Goal: Task Accomplishment & Management: Manage account settings

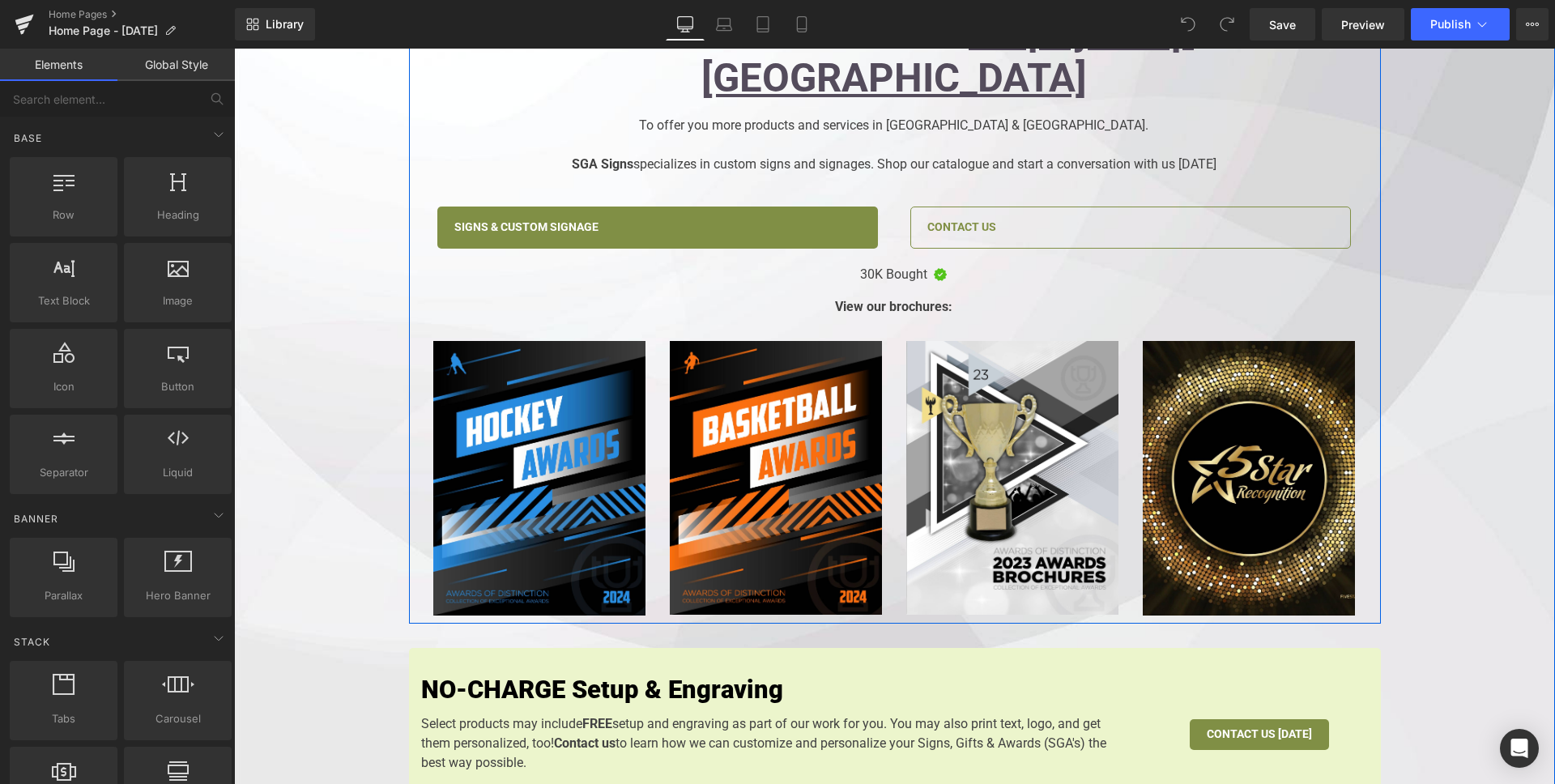
scroll to position [721, 0]
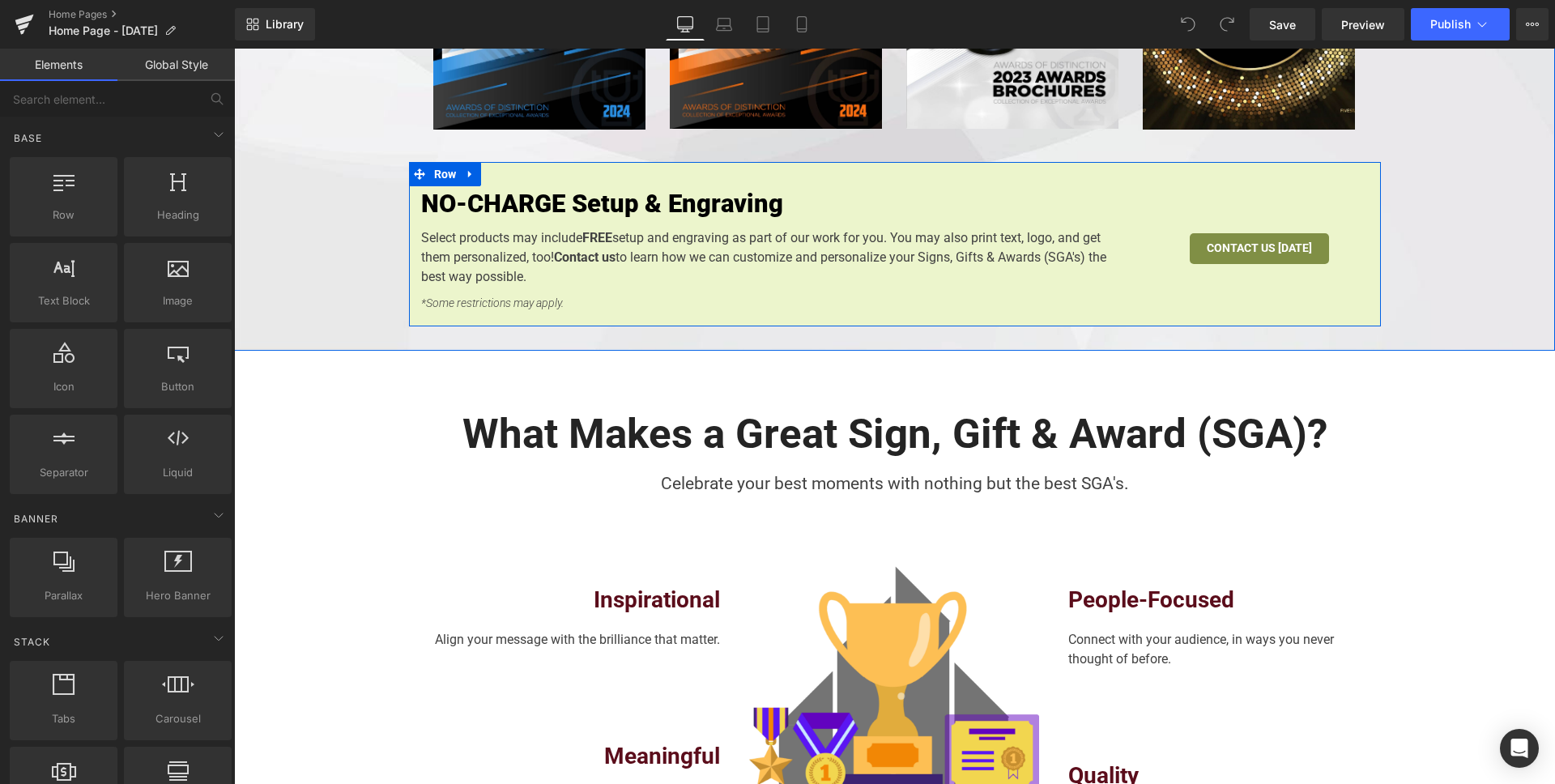
click at [234, 49] on div at bounding box center [234, 49] width 0 height 0
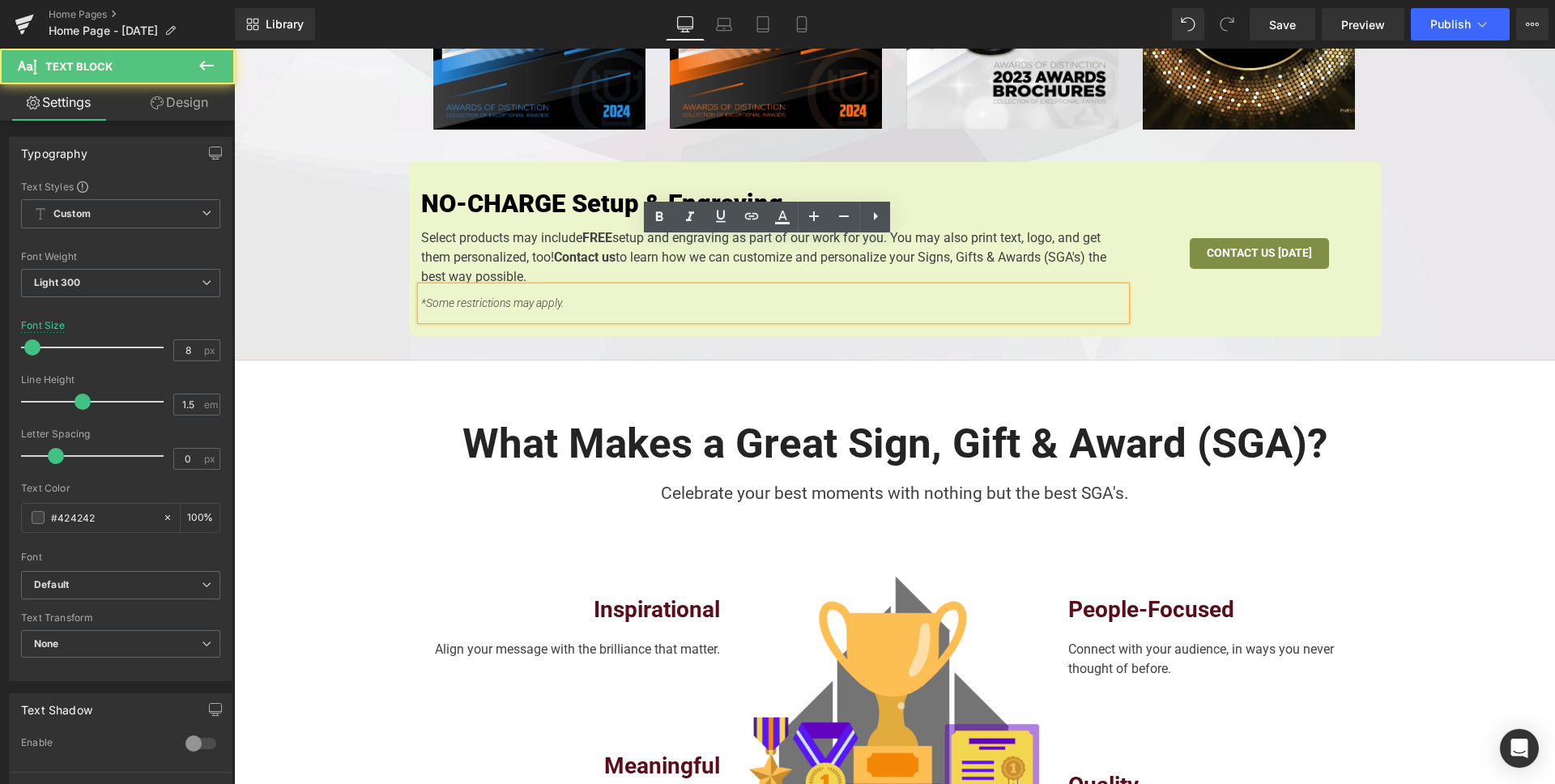
click at [544, 296] on icon "*Some restrictions may apply." at bounding box center [492, 303] width 143 height 13
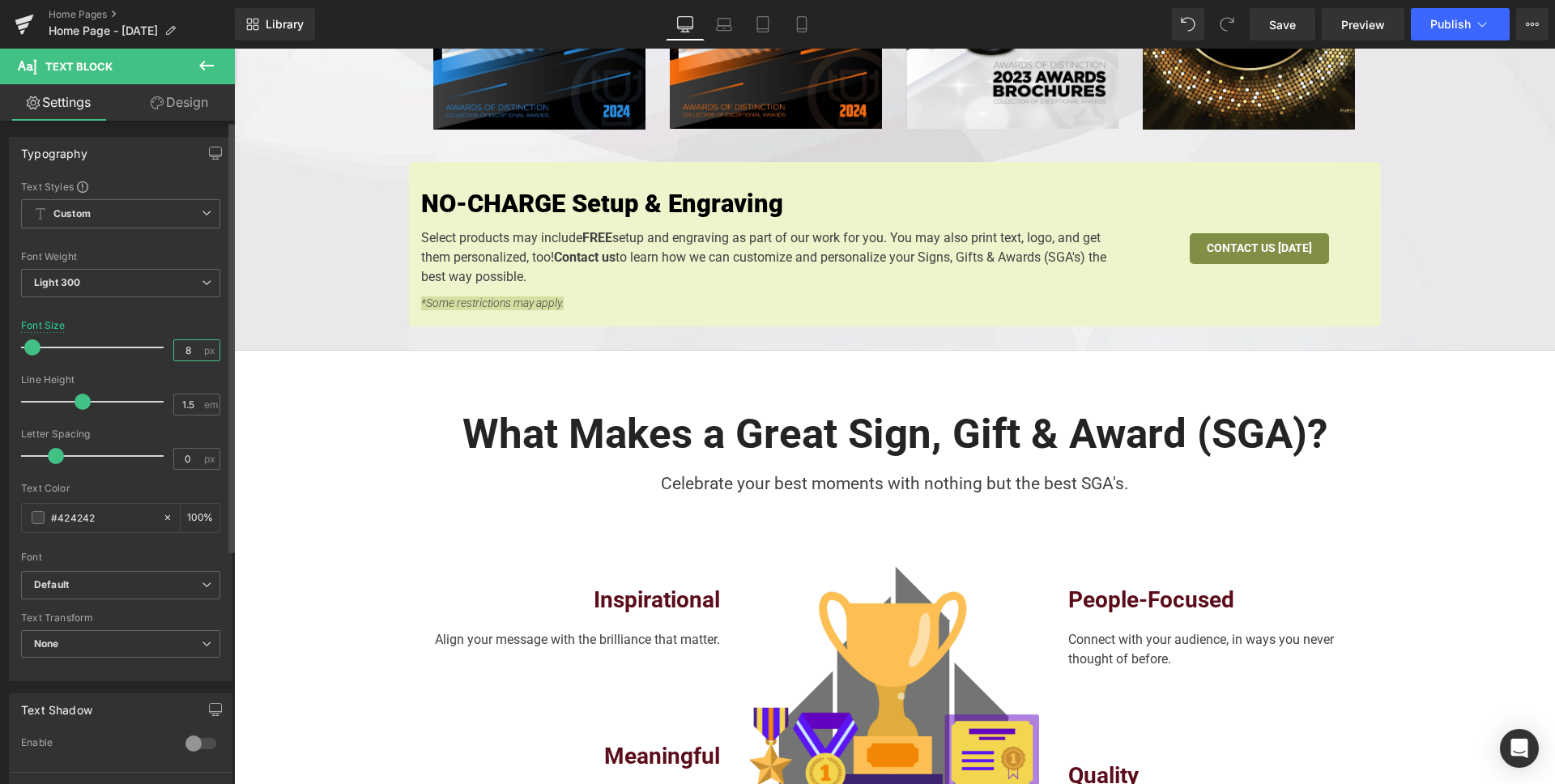
click at [182, 349] on input "8" at bounding box center [188, 350] width 28 height 21
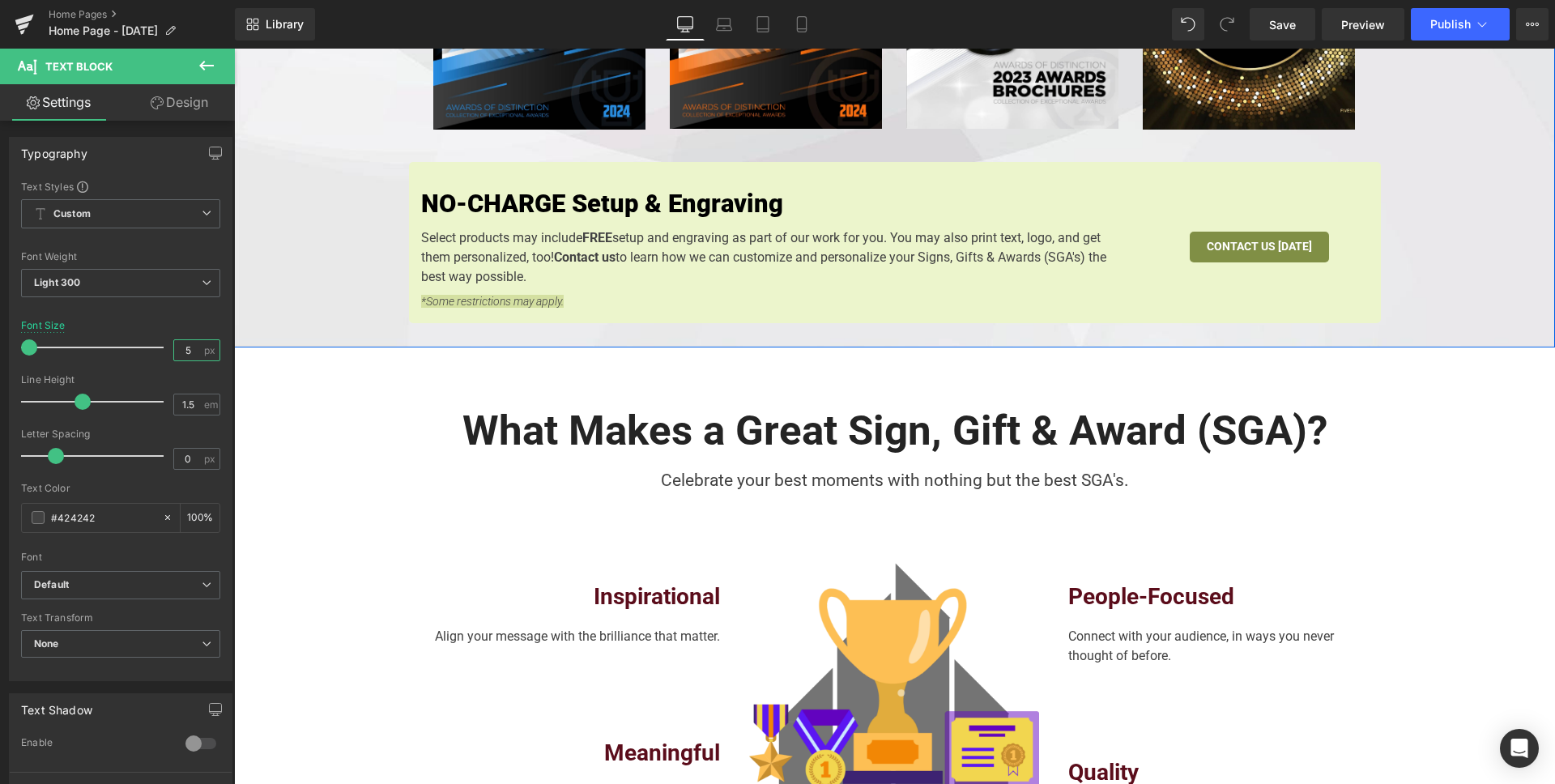
type input "6"
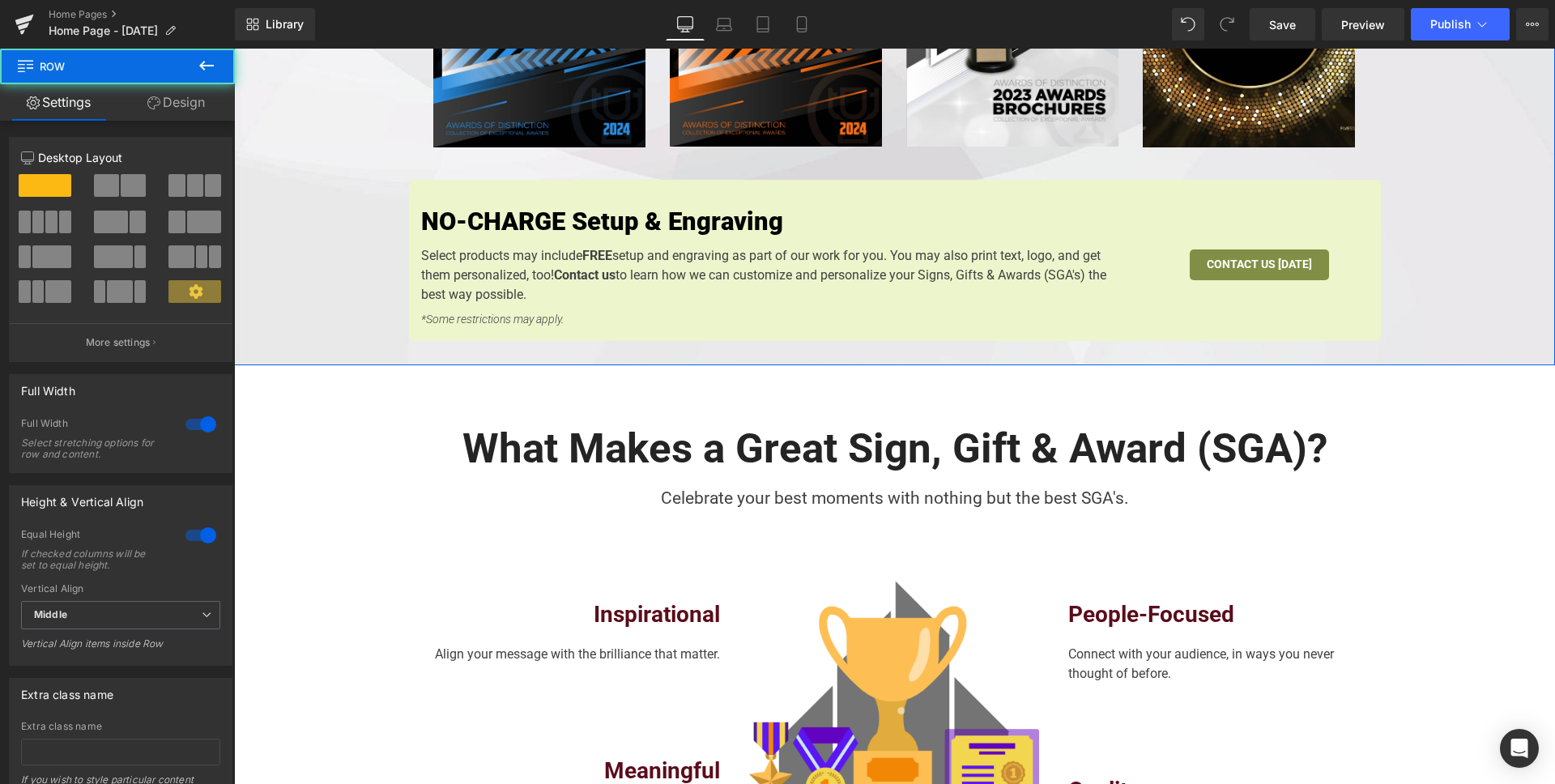
scroll to position [691, 0]
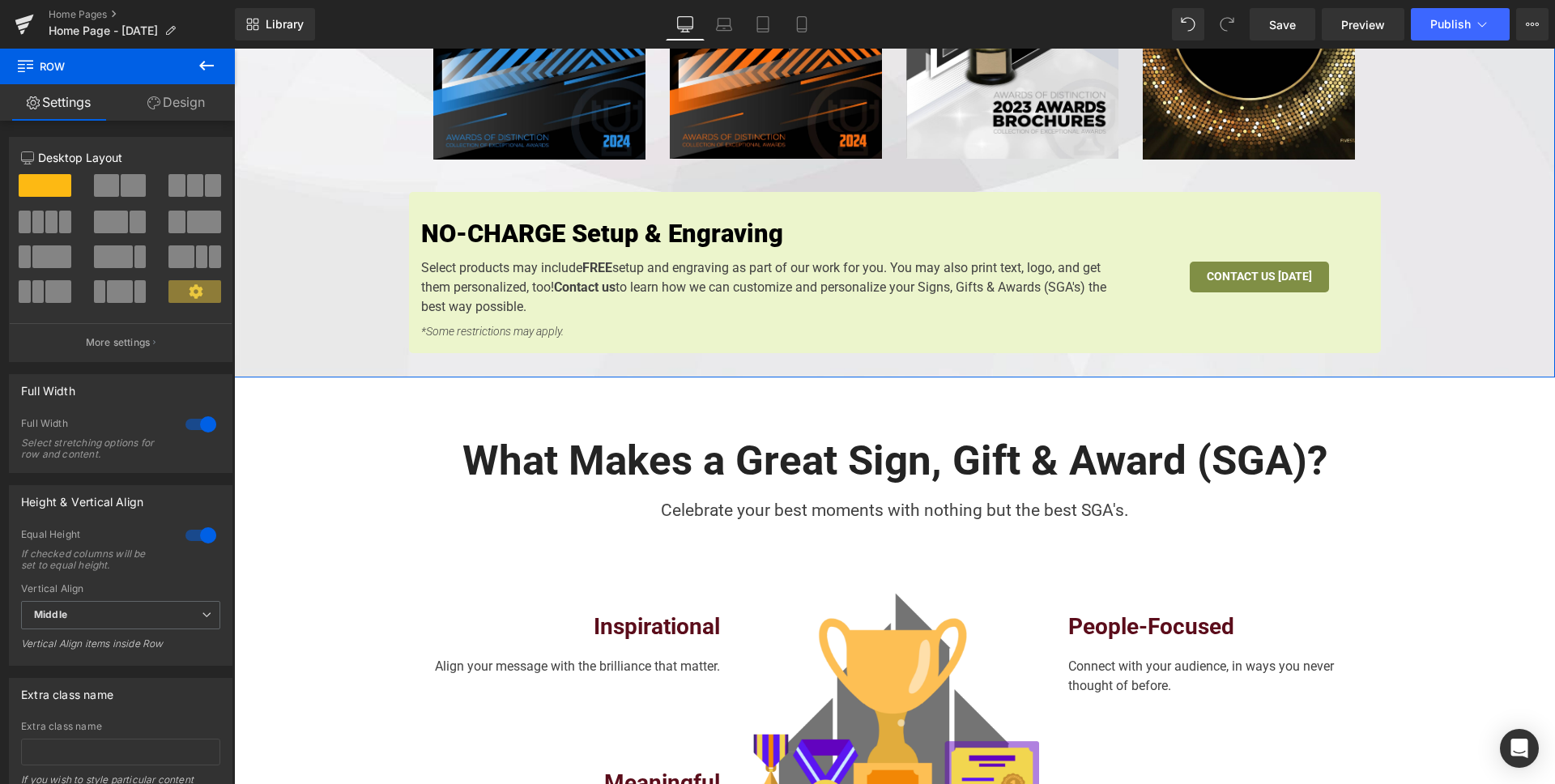
click at [502, 325] on icon "*Some restrictions may apply." at bounding box center [492, 332] width 143 height 13
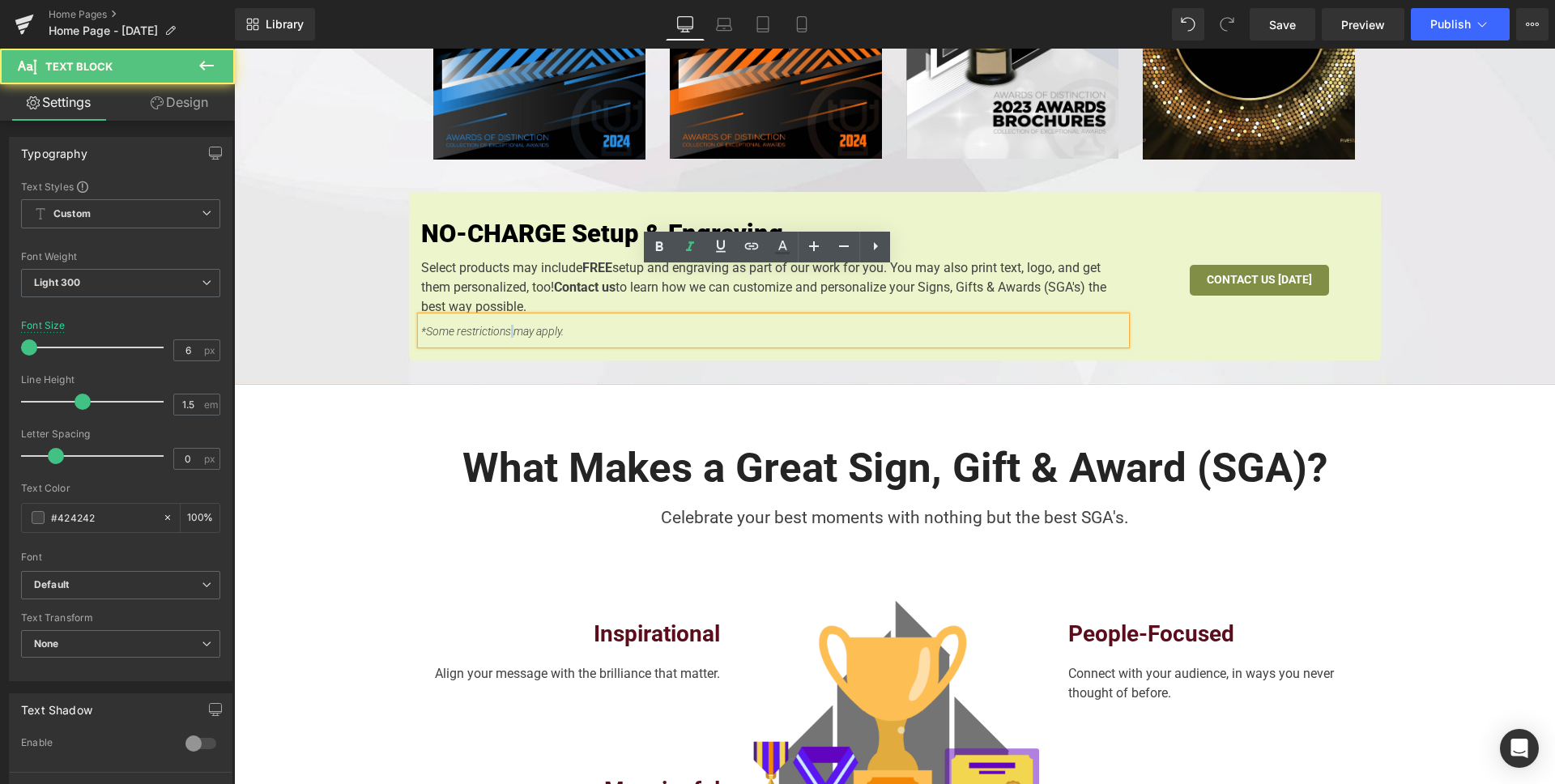
click at [502, 325] on icon "*Some restrictions may apply." at bounding box center [492, 332] width 143 height 13
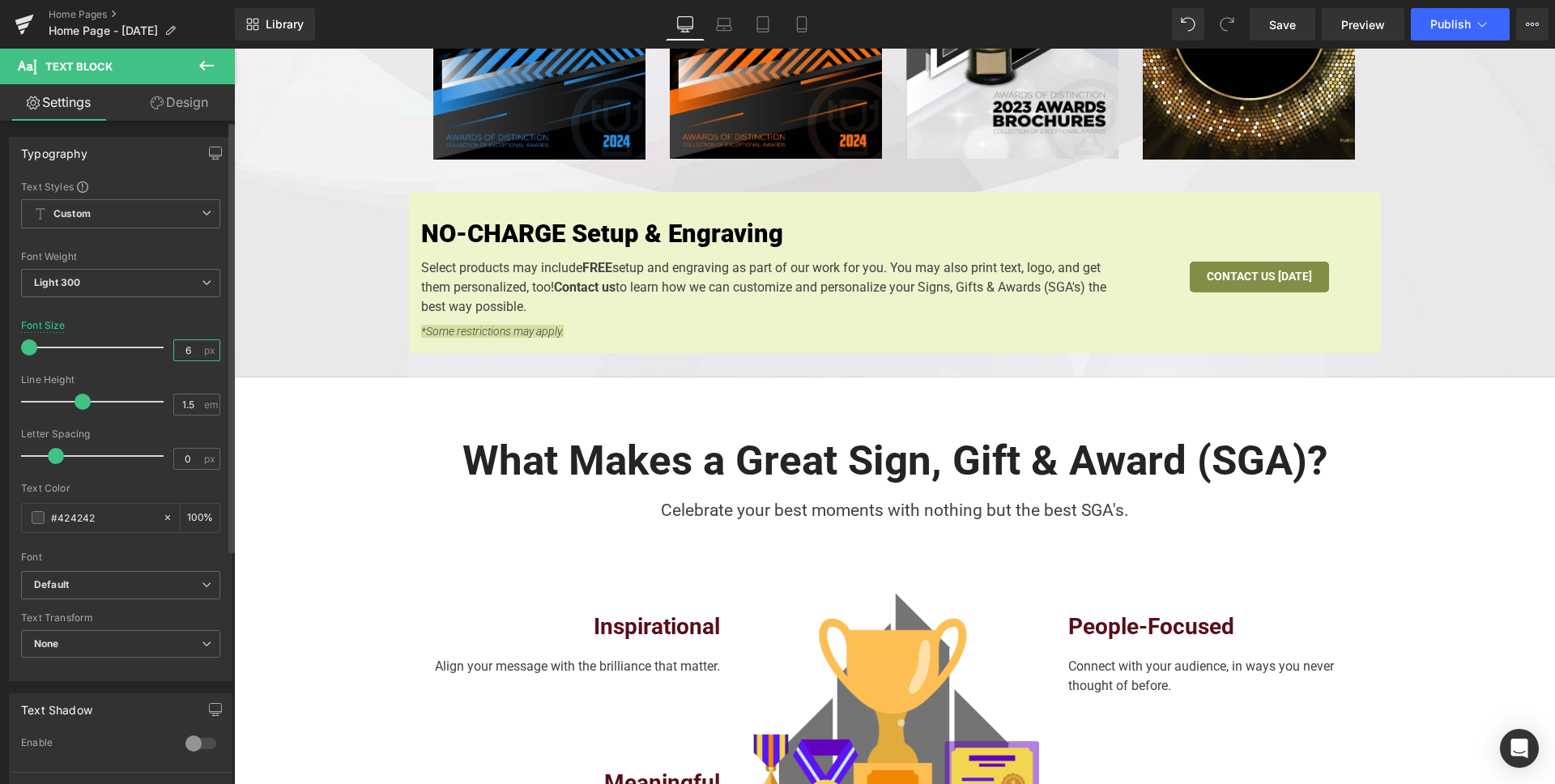
click at [190, 352] on input "6" at bounding box center [188, 350] width 28 height 21
type input "5"
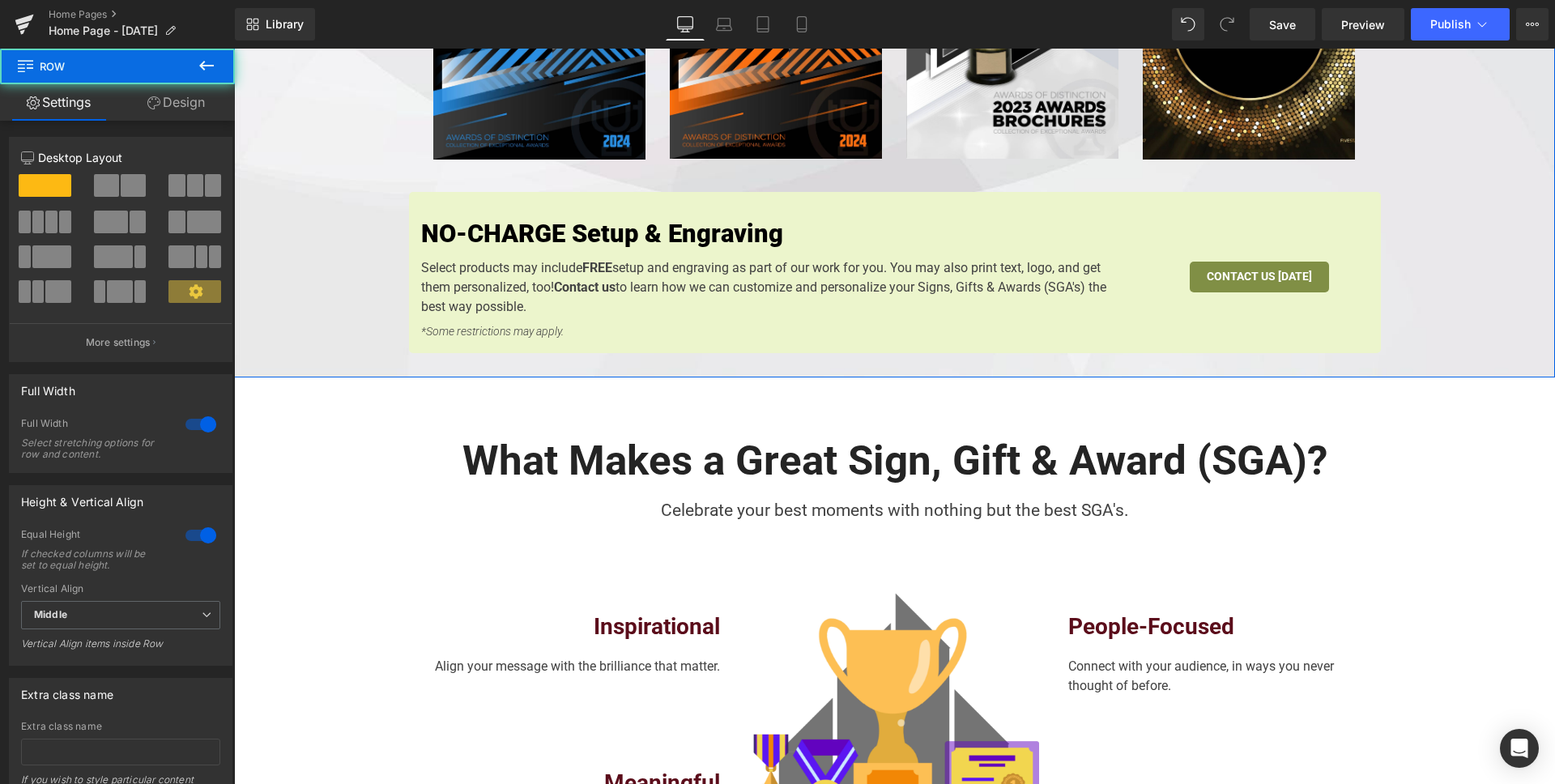
click at [487, 325] on icon "*Some restrictions may apply." at bounding box center [492, 332] width 143 height 13
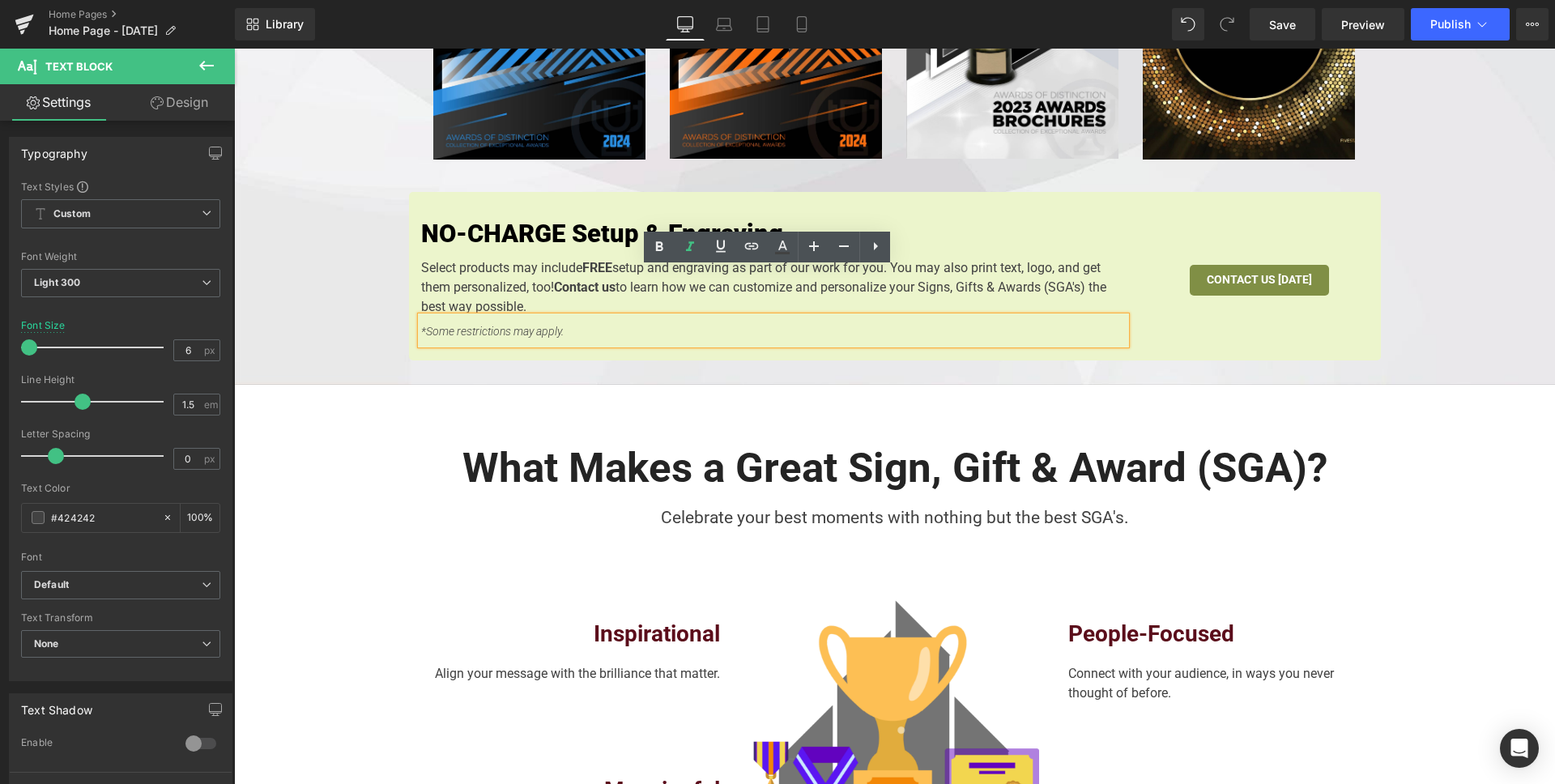
click at [487, 325] on icon "*Some restrictions may apply." at bounding box center [492, 332] width 143 height 13
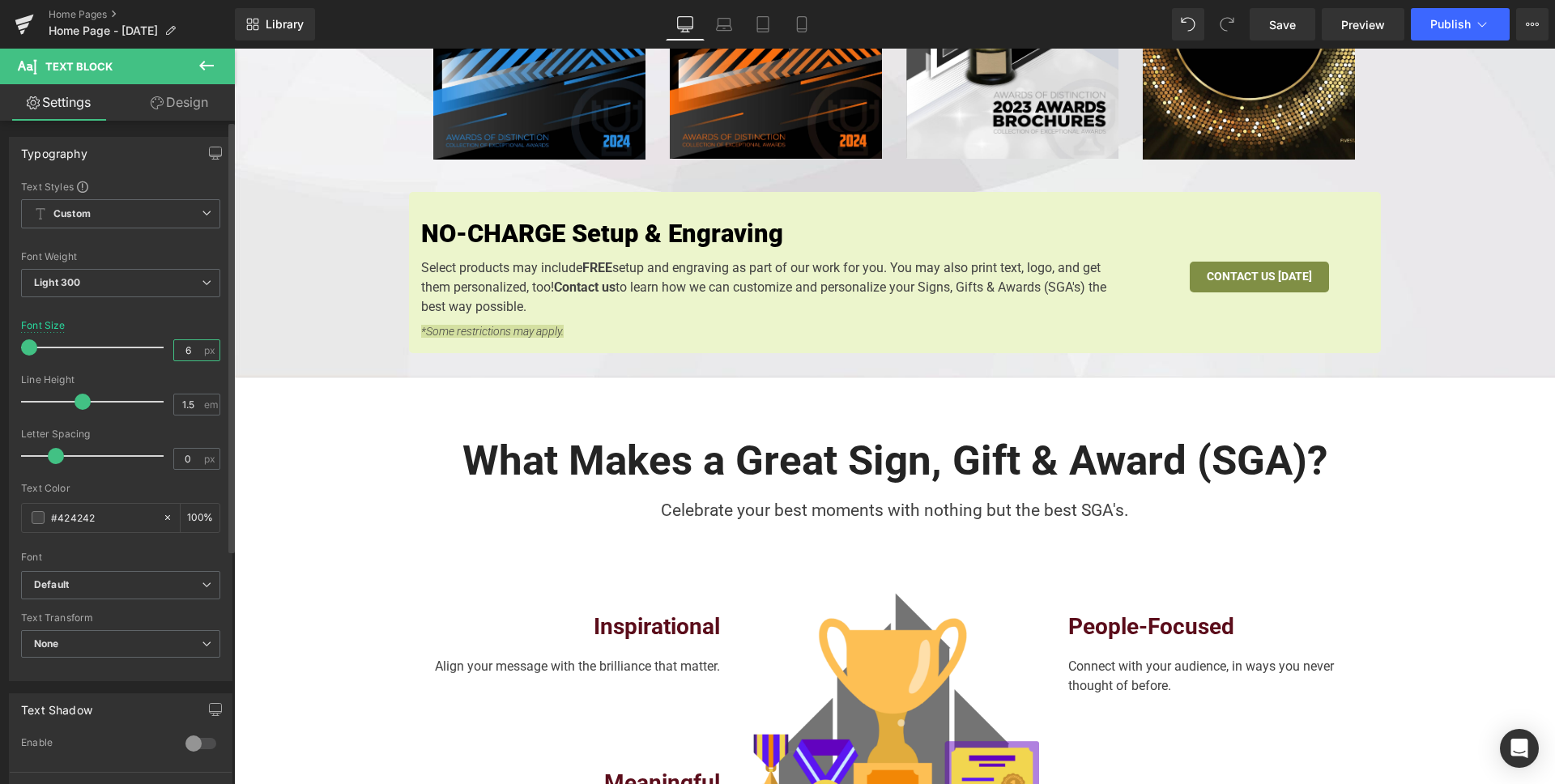
click at [186, 349] on input "6" at bounding box center [188, 350] width 28 height 21
type input "5"
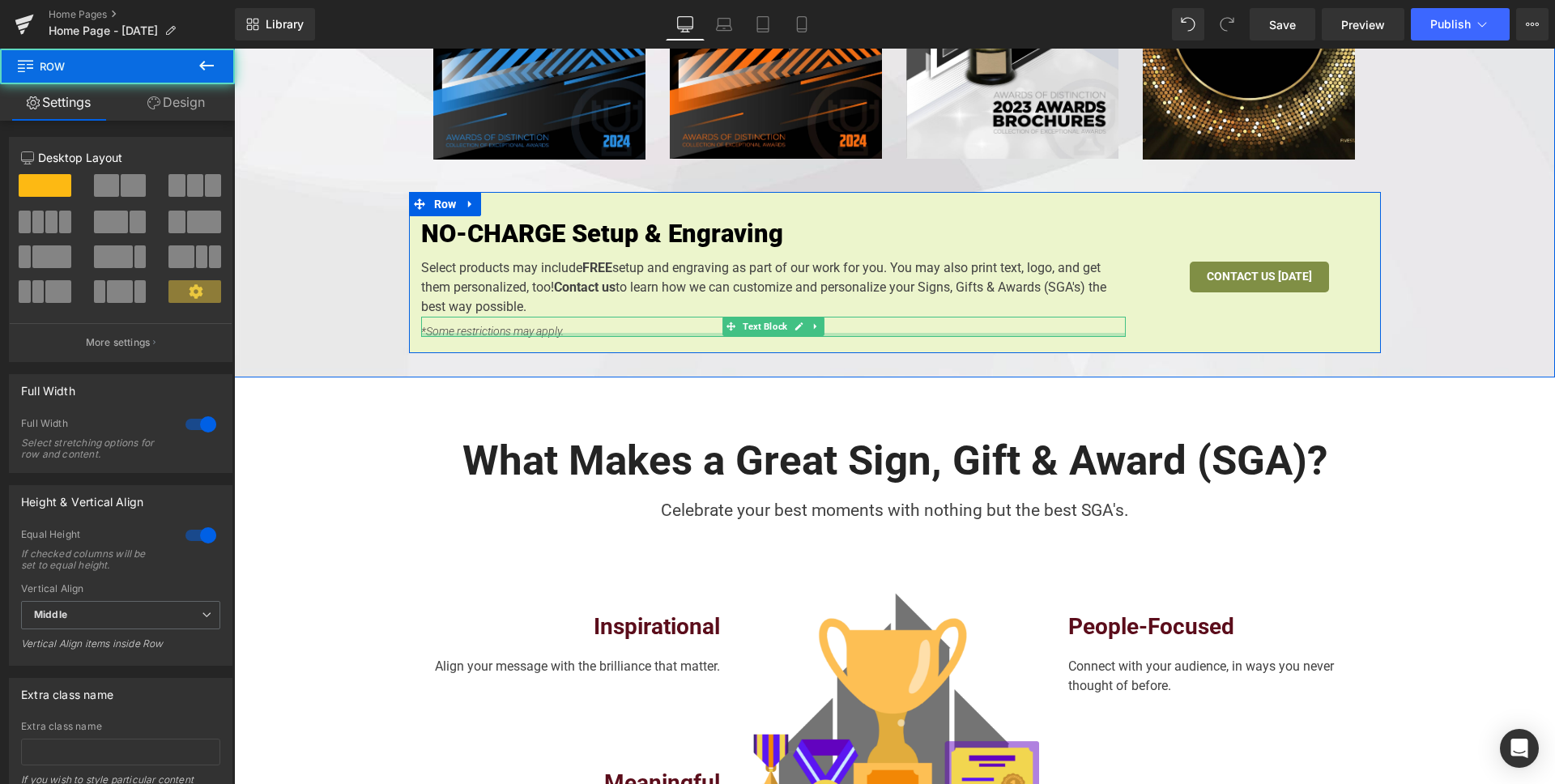
click at [511, 290] on div "NO-CHARGE Setup & Engraving Heading Select products may include FREE setup and …" at bounding box center [895, 272] width 972 height 161
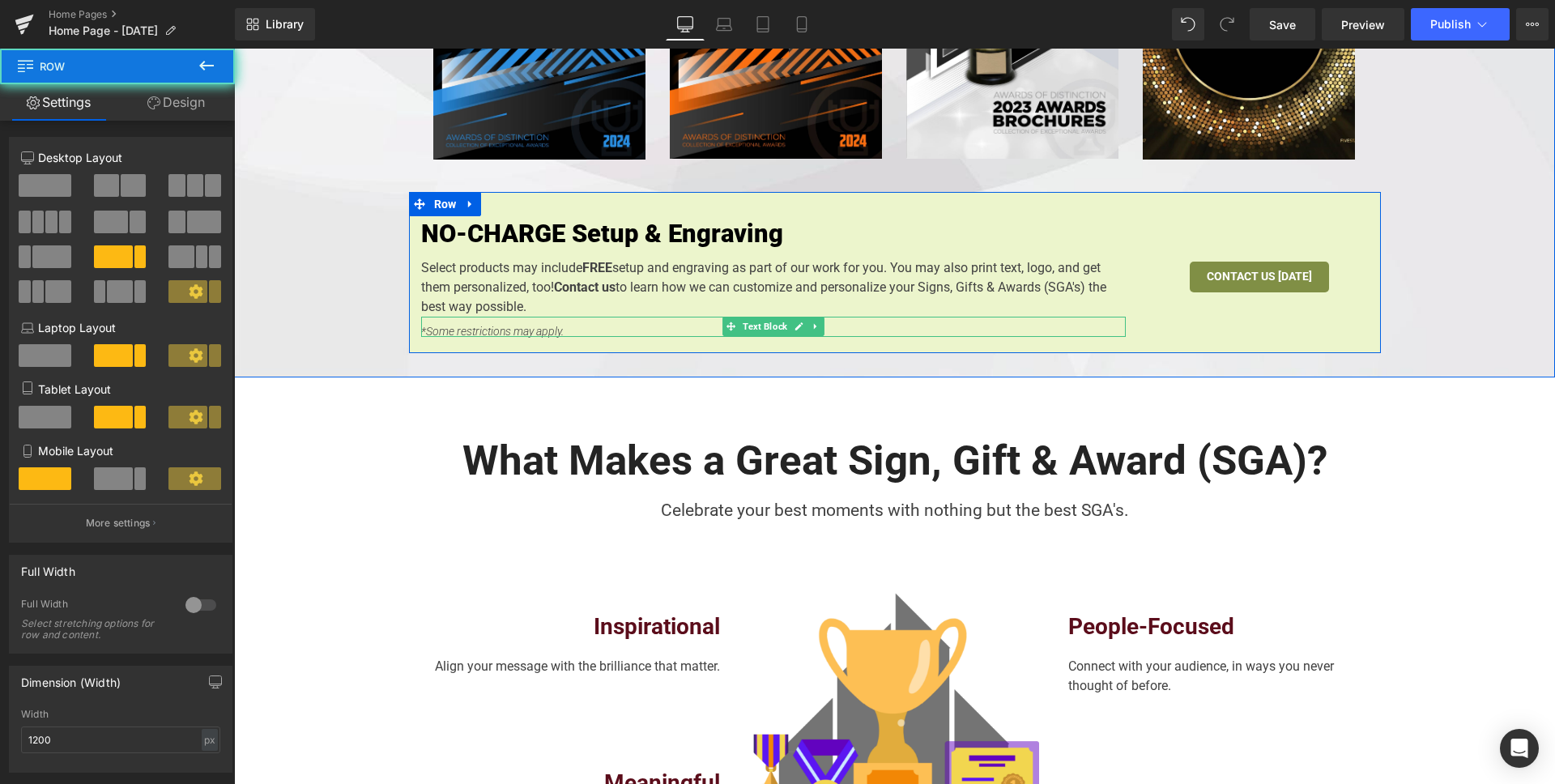
click at [521, 325] on icon "*Some restrictions may apply." at bounding box center [492, 332] width 143 height 13
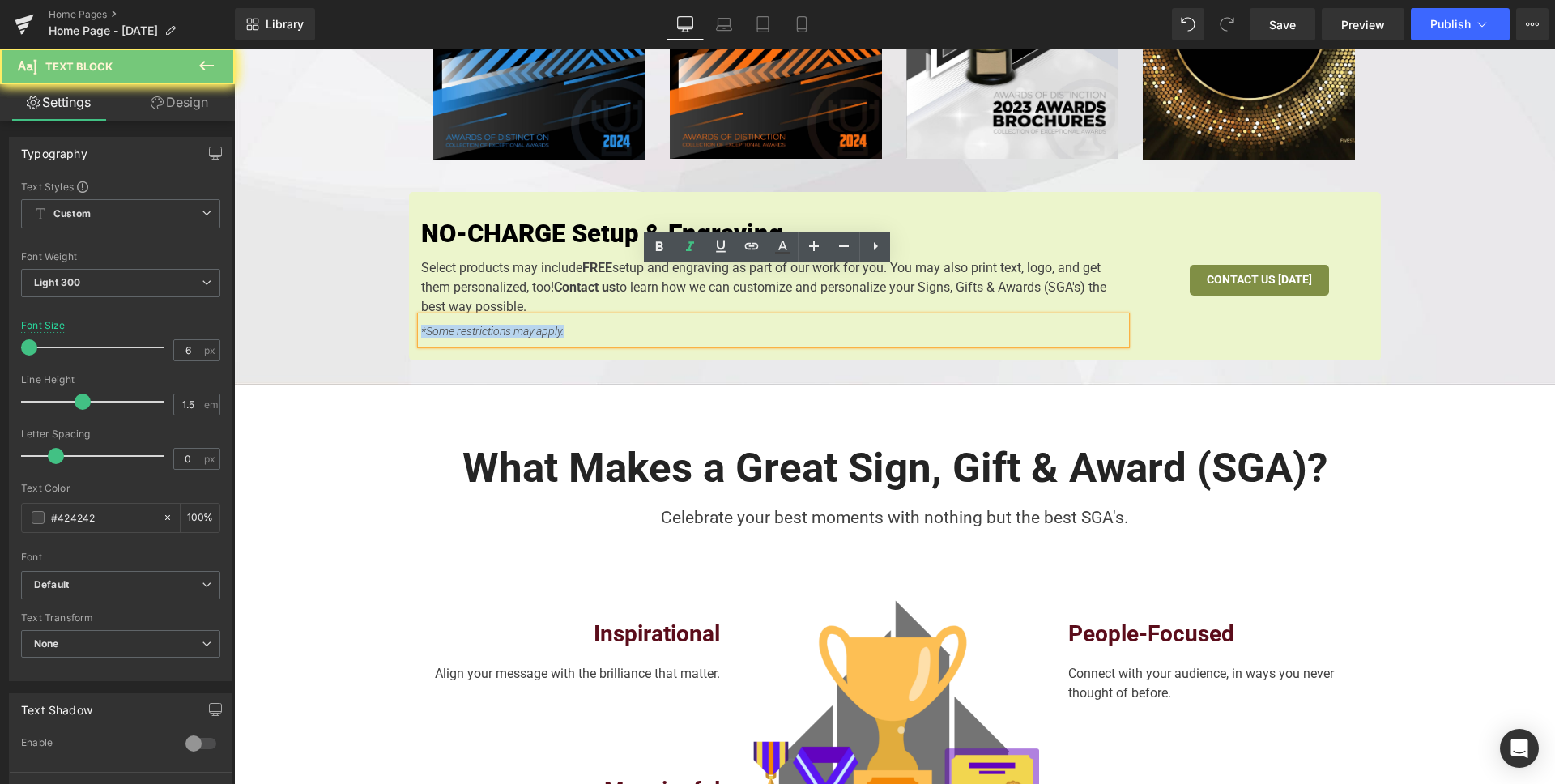
click at [521, 325] on icon "*Some restrictions may apply." at bounding box center [492, 332] width 143 height 13
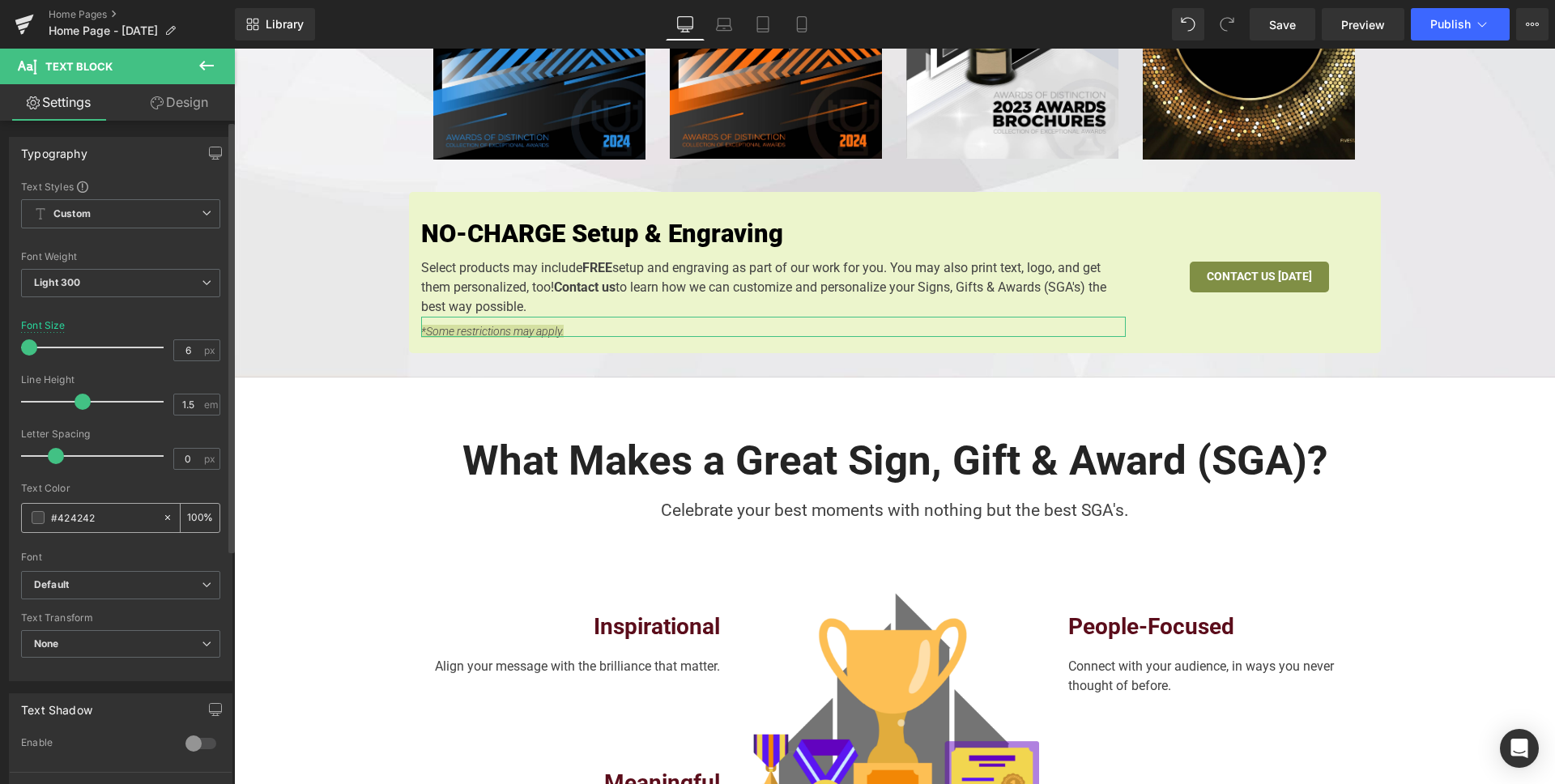
click at [40, 522] on span at bounding box center [38, 518] width 13 height 13
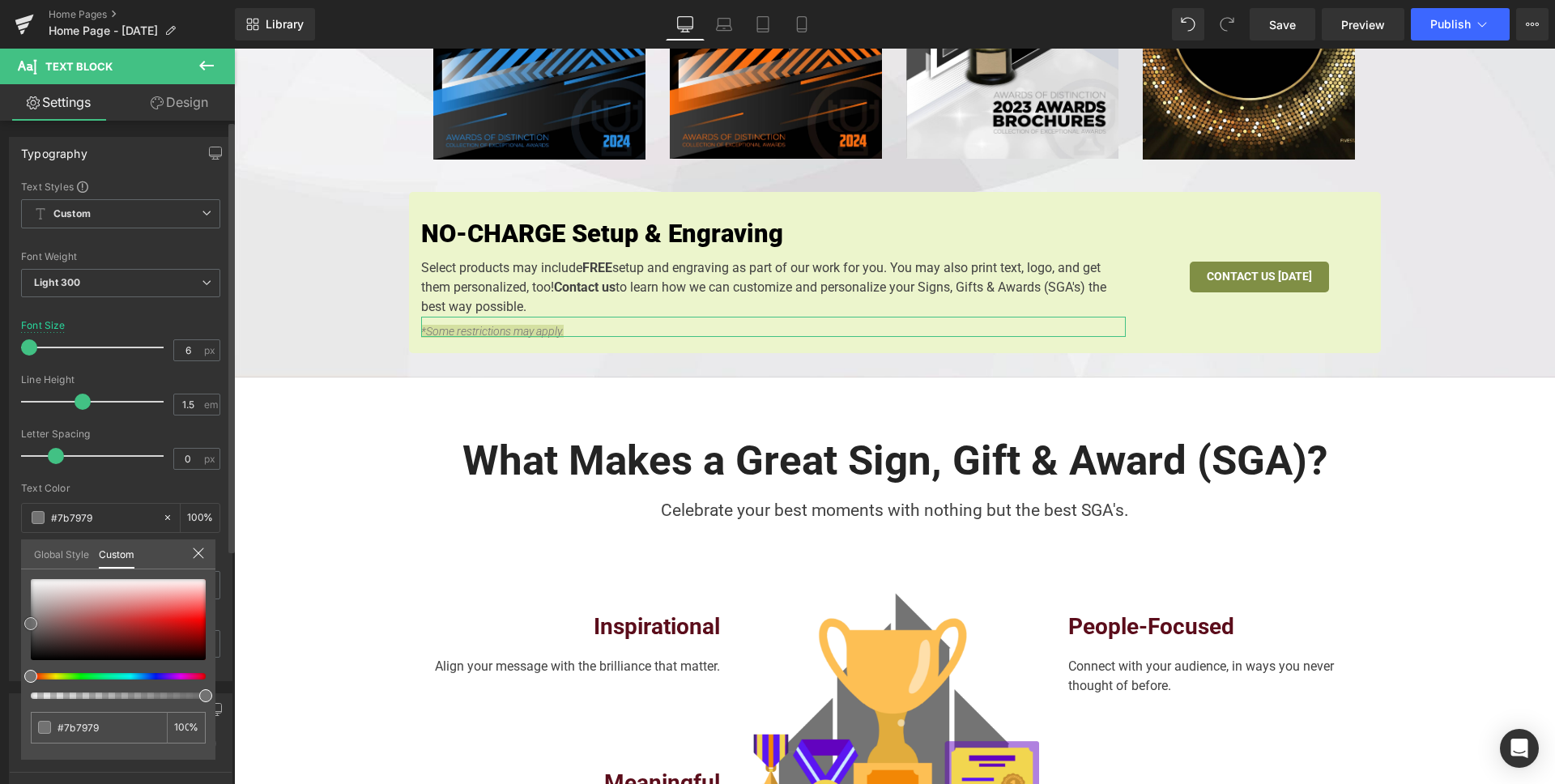
click at [31, 623] on div at bounding box center [118, 620] width 175 height 81
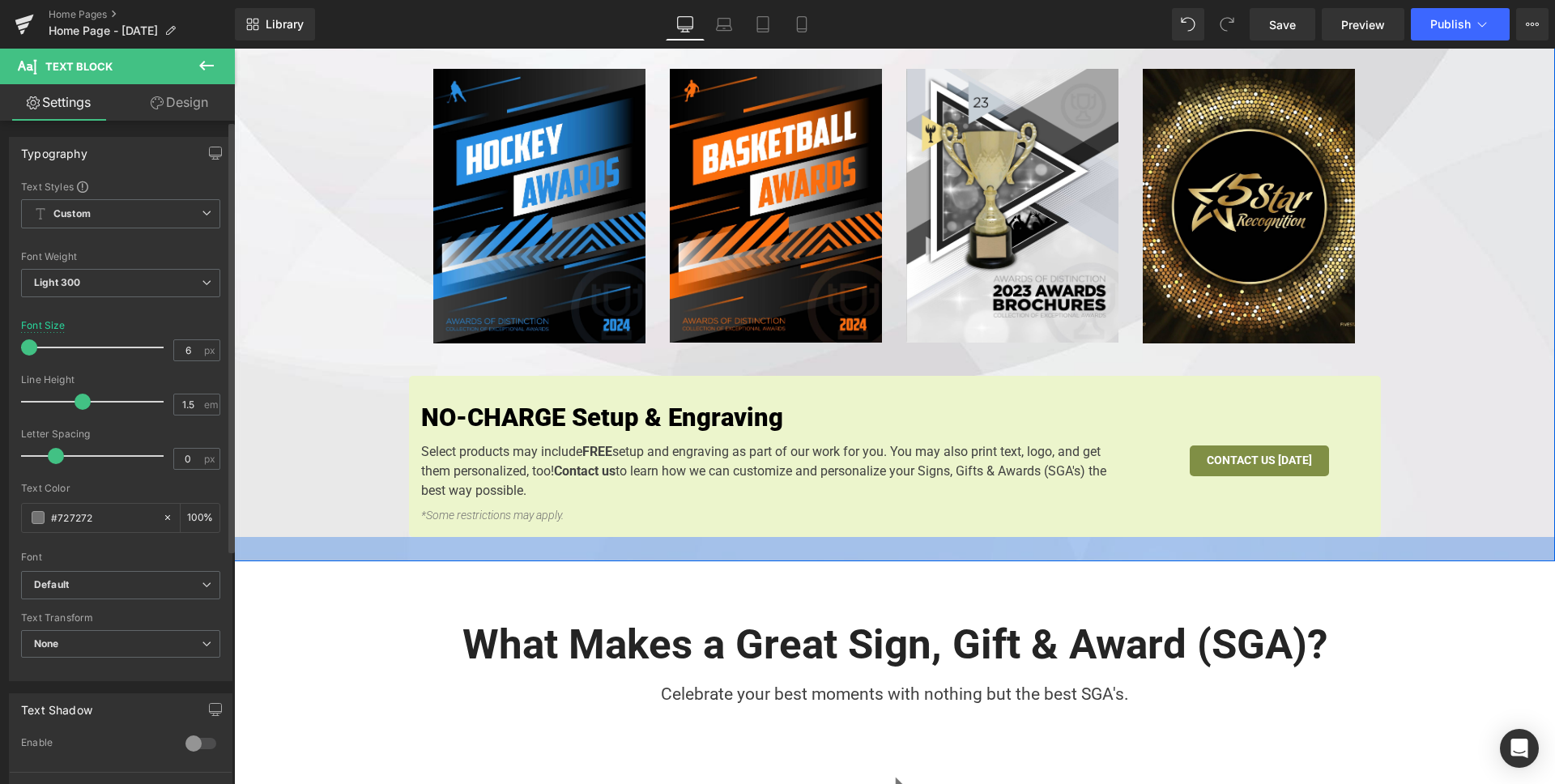
scroll to position [503, 0]
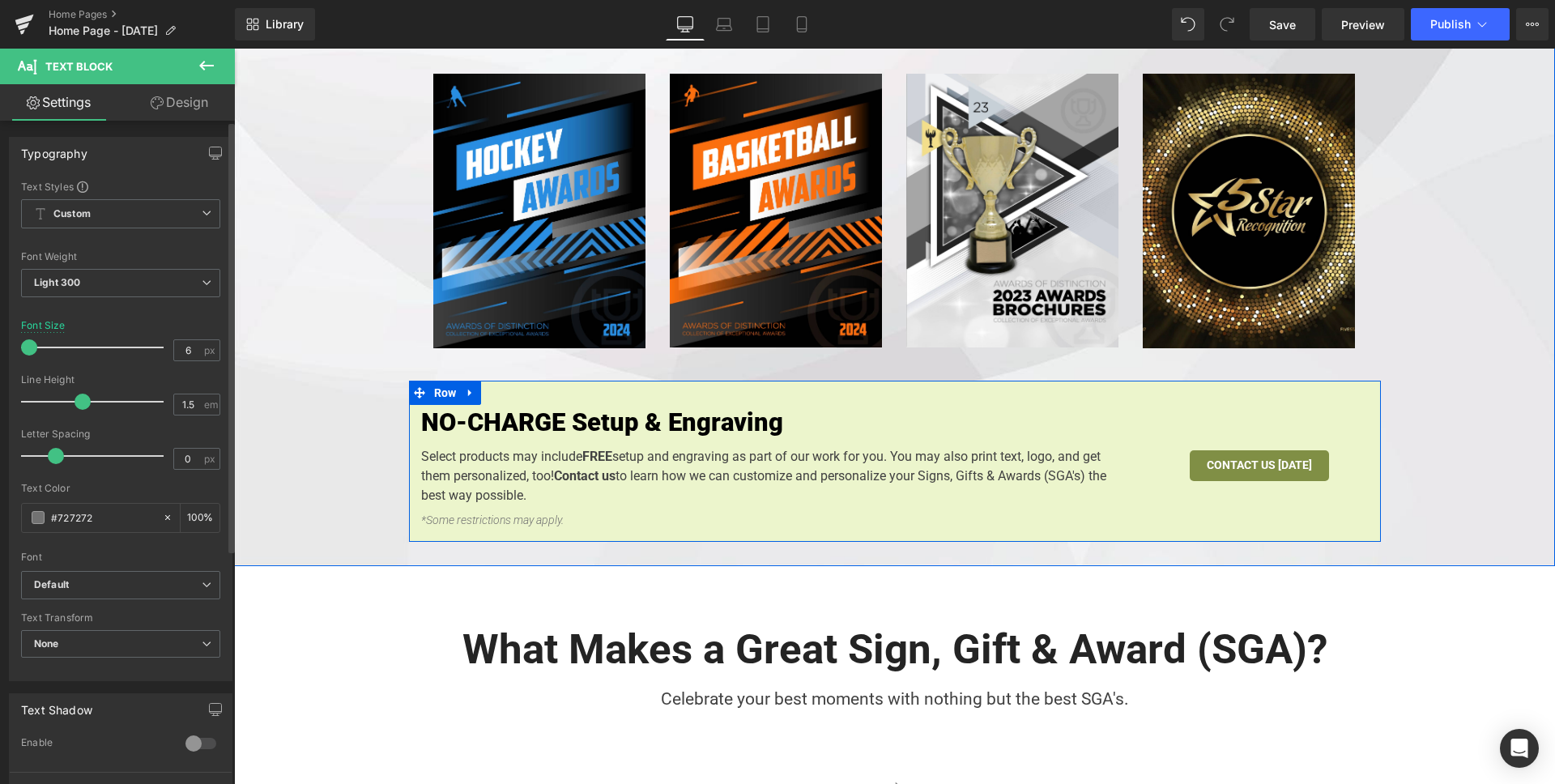
click at [497, 480] on div "NO-CHARGE Setup & Engraving Heading Select products may include FREE setup and …" at bounding box center [895, 461] width 972 height 161
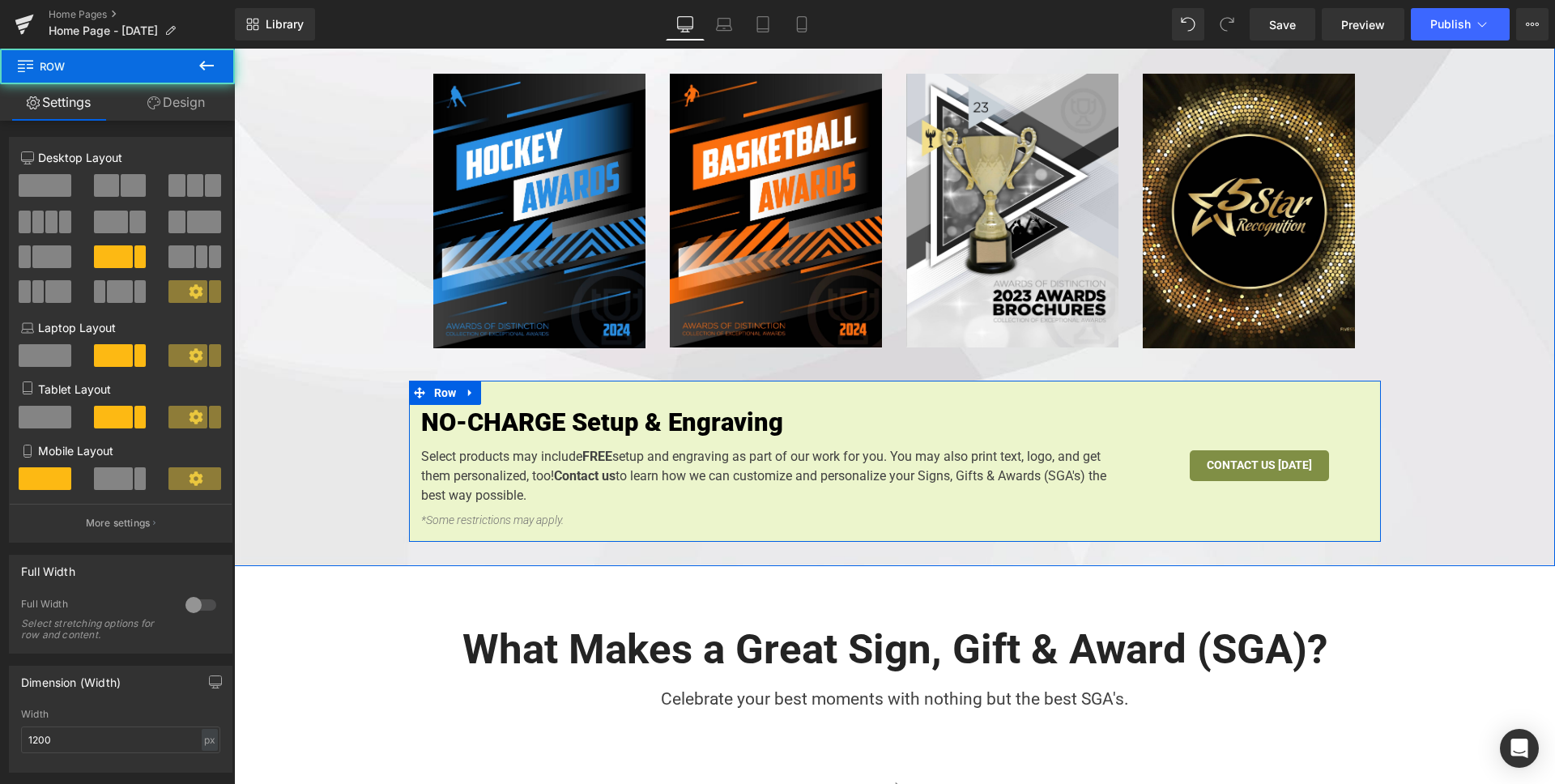
click at [234, 49] on div at bounding box center [234, 49] width 0 height 0
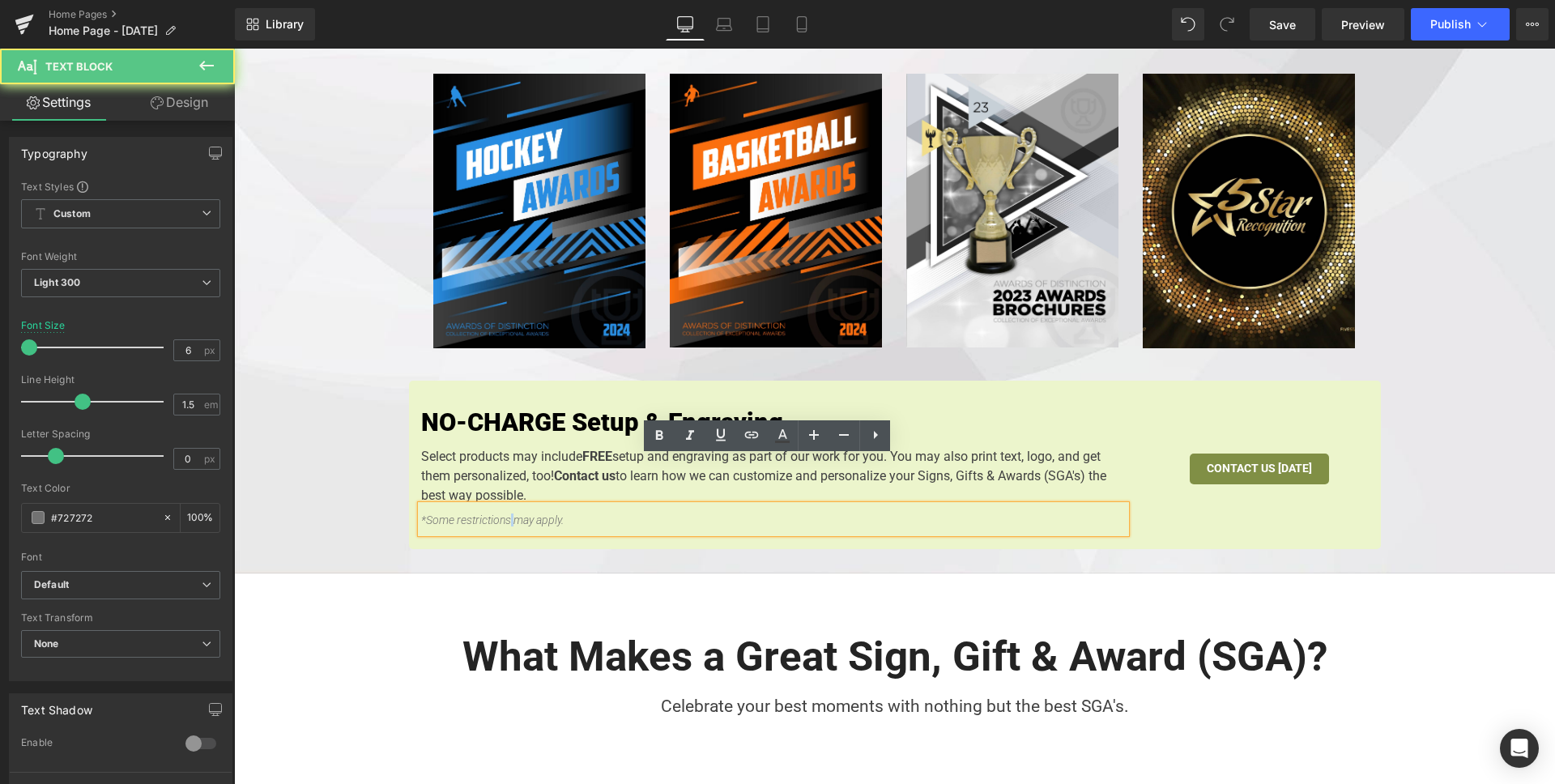
click at [502, 513] on icon "*Some restrictions may apply." at bounding box center [492, 520] width 143 height 13
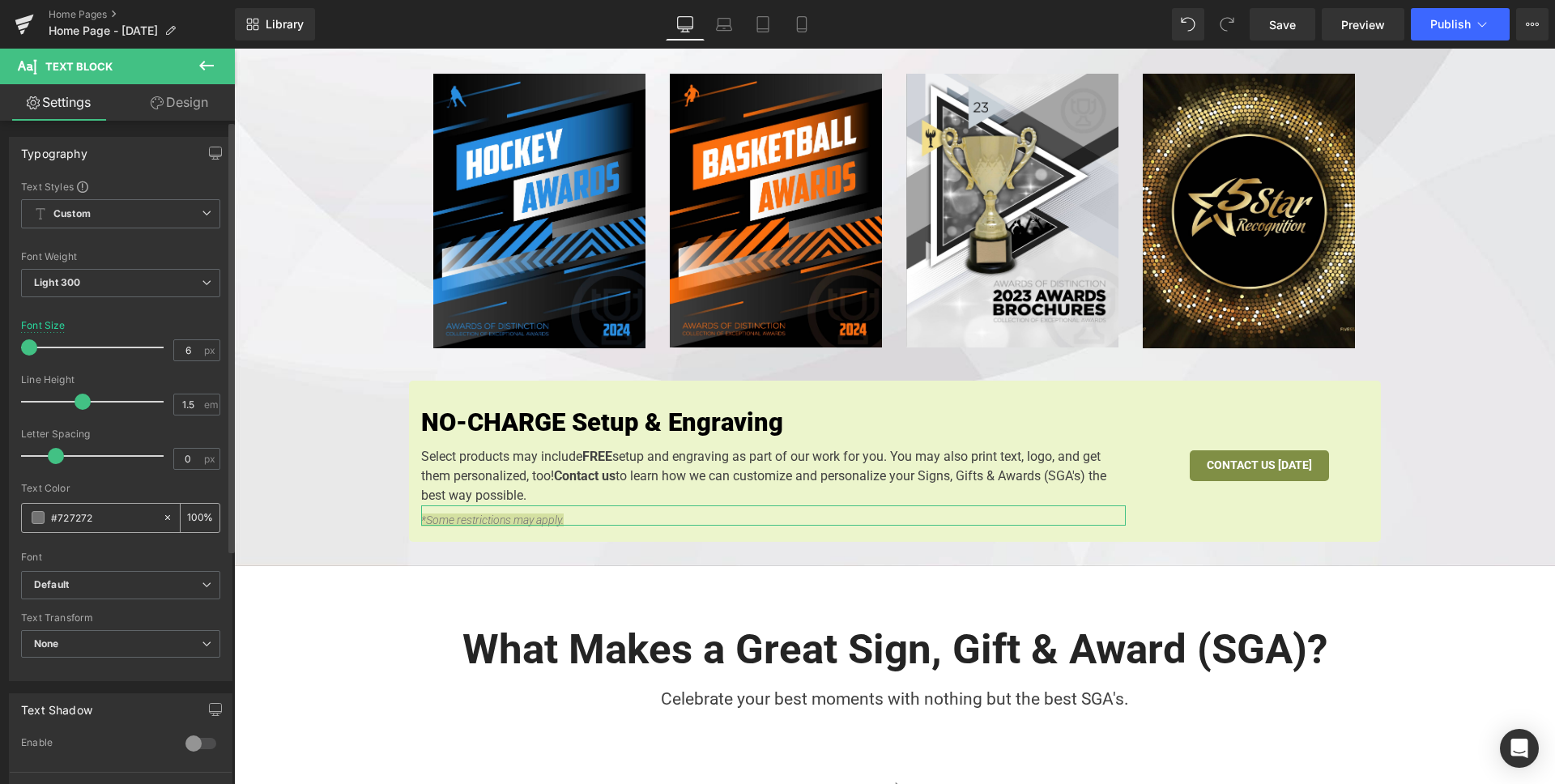
click at [52, 520] on input "#727272" at bounding box center [103, 517] width 104 height 18
click at [36, 522] on span at bounding box center [38, 518] width 13 height 13
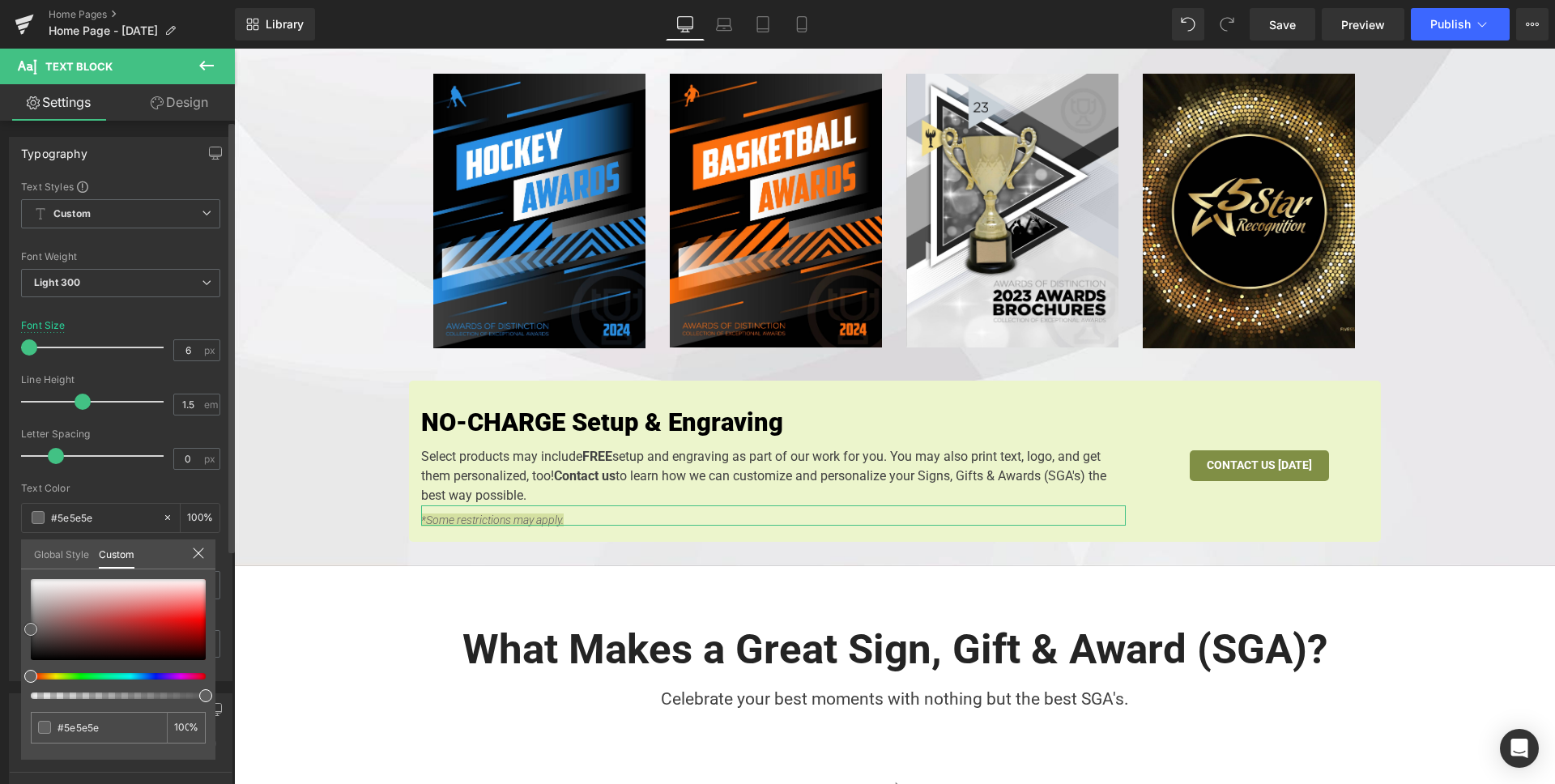
click at [28, 630] on span at bounding box center [31, 629] width 13 height 13
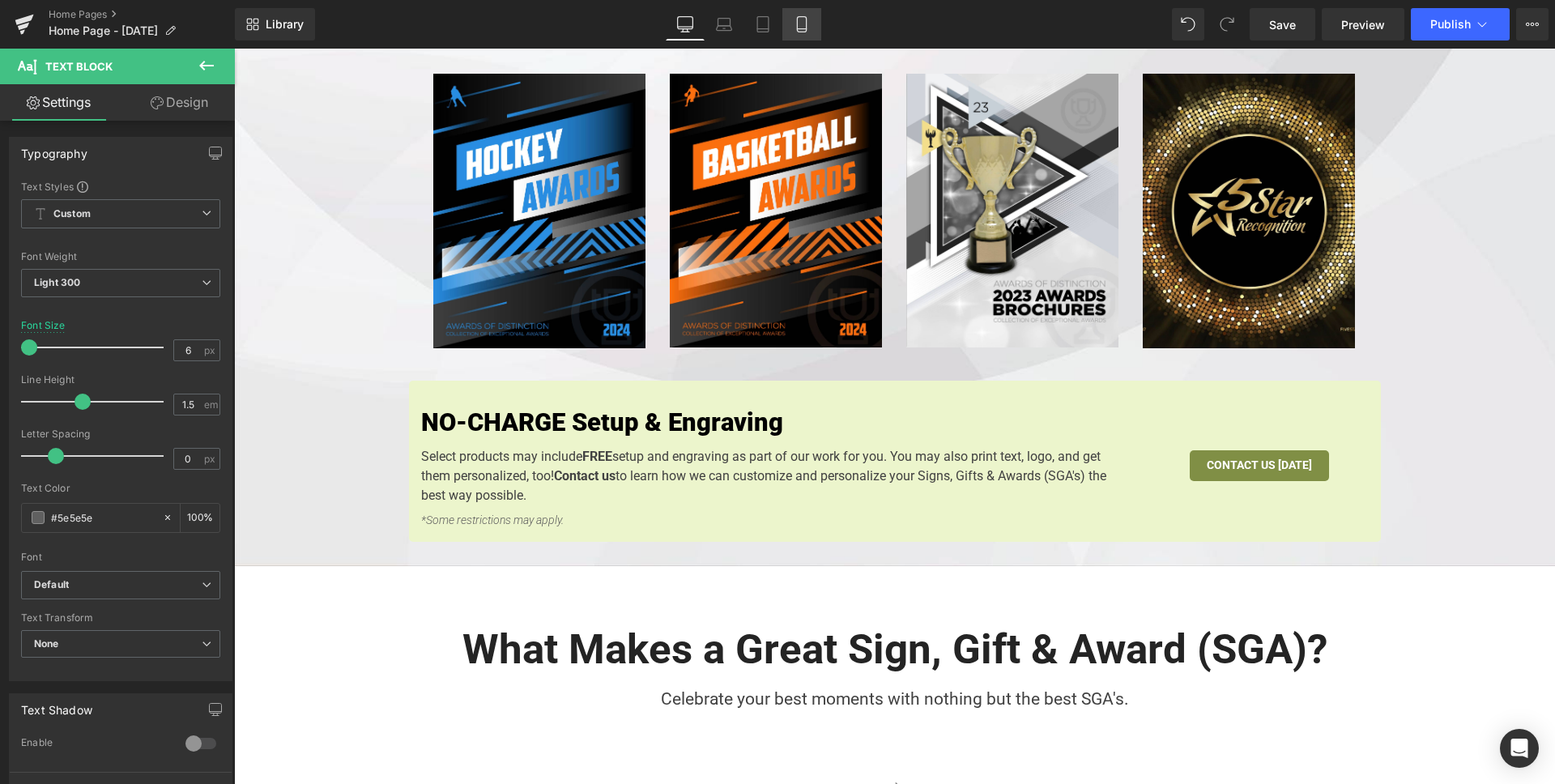
click at [786, 21] on link "Mobile" at bounding box center [802, 24] width 39 height 33
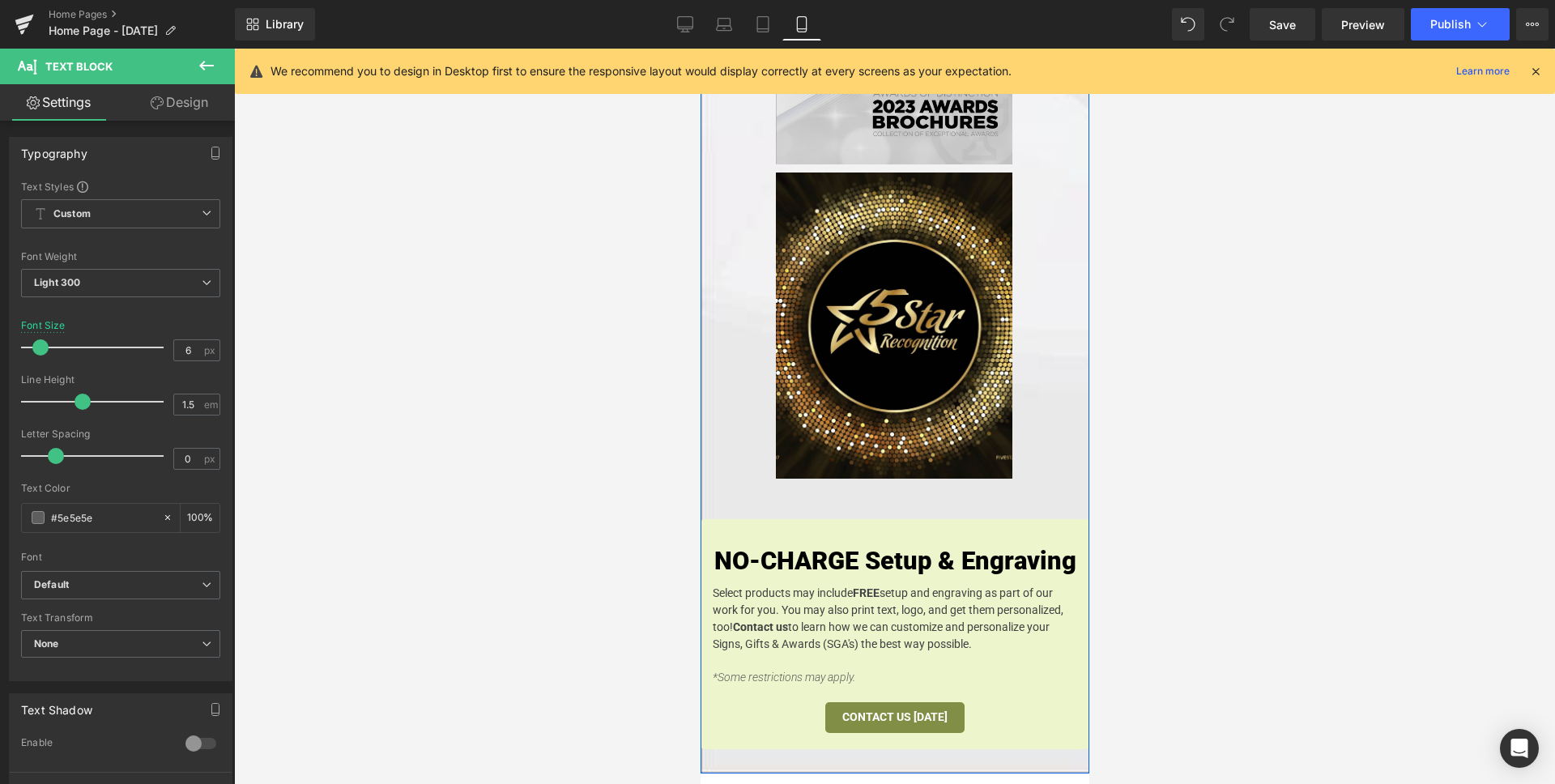
scroll to position [1523, 0]
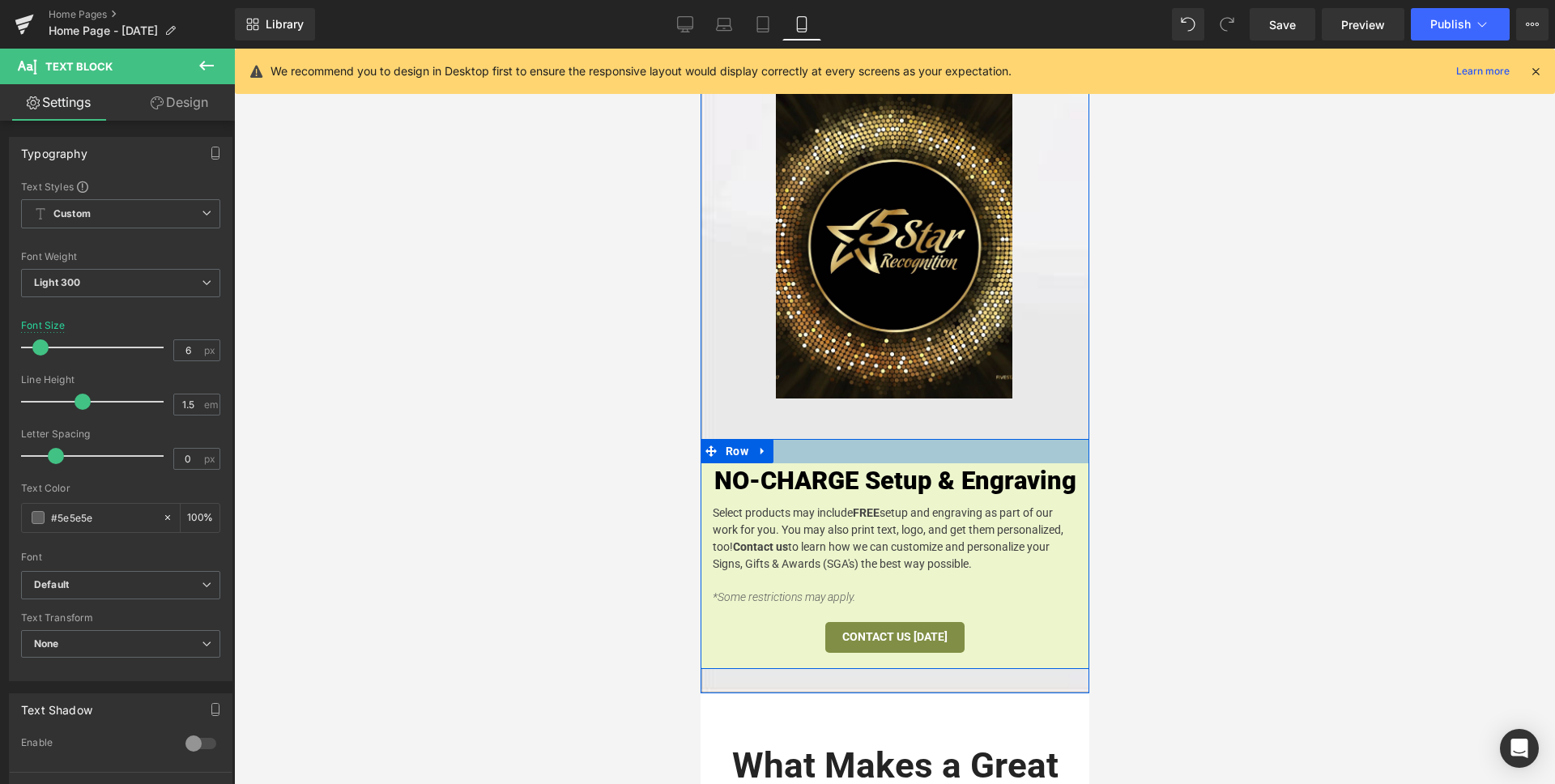
click at [860, 439] on div at bounding box center [894, 451] width 389 height 24
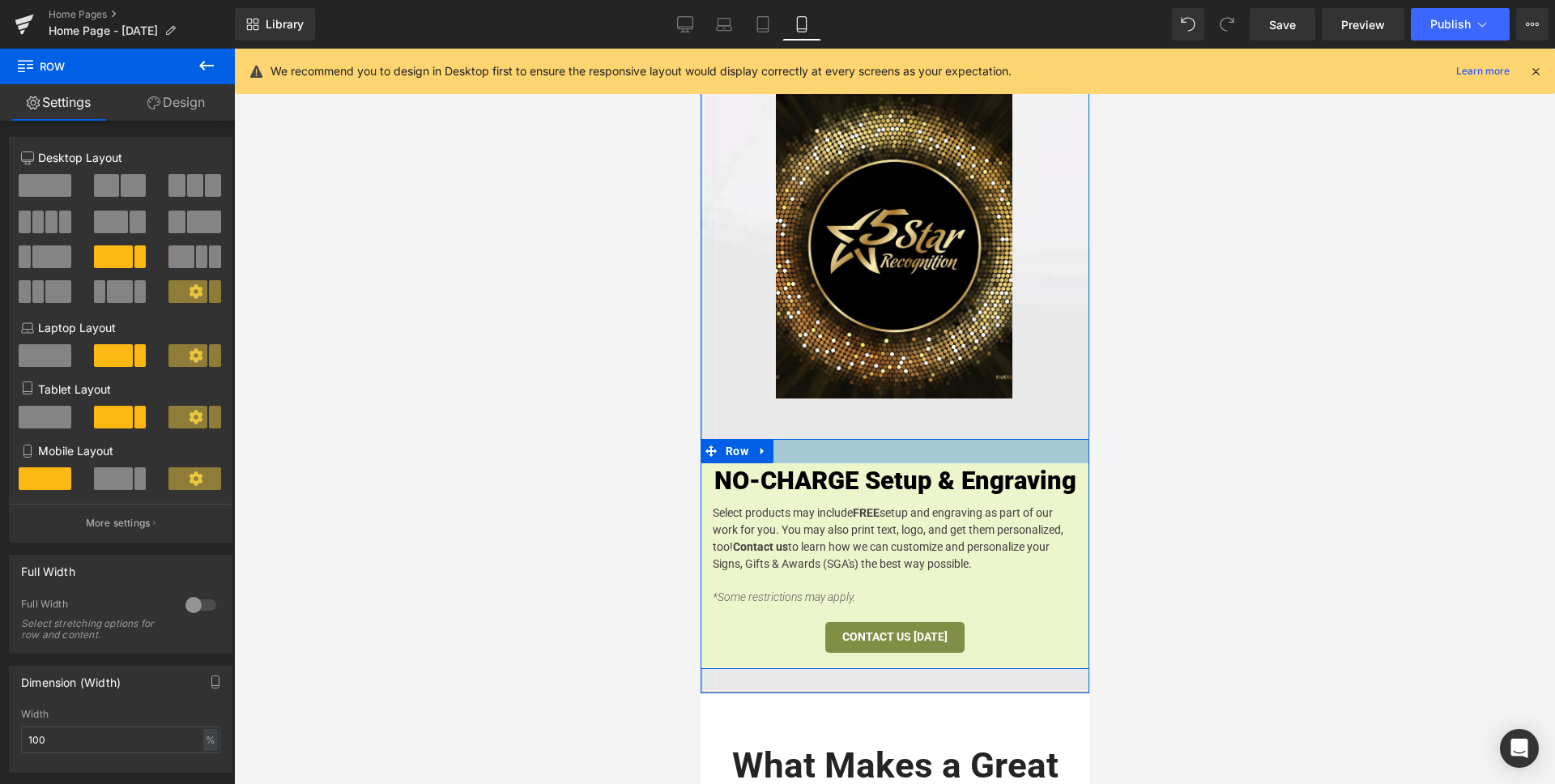
click at [832, 439] on div at bounding box center [894, 451] width 389 height 24
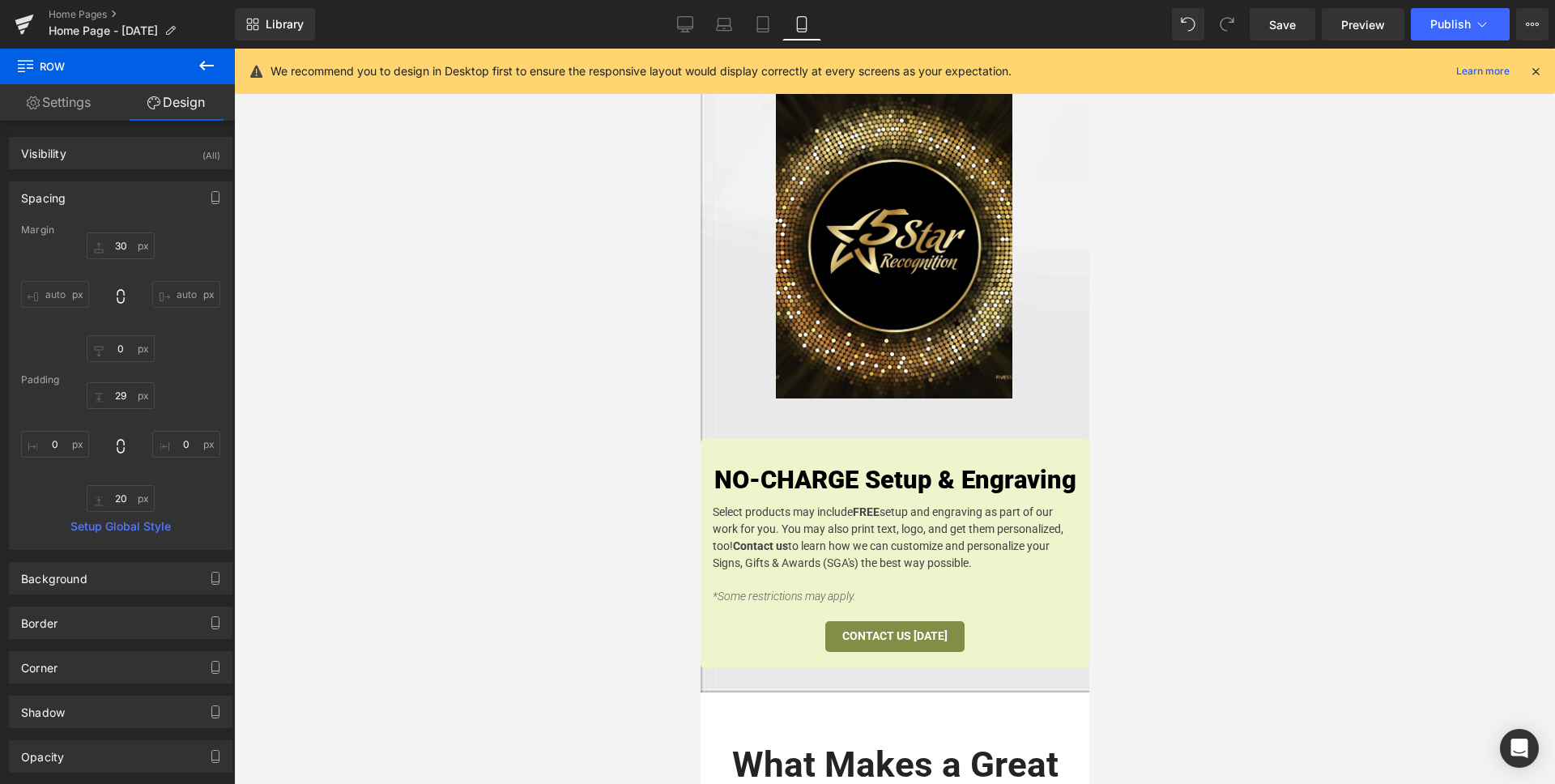
click at [702, 464] on div "NO-CHARGE Setup & Engraving Heading Select products may include FREE setup and …" at bounding box center [894, 541] width 389 height 158
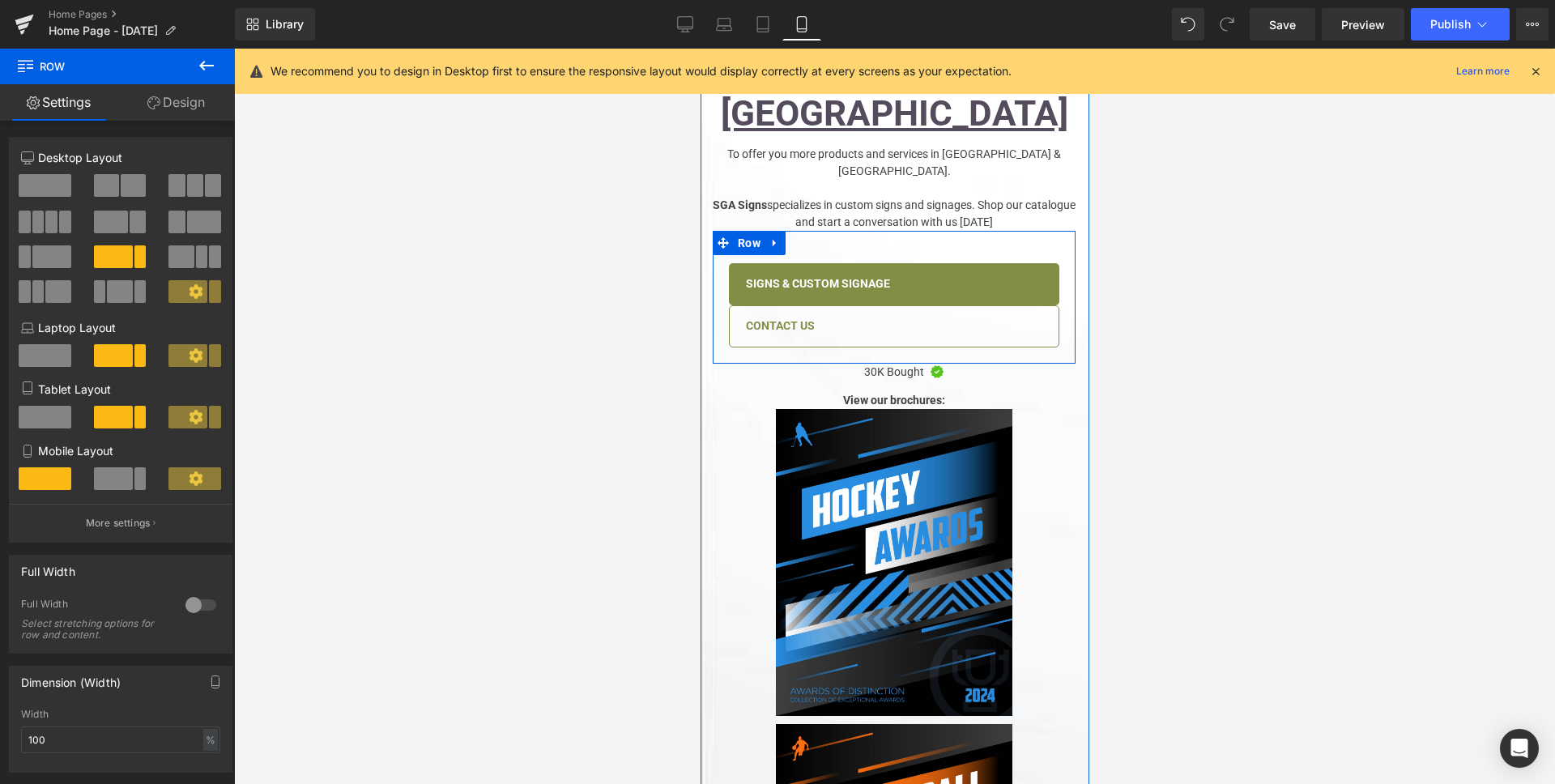
scroll to position [0, 0]
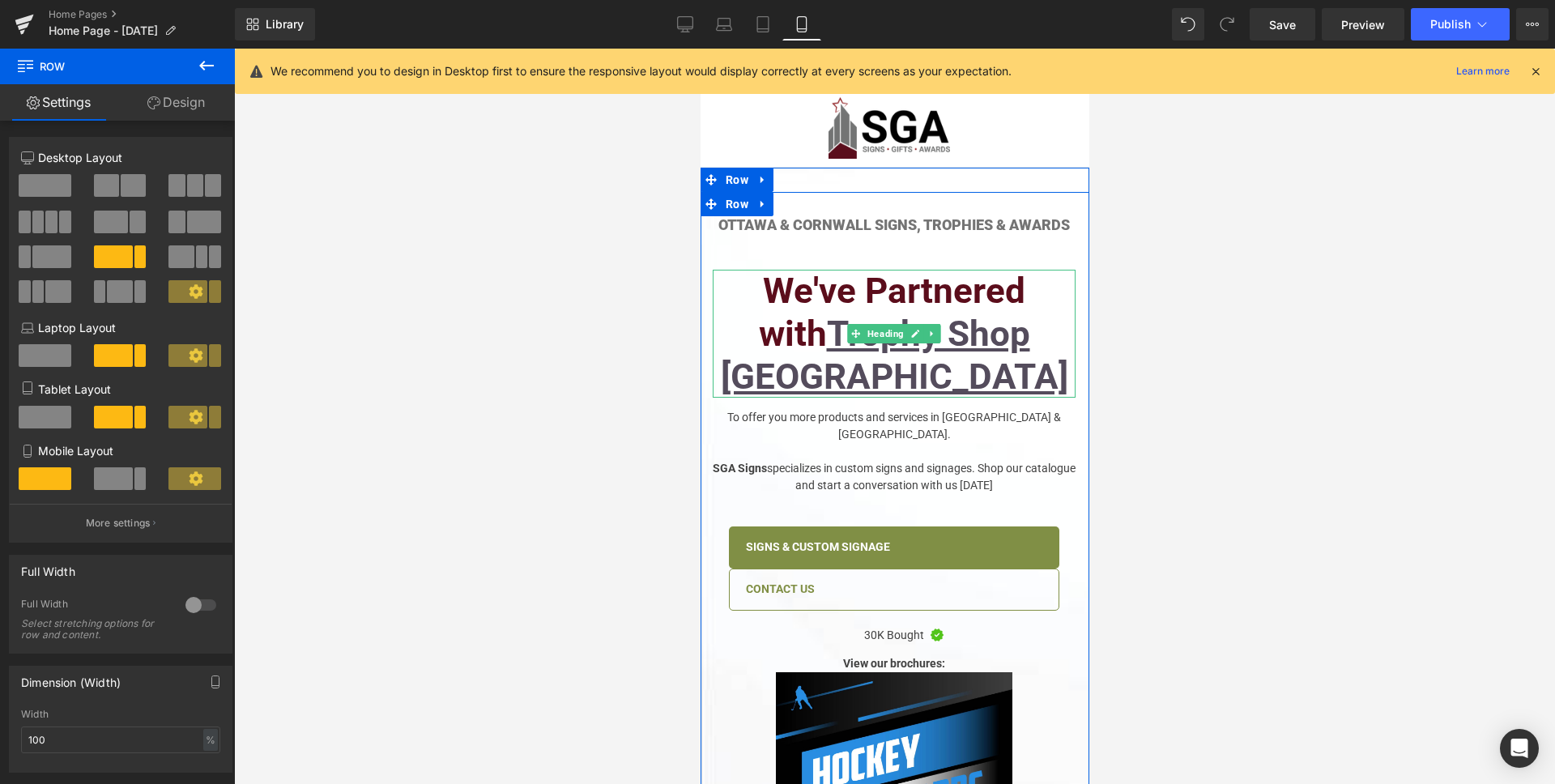
click at [761, 304] on h2 "We've Partnered with Trophy Shop Canada" at bounding box center [893, 334] width 363 height 128
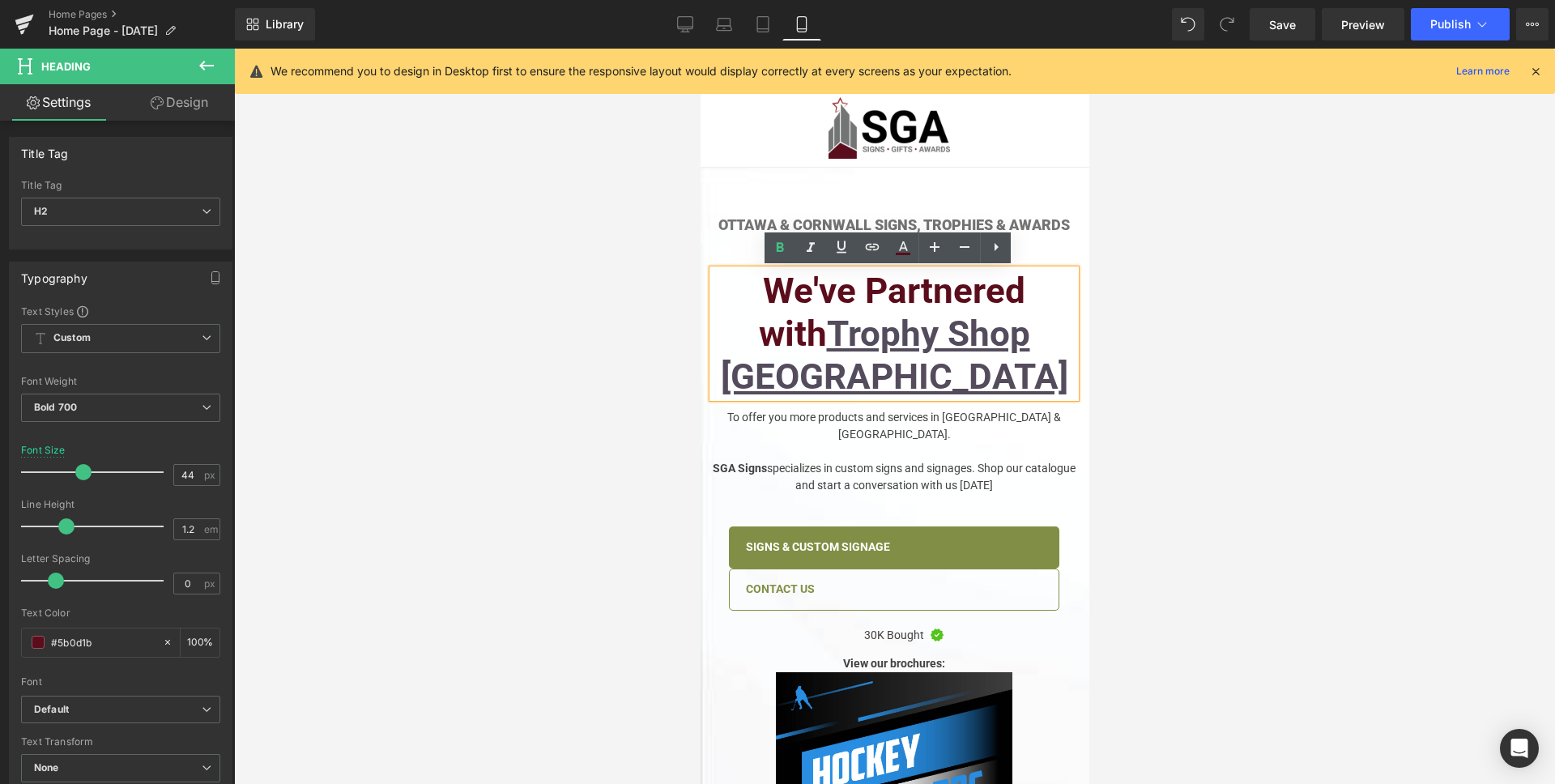
click at [1537, 70] on icon at bounding box center [1535, 71] width 15 height 15
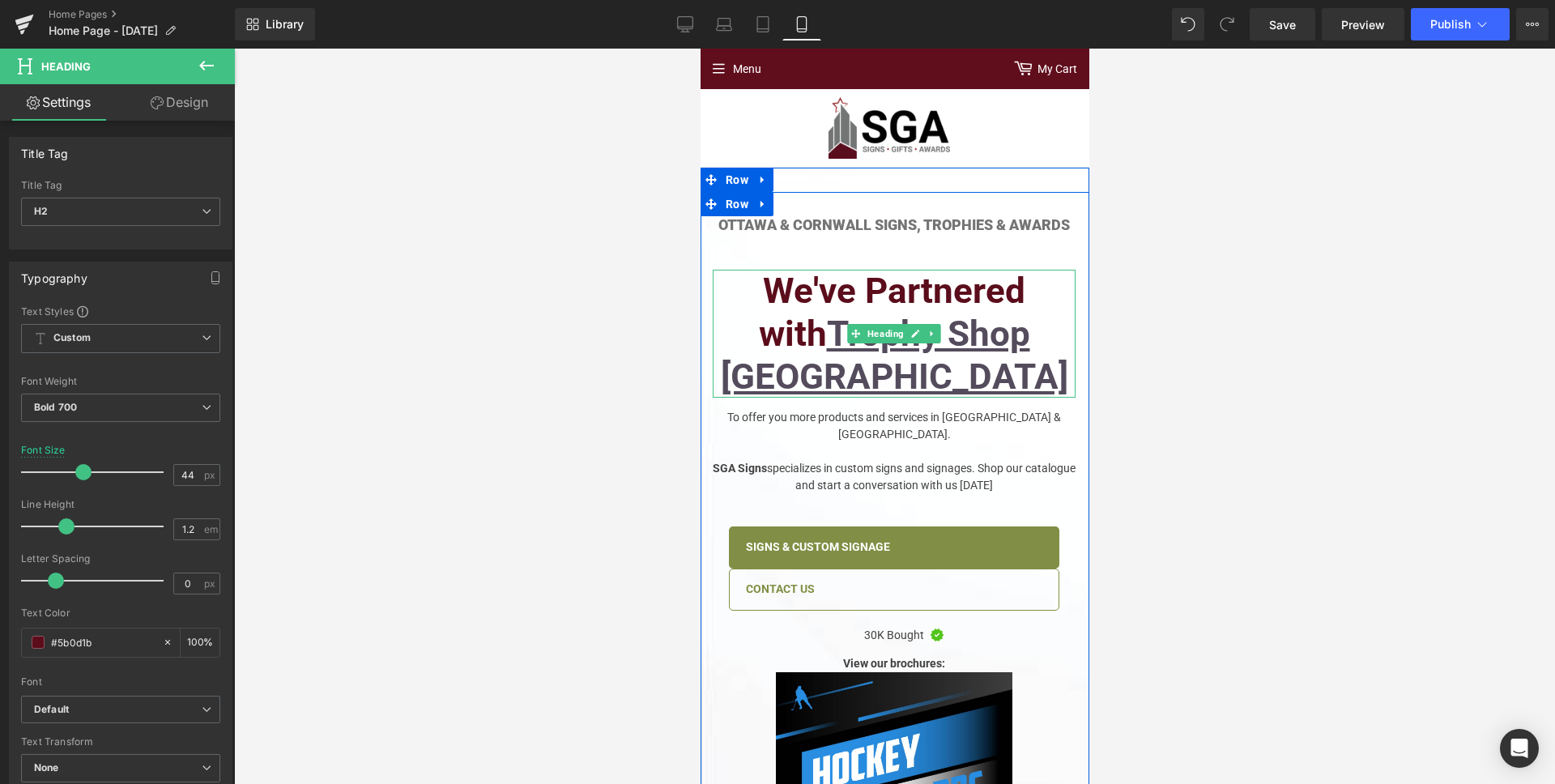
click at [806, 294] on h2 "We've Partnered with Trophy Shop Canada" at bounding box center [893, 334] width 363 height 128
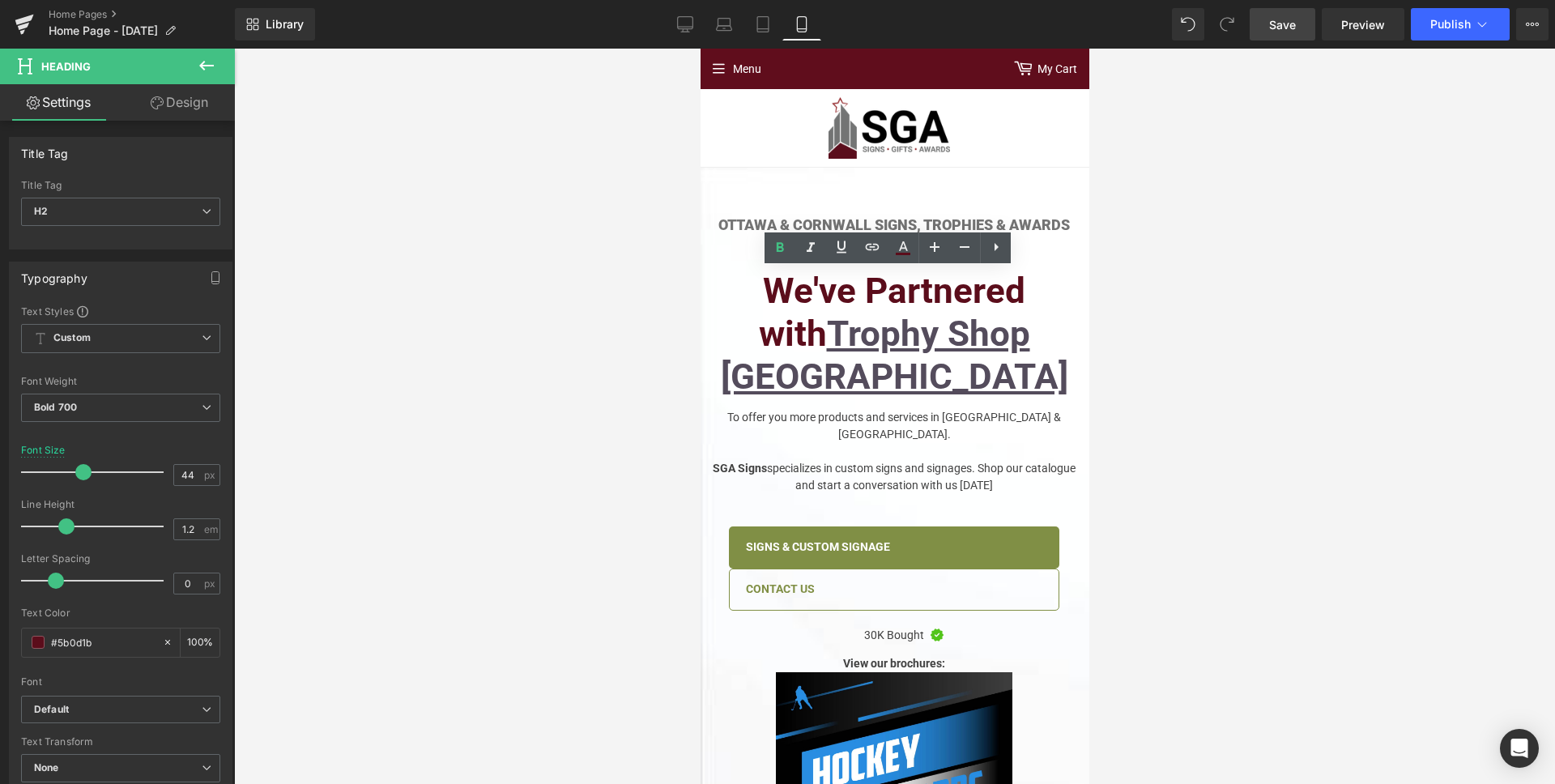
click at [1290, 28] on span "Save" at bounding box center [1282, 24] width 27 height 17
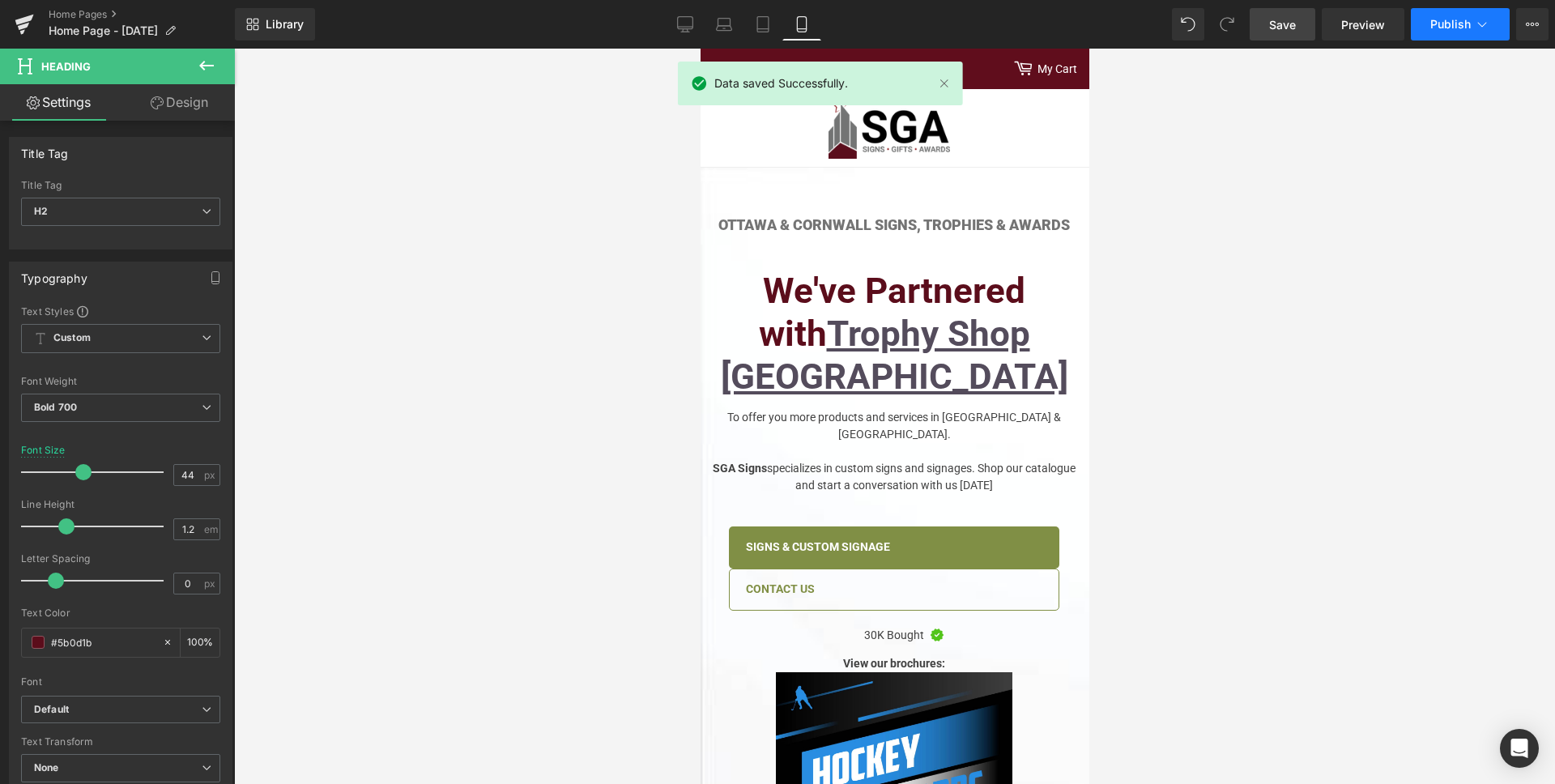
click at [1470, 18] on span "Publish" at bounding box center [1450, 24] width 40 height 13
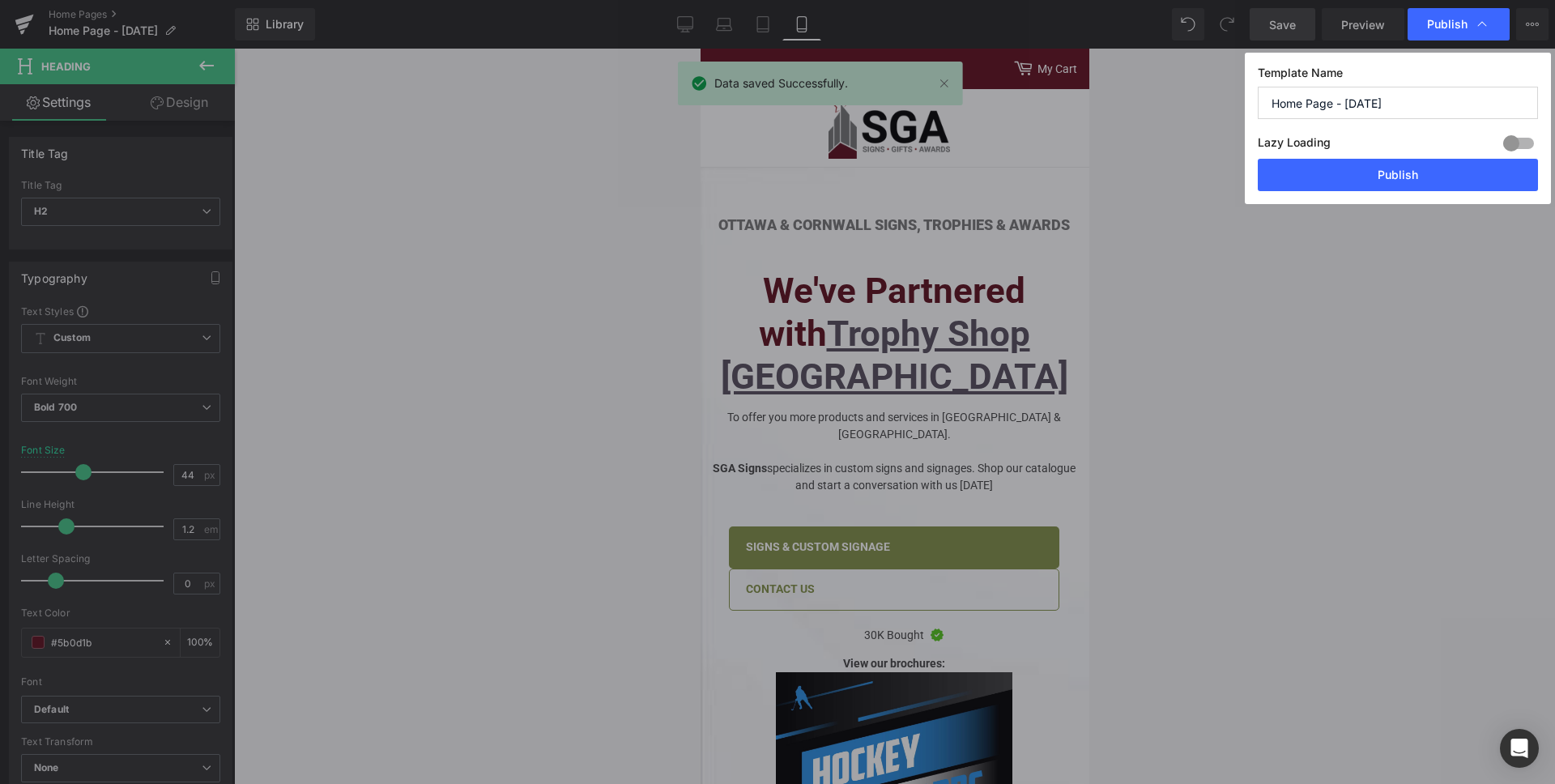
click at [1380, 107] on input "Home Page - Aug 12, 2025" at bounding box center [1398, 103] width 280 height 33
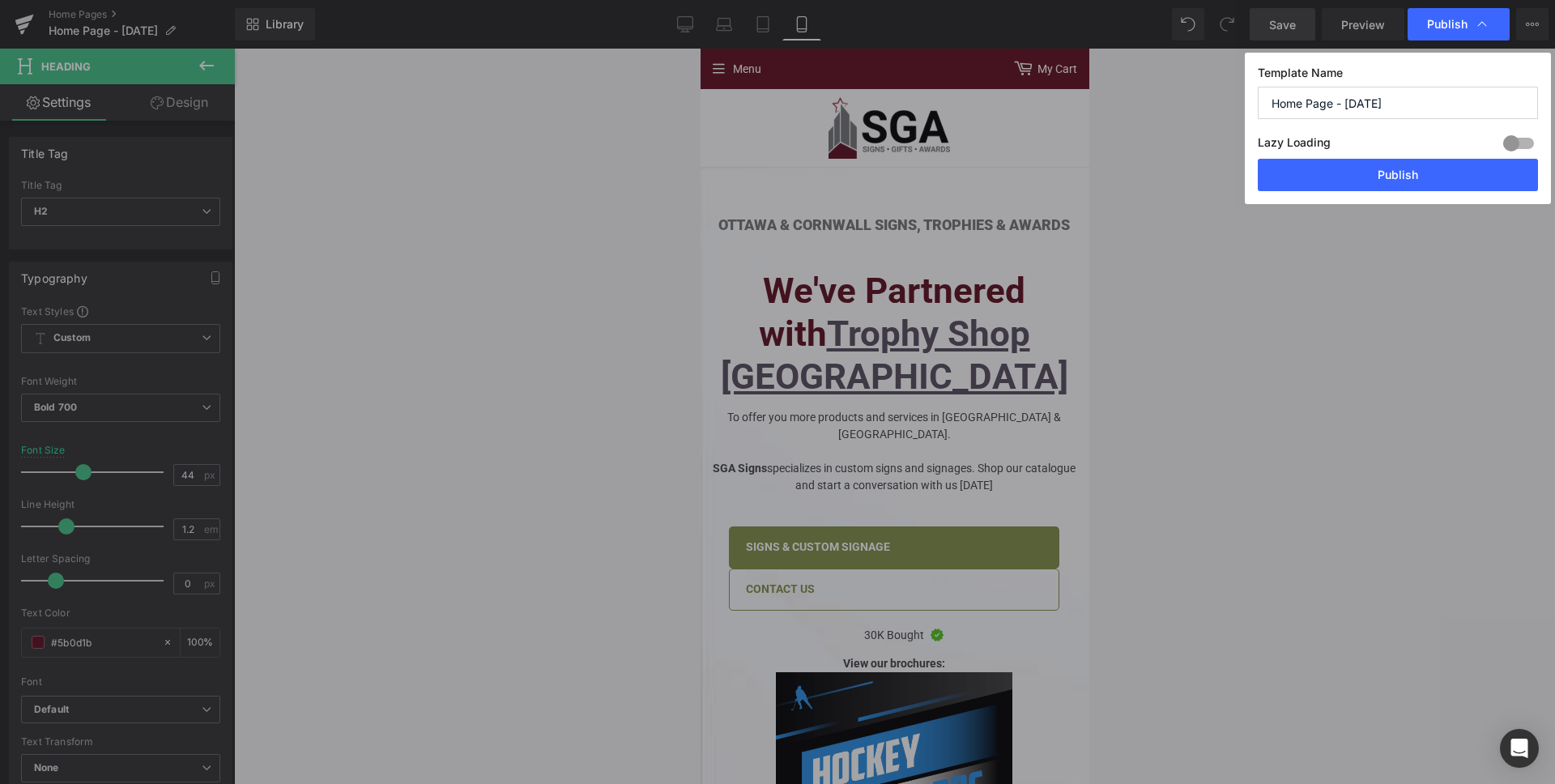
type input "Home Page - Aug 19, 2025"
click at [1528, 149] on div at bounding box center [1519, 144] width 39 height 26
click at [1469, 174] on button "Publish" at bounding box center [1398, 175] width 280 height 33
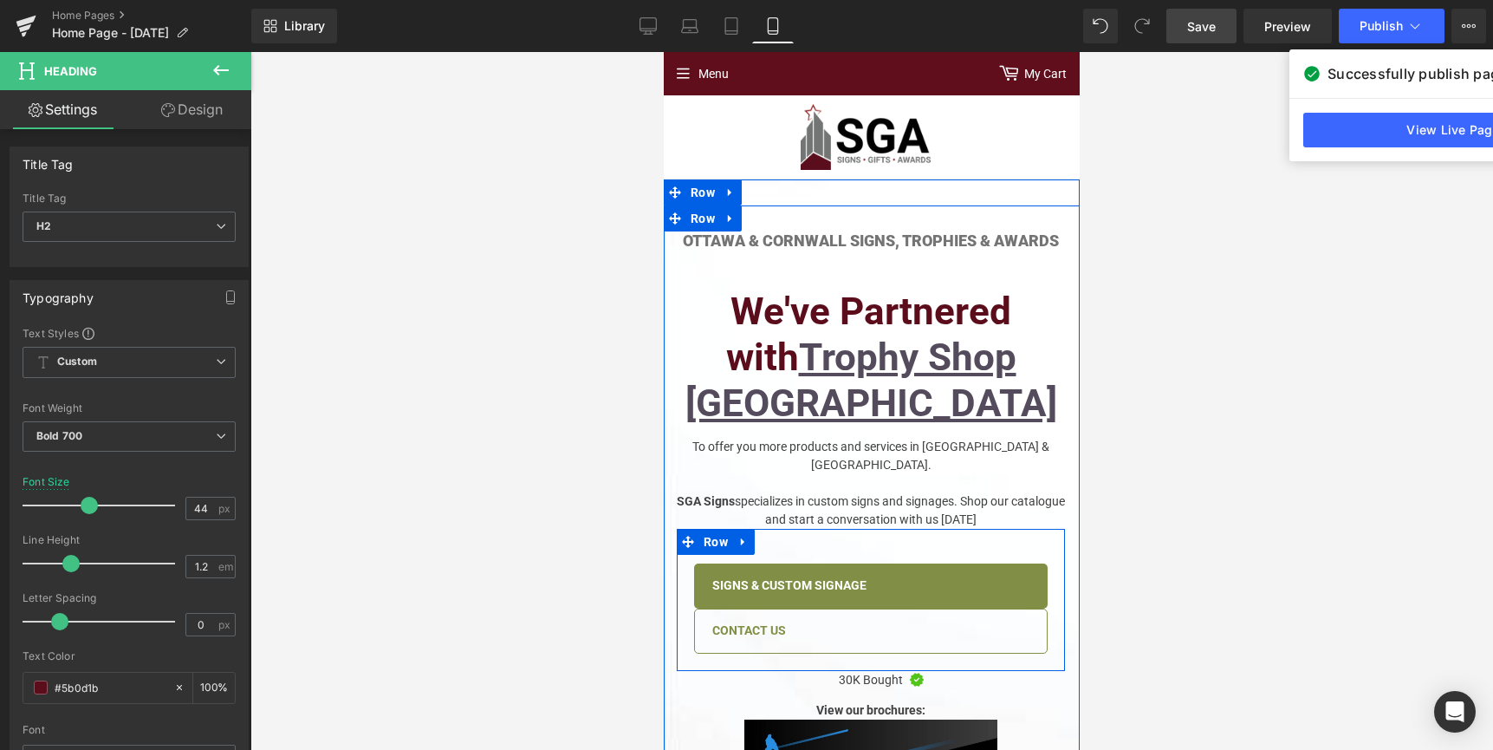
click at [678, 608] on div "Contact Us Button" at bounding box center [871, 630] width 388 height 45
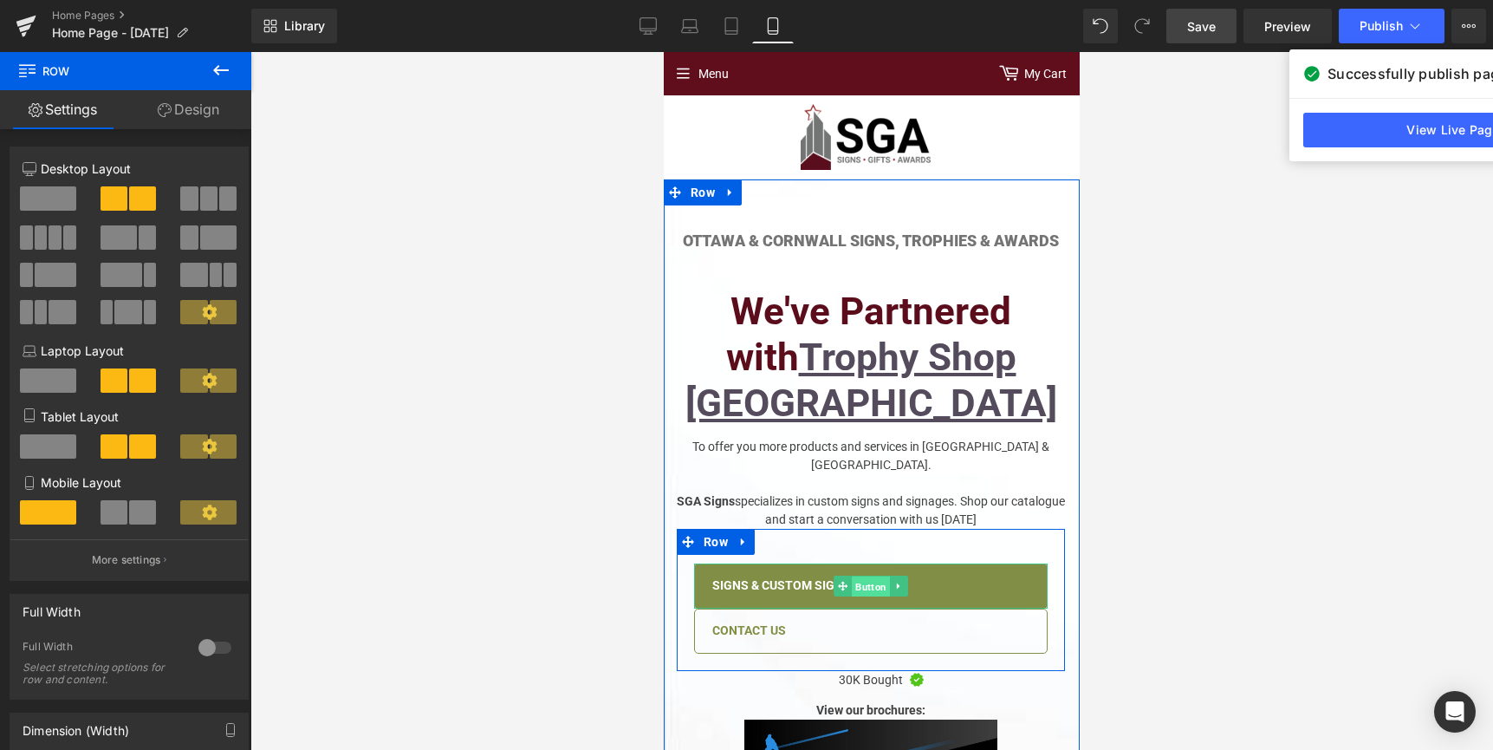
drag, startPoint x: 857, startPoint y: 518, endPoint x: 1010, endPoint y: 455, distance: 165.1
click at [857, 576] on span "Button" at bounding box center [871, 586] width 38 height 21
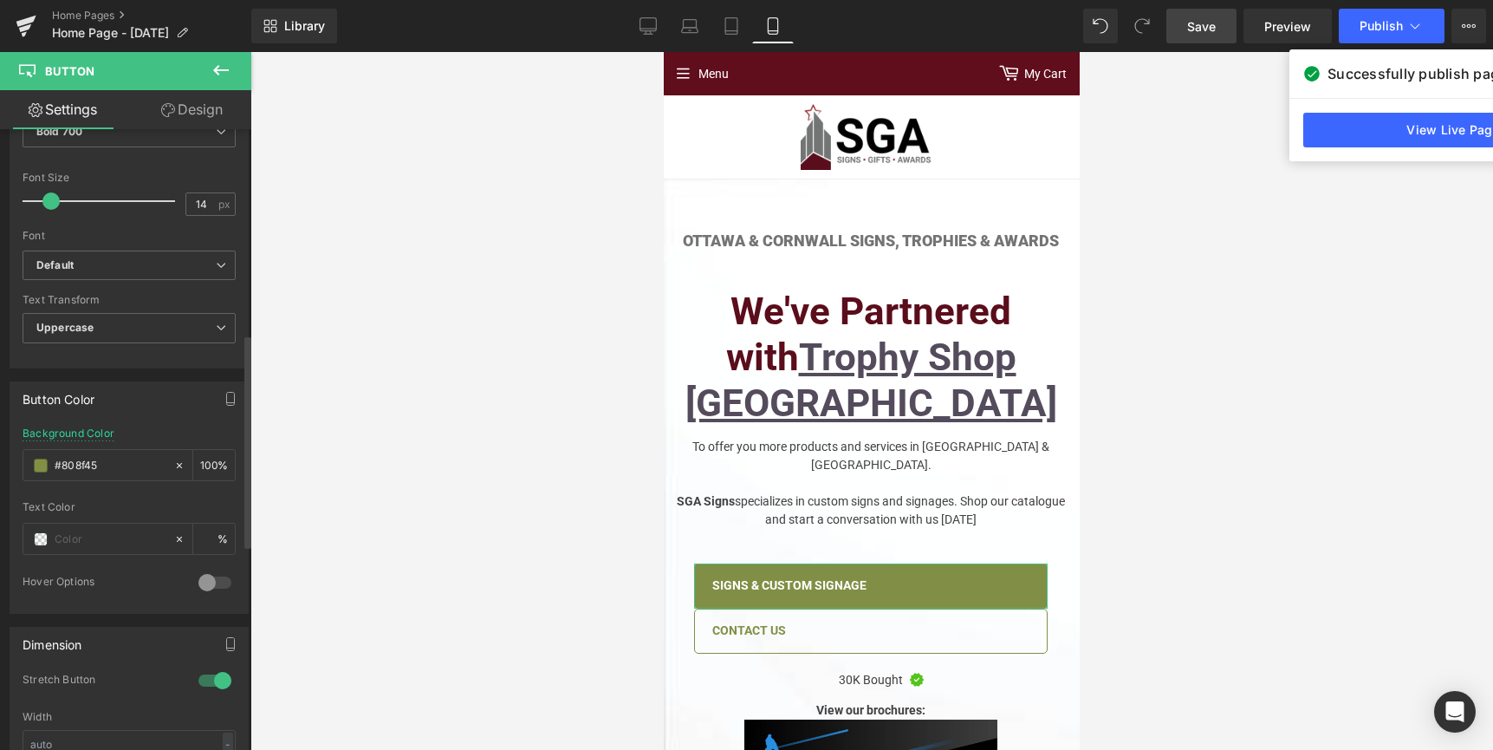
scroll to position [148, 0]
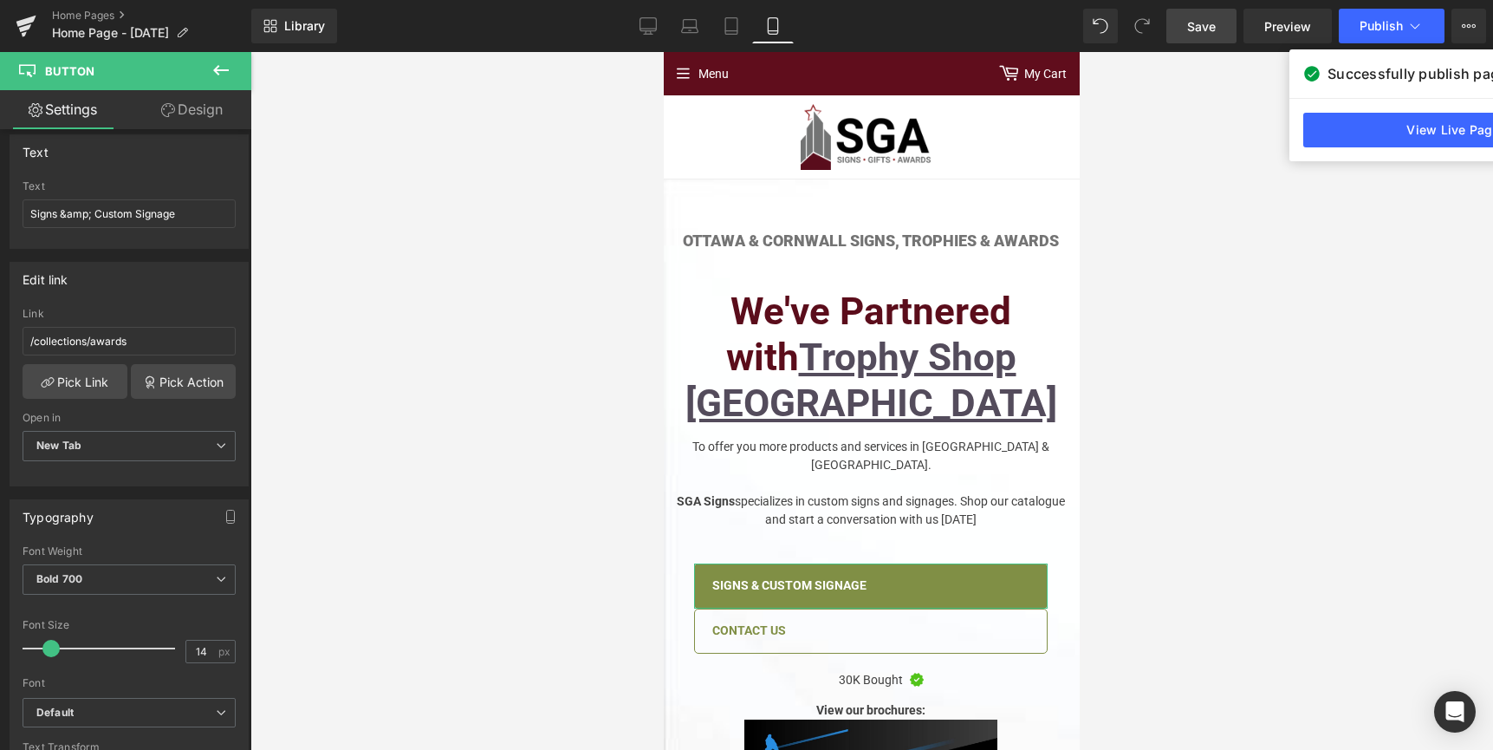
click at [203, 103] on link "Design" at bounding box center [192, 109] width 126 height 39
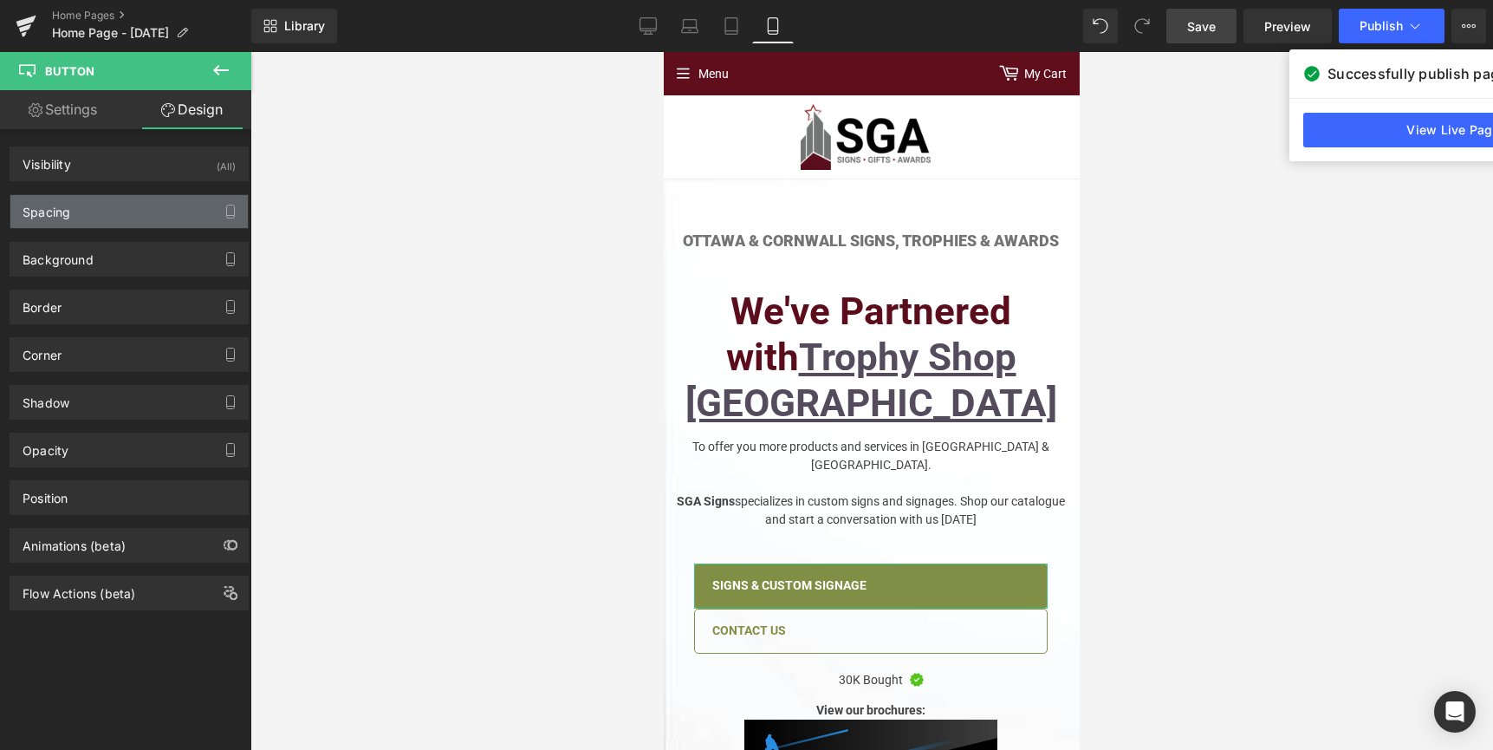
click at [94, 219] on div "Spacing" at bounding box center [128, 211] width 237 height 33
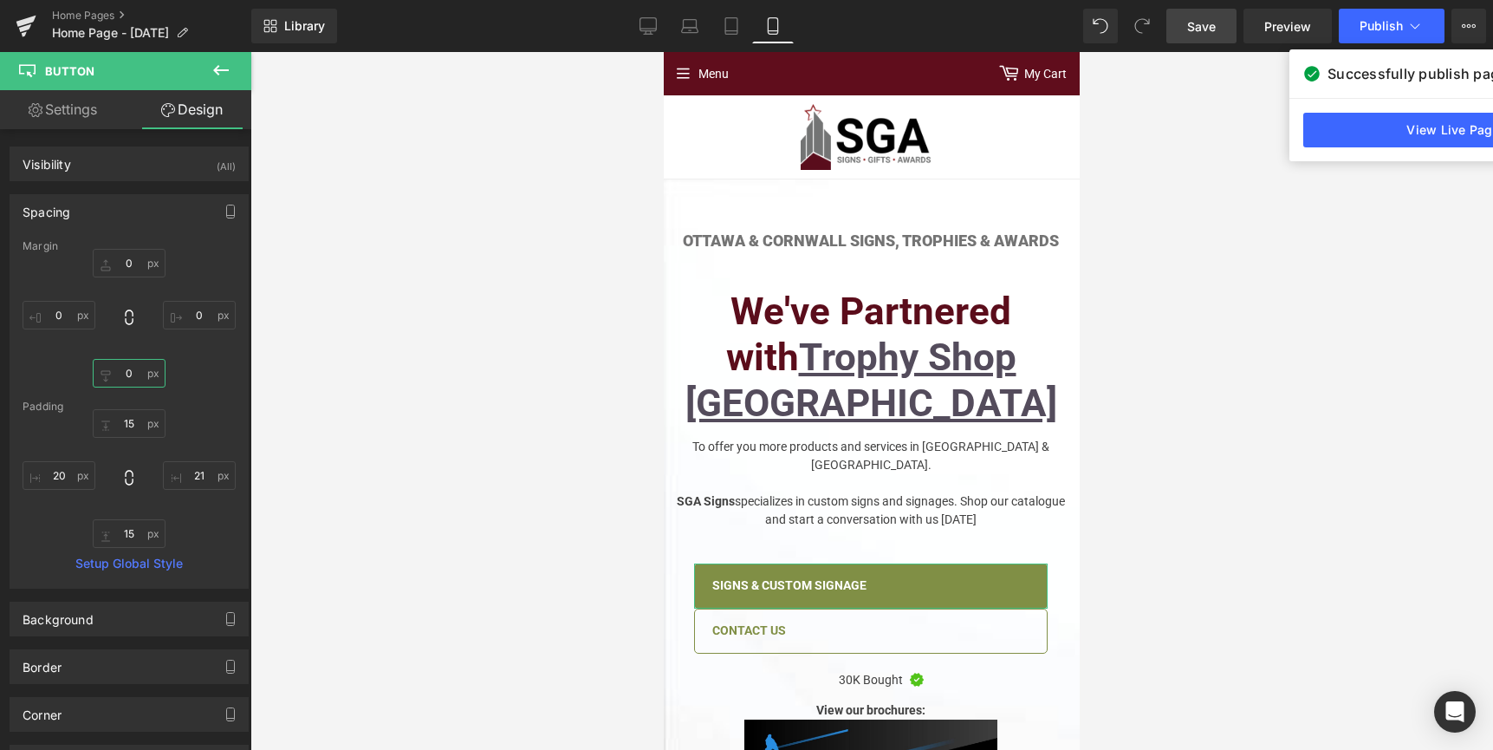
click at [133, 378] on input "text" at bounding box center [129, 373] width 73 height 29
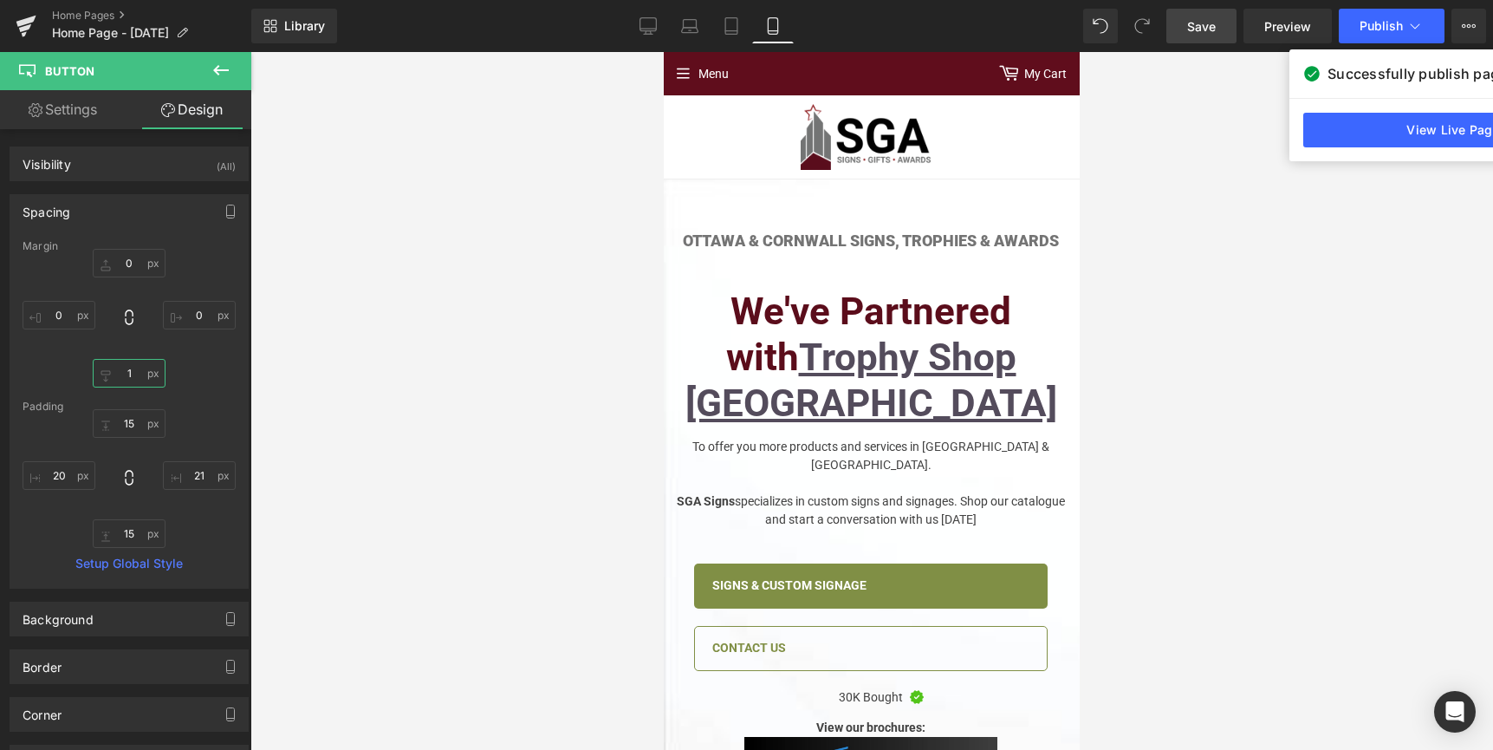
type input "10"
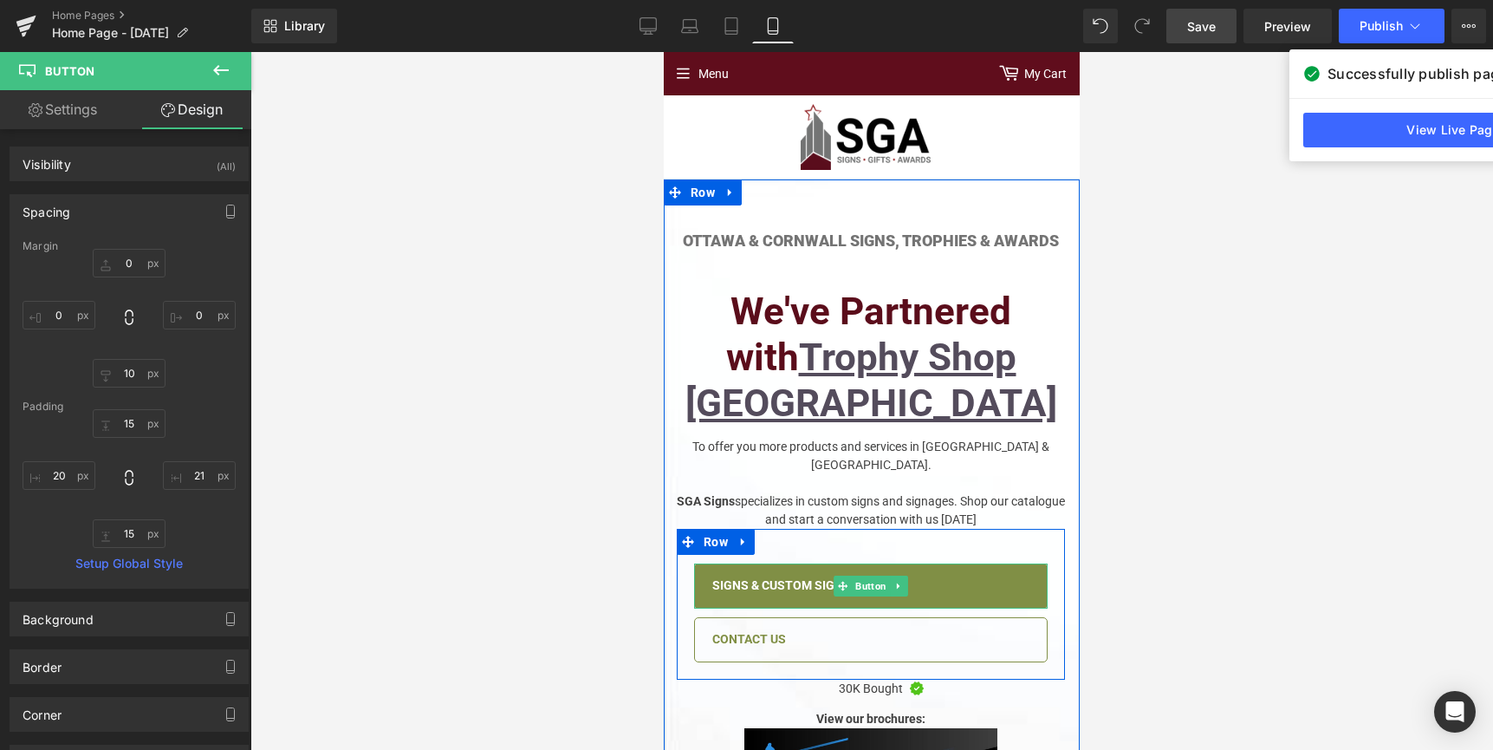
click at [843, 575] on span at bounding box center [843, 585] width 18 height 21
click at [755, 563] on link "Signs & Custom Signage" at bounding box center [871, 585] width 354 height 45
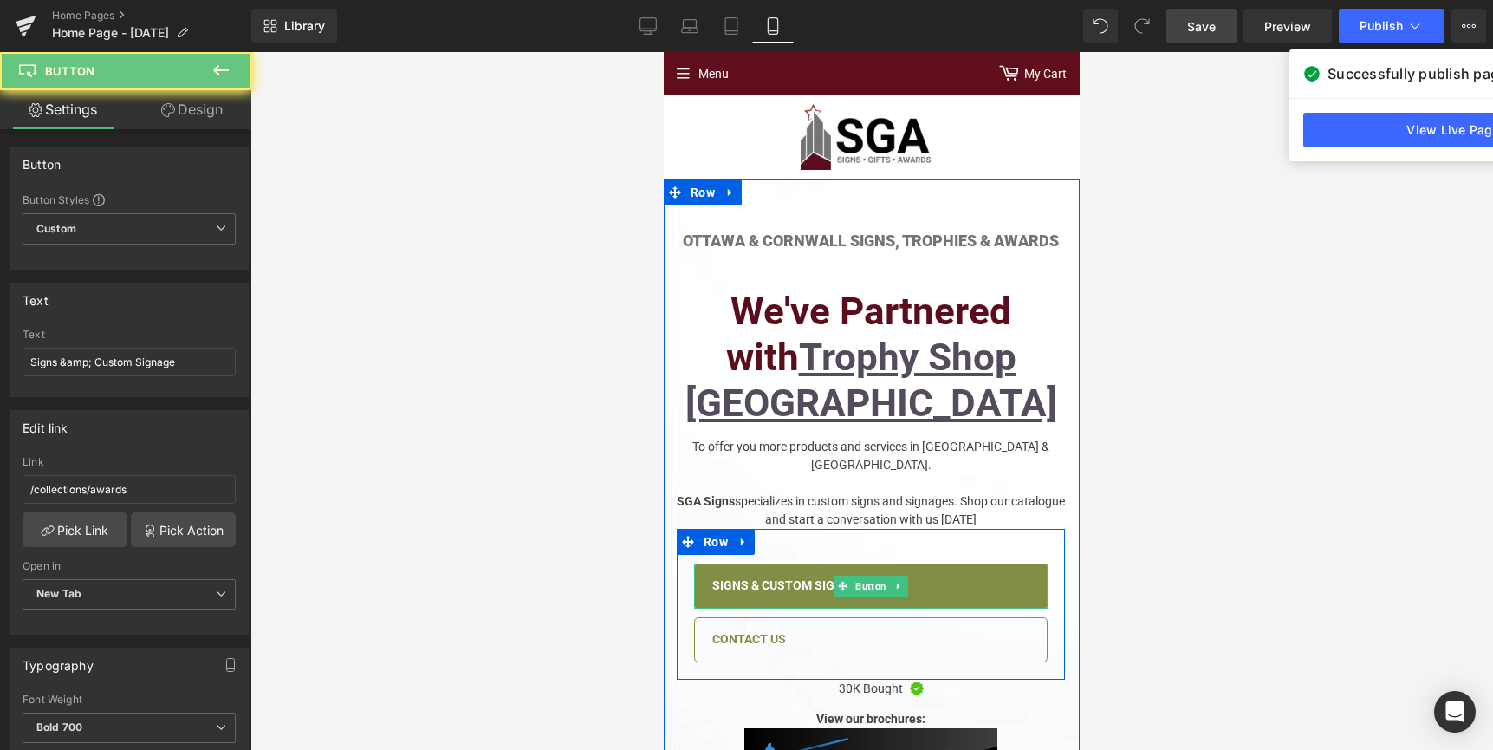
click at [750, 577] on span "Signs & Custom Signage" at bounding box center [789, 585] width 154 height 17
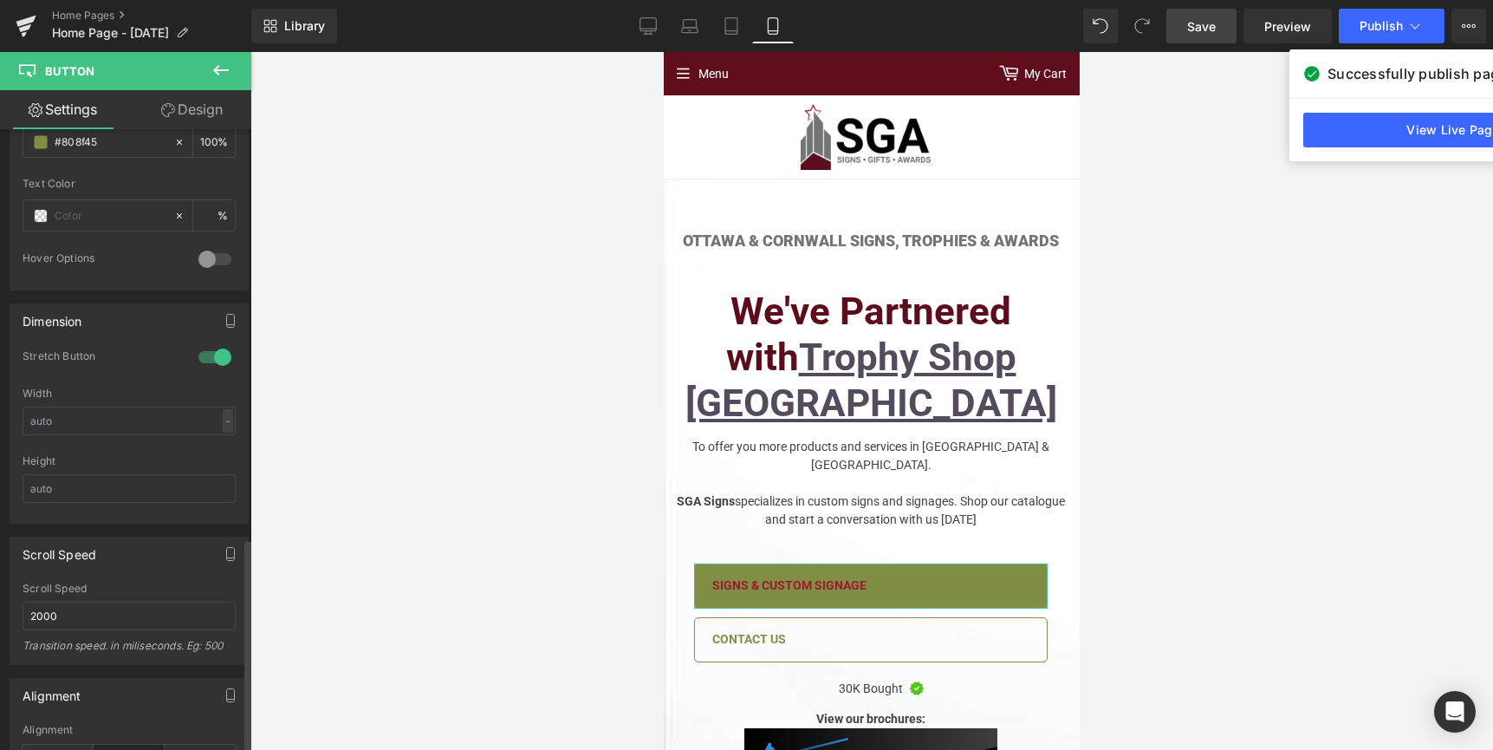
scroll to position [1192, 0]
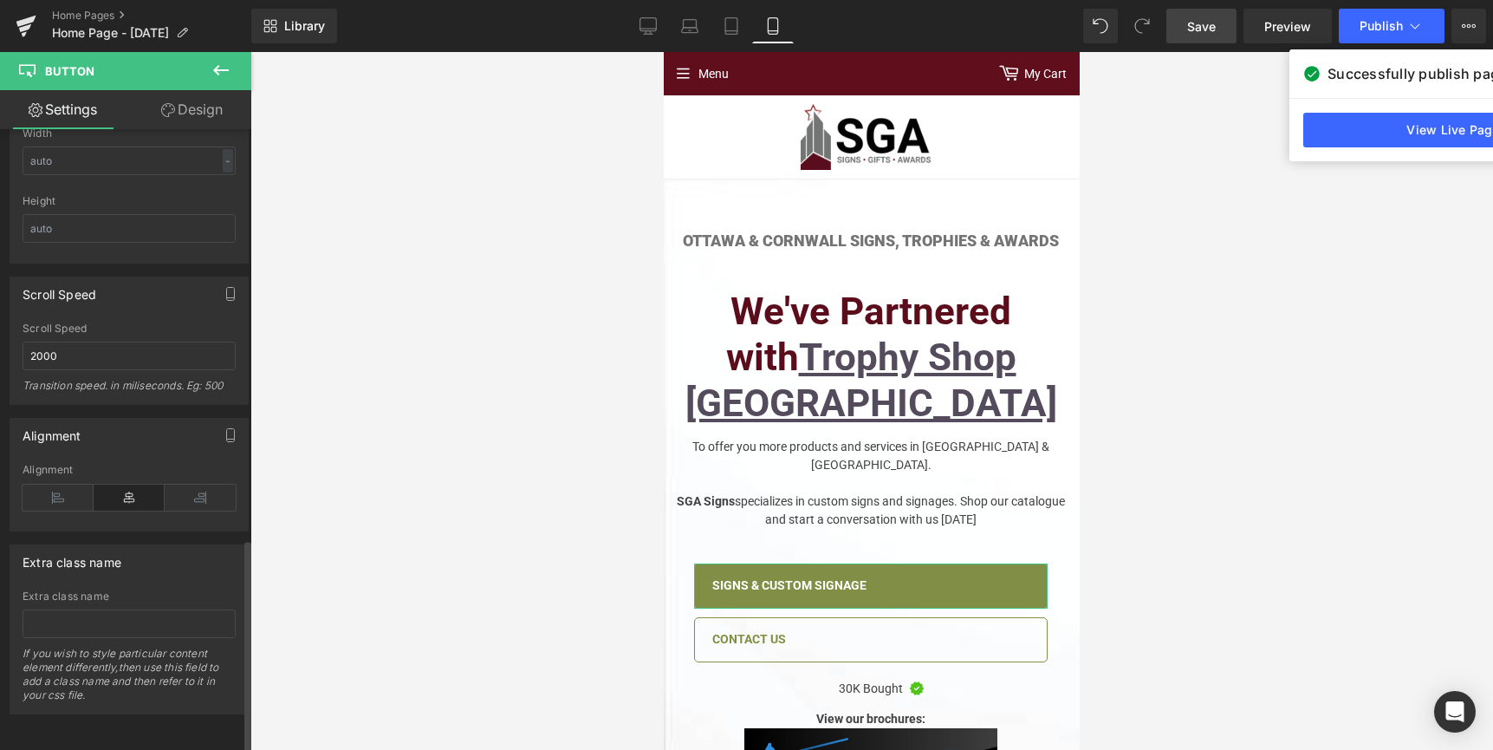
click at [132, 488] on icon at bounding box center [129, 497] width 71 height 26
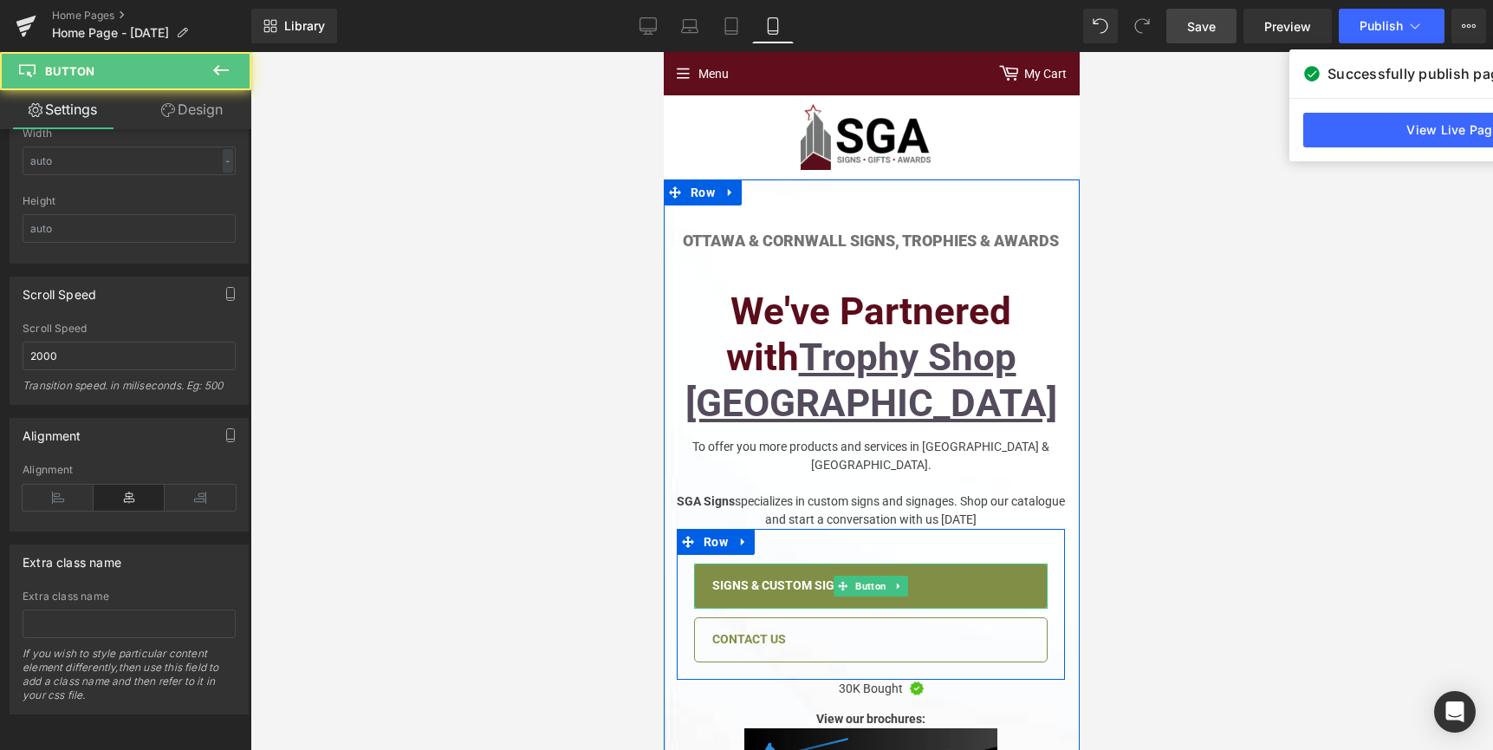
click at [784, 577] on span "Signs & Custom Signage" at bounding box center [789, 585] width 154 height 17
click at [787, 577] on span "Signs & Custom Signage" at bounding box center [789, 585] width 154 height 17
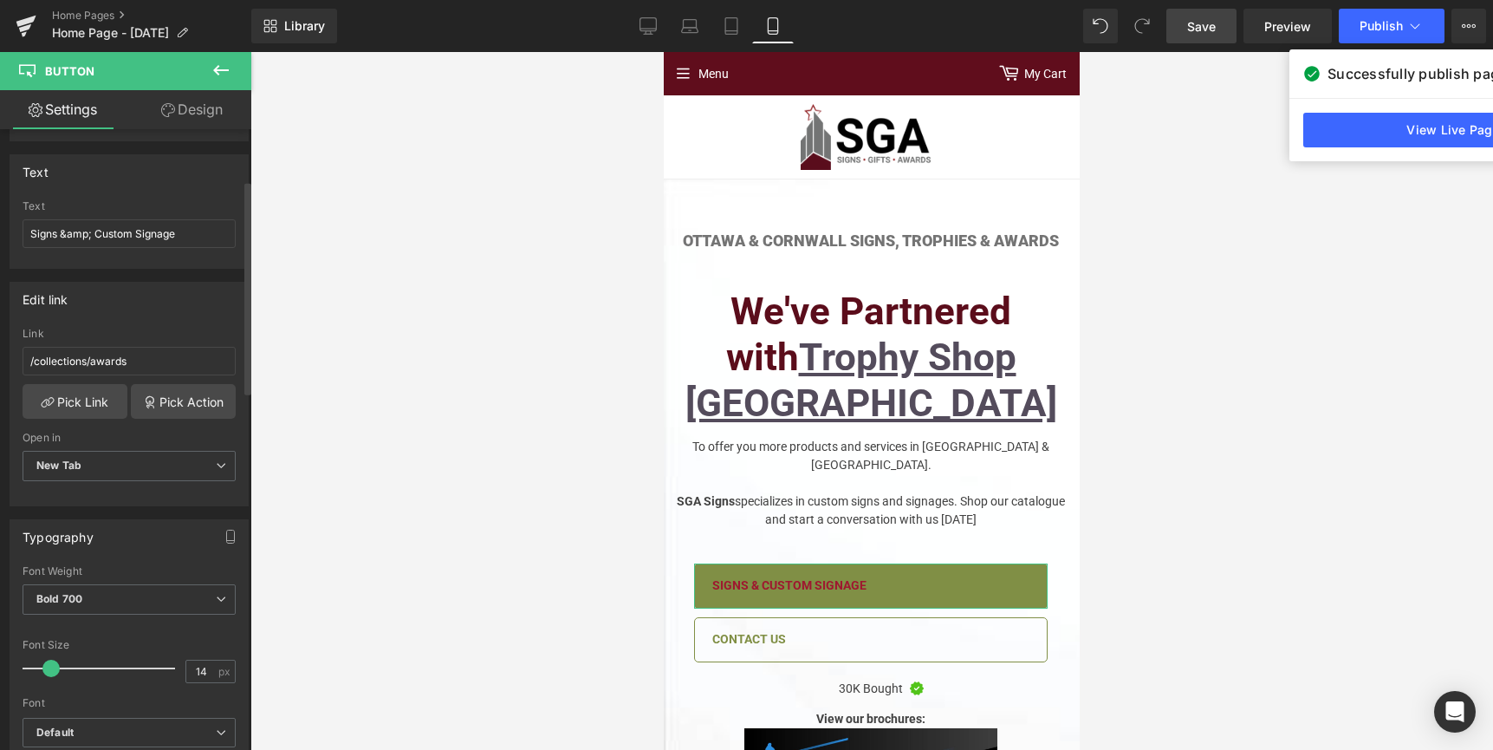
scroll to position [113, 0]
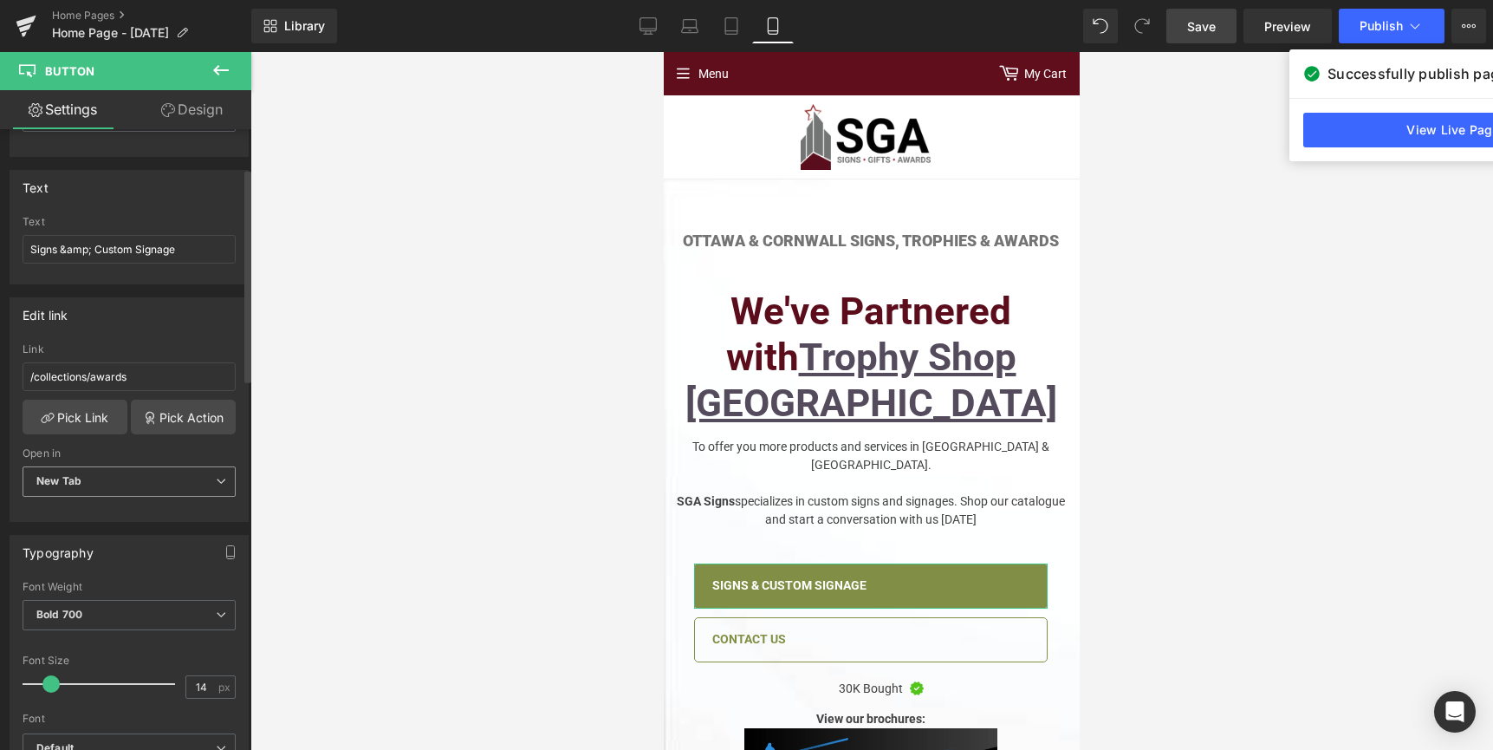
click at [131, 490] on span "New Tab" at bounding box center [129, 481] width 213 height 30
click at [123, 483] on span "New Tab" at bounding box center [126, 481] width 206 height 30
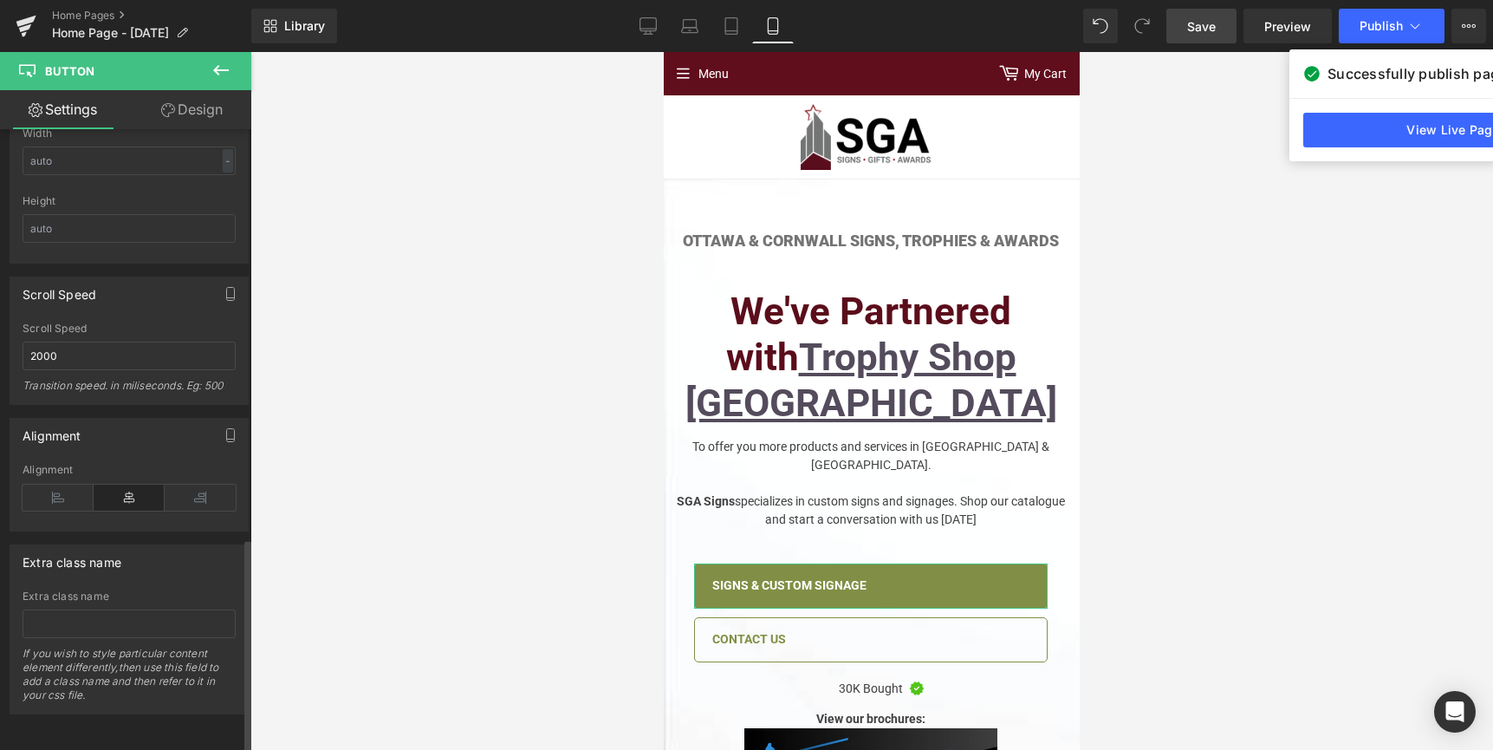
scroll to position [1192, 0]
click at [79, 484] on icon at bounding box center [58, 497] width 71 height 26
click at [117, 484] on icon at bounding box center [129, 497] width 71 height 26
click at [180, 484] on icon at bounding box center [200, 497] width 71 height 26
click at [136, 484] on icon at bounding box center [129, 497] width 71 height 26
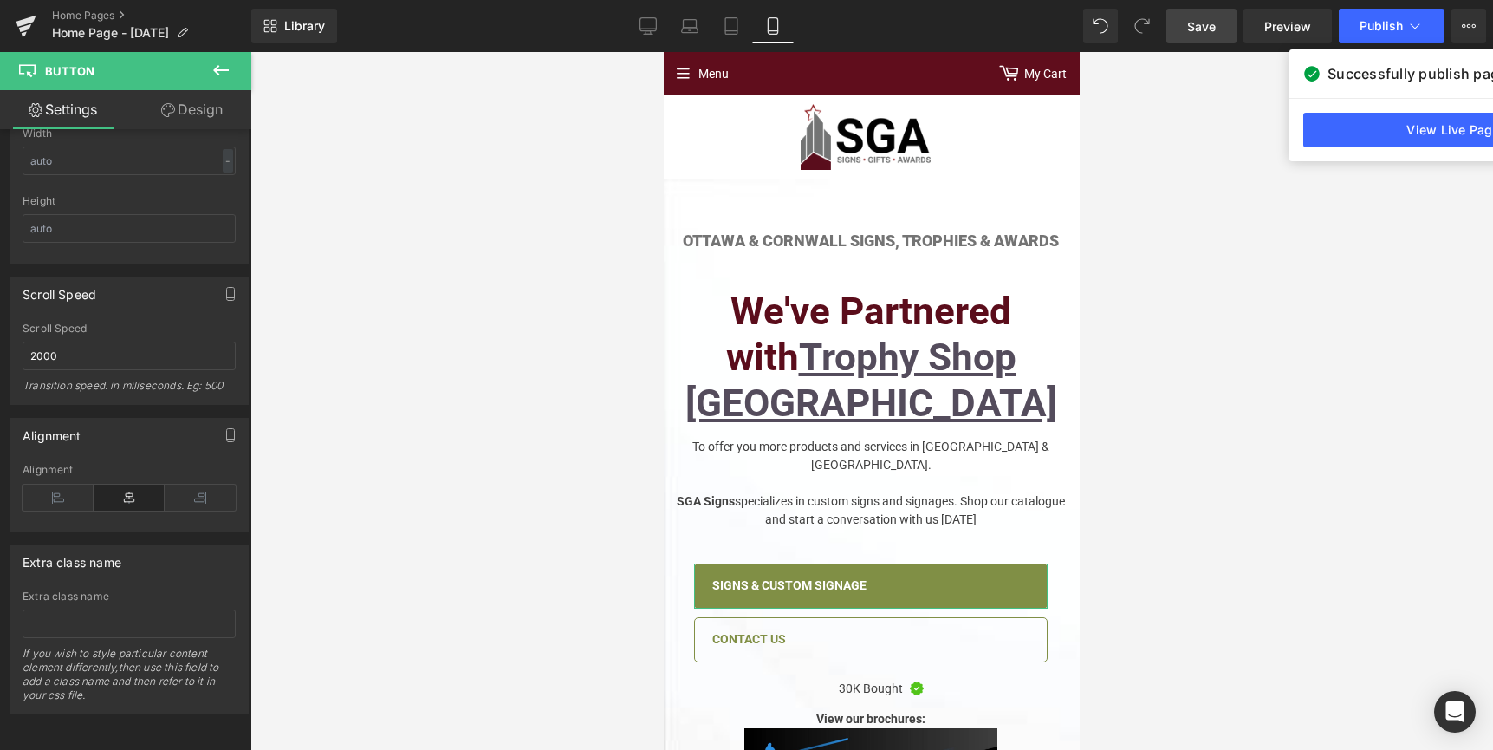
click at [182, 121] on link "Design" at bounding box center [192, 109] width 126 height 39
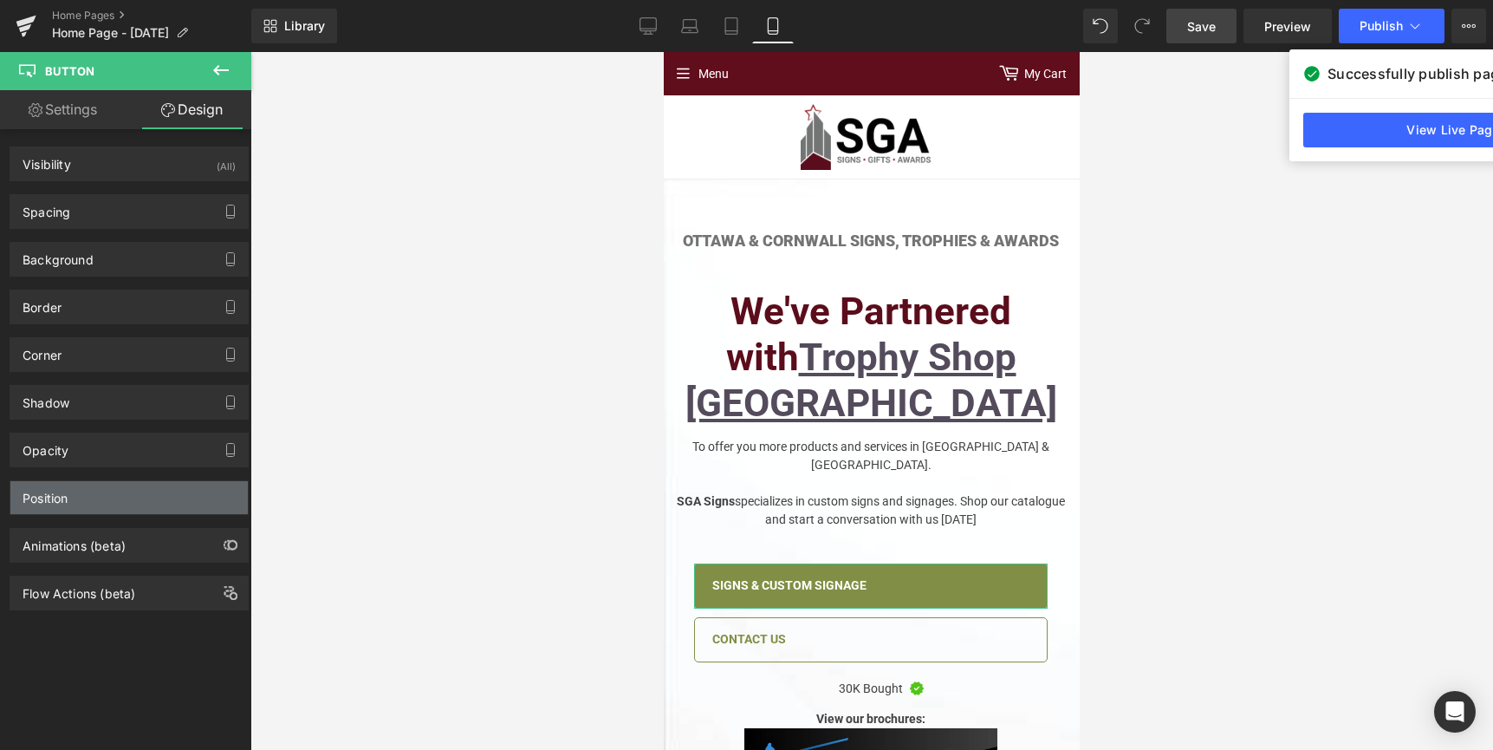
click at [76, 499] on div "Position" at bounding box center [128, 497] width 237 height 33
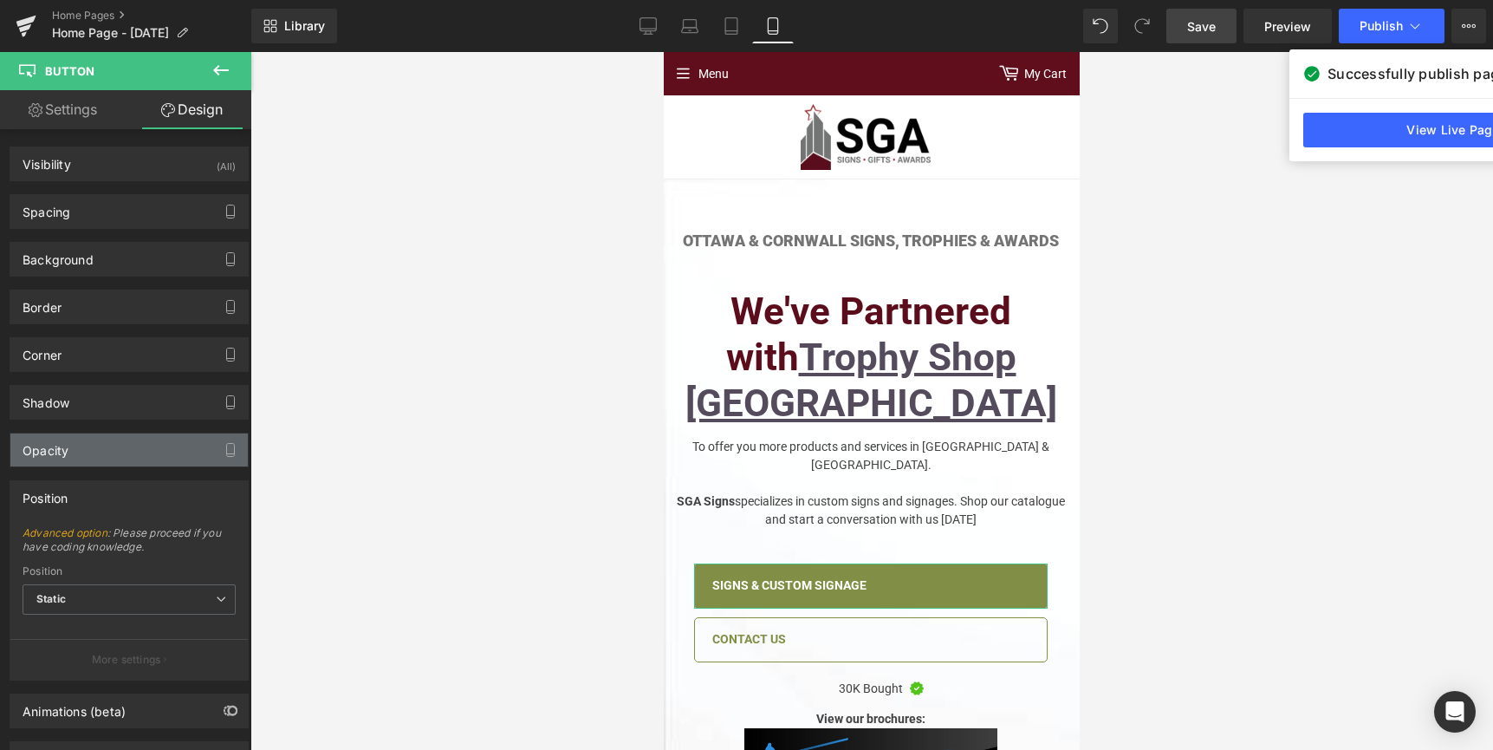
click at [79, 436] on div "Opacity" at bounding box center [128, 449] width 237 height 33
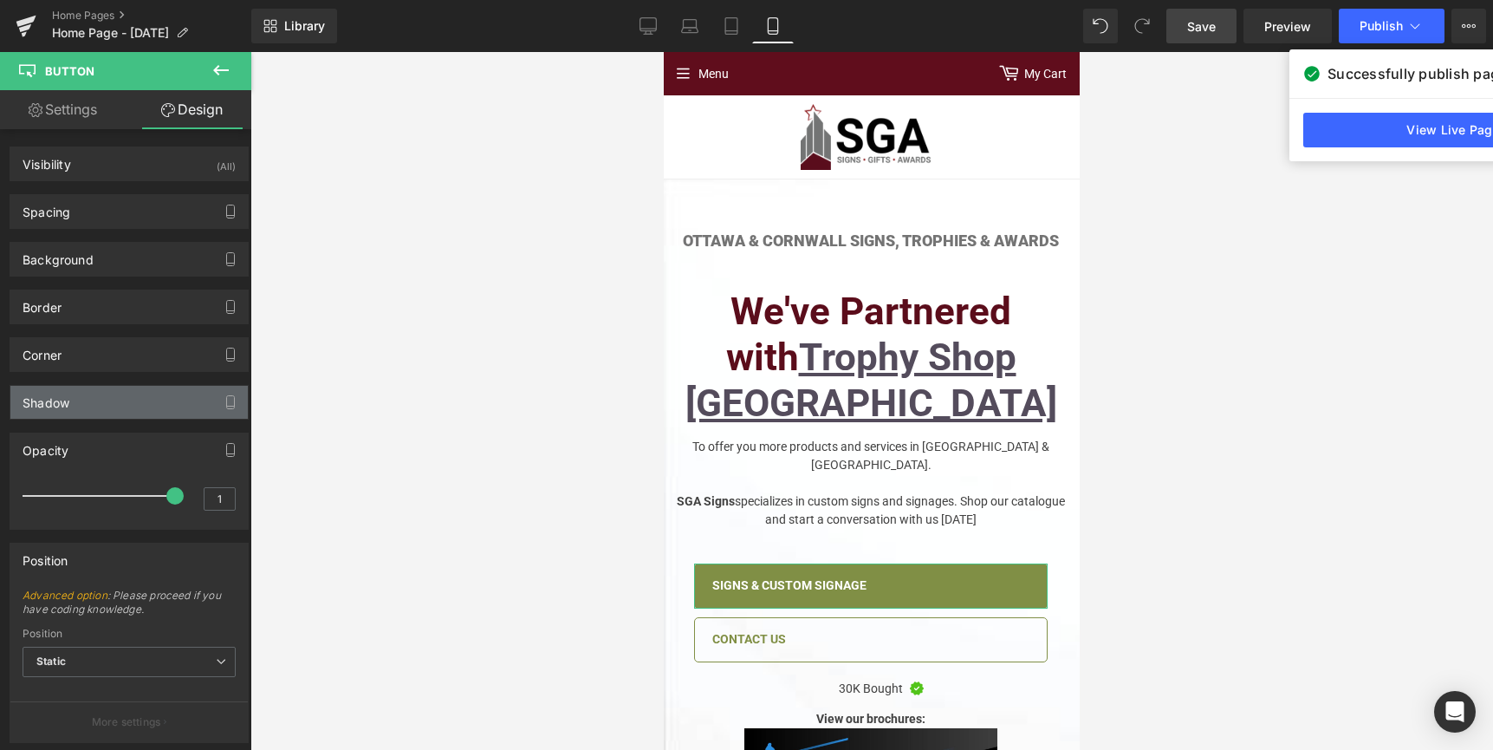
click at [88, 406] on div "Shadow" at bounding box center [128, 402] width 237 height 33
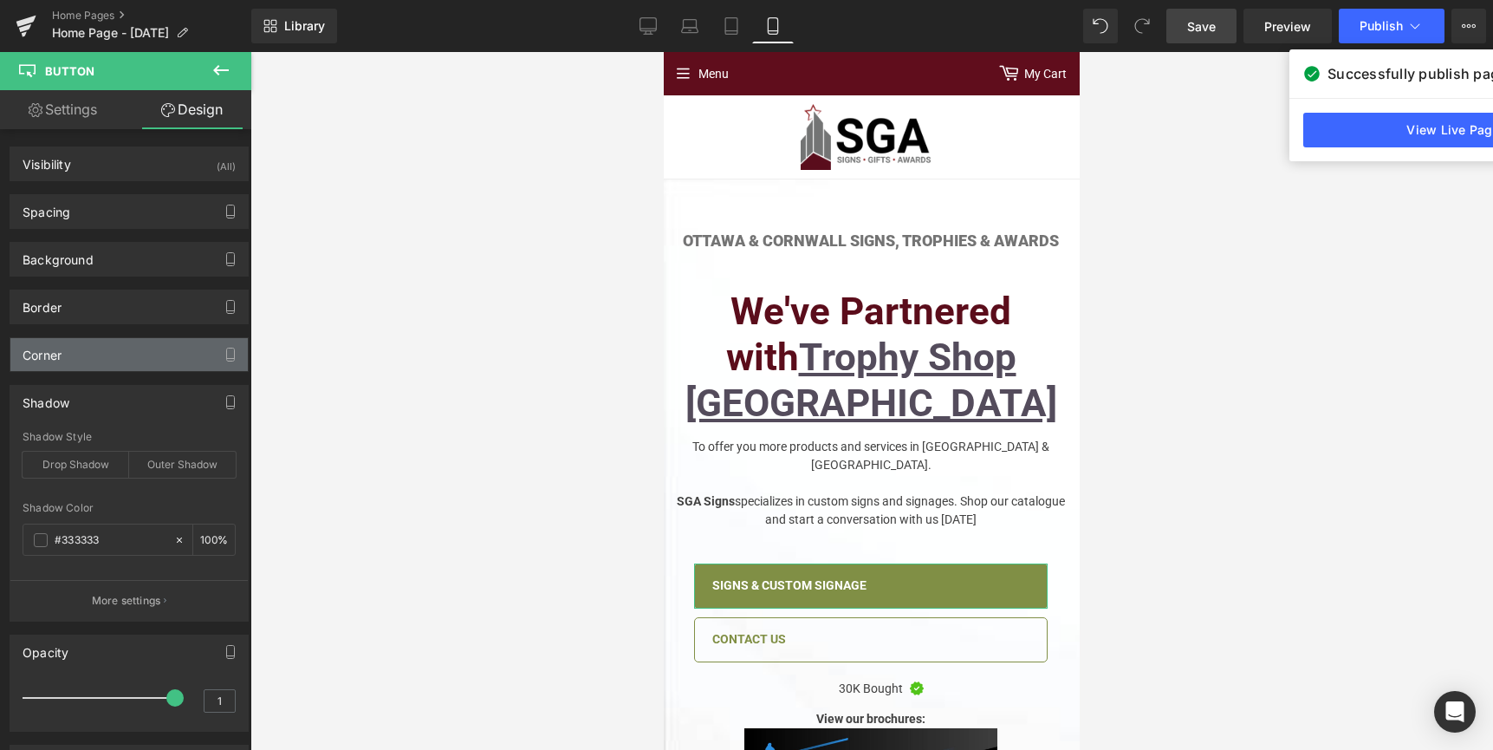
click at [91, 338] on div "Corner" at bounding box center [128, 354] width 237 height 33
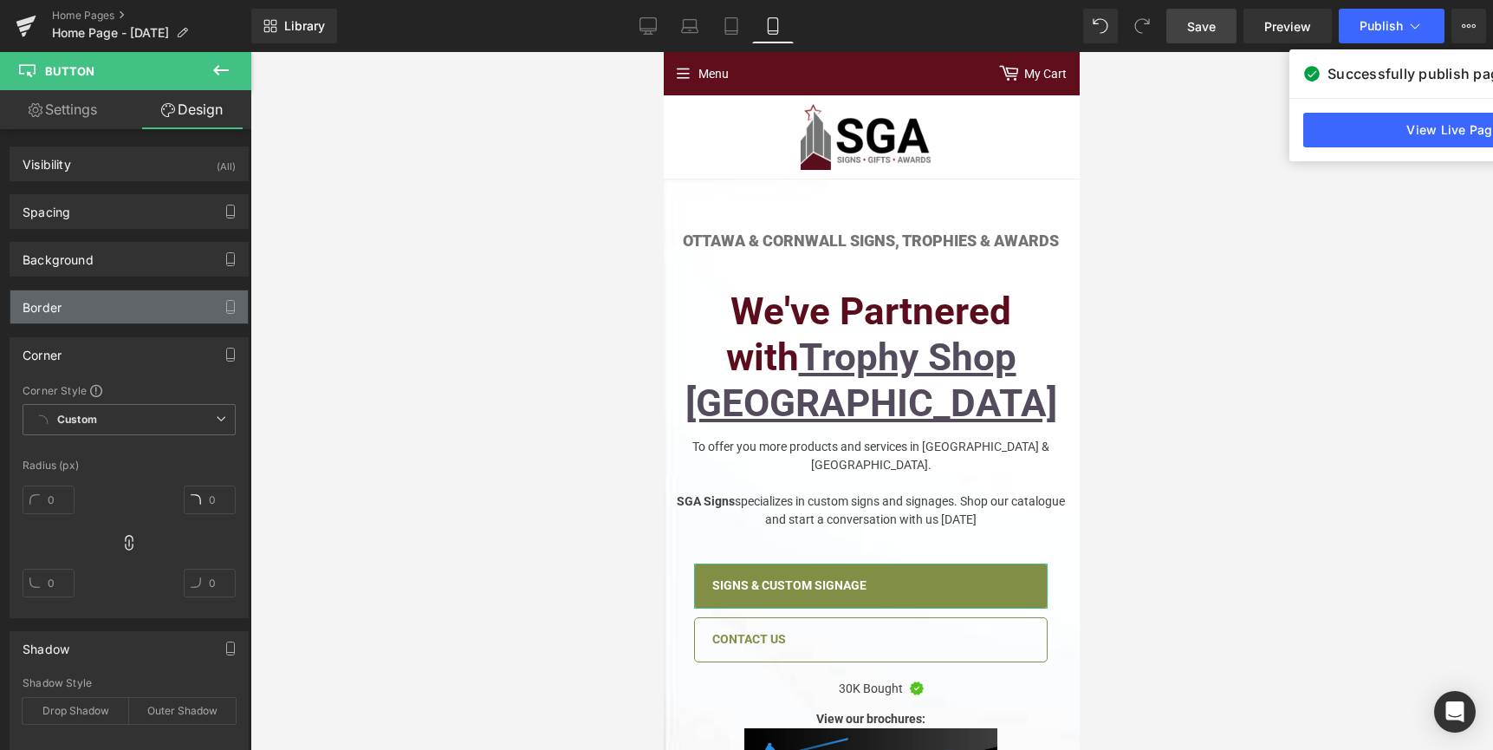
click at [97, 318] on div "Border" at bounding box center [128, 306] width 237 height 33
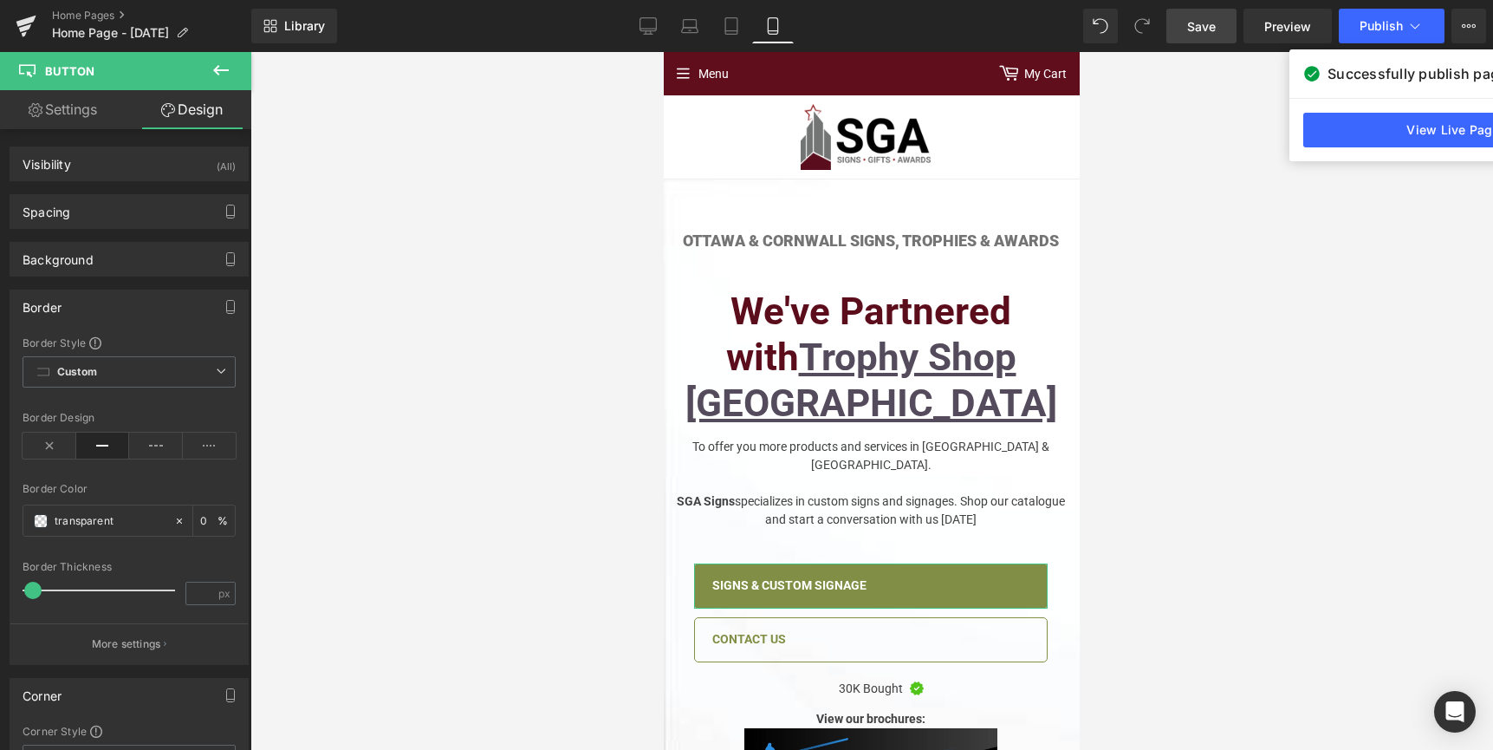
click at [101, 278] on div "Border Border Style Custom Custom Setup Global Style Custom Setup Global Style …" at bounding box center [129, 470] width 259 height 388
click at [104, 270] on div "Background" at bounding box center [128, 259] width 237 height 33
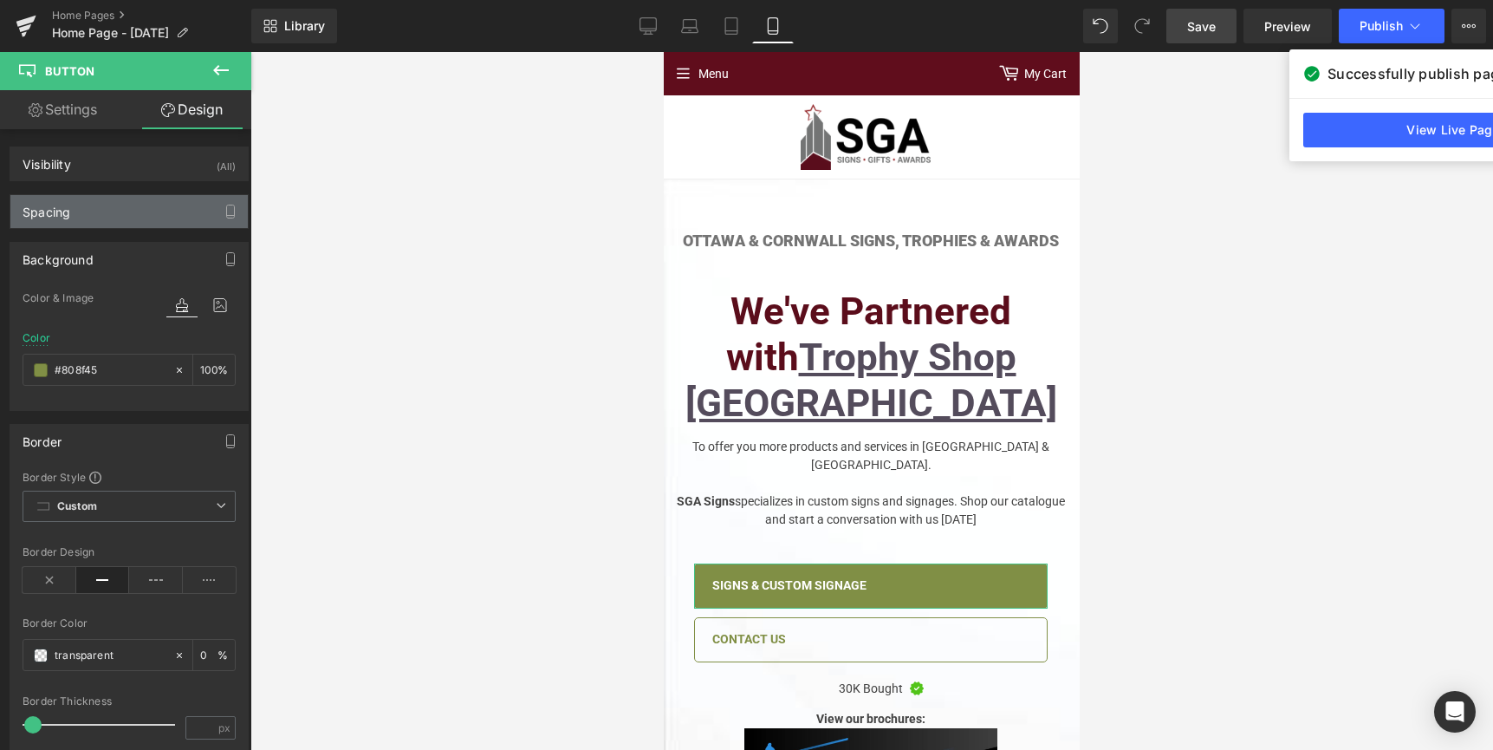
click at [110, 210] on div "Spacing" at bounding box center [128, 211] width 237 height 33
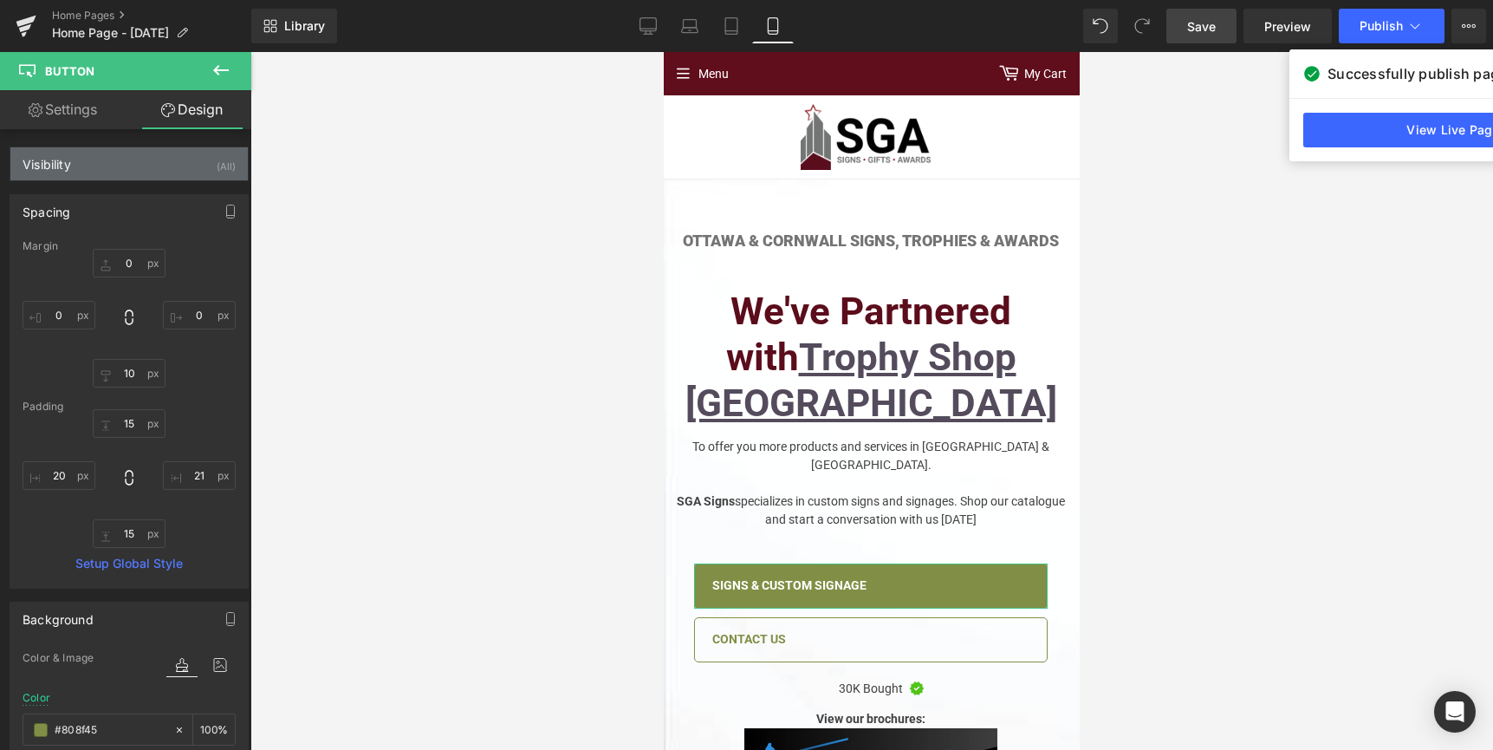
click at [119, 174] on div "Visibility (All)" at bounding box center [128, 163] width 237 height 33
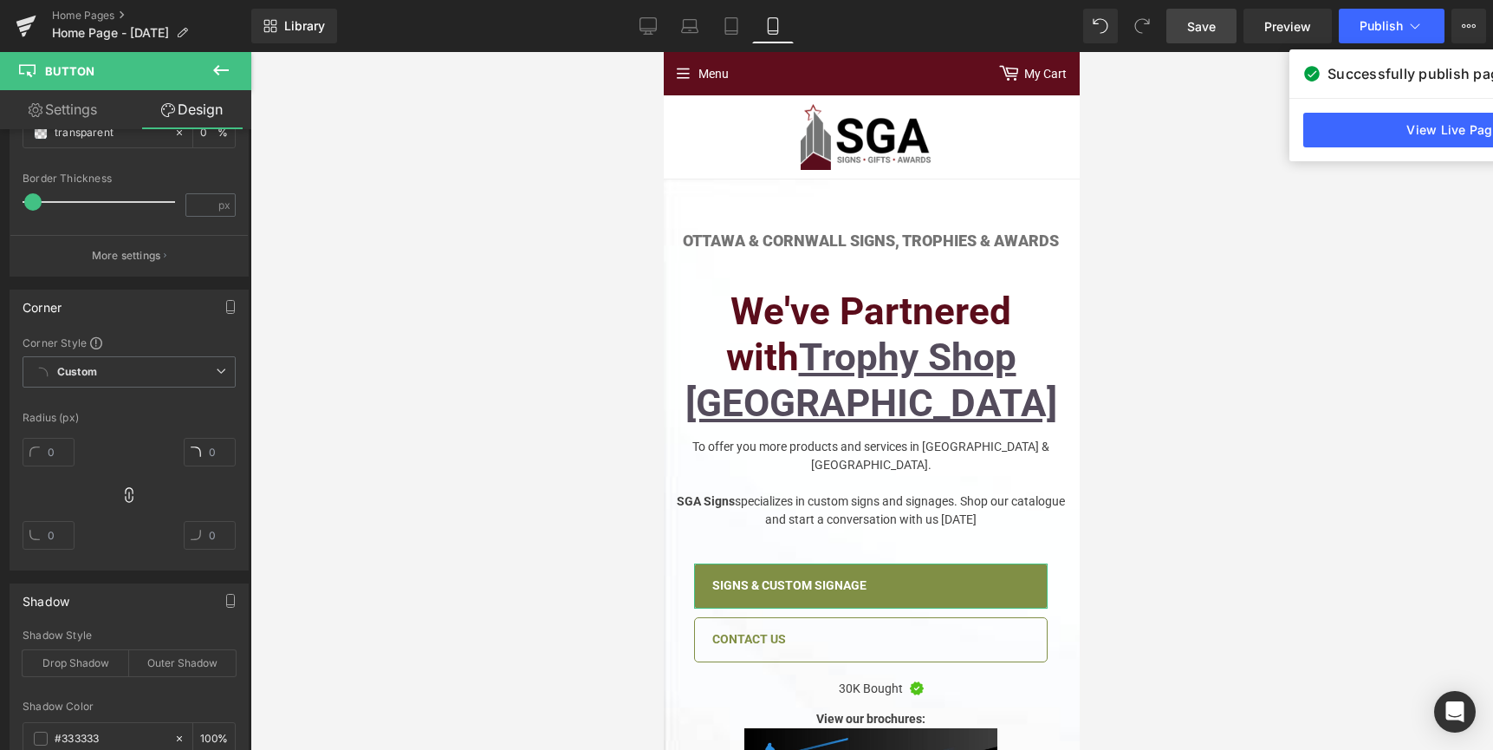
scroll to position [1596, 0]
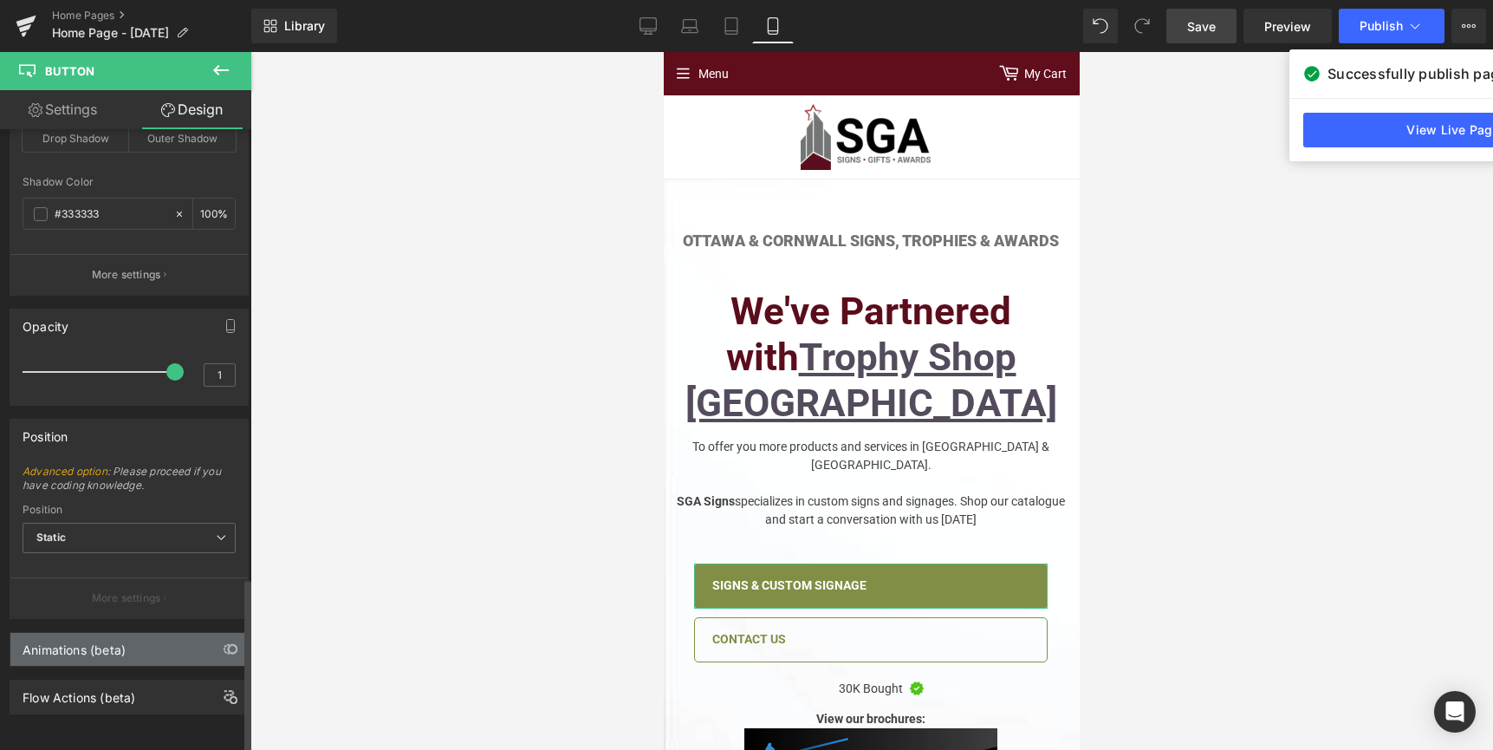
click at [88, 633] on div "Animations (beta)" at bounding box center [74, 645] width 103 height 24
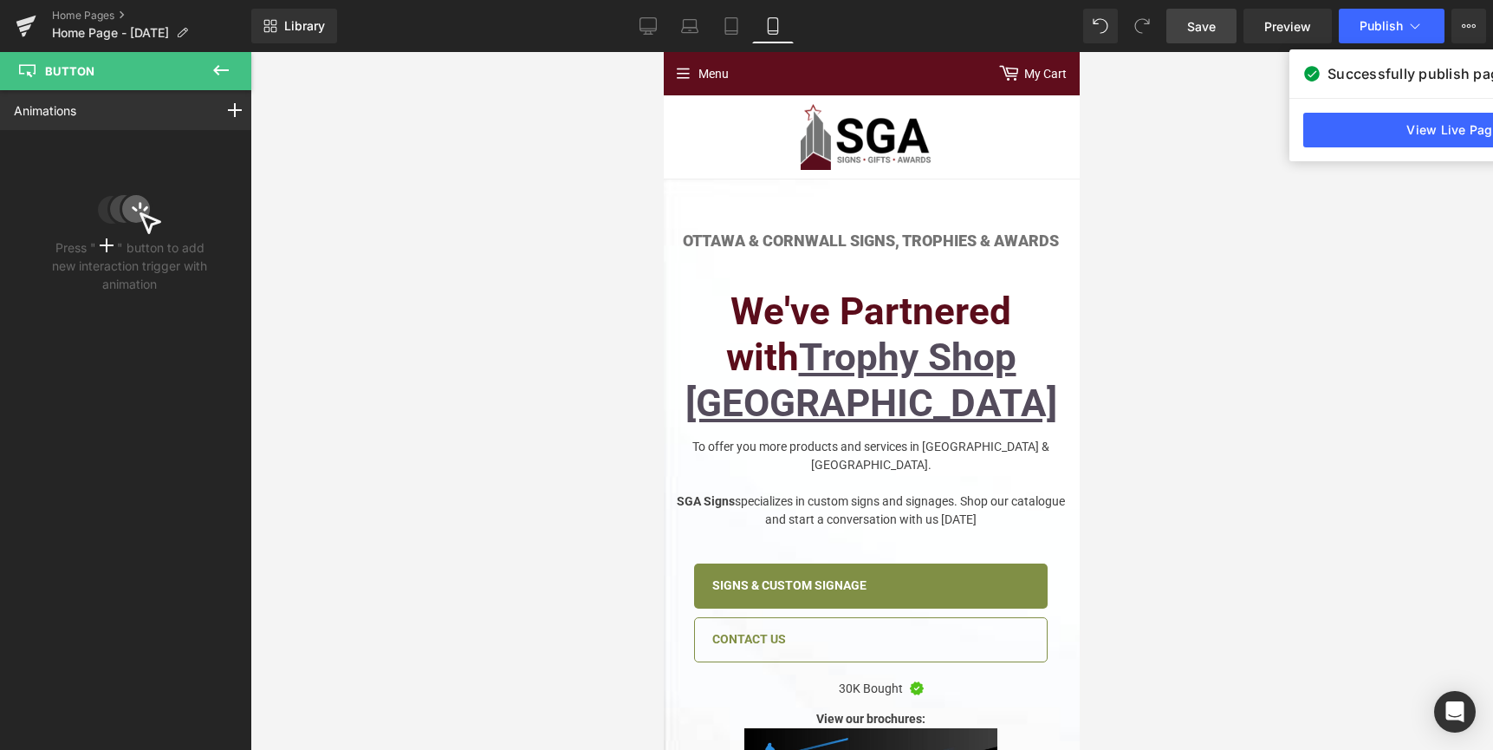
click at [209, 68] on button at bounding box center [221, 71] width 61 height 38
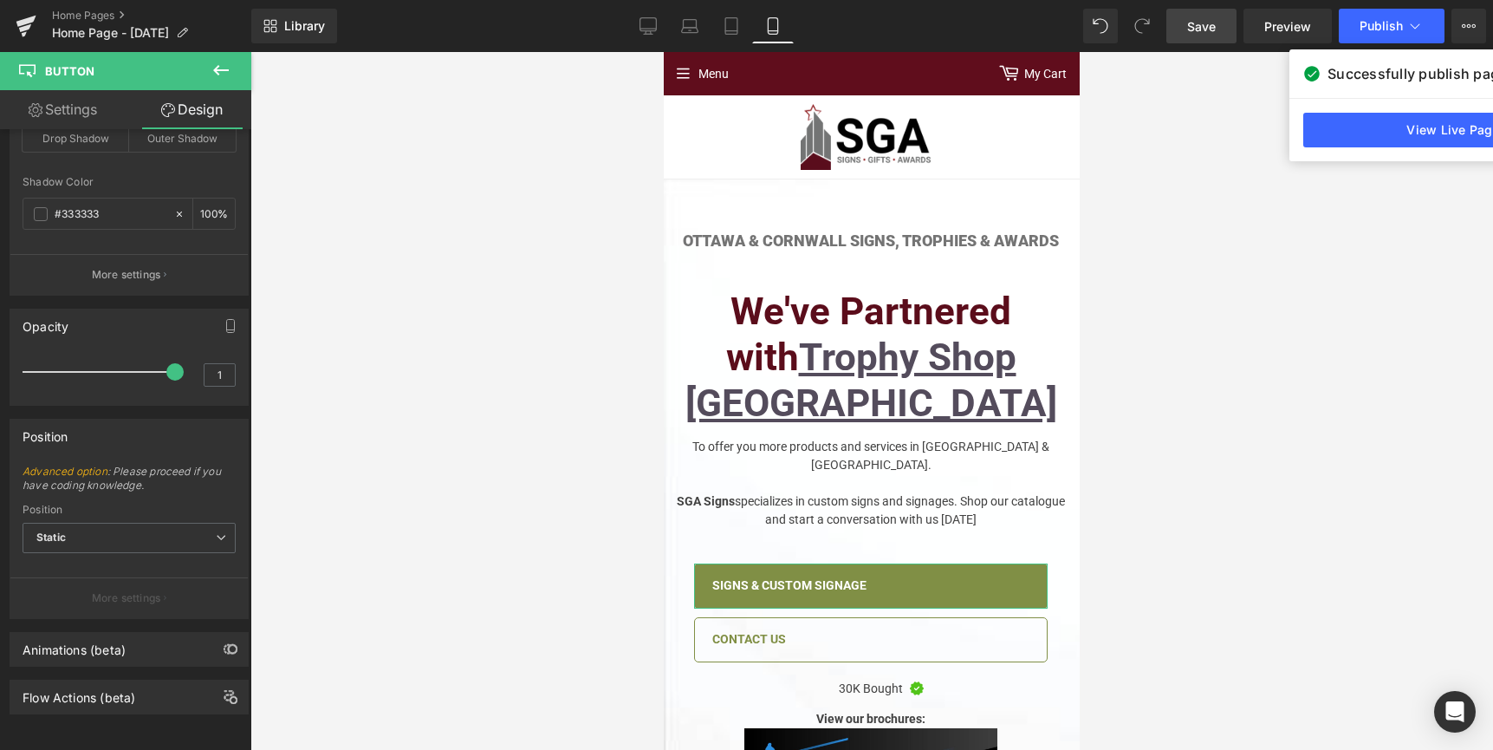
click at [65, 109] on link "Settings" at bounding box center [63, 109] width 126 height 39
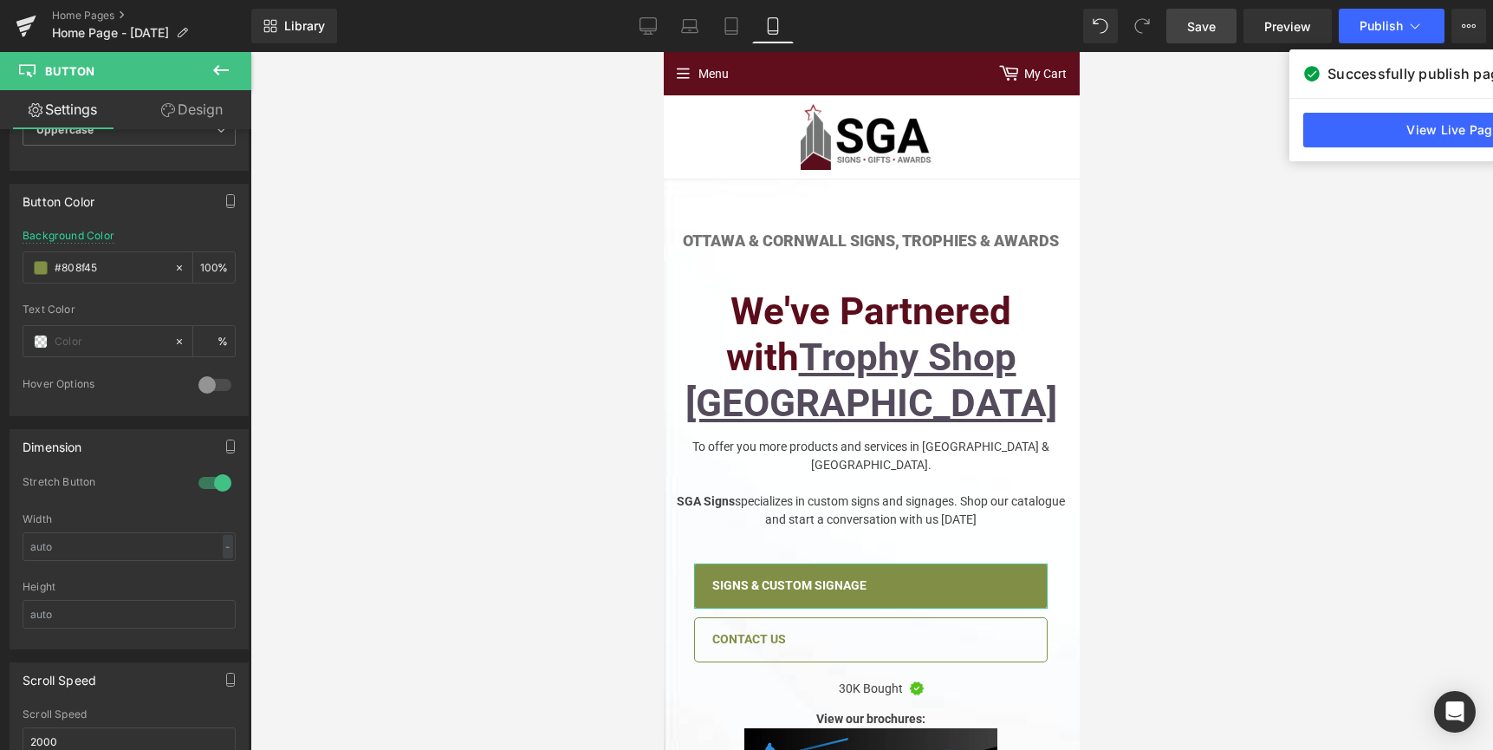
scroll to position [791, 0]
click at [783, 577] on span "Signs & Custom Signage" at bounding box center [789, 585] width 154 height 17
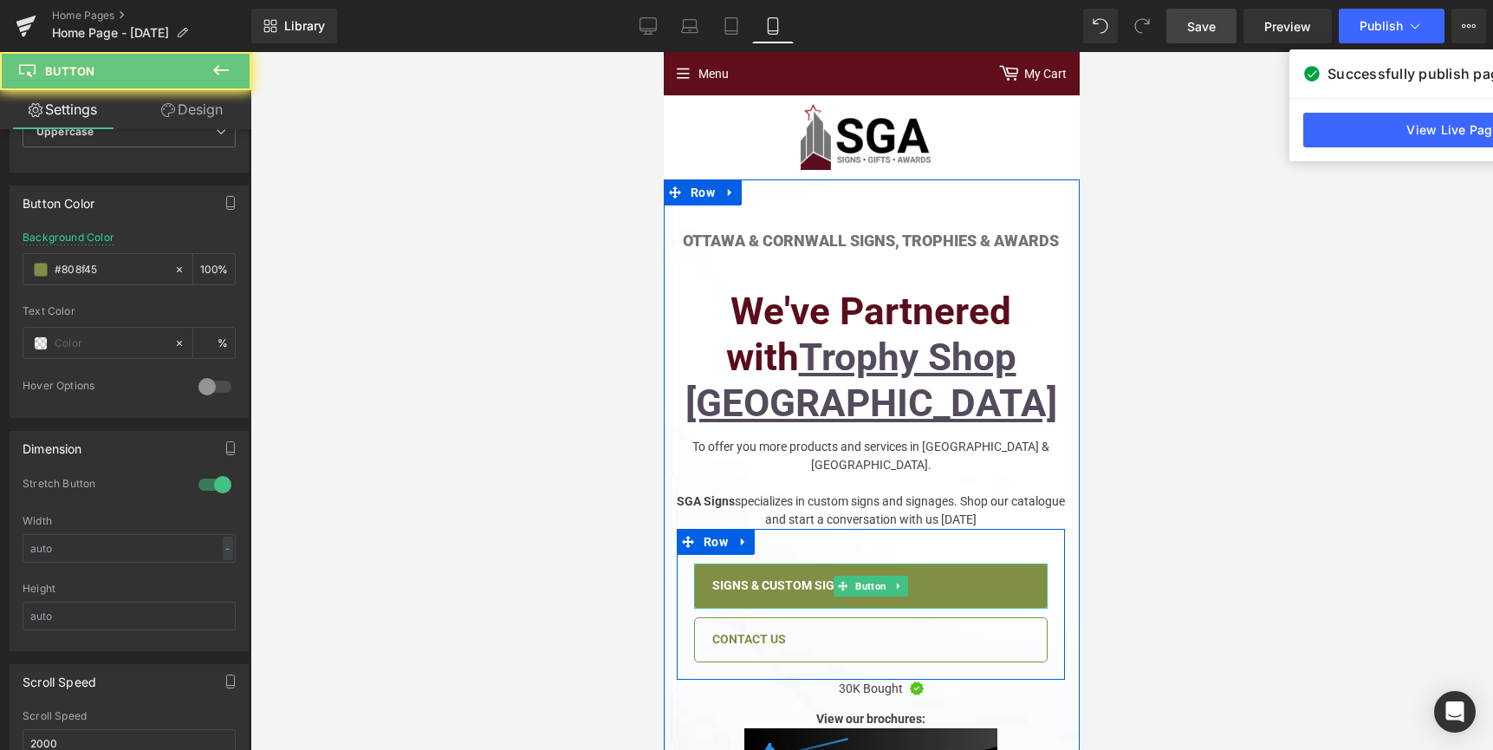
click at [790, 577] on span "Signs & Custom Signage" at bounding box center [789, 585] width 154 height 17
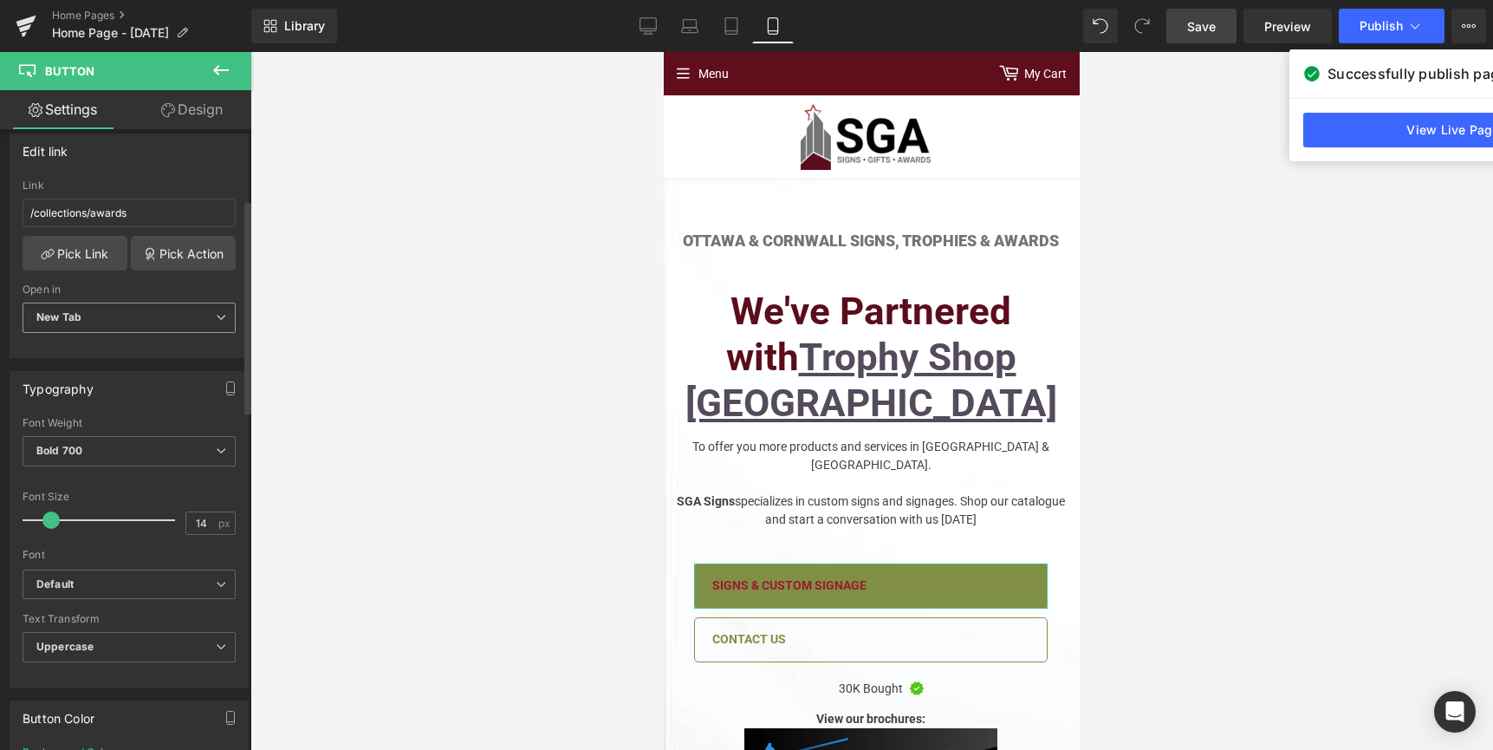
scroll to position [349, 0]
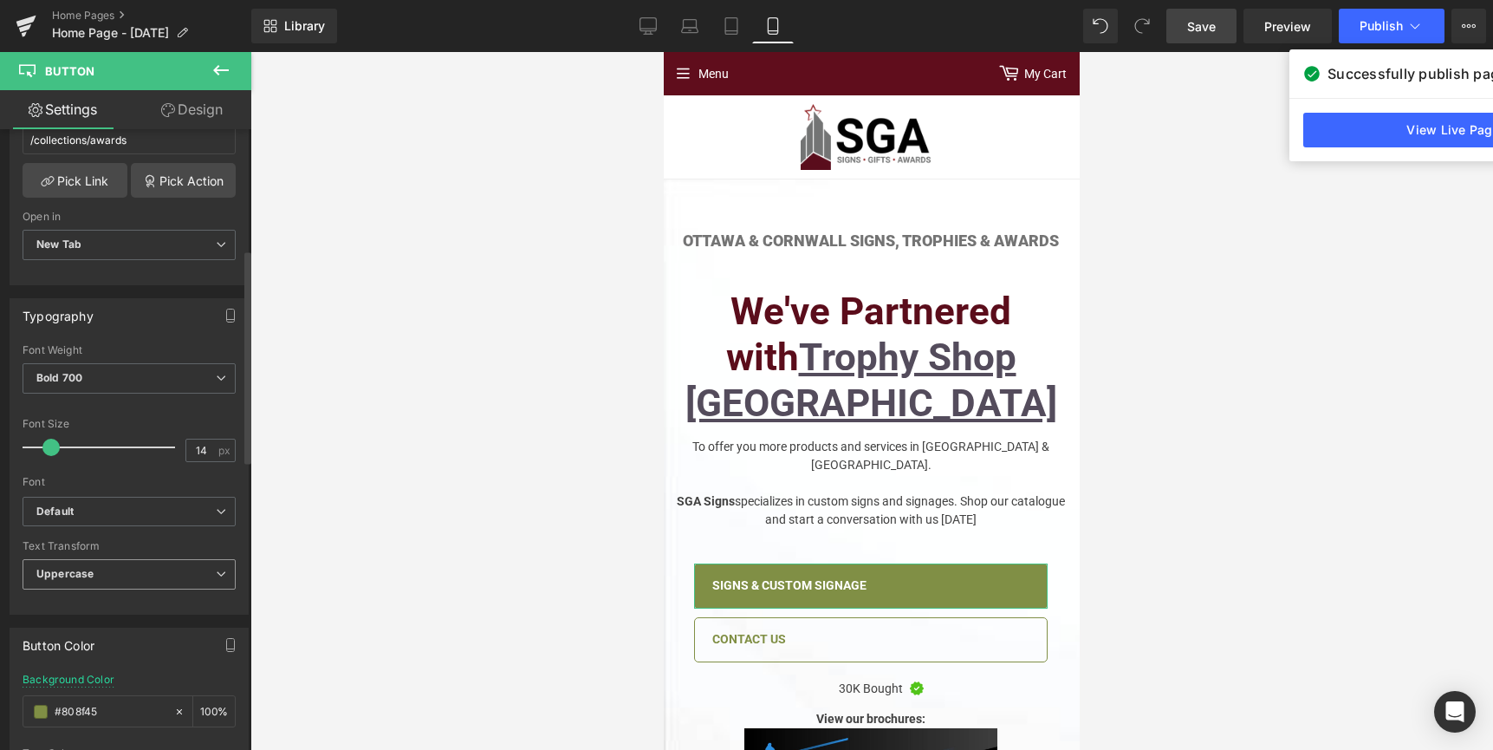
click at [140, 576] on span "Uppercase" at bounding box center [129, 574] width 213 height 30
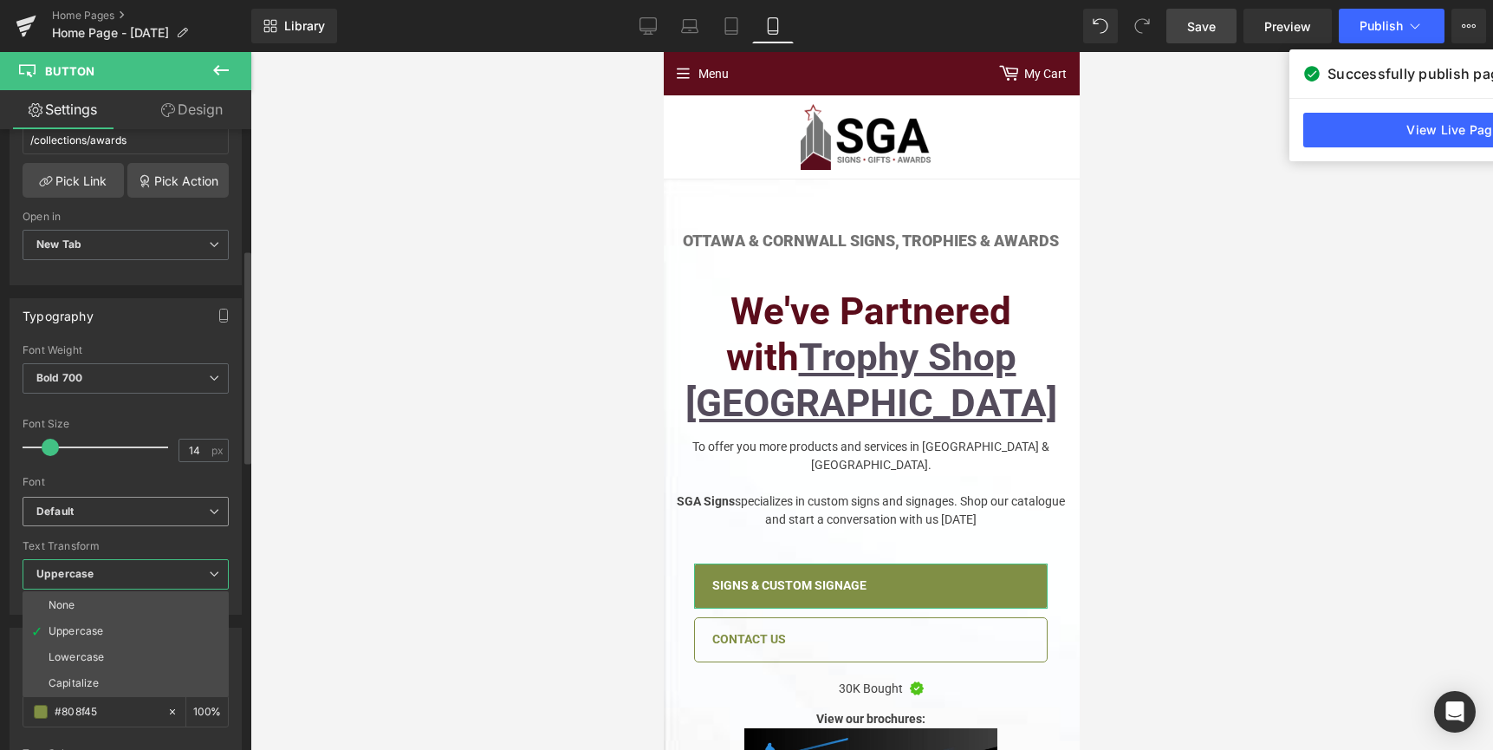
click at [157, 509] on b "Default" at bounding box center [122, 511] width 172 height 15
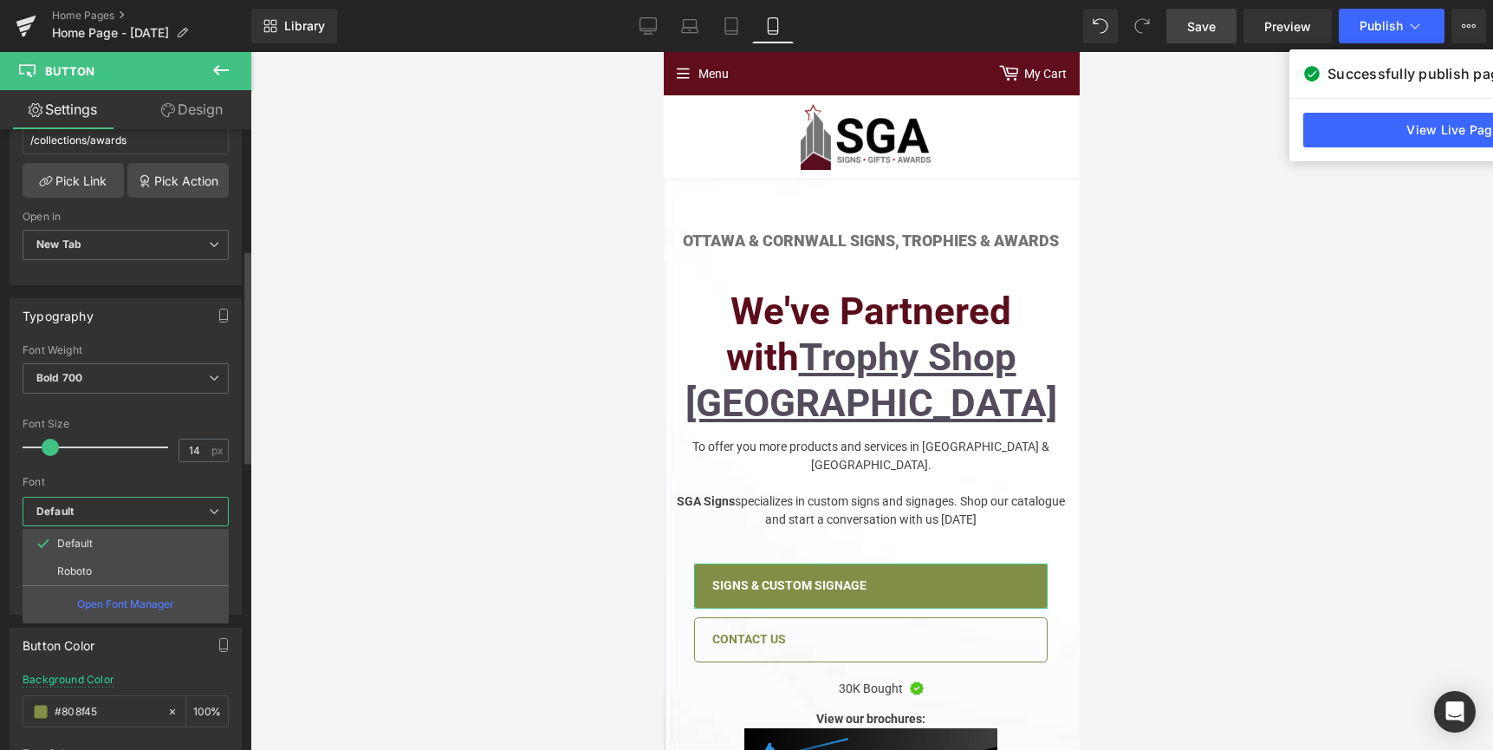
click at [157, 509] on b "Default" at bounding box center [122, 511] width 172 height 15
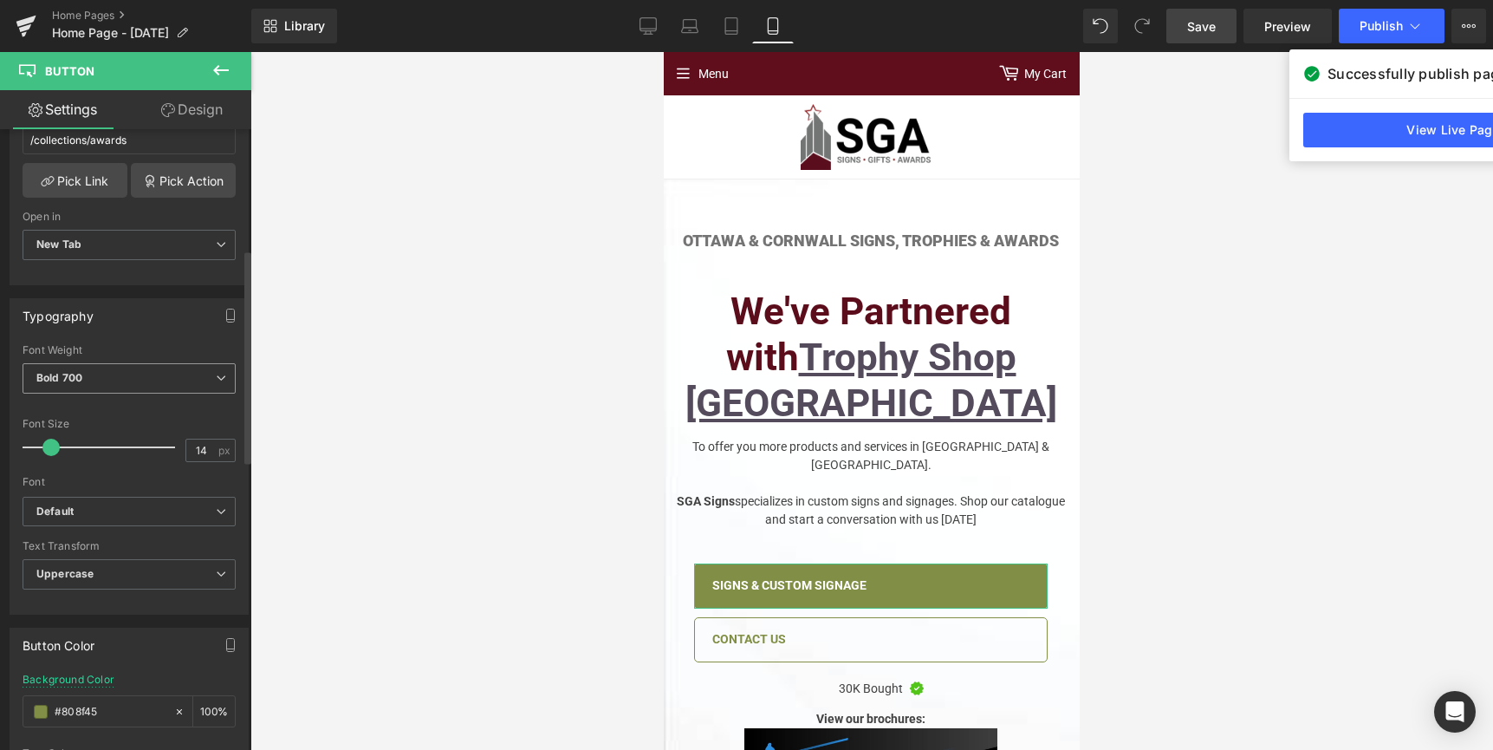
click at [152, 384] on span "Bold 700" at bounding box center [129, 378] width 213 height 30
click at [153, 349] on div "Font Weight" at bounding box center [129, 350] width 213 height 12
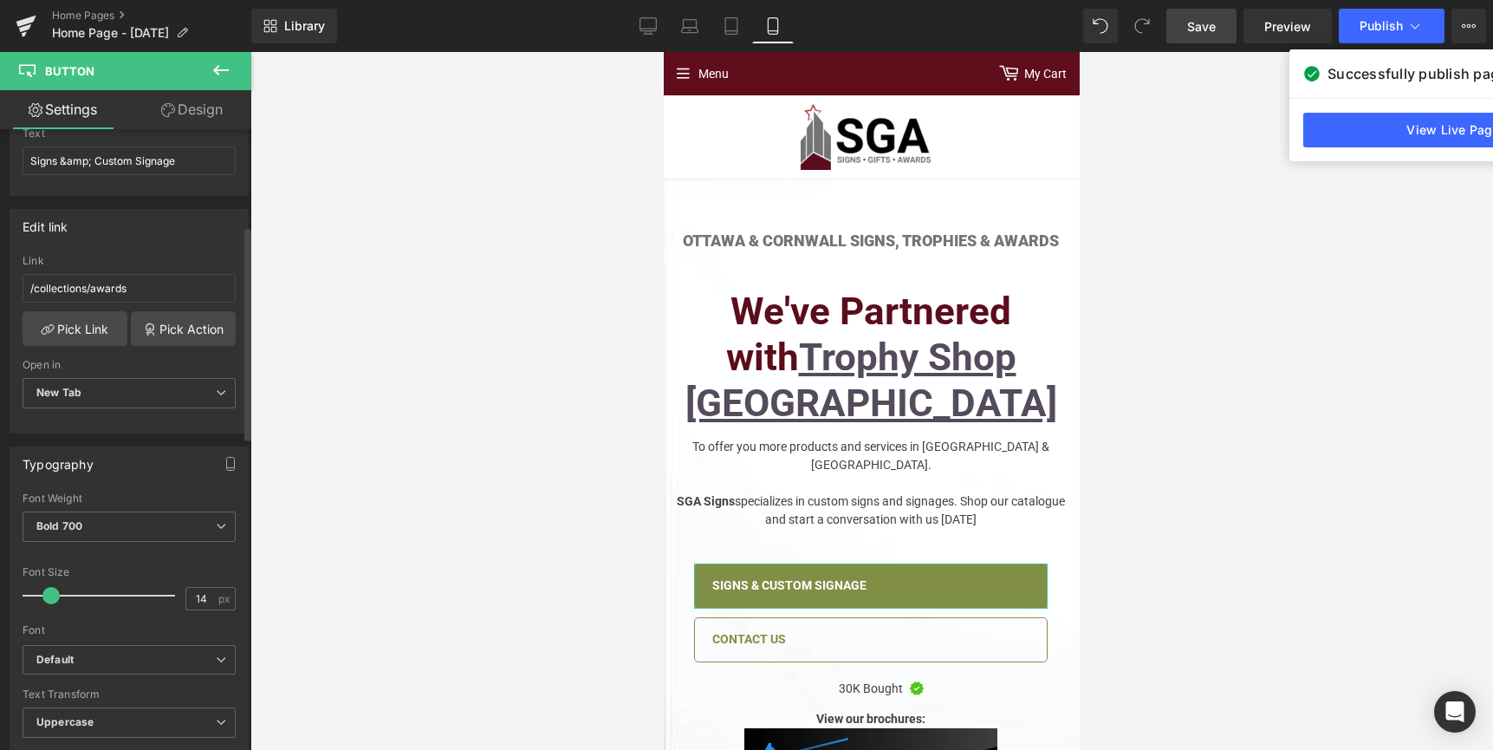
scroll to position [136, 0]
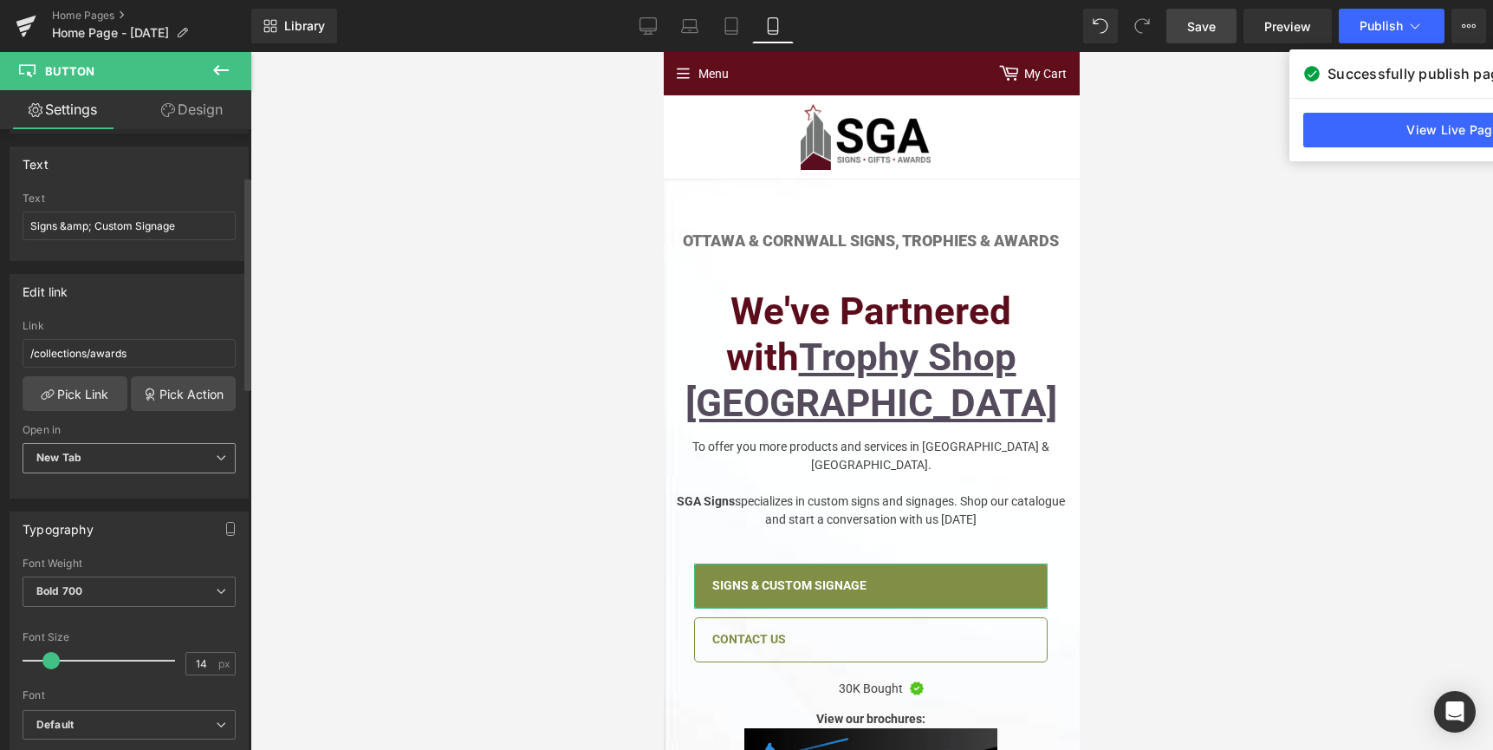
click at [135, 470] on span "New Tab" at bounding box center [129, 458] width 213 height 30
click at [151, 430] on div "Open in" at bounding box center [126, 430] width 206 height 12
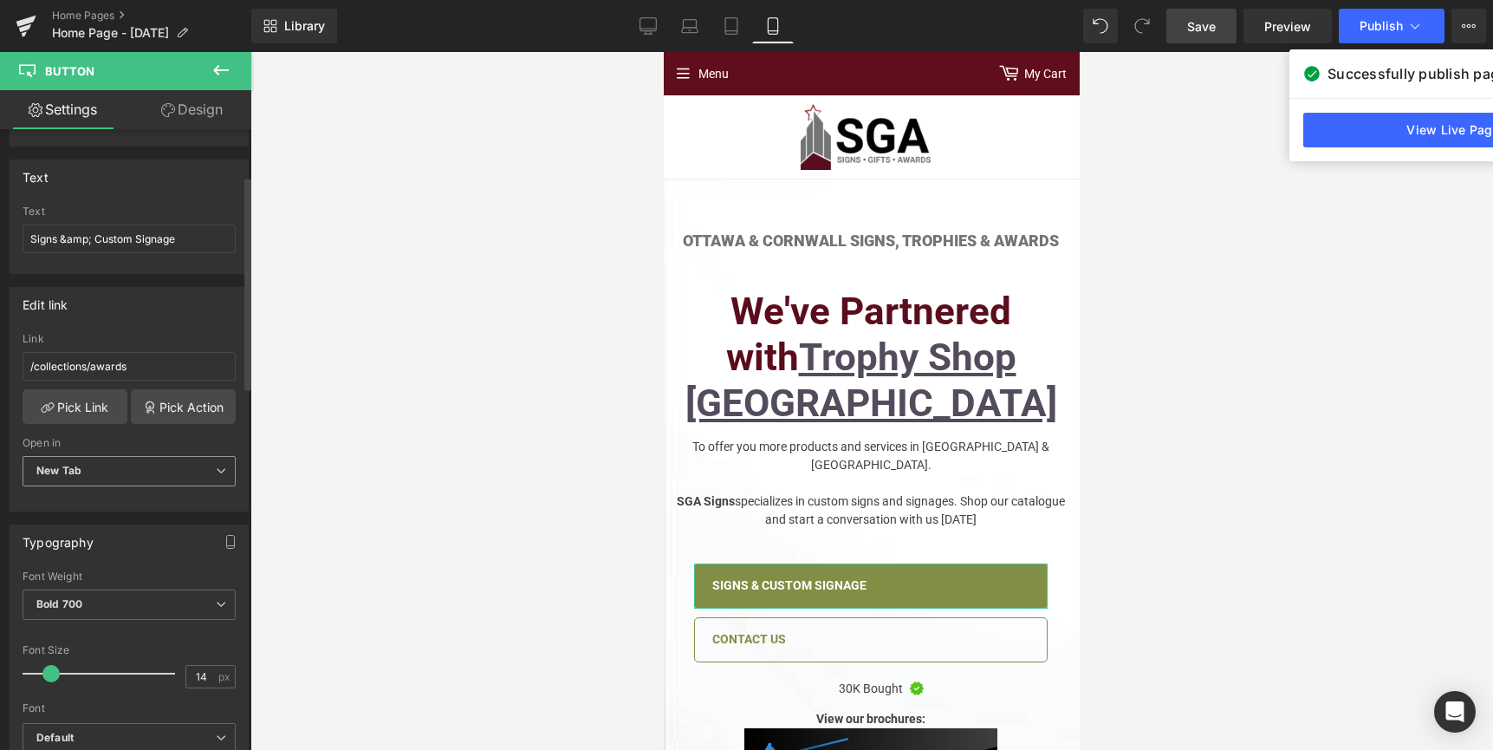
scroll to position [0, 0]
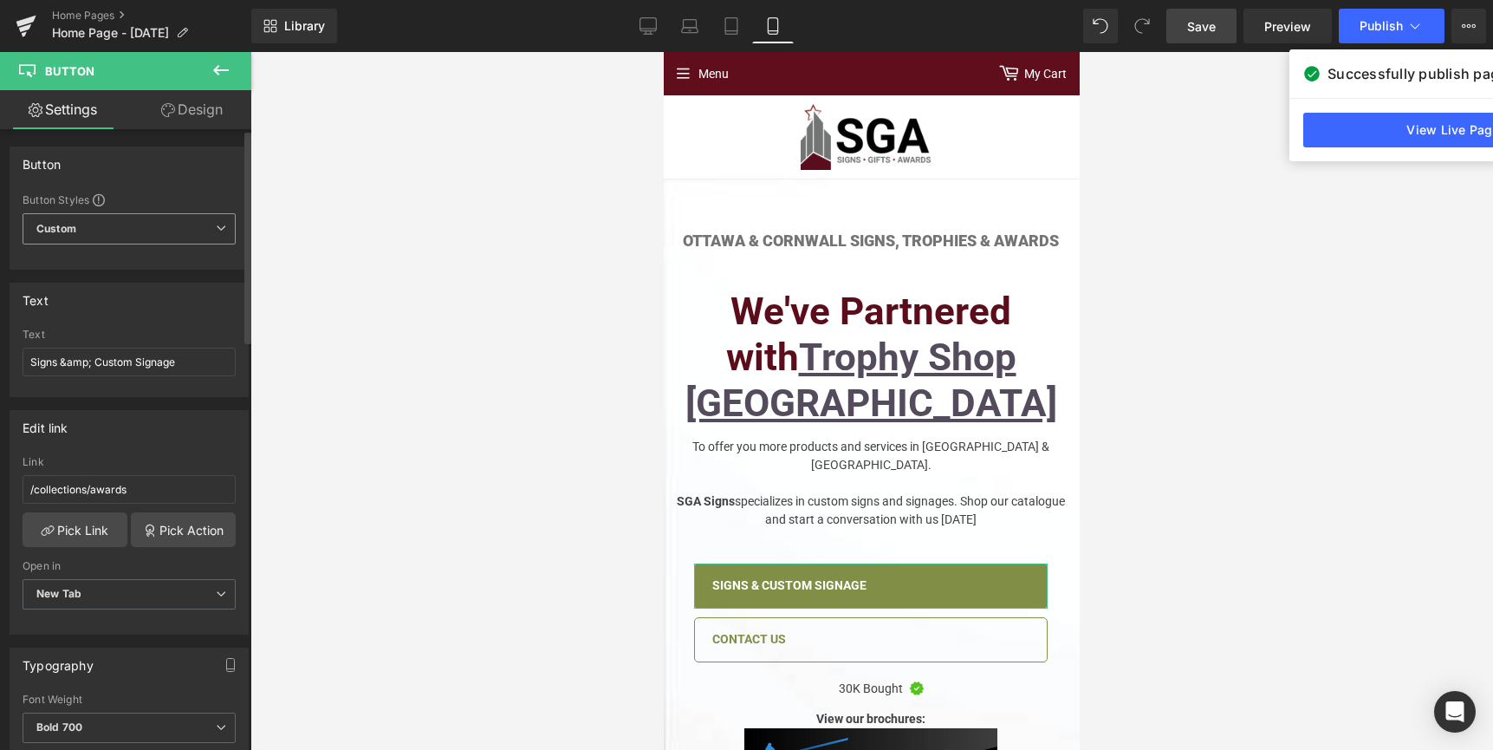
click at [139, 229] on span "Custom Setup Global Style" at bounding box center [129, 228] width 213 height 31
click at [176, 166] on div "Button" at bounding box center [128, 163] width 237 height 33
click at [200, 119] on link "Design" at bounding box center [192, 109] width 126 height 39
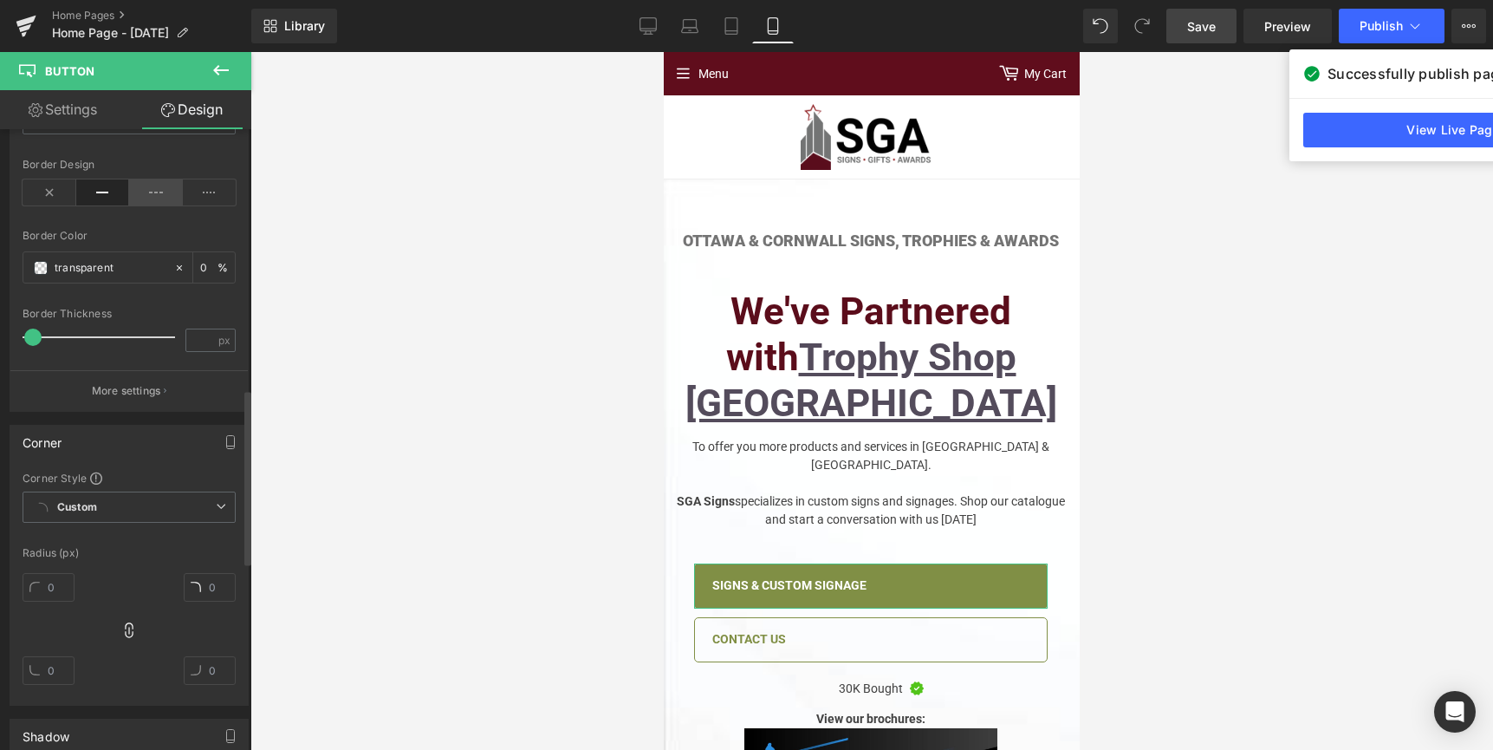
scroll to position [1143, 0]
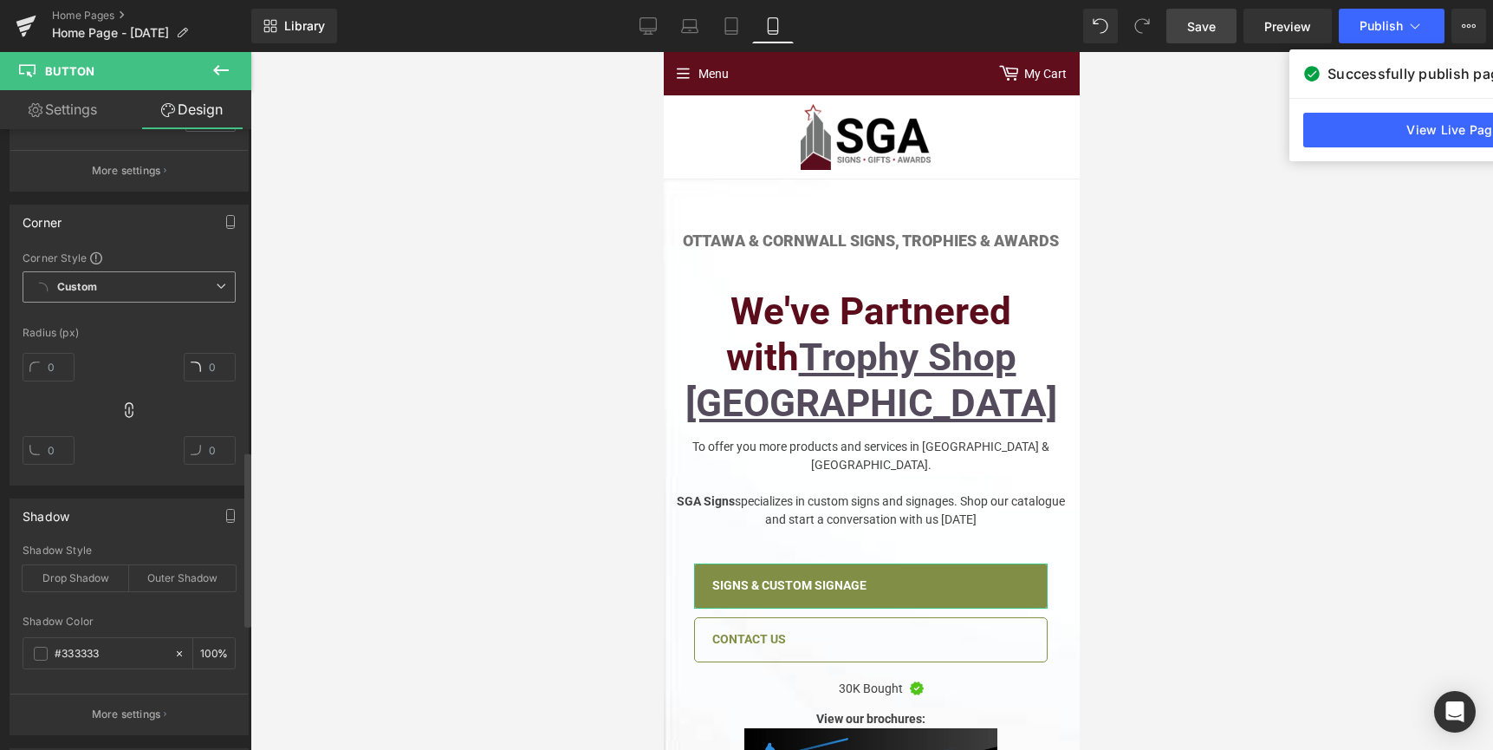
click at [154, 285] on span "Custom Setup Global Style" at bounding box center [129, 286] width 213 height 31
click at [159, 257] on div "Corner Style" at bounding box center [129, 257] width 213 height 14
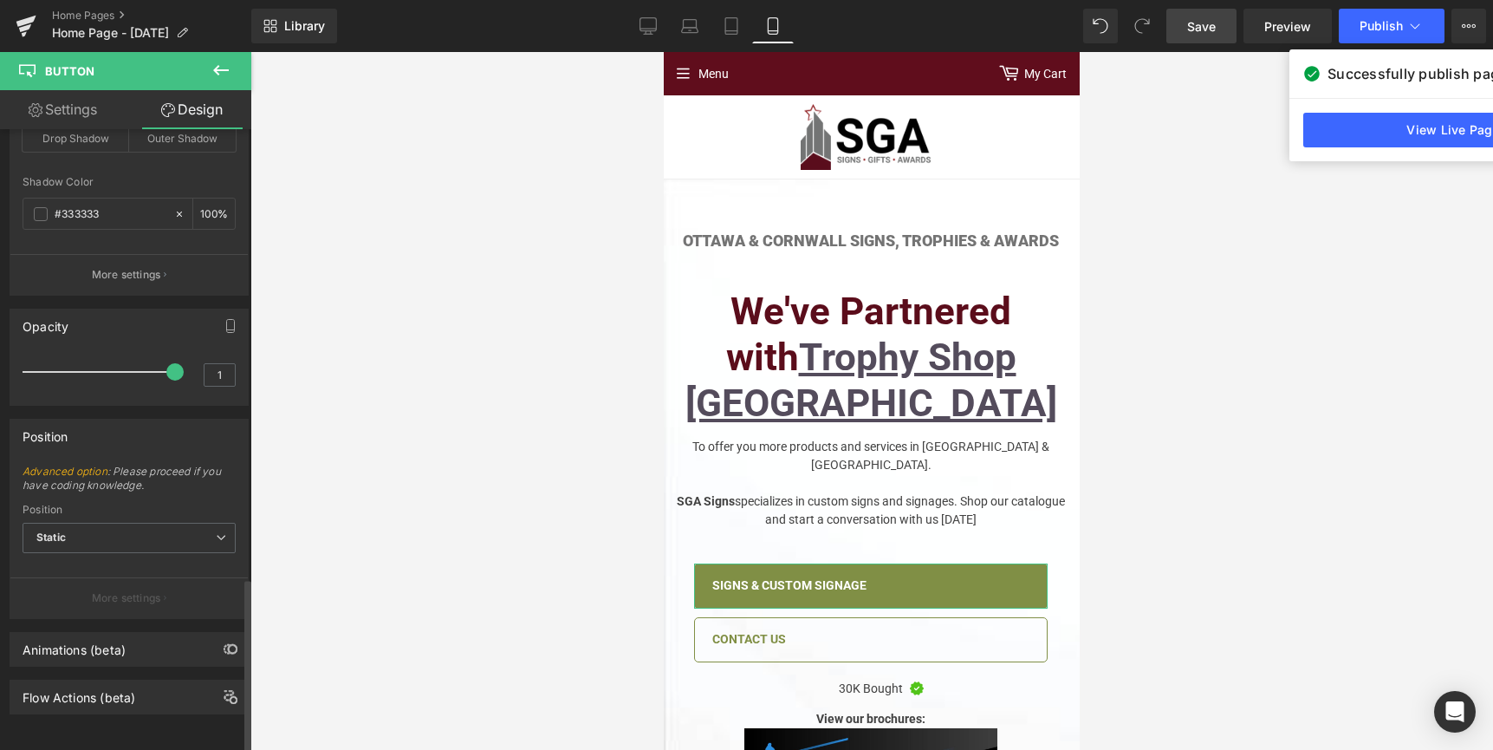
scroll to position [1596, 0]
click at [89, 114] on link "Settings" at bounding box center [63, 109] width 126 height 39
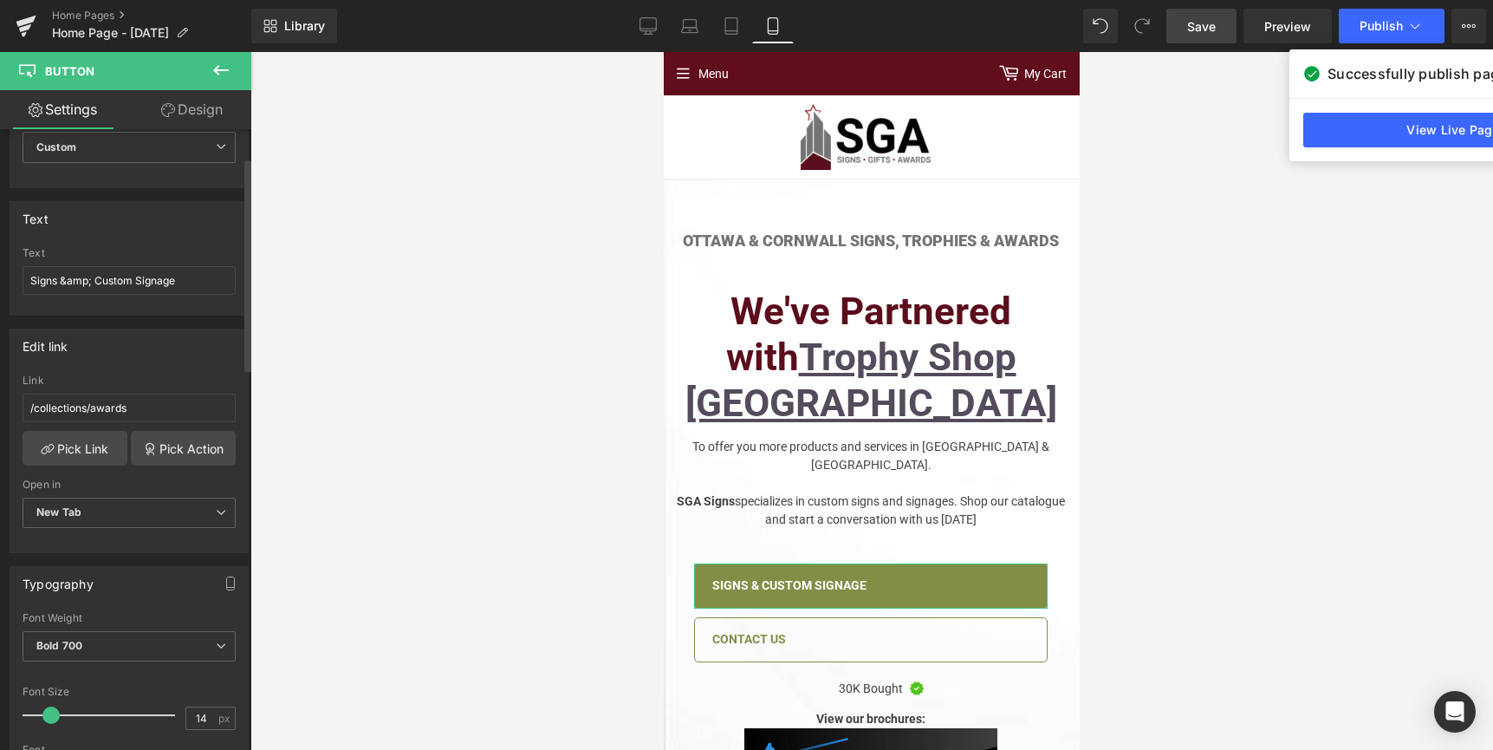
scroll to position [330, 0]
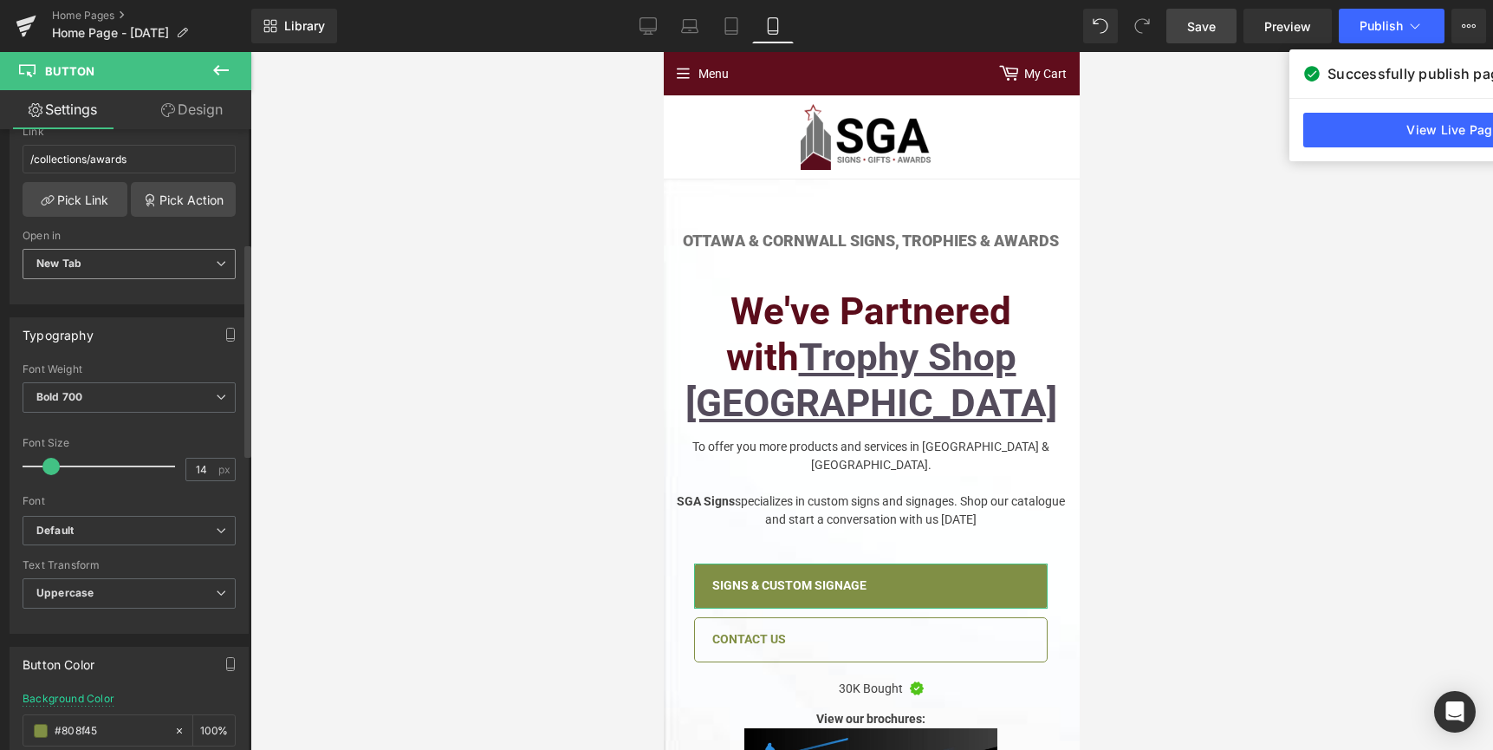
click at [161, 261] on span "New Tab" at bounding box center [129, 264] width 213 height 30
click at [160, 263] on span "New Tab" at bounding box center [126, 264] width 206 height 30
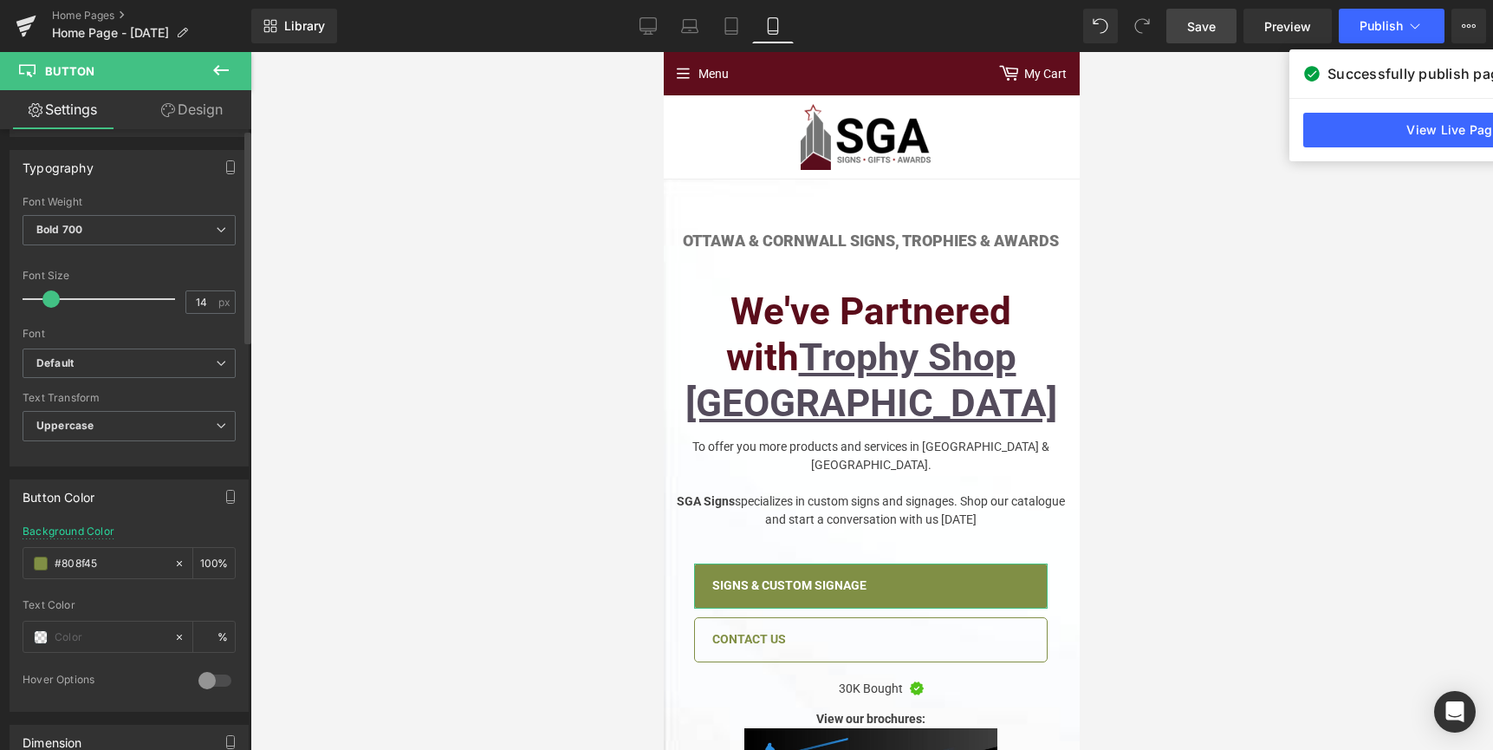
scroll to position [0, 0]
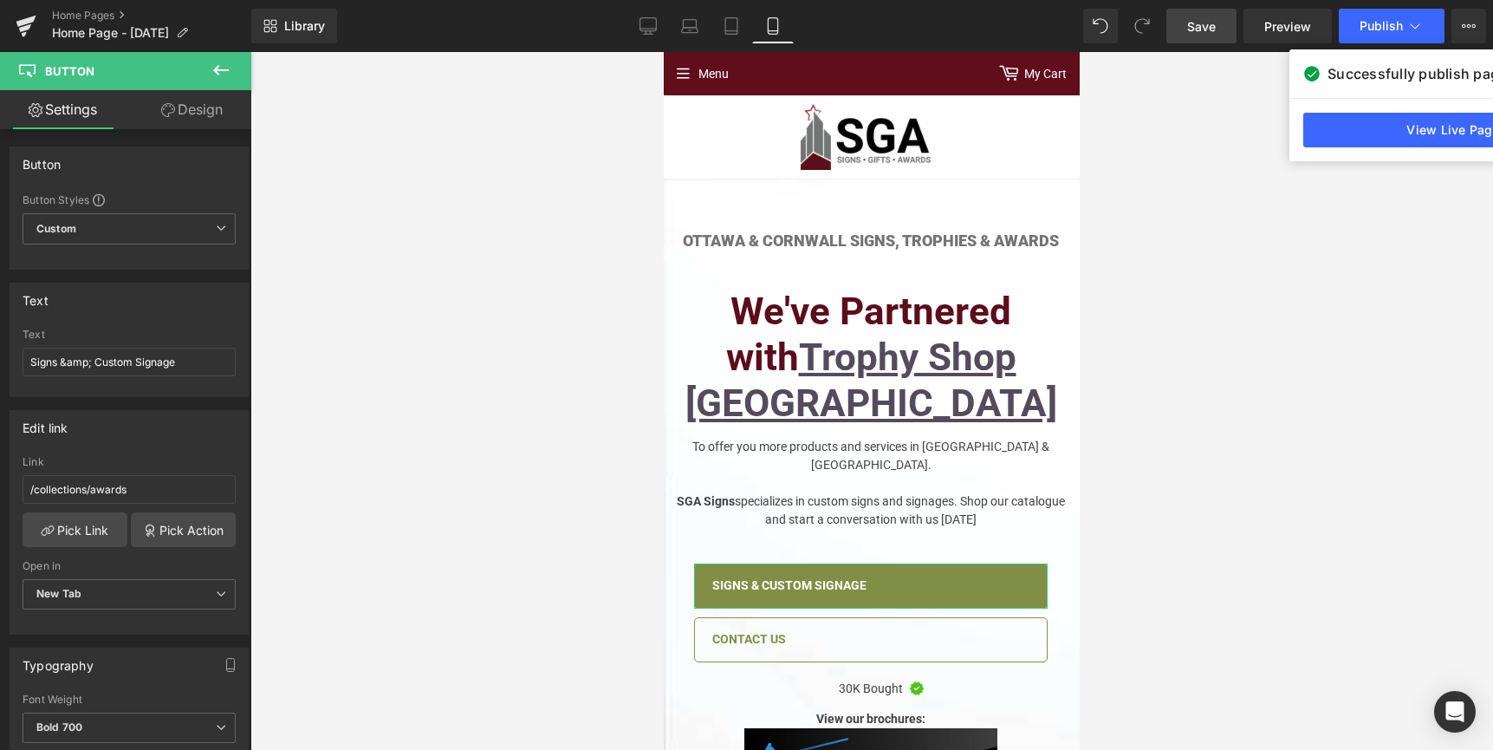
click at [166, 113] on icon at bounding box center [168, 110] width 14 height 14
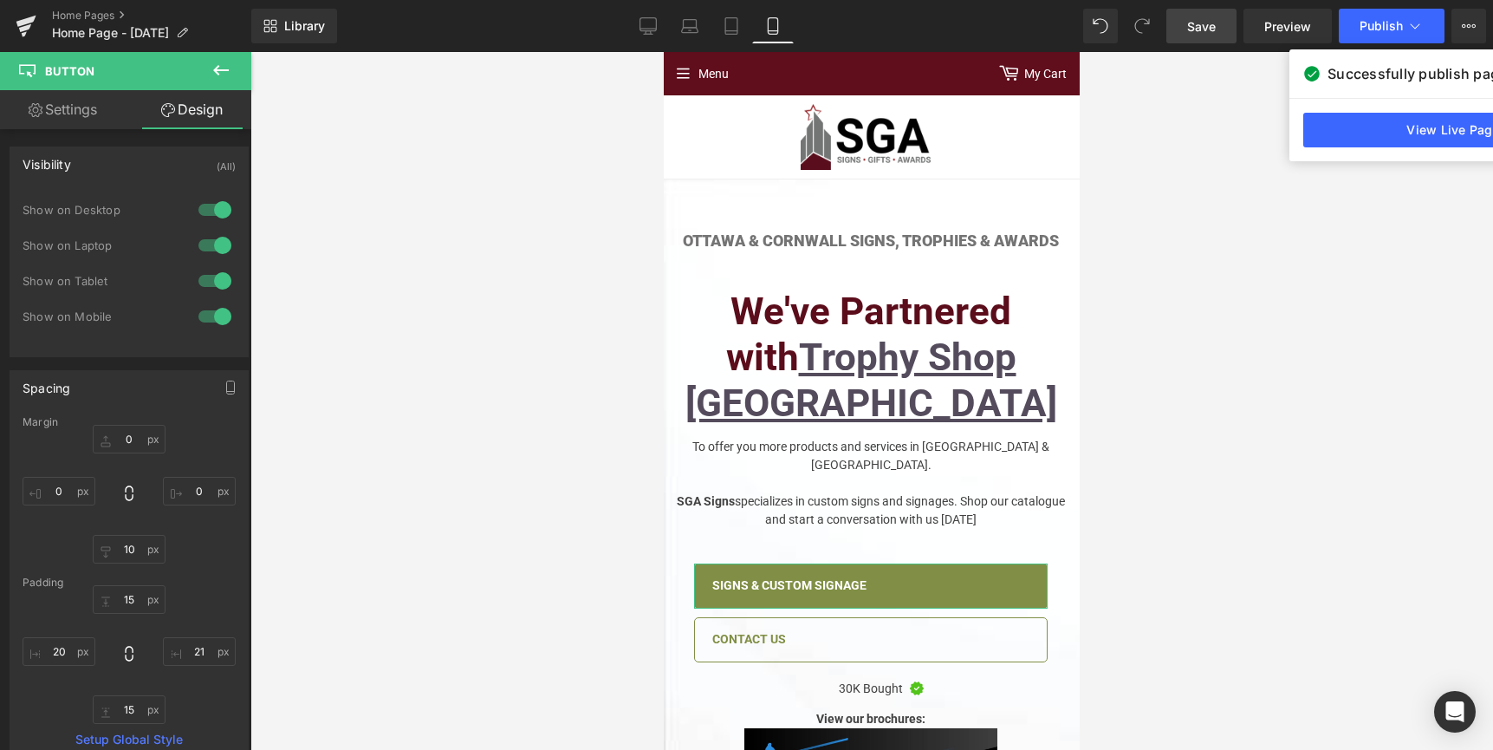
click at [99, 117] on link "Settings" at bounding box center [63, 109] width 126 height 39
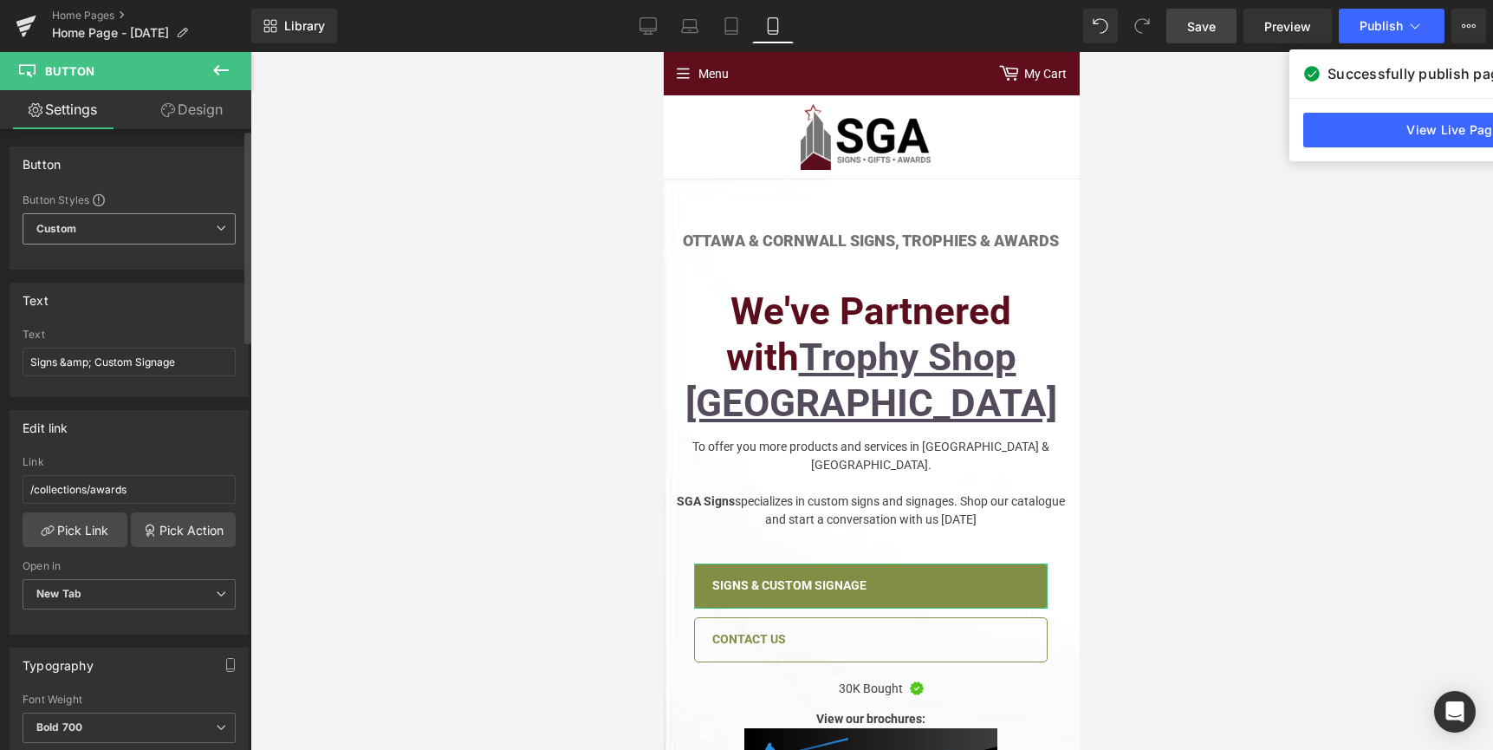
click at [156, 220] on span "Custom Setup Global Style" at bounding box center [129, 228] width 213 height 31
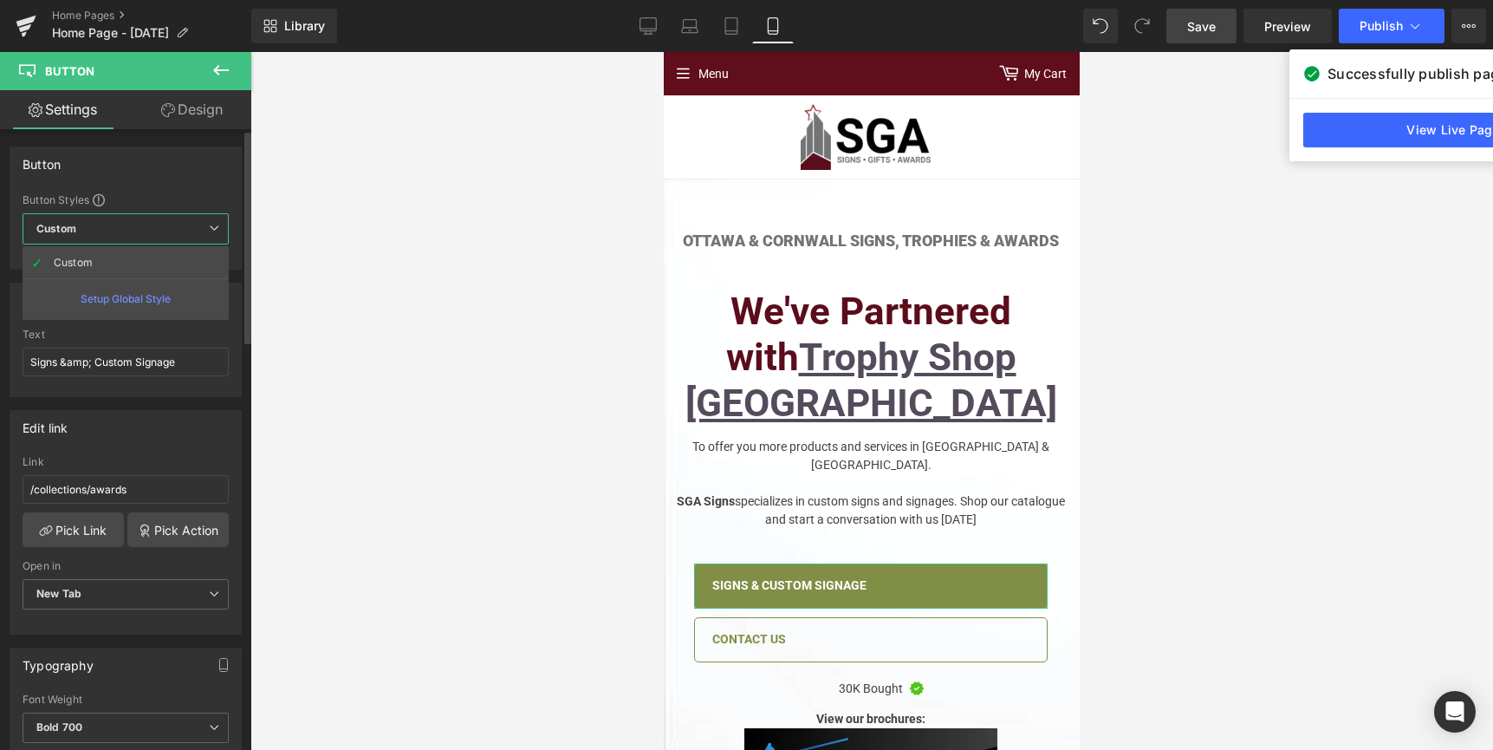
click at [156, 220] on span "Custom Setup Global Style" at bounding box center [126, 228] width 206 height 31
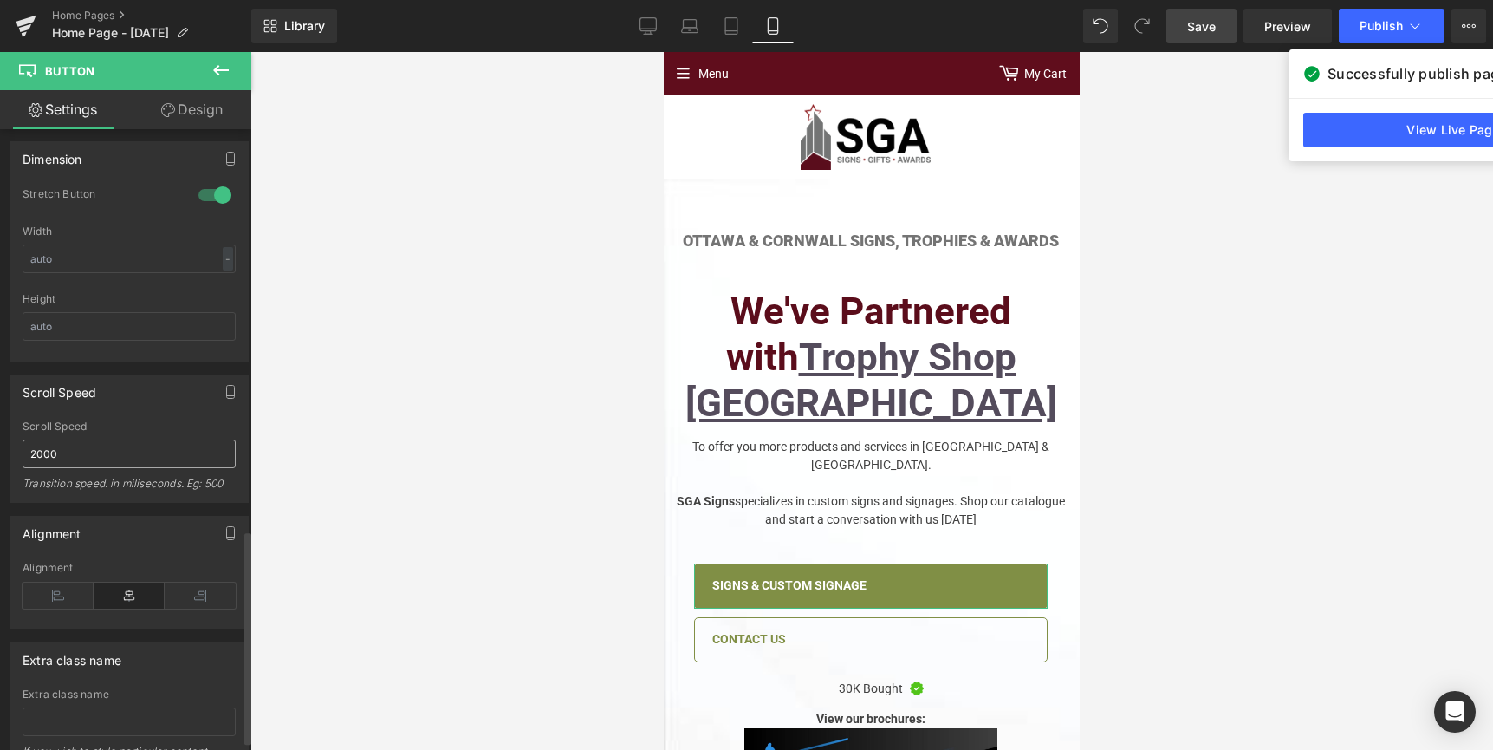
scroll to position [1192, 0]
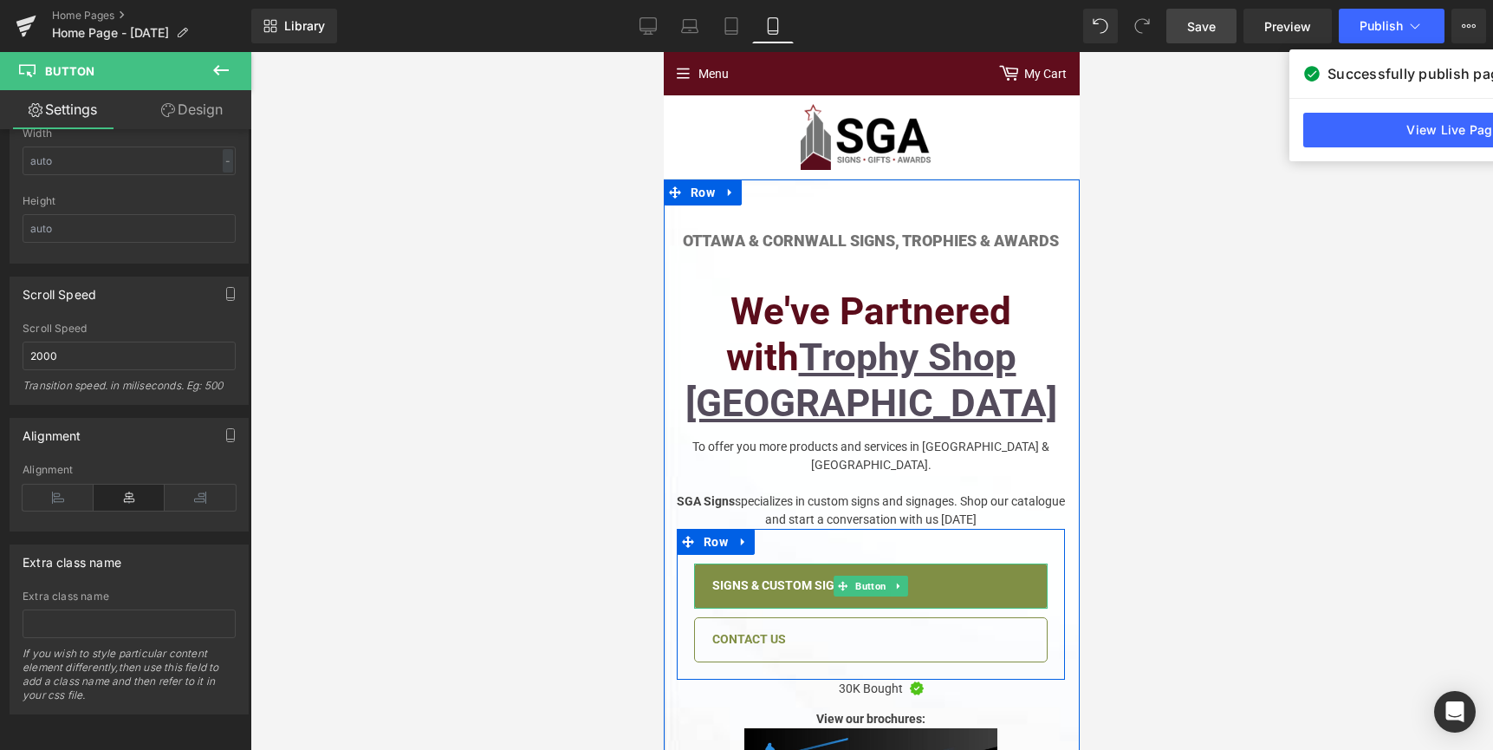
click at [790, 577] on span "Signs & Custom Signage" at bounding box center [789, 585] width 154 height 17
click at [781, 577] on span "Signs & Custom Signage" at bounding box center [789, 585] width 154 height 17
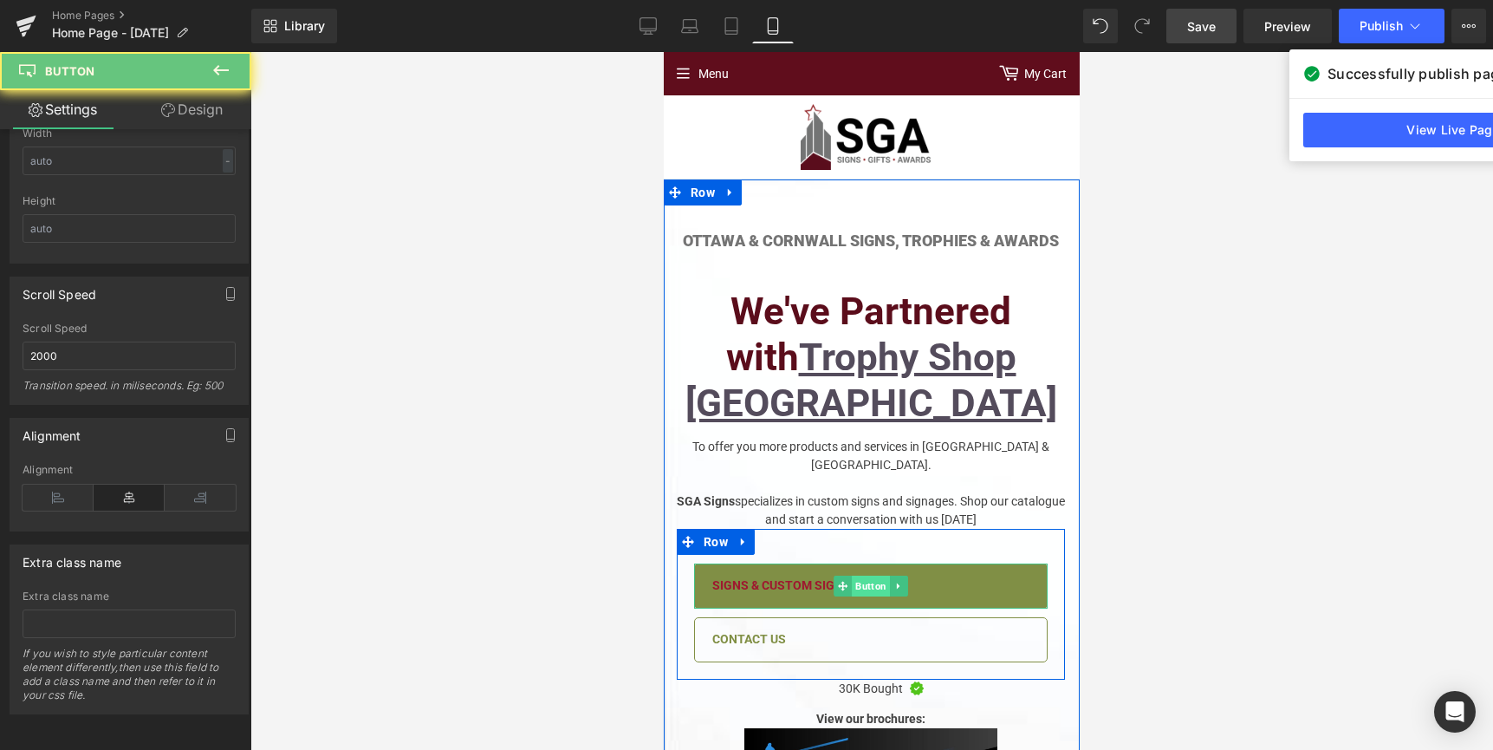
click at [852, 575] on span "Button" at bounding box center [871, 585] width 38 height 21
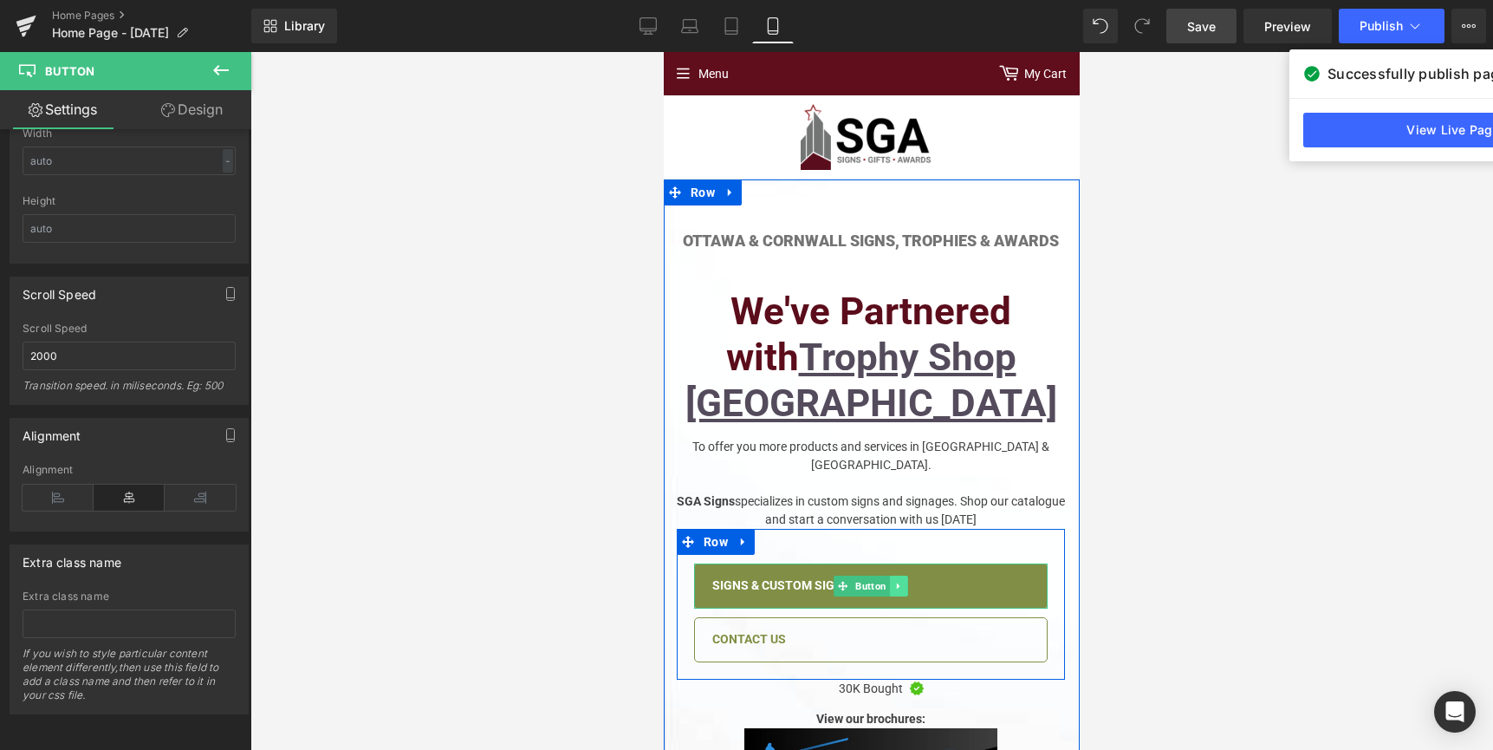
click at [894, 581] on icon at bounding box center [899, 586] width 10 height 10
click at [820, 563] on div "Signs & Custom Signage Button" at bounding box center [871, 585] width 354 height 45
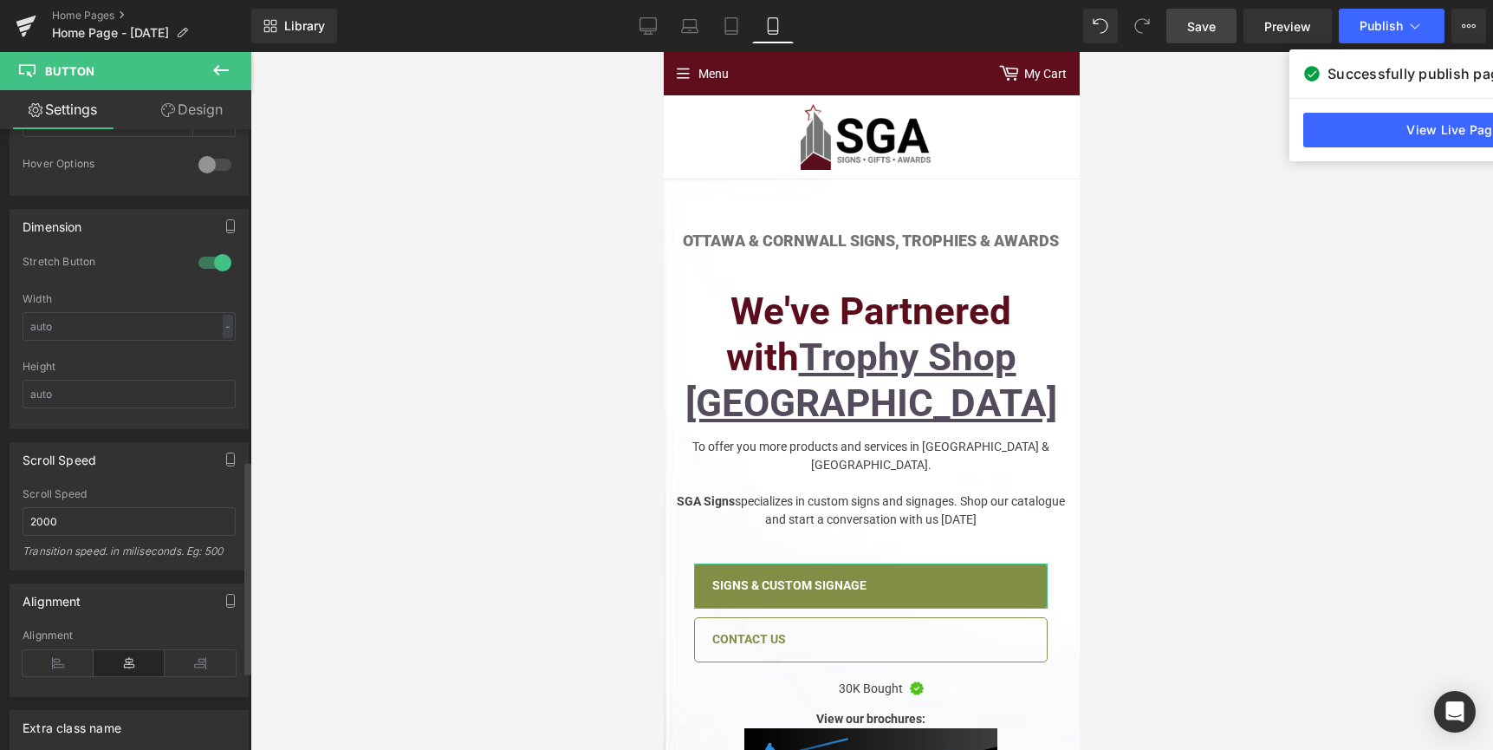
scroll to position [257, 0]
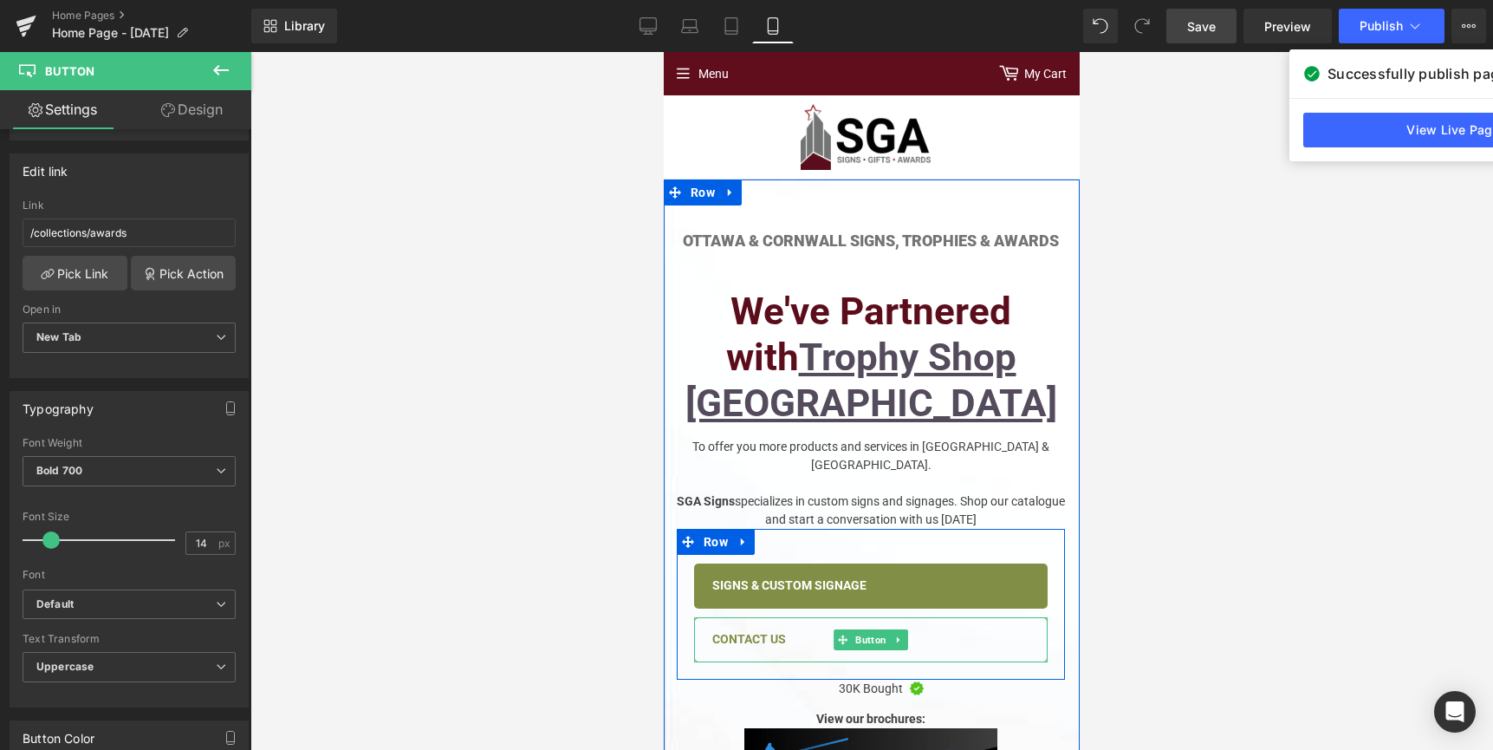
click at [730, 631] on span "Contact Us" at bounding box center [749, 639] width 74 height 17
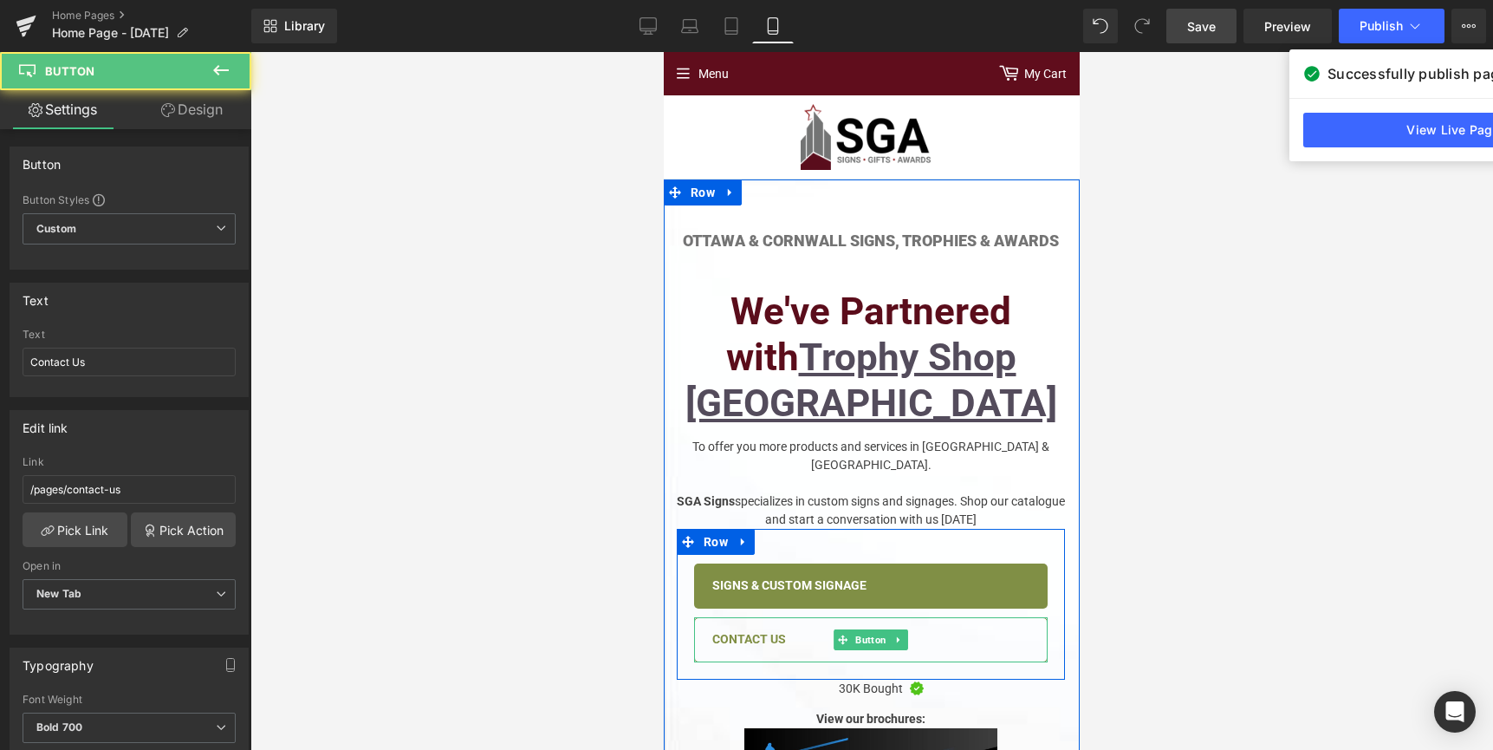
click at [725, 631] on span "Contact Us" at bounding box center [749, 639] width 74 height 17
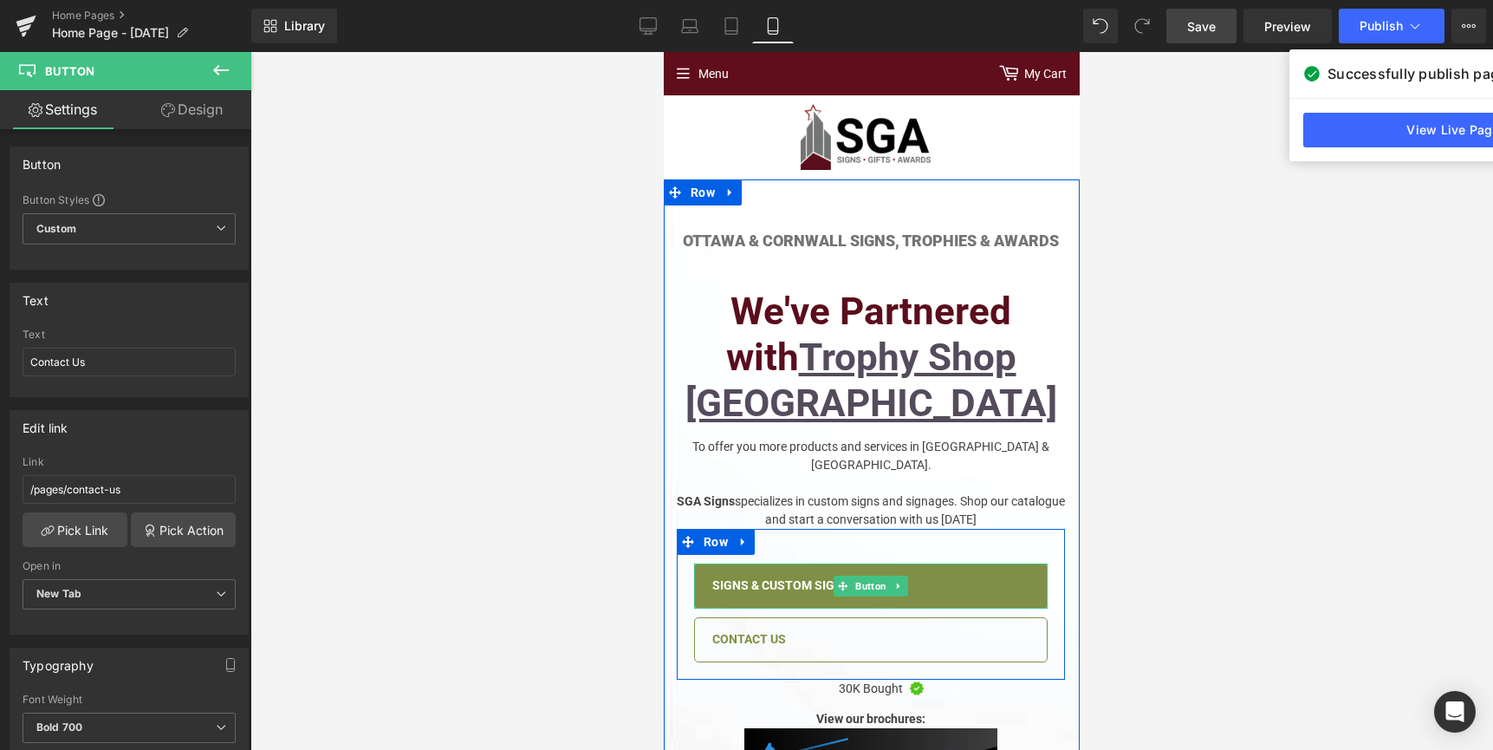
click at [818, 529] on div "Signs & Custom Signage Button Contact Us Button Row" at bounding box center [871, 604] width 388 height 151
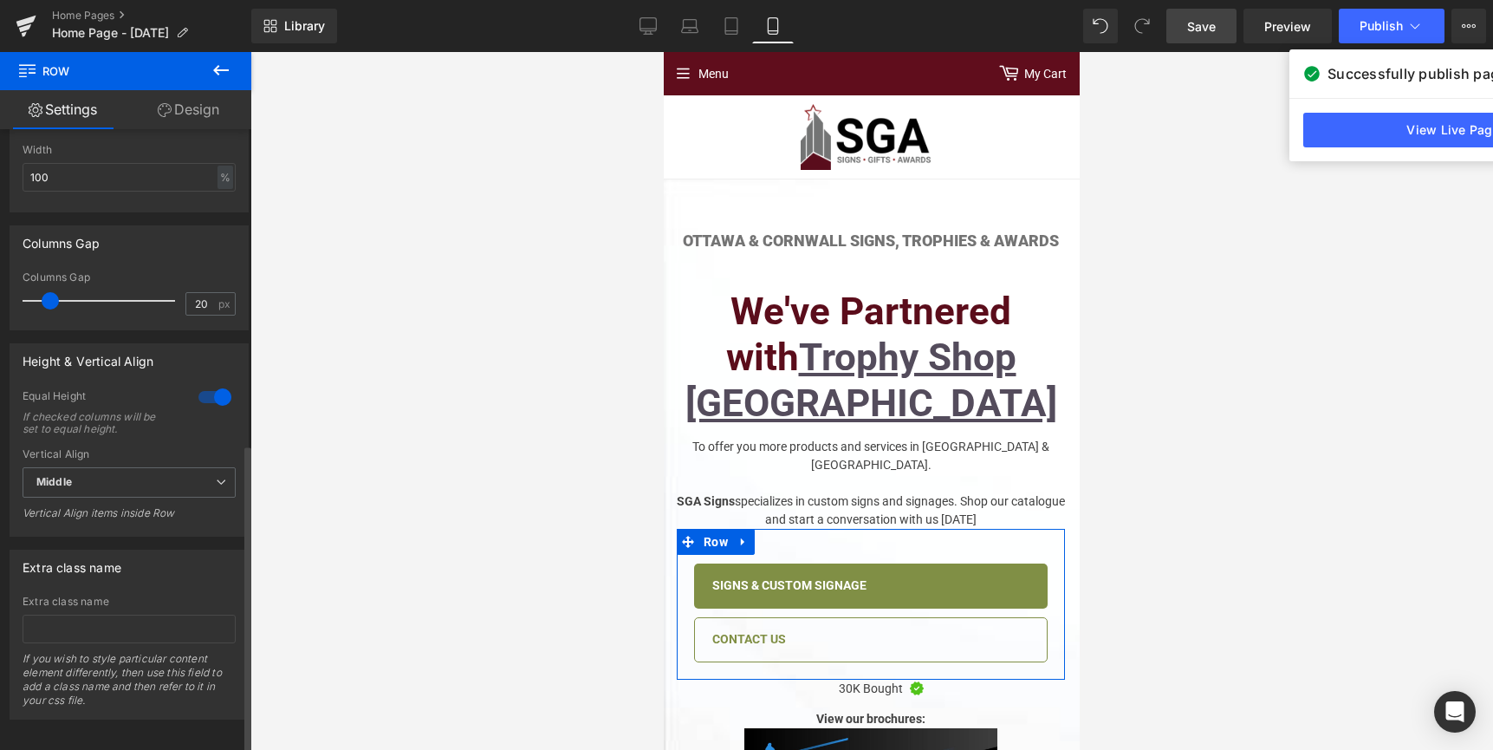
scroll to position [633, 0]
click at [113, 475] on span "Middle" at bounding box center [129, 477] width 213 height 30
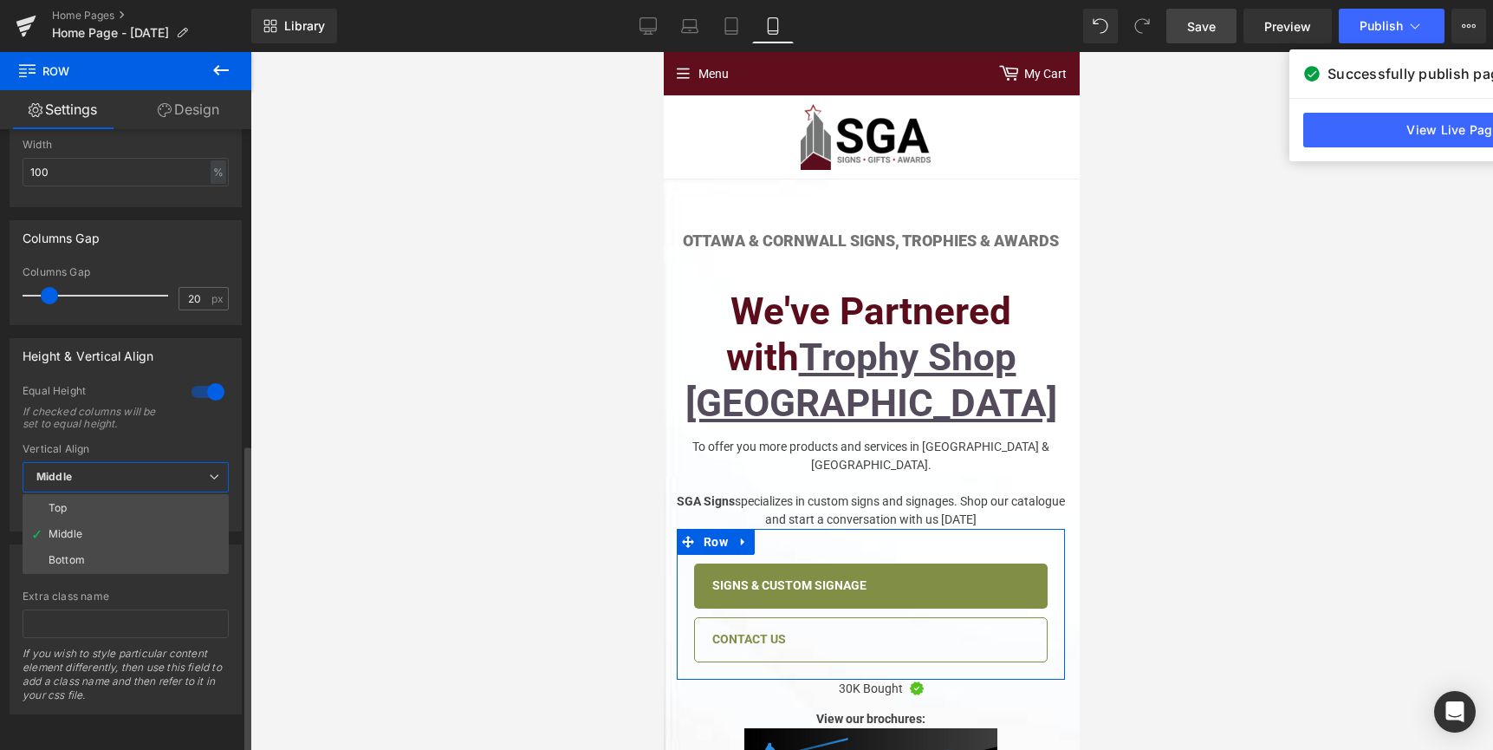
click at [145, 406] on div "If checked columns will be set to equal height." at bounding box center [97, 418] width 149 height 24
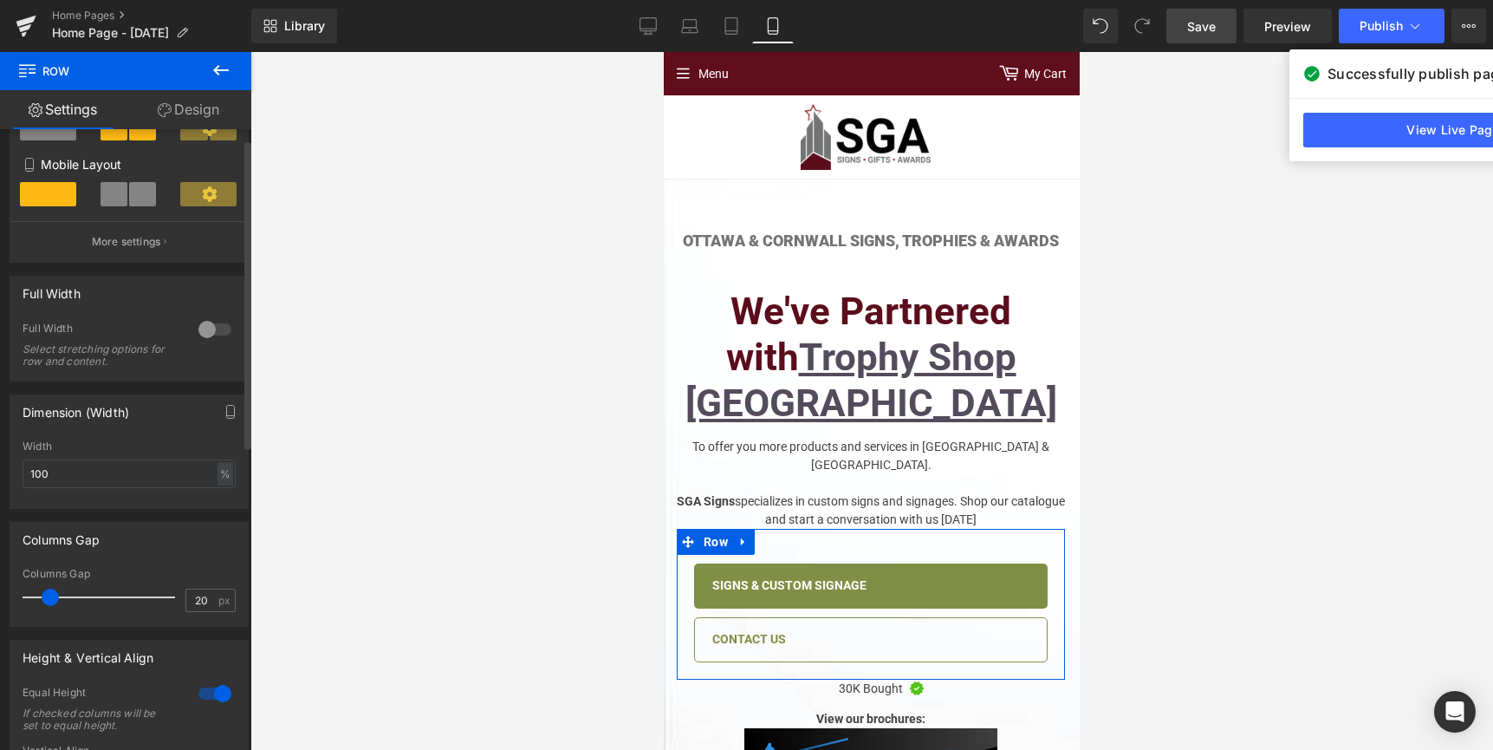
scroll to position [0, 0]
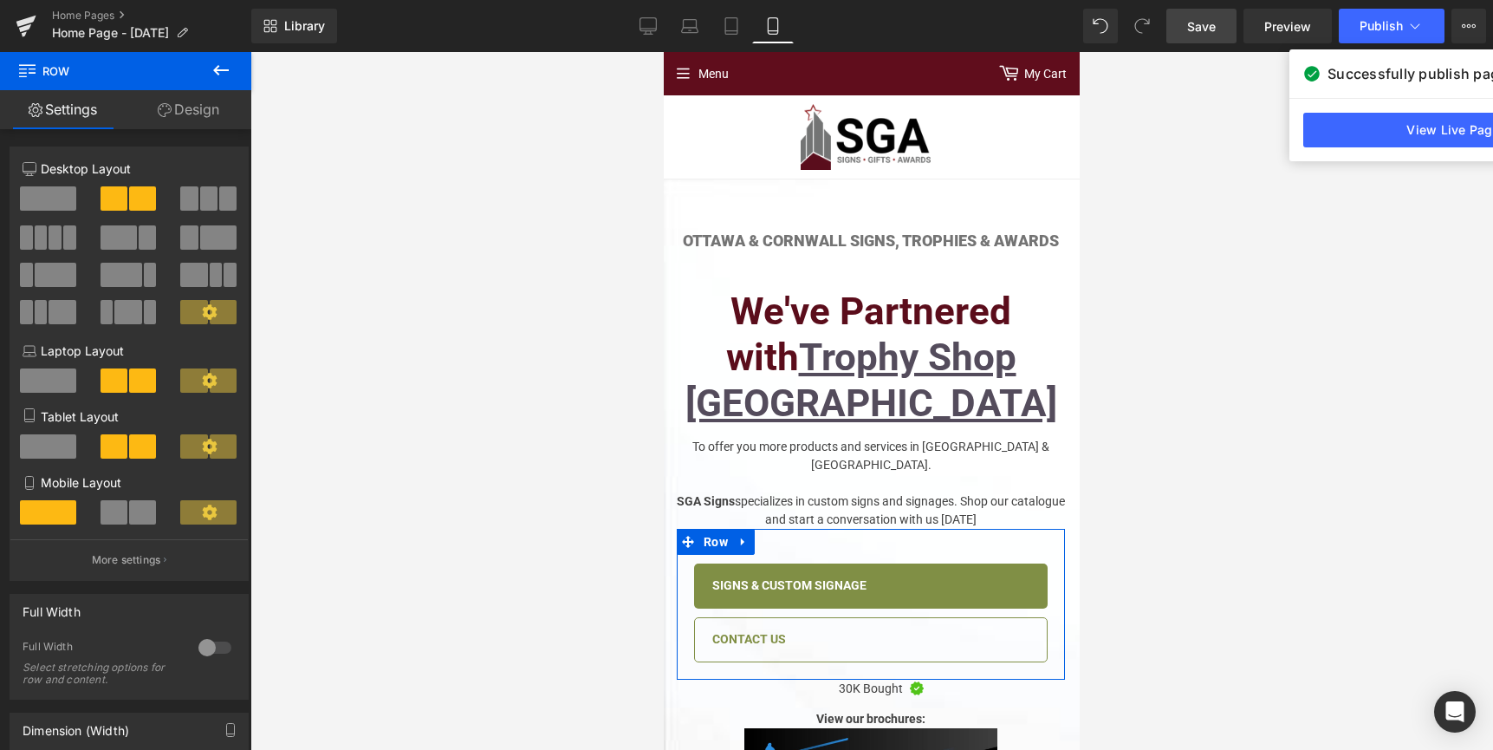
click at [180, 108] on link "Design" at bounding box center [189, 109] width 126 height 39
click at [0, 0] on div "Visibility" at bounding box center [0, 0] width 0 height 0
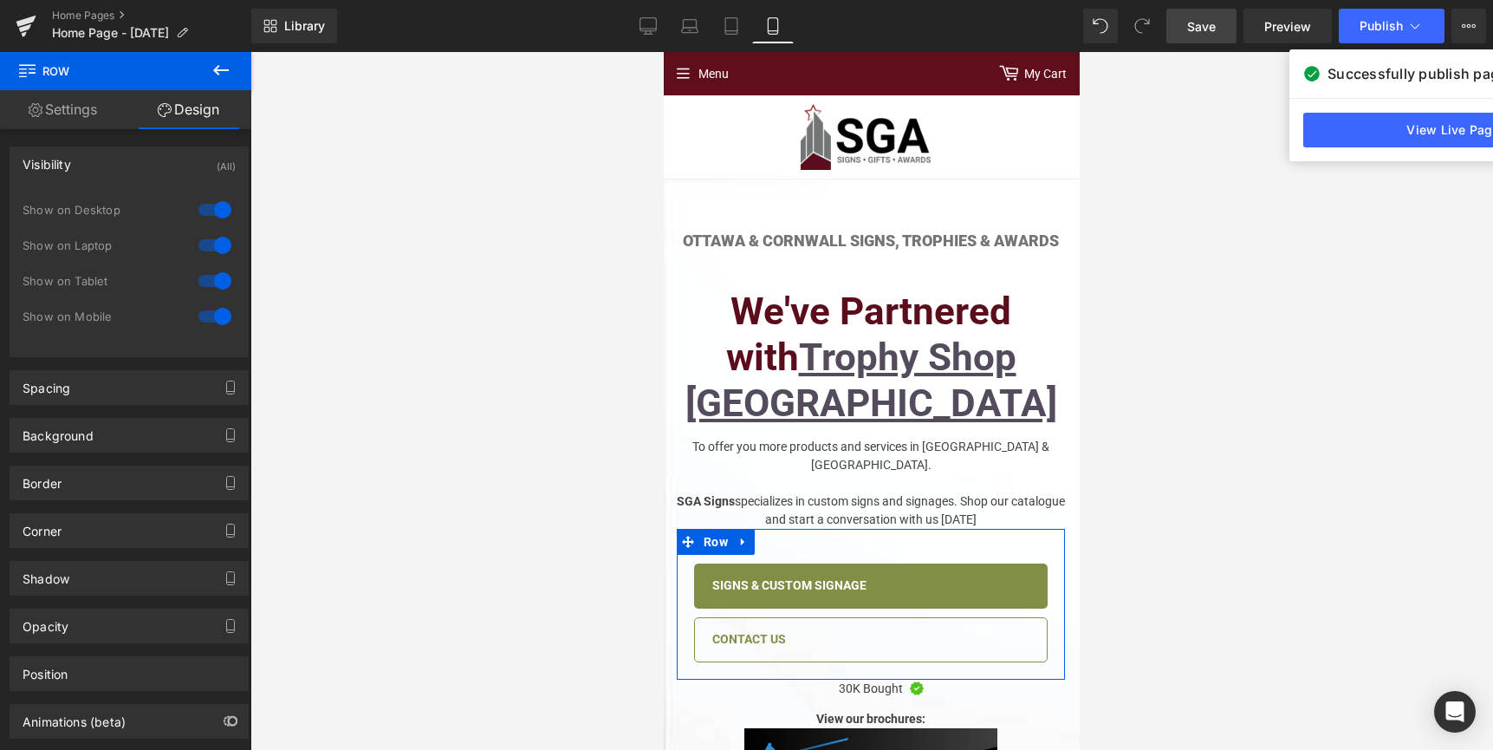
click at [104, 165] on div "Visibility (All)" at bounding box center [128, 163] width 237 height 33
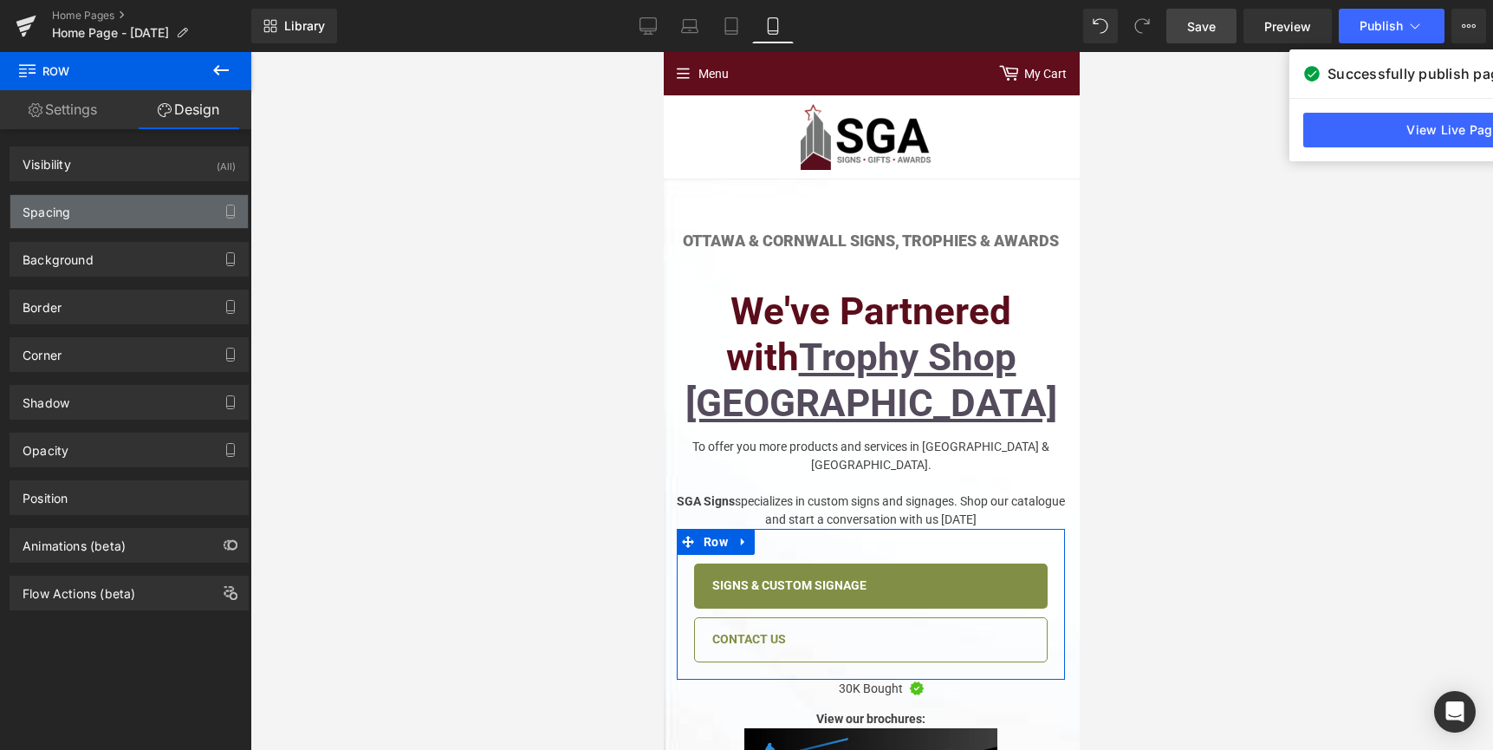
click at [83, 205] on div "Spacing" at bounding box center [128, 211] width 237 height 33
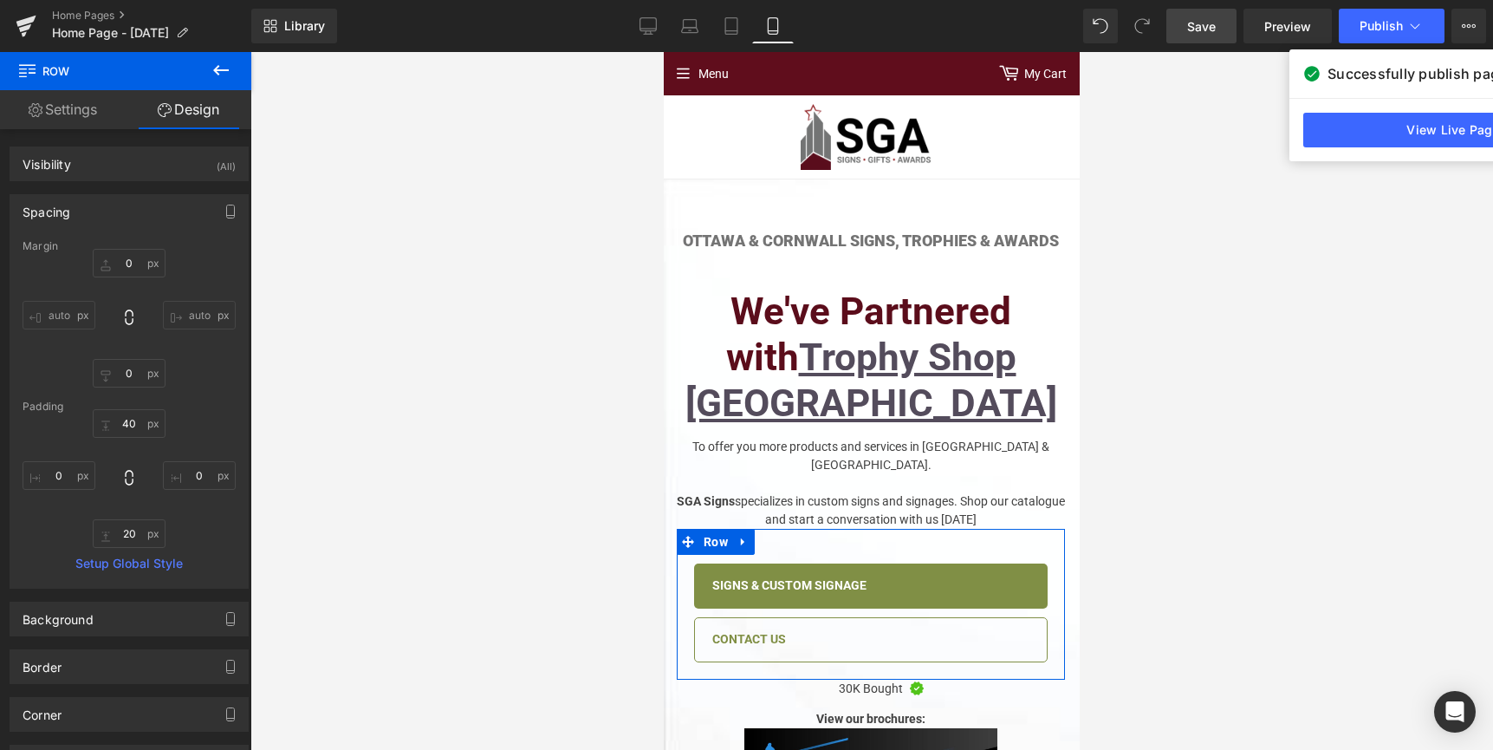
click at [83, 205] on div "Spacing" at bounding box center [128, 211] width 237 height 33
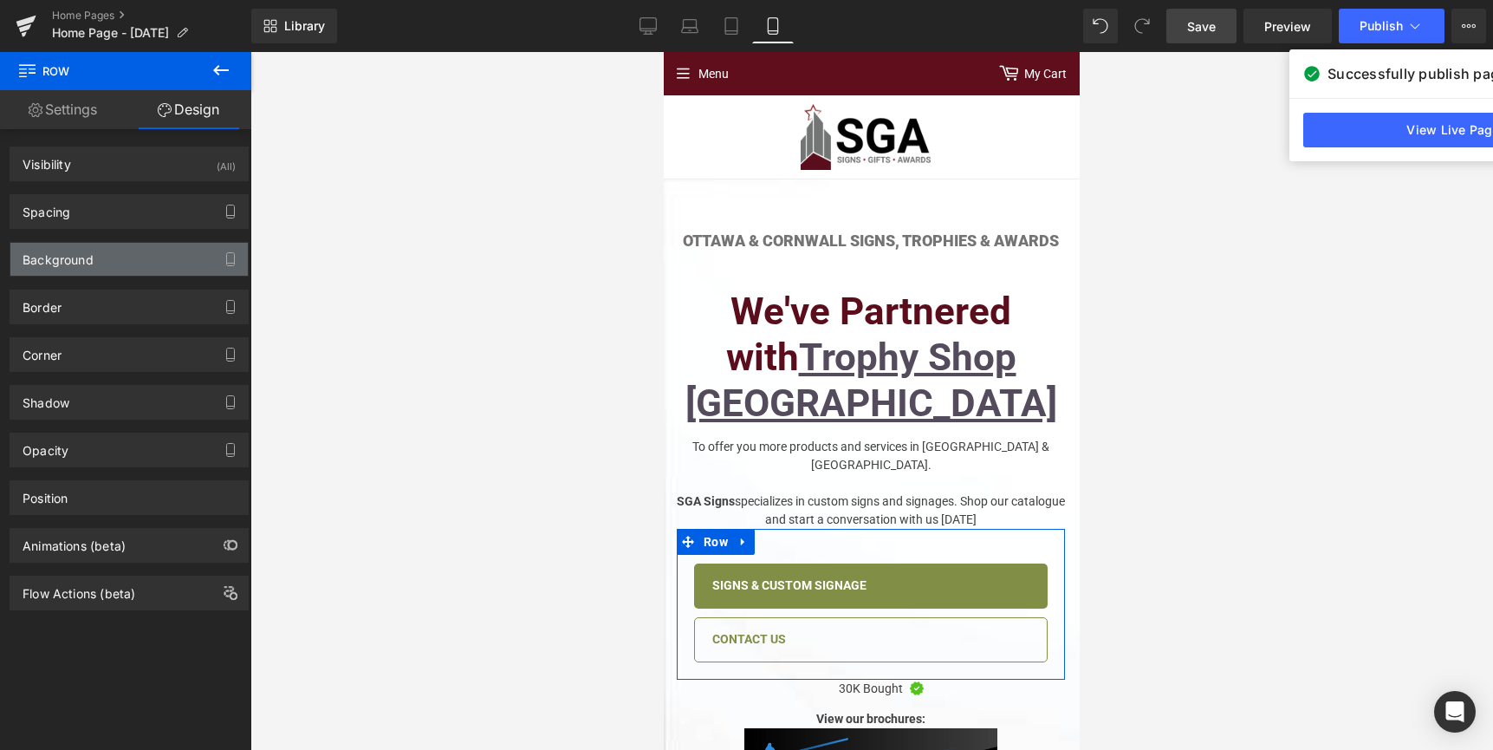
click at [81, 249] on div "Background" at bounding box center [58, 255] width 71 height 24
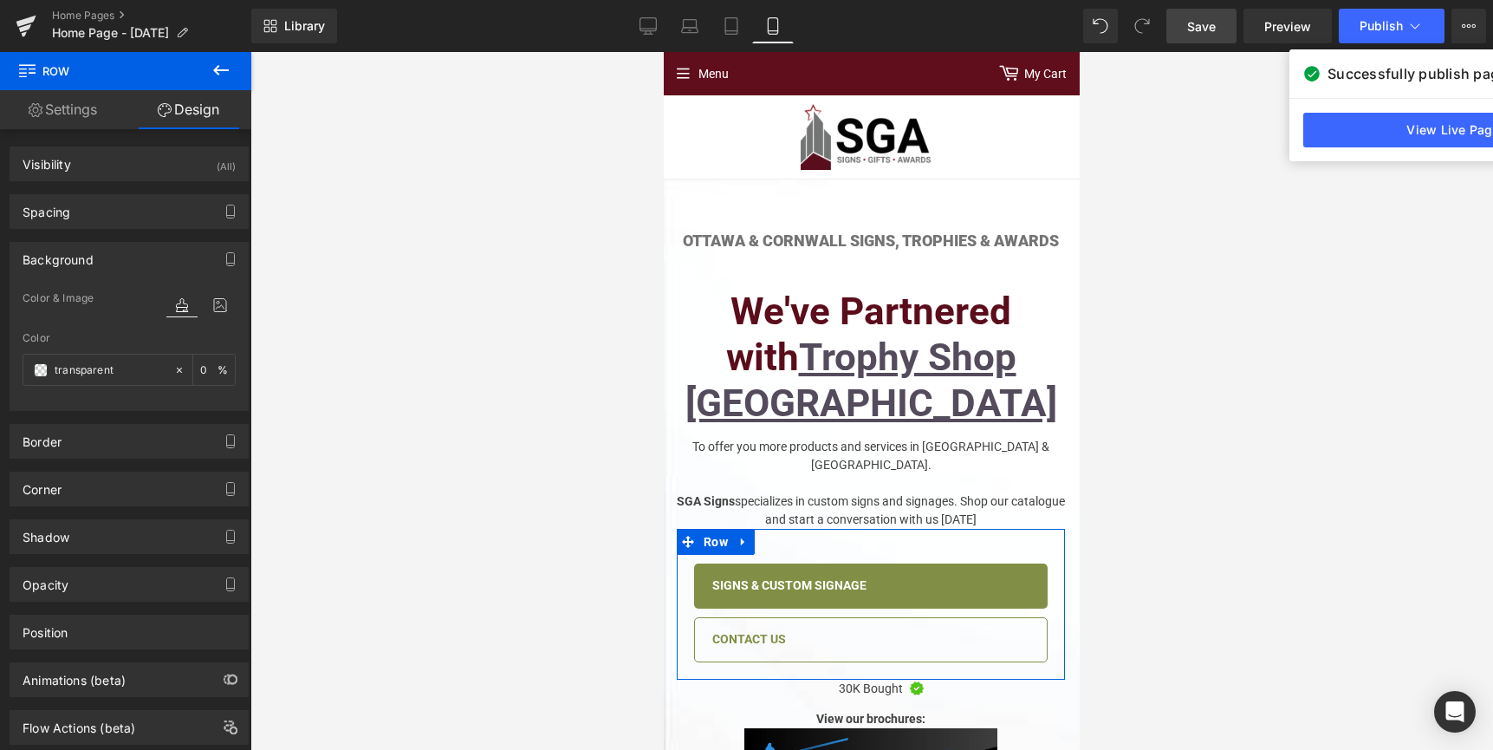
click at [81, 249] on div "Background" at bounding box center [58, 255] width 71 height 24
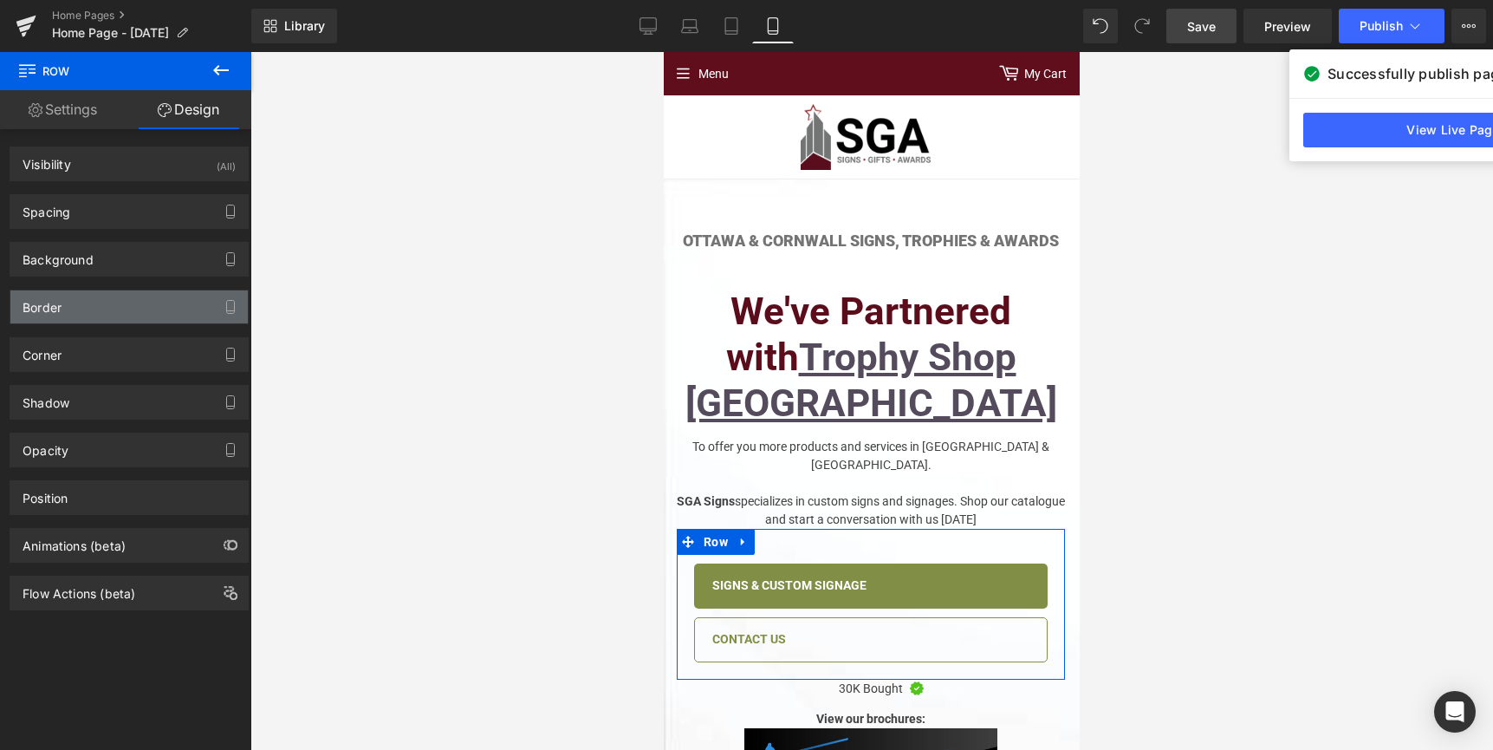
click at [79, 311] on div "Border" at bounding box center [128, 306] width 237 height 33
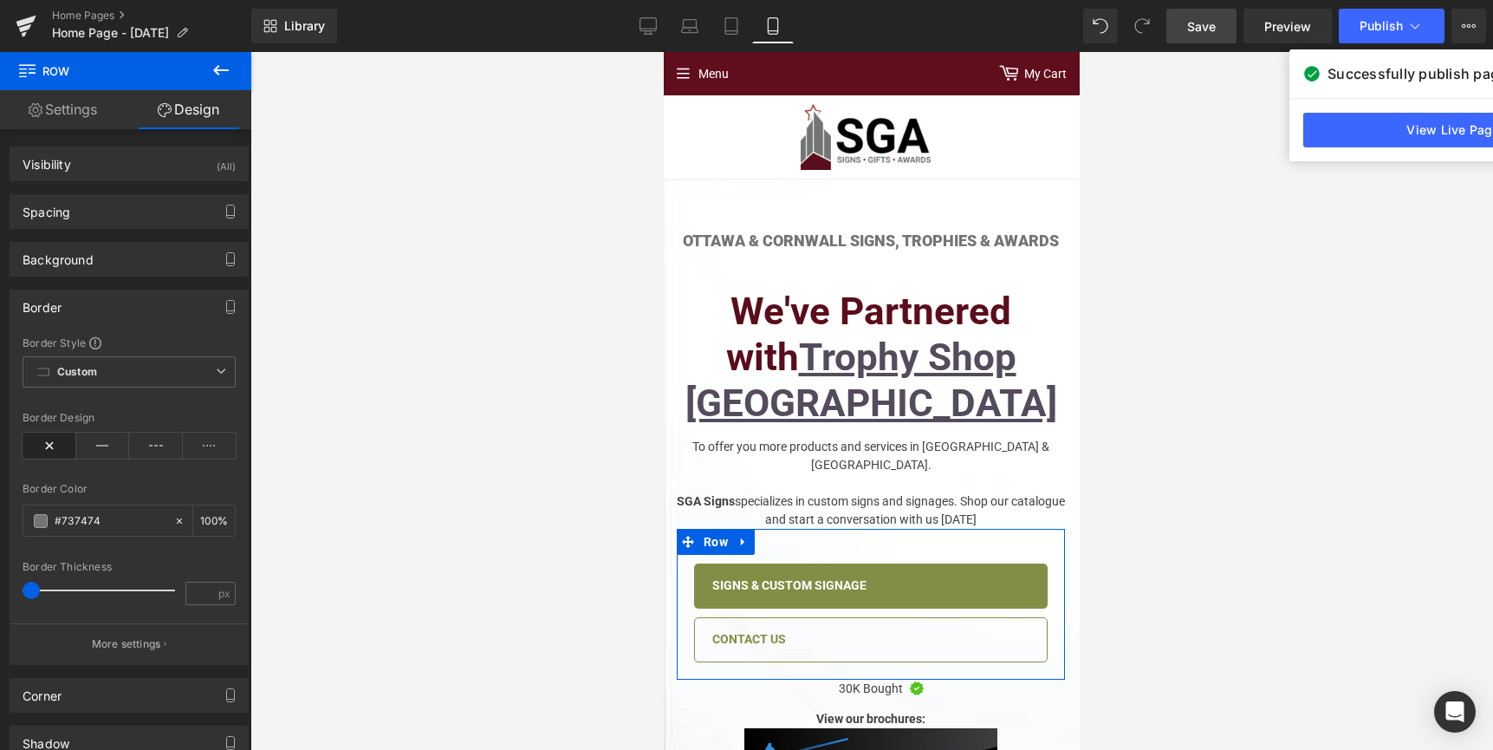
click at [79, 311] on div "Border" at bounding box center [128, 306] width 237 height 33
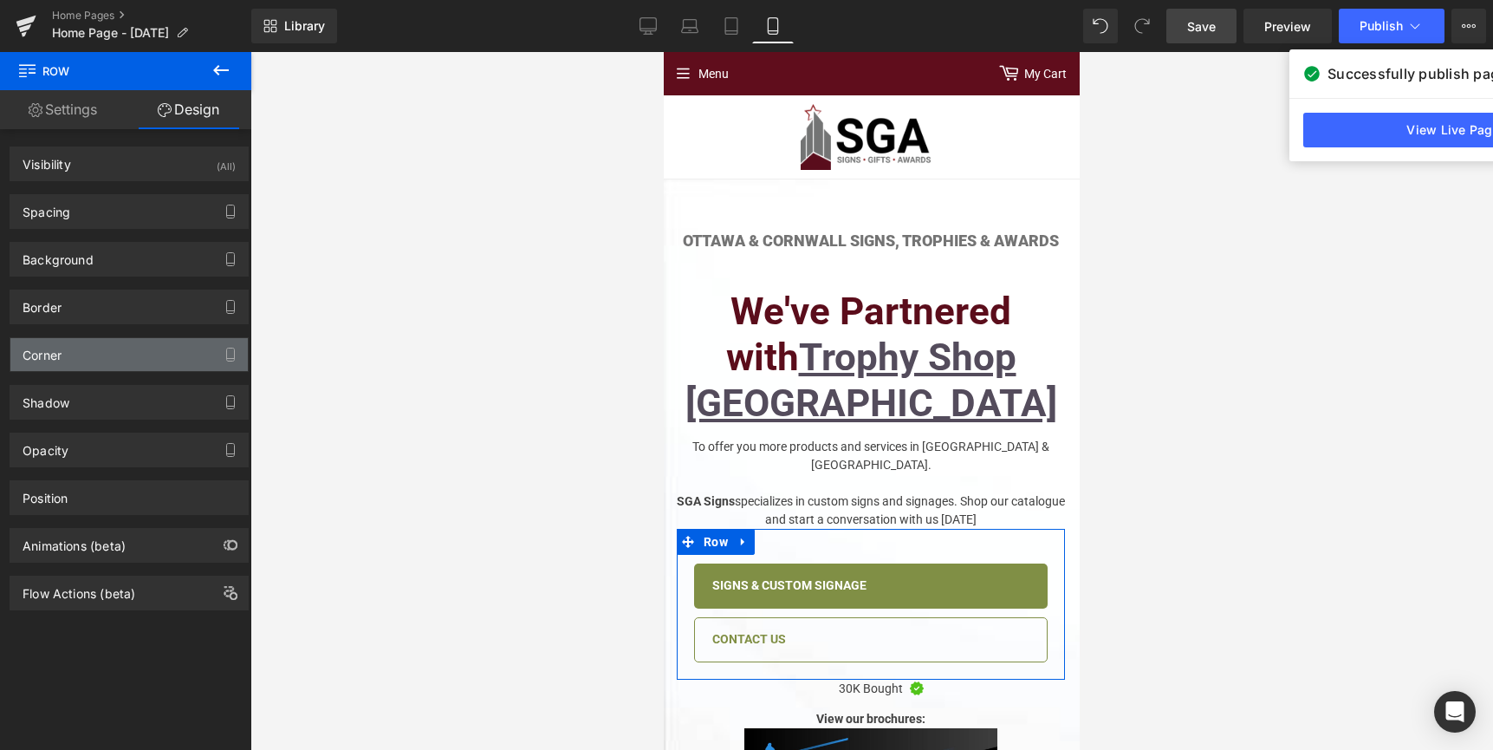
click at [85, 354] on div "Corner" at bounding box center [128, 354] width 237 height 33
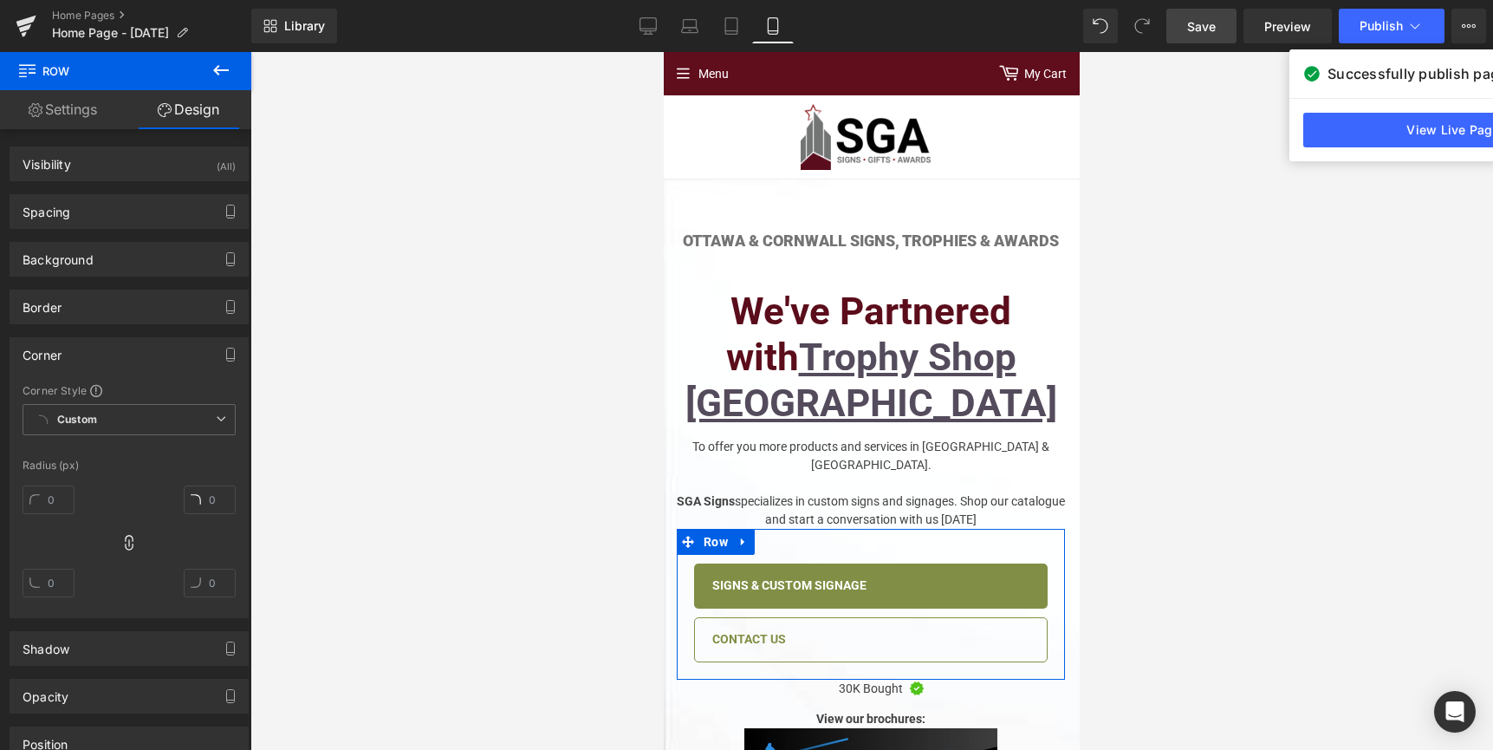
click at [86, 355] on div "Corner" at bounding box center [128, 354] width 237 height 33
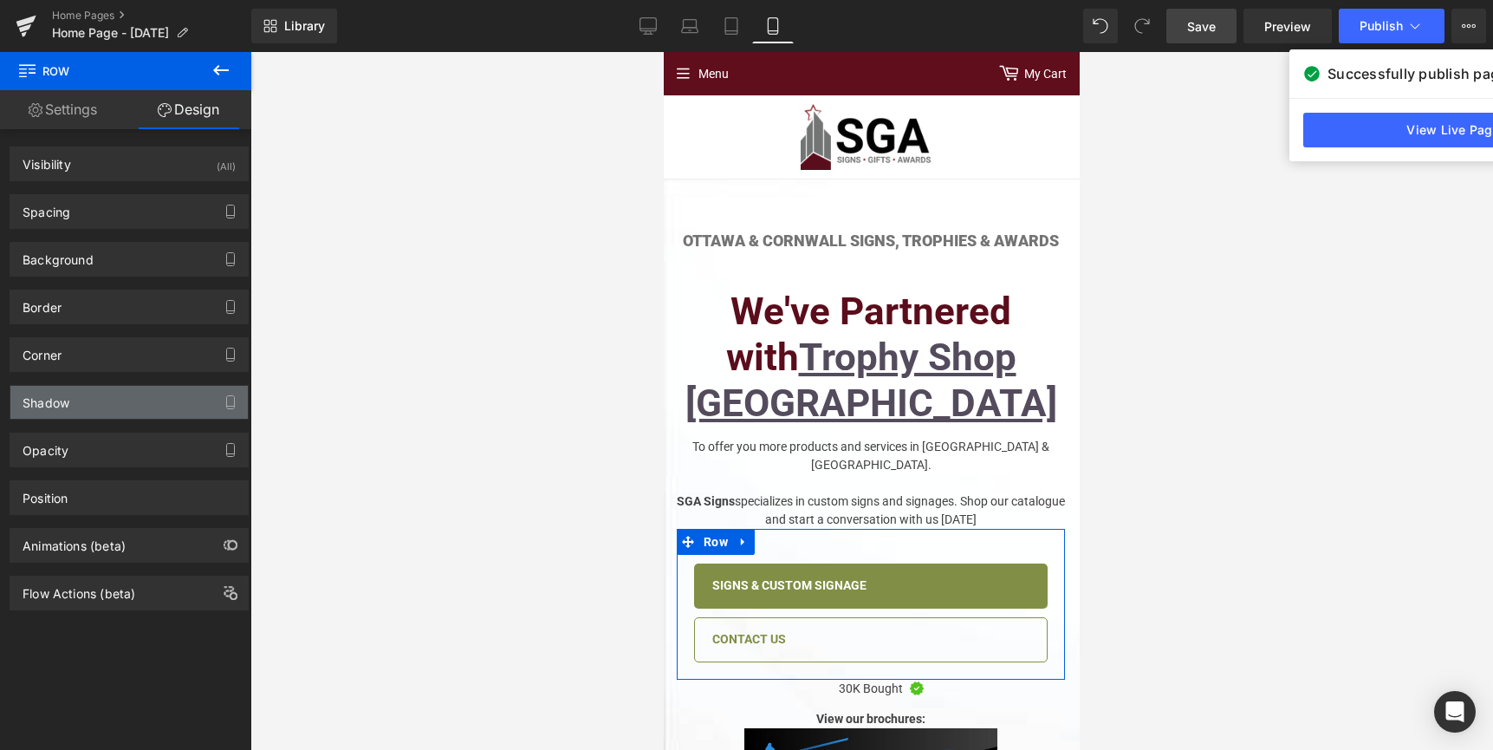
click at [94, 406] on div "Shadow" at bounding box center [128, 402] width 237 height 33
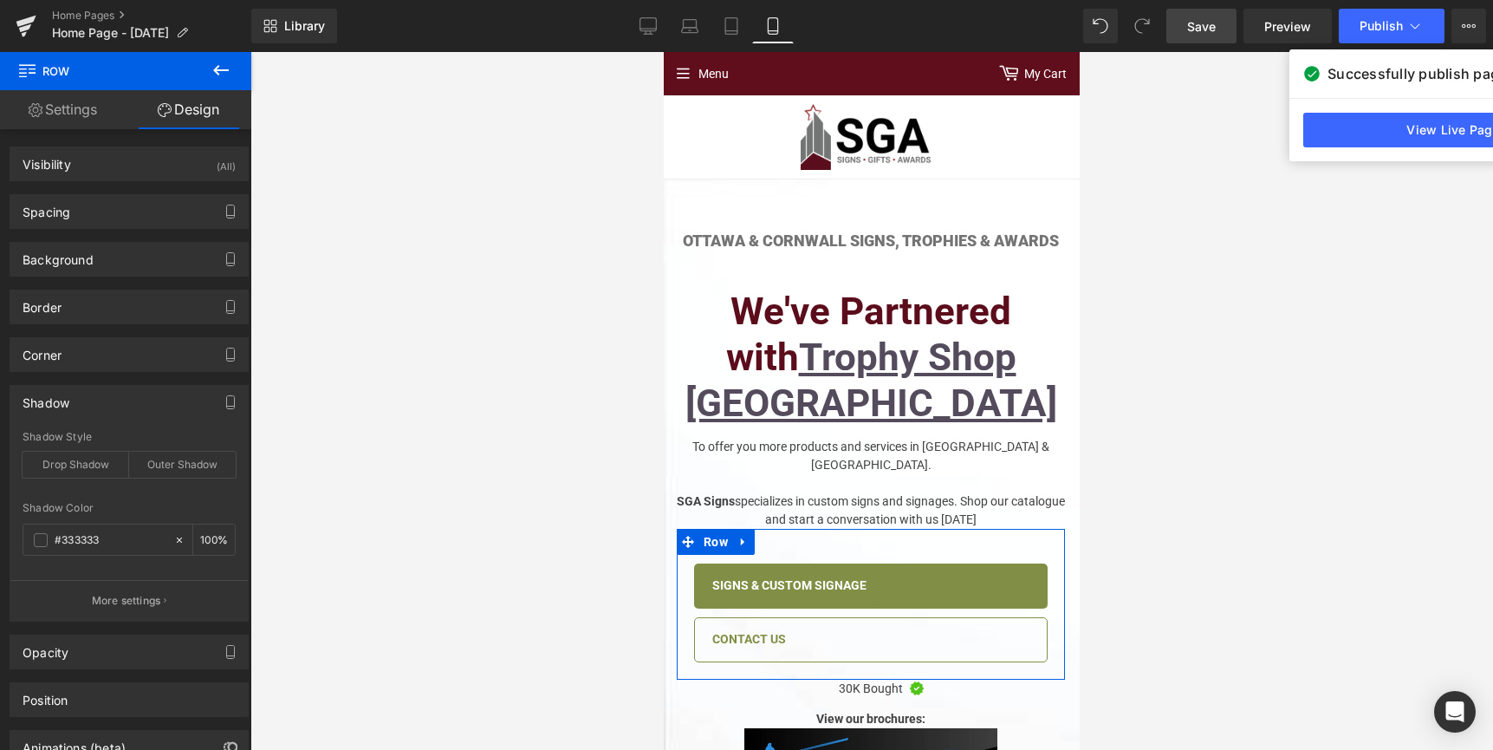
click at [94, 406] on div "Shadow" at bounding box center [128, 402] width 237 height 33
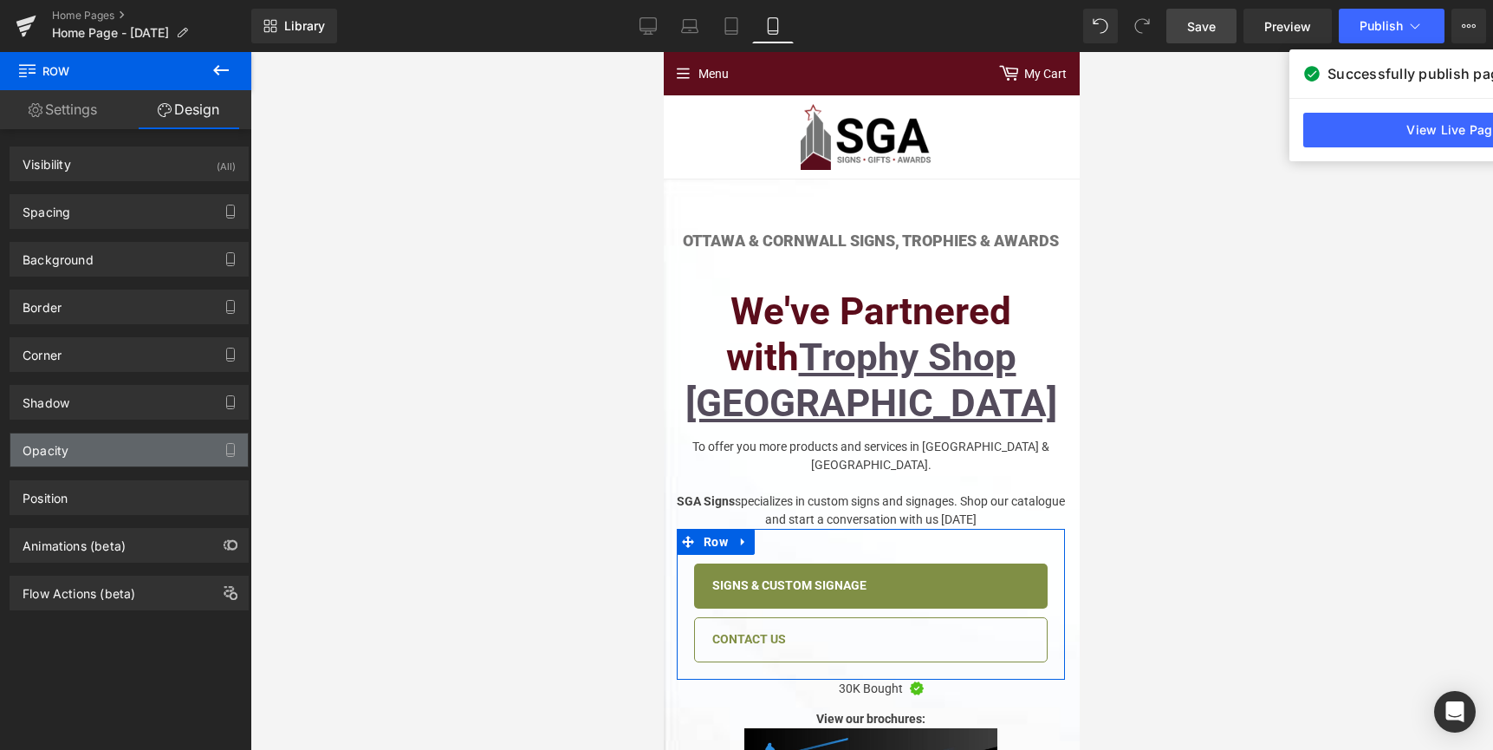
click at [83, 444] on div "Opacity" at bounding box center [128, 449] width 237 height 33
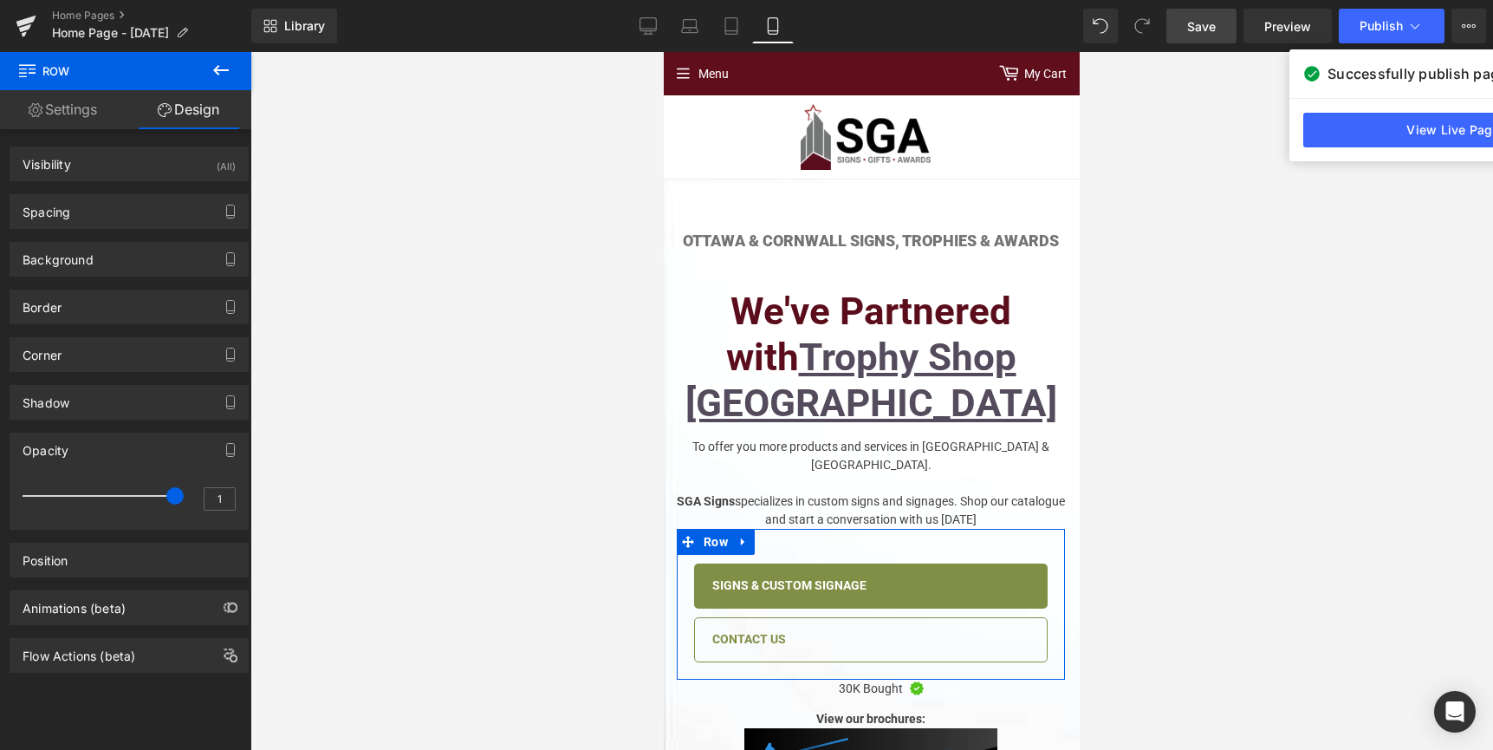
click at [87, 445] on div "Opacity" at bounding box center [128, 449] width 237 height 33
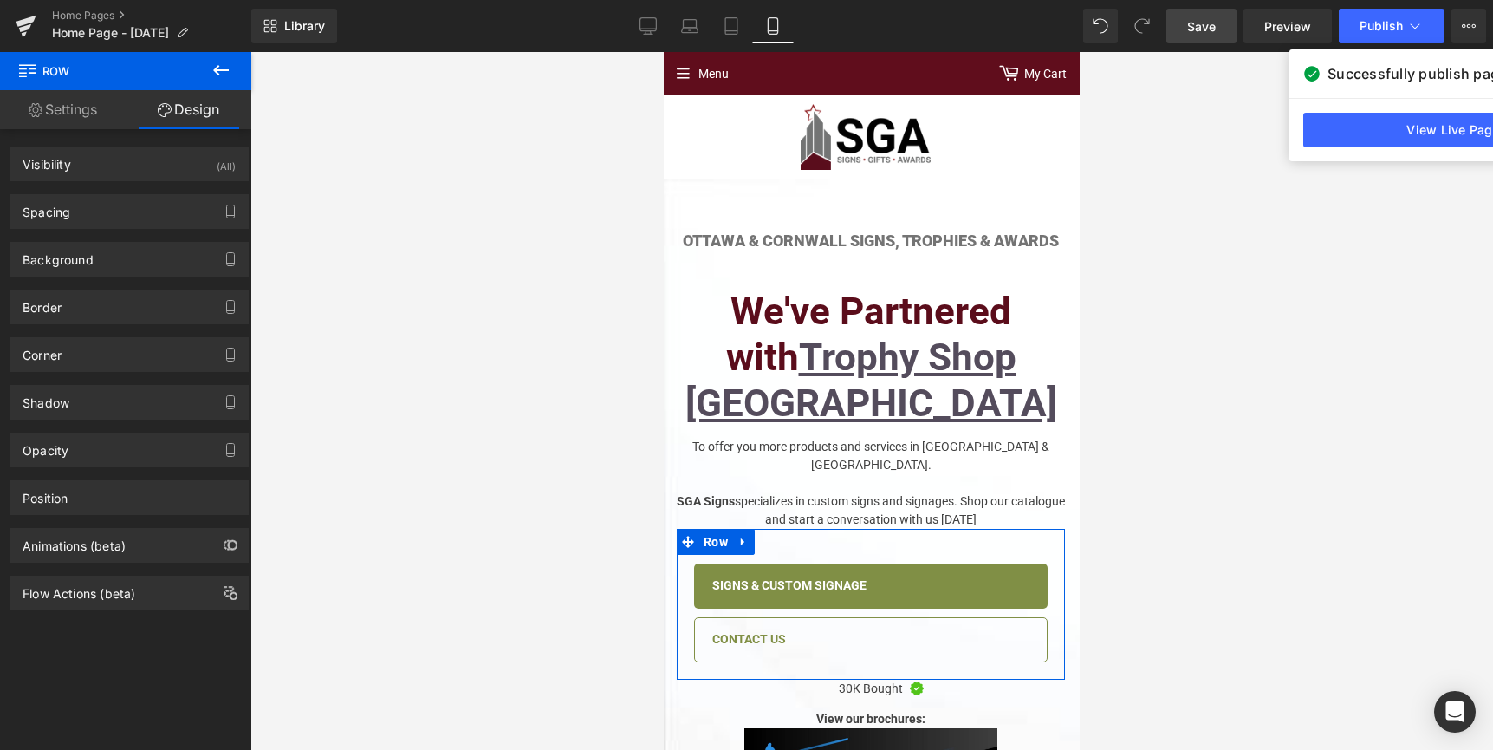
click at [106, 516] on div "Animations (beta)" at bounding box center [129, 539] width 259 height 48
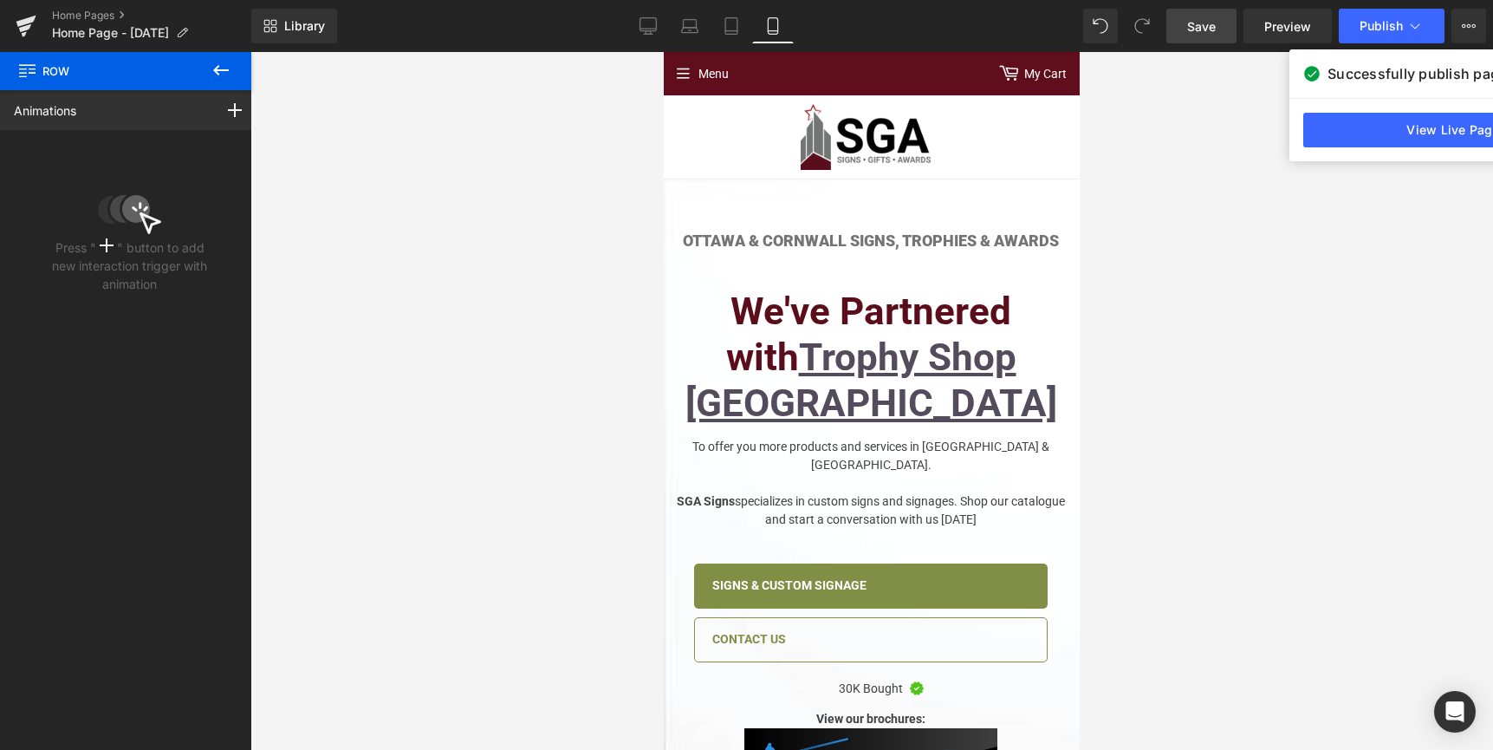
click at [234, 69] on button at bounding box center [221, 71] width 61 height 38
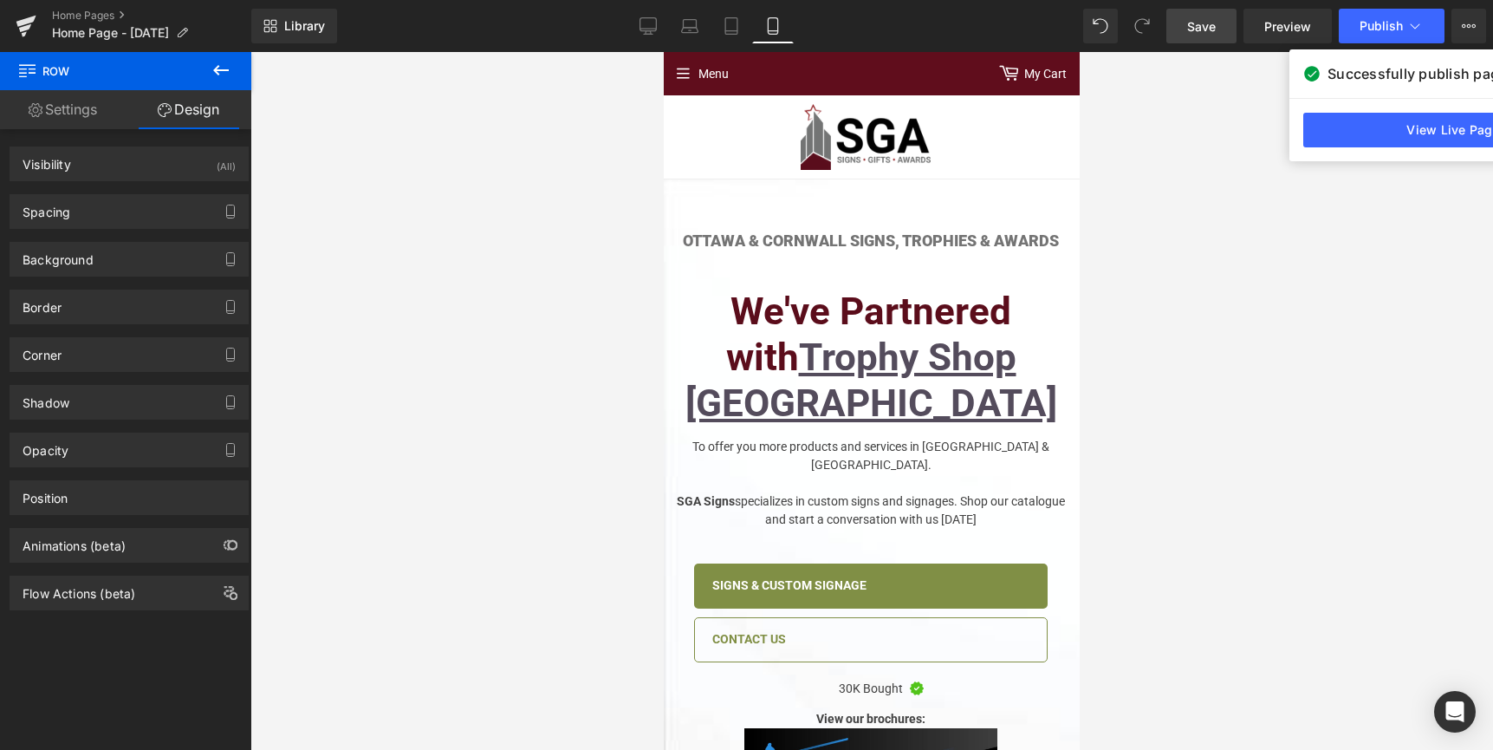
click at [231, 72] on icon at bounding box center [221, 70] width 21 height 21
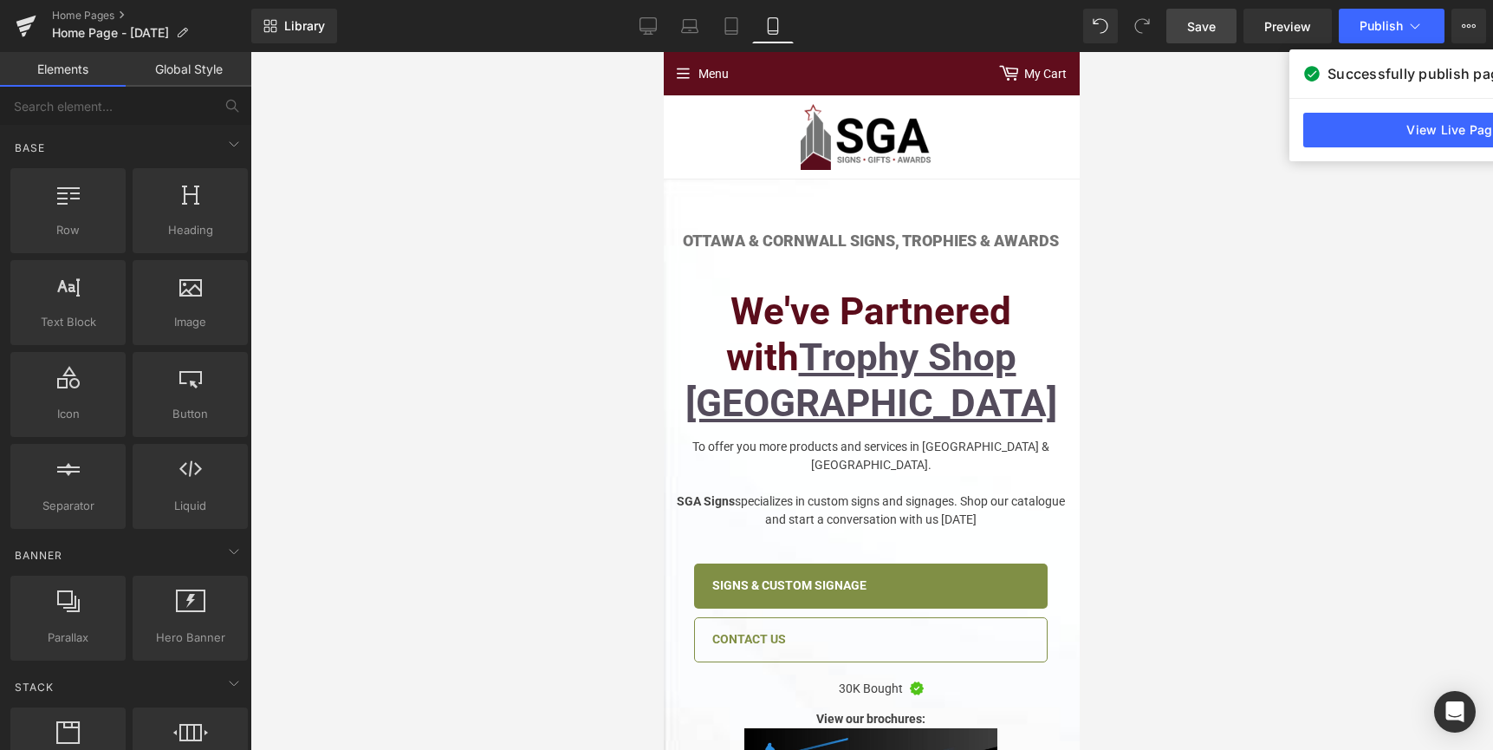
click at [178, 75] on link "Global Style" at bounding box center [189, 69] width 126 height 35
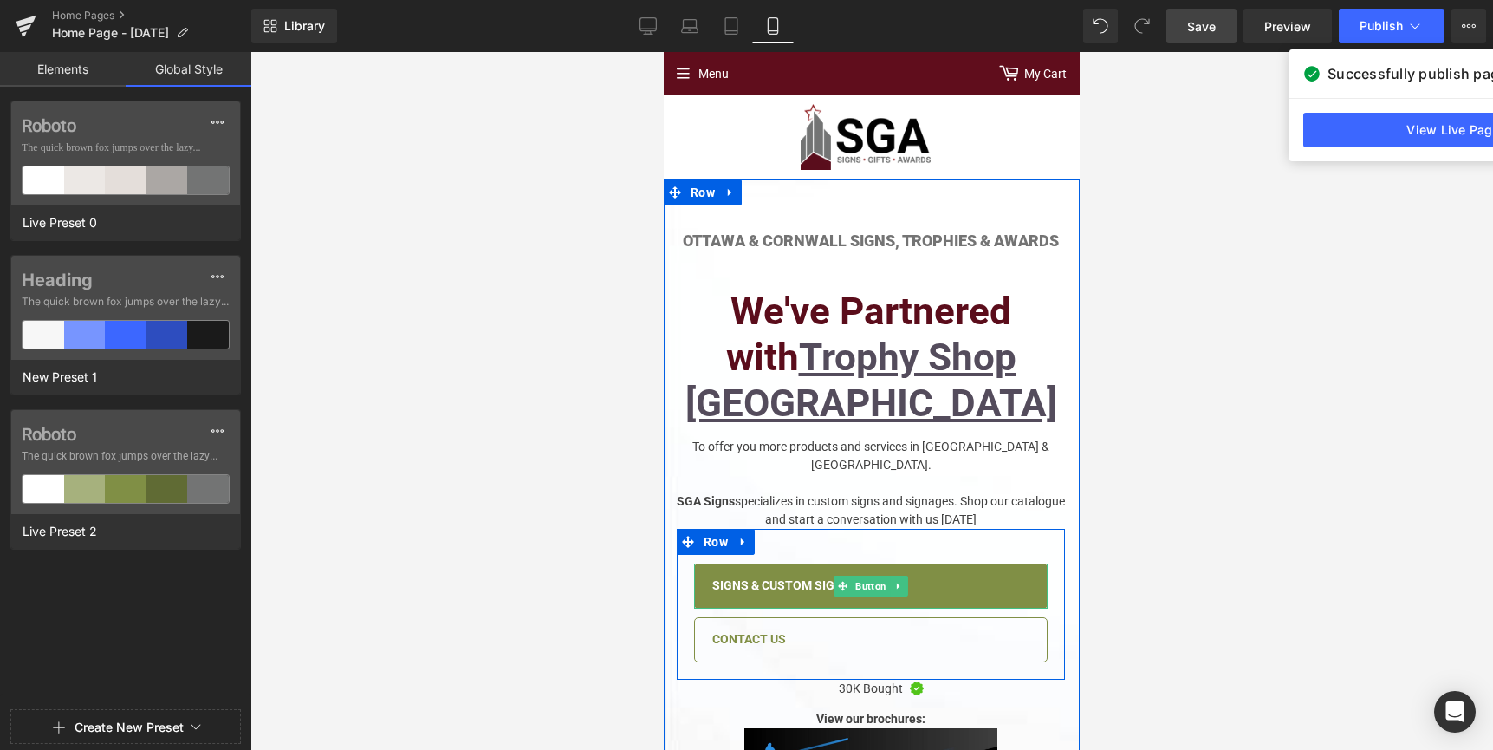
click at [802, 577] on span "Signs & Custom Signage" at bounding box center [789, 585] width 154 height 17
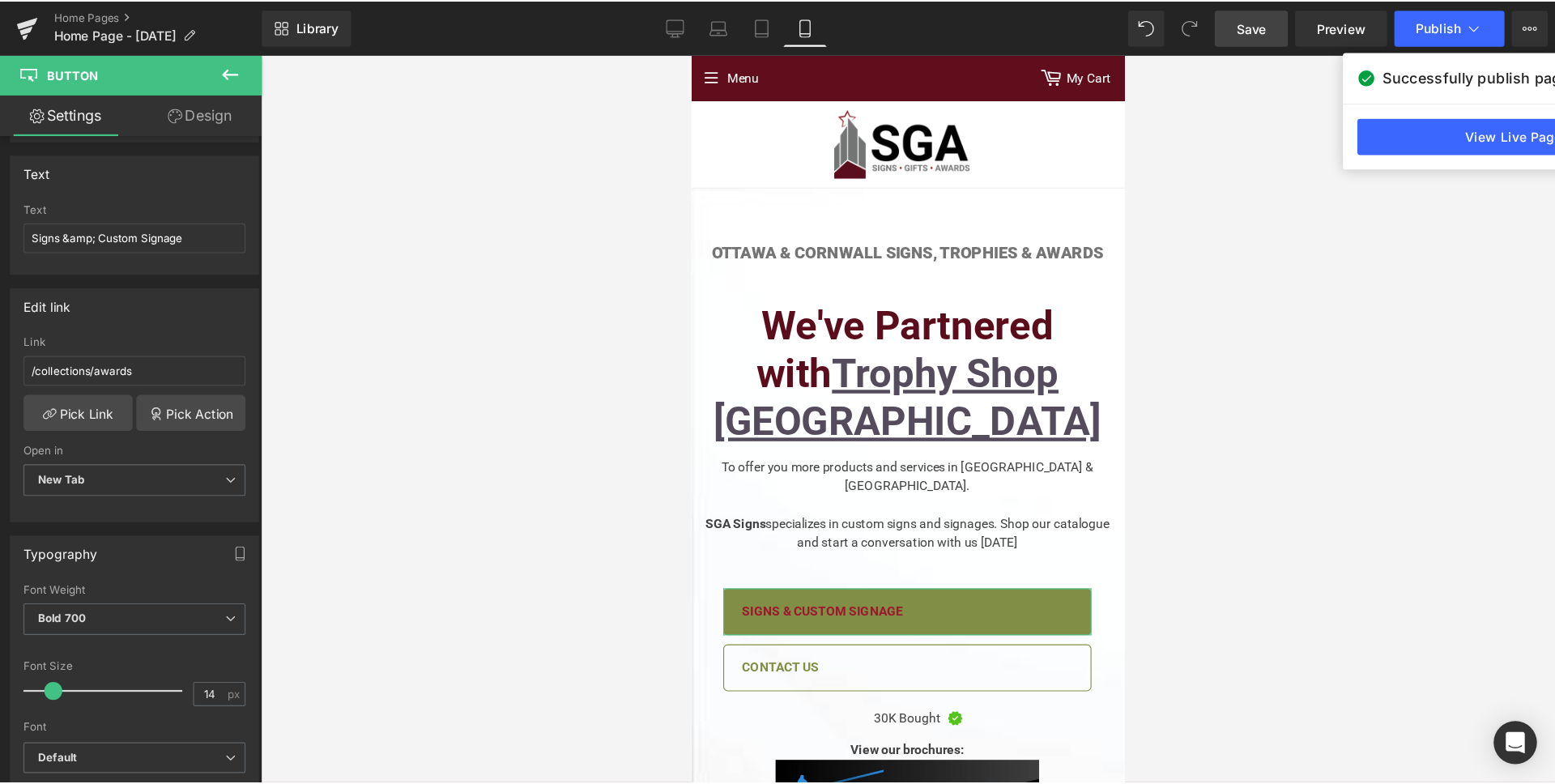
scroll to position [127, 0]
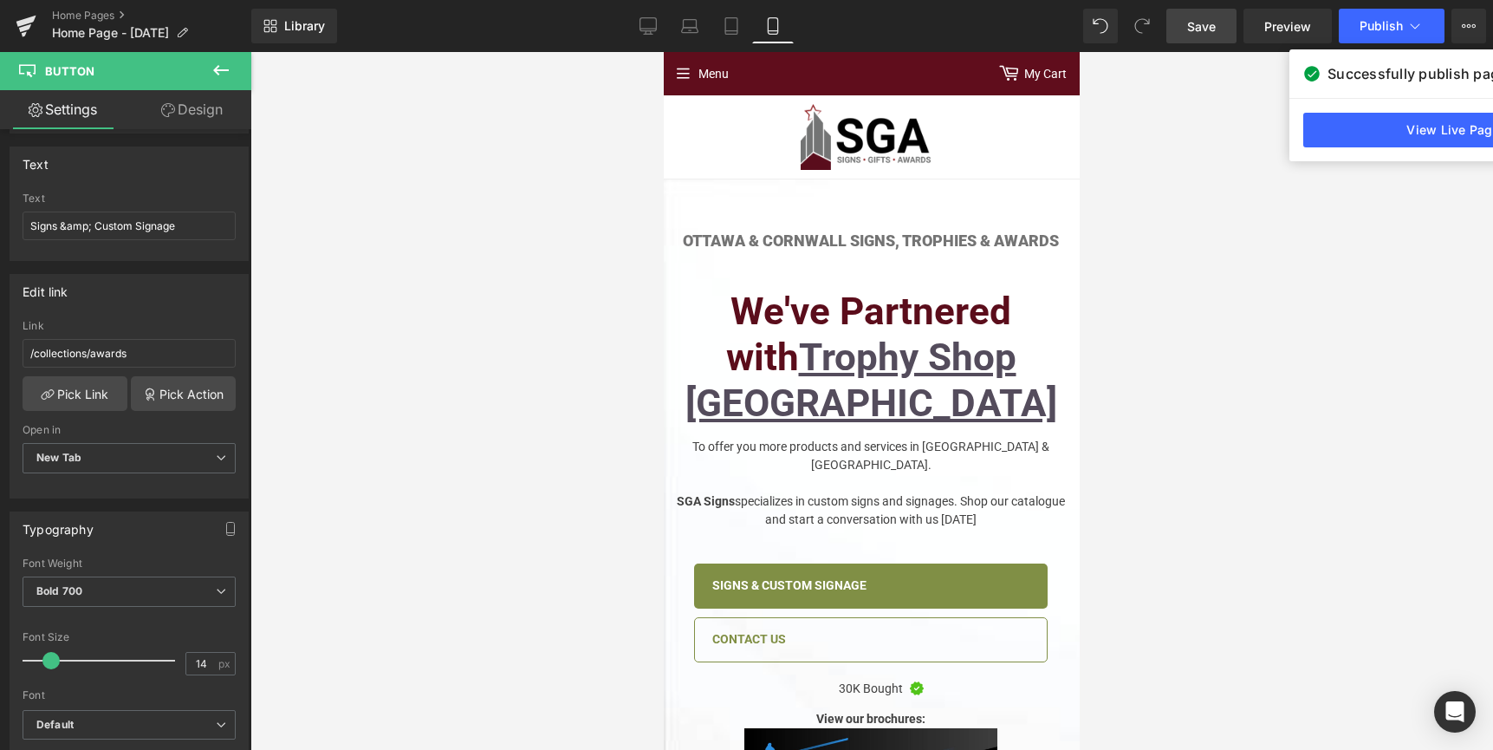
click at [605, 420] on div at bounding box center [871, 401] width 1243 height 698
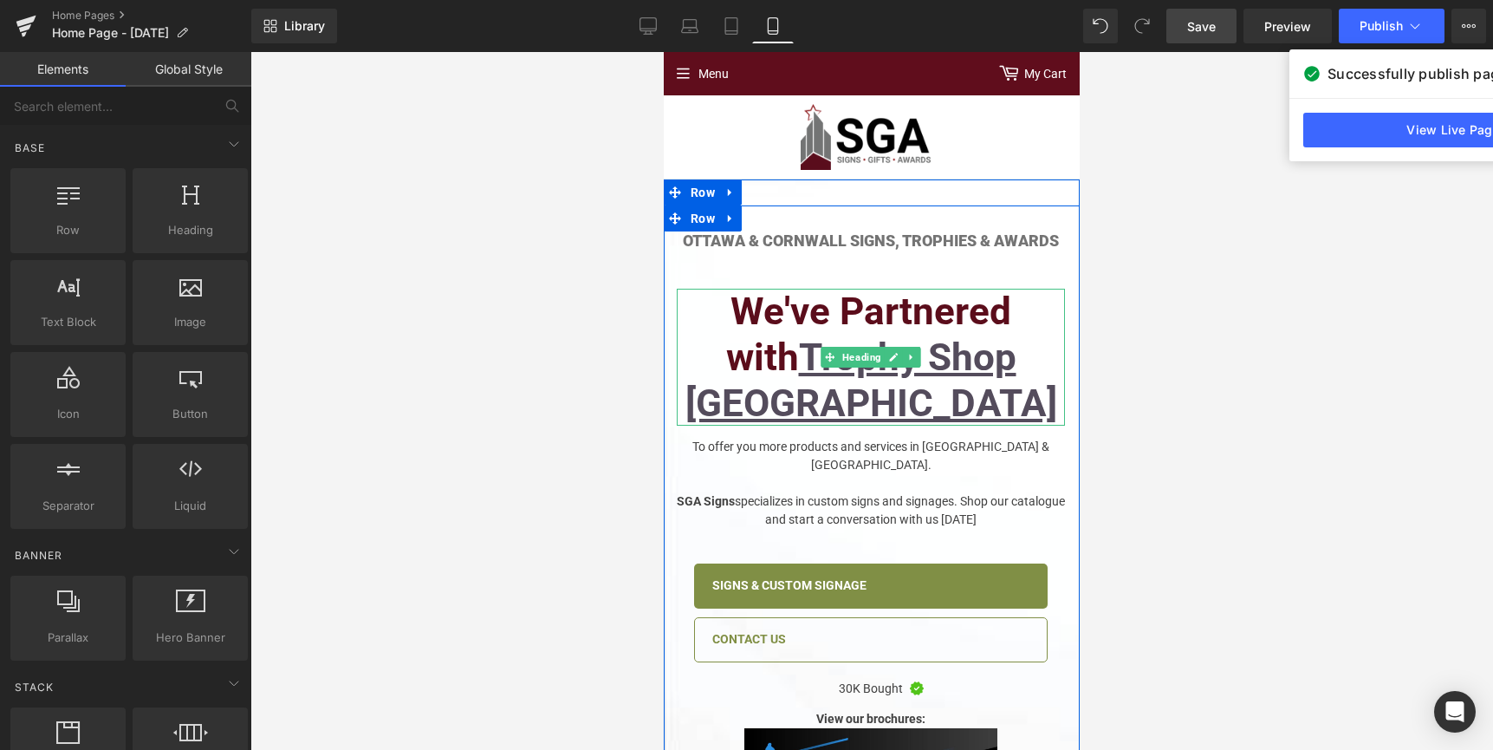
click at [777, 317] on h2 "We've Partnered with Trophy Shop Canada" at bounding box center [871, 357] width 388 height 137
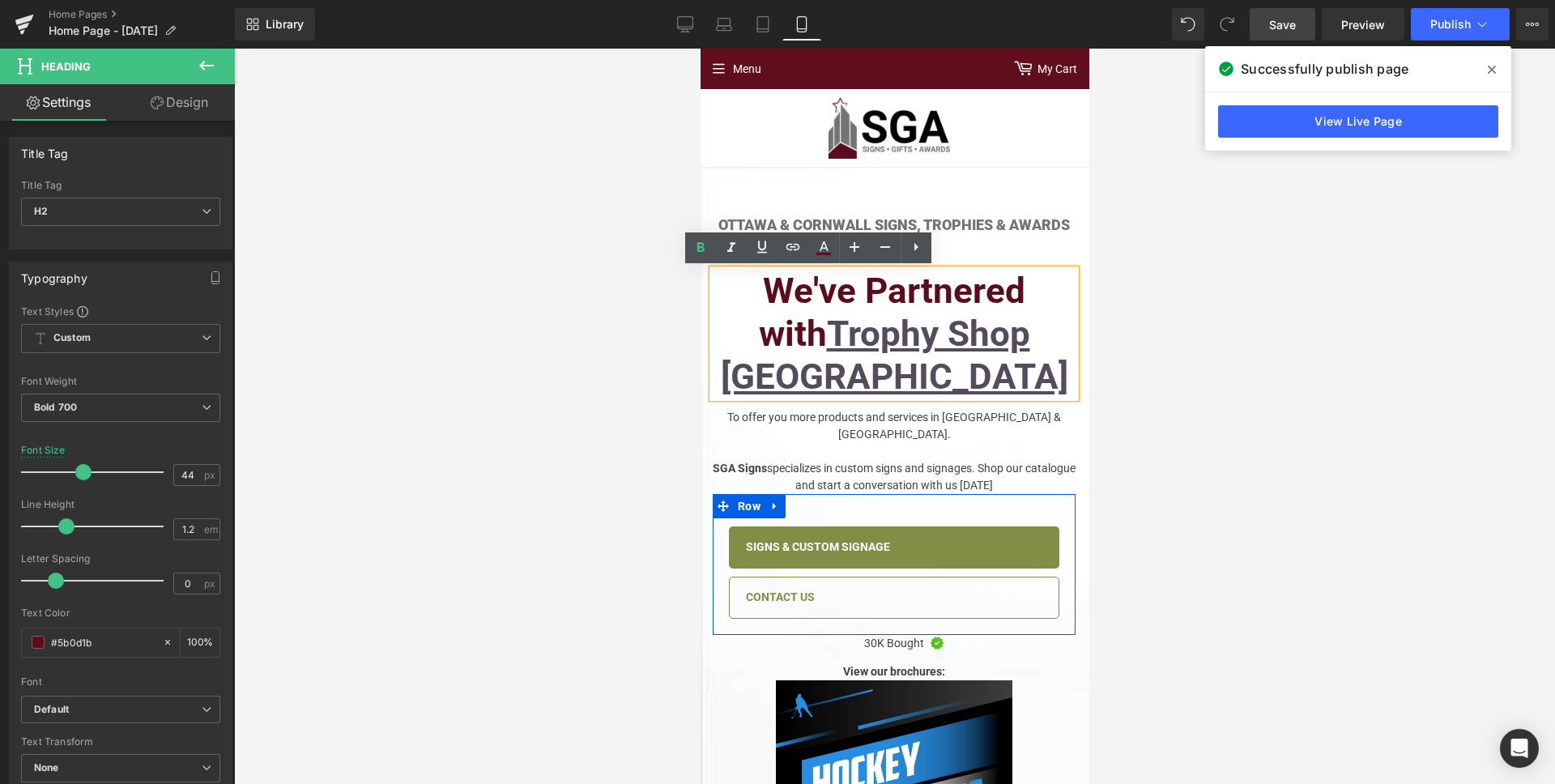
click at [843, 539] on span "Signs & Custom Signage" at bounding box center [817, 547] width 144 height 16
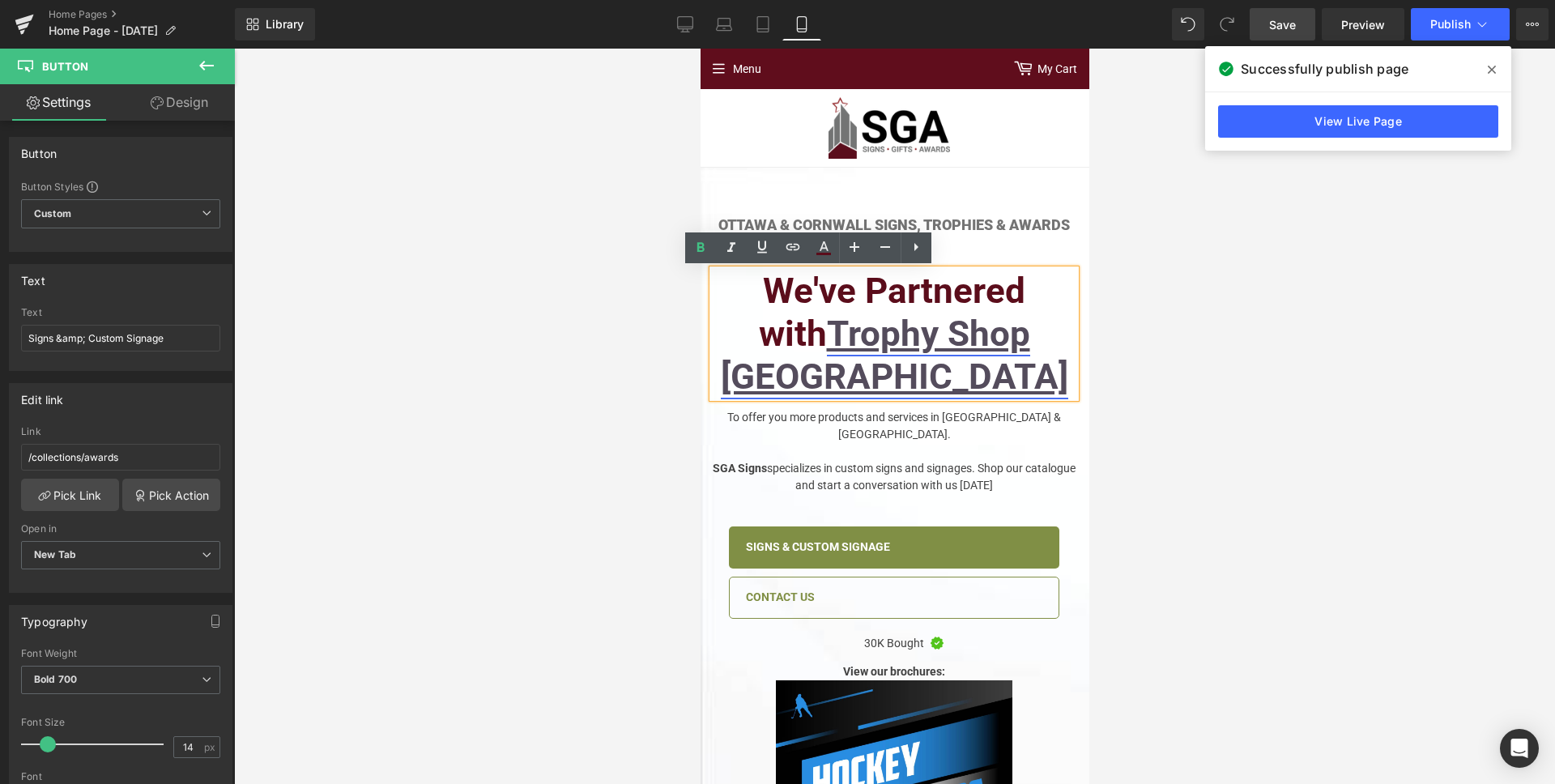
click at [865, 313] on link "Trophy Shop [GEOGRAPHIC_DATA]" at bounding box center [893, 355] width 348 height 85
click at [756, 297] on h2 "We've Partnered with Trophy Shop Canada" at bounding box center [893, 334] width 363 height 128
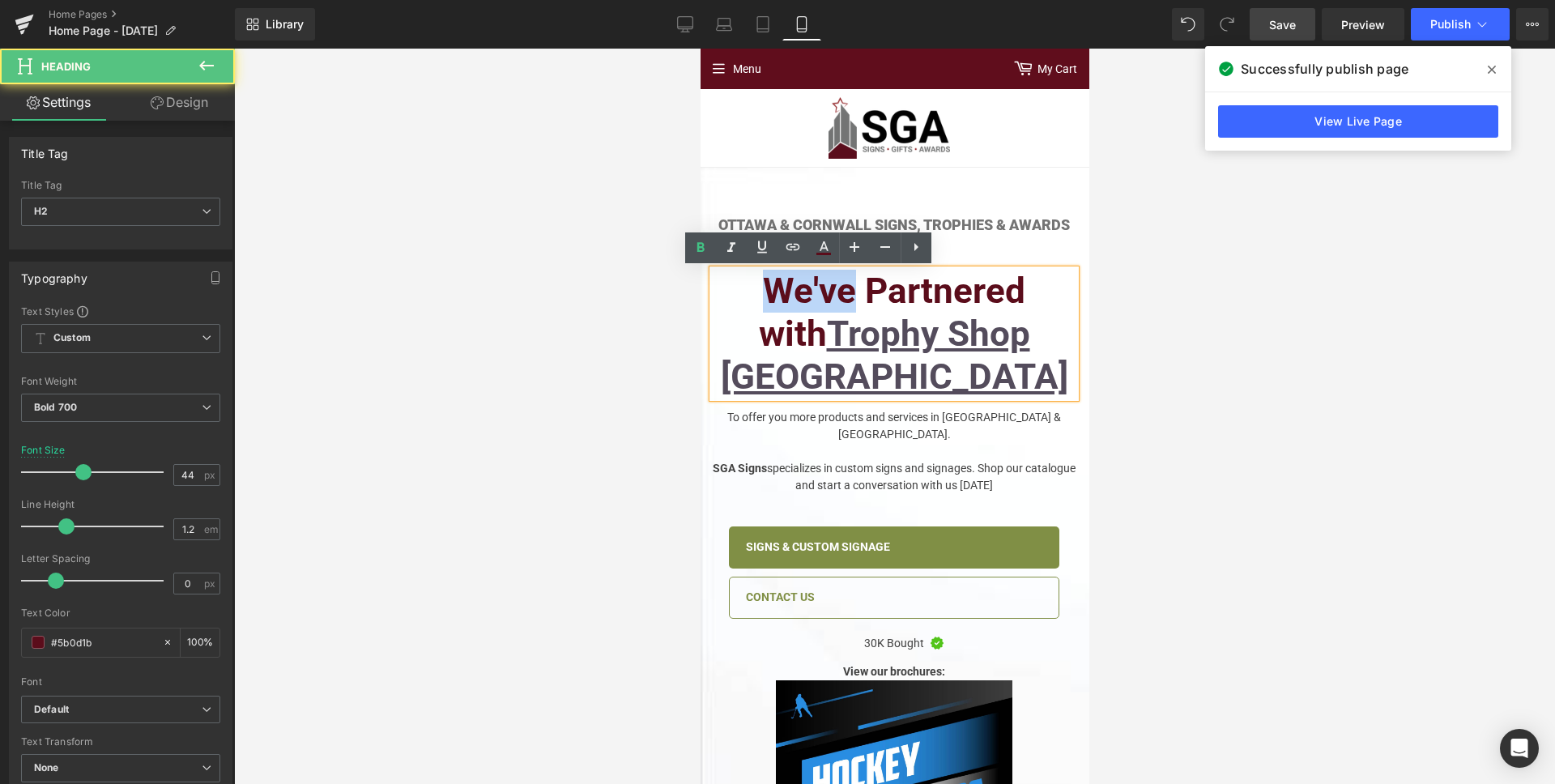
click at [740, 297] on h2 "We've Partnered with Trophy Shop Canada" at bounding box center [893, 334] width 363 height 128
click at [726, 299] on h2 "We've Partnered with Trophy Shop Canada" at bounding box center [893, 334] width 363 height 128
click at [996, 228] on h1 "Ottawa & CornwAll Signs, Trophies & Awards" at bounding box center [893, 224] width 363 height 18
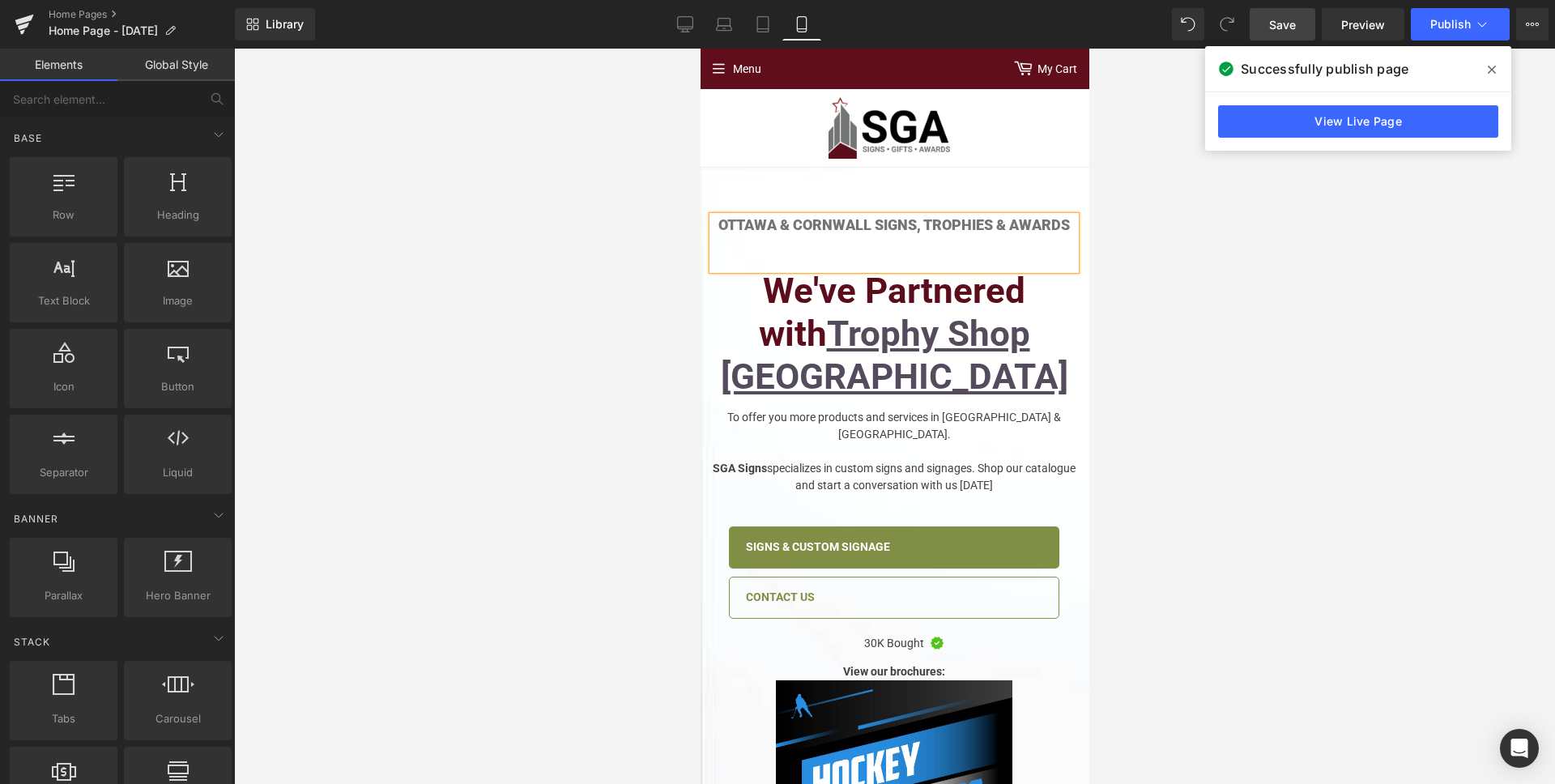
click at [608, 252] on div at bounding box center [894, 416] width 1321 height 735
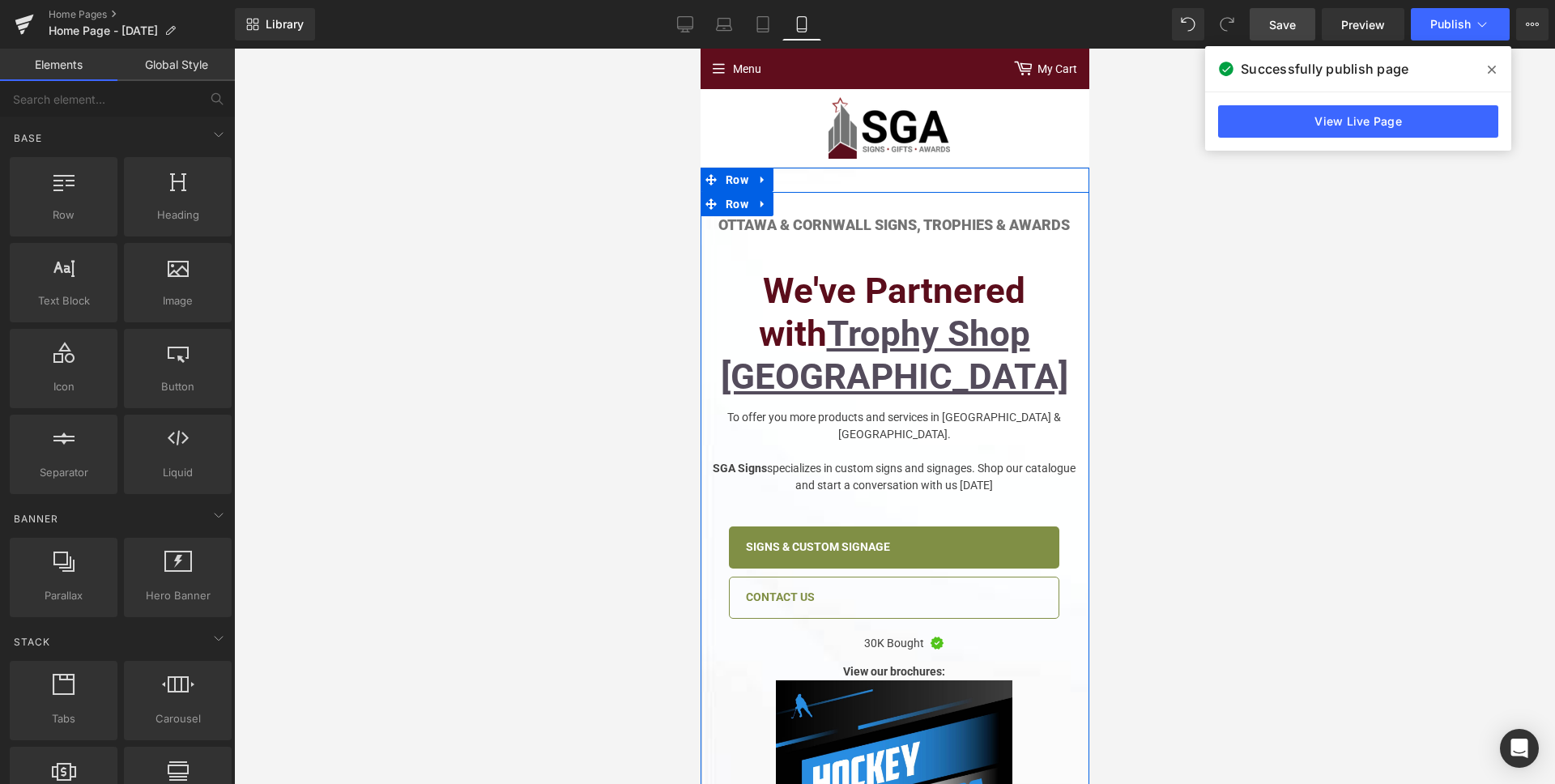
click at [829, 227] on h1 "Ottawa & CornwAll Signs, Trophies & Awards" at bounding box center [893, 224] width 363 height 18
click at [765, 228] on h1 "Ottawa & CornwAll Signs, Trophies & Awards" at bounding box center [893, 224] width 363 height 18
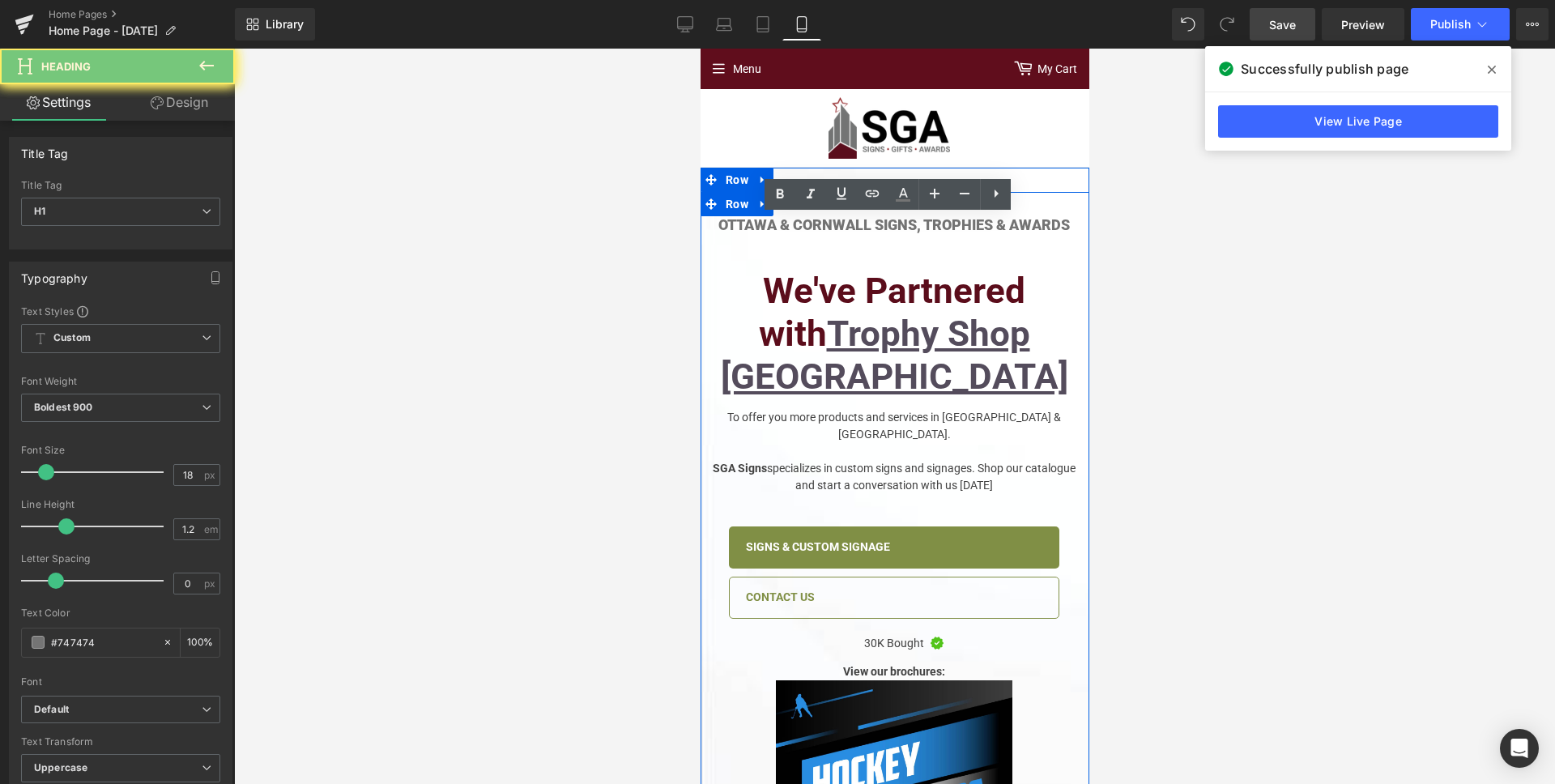
click at [765, 228] on h1 "Ottawa & CornwAll Signs, Trophies & Awards" at bounding box center [893, 224] width 363 height 18
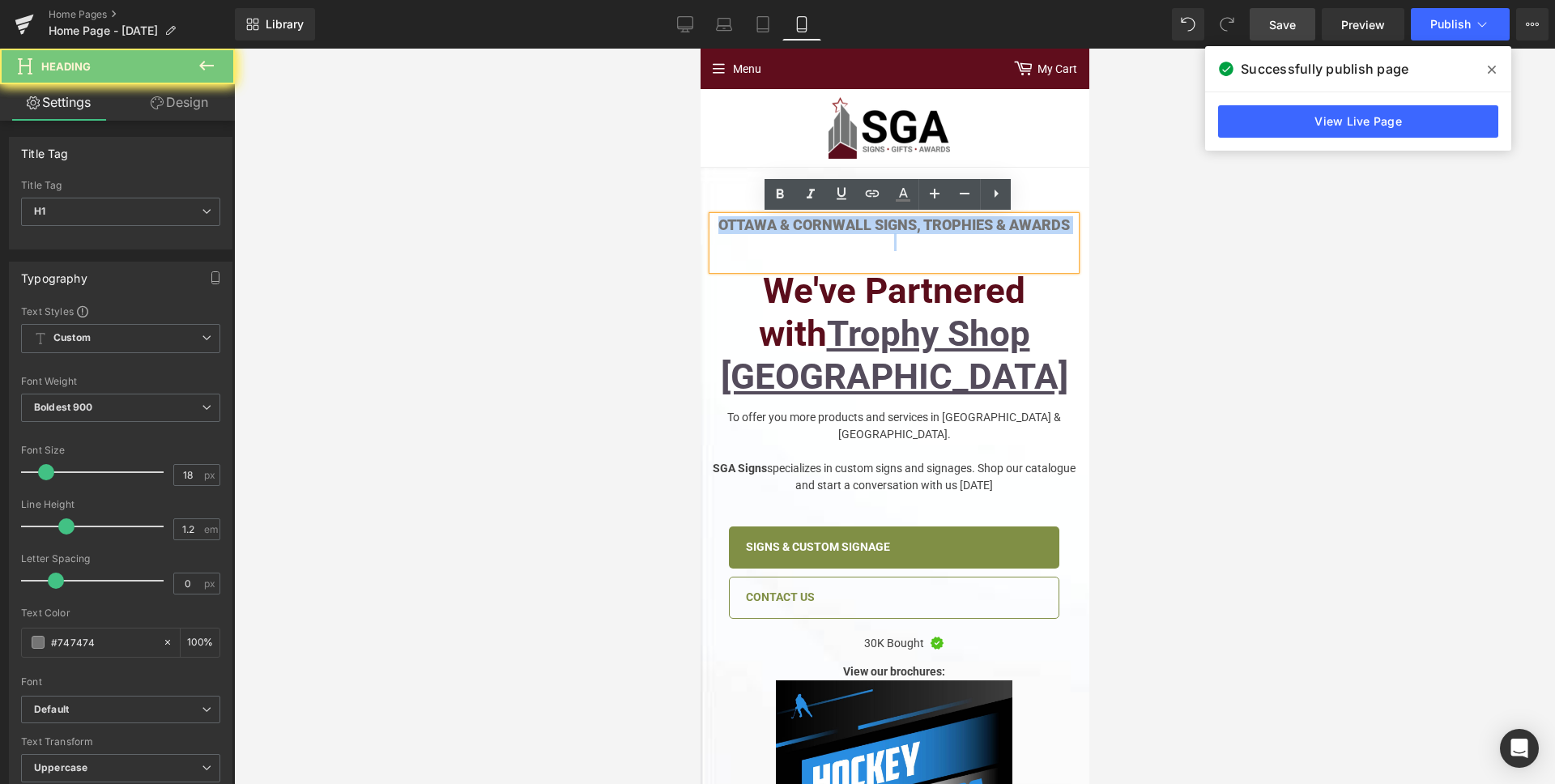
click at [765, 228] on h1 "Ottawa & CornwAll Signs, Trophies & Awards" at bounding box center [893, 224] width 363 height 18
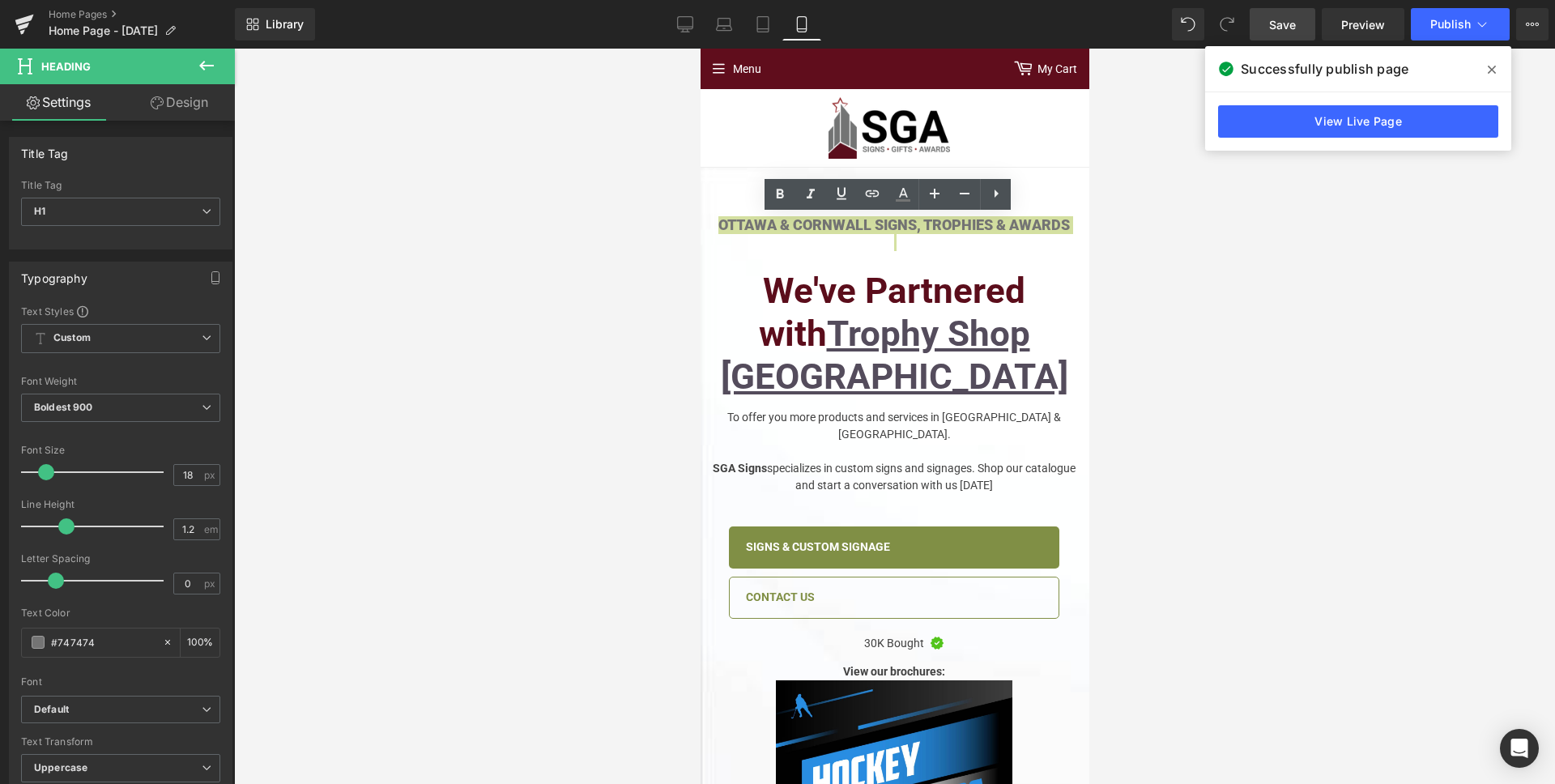
click at [639, 306] on div at bounding box center [894, 416] width 1321 height 735
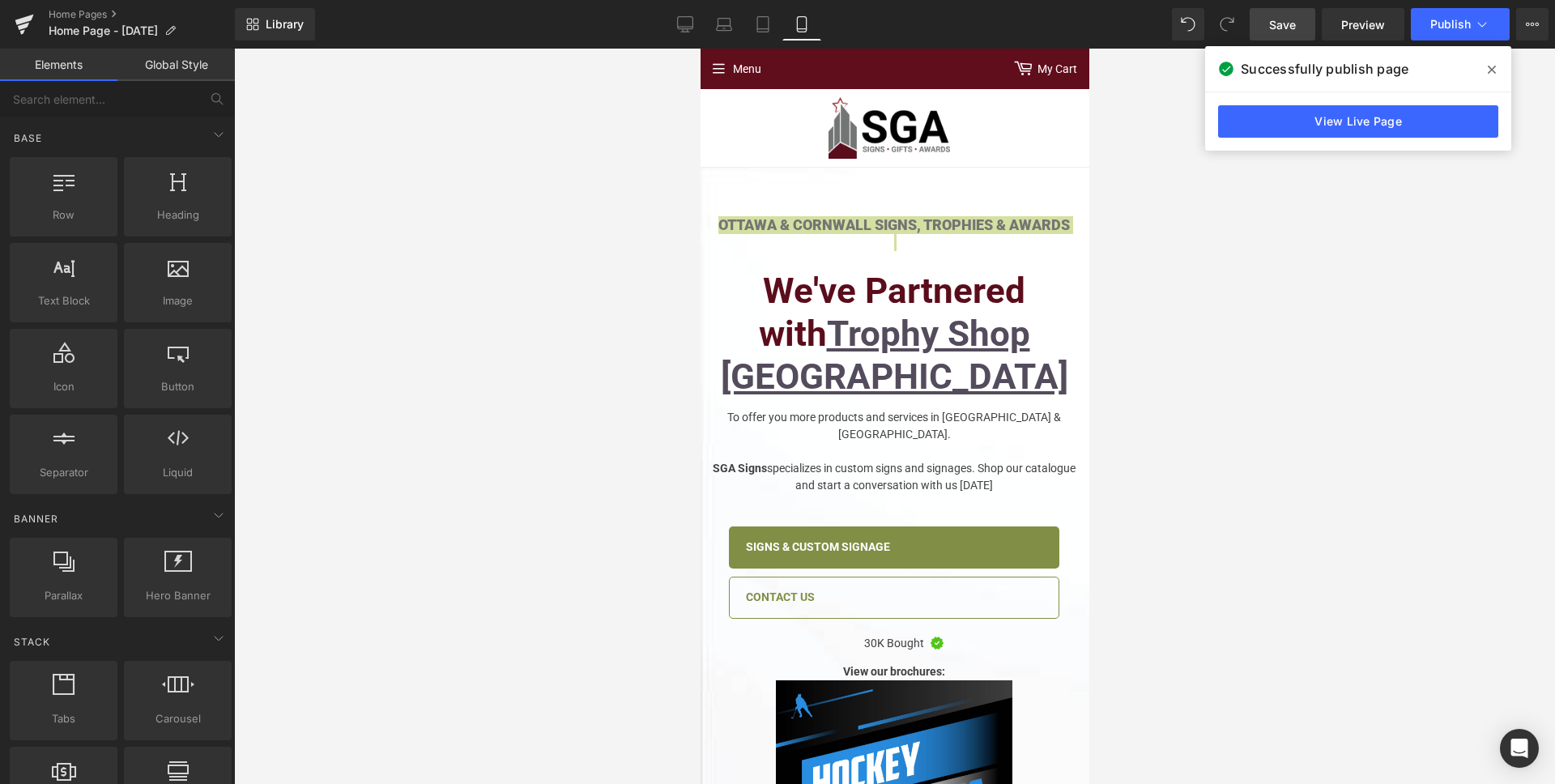
click at [535, 290] on div at bounding box center [894, 416] width 1321 height 735
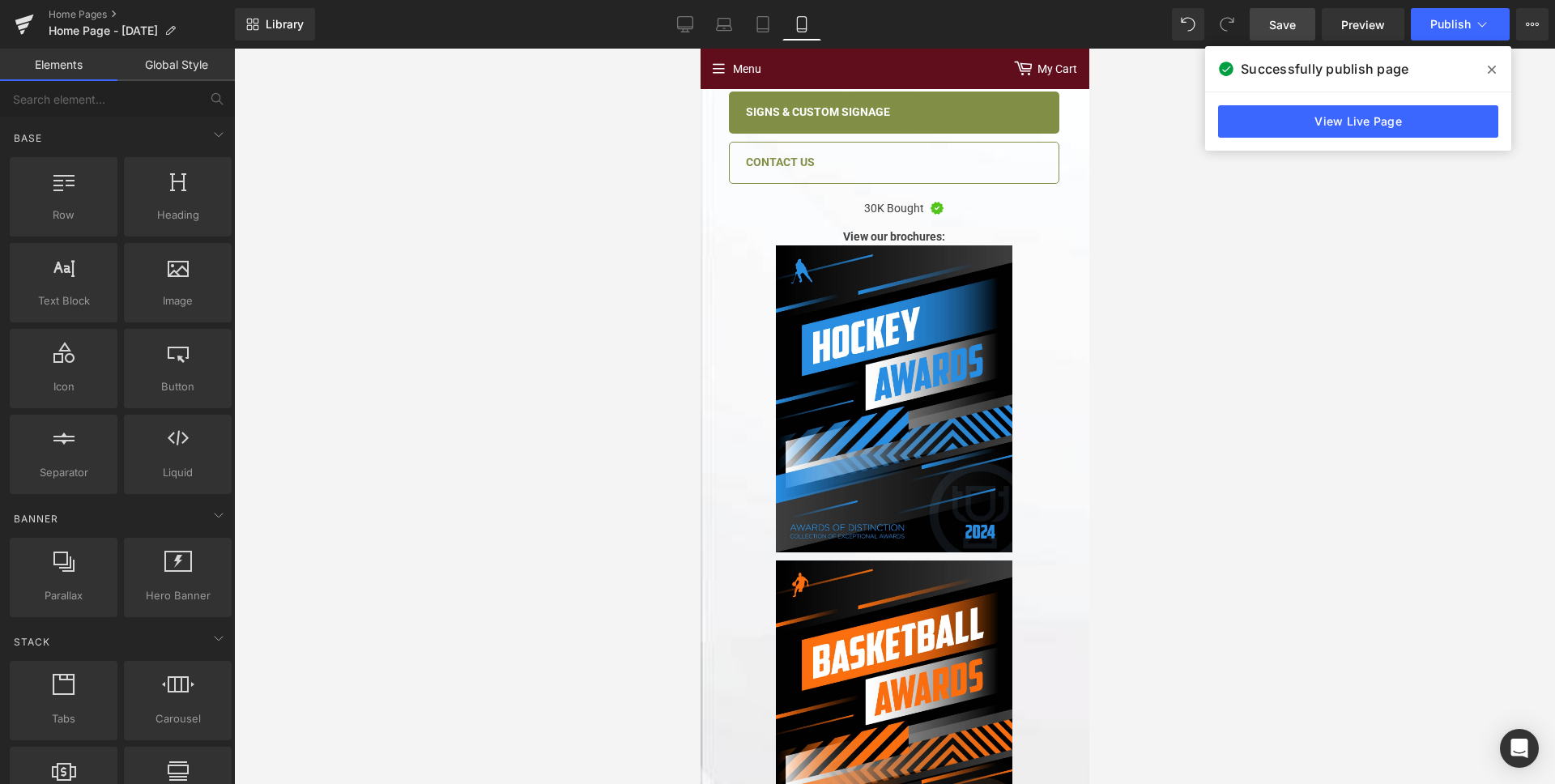
scroll to position [0, 0]
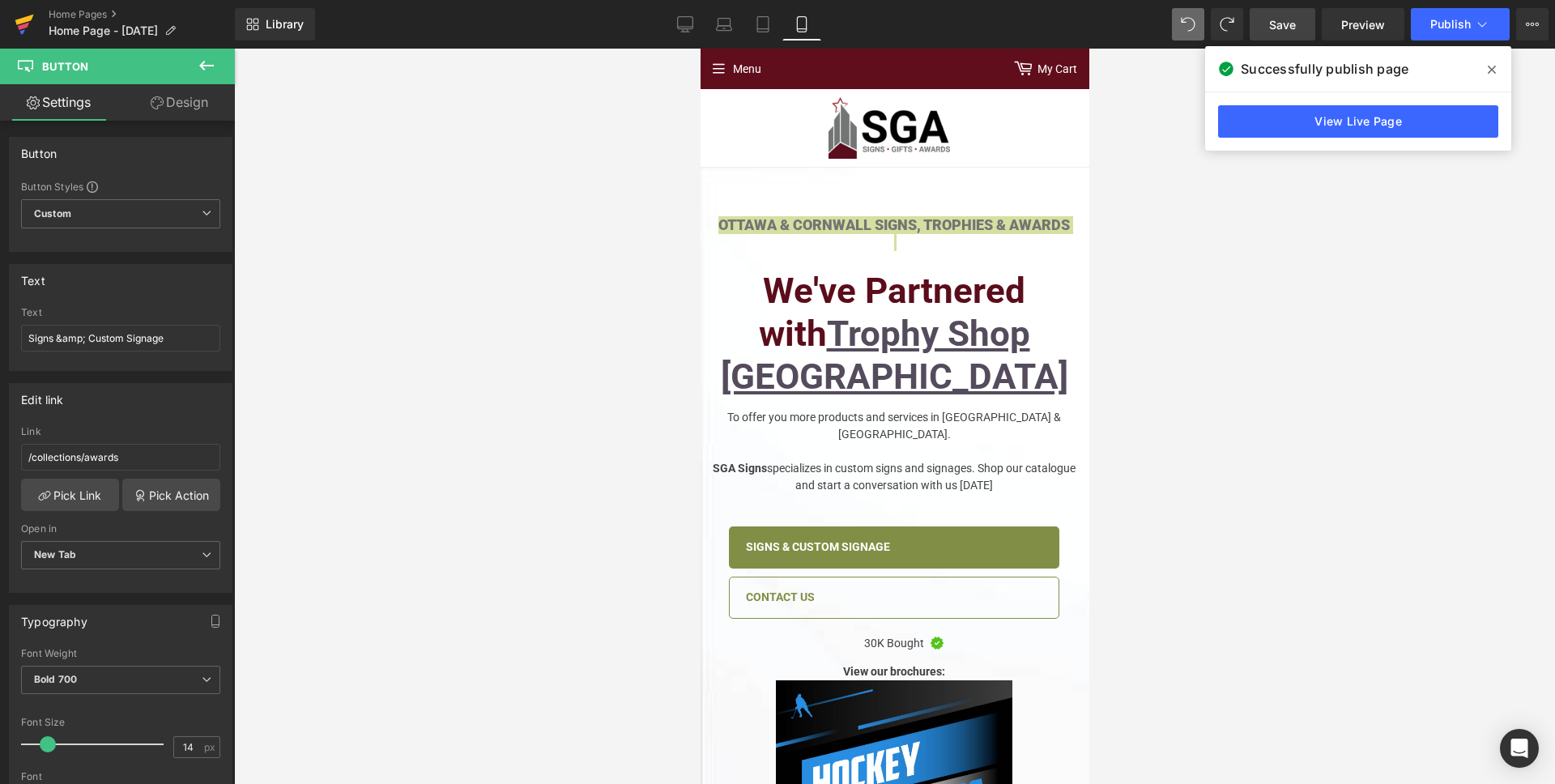
click at [15, 22] on icon at bounding box center [24, 23] width 20 height 40
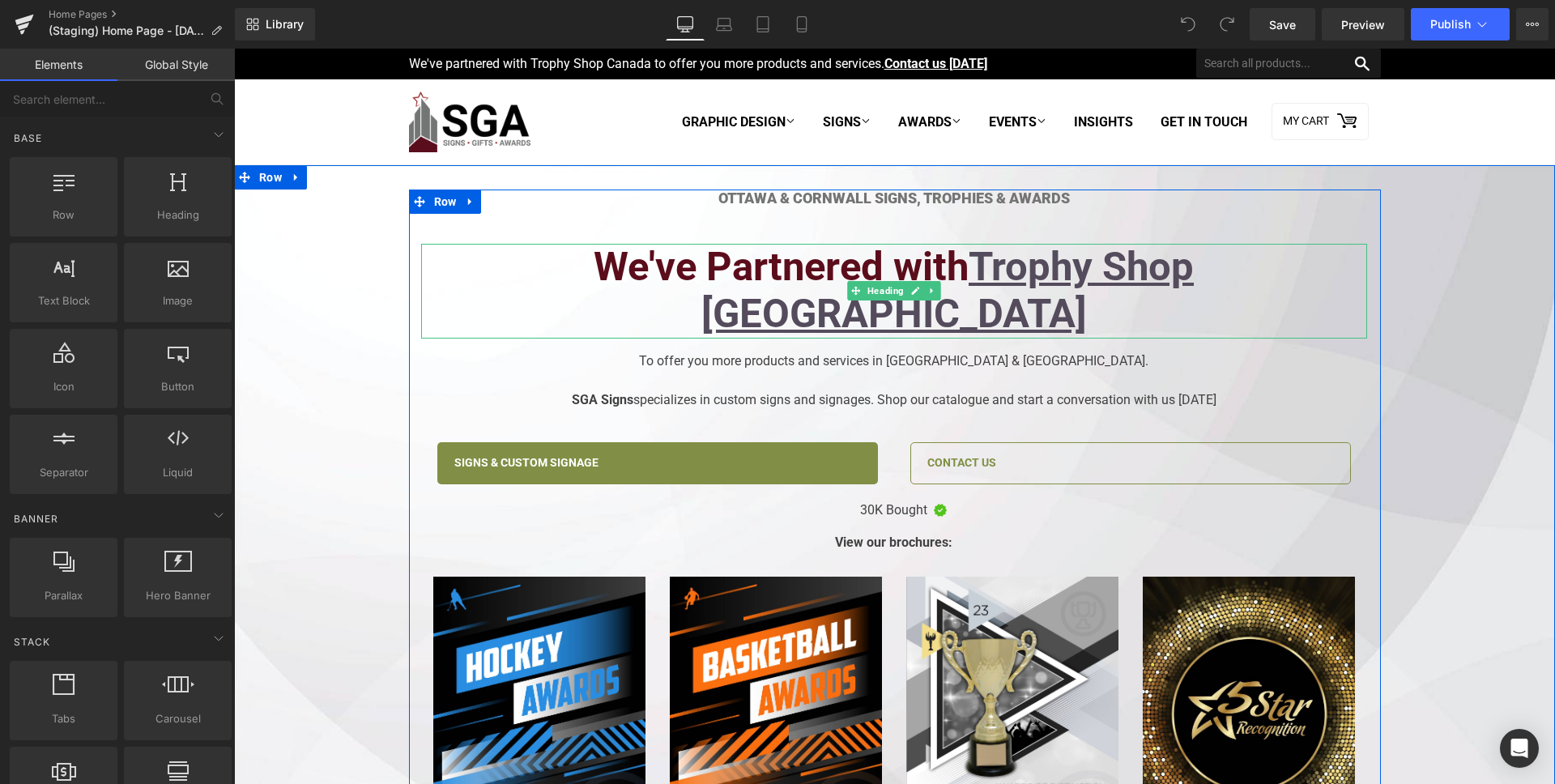
click at [664, 265] on h2 "We've Partnered with Trophy Shop Canada" at bounding box center [894, 292] width 946 height 95
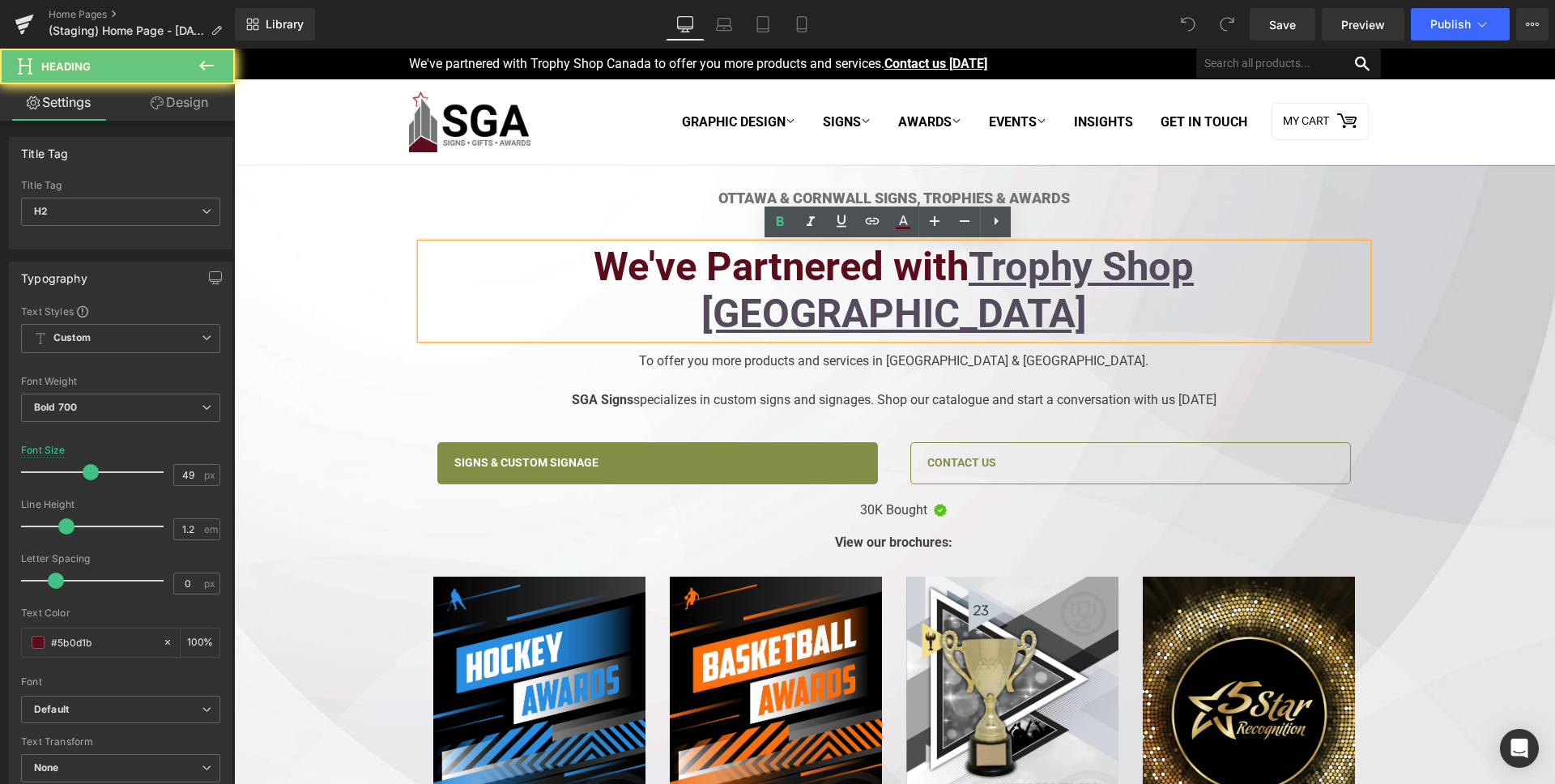
click at [718, 264] on h2 "We've Partnered with Trophy Shop Canada" at bounding box center [894, 292] width 946 height 95
click at [721, 194] on h1 "Ottawa & CornwAll Signs, Trophies & Awards" at bounding box center [894, 198] width 946 height 18
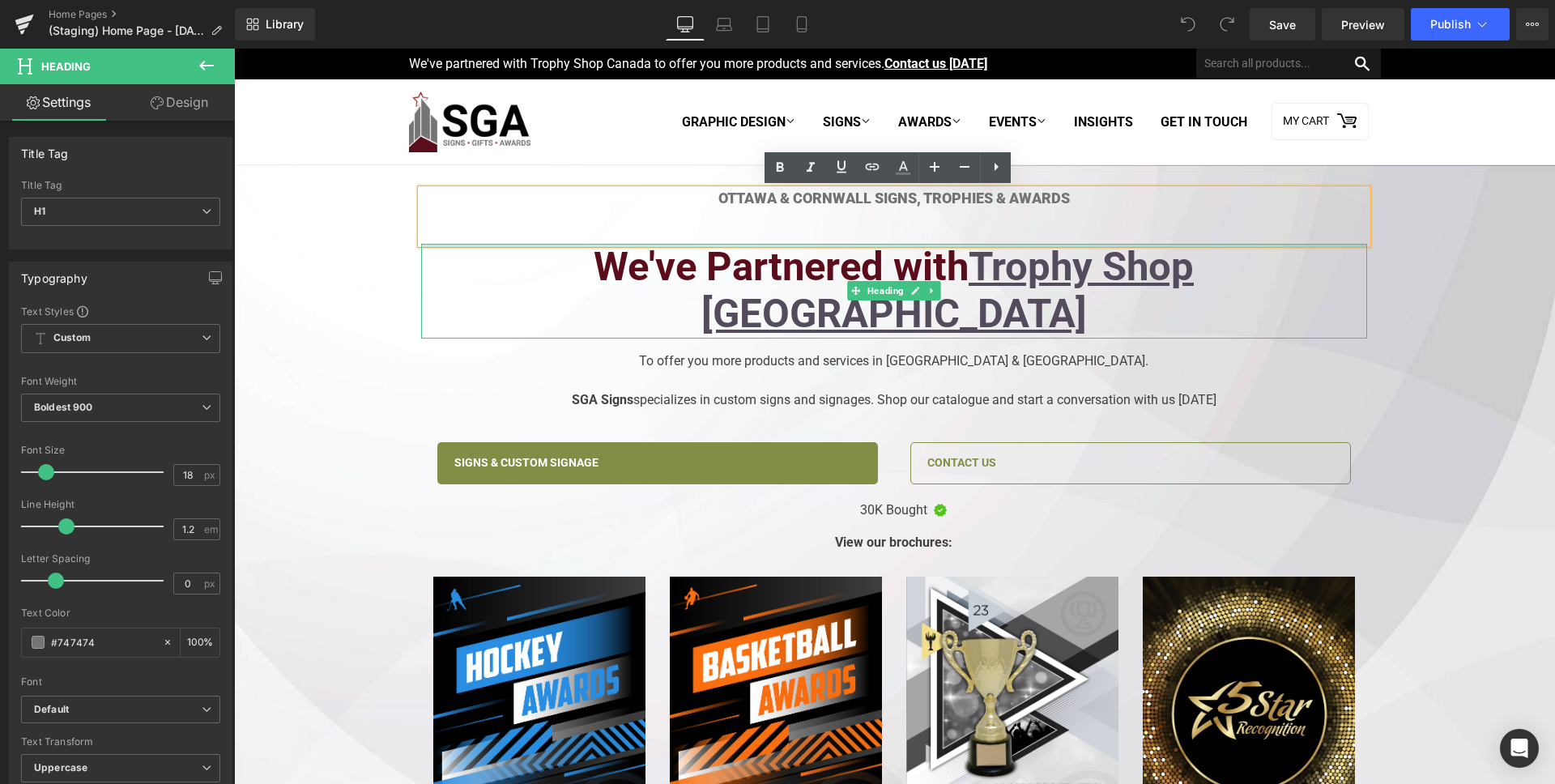
click at [699, 264] on h2 "We've Partnered with Trophy Shop Canada" at bounding box center [894, 292] width 946 height 95
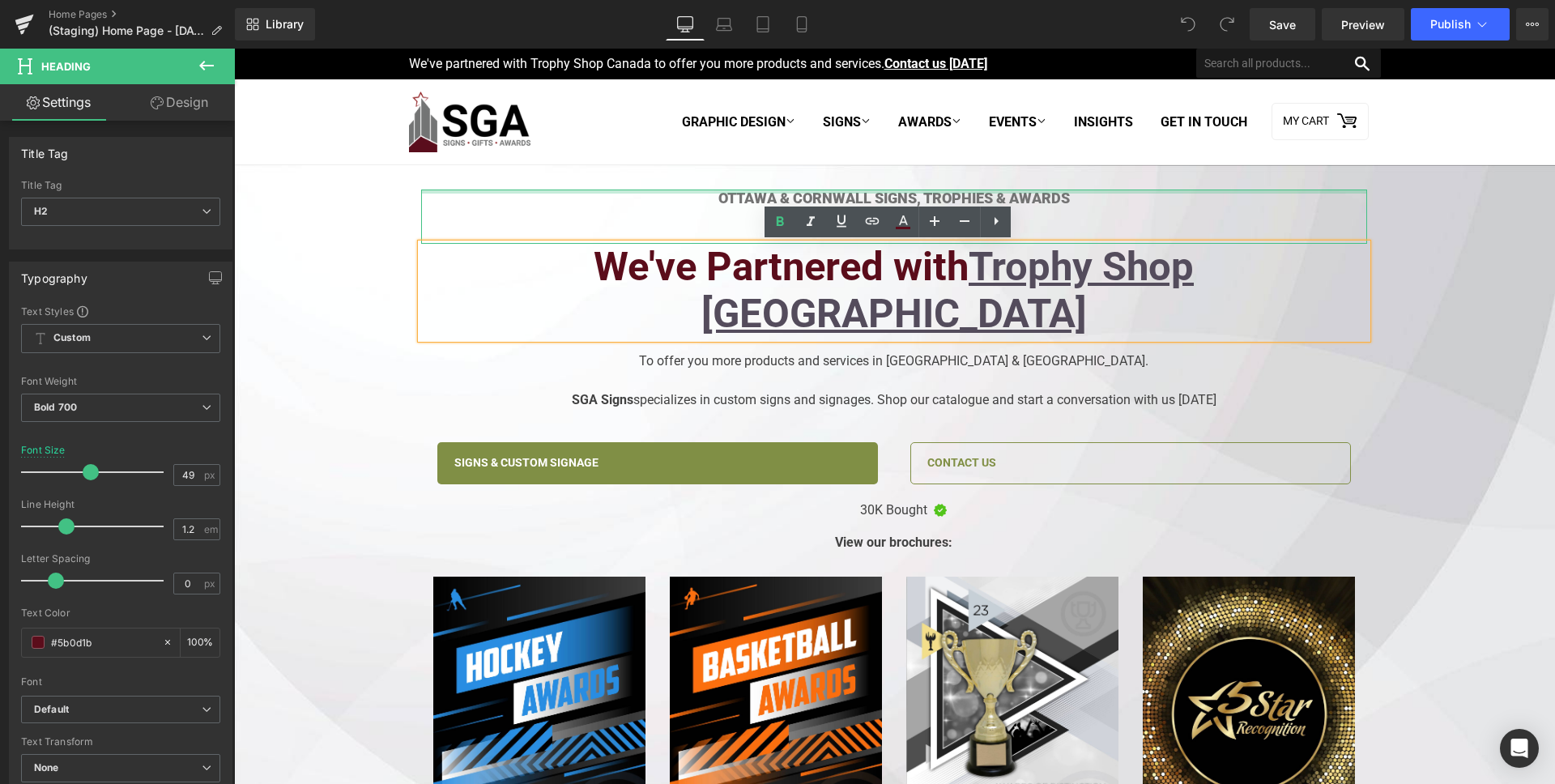
click at [723, 192] on div at bounding box center [894, 192] width 946 height 4
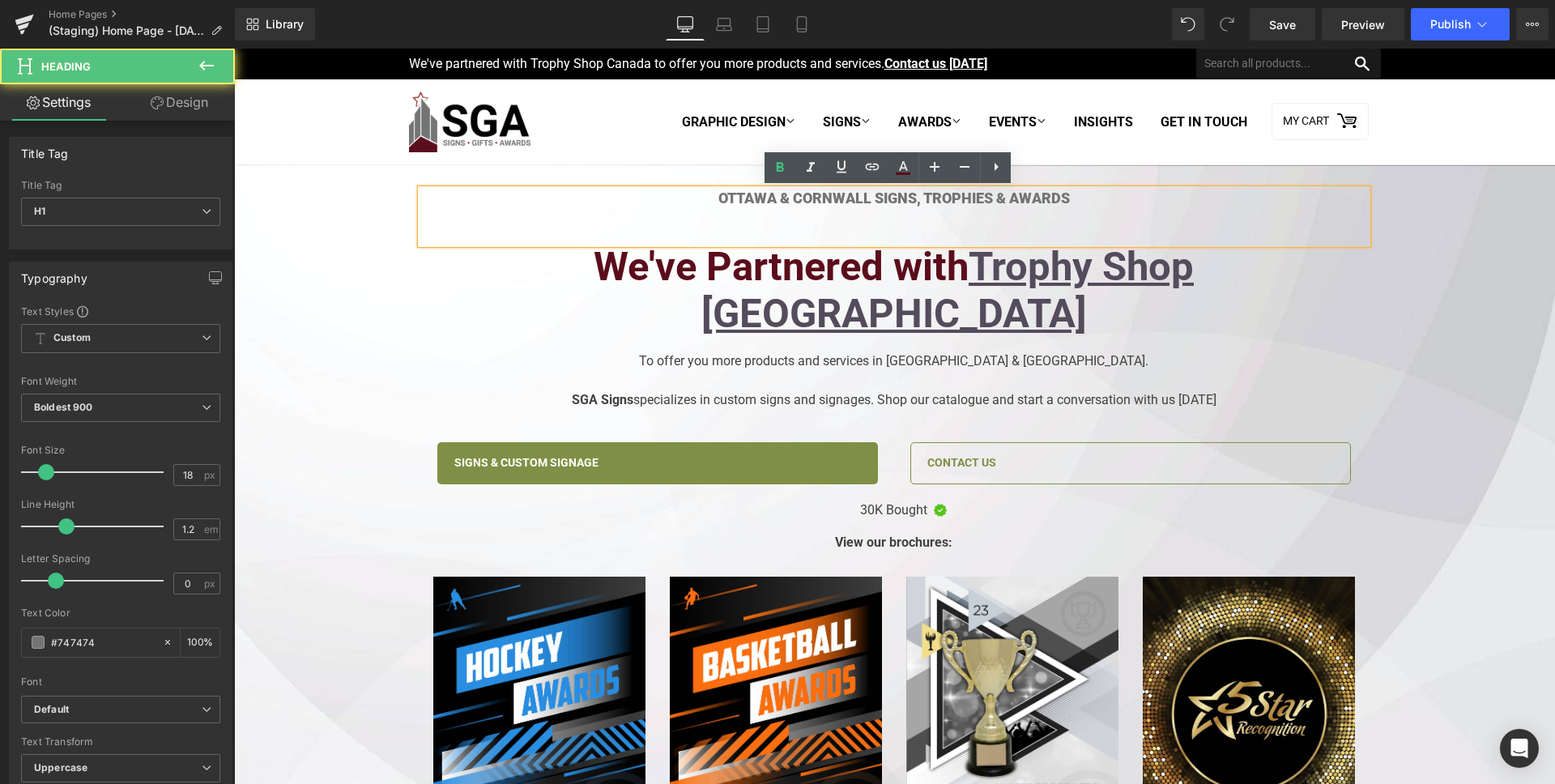
click at [699, 208] on div at bounding box center [894, 216] width 946 height 18
click at [712, 202] on h1 "Ottawa & CornwAll Signs, Trophies & Awards" at bounding box center [894, 198] width 946 height 18
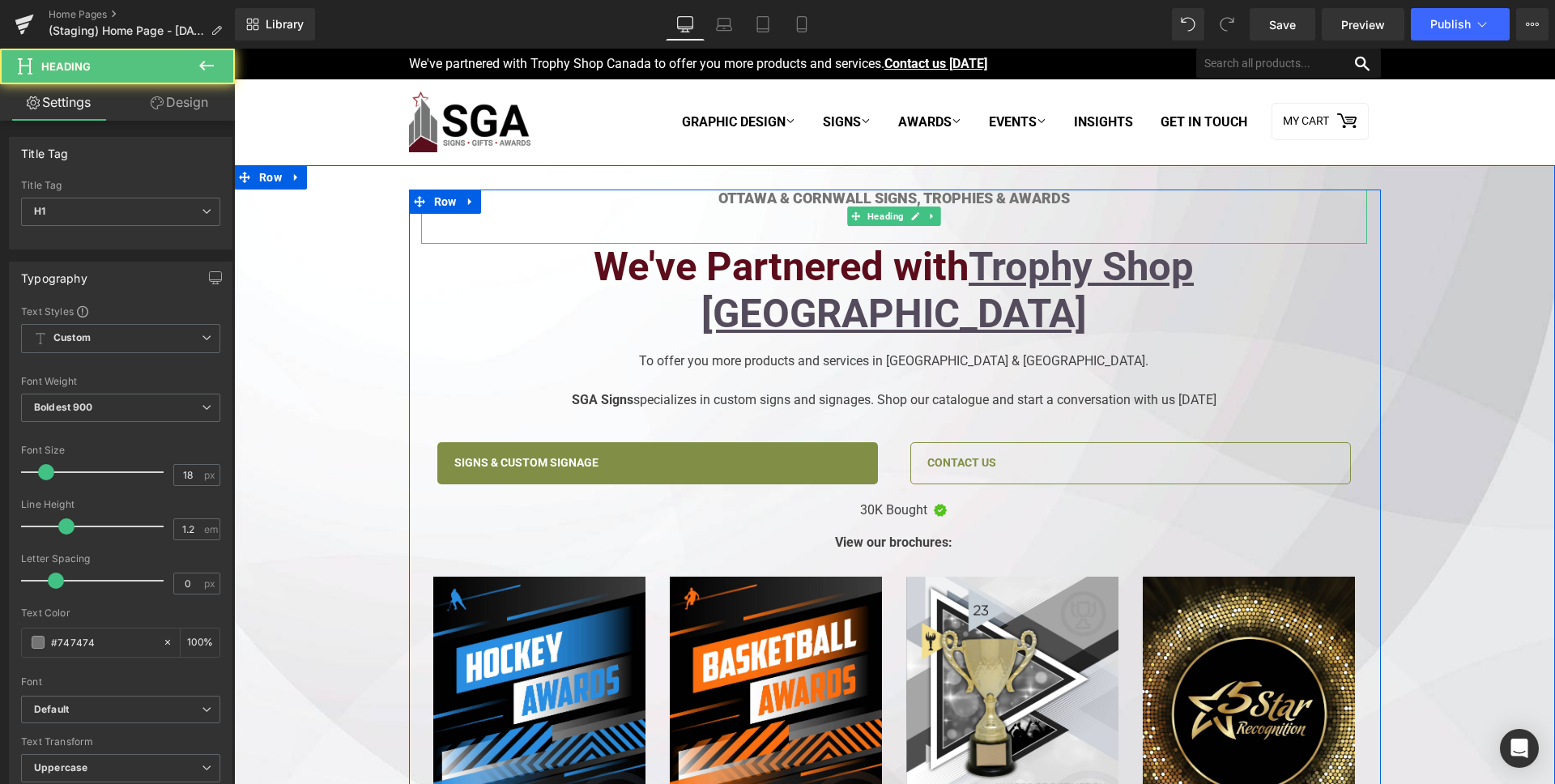
click at [810, 203] on h1 "Ottawa & CornwAll Signs, Trophies & Awards" at bounding box center [894, 198] width 946 height 18
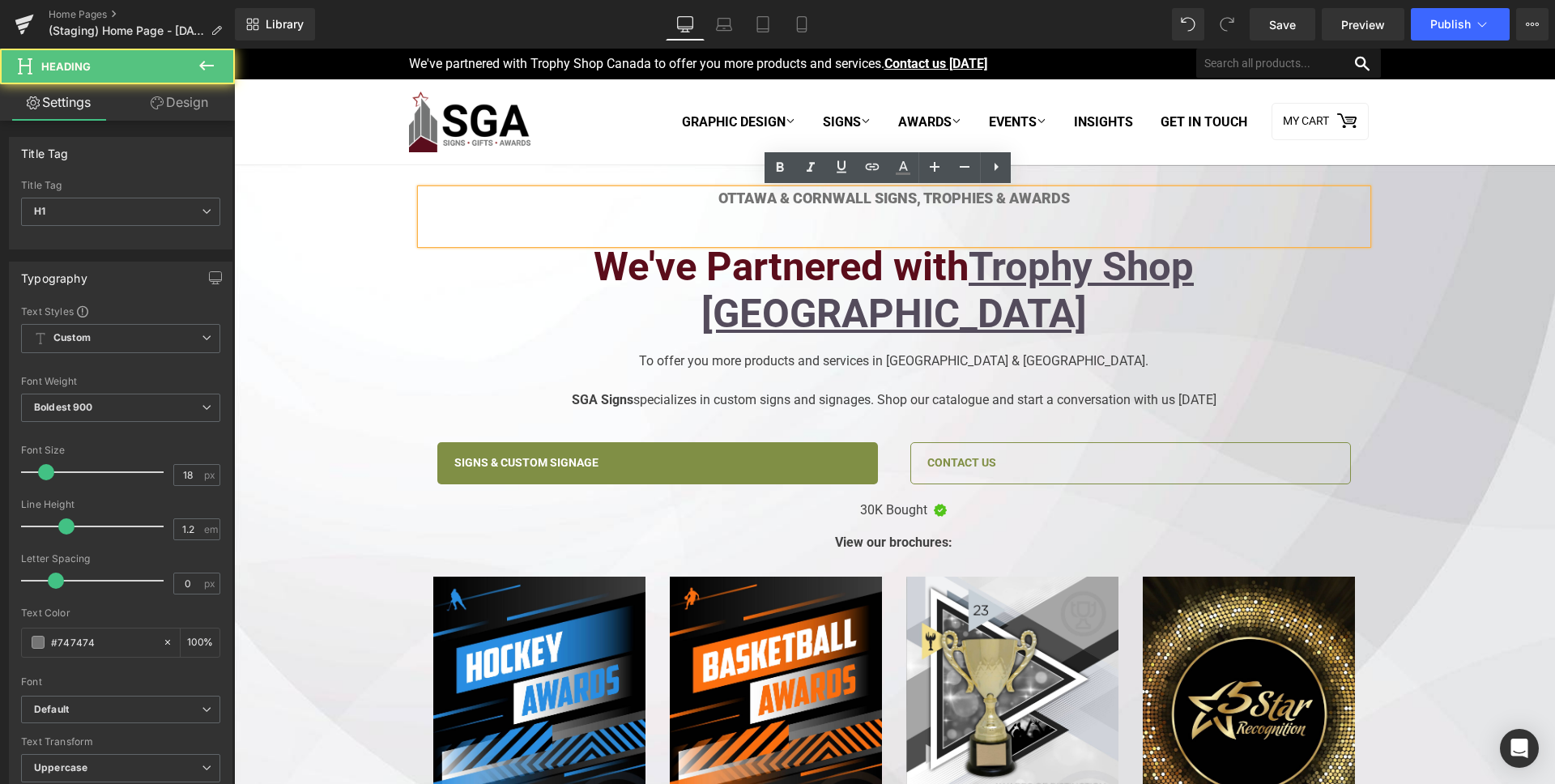
click at [729, 200] on h1 "Ottawa & CornwAll Signs, Trophies & Awards" at bounding box center [894, 198] width 946 height 18
click at [690, 200] on h1 "Ottawa & CornwAll Signs, Trophies & Awards" at bounding box center [894, 198] width 946 height 18
drag, startPoint x: 769, startPoint y: 202, endPoint x: 860, endPoint y: 197, distance: 91.1
click at [860, 197] on h1 "Ottawa & CornwAll Signs, Trophies & Awards" at bounding box center [894, 198] width 946 height 18
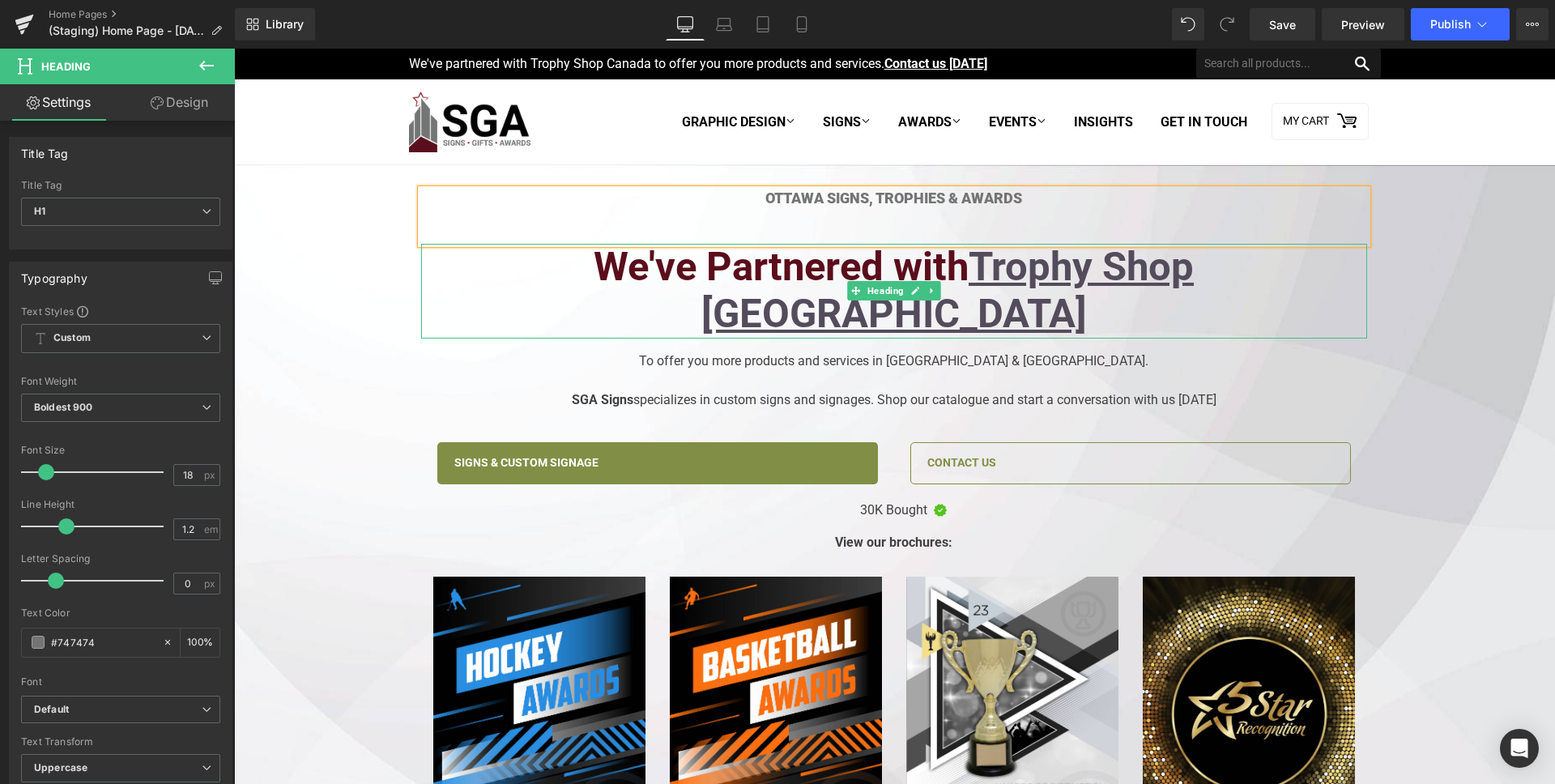
click at [791, 259] on h2 "We've Partnered with Trophy Shop Canada" at bounding box center [894, 292] width 946 height 95
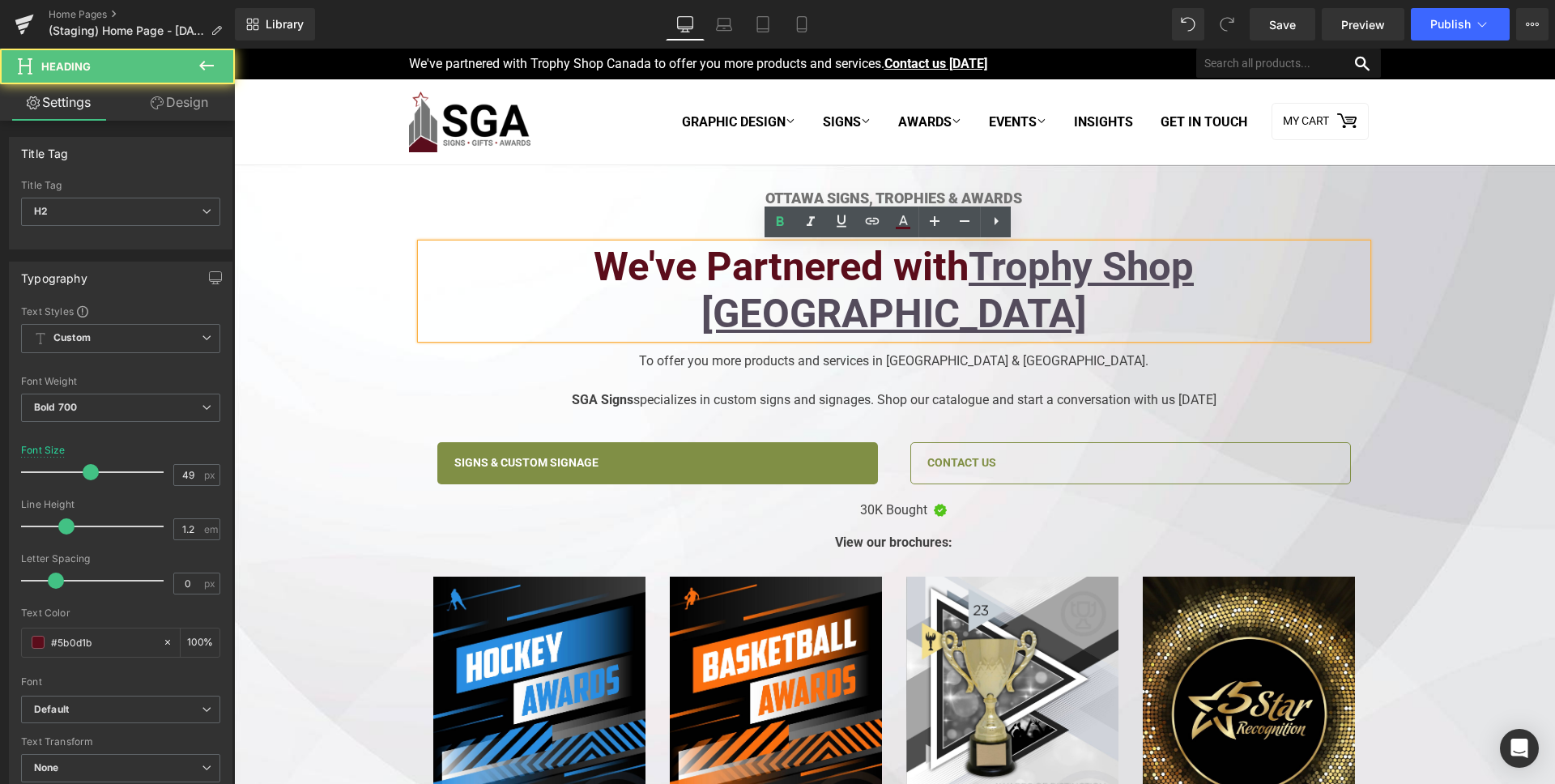
click at [506, 268] on h2 "We've Partnered with Trophy Shop Canada" at bounding box center [894, 292] width 946 height 95
paste div
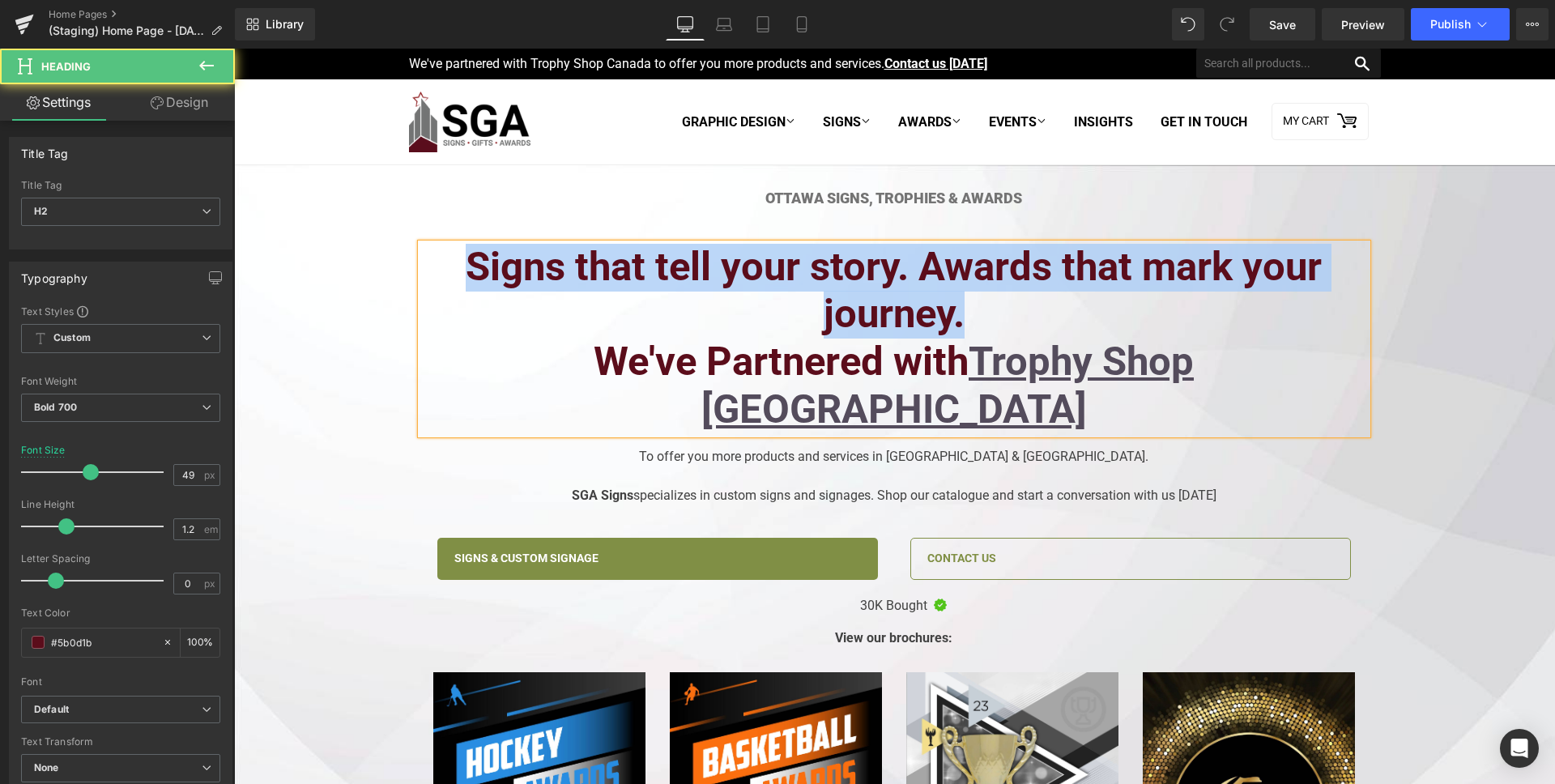
drag, startPoint x: 1051, startPoint y: 315, endPoint x: 472, endPoint y: 228, distance: 585.5
click at [473, 228] on div "Ottawa Signs, Trophies & Awards Heading Signs that tell your story. Awards that…" at bounding box center [894, 572] width 970 height 765
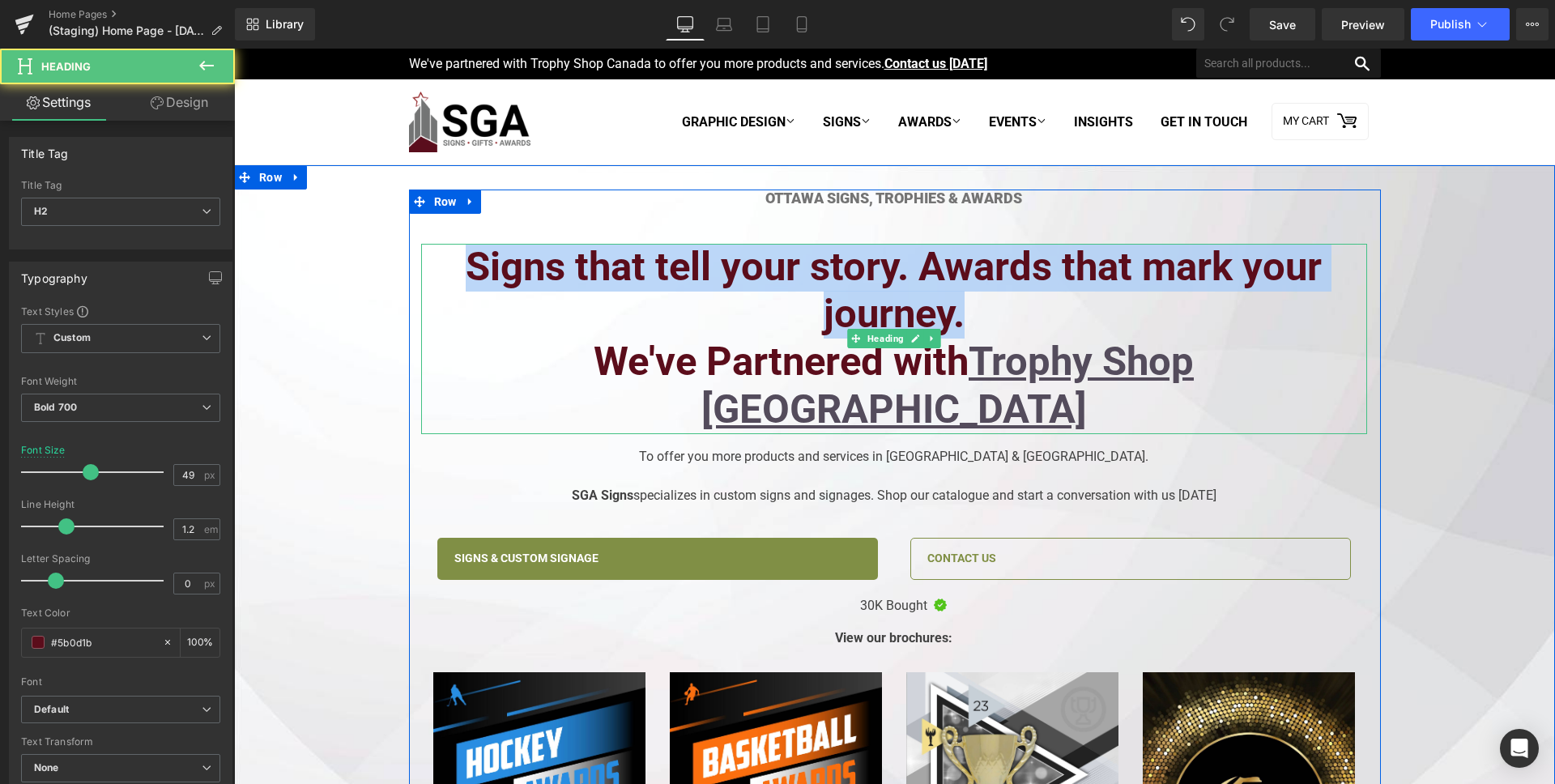
click at [707, 308] on h2 "Signs that tell your story. Awards that mark your journey." at bounding box center [894, 292] width 946 height 95
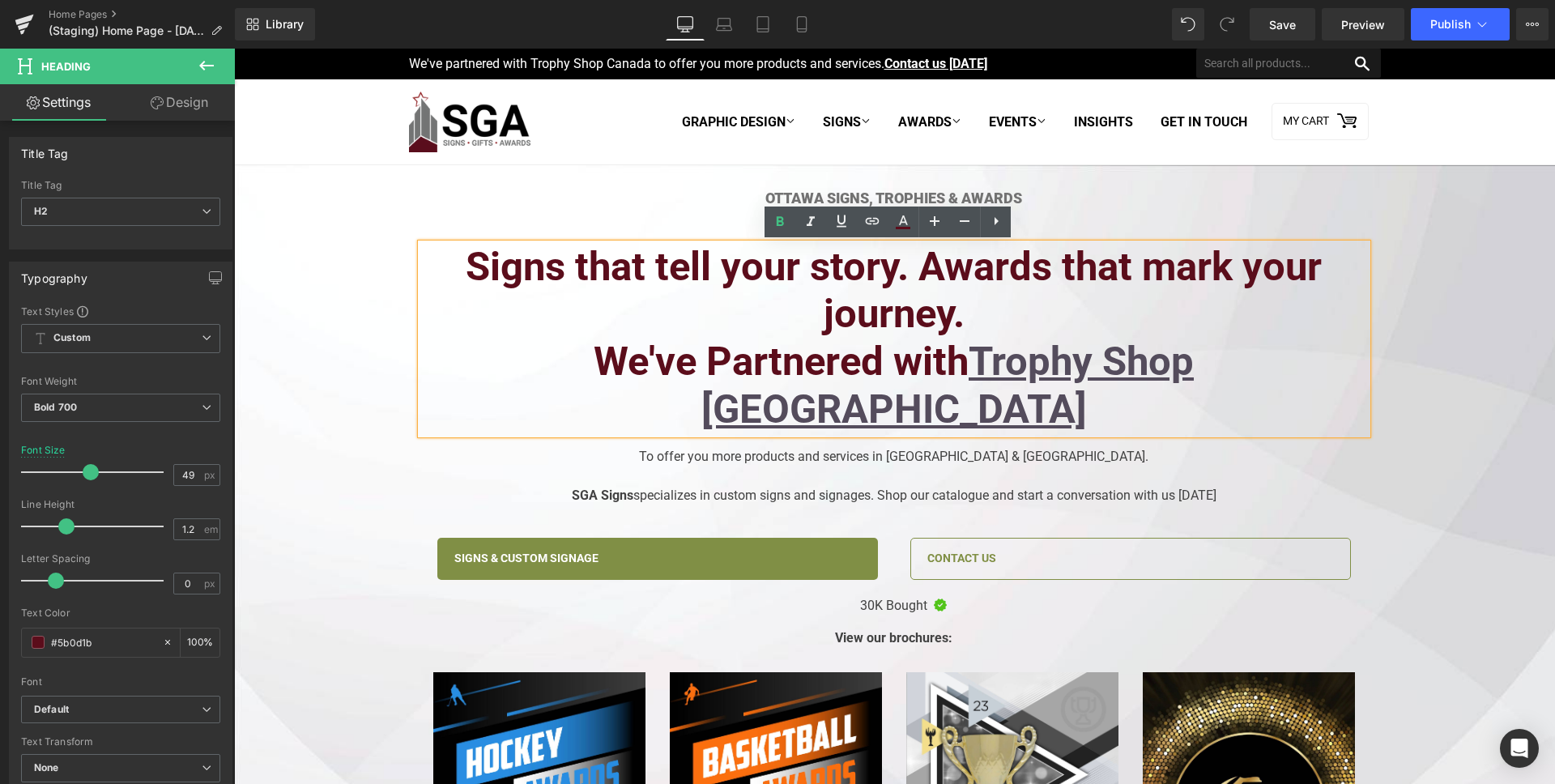
click at [234, 49] on div at bounding box center [234, 49] width 0 height 0
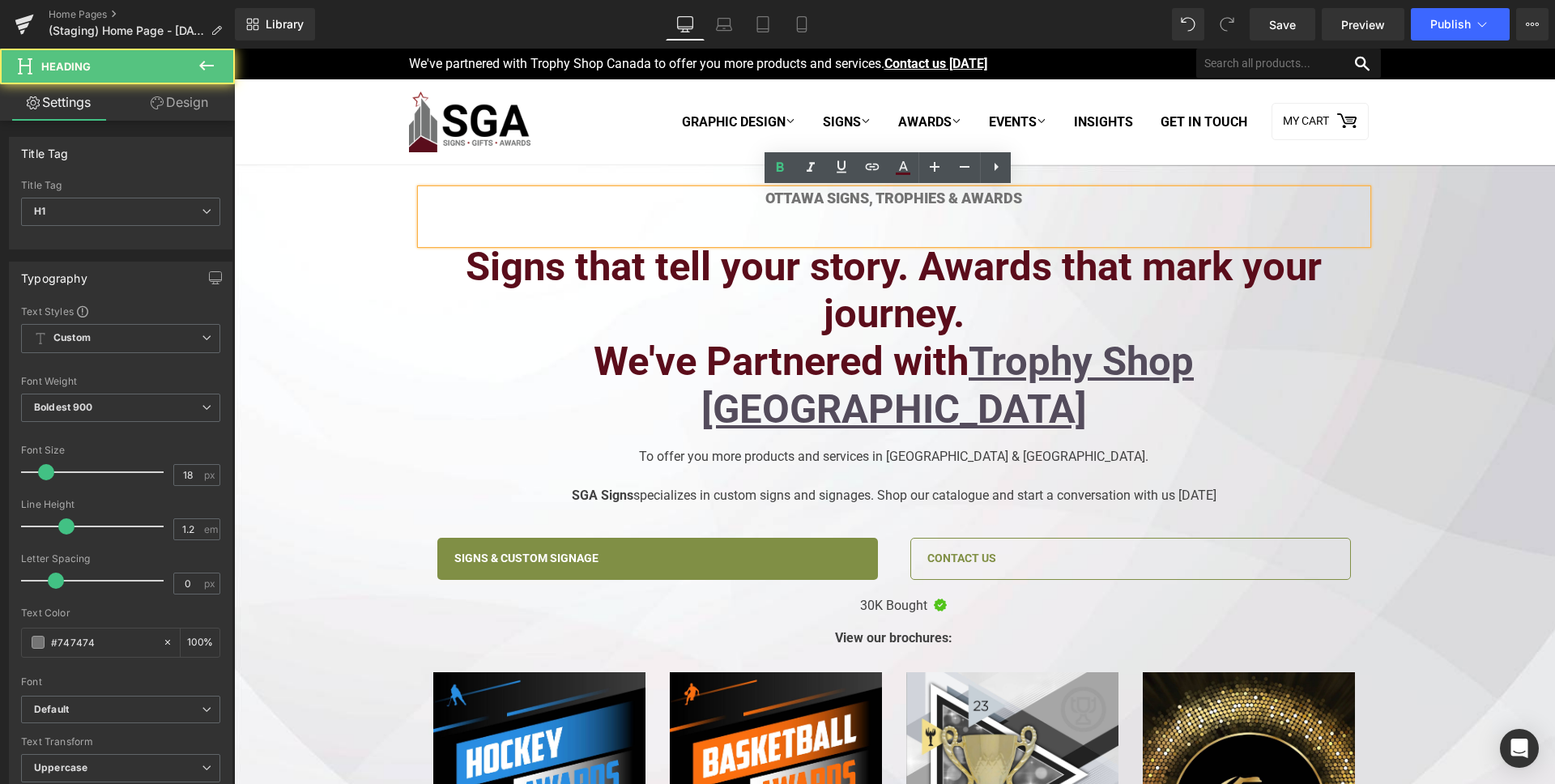
click at [757, 197] on h1 "Ottawa Signs, Trophies & Awards" at bounding box center [894, 198] width 946 height 18
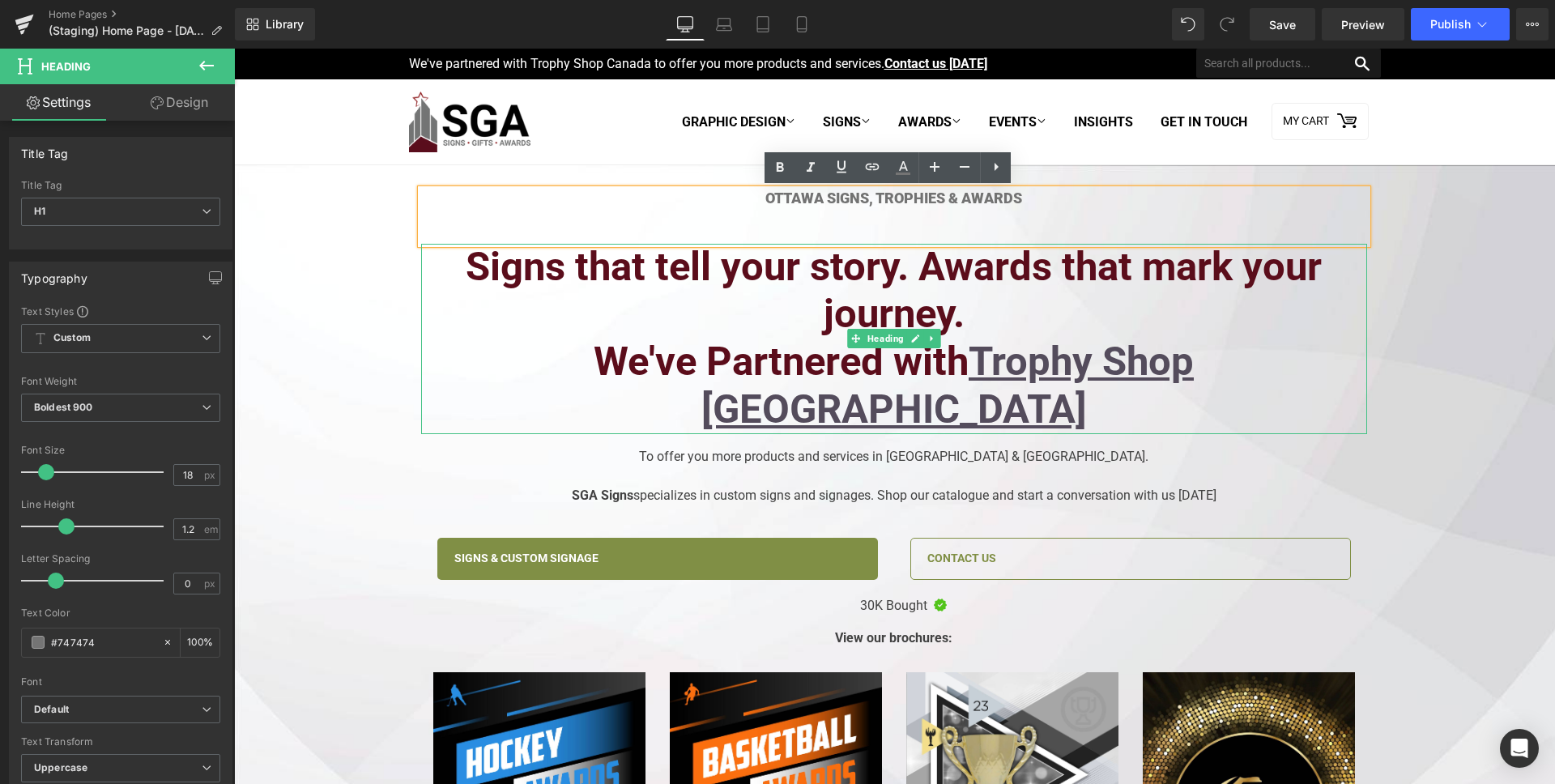
click at [666, 283] on h2 "Signs that tell your story. Awards that mark your journey." at bounding box center [894, 292] width 946 height 95
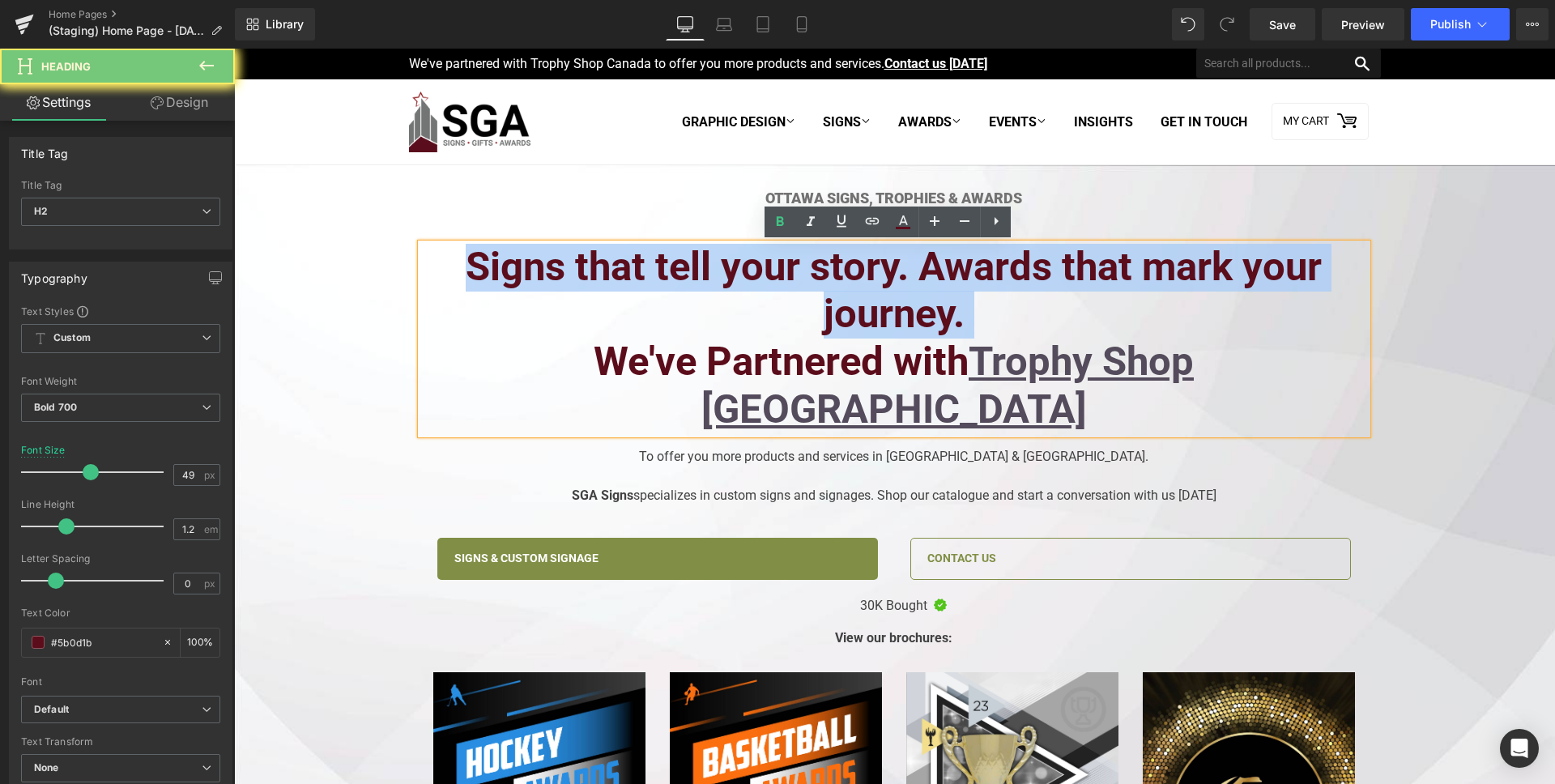
click at [666, 283] on h2 "Signs that tell your story. Awards that mark your journey." at bounding box center [894, 292] width 946 height 95
click at [1052, 304] on h2 "Signs that tell your story. Awards that mark your journey." at bounding box center [894, 292] width 946 height 95
drag, startPoint x: 1052, startPoint y: 304, endPoint x: 424, endPoint y: 258, distance: 629.7
click at [424, 258] on h2 "Signs that tell your story. Awards that mark your journey." at bounding box center [894, 292] width 946 height 95
copy h2 "Signs that tell your story. Awards that mark your journey."
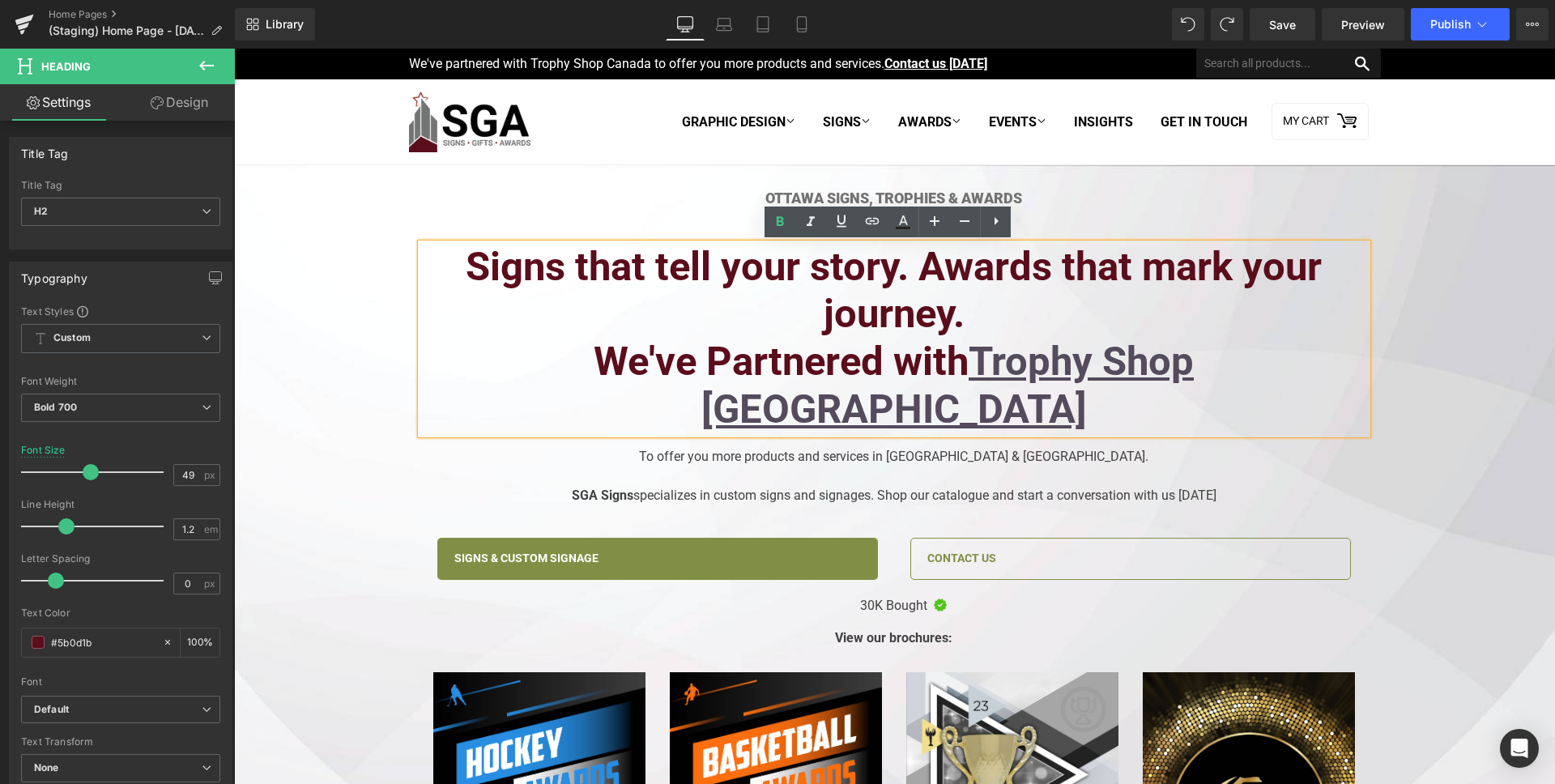
click at [442, 270] on h2 "Signs that tell your story. Awards that mark your journey." at bounding box center [894, 292] width 946 height 95
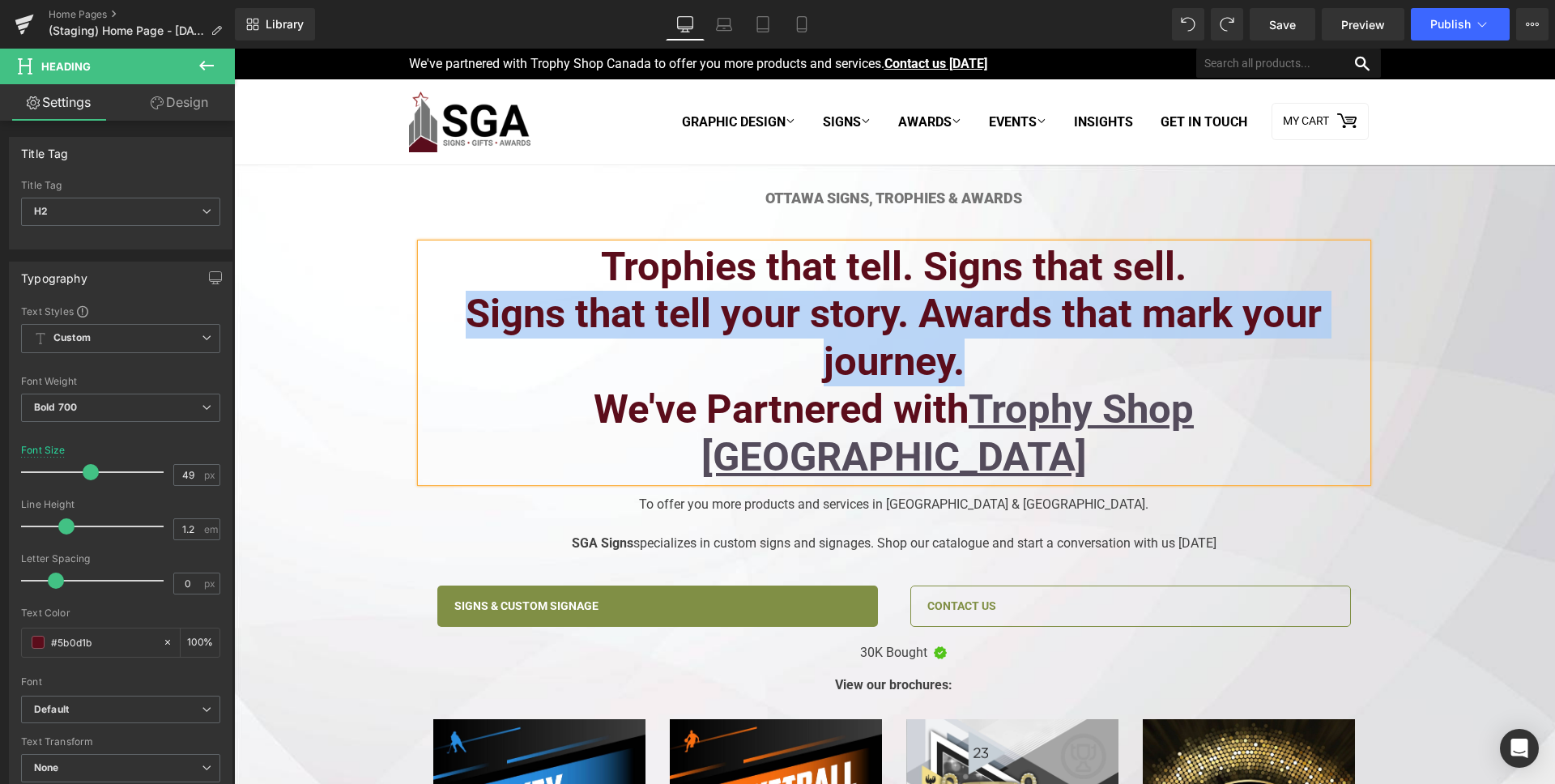
click at [1002, 349] on h2 "Signs that tell your story. Awards that mark your journey." at bounding box center [894, 338] width 946 height 95
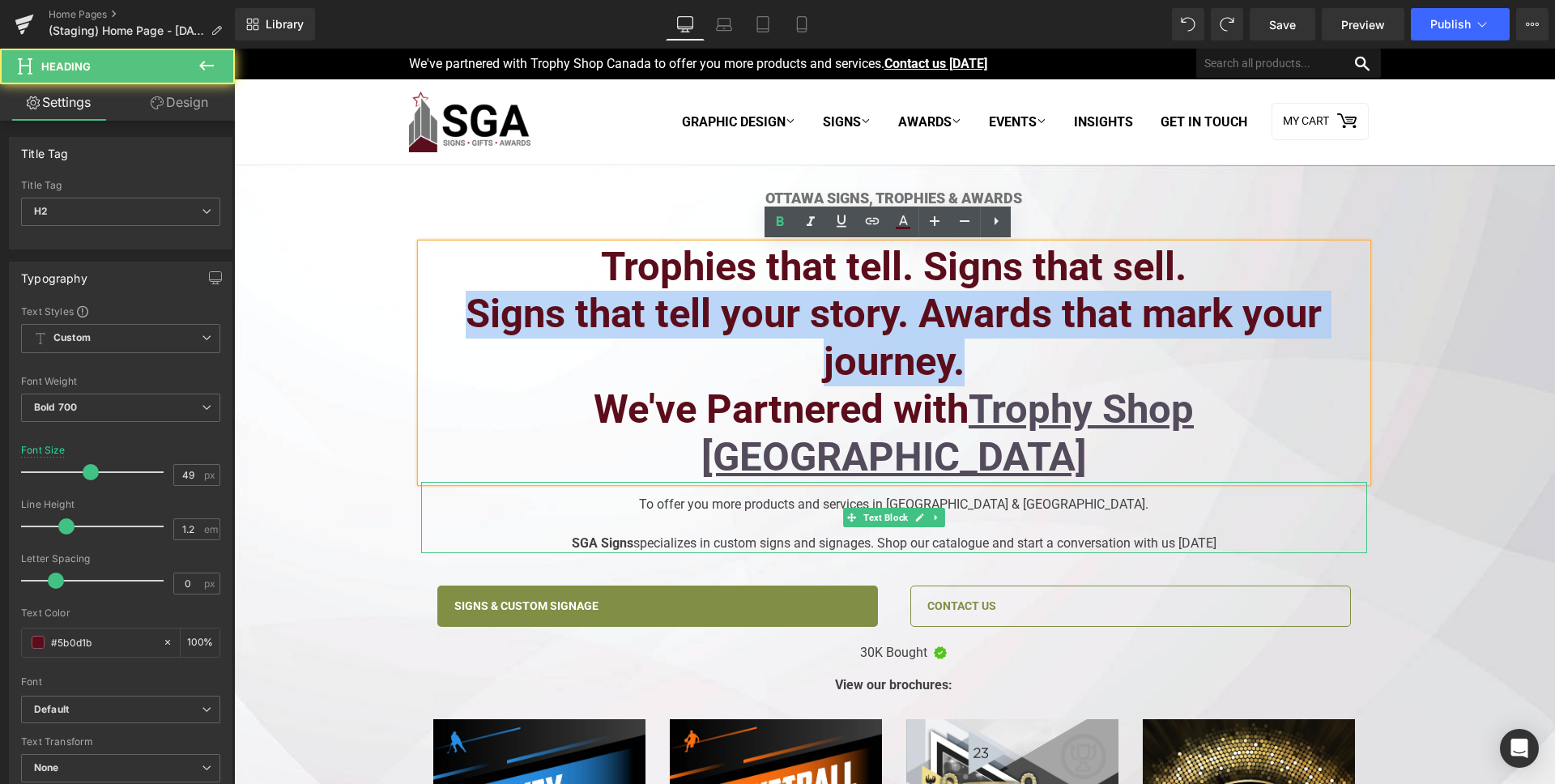
click at [897, 482] on div "To offer you more products and services in Ottawa & Cornwall. SGA Signs special…" at bounding box center [894, 518] width 946 height 71
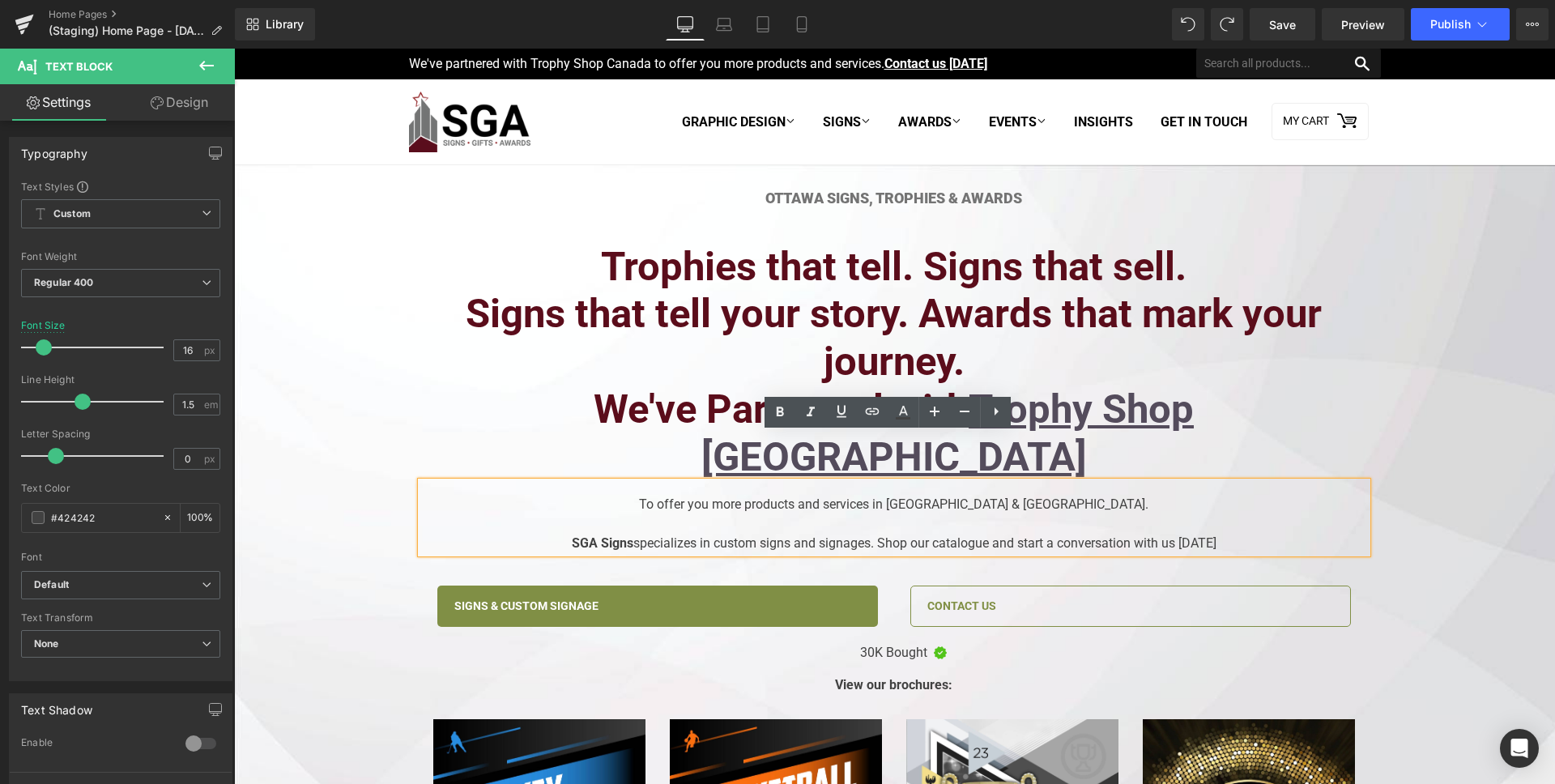
click at [702, 482] on div "To offer you more products and services in Ottawa & Cornwall. SGA Signs special…" at bounding box center [894, 518] width 946 height 71
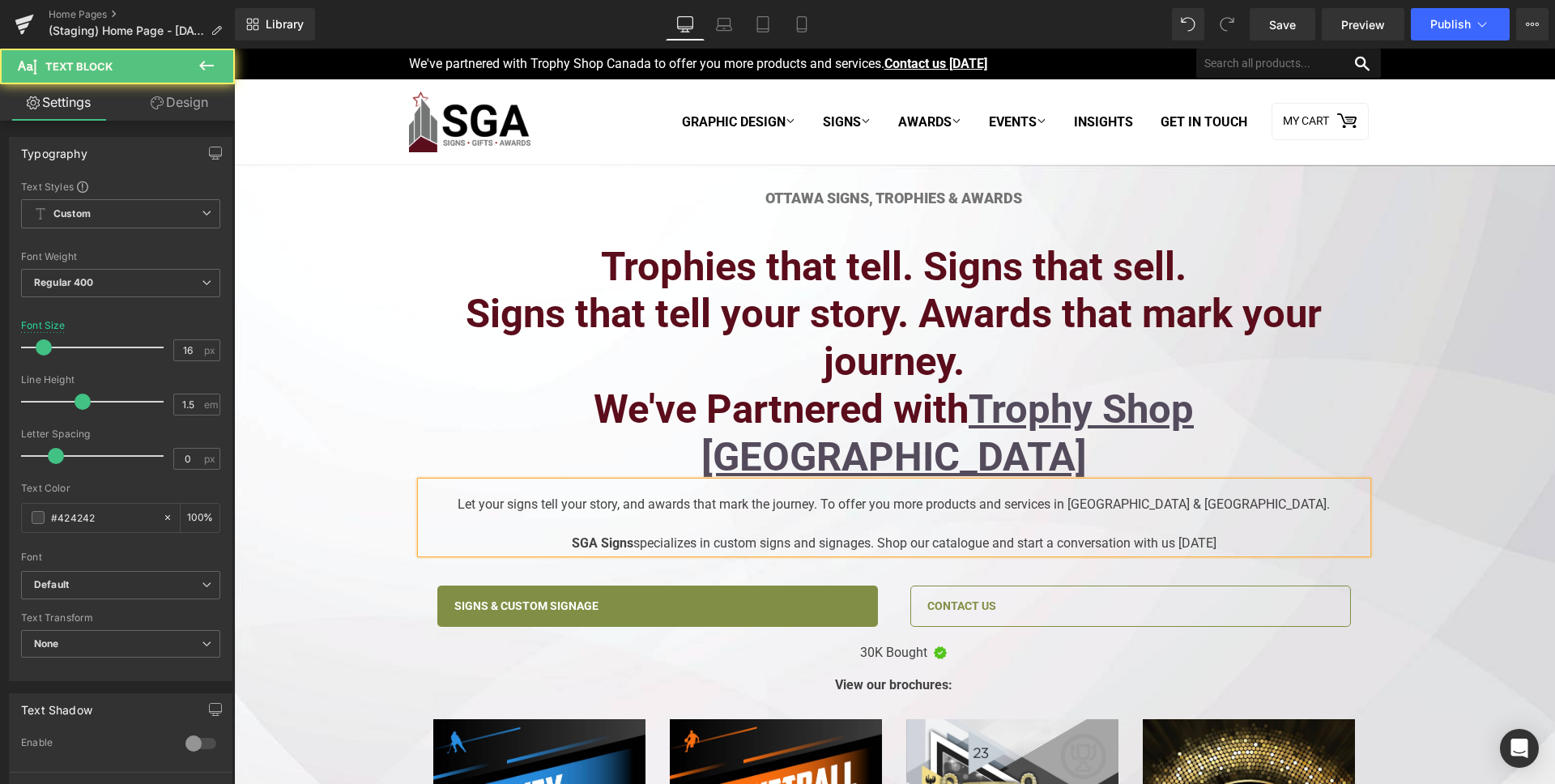
click at [647, 482] on div "Let your signs tell your story, and awards that mark the journey. To offer you …" at bounding box center [894, 518] width 946 height 71
click at [826, 482] on div "Let your signs tell your story, and awards that mark the journey. To offer you …" at bounding box center [894, 518] width 946 height 71
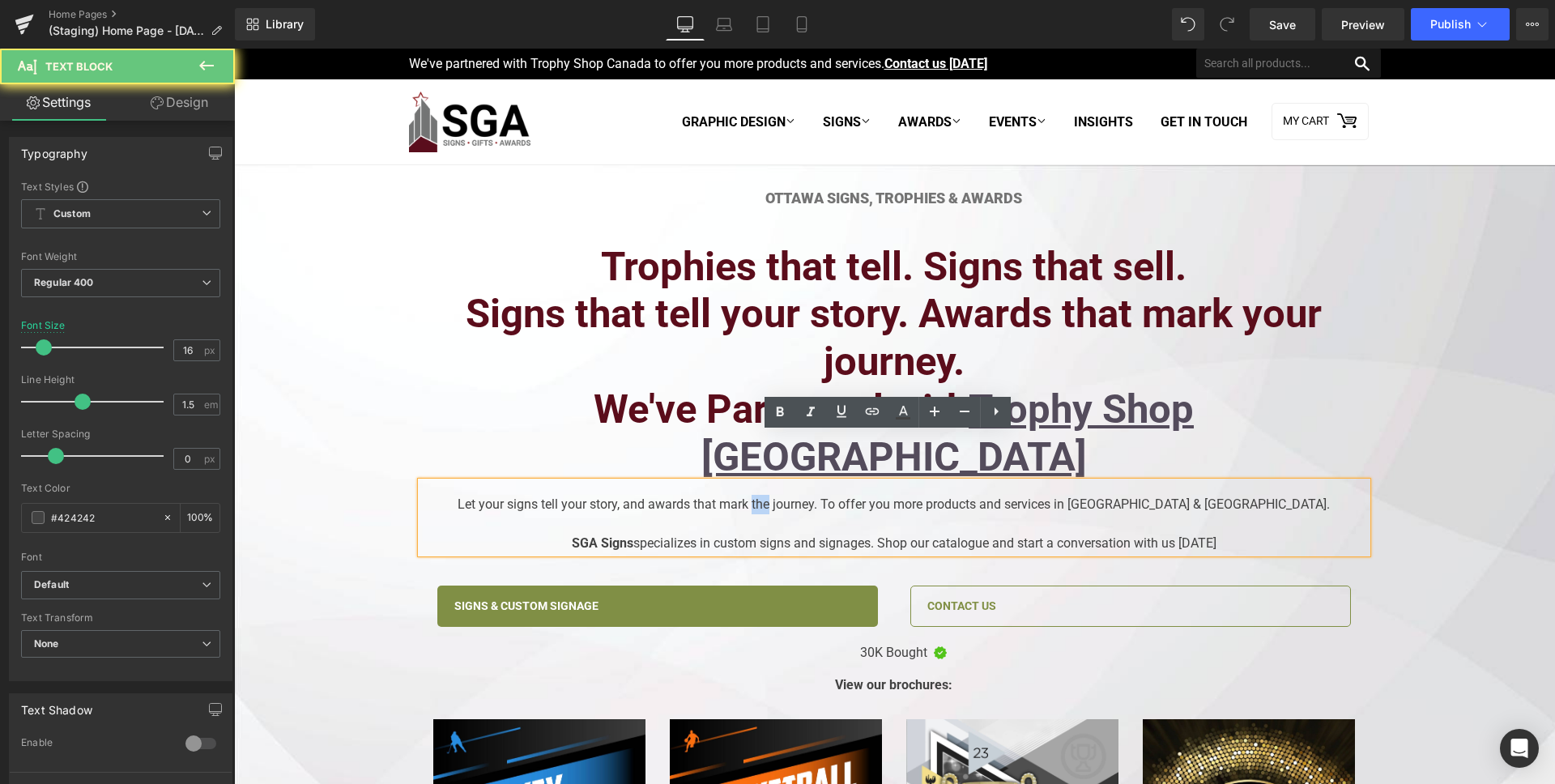
click at [826, 482] on div "Let your signs tell your story, and awards that mark the journey. To offer you …" at bounding box center [894, 518] width 946 height 71
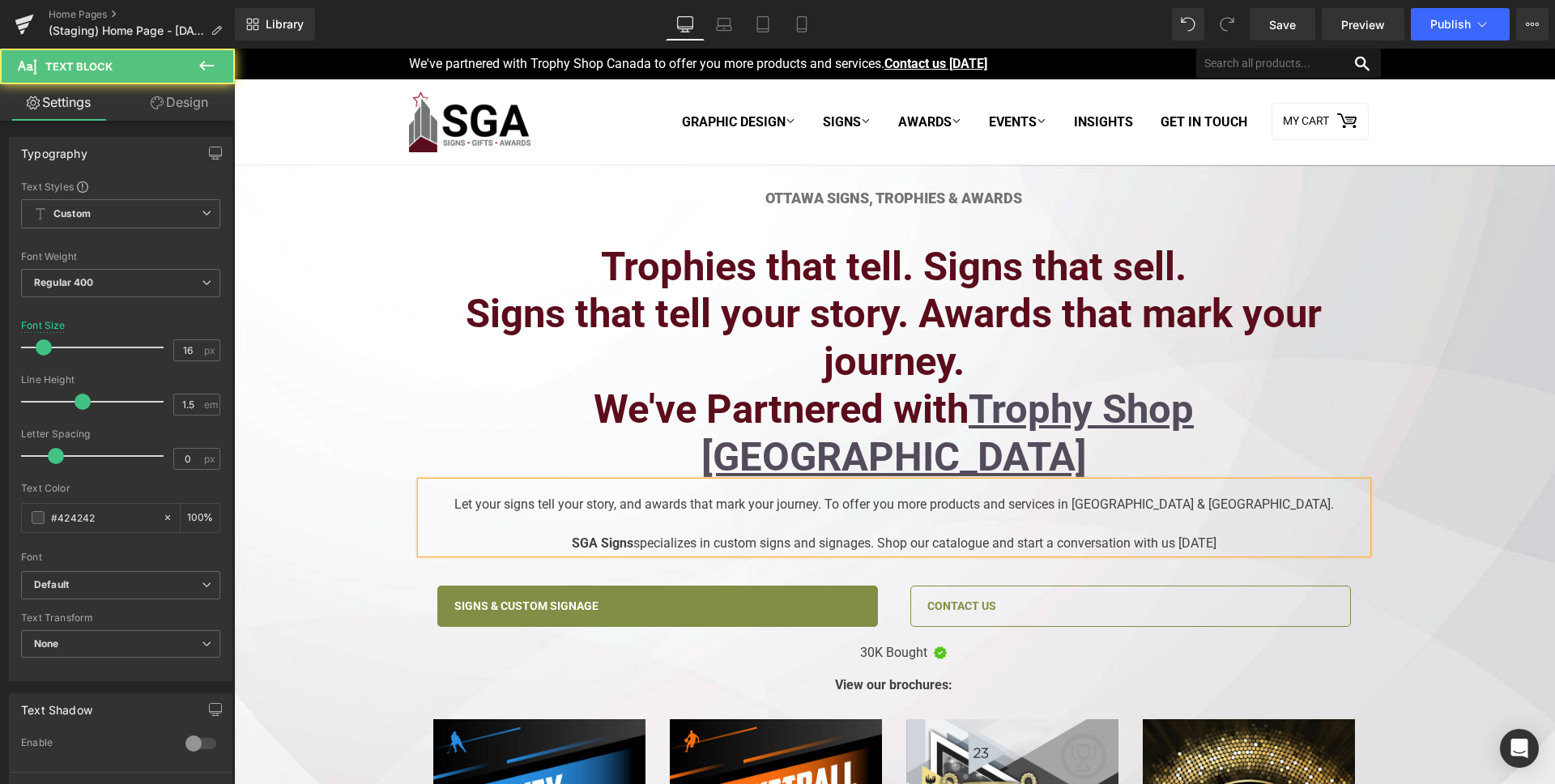
click at [896, 482] on div "Let your signs tell your story, and awards that mark your journey. To offer you…" at bounding box center [894, 518] width 946 height 71
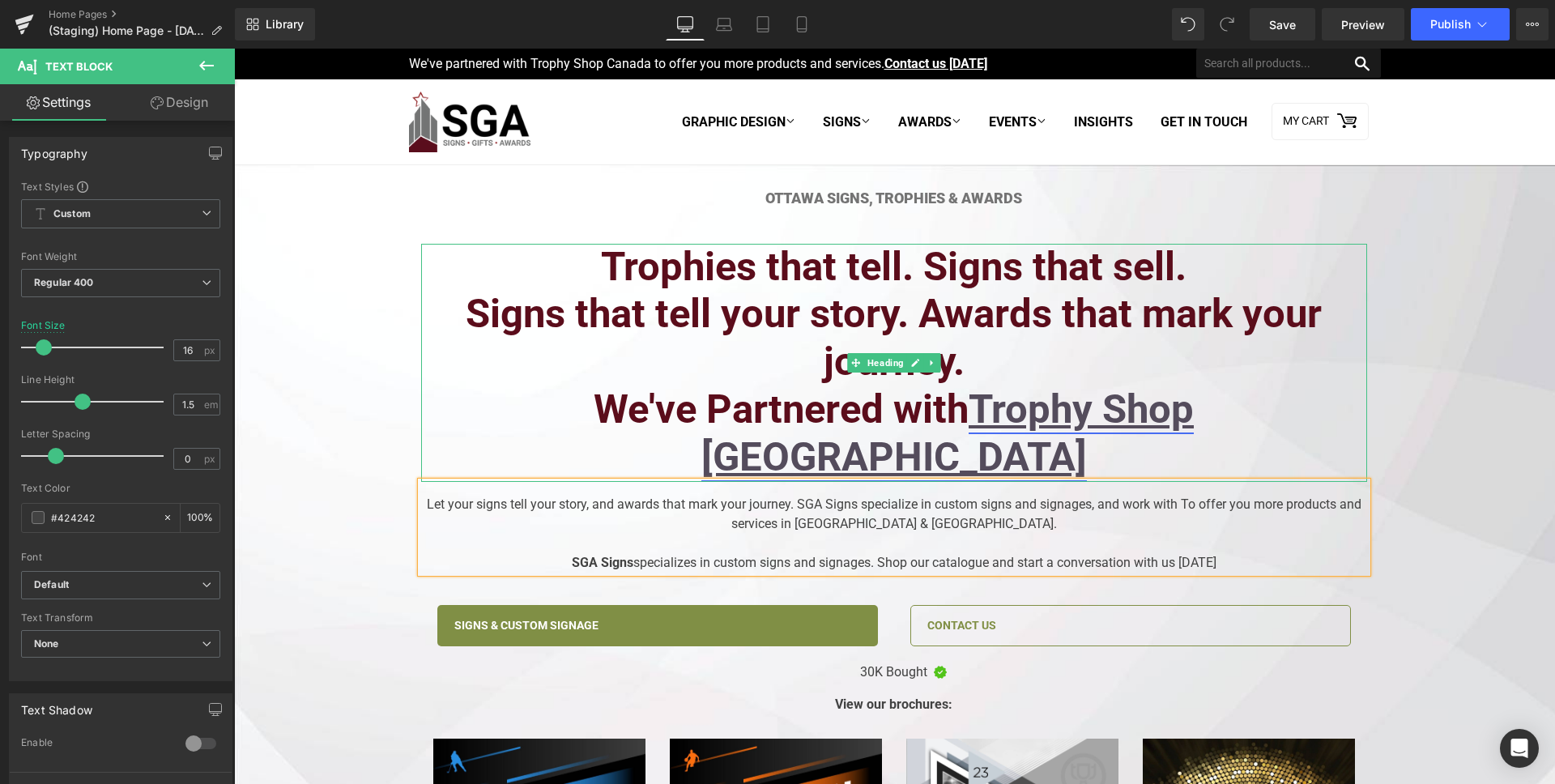
click at [1121, 410] on link "Trophy Shop [GEOGRAPHIC_DATA]" at bounding box center [949, 433] width 493 height 94
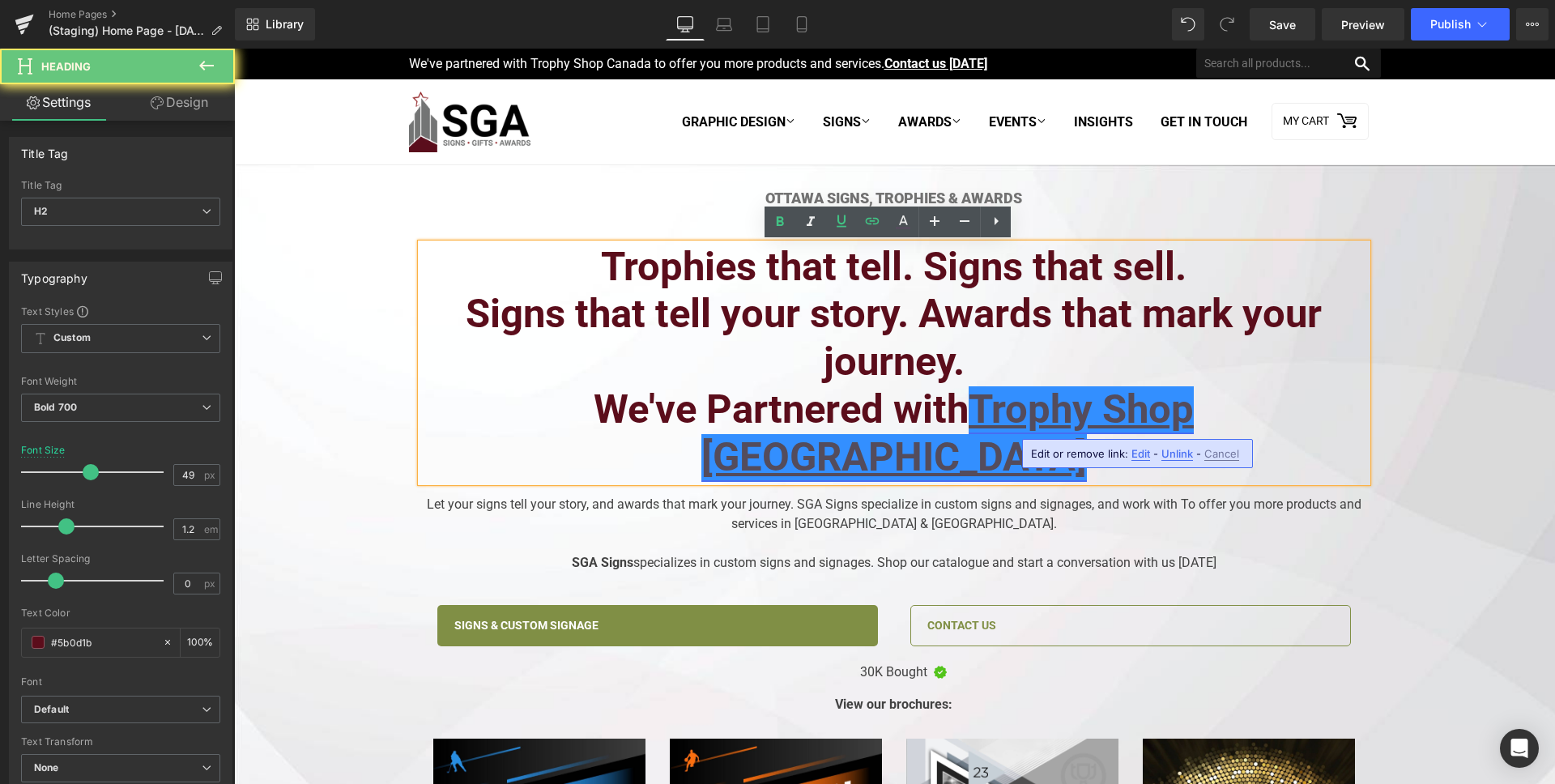
click at [1121, 410] on link "Trophy Shop [GEOGRAPHIC_DATA]" at bounding box center [949, 433] width 493 height 94
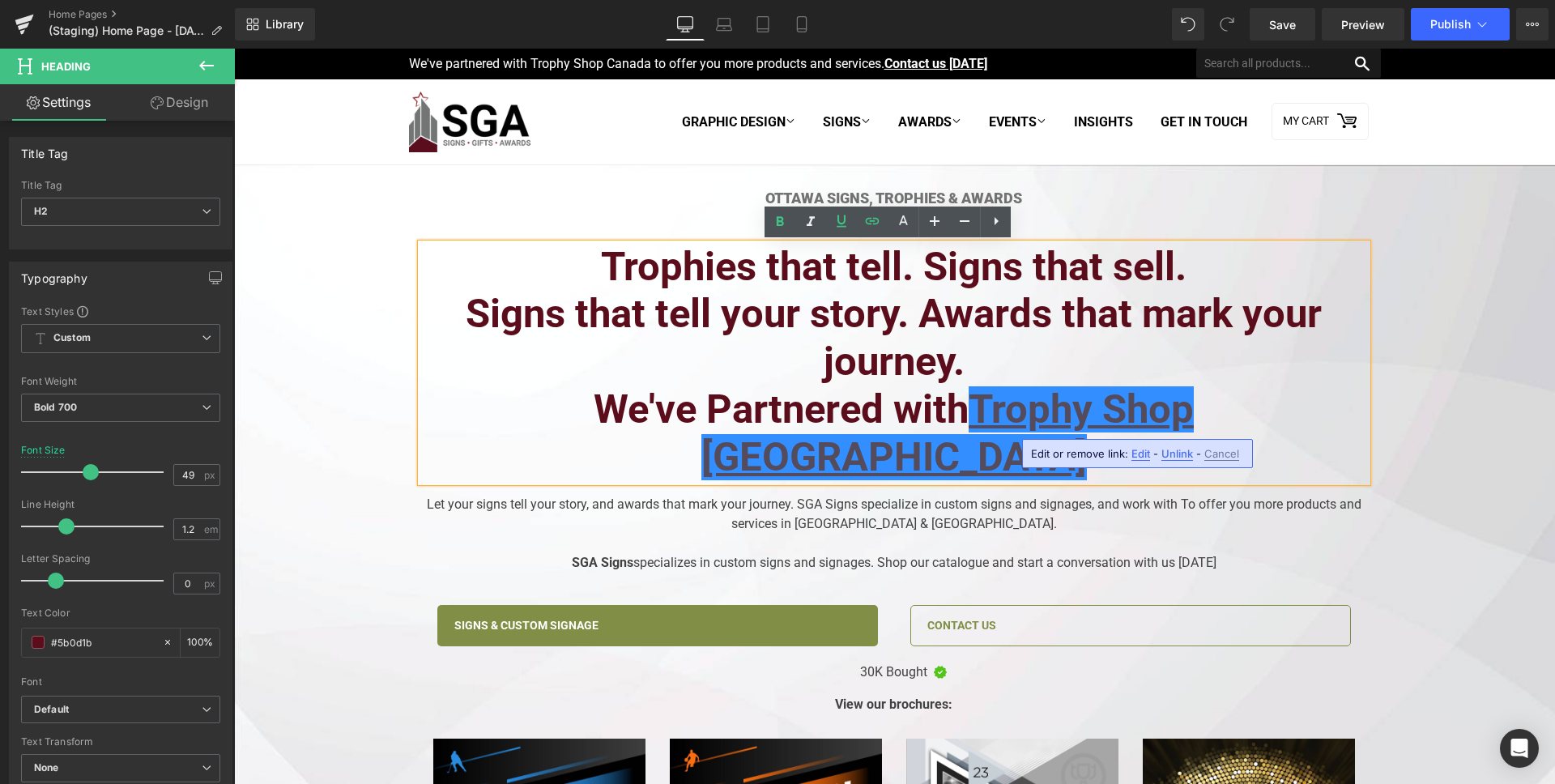
click at [1144, 459] on span "Edit" at bounding box center [1141, 453] width 19 height 14
click at [1077, 453] on input "[URL][DOMAIN_NAME]" at bounding box center [1123, 459] width 250 height 40
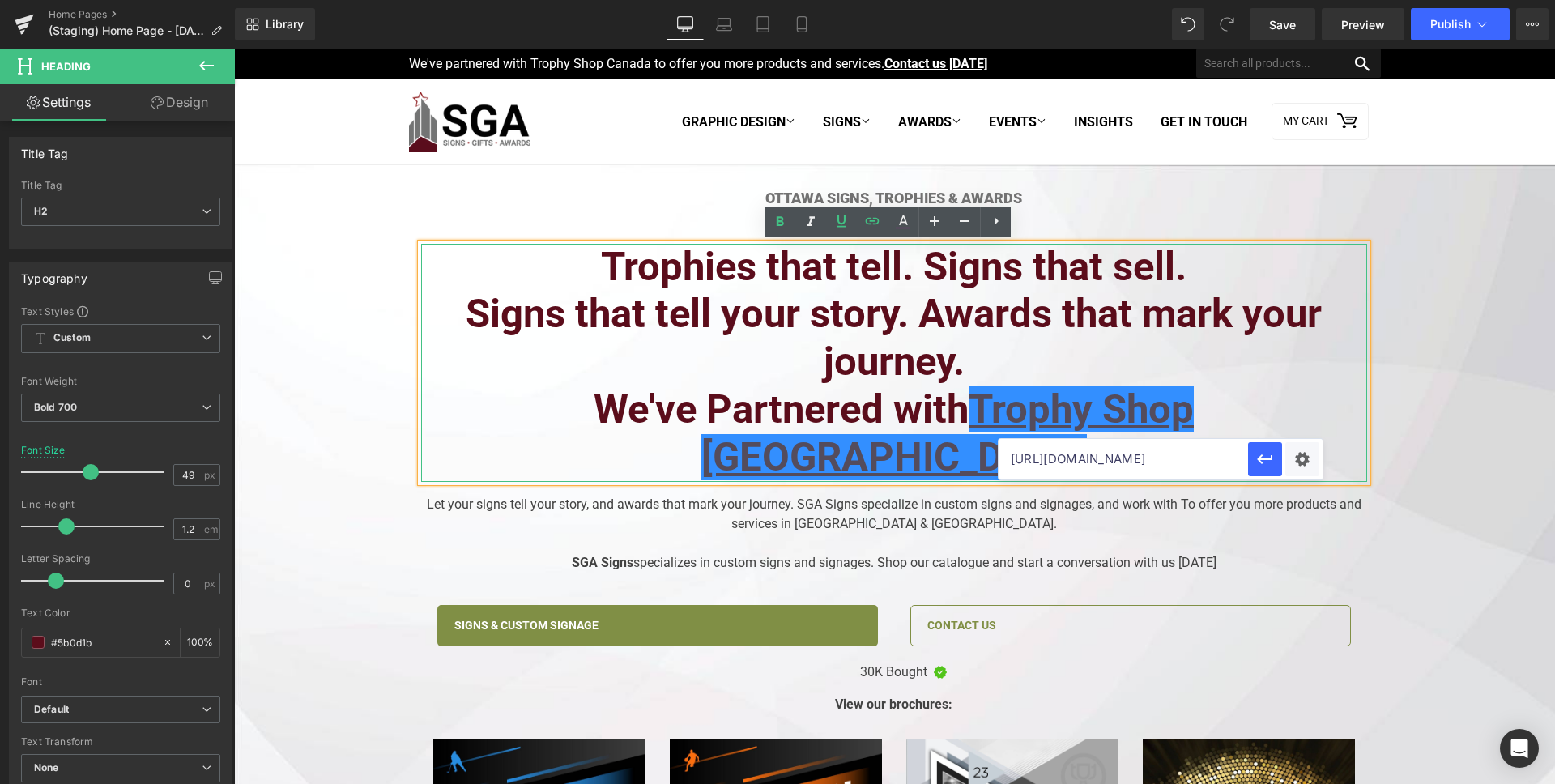
click at [1042, 350] on h2 "Signs that tell your story. Awards that mark your journey." at bounding box center [894, 338] width 946 height 95
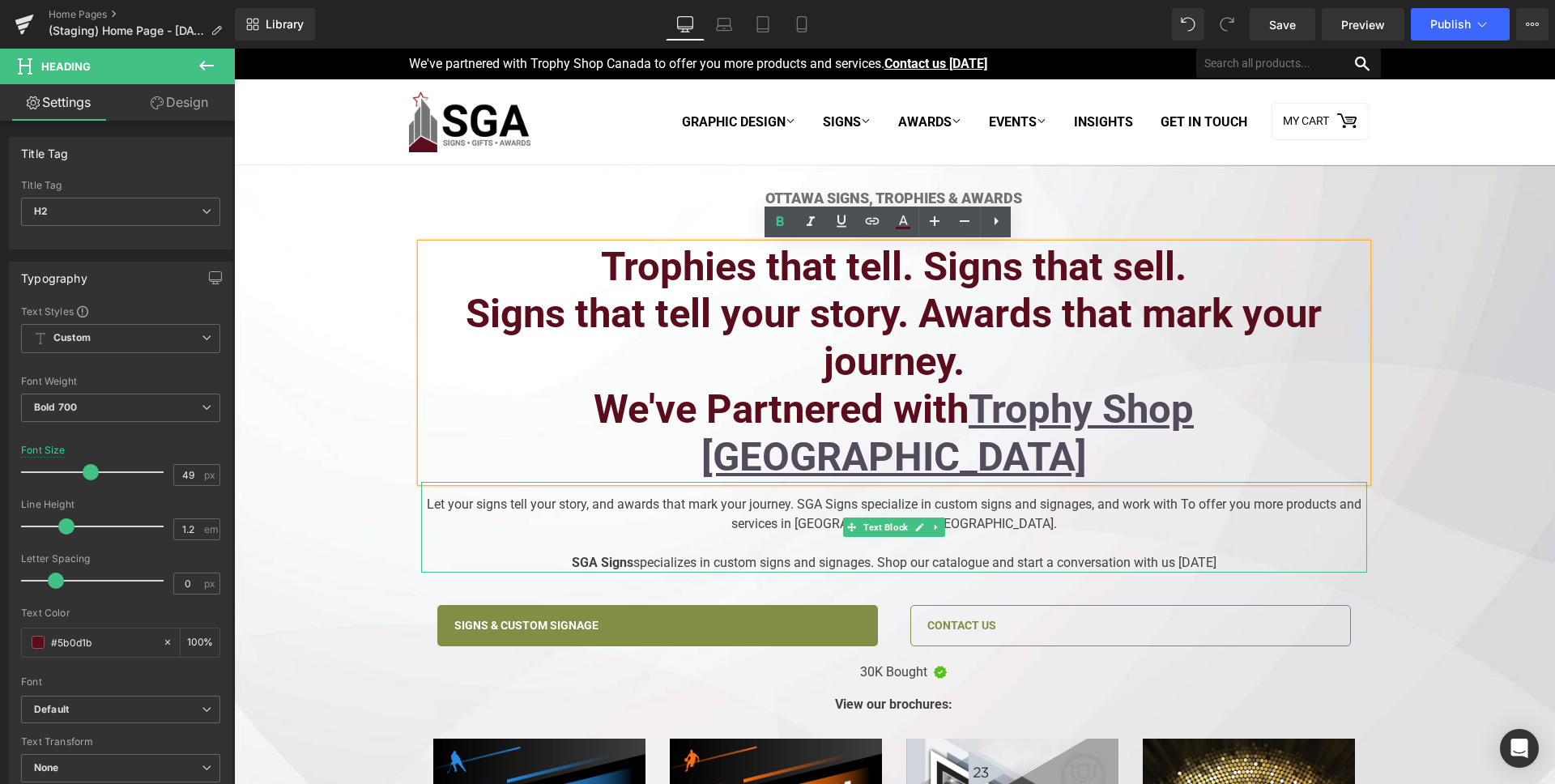
click at [1180, 482] on div "Let your signs tell your story, and awards that mark your journey. SGA Signs sp…" at bounding box center [894, 527] width 946 height 91
click at [1176, 482] on div "Let your signs tell your story, and awards that mark your journey. SGA Signs sp…" at bounding box center [894, 527] width 946 height 91
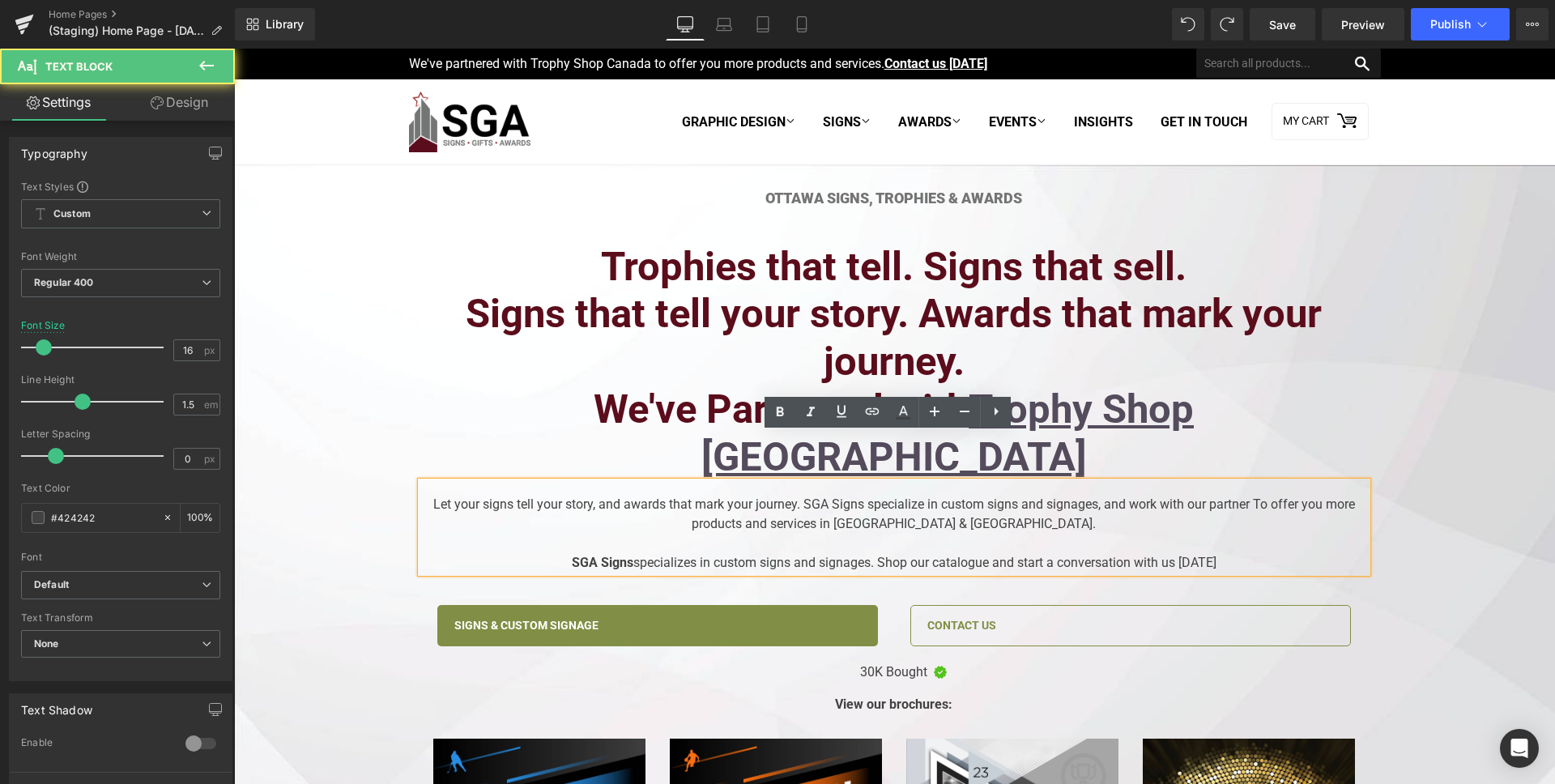
click at [1261, 482] on div "Let your signs tell your story, and awards that mark your journey. SGA Signs sp…" at bounding box center [894, 527] width 946 height 91
click at [1249, 482] on div "Let your signs tell your story, and awards that mark your journey. SGA Signs sp…" at bounding box center [894, 527] width 946 height 91
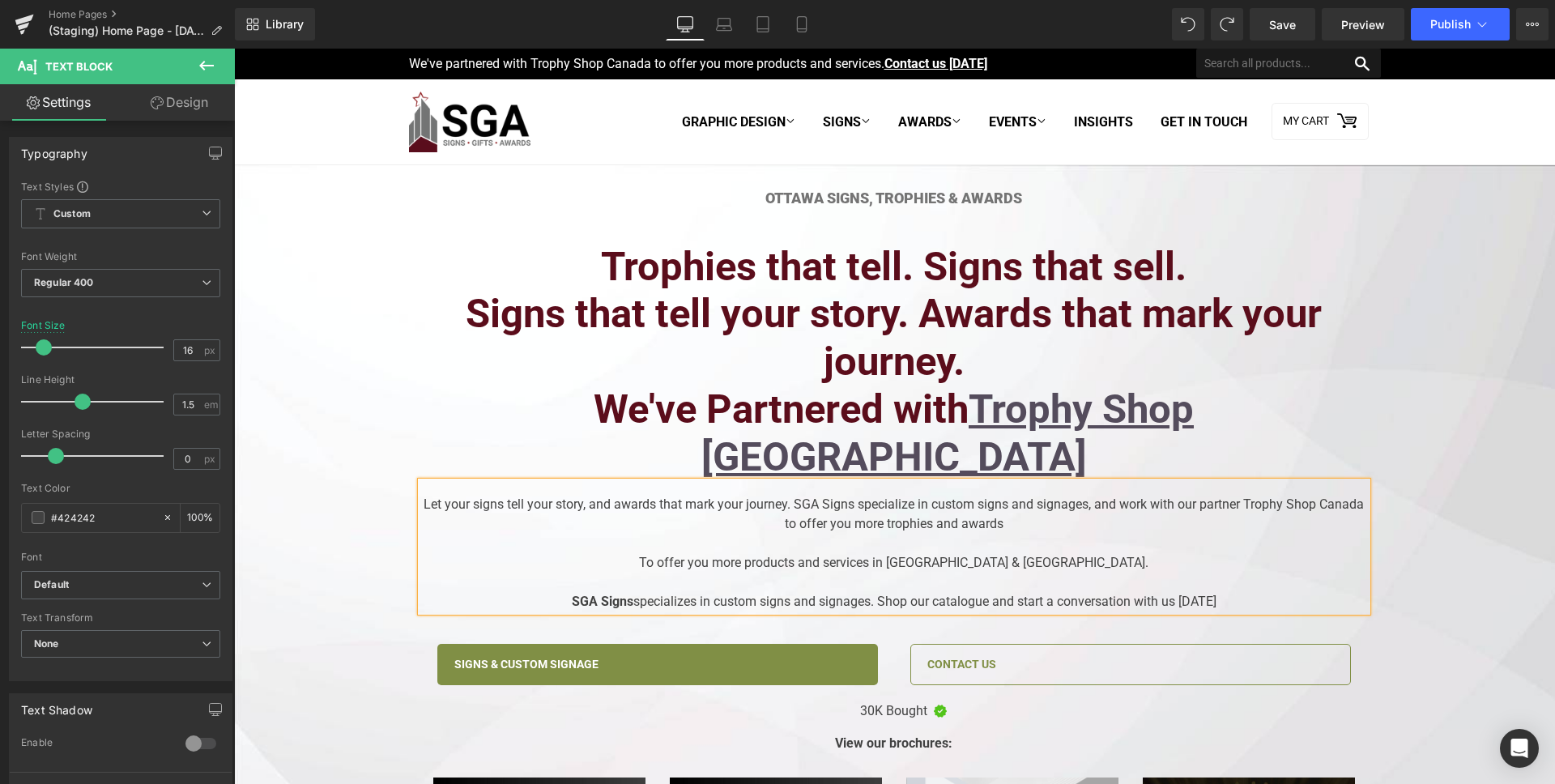
click at [863, 482] on div "Let your signs tell your story, and awards that mark your journey. SGA Signs sp…" at bounding box center [894, 547] width 946 height 130
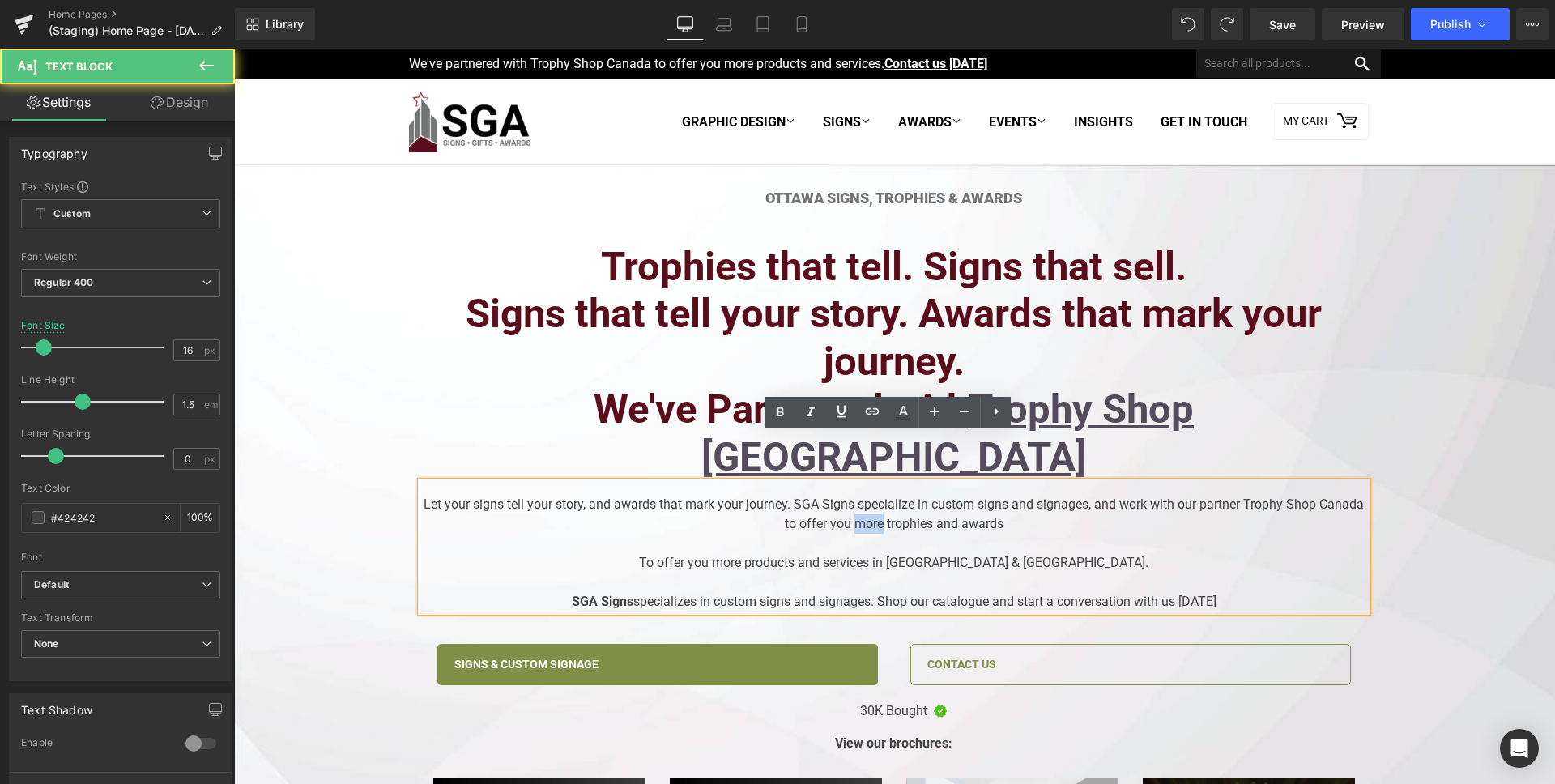
click at [863, 482] on div "Let your signs tell your story, and awards that mark your journey. SGA Signs sp…" at bounding box center [894, 547] width 946 height 130
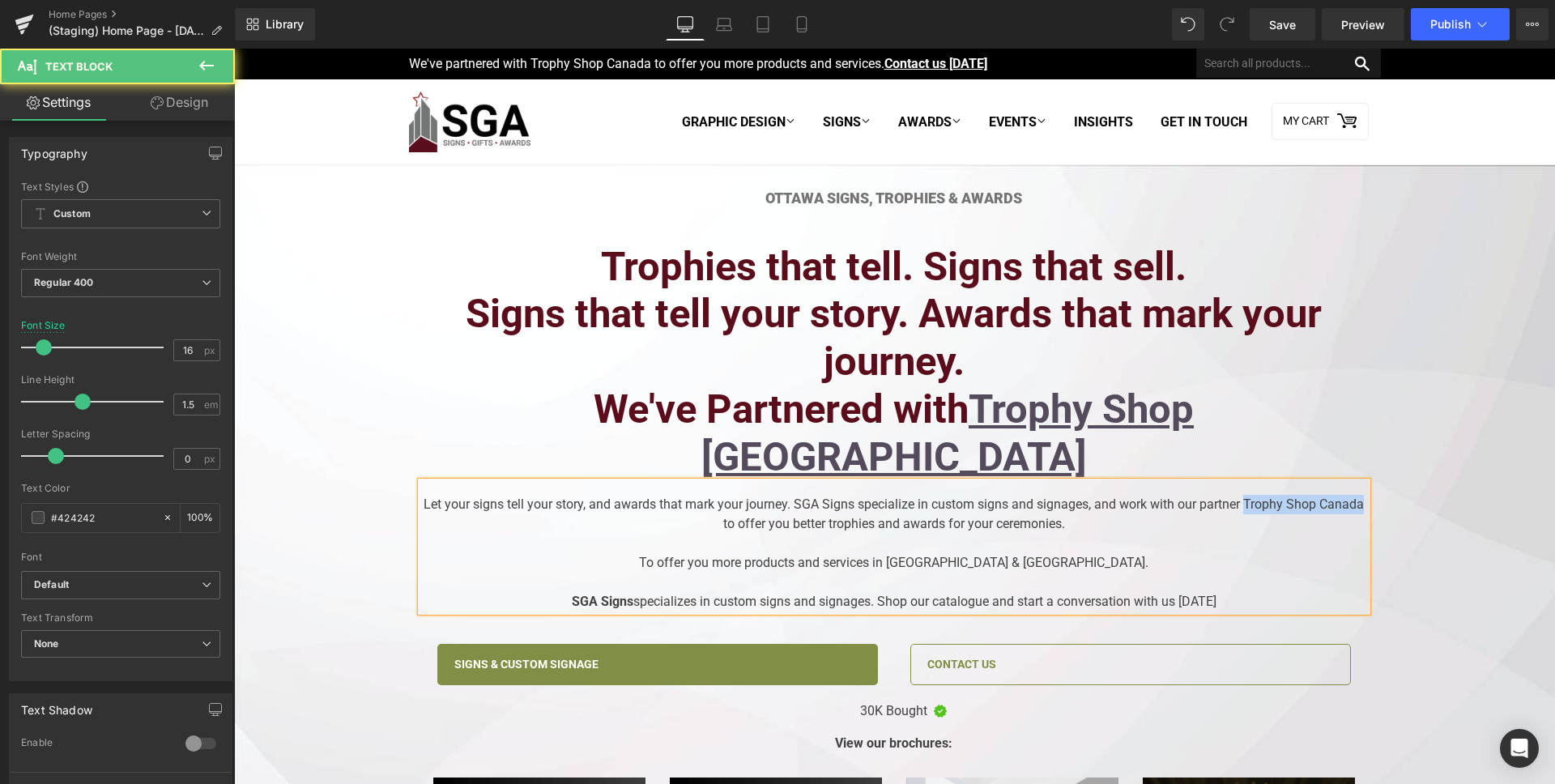
drag, startPoint x: 1241, startPoint y: 459, endPoint x: 1358, endPoint y: 459, distance: 117.0
click at [1358, 482] on div "Let your signs tell your story, and awards that mark your journey. SGA Signs sp…" at bounding box center [894, 547] width 946 height 130
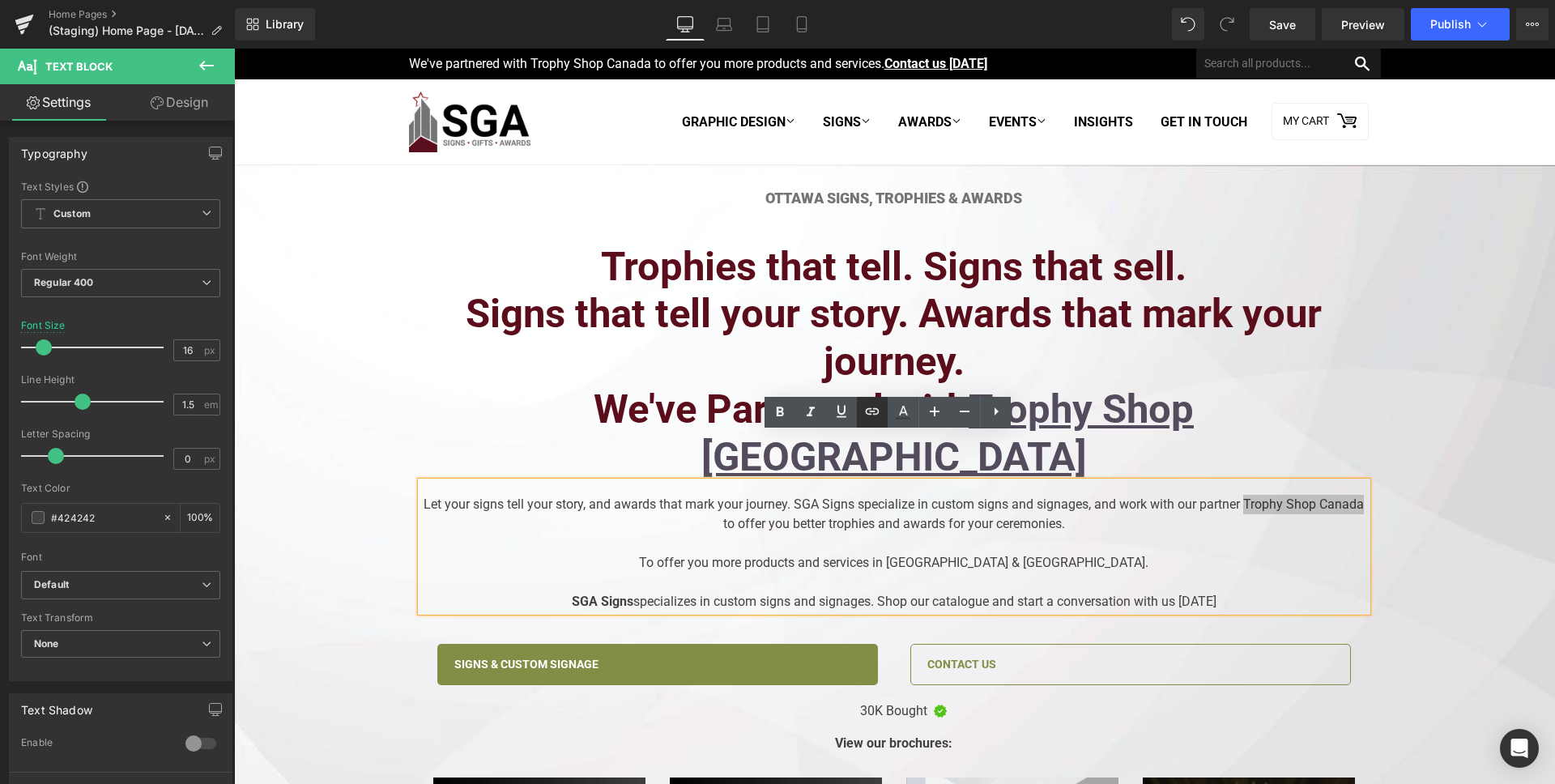
click at [878, 409] on icon at bounding box center [872, 411] width 20 height 20
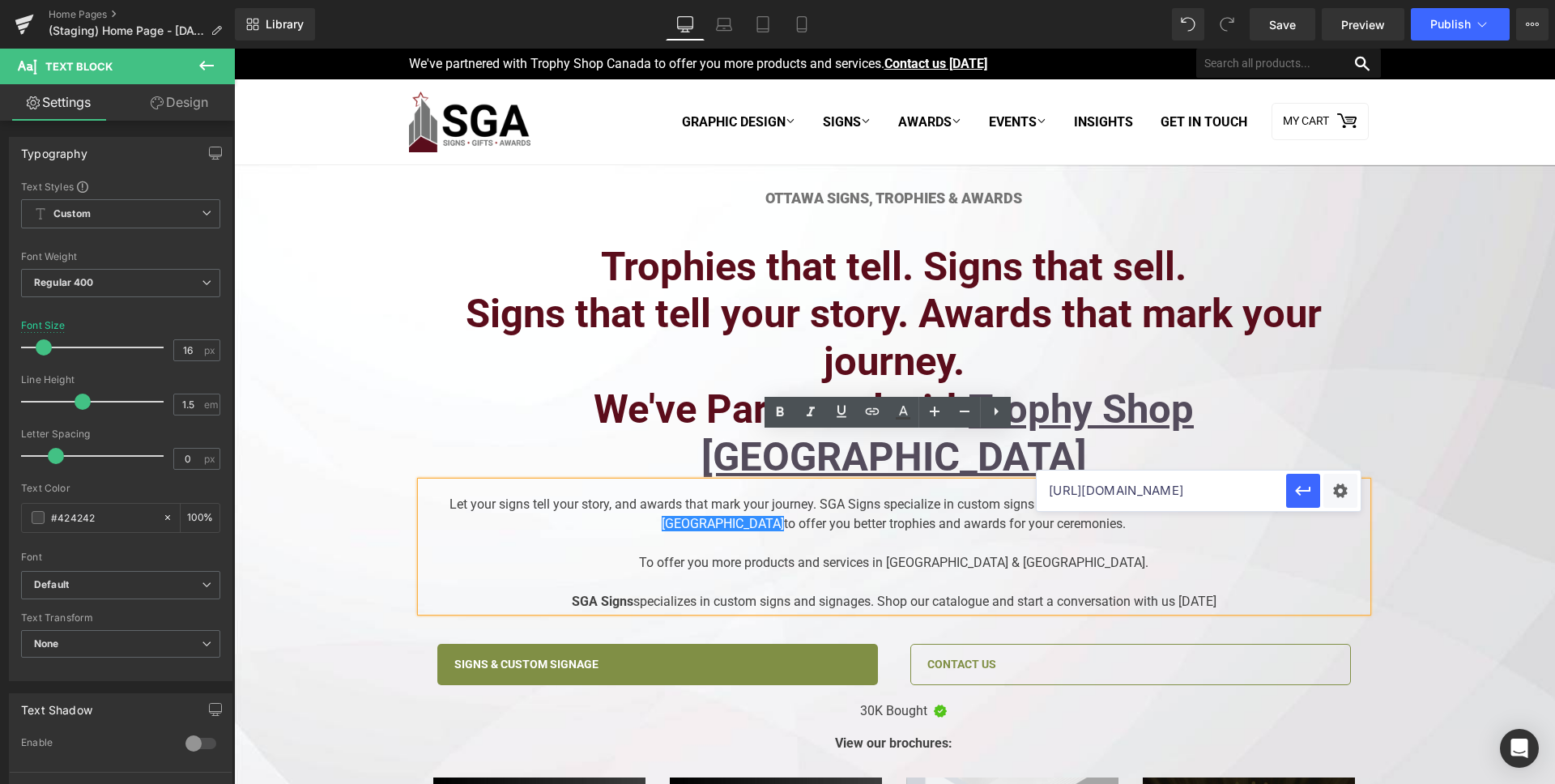
click at [1198, 502] on input "[URL][DOMAIN_NAME]" at bounding box center [1161, 491] width 250 height 40
paste input "[URL][DOMAIN_NAME]"
type input "[URL][DOMAIN_NAME]"
click at [1306, 501] on button "button" at bounding box center [1303, 491] width 34 height 34
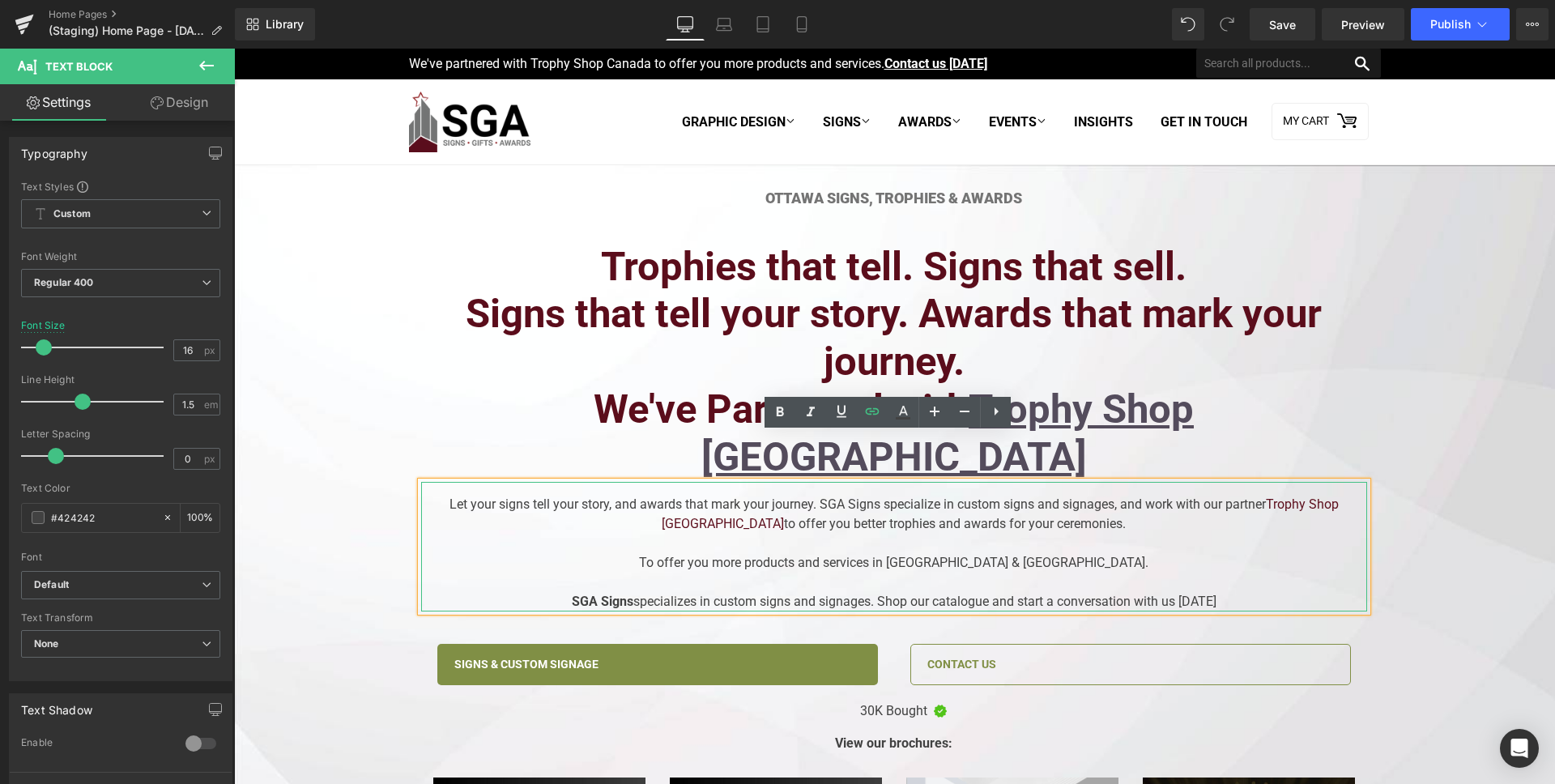
click at [1109, 534] on div at bounding box center [894, 543] width 946 height 20
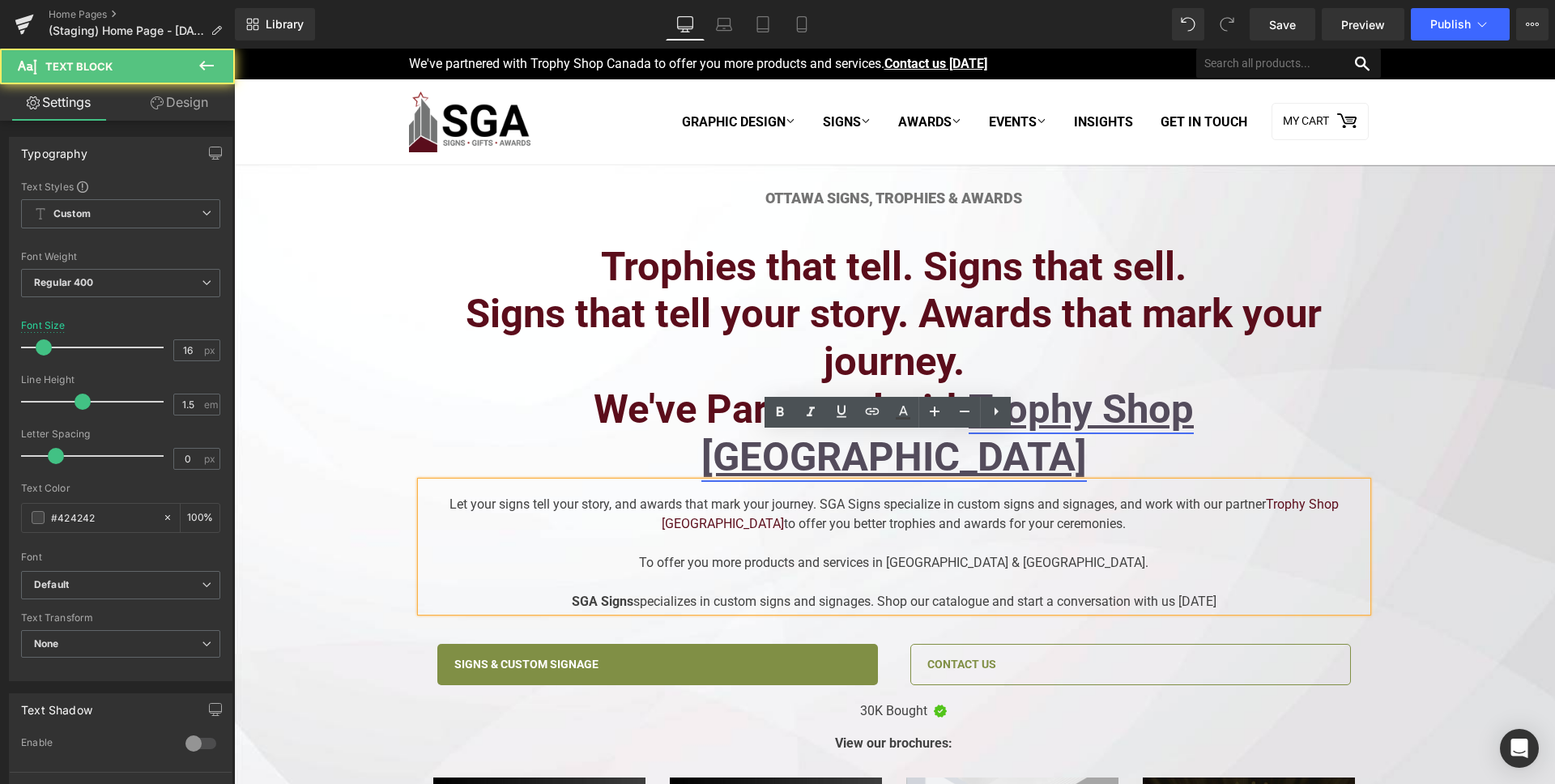
drag, startPoint x: 1260, startPoint y: 411, endPoint x: 973, endPoint y: 346, distance: 294.3
click at [1194, 411] on link "Trophy Shop [GEOGRAPHIC_DATA]" at bounding box center [949, 433] width 493 height 94
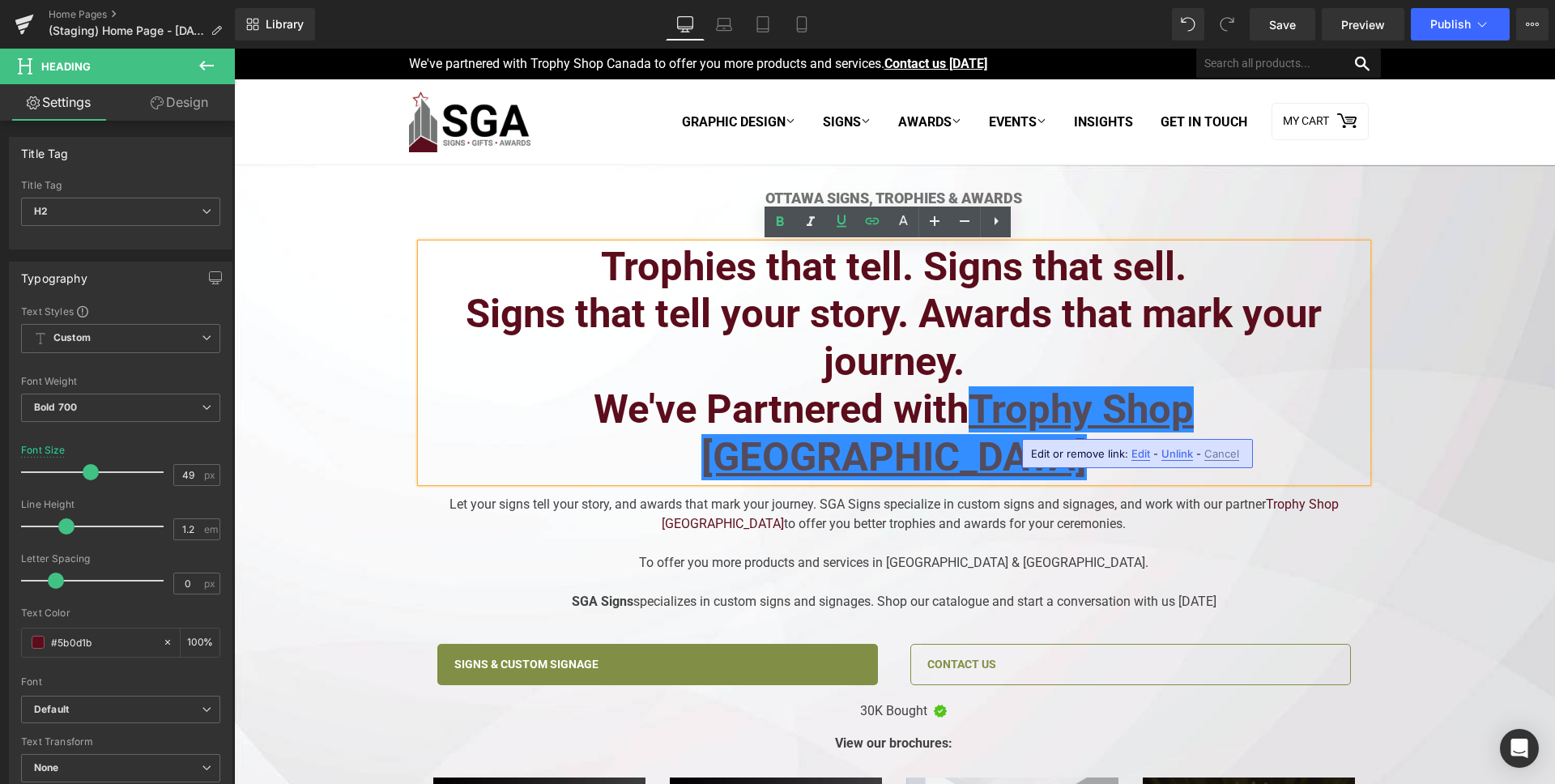
drag, startPoint x: 973, startPoint y: 346, endPoint x: 362, endPoint y: 313, distance: 611.9
click at [362, 313] on div "Ottawa Signs, Trophies & Awards Heading Trophies that tell. Signs that sell. Si…" at bounding box center [894, 718] width 1321 height 1056
drag, startPoint x: 362, startPoint y: 313, endPoint x: 507, endPoint y: 320, distance: 145.2
click at [362, 313] on div "Ottawa Signs, Trophies & Awards Heading Trophies that tell. Signs that sell. Si…" at bounding box center [894, 718] width 1321 height 1056
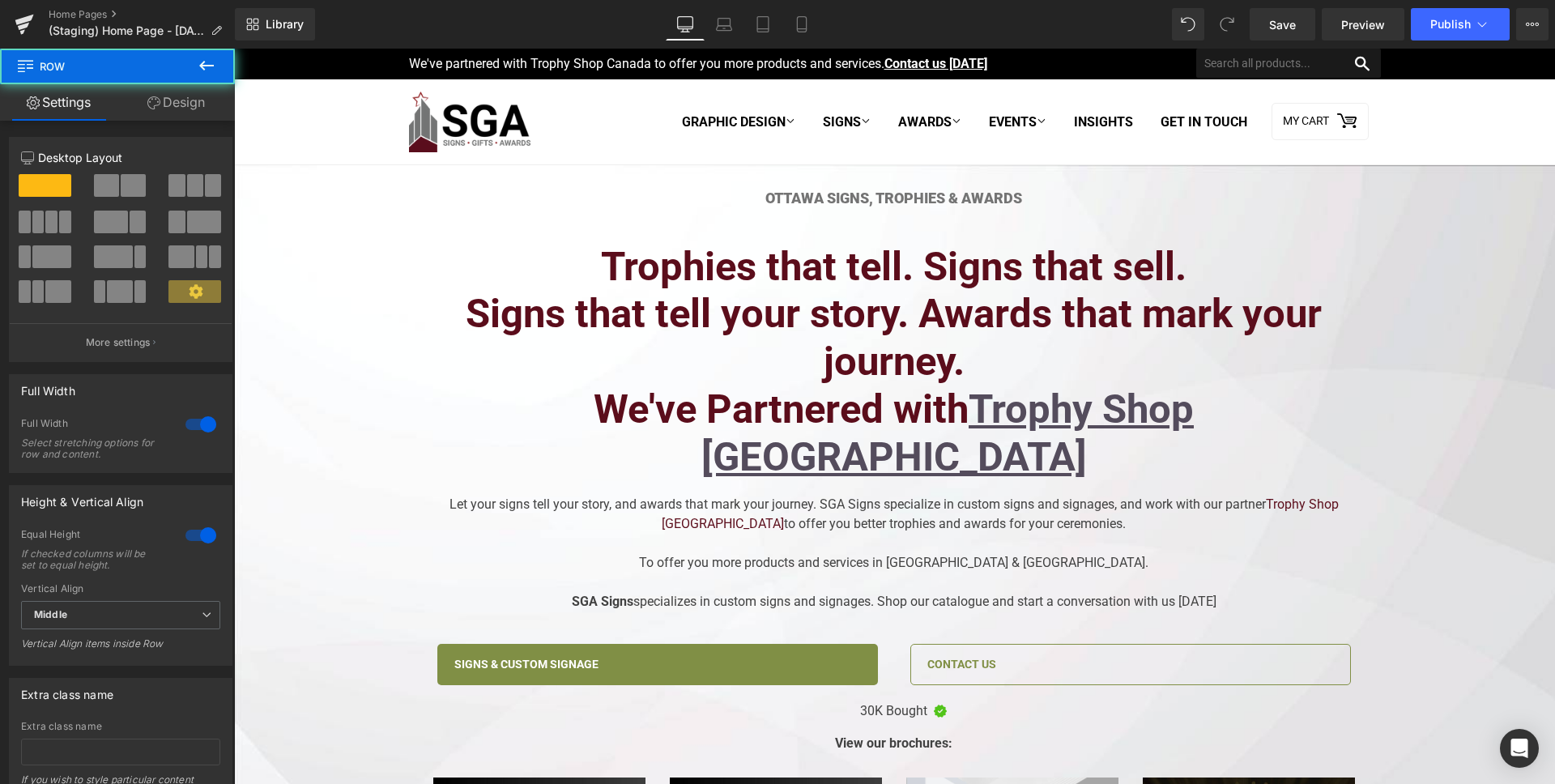
click at [505, 321] on h2 "Signs that tell your story. Awards that mark your journey." at bounding box center [894, 338] width 946 height 95
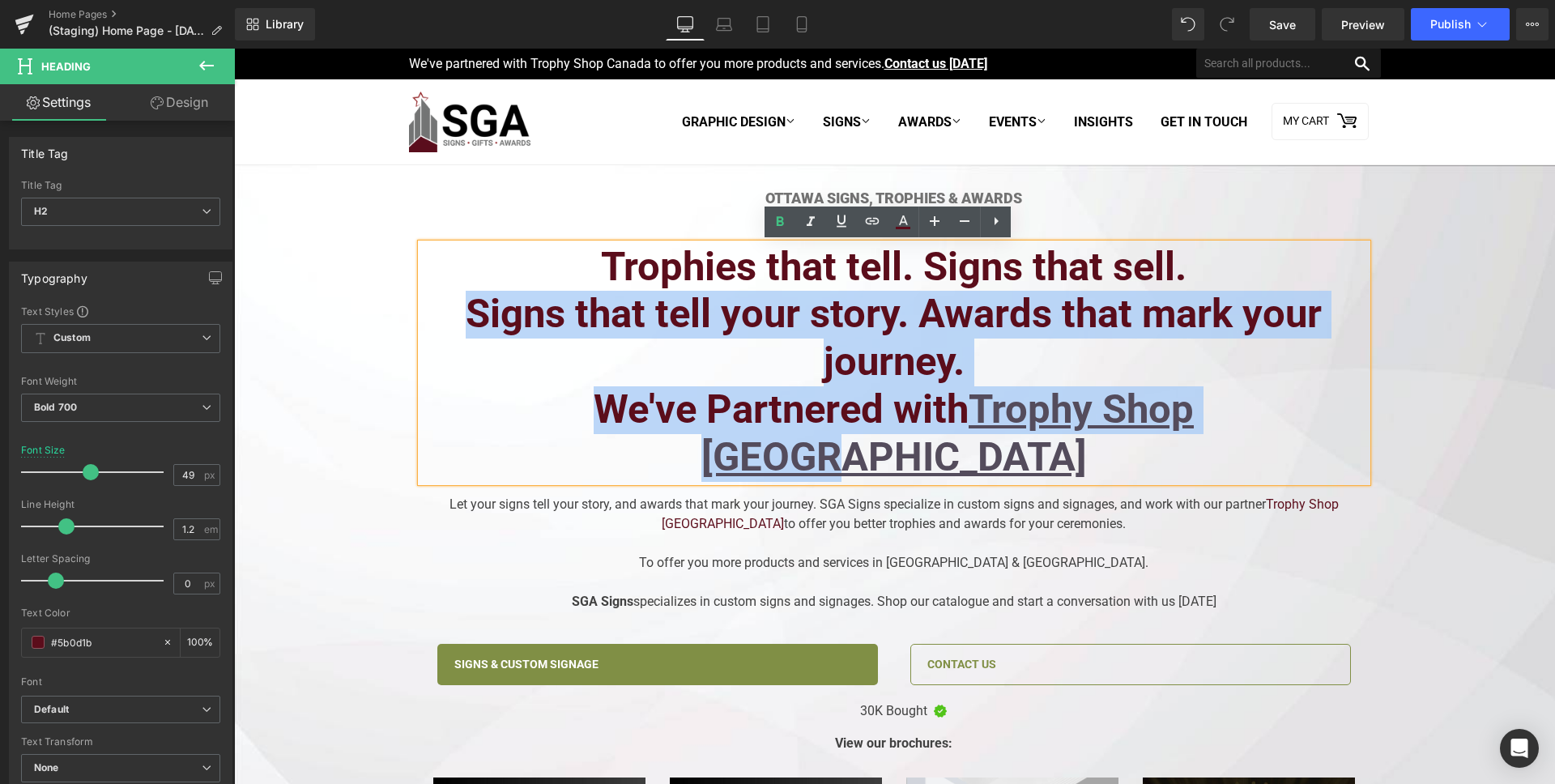
drag, startPoint x: 462, startPoint y: 325, endPoint x: 1304, endPoint y: 414, distance: 846.7
click at [1304, 414] on div "Trophies that tell. Signs that sell. Signs that tell your story. Awards that ma…" at bounding box center [894, 363] width 946 height 238
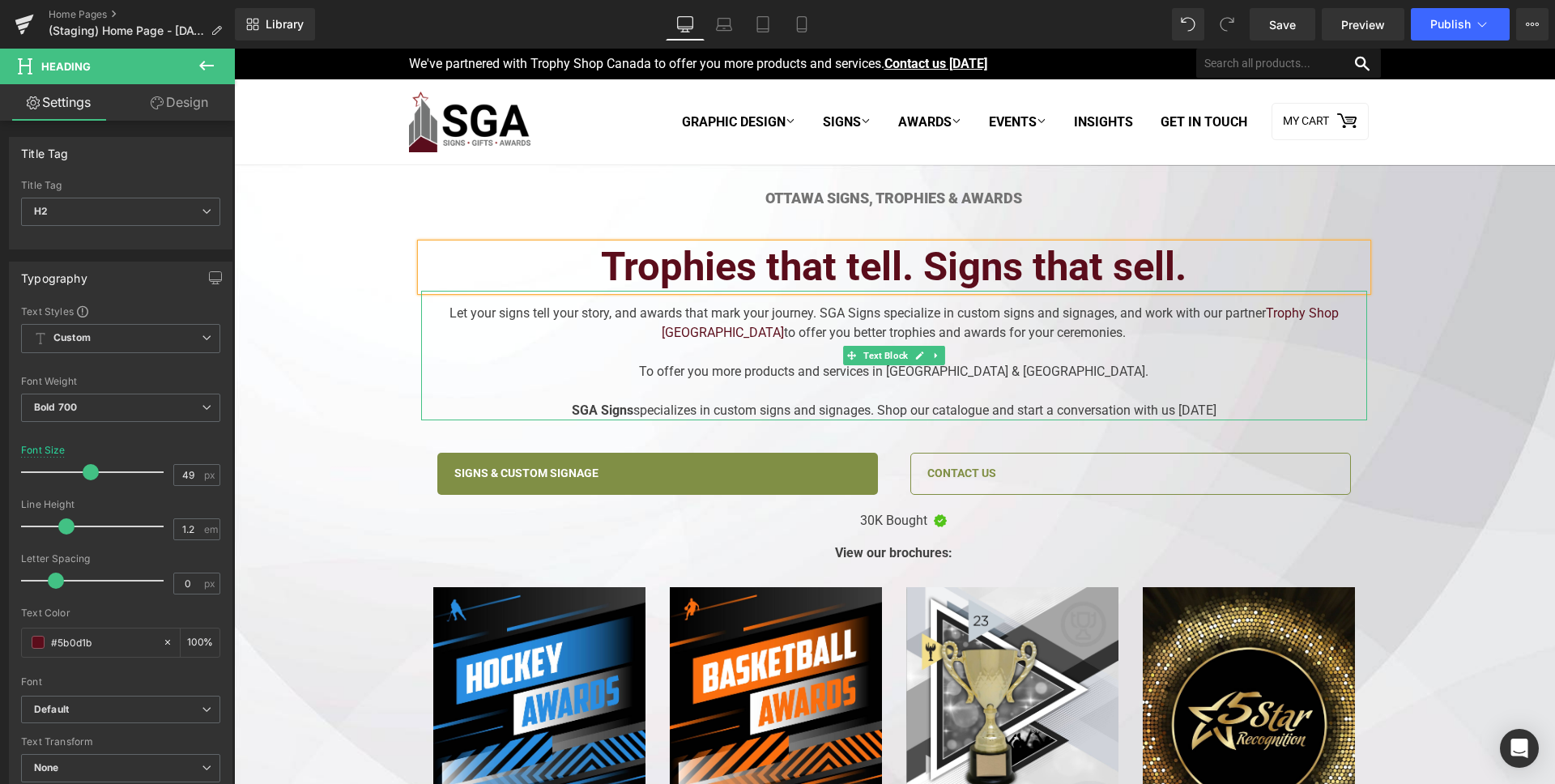
click at [654, 320] on div "Let your signs tell your story, and awards that mark your journey. SGA Signs sp…" at bounding box center [894, 355] width 946 height 130
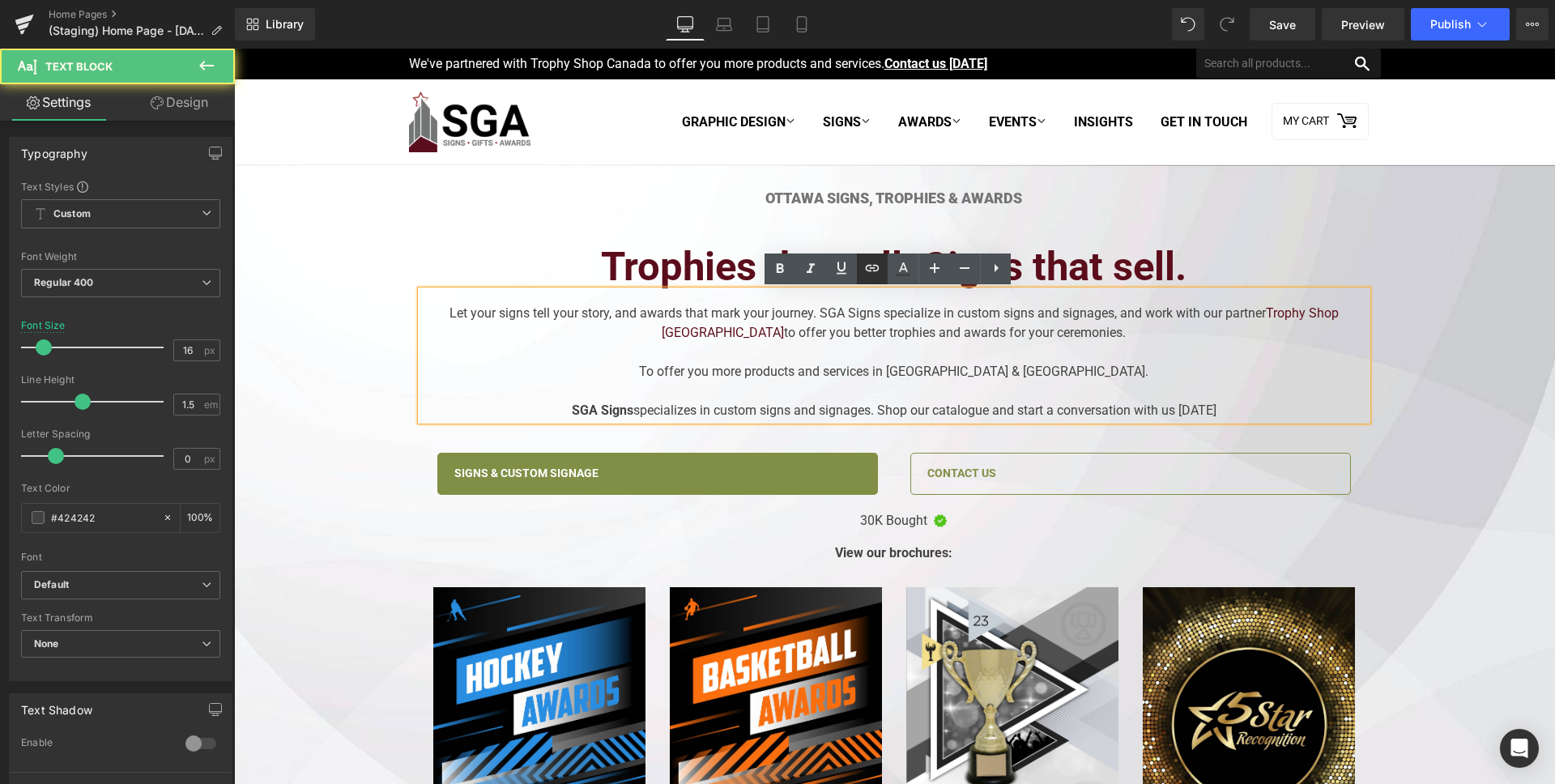
click at [884, 274] on link at bounding box center [872, 268] width 31 height 31
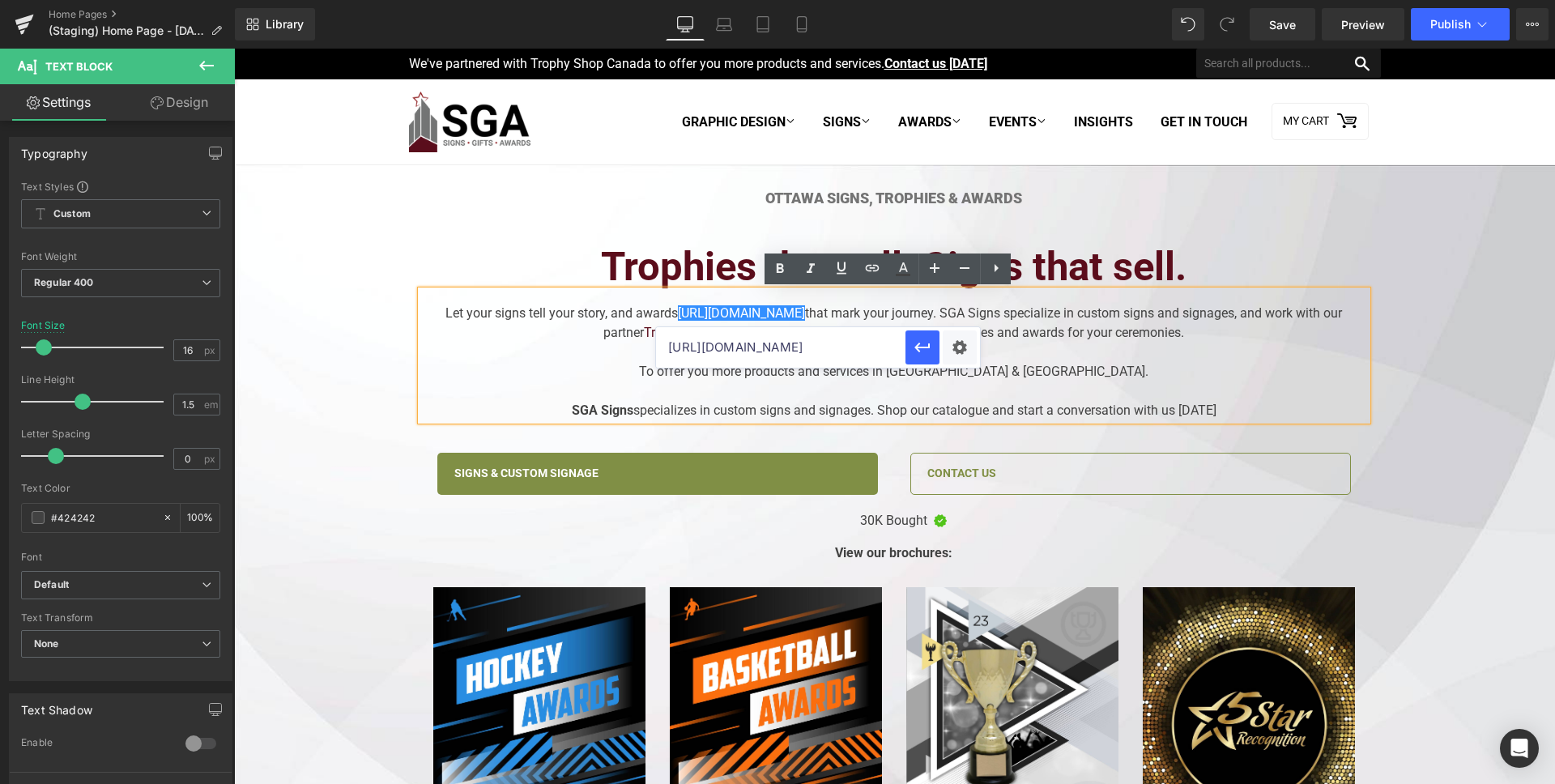
click at [630, 252] on h2 "Trophies that tell. Signs that sell." at bounding box center [894, 267] width 946 height 48
click at [695, 244] on div "Trophies that tell. Signs that sell." at bounding box center [894, 267] width 946 height 48
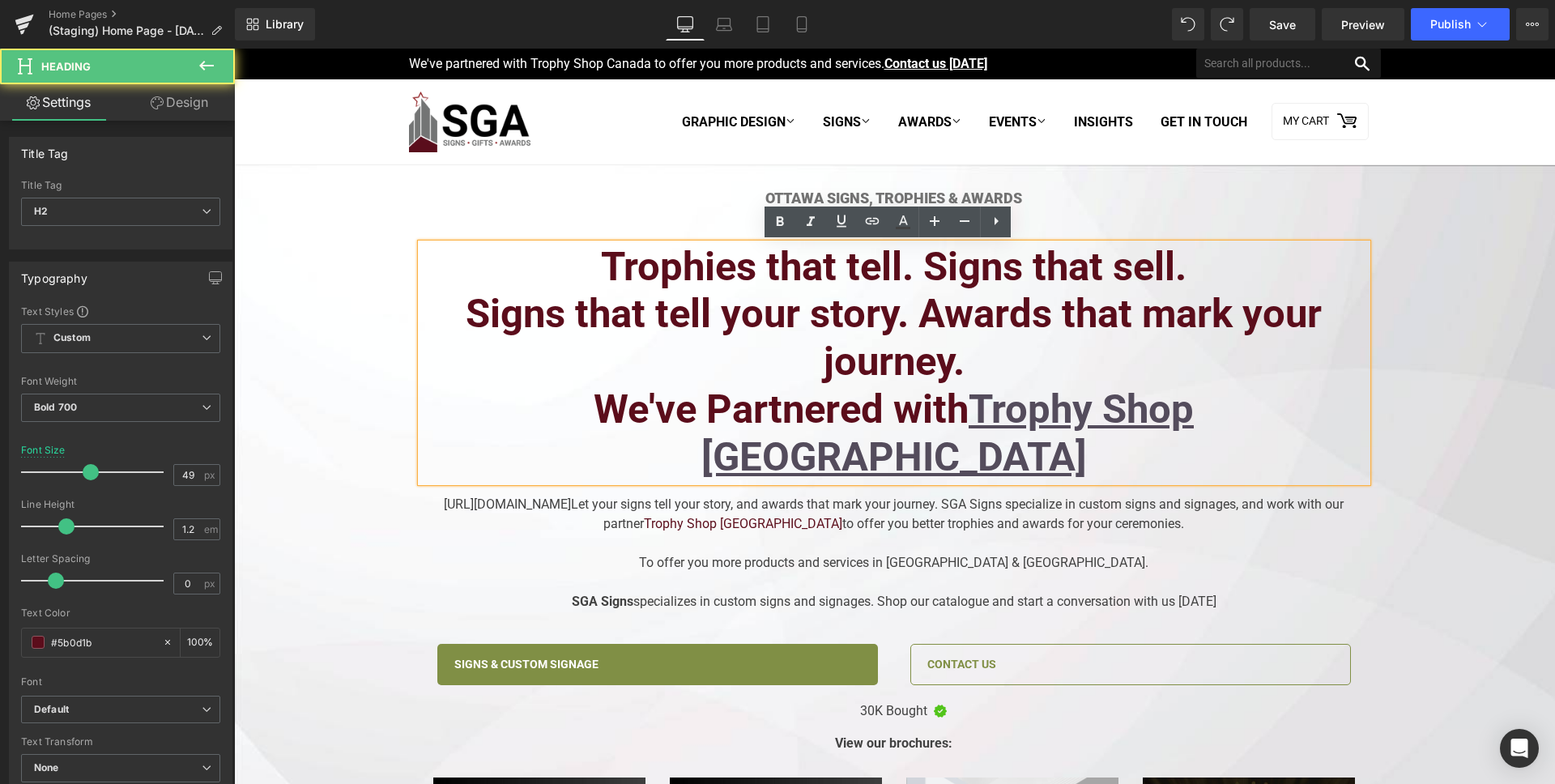
click at [953, 363] on h2 "Signs that tell your story. Awards that mark your journey." at bounding box center [894, 338] width 946 height 95
click at [478, 318] on h2 "Signs that tell your story. Awards that mark your journey." at bounding box center [894, 338] width 946 height 95
drag, startPoint x: 456, startPoint y: 318, endPoint x: 551, endPoint y: 319, distance: 95.0
click at [551, 319] on h2 "Signs that tell your story. Awards that mark your journey." at bounding box center [894, 338] width 946 height 95
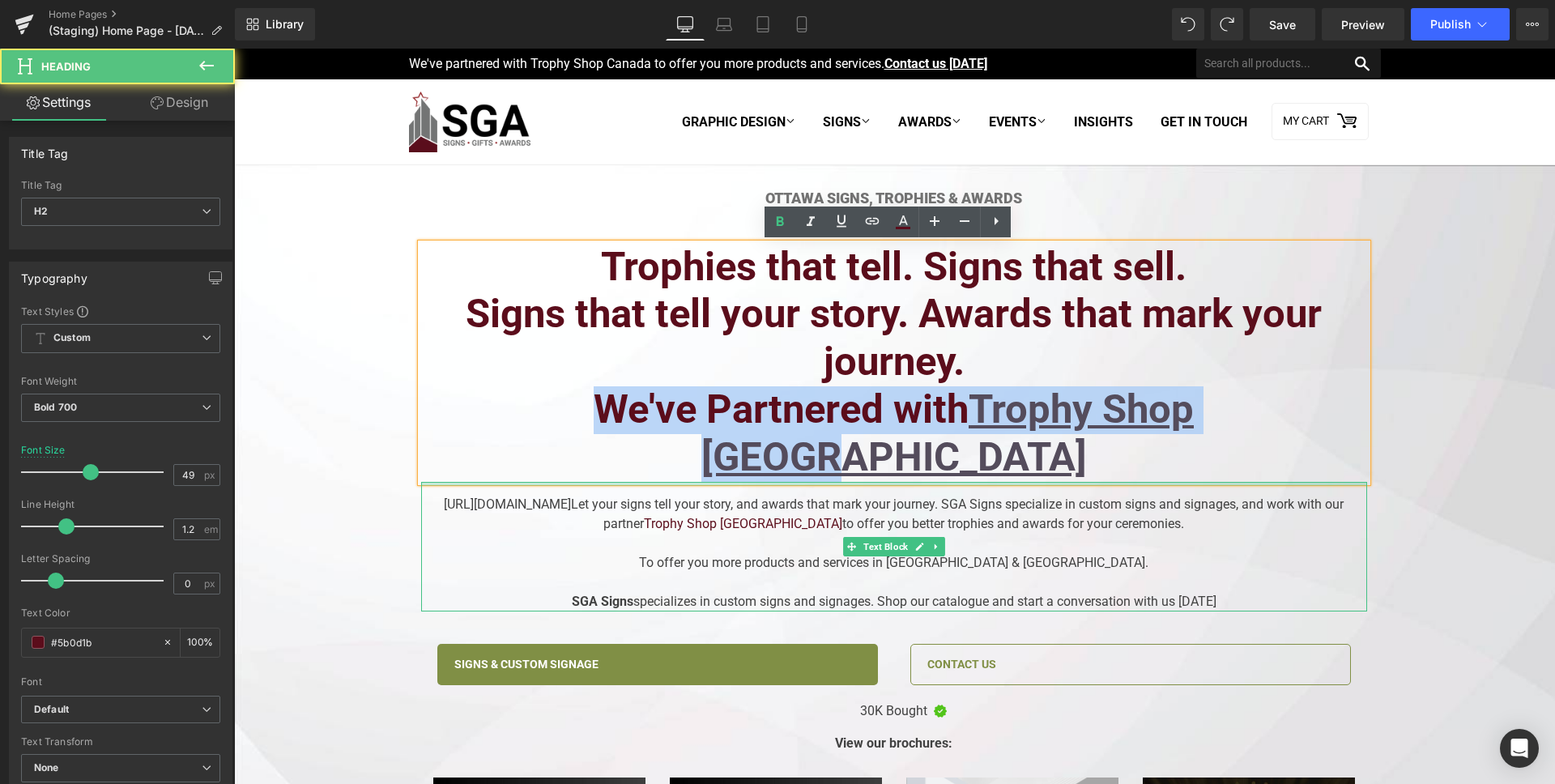
drag, startPoint x: 504, startPoint y: 428, endPoint x: 1346, endPoint y: 435, distance: 842.0
click at [1346, 435] on div "Ottawa Signs, Trophies & Awards Heading Trophies that tell. Signs that sell. Si…" at bounding box center [894, 625] width 970 height 872
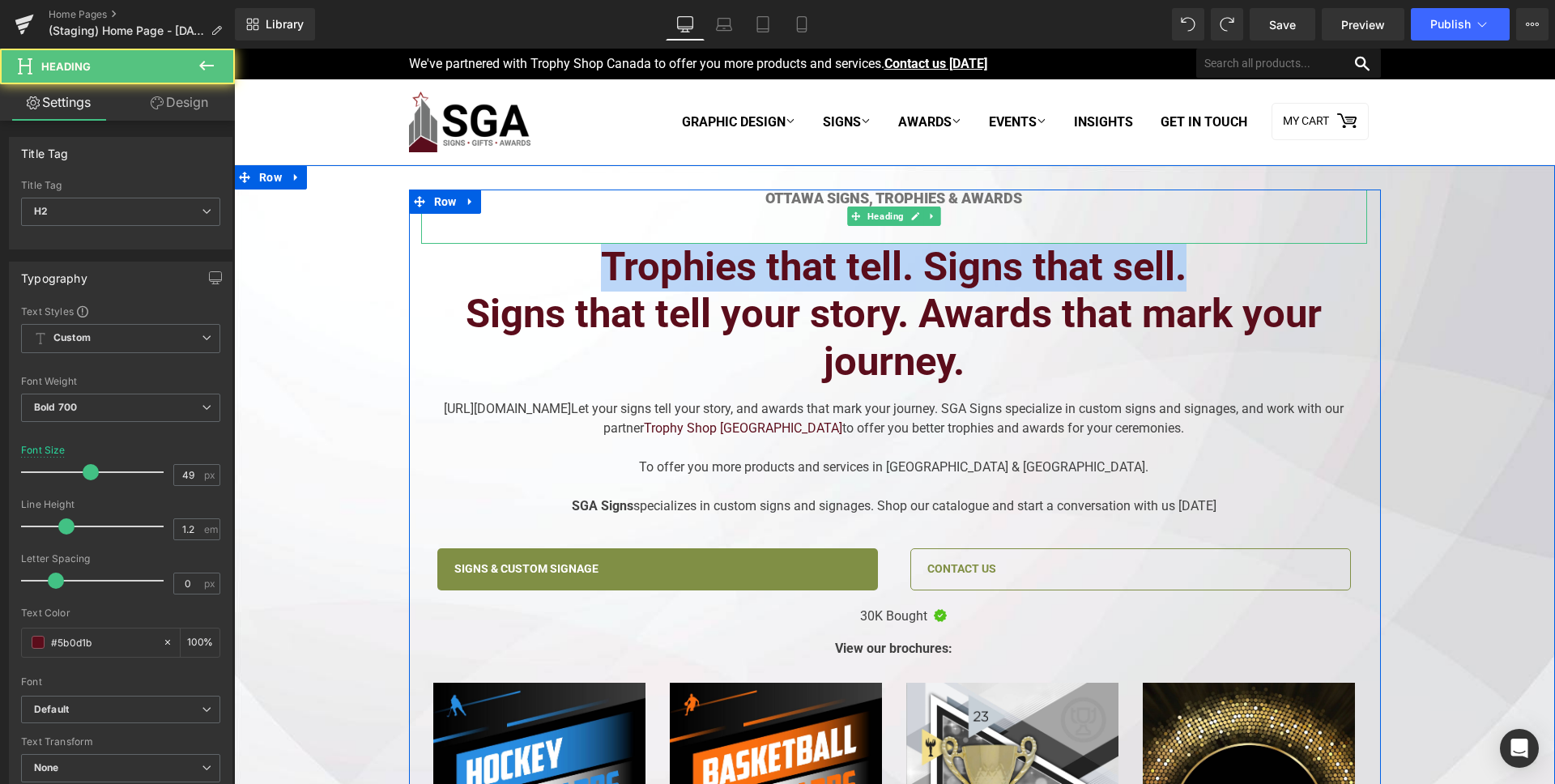
drag, startPoint x: 1199, startPoint y: 265, endPoint x: 500, endPoint y: 227, distance: 700.0
click at [500, 227] on div "Ottawa Signs, Trophies & Awards Heading Trophies that tell. Signs that sell. Si…" at bounding box center [894, 577] width 970 height 776
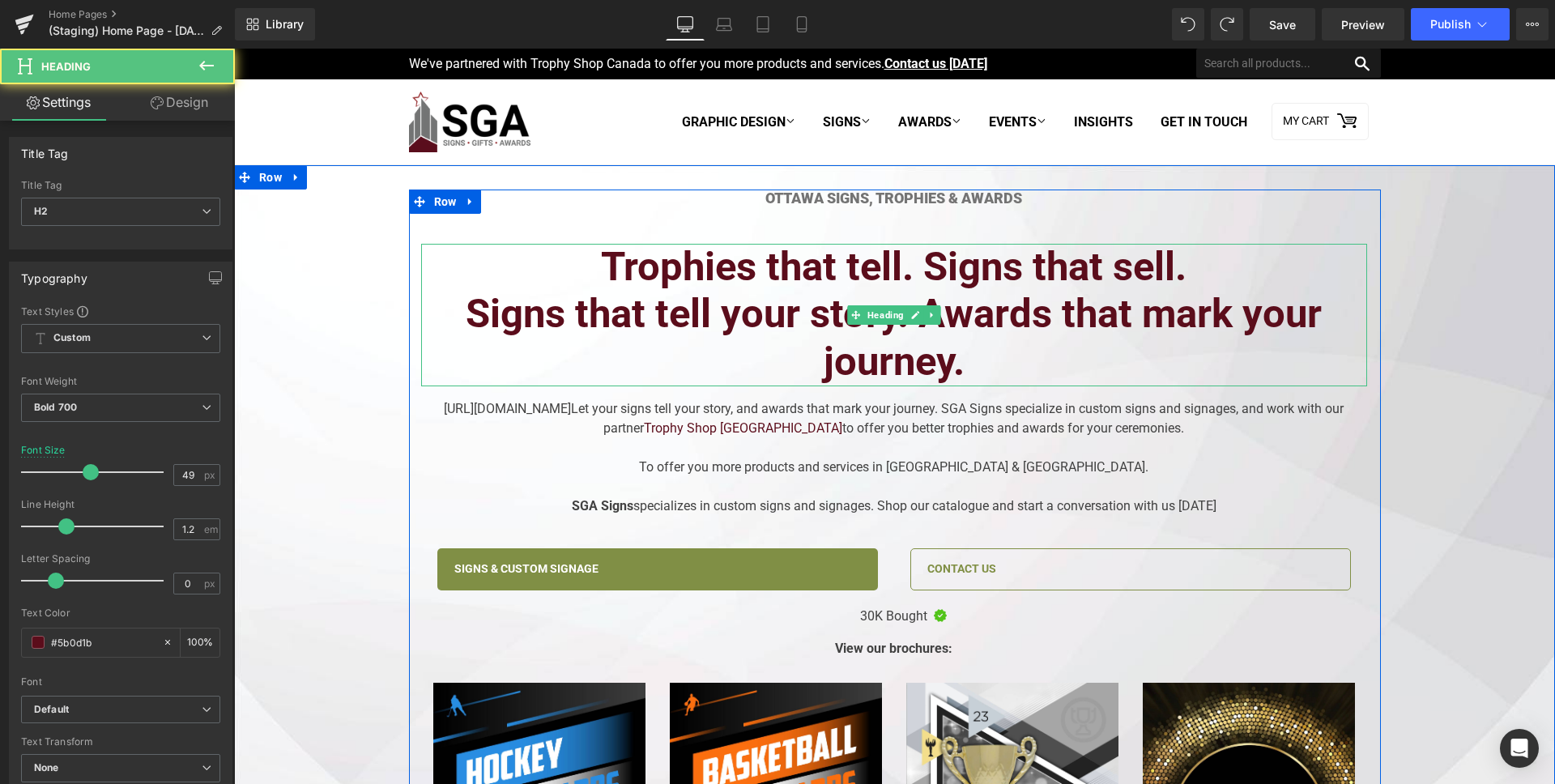
click at [566, 303] on h2 "Signs that tell your story. Awards that mark your journey." at bounding box center [894, 338] width 946 height 95
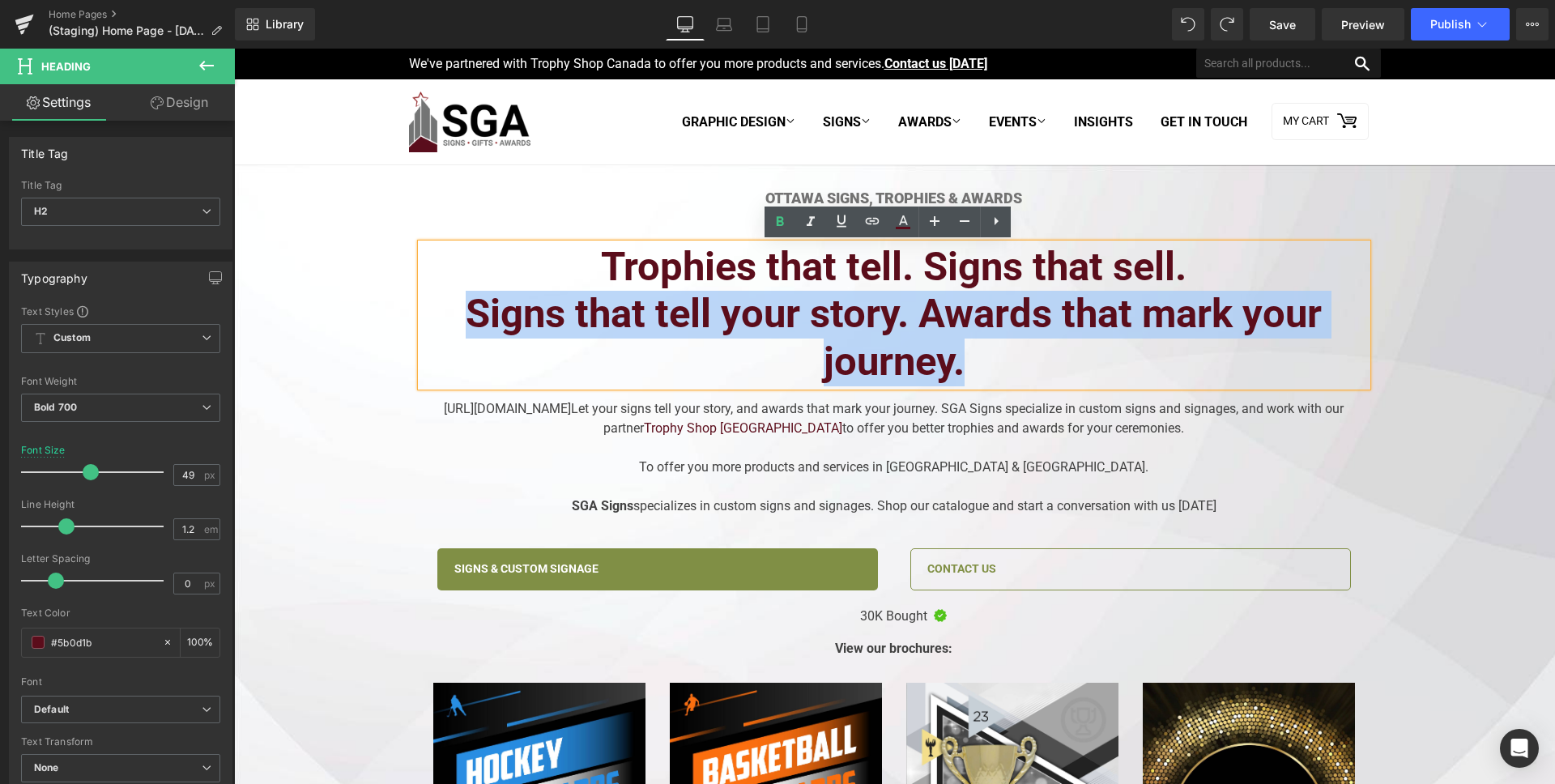
drag, startPoint x: 440, startPoint y: 316, endPoint x: 1020, endPoint y: 362, distance: 581.8
click at [1020, 362] on h2 "Signs that tell your story. Awards that mark your journey." at bounding box center [894, 338] width 946 height 95
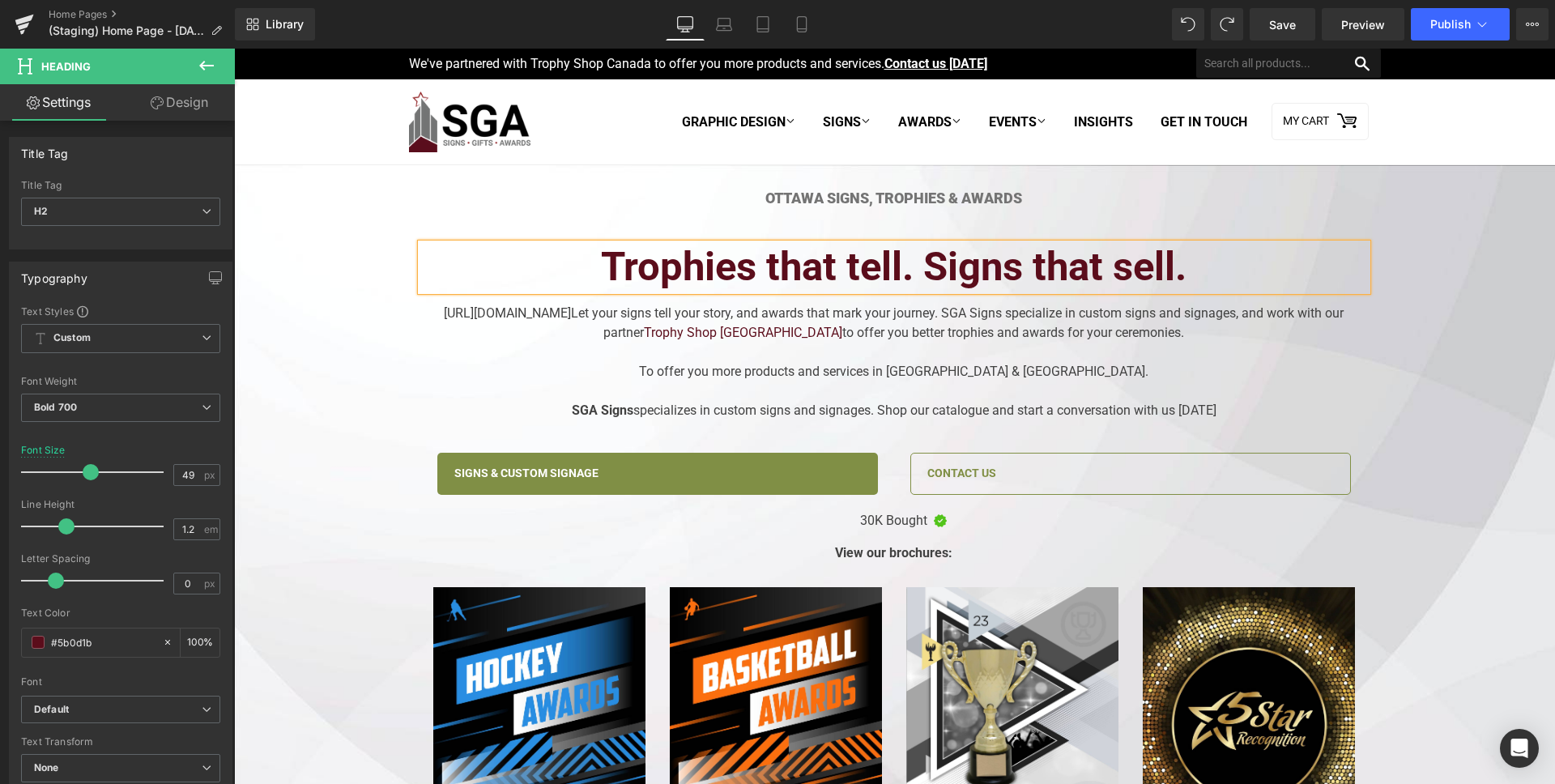
click at [649, 246] on h2 "Trophies that tell. Signs that sell." at bounding box center [894, 267] width 946 height 48
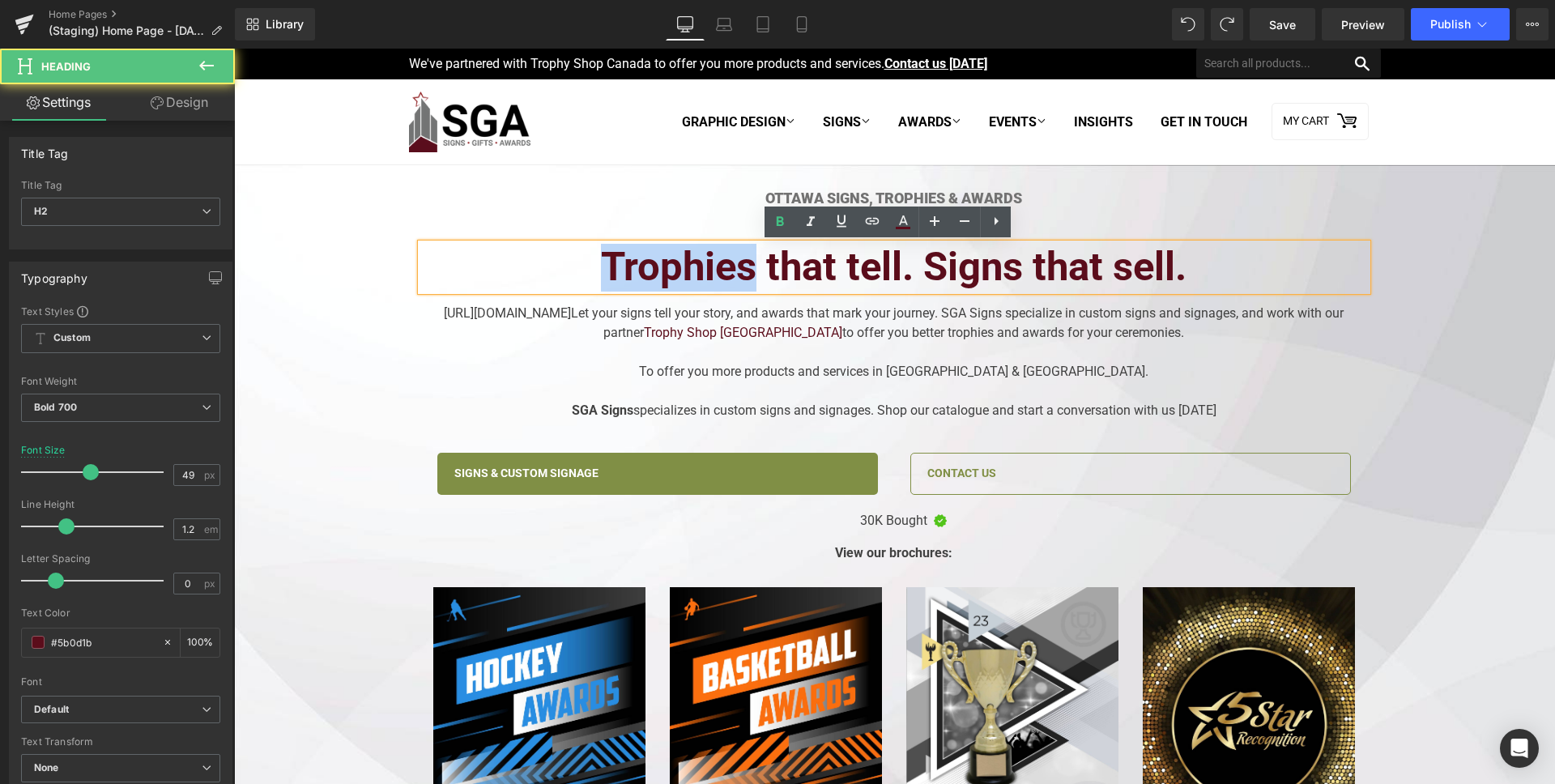
click at [649, 246] on h2 "Trophies that tell. Signs that sell." at bounding box center [894, 267] width 946 height 48
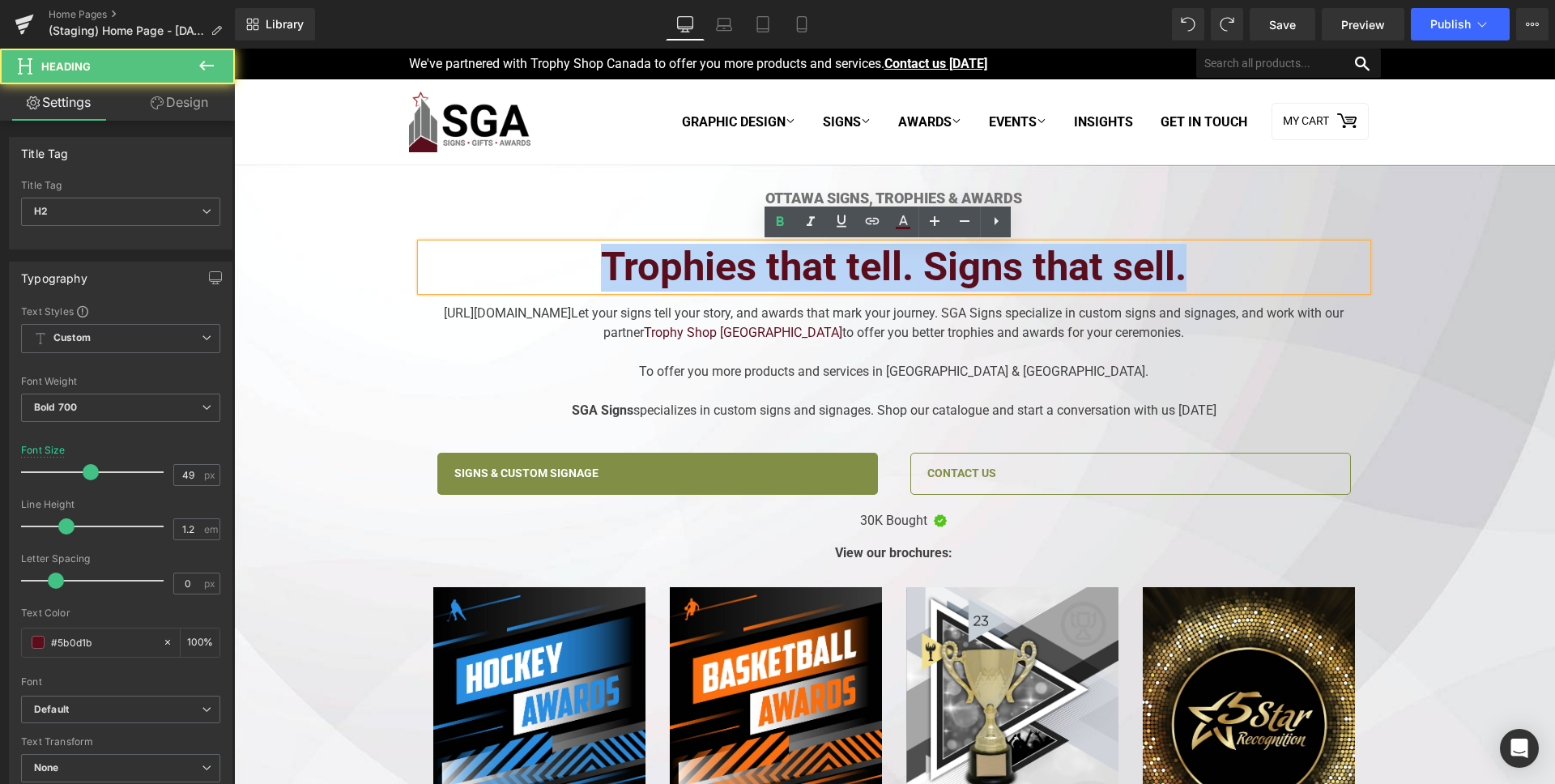
click at [649, 246] on h2 "Trophies that tell. Signs that sell." at bounding box center [894, 267] width 946 height 48
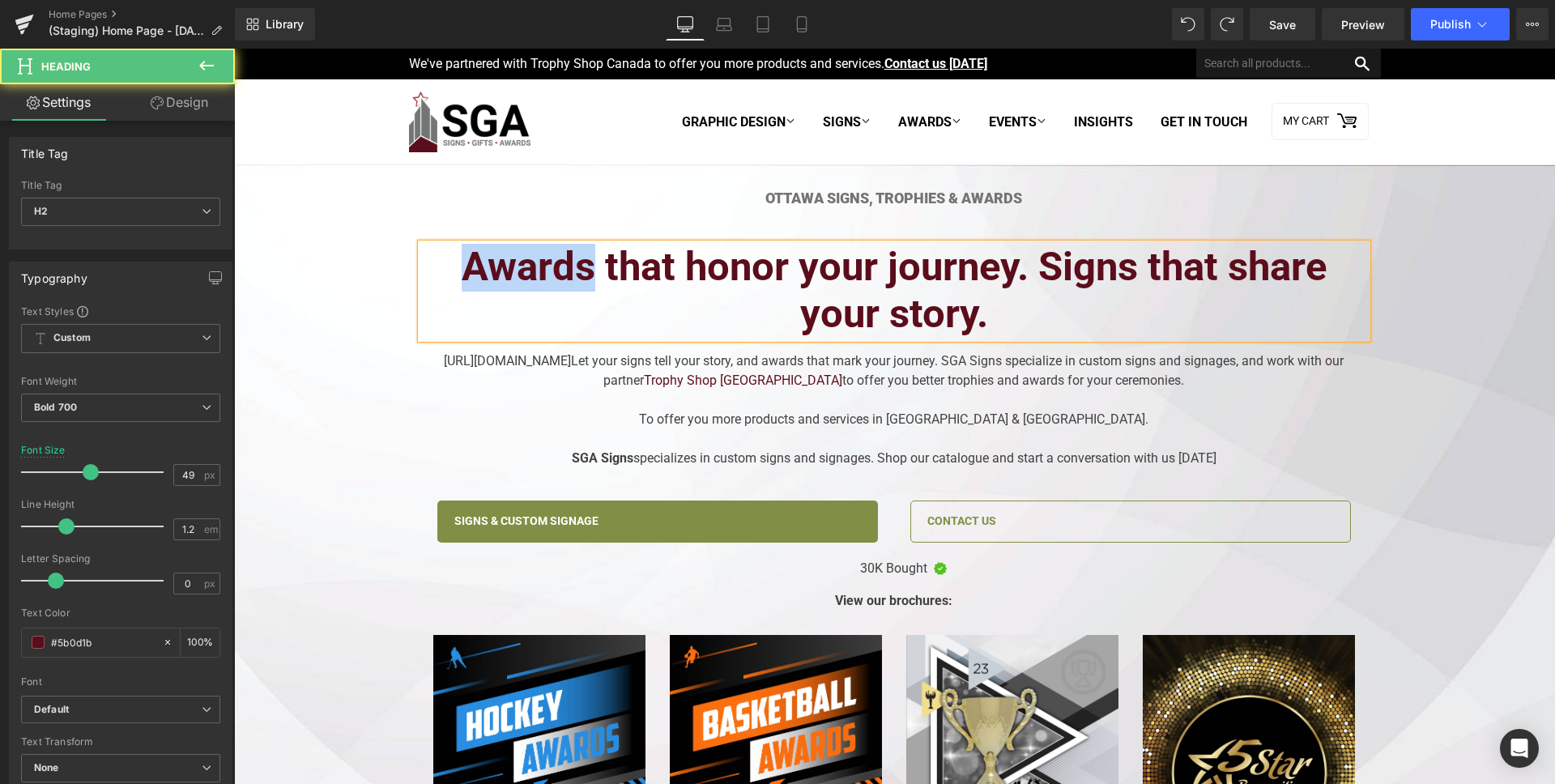
drag, startPoint x: 582, startPoint y: 274, endPoint x: 435, endPoint y: 272, distance: 147.0
click at [435, 272] on h2 "Awards that honor your journey. Signs that share your story." at bounding box center [894, 292] width 946 height 95
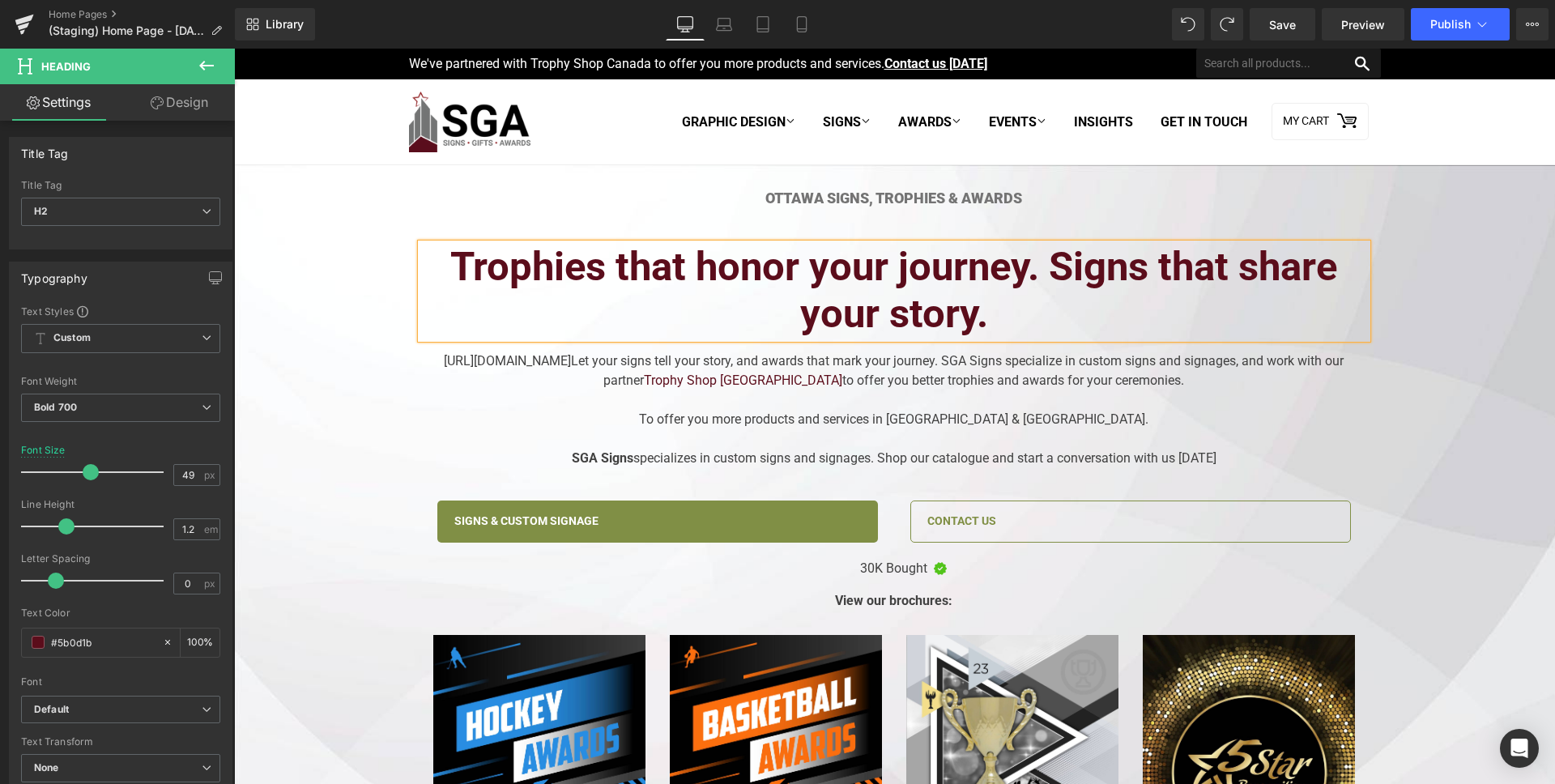
click at [835, 270] on h2 "Trophies that honor your journey. Signs that share your story." at bounding box center [894, 292] width 946 height 95
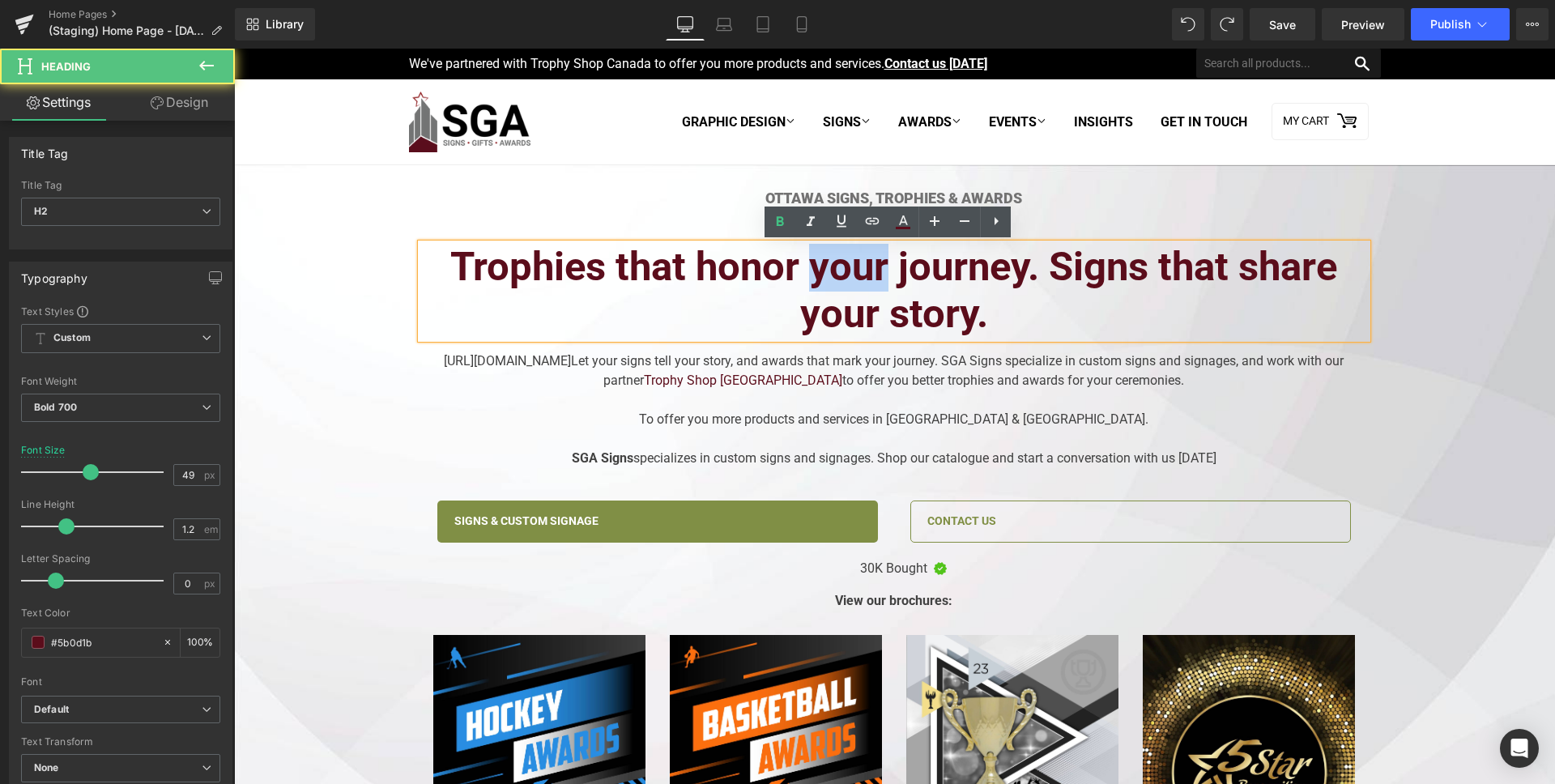
click at [835, 270] on h2 "Trophies that honor your journey. Signs that share your story." at bounding box center [894, 292] width 946 height 95
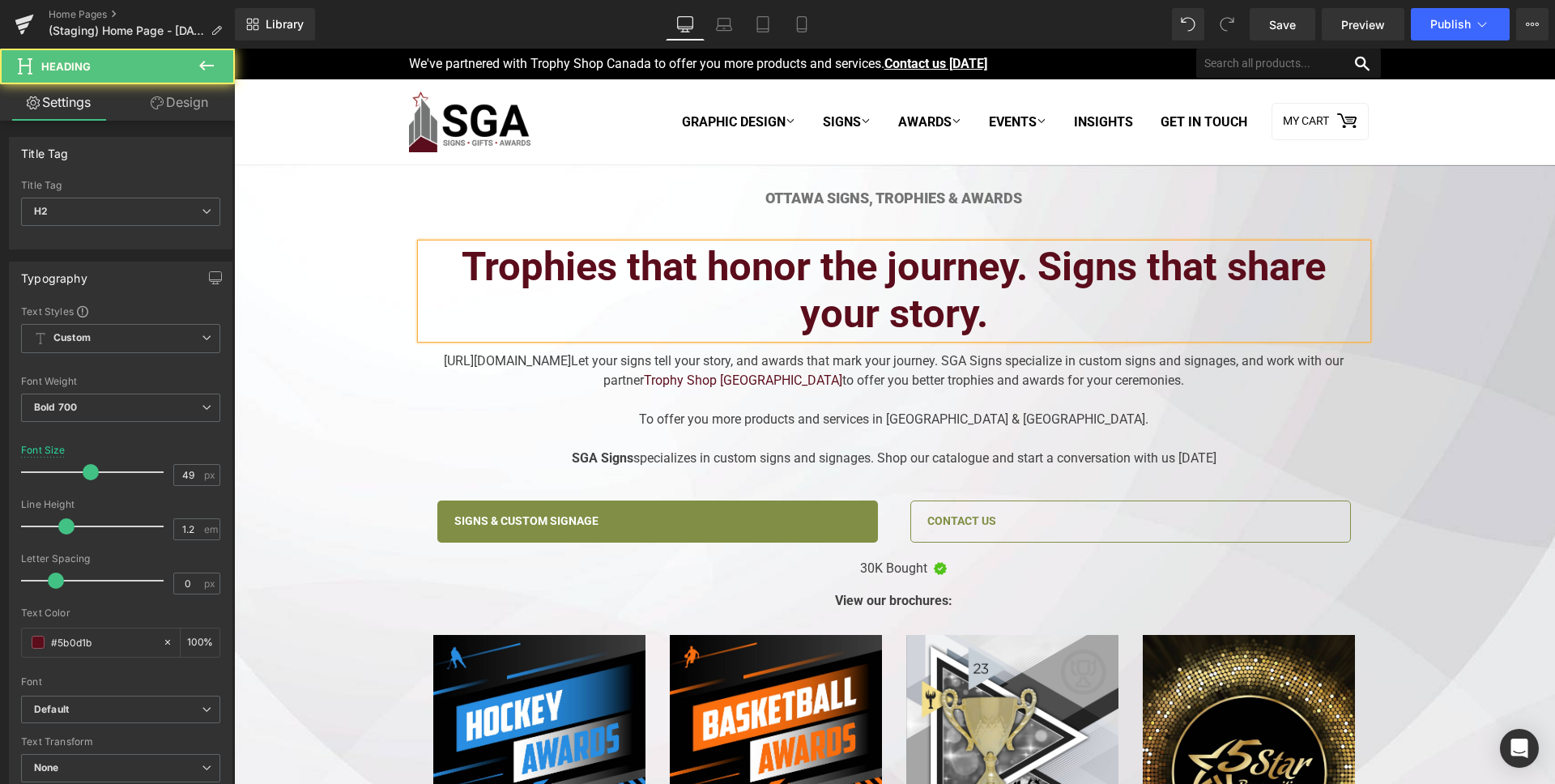
click at [822, 317] on h2 "Trophies that honor the journey. Signs that share your story." at bounding box center [894, 292] width 946 height 95
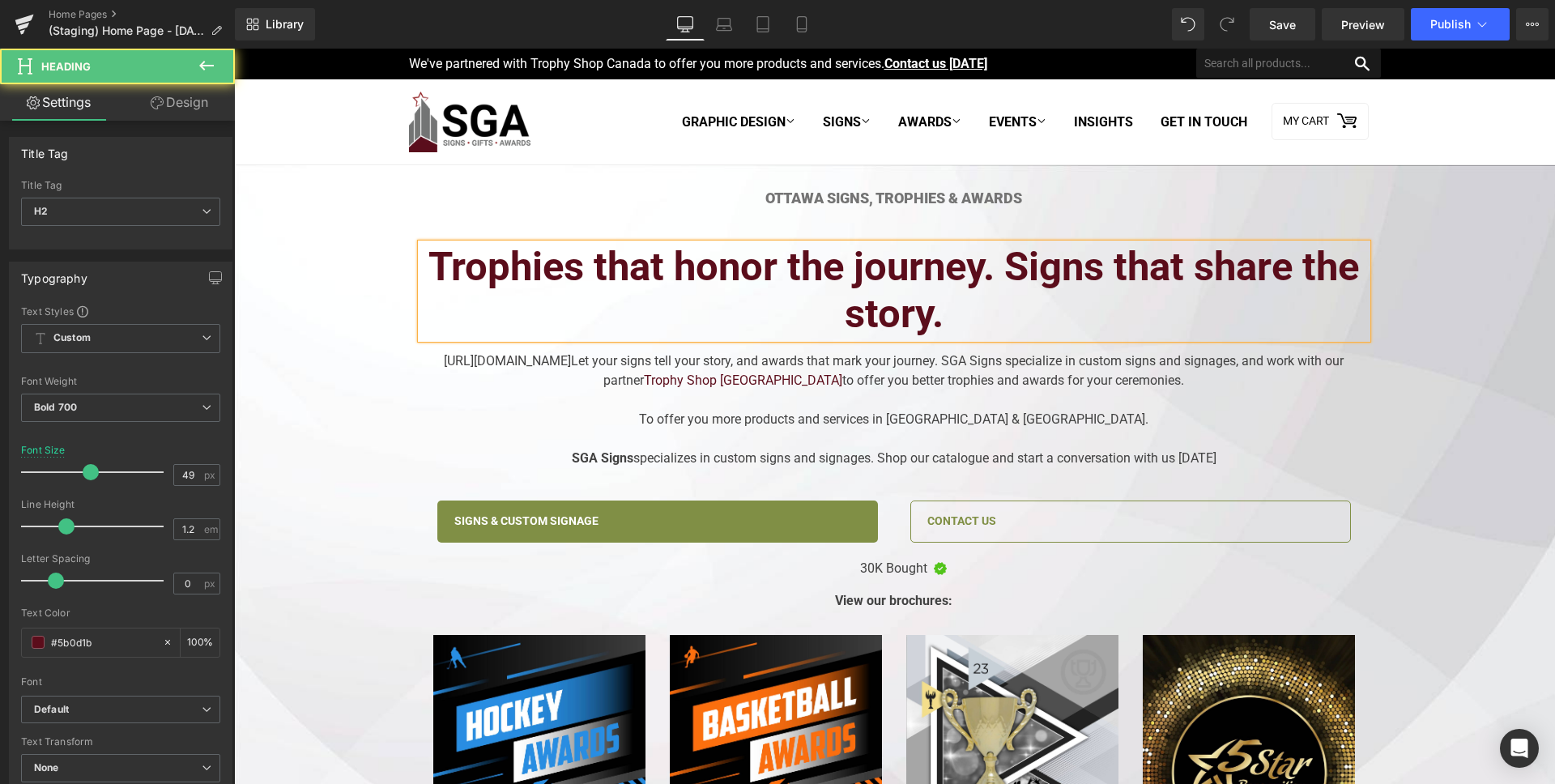
click at [998, 270] on h2 "Trophies that honor the journey. Signs that share the story." at bounding box center [894, 292] width 946 height 95
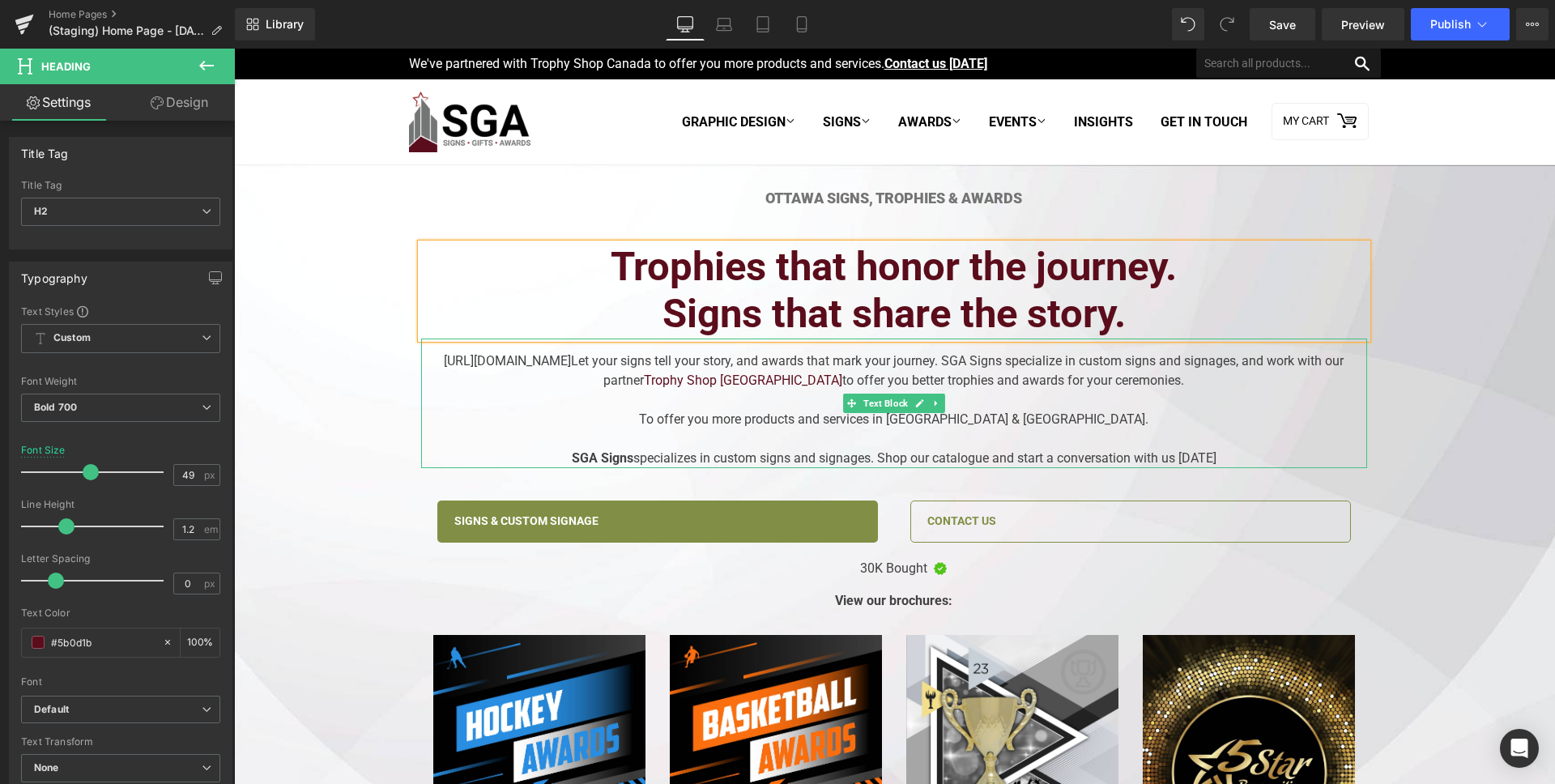
click at [517, 363] on div "https://gem-3910432.net Let your signs tell your story, and awards that mark yo…" at bounding box center [894, 403] width 946 height 130
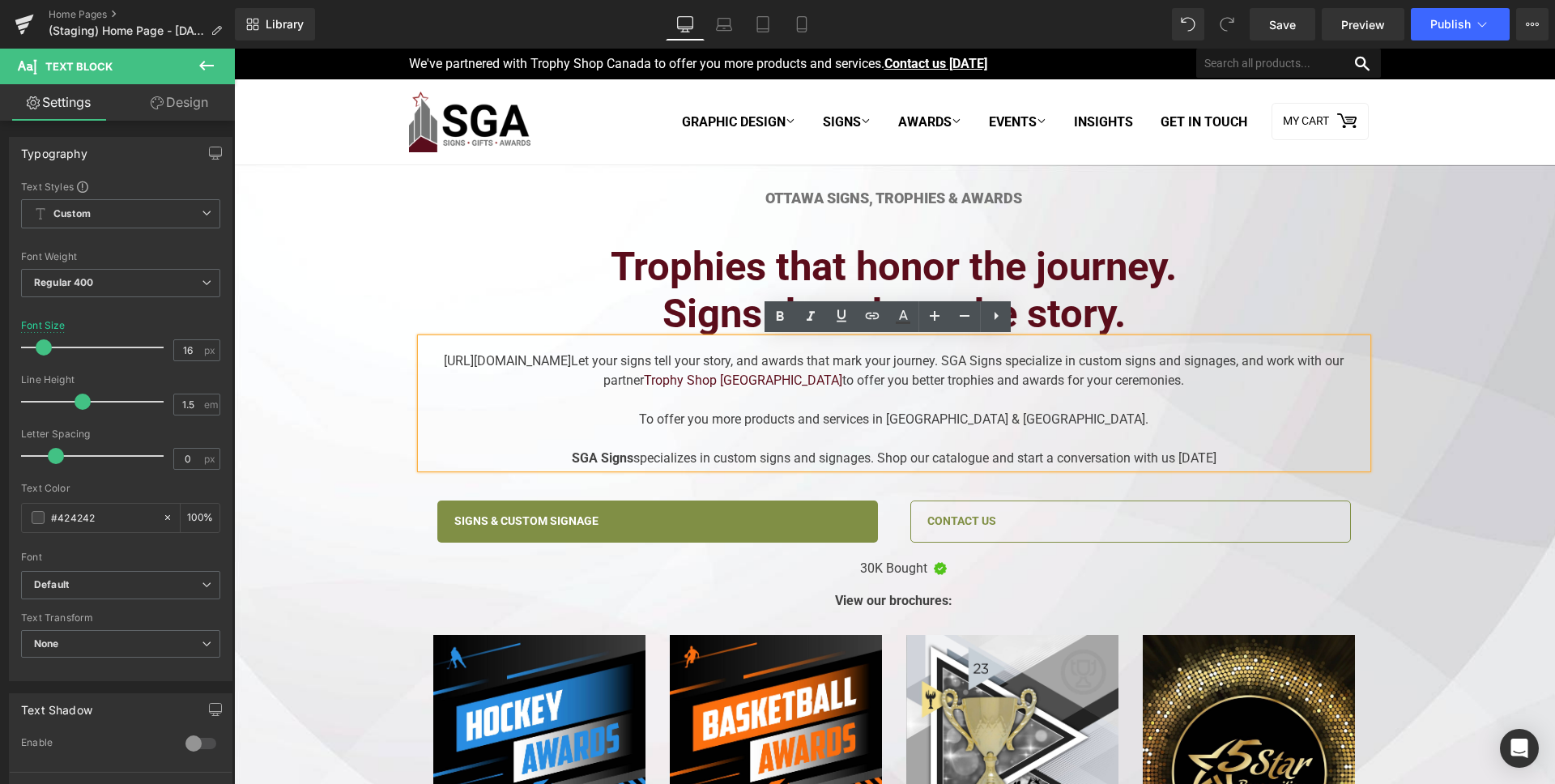
drag, startPoint x: 574, startPoint y: 362, endPoint x: 343, endPoint y: 340, distance: 232.0
click at [343, 340] on div "Ottawa Signs, Trophies & Awards Heading Trophies that honor the journey. Signs …" at bounding box center [894, 647] width 1321 height 914
click at [590, 363] on div "Let your signs tell your story, and awards that mark your journey. SGA Signs sp…" at bounding box center [894, 403] width 946 height 130
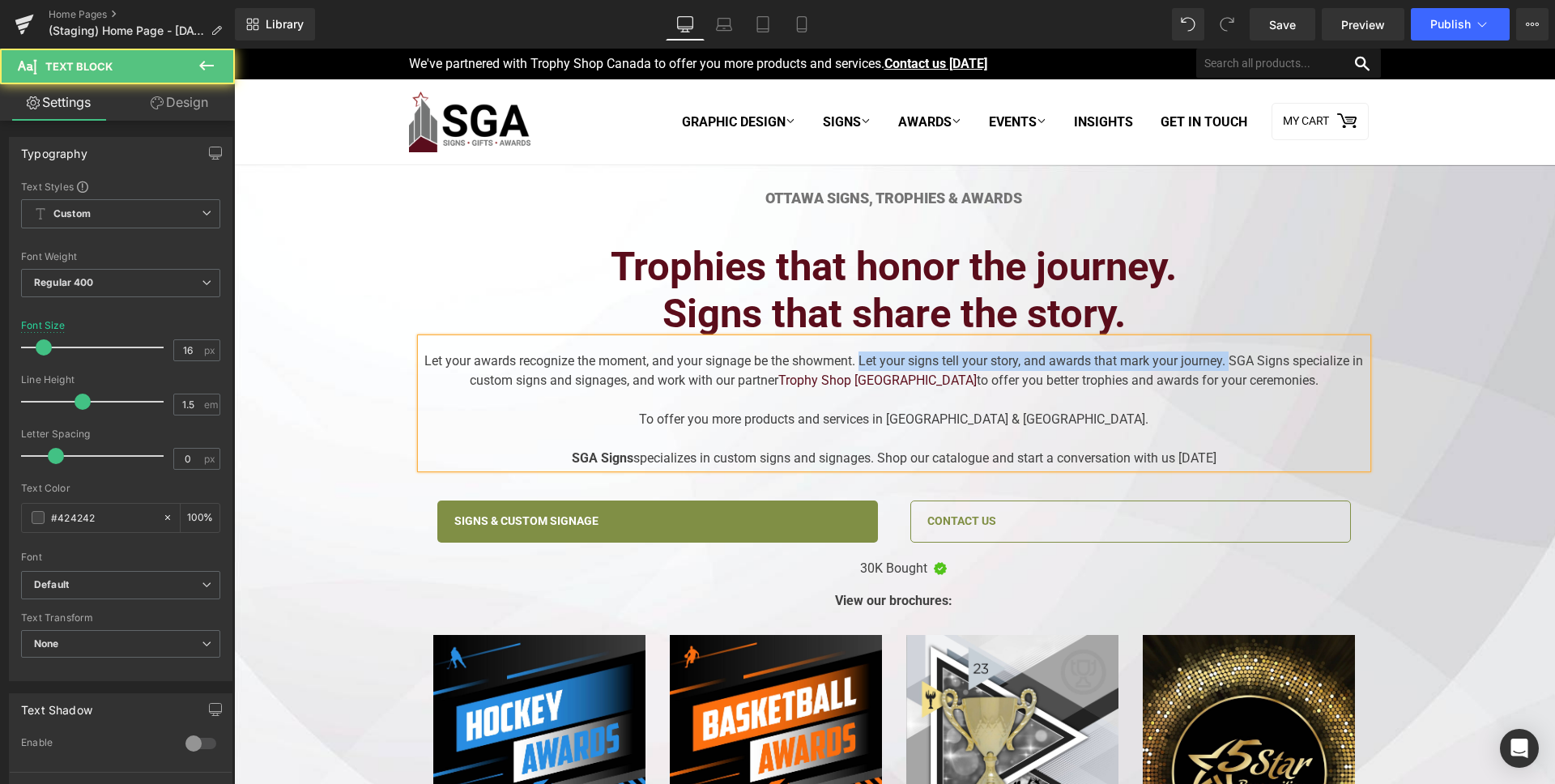
click at [1223, 364] on div "Let your awards recognize the moment, and your signage be the showment. Let you…" at bounding box center [894, 403] width 946 height 130
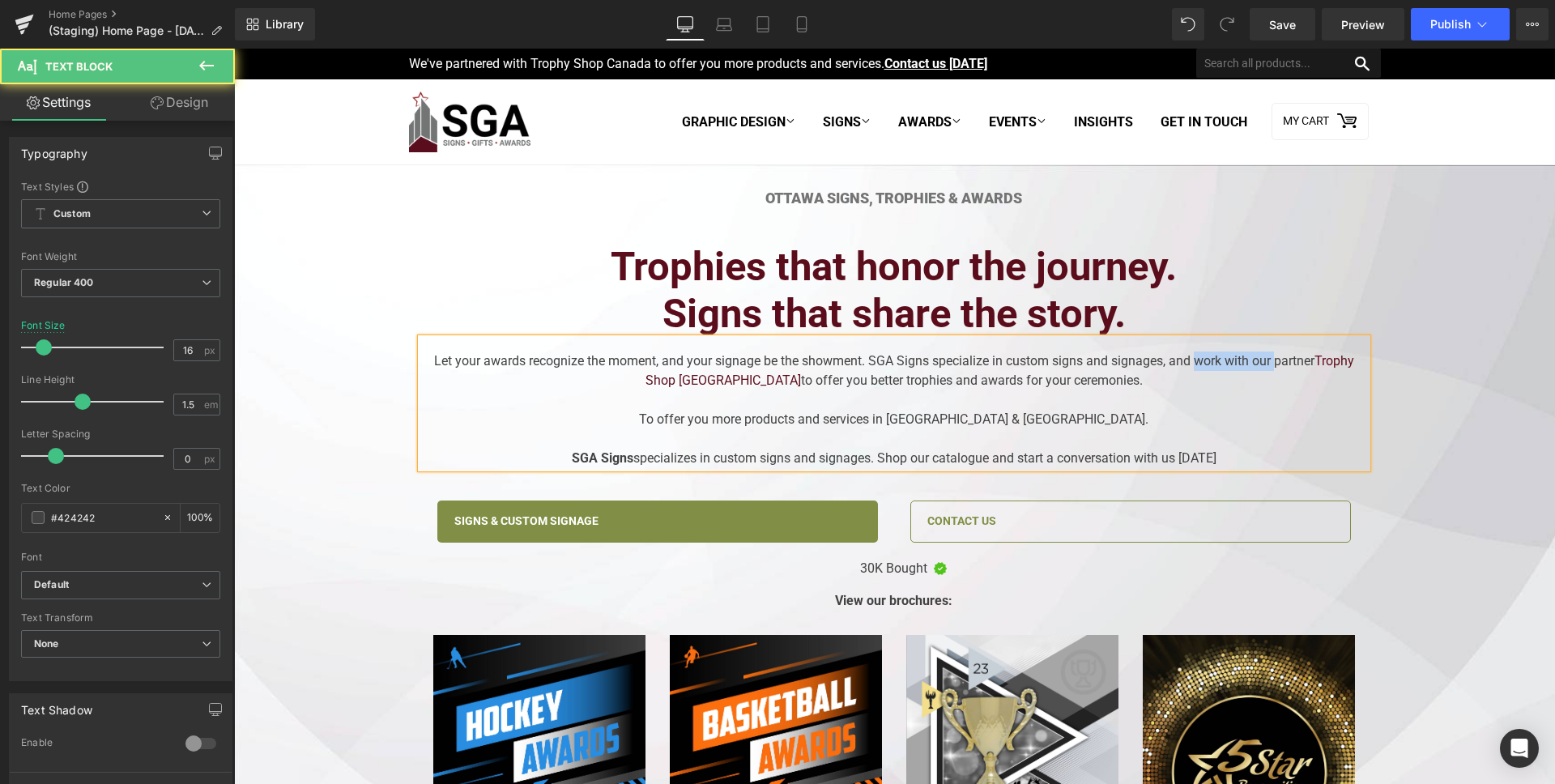
drag, startPoint x: 1188, startPoint y: 362, endPoint x: 1268, endPoint y: 362, distance: 80.0
click at [1268, 362] on div "Let your awards recognize the moment, and your signage be the showment. SGA Sig…" at bounding box center [894, 403] width 946 height 130
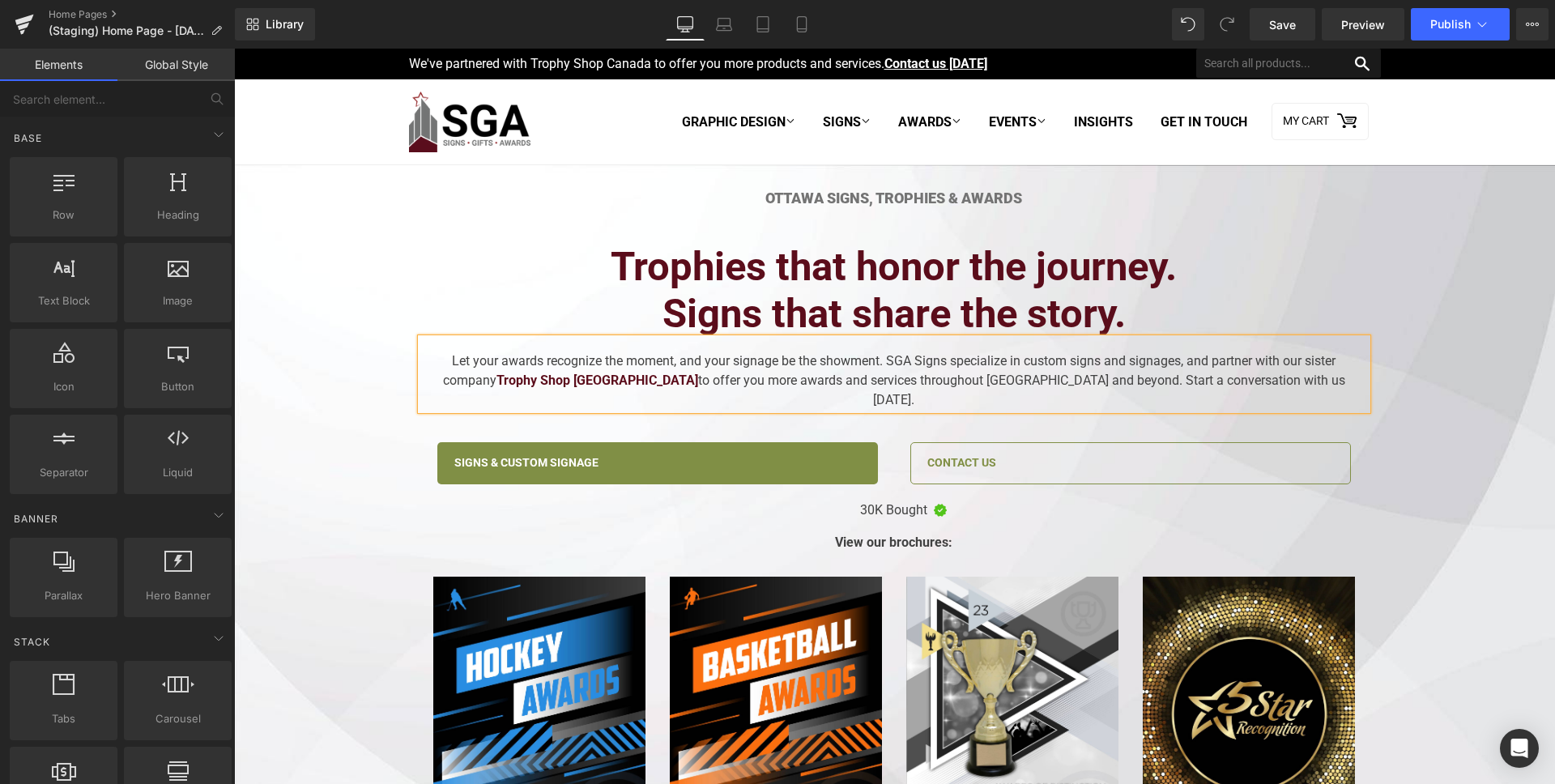
click at [1264, 379] on div "Let your awards recognize the moment, and your signage be the showment. SGA Sig…" at bounding box center [894, 374] width 946 height 71
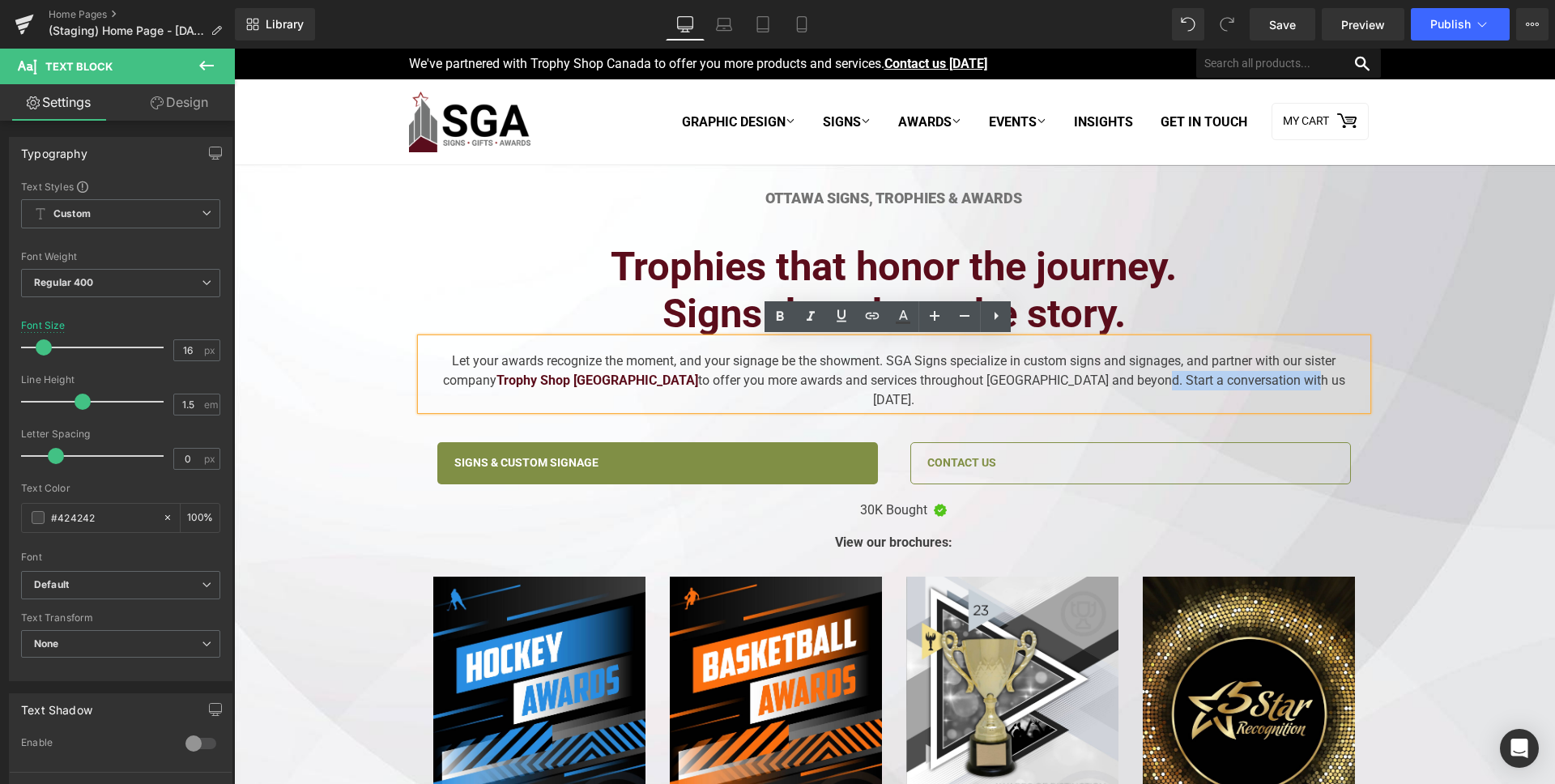
drag, startPoint x: 1277, startPoint y: 378, endPoint x: 1120, endPoint y: 381, distance: 157.0
click at [1120, 381] on div "Let your awards recognize the moment, and your signage be the showment. SGA Sig…" at bounding box center [894, 374] width 946 height 71
drag, startPoint x: 1082, startPoint y: 382, endPoint x: 1364, endPoint y: 387, distance: 282.0
click at [1364, 387] on div "Ottawa Signs, Trophies & Awards Heading Trophies that honor the journey. Signs …" at bounding box center [894, 524] width 970 height 670
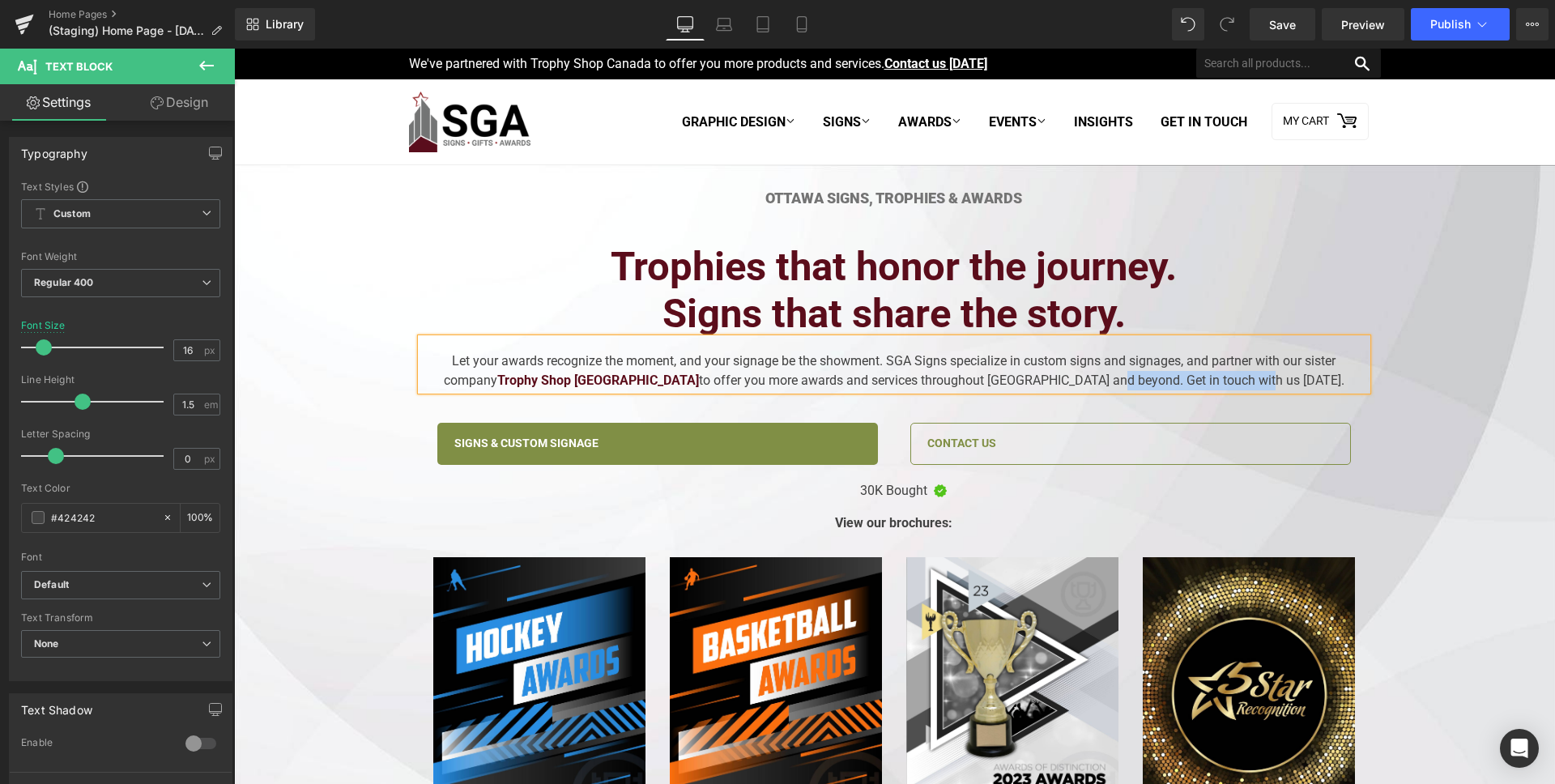
click at [1132, 376] on div "Let your awards recognize the moment, and your signage be the showment. SGA Sig…" at bounding box center [894, 363] width 946 height 51
drag, startPoint x: 1108, startPoint y: 381, endPoint x: 1255, endPoint y: 382, distance: 147.0
click at [1255, 382] on div "Let your awards recognize the moment, and your signage be the showment. SGA Sig…" at bounding box center [894, 363] width 946 height 51
click at [876, 313] on icon at bounding box center [873, 316] width 14 height 7
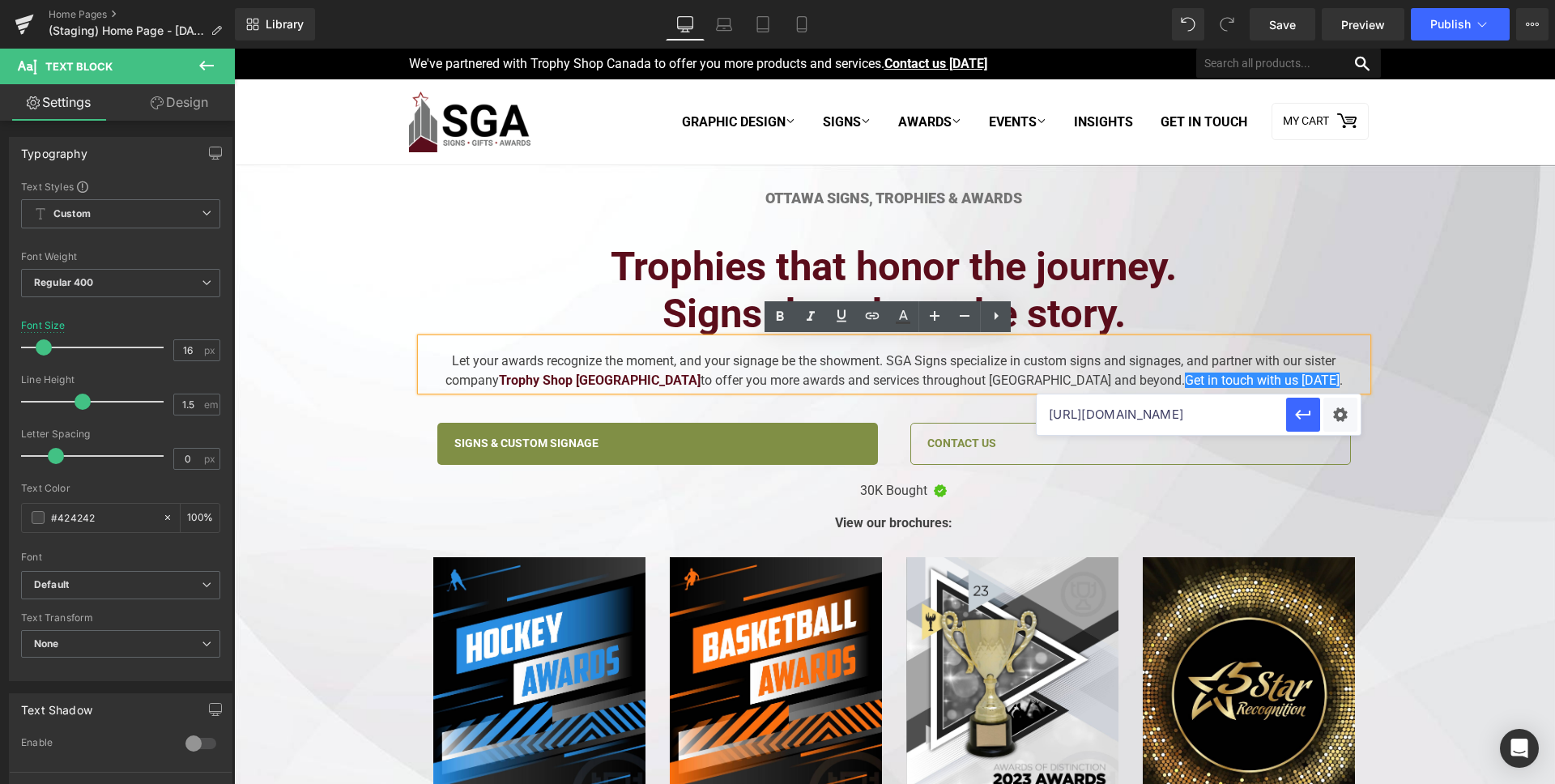
click at [1144, 416] on input "[URL][DOMAIN_NAME]" at bounding box center [1161, 414] width 250 height 40
paste input "https://sgasigns.com/pages/contact-us"
type input "https://sgasigns.com/pages/contact-us"
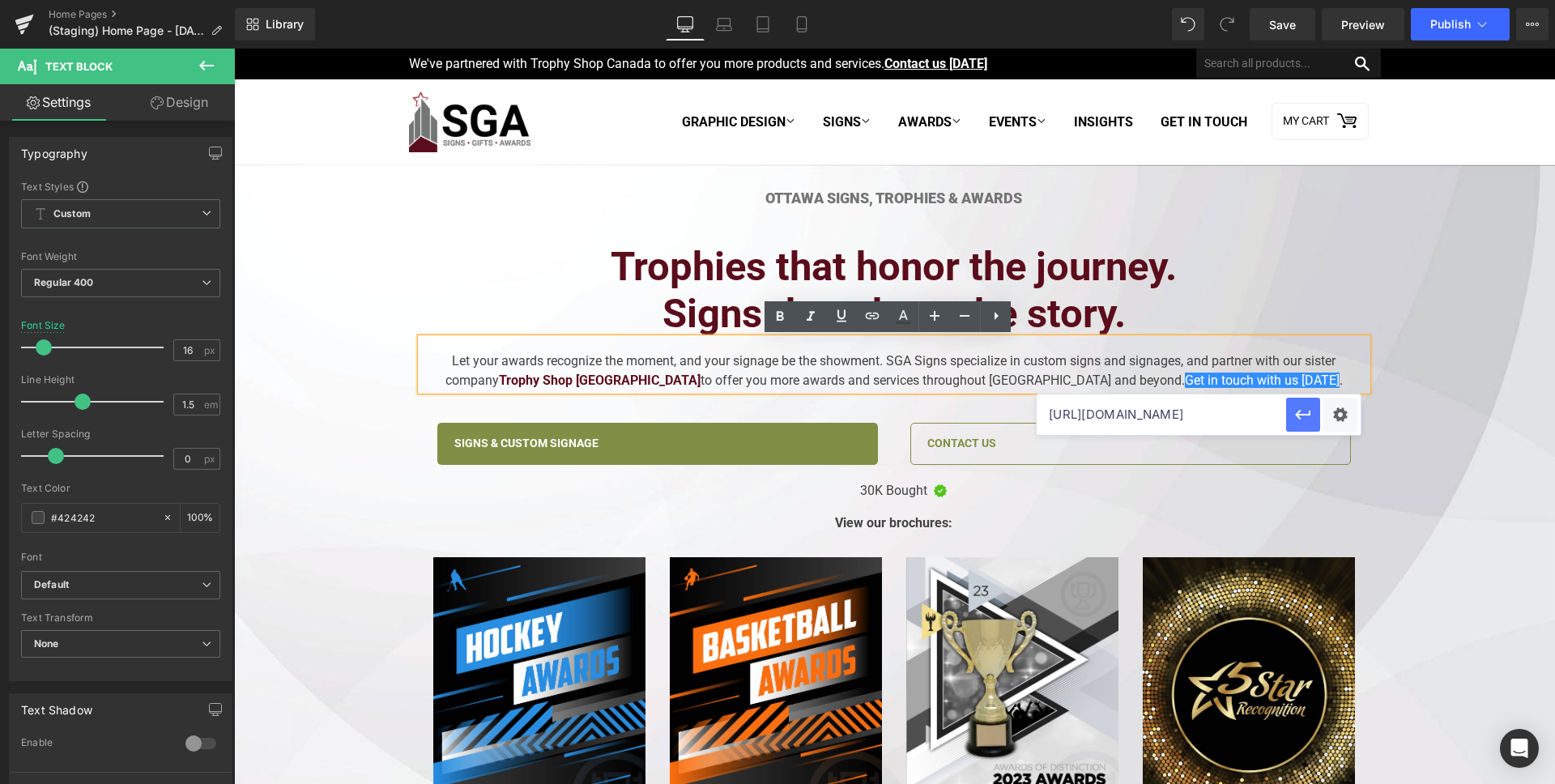
click at [1305, 423] on icon "button" at bounding box center [1303, 414] width 20 height 20
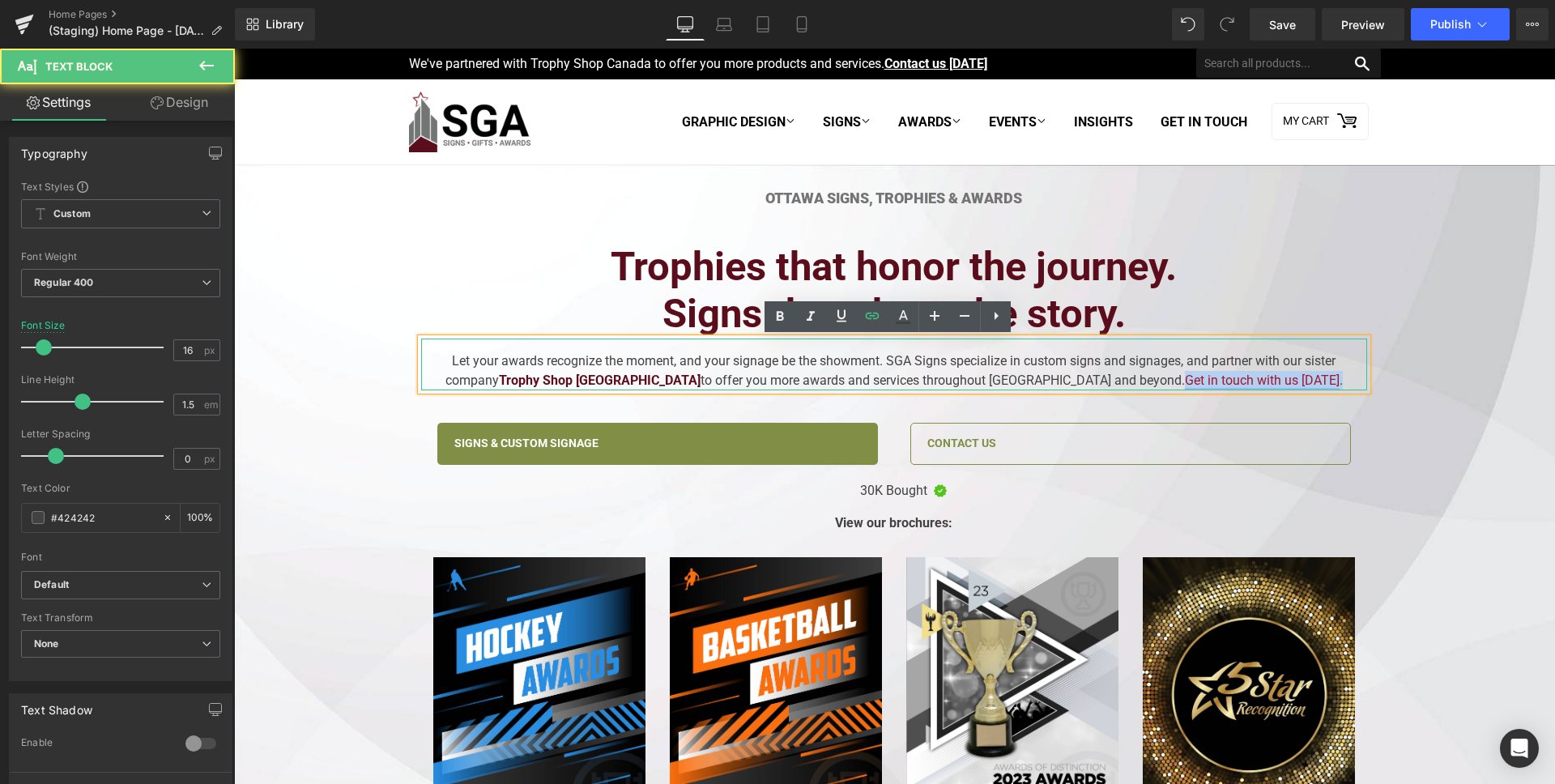
drag, startPoint x: 1267, startPoint y: 383, endPoint x: 1106, endPoint y: 381, distance: 161.0
click at [1106, 381] on div "Let your awards recognize the moment, and your signage be the showment. SGA Sig…" at bounding box center [894, 363] width 946 height 51
click at [1185, 381] on link "Get in touch with us [DATE]" at bounding box center [1263, 380] width 155 height 15
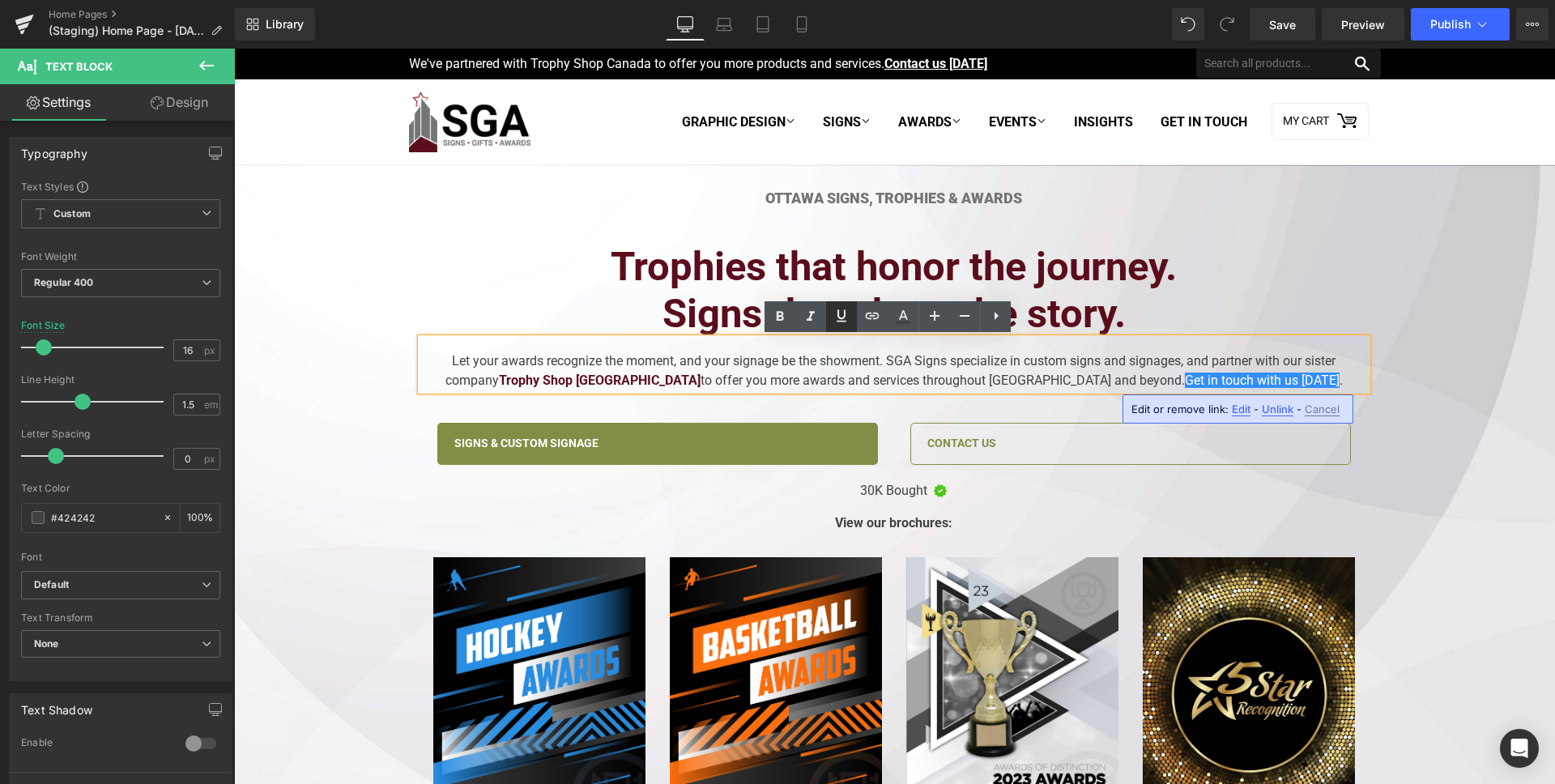
click at [849, 324] on icon at bounding box center [841, 316] width 20 height 20
click at [850, 321] on icon at bounding box center [841, 316] width 20 height 20
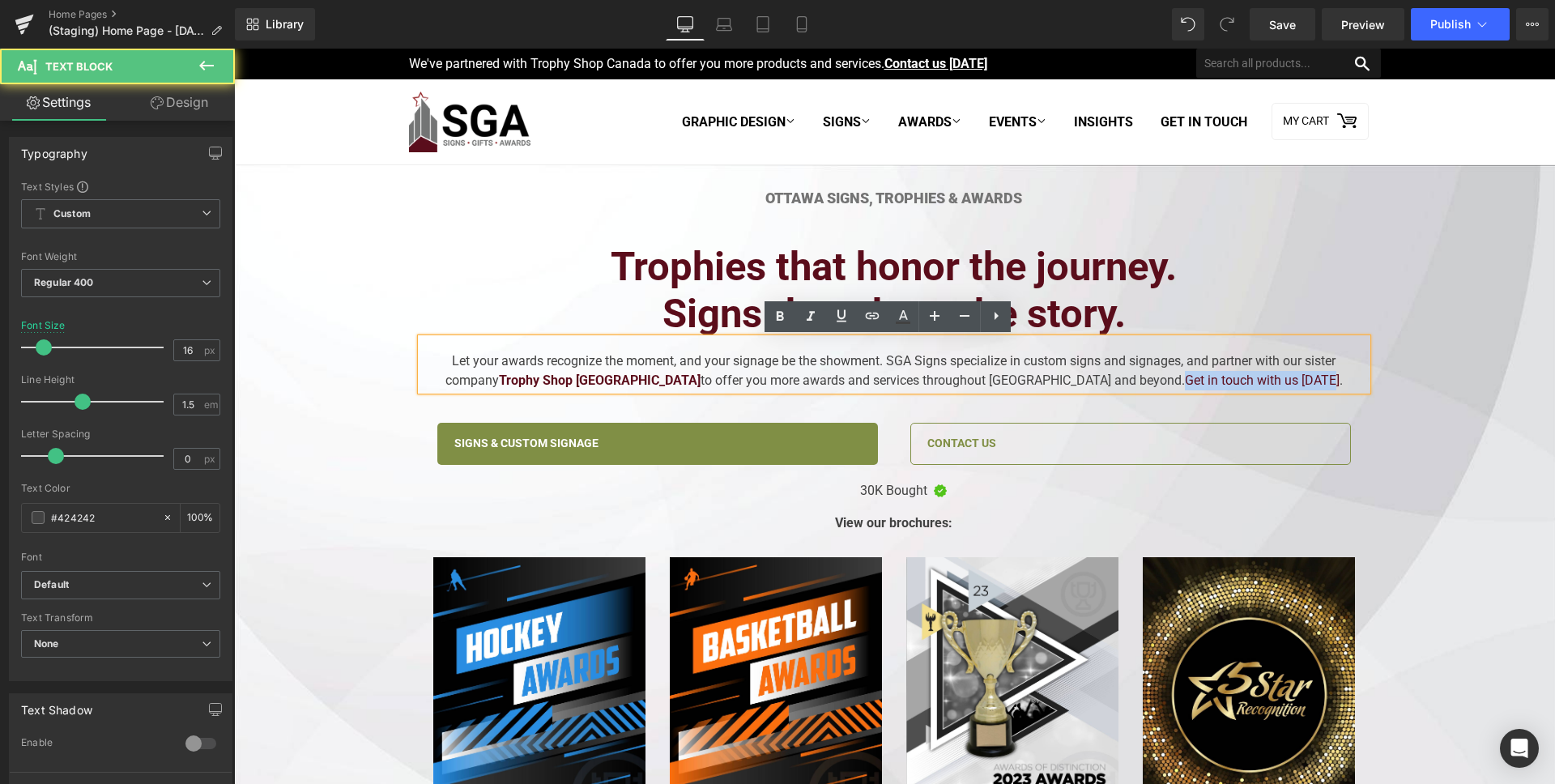
drag, startPoint x: 1107, startPoint y: 382, endPoint x: 1255, endPoint y: 383, distance: 148.0
click at [1255, 383] on div "Let your awards recognize the moment, and your signage be the showment. SGA Sig…" at bounding box center [894, 363] width 946 height 51
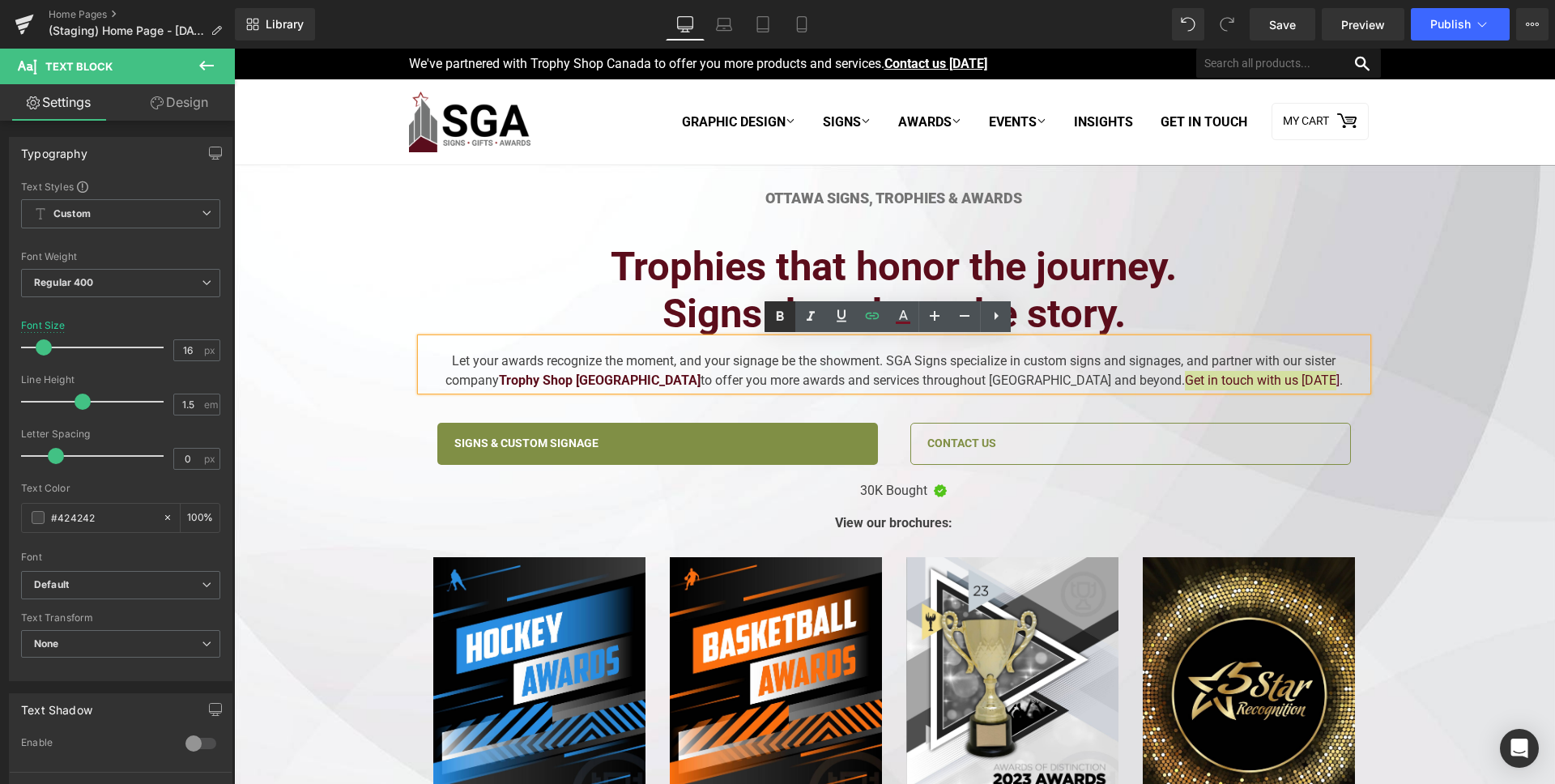
click at [779, 316] on icon at bounding box center [780, 316] width 7 height 9
click at [1035, 374] on div "Let your awards recognize the moment, and your signage be the showment. SGA Sig…" at bounding box center [894, 363] width 946 height 51
drag, startPoint x: 1107, startPoint y: 382, endPoint x: 1255, endPoint y: 386, distance: 148.1
click at [1255, 386] on div "Let your awards recognize the moment, and your signage be the showment. SGA Sig…" at bounding box center [894, 363] width 946 height 51
click at [842, 313] on icon at bounding box center [841, 316] width 20 height 20
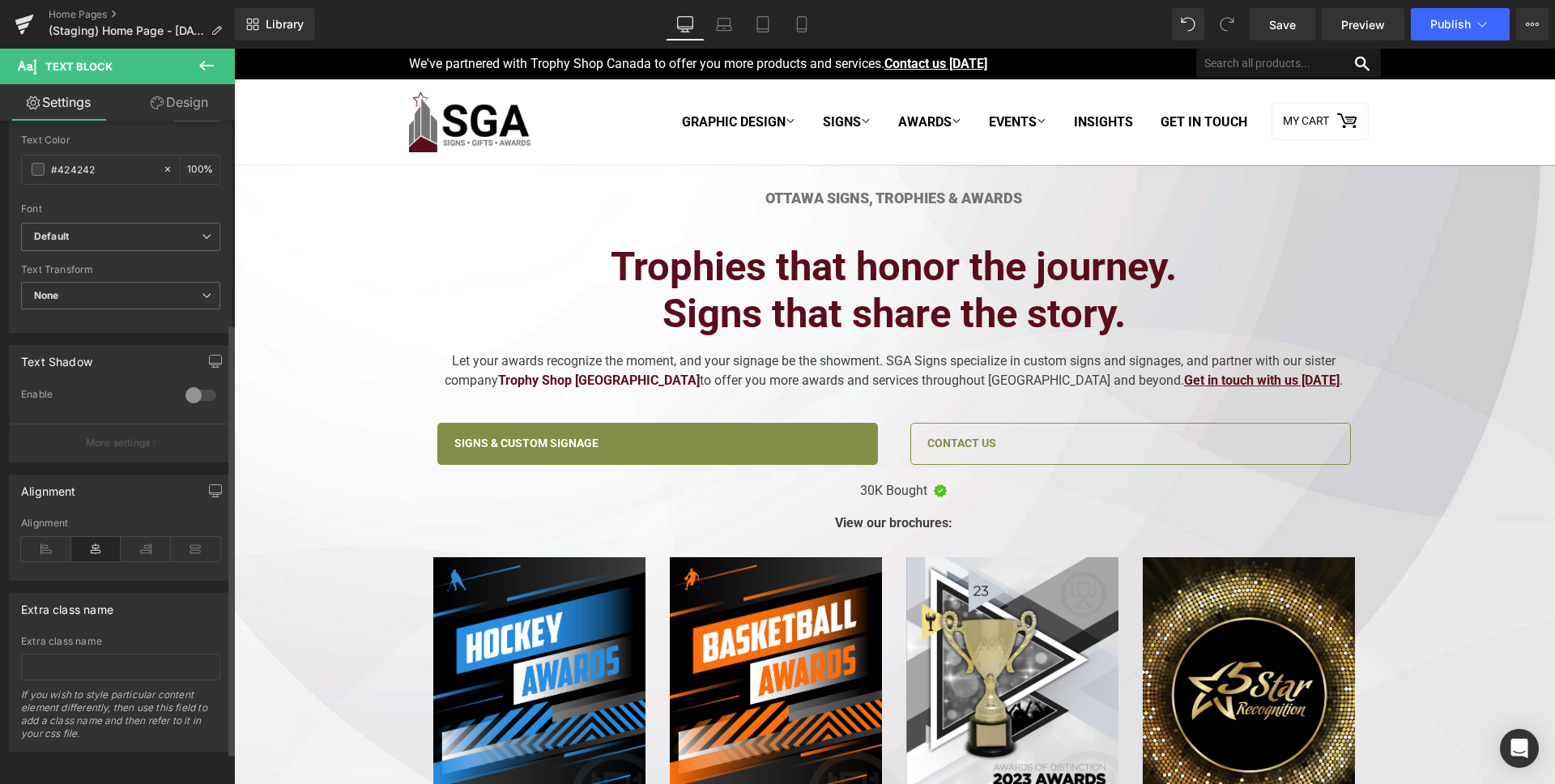
scroll to position [362, 0]
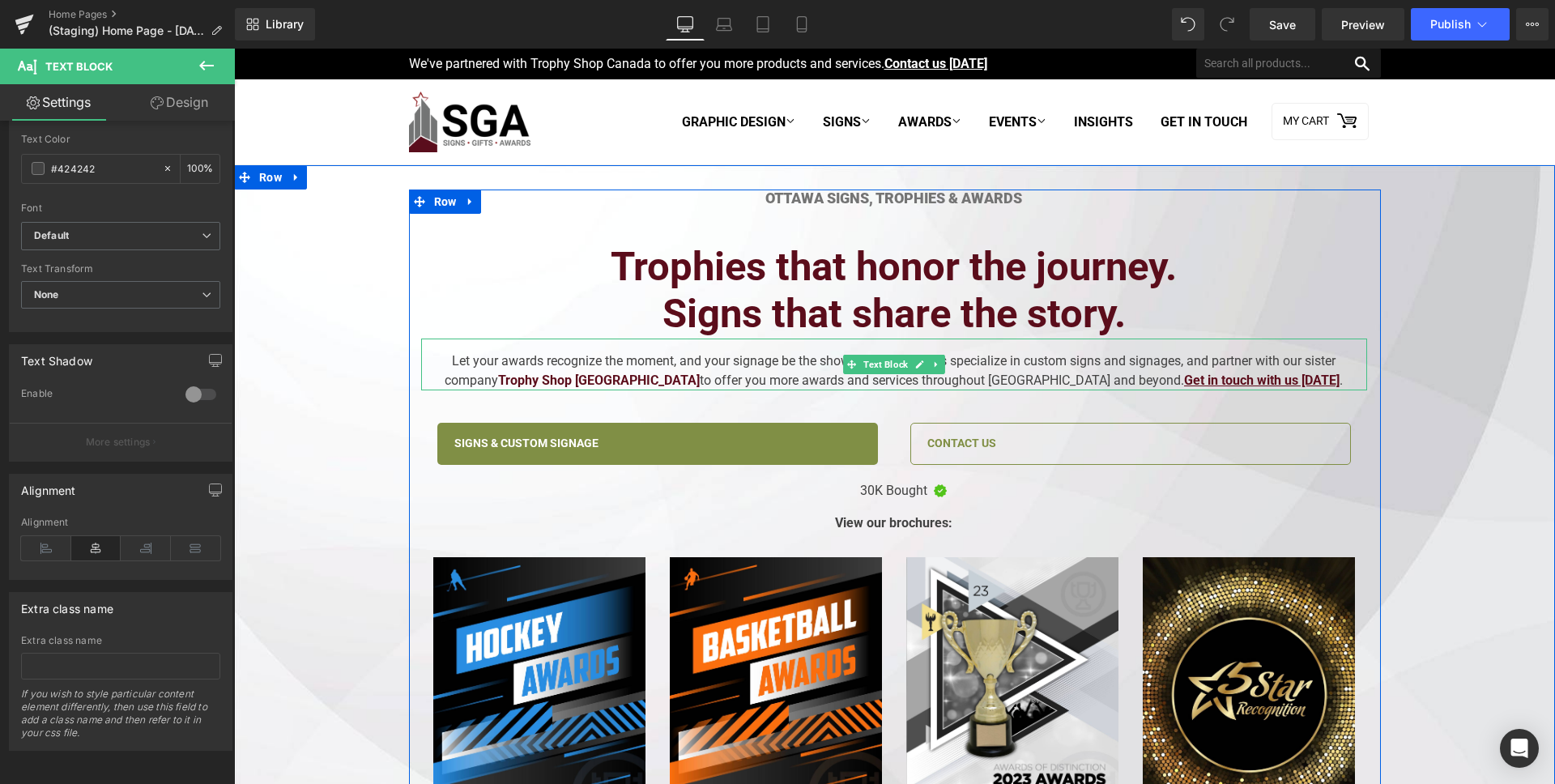
click at [822, 384] on div "Let your awards recognize the moment, and your signage be the showment. SGA Sig…" at bounding box center [894, 363] width 946 height 51
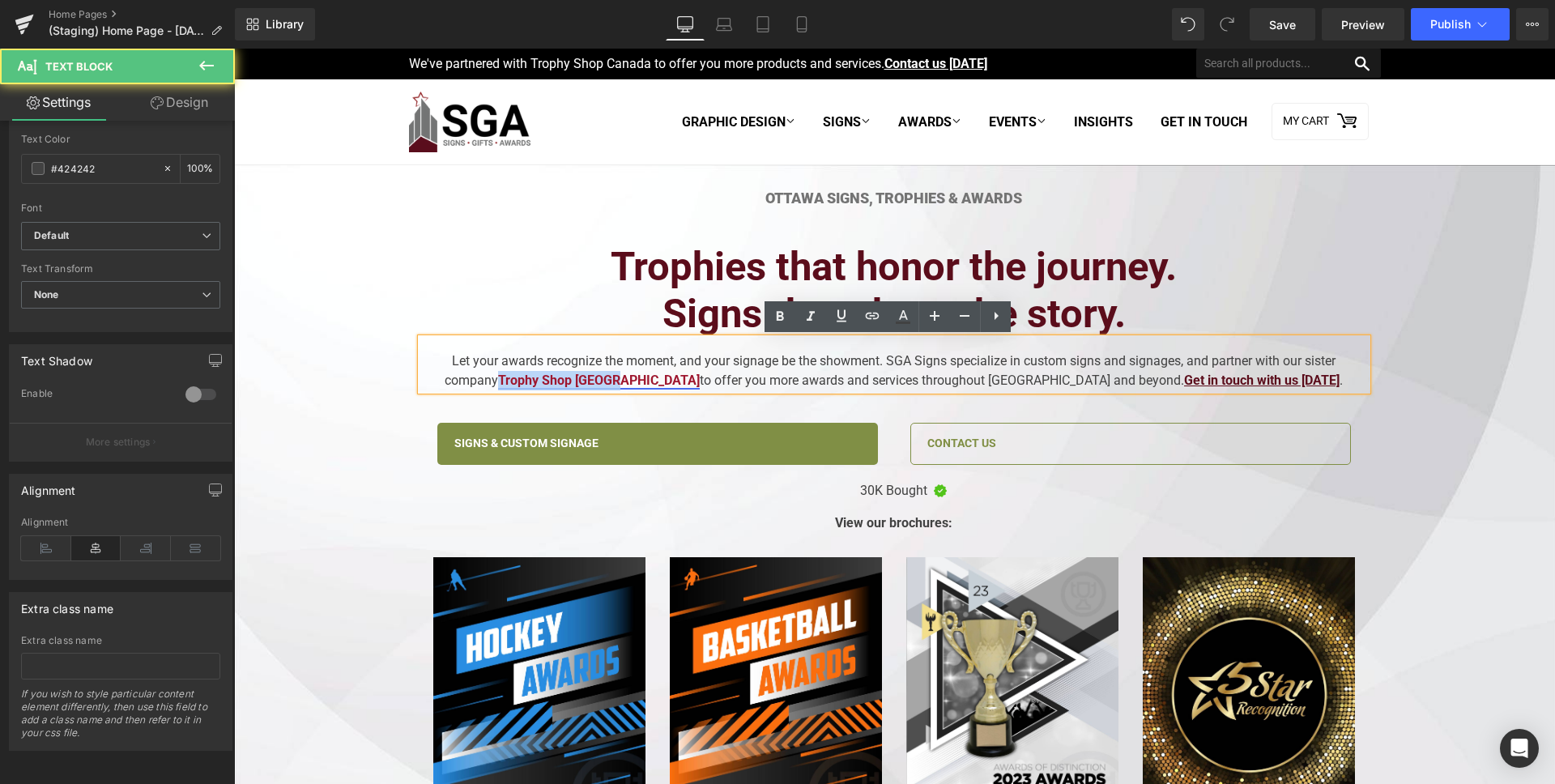
drag, startPoint x: 574, startPoint y: 385, endPoint x: 692, endPoint y: 385, distance: 118.0
click at [692, 385] on strong "Trophy Shop [GEOGRAPHIC_DATA]" at bounding box center [599, 380] width 202 height 15
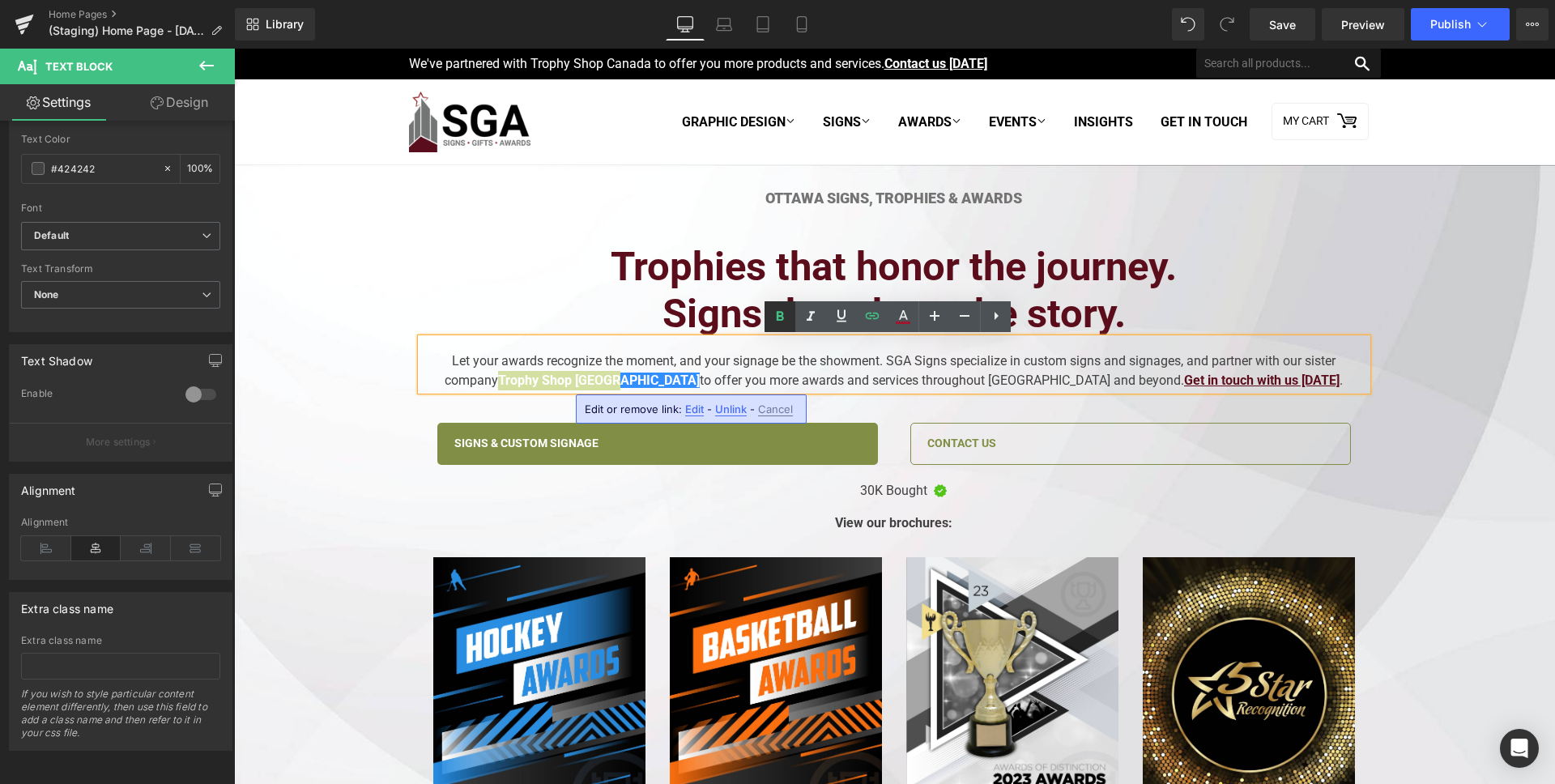
click at [783, 324] on icon at bounding box center [779, 316] width 20 height 20
click at [842, 322] on icon at bounding box center [841, 316] width 20 height 20
click at [786, 322] on icon at bounding box center [779, 316] width 20 height 20
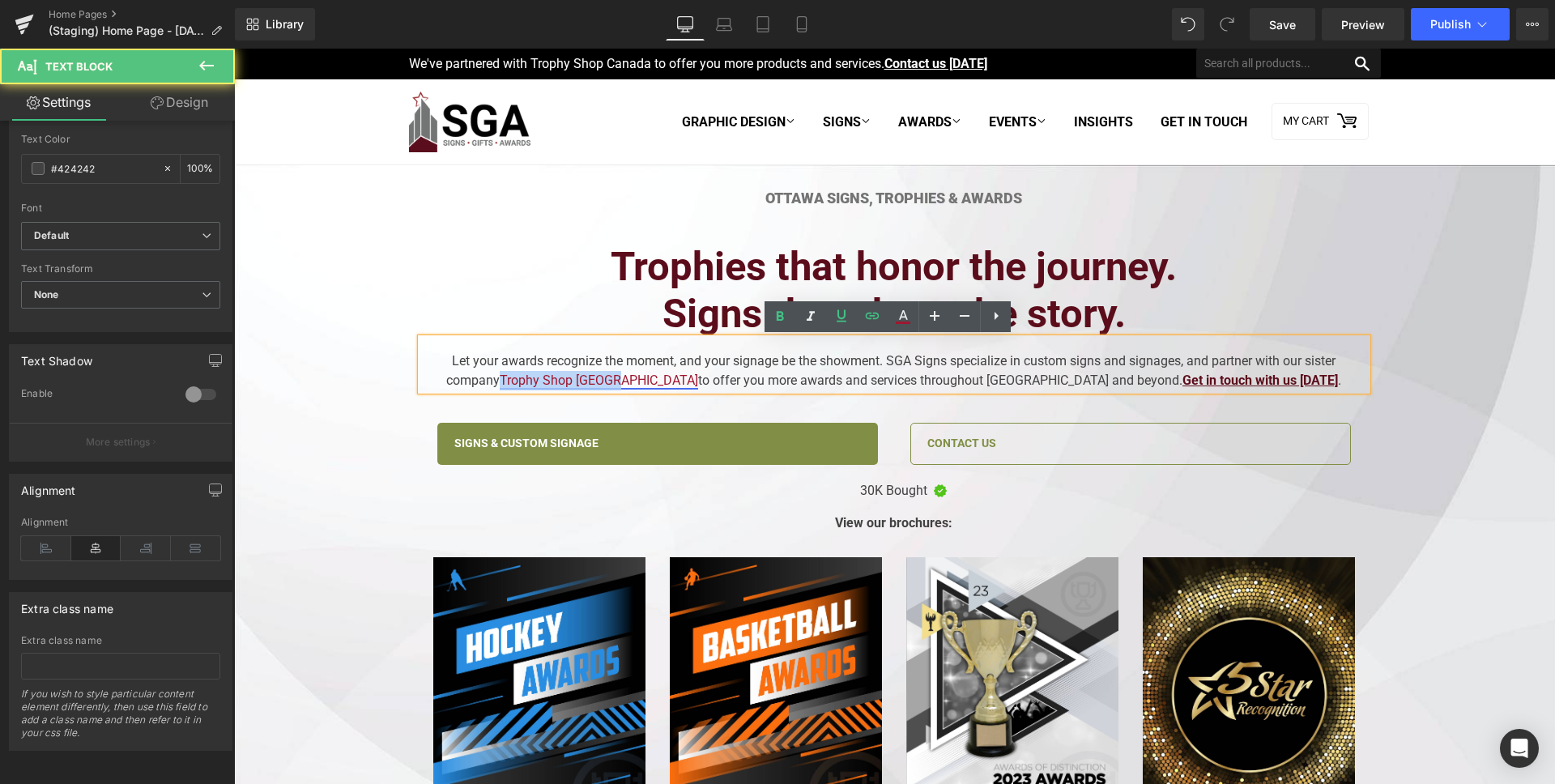
drag, startPoint x: 575, startPoint y: 385, endPoint x: 692, endPoint y: 385, distance: 117.0
click at [692, 385] on link "Trophy Shop [GEOGRAPHIC_DATA]" at bounding box center [599, 380] width 198 height 15
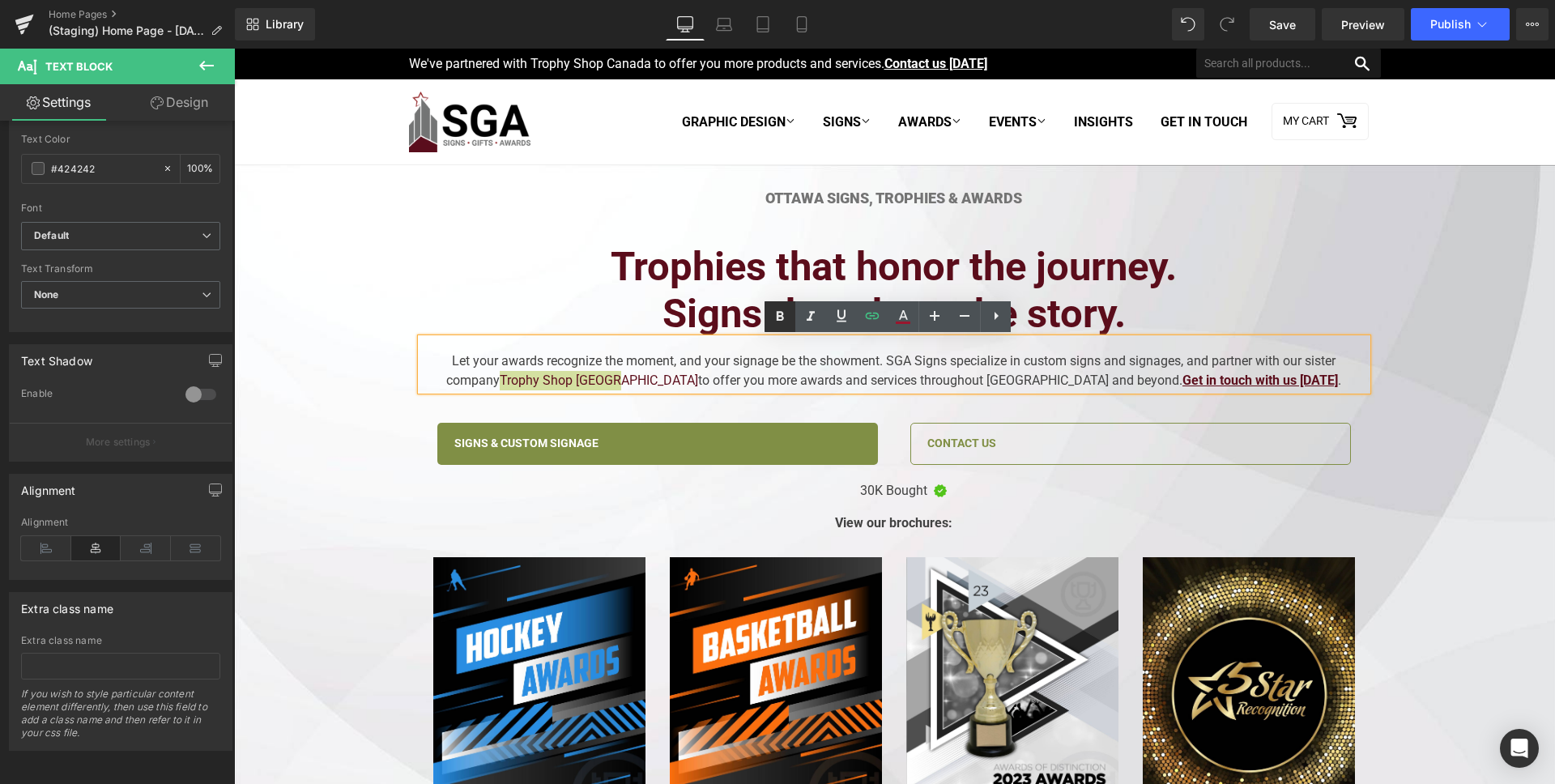
click at [775, 324] on icon at bounding box center [779, 316] width 20 height 20
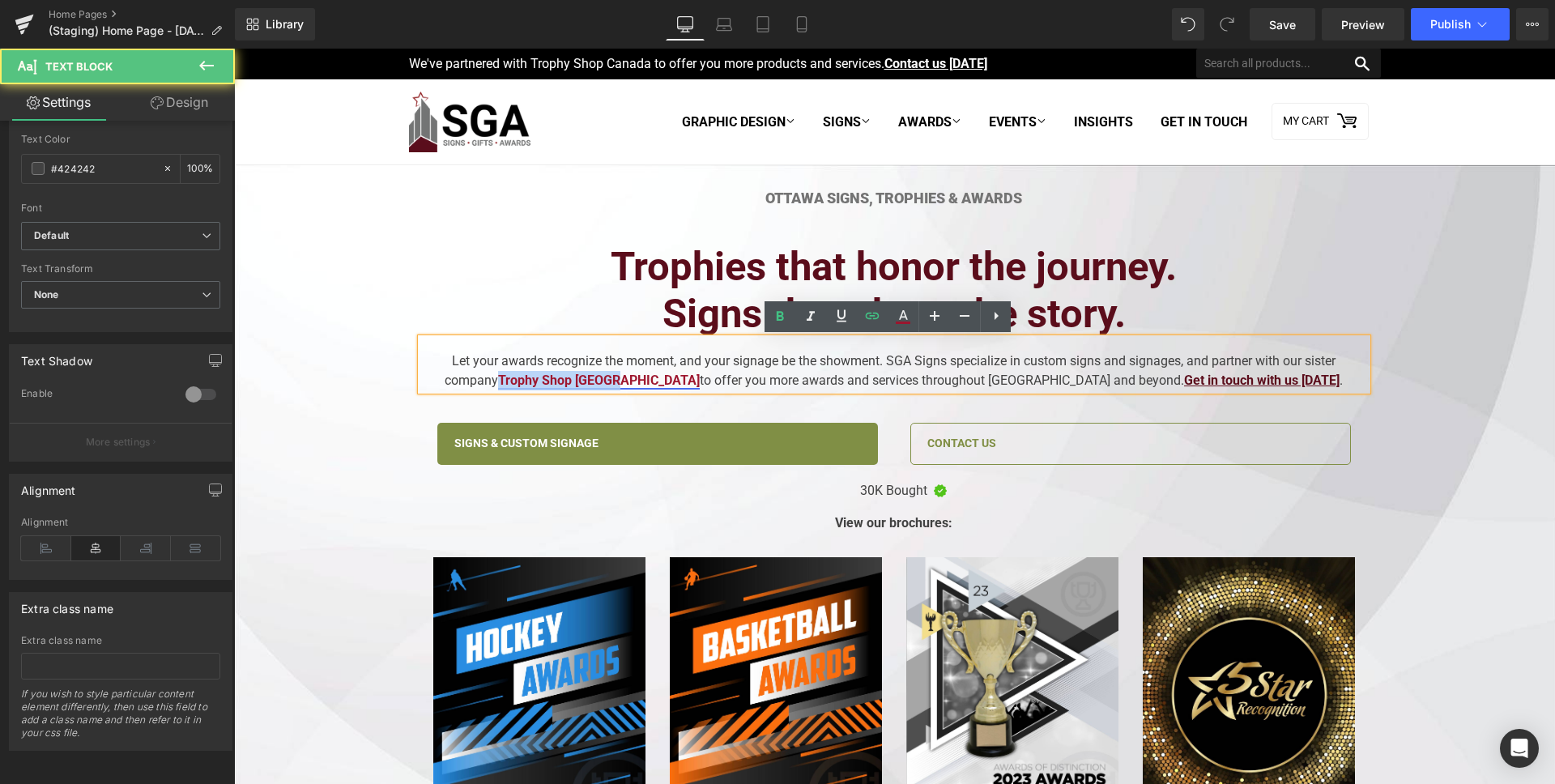
drag, startPoint x: 574, startPoint y: 378, endPoint x: 692, endPoint y: 383, distance: 118.1
click at [692, 383] on strong "Trophy Shop [GEOGRAPHIC_DATA]" at bounding box center [599, 380] width 202 height 15
click at [836, 319] on icon at bounding box center [841, 316] width 20 height 20
click at [818, 363] on div "Let your awards recognize the moment, and your signage be the showment. SGA Sig…" at bounding box center [894, 363] width 946 height 51
click at [915, 190] on div at bounding box center [894, 192] width 946 height 4
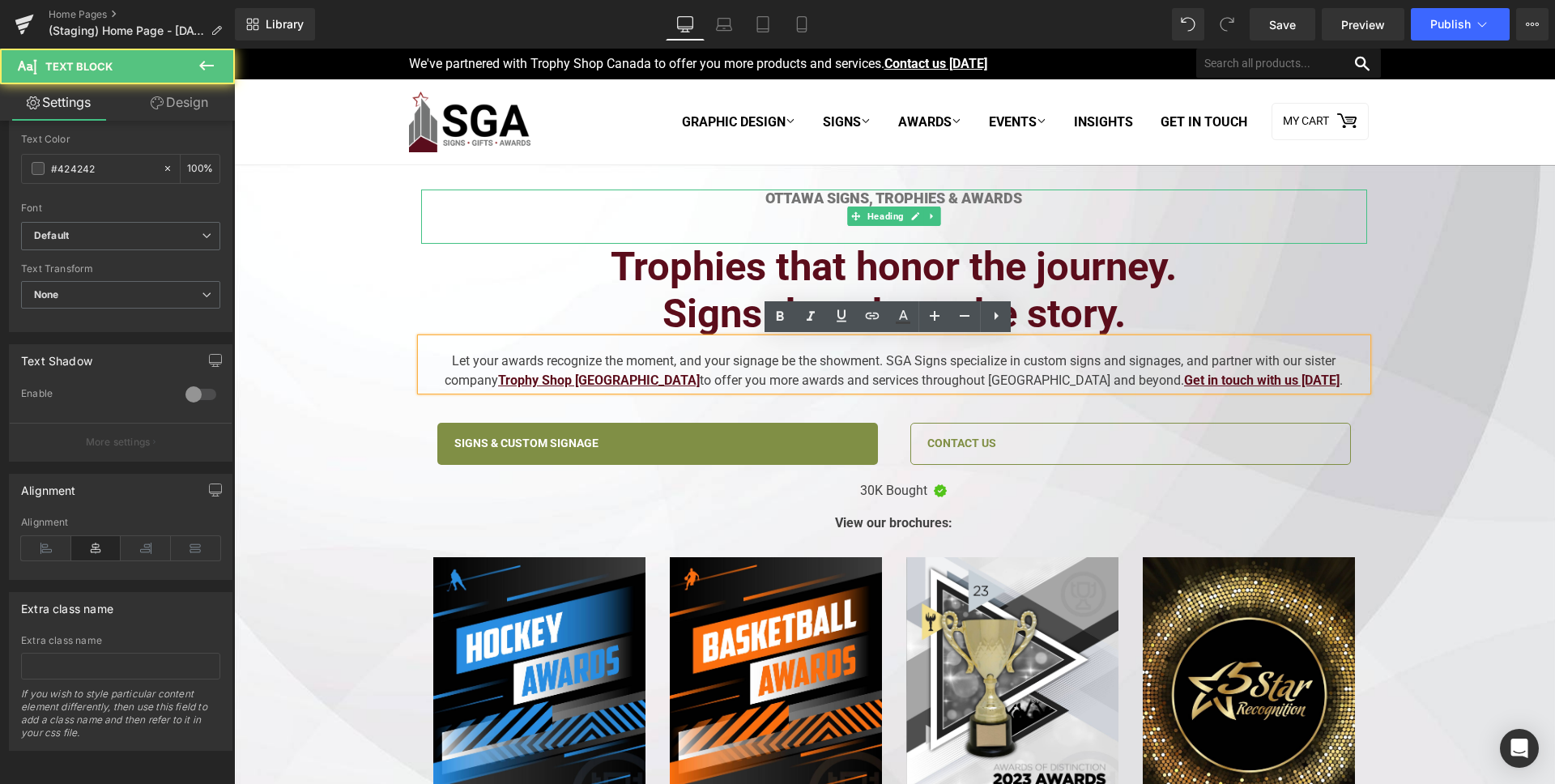
click at [782, 223] on div at bounding box center [894, 216] width 946 height 18
click at [824, 227] on div at bounding box center [894, 234] width 946 height 18
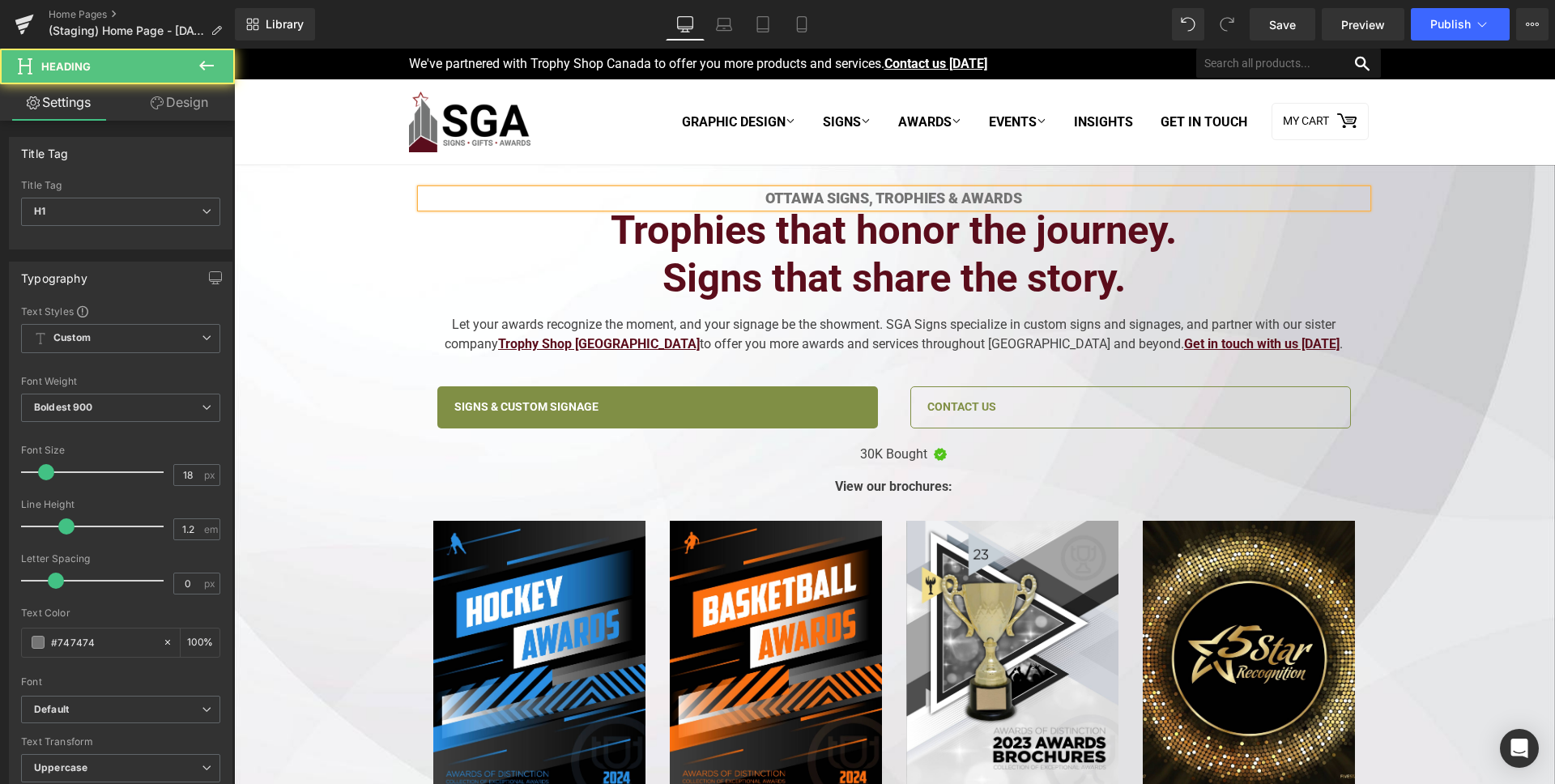
click at [817, 197] on h1 "Ottawa Signs, Trophies & Awards" at bounding box center [894, 198] width 946 height 18
click at [1084, 193] on h1 "Ottawa & Canada Signs, Trophies & Awards" at bounding box center [894, 198] width 946 height 18
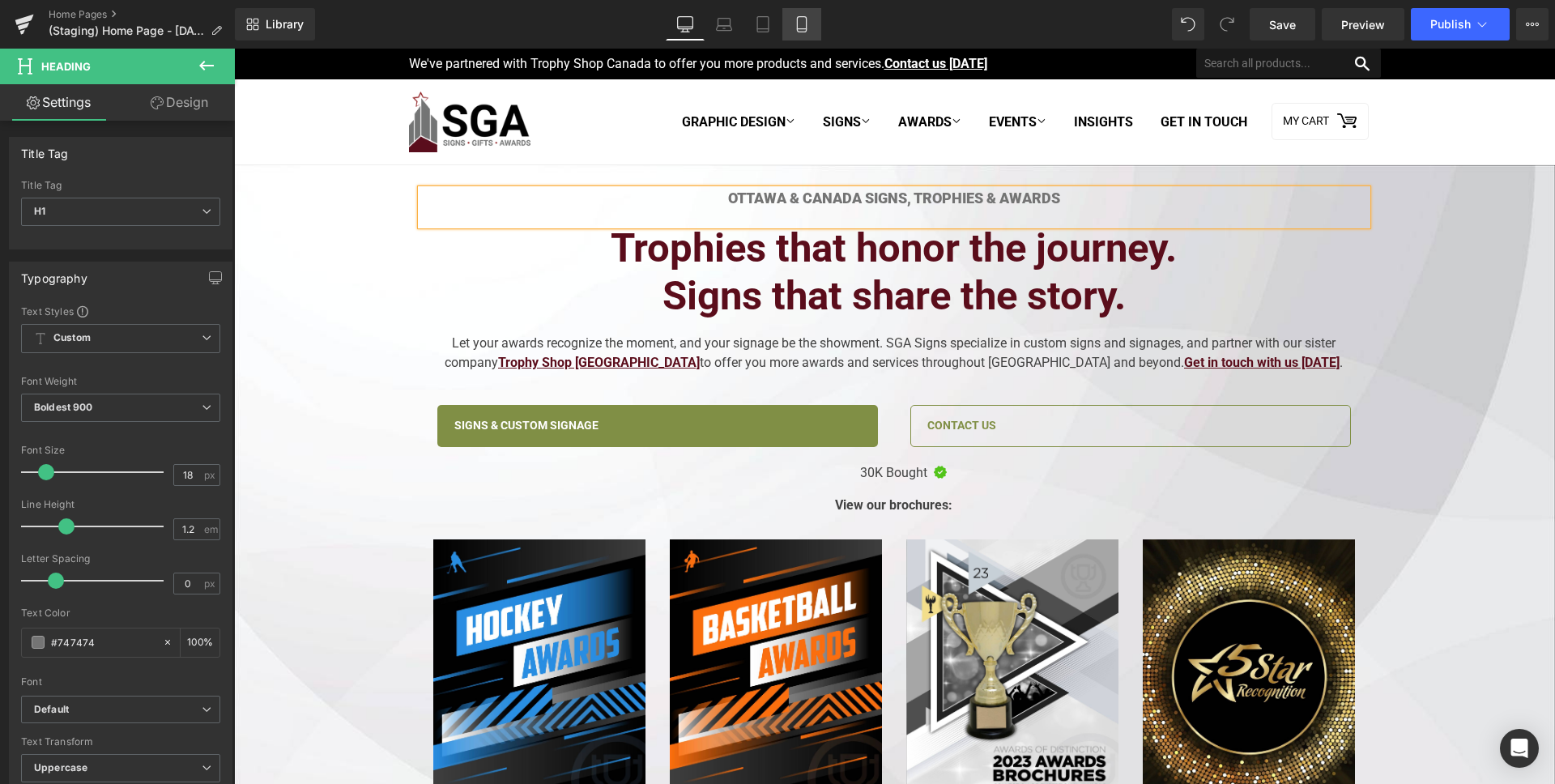
click at [795, 21] on icon at bounding box center [801, 23] width 16 height 16
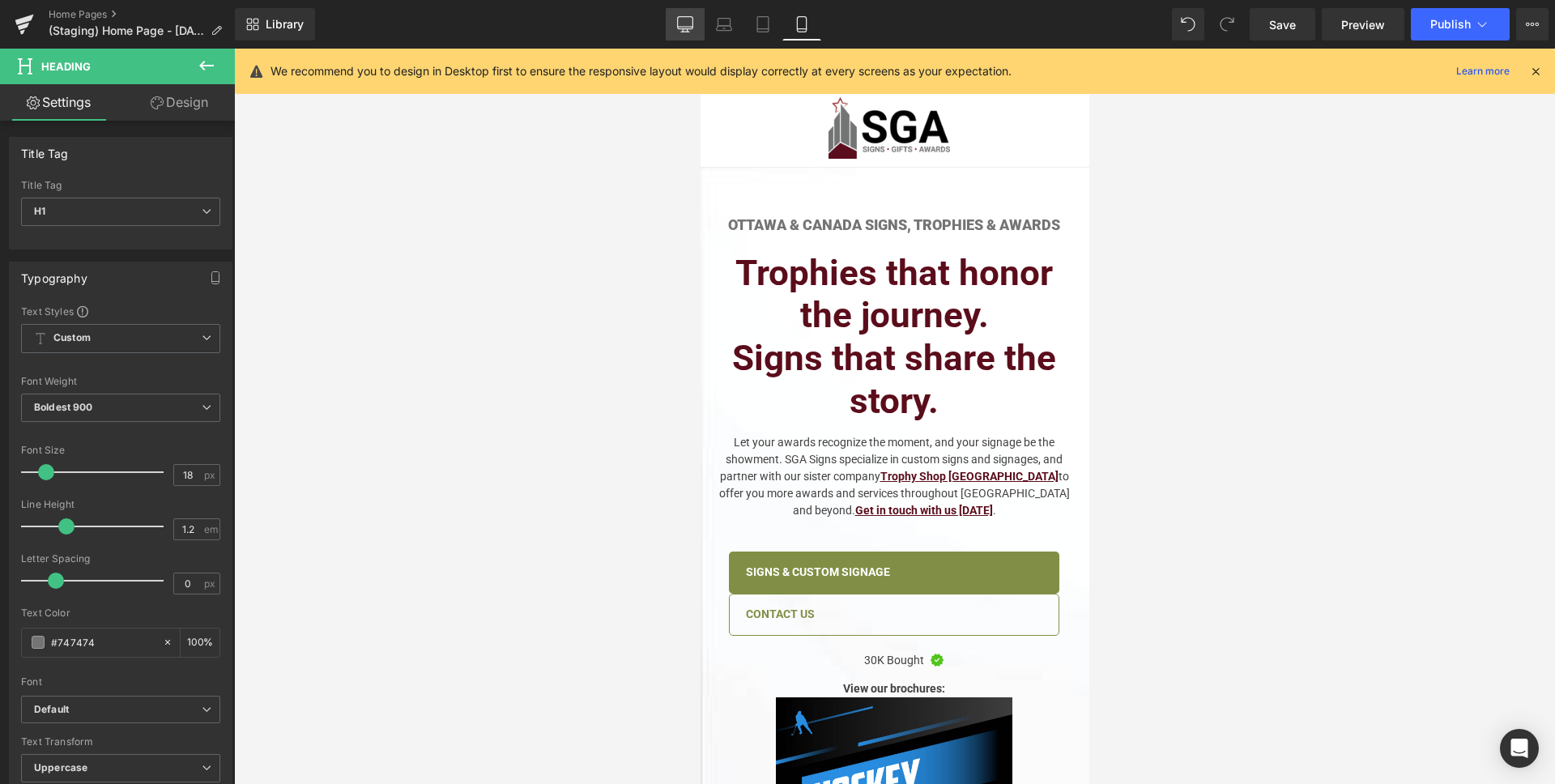
click at [675, 22] on link "Desktop" at bounding box center [685, 24] width 39 height 33
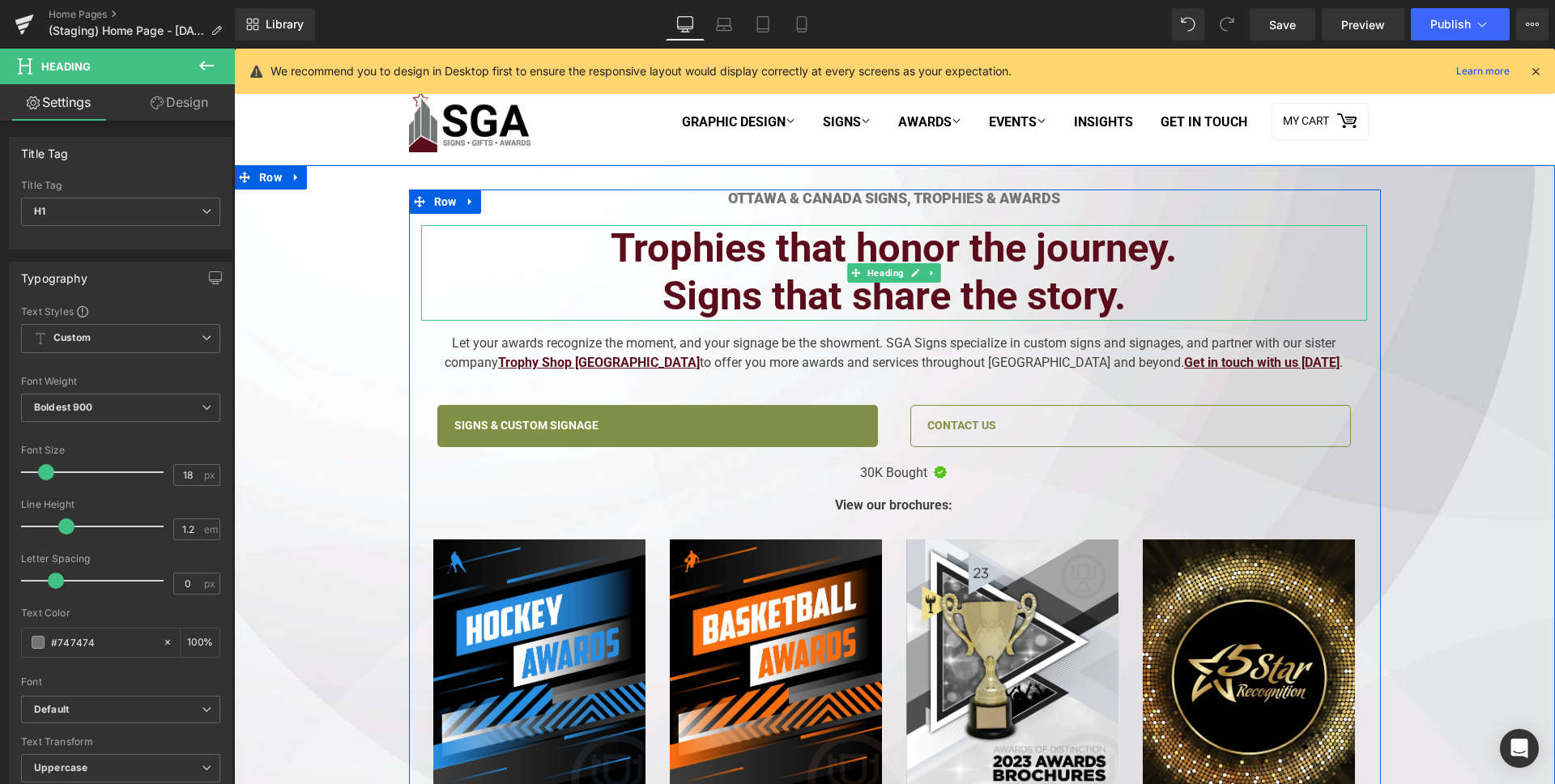
click at [823, 281] on h2 "Signs that share the story." at bounding box center [894, 296] width 946 height 48
click at [804, 282] on h2 "Signs that share the story." at bounding box center [894, 296] width 946 height 48
click at [722, 257] on h2 "Trophies that honor the journey." at bounding box center [894, 249] width 946 height 48
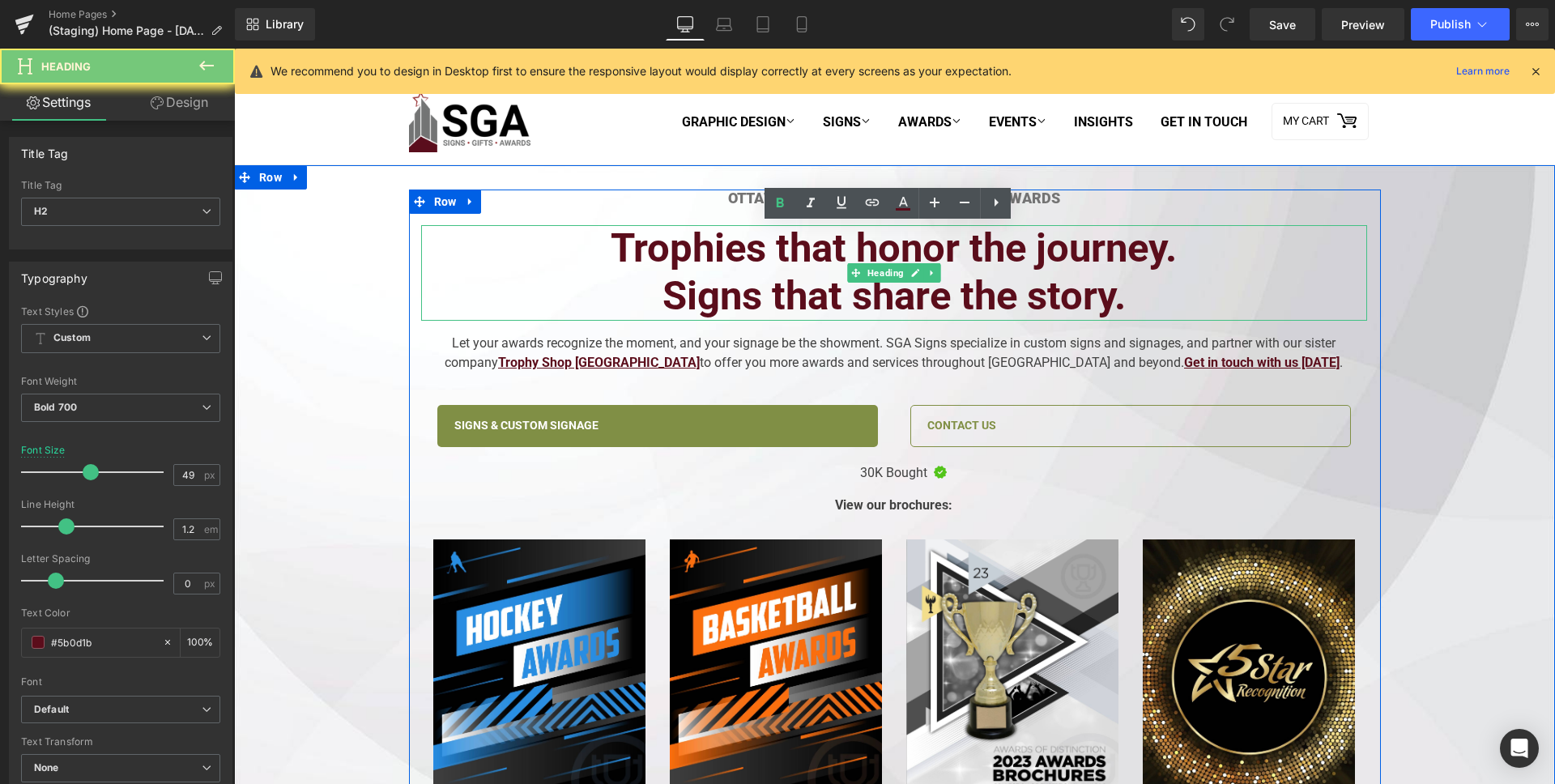
click at [722, 257] on h2 "Trophies that honor the journey." at bounding box center [894, 249] width 946 height 48
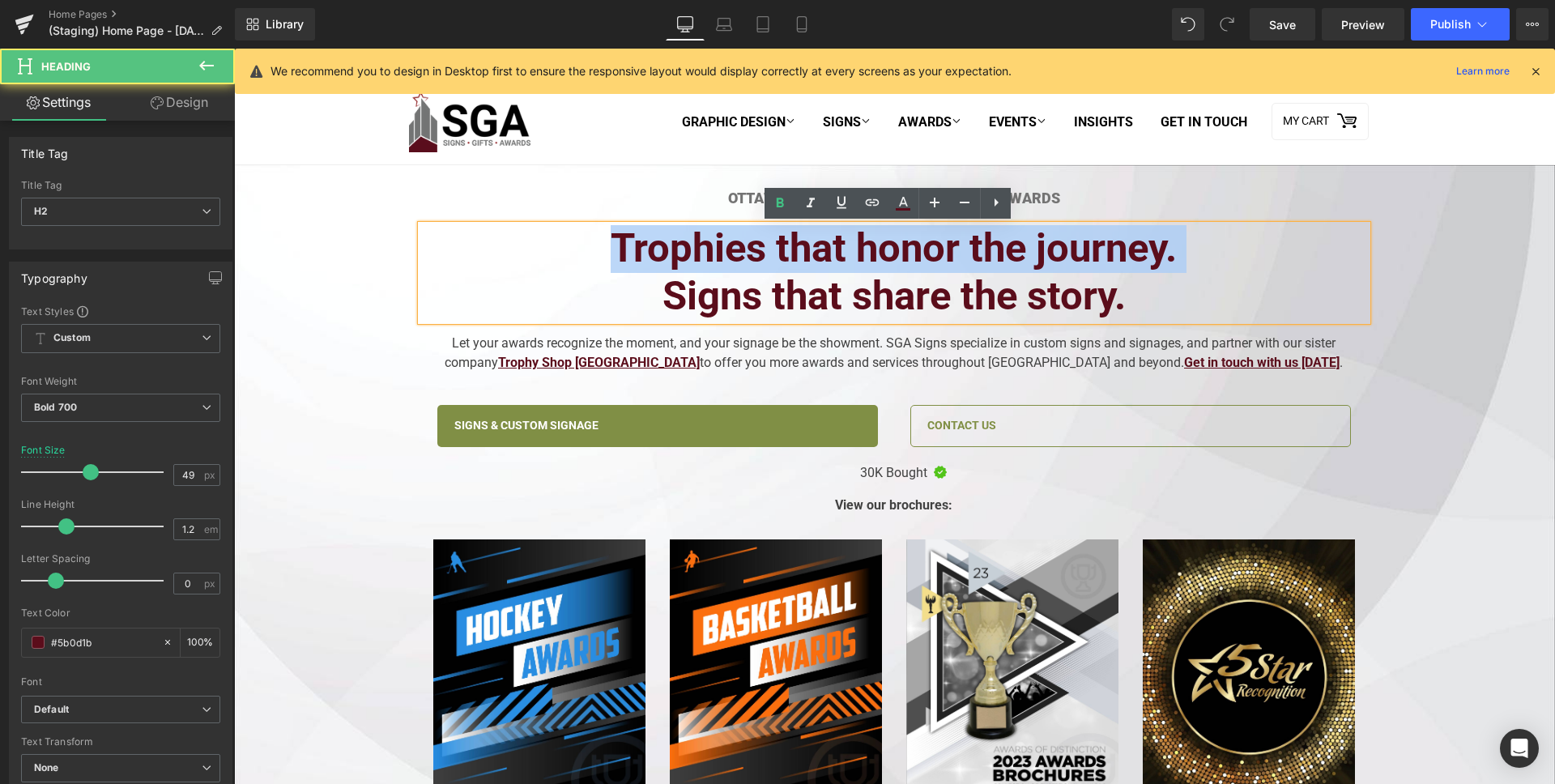
click at [722, 257] on h2 "Trophies that honor the journey." at bounding box center [894, 249] width 946 height 48
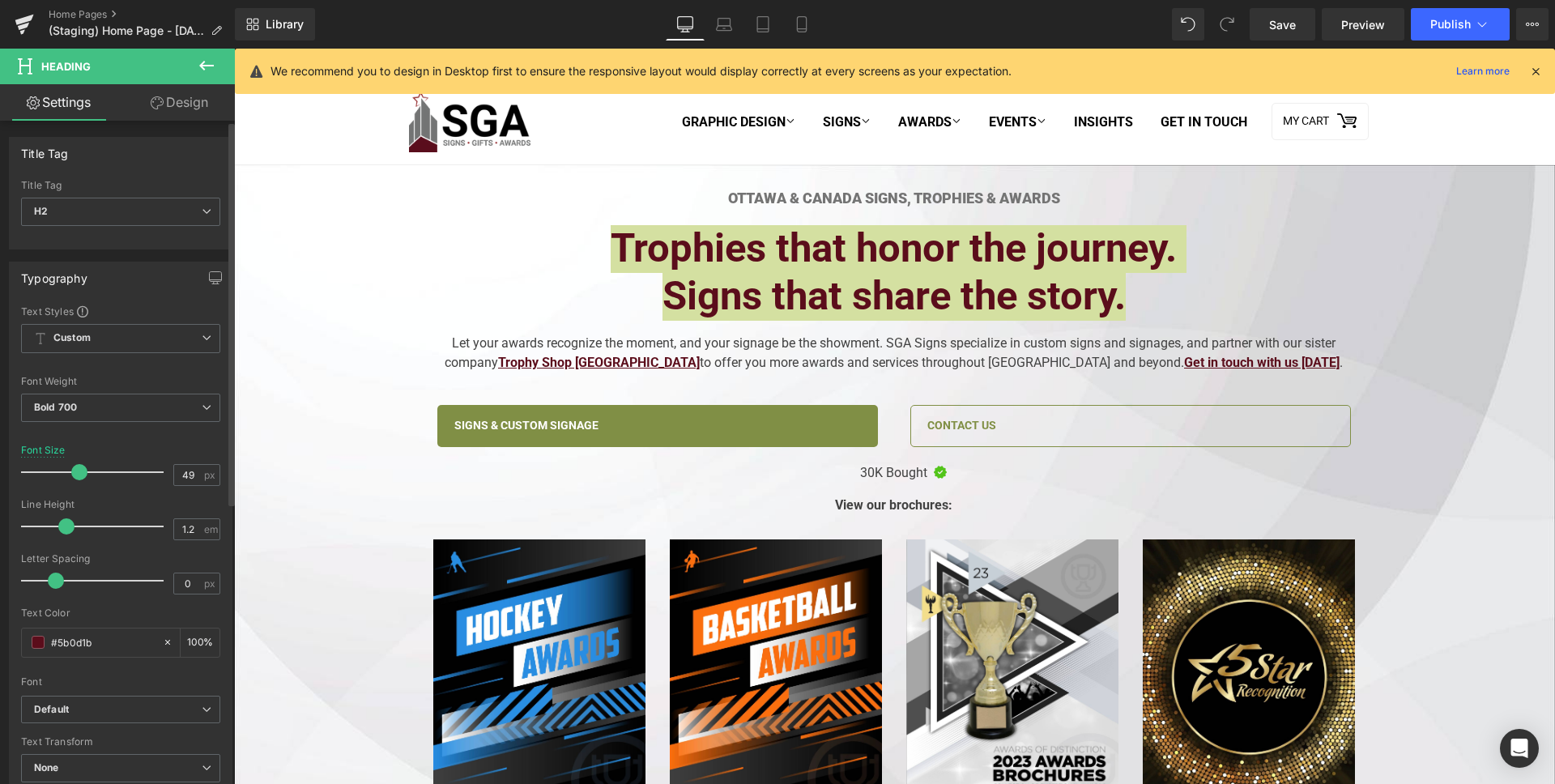
drag, startPoint x: 90, startPoint y: 476, endPoint x: 79, endPoint y: 476, distance: 11.0
click at [79, 476] on span at bounding box center [78, 472] width 16 height 16
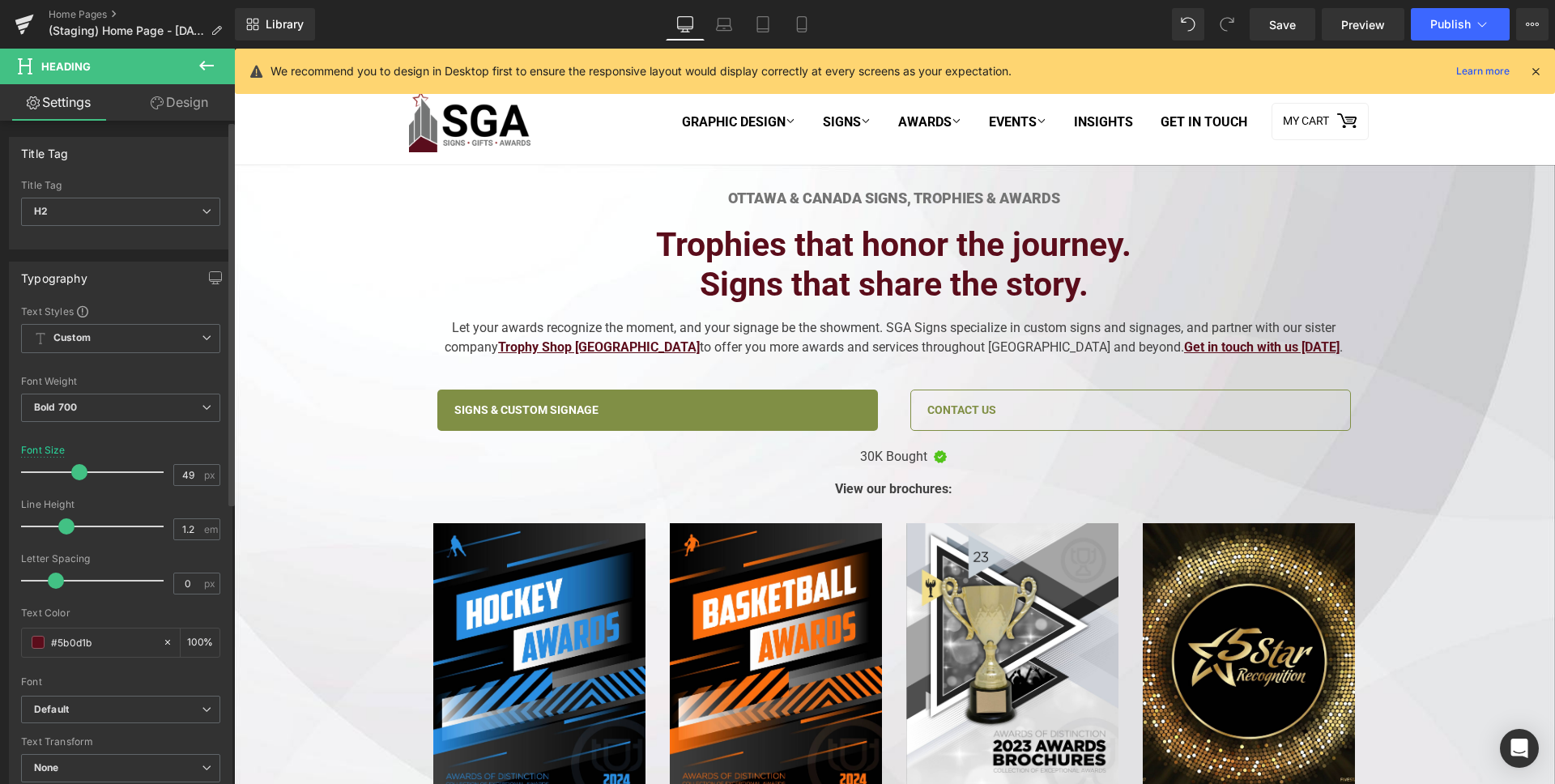
click at [79, 476] on span at bounding box center [78, 472] width 16 height 16
click at [796, 25] on icon at bounding box center [801, 23] width 16 height 16
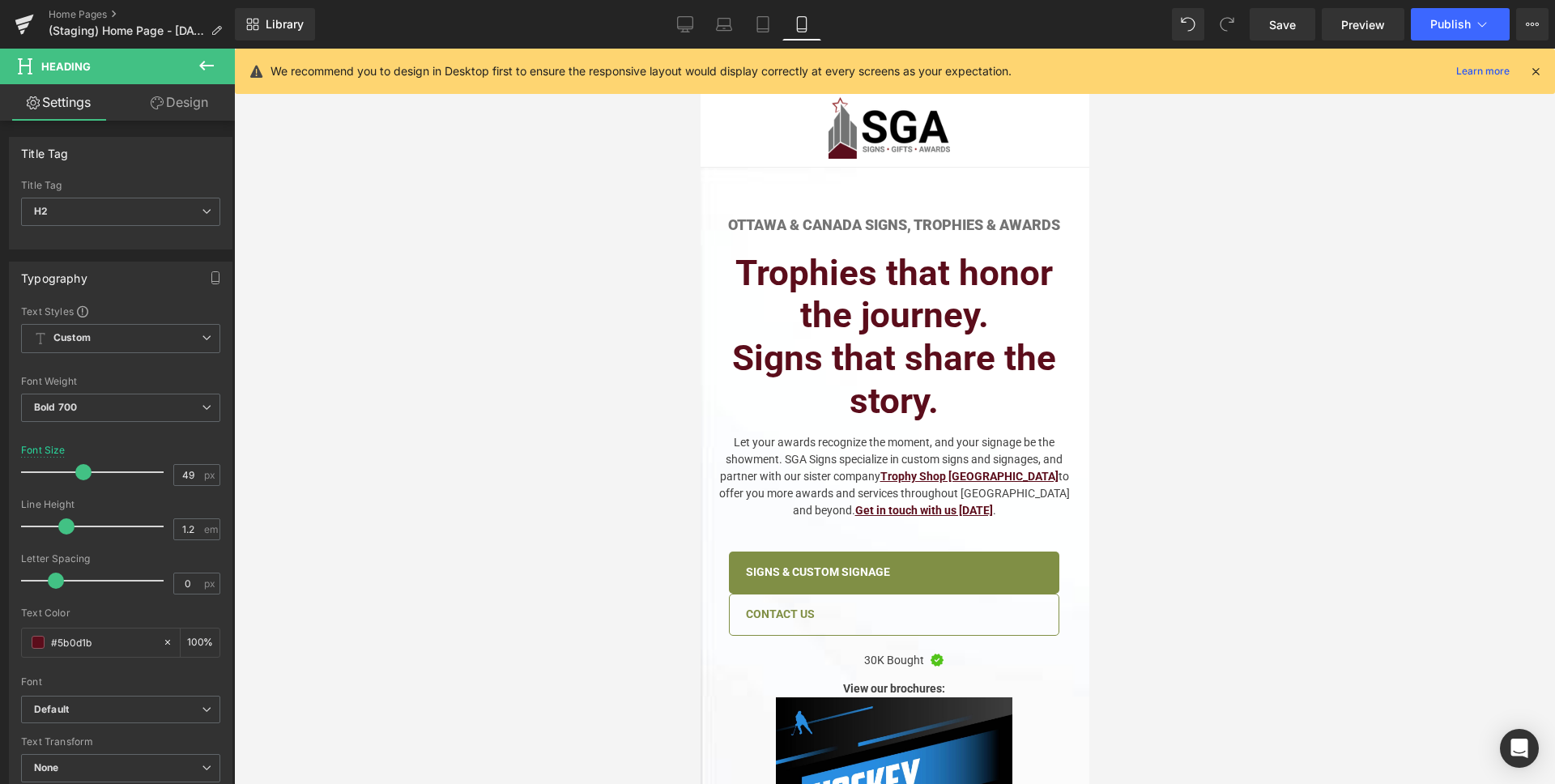
scroll to position [26, 0]
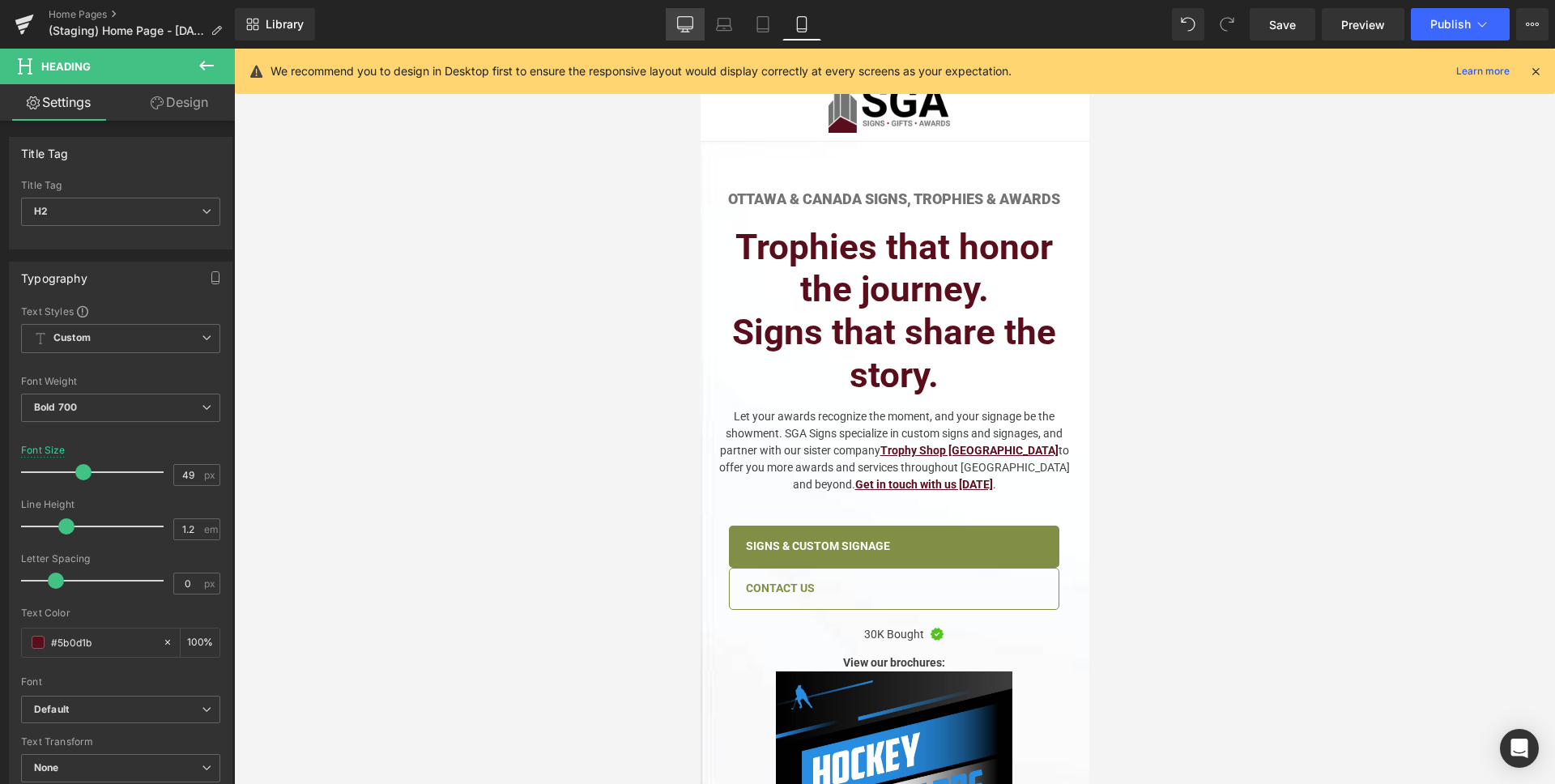
click at [685, 36] on link "Desktop" at bounding box center [685, 24] width 39 height 33
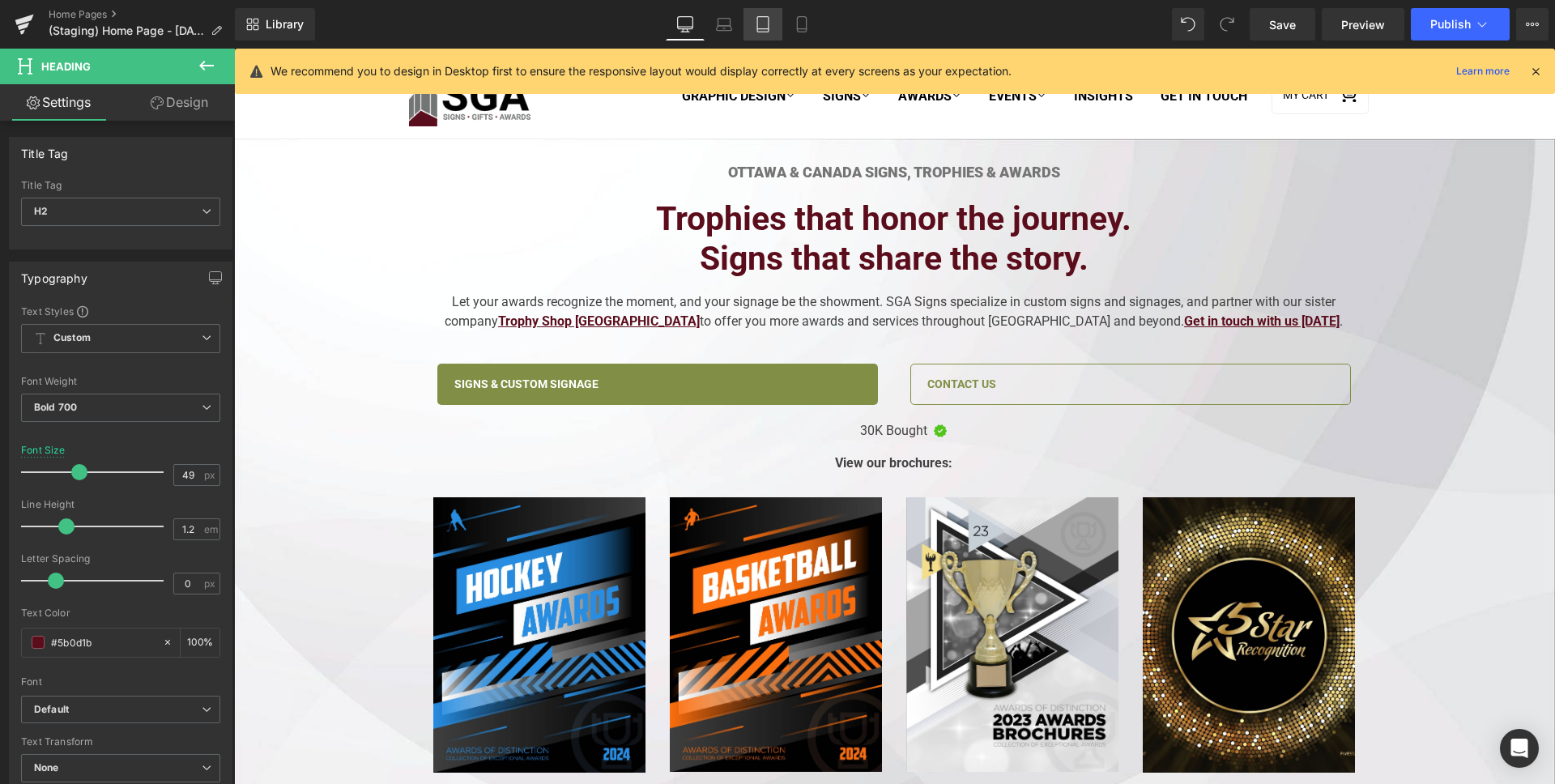
scroll to position [0, 0]
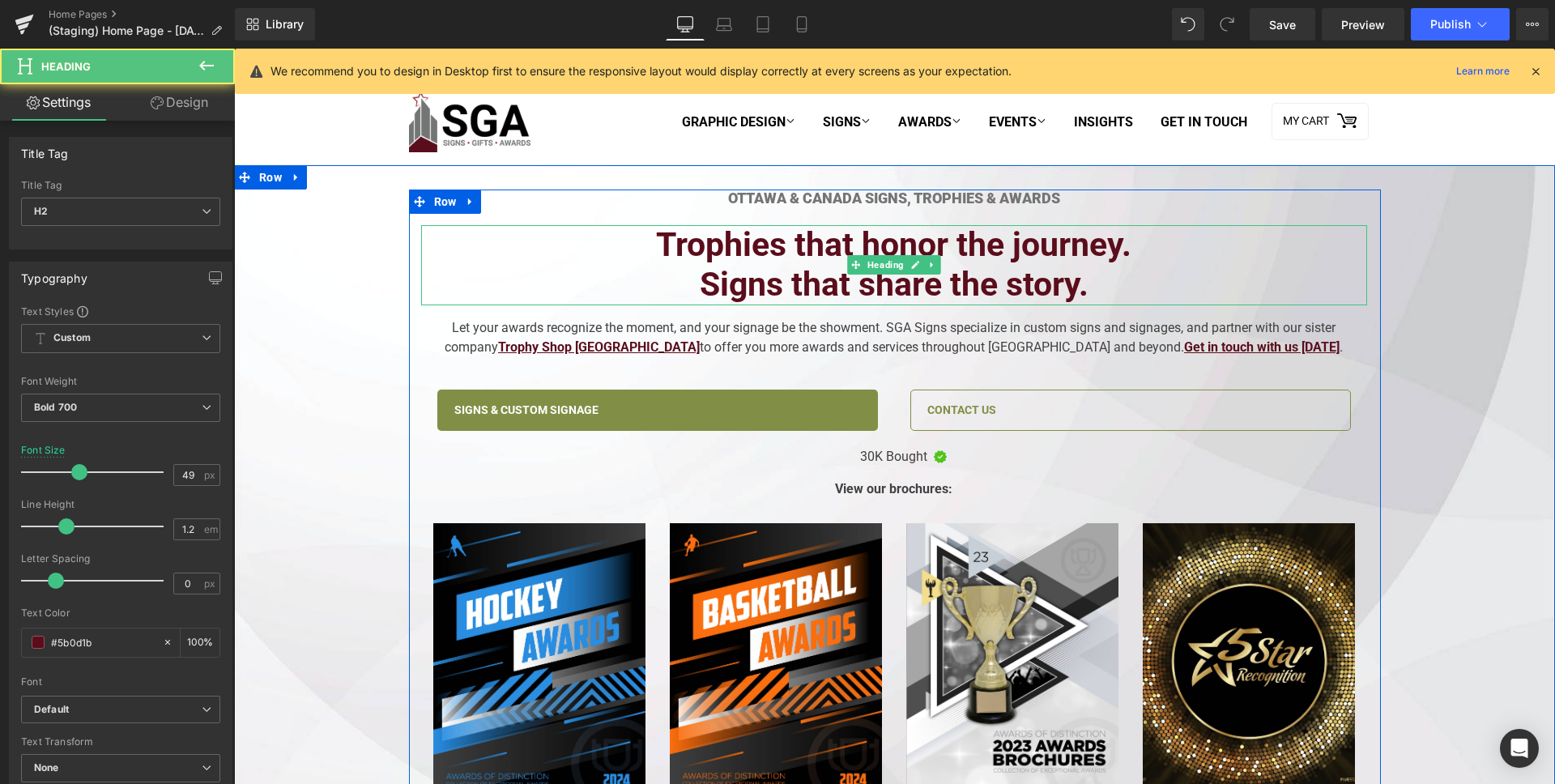
click at [802, 277] on h2 "Signs that share the story." at bounding box center [894, 284] width 946 height 39
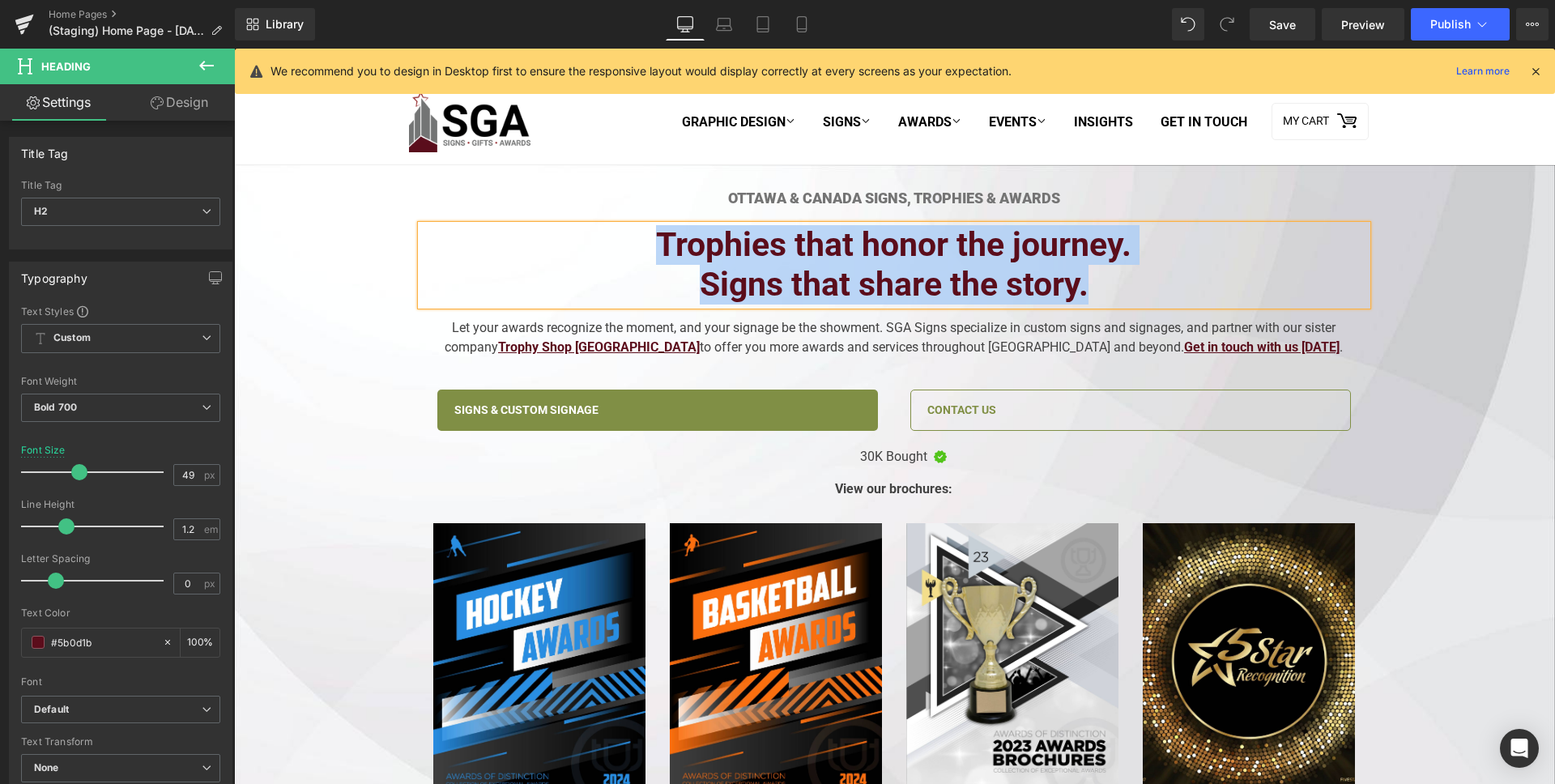
click at [683, 264] on h2 "Trophies that honor the journey." at bounding box center [894, 245] width 946 height 39
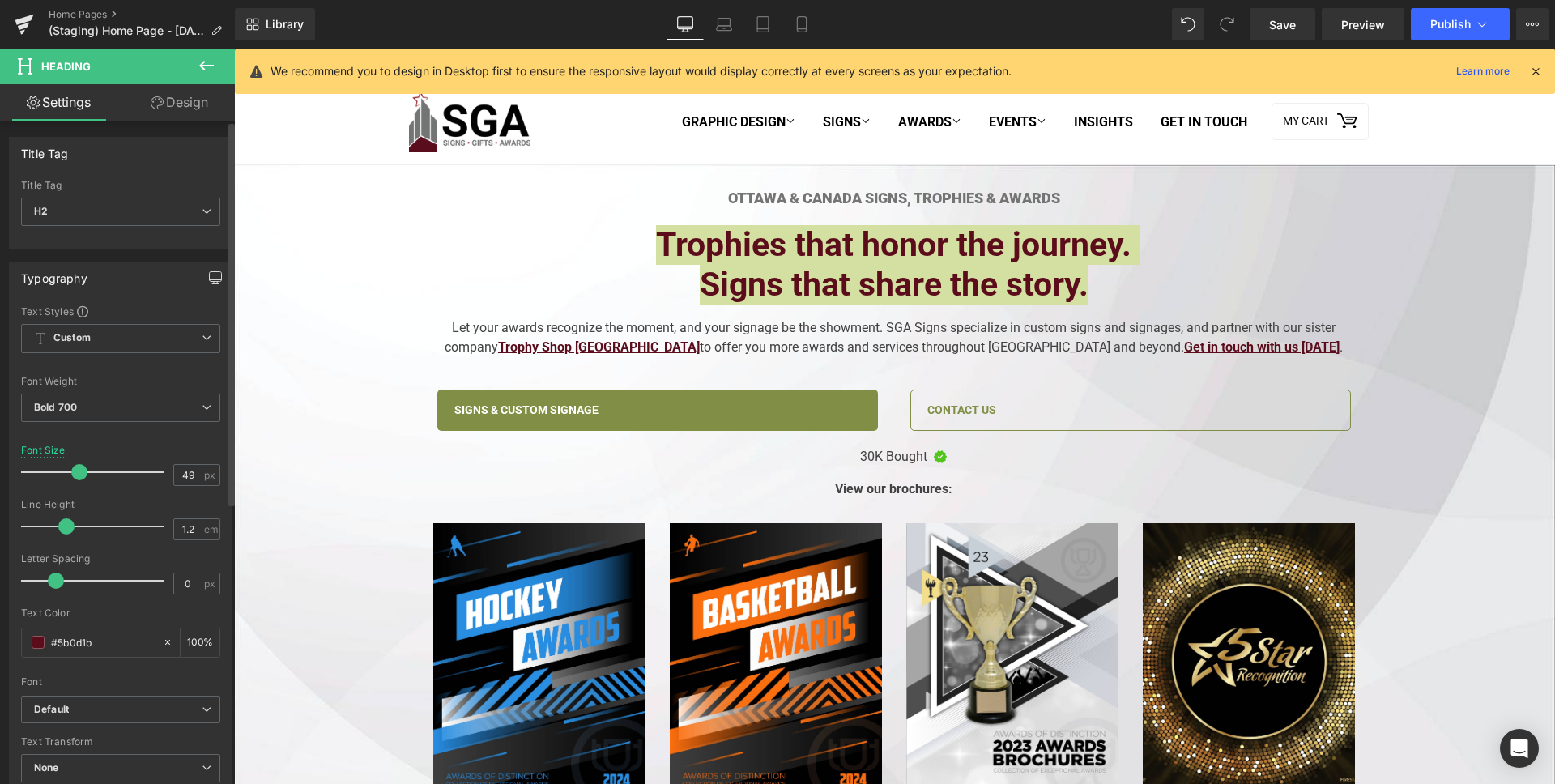
click at [213, 287] on button "button" at bounding box center [216, 278] width 26 height 31
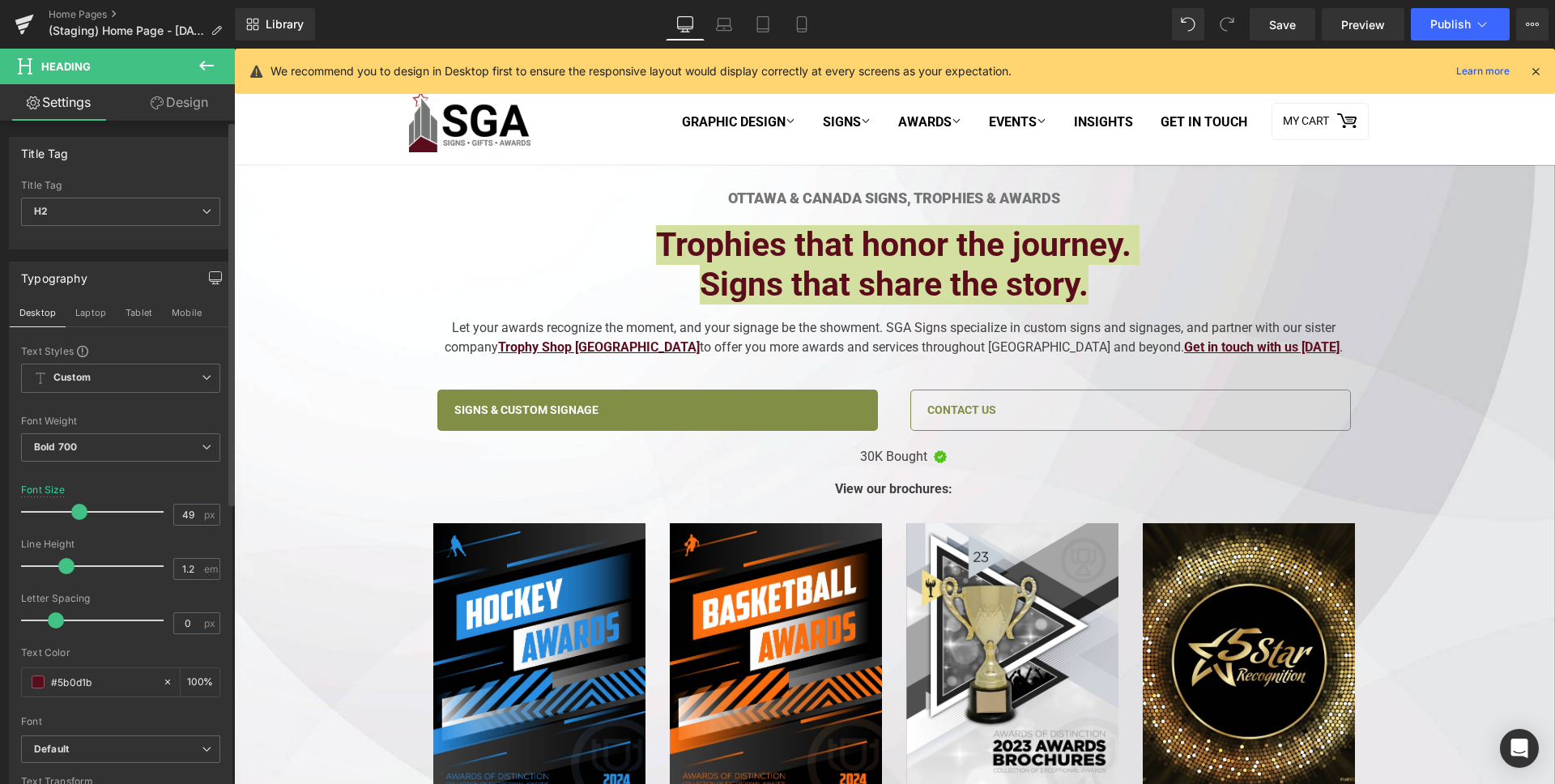
click at [216, 284] on button "button" at bounding box center [216, 278] width 26 height 31
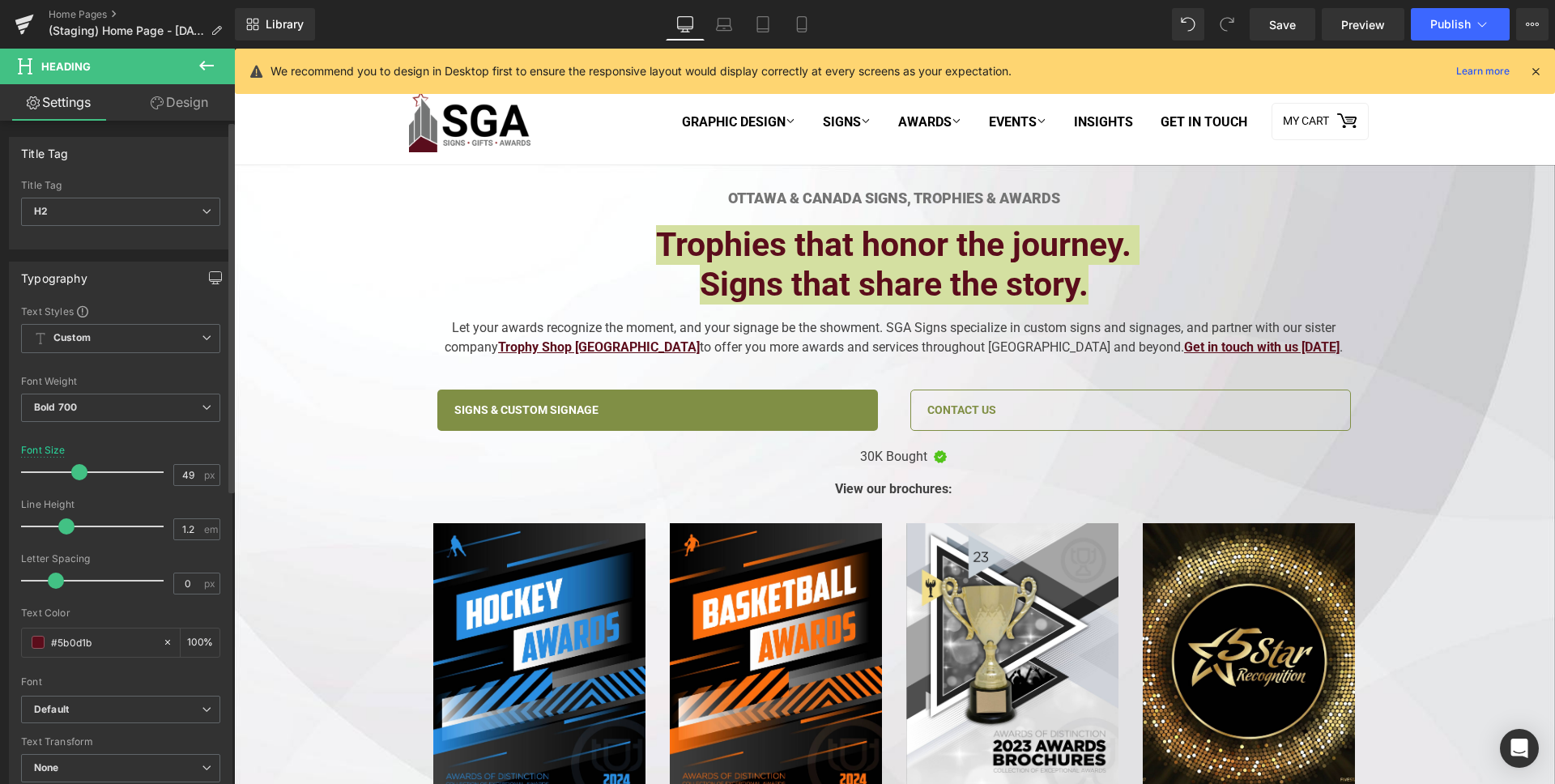
click at [216, 284] on button "button" at bounding box center [216, 278] width 26 height 31
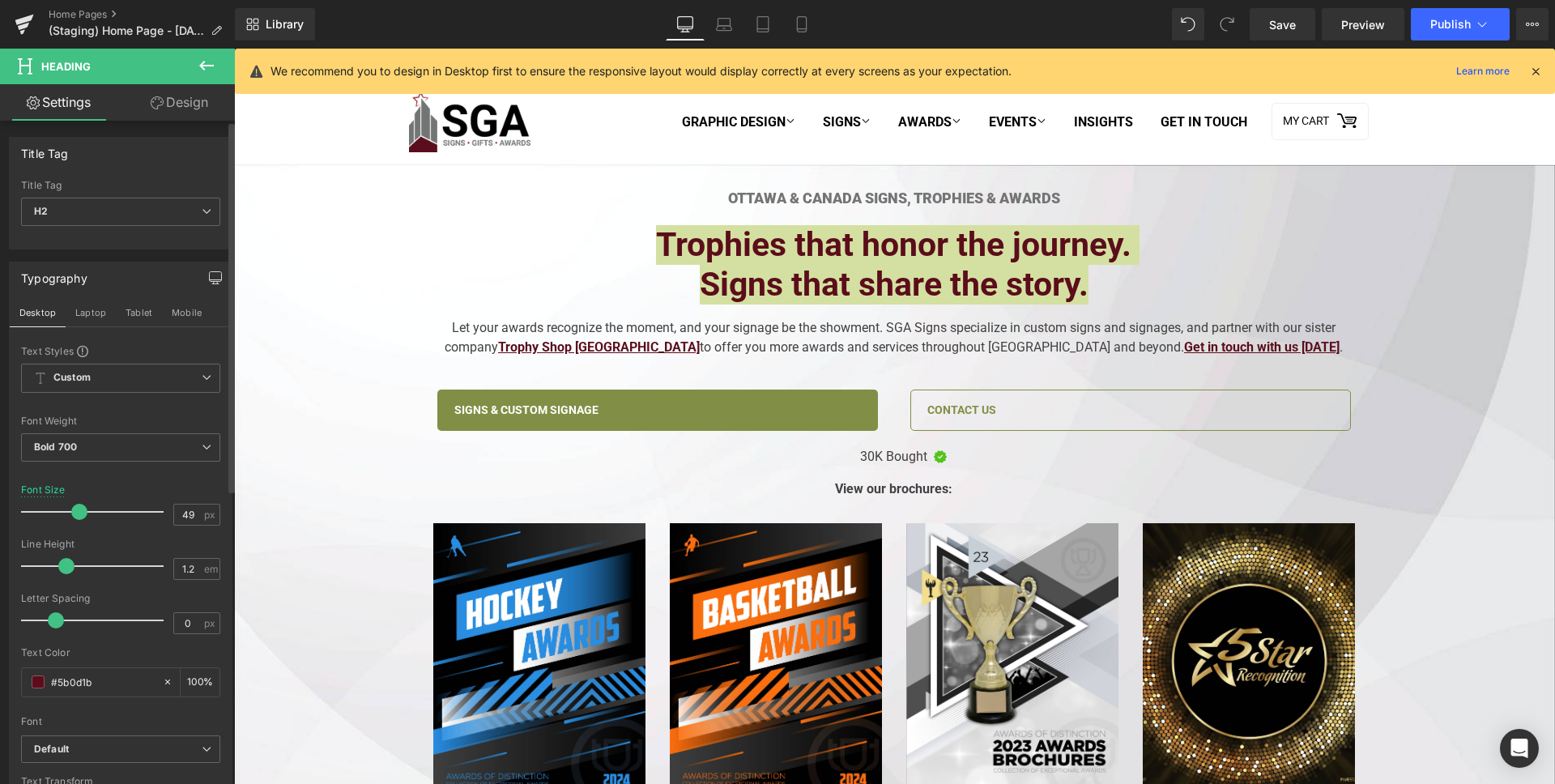
click at [209, 281] on icon "button" at bounding box center [215, 276] width 12 height 9
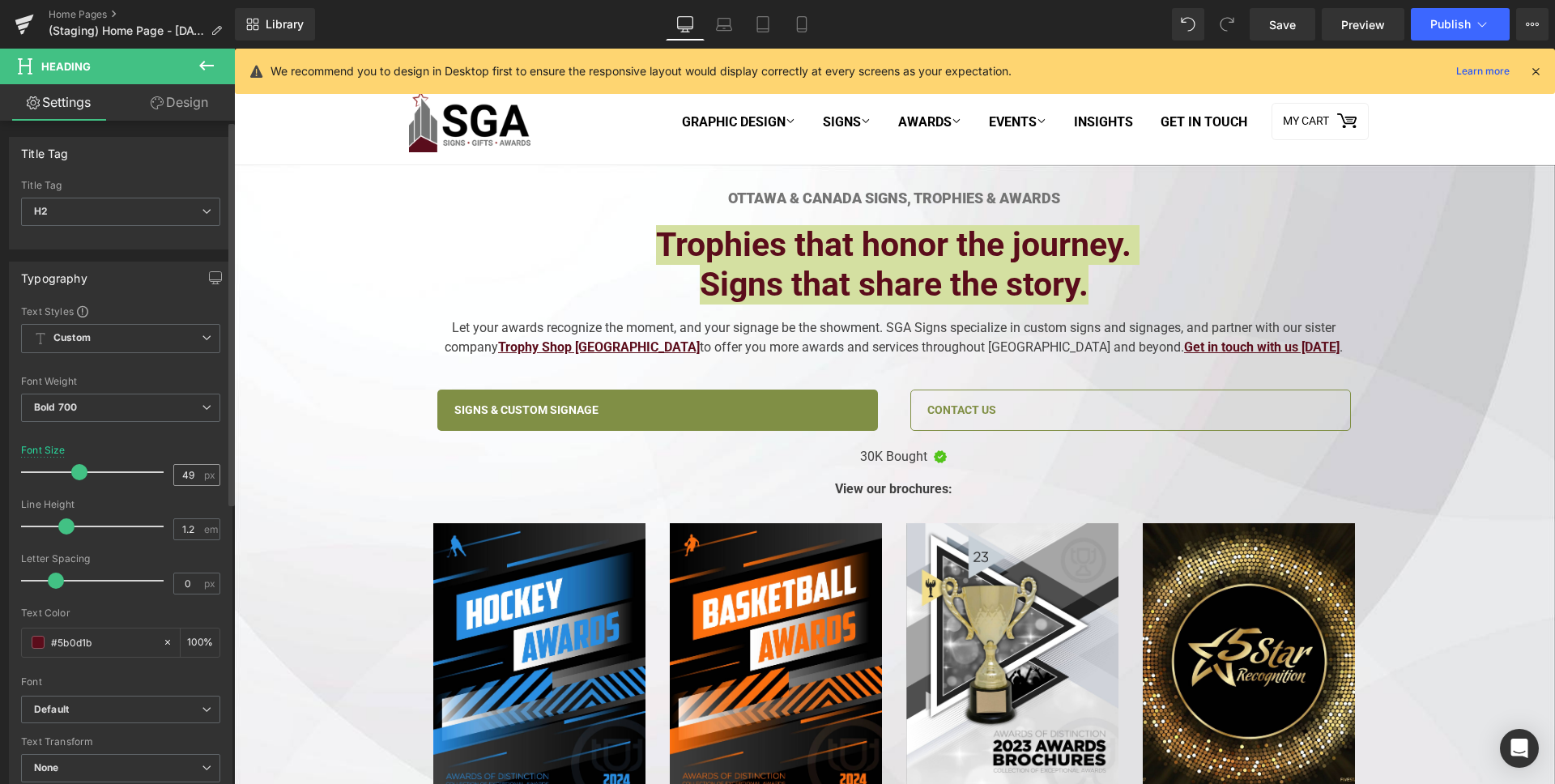
click at [207, 478] on span "px" at bounding box center [210, 475] width 14 height 10
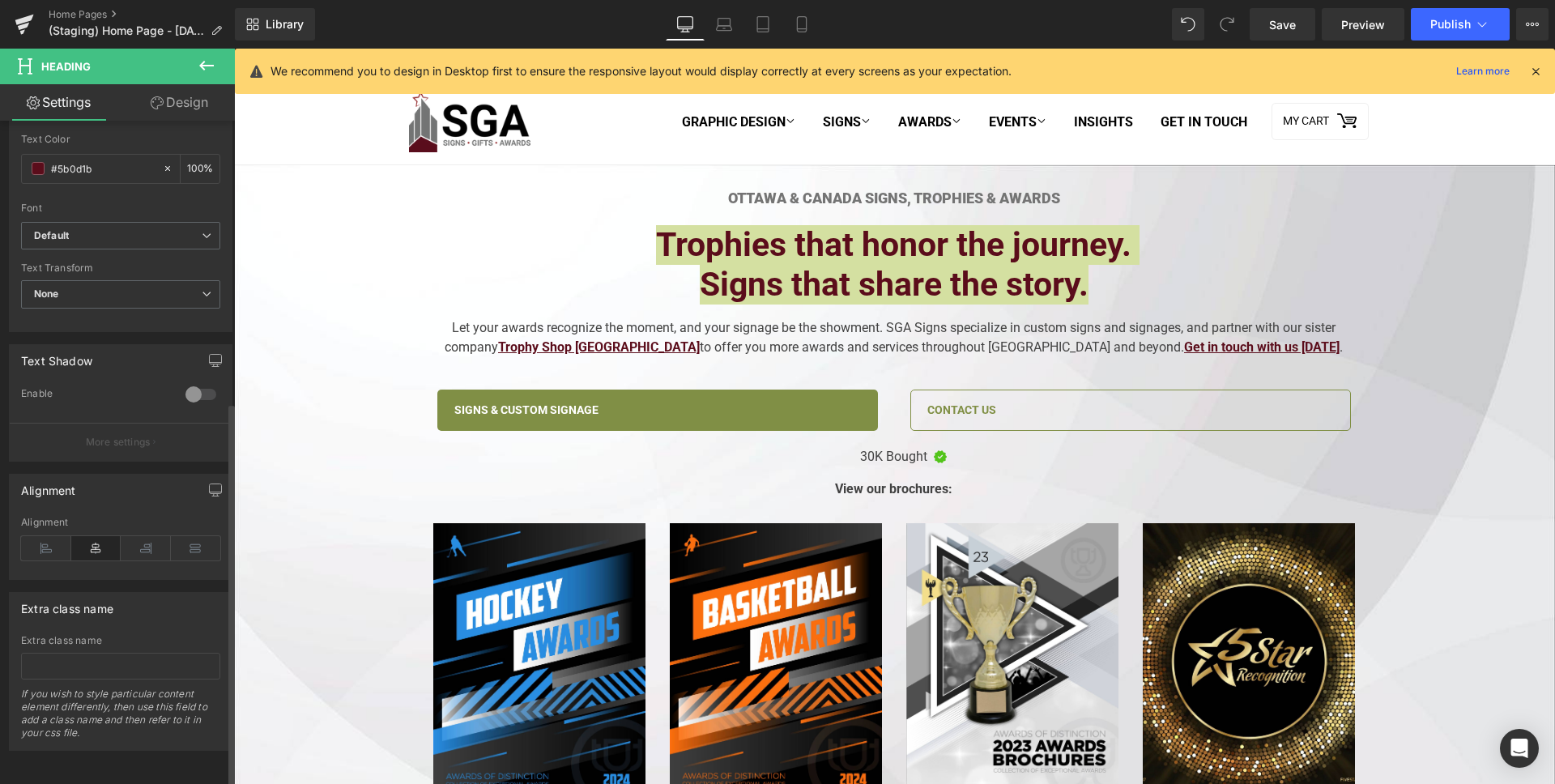
scroll to position [123, 0]
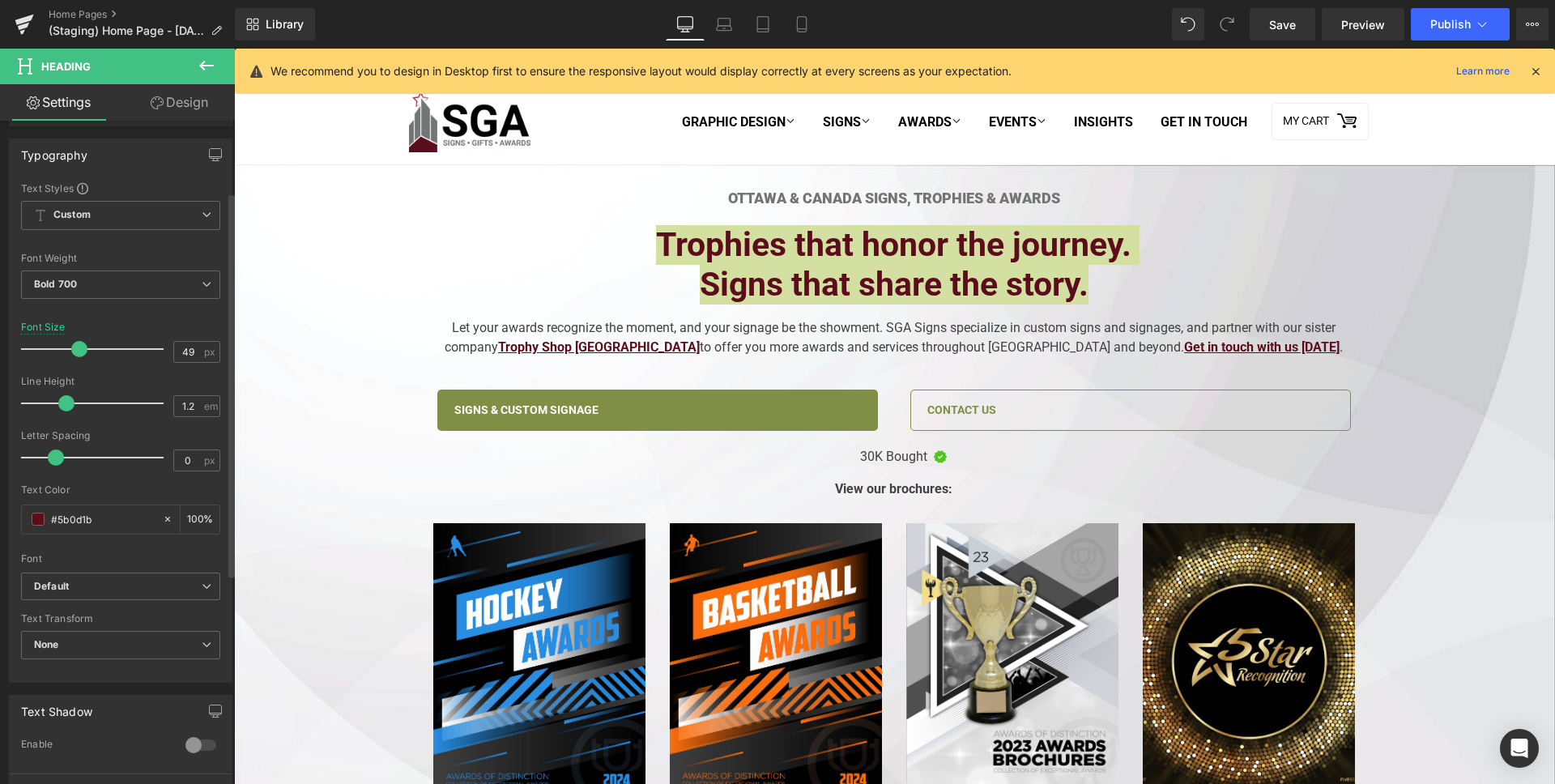
click at [181, 750] on div at bounding box center [201, 746] width 39 height 26
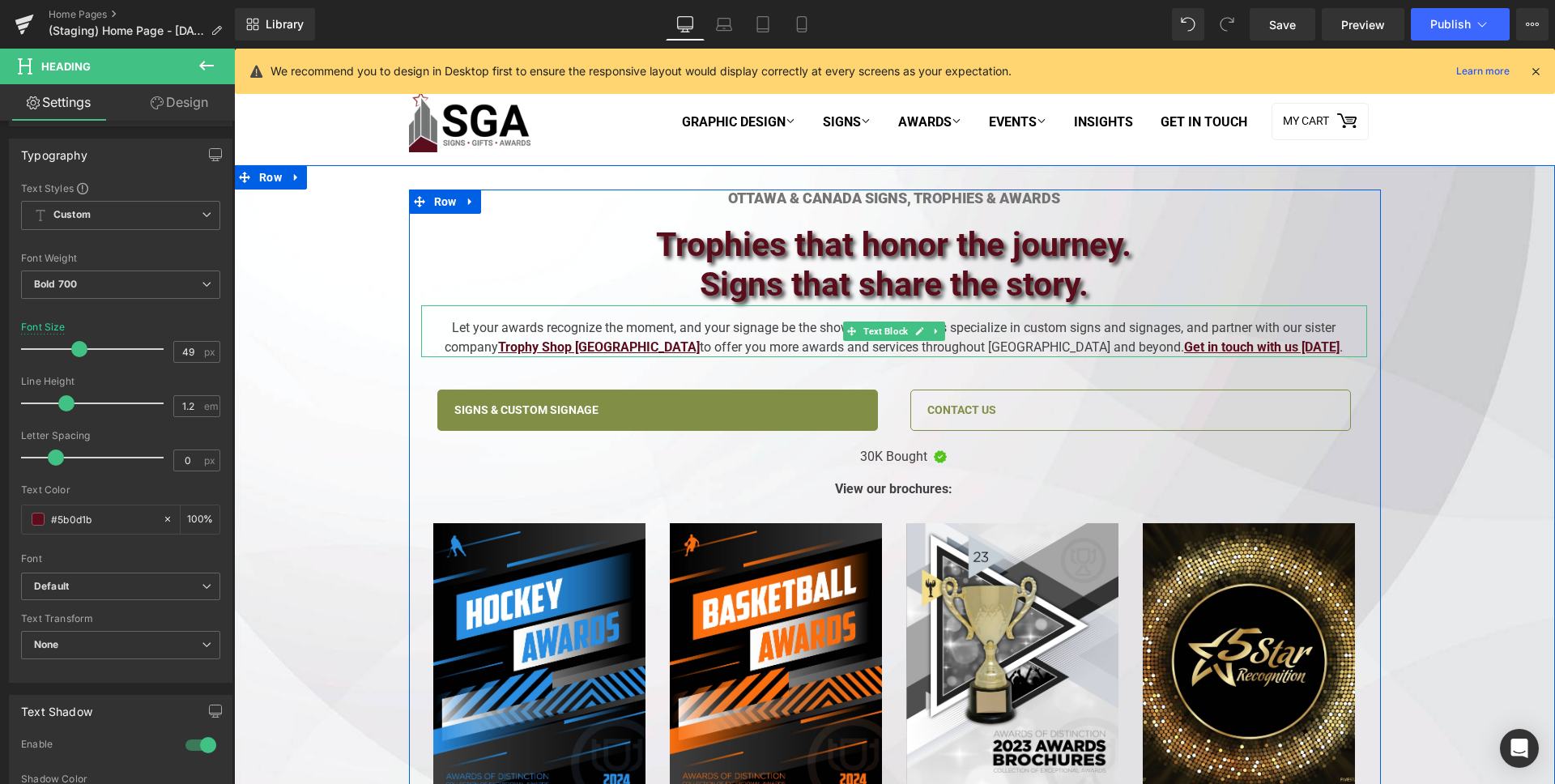
click at [633, 337] on div "Let your awards recognize the moment, and your signage be the showment. SGA Sig…" at bounding box center [894, 331] width 946 height 51
click at [0, 0] on link at bounding box center [0, 0] width 0 height 0
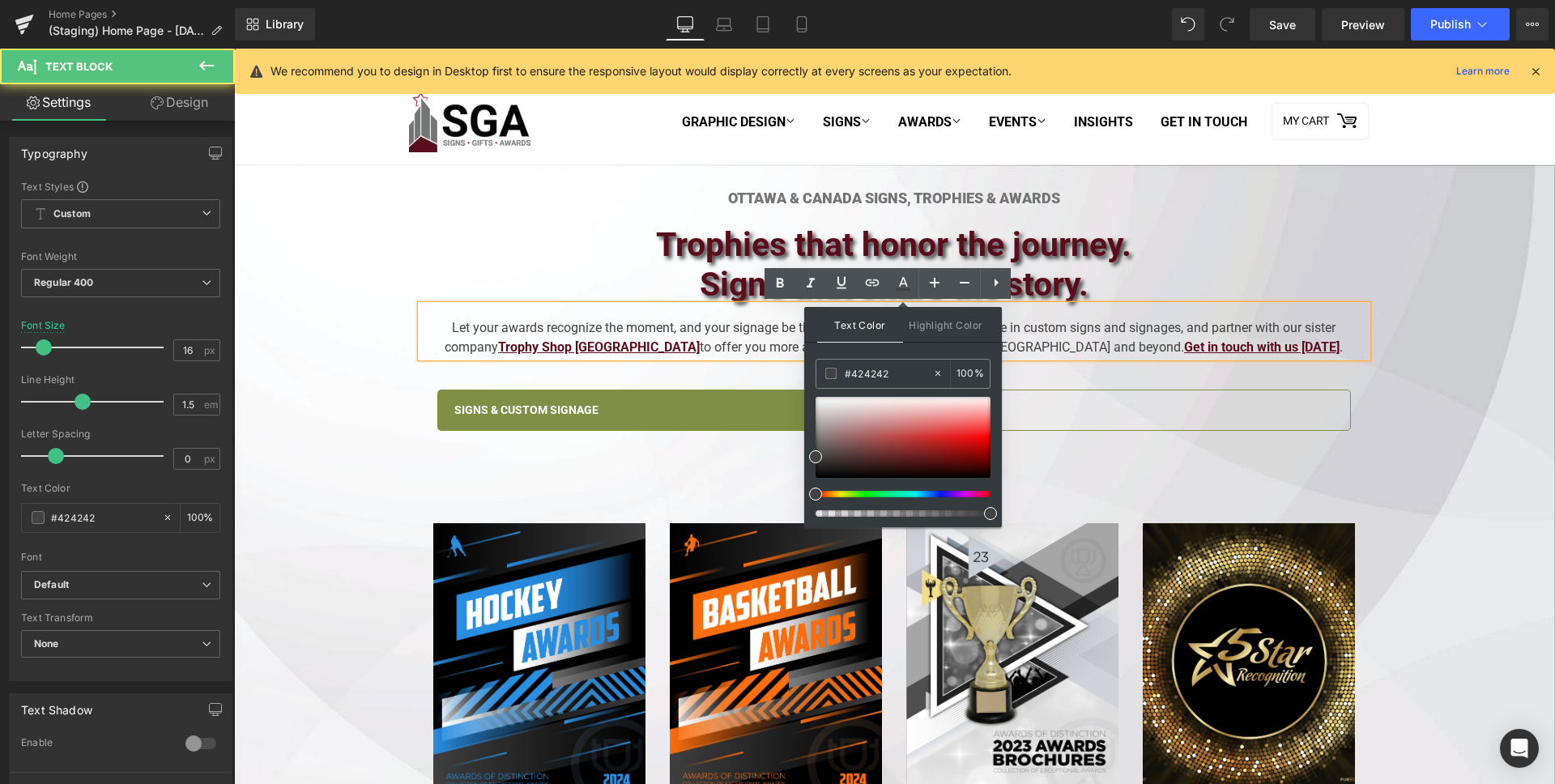
click at [1100, 272] on h2 "Signs that share the story." at bounding box center [894, 284] width 946 height 39
click at [1094, 254] on h2 "Trophies that honor the journey." at bounding box center [894, 245] width 946 height 39
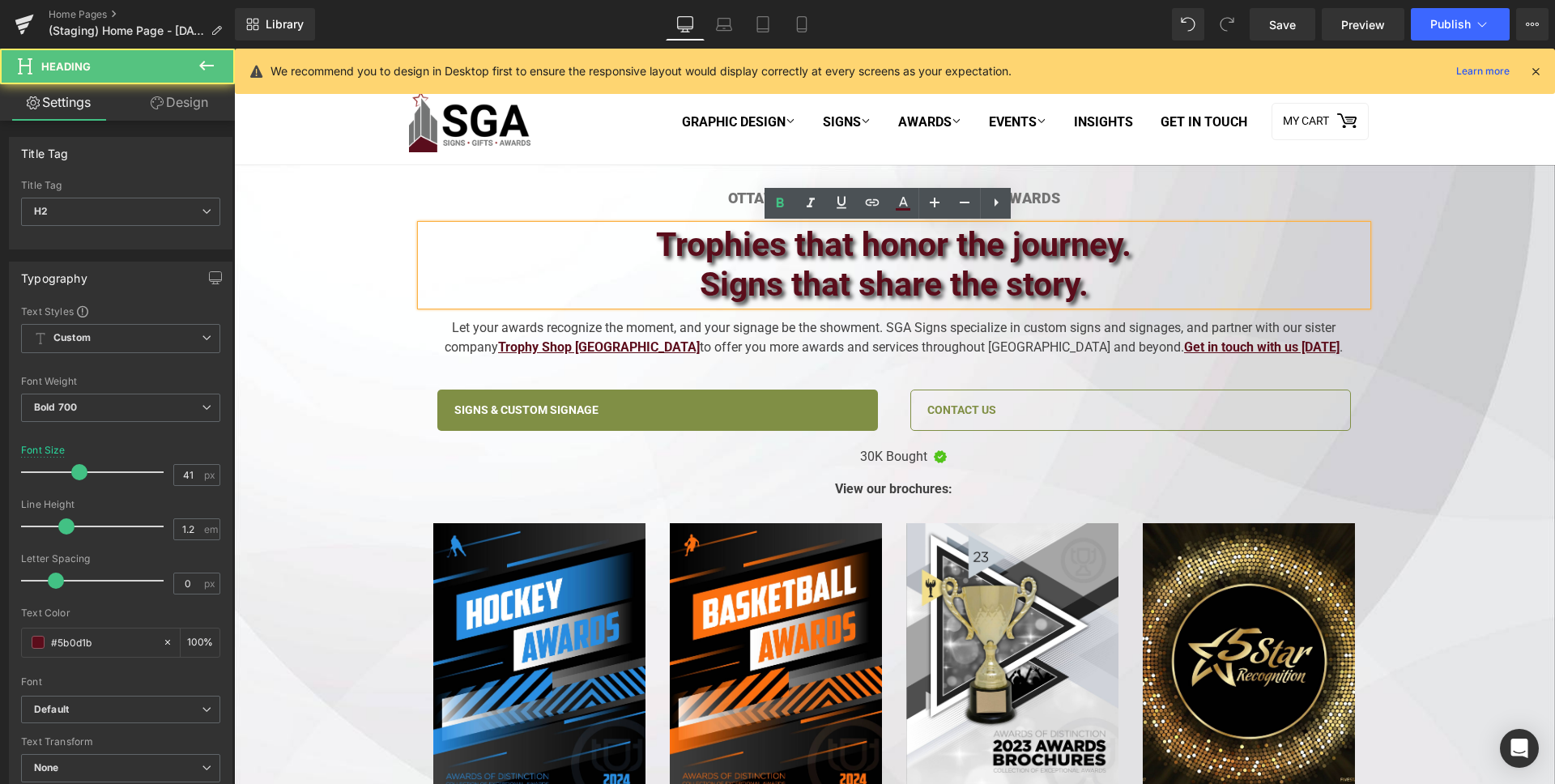
click at [1094, 254] on h2 "Trophies that honor the journey." at bounding box center [894, 245] width 946 height 39
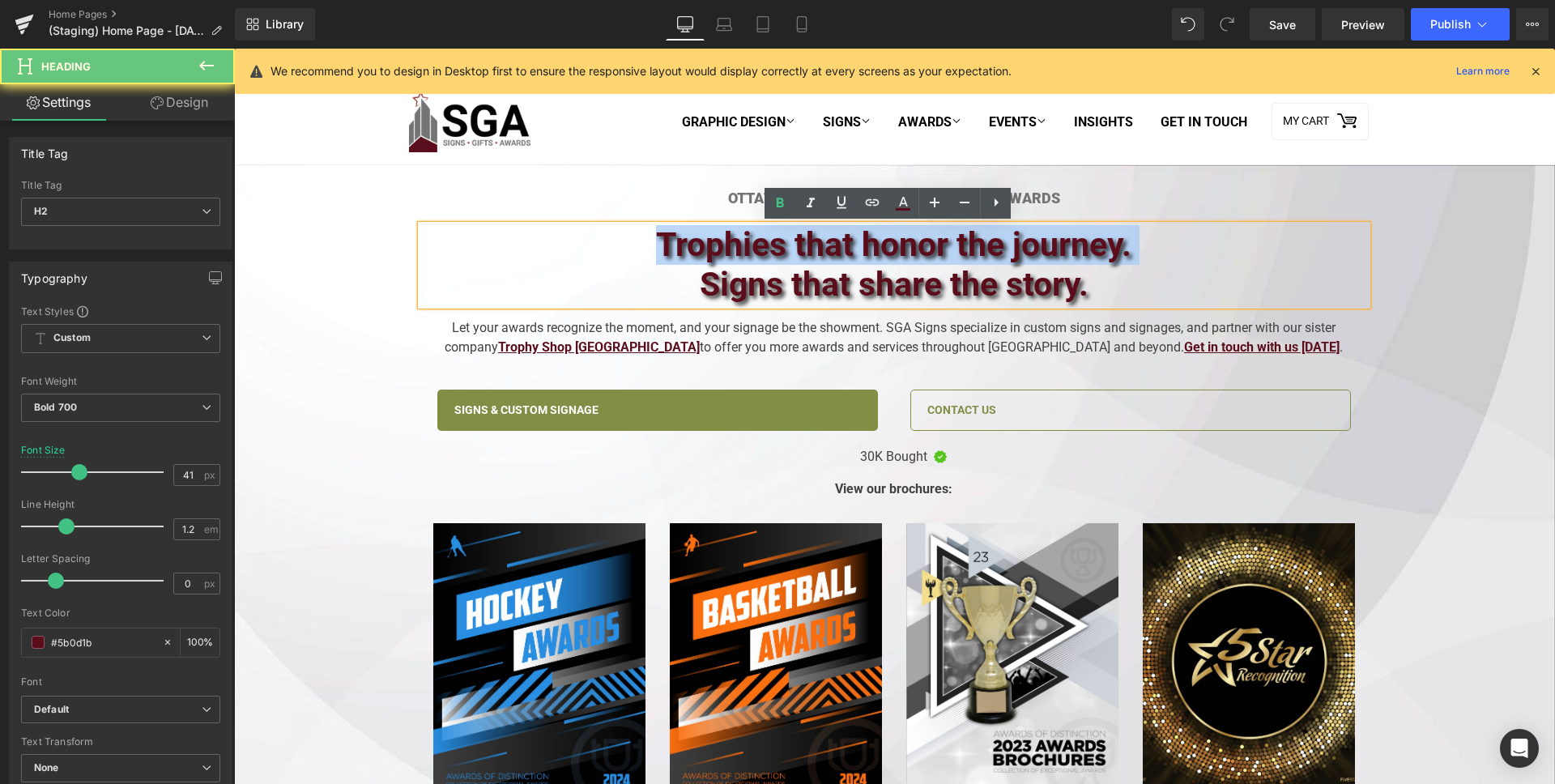
click at [1094, 254] on h2 "Trophies that honor the journey." at bounding box center [894, 245] width 946 height 39
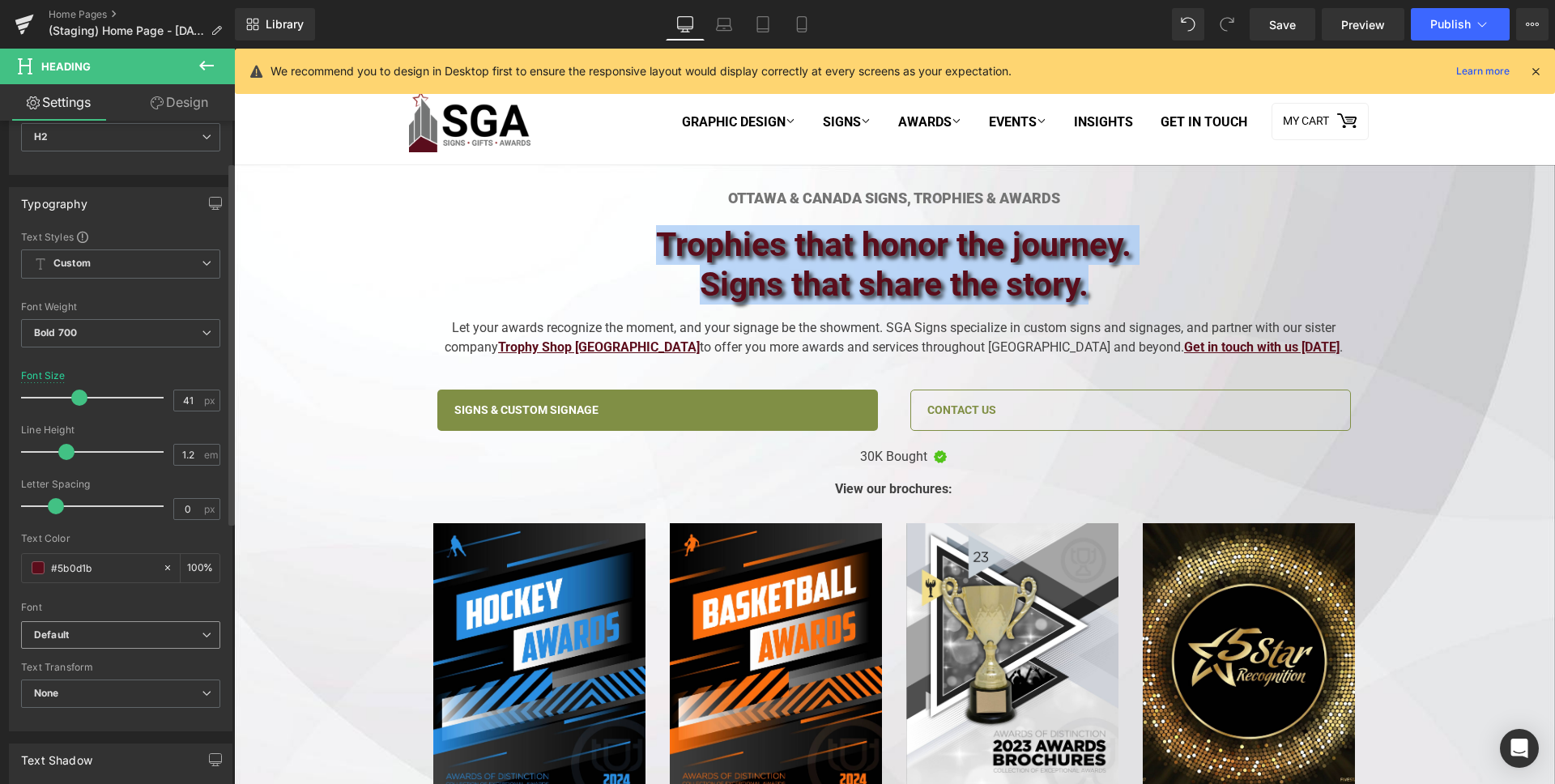
scroll to position [520, 0]
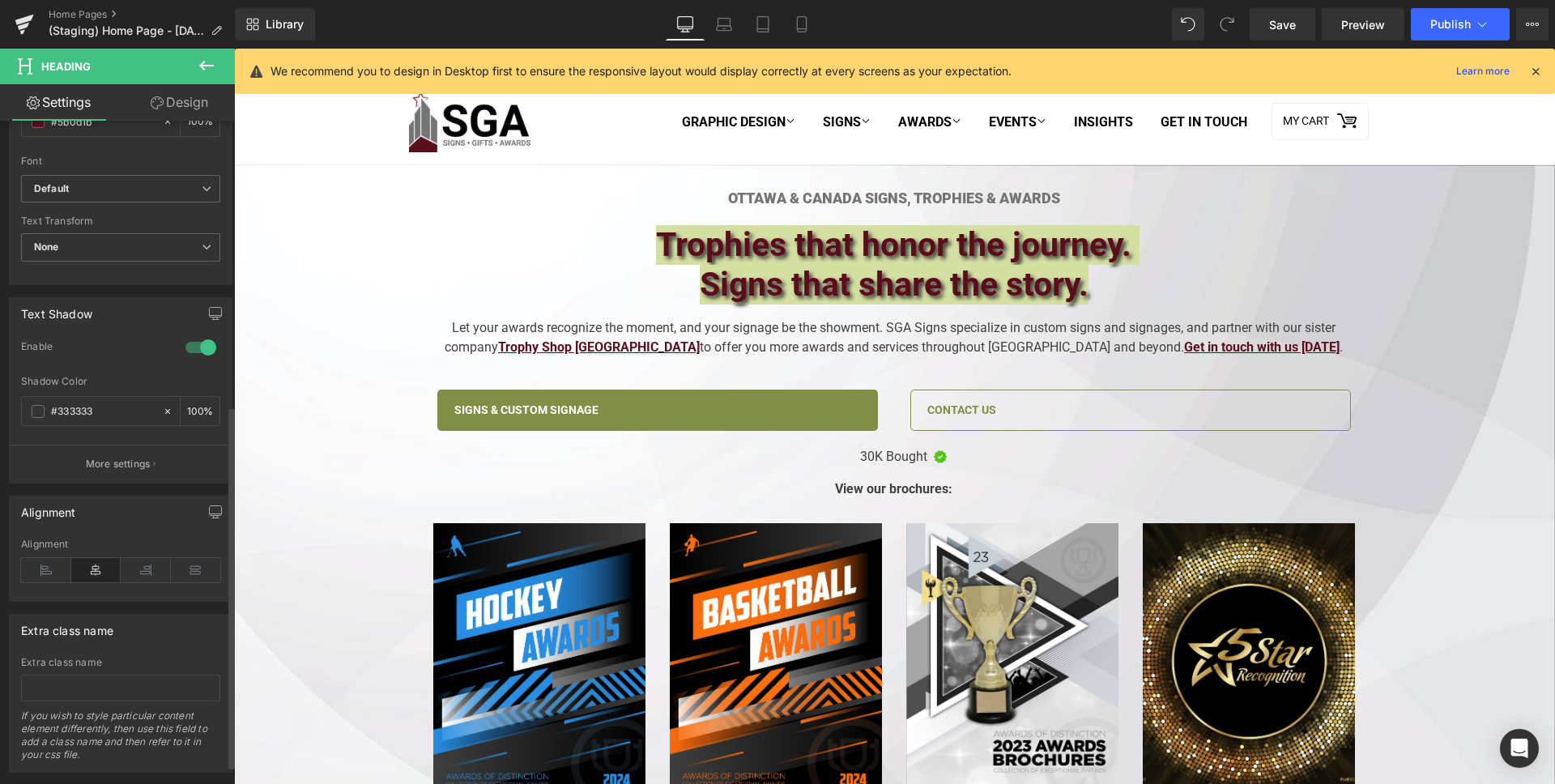
click at [194, 347] on div at bounding box center [201, 348] width 39 height 26
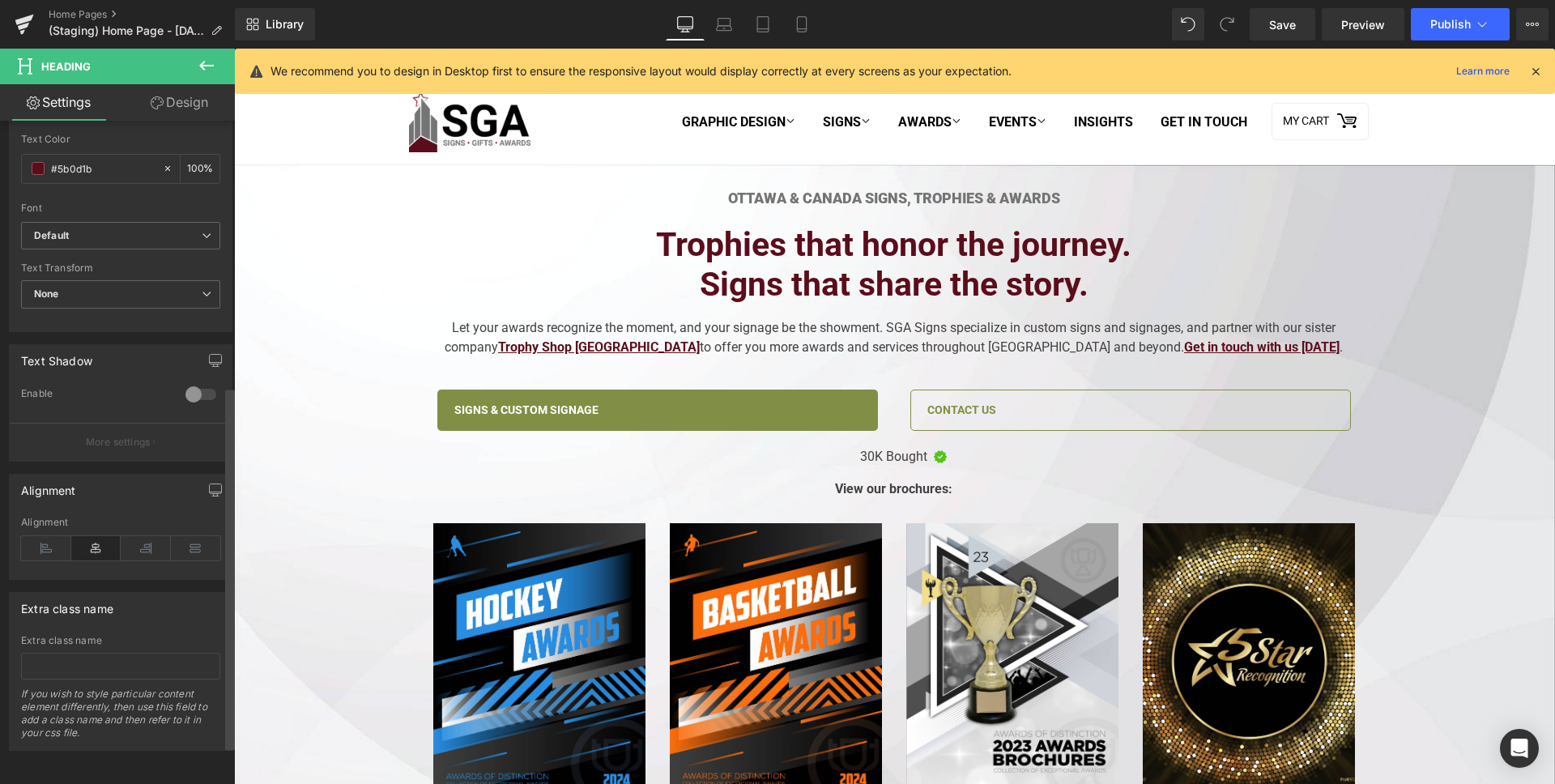
scroll to position [486, 0]
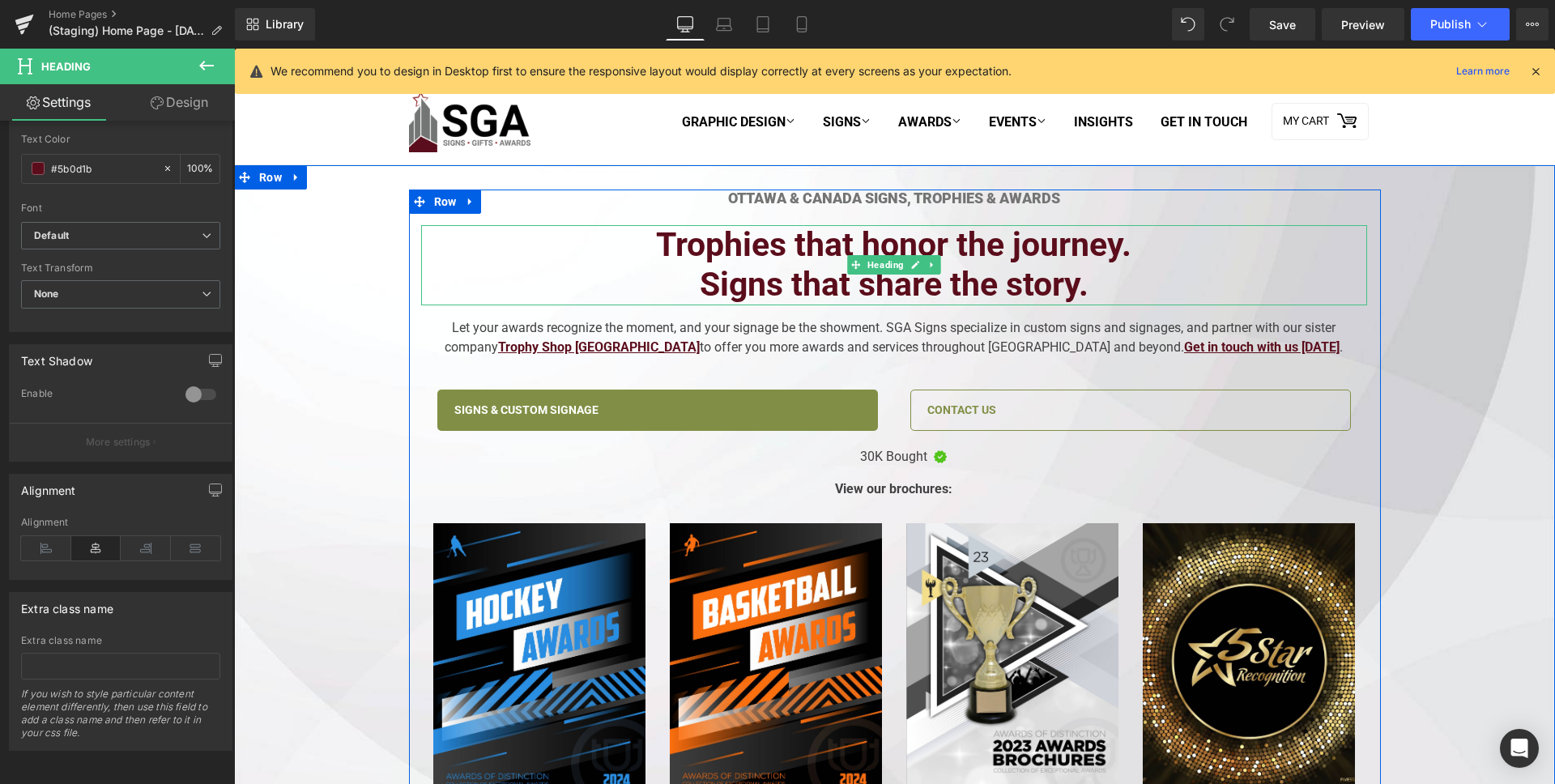
click at [766, 270] on h2 "Signs that share the story." at bounding box center [894, 284] width 946 height 39
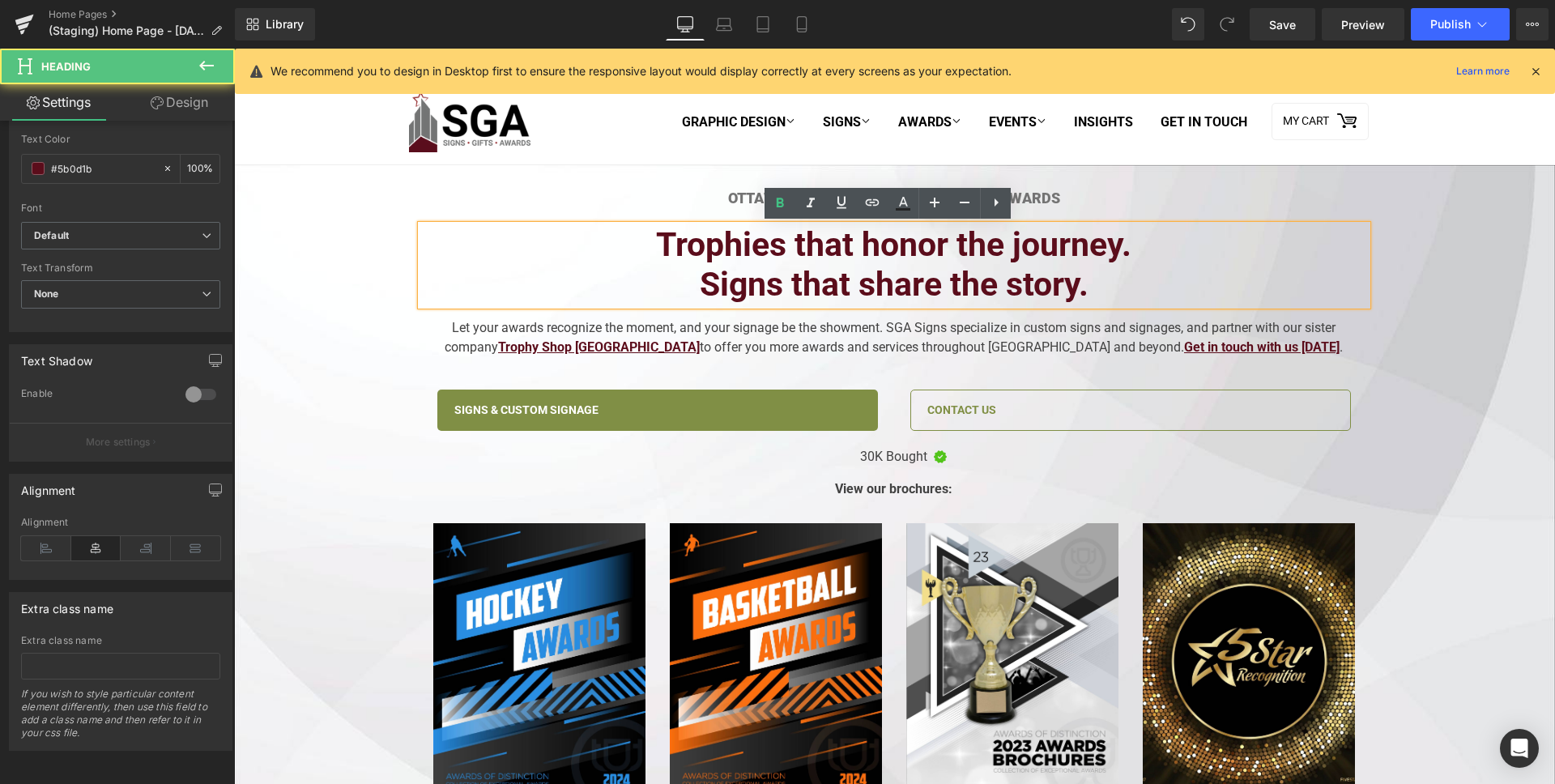
click at [695, 266] on h2 "Signs that share the story." at bounding box center [894, 284] width 946 height 39
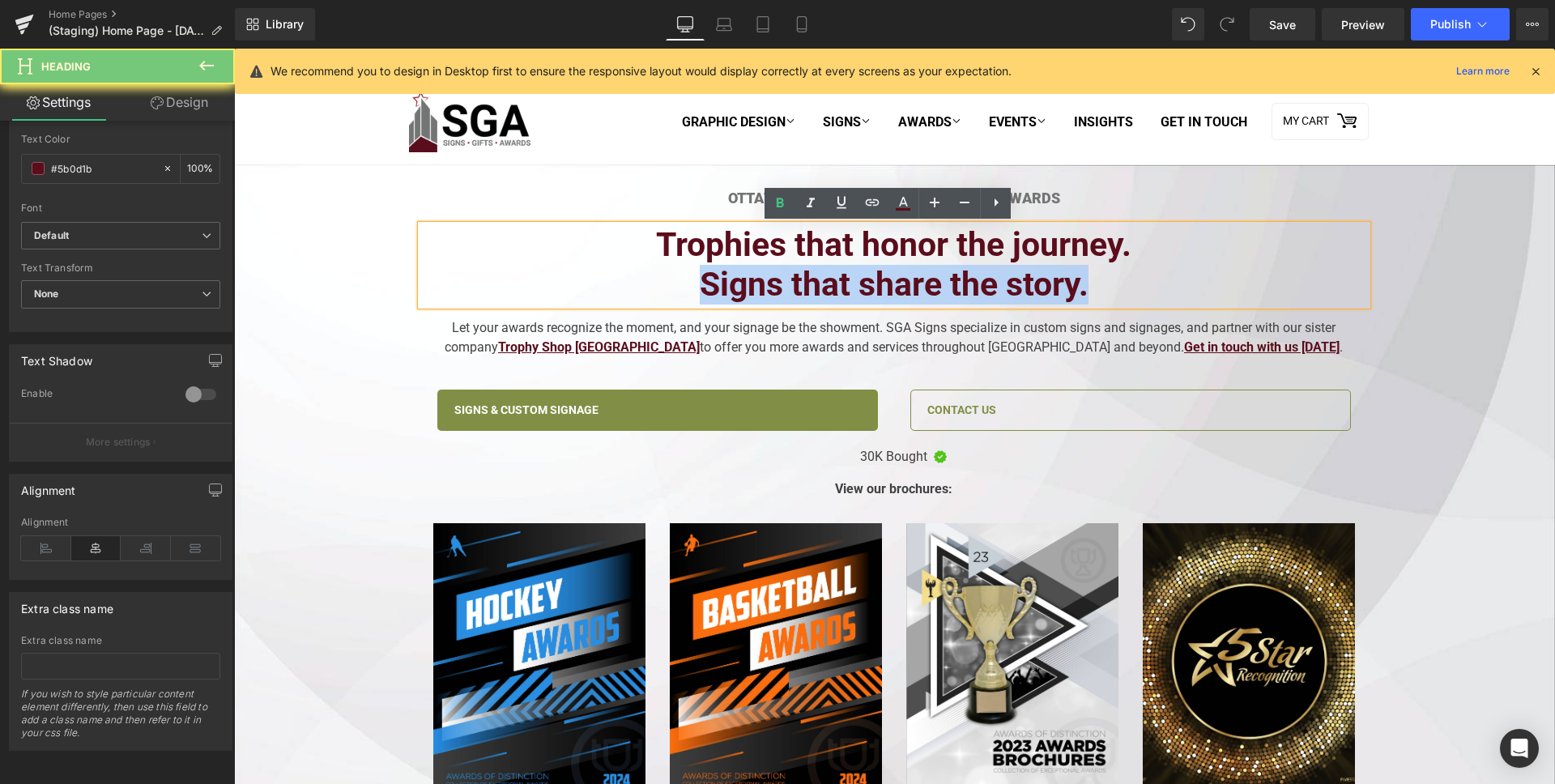
click at [695, 266] on h2 "Signs that share the story." at bounding box center [894, 284] width 946 height 39
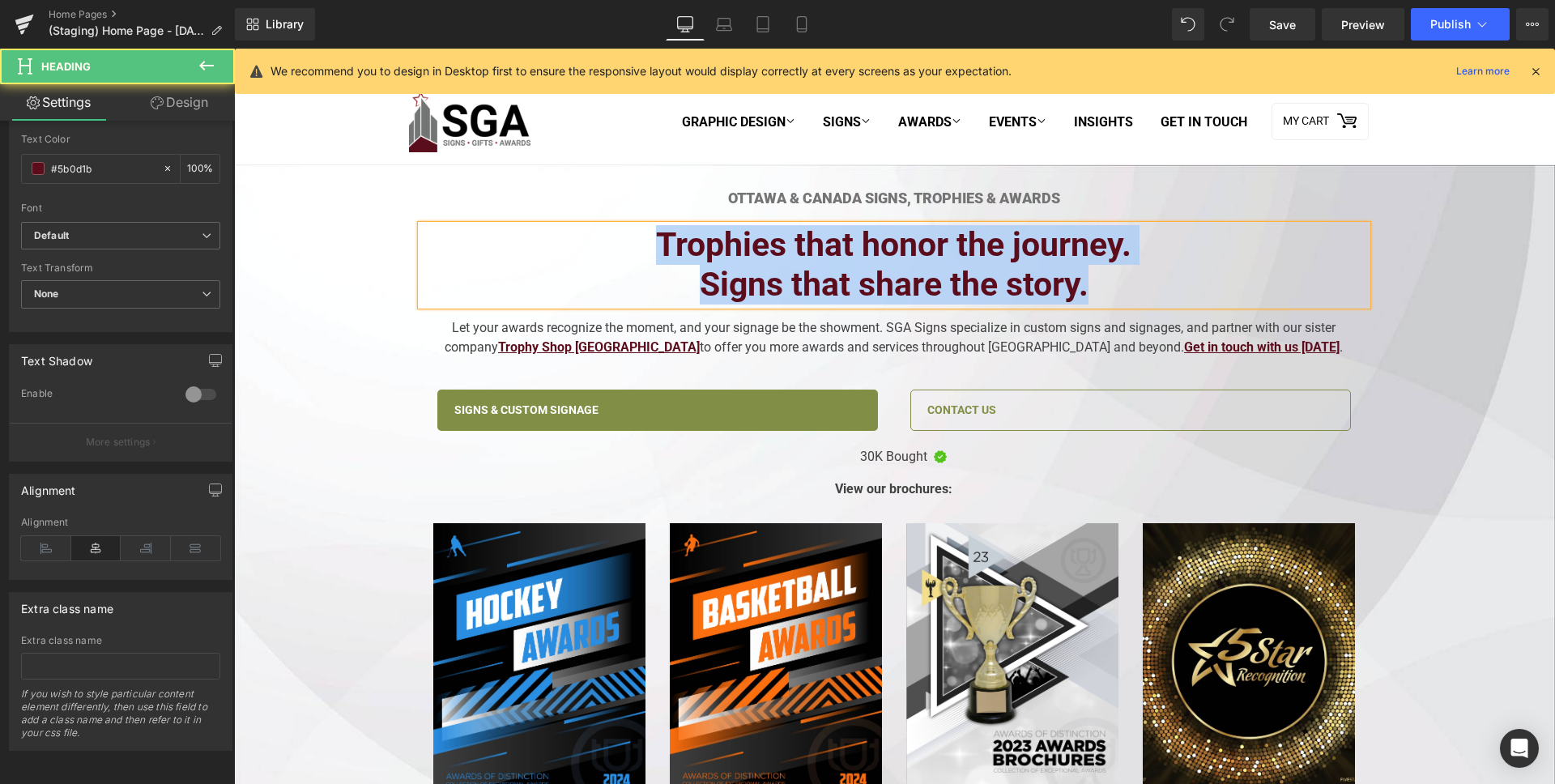
drag, startPoint x: 680, startPoint y: 255, endPoint x: 1051, endPoint y: 58, distance: 420.1
click at [680, 255] on h2 "Trophies that honor the journey." at bounding box center [894, 245] width 946 height 39
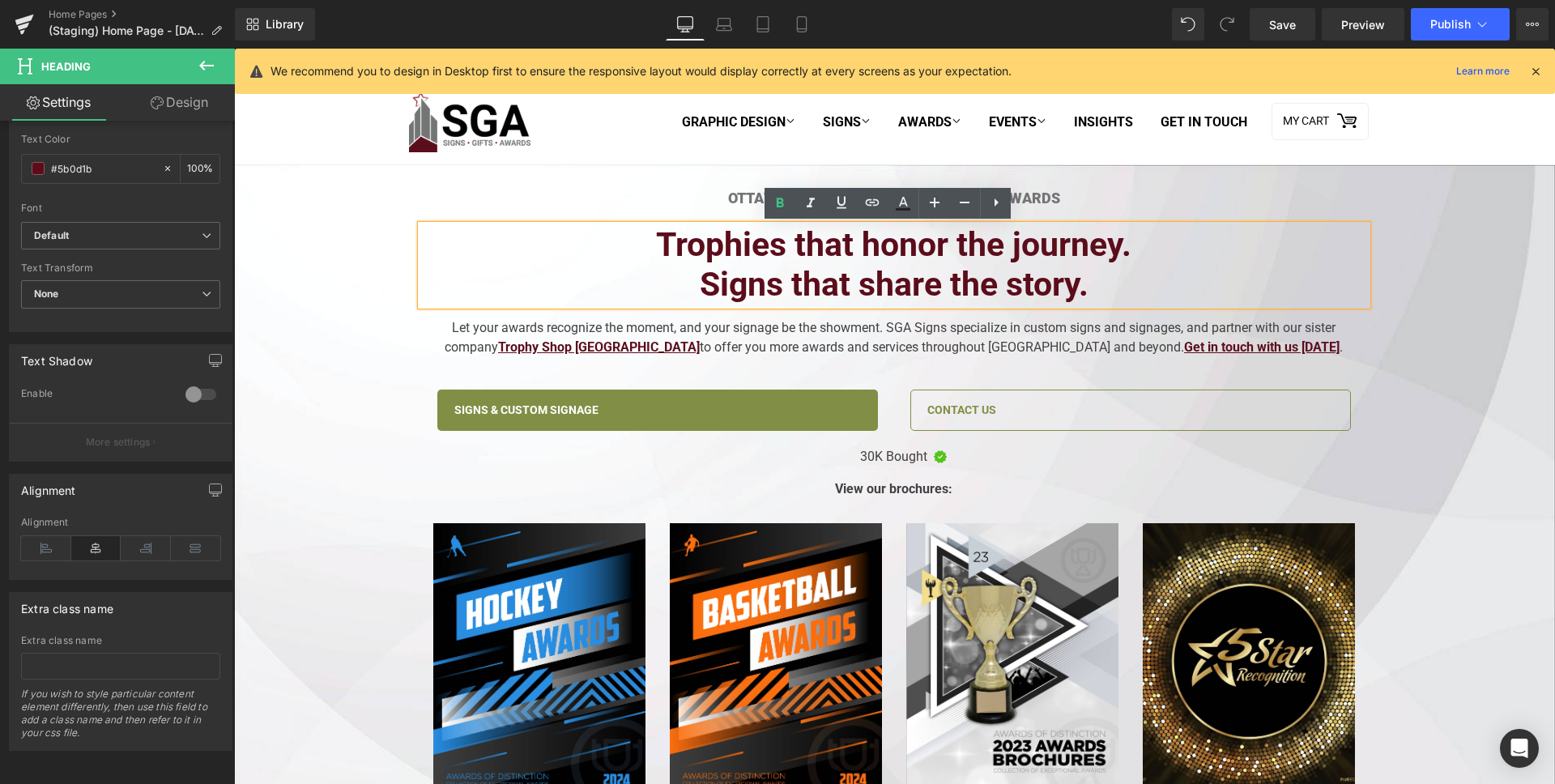
click at [1106, 303] on h2 "Signs that share the story." at bounding box center [894, 284] width 946 height 39
click at [680, 269] on h2 "Signs that share the story." at bounding box center [894, 284] width 946 height 39
click at [409, 401] on div "Ottawa & Canada Signs, Trophies & Awards Heading Trophies that honor the journe…" at bounding box center [894, 498] width 970 height 617
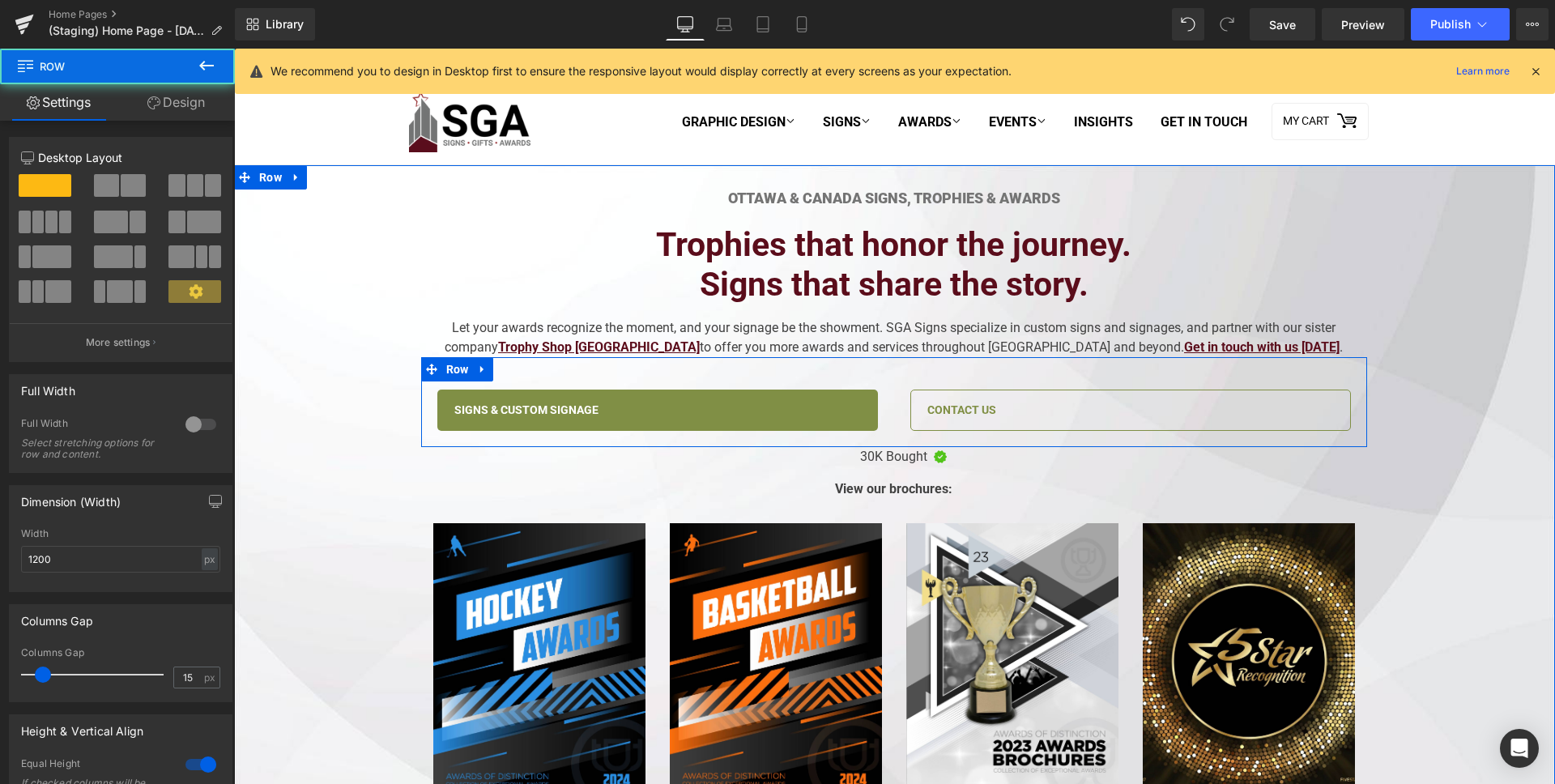
click at [878, 423] on div "Signs & Custom Signage Button" at bounding box center [658, 410] width 473 height 42
click at [823, 422] on link "Signs & Custom Signage" at bounding box center [657, 410] width 440 height 42
click at [828, 415] on link "Signs & Custom Signage" at bounding box center [657, 410] width 440 height 42
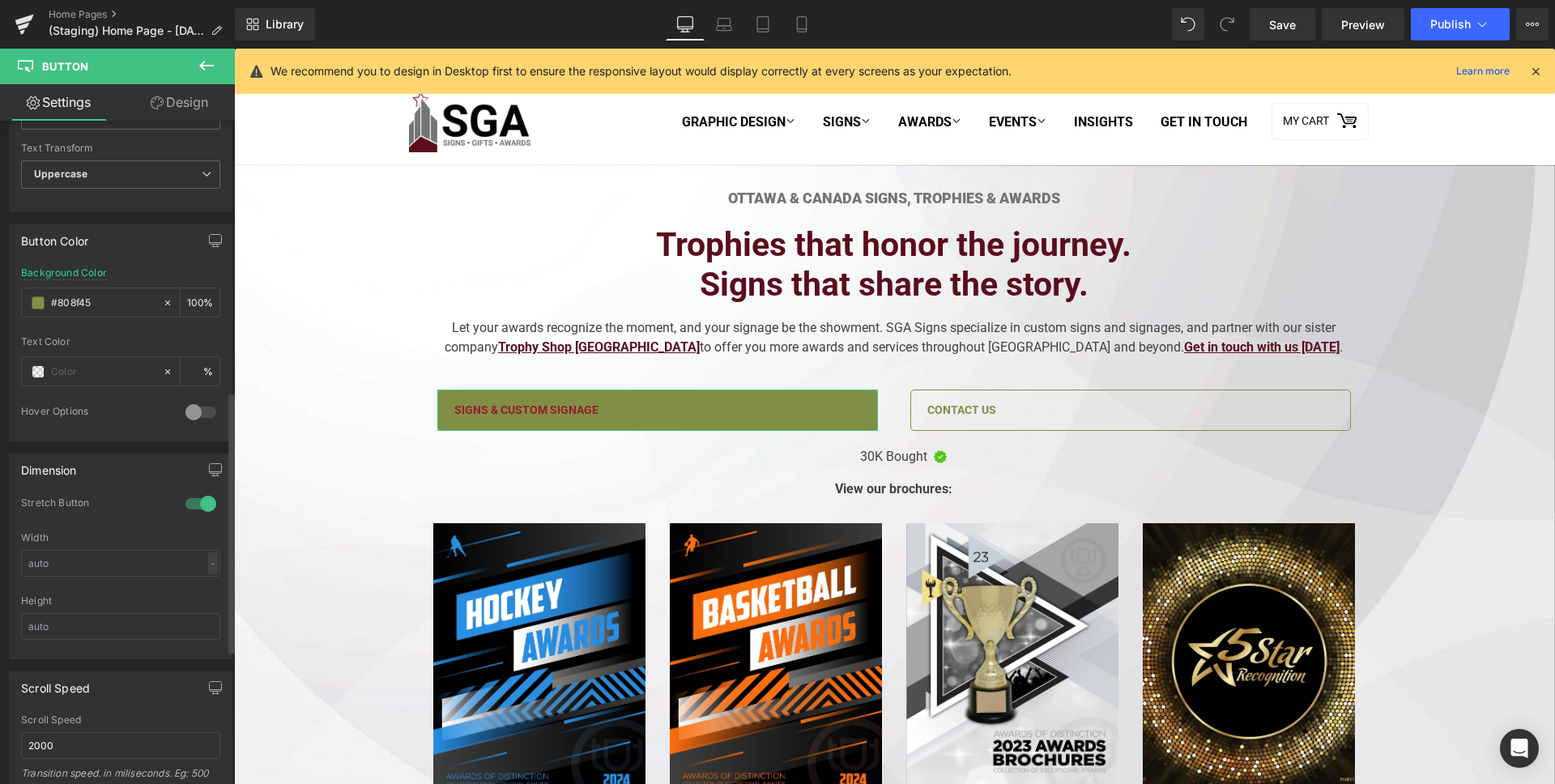
scroll to position [0, 0]
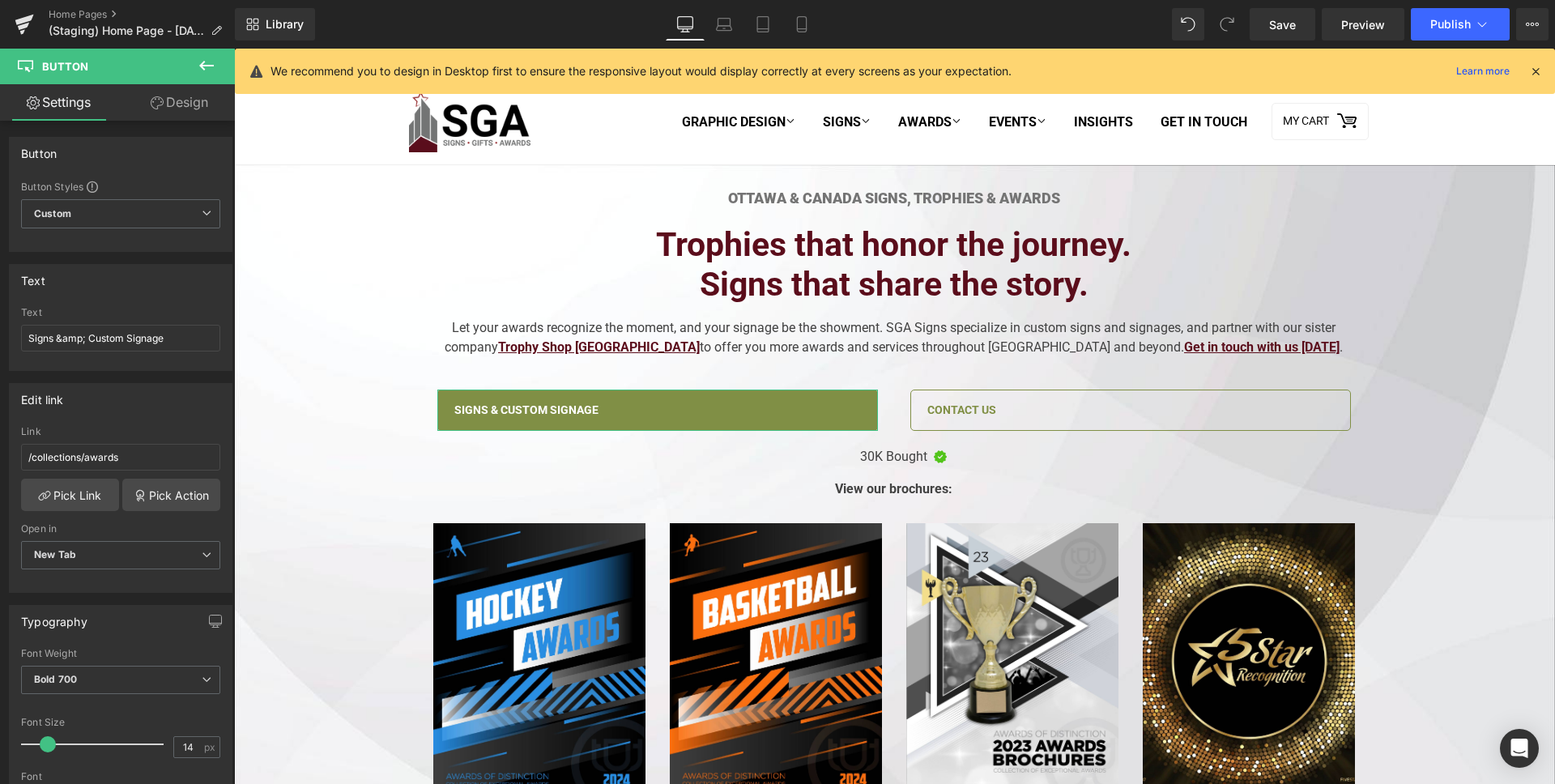
click at [180, 99] on link "Design" at bounding box center [179, 102] width 118 height 36
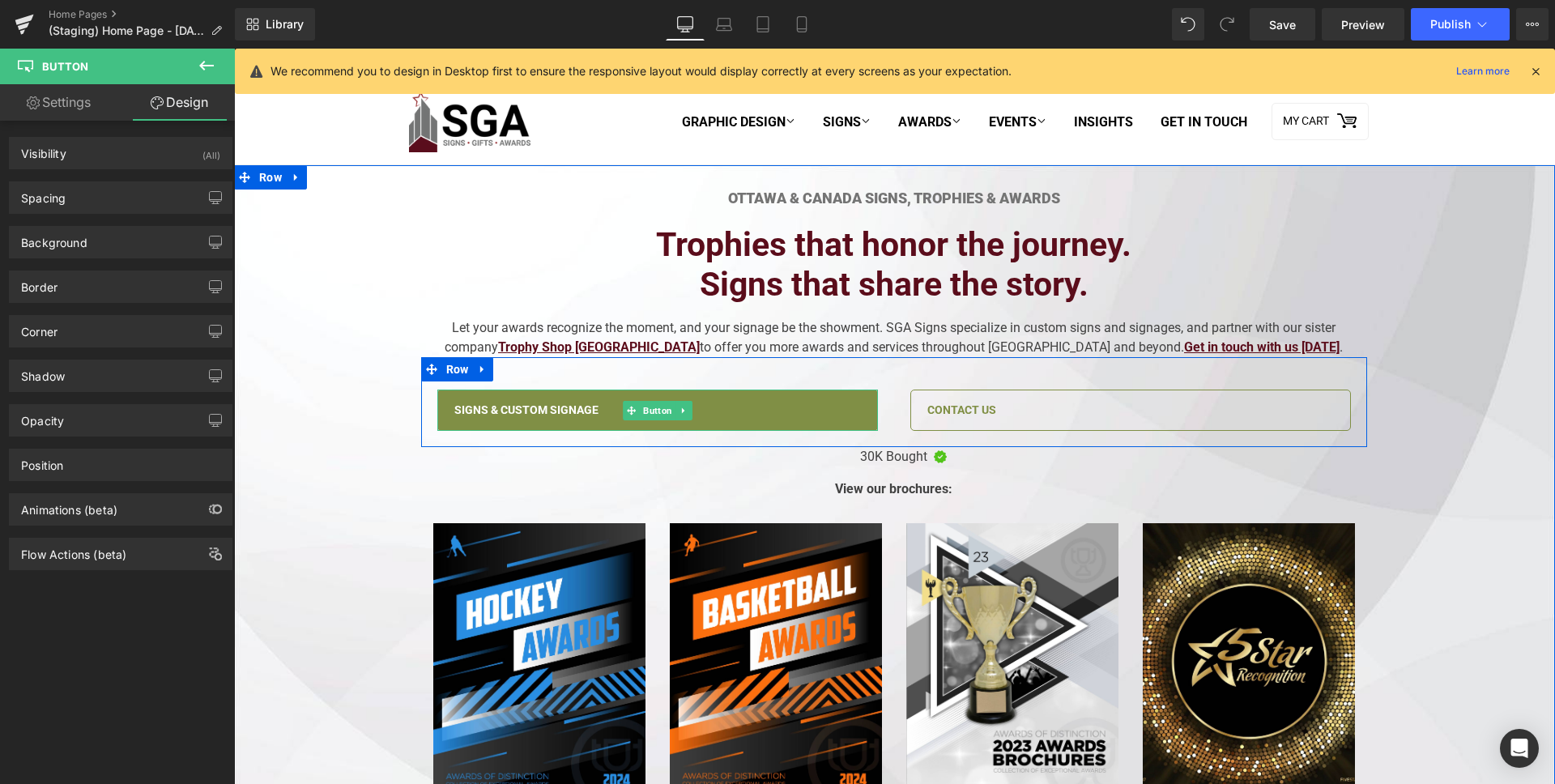
click at [454, 404] on span "Signs & Custom Signage" at bounding box center [526, 410] width 144 height 16
click at [491, 417] on span "Signs & Custom Signage" at bounding box center [526, 410] width 144 height 16
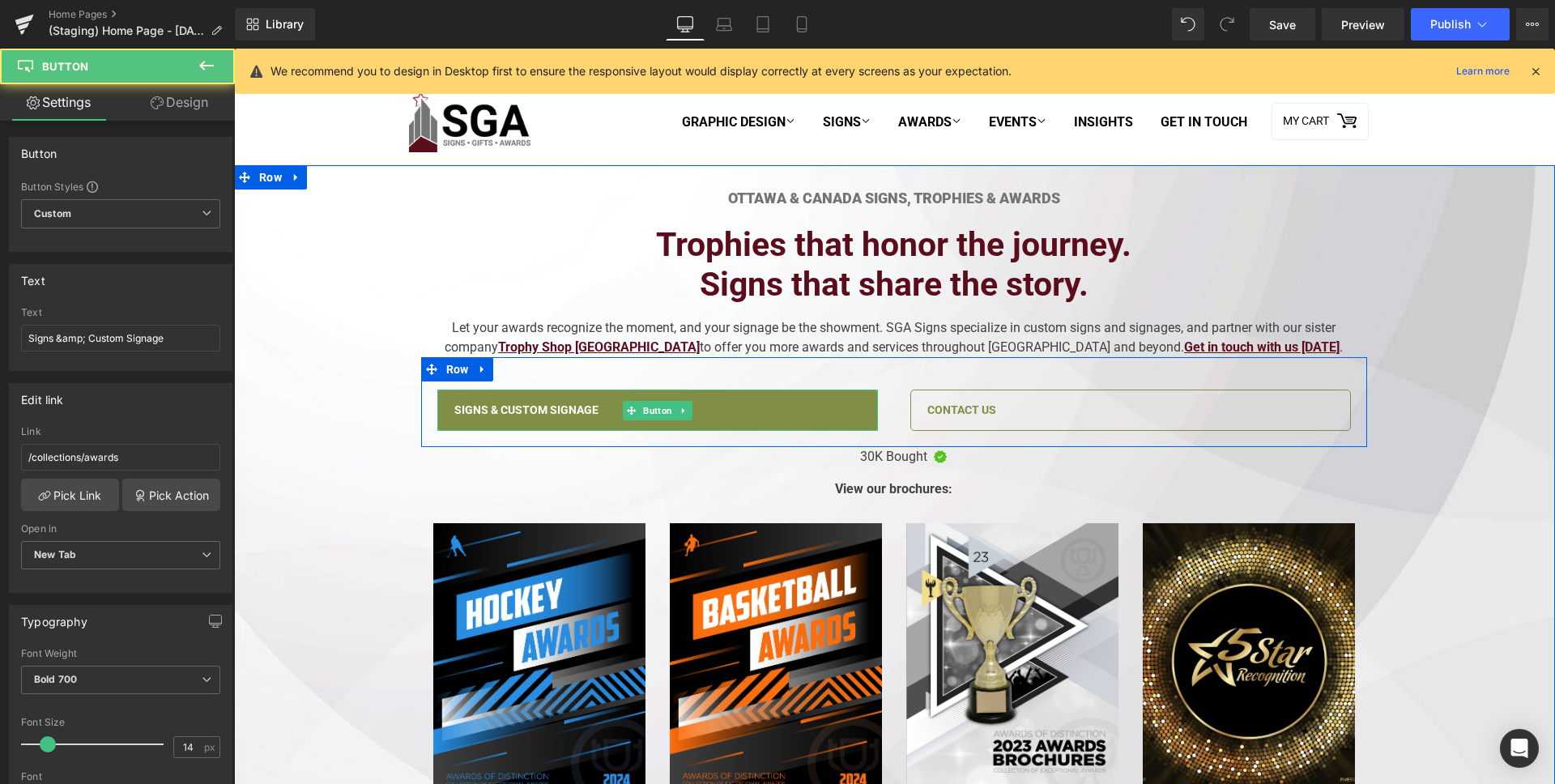
click at [514, 409] on span "Signs & Custom Signage" at bounding box center [526, 410] width 144 height 16
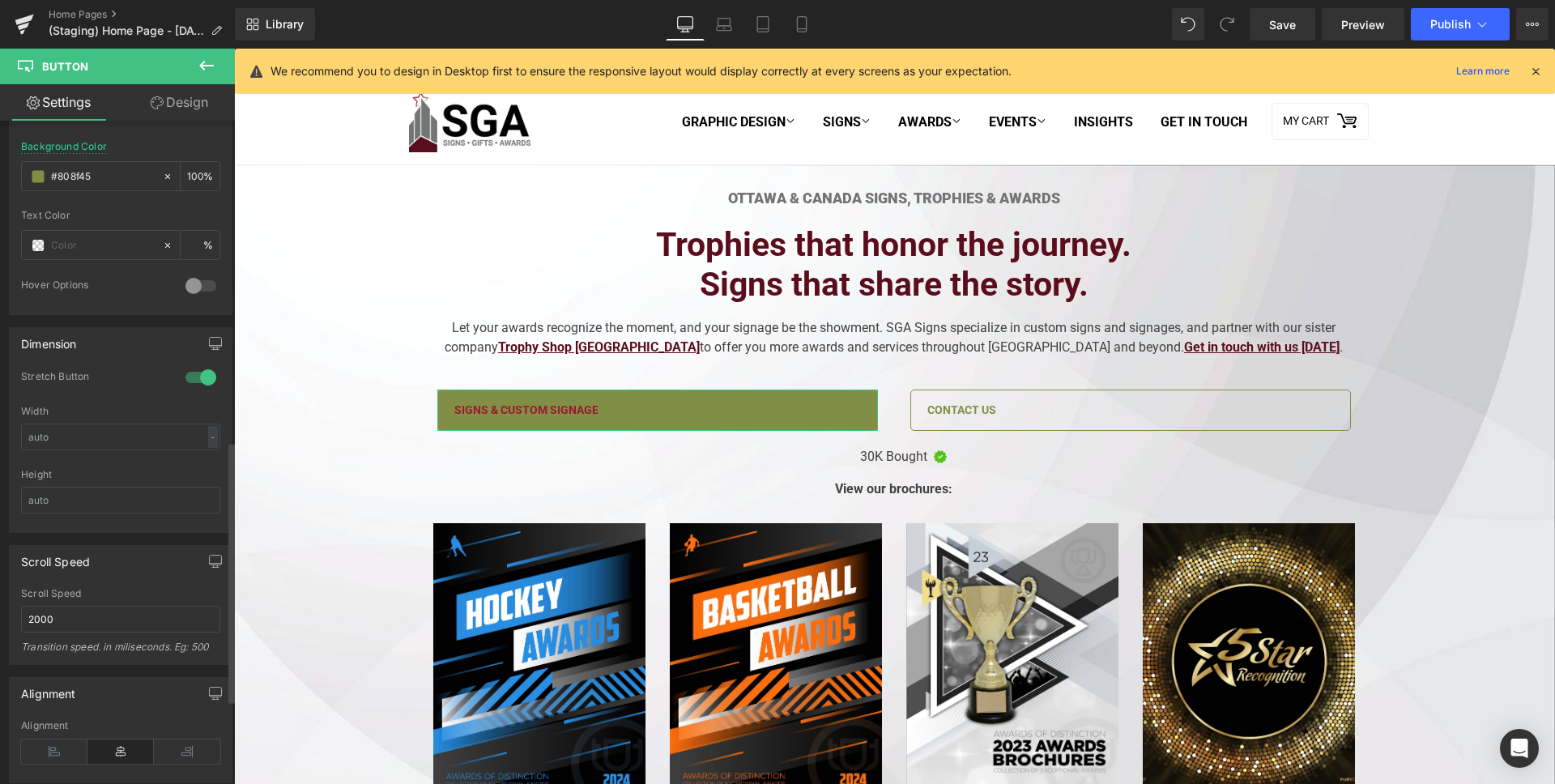
scroll to position [494, 0]
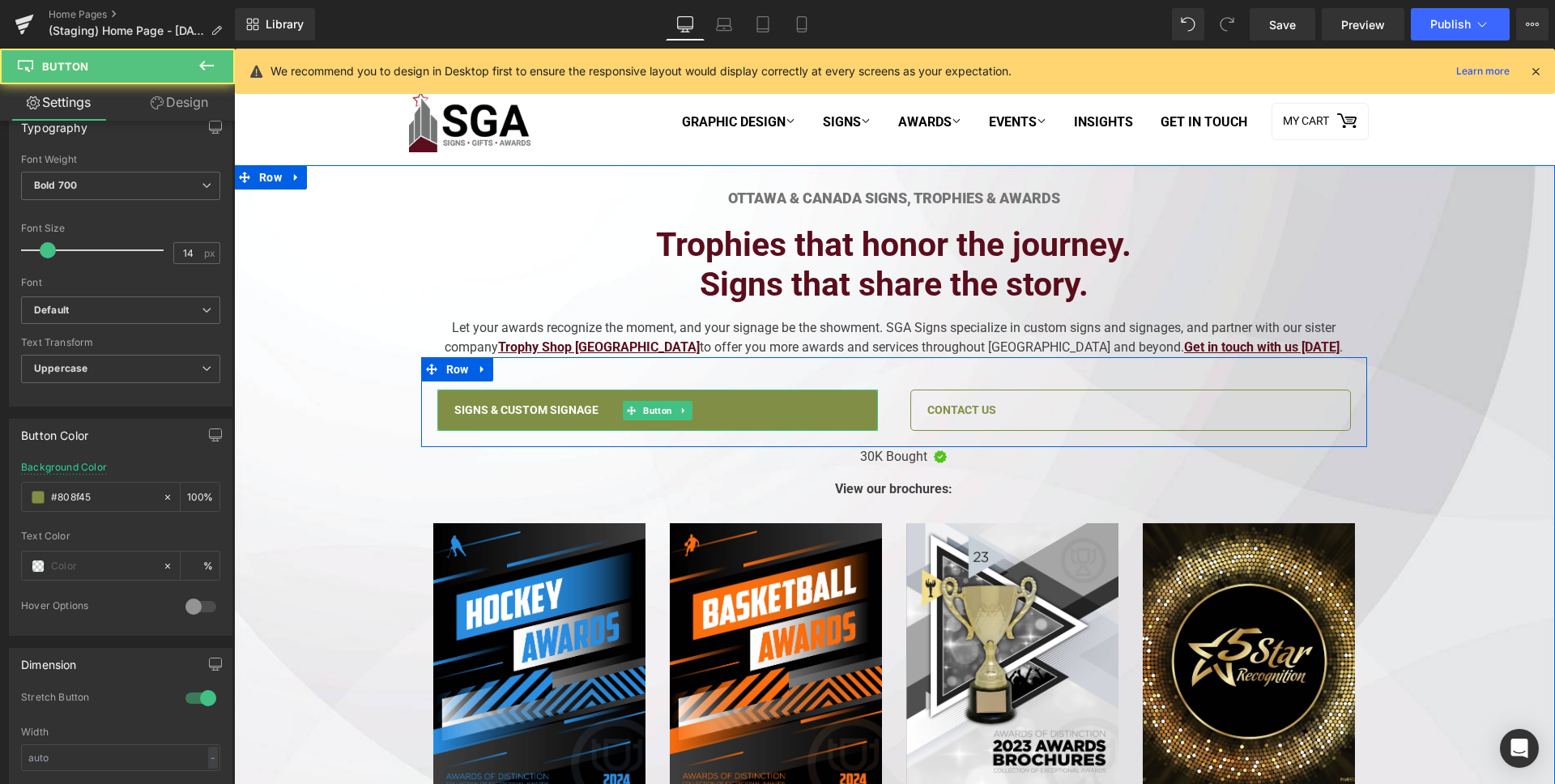
click at [529, 406] on span "Signs & Custom Signage" at bounding box center [526, 410] width 144 height 16
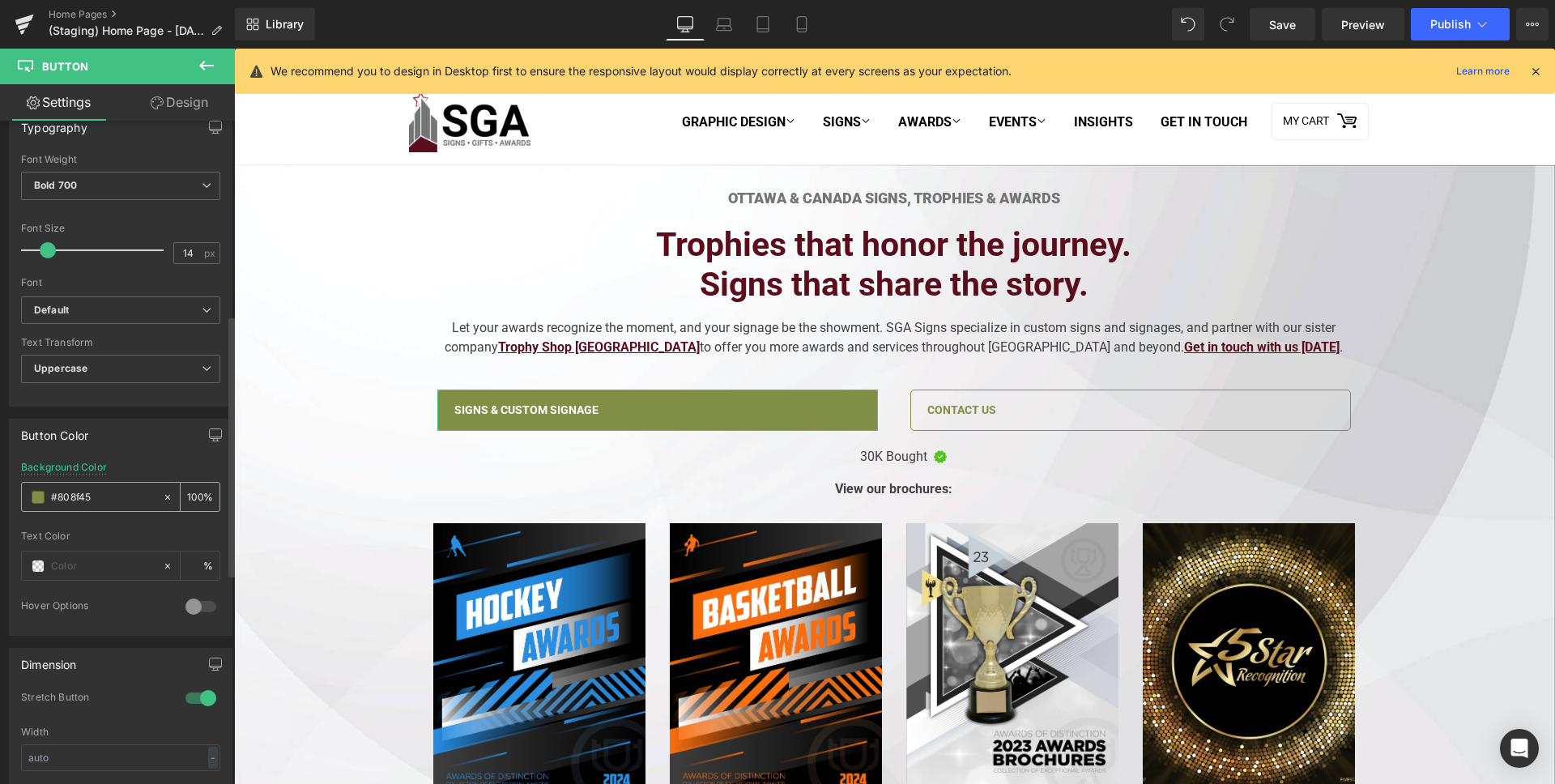
click at [82, 498] on input "#808f45" at bounding box center [103, 497] width 104 height 18
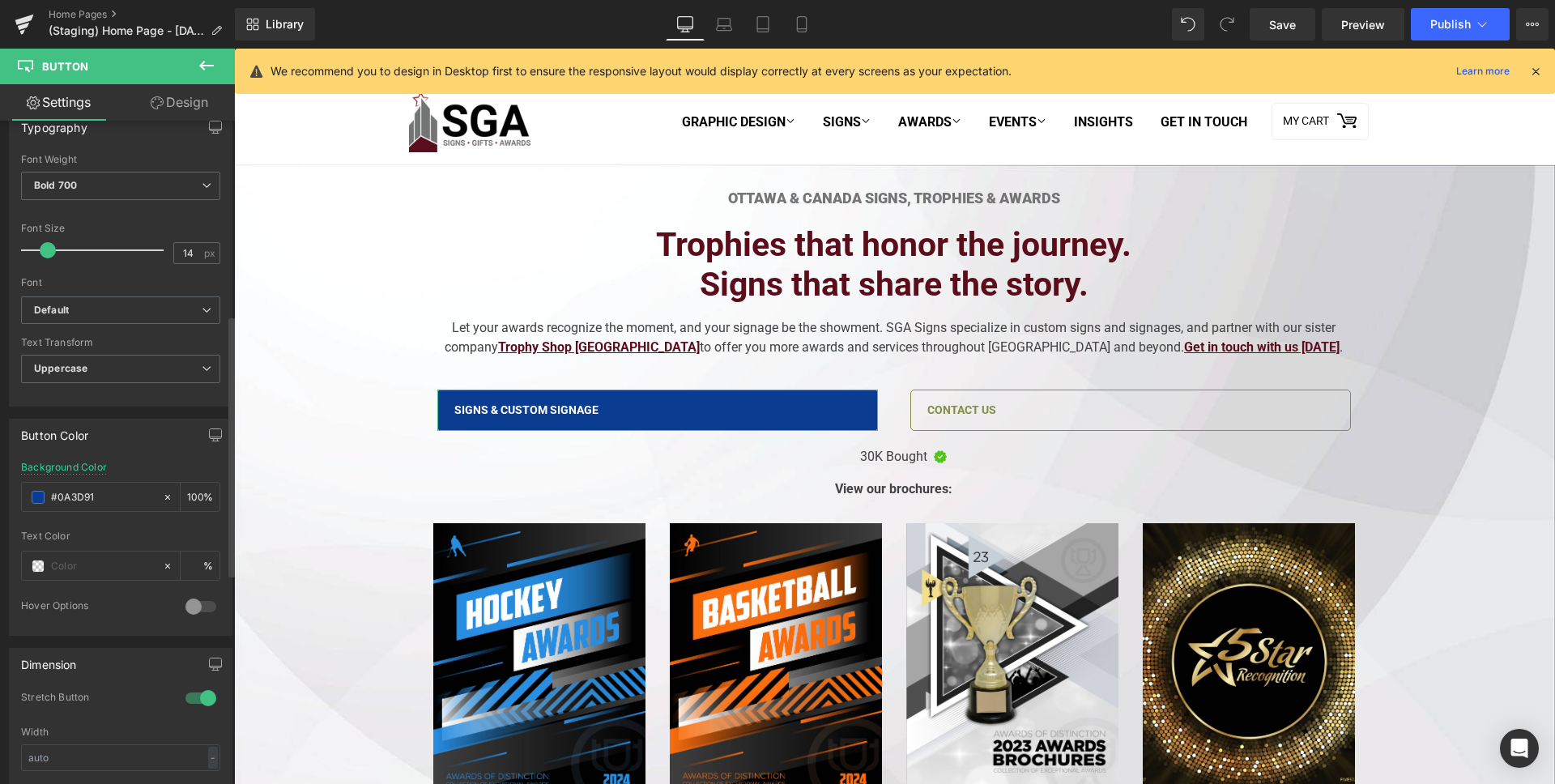
type input "#0A3D91"
click at [132, 458] on div "Button Color rgb(128, 143, 69) Background Color #0A3D91 100 % Text Color % 0 Ho…" at bounding box center [121, 527] width 223 height 217
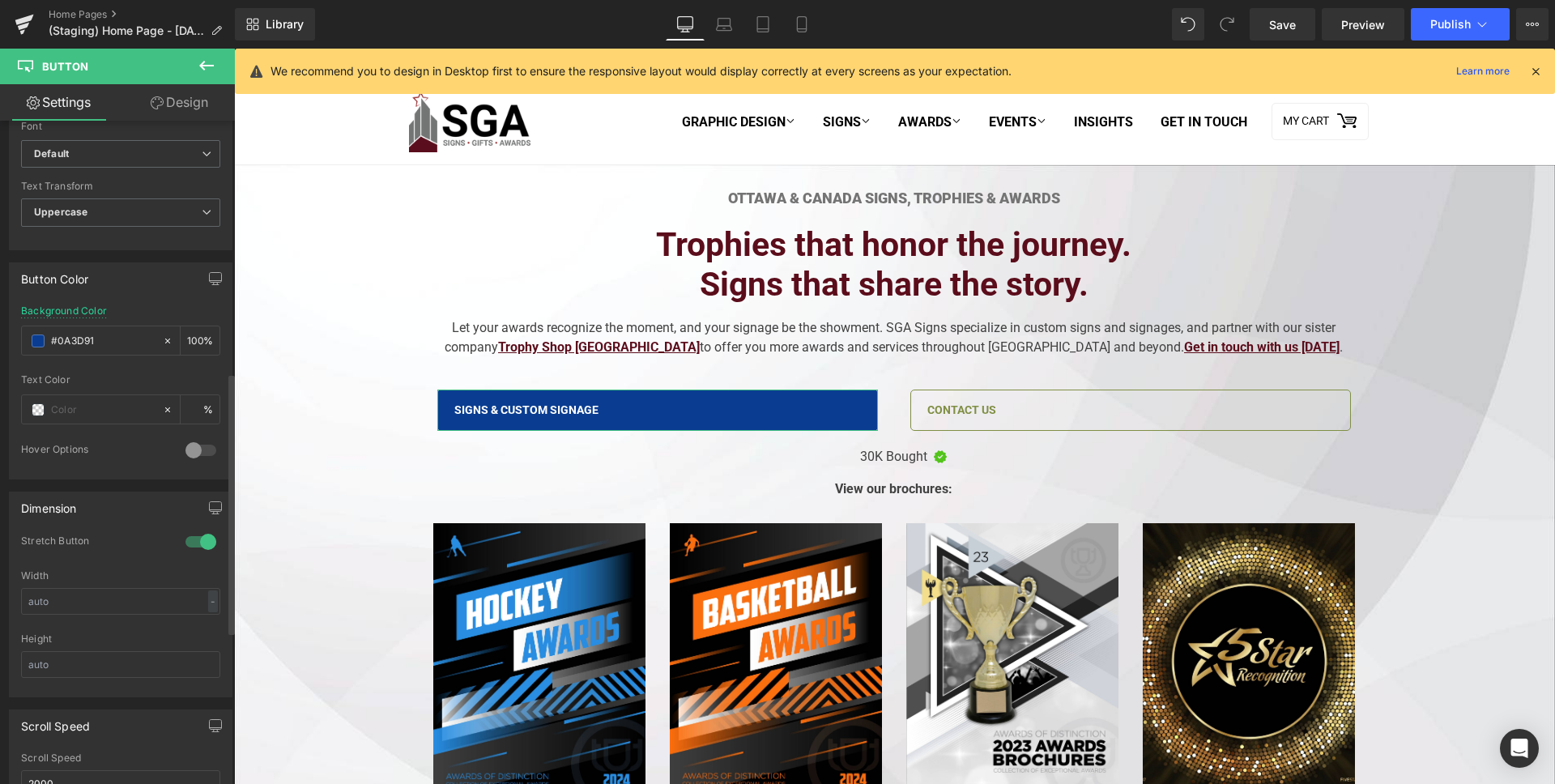
scroll to position [659, 0]
click at [192, 444] on div at bounding box center [201, 442] width 39 height 26
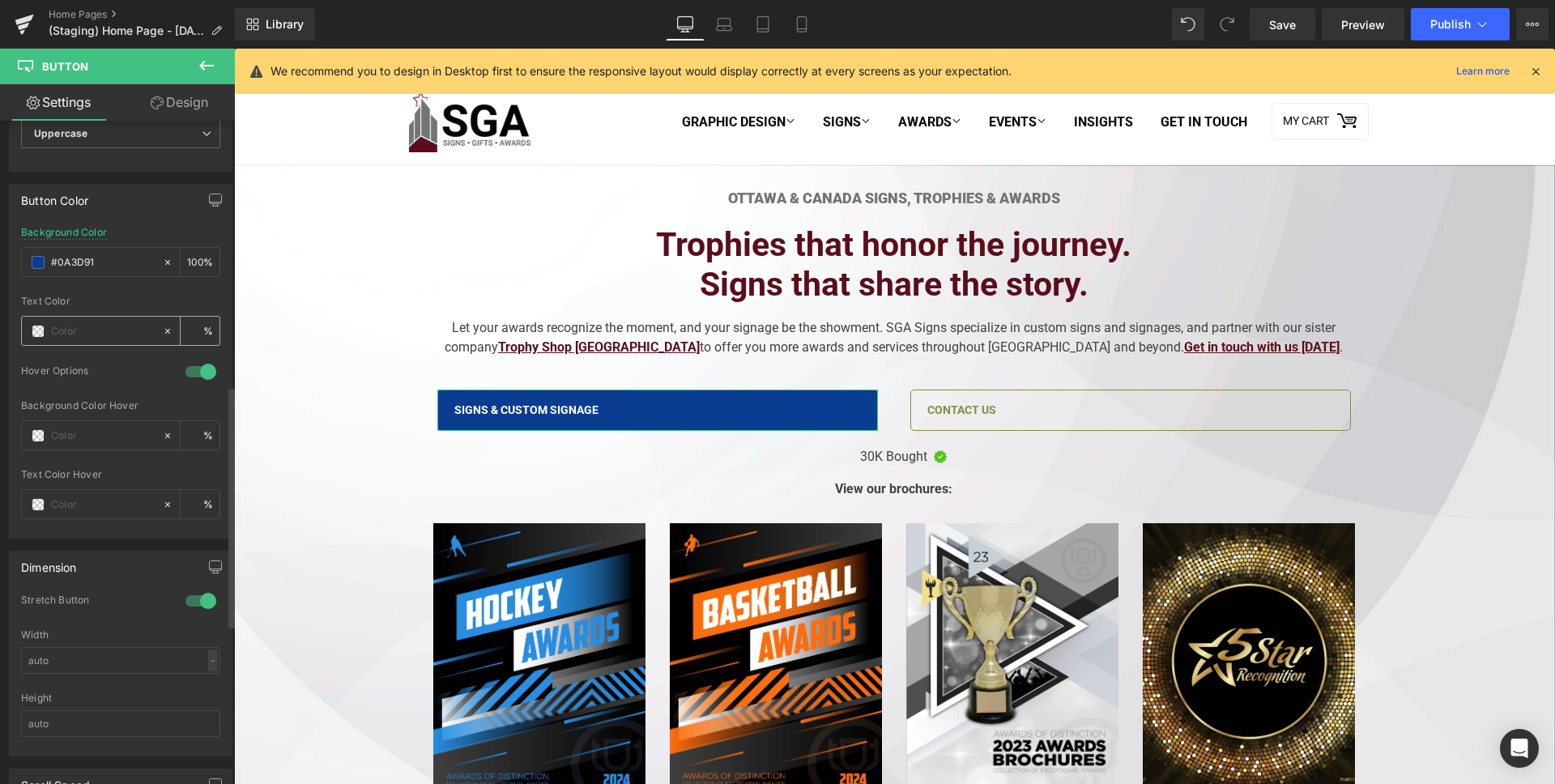
scroll to position [730, 0]
click at [107, 441] on input "text" at bounding box center [103, 435] width 104 height 18
paste input "E63946"
type input "E63946"
click at [108, 394] on div "Hover Options" at bounding box center [121, 381] width 199 height 36
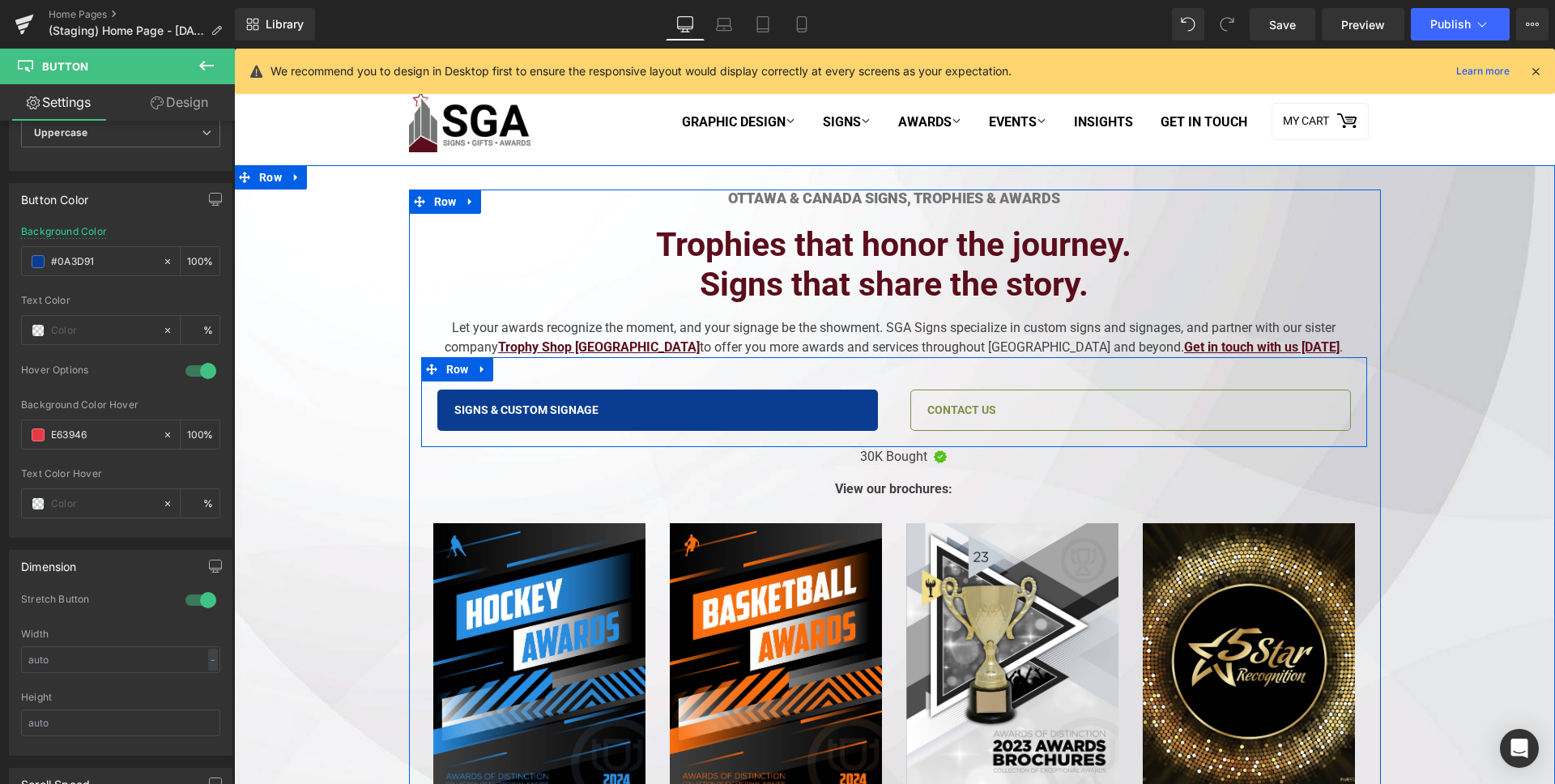
click at [1007, 411] on link "Contact Us" at bounding box center [1130, 410] width 440 height 42
click at [929, 407] on span "Contact Us" at bounding box center [962, 410] width 69 height 16
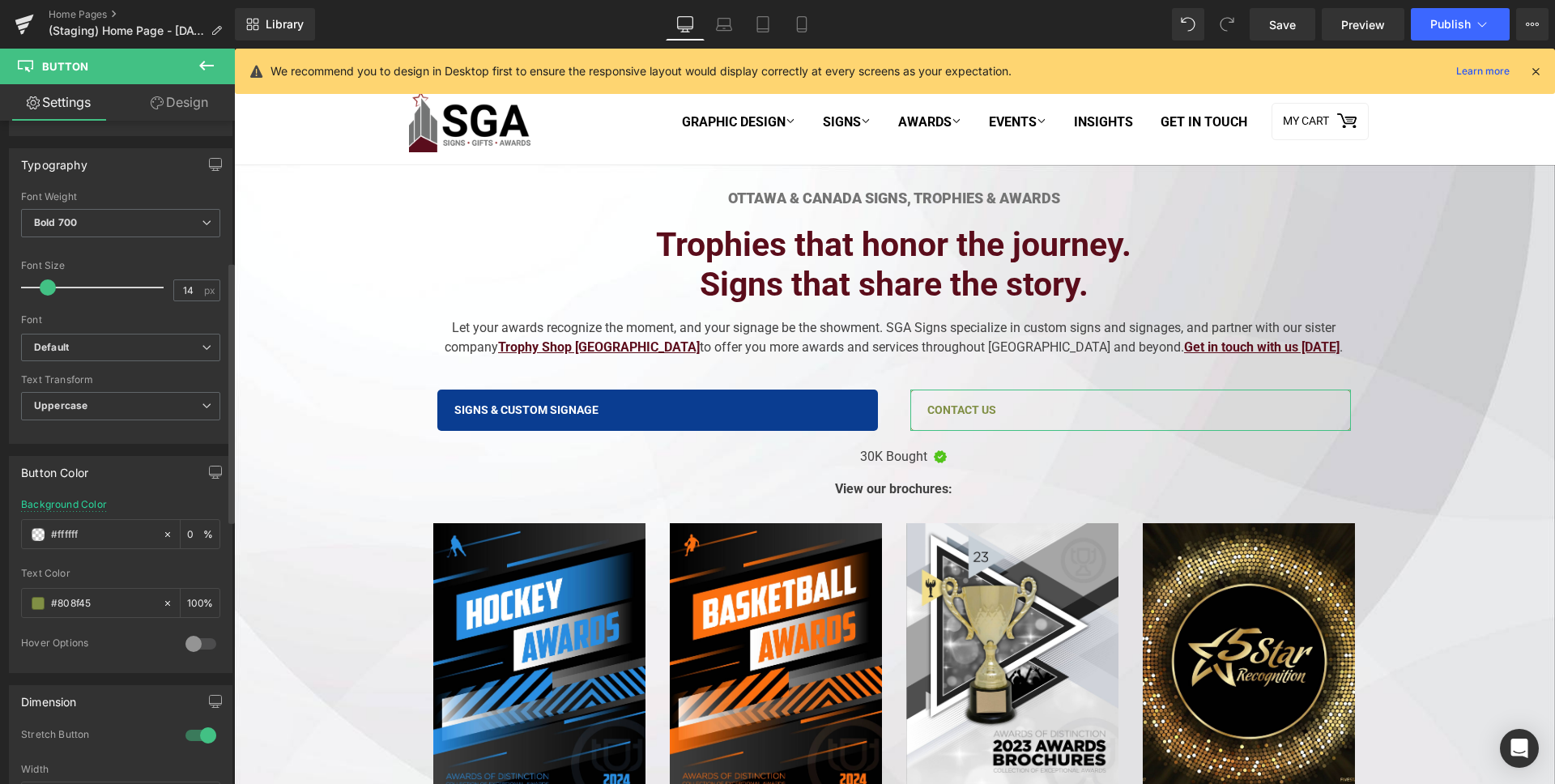
scroll to position [546, 0]
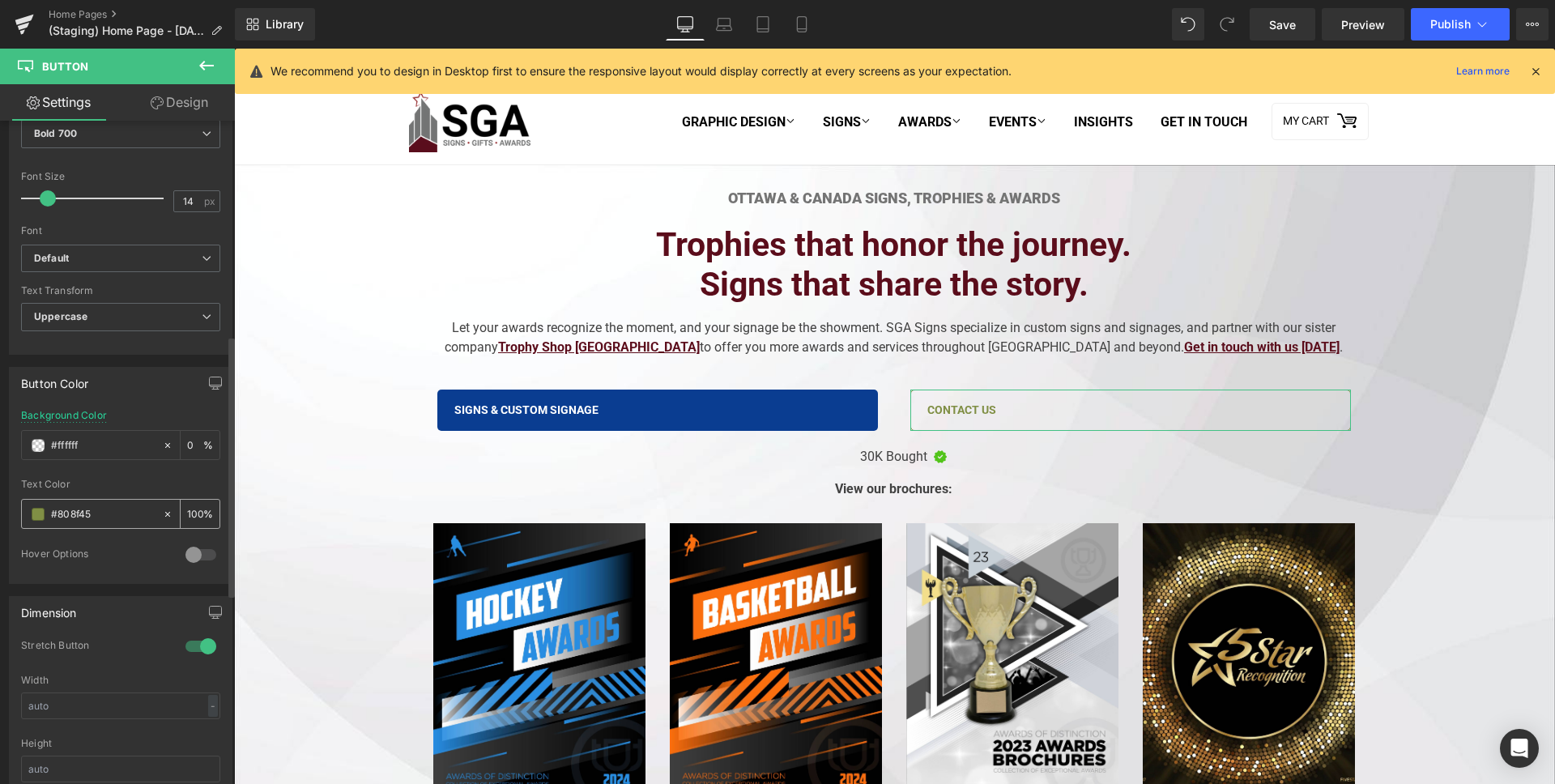
click at [82, 504] on div "#808f45" at bounding box center [92, 514] width 140 height 28
click at [82, 510] on input "#808f45" at bounding box center [103, 514] width 104 height 18
paste input "0A3D91"
type input "0A3D91"
click at [141, 379] on div "Button Color" at bounding box center [120, 382] width 221 height 31
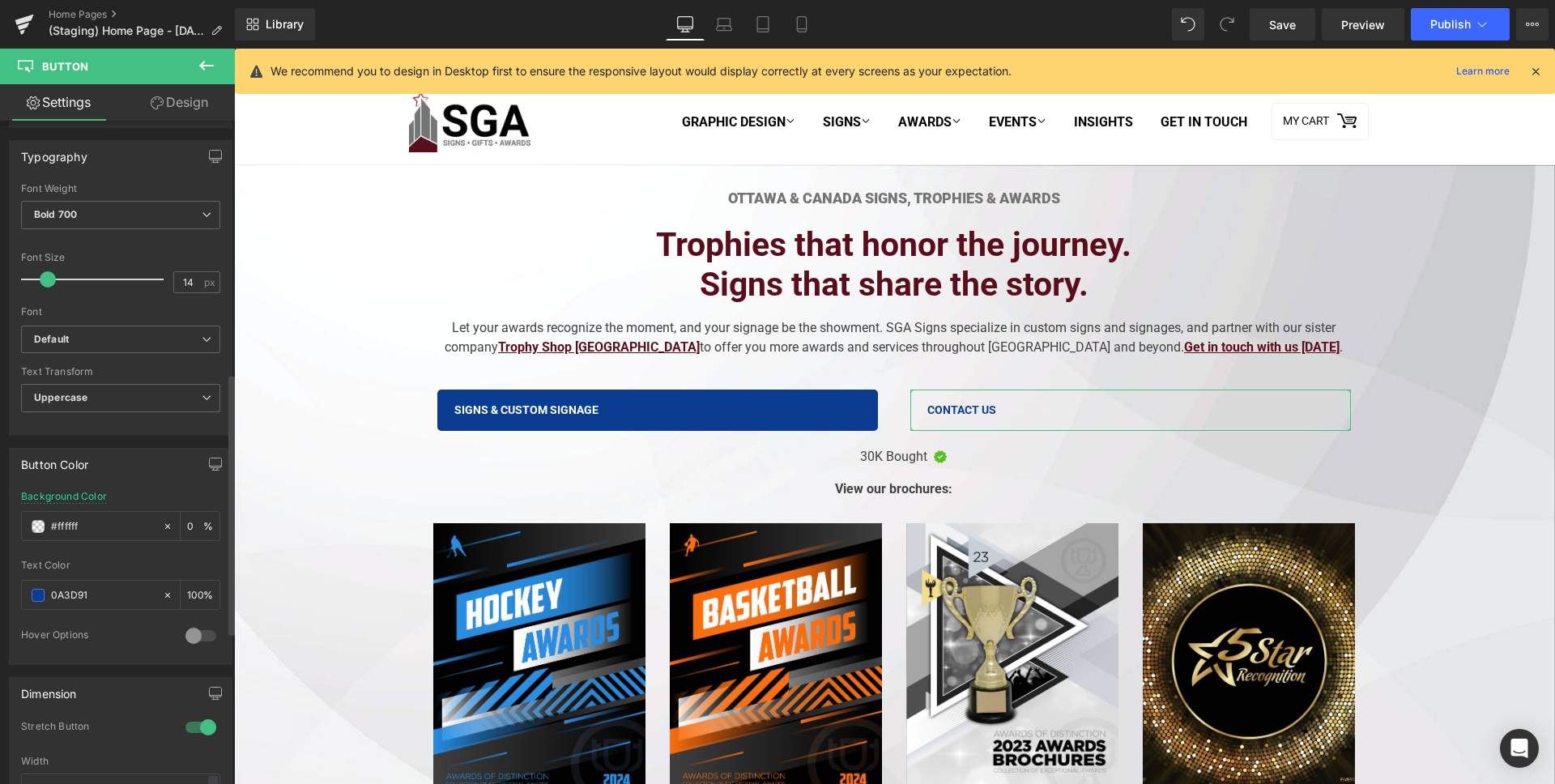
scroll to position [0, 0]
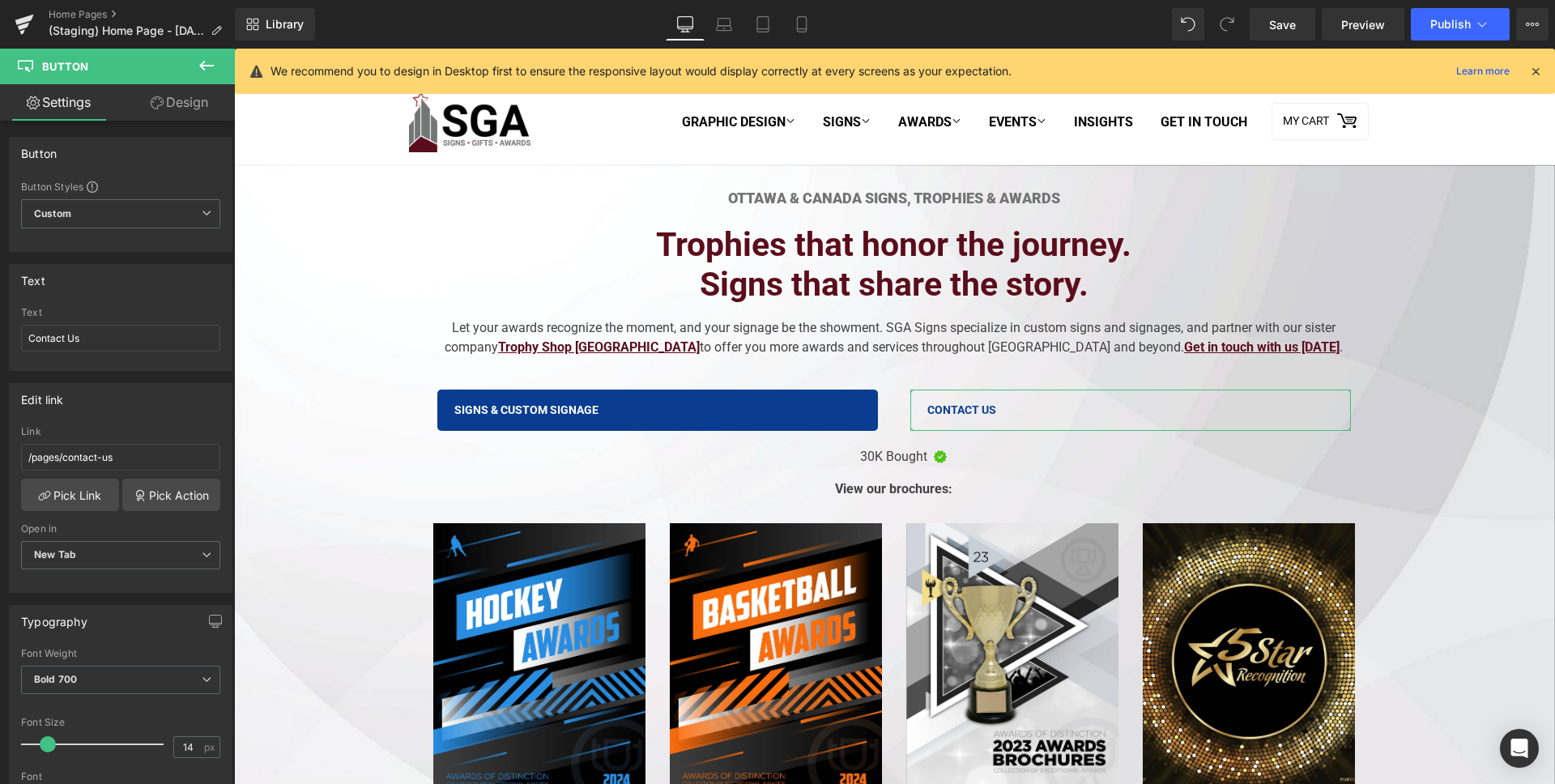
click at [206, 111] on link "Design" at bounding box center [179, 102] width 118 height 36
click at [0, 0] on div "Border" at bounding box center [0, 0] width 0 height 0
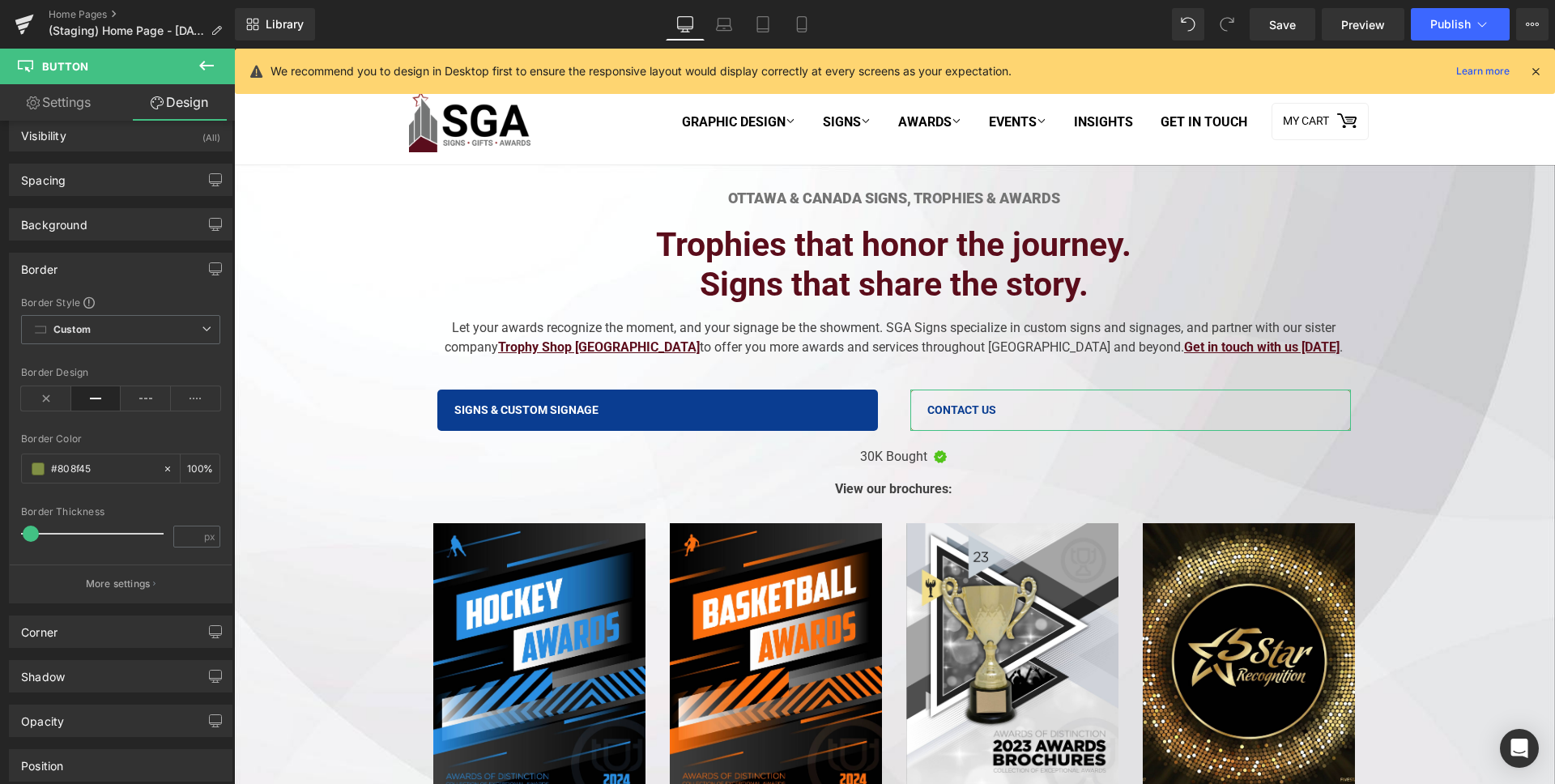
scroll to position [39, 0]
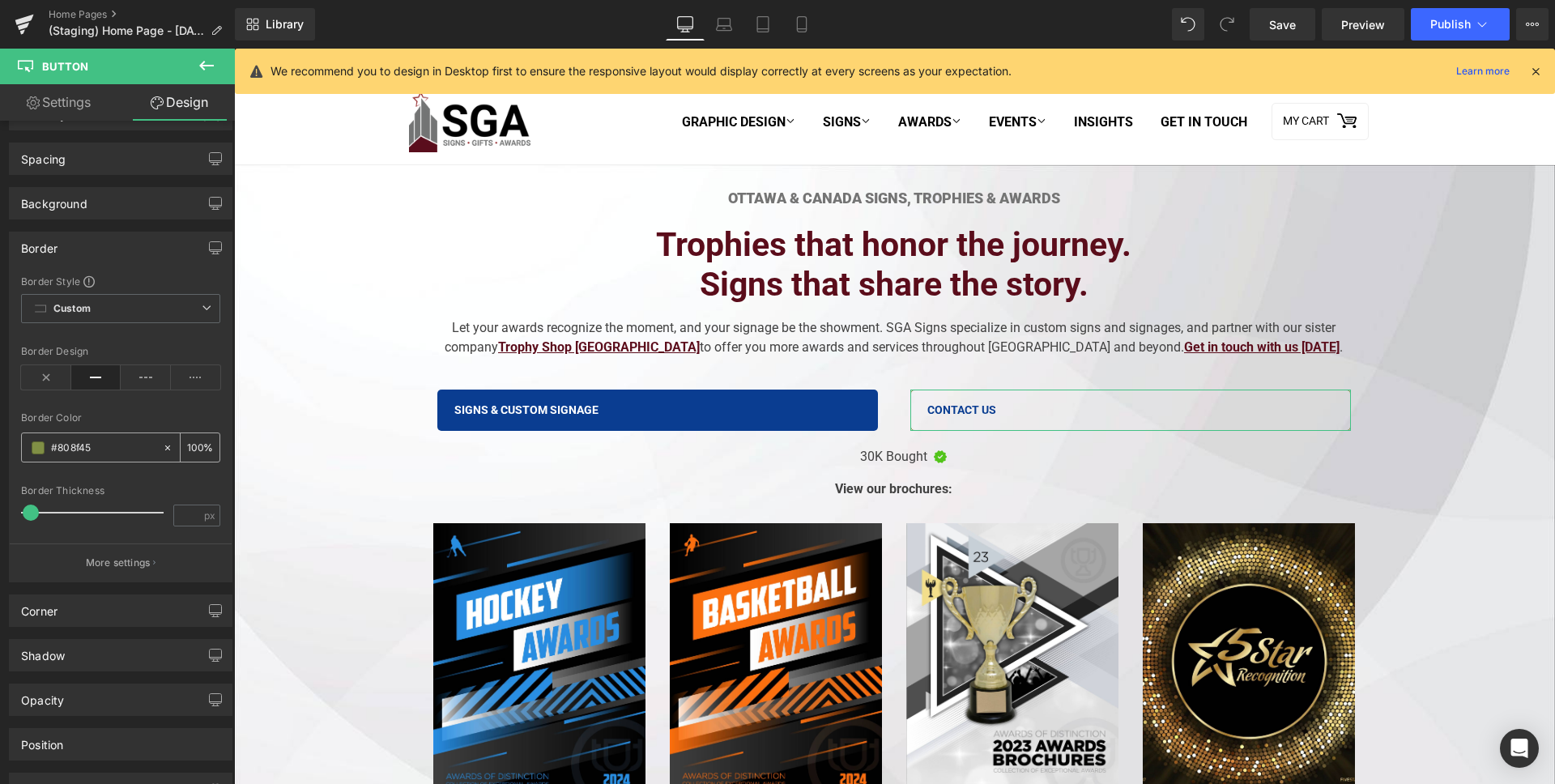
click at [70, 446] on input "text" at bounding box center [103, 448] width 104 height 18
paste input "0A3D91"
type input "0A3D91"
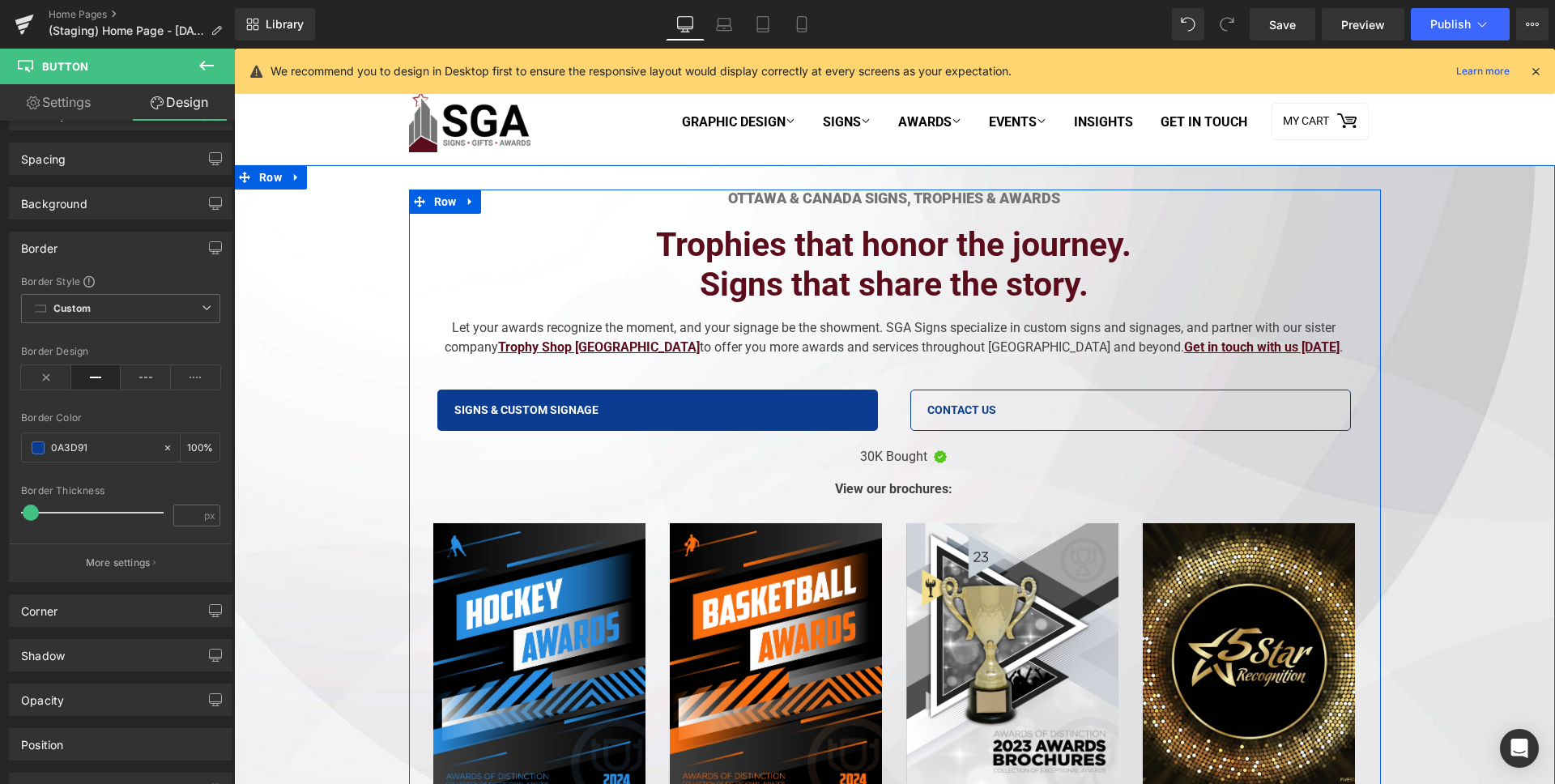
click at [734, 255] on h2 "Trophies that honor the journey." at bounding box center [894, 245] width 946 height 39
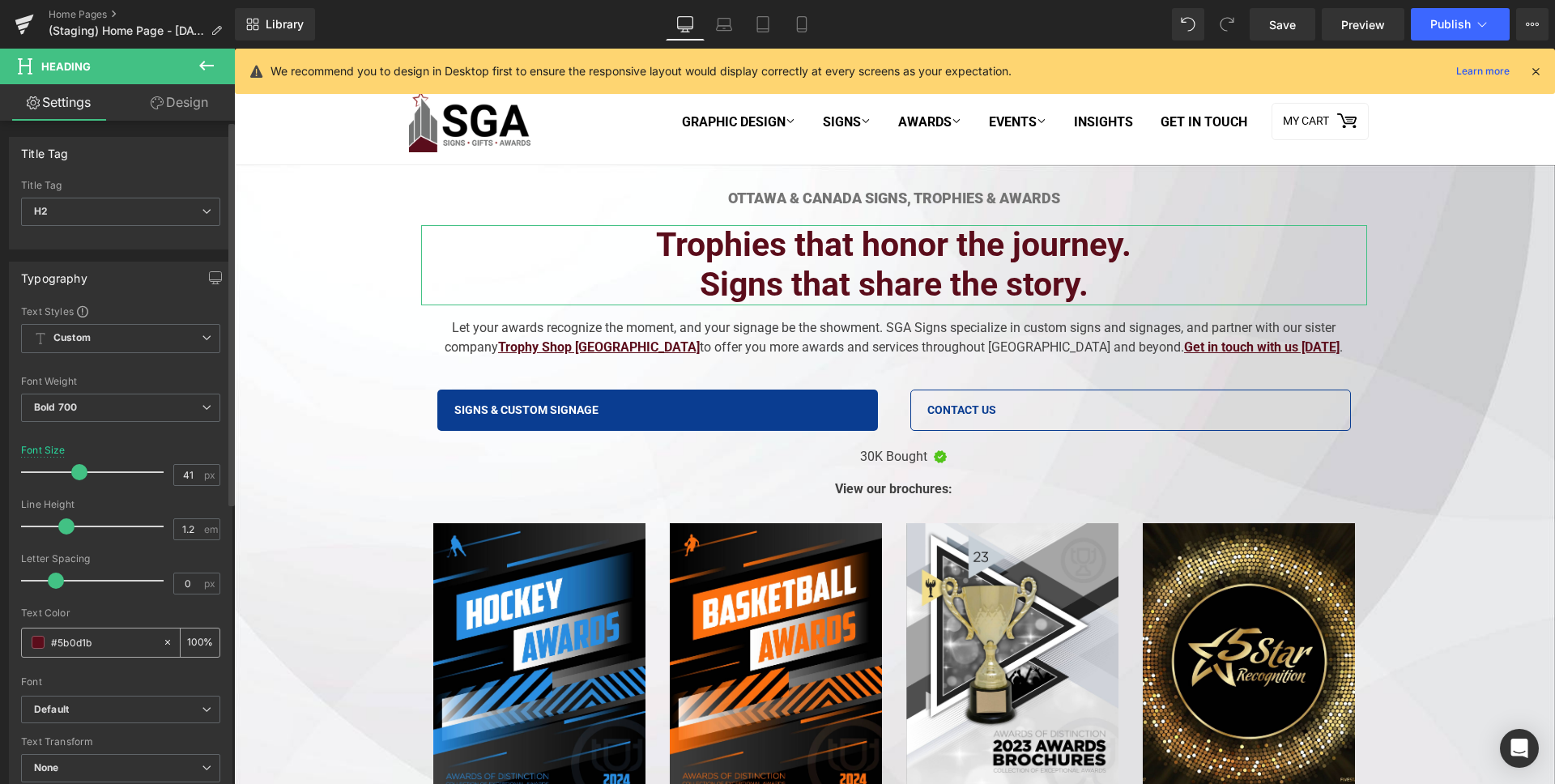
click at [66, 639] on input "#5b0d1b" at bounding box center [103, 642] width 104 height 18
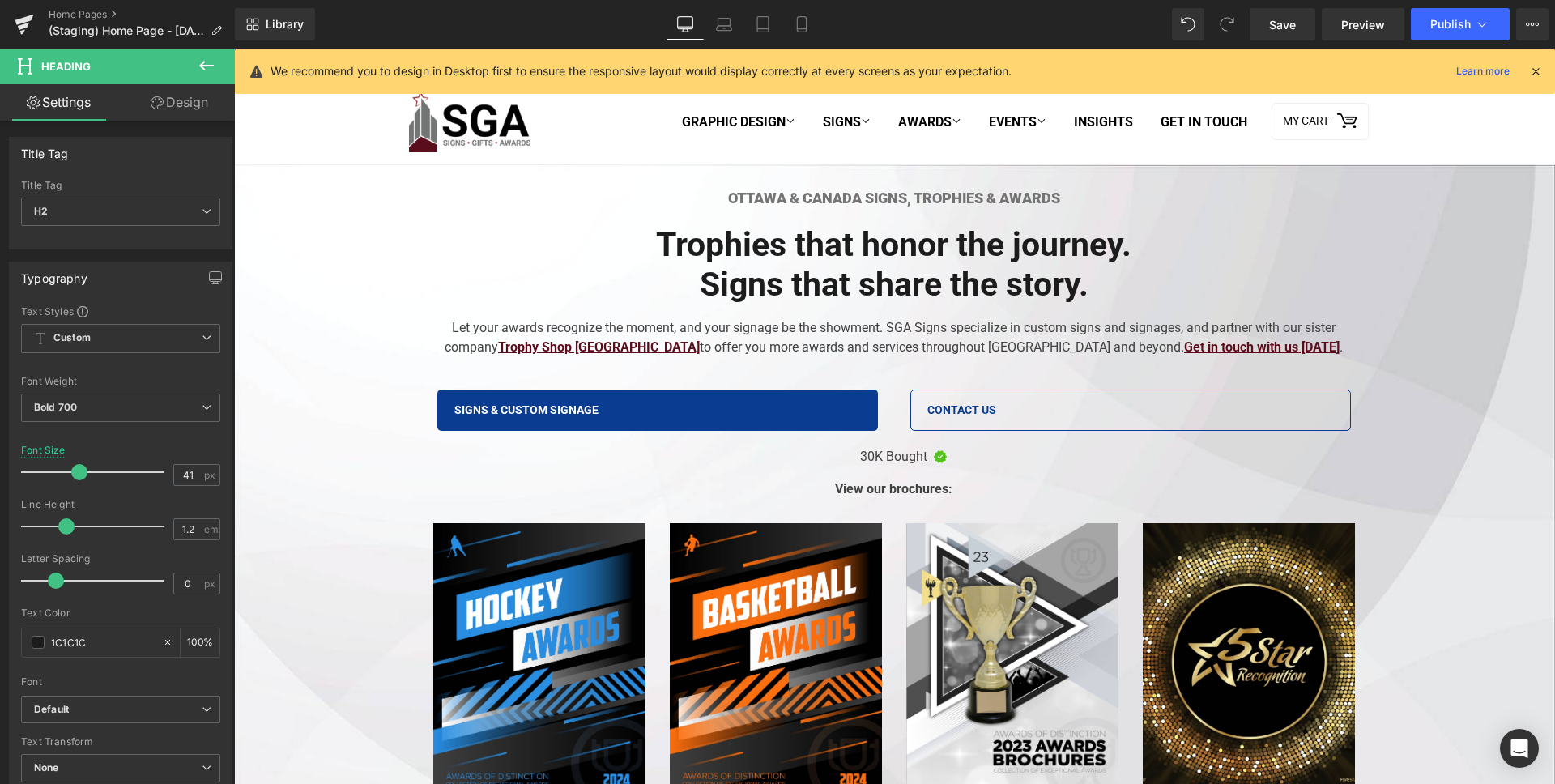
type input "1C1C1C"
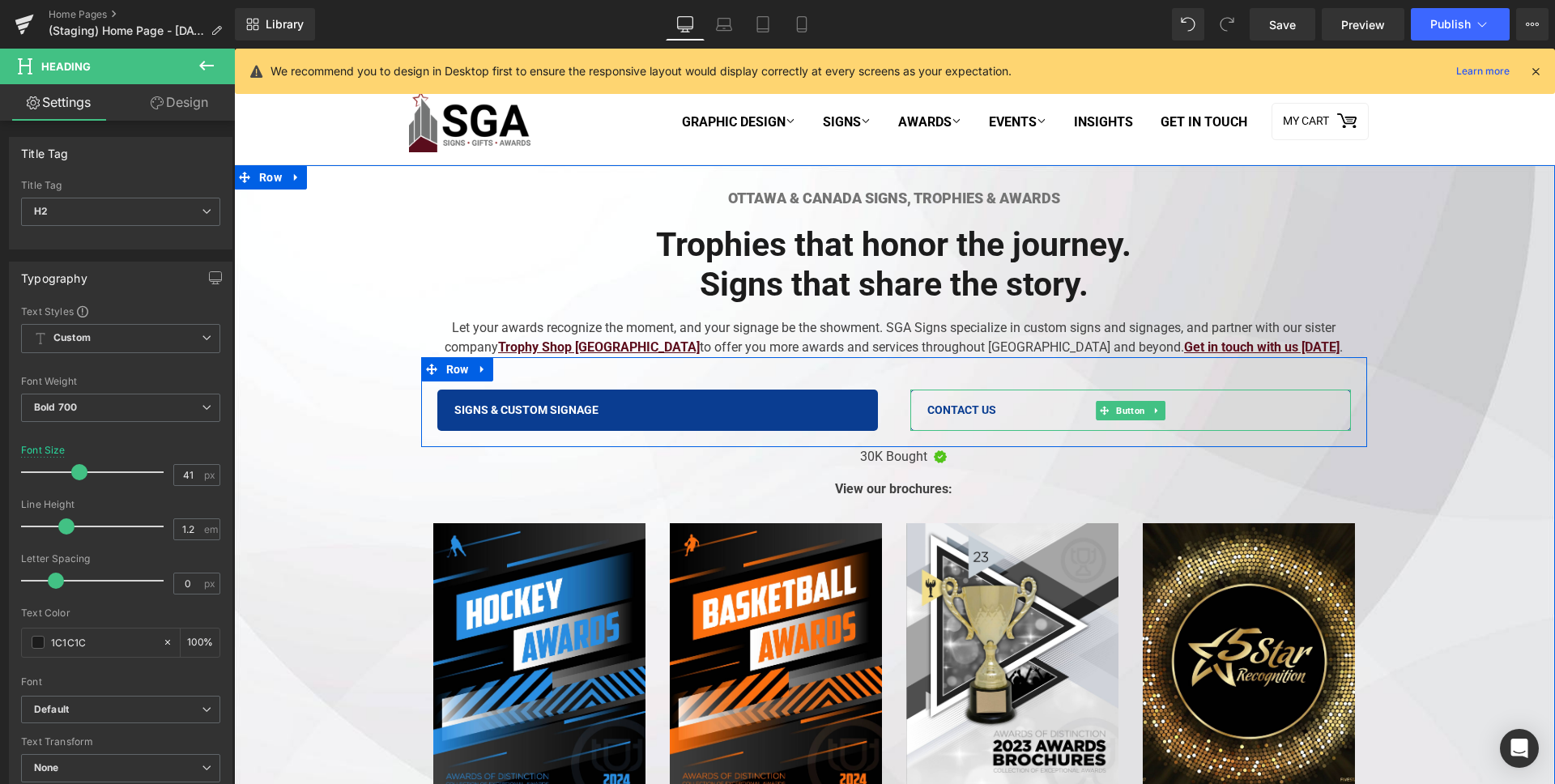
click at [927, 408] on span "Contact Us" at bounding box center [962, 410] width 69 height 16
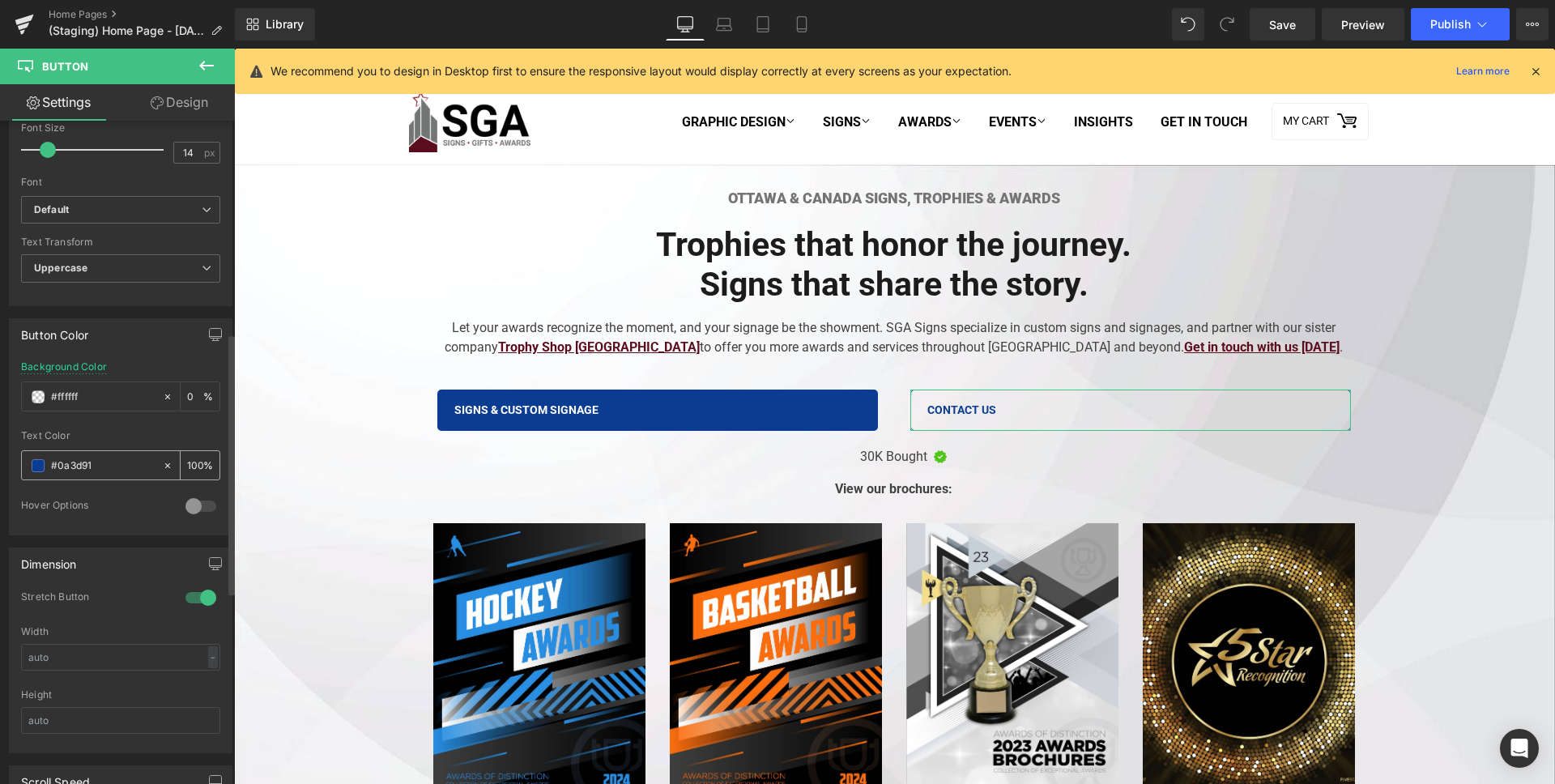
scroll to position [607, 0]
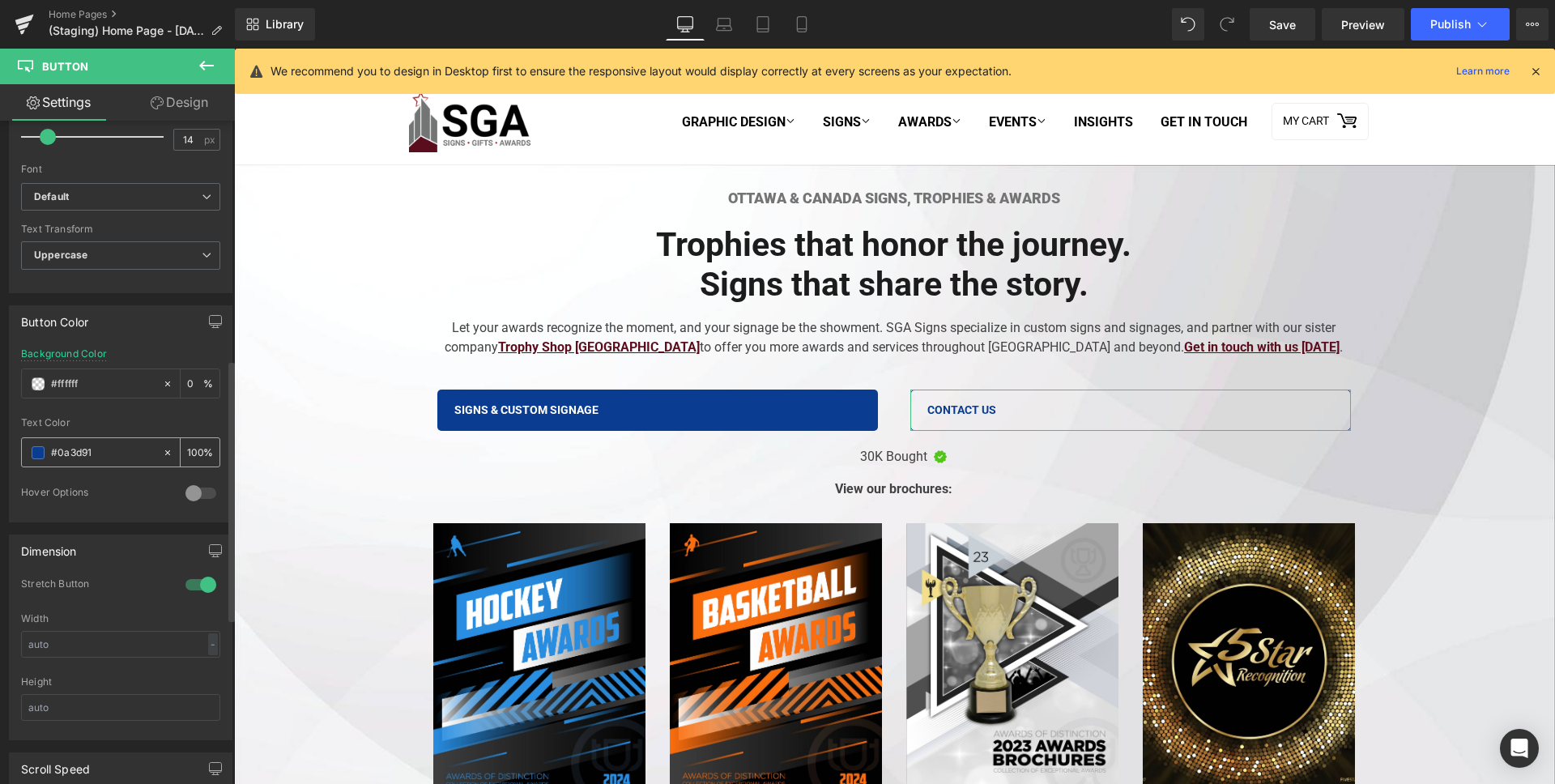
click at [82, 463] on div "#0a3d91" at bounding box center [92, 452] width 140 height 28
click at [92, 454] on input "#0a3d91" at bounding box center [103, 452] width 104 height 18
paste input "F4A300"
type input "F4A300"
click at [131, 417] on div "Text Color" at bounding box center [121, 422] width 199 height 11
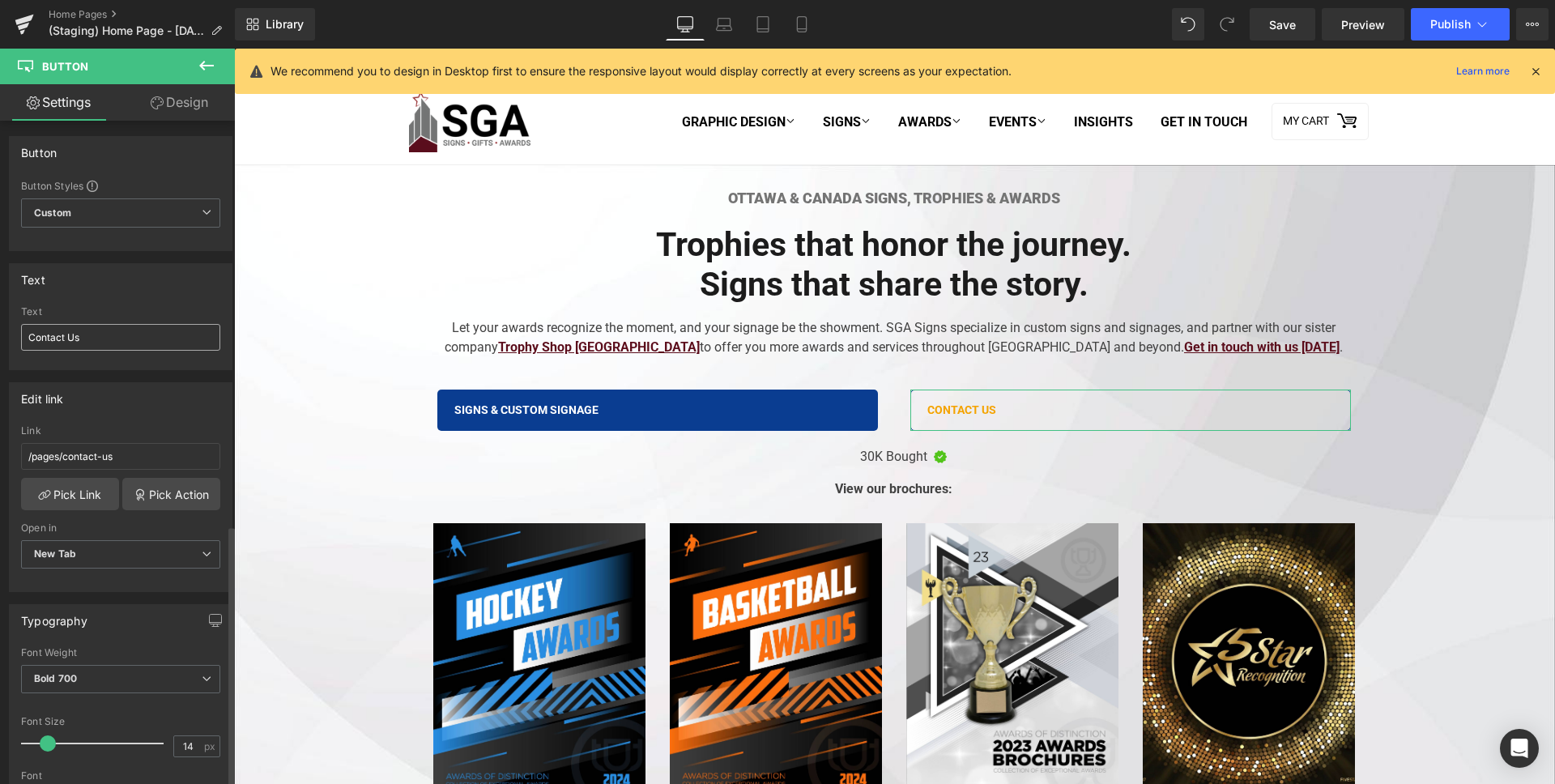
scroll to position [0, 0]
click at [177, 110] on link "Design" at bounding box center [179, 102] width 118 height 36
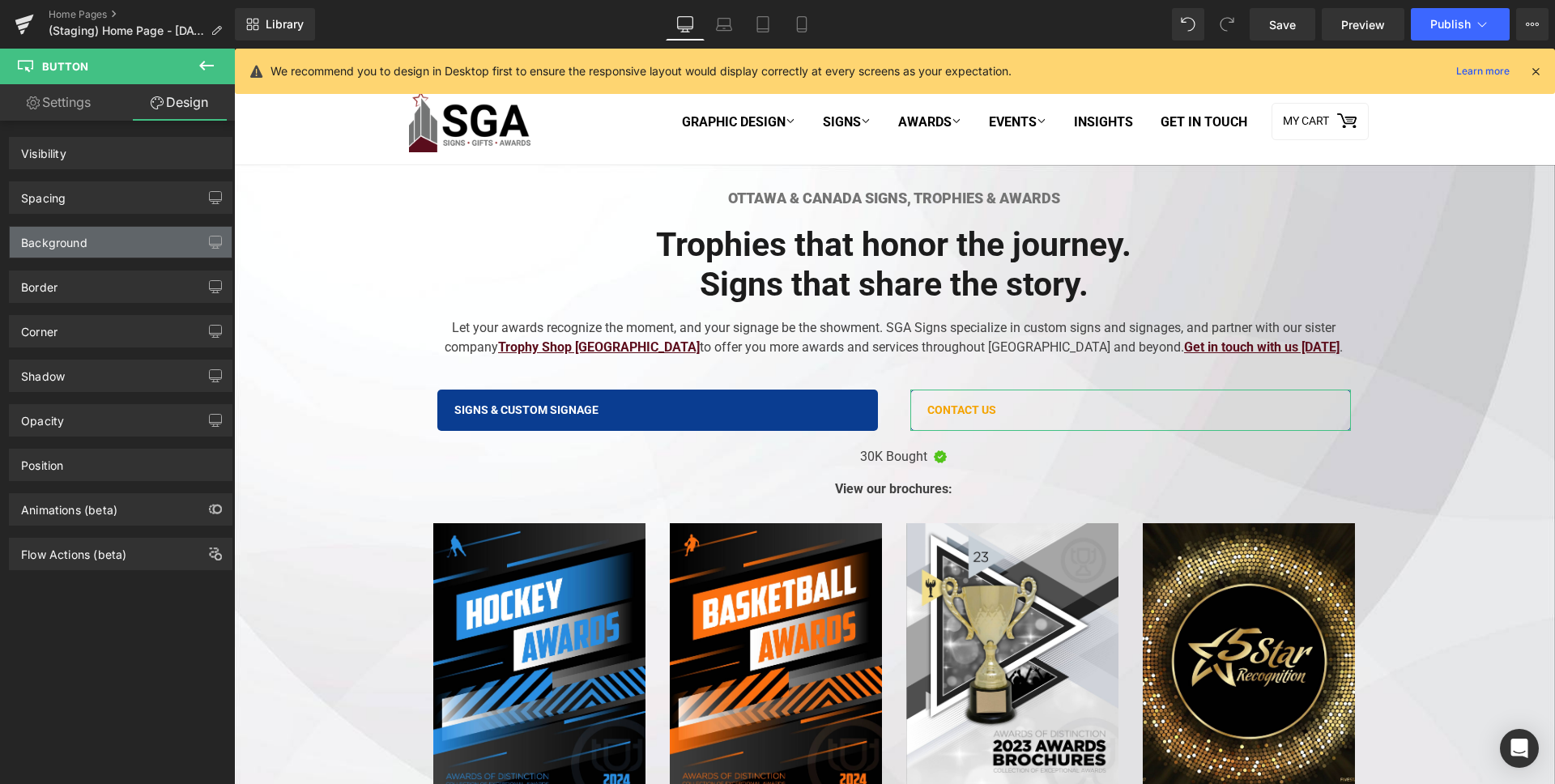
click at [51, 246] on div "Background" at bounding box center [54, 238] width 66 height 22
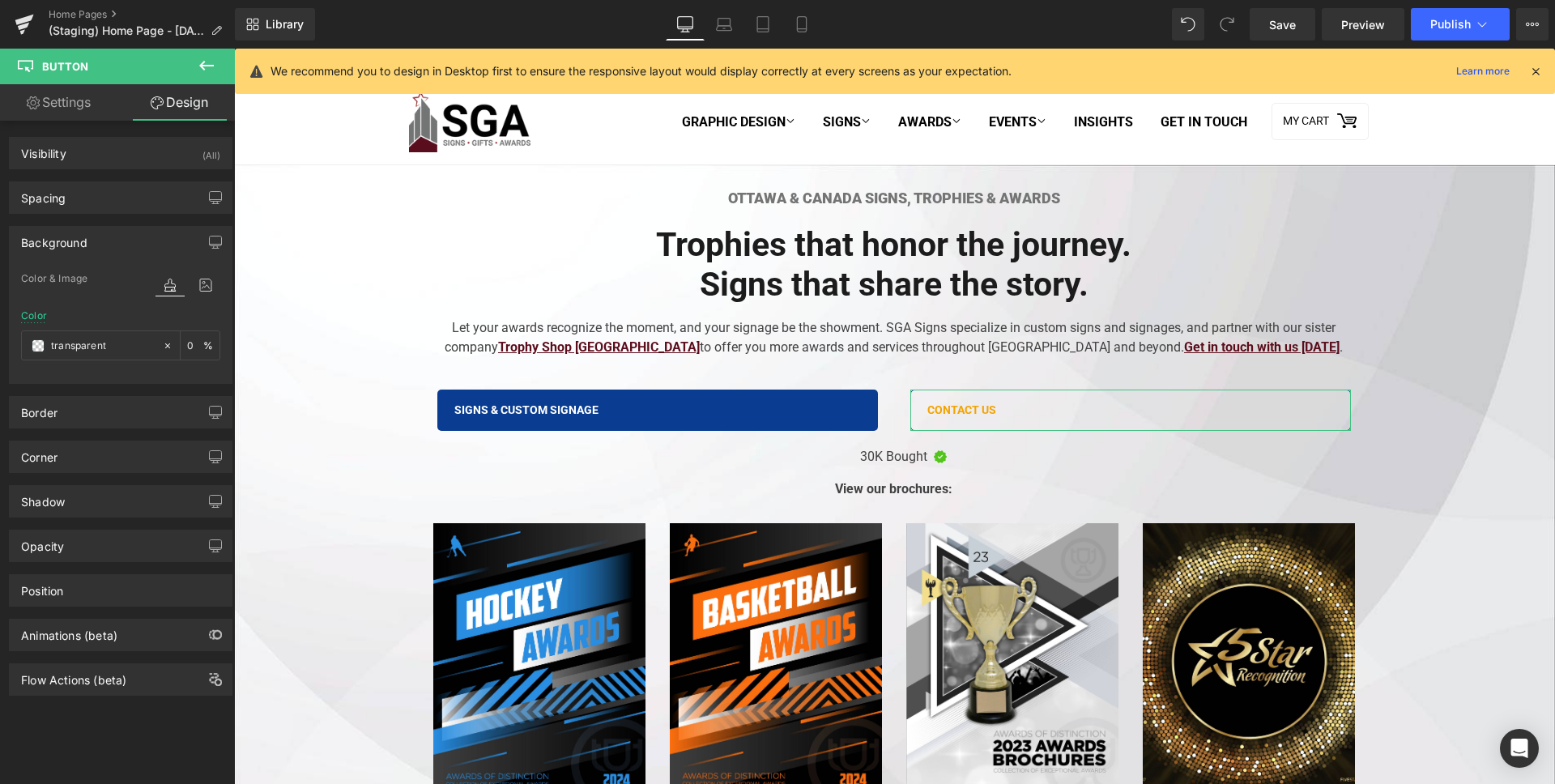
click at [71, 240] on div "Background" at bounding box center [54, 238] width 66 height 22
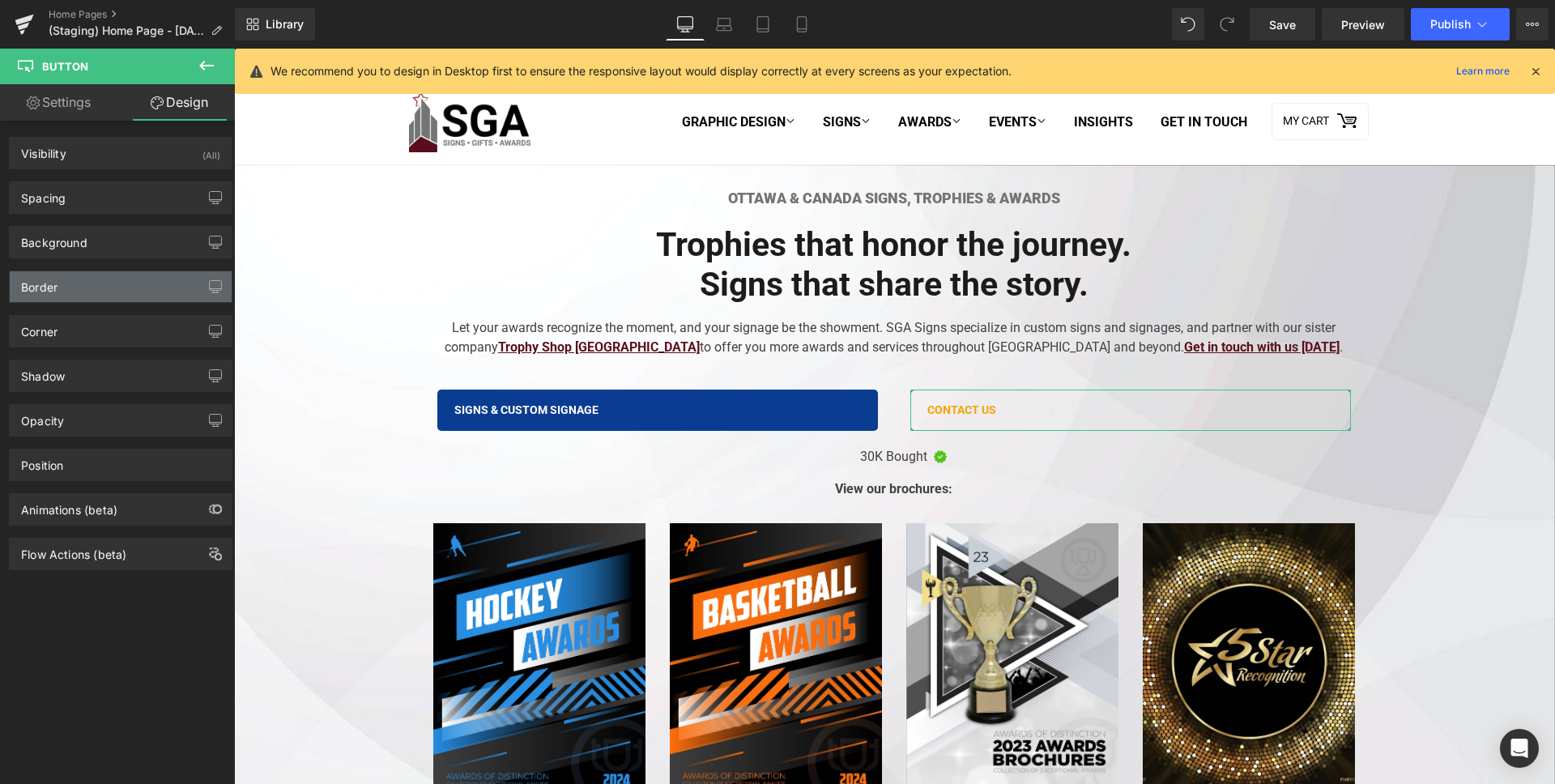
click at [71, 289] on div "Border" at bounding box center [120, 286] width 221 height 31
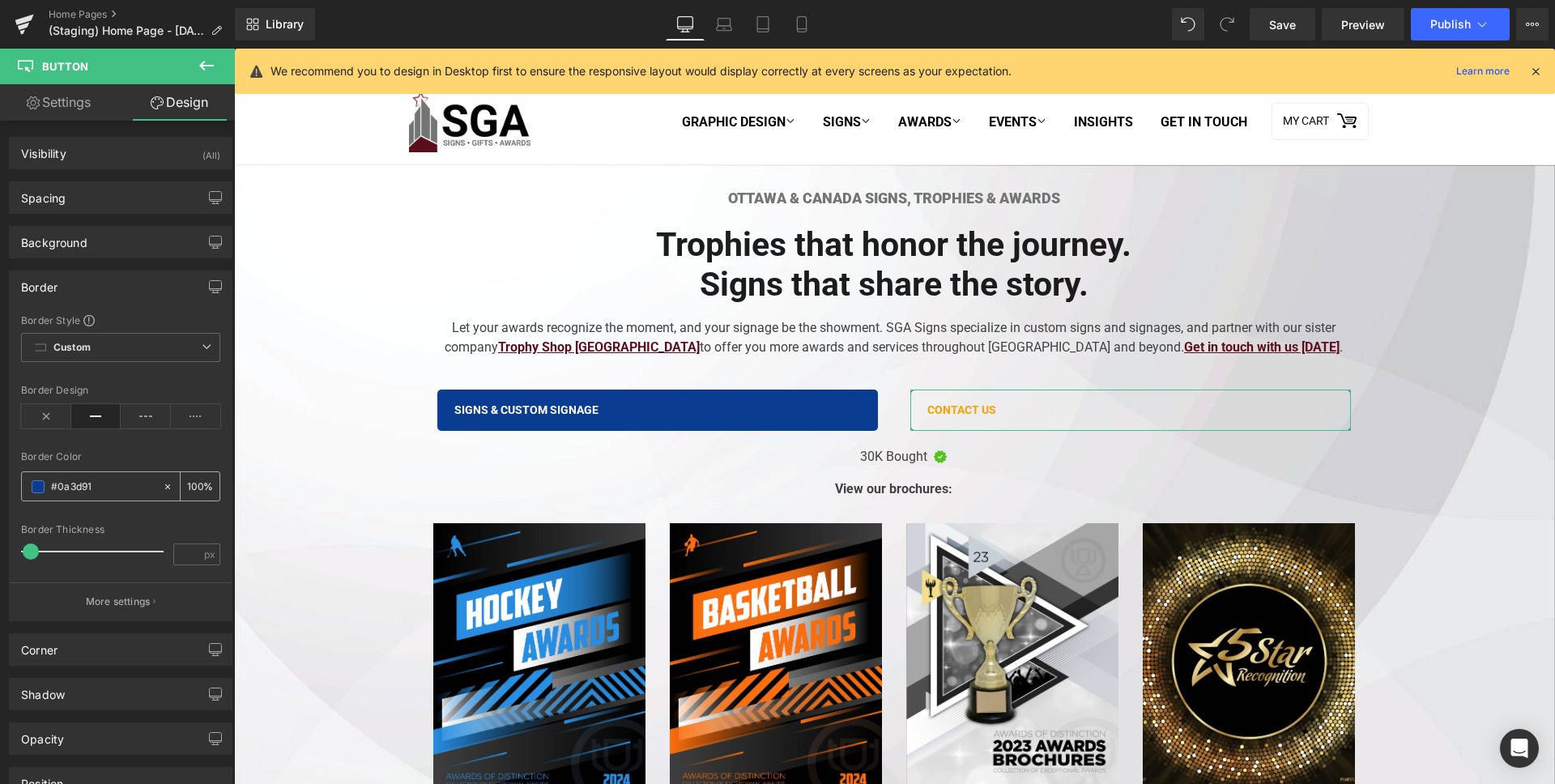
click at [79, 489] on input "text" at bounding box center [103, 486] width 104 height 18
paste input "F4A300"
type input "F4A300"
click at [110, 448] on div "Border Style Custom Custom Setup Global Style Custom Setup Global Style Border …" at bounding box center [120, 466] width 221 height 306
click at [91, 108] on link "Settings" at bounding box center [59, 102] width 118 height 36
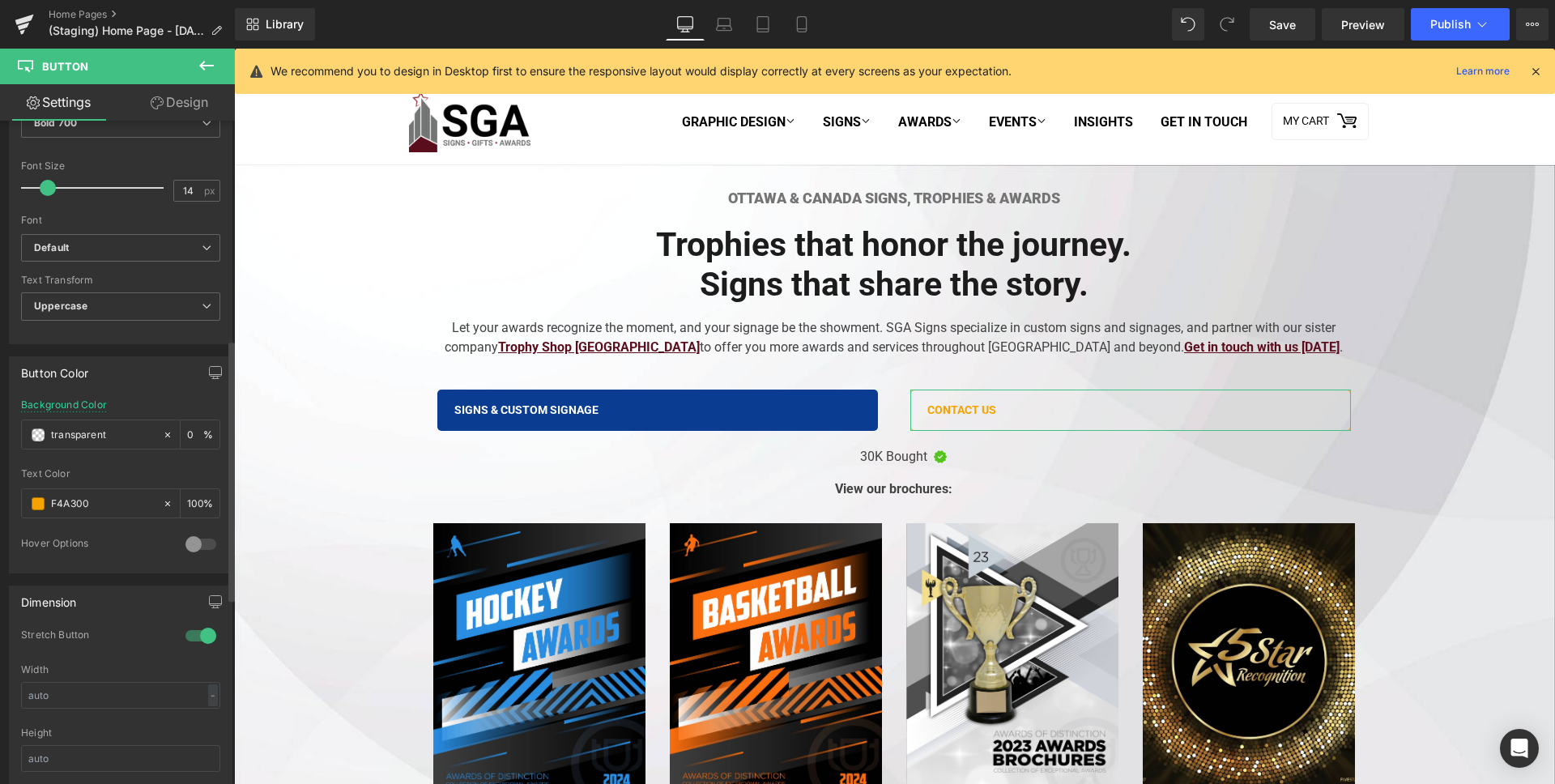
scroll to position [550, 0]
click at [107, 445] on input "#ffffff" at bounding box center [103, 440] width 104 height 18
paste input "F4A300"
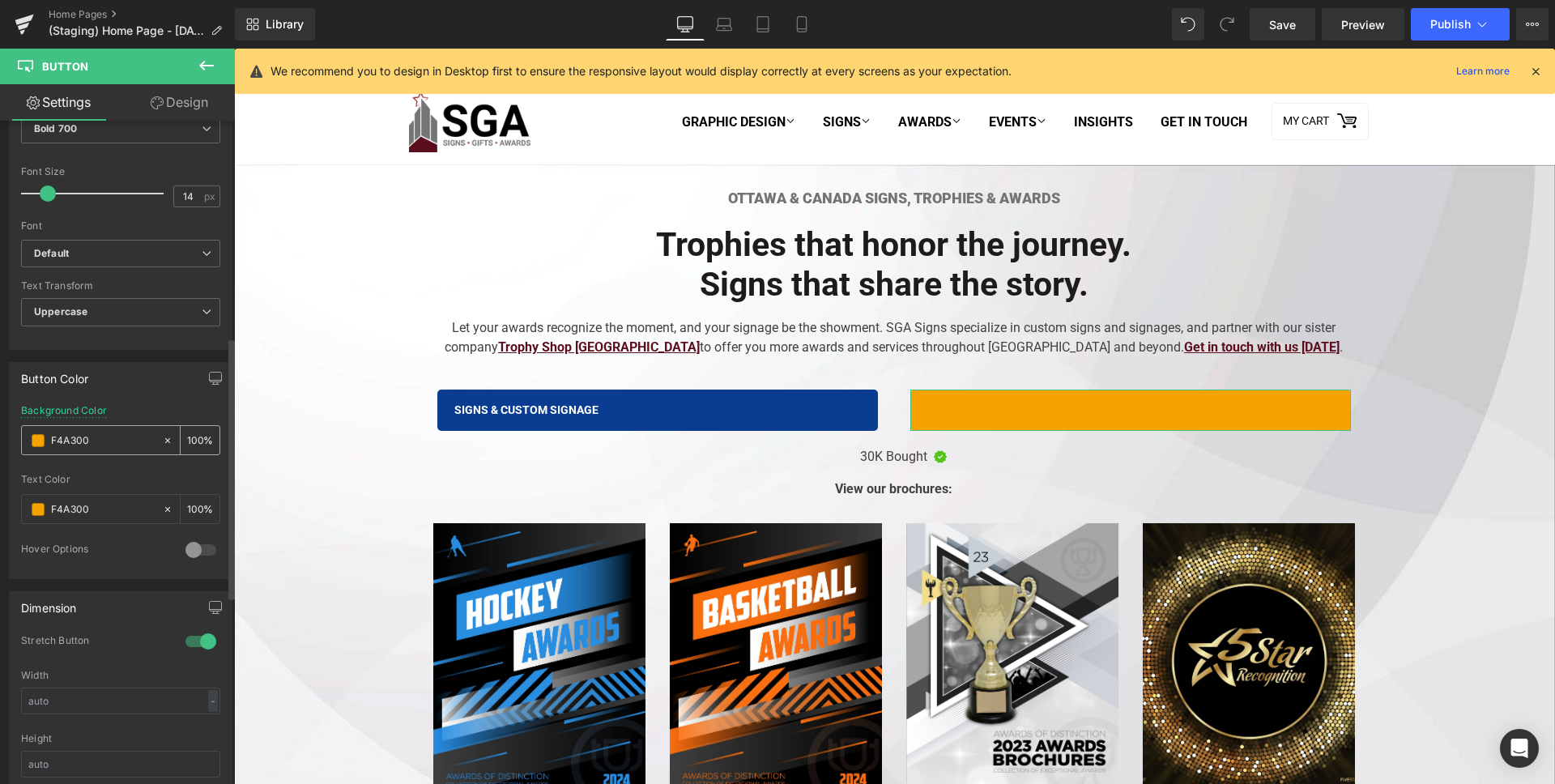
click at [34, 445] on span at bounding box center [38, 441] width 13 height 13
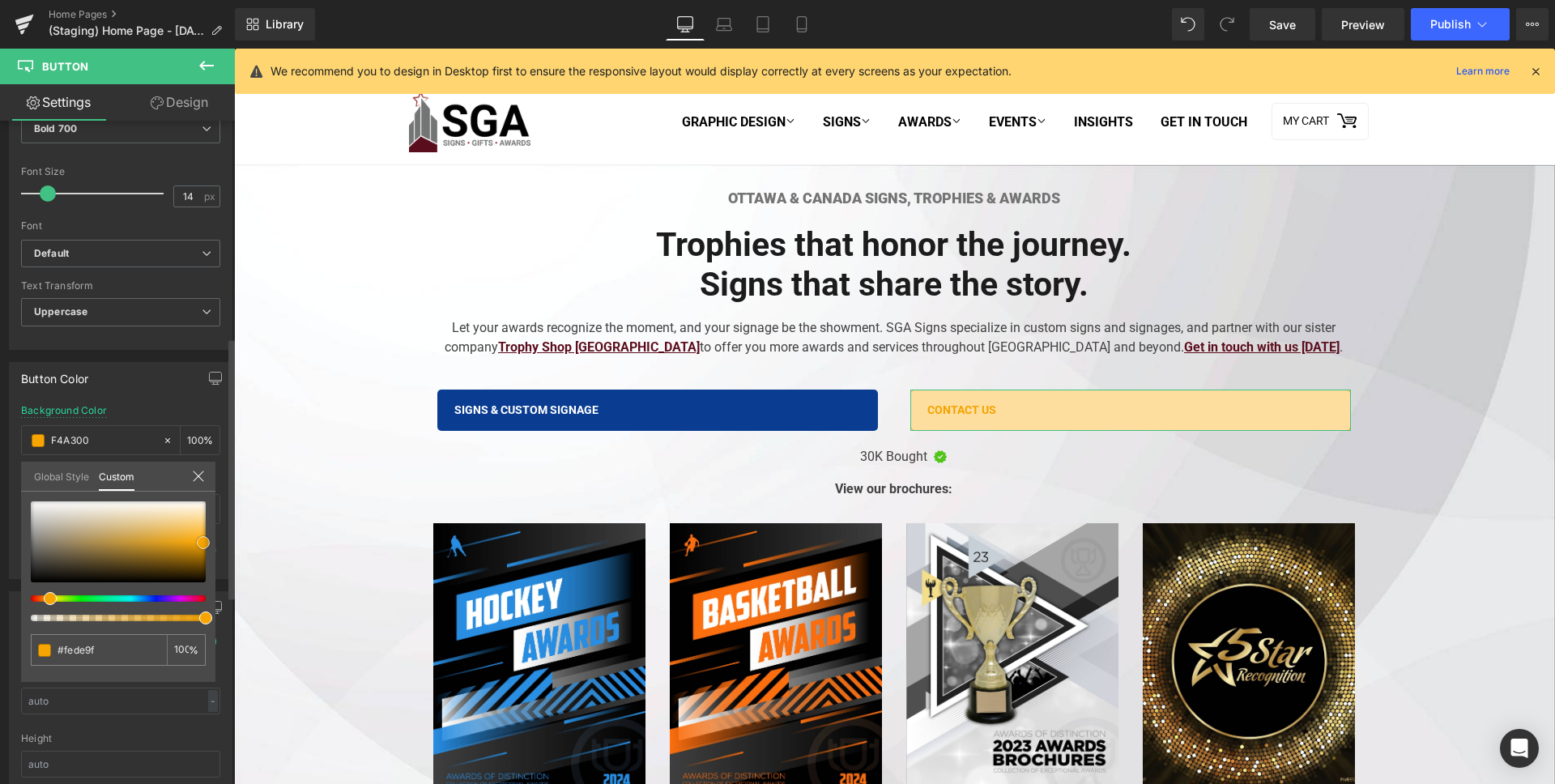
drag, startPoint x: 202, startPoint y: 520, endPoint x: 204, endPoint y: 544, distance: 24.1
click at [204, 544] on div at bounding box center [118, 541] width 175 height 81
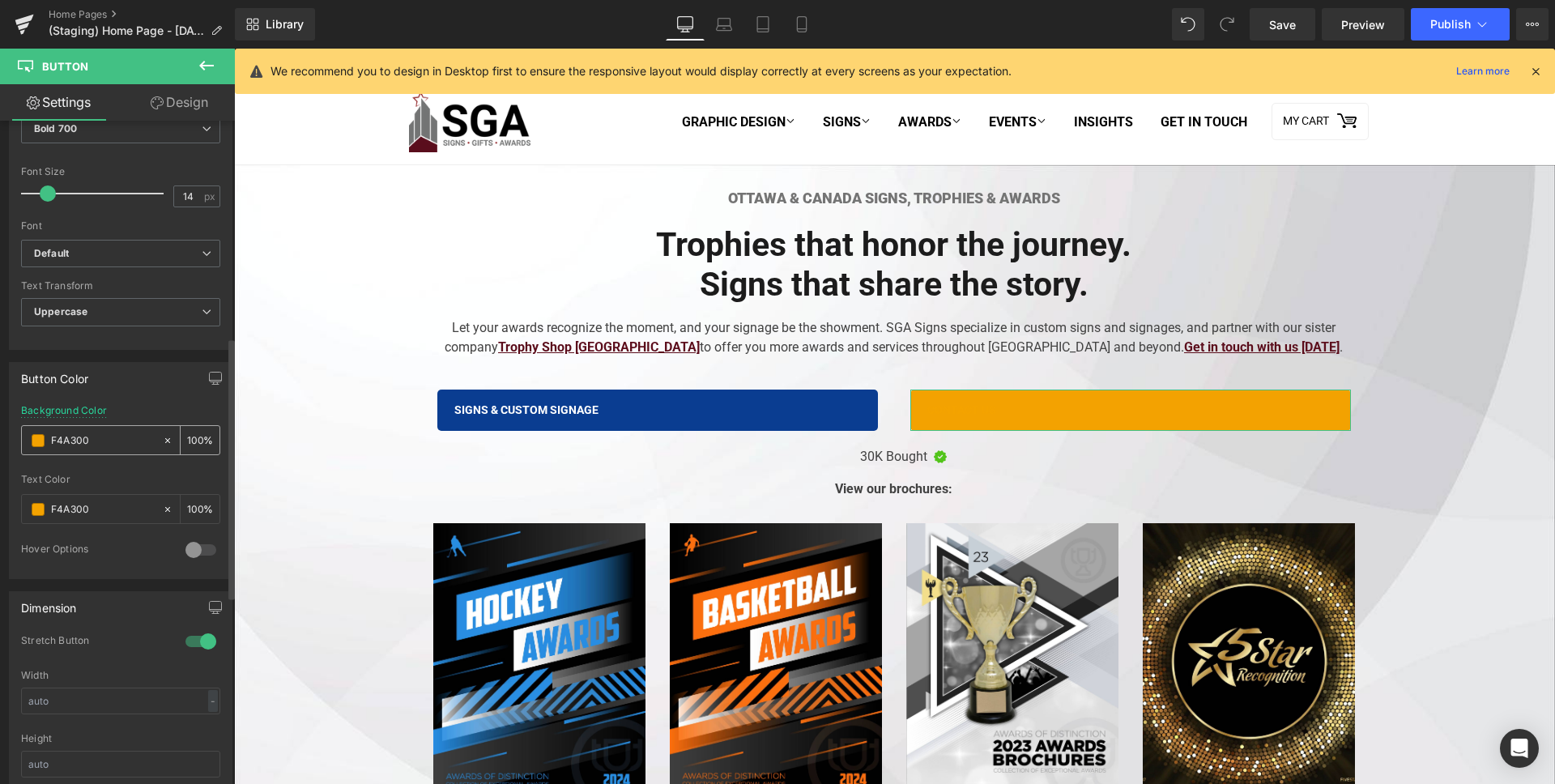
click at [96, 438] on input "F4A300" at bounding box center [103, 440] width 104 height 18
paste input "F4A300"
type input "F4A300"
click at [155, 407] on div "Background Color F4A300 0 %" at bounding box center [121, 439] width 199 height 69
click at [192, 440] on input "0" at bounding box center [194, 439] width 16 height 18
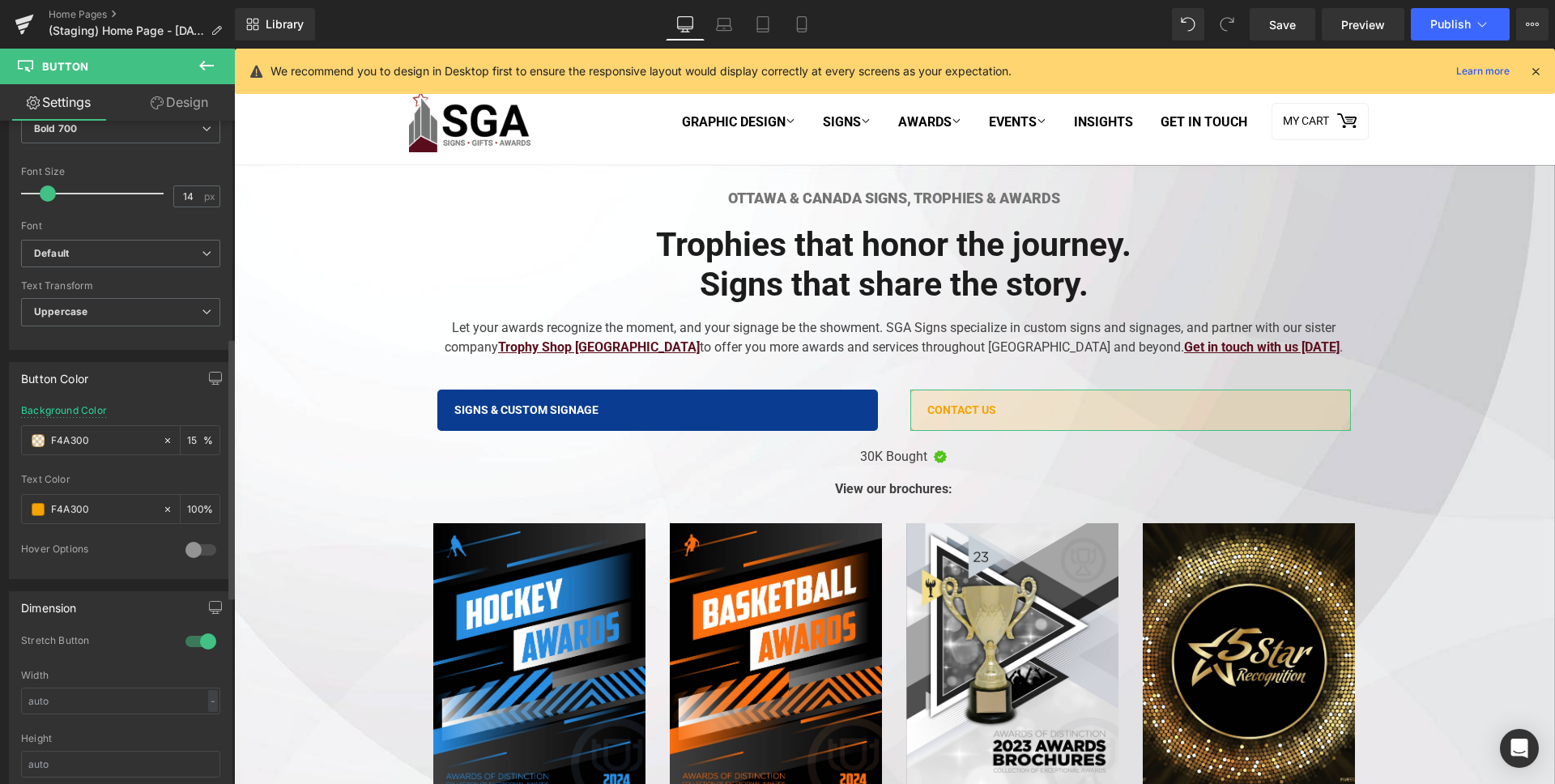
click at [185, 409] on div "Background Color F4A300 15 %" at bounding box center [121, 439] width 199 height 69
click at [187, 441] on input "15" at bounding box center [194, 439] width 16 height 18
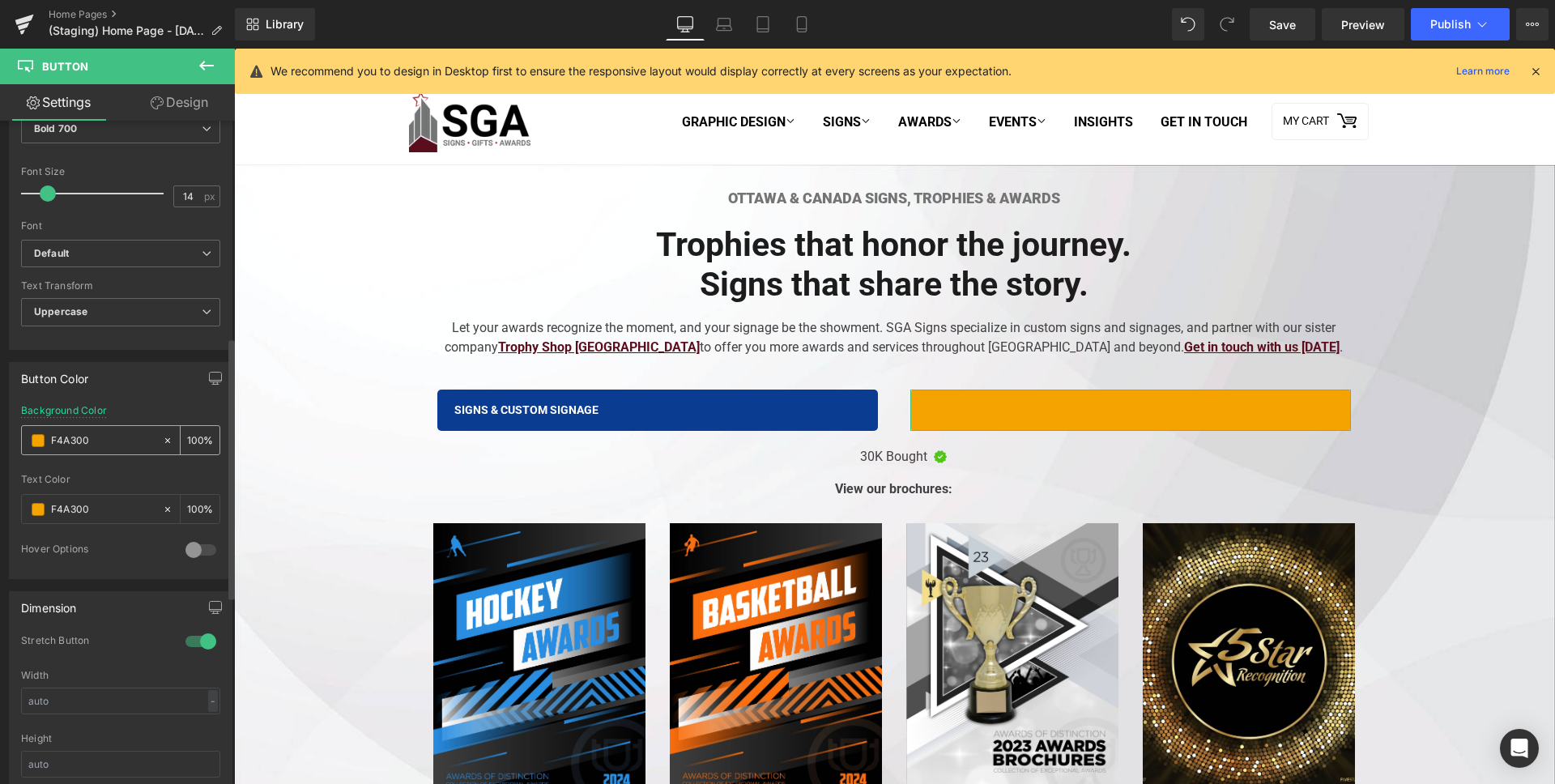
type input "100"
click at [42, 443] on span at bounding box center [38, 441] width 13 height 13
click at [41, 444] on span at bounding box center [38, 441] width 13 height 13
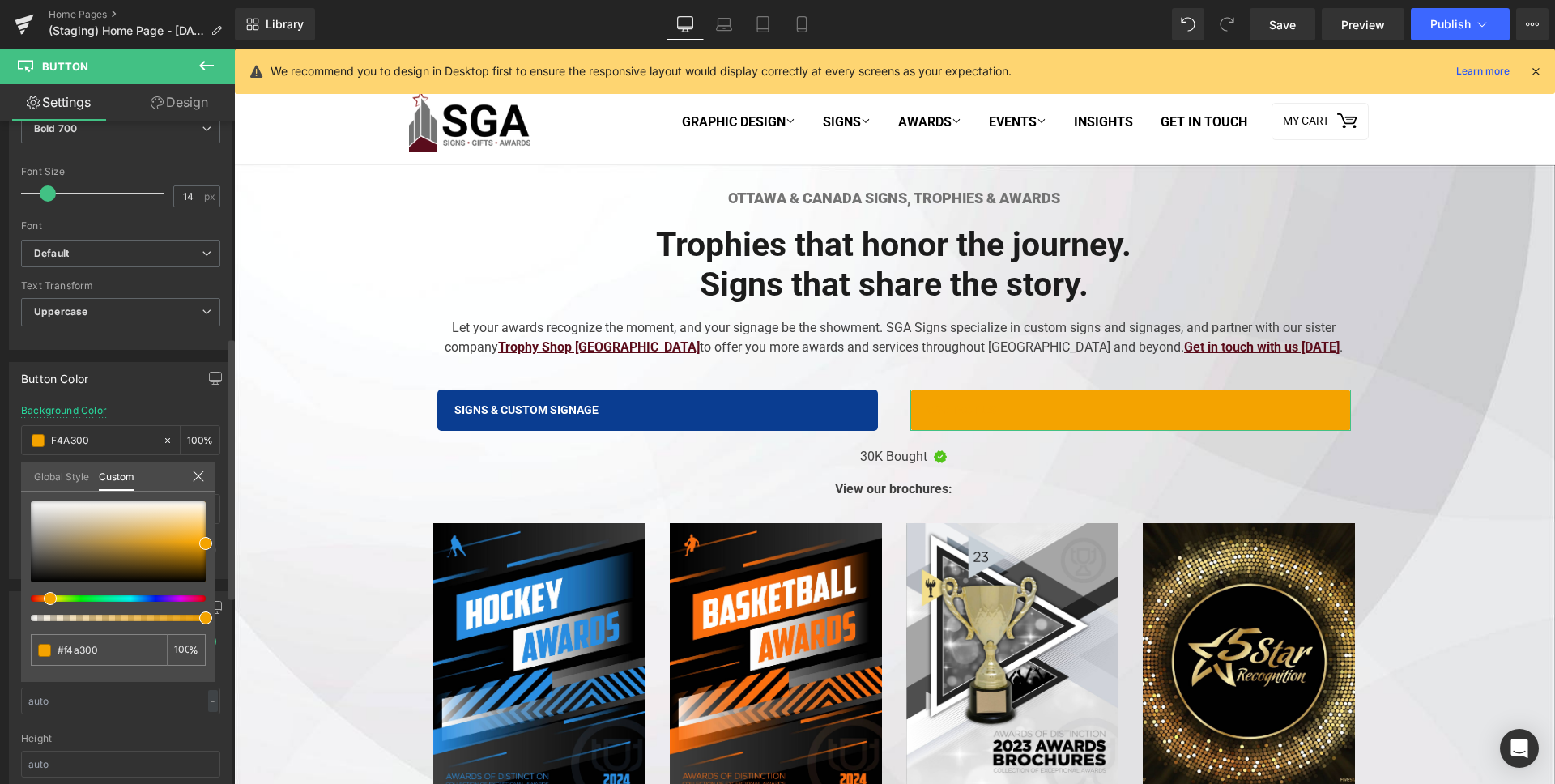
click at [207, 516] on div "#f4a300 100 %" at bounding box center [119, 591] width 194 height 180
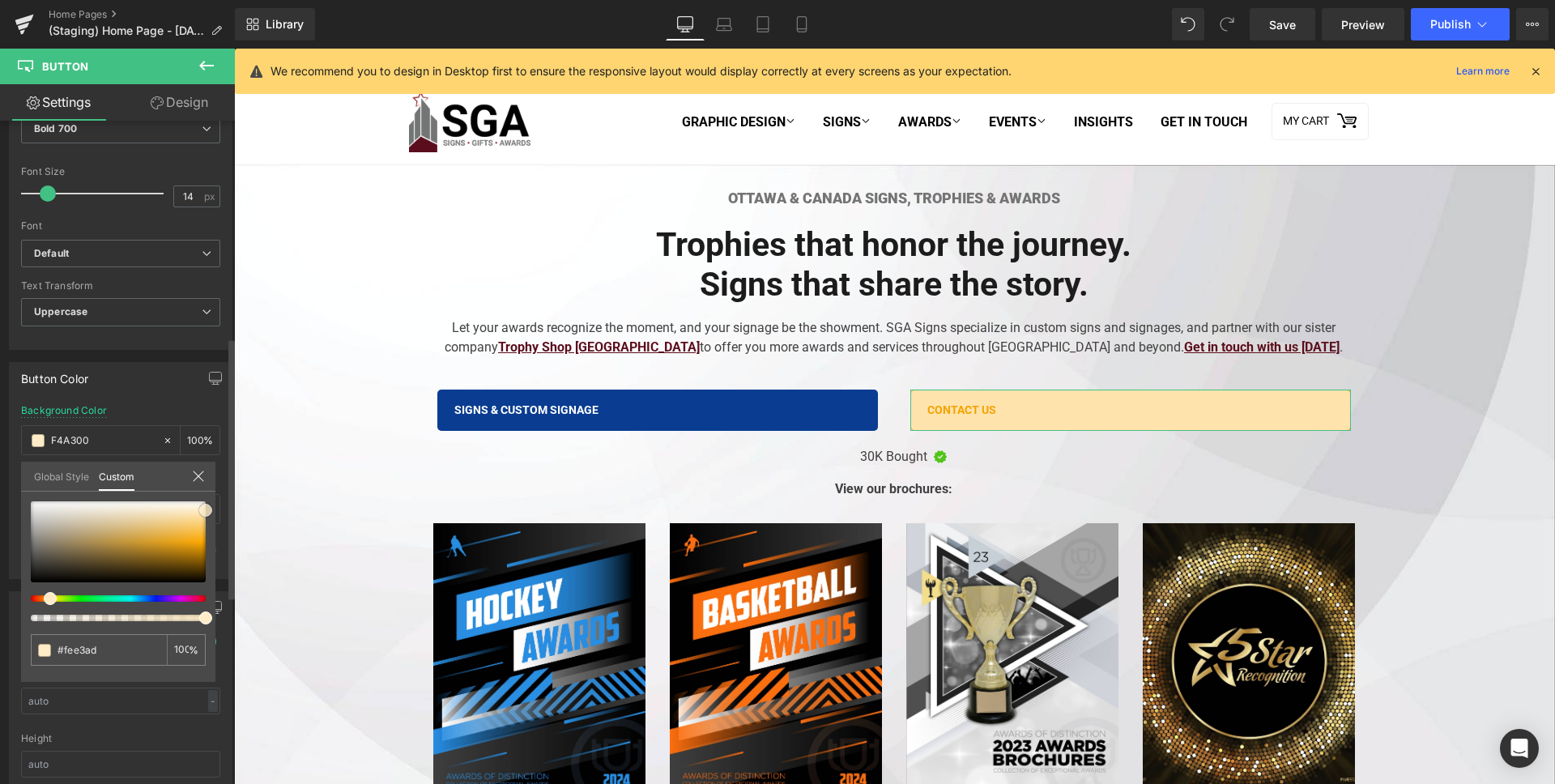
click at [213, 510] on div "#f4a300 100 %" at bounding box center [119, 591] width 194 height 180
drag, startPoint x: 202, startPoint y: 507, endPoint x: 209, endPoint y: 503, distance: 8.1
click at [209, 504] on span at bounding box center [206, 510] width 13 height 13
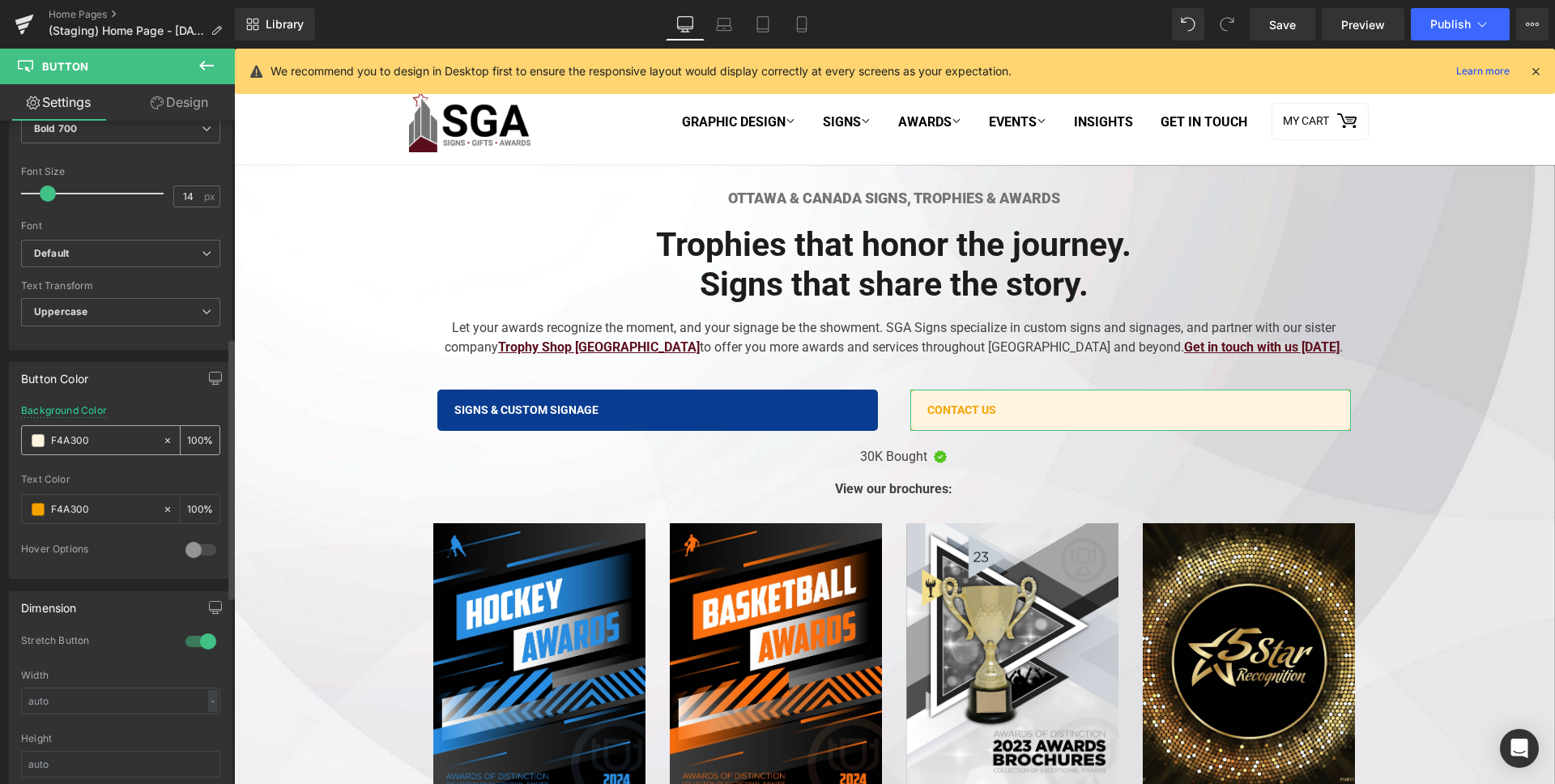
click at [102, 440] on input "F4A300" at bounding box center [103, 440] width 104 height 18
paste input "F4A30"
type input "F4A300"
click at [149, 396] on div "Button Color rgba(255, 255, 255, 0) Background Color F4A300 100 % rgba(10, 61, …" at bounding box center [121, 470] width 223 height 217
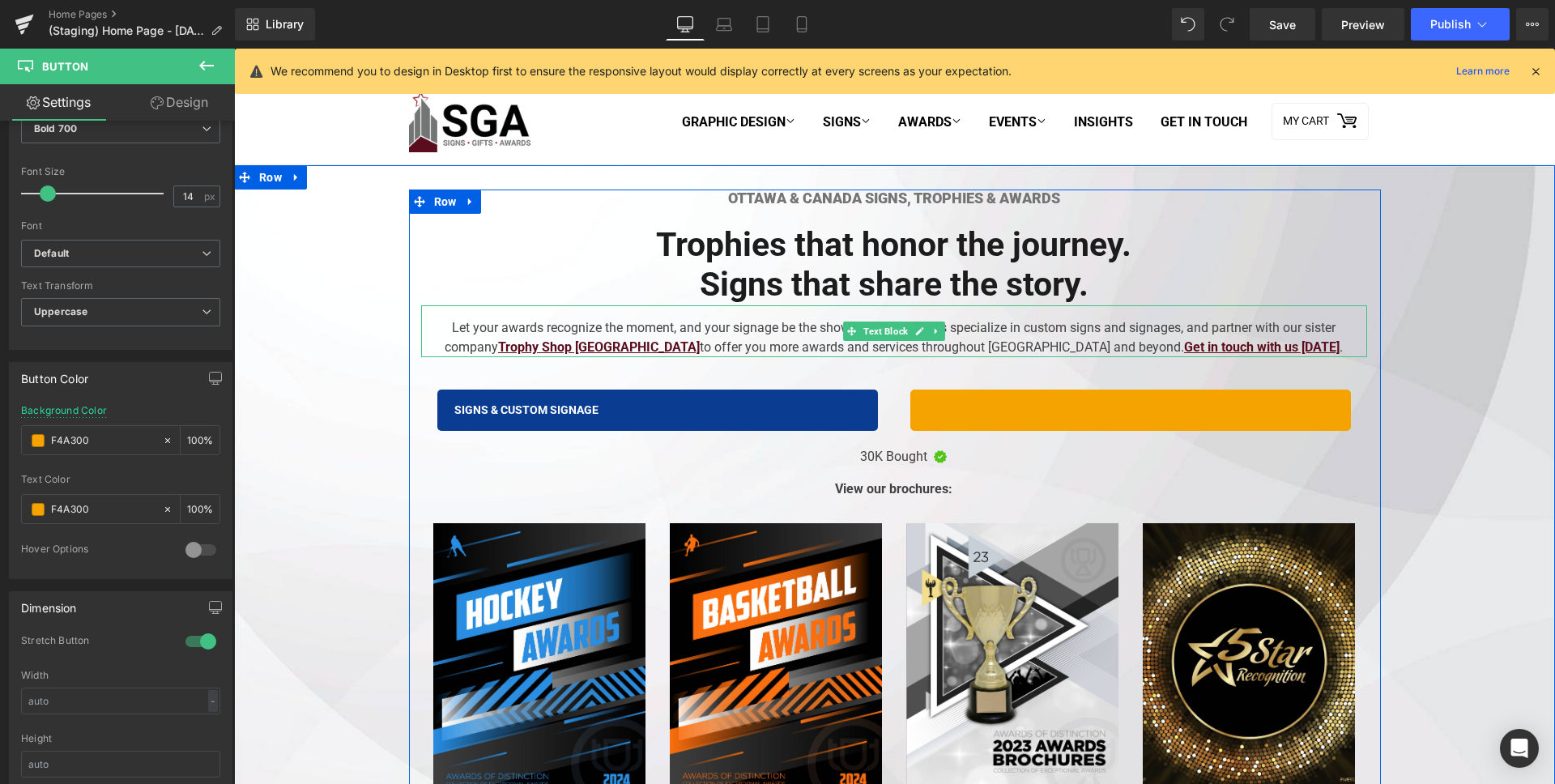
click at [727, 337] on div "Let your awards recognize the moment, and your signage be the showment. SGA Sig…" at bounding box center [894, 331] width 946 height 51
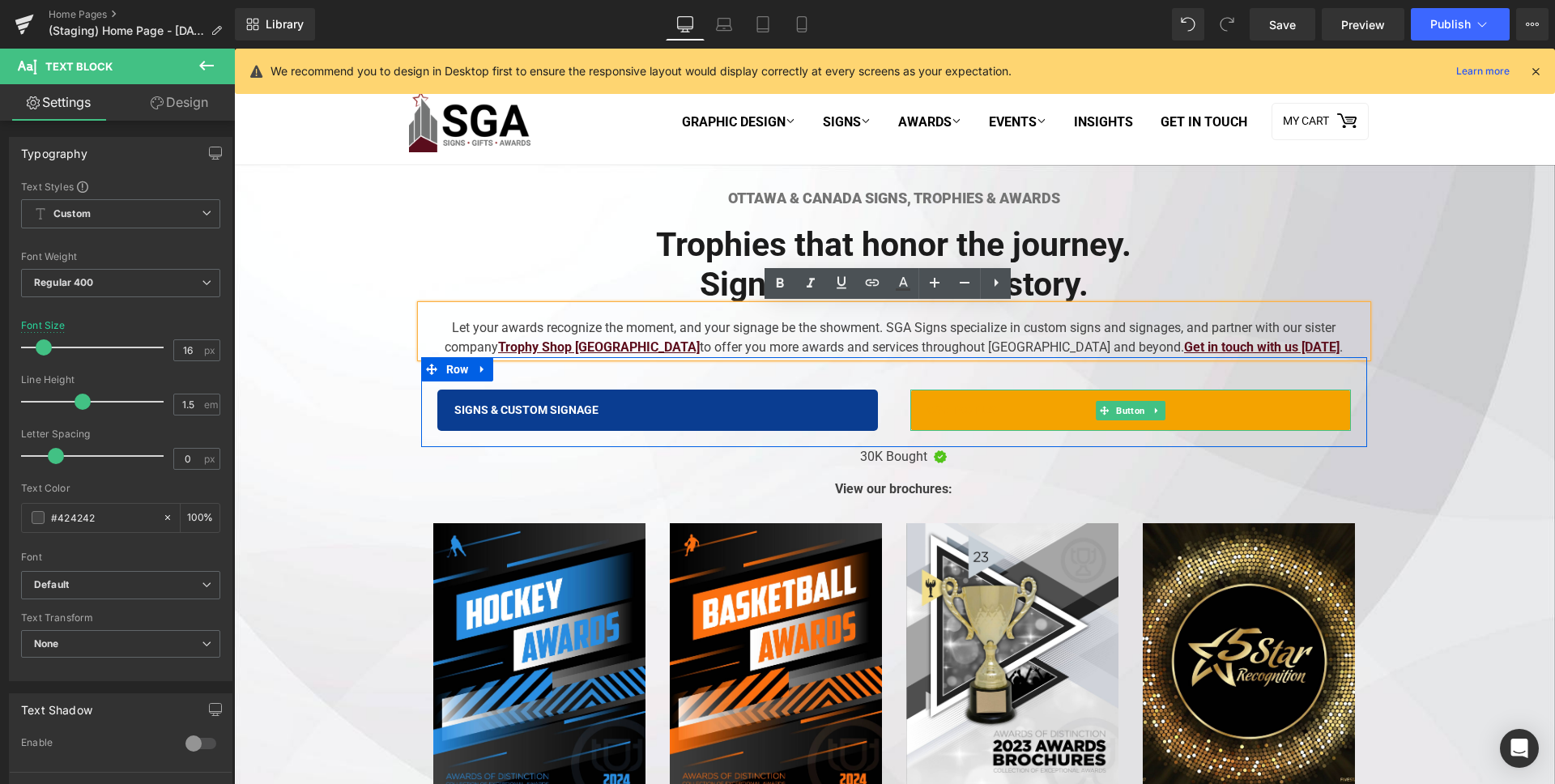
click at [959, 404] on span "Contact Us" at bounding box center [962, 410] width 69 height 16
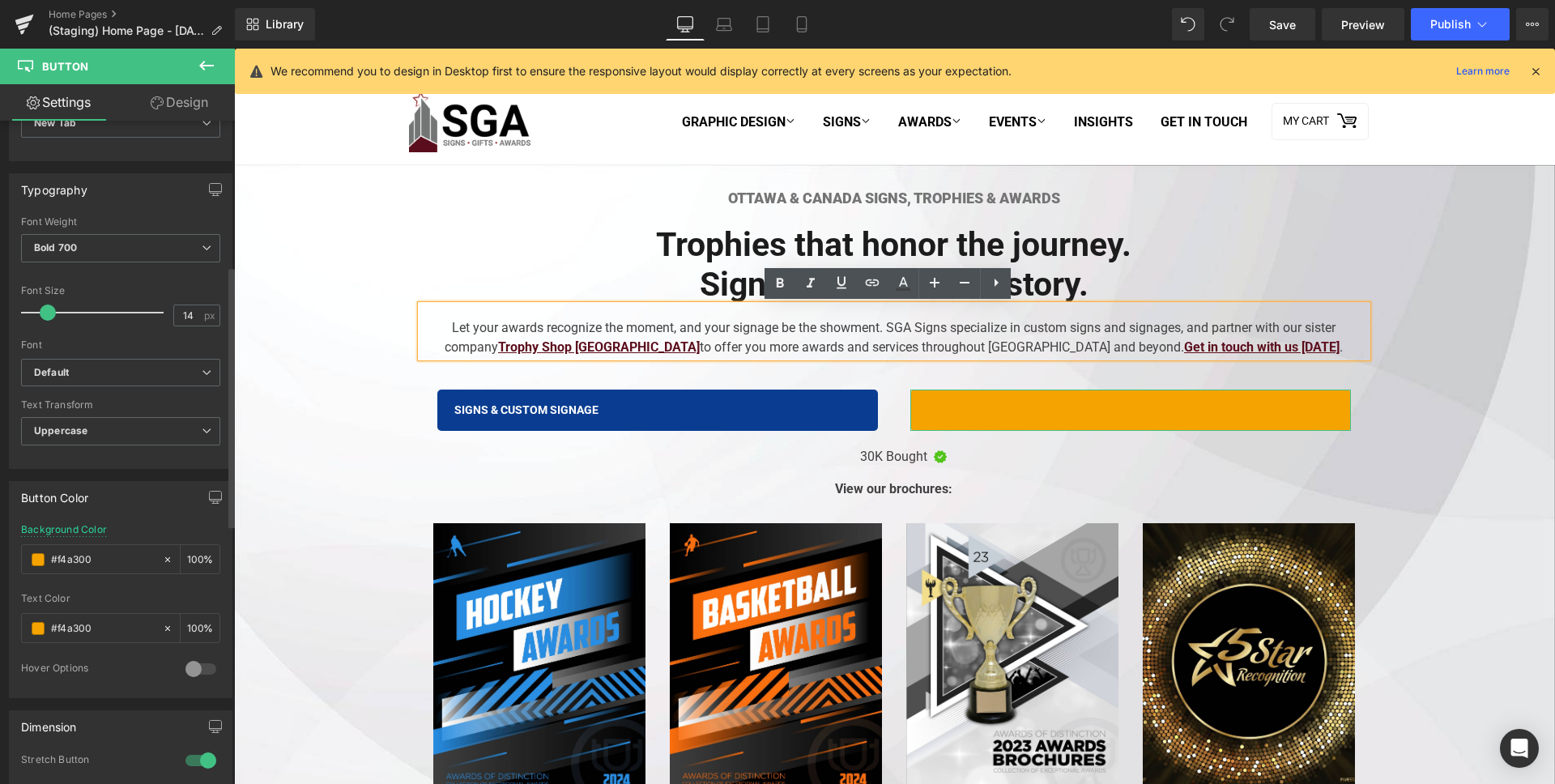
scroll to position [592, 0]
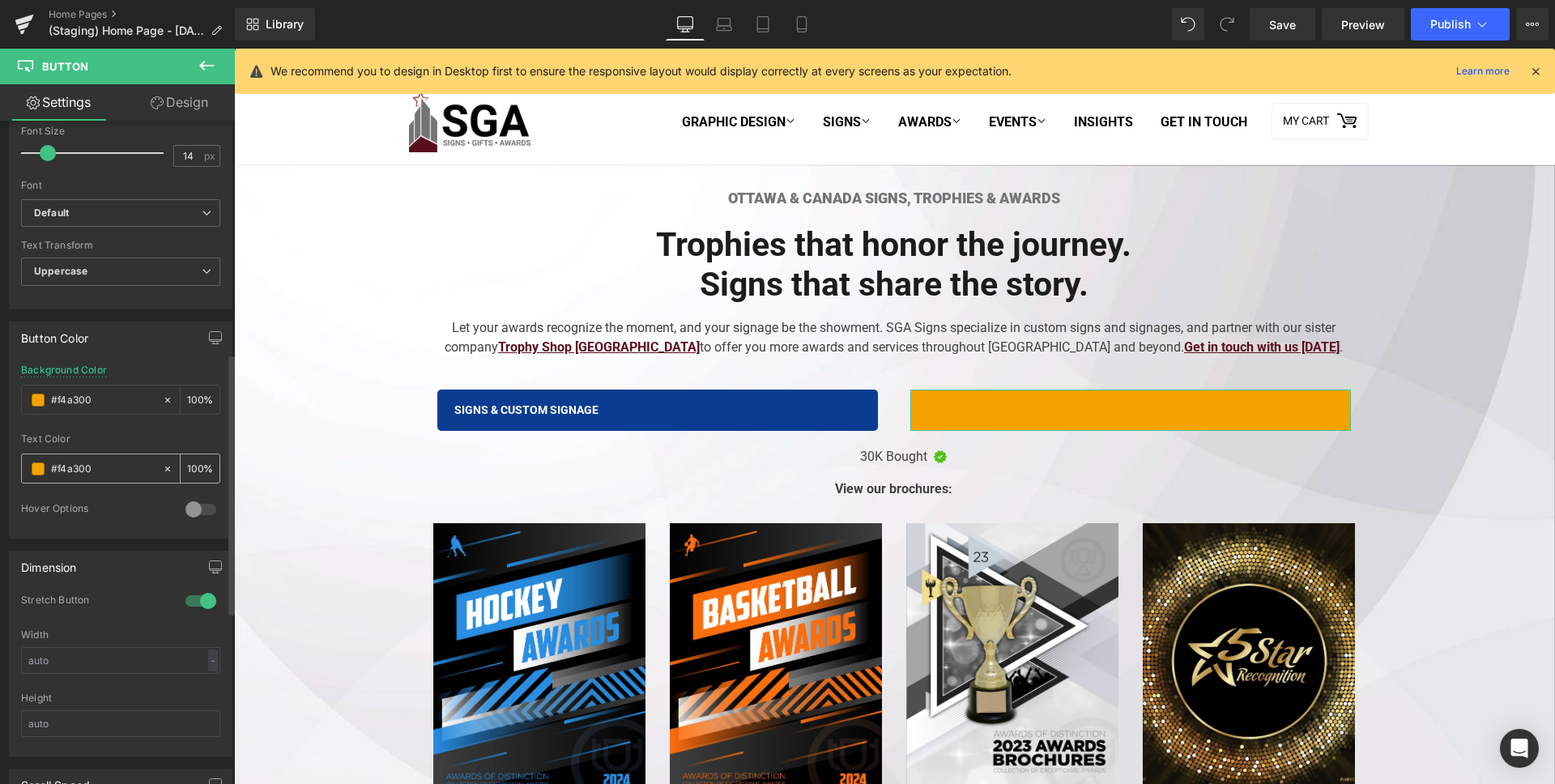
click at [80, 461] on input "#f4a300" at bounding box center [103, 468] width 104 height 18
click at [42, 467] on span at bounding box center [38, 469] width 13 height 13
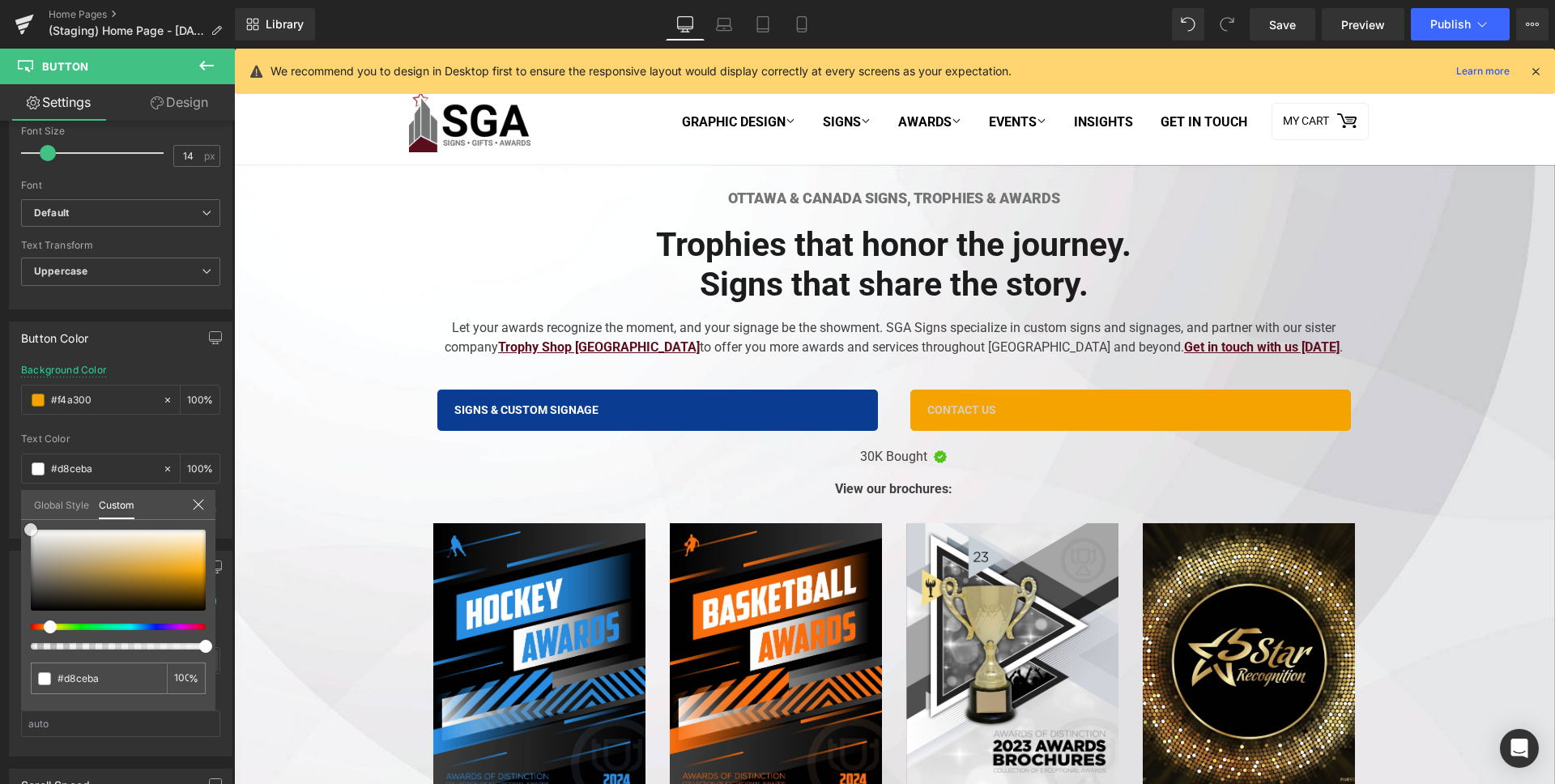
drag, startPoint x: 79, startPoint y: 547, endPoint x: -19, endPoint y: 499, distance: 109.1
click at [0, 499] on html "You are previewing how the will restyle your page. You can not edit Elements in…" at bounding box center [778, 392] width 1555 height 784
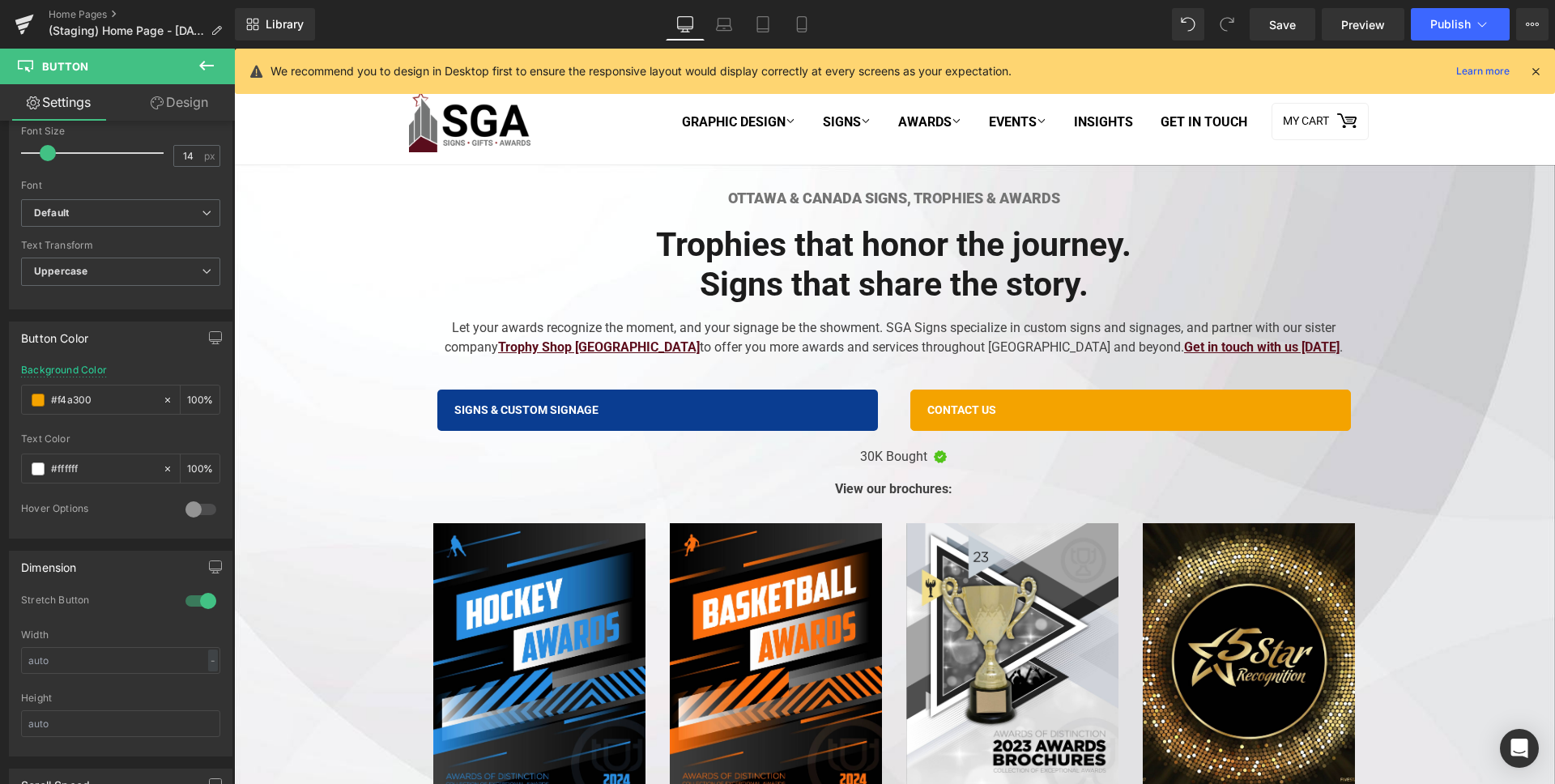
click at [88, 481] on div "#f4a300" at bounding box center [92, 468] width 140 height 28
click at [91, 477] on input "#f4a300" at bounding box center [103, 468] width 104 height 18
paste input "F4A300"
type input "F4A300"
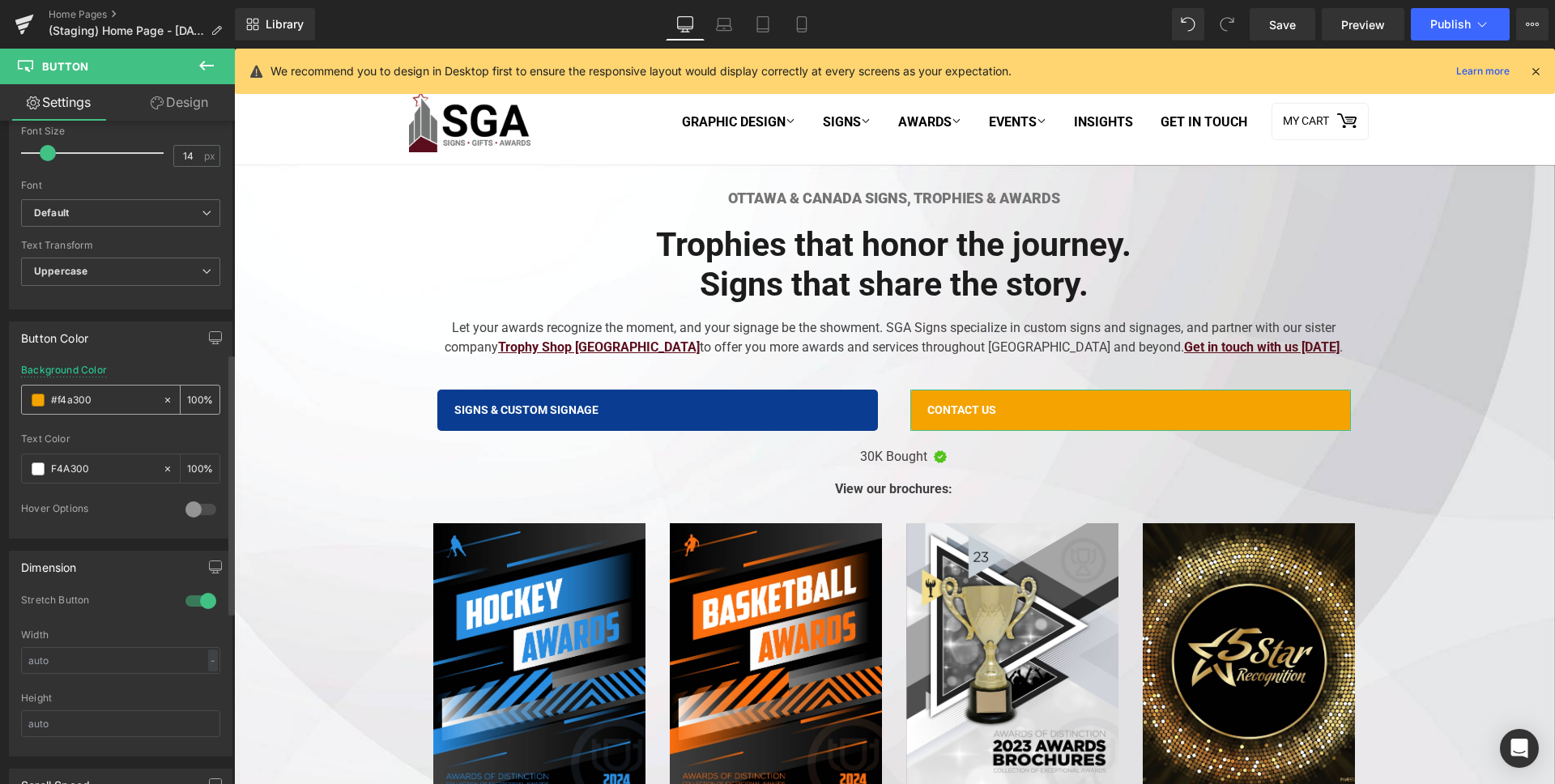
click at [100, 403] on input "#f4a300" at bounding box center [103, 400] width 104 height 18
click at [164, 398] on icon at bounding box center [167, 400] width 11 height 11
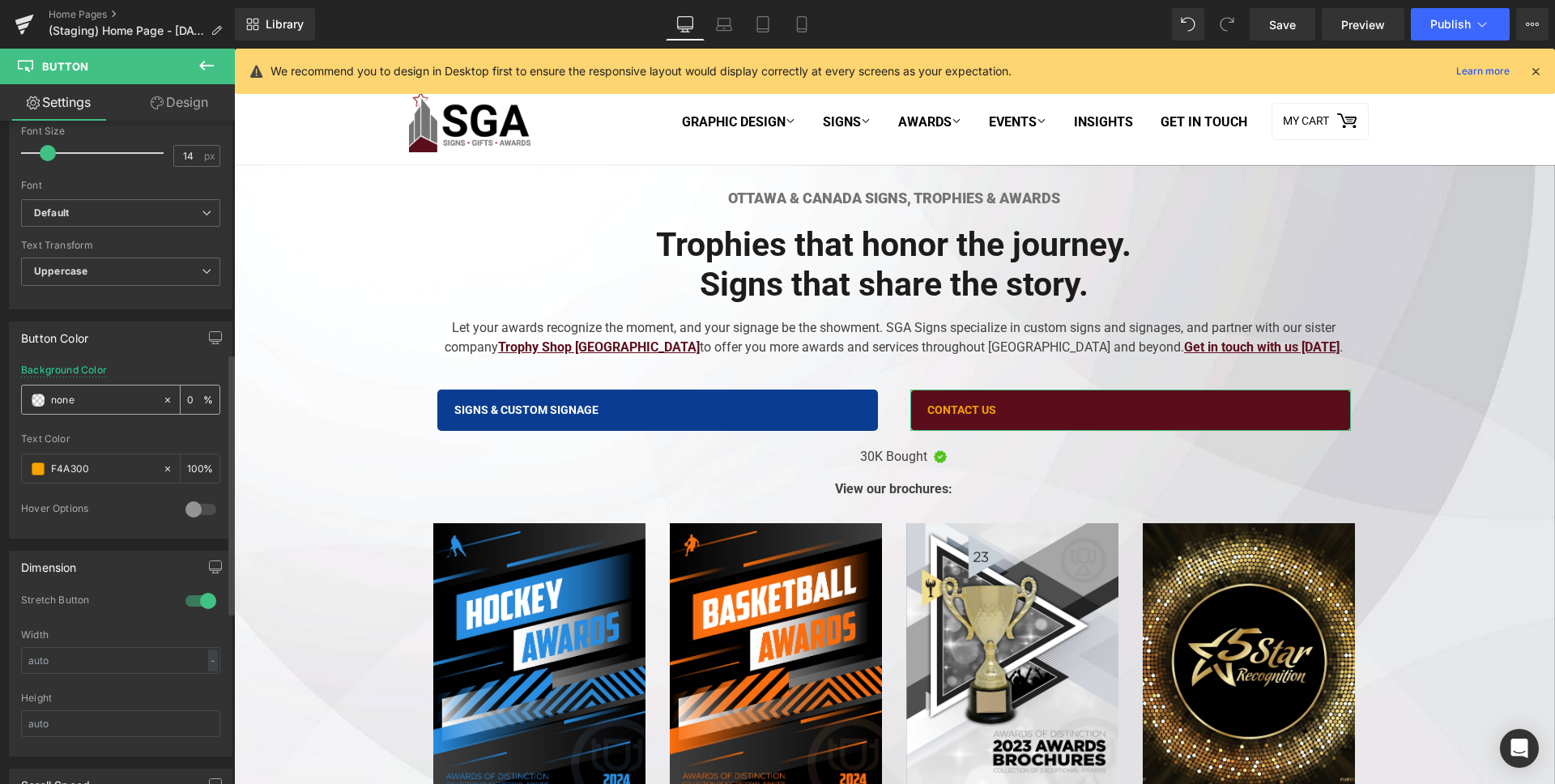
click at [192, 399] on input "100" at bounding box center [194, 399] width 16 height 18
click at [36, 405] on span at bounding box center [38, 400] width 13 height 13
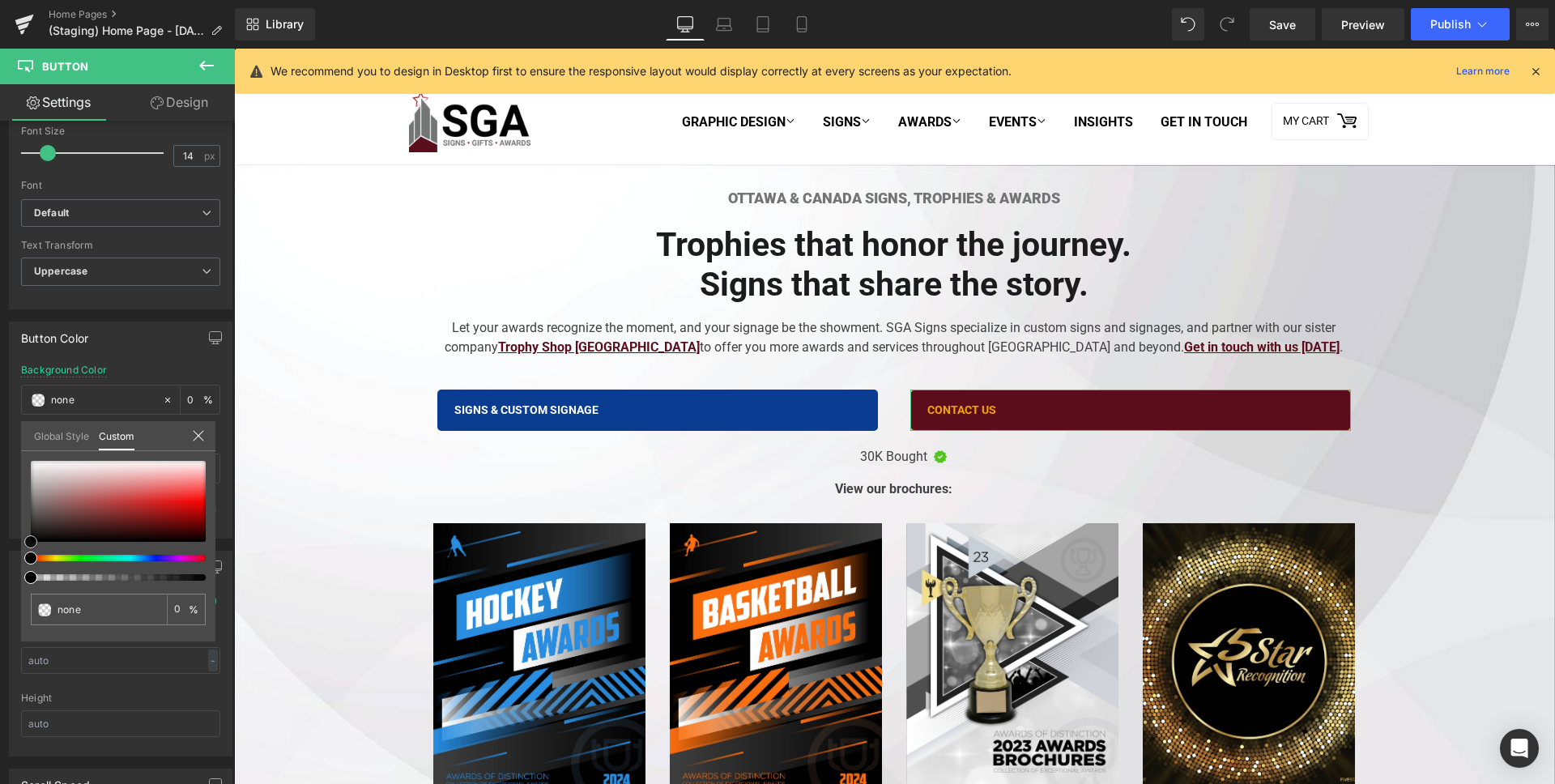
drag, startPoint x: 91, startPoint y: 474, endPoint x: -58, endPoint y: 404, distance: 164.6
click at [0, 404] on html "You are previewing how the will restyle your page. You can not edit Elements in…" at bounding box center [778, 392] width 1555 height 784
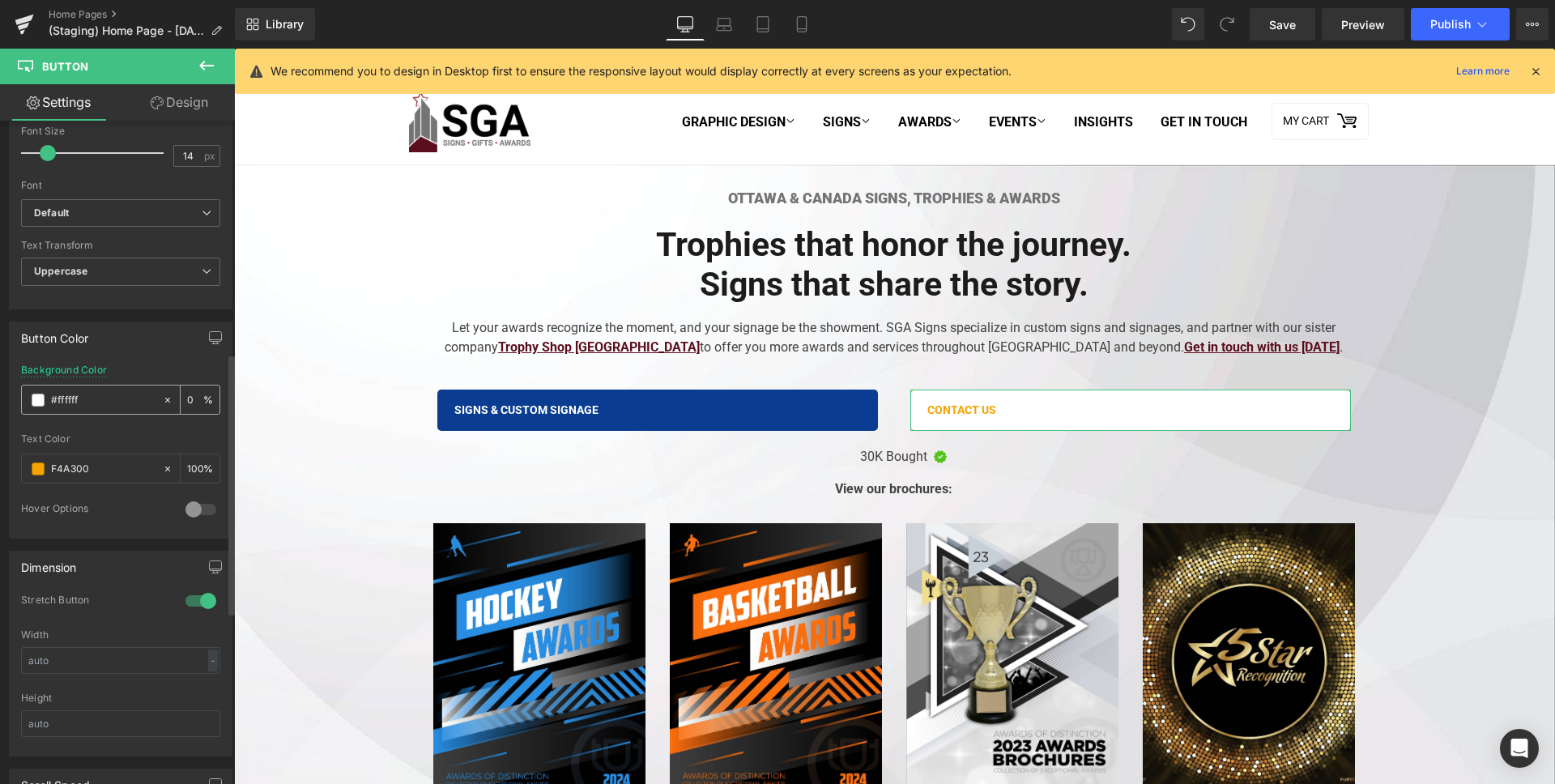
click at [188, 398] on input "0" at bounding box center [194, 399] width 16 height 18
type input "100"
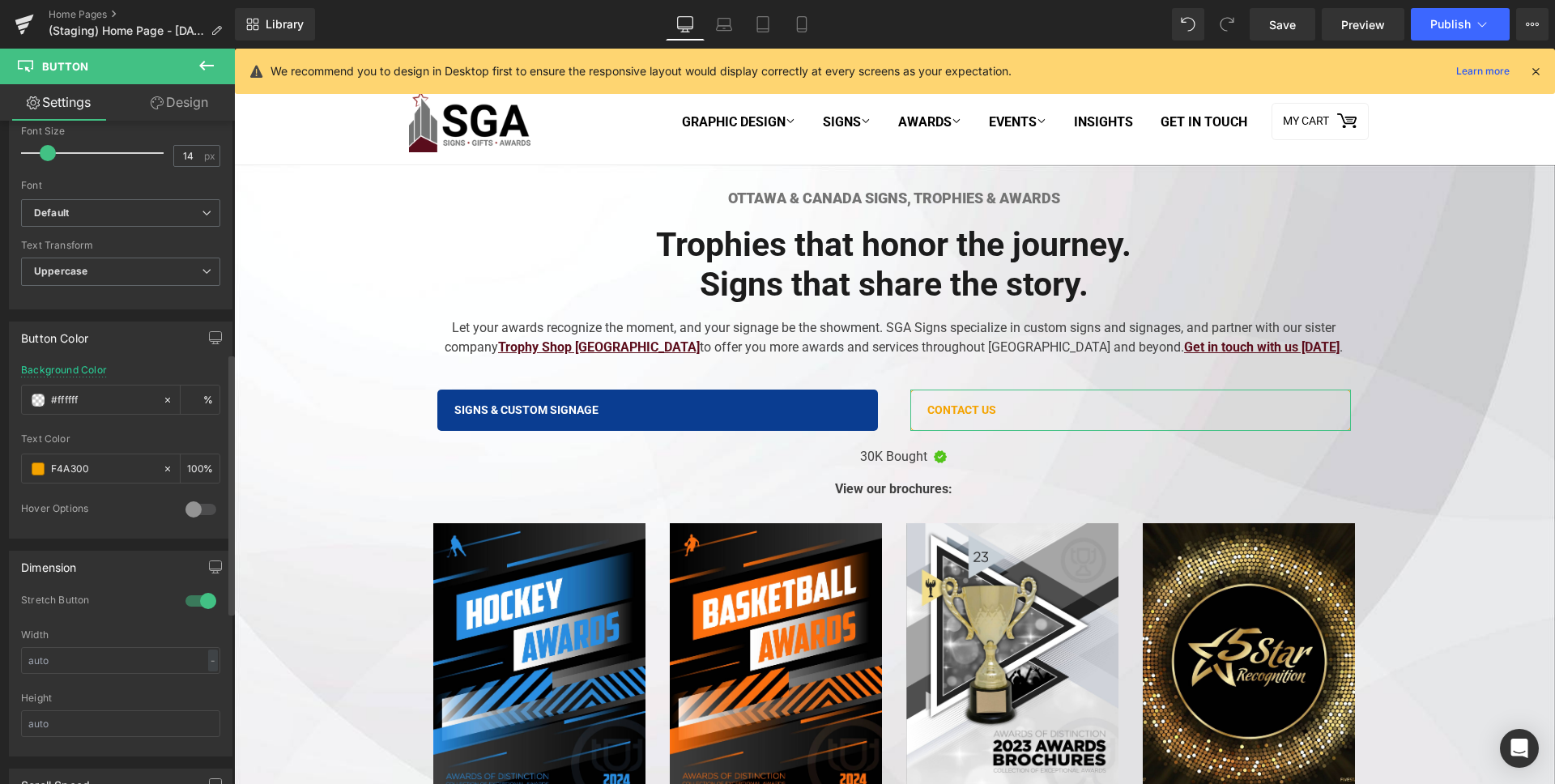
click at [195, 378] on div "Background Color #f4a300 %" at bounding box center [121, 399] width 199 height 69
click at [159, 98] on icon at bounding box center [157, 103] width 13 height 13
click at [0, 0] on div "Border" at bounding box center [0, 0] width 0 height 0
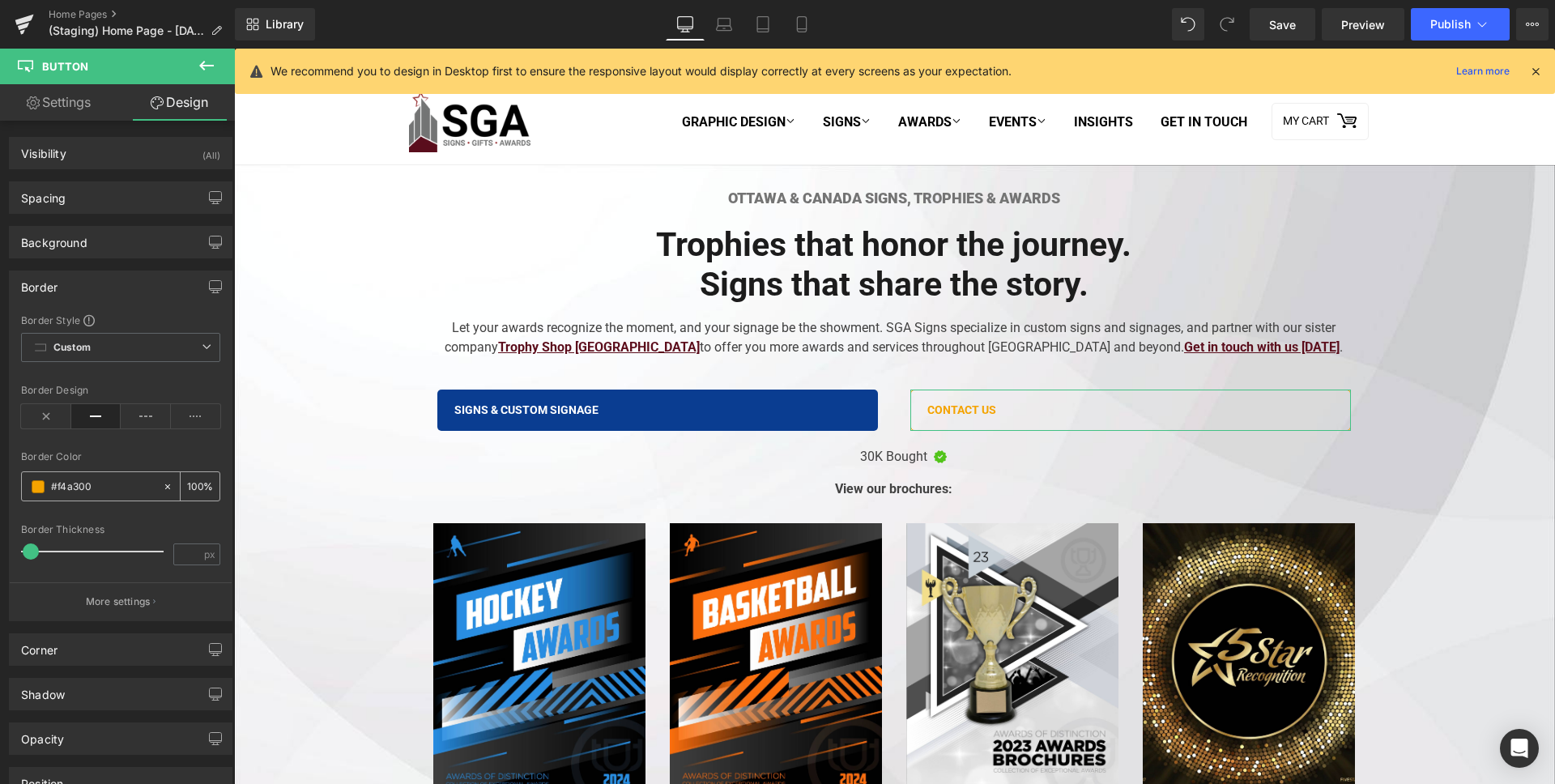
click at [68, 483] on input "text" at bounding box center [103, 486] width 104 height 18
click at [113, 451] on div "Border Color" at bounding box center [121, 457] width 199 height 11
click at [879, 464] on div "30K Bought Text Block" at bounding box center [894, 456] width 946 height 20
click at [1000, 416] on link "Contact Us" at bounding box center [1130, 410] width 440 height 42
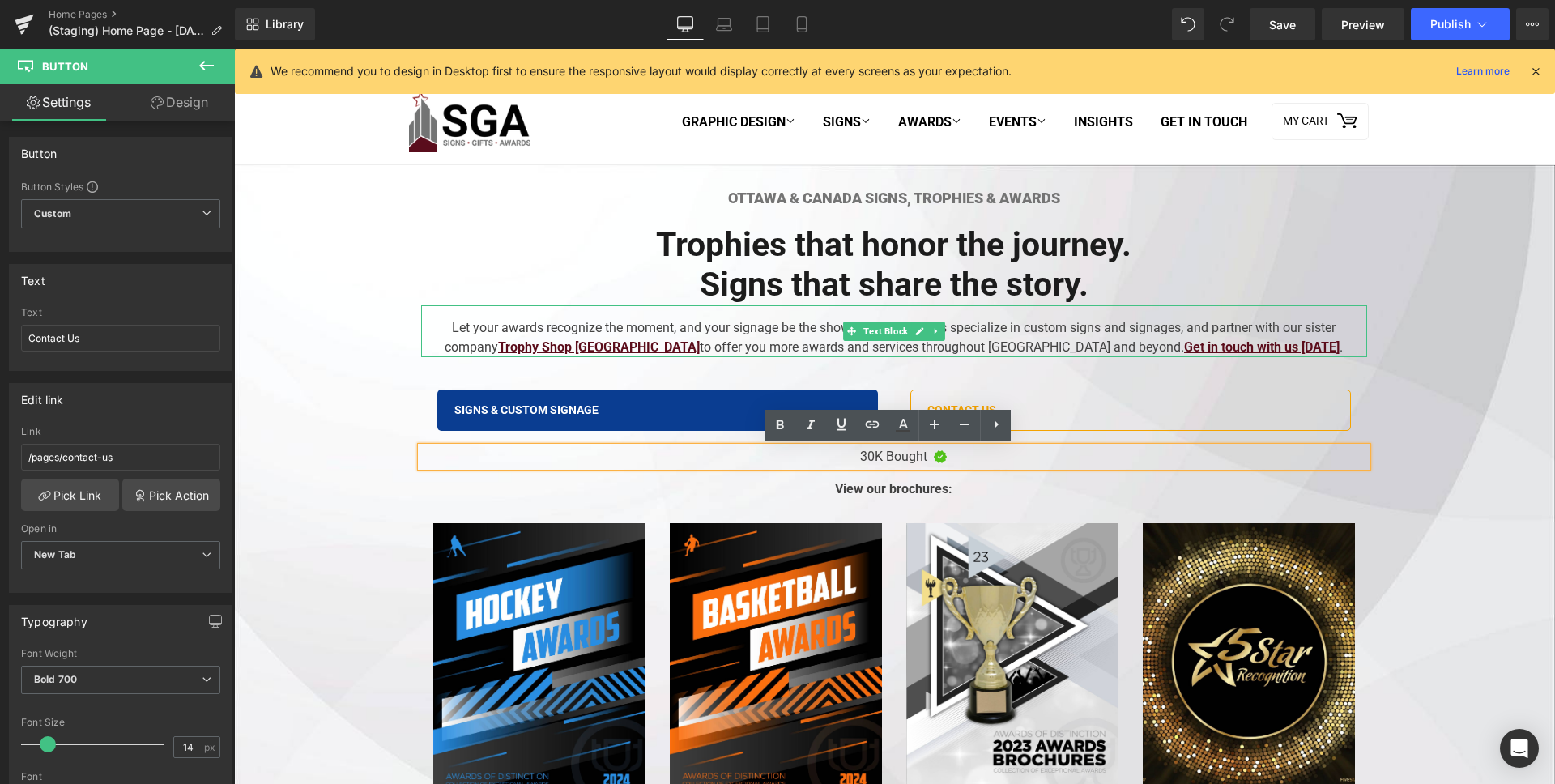
click at [762, 326] on div "Let your awards recognize the moment, and your signage be the showment. SGA Sig…" at bounding box center [894, 331] width 946 height 51
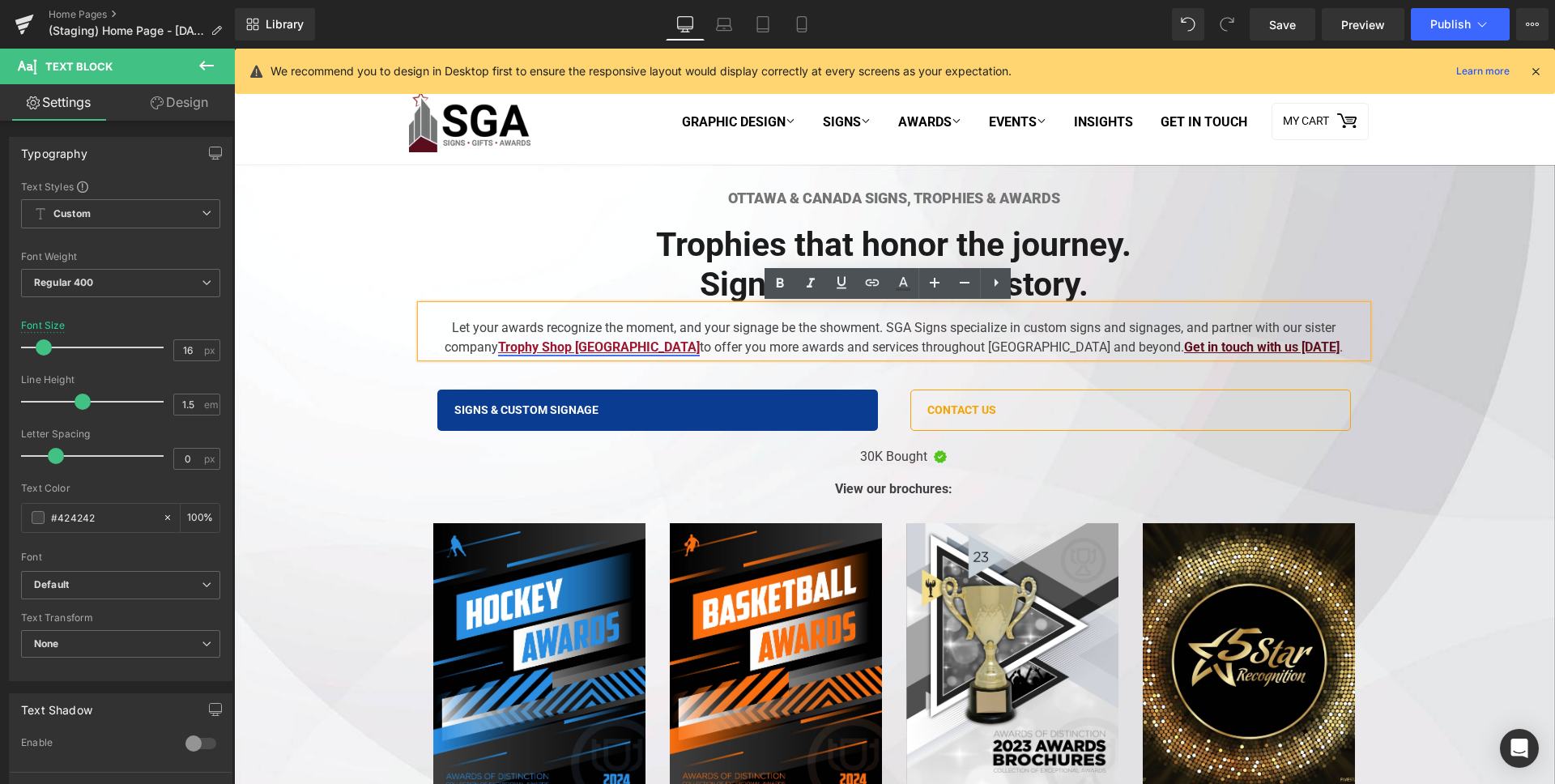
click at [664, 345] on u "Trophy Shop [GEOGRAPHIC_DATA]" at bounding box center [599, 347] width 202 height 15
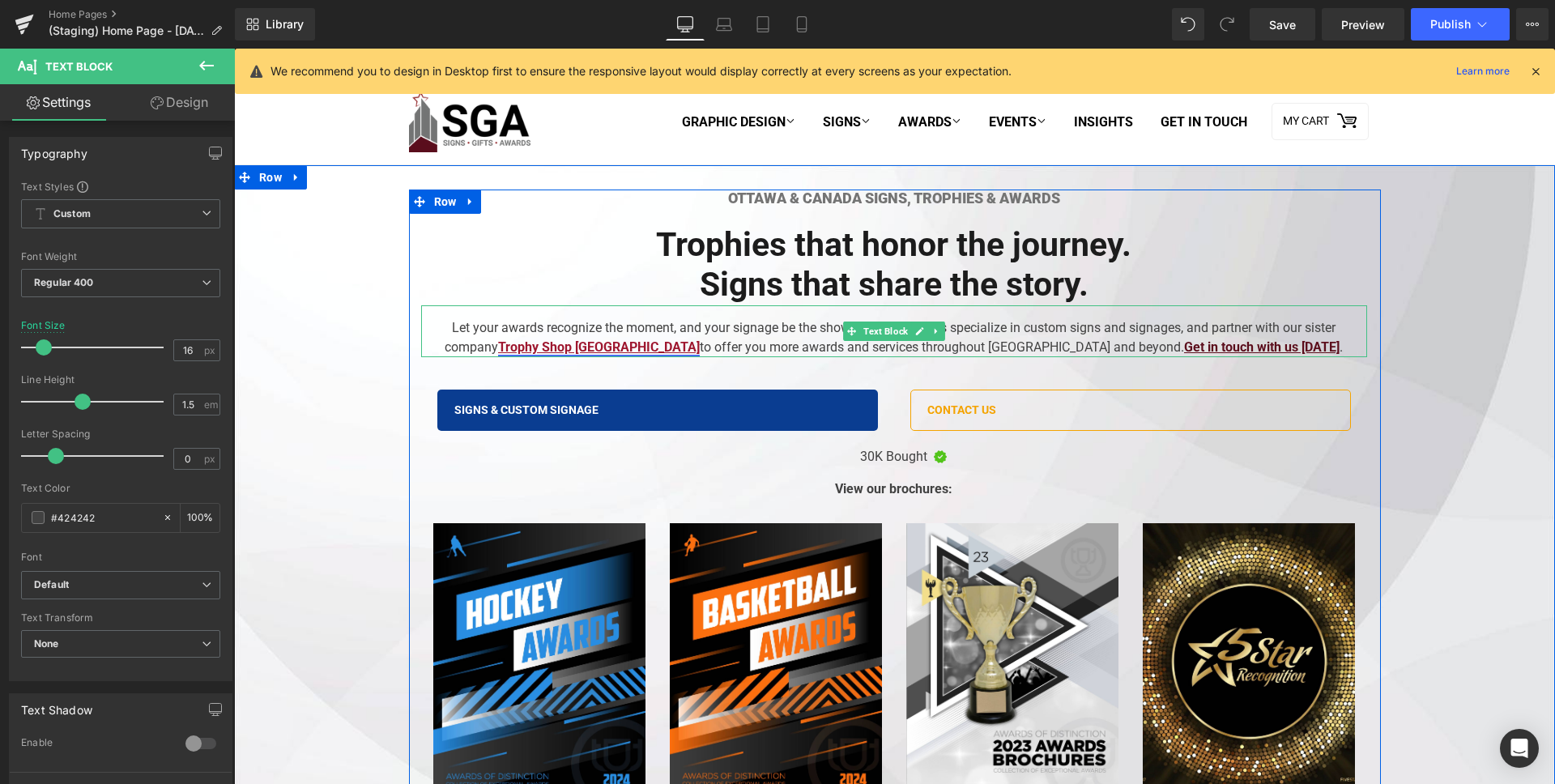
click at [660, 339] on u "Trophy Shop [GEOGRAPHIC_DATA]" at bounding box center [599, 347] width 202 height 15
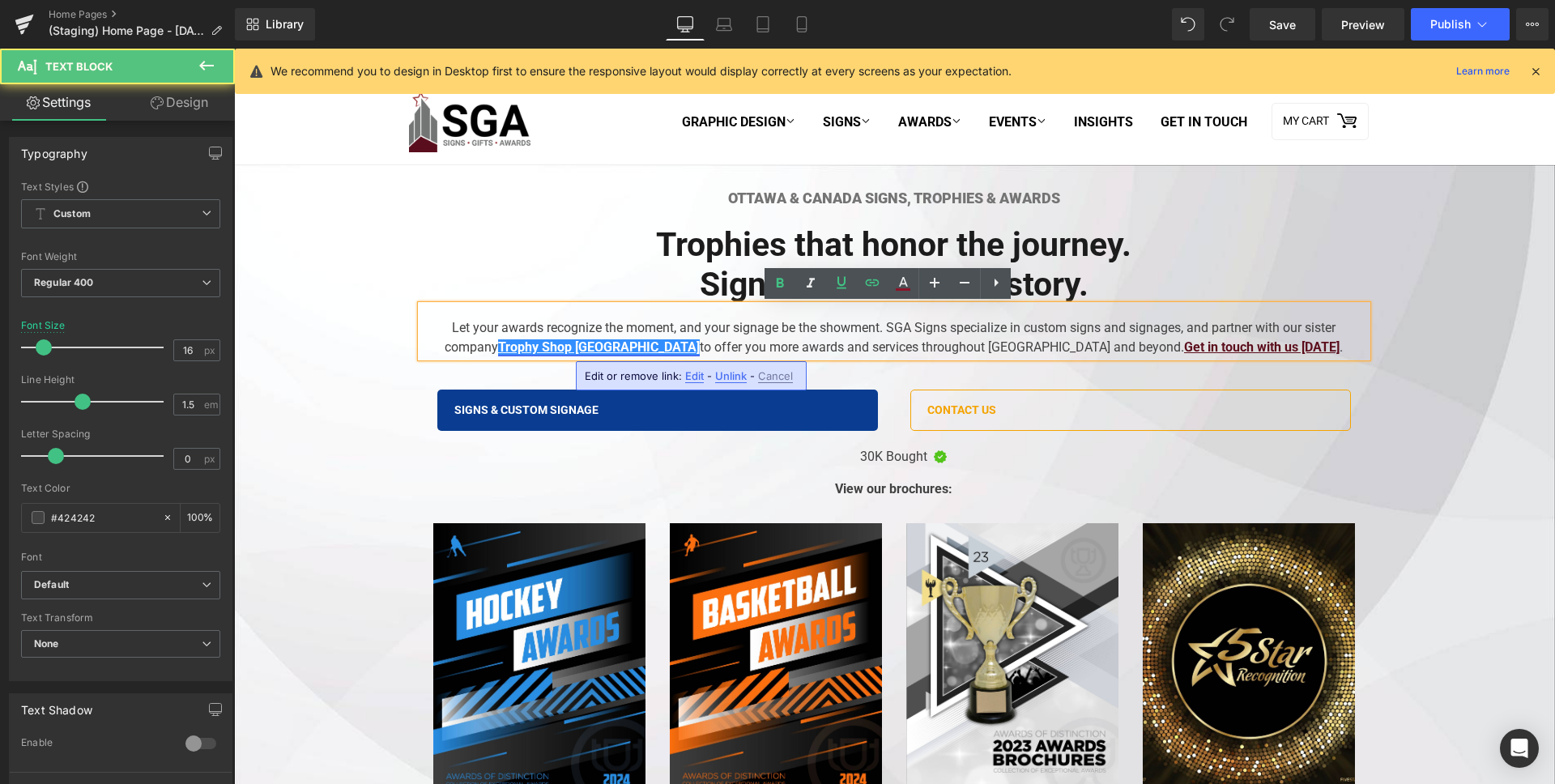
click at [657, 348] on u "Trophy Shop [GEOGRAPHIC_DATA]" at bounding box center [599, 347] width 202 height 15
click at [695, 374] on span "Edit" at bounding box center [694, 376] width 19 height 14
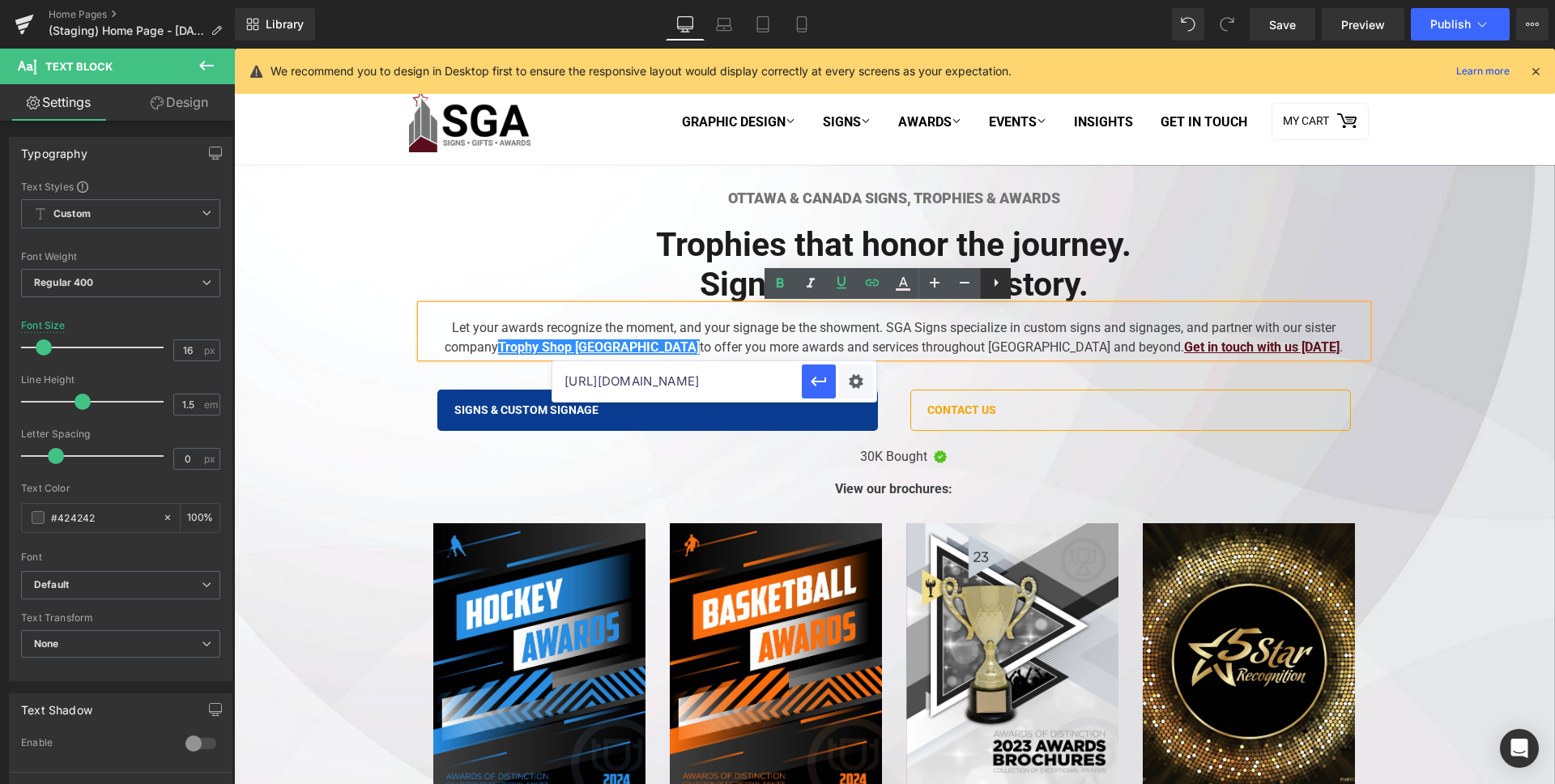
click at [992, 286] on icon at bounding box center [996, 282] width 20 height 20
click at [997, 281] on icon at bounding box center [996, 282] width 20 height 20
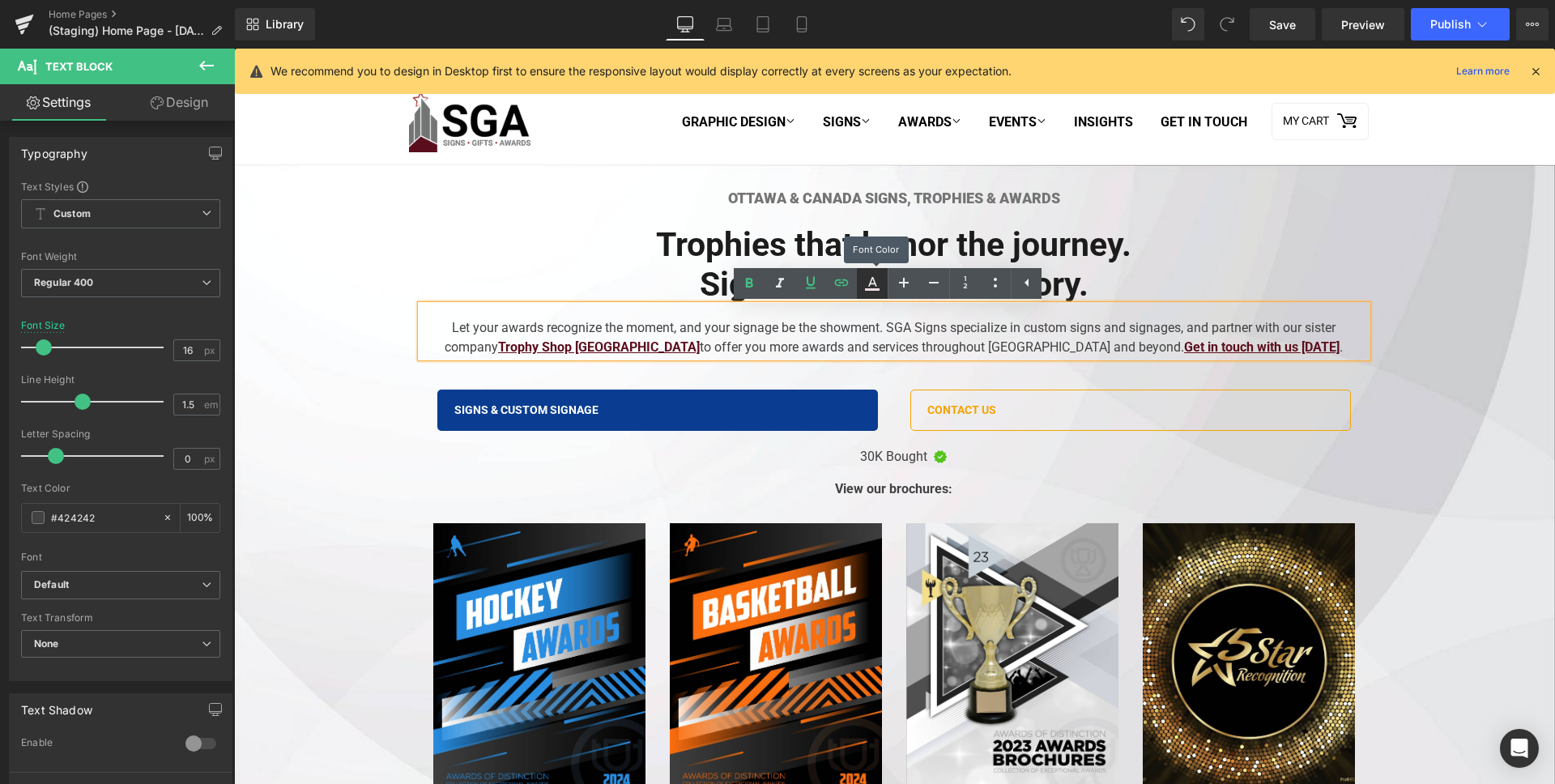
click at [871, 289] on icon at bounding box center [873, 290] width 15 height 3
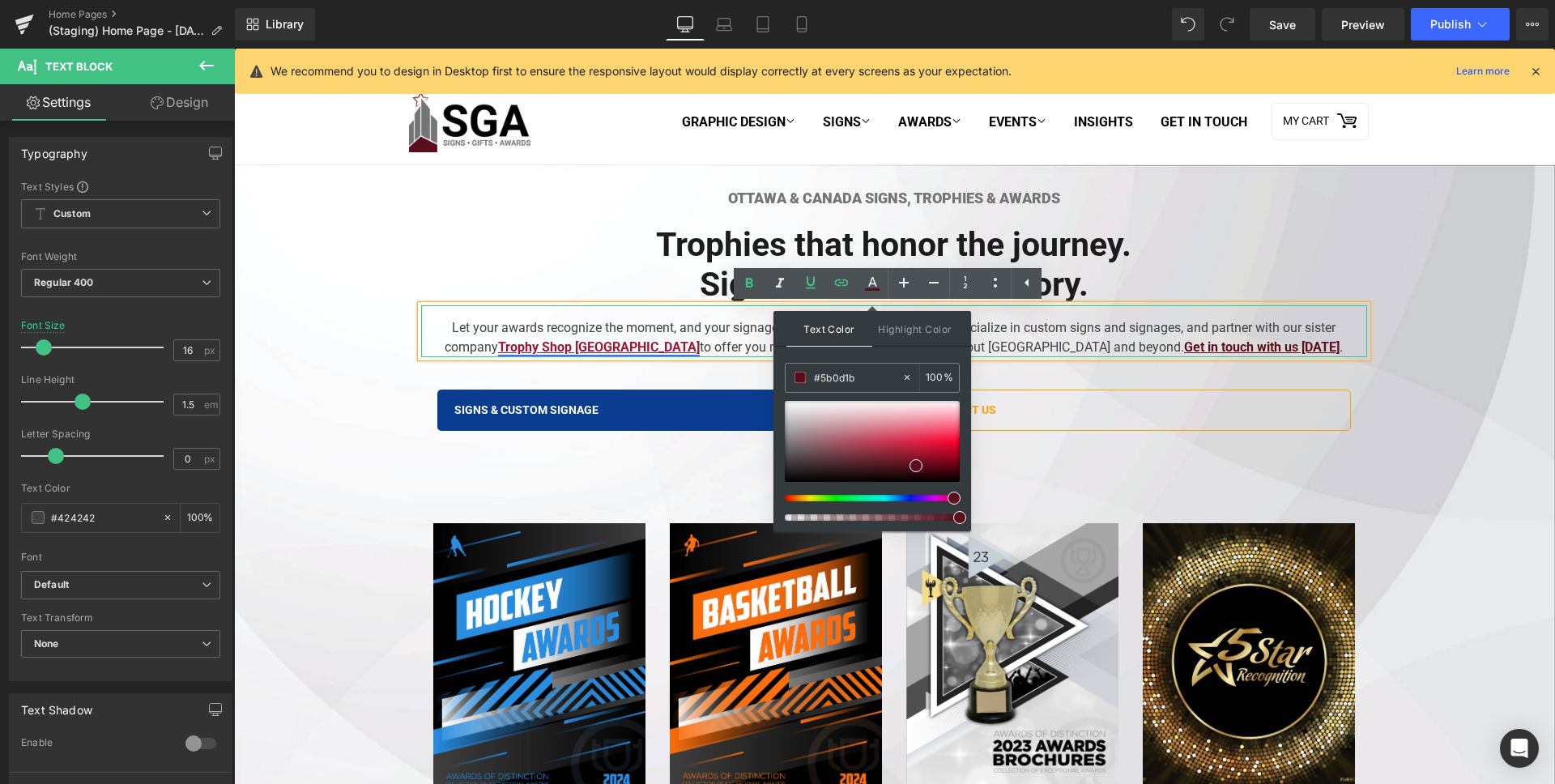
click at [635, 349] on u "Trophy Shop [GEOGRAPHIC_DATA]" at bounding box center [599, 347] width 202 height 15
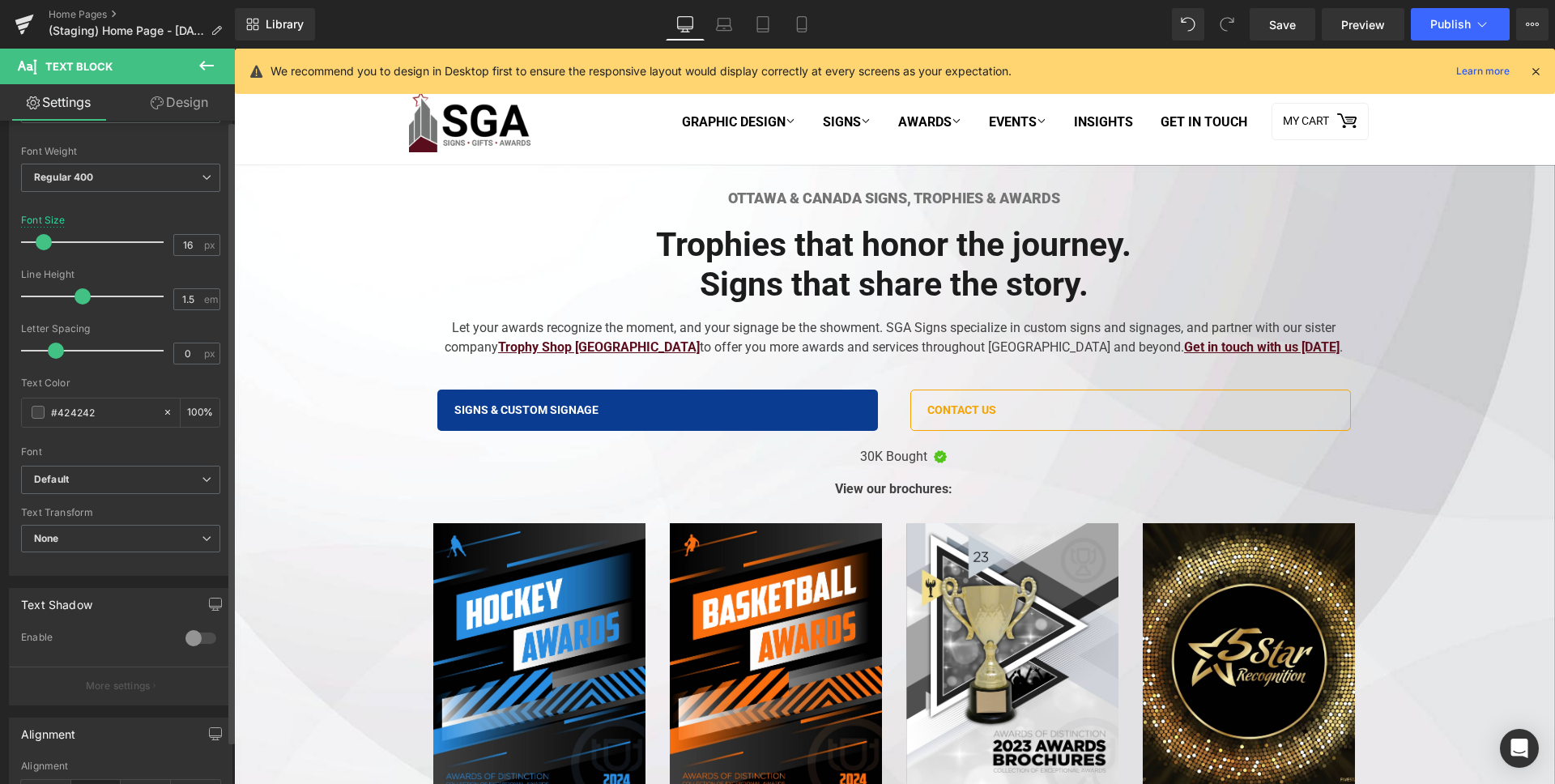
scroll to position [0, 0]
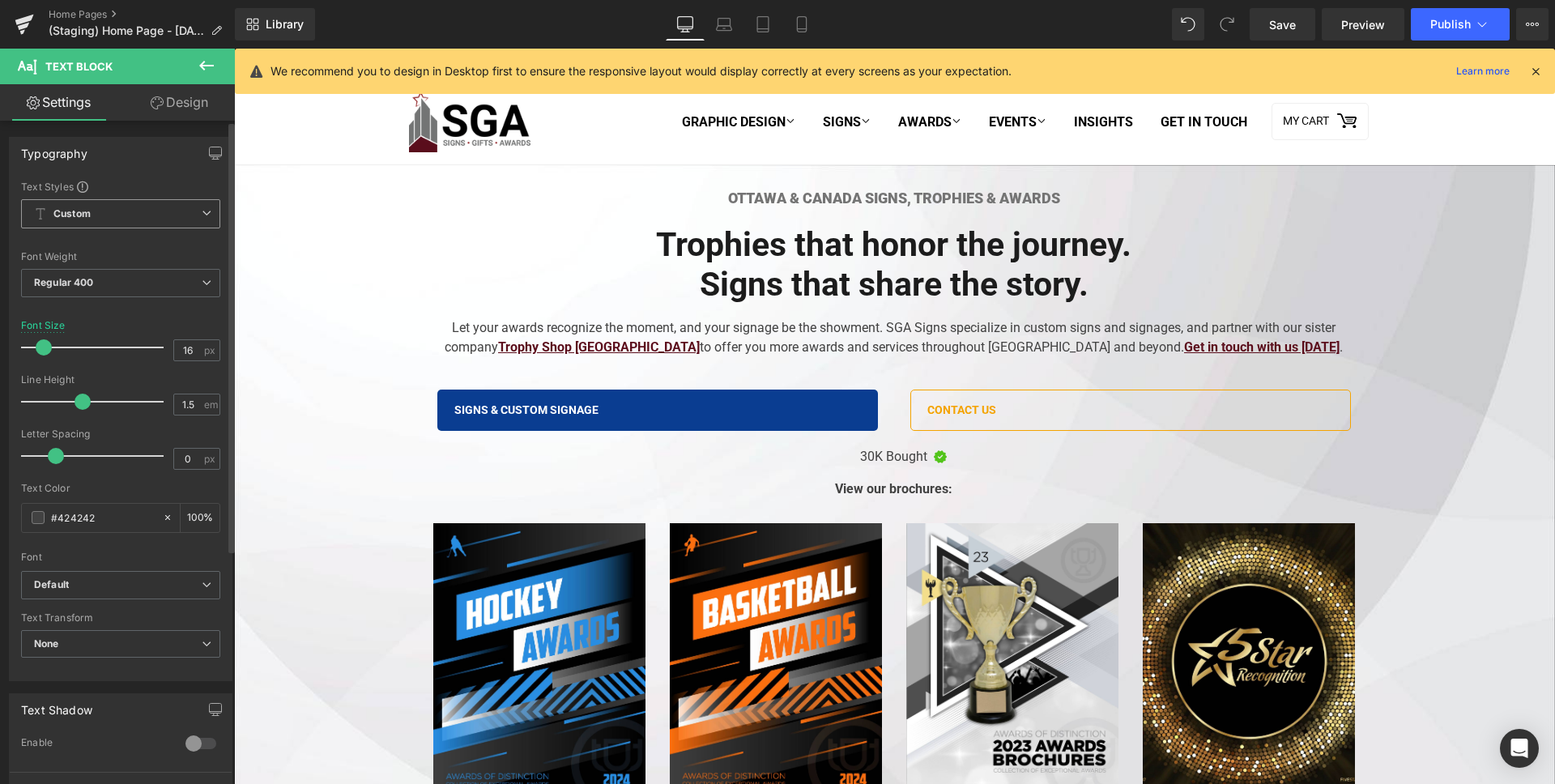
click at [134, 213] on span "Custom Setup Global Style" at bounding box center [121, 213] width 199 height 29
click at [136, 278] on div "Setup Global Style" at bounding box center [118, 278] width 193 height 38
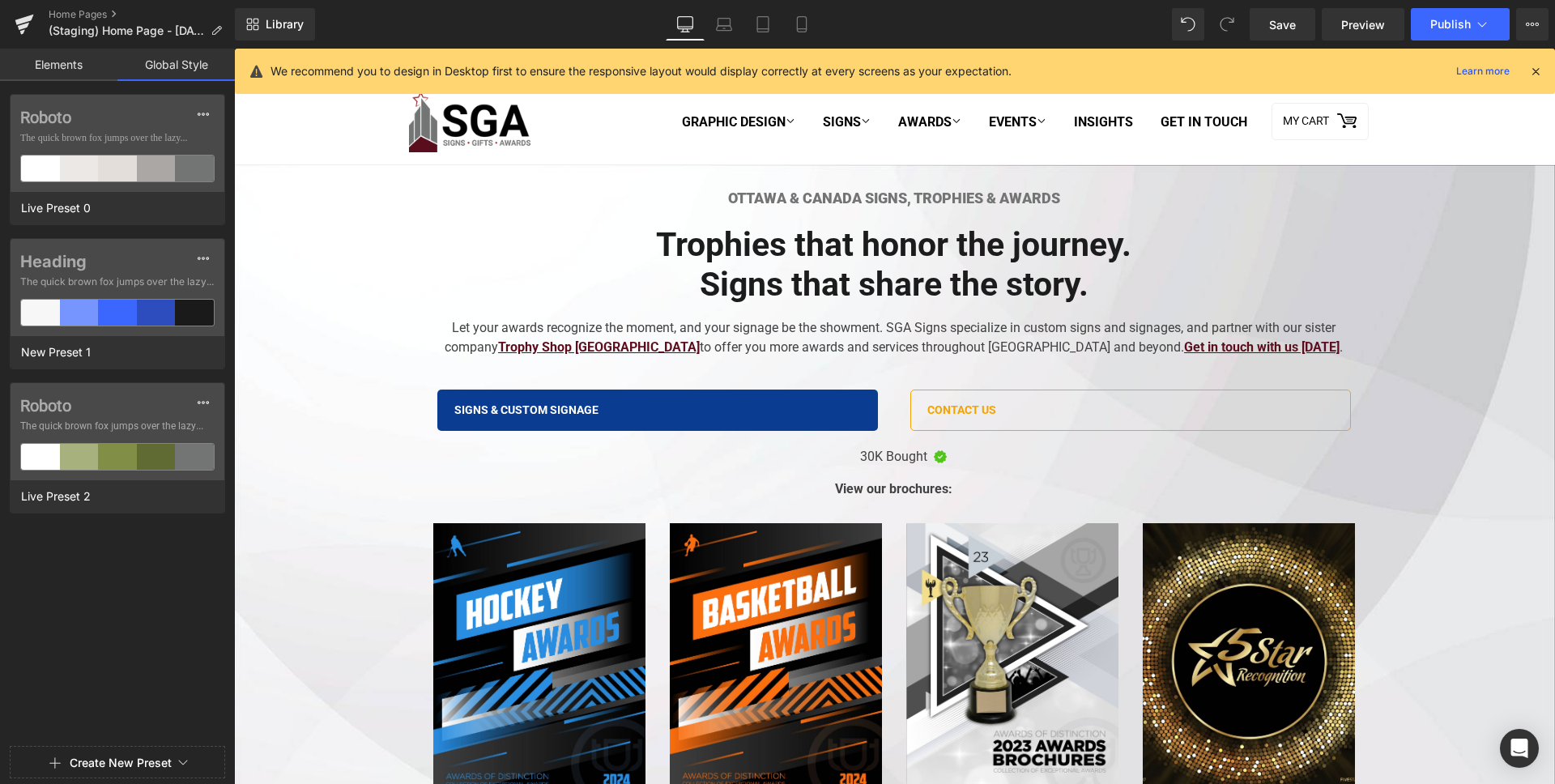
click at [141, 769] on button "Create New Preset" at bounding box center [121, 763] width 102 height 34
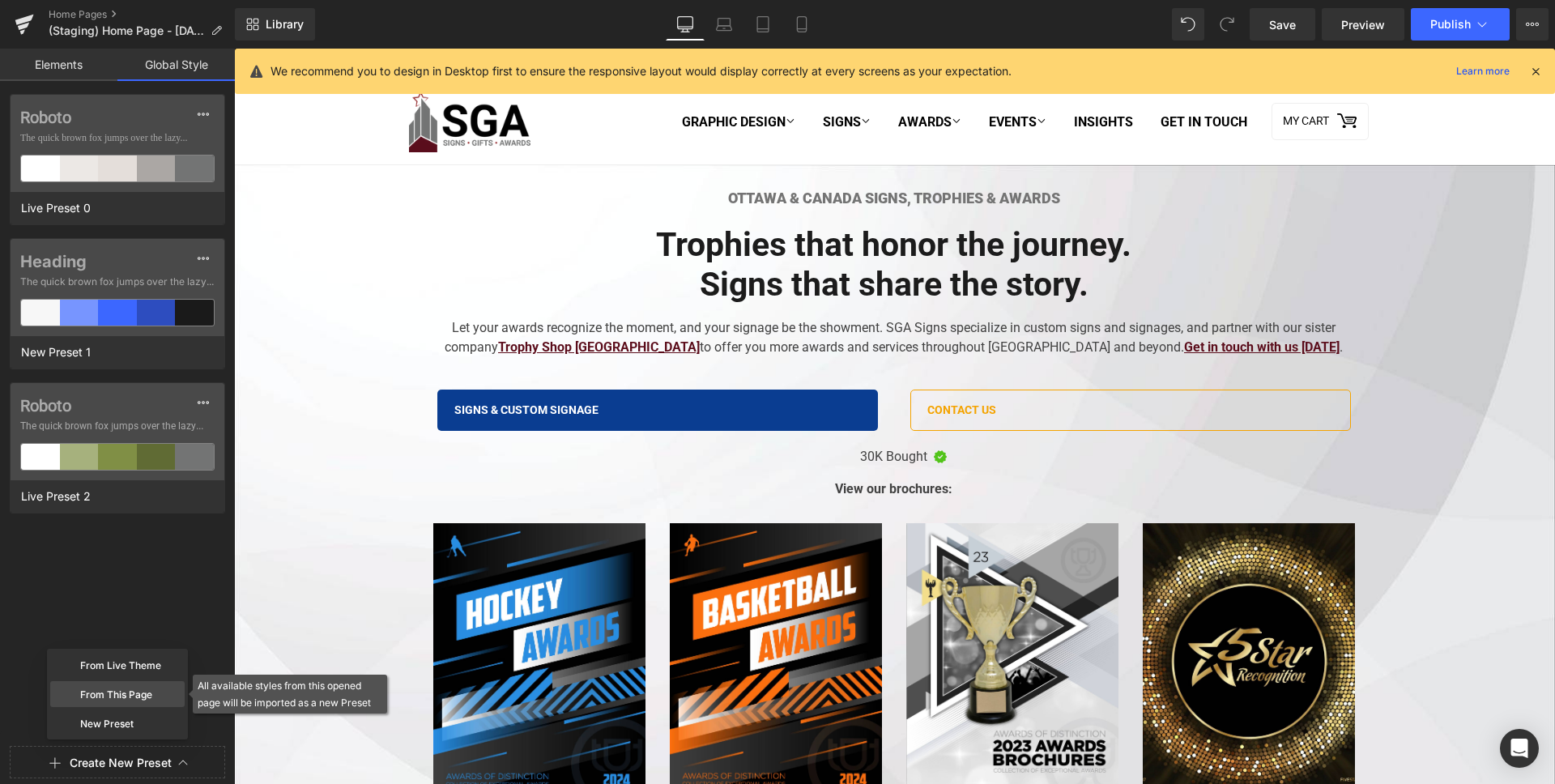
click at [139, 684] on div "From This Page" at bounding box center [118, 694] width 135 height 26
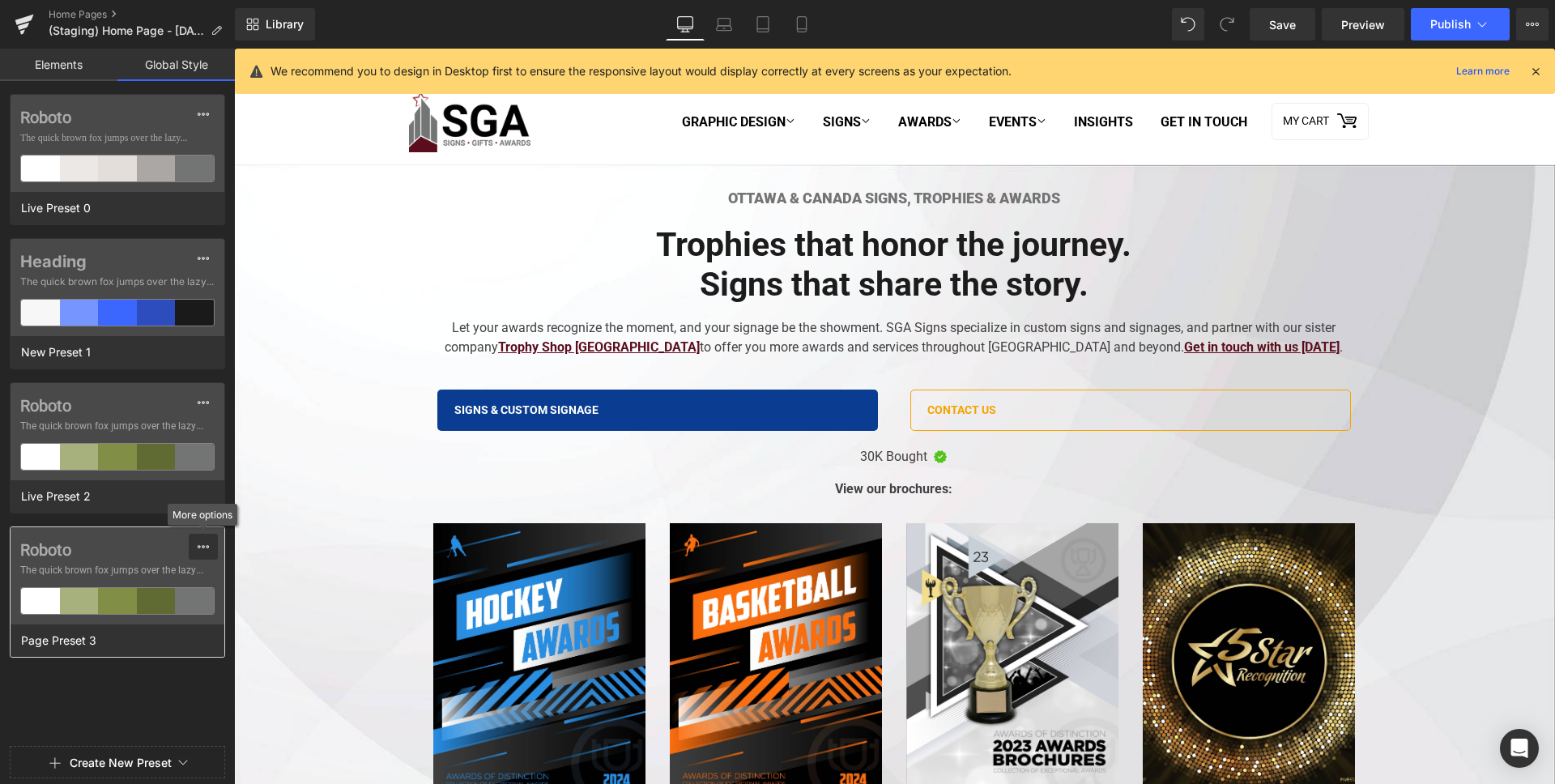
click at [207, 549] on icon at bounding box center [204, 547] width 13 height 13
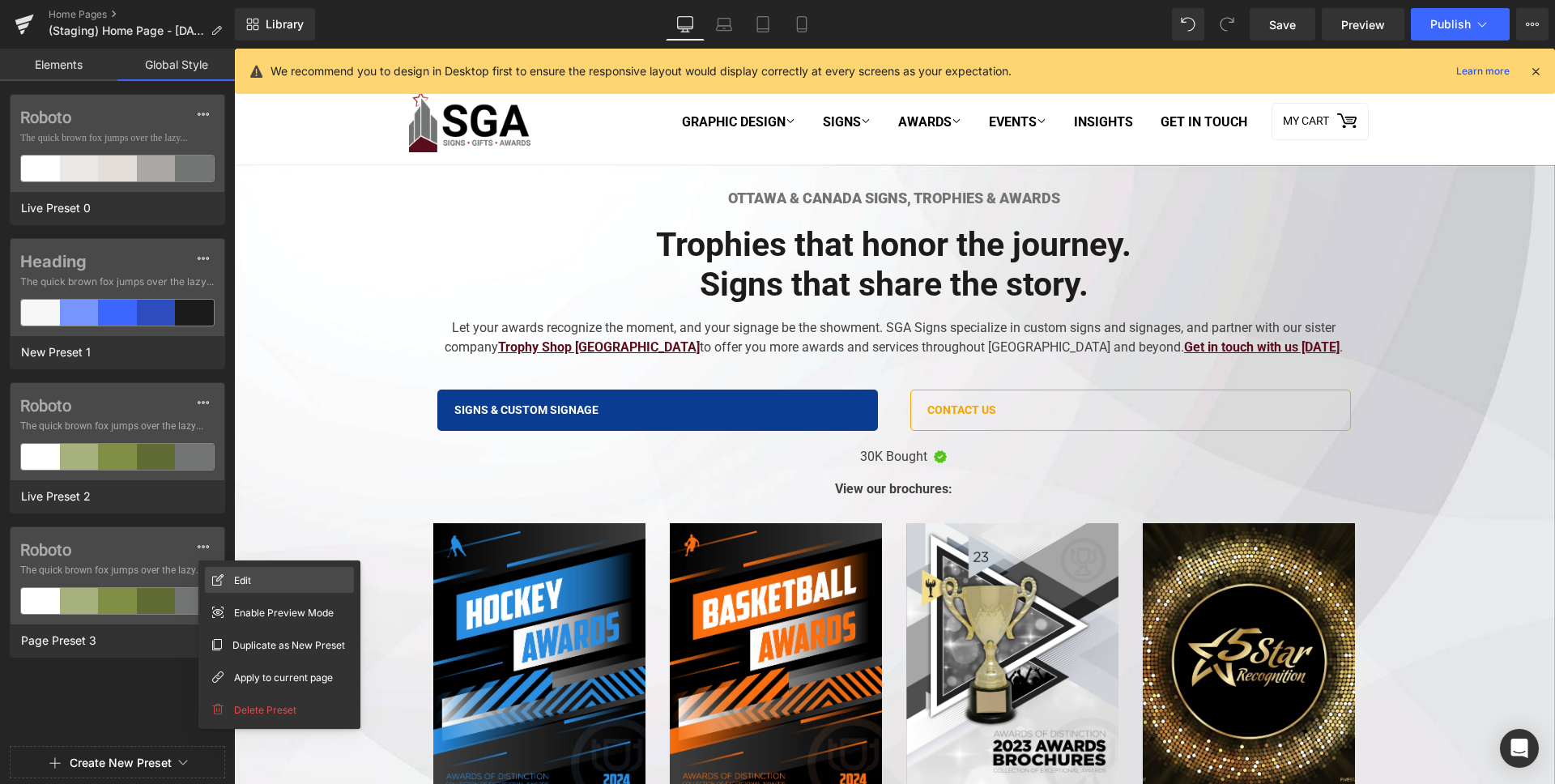
click at [250, 587] on span "Edit" at bounding box center [242, 580] width 17 height 17
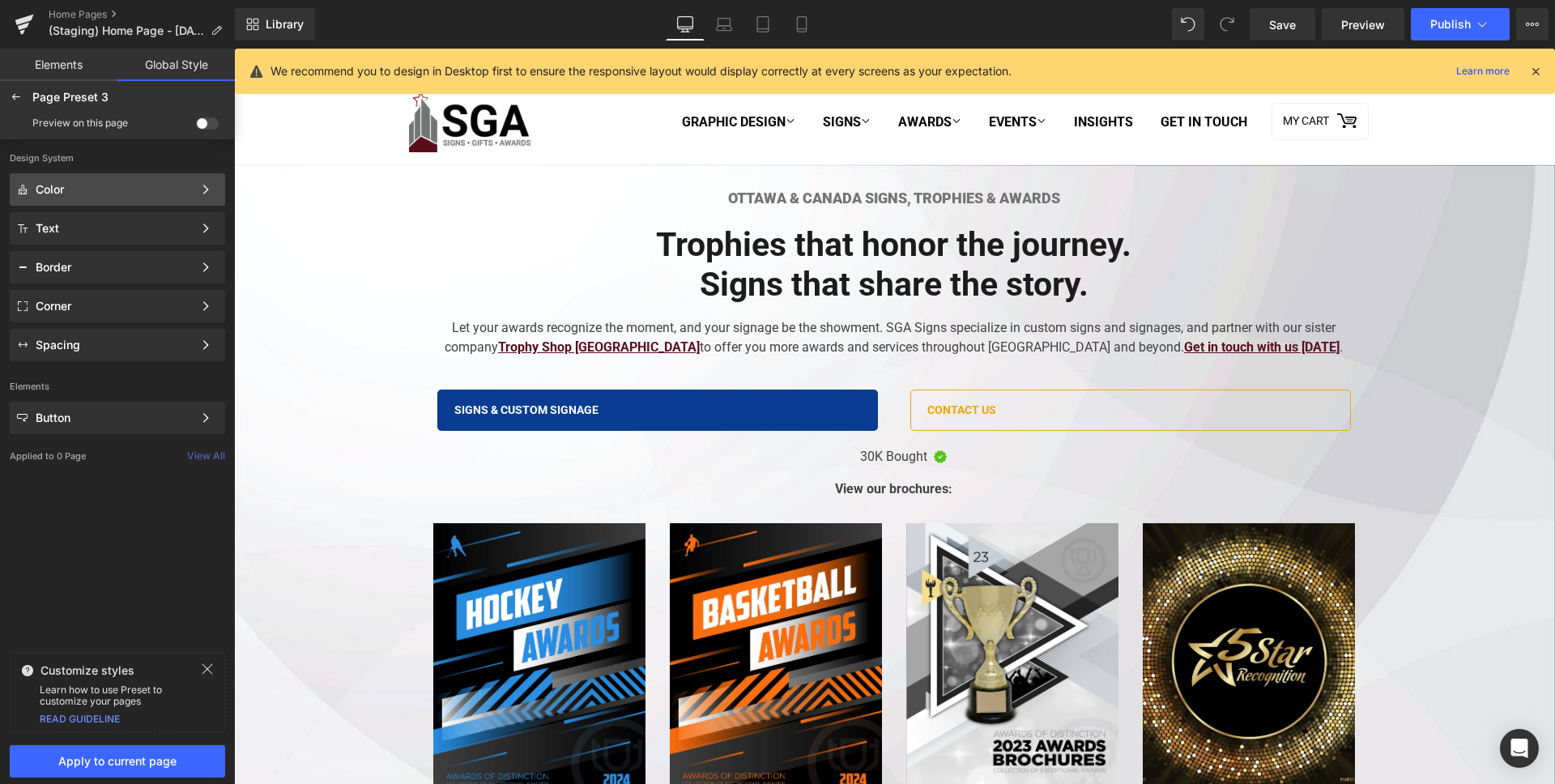
click at [127, 187] on div "Color" at bounding box center [114, 190] width 157 height 13
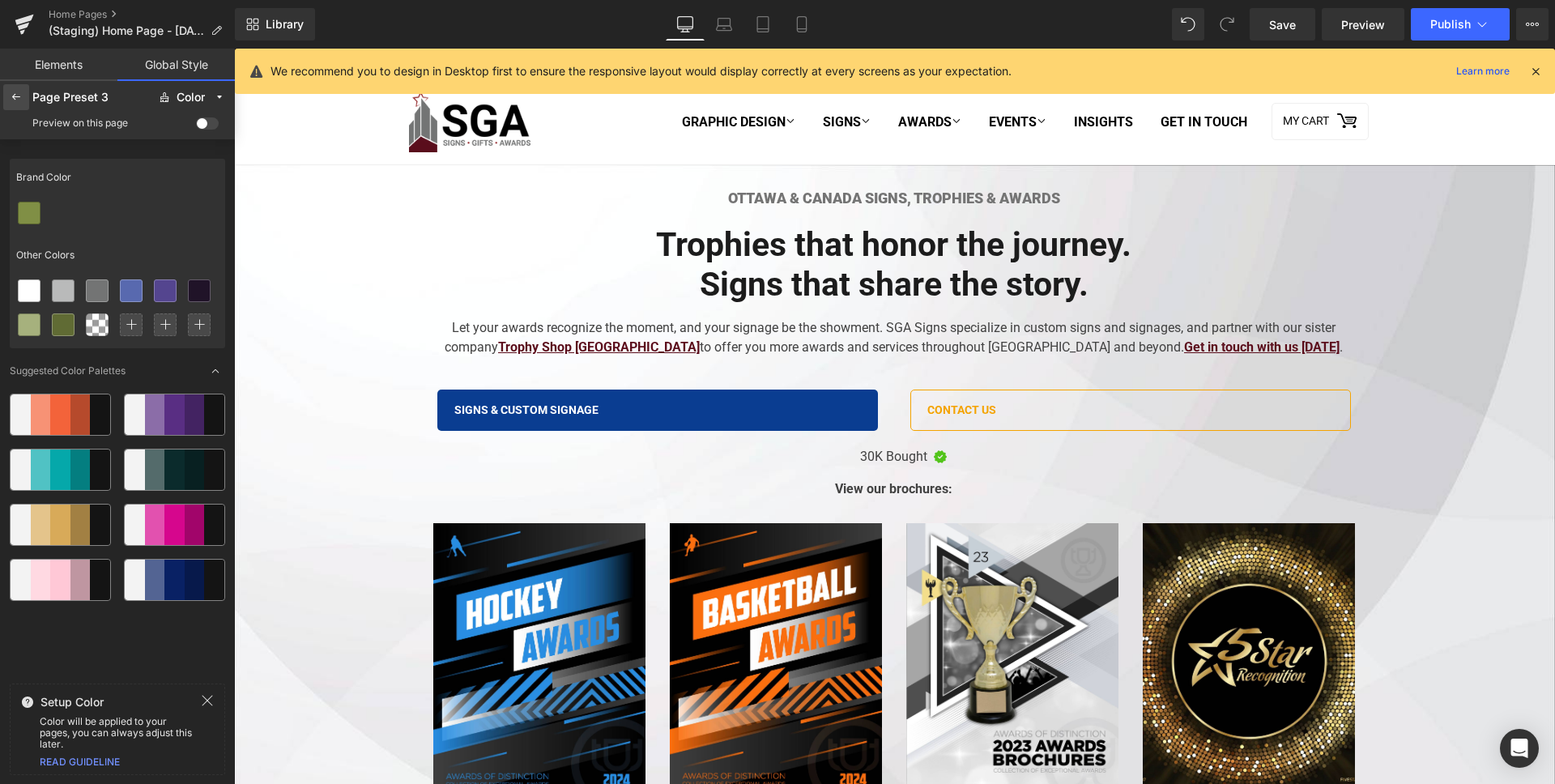
click at [10, 98] on icon at bounding box center [16, 97] width 13 height 13
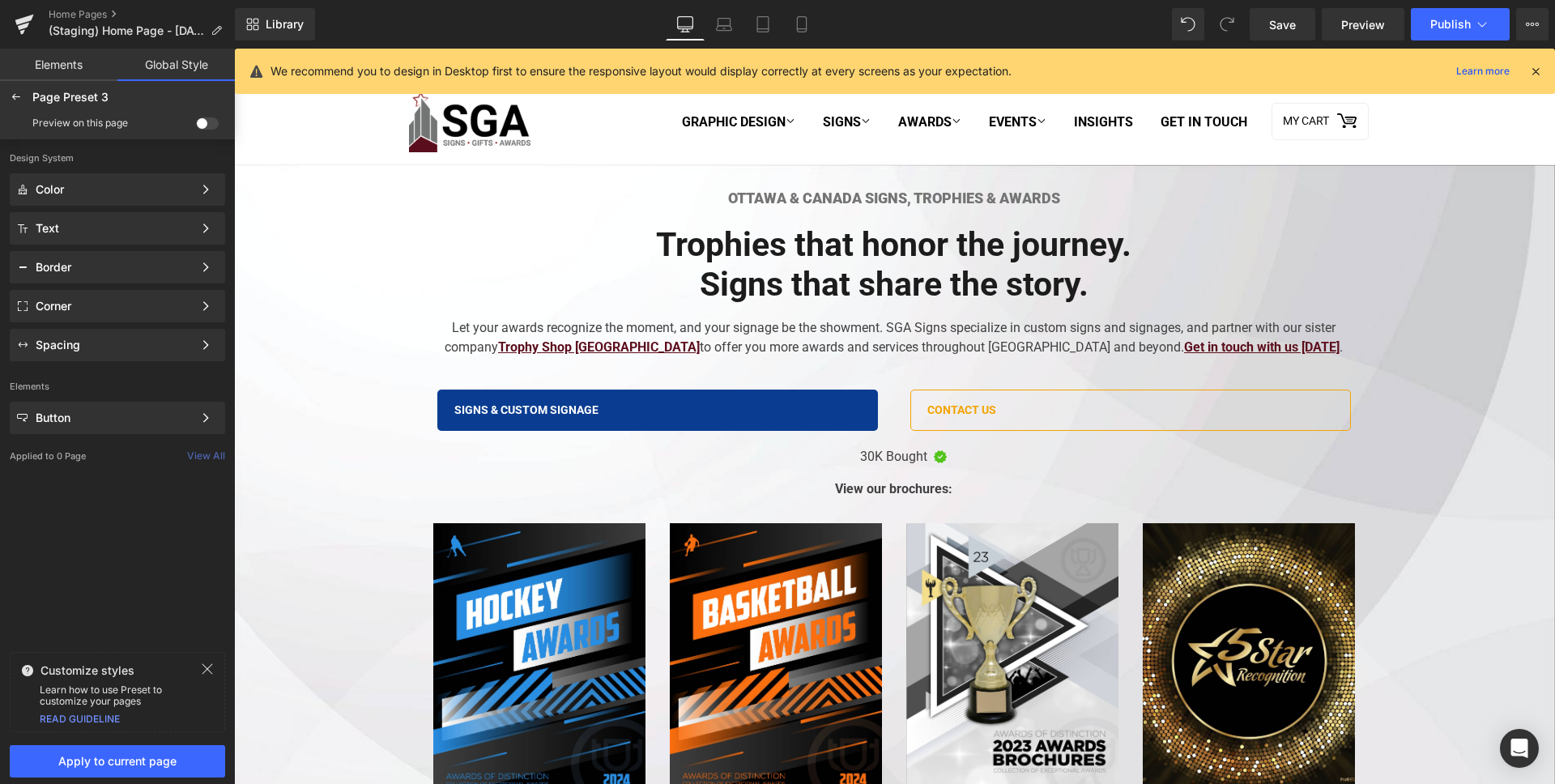
click at [207, 671] on icon at bounding box center [207, 669] width 13 height 13
click at [21, 97] on icon at bounding box center [16, 97] width 13 height 13
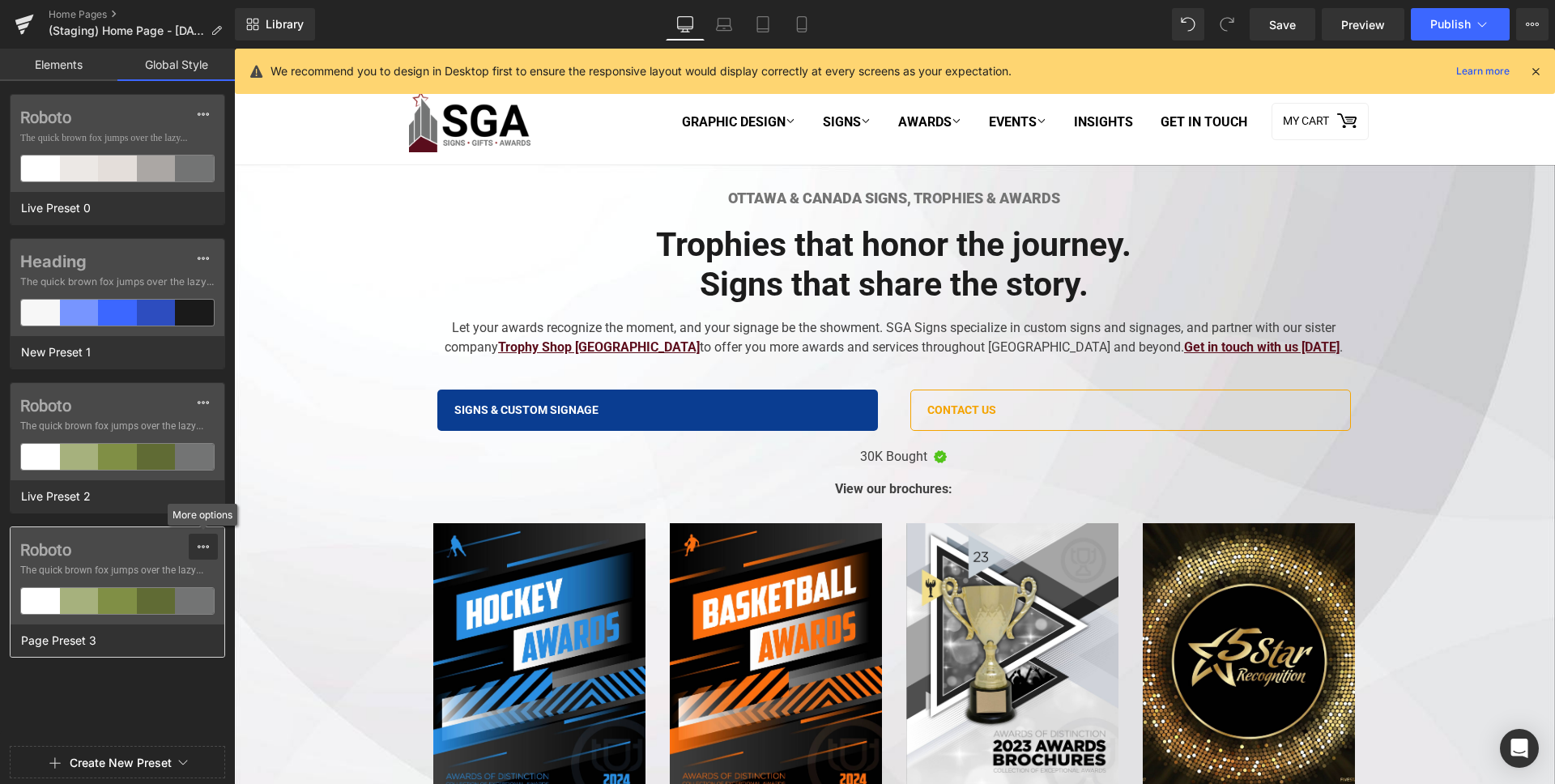
click at [211, 544] on button at bounding box center [203, 547] width 29 height 26
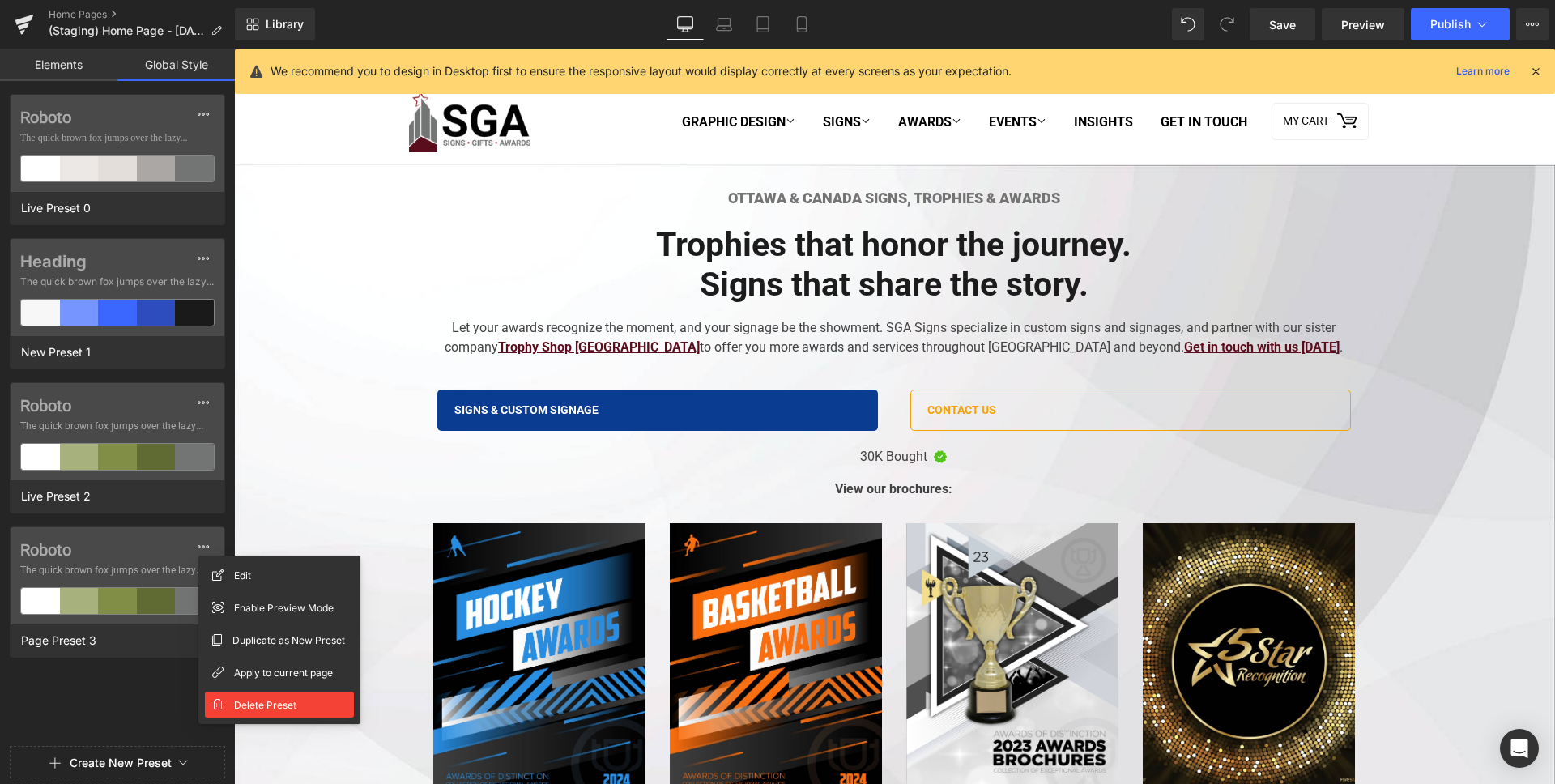
click at [250, 696] on span "Delete Preset" at bounding box center [264, 705] width 63 height 17
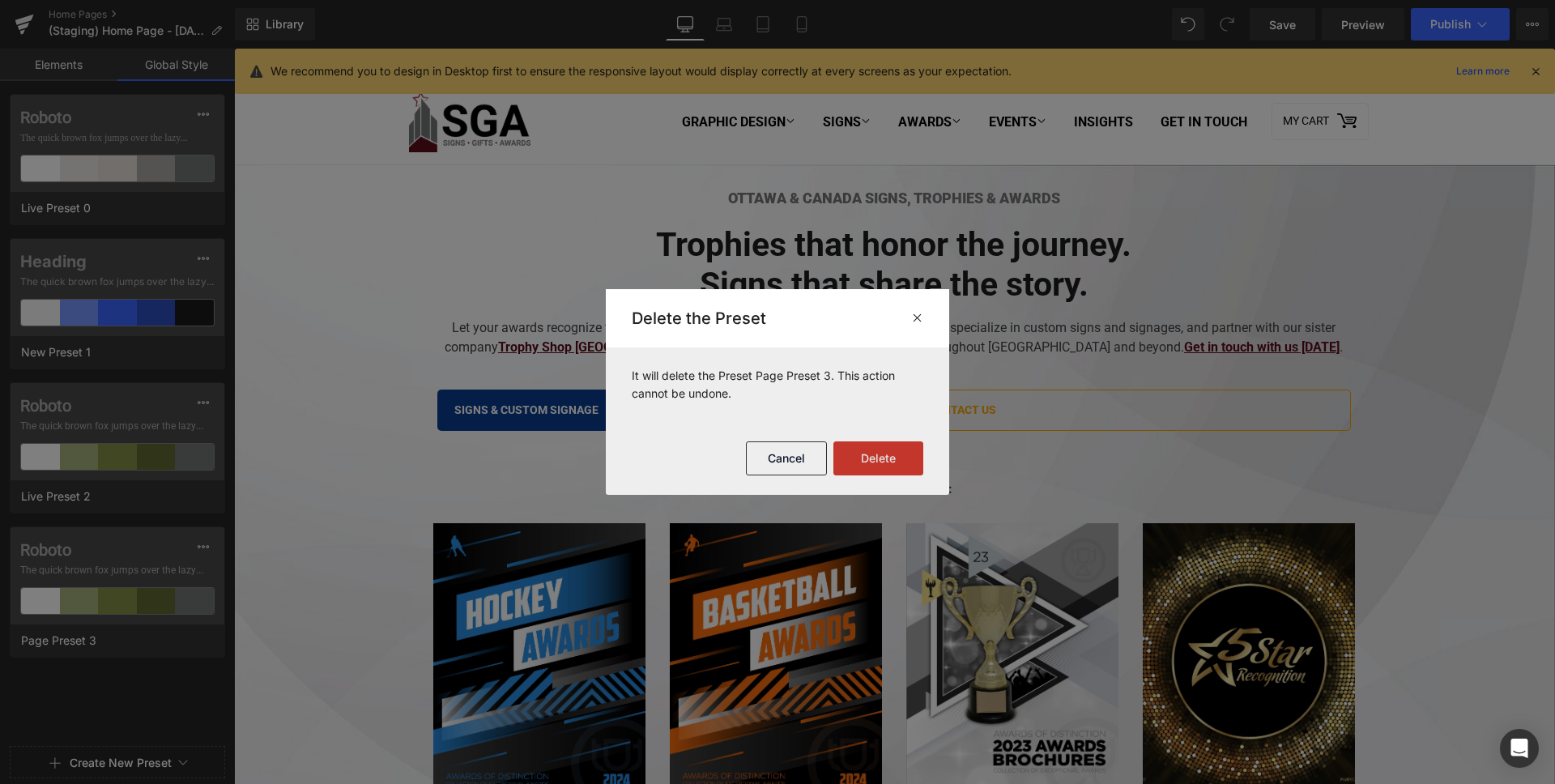
click at [894, 462] on button "Delete" at bounding box center [878, 458] width 90 height 34
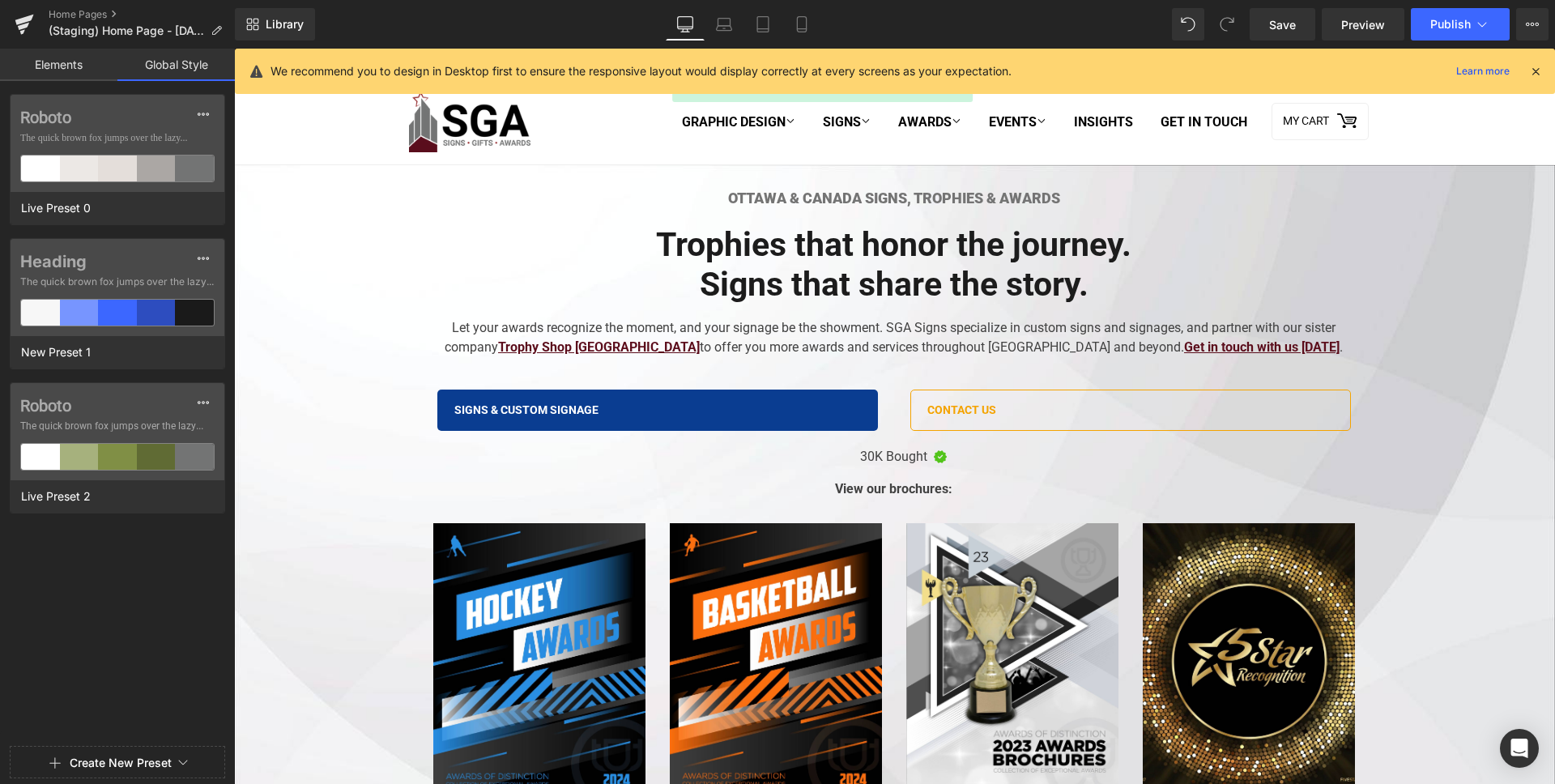
click at [155, 763] on button "Create New Preset" at bounding box center [121, 763] width 102 height 34
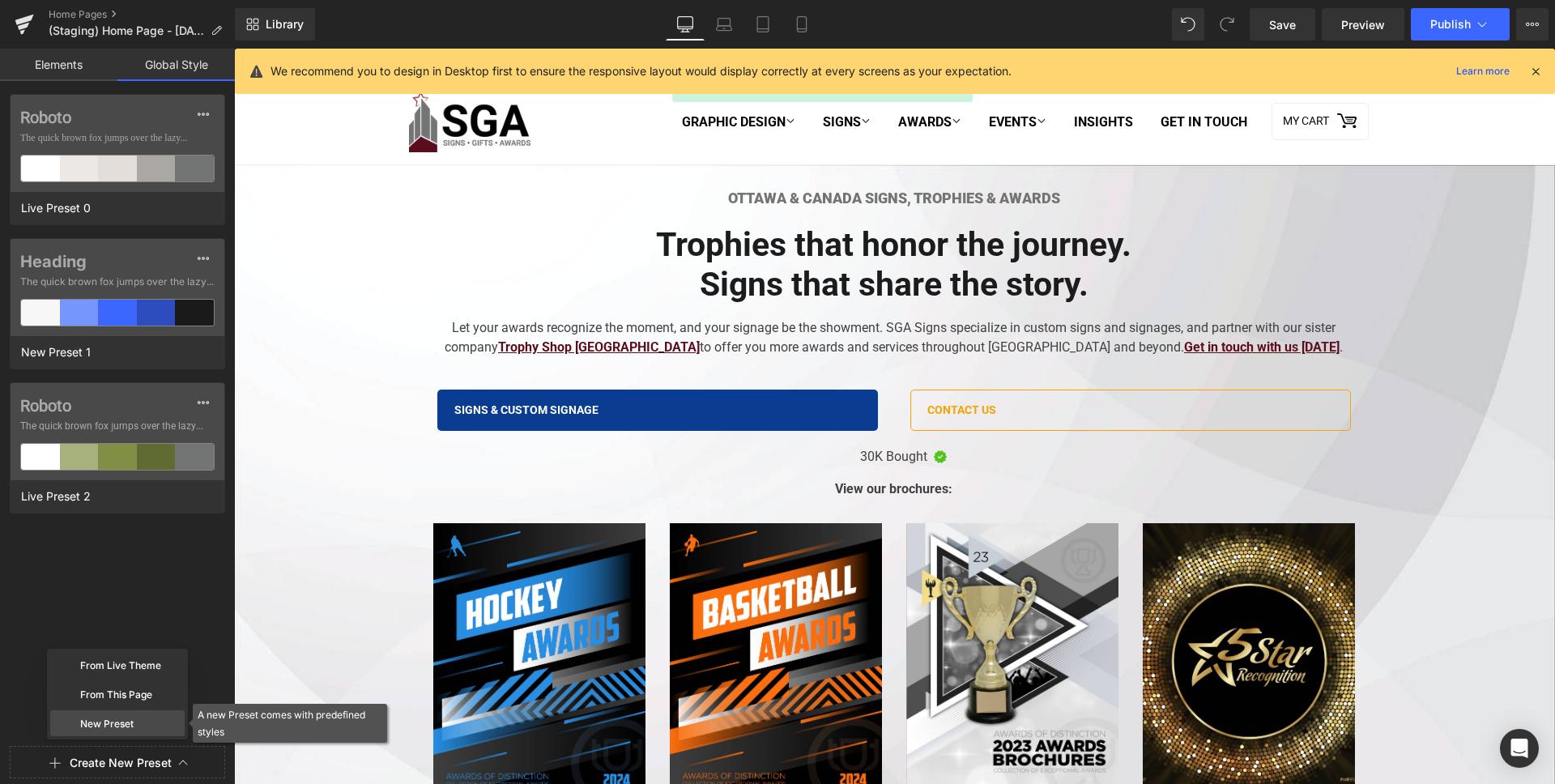
click at [141, 719] on div "New Preset" at bounding box center [118, 723] width 135 height 26
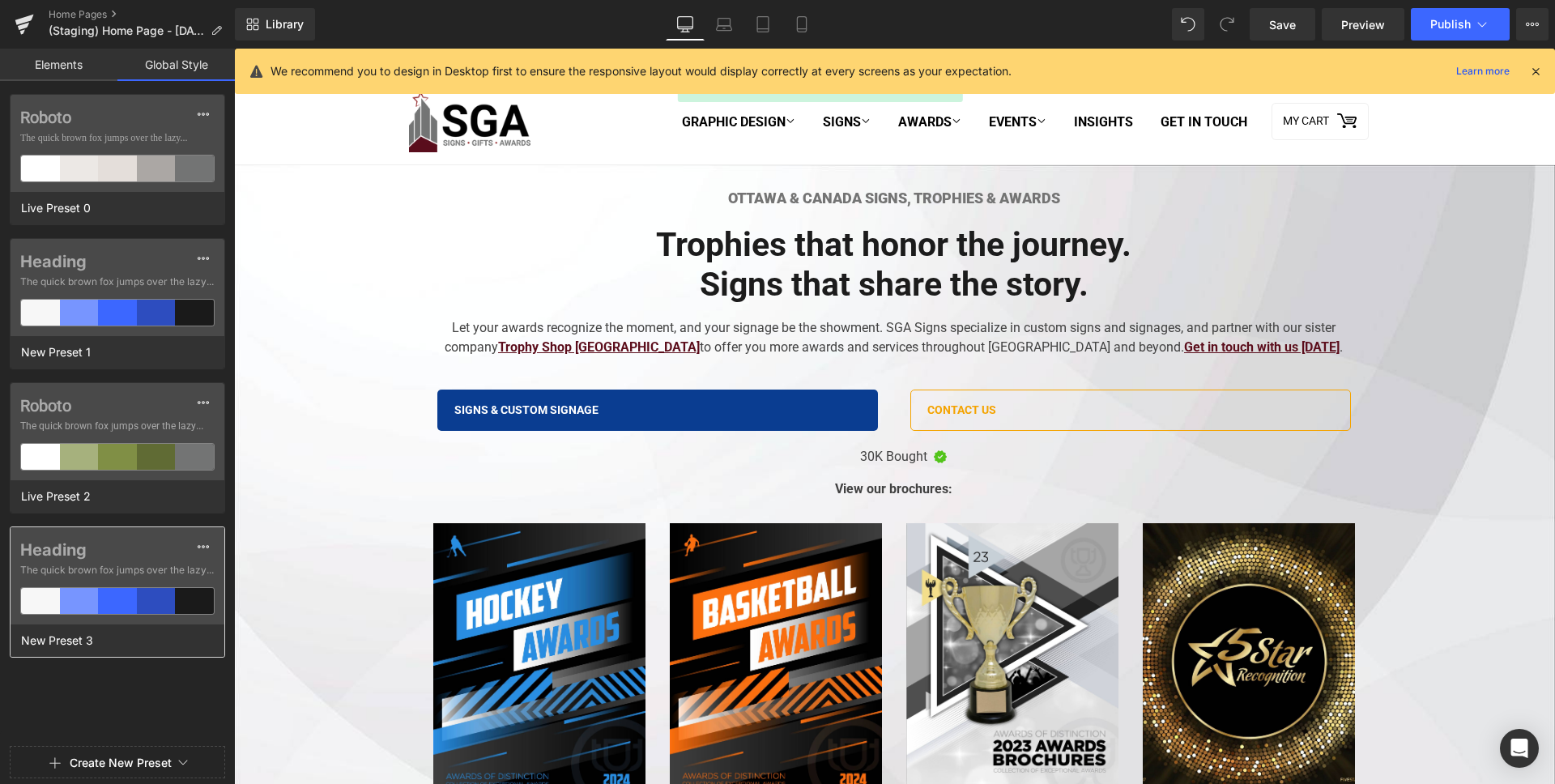
click at [86, 653] on div "New Preset 3" at bounding box center [113, 640] width 206 height 33
click at [88, 646] on span "New Preset 3" at bounding box center [57, 640] width 80 height 21
click at [88, 646] on input "New Preset 3" at bounding box center [119, 640] width 204 height 21
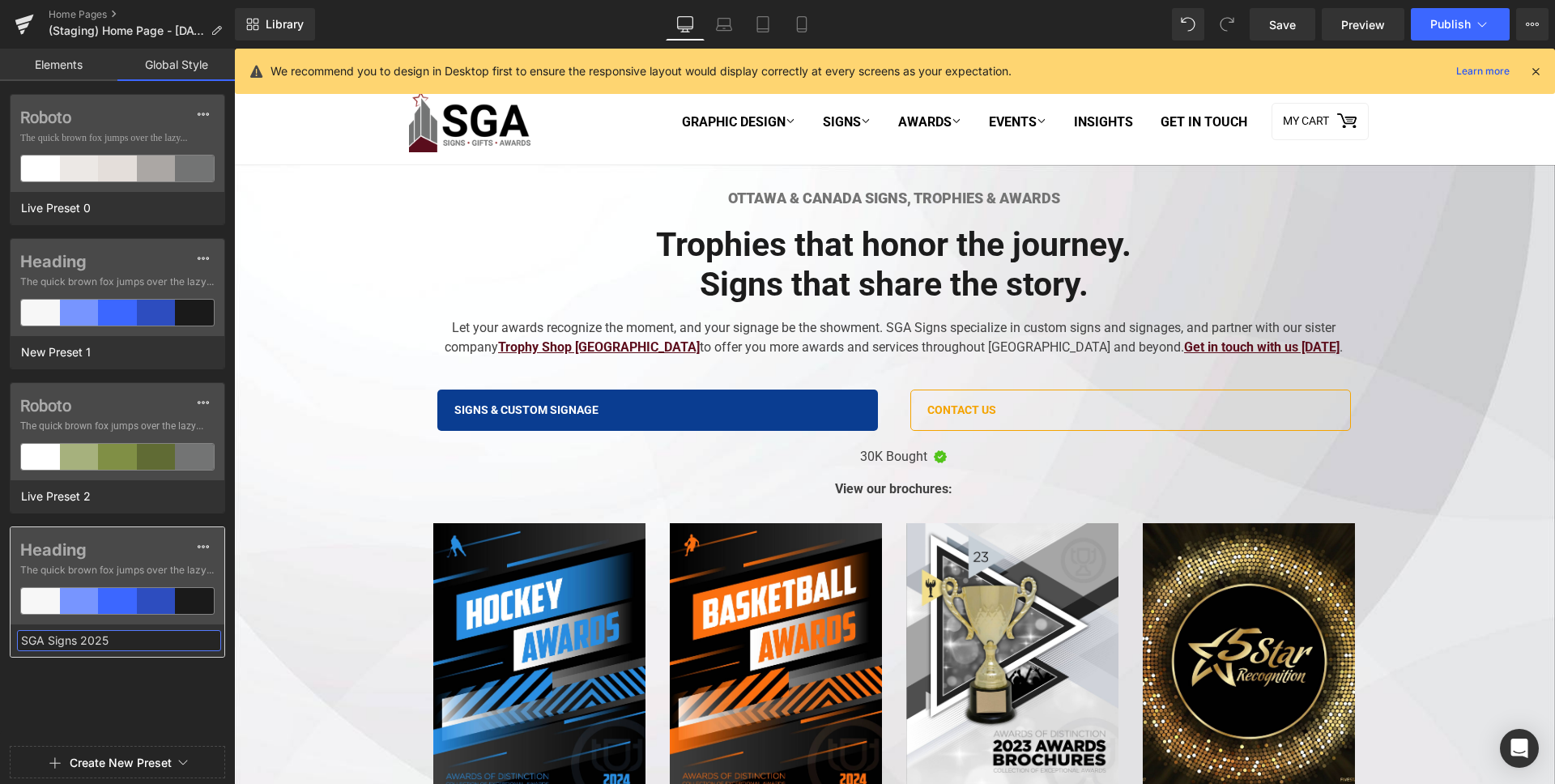
type input "SGA Signs 2025"
click at [90, 642] on span "SGA Signs 2025" at bounding box center [64, 640] width 95 height 21
click at [78, 642] on input "SGA Signs 2025" at bounding box center [119, 640] width 204 height 21
type input "SGA Signs [DATE]"
click at [100, 551] on label "Heading" at bounding box center [118, 549] width 194 height 20
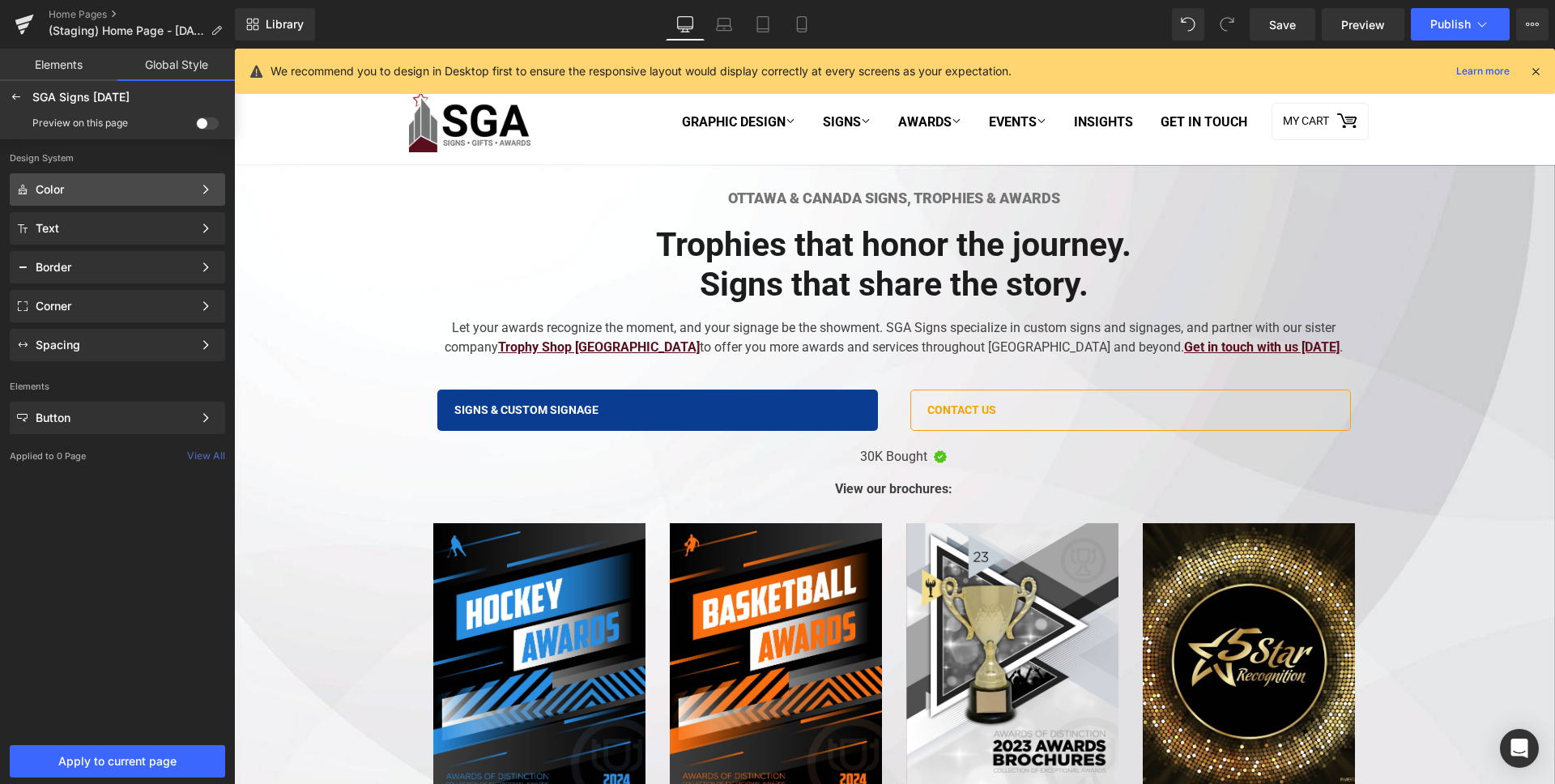
click at [131, 212] on div "Color Color Style Define a color palette and apply it to your pages 1 of 3 Next" at bounding box center [117, 228] width 216 height 33
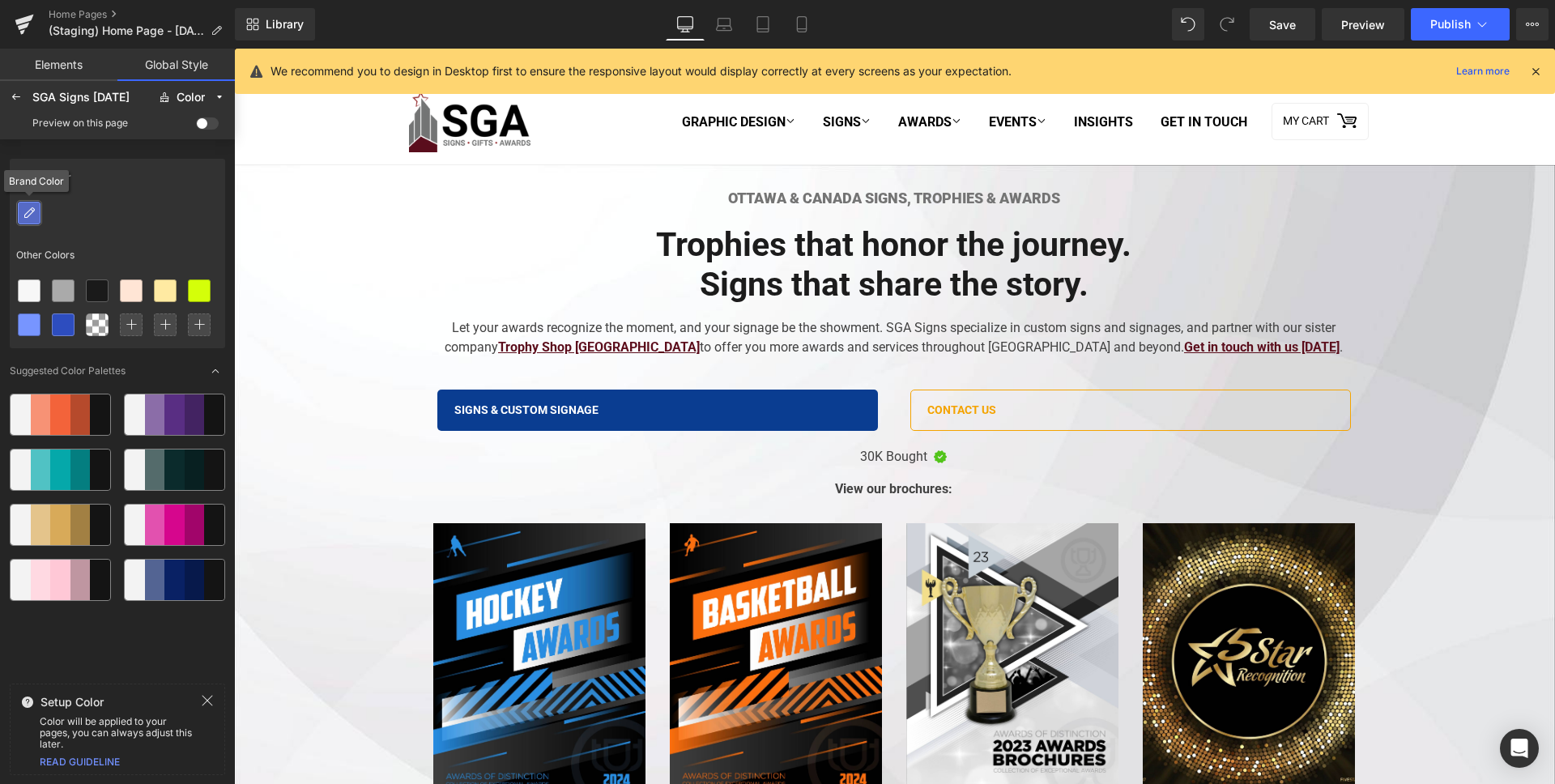
drag, startPoint x: 29, startPoint y: 222, endPoint x: 25, endPoint y: 212, distance: 10.8
click at [25, 212] on icon at bounding box center [29, 213] width 13 height 13
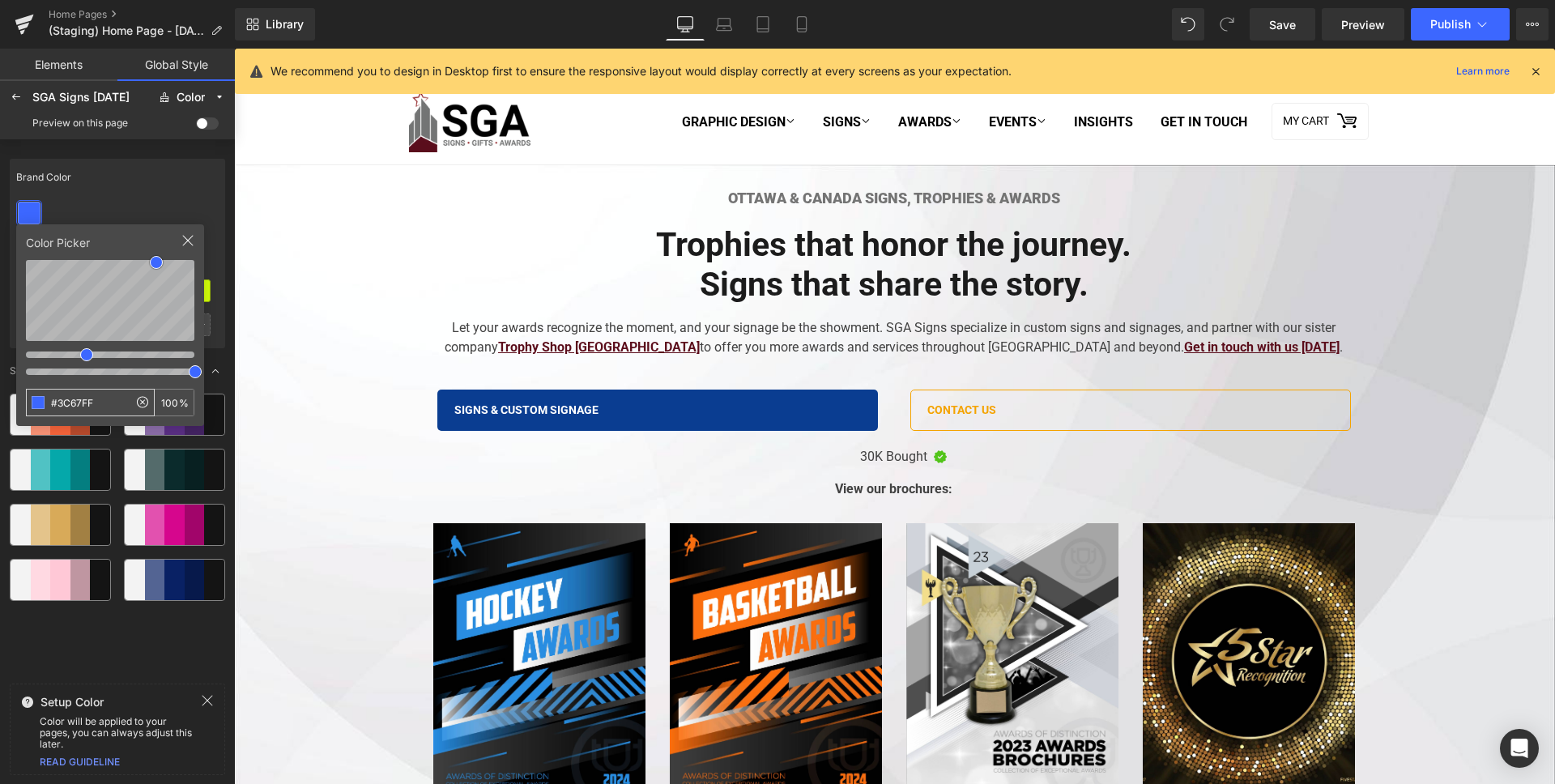
click at [113, 398] on input "#3C67FF" at bounding box center [78, 403] width 101 height 26
type input "0A3D91"
click at [173, 169] on div "Brand Color" at bounding box center [117, 178] width 216 height 37
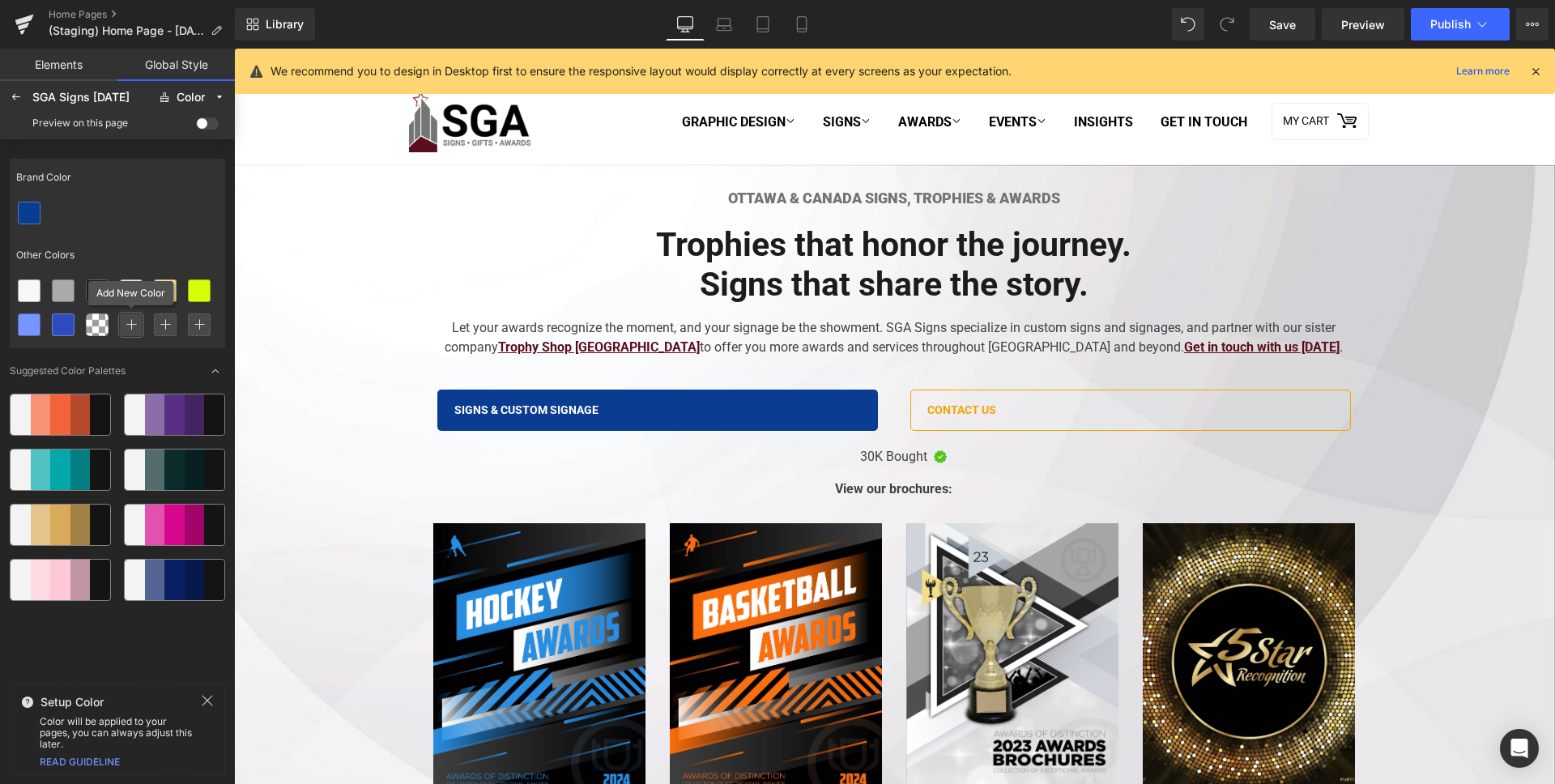
click at [134, 323] on icon at bounding box center [131, 324] width 11 height 11
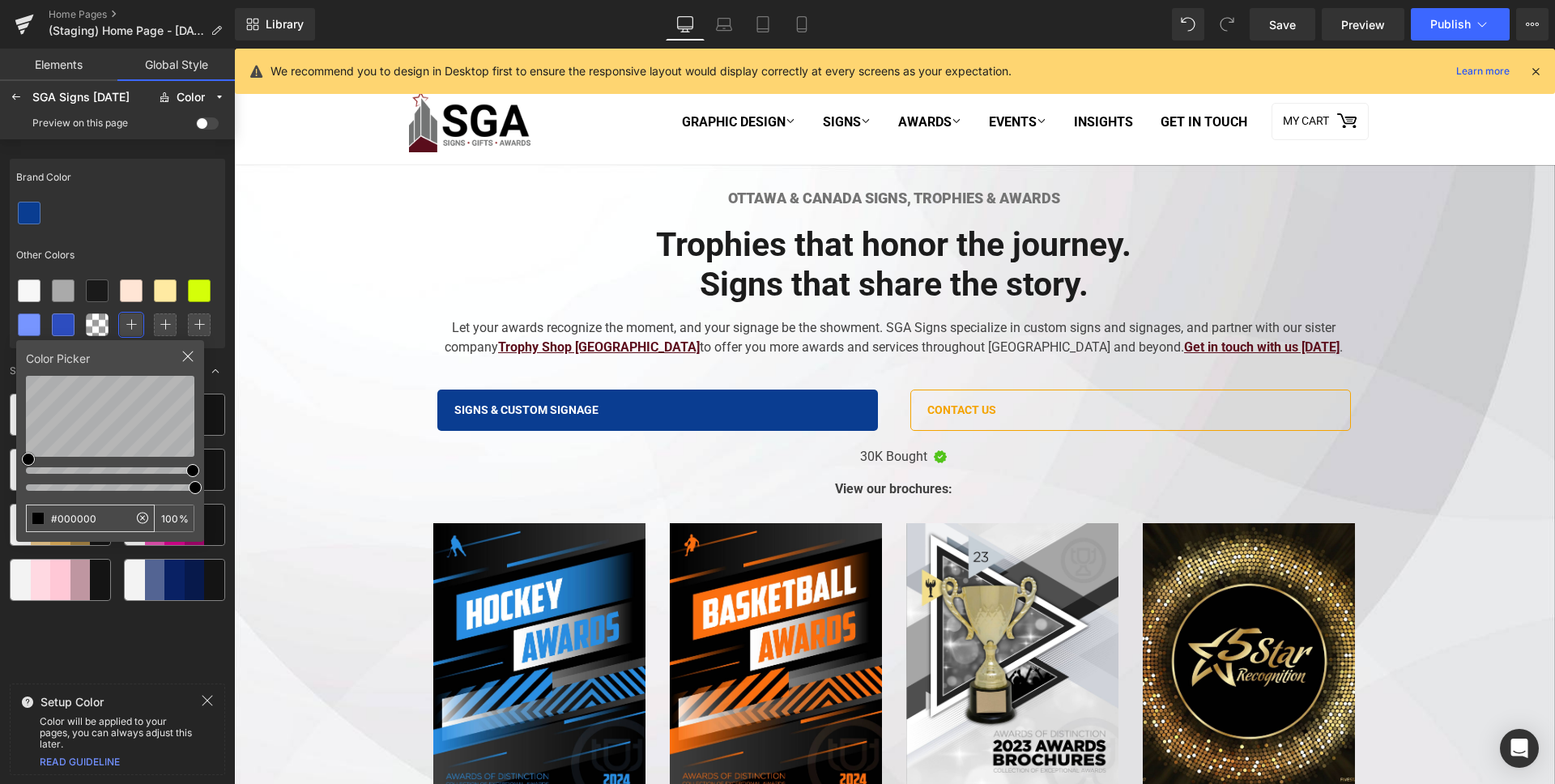
click at [91, 515] on input "#000000" at bounding box center [78, 519] width 101 height 26
type input "E63946"
click at [149, 234] on div "Brand Color Other Colors" at bounding box center [117, 253] width 216 height 190
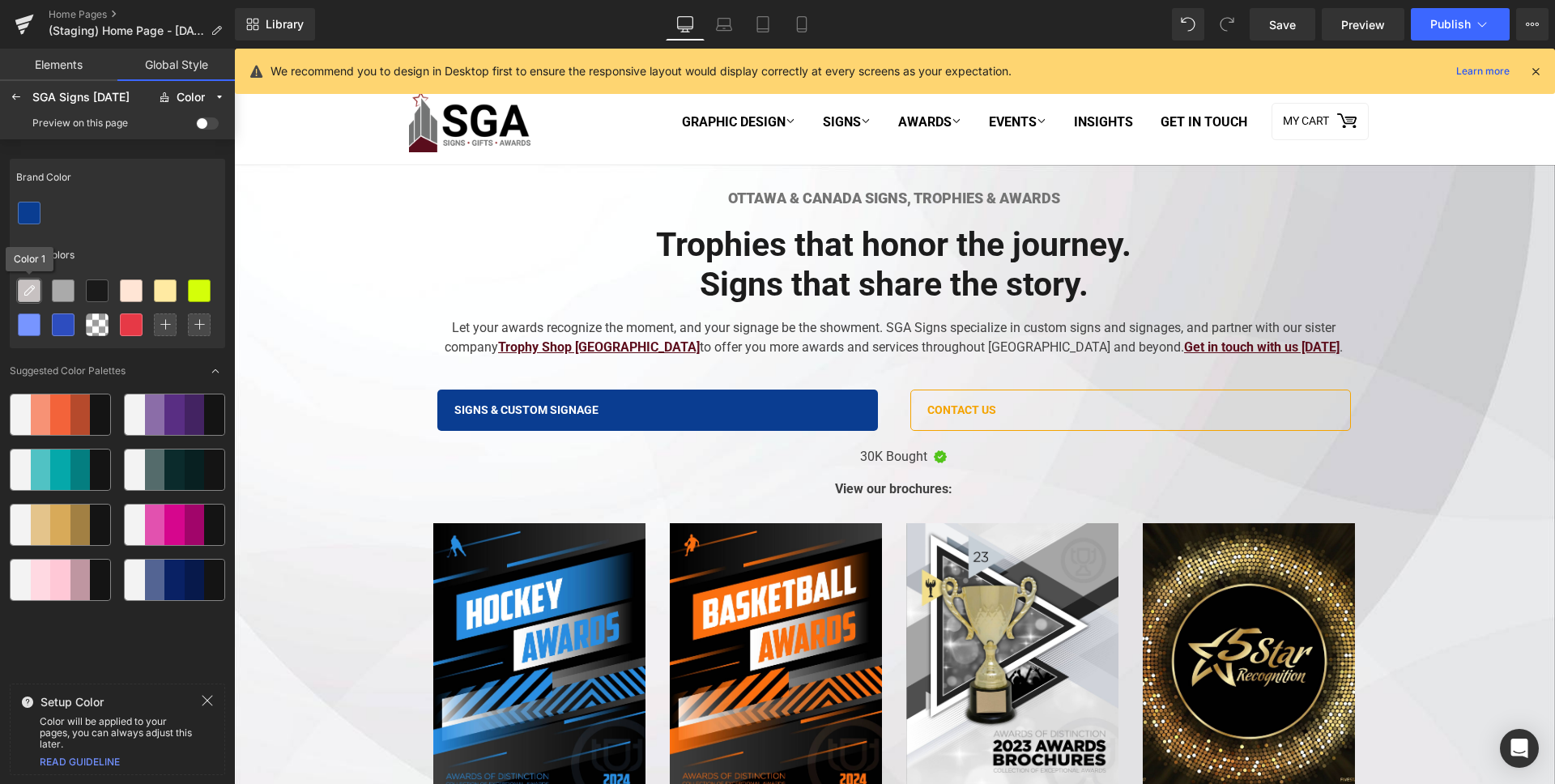
click at [38, 294] on div at bounding box center [29, 291] width 21 height 21
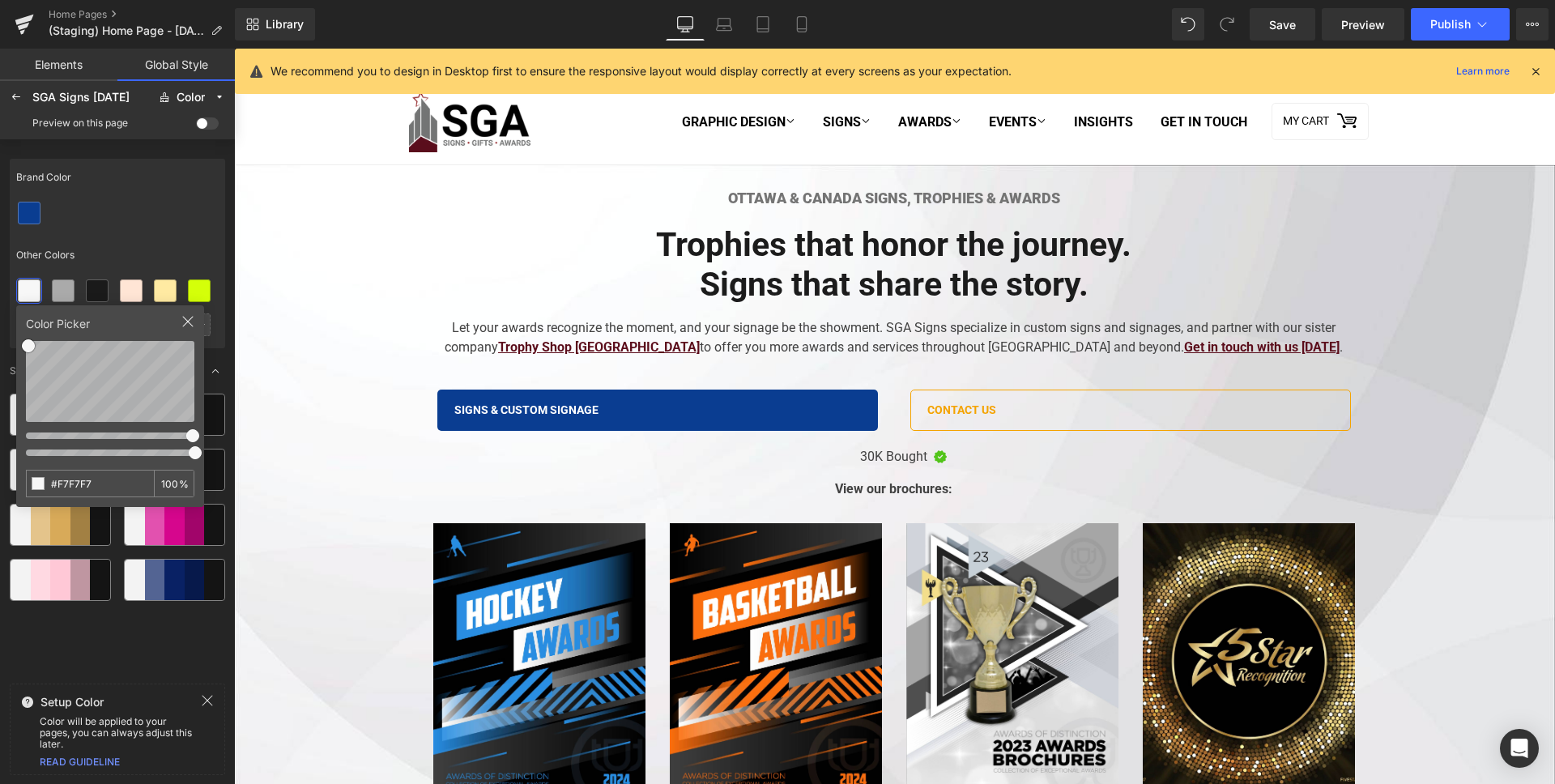
click at [186, 331] on div at bounding box center [188, 328] width 13 height 26
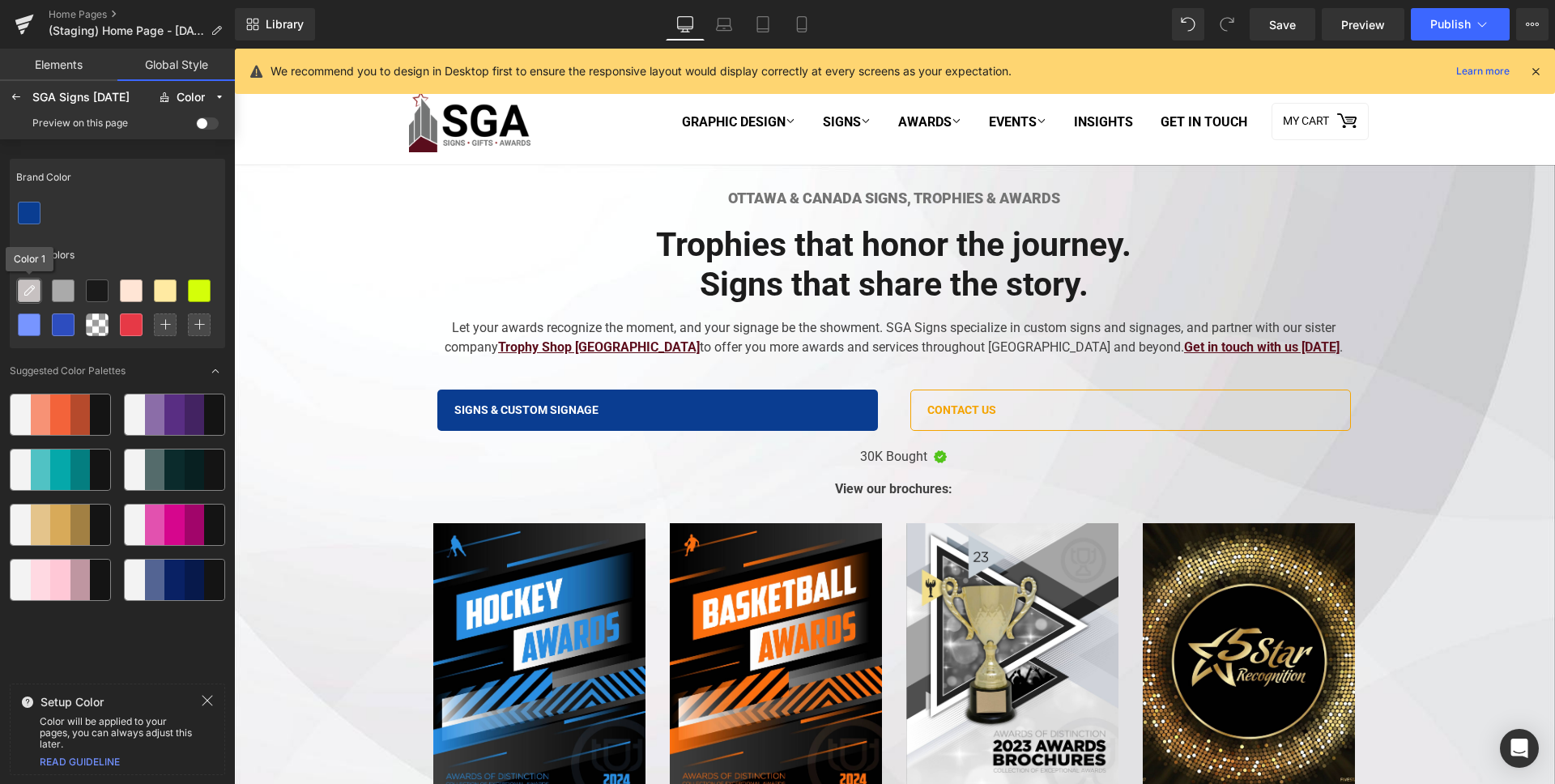
click at [34, 289] on icon at bounding box center [29, 291] width 13 height 13
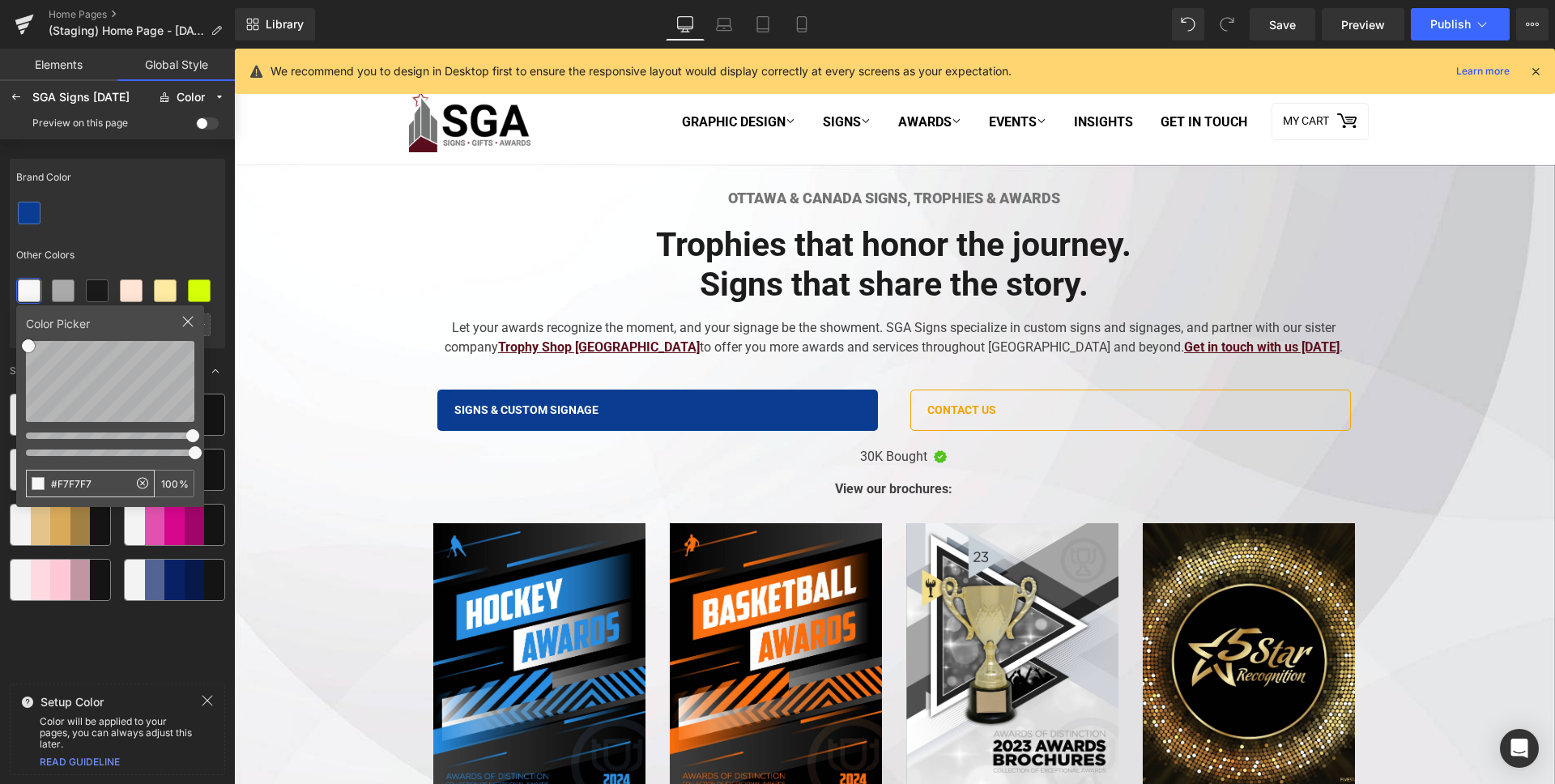
click at [78, 477] on input "#F7F7F7" at bounding box center [78, 484] width 101 height 26
type input "E63946"
click at [127, 221] on div at bounding box center [117, 213] width 216 height 34
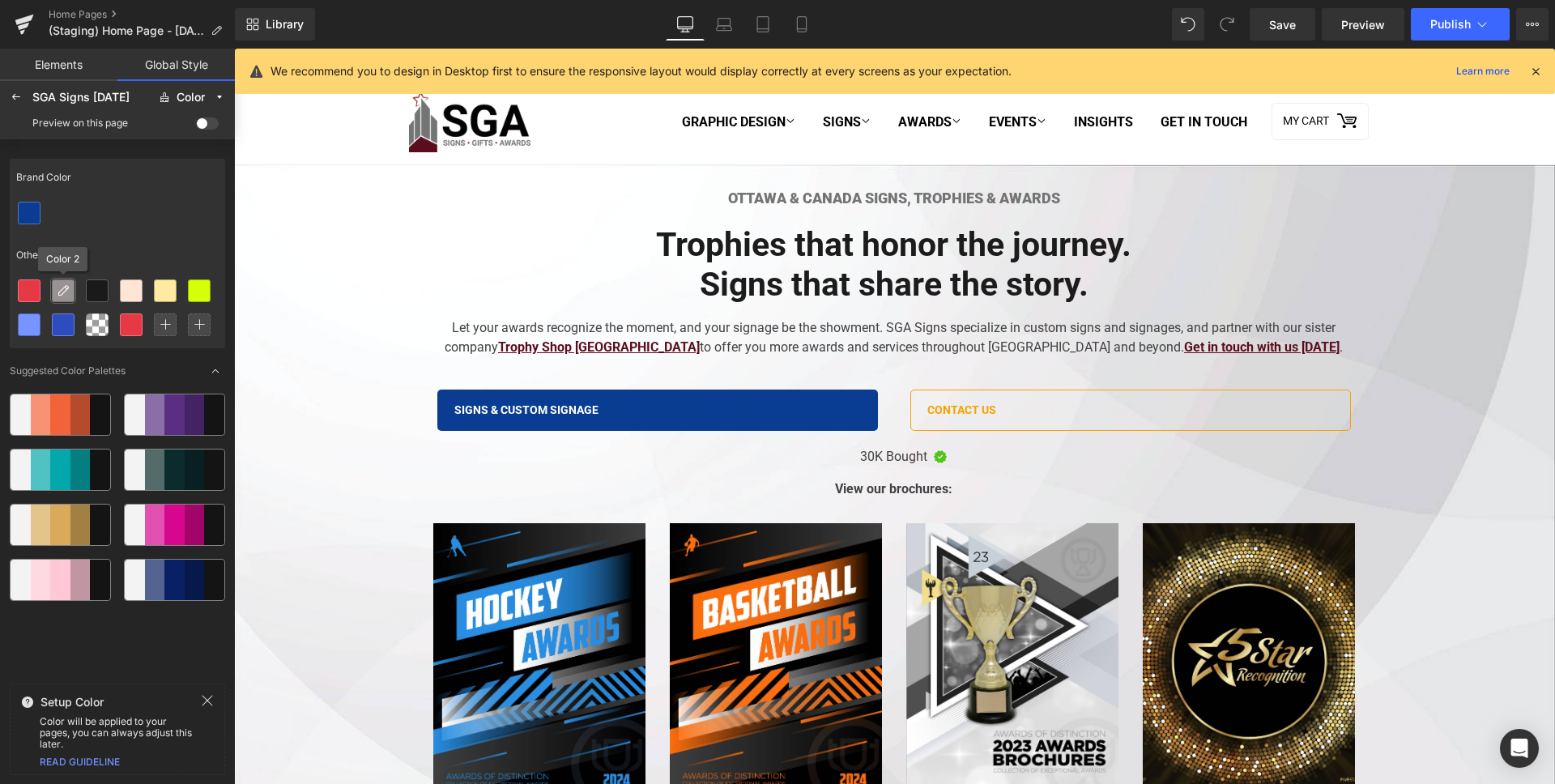
click at [64, 294] on icon at bounding box center [64, 291] width 13 height 13
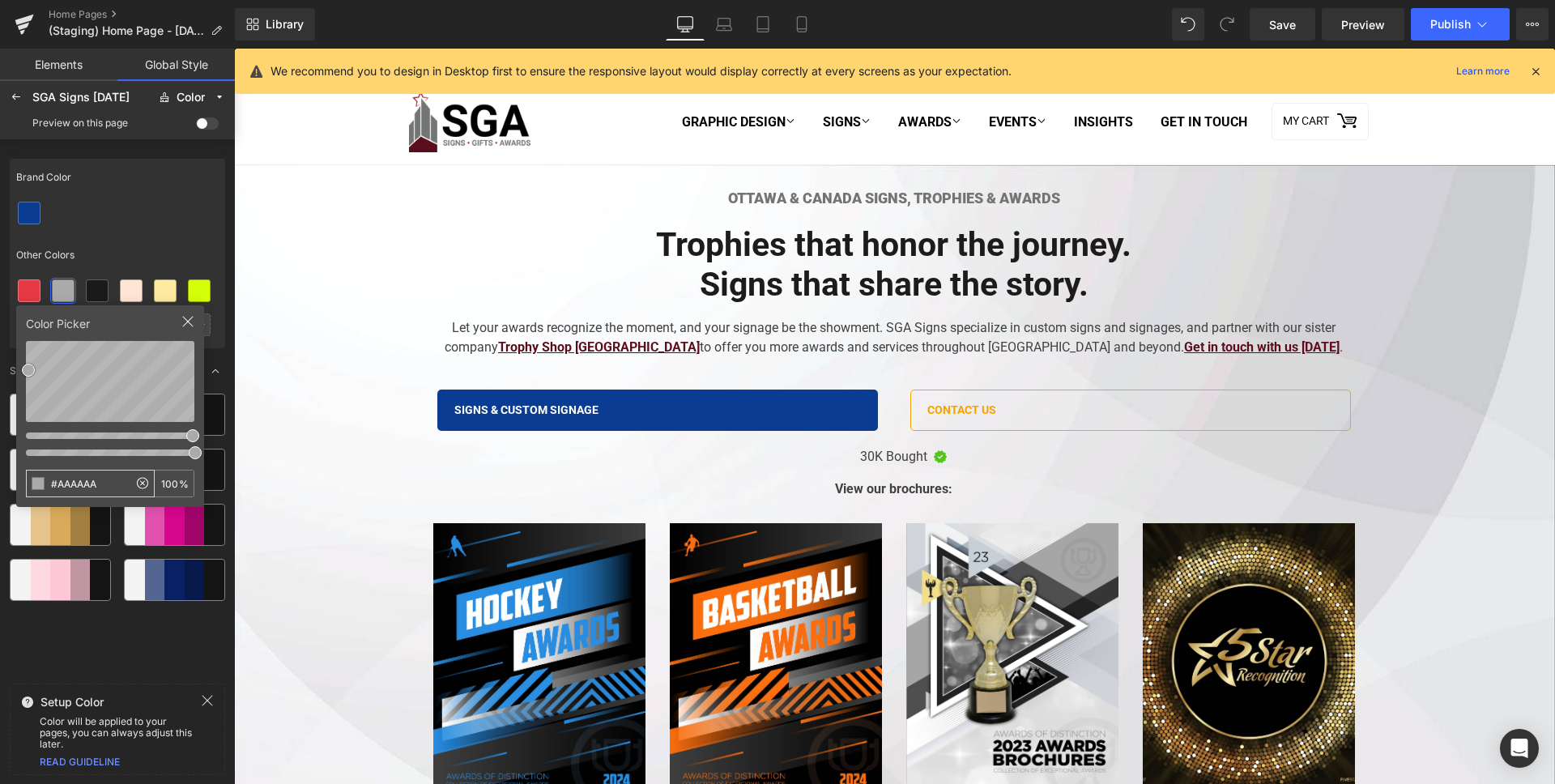
click at [89, 478] on input "#AAAAAA" at bounding box center [78, 484] width 101 height 26
type input "1C1C1C"
click at [124, 140] on div "Brand Color Other Colors Color Picker 1C1C1C 100 % Suggested Color Palettes Set…" at bounding box center [117, 460] width 235 height 642
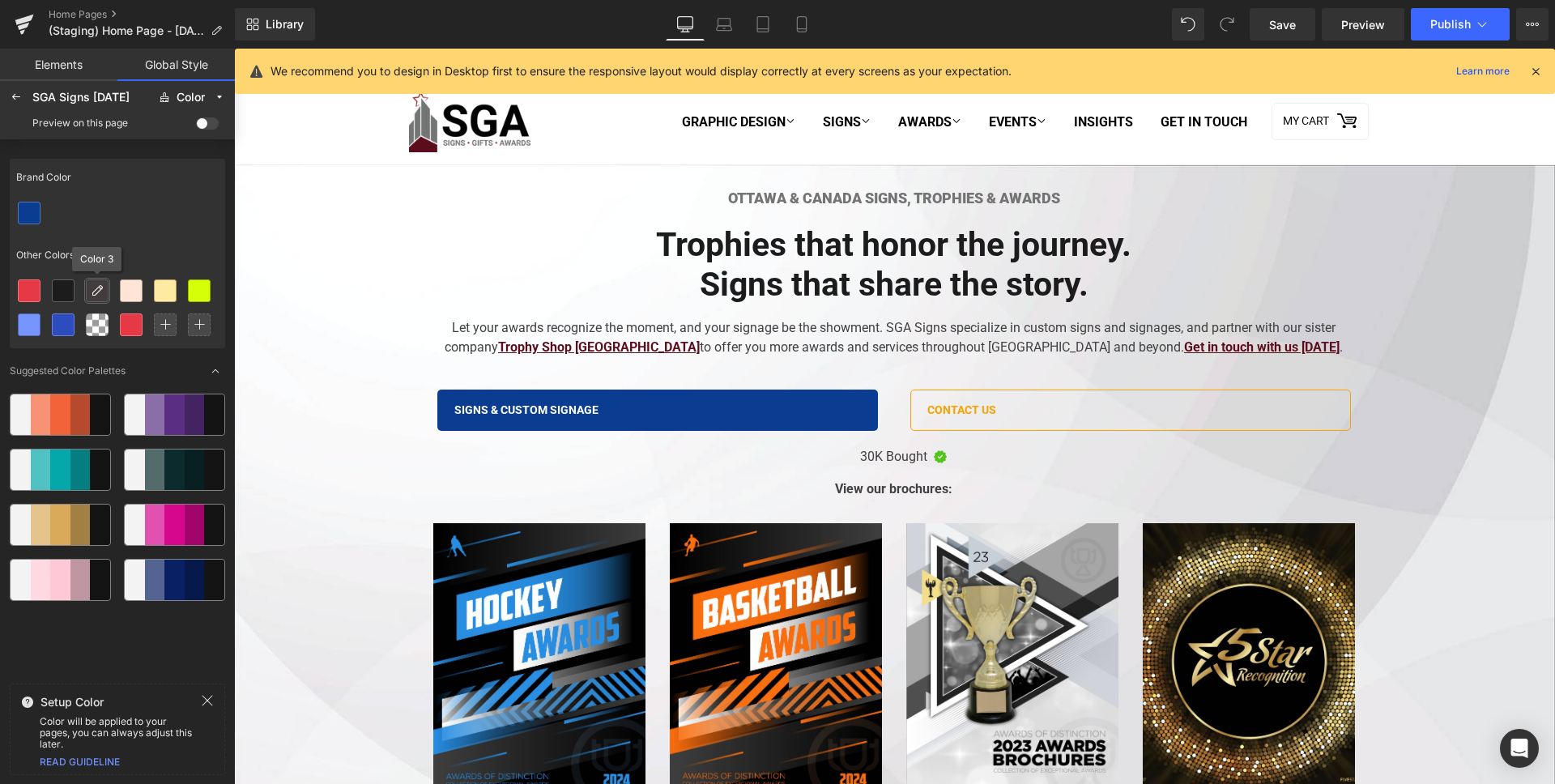
click at [97, 301] on div at bounding box center [97, 291] width 21 height 21
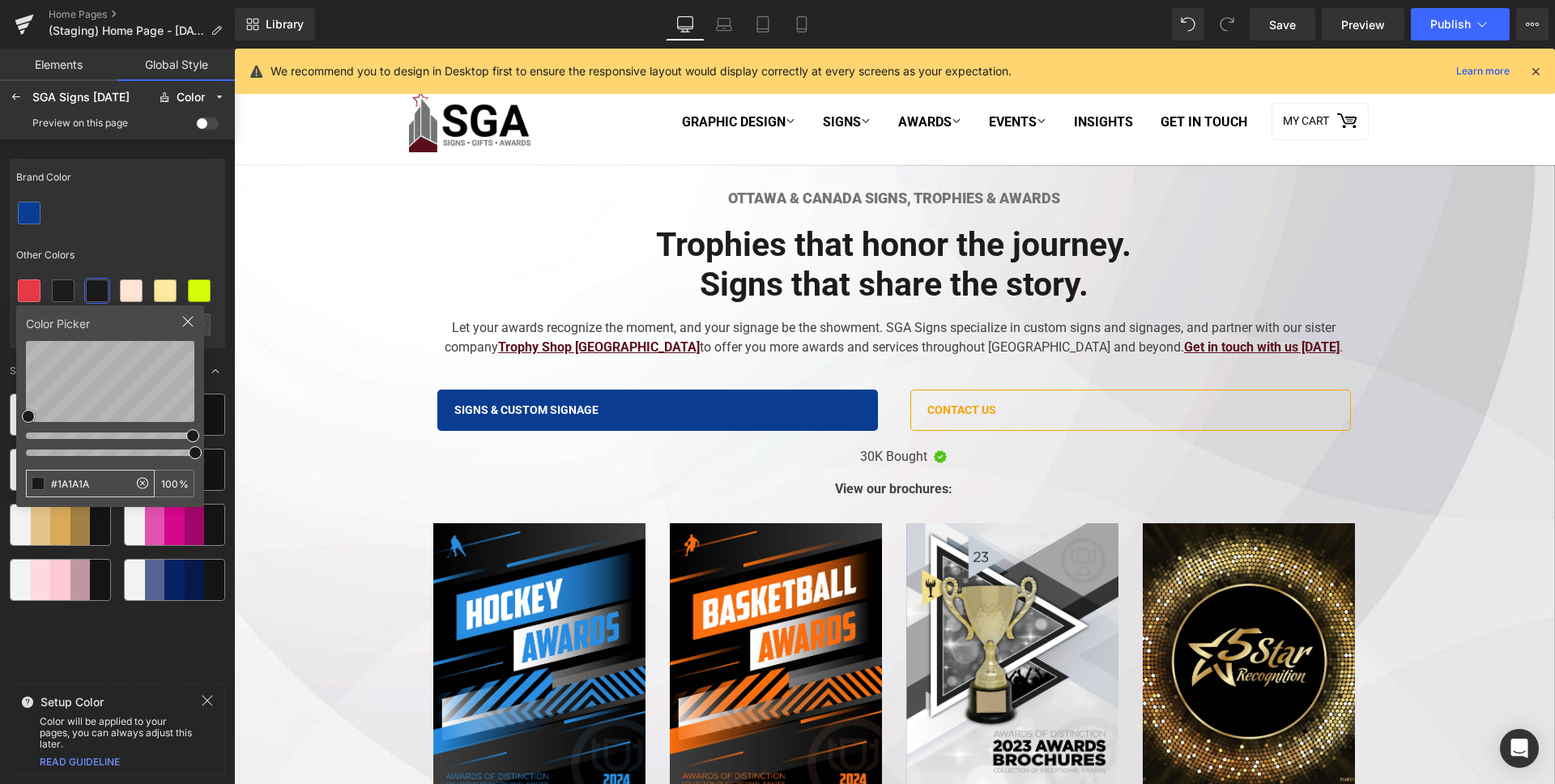
click at [82, 489] on input "#1A1A1A" at bounding box center [78, 484] width 101 height 26
type input "0A3D91"
click at [159, 207] on div at bounding box center [117, 213] width 216 height 34
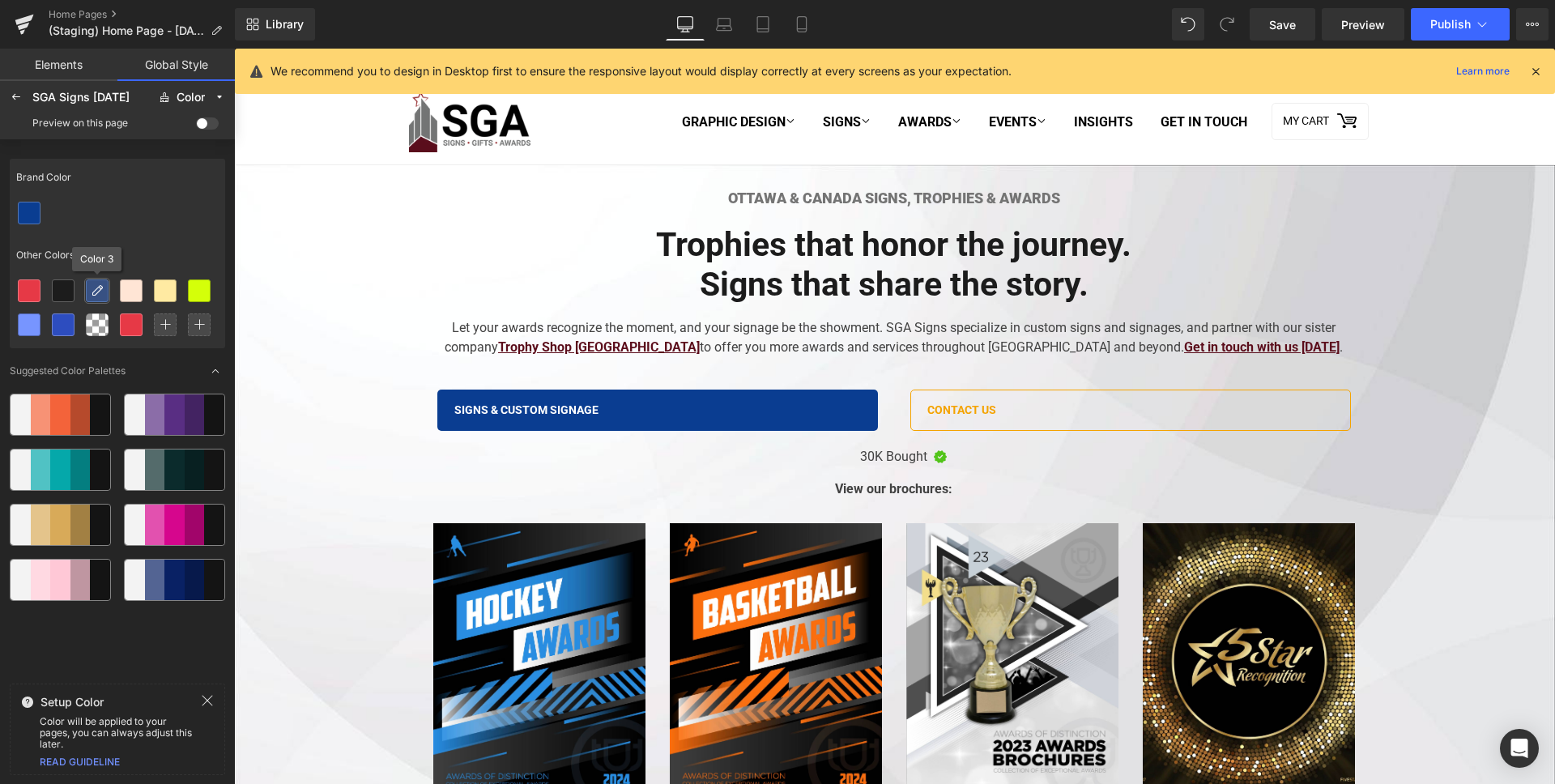
click at [88, 294] on div at bounding box center [97, 291] width 21 height 21
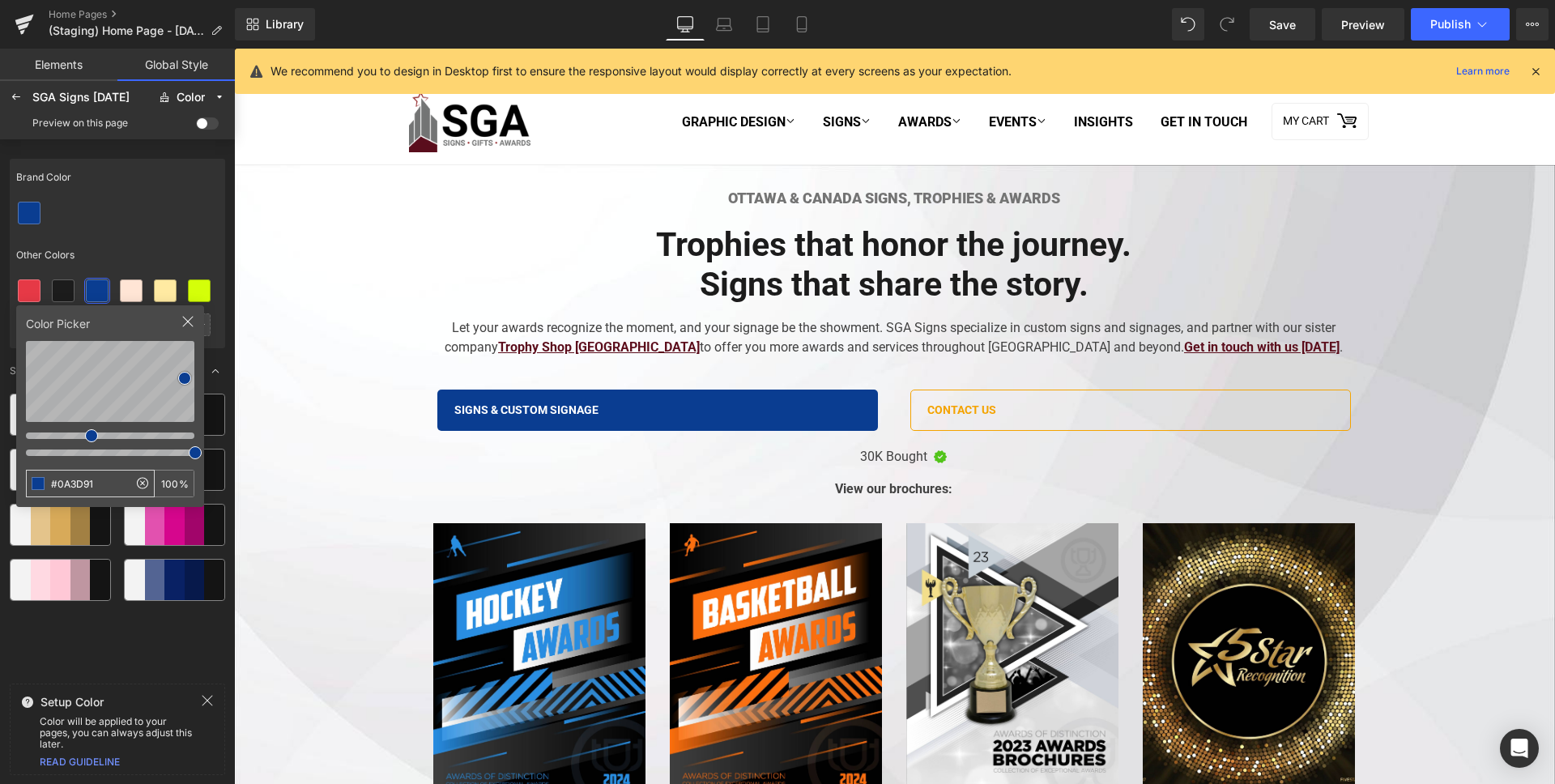
click at [85, 488] on input "#0A3D91" at bounding box center [78, 484] width 101 height 26
type input "F5F5F5"
click at [172, 206] on div at bounding box center [117, 213] width 216 height 34
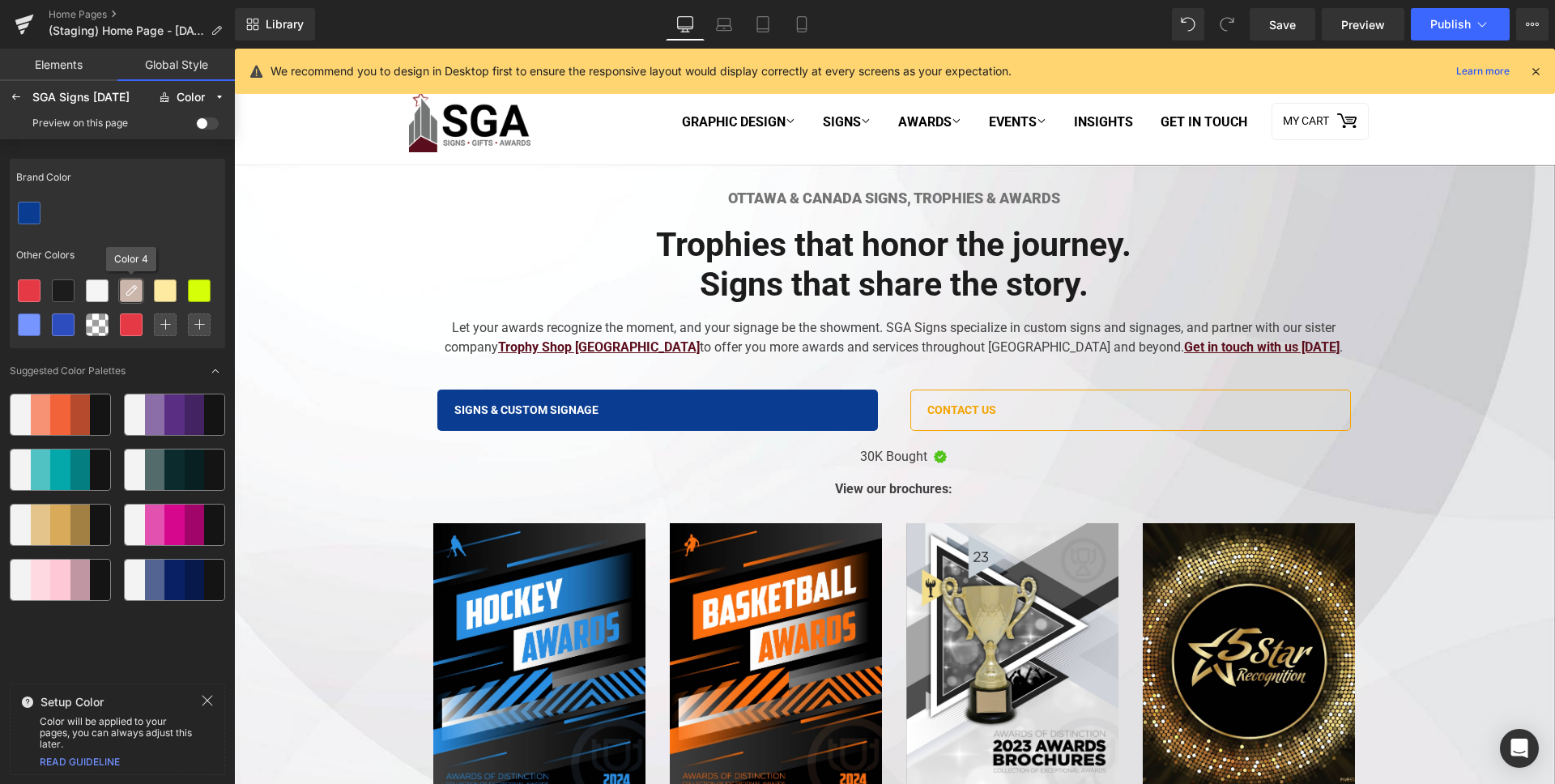
click at [121, 290] on div at bounding box center [131, 291] width 21 height 21
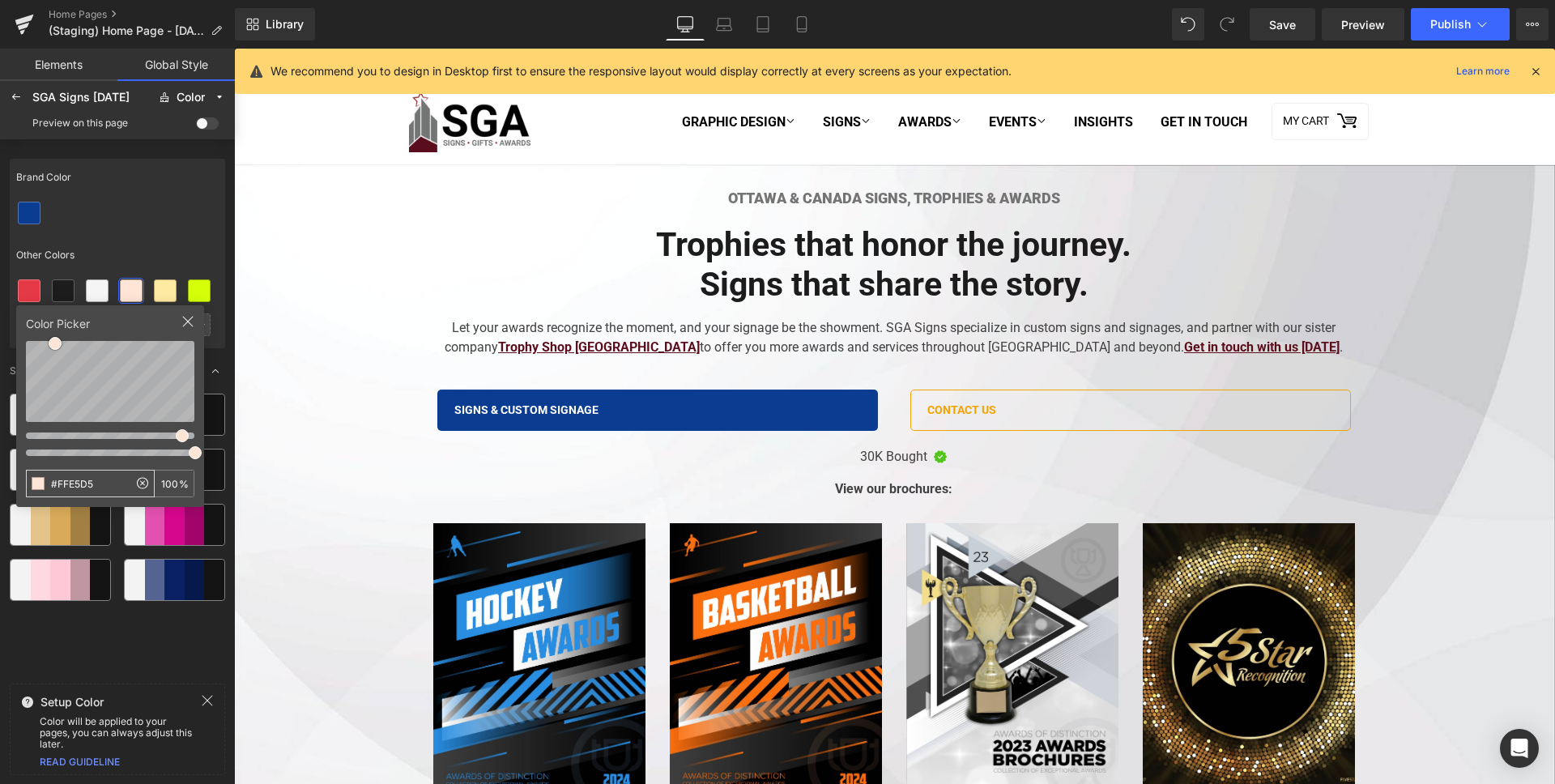
click at [111, 477] on input "#FFE5D5" at bounding box center [78, 484] width 101 height 26
type input "F4A300"
click at [178, 210] on div at bounding box center [117, 213] width 216 height 34
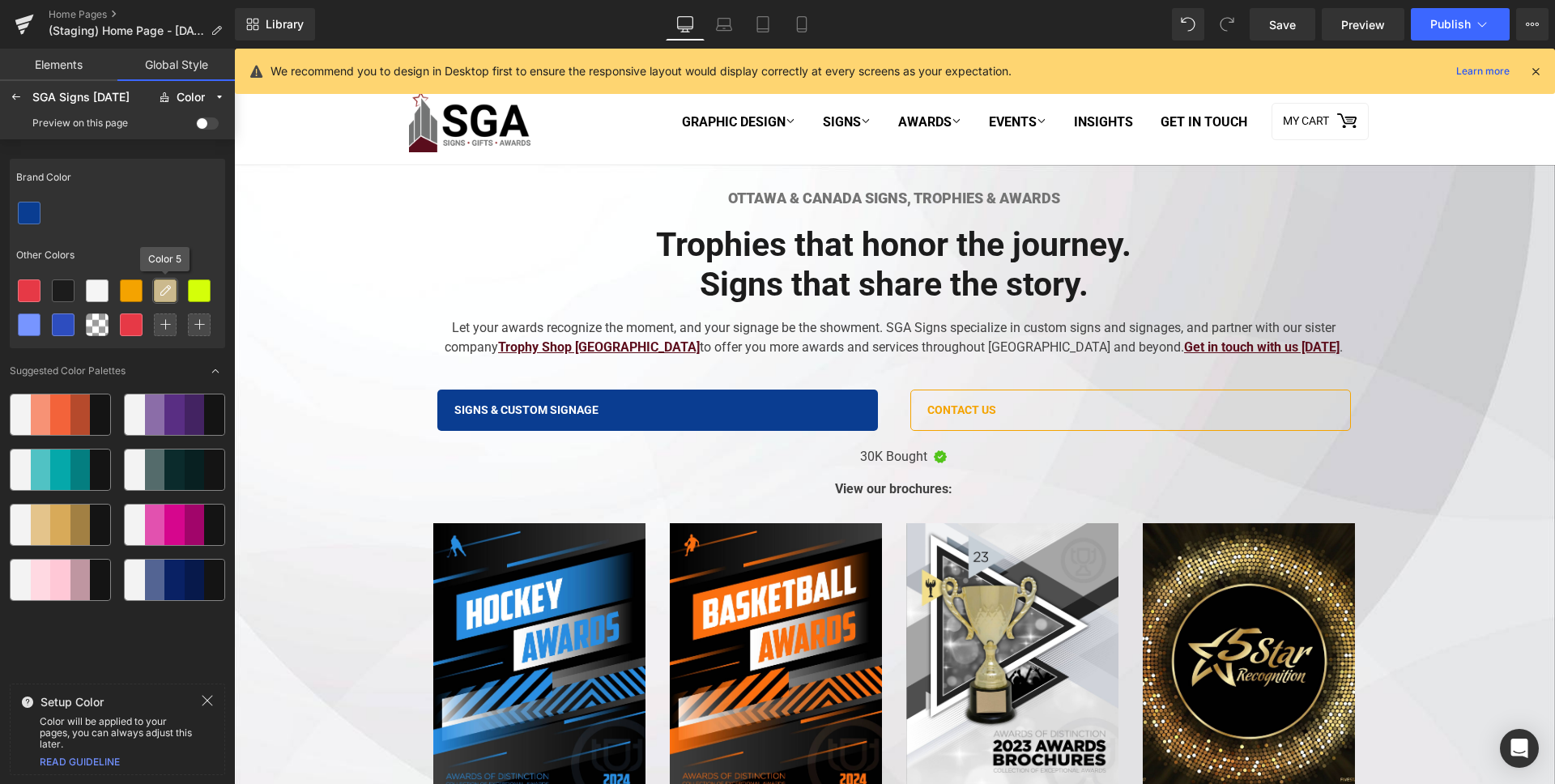
click at [173, 290] on div at bounding box center [165, 291] width 21 height 21
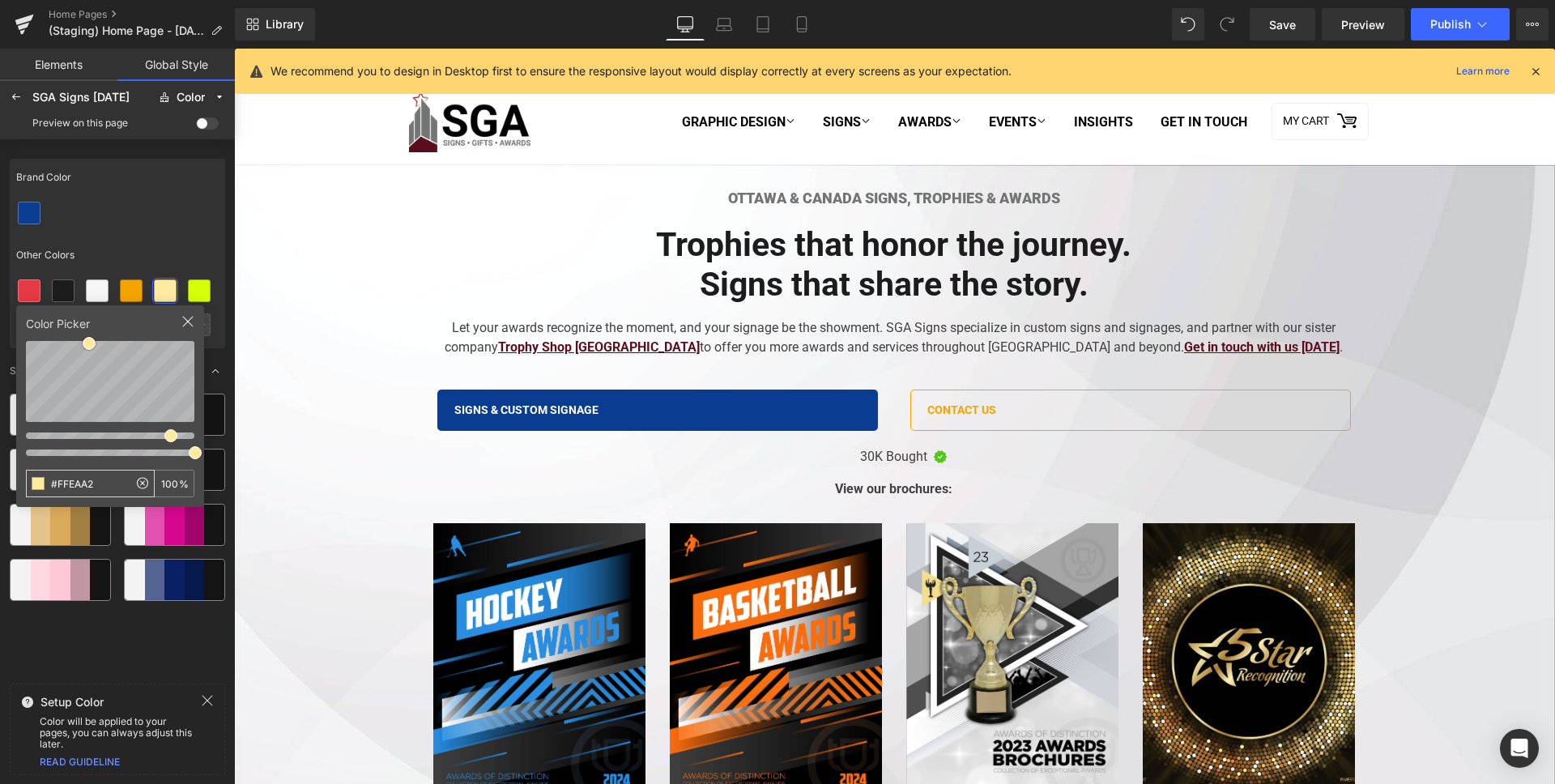
click at [107, 478] on input "#FFEAA2" at bounding box center [78, 484] width 101 height 26
type input "009688"
click at [161, 217] on div at bounding box center [117, 213] width 216 height 34
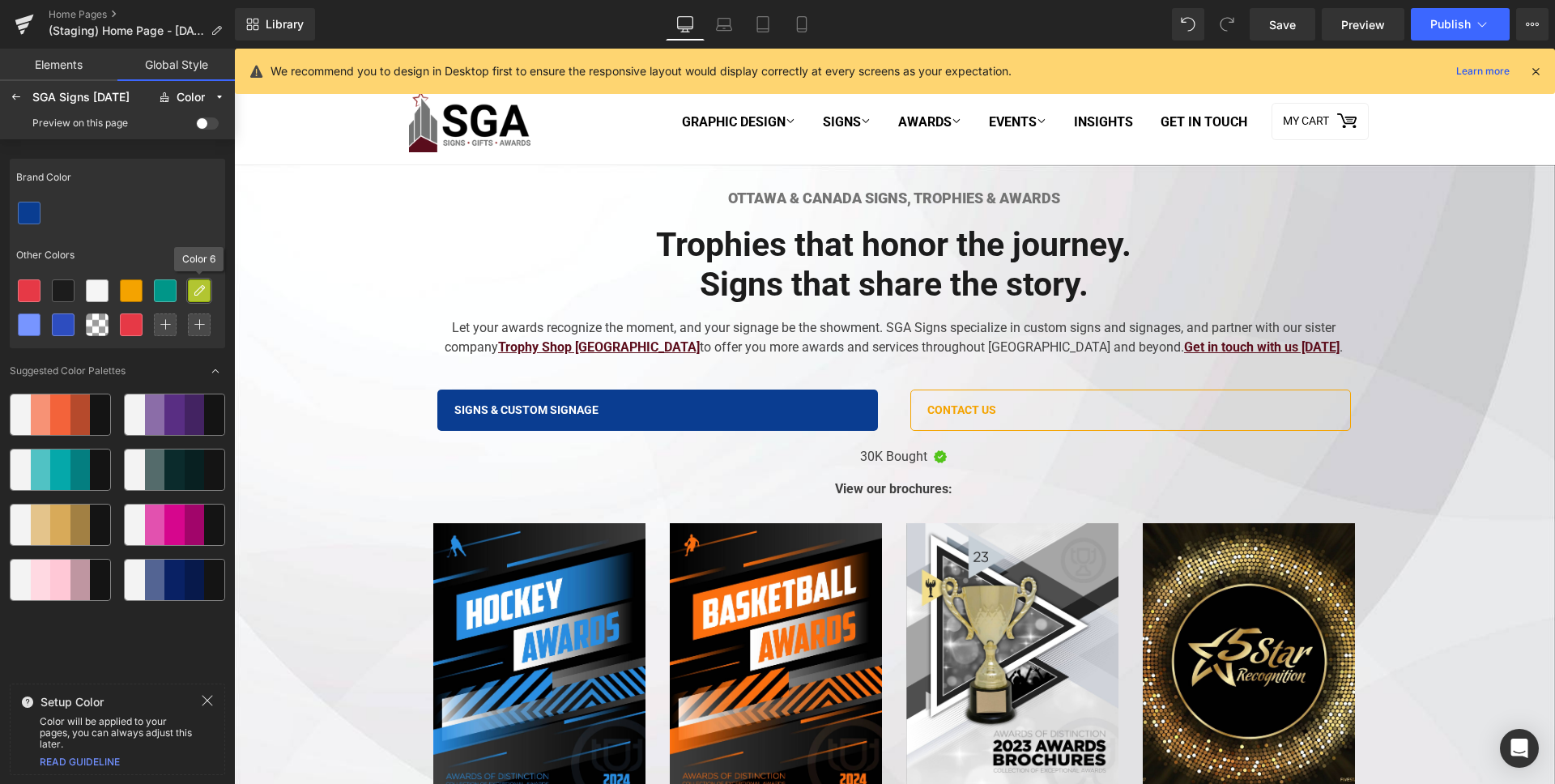
click at [202, 288] on icon at bounding box center [199, 291] width 13 height 13
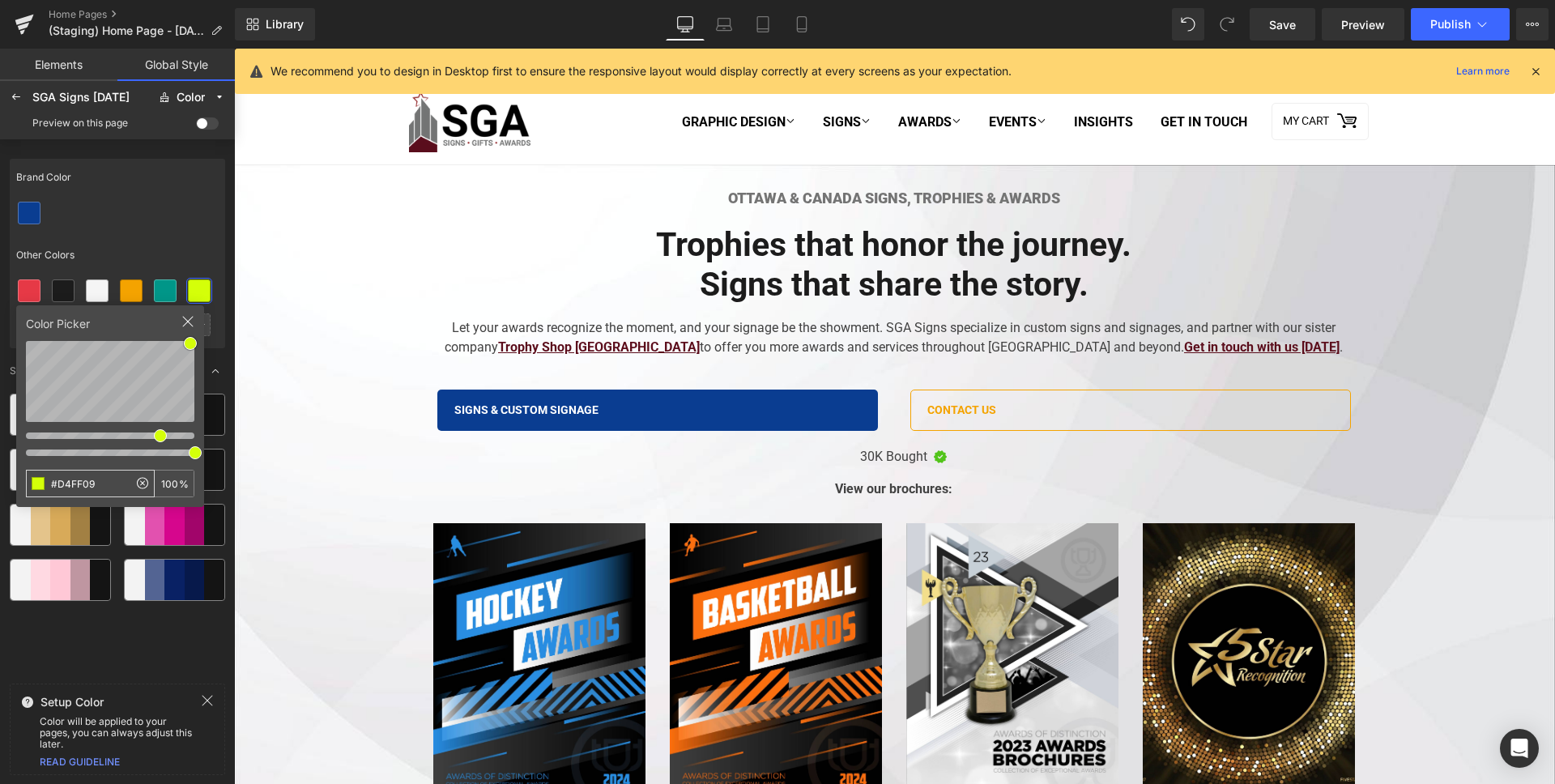
click at [94, 479] on input "#D4FF09" at bounding box center [78, 484] width 101 height 26
type input "9A9A9A"
click at [163, 215] on div at bounding box center [117, 213] width 216 height 34
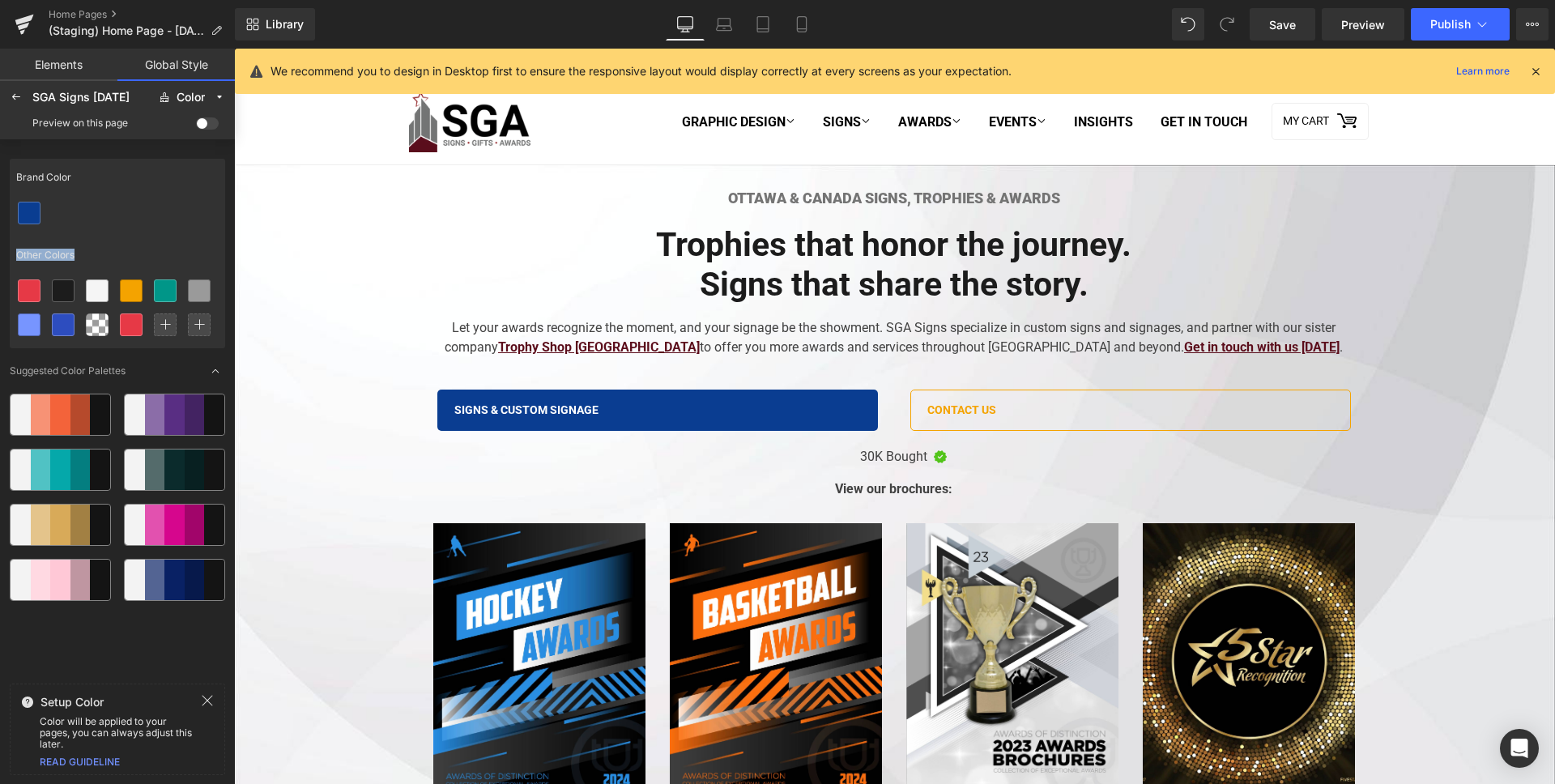
drag, startPoint x: 197, startPoint y: 289, endPoint x: 210, endPoint y: 228, distance: 62.4
click at [210, 228] on div at bounding box center [117, 213] width 216 height 34
click at [164, 327] on icon at bounding box center [165, 324] width 11 height 11
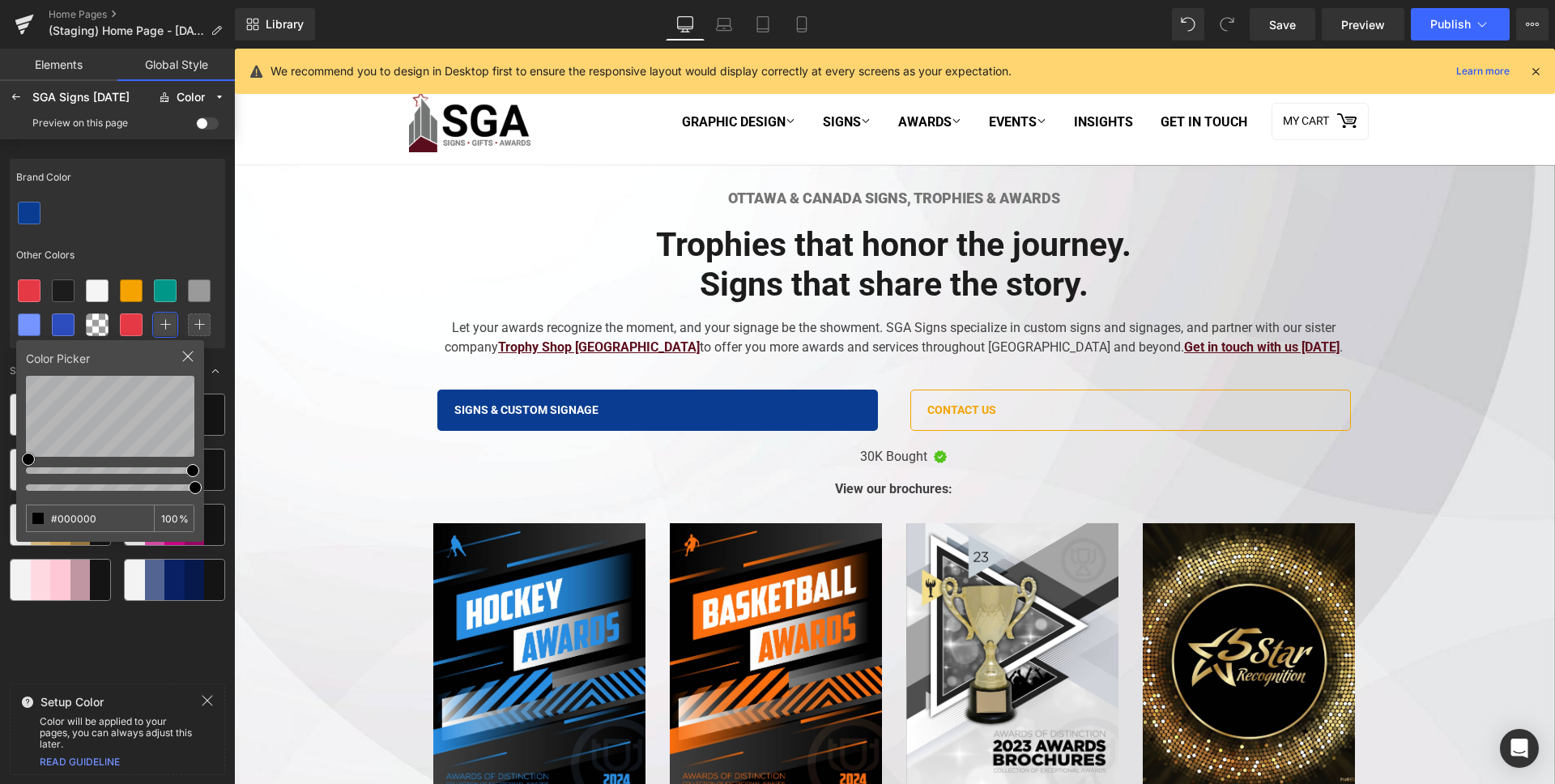
click at [185, 360] on icon at bounding box center [188, 356] width 13 height 13
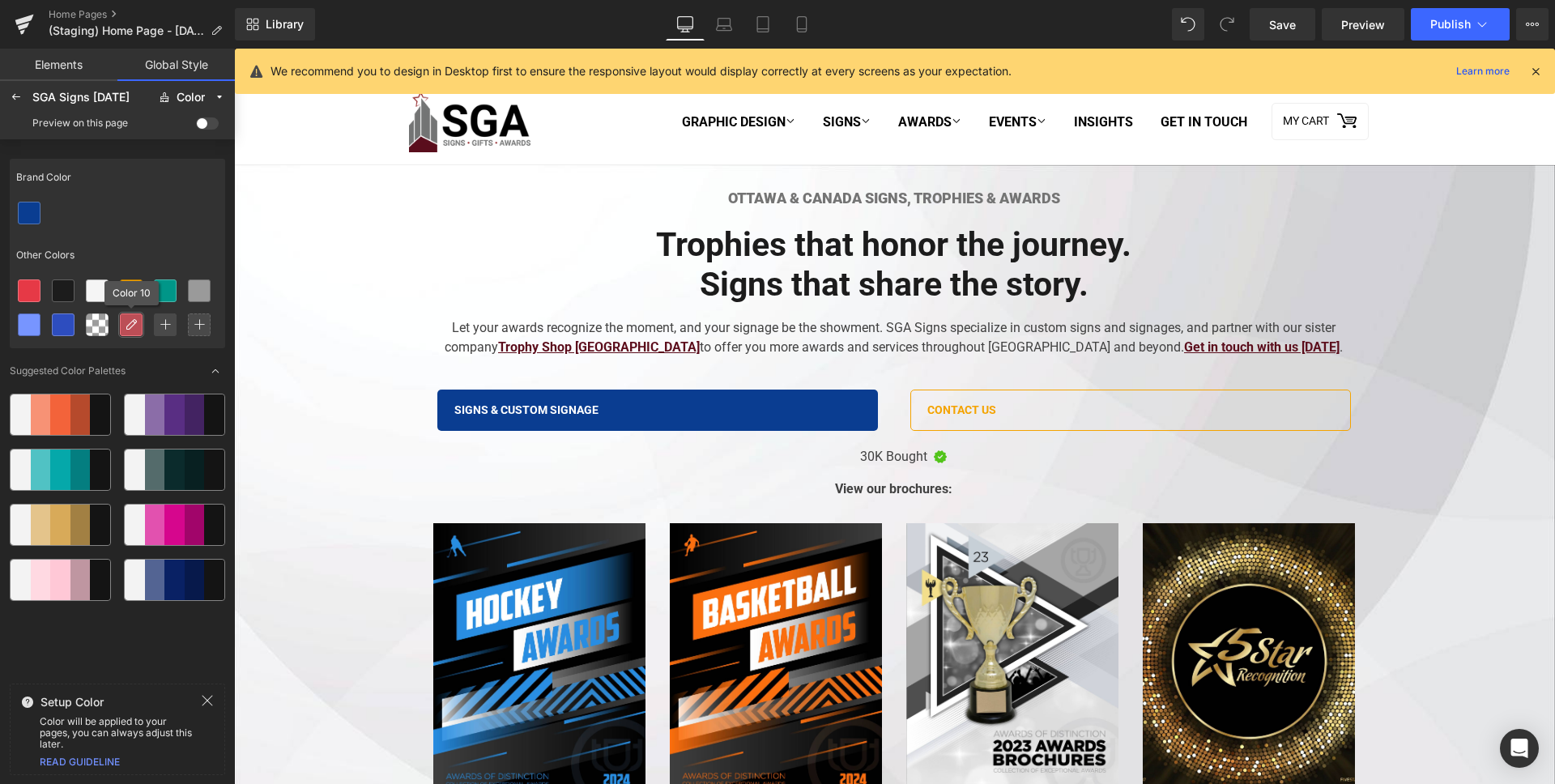
click at [136, 329] on icon at bounding box center [131, 325] width 13 height 13
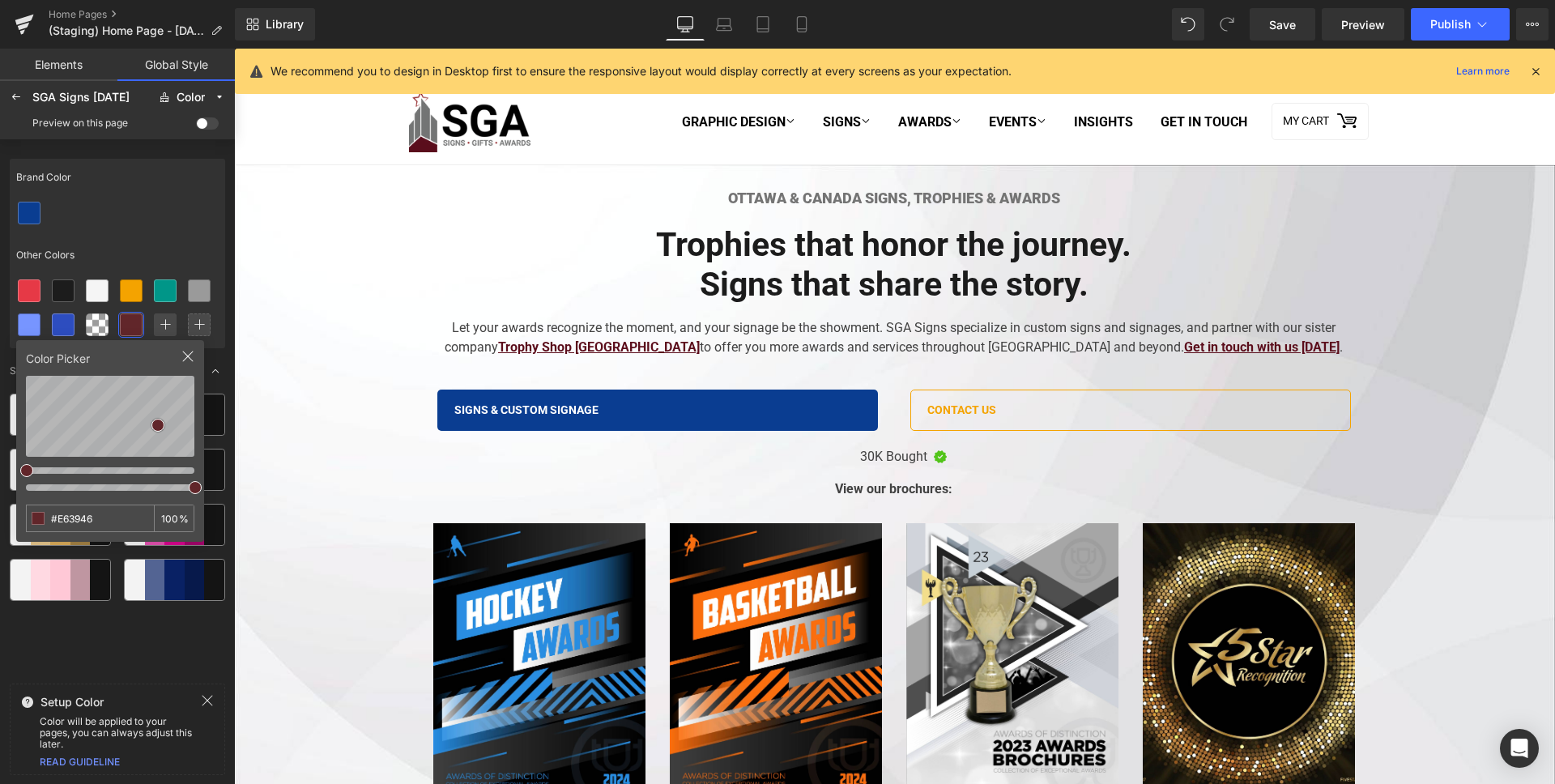
click at [182, 358] on icon at bounding box center [188, 356] width 13 height 13
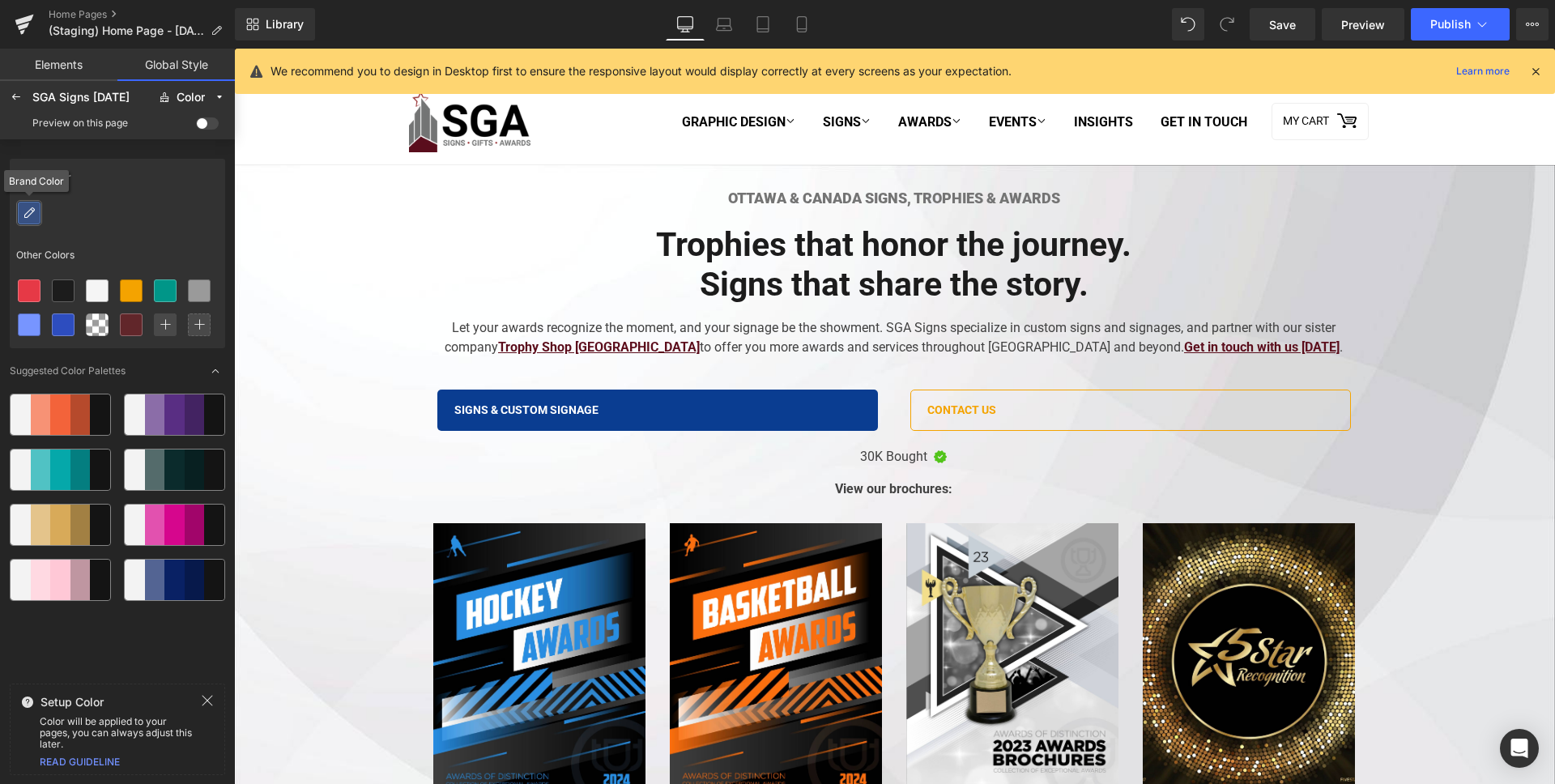
click at [28, 213] on icon at bounding box center [29, 213] width 13 height 13
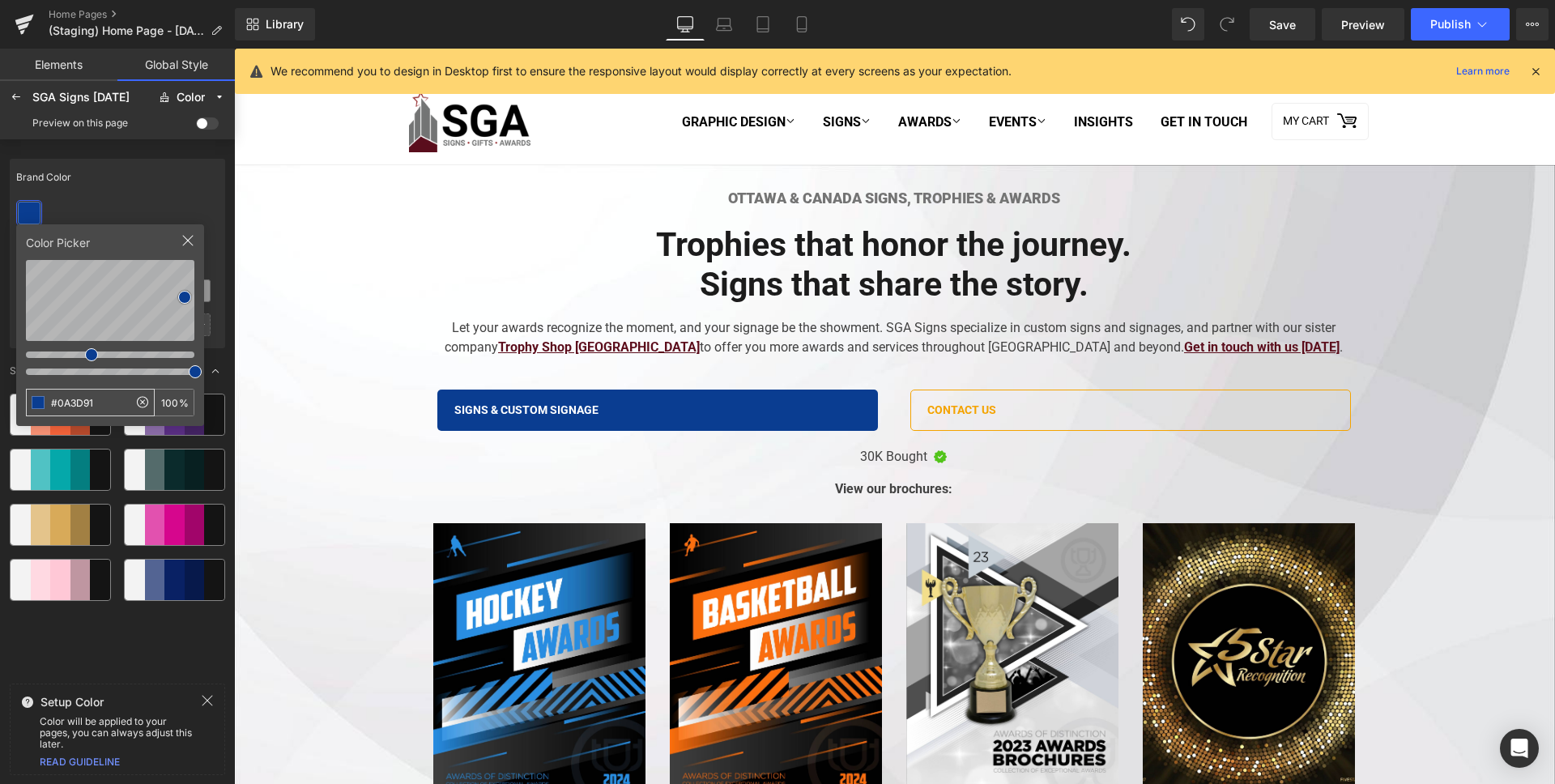
click at [100, 411] on input "#0A3D91" at bounding box center [78, 403] width 101 height 26
type input "0A3D91"
click at [155, 154] on div "Brand Color Other Colors Color Picker 0A3D91 100 % Suggested Color Palettes" at bounding box center [117, 415] width 216 height 525
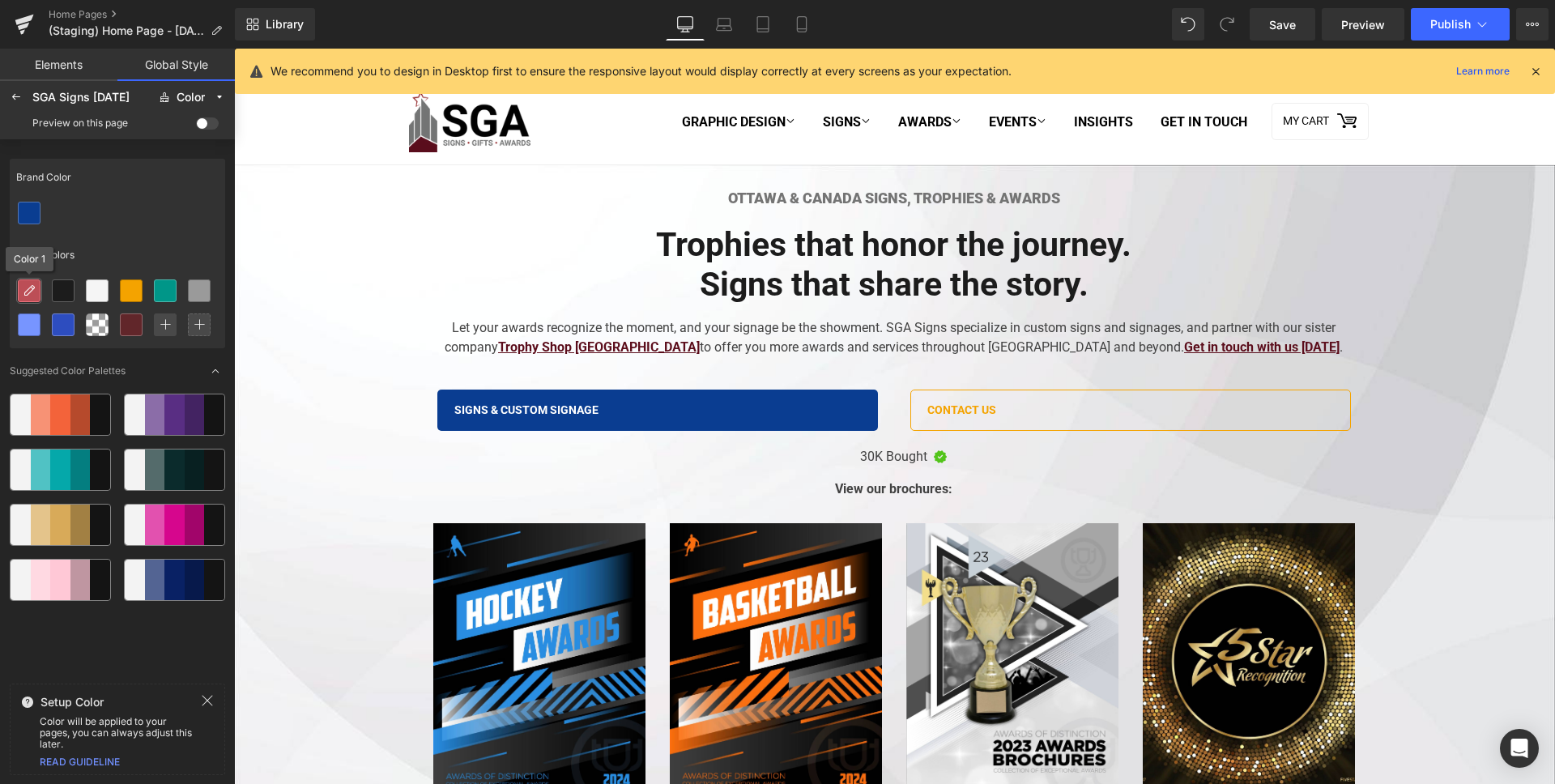
click at [39, 294] on div at bounding box center [29, 291] width 21 height 21
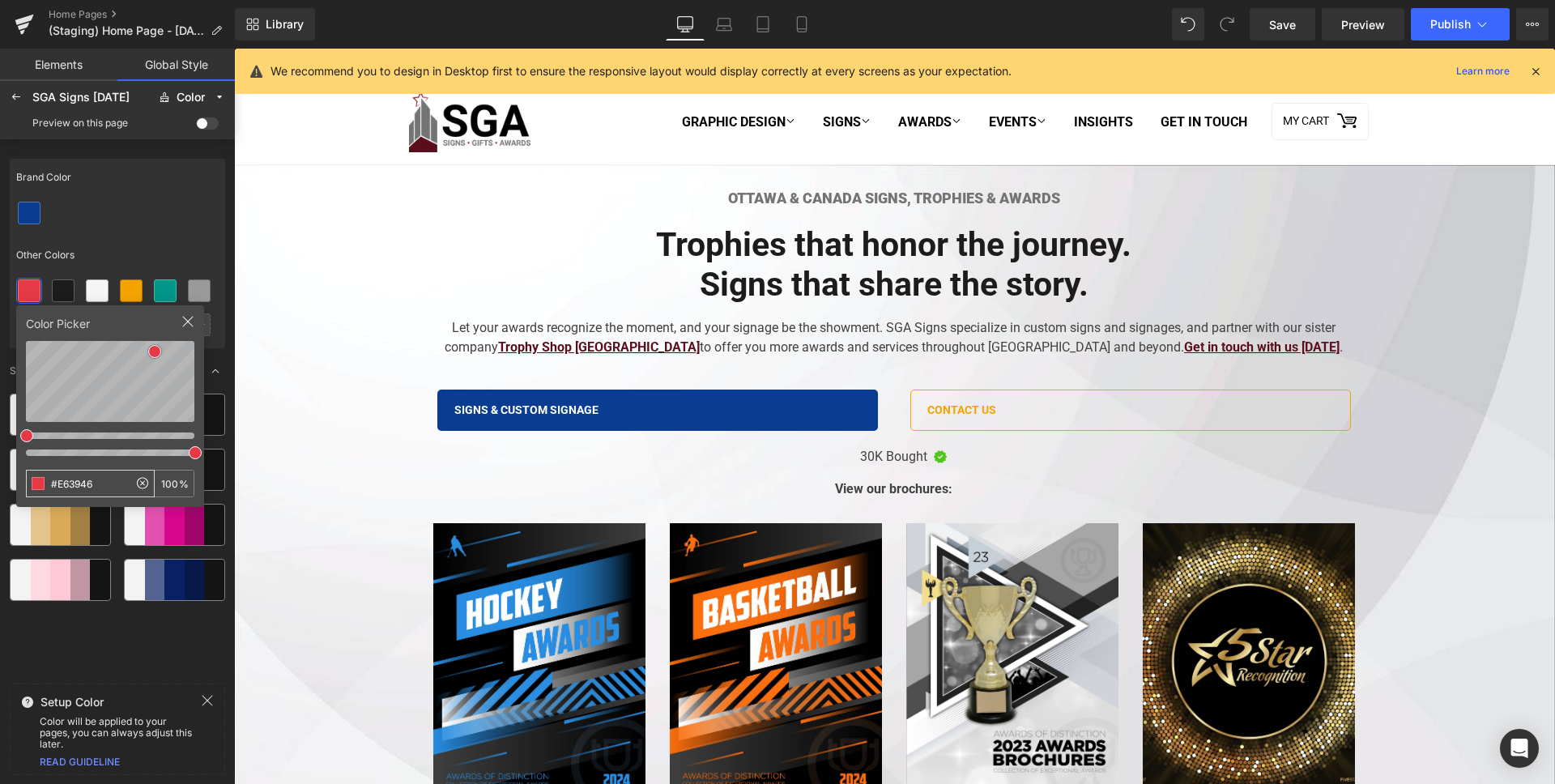
click at [94, 487] on input "#E63946" at bounding box center [78, 484] width 101 height 26
type input "E63946"
click at [63, 294] on icon at bounding box center [64, 291] width 13 height 13
click at [83, 482] on input "#1C1C1C" at bounding box center [78, 484] width 101 height 26
type input "FFFFFF"
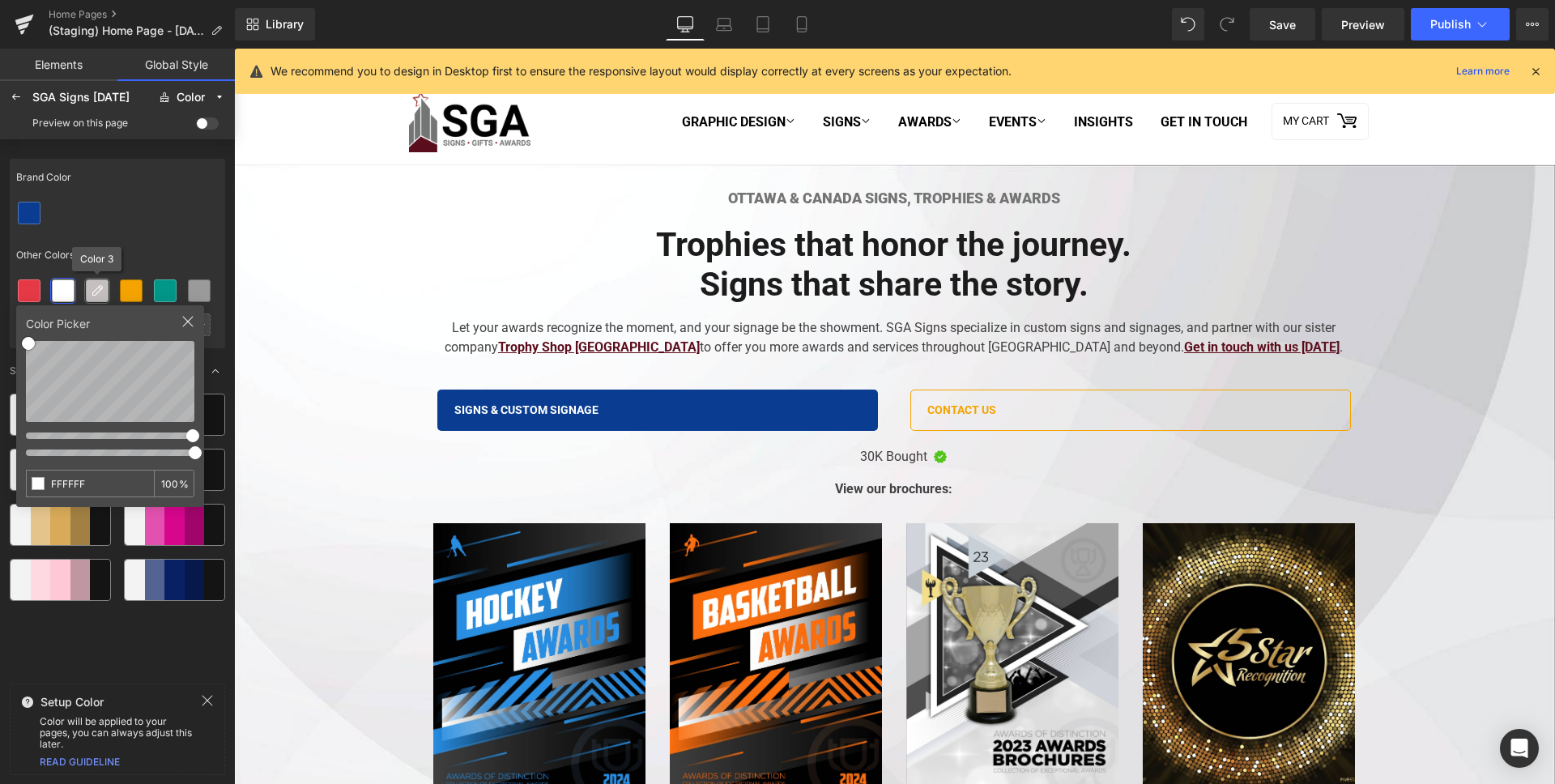
click at [88, 296] on div at bounding box center [97, 291] width 21 height 21
click at [100, 491] on input "#F5F5F5" at bounding box center [78, 484] width 101 height 26
type input "1C1C1C"
click at [158, 237] on div "Other Colors" at bounding box center [117, 255] width 216 height 37
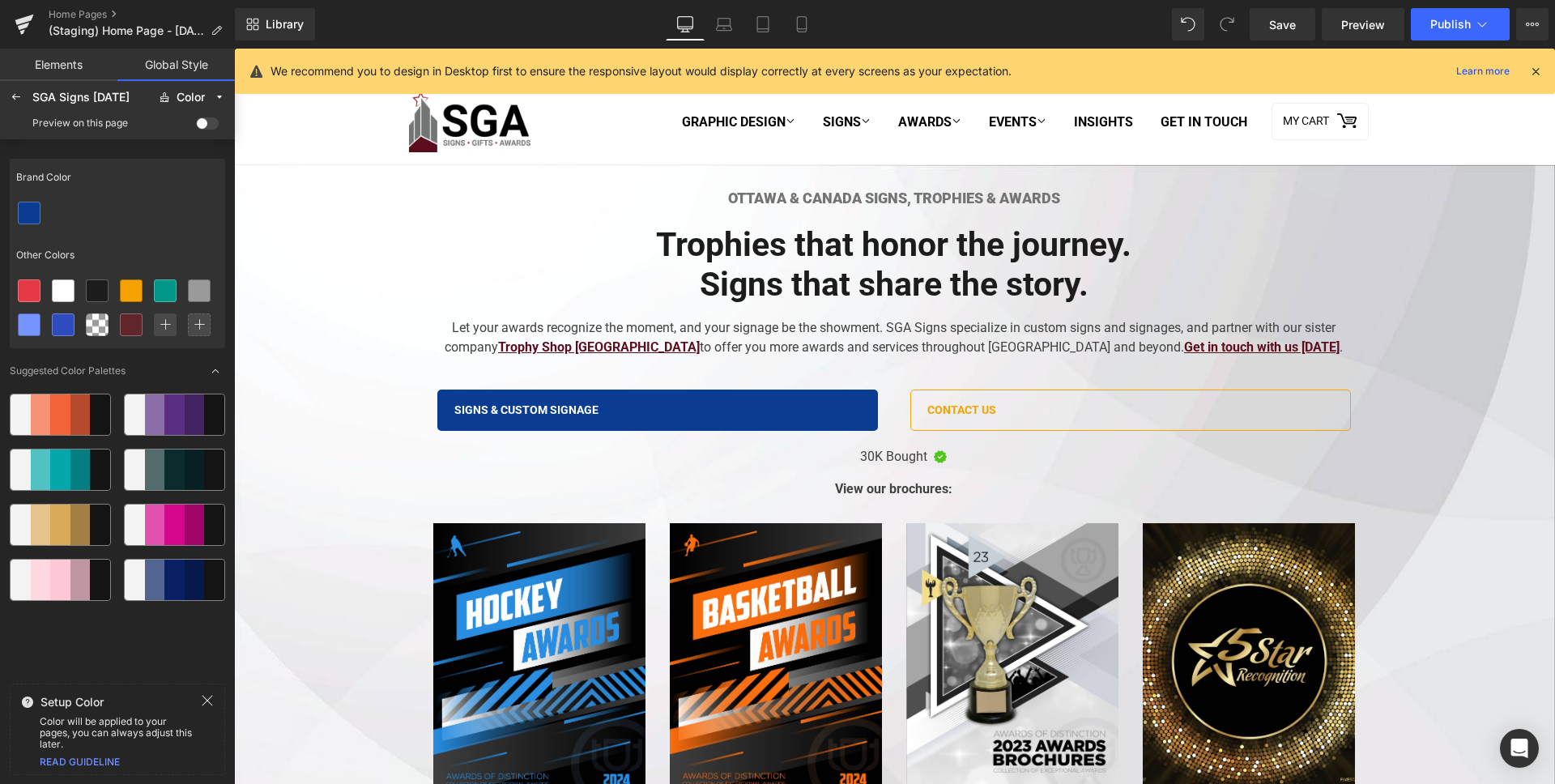
click at [148, 284] on div at bounding box center [119, 311] width 213 height 75
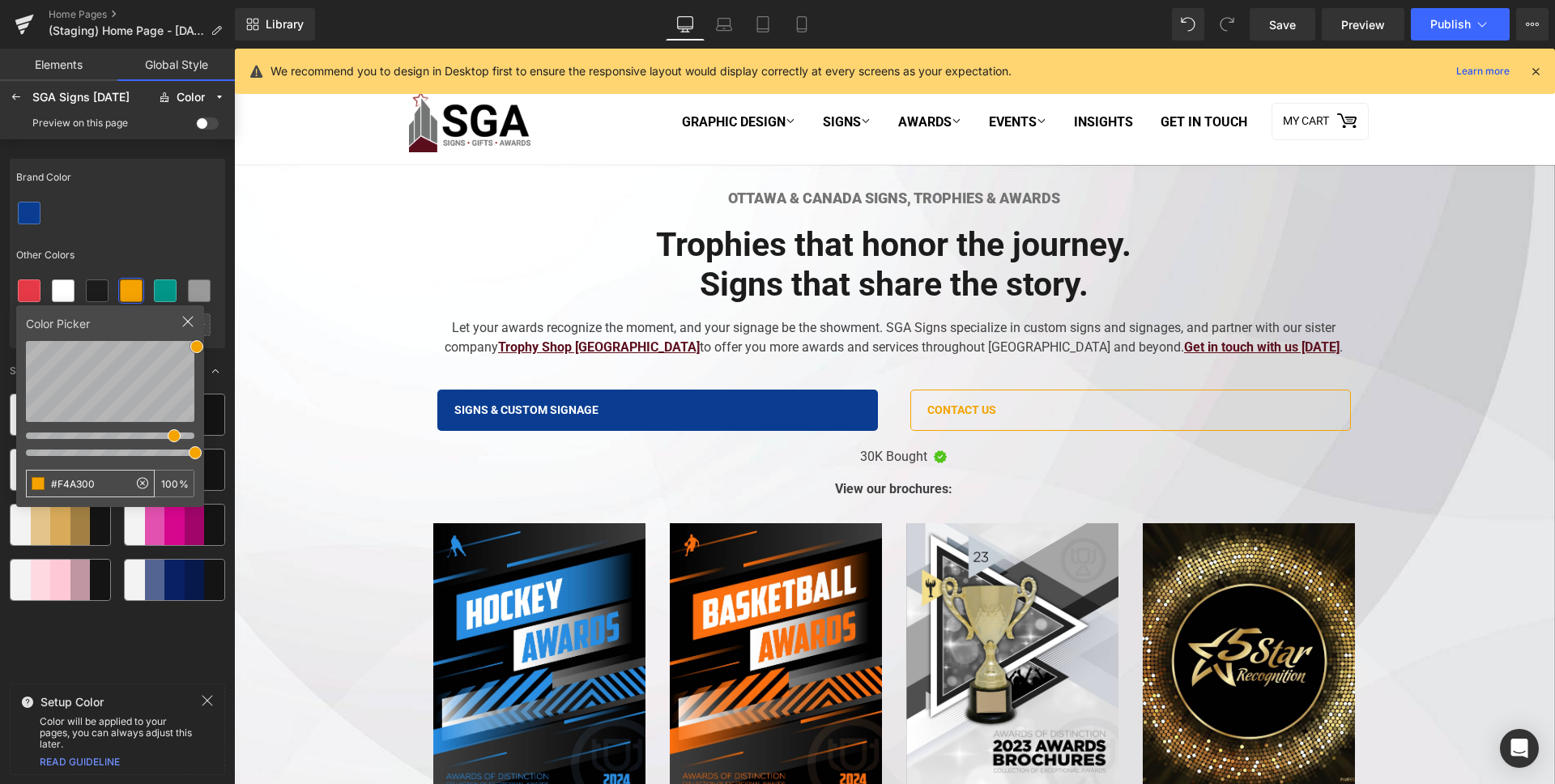
click at [90, 477] on input "#F4A300" at bounding box center [78, 484] width 101 height 26
type input "F5F5F5"
click at [207, 298] on div at bounding box center [199, 291] width 21 height 21
click at [178, 294] on div at bounding box center [119, 311] width 213 height 75
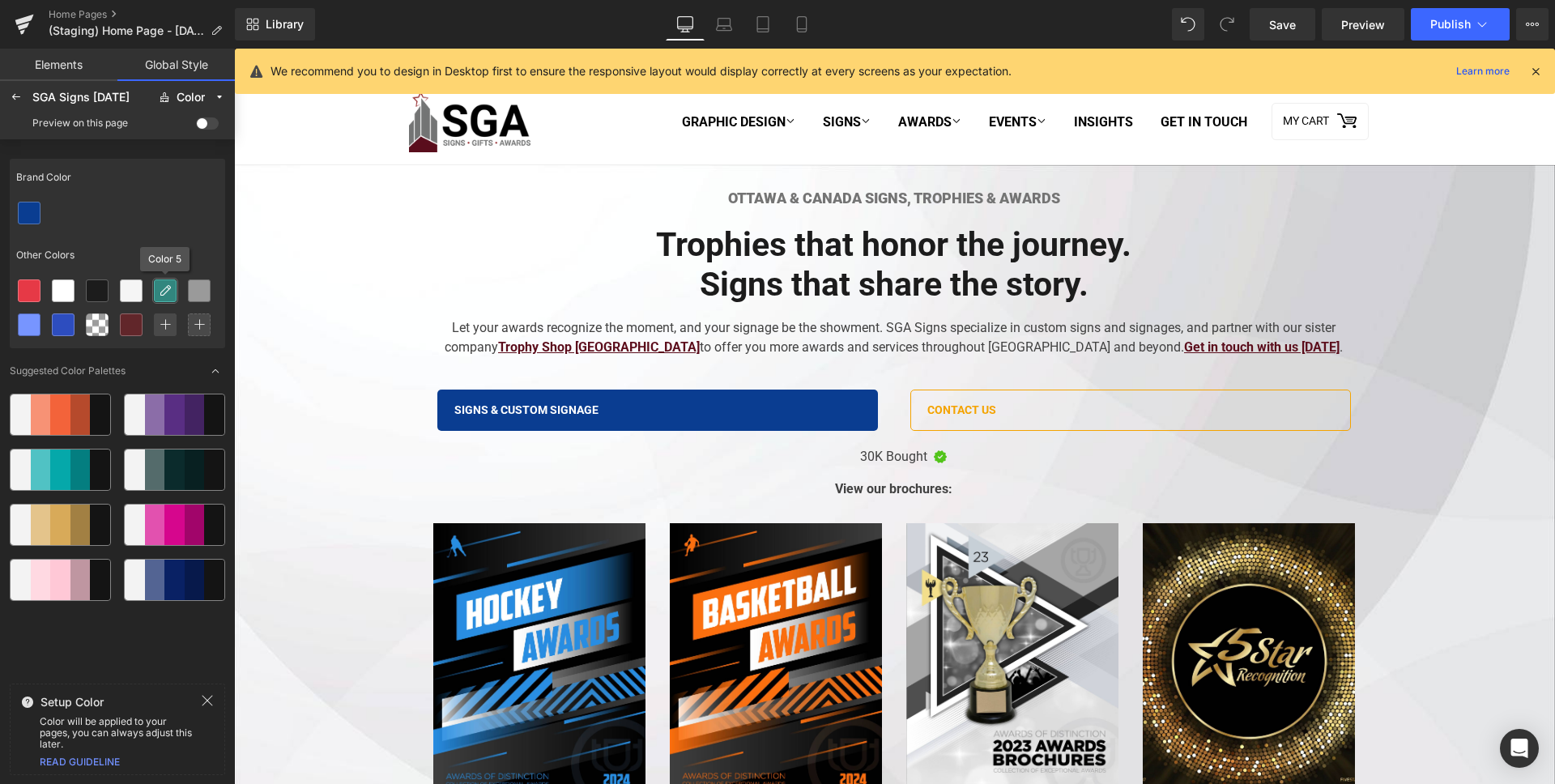
click at [166, 298] on div at bounding box center [165, 291] width 21 height 21
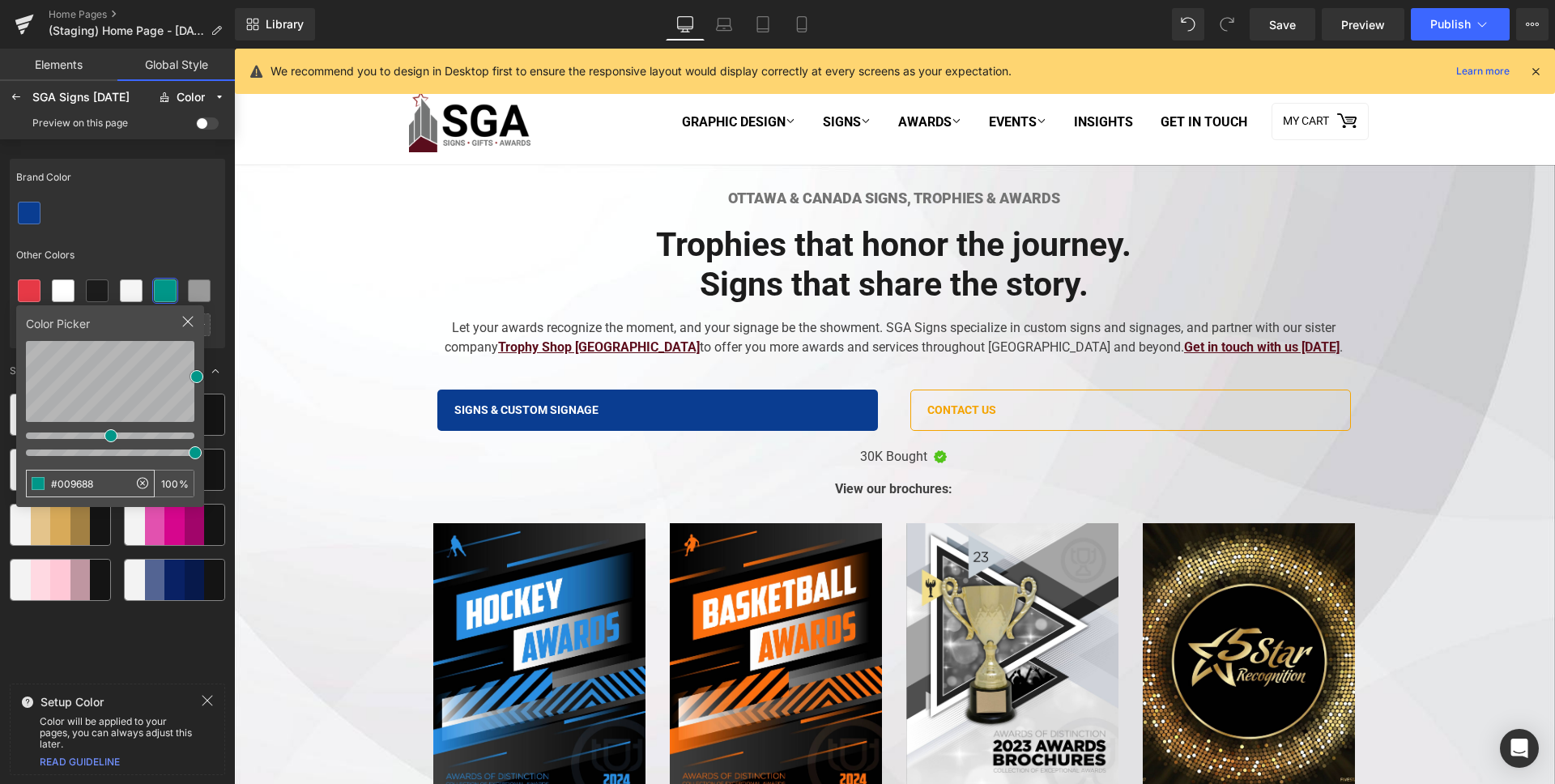
click at [86, 481] on input "#009688" at bounding box center [78, 484] width 101 height 26
type input "9A9A9A"
click at [135, 229] on div at bounding box center [117, 213] width 216 height 34
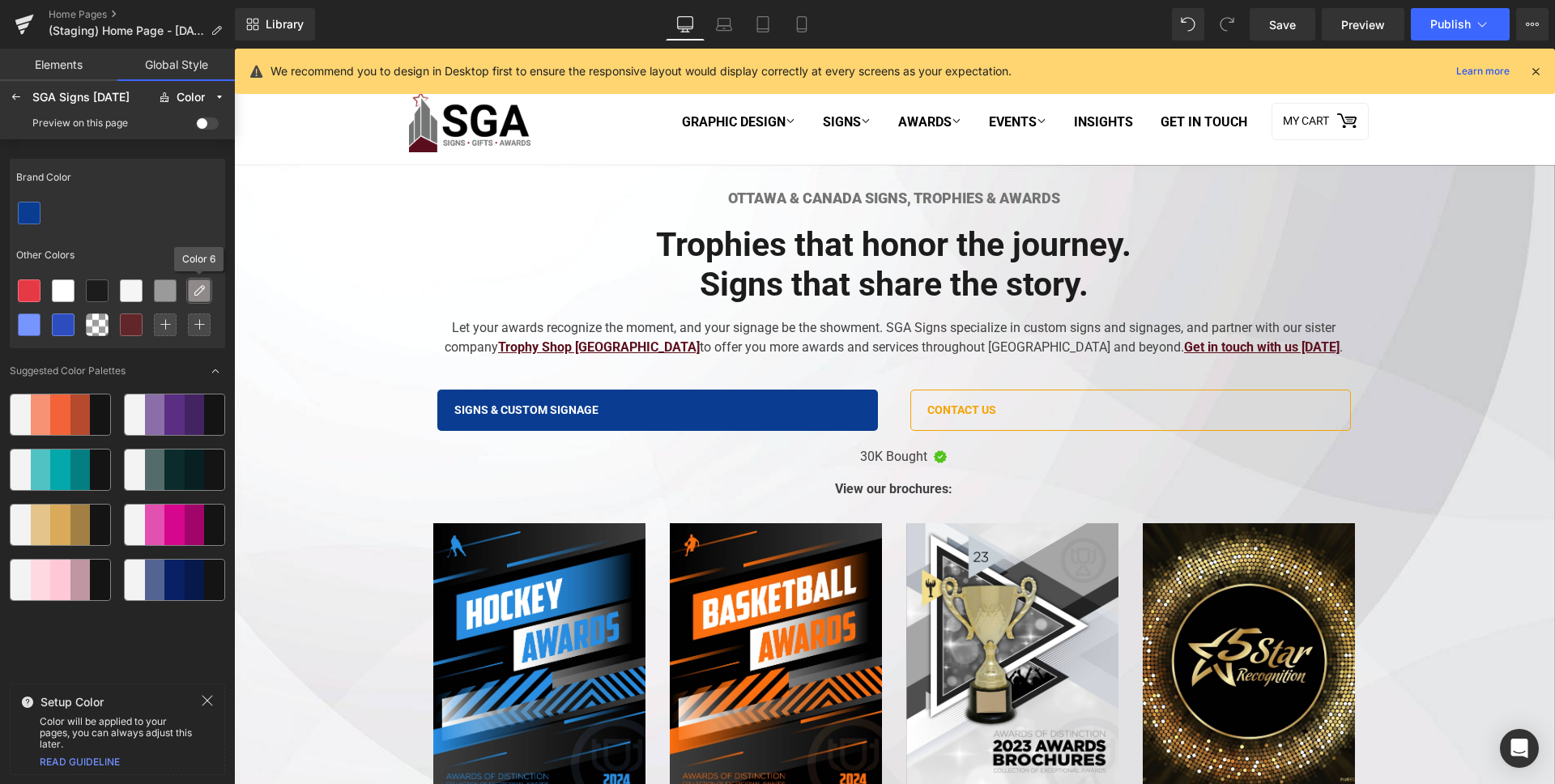
click at [199, 282] on div at bounding box center [199, 291] width 21 height 21
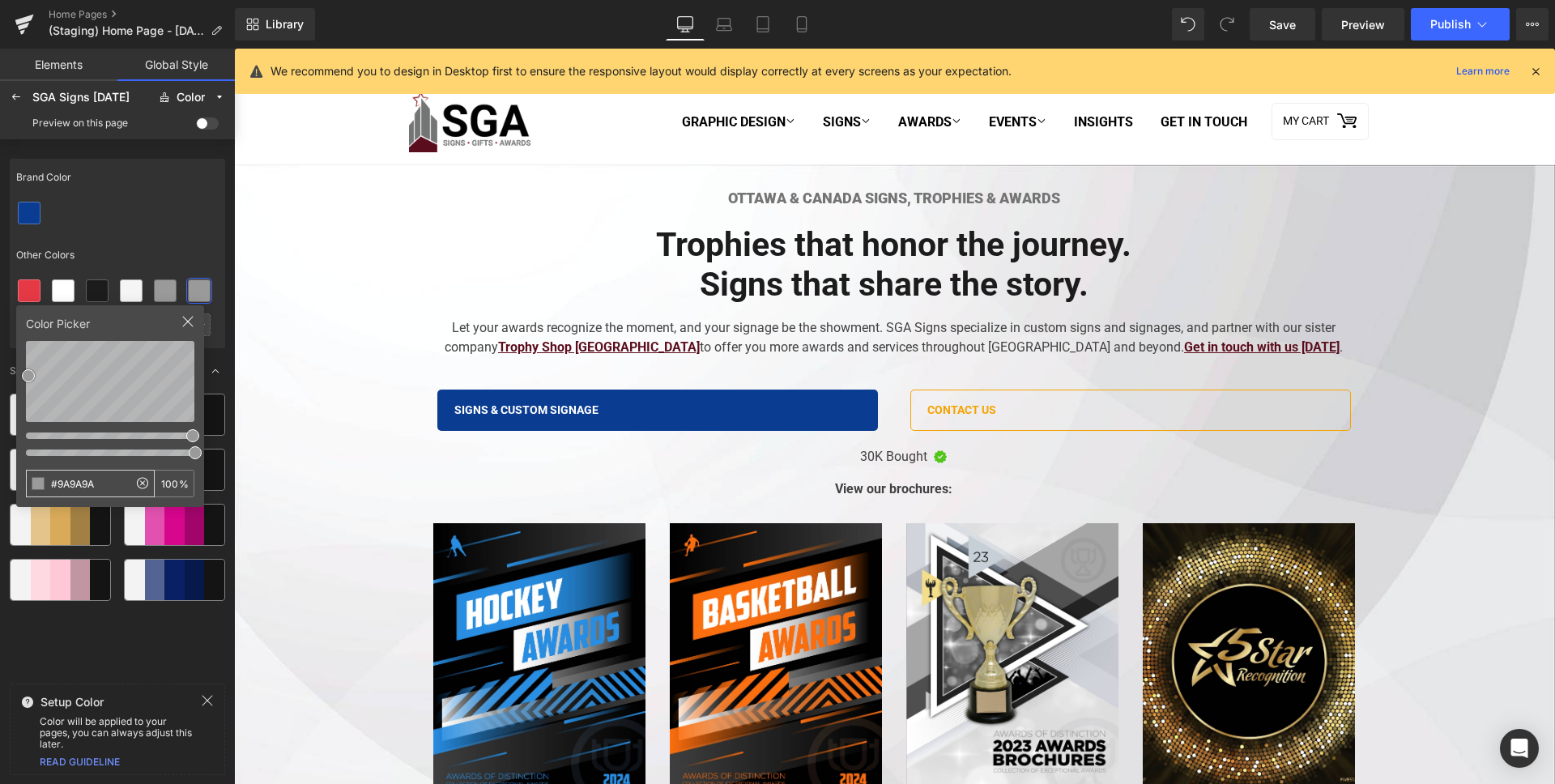
click at [96, 477] on input "#9A9A9A" at bounding box center [78, 484] width 101 height 26
type input "F4A300"
click at [134, 228] on div at bounding box center [117, 213] width 216 height 34
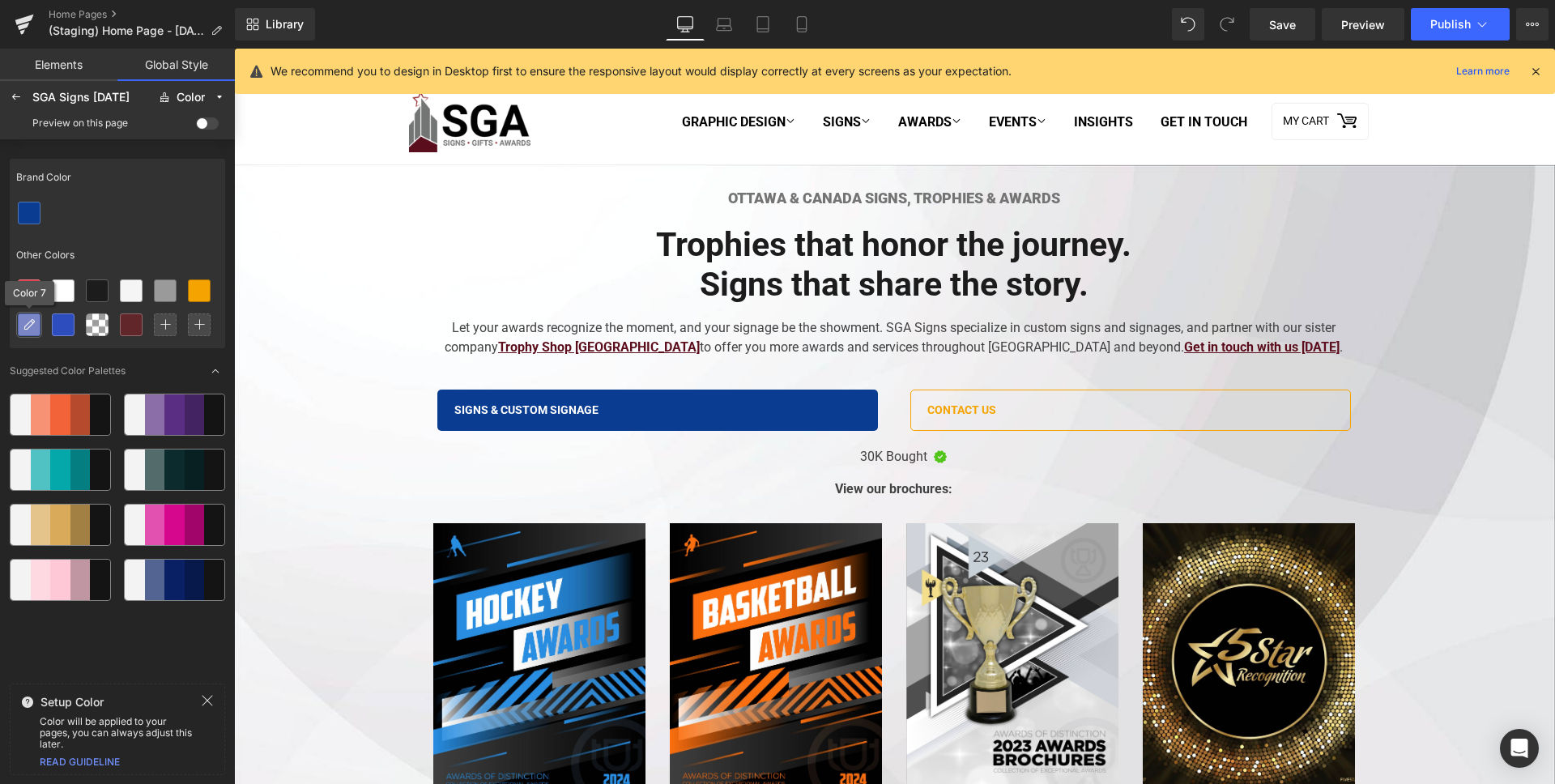
click at [27, 321] on icon at bounding box center [29, 325] width 13 height 13
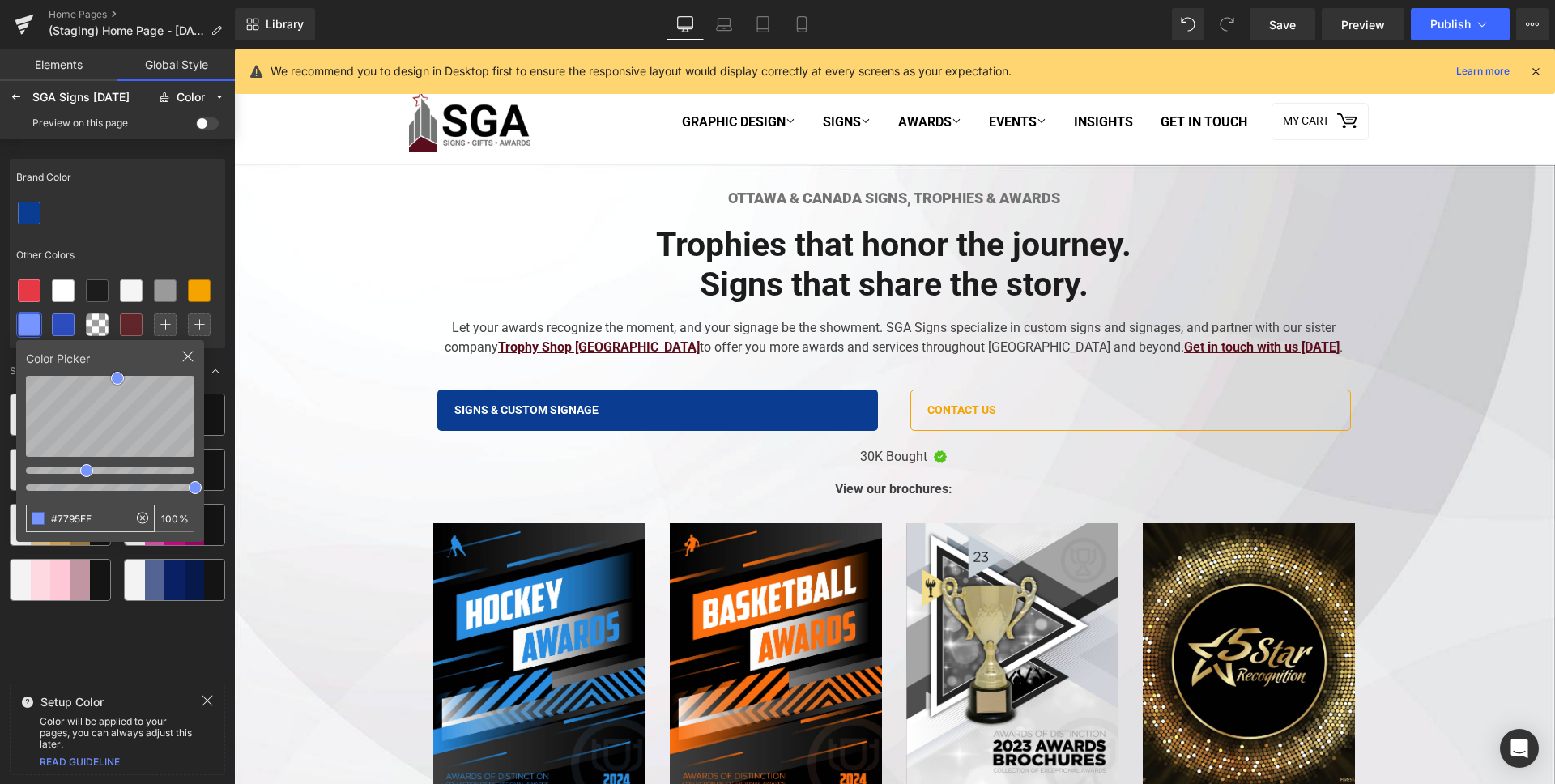
click at [99, 506] on input "#7795FF" at bounding box center [78, 519] width 101 height 26
type input "009688"
click at [139, 189] on div "Brand Color" at bounding box center [117, 178] width 216 height 37
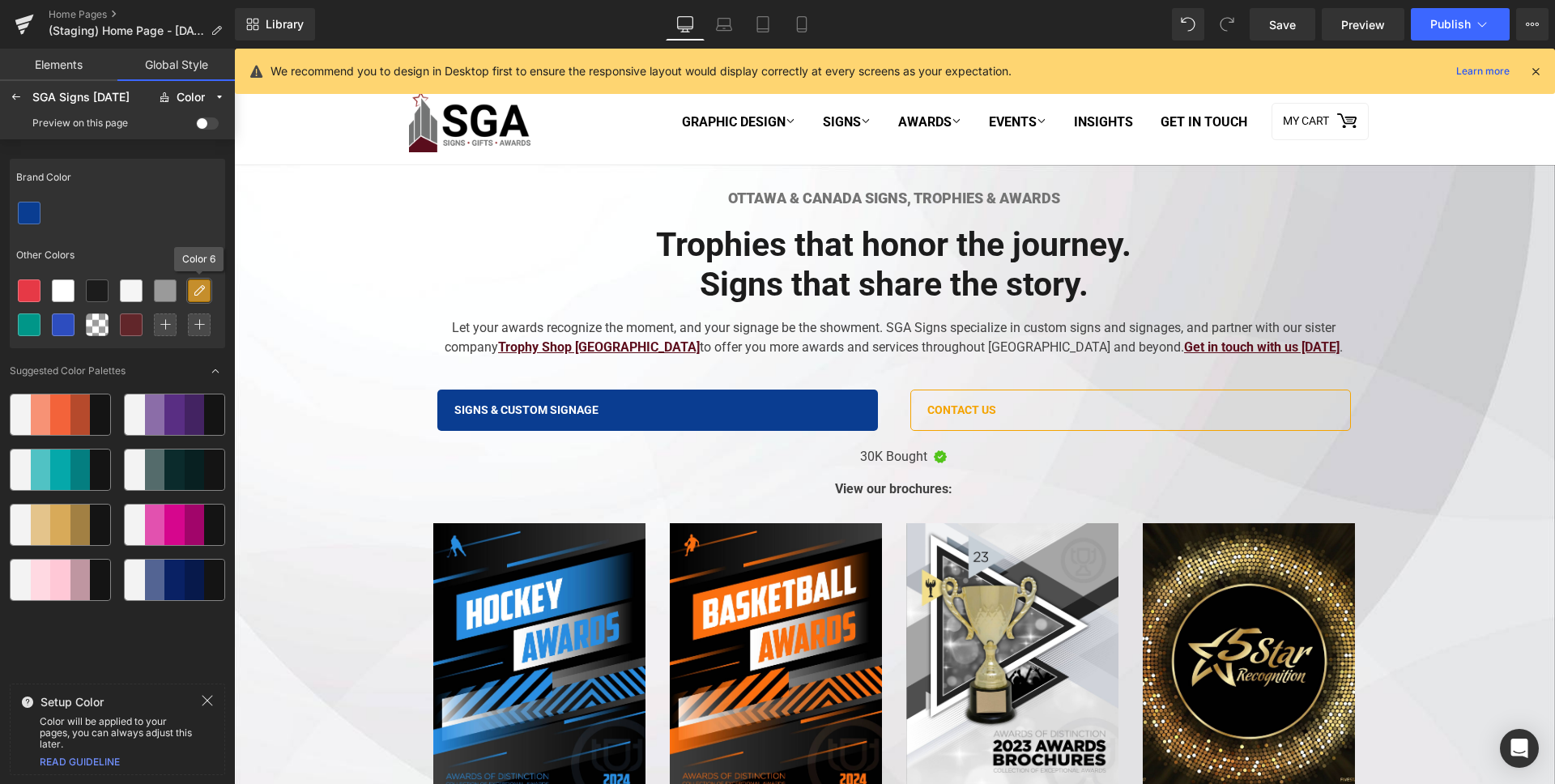
click at [193, 297] on div at bounding box center [199, 291] width 21 height 21
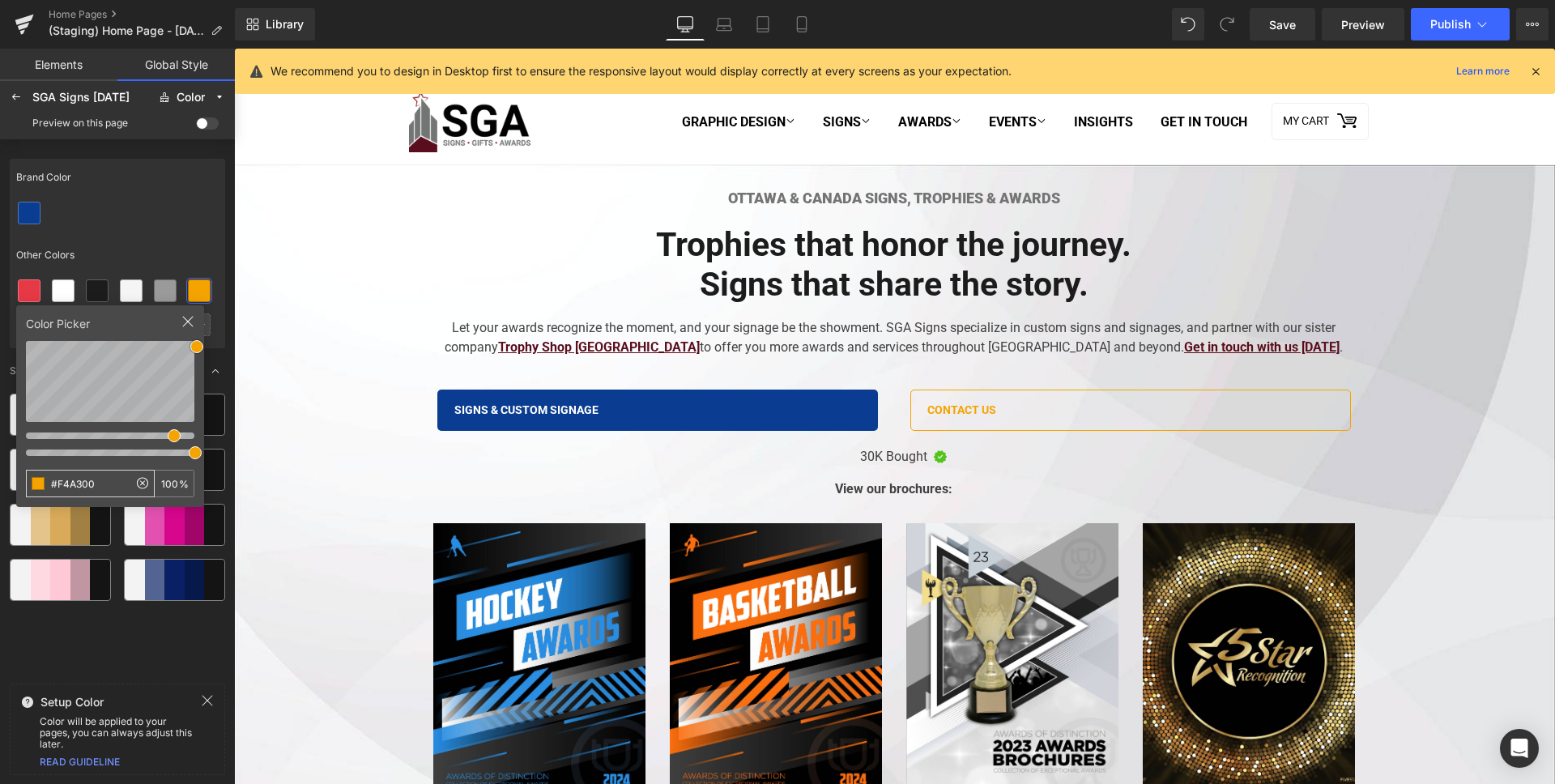
click at [95, 480] on input "#F4A300" at bounding box center [78, 484] width 101 height 26
type input "FAFAFA"
click at [178, 235] on div "Brand Color Other Colors" at bounding box center [117, 253] width 216 height 190
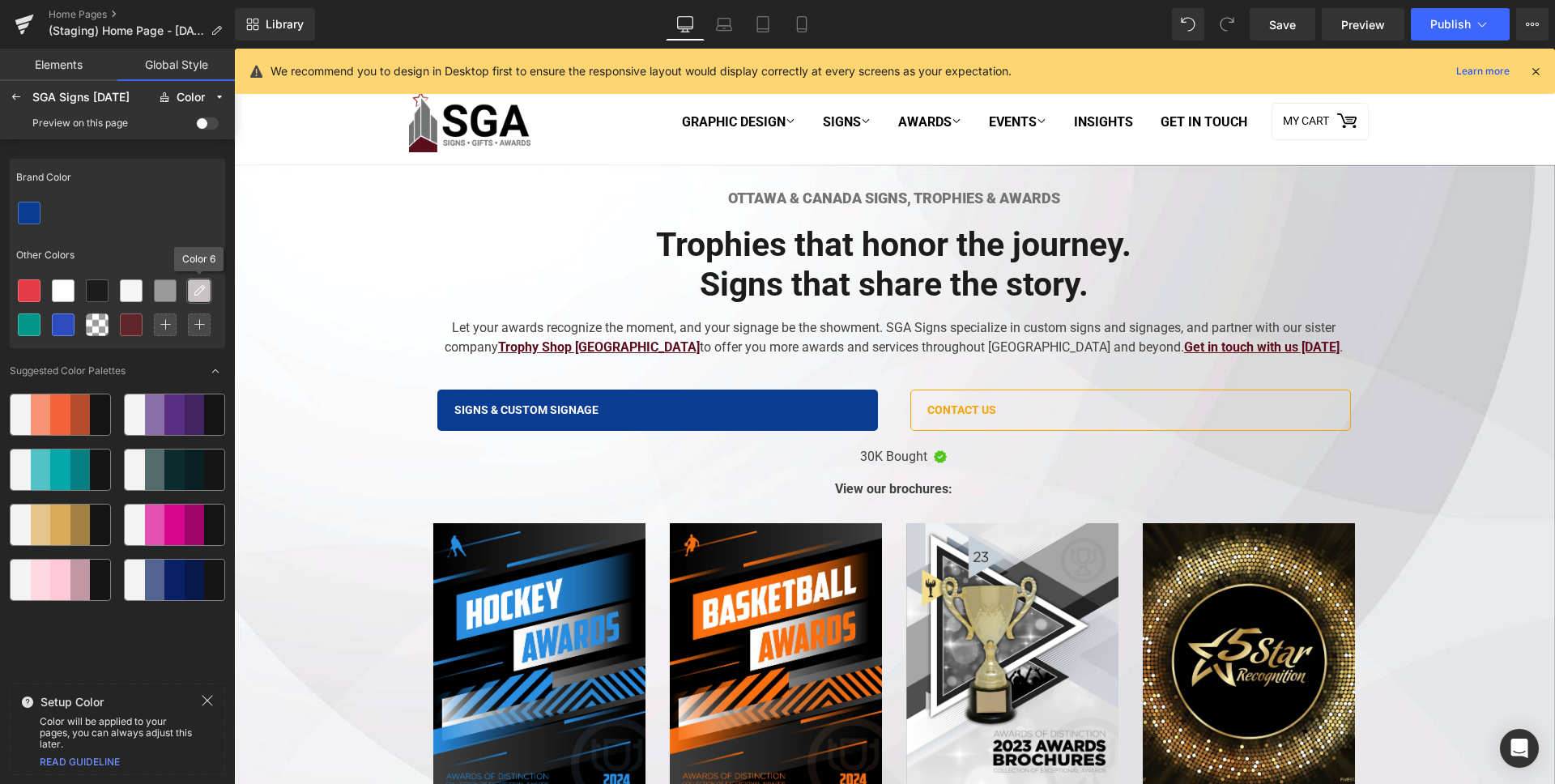
click at [202, 286] on icon at bounding box center [199, 291] width 13 height 13
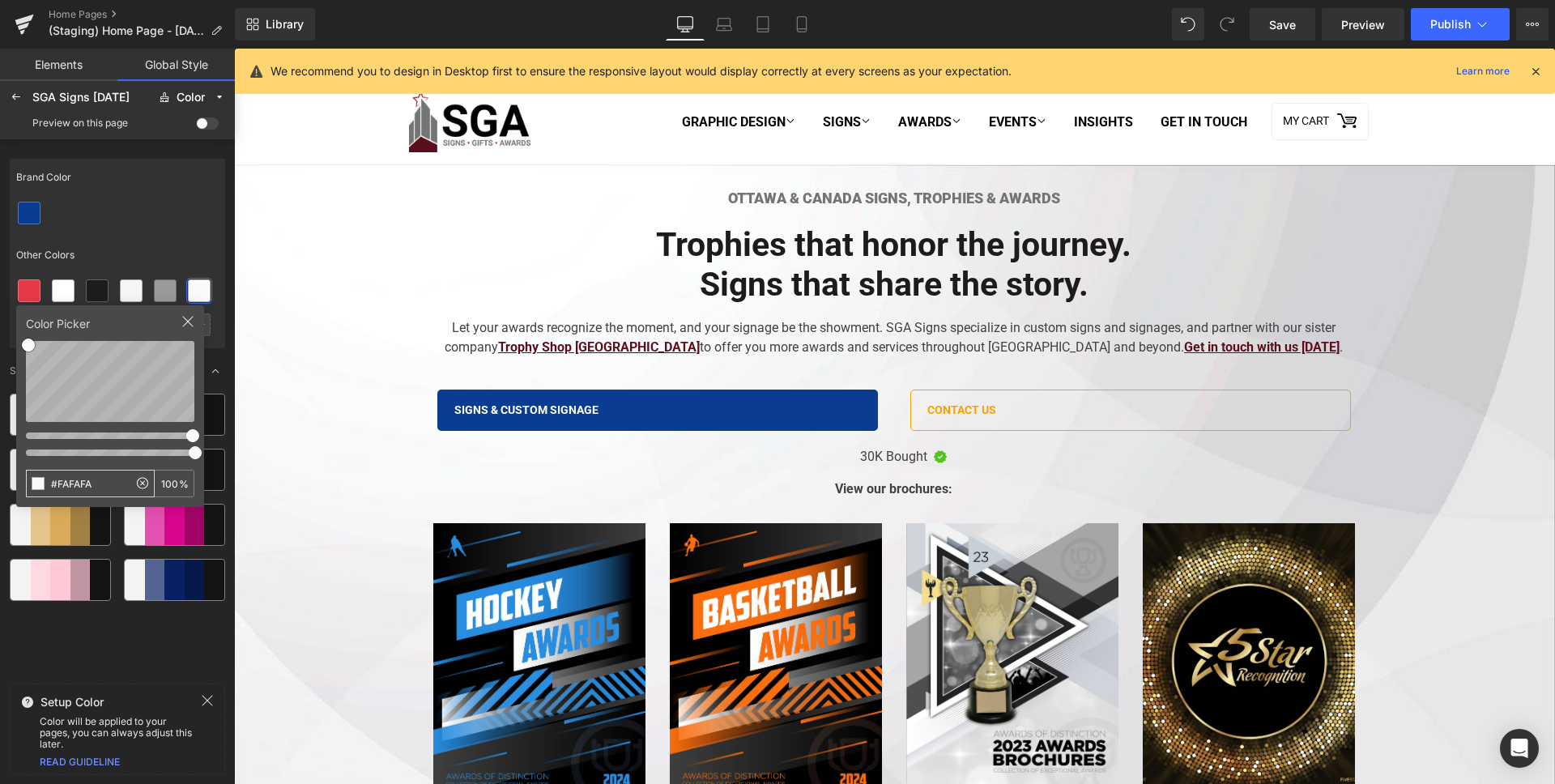
click at [76, 482] on input "#FAFAFA" at bounding box center [78, 484] width 101 height 26
type input "E0E0E0"
click at [150, 214] on div at bounding box center [117, 213] width 216 height 34
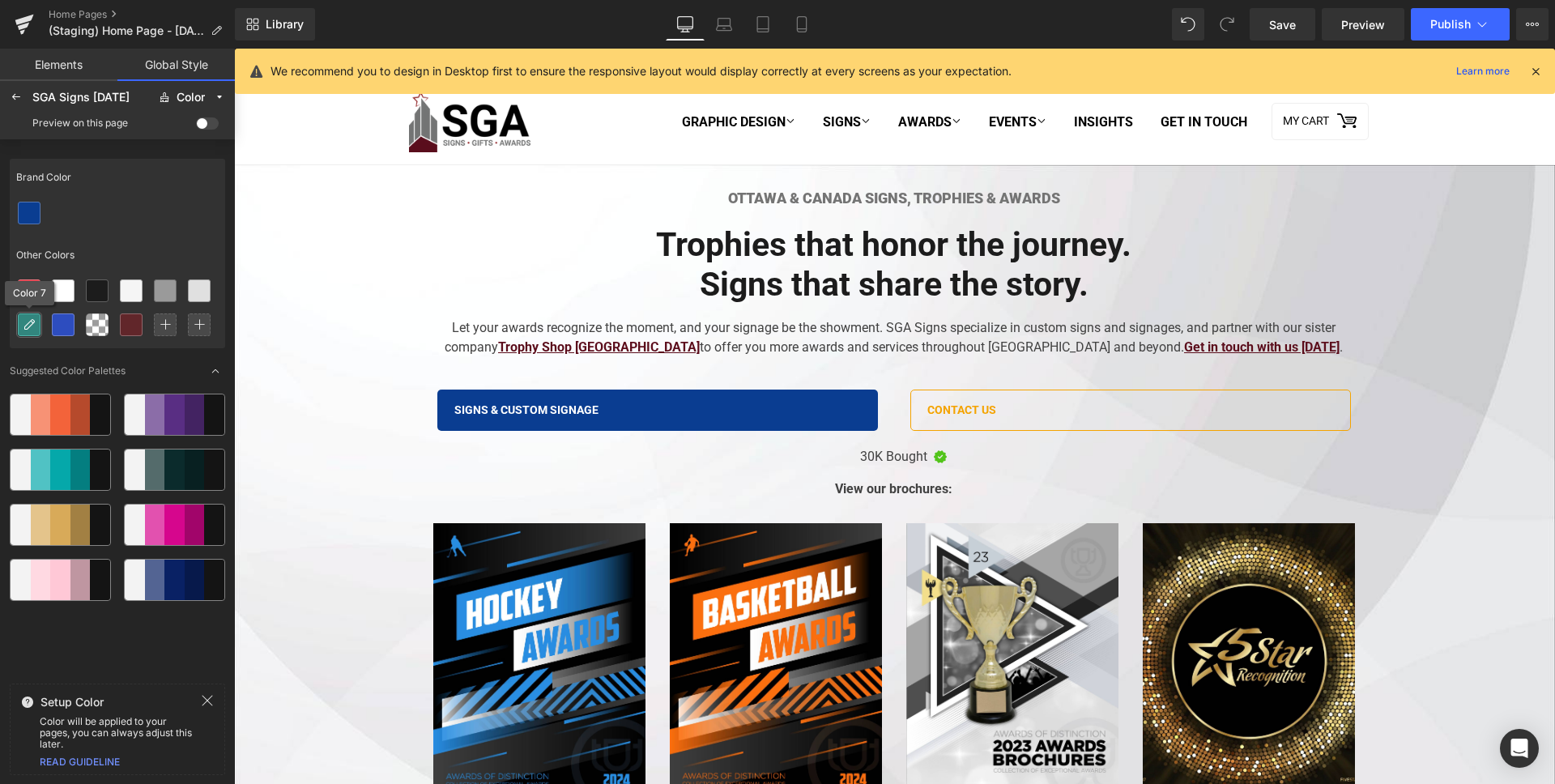
click at [22, 323] on icon at bounding box center [29, 325] width 13 height 13
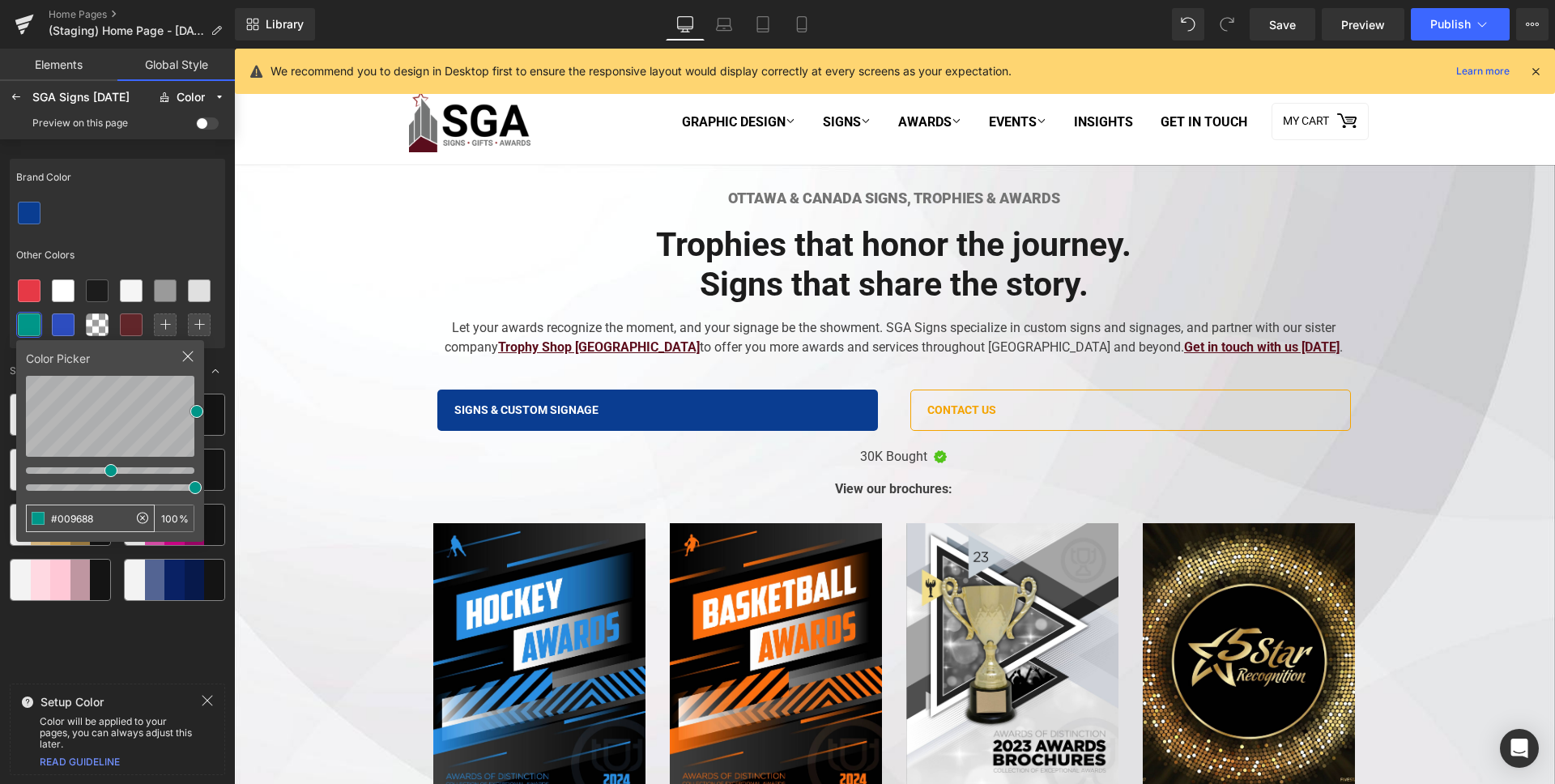
click at [96, 525] on input "#009688" at bounding box center [78, 519] width 101 height 26
type input "0D1B2A"
click at [182, 208] on div at bounding box center [117, 213] width 216 height 34
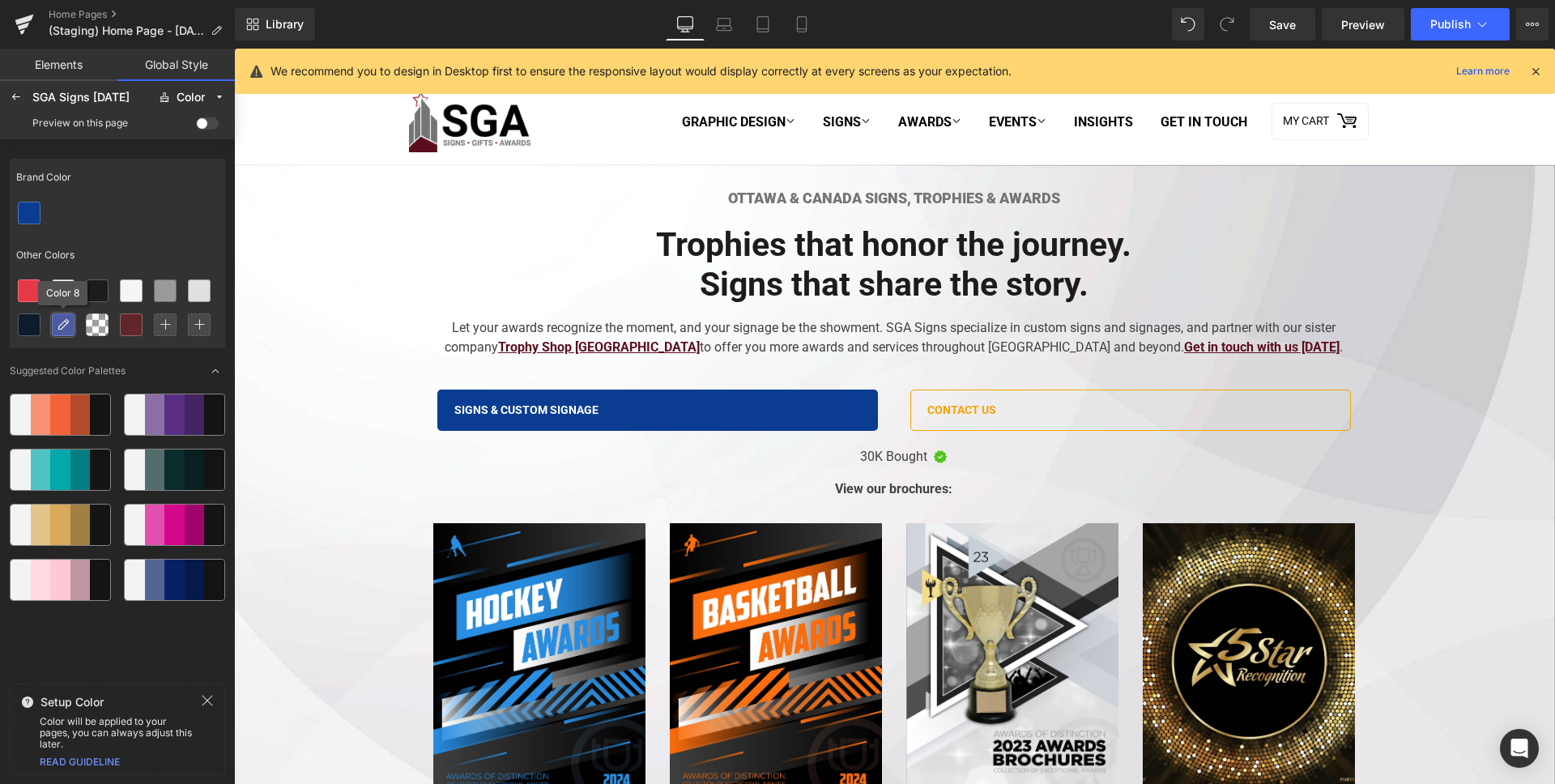
click at [71, 321] on div at bounding box center [63, 324] width 21 height 21
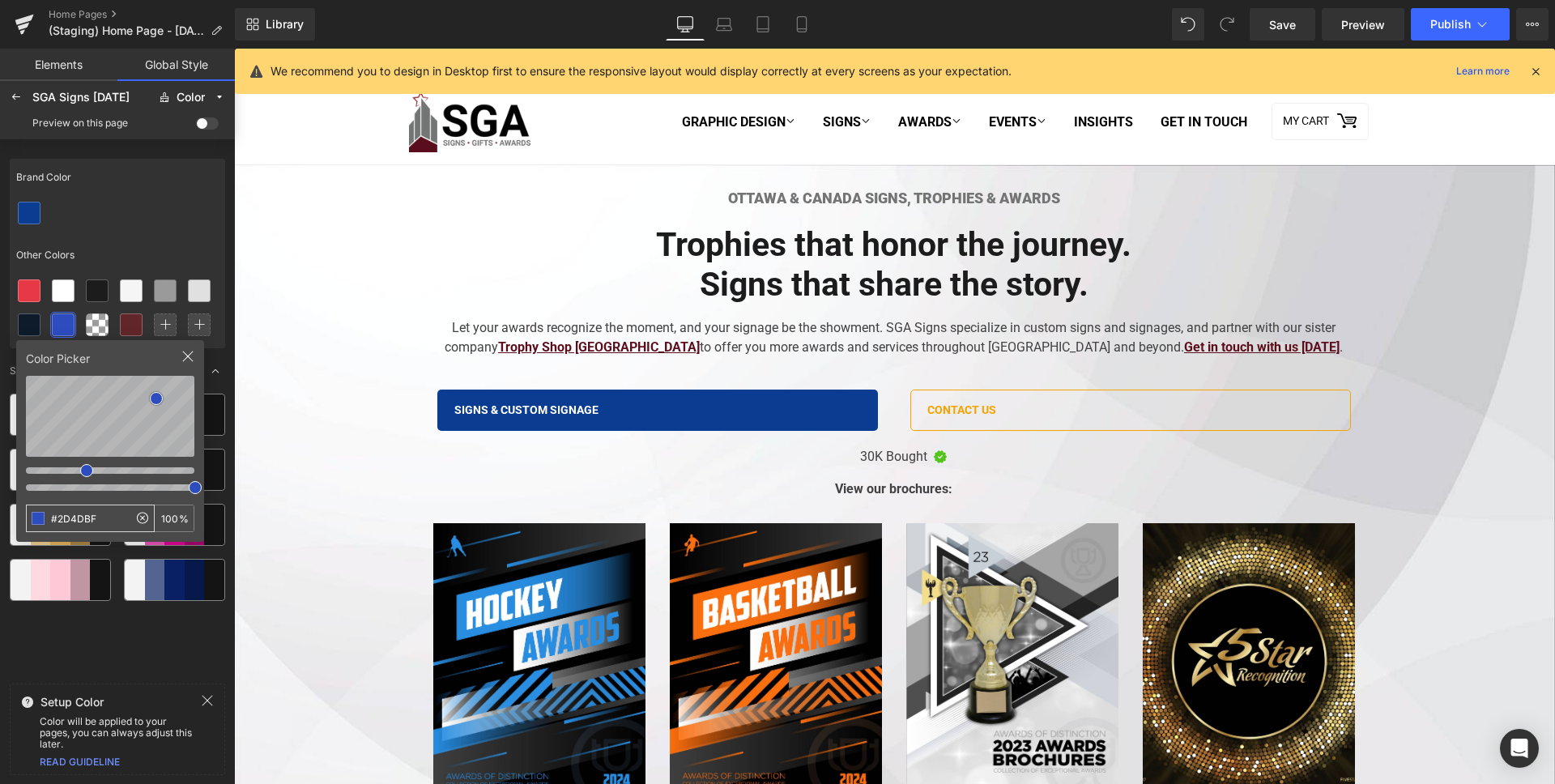
click at [112, 528] on input "#2D4DBF" at bounding box center [78, 519] width 101 height 26
type input "2ECC71"
click at [166, 206] on div at bounding box center [117, 213] width 216 height 34
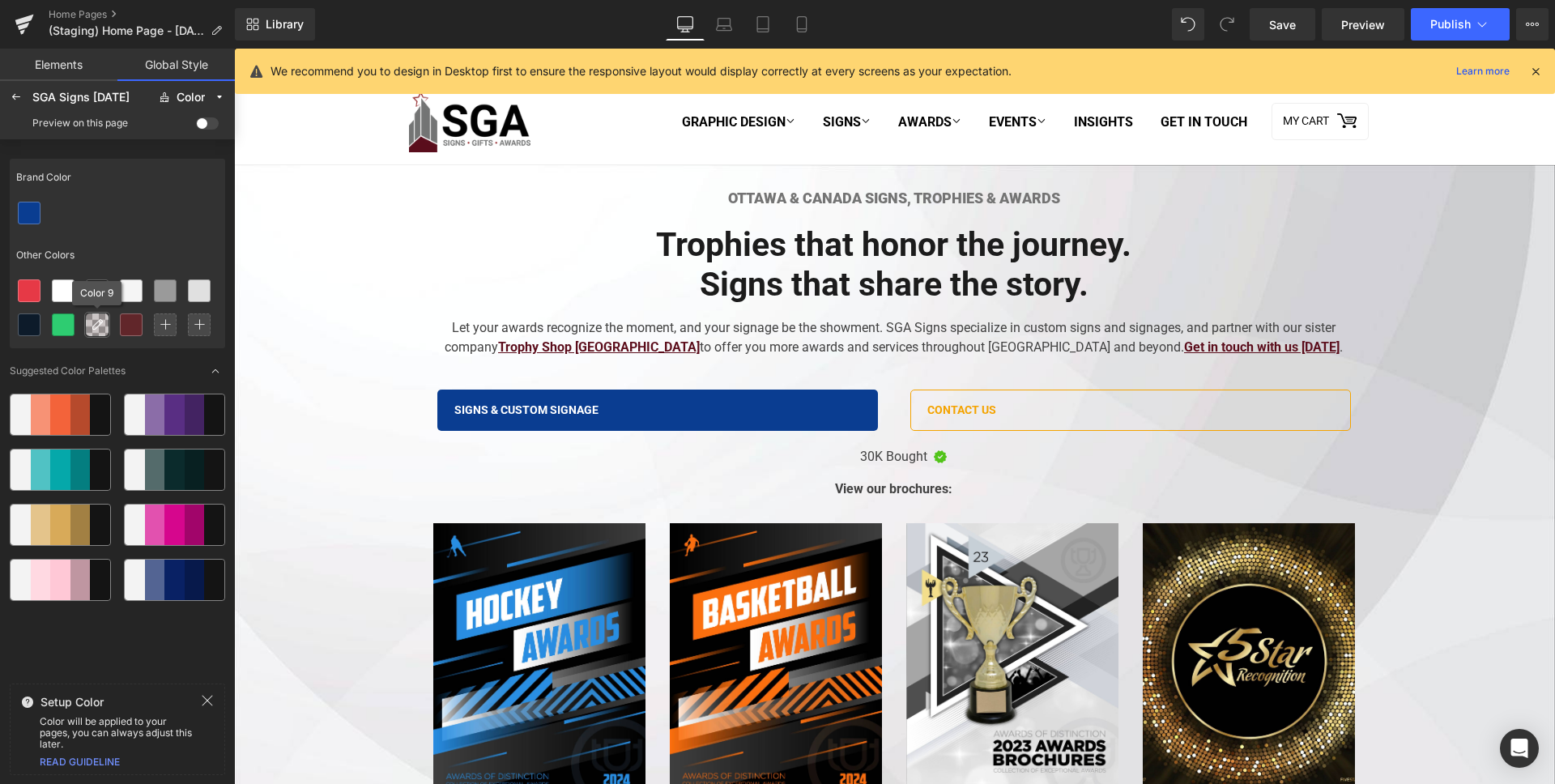
click at [103, 331] on icon at bounding box center [97, 325] width 13 height 13
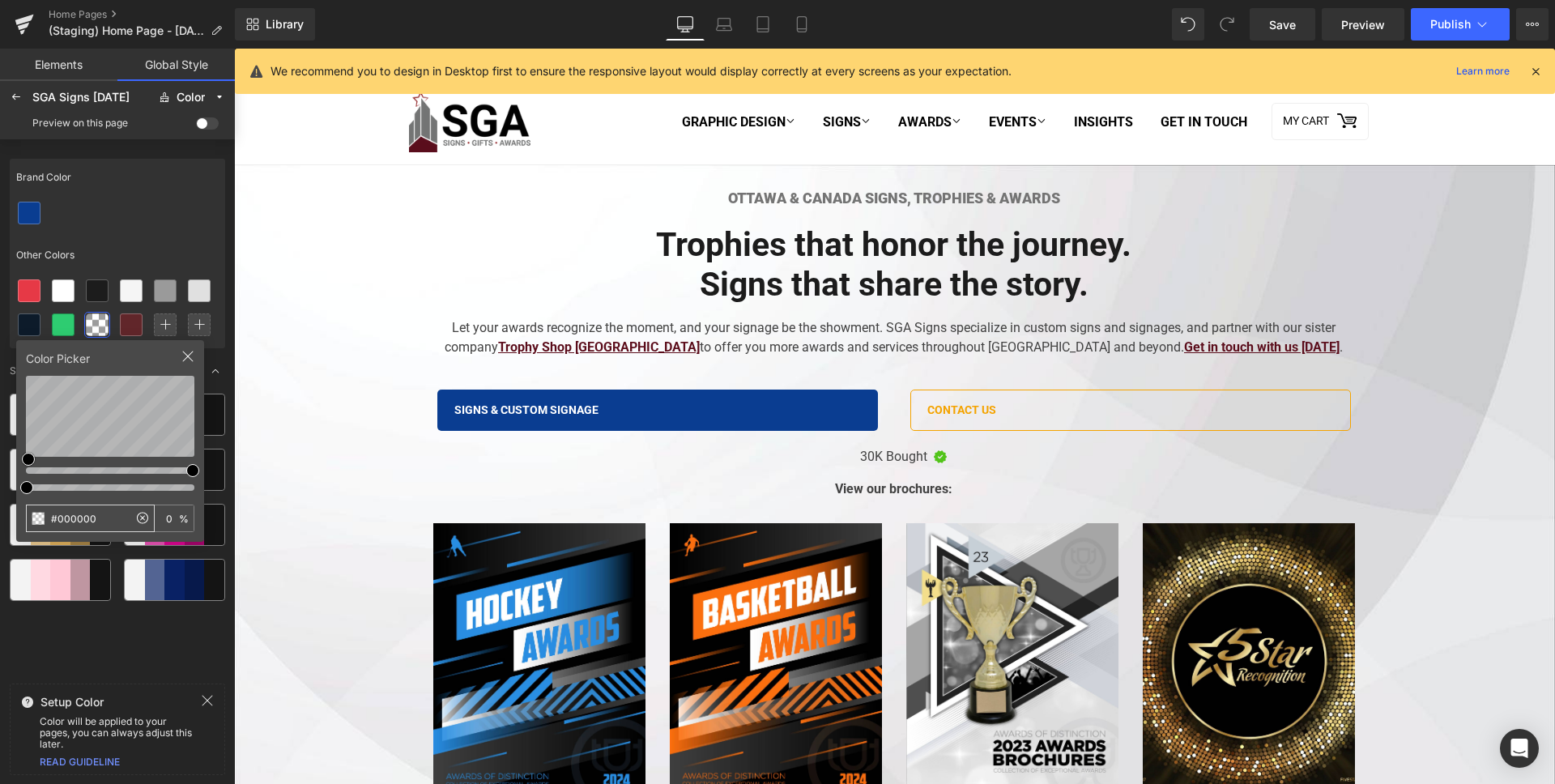
click at [102, 510] on input "#000000" at bounding box center [78, 519] width 101 height 26
type input "4DA3FF"
click at [119, 238] on div "Other Colors" at bounding box center [117, 255] width 216 height 37
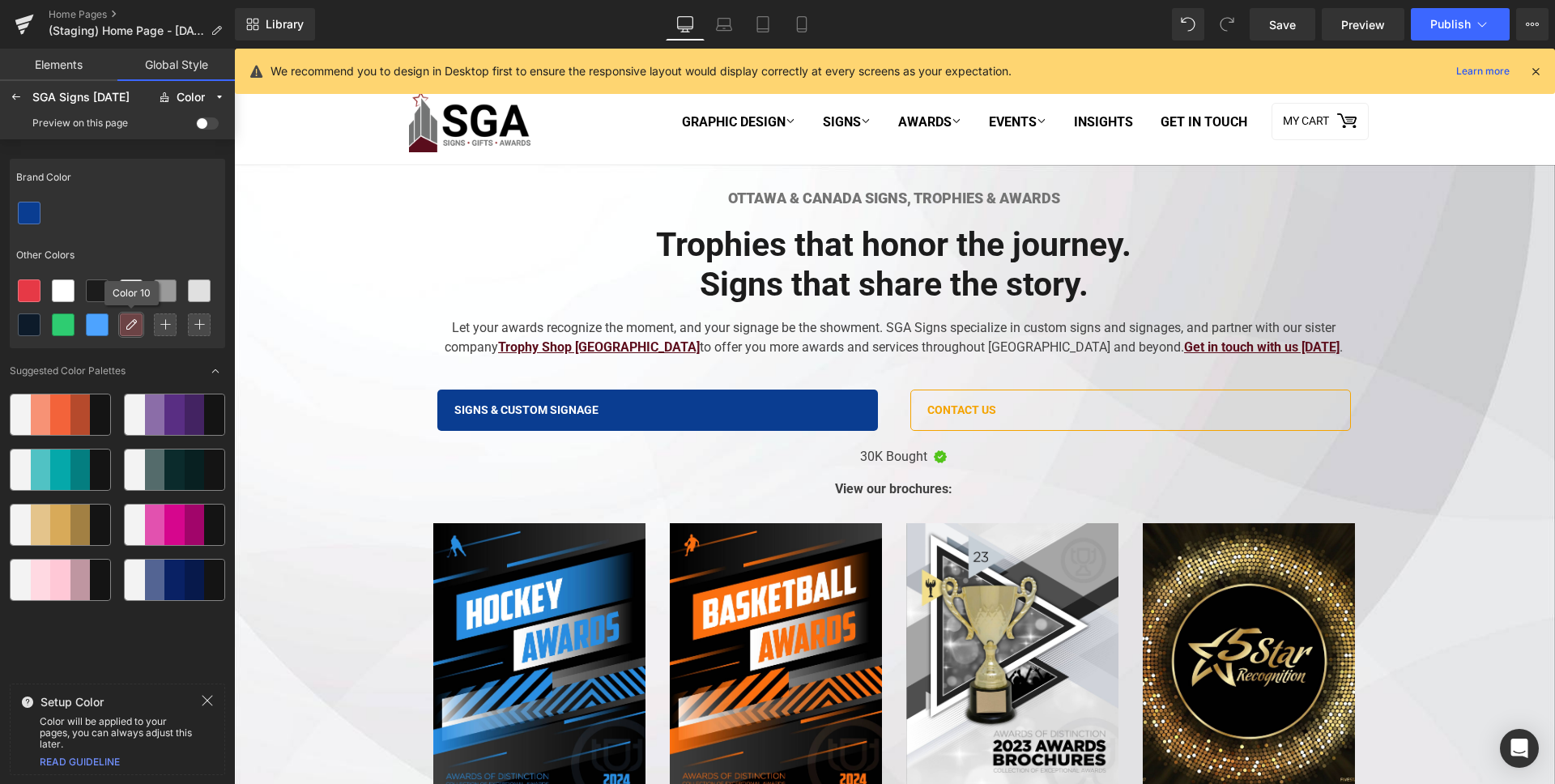
click at [128, 324] on icon at bounding box center [131, 325] width 13 height 13
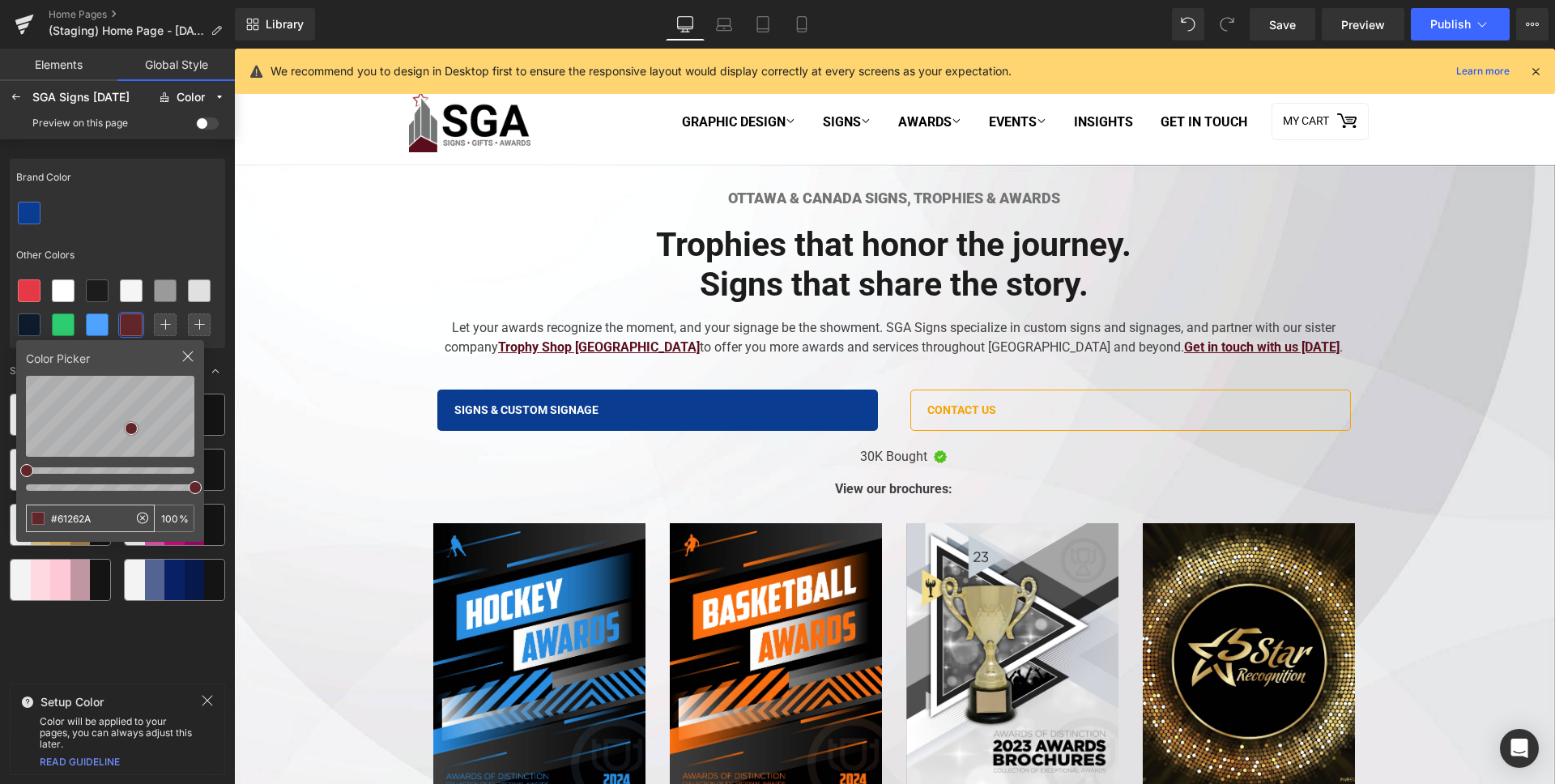
click at [102, 517] on input "#61262A" at bounding box center [78, 519] width 101 height 26
type input "B71C1C"
click at [163, 233] on div "Brand Color Other Colors" at bounding box center [117, 253] width 216 height 190
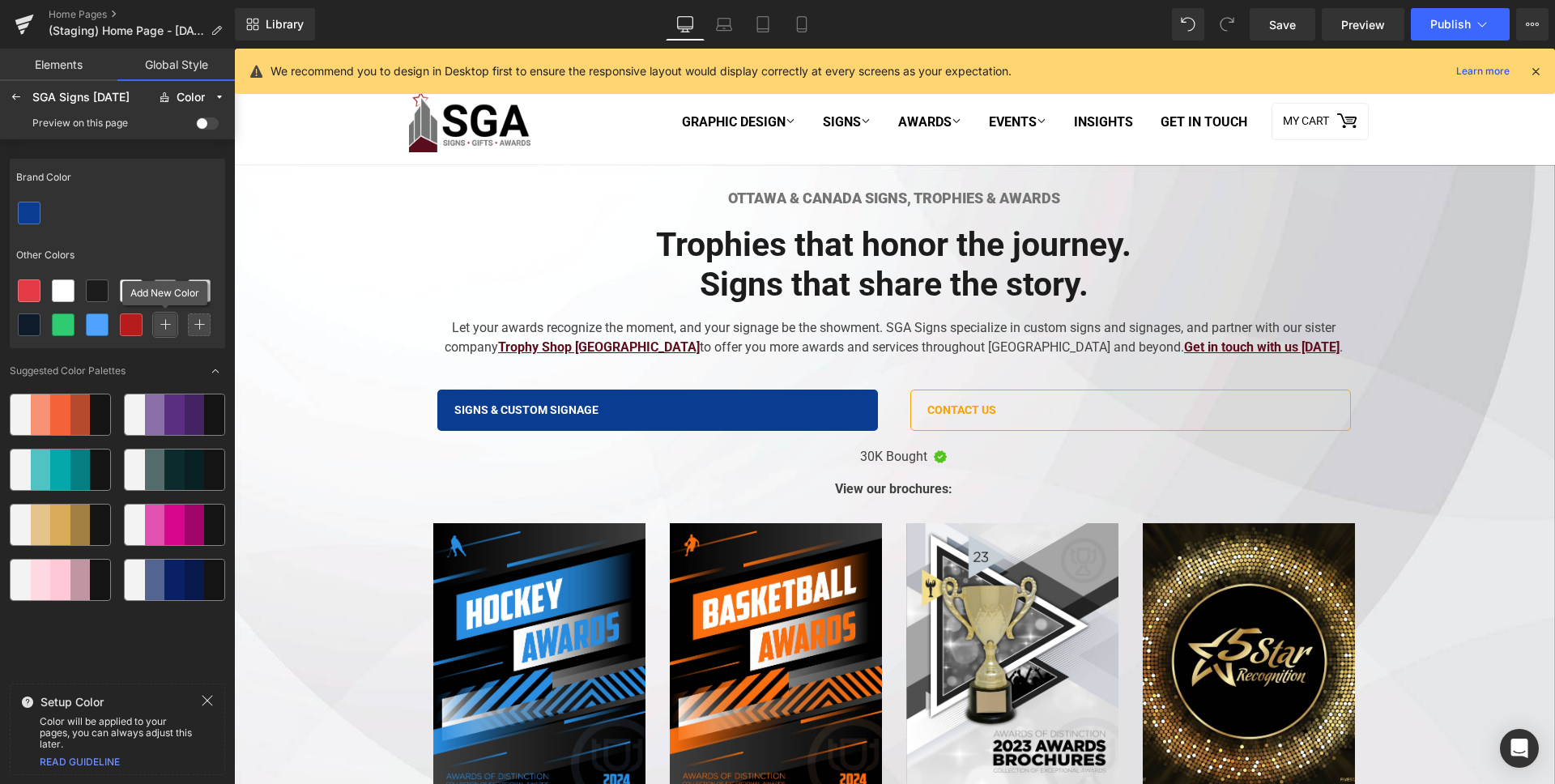
click at [174, 322] on div at bounding box center [165, 324] width 22 height 22
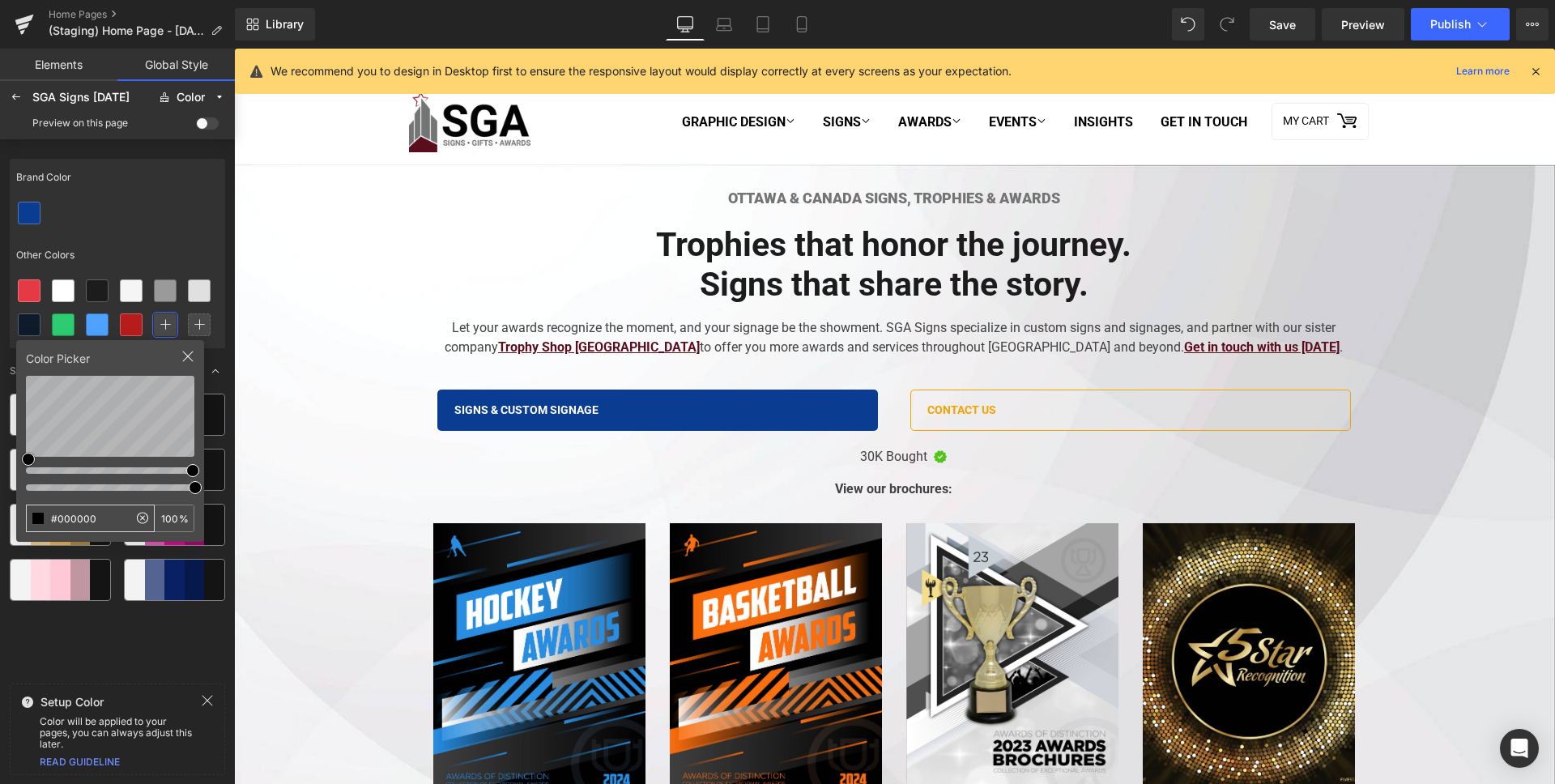
click at [120, 515] on input "#000000" at bounding box center [78, 519] width 101 height 26
type input "FF7043"
click at [180, 223] on div at bounding box center [117, 213] width 216 height 34
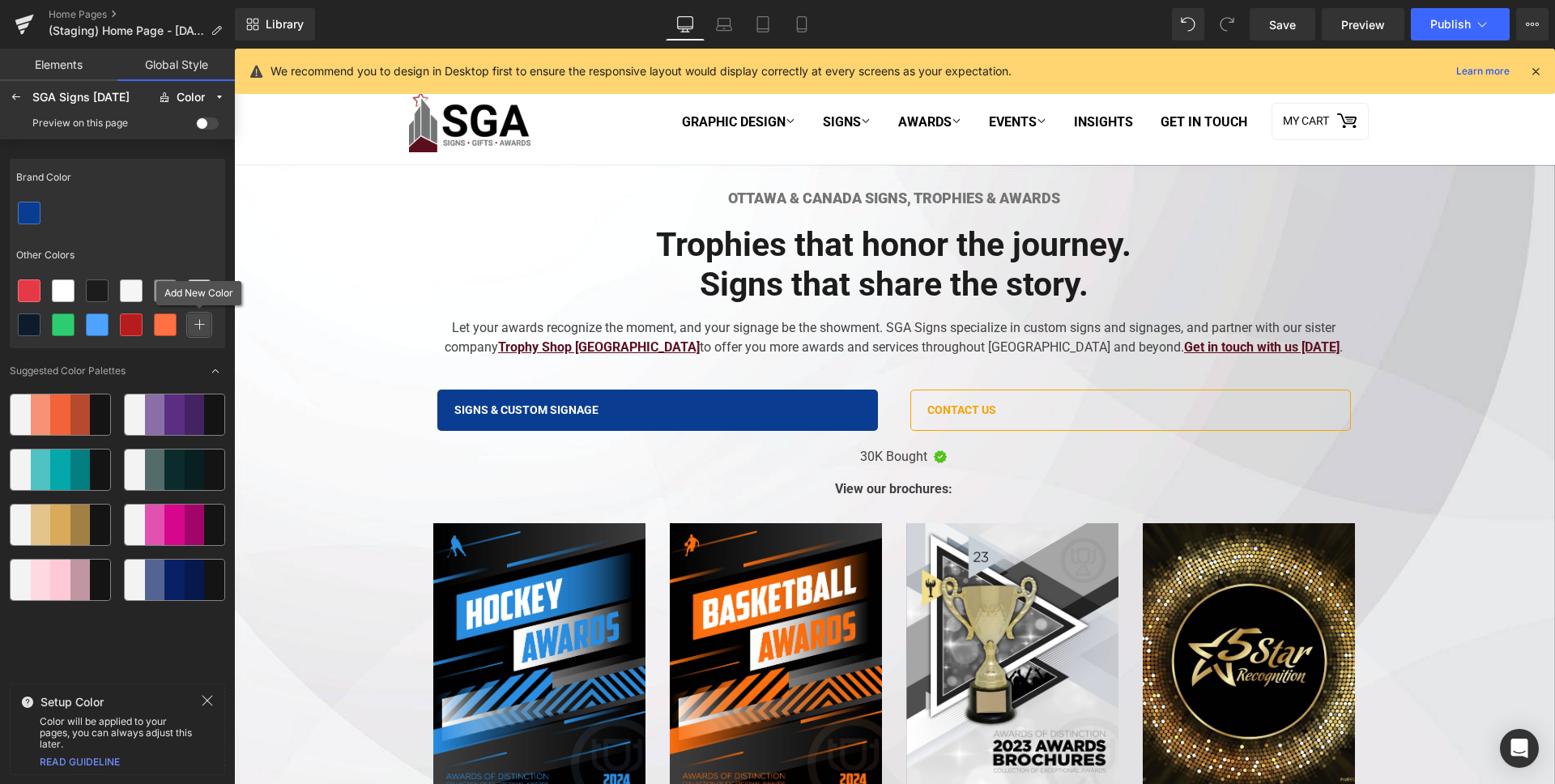
click at [206, 329] on div at bounding box center [199, 324] width 22 height 22
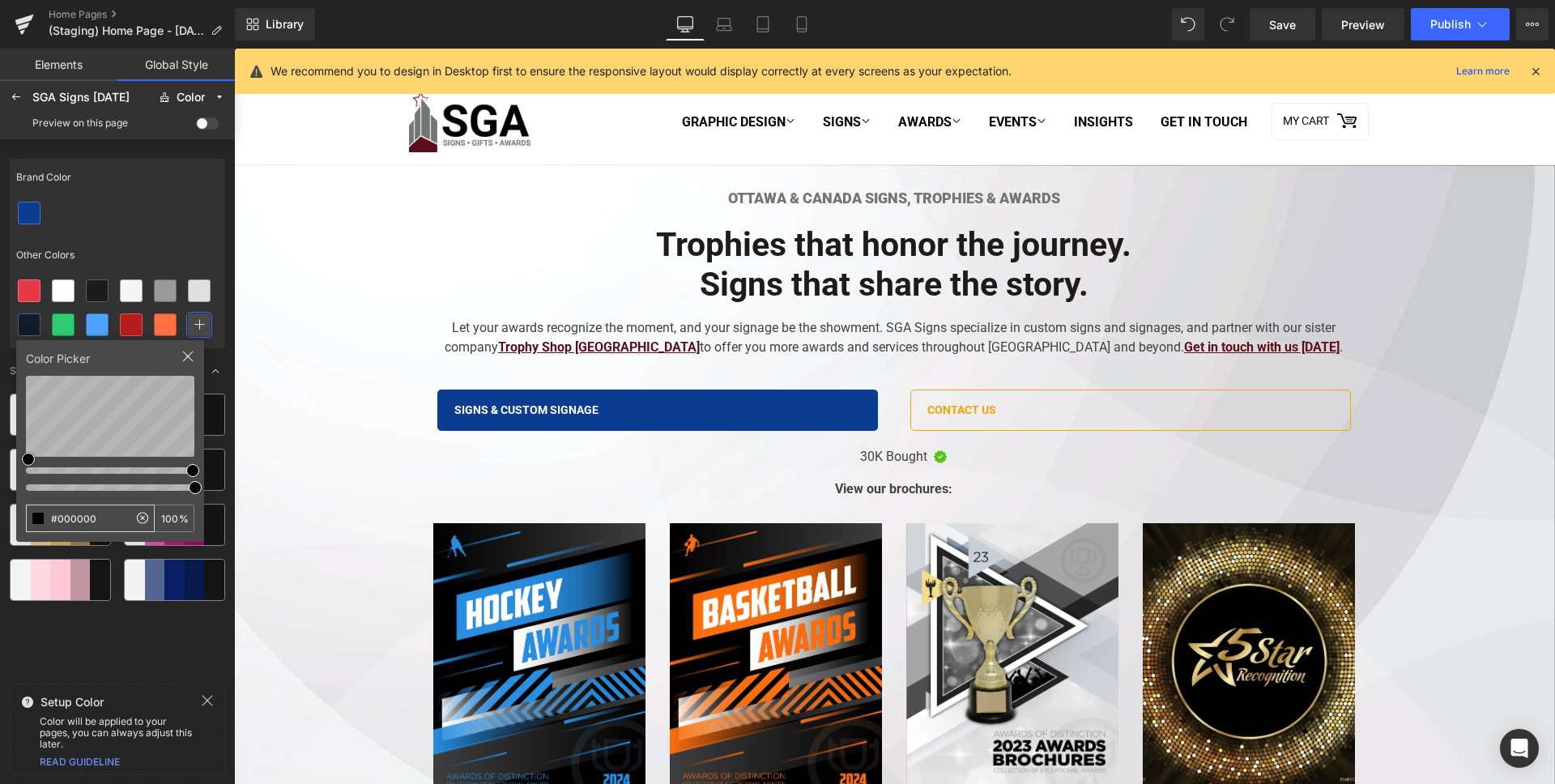
click at [71, 529] on input "#000000" at bounding box center [78, 519] width 101 height 26
type input "F4A300"
click at [165, 233] on div "Brand Color Other Colors" at bounding box center [117, 253] width 216 height 190
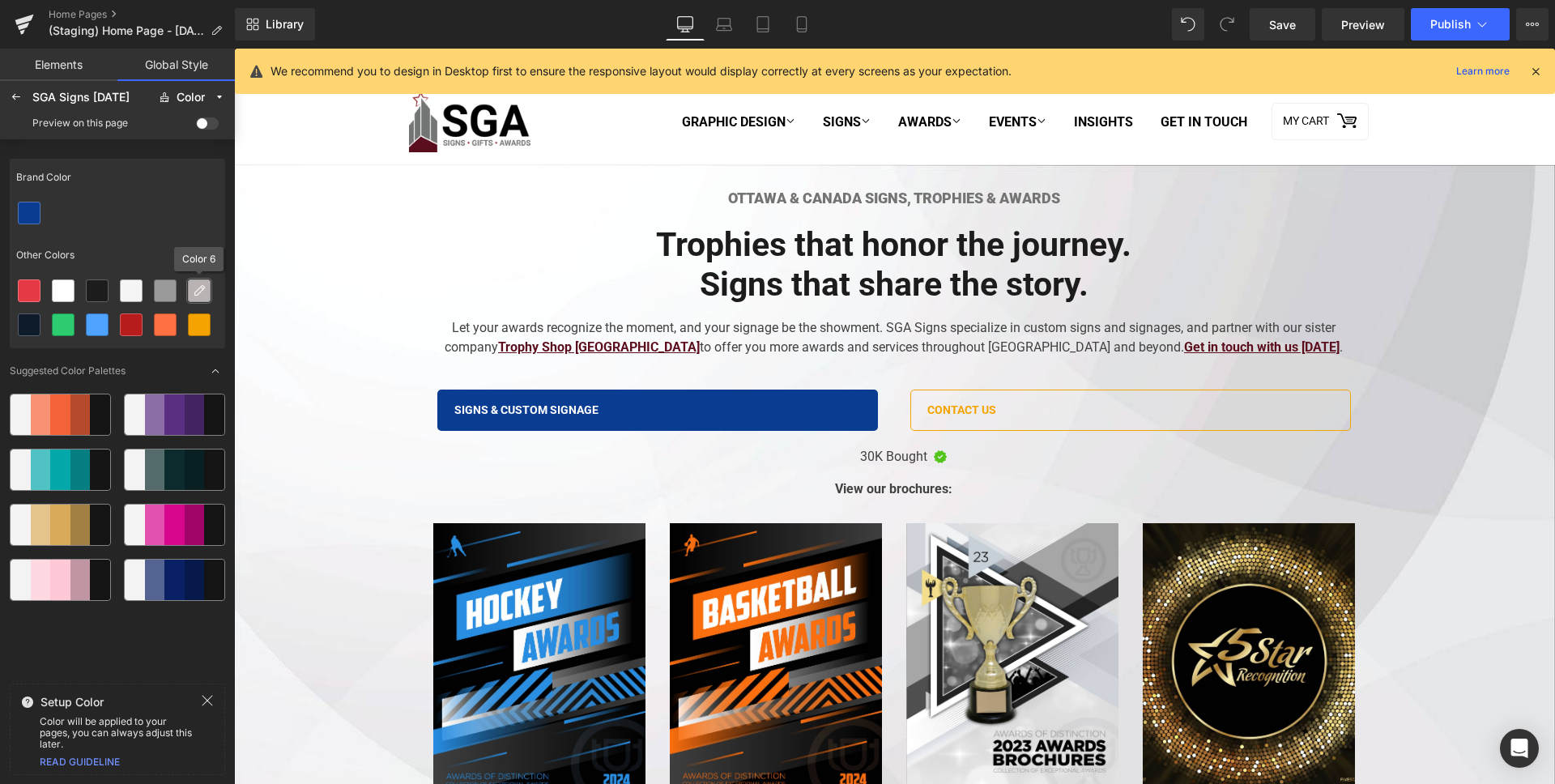
click at [203, 289] on icon at bounding box center [199, 291] width 13 height 13
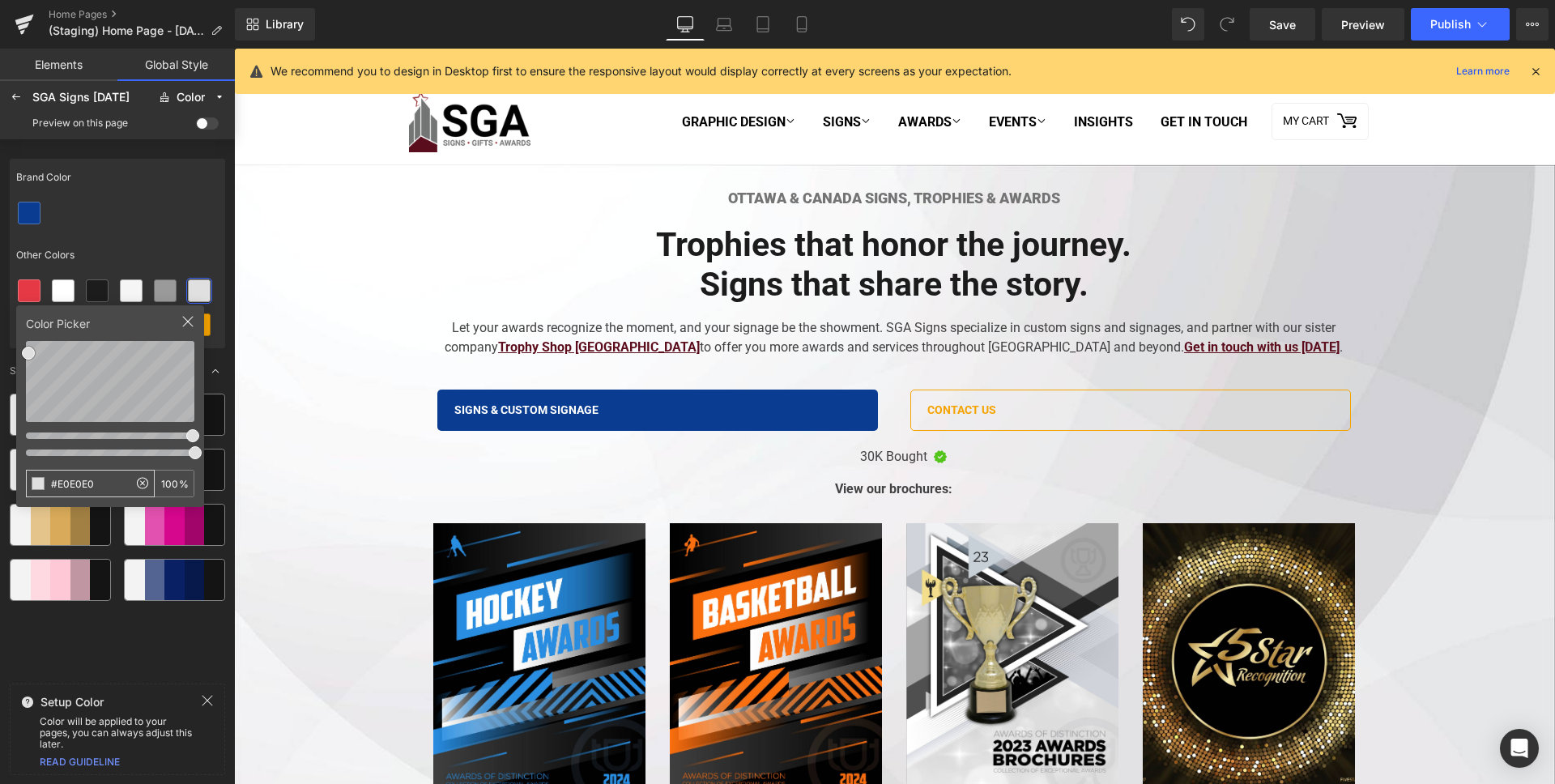
click at [109, 477] on input "#E0E0E0" at bounding box center [78, 484] width 101 height 26
click at [67, 479] on input "009688" at bounding box center [78, 484] width 101 height 26
type input "E0E0E0"
click at [185, 247] on div "Other Colors" at bounding box center [117, 255] width 216 height 37
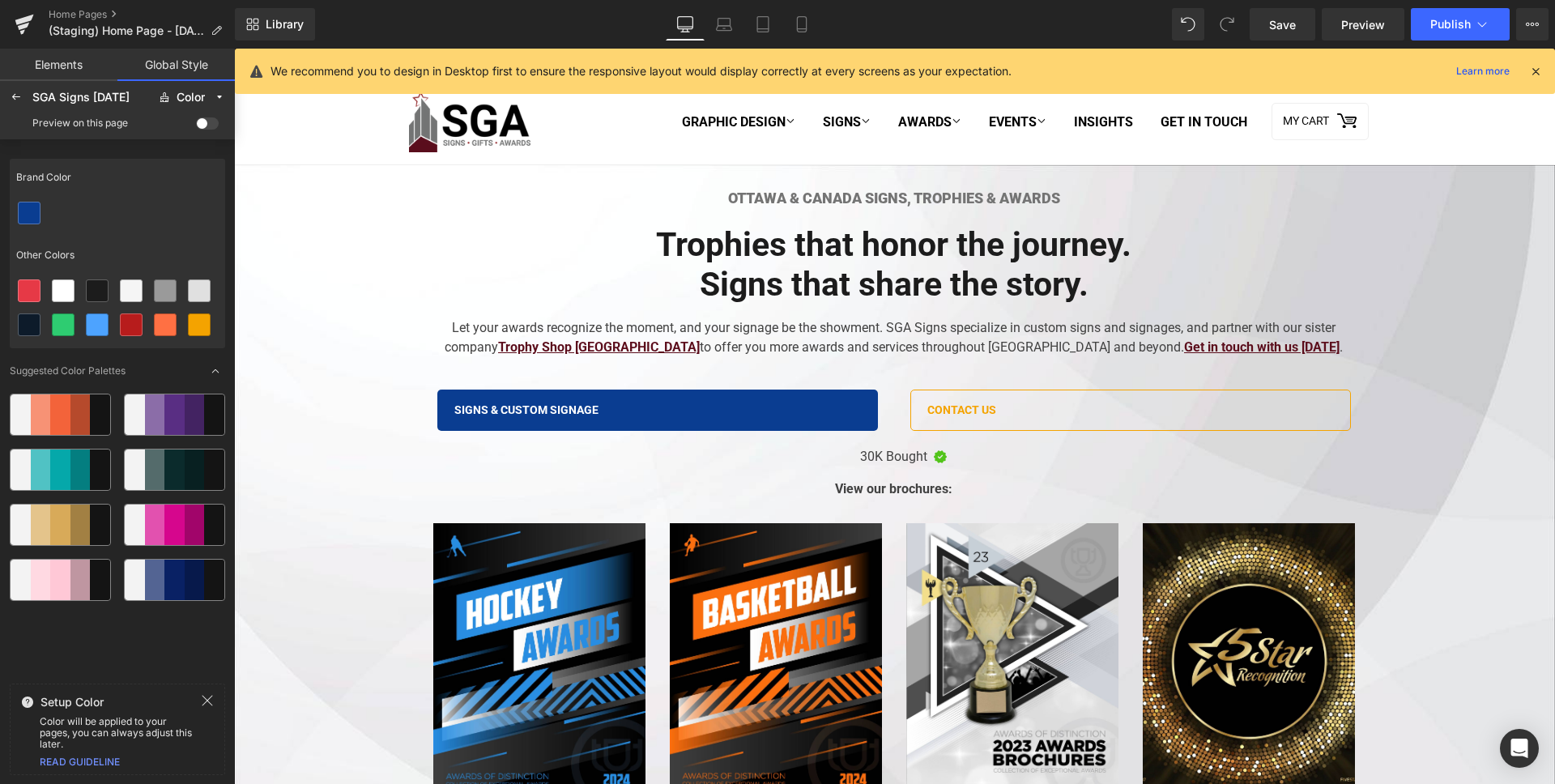
click at [209, 129] on span at bounding box center [207, 123] width 22 height 12
click at [196, 126] on input "checkbox" at bounding box center [196, 126] width 0 height 0
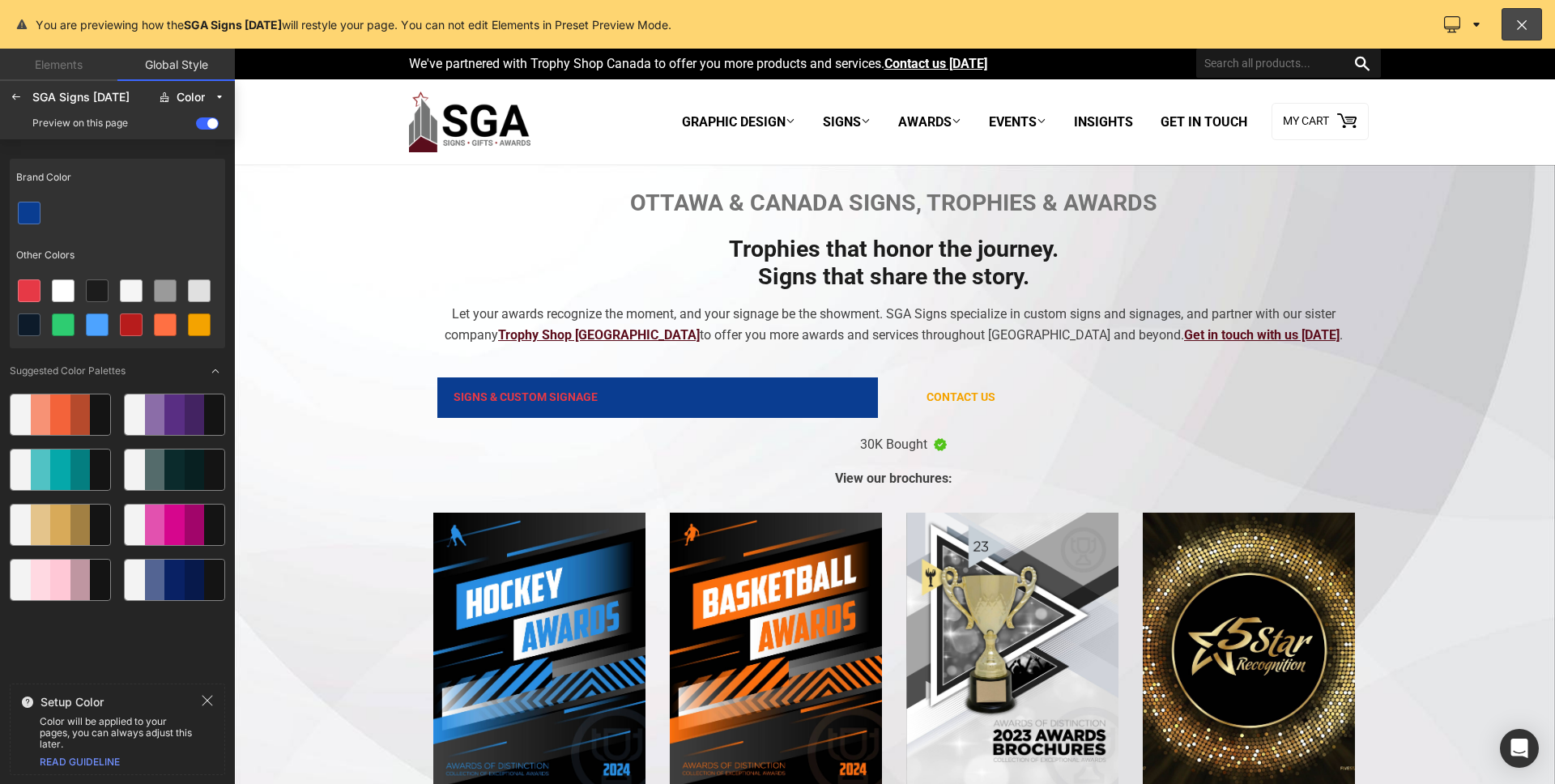
click at [204, 126] on span at bounding box center [207, 123] width 22 height 12
click at [196, 126] on input "checkbox" at bounding box center [196, 126] width 0 height 0
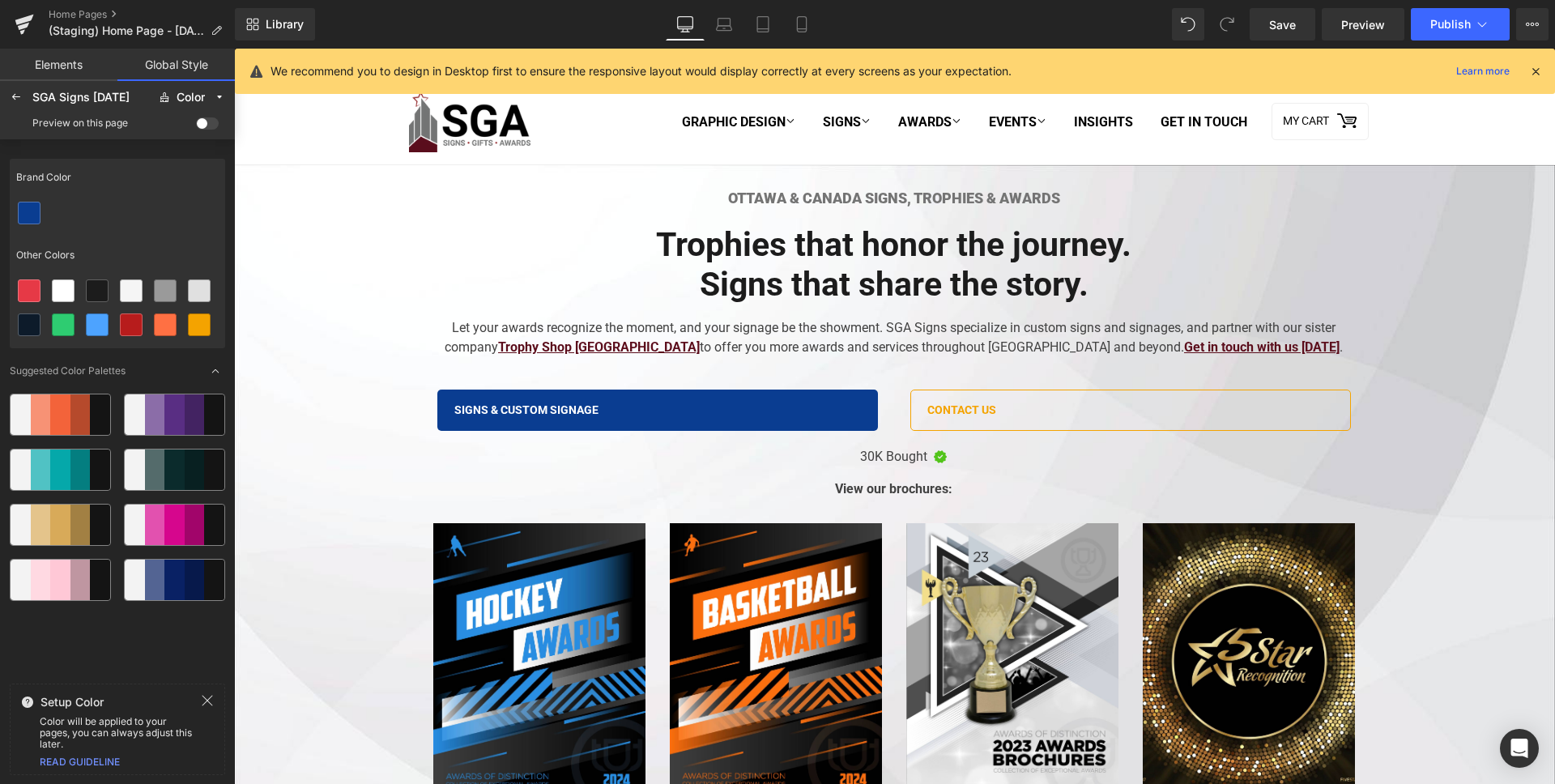
click at [204, 126] on span at bounding box center [207, 123] width 22 height 12
click at [196, 126] on input "checkbox" at bounding box center [196, 126] width 0 height 0
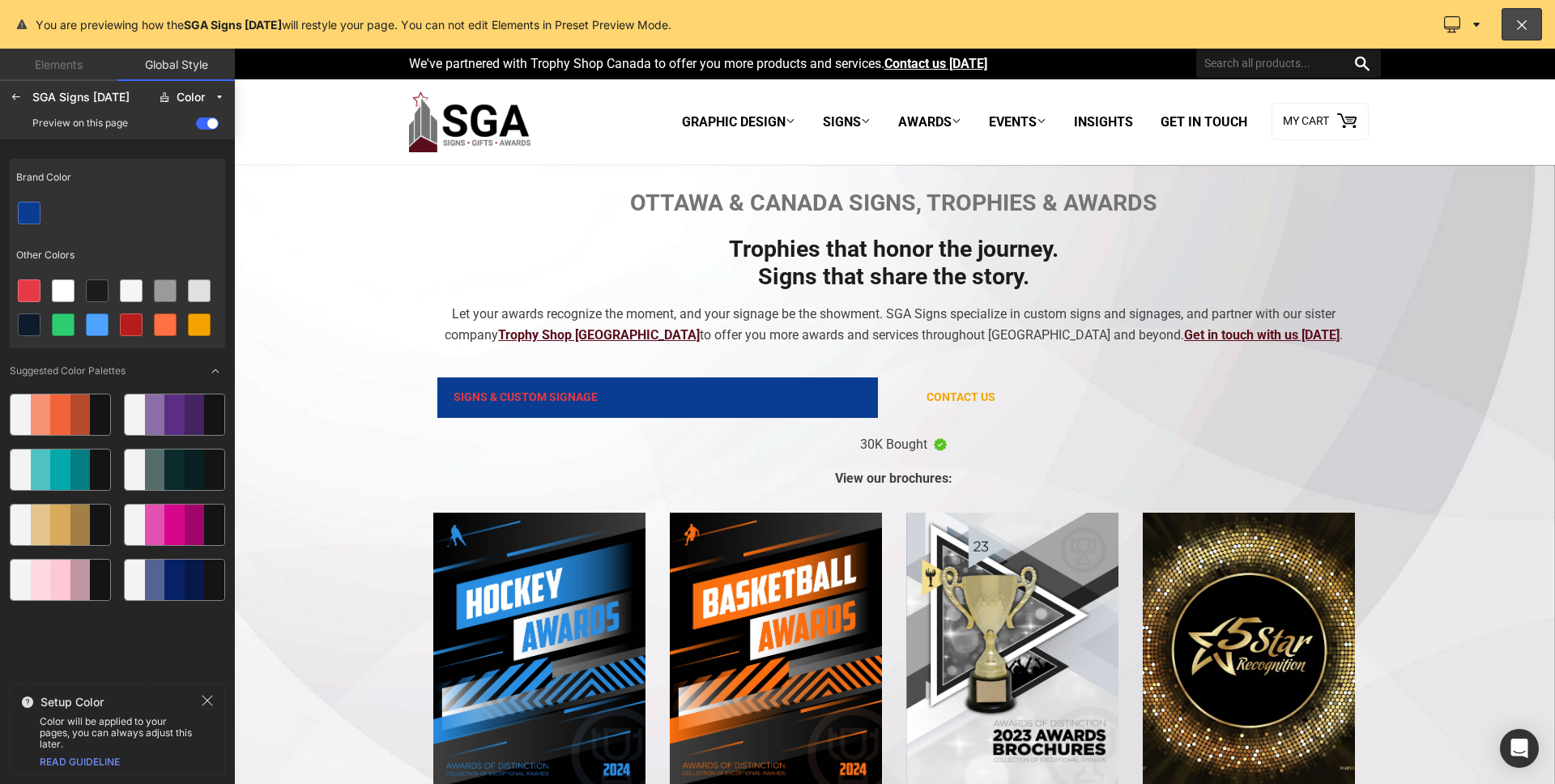
click at [204, 123] on span at bounding box center [207, 123] width 22 height 12
click at [196, 126] on input "checkbox" at bounding box center [196, 126] width 0 height 0
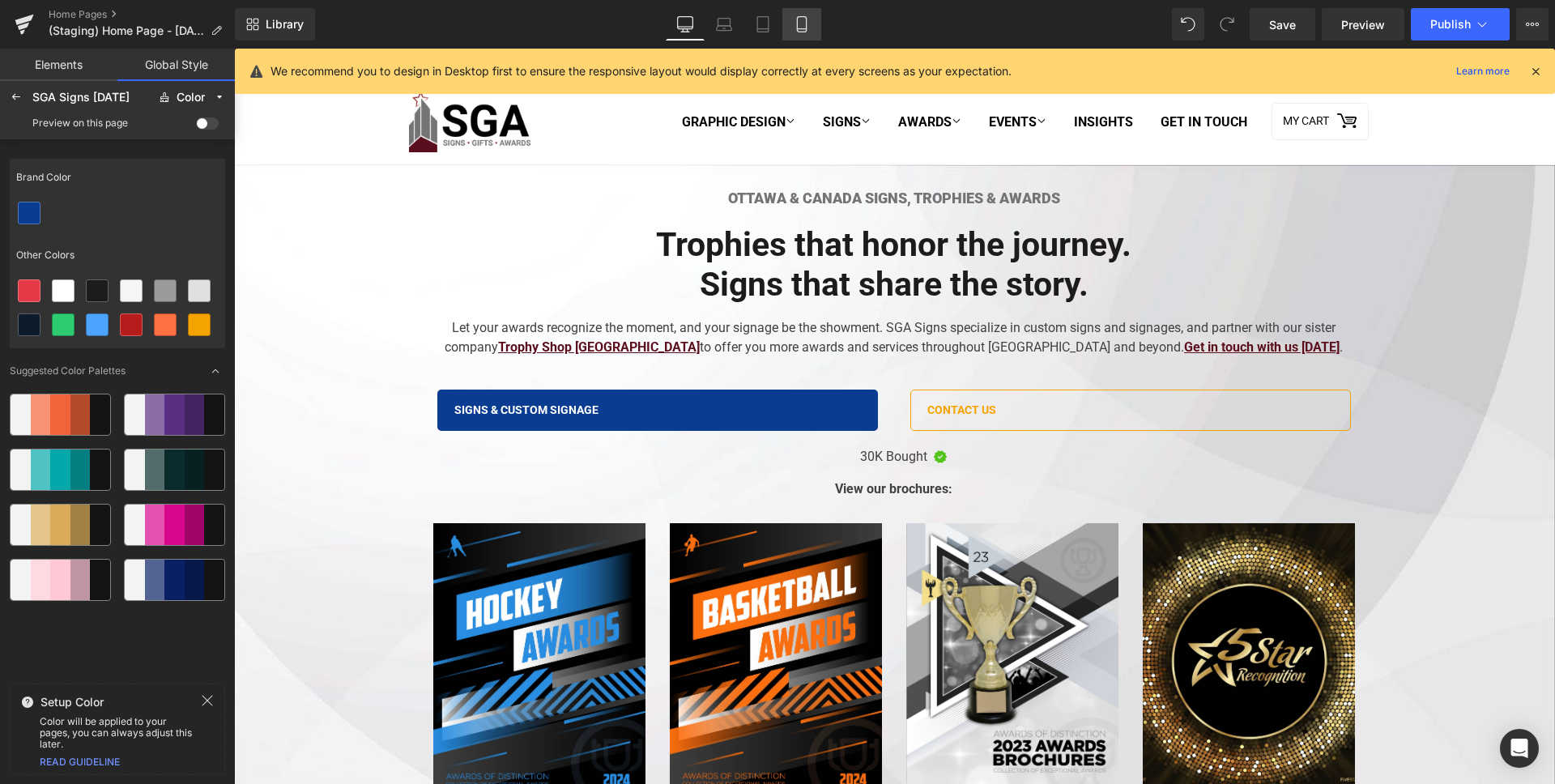
click at [807, 32] on icon at bounding box center [801, 23] width 16 height 16
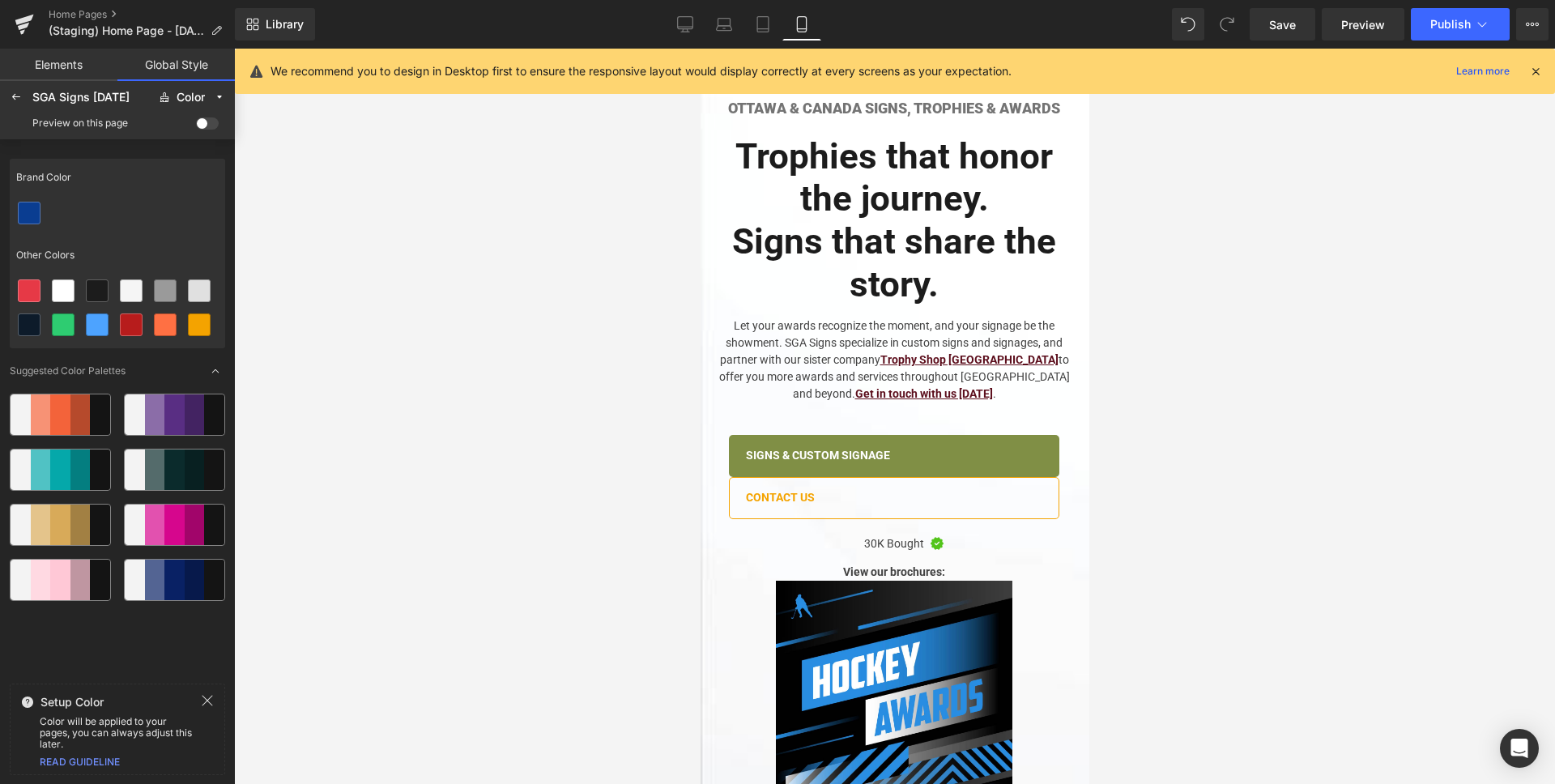
scroll to position [118, 0]
click at [209, 131] on div "Preview on this page" at bounding box center [117, 123] width 228 height 26
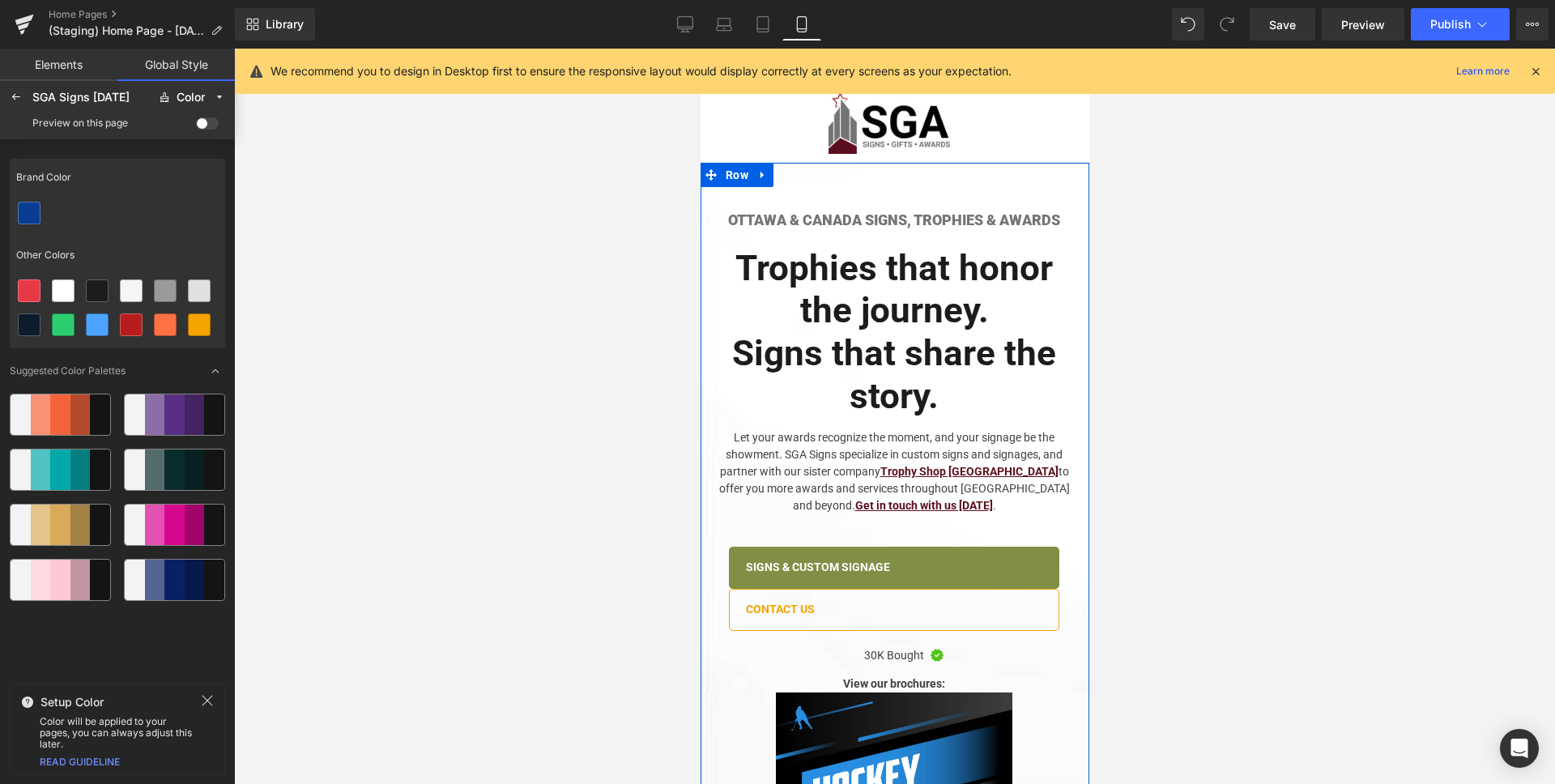
scroll to position [0, 0]
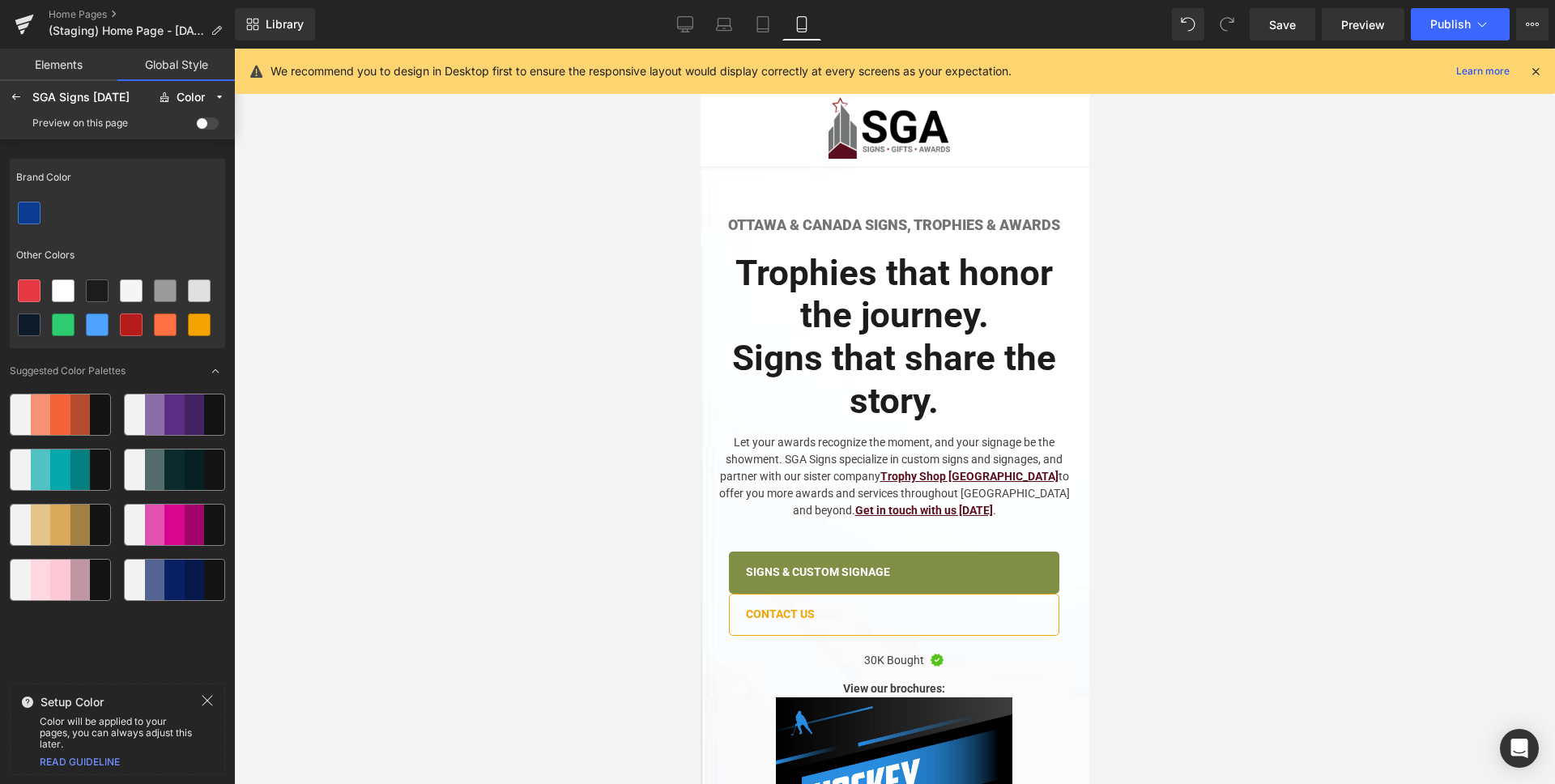
click at [209, 126] on span at bounding box center [207, 123] width 22 height 12
click at [196, 126] on input "checkbox" at bounding box center [196, 126] width 0 height 0
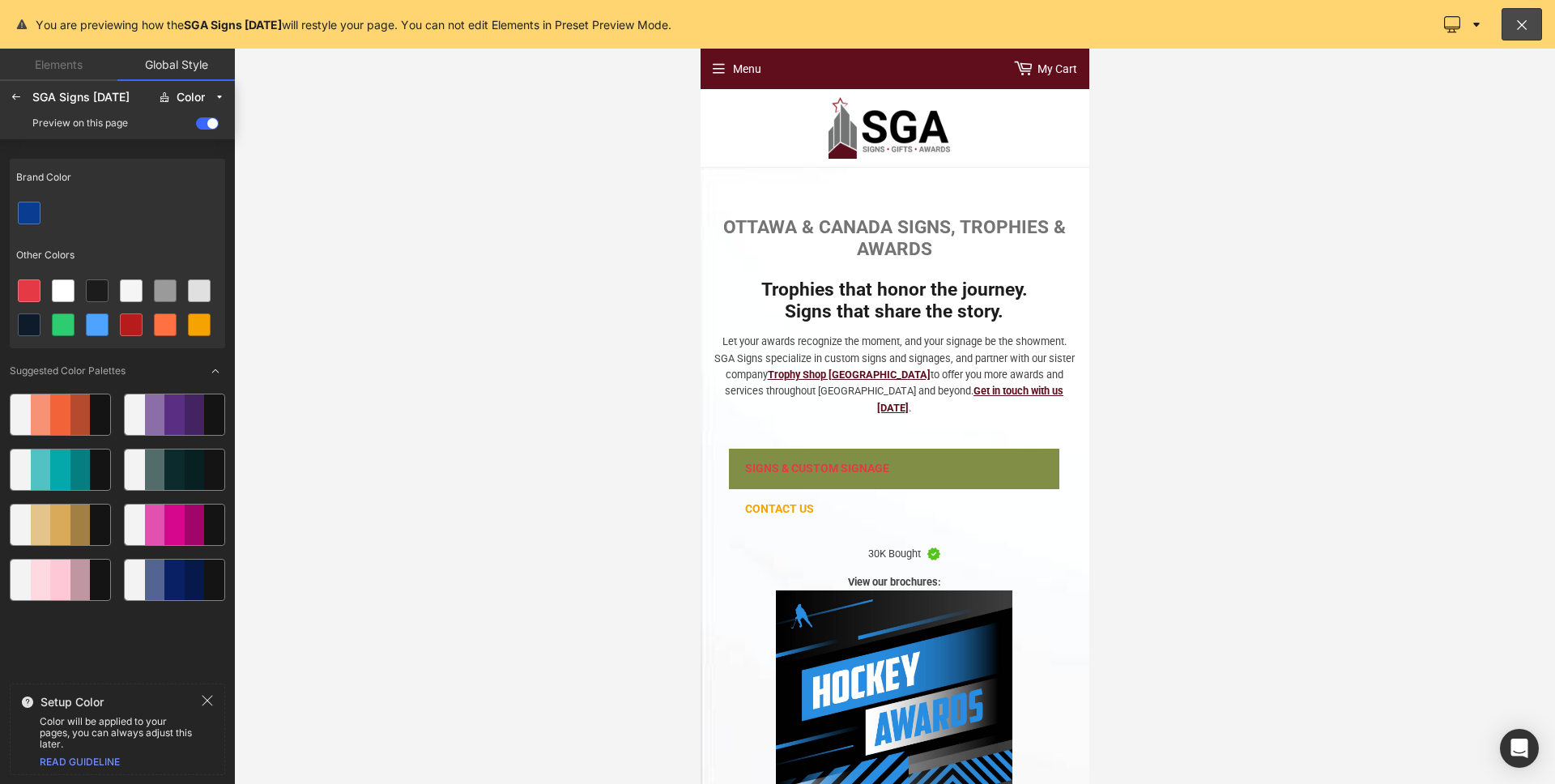
click at [209, 126] on span at bounding box center [207, 123] width 22 height 12
click at [196, 126] on input "checkbox" at bounding box center [196, 126] width 0 height 0
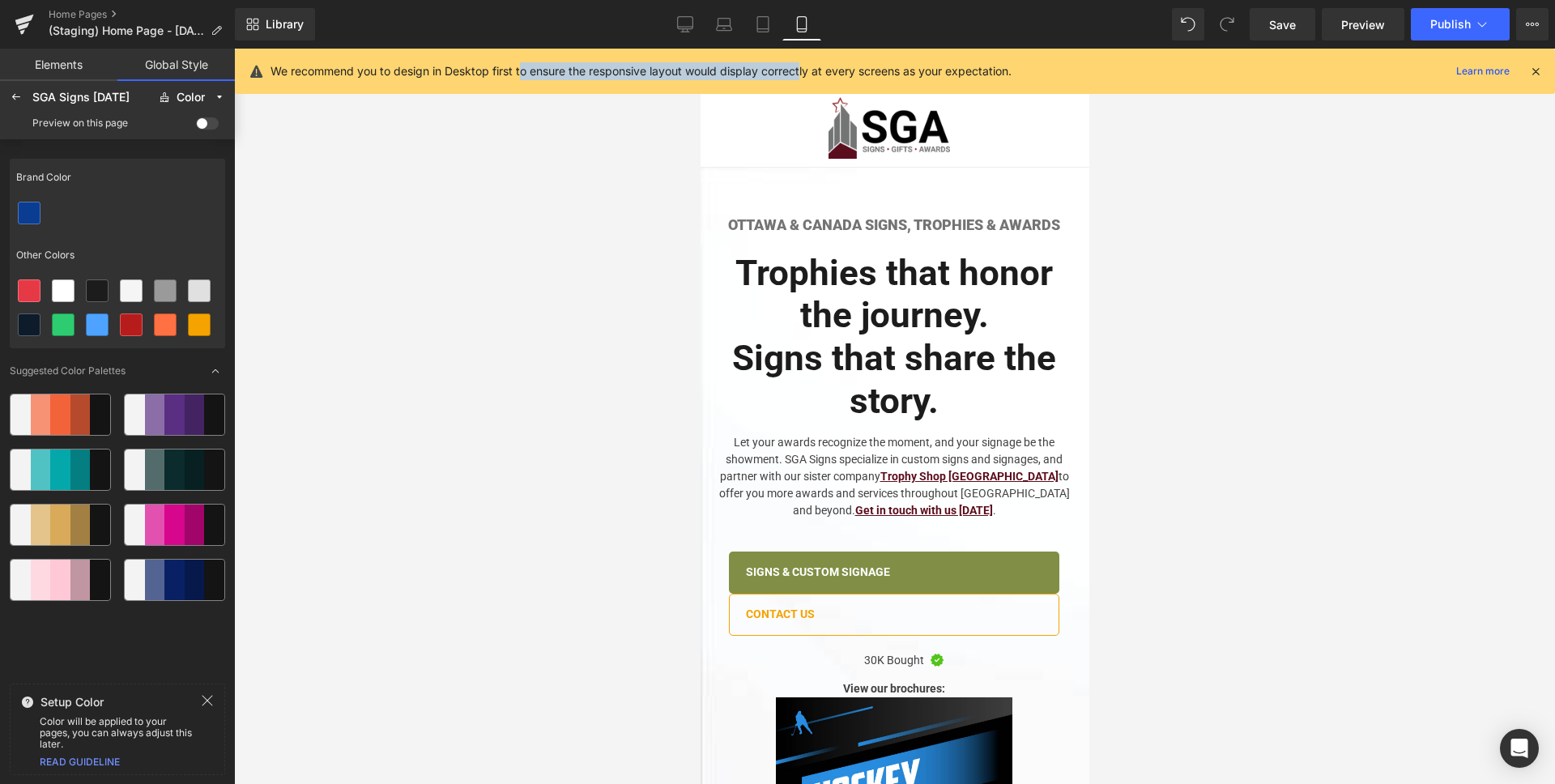
drag, startPoint x: 523, startPoint y: 70, endPoint x: 809, endPoint y: 65, distance: 286.0
click at [809, 65] on p "We recommend you to design in Desktop first to ensure the responsive layout wou…" at bounding box center [640, 71] width 741 height 18
click at [681, 21] on icon at bounding box center [685, 23] width 16 height 16
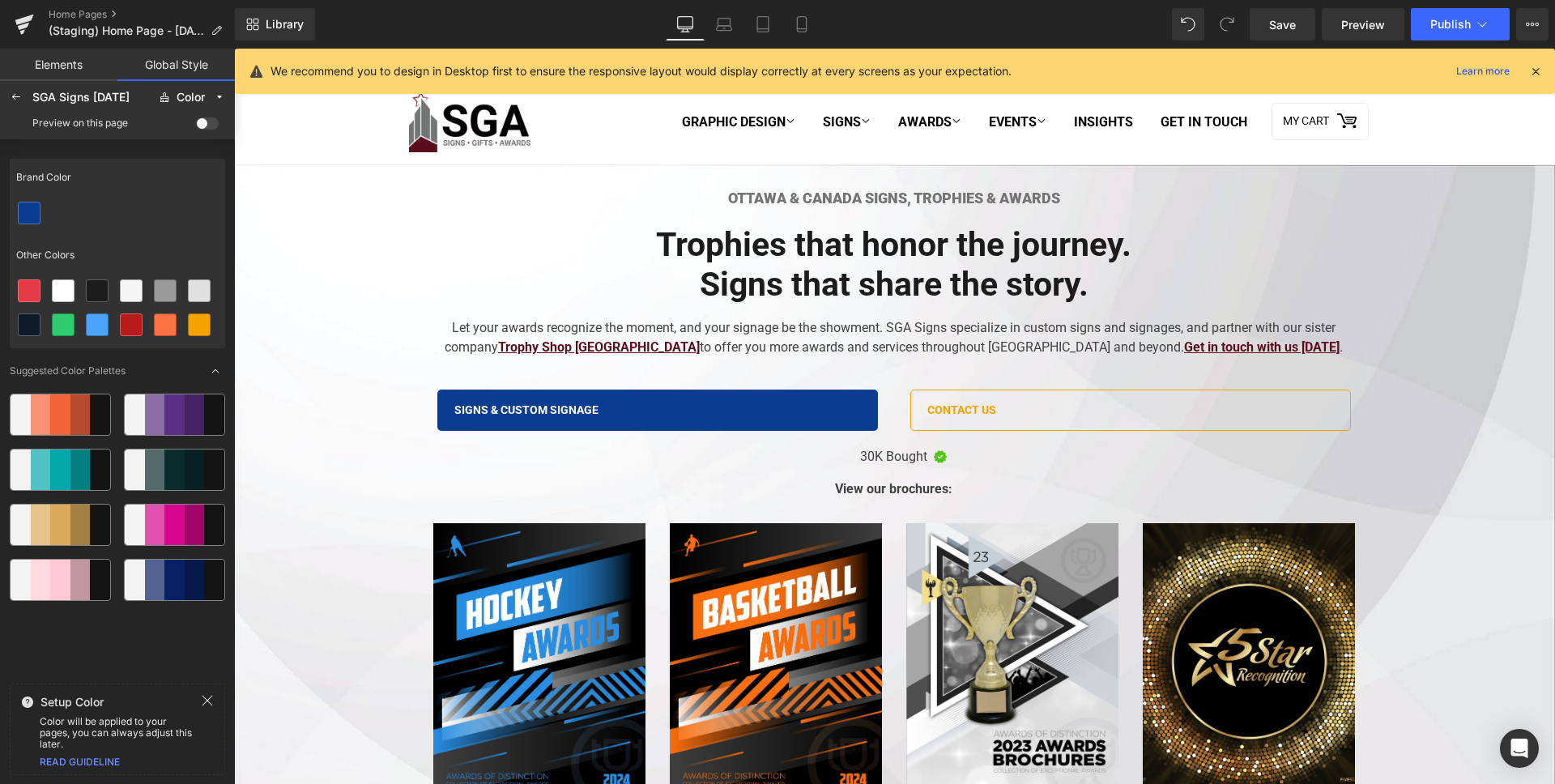
click at [200, 127] on span at bounding box center [207, 123] width 22 height 12
click at [196, 126] on input "checkbox" at bounding box center [196, 126] width 0 height 0
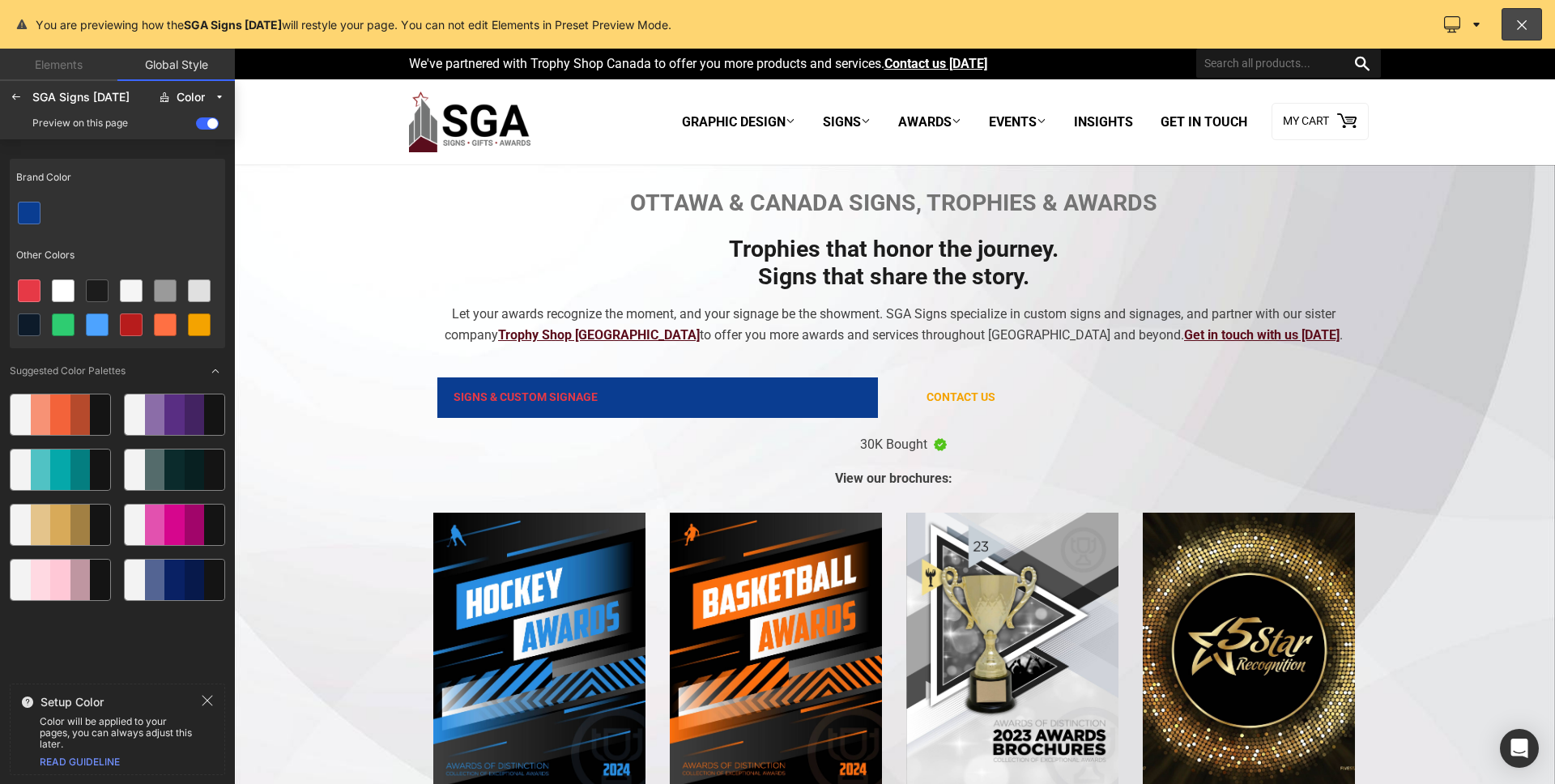
click at [200, 127] on span at bounding box center [207, 123] width 22 height 12
click at [196, 126] on input "checkbox" at bounding box center [196, 126] width 0 height 0
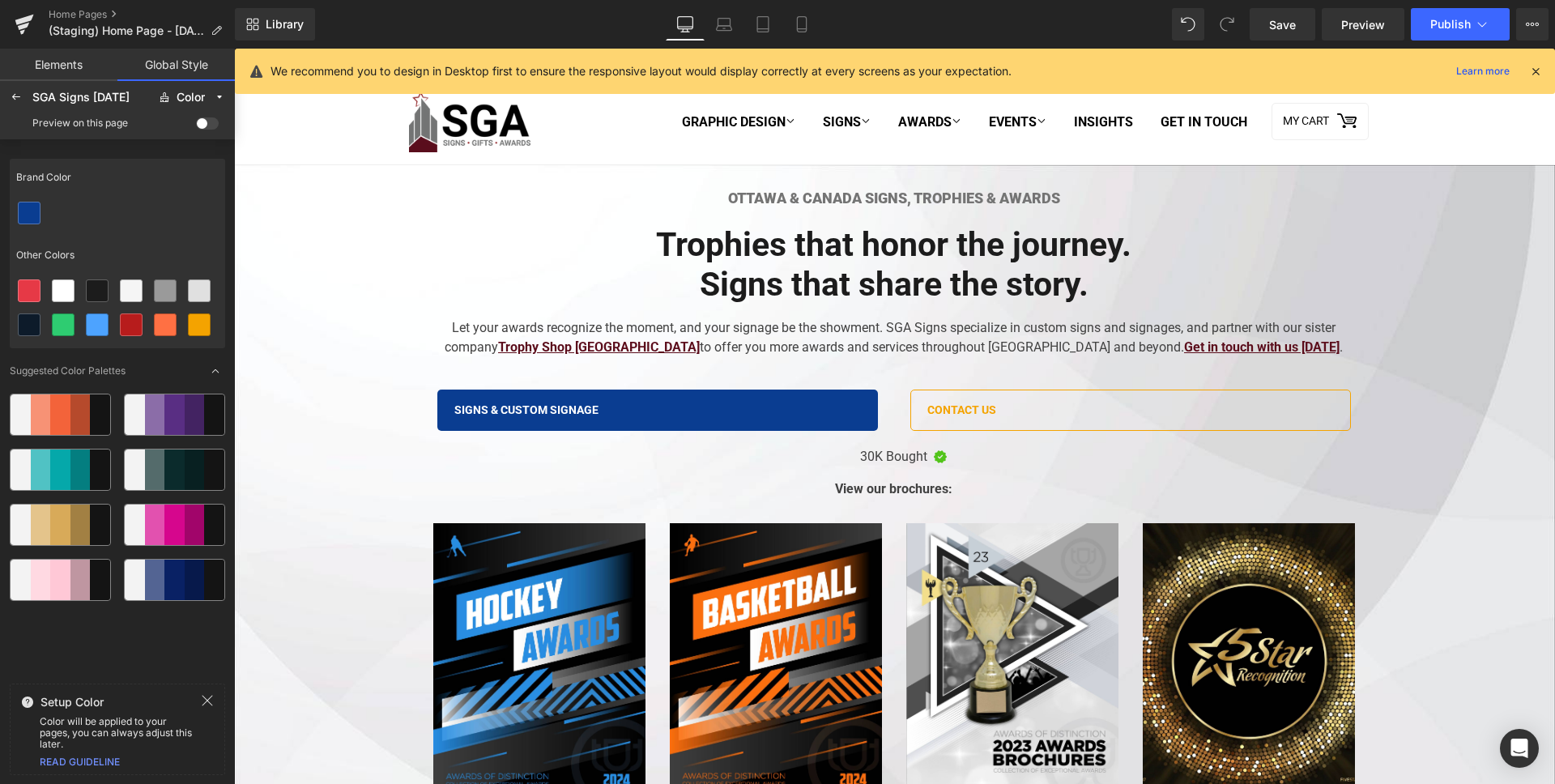
click at [202, 702] on icon at bounding box center [207, 701] width 13 height 13
click at [198, 93] on div "Color" at bounding box center [191, 97] width 28 height 12
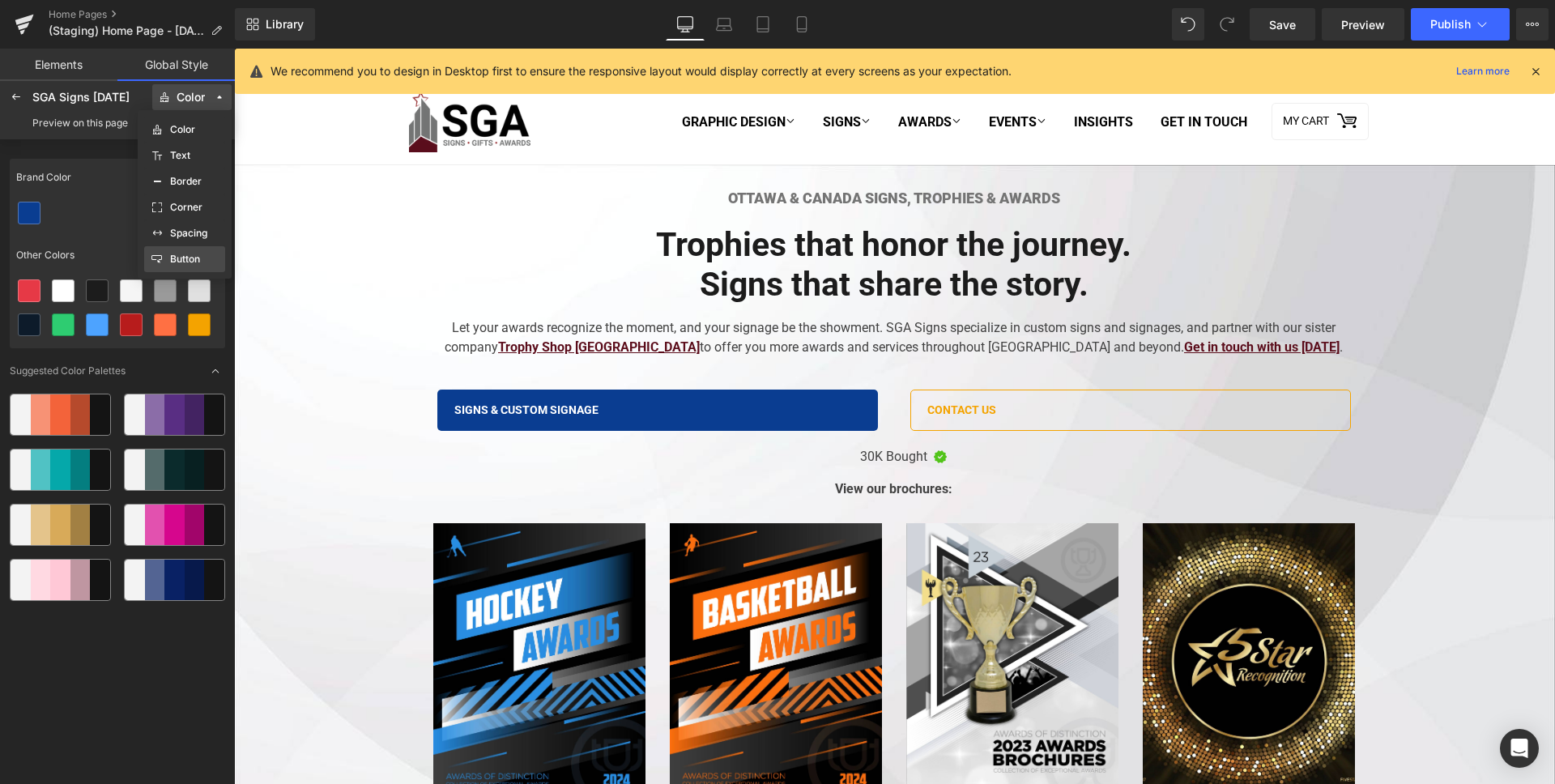
click at [192, 254] on label "Button" at bounding box center [185, 259] width 30 height 11
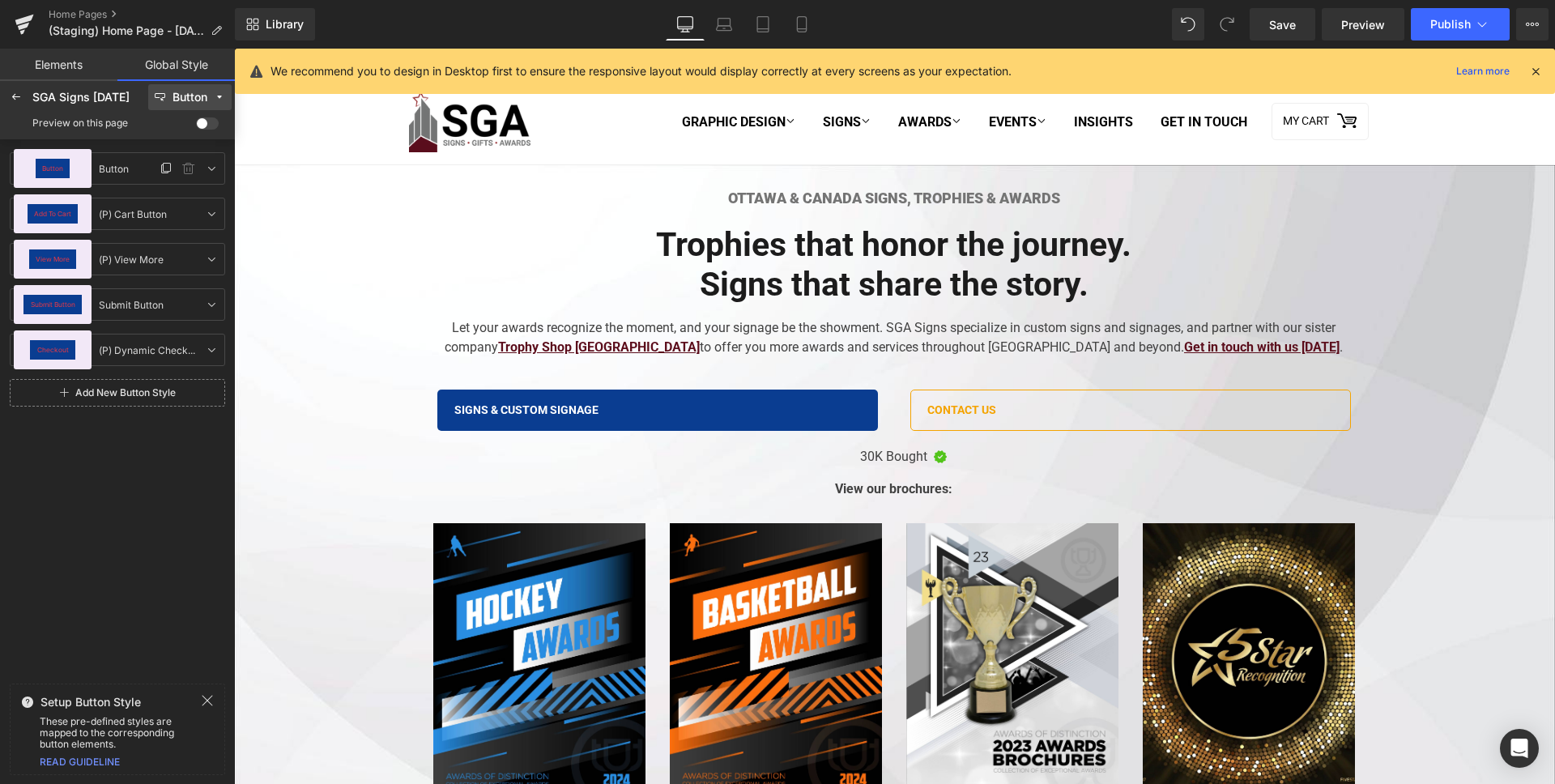
click at [138, 174] on div "Button Button" at bounding box center [123, 168] width 64 height 20
click at [62, 169] on span "Button" at bounding box center [52, 168] width 21 height 7
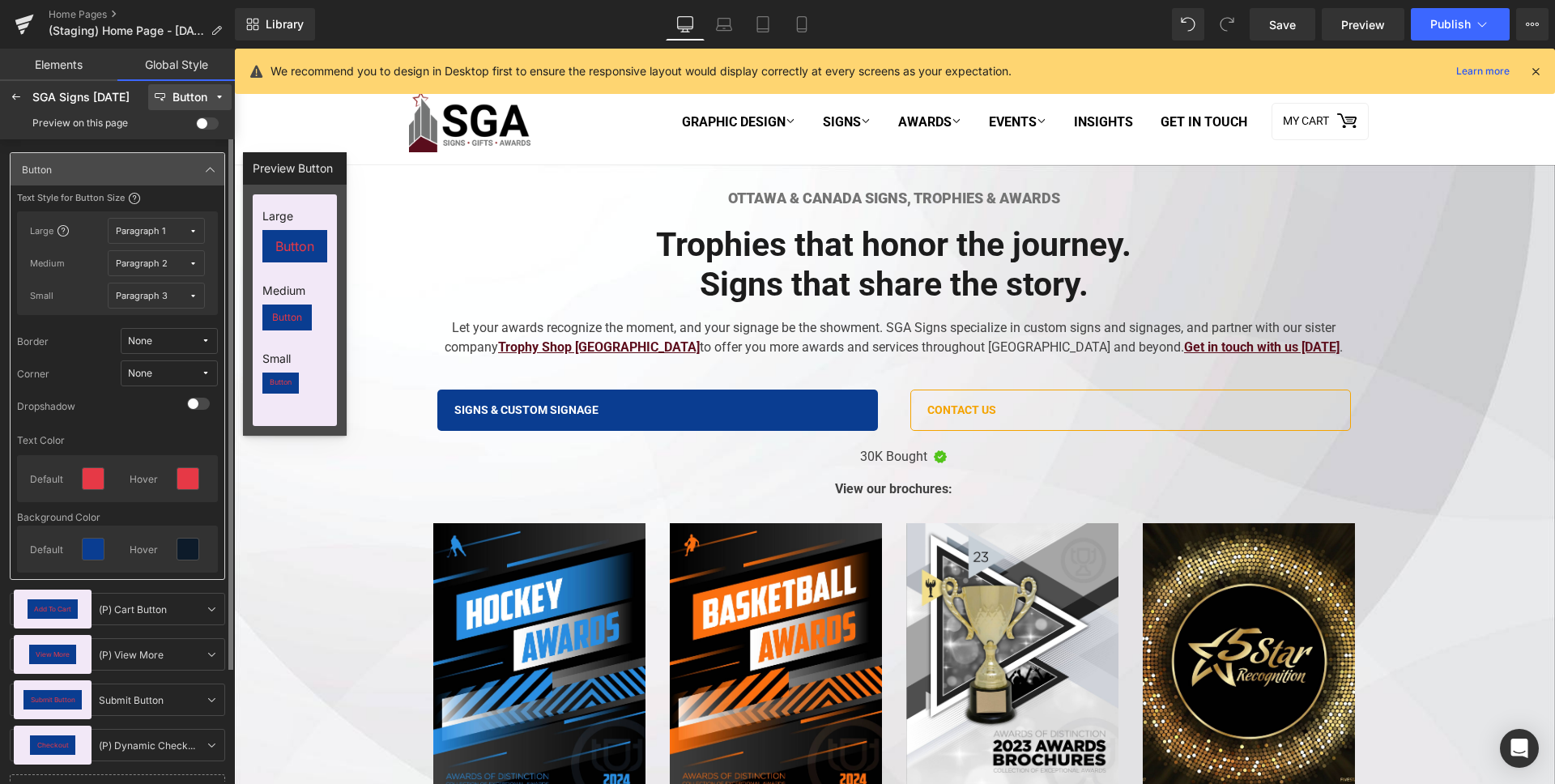
click at [58, 483] on div "Default" at bounding box center [47, 479] width 34 height 17
click at [95, 486] on div at bounding box center [93, 478] width 21 height 21
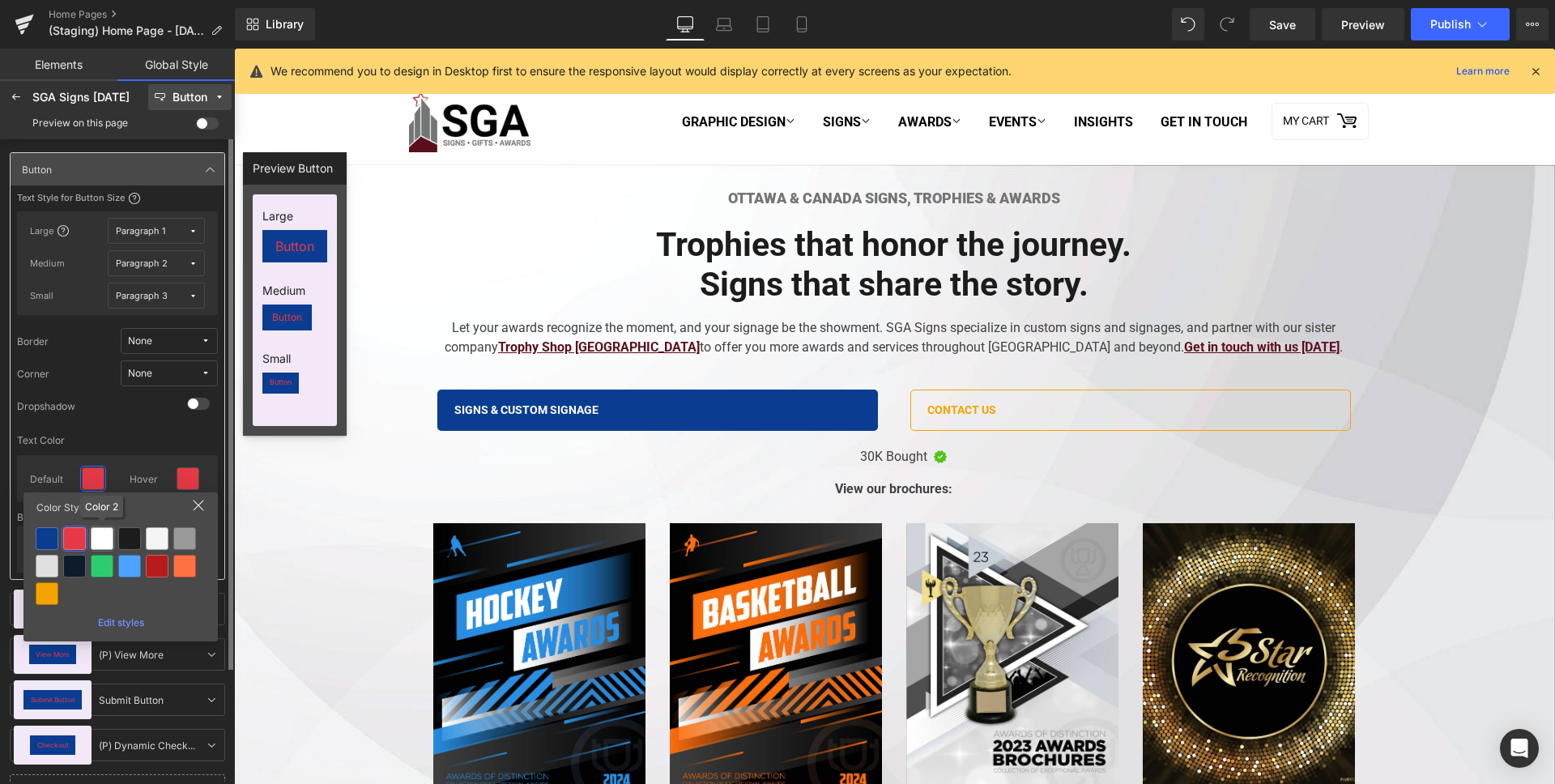
click at [108, 537] on div at bounding box center [102, 538] width 22 height 22
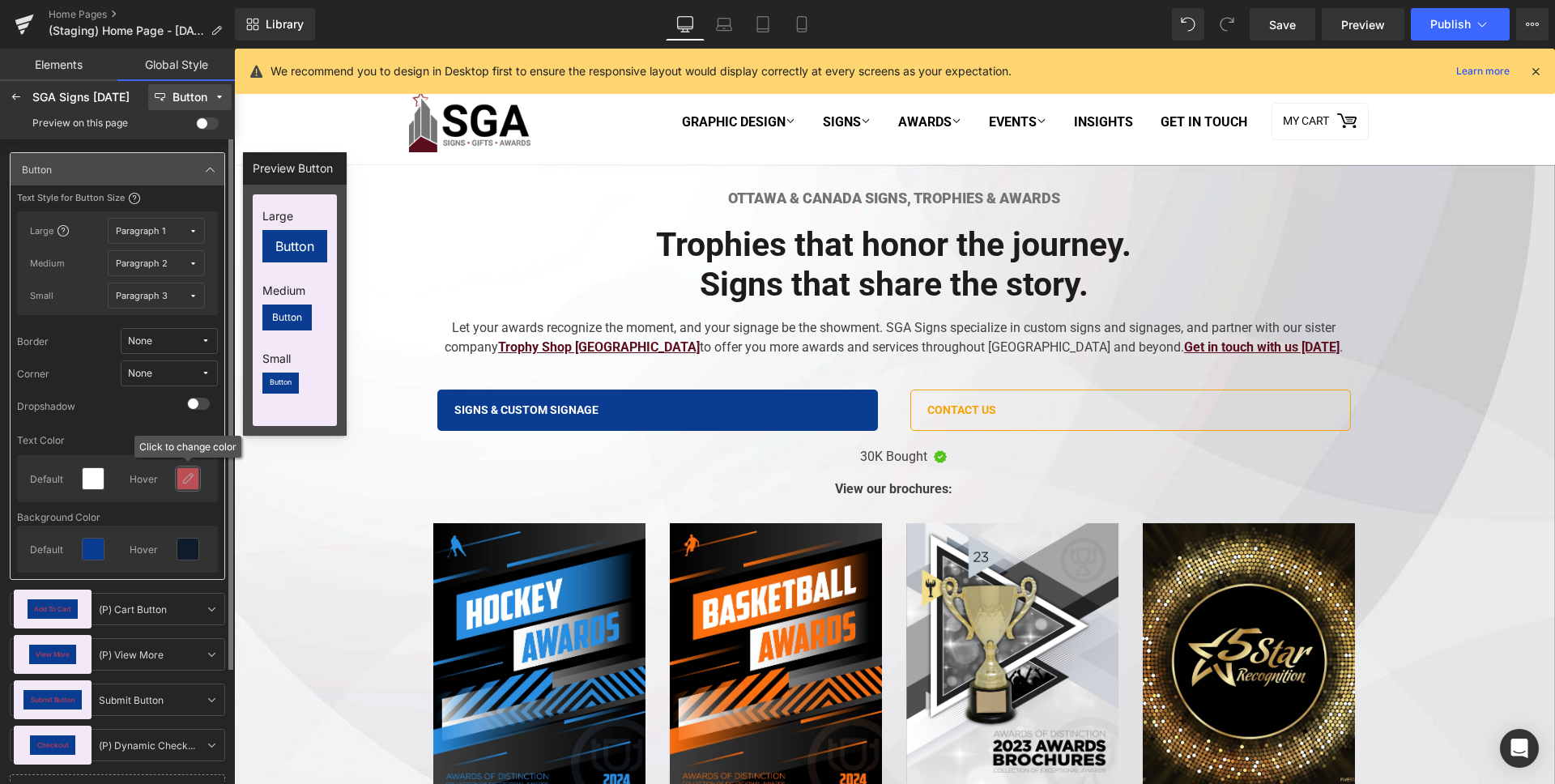
click at [182, 480] on icon at bounding box center [188, 478] width 13 height 13
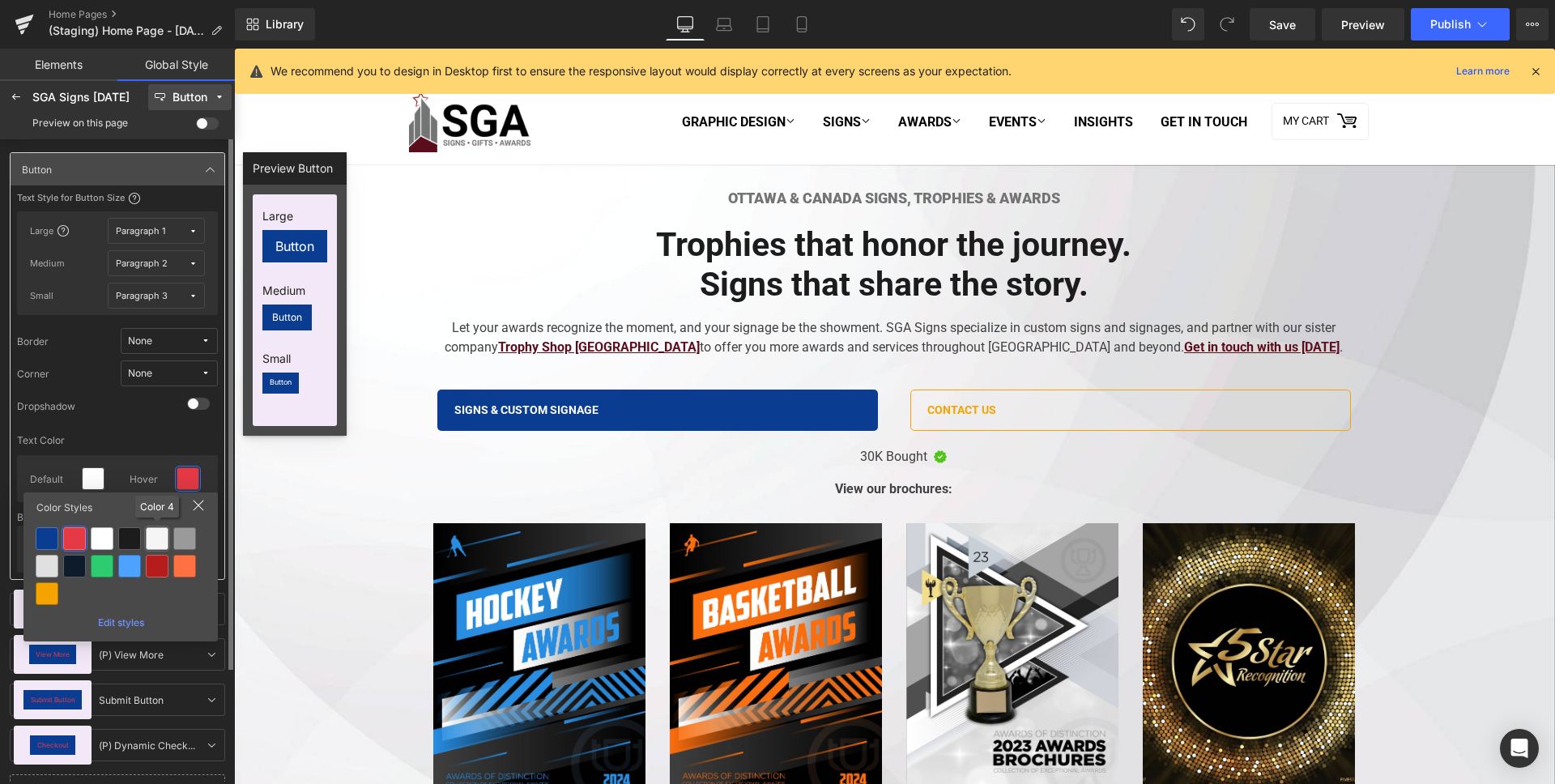
click at [161, 533] on div at bounding box center [157, 538] width 22 height 22
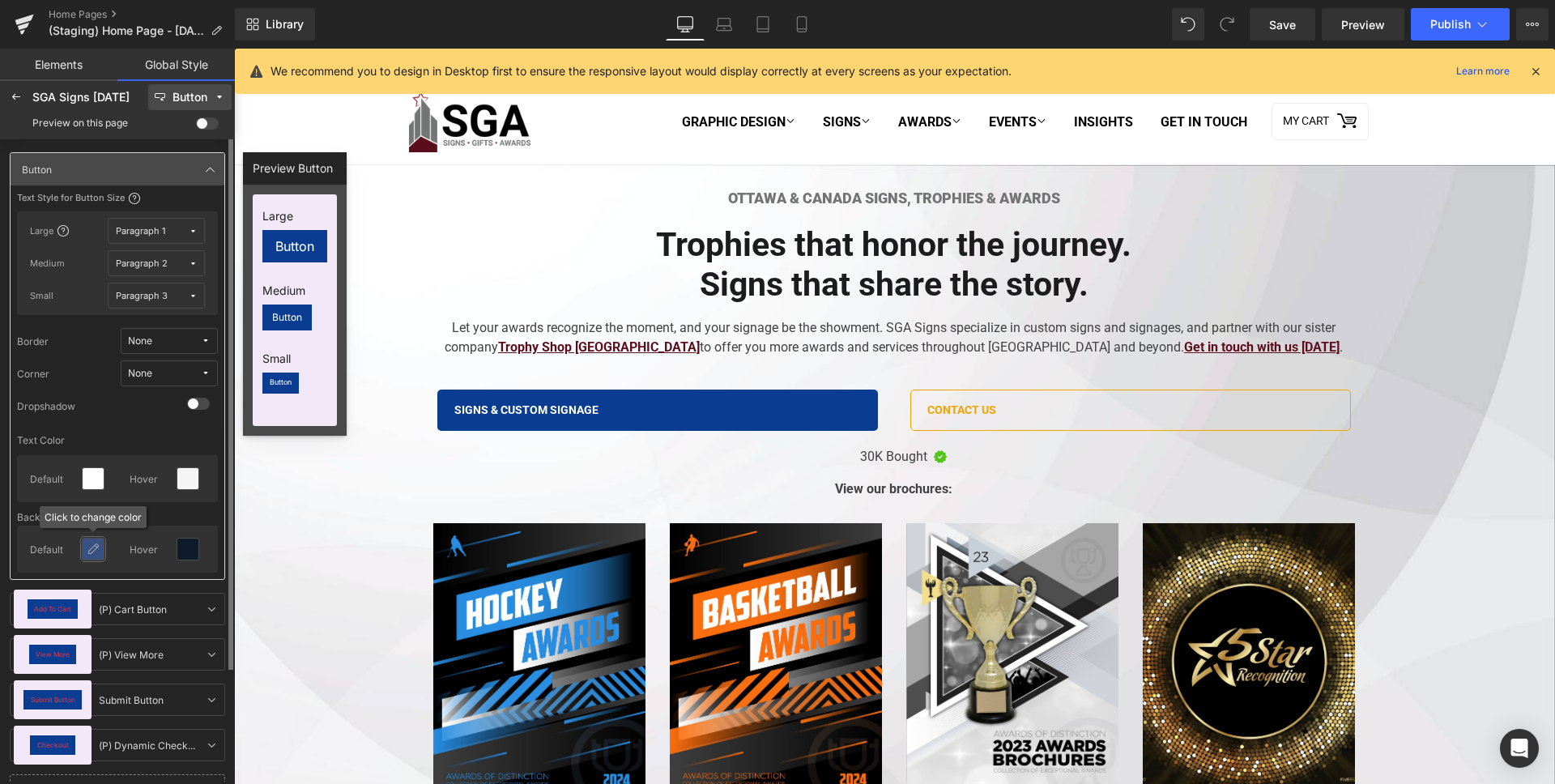
click at [100, 549] on div at bounding box center [93, 549] width 21 height 21
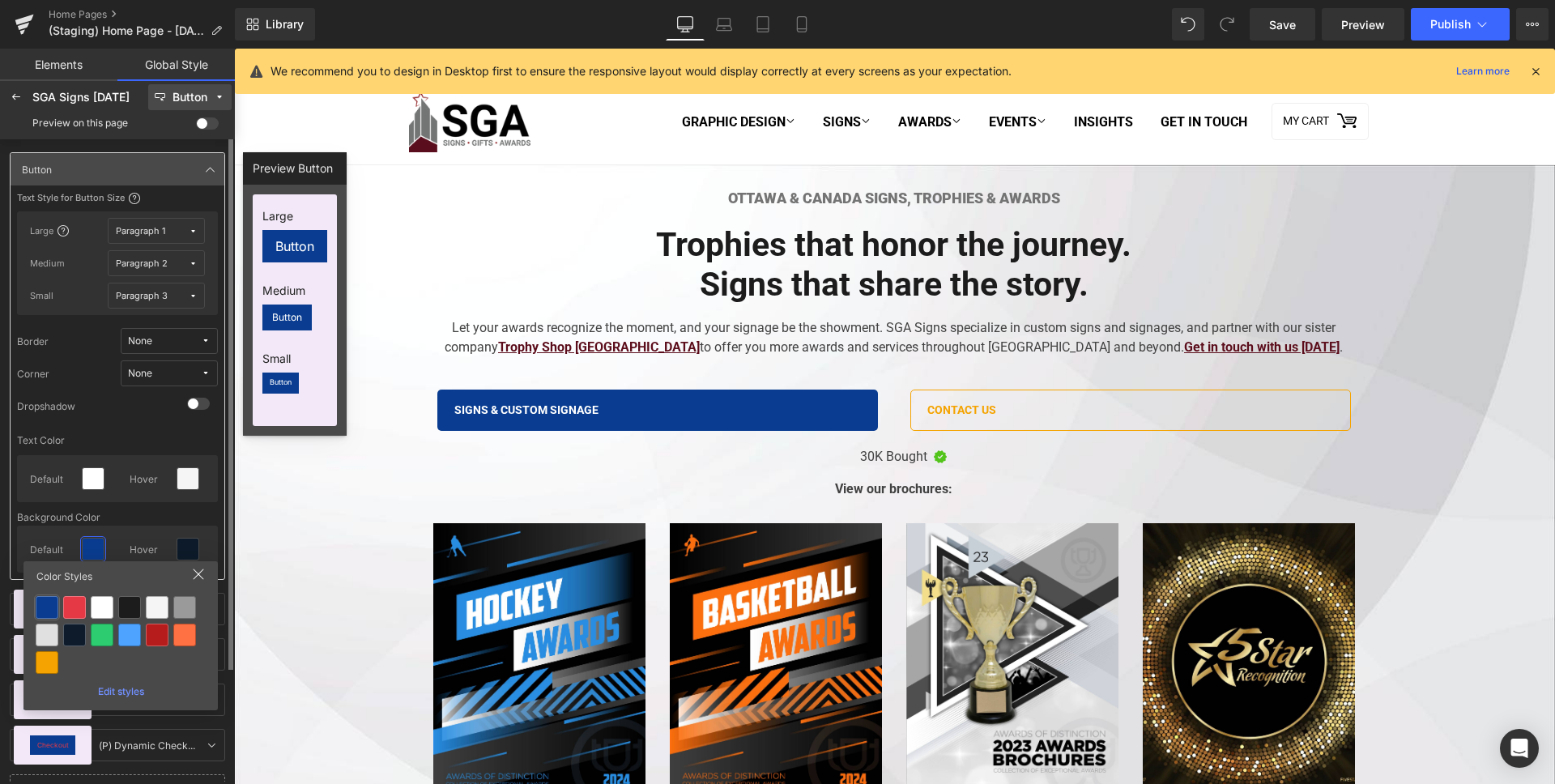
click at [46, 606] on div at bounding box center [47, 607] width 22 height 22
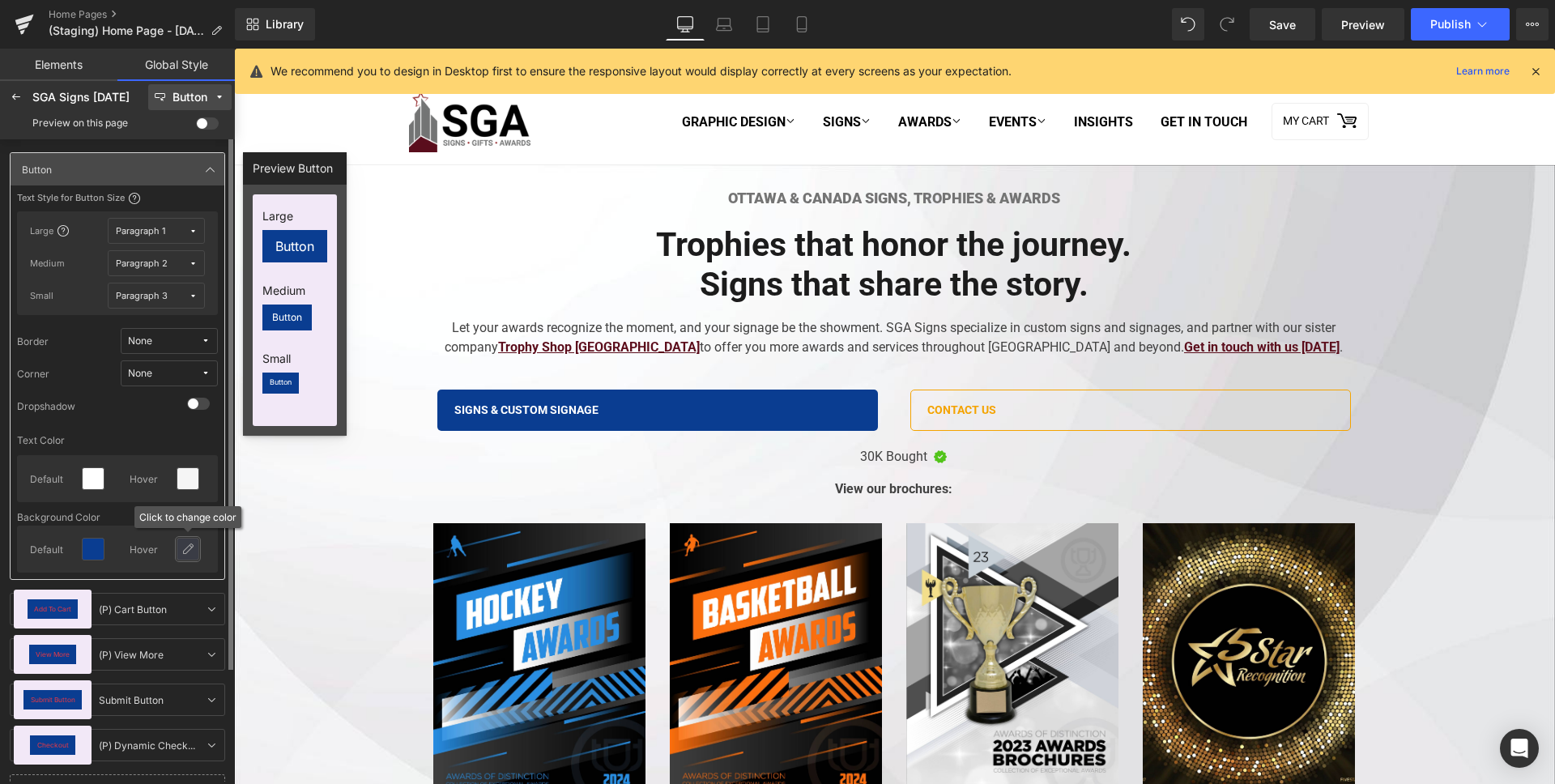
click at [185, 548] on icon at bounding box center [188, 549] width 13 height 13
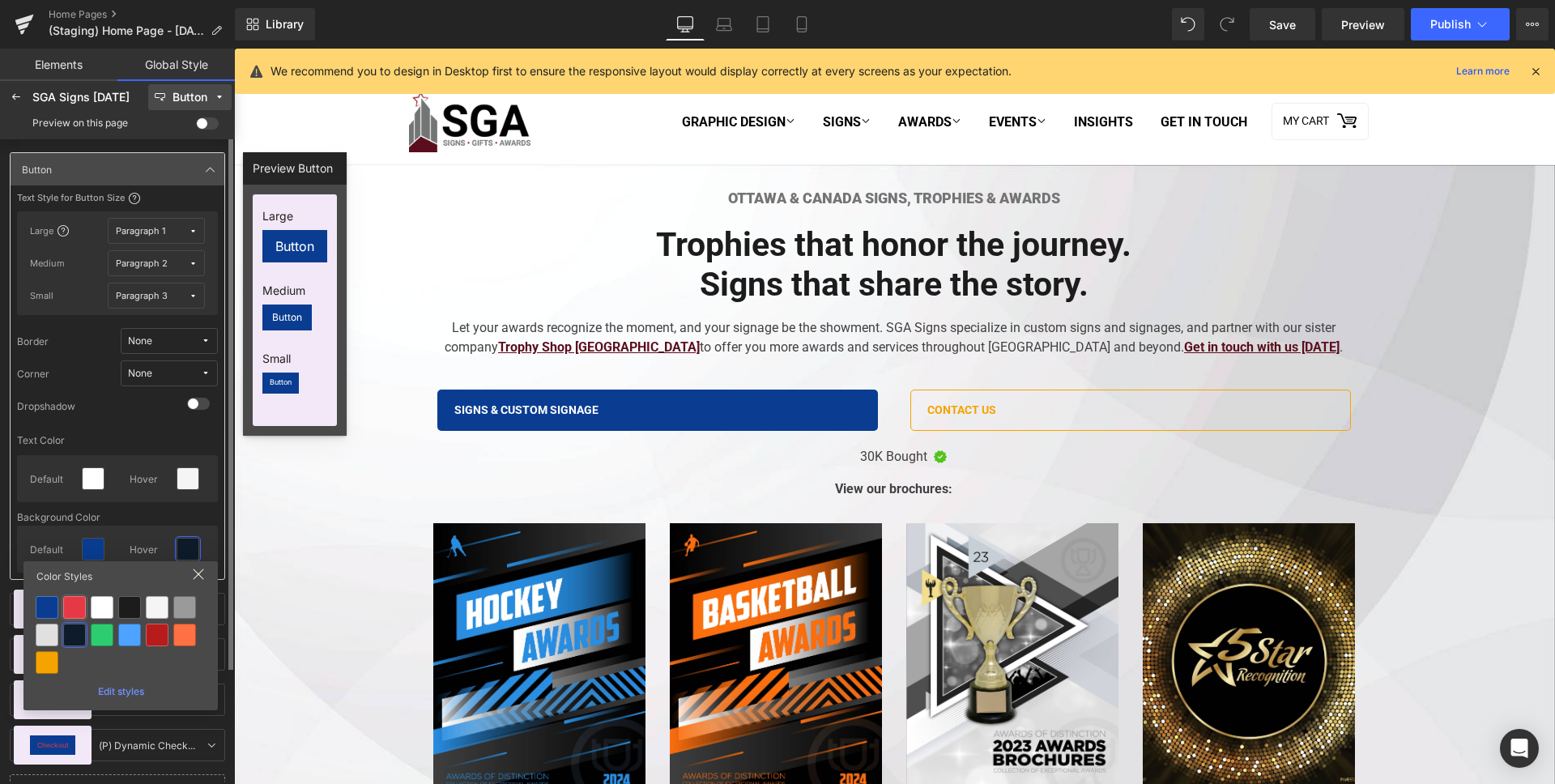
click at [82, 609] on div at bounding box center [75, 607] width 22 height 22
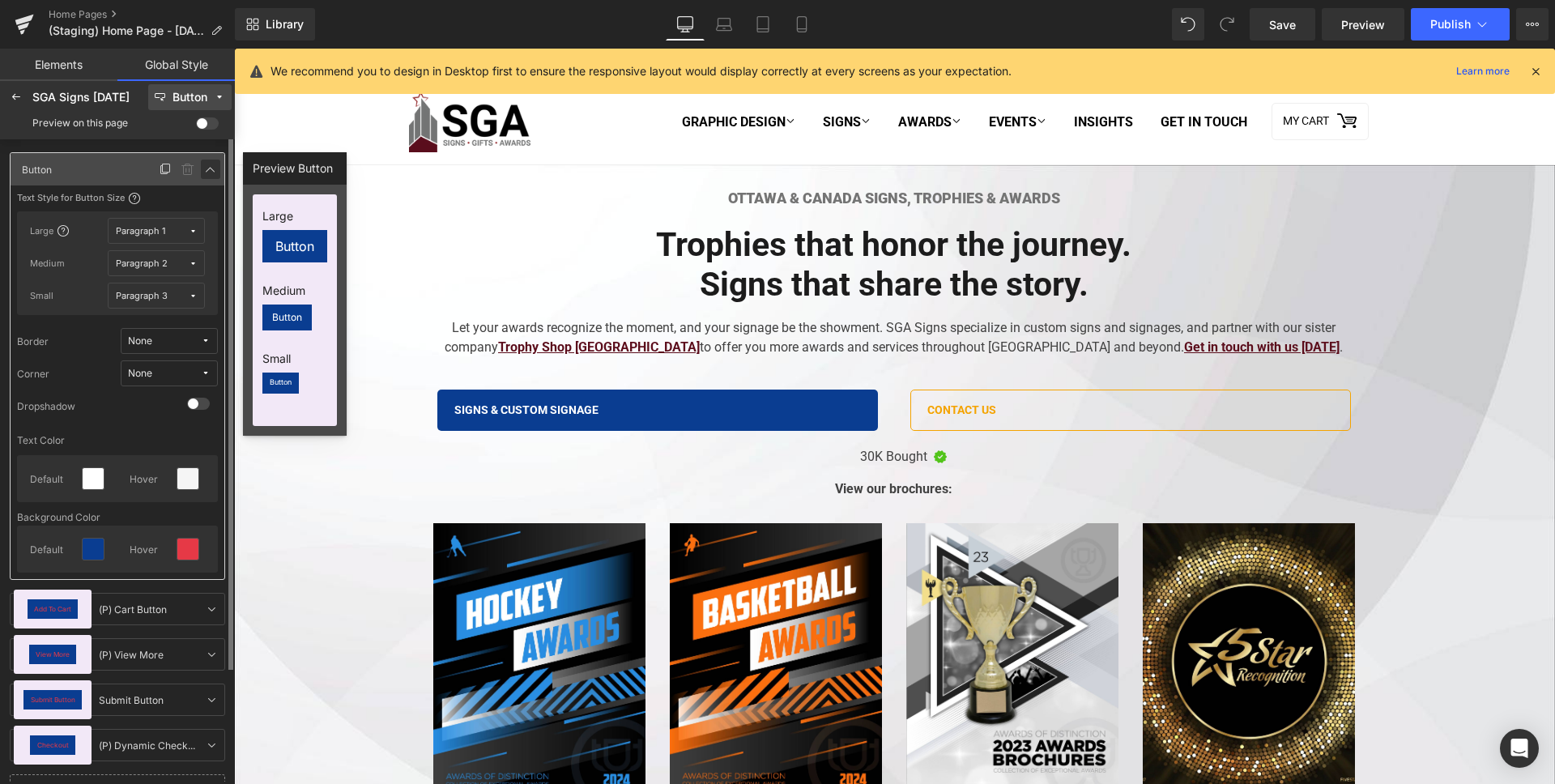
click at [204, 170] on icon at bounding box center [210, 169] width 13 height 13
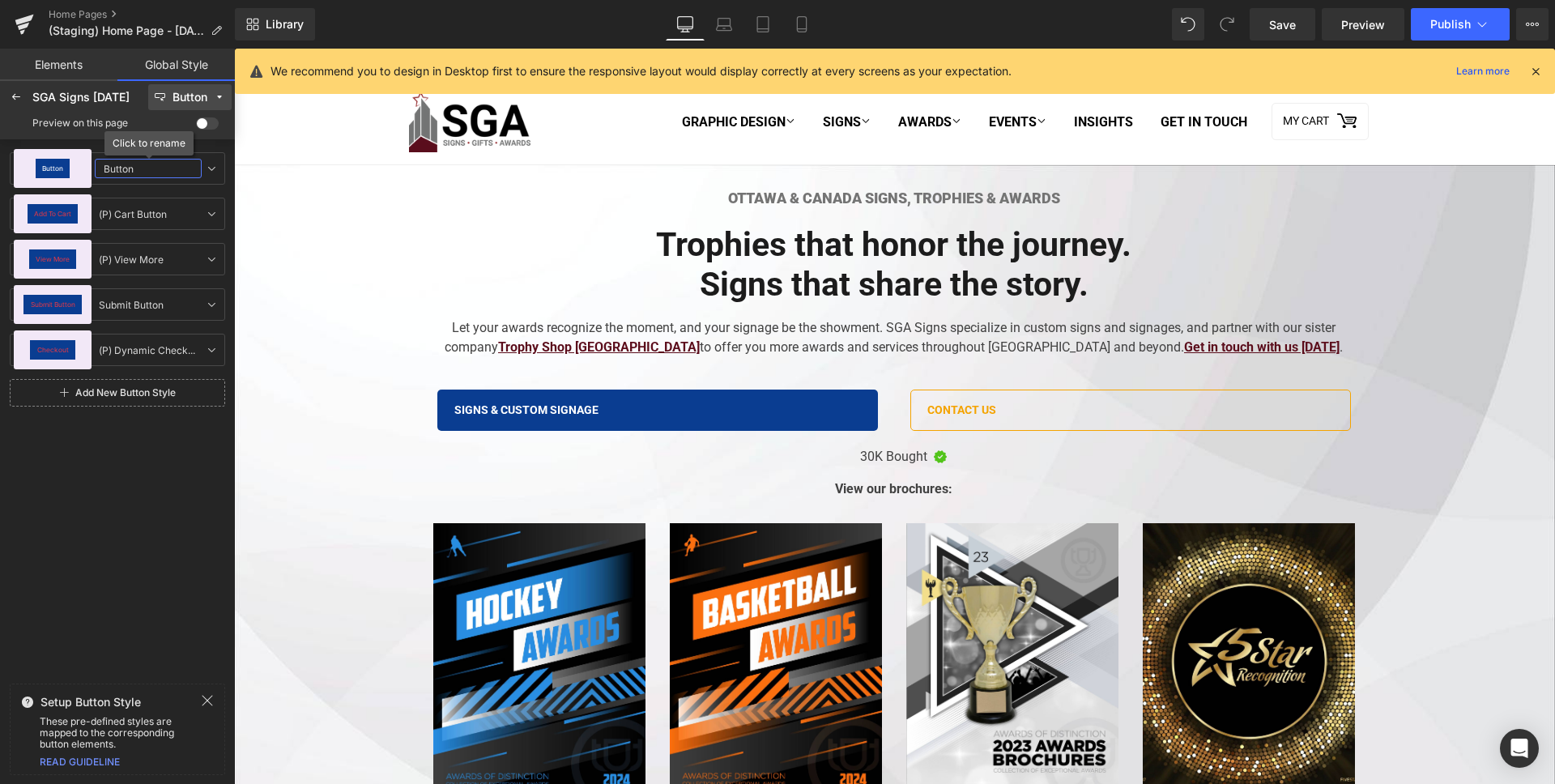
click at [118, 170] on input "Button" at bounding box center [148, 168] width 107 height 20
click at [74, 173] on div "Button" at bounding box center [52, 168] width 78 height 39
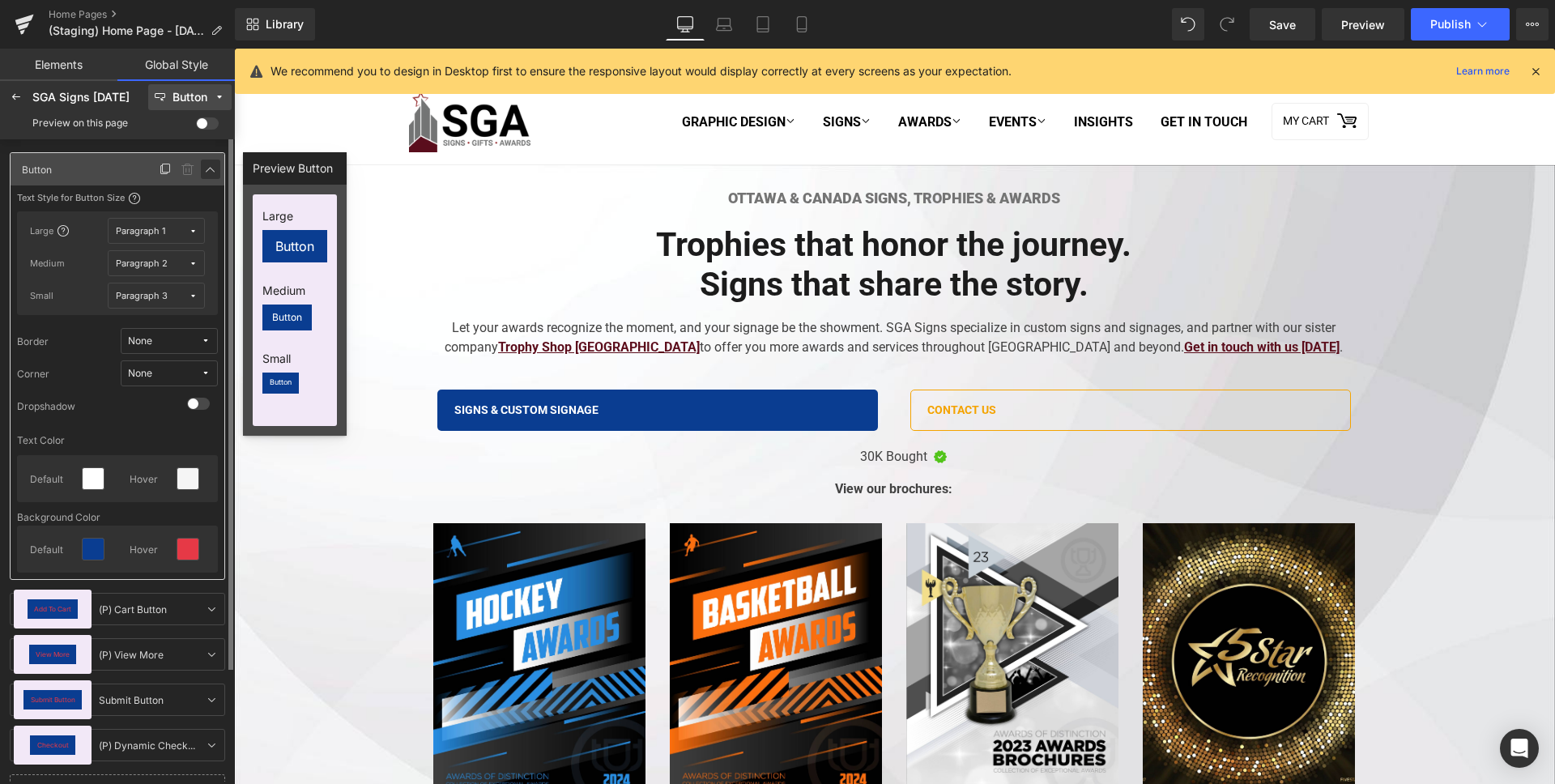
click at [209, 163] on icon at bounding box center [210, 169] width 13 height 13
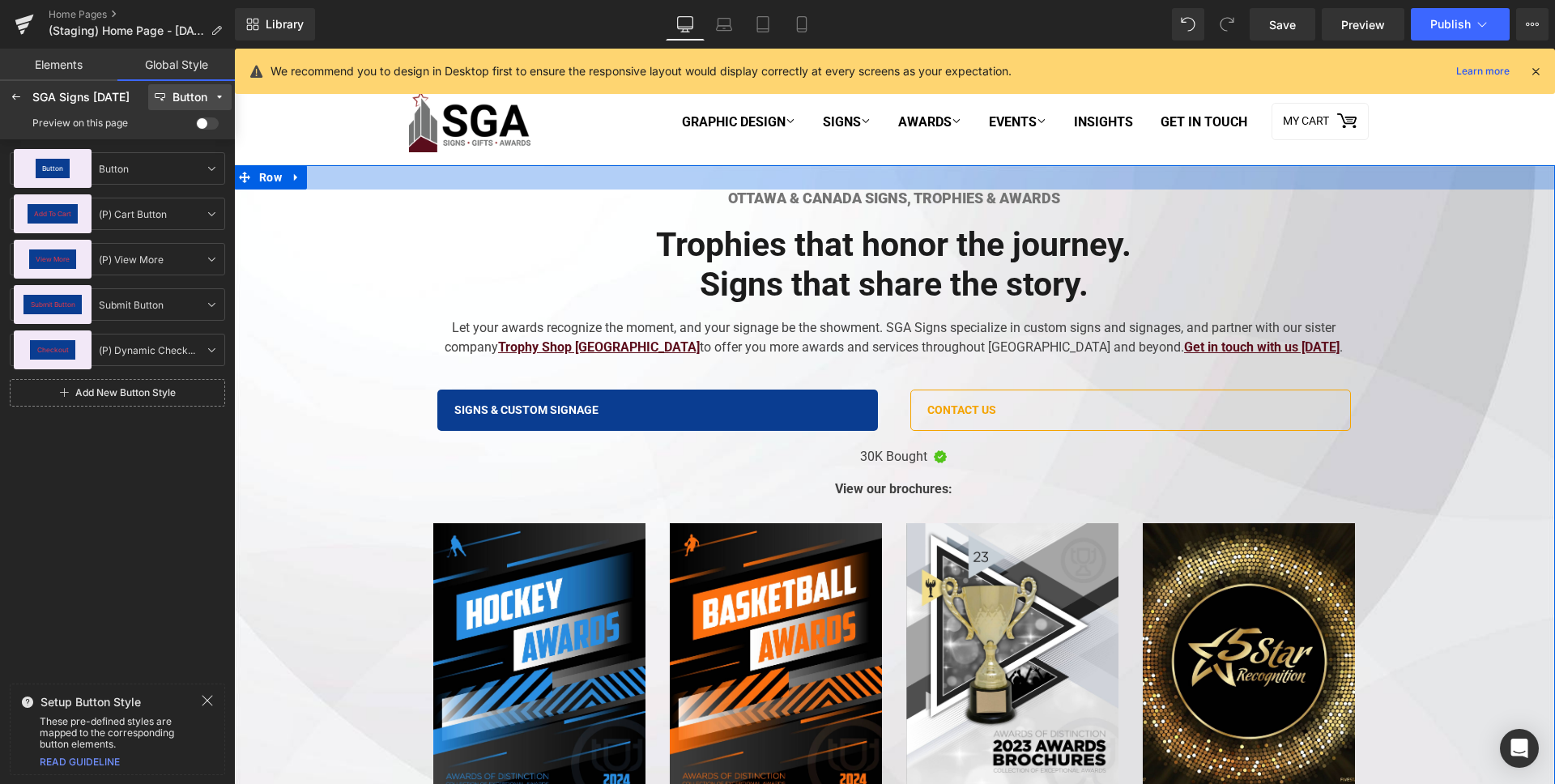
click at [769, 182] on div at bounding box center [894, 178] width 1321 height 24
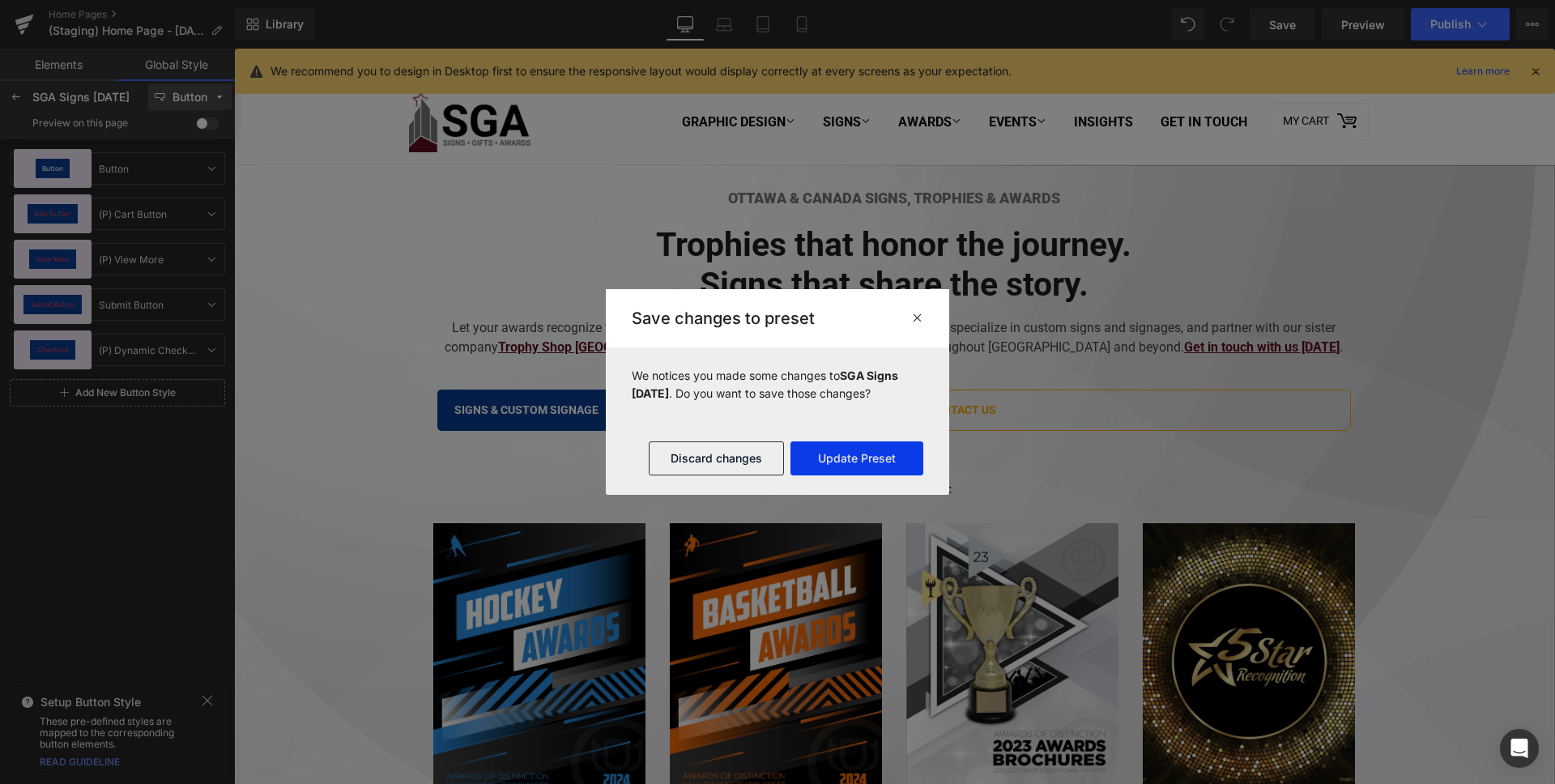
click at [848, 449] on button "Update Preset" at bounding box center [857, 458] width 133 height 34
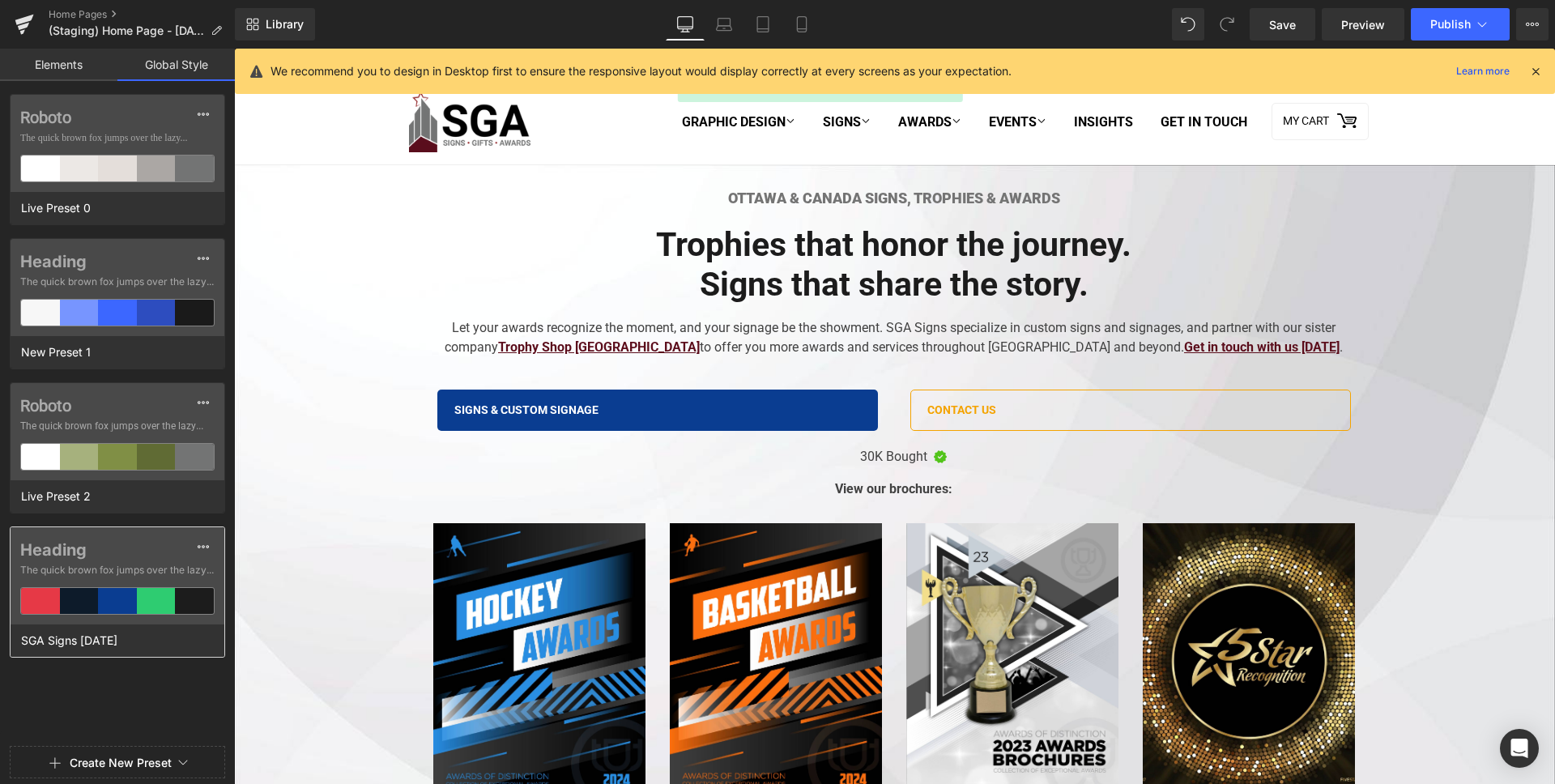
click at [61, 554] on label "Heading" at bounding box center [118, 549] width 194 height 20
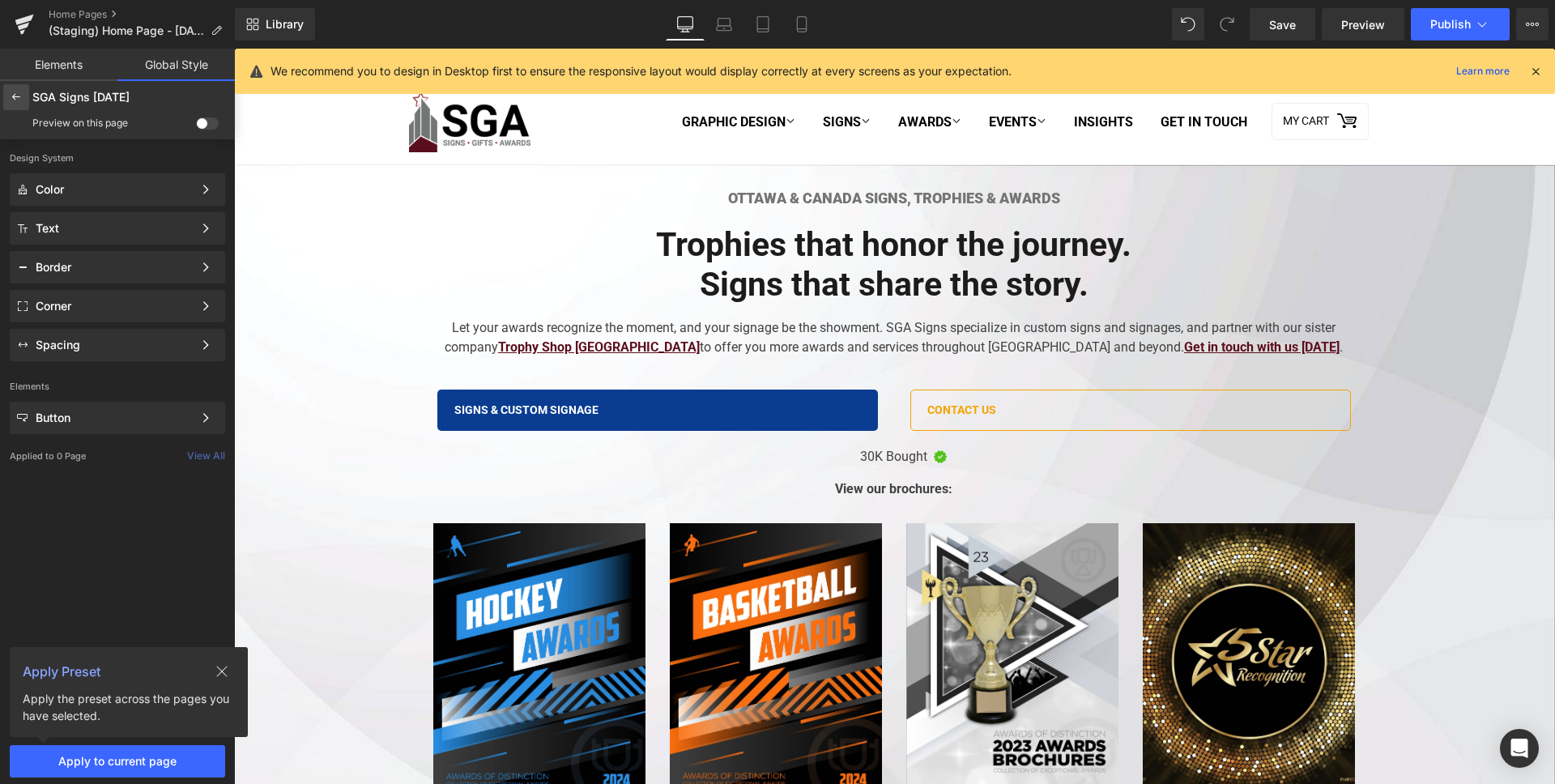
click at [15, 98] on icon at bounding box center [16, 97] width 13 height 13
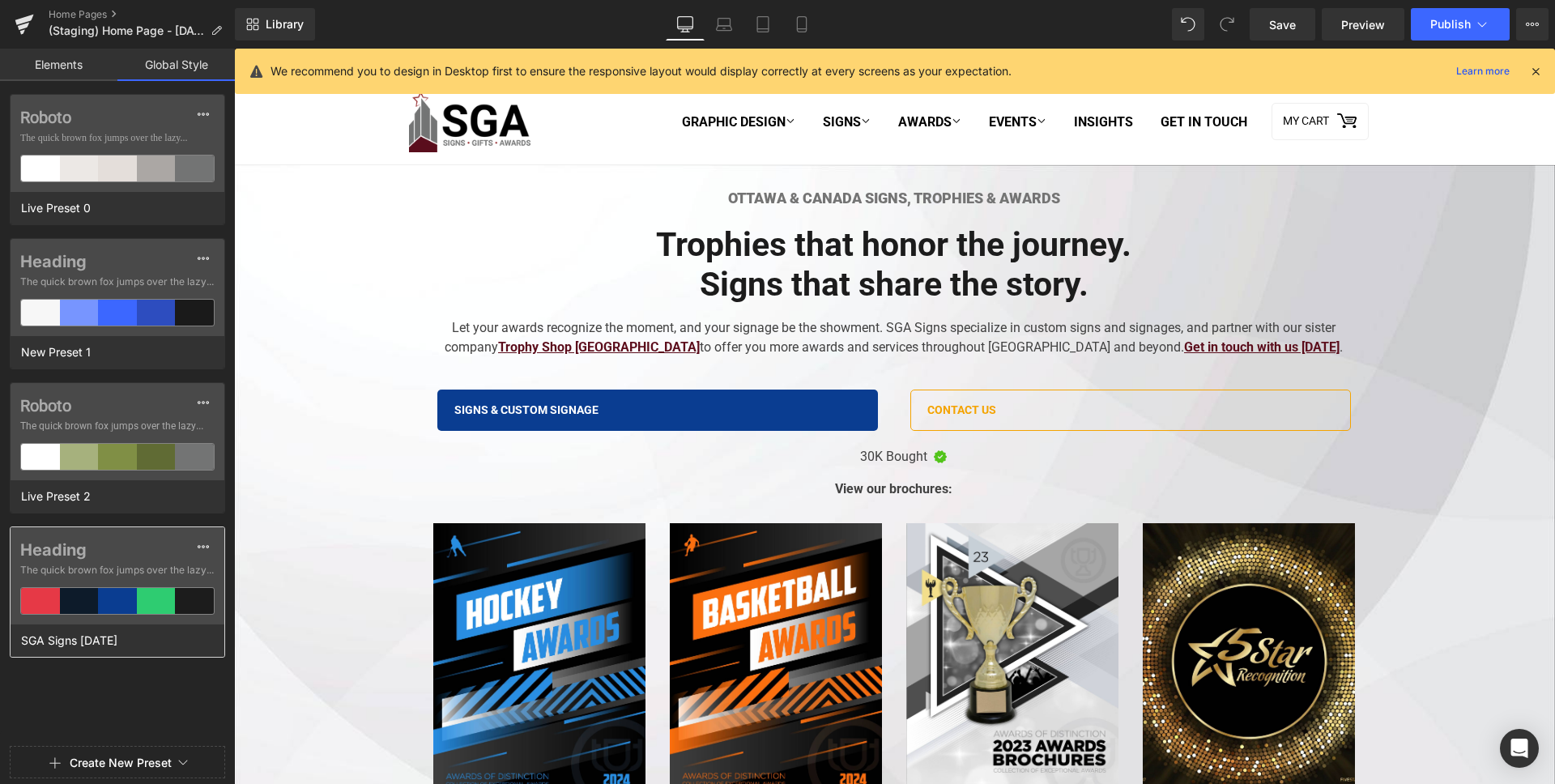
click at [121, 549] on label "Heading" at bounding box center [118, 549] width 194 height 20
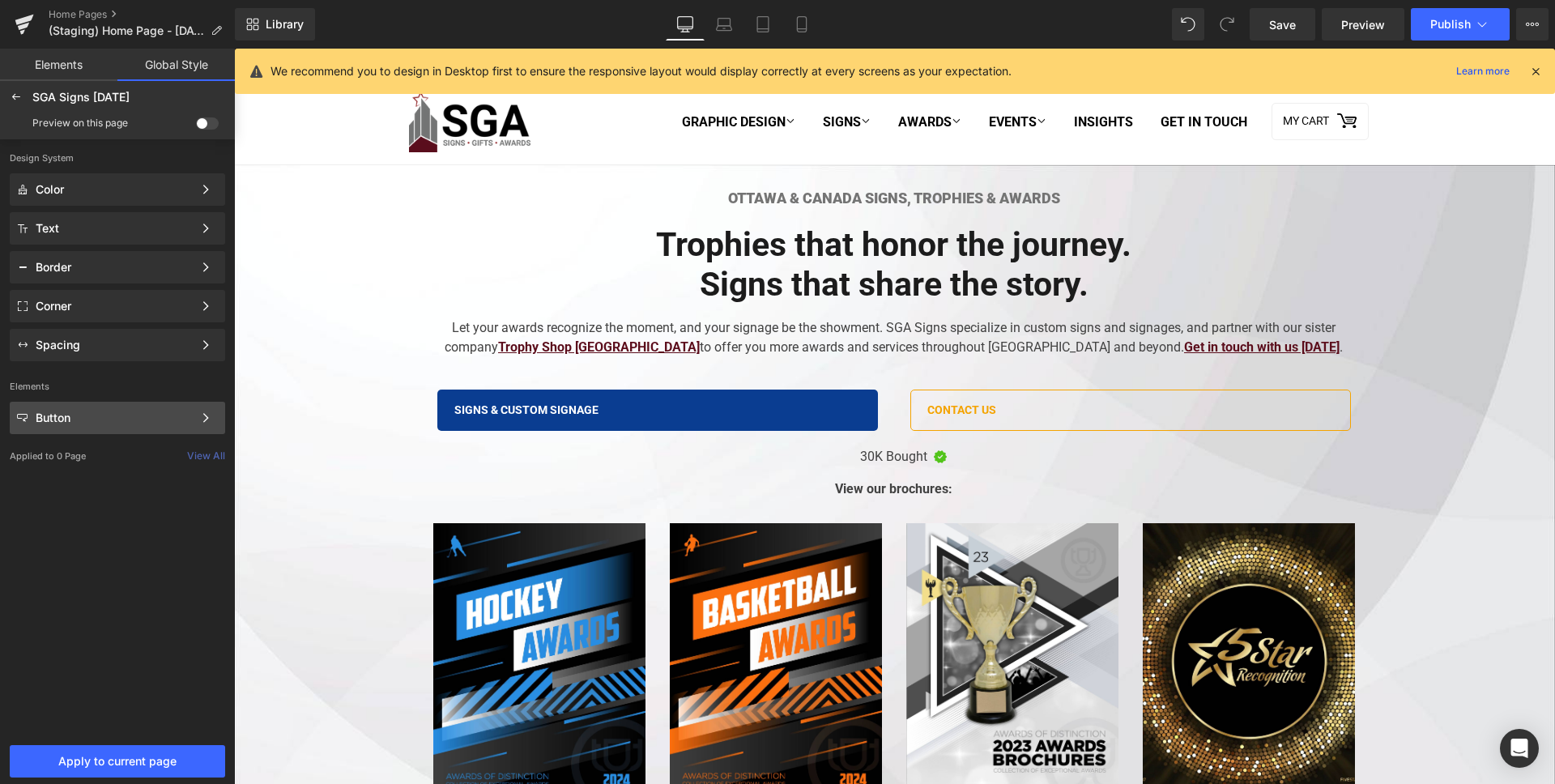
click at [79, 245] on div "Button Color Style Define a color palette and apply it to your pages 1 of 3 Next" at bounding box center [117, 228] width 216 height 33
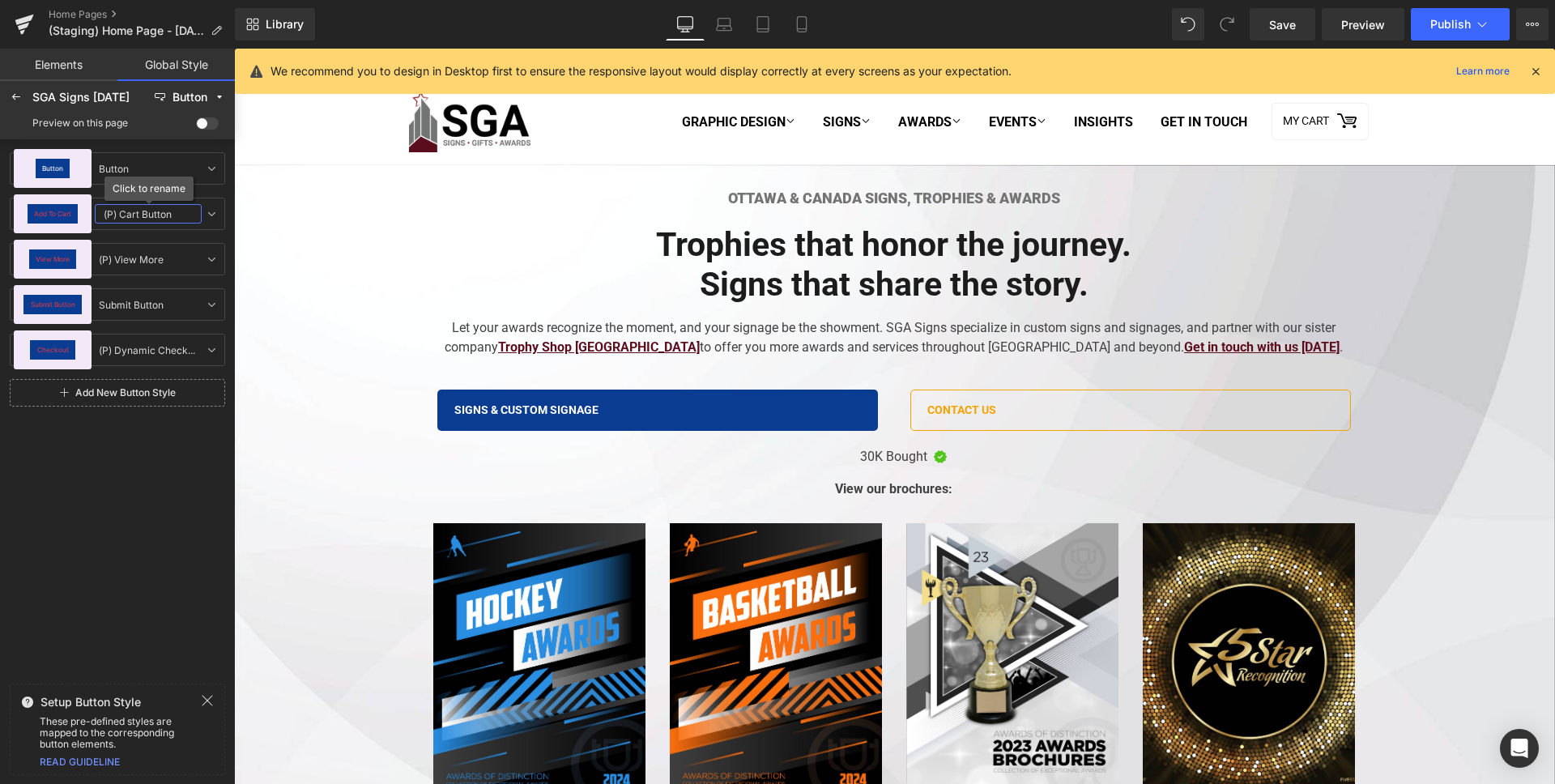
click at [125, 209] on input "(P) Cart Button" at bounding box center [148, 213] width 107 height 20
click at [101, 525] on div "Button Button Button Add To Cart (P) Cart Button (P) Cart Button View More (P) …" at bounding box center [117, 407] width 235 height 537
click at [207, 95] on div "Button" at bounding box center [190, 97] width 35 height 12
click at [178, 235] on label "Spacing" at bounding box center [189, 234] width 37 height 11
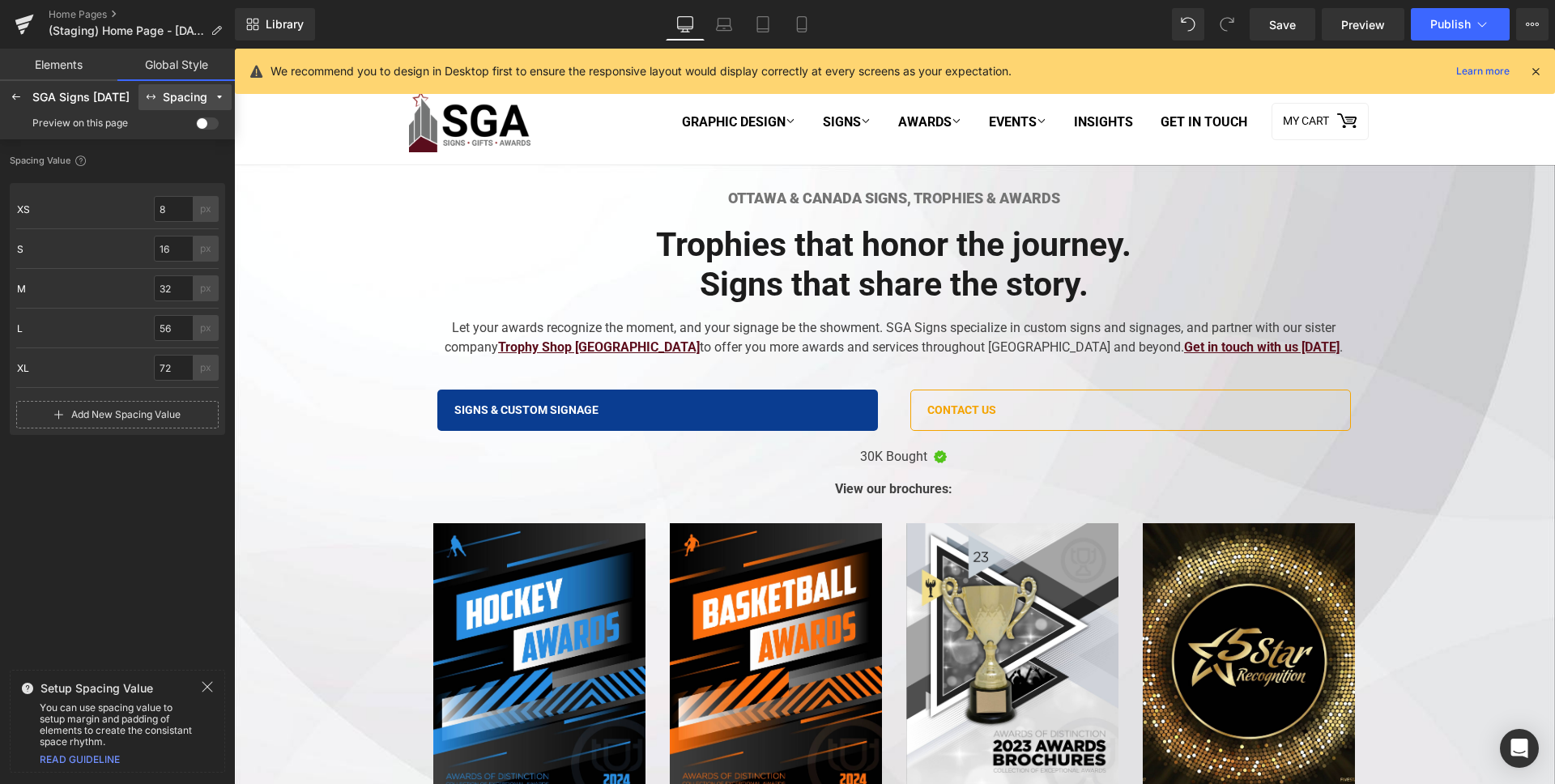
click at [205, 94] on div "Spacing" at bounding box center [185, 97] width 45 height 12
click at [187, 204] on label "Corner" at bounding box center [186, 207] width 33 height 11
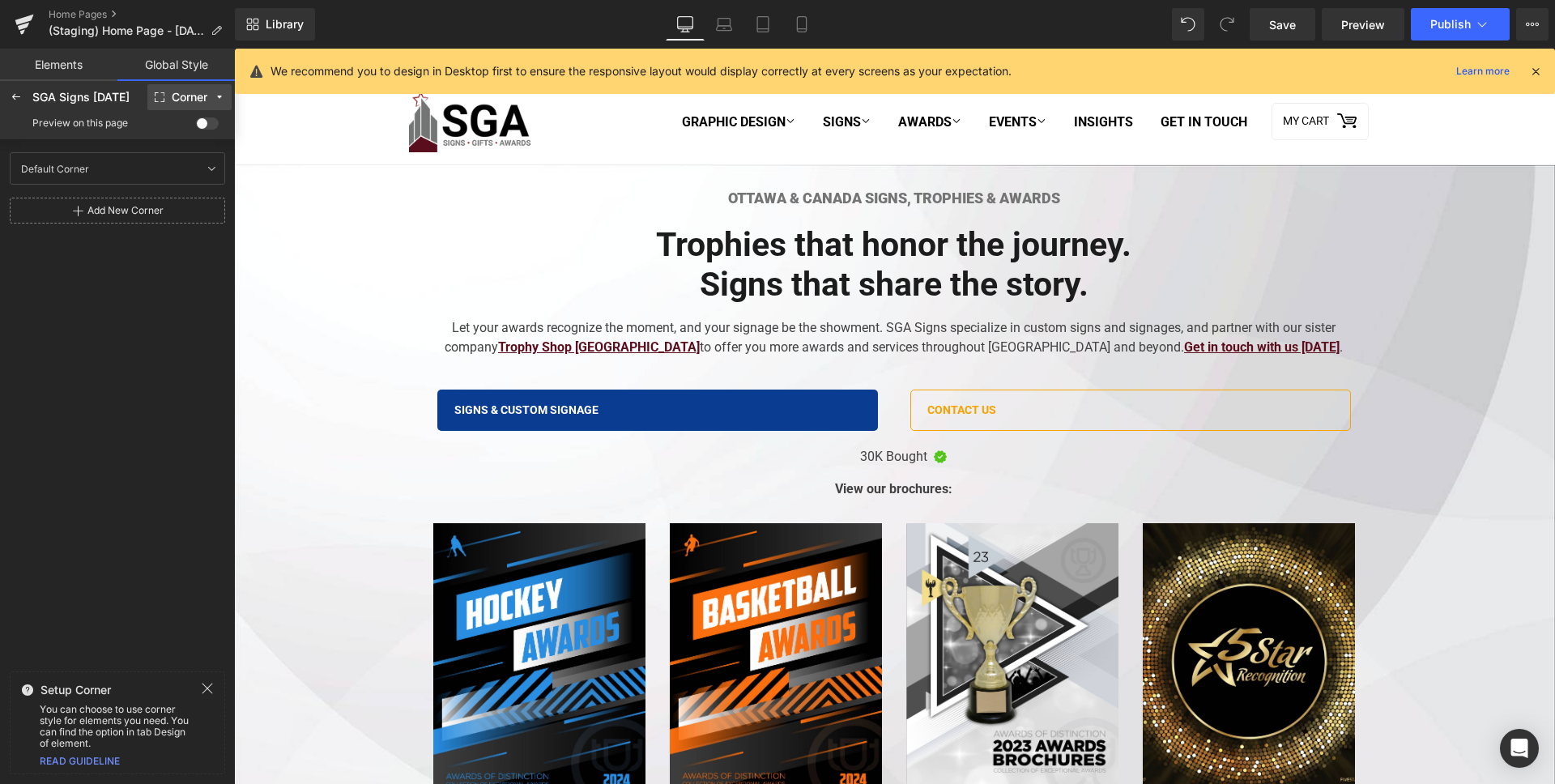
click at [199, 100] on div "Corner" at bounding box center [190, 97] width 36 height 12
click at [198, 187] on div "Border" at bounding box center [184, 181] width 68 height 13
click at [199, 103] on button "Border" at bounding box center [190, 97] width 84 height 26
click at [192, 156] on div "Text" at bounding box center [184, 155] width 68 height 13
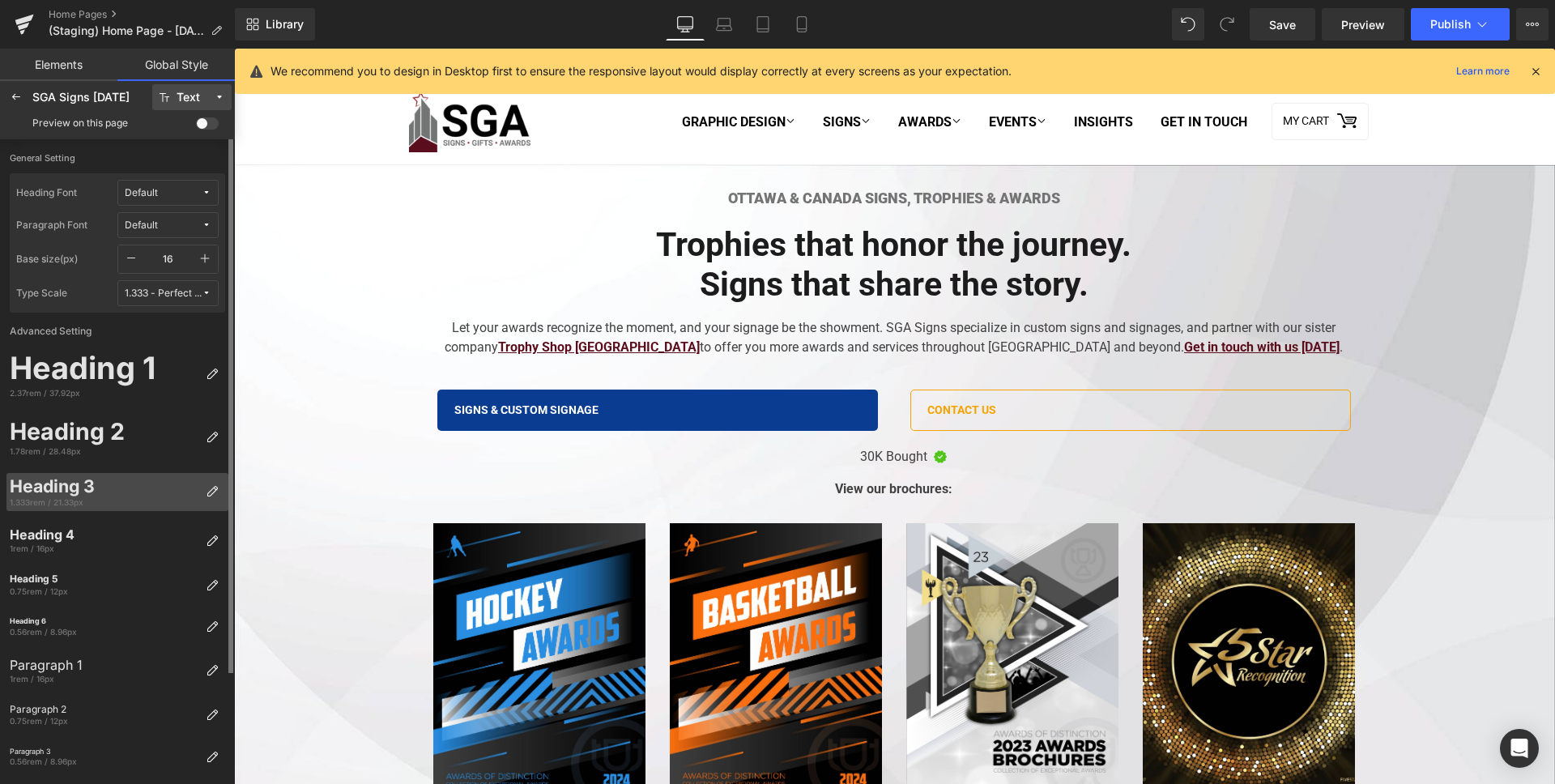
scroll to position [131, 0]
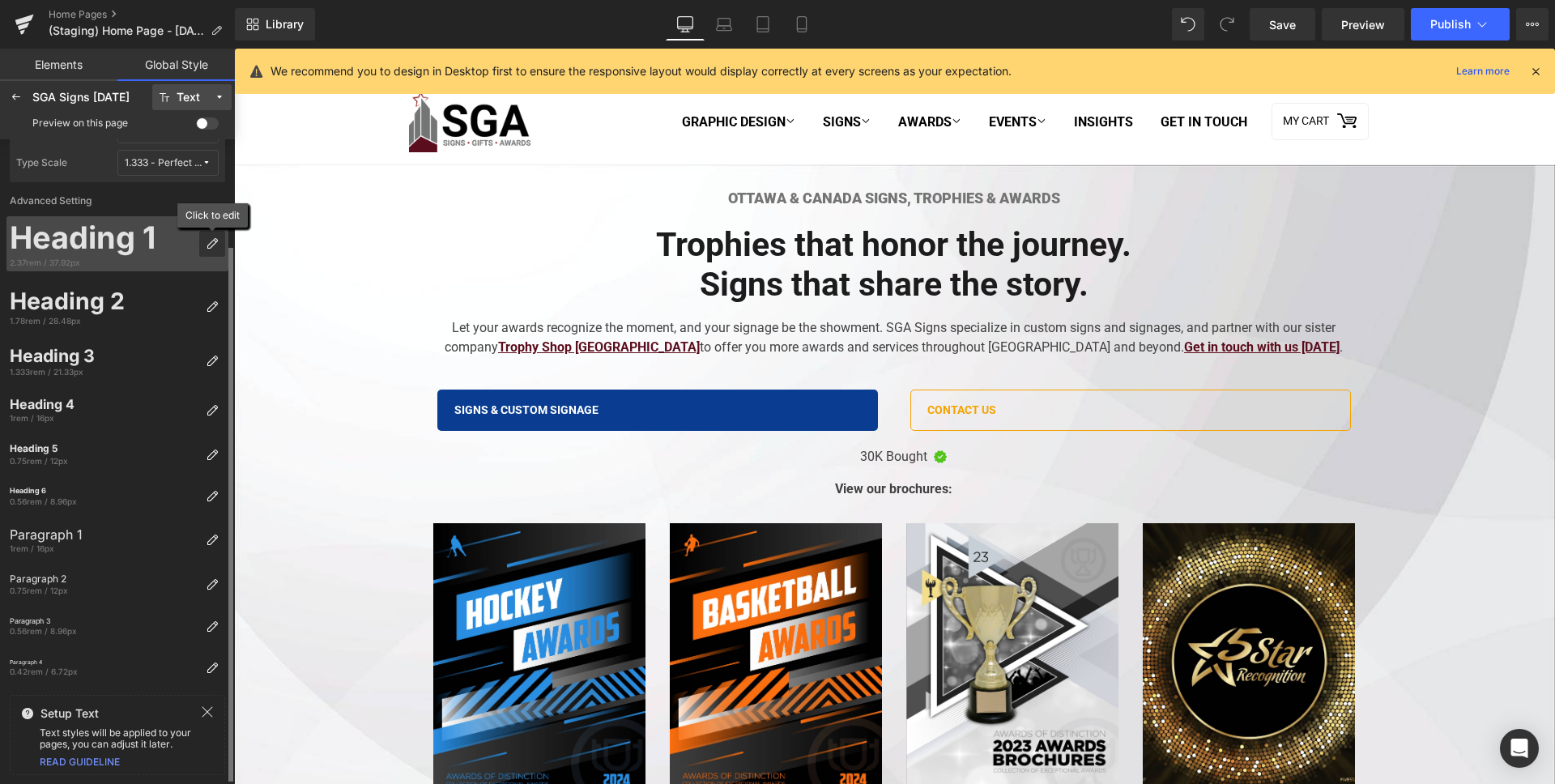
click at [214, 246] on icon at bounding box center [212, 244] width 13 height 13
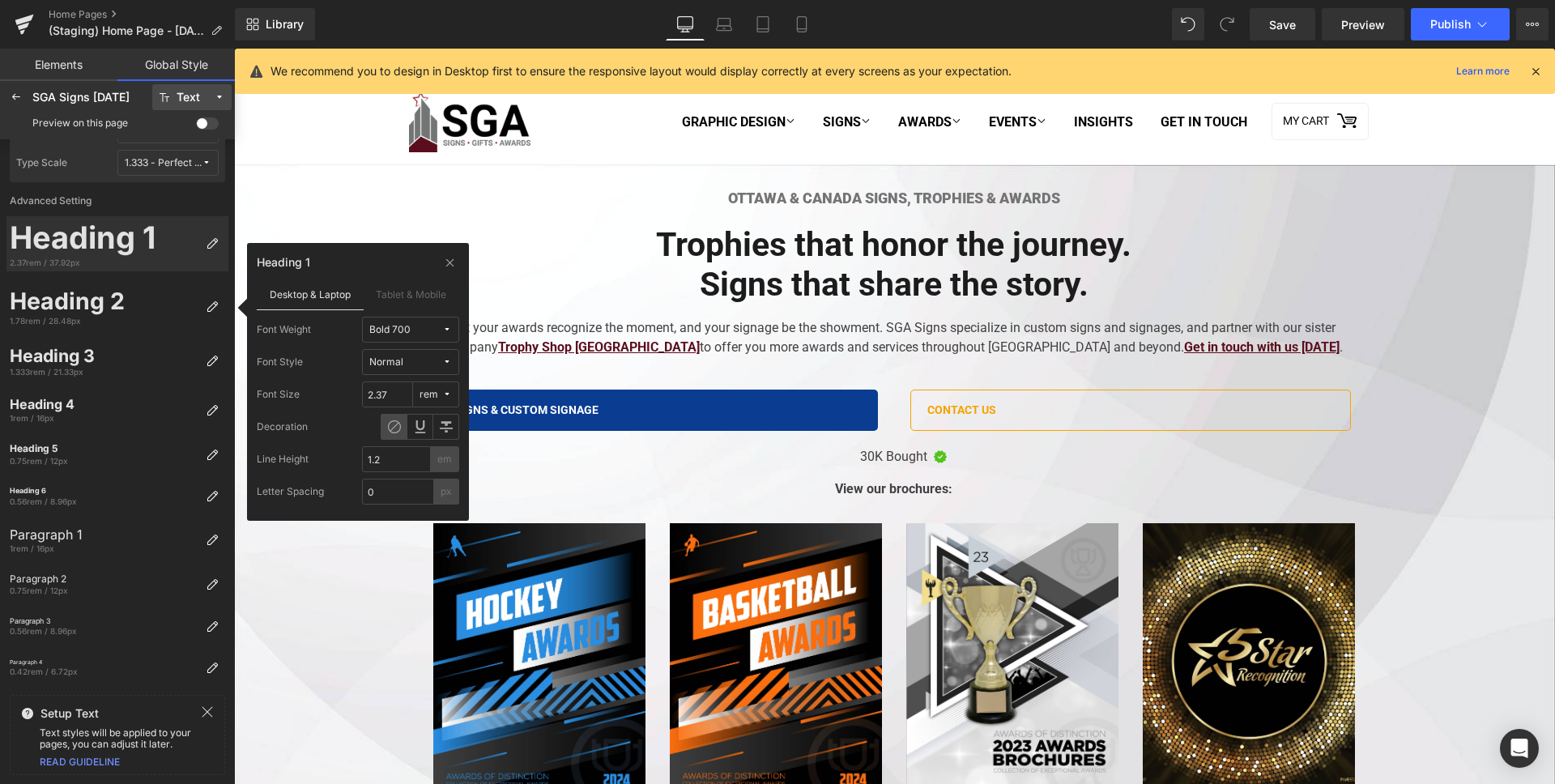
click at [412, 333] on span "Bold 700" at bounding box center [406, 330] width 73 height 12
click at [418, 298] on label "Tablet & Mobile" at bounding box center [411, 293] width 96 height 31
click at [335, 298] on label "Desktop & Laptop" at bounding box center [310, 293] width 107 height 31
click at [124, 262] on div "2.37rem / 37.92px" at bounding box center [104, 263] width 190 height 11
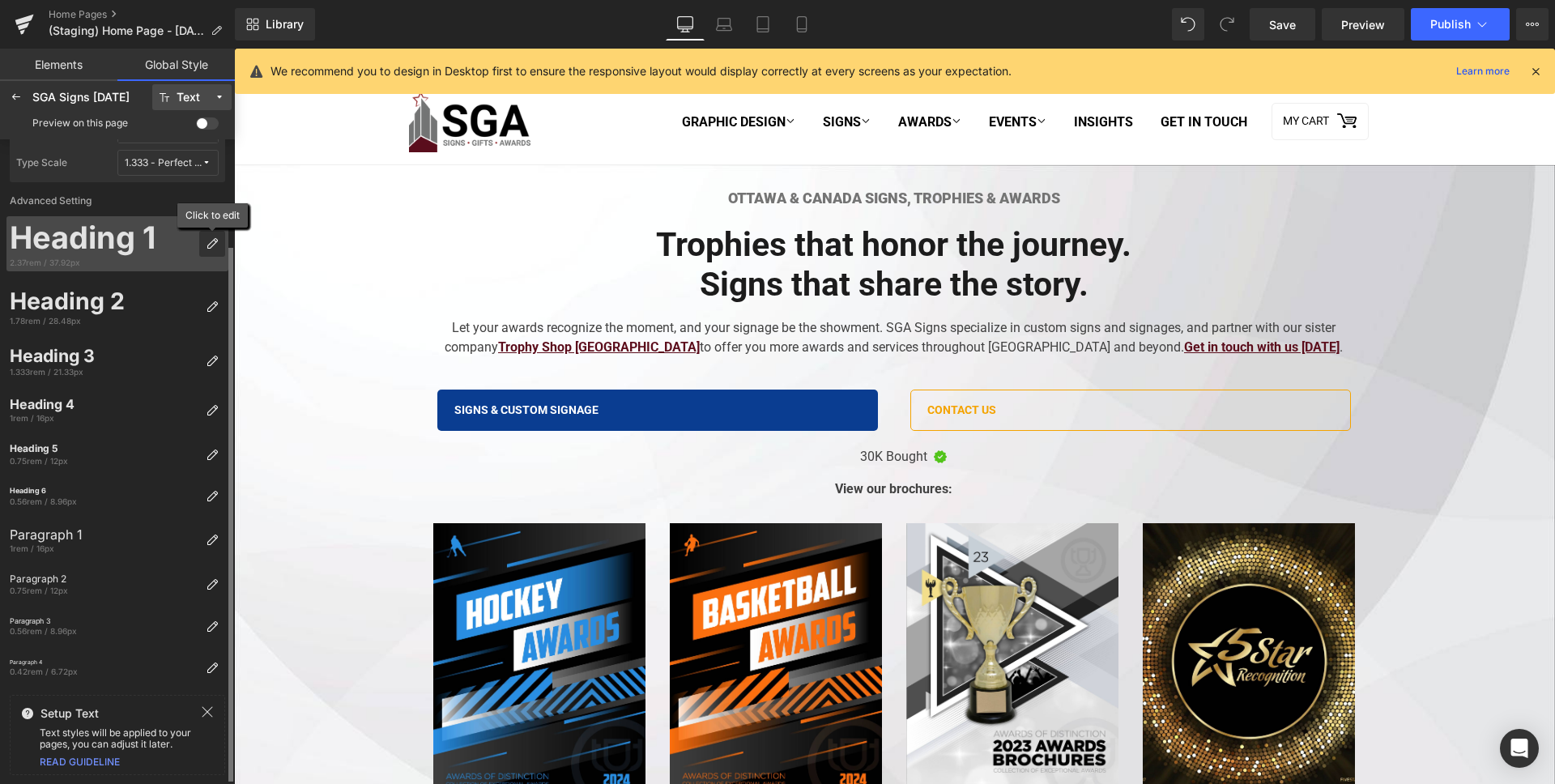
click at [206, 242] on icon at bounding box center [212, 244] width 13 height 13
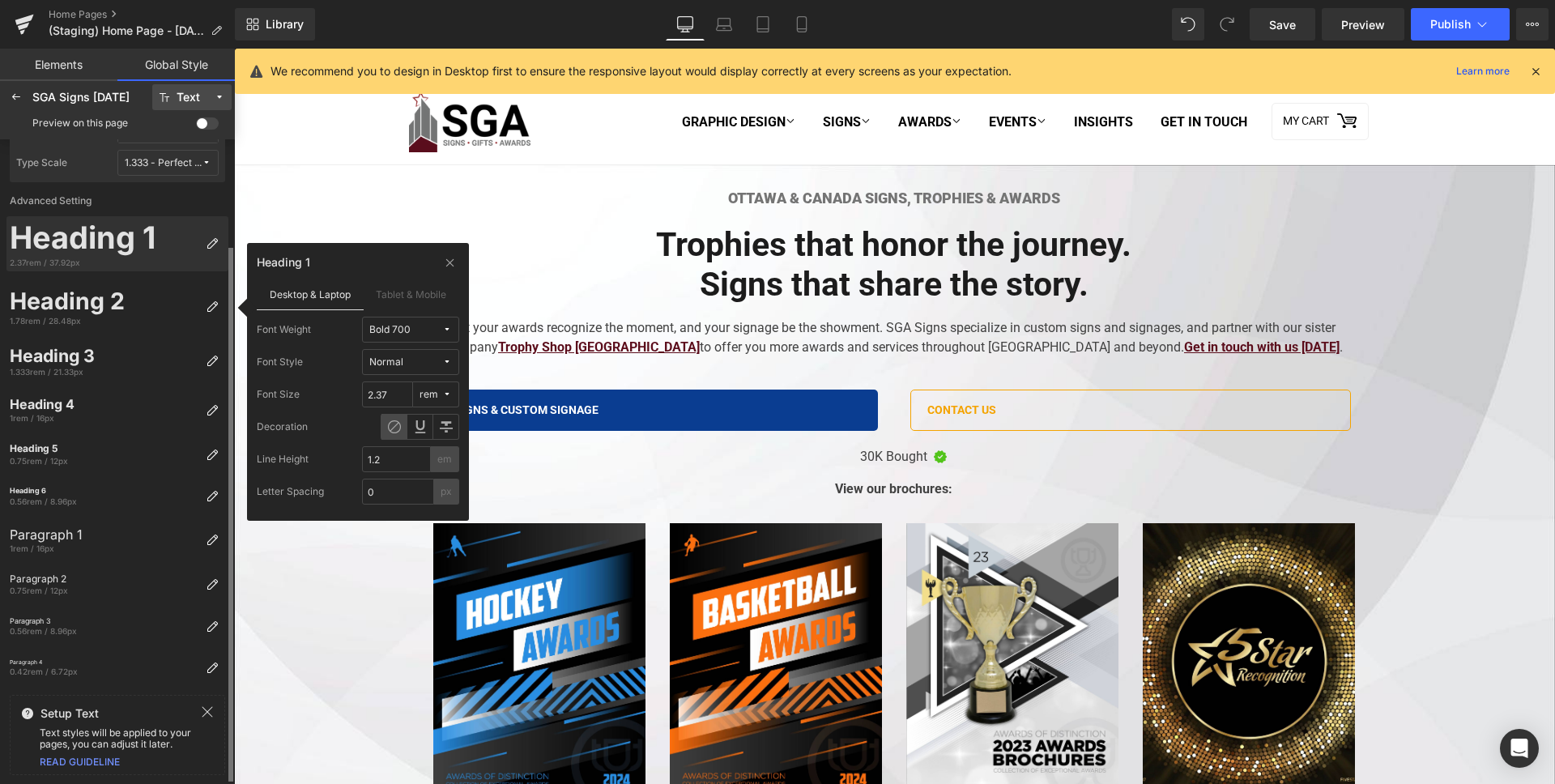
click at [167, 260] on div "2.37rem / 37.92px" at bounding box center [104, 263] width 190 height 11
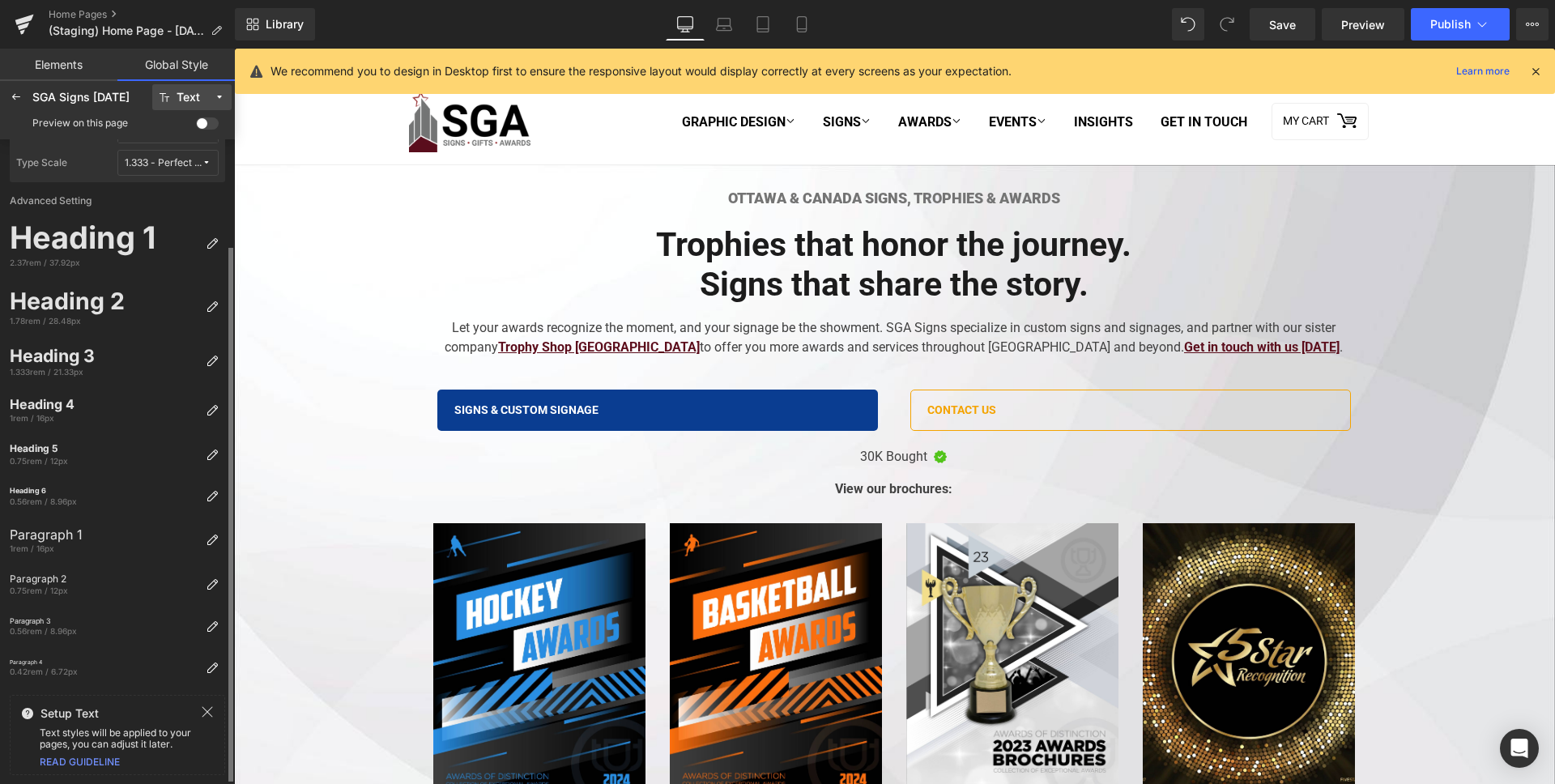
click at [122, 193] on label "Advanced Setting" at bounding box center [117, 199] width 221 height 34
click at [160, 167] on div "1.333 - Perfect Fourth" at bounding box center [163, 163] width 77 height 12
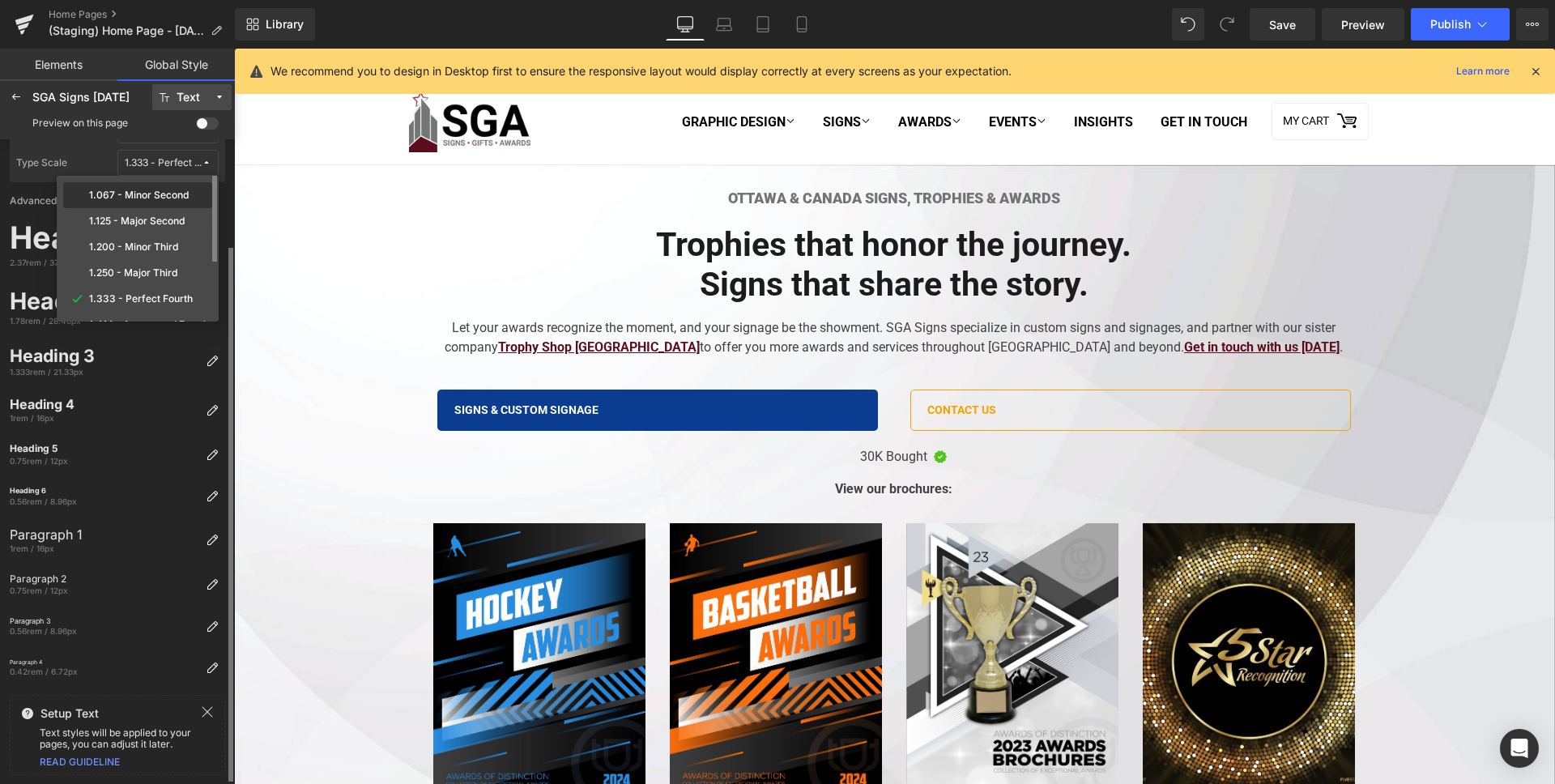
click at [121, 192] on label "1.067 - Minor Second" at bounding box center [138, 195] width 100 height 11
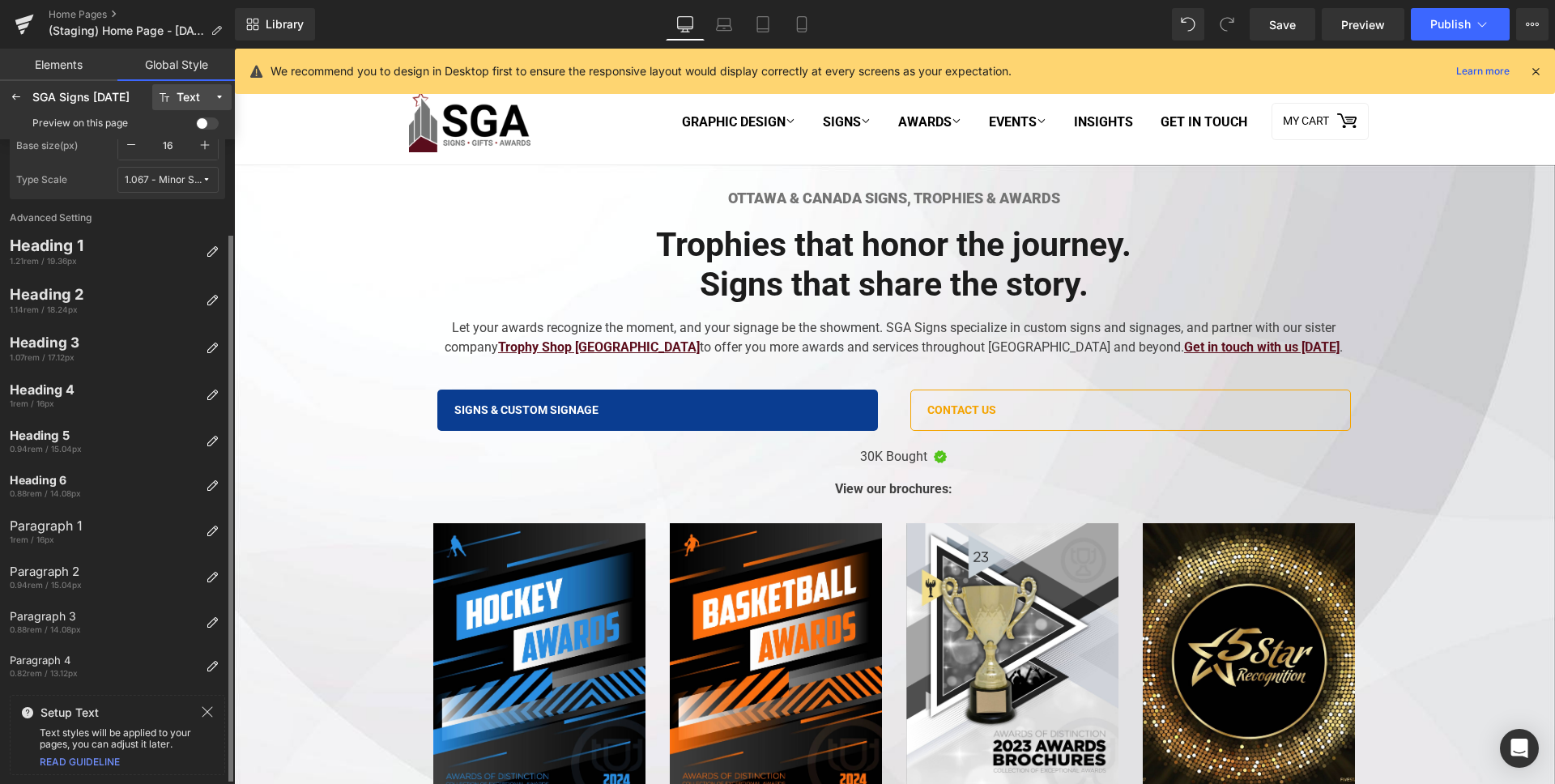
click at [182, 178] on div "1.067 - Minor Second" at bounding box center [163, 179] width 77 height 12
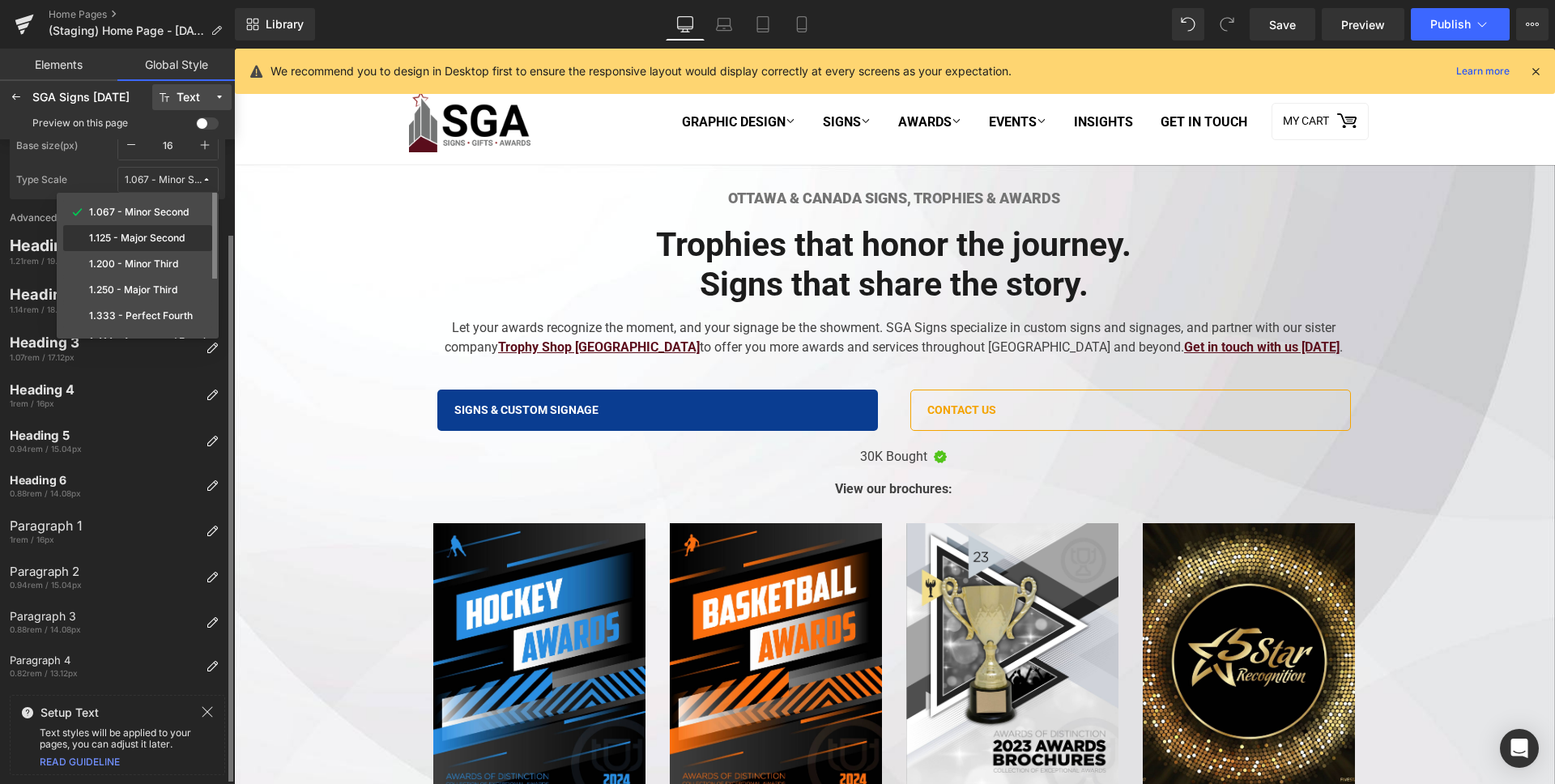
click at [182, 242] on label "1.125 - Major Second" at bounding box center [136, 238] width 95 height 11
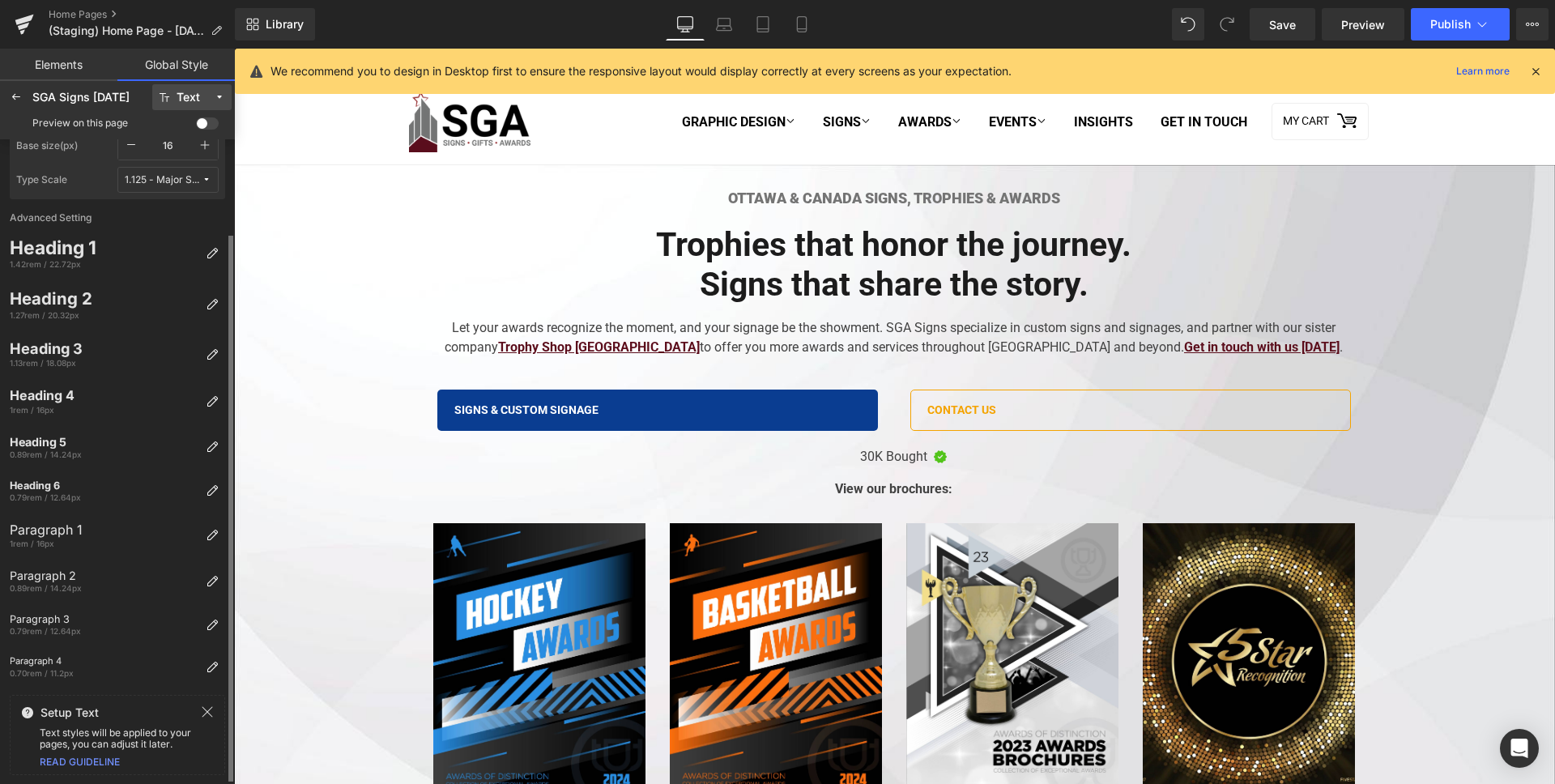
click at [188, 184] on div "1.125 - Major Second" at bounding box center [163, 179] width 77 height 12
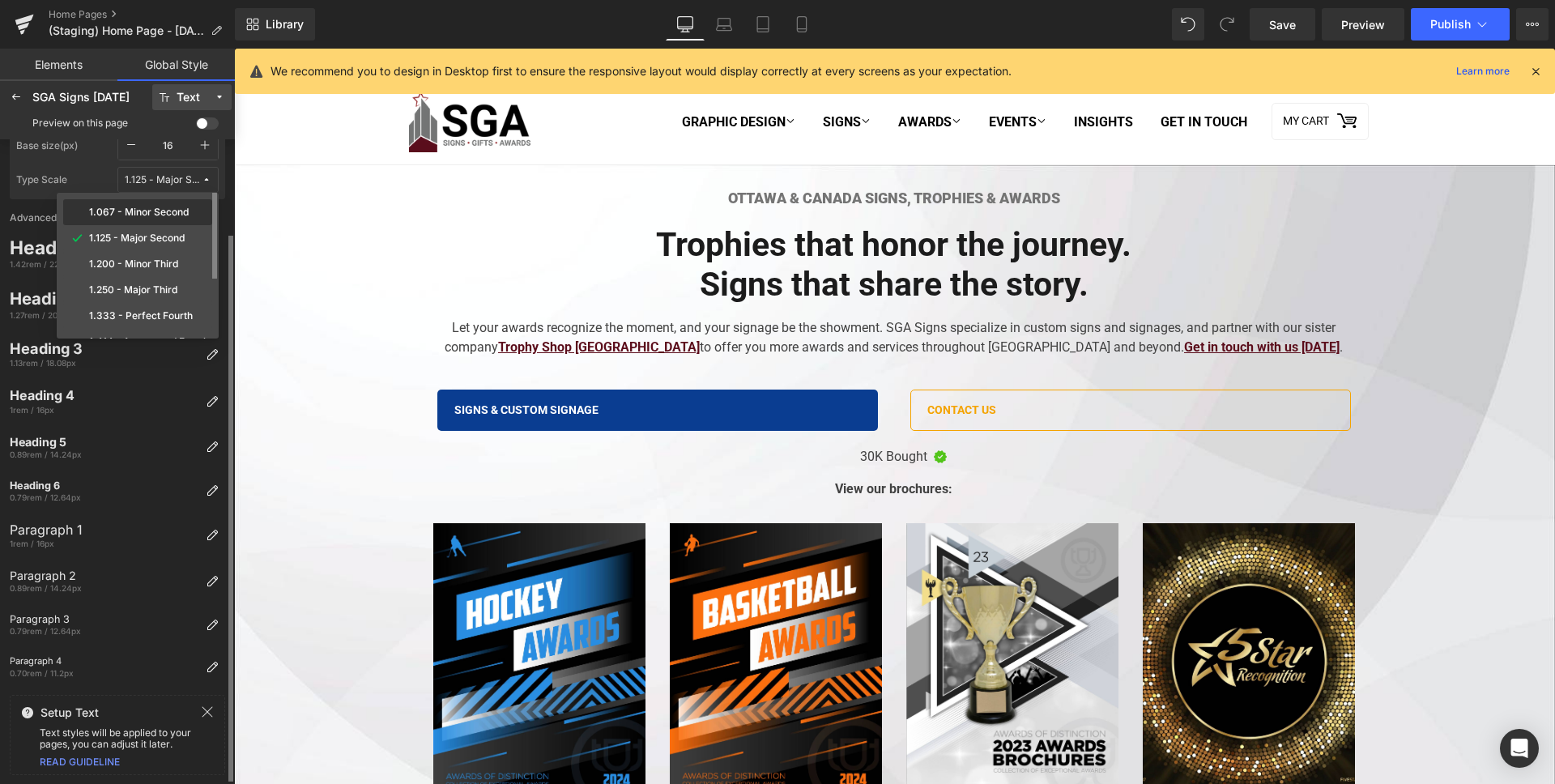
click at [173, 211] on label "1.067 - Minor Second" at bounding box center [138, 212] width 100 height 11
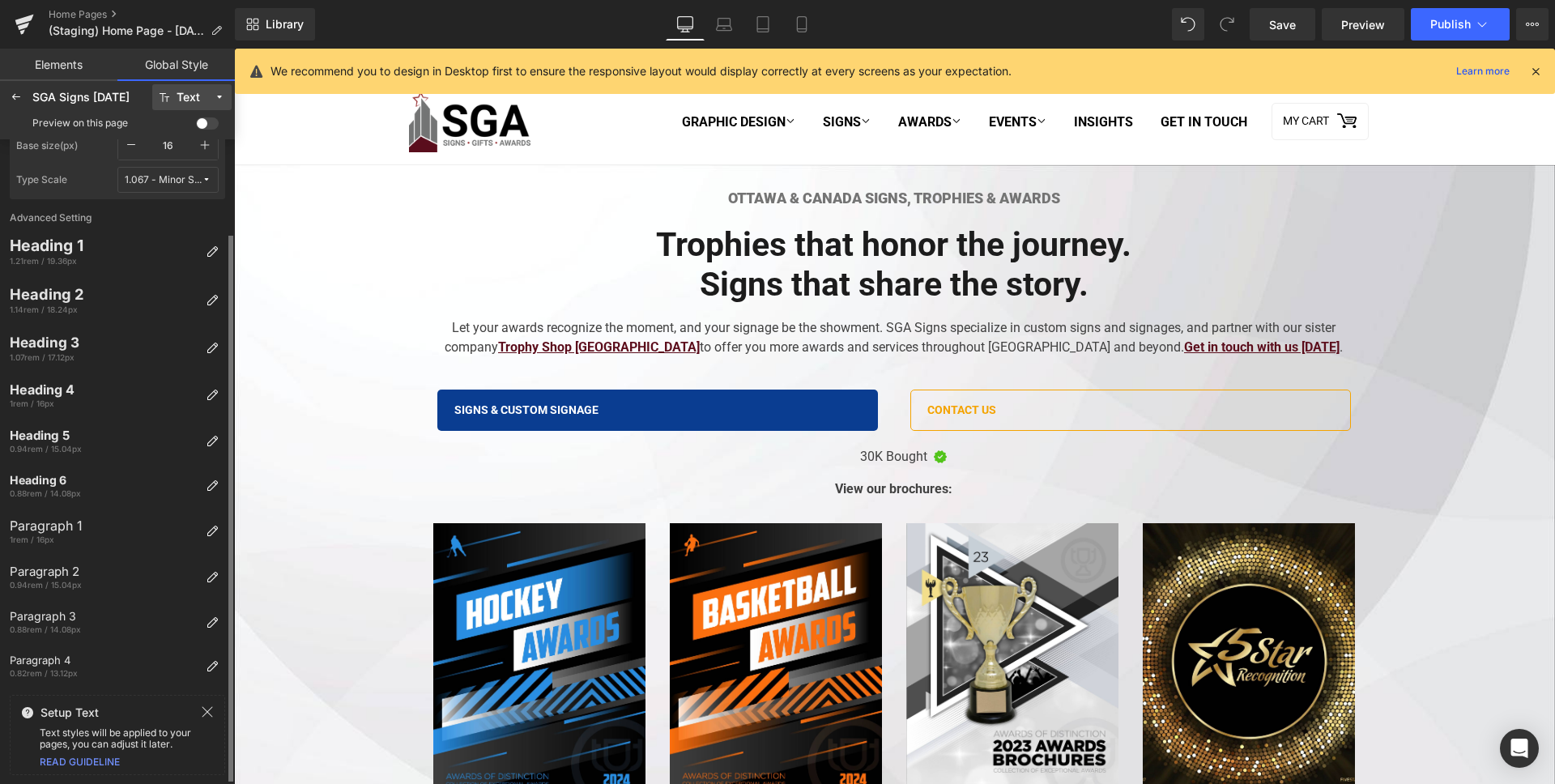
click at [197, 130] on div "Preview on this page" at bounding box center [117, 123] width 228 height 26
click at [206, 125] on span at bounding box center [207, 123] width 22 height 12
click at [196, 126] on input "checkbox" at bounding box center [196, 126] width 0 height 0
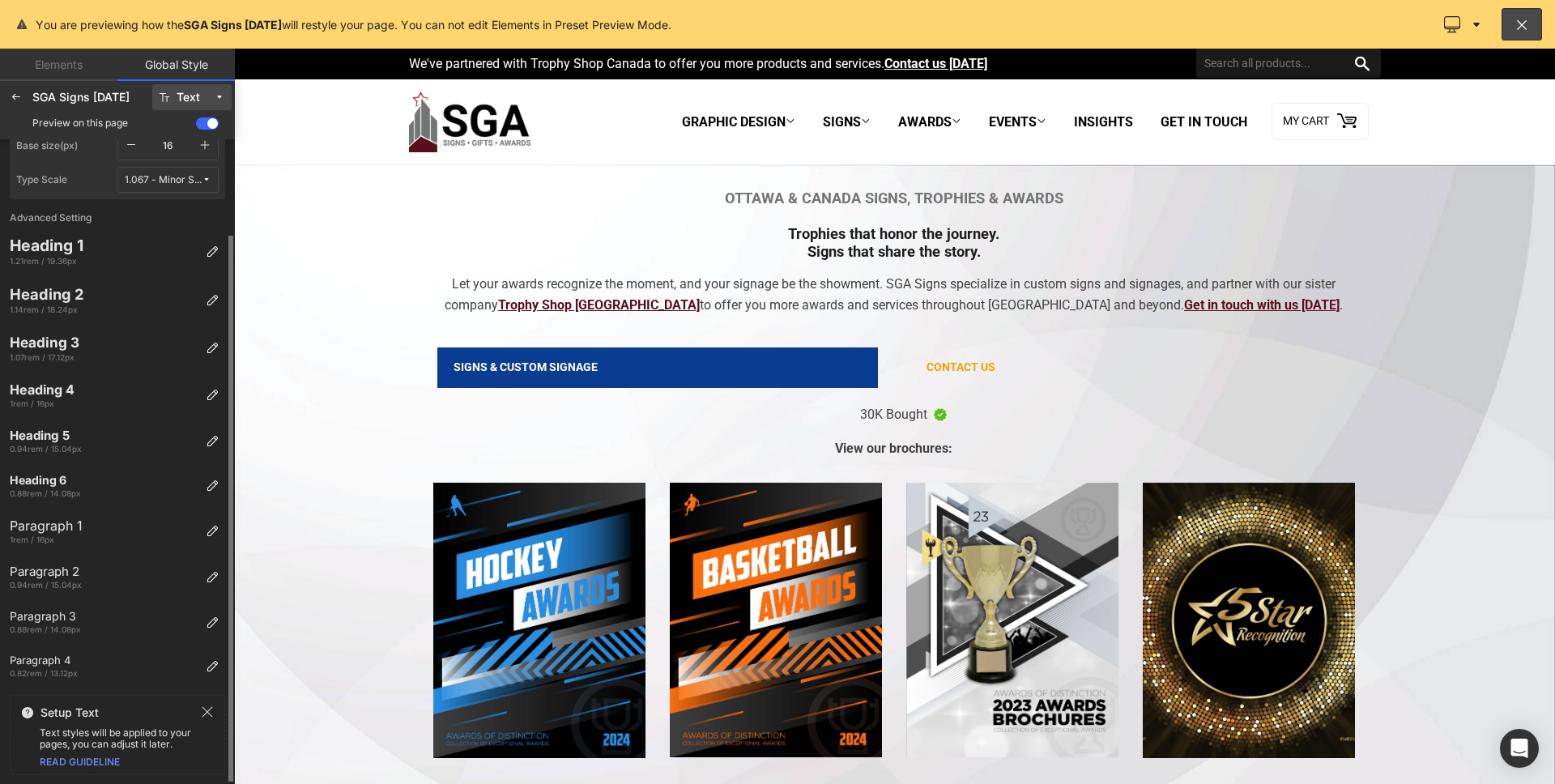
click at [174, 179] on div "1.067 - Minor Second" at bounding box center [163, 179] width 77 height 12
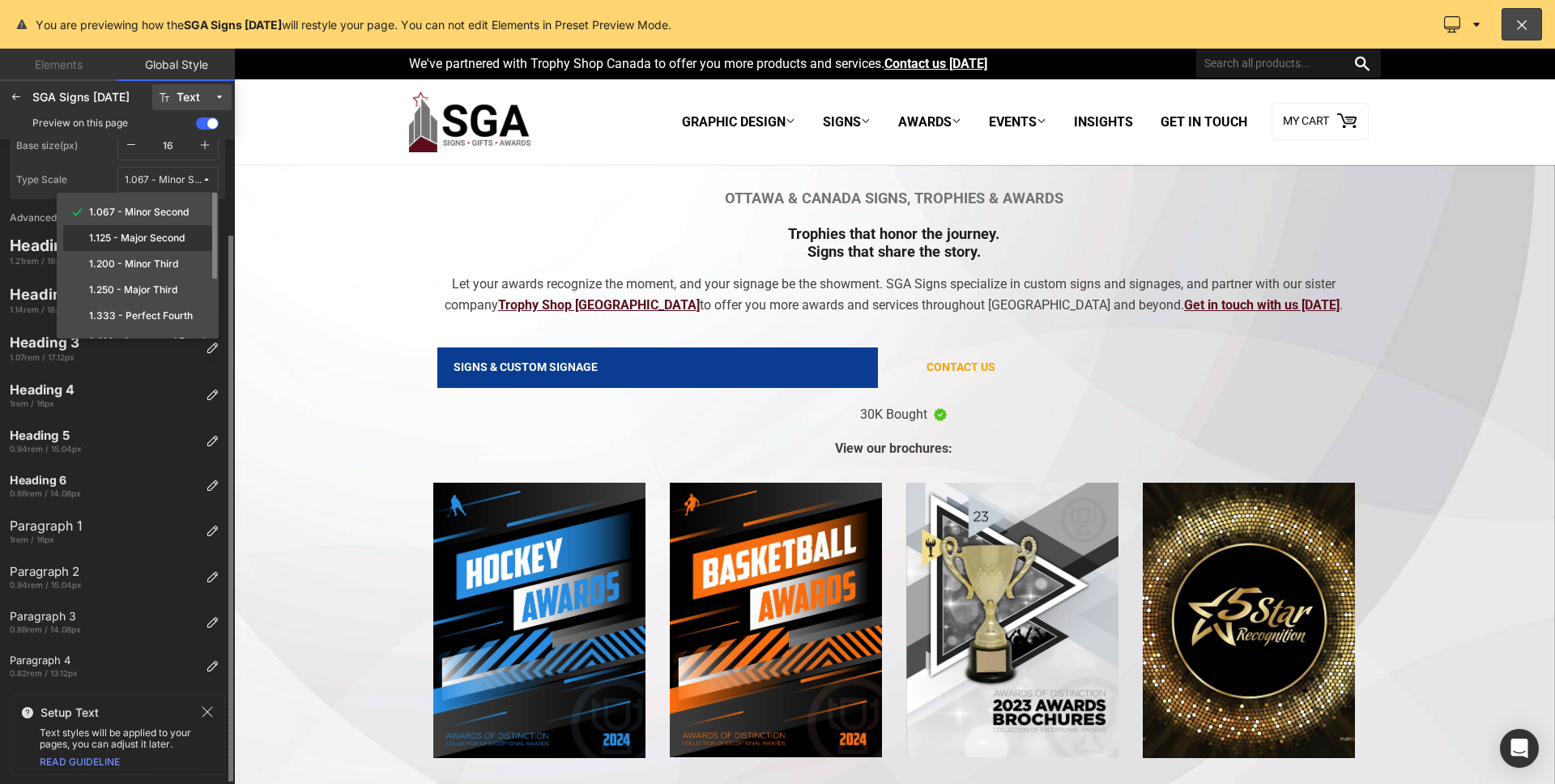
click at [173, 242] on label "1.125 - Major Second" at bounding box center [136, 238] width 95 height 11
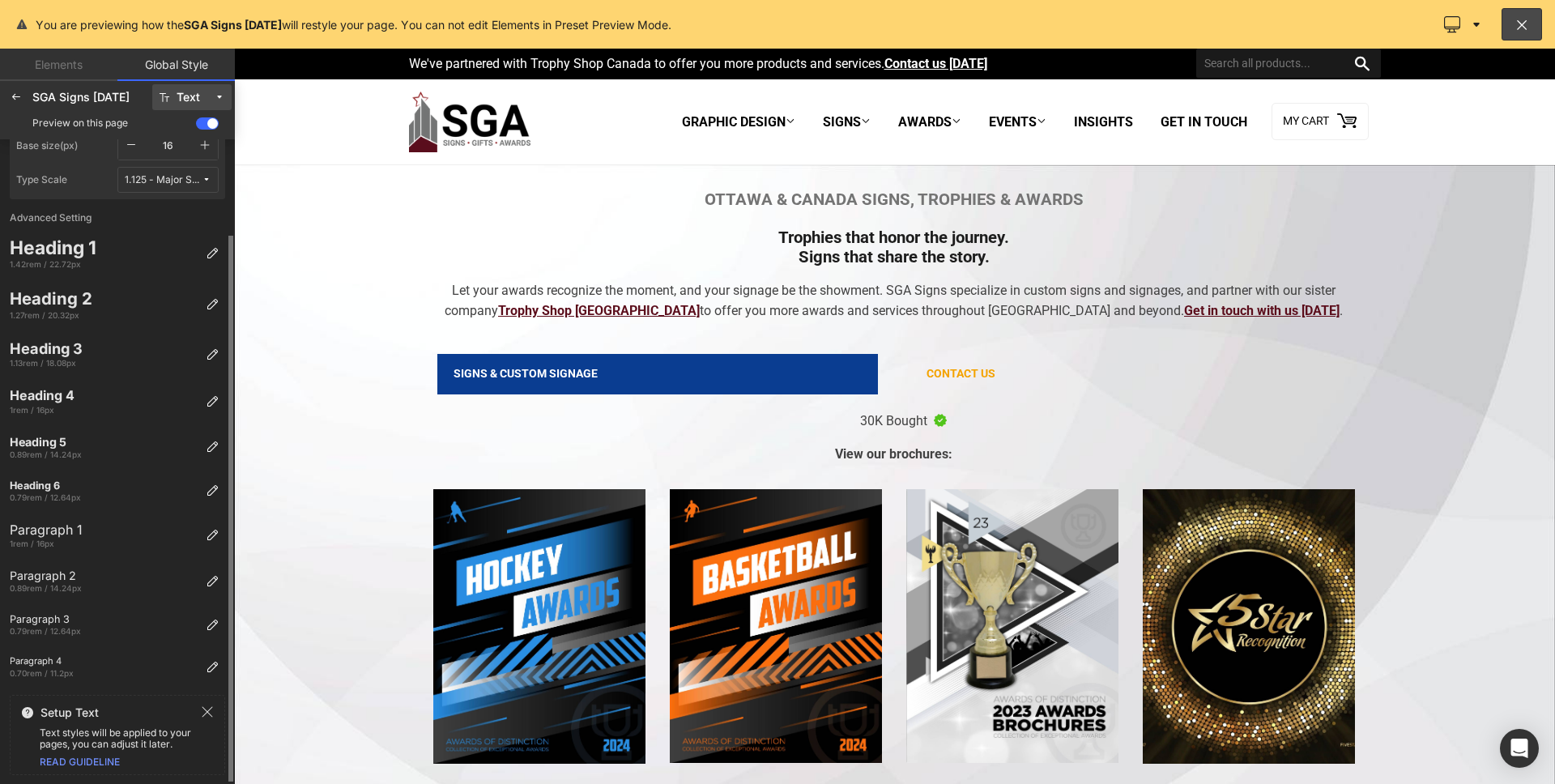
click at [196, 182] on div "1.125 - Major Second" at bounding box center [163, 179] width 77 height 12
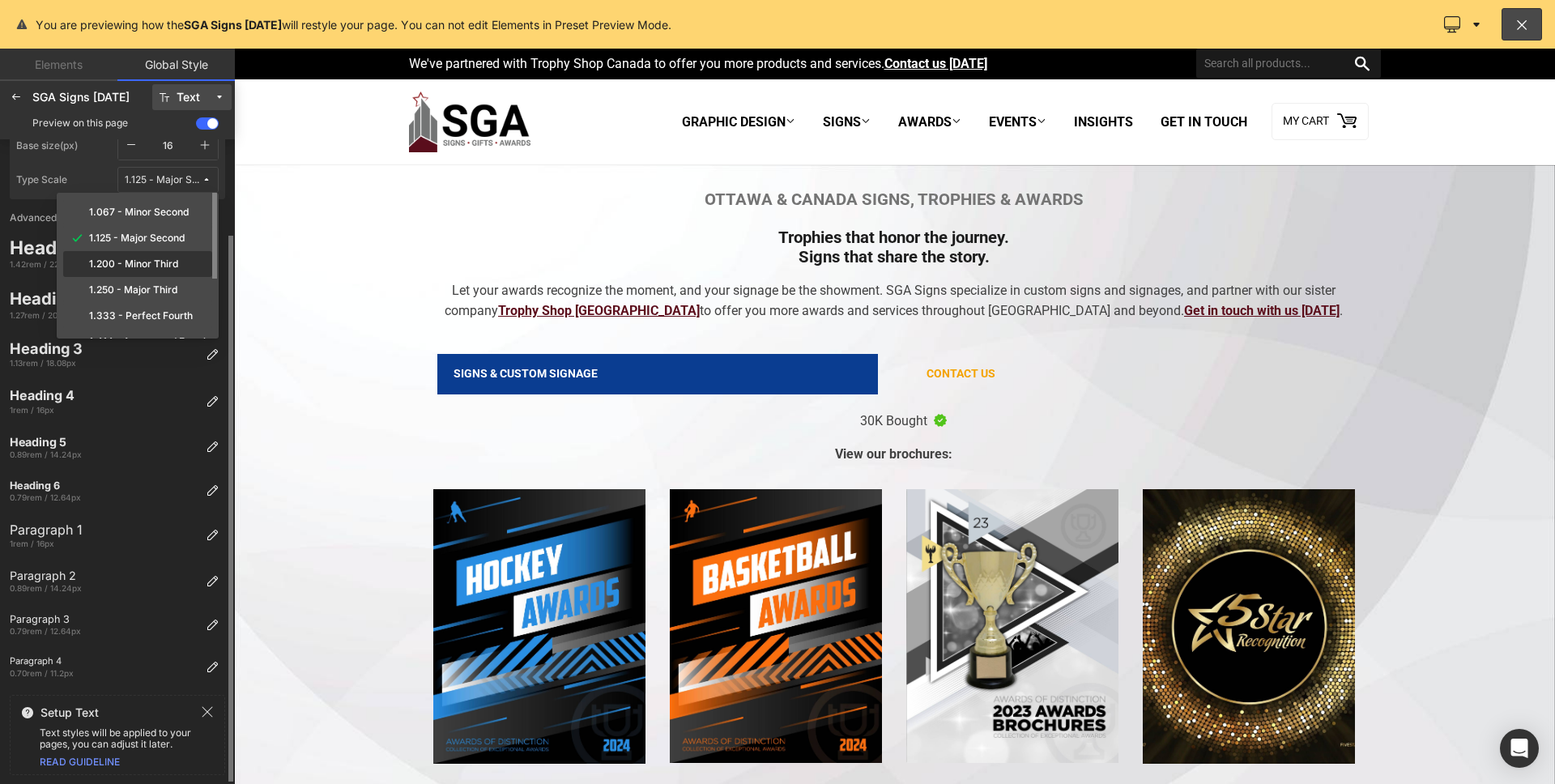
click at [172, 262] on label "1.200 - Minor Third" at bounding box center [133, 264] width 89 height 11
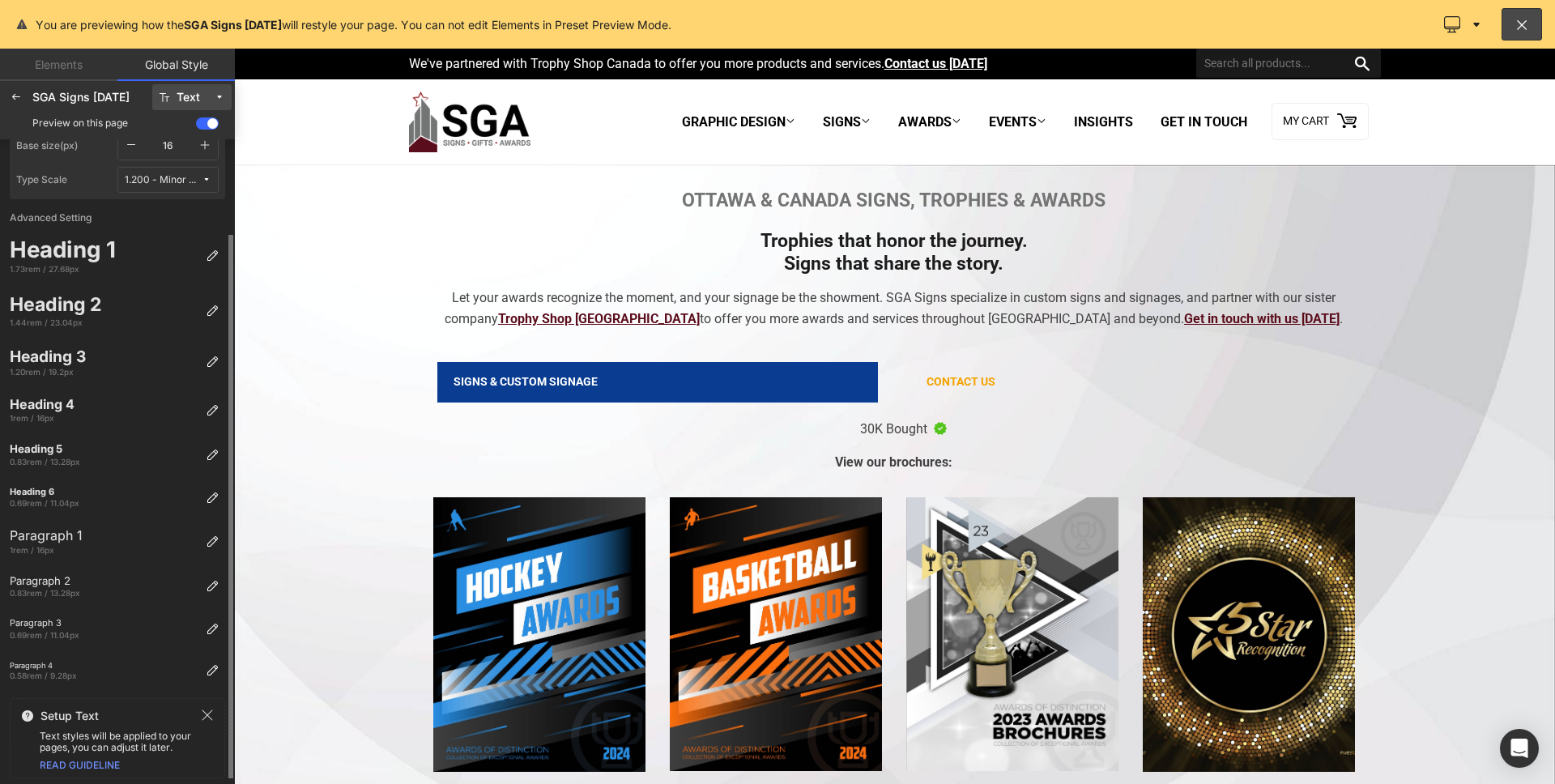
click at [183, 189] on button "1.200 - Minor Third" at bounding box center [168, 180] width 101 height 26
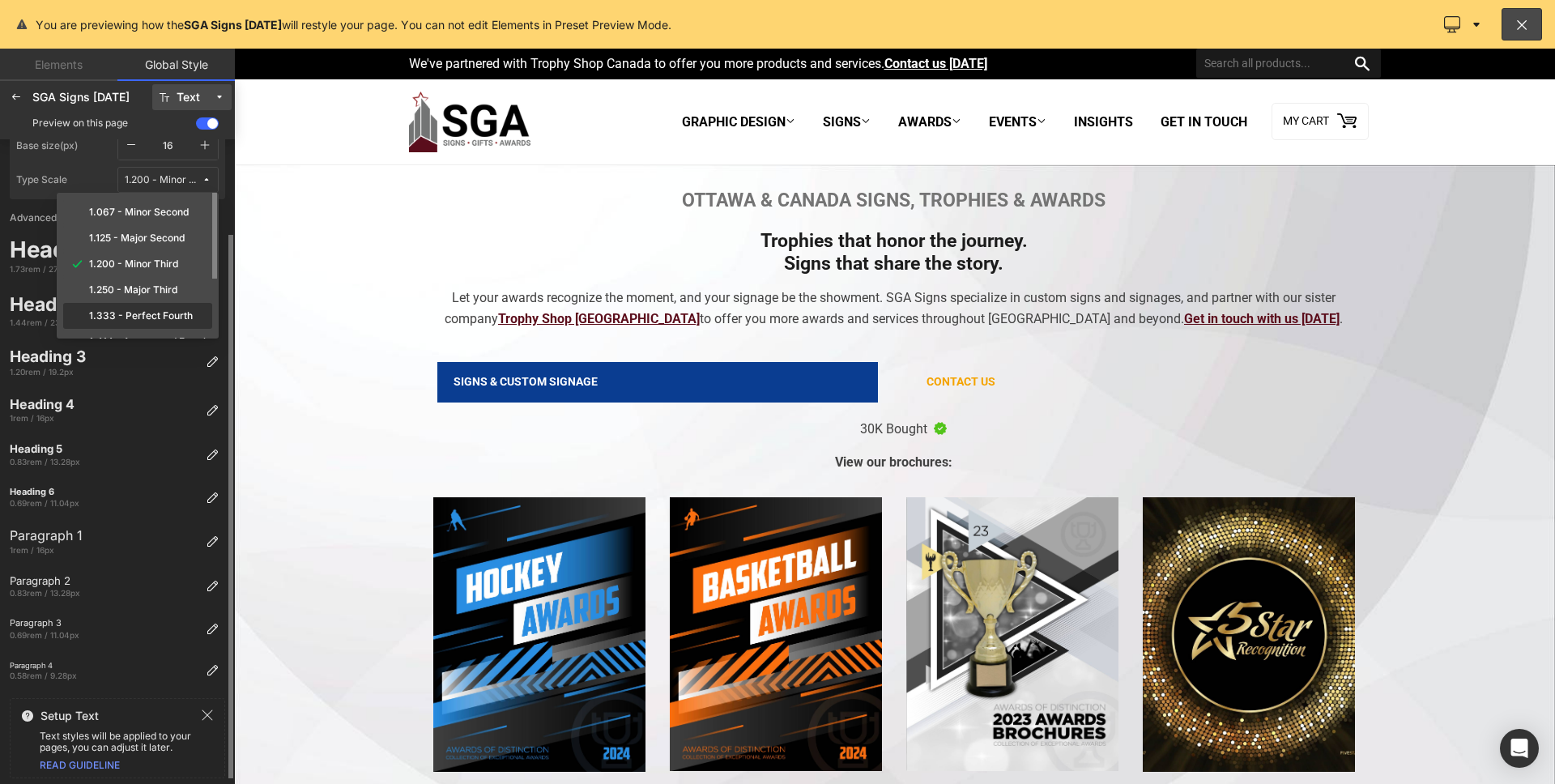
click at [164, 313] on label "1.333 - Perfect Fourth" at bounding box center [140, 316] width 104 height 11
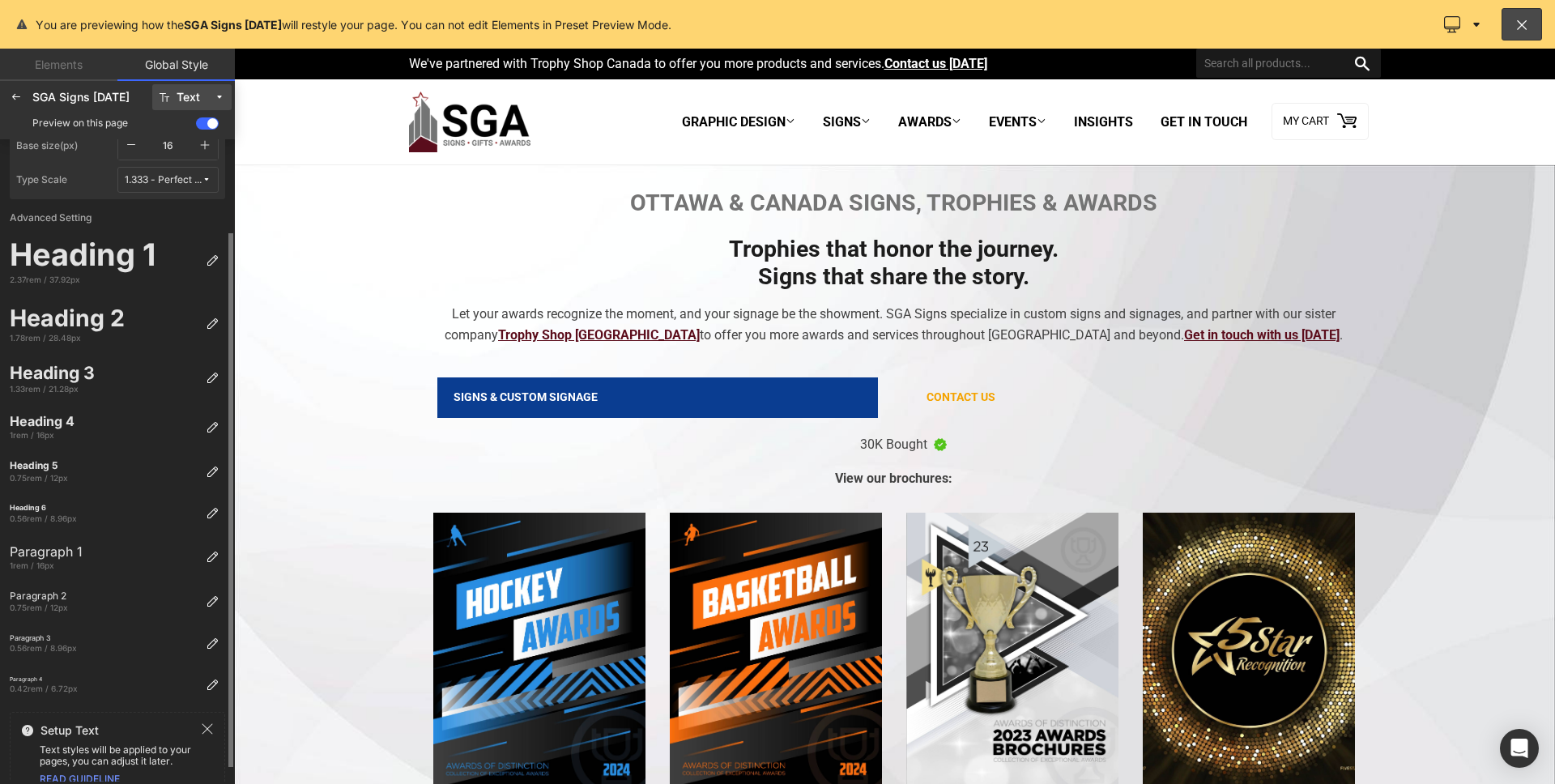
click at [202, 177] on icon at bounding box center [207, 179] width 9 height 9
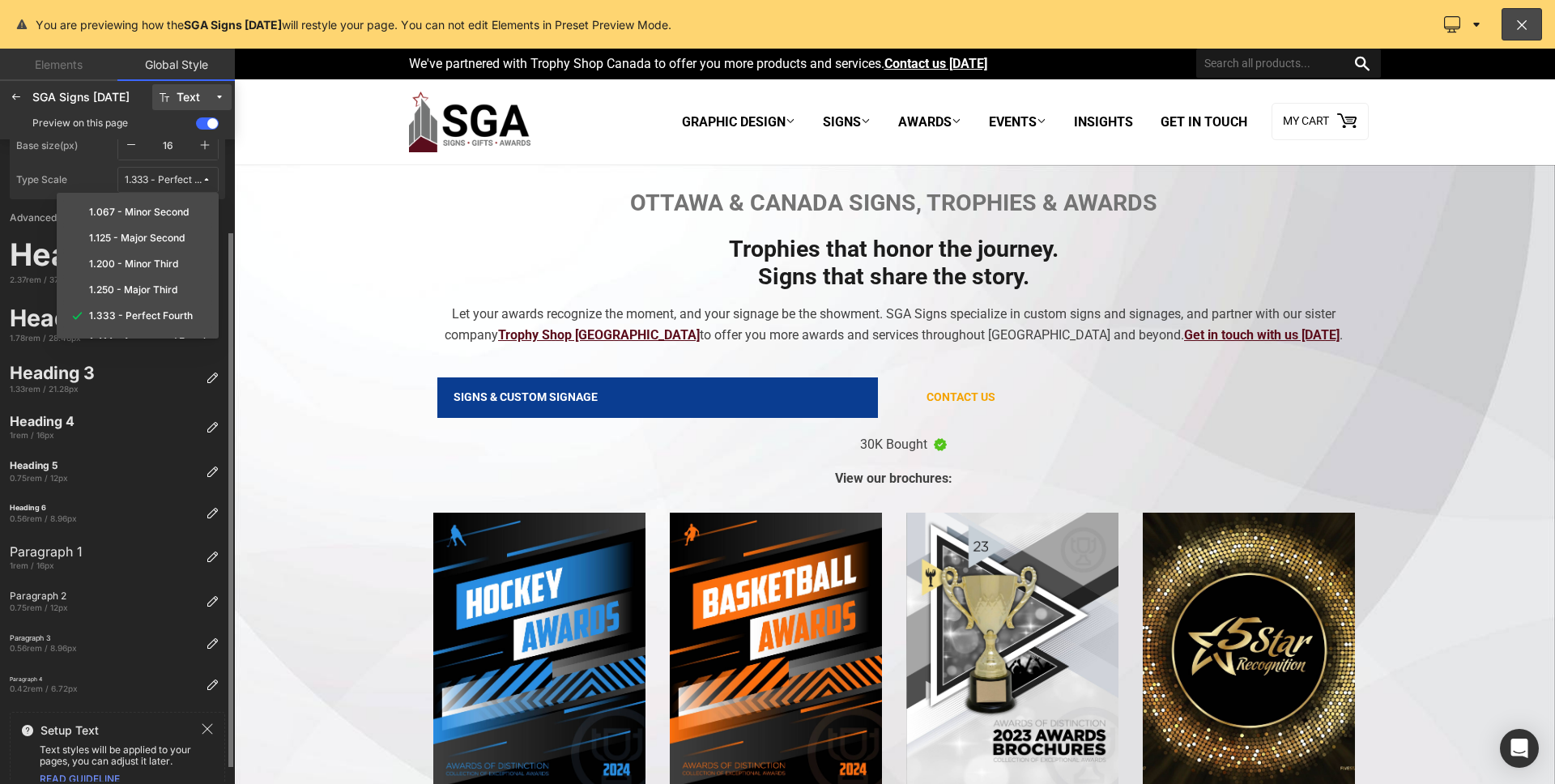
click at [202, 177] on icon at bounding box center [207, 179] width 9 height 9
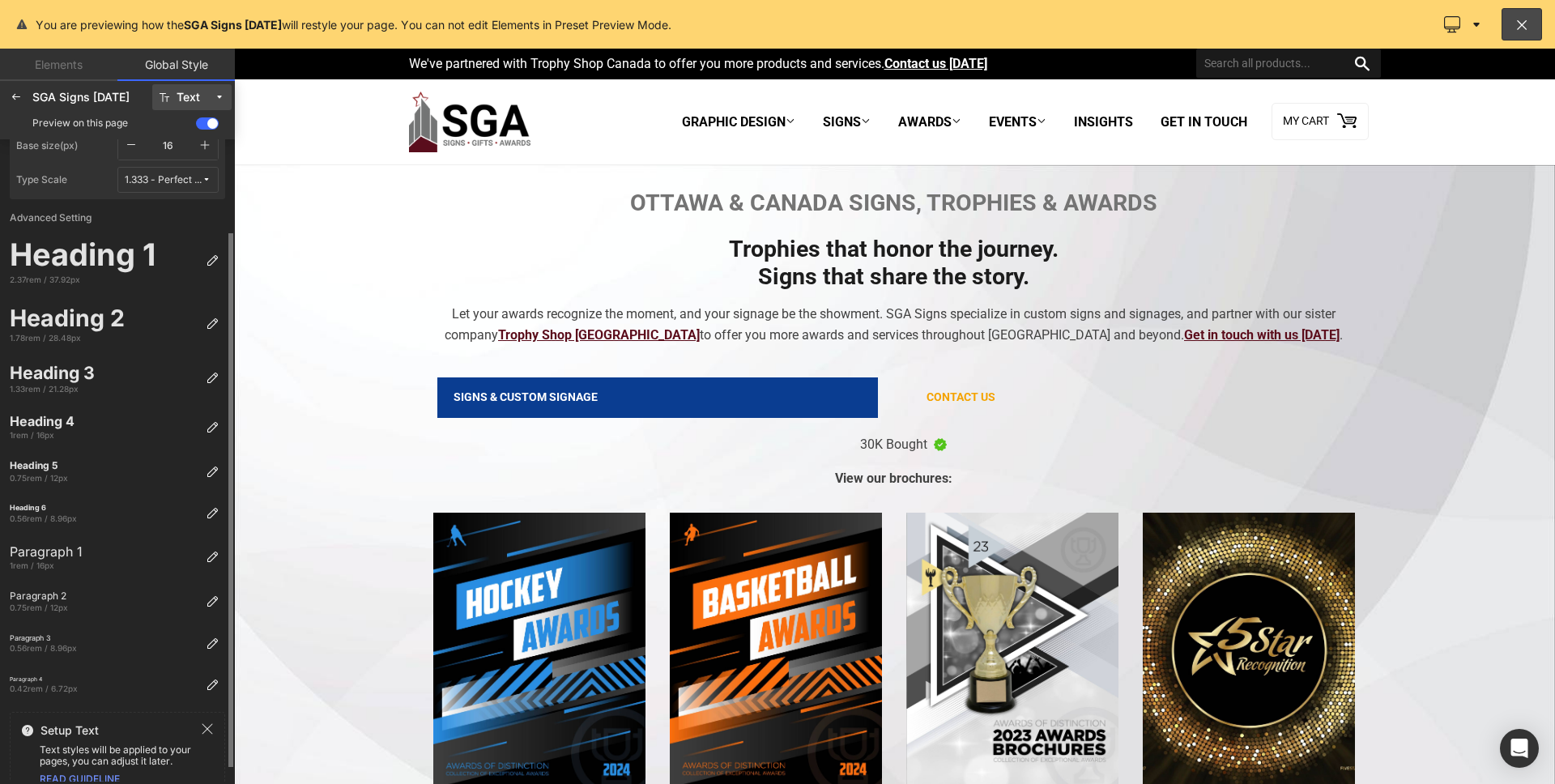
click at [202, 177] on icon at bounding box center [207, 179] width 9 height 9
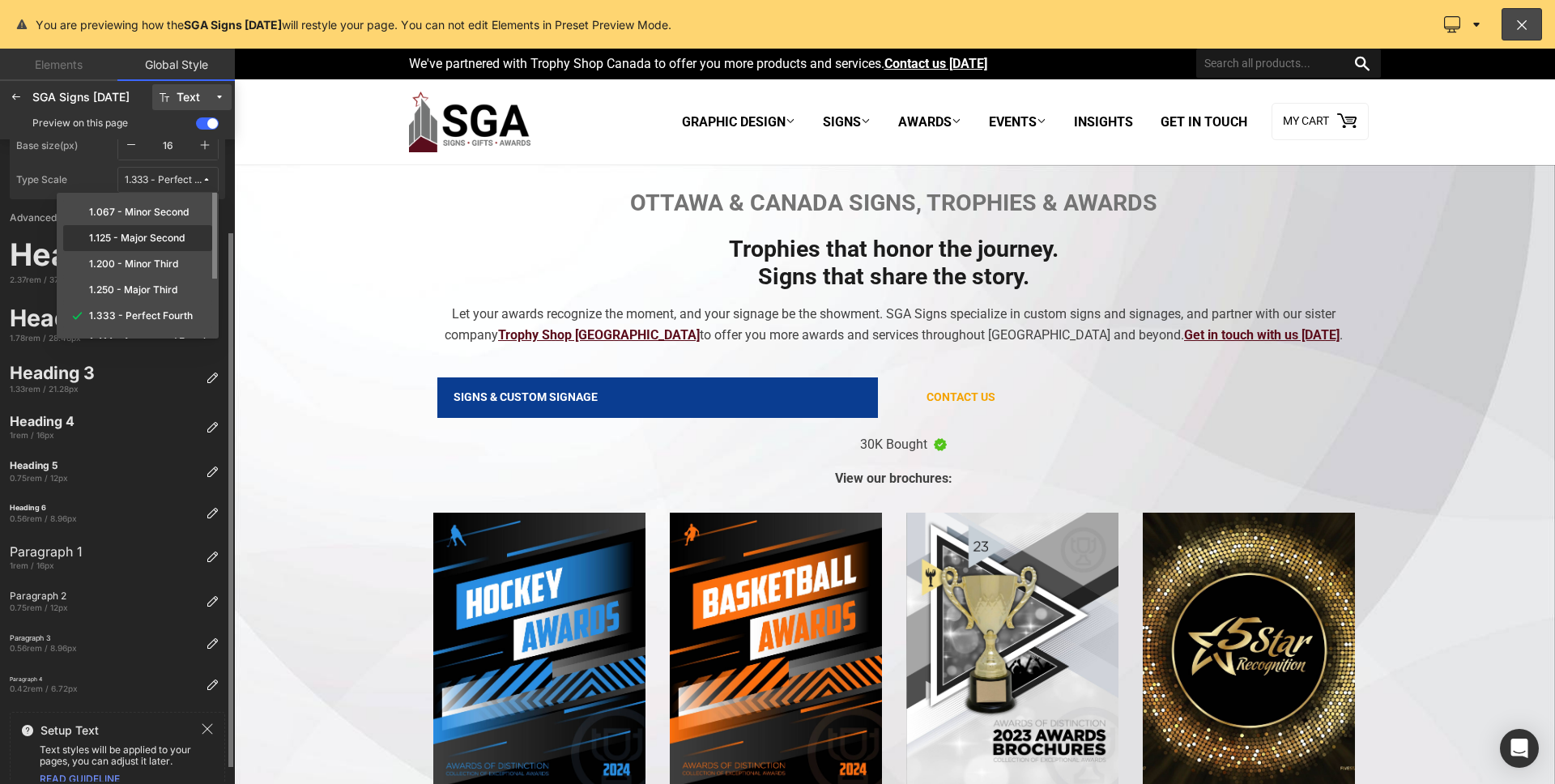
click at [123, 236] on label "1.125 - Major Second" at bounding box center [136, 238] width 95 height 11
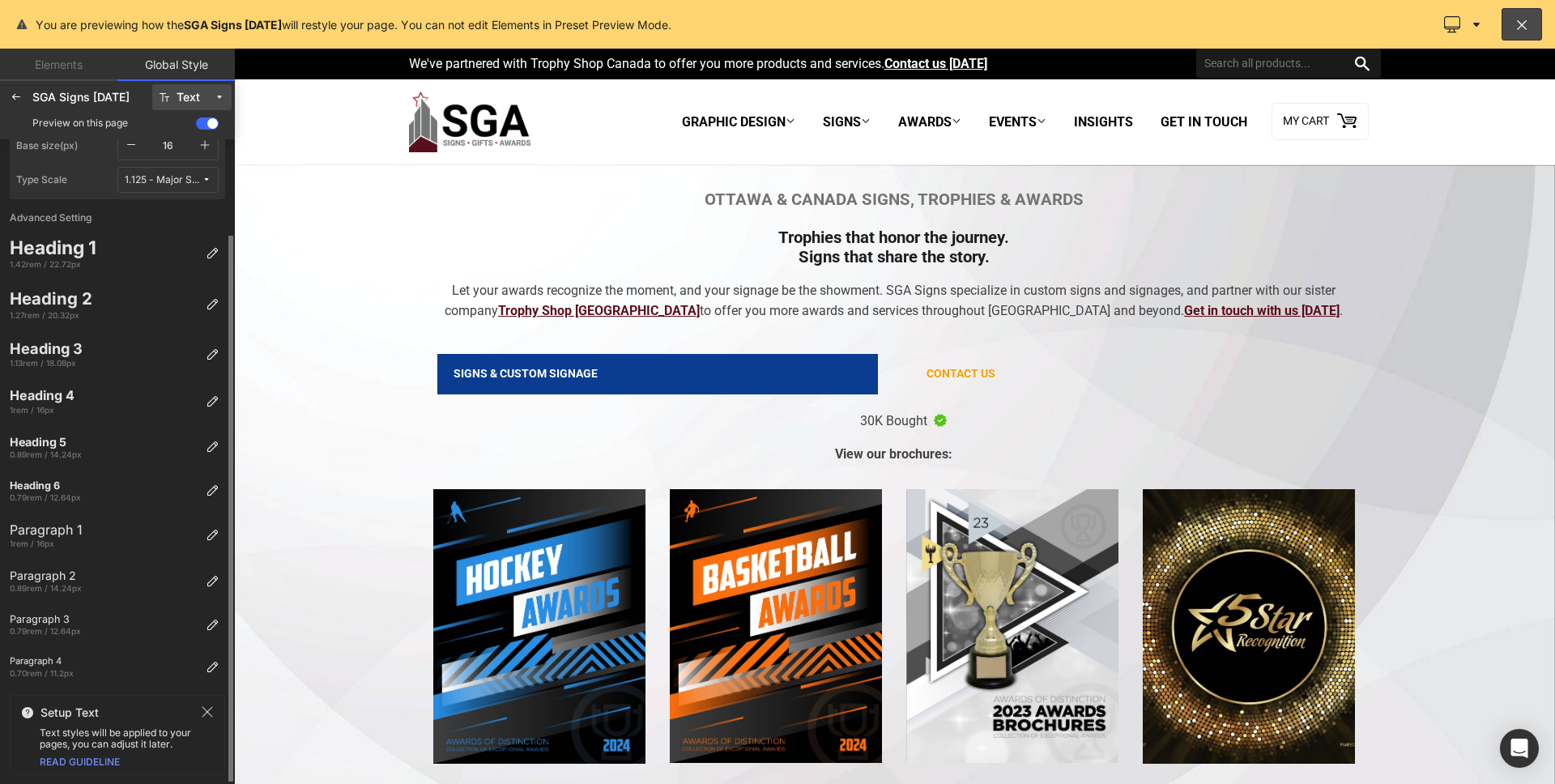
click at [202, 178] on icon at bounding box center [207, 179] width 9 height 9
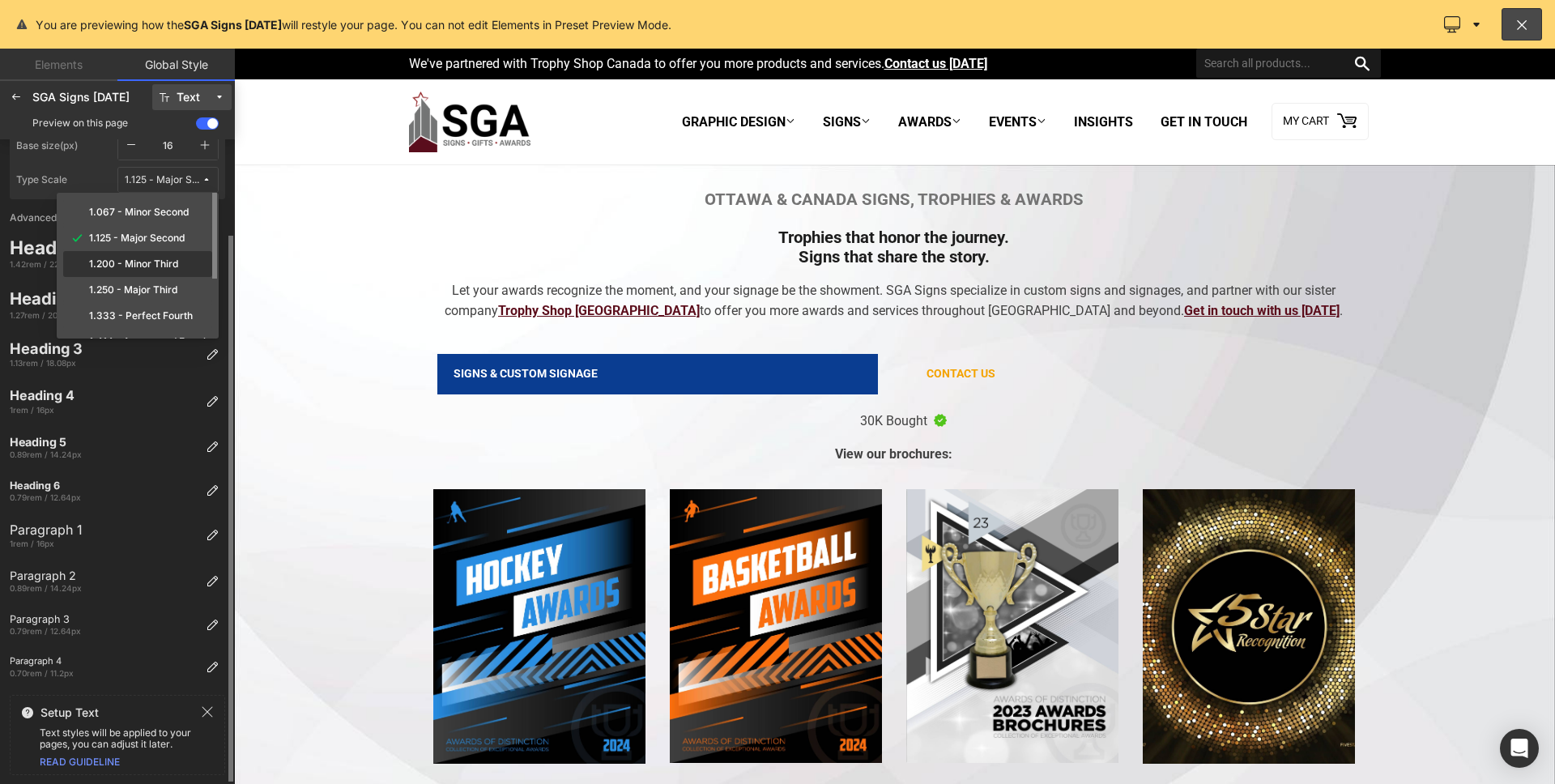
click at [159, 258] on div "1.200 - Minor Third" at bounding box center [137, 264] width 143 height 13
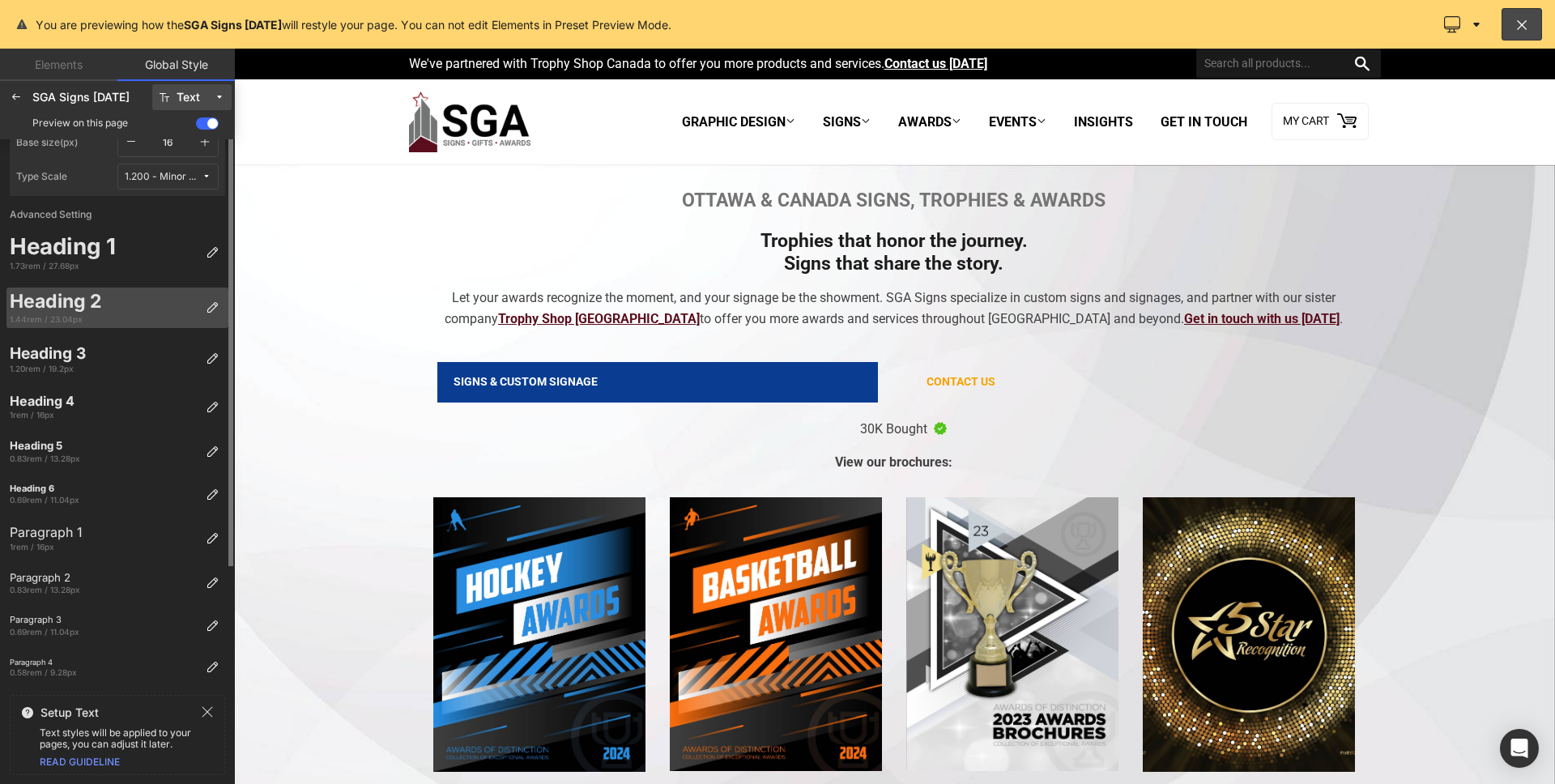
scroll to position [0, 0]
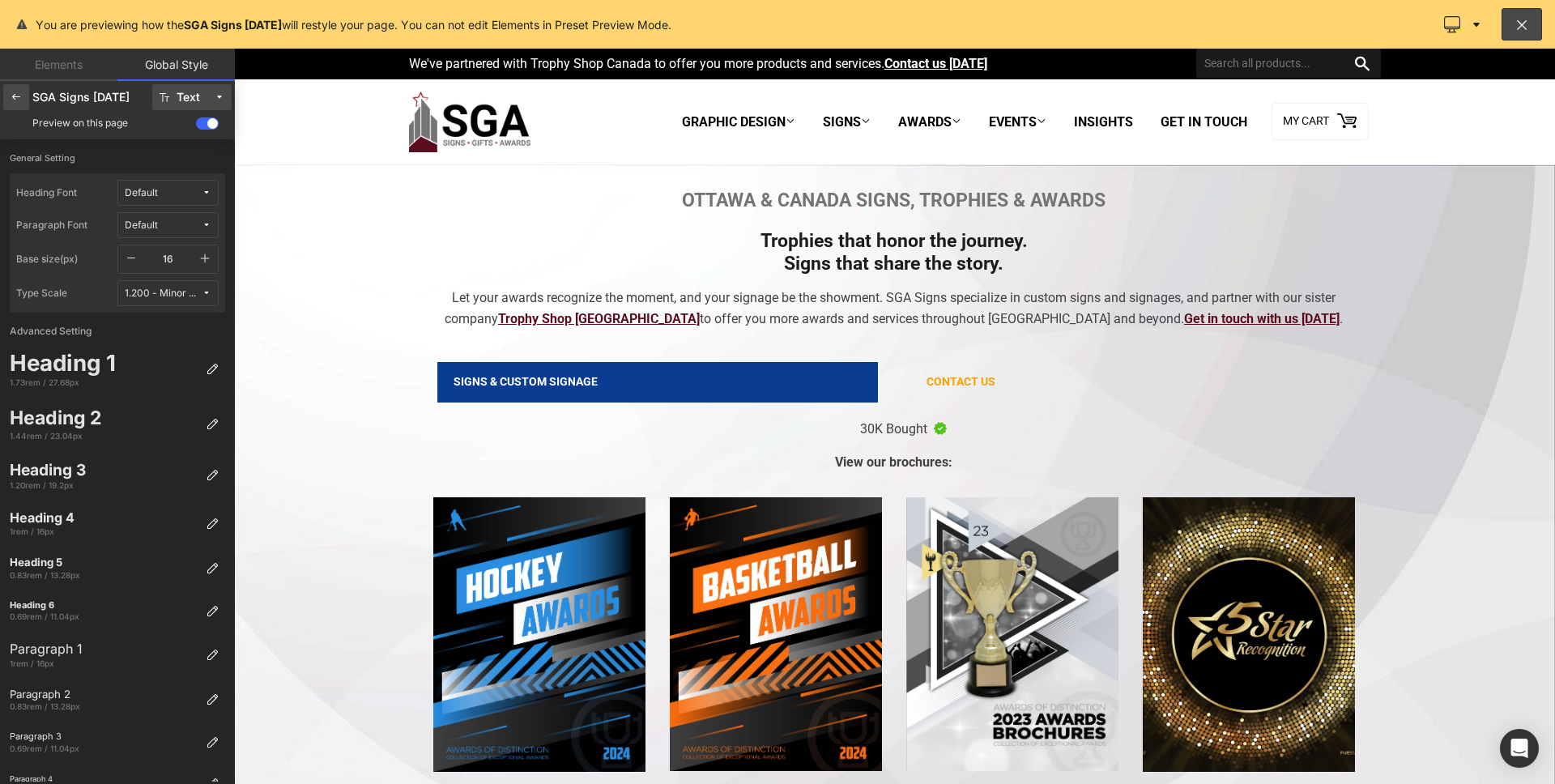
click at [21, 104] on div at bounding box center [16, 97] width 26 height 26
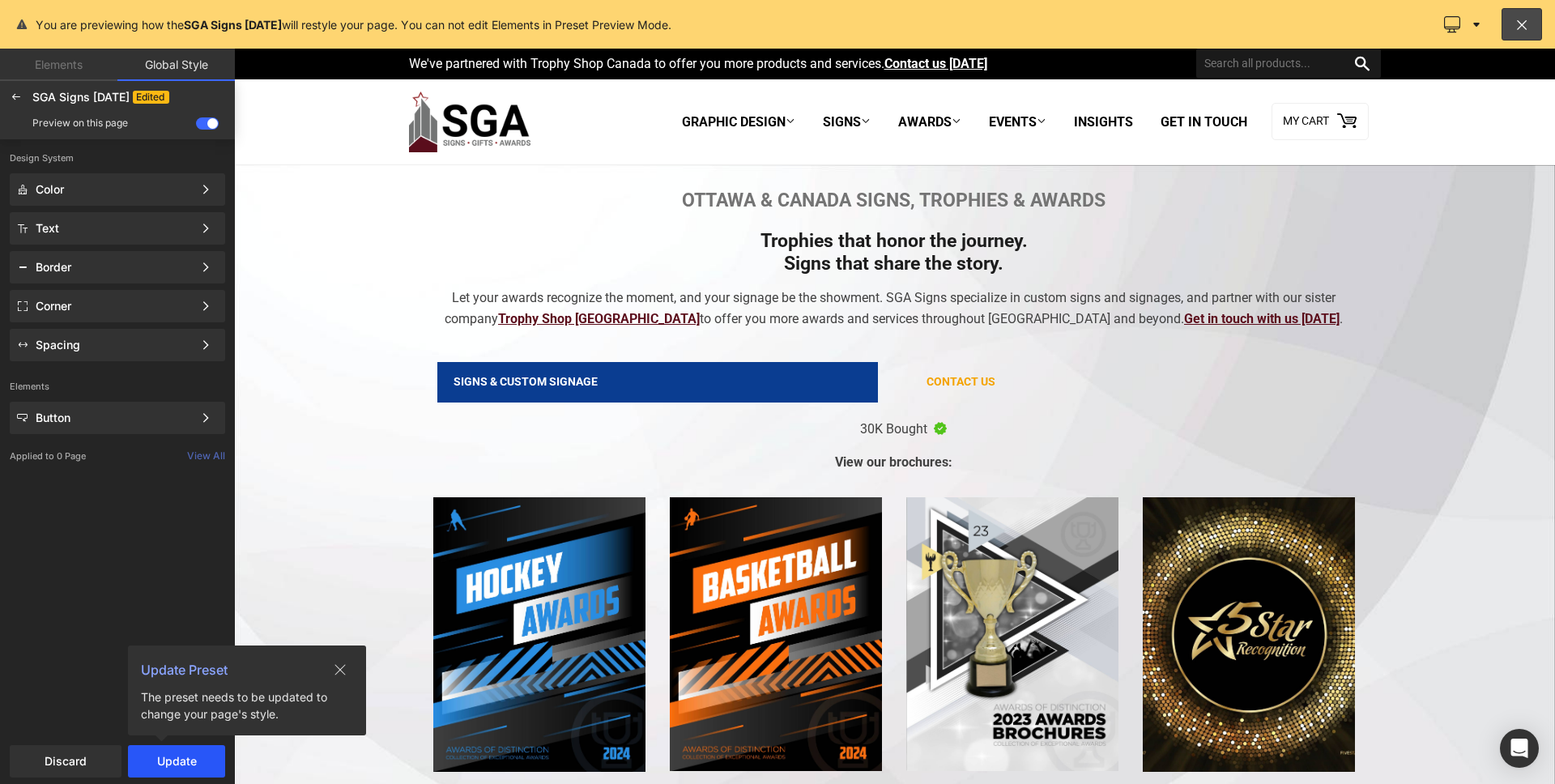
click at [173, 764] on button "Update" at bounding box center [177, 761] width 97 height 33
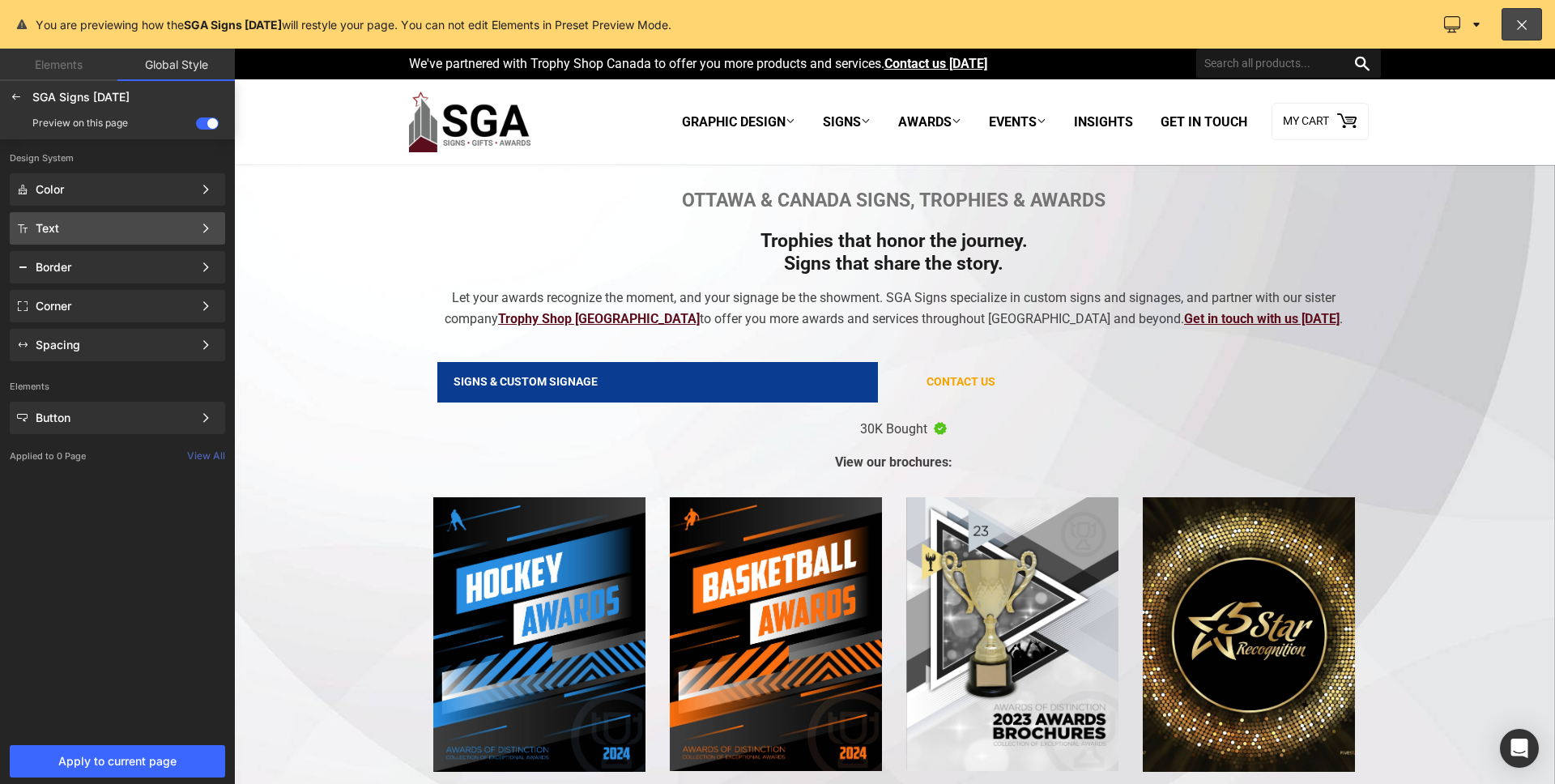
click at [112, 251] on div "Text Color Style Define a color palette and apply it to your pages 1 of 3 Next" at bounding box center [117, 267] width 216 height 33
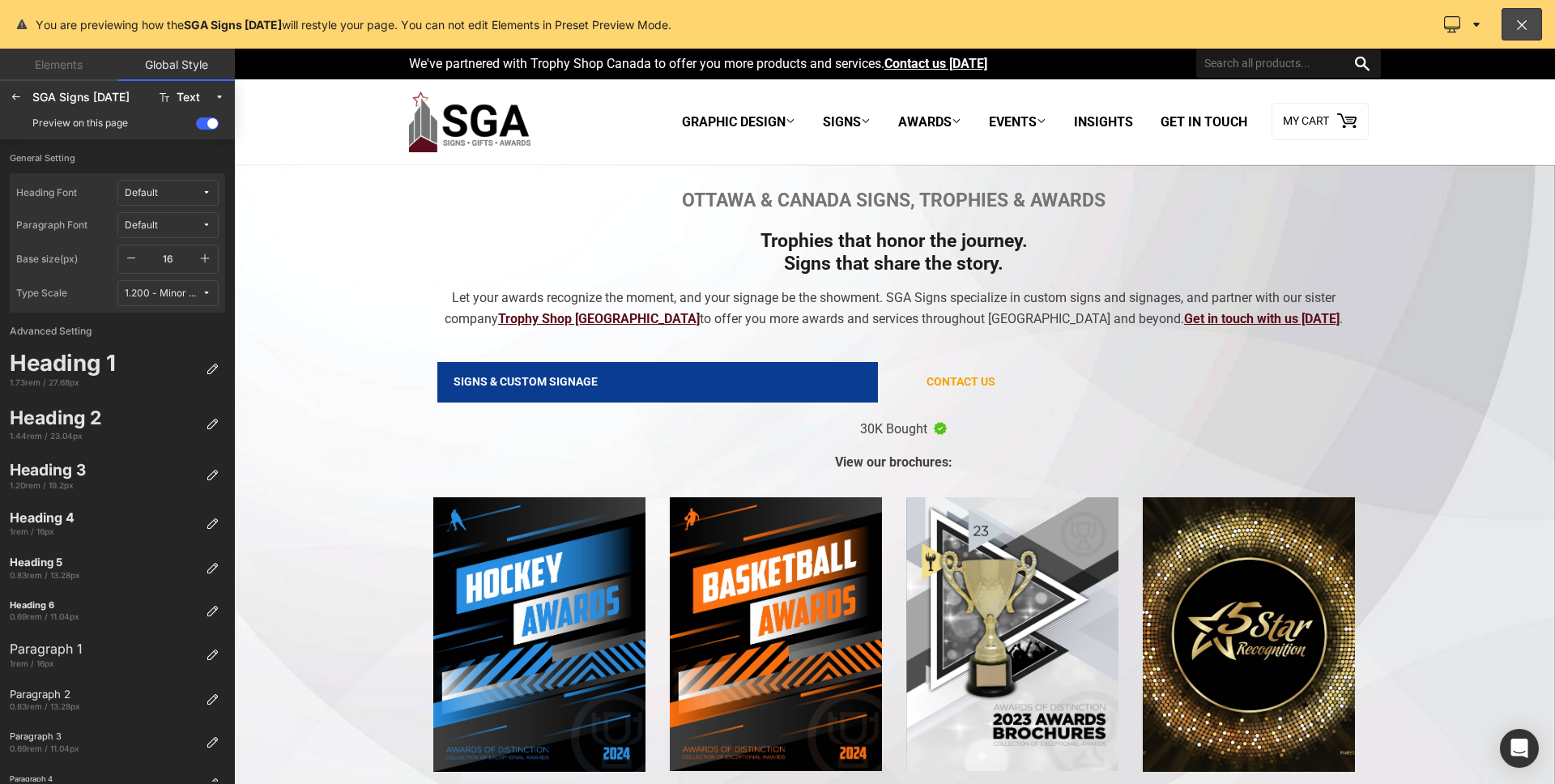
click at [0, 97] on div "SGA Signs August 2025 Text Preview on this page" at bounding box center [117, 110] width 235 height 58
click at [17, 100] on icon at bounding box center [16, 97] width 13 height 13
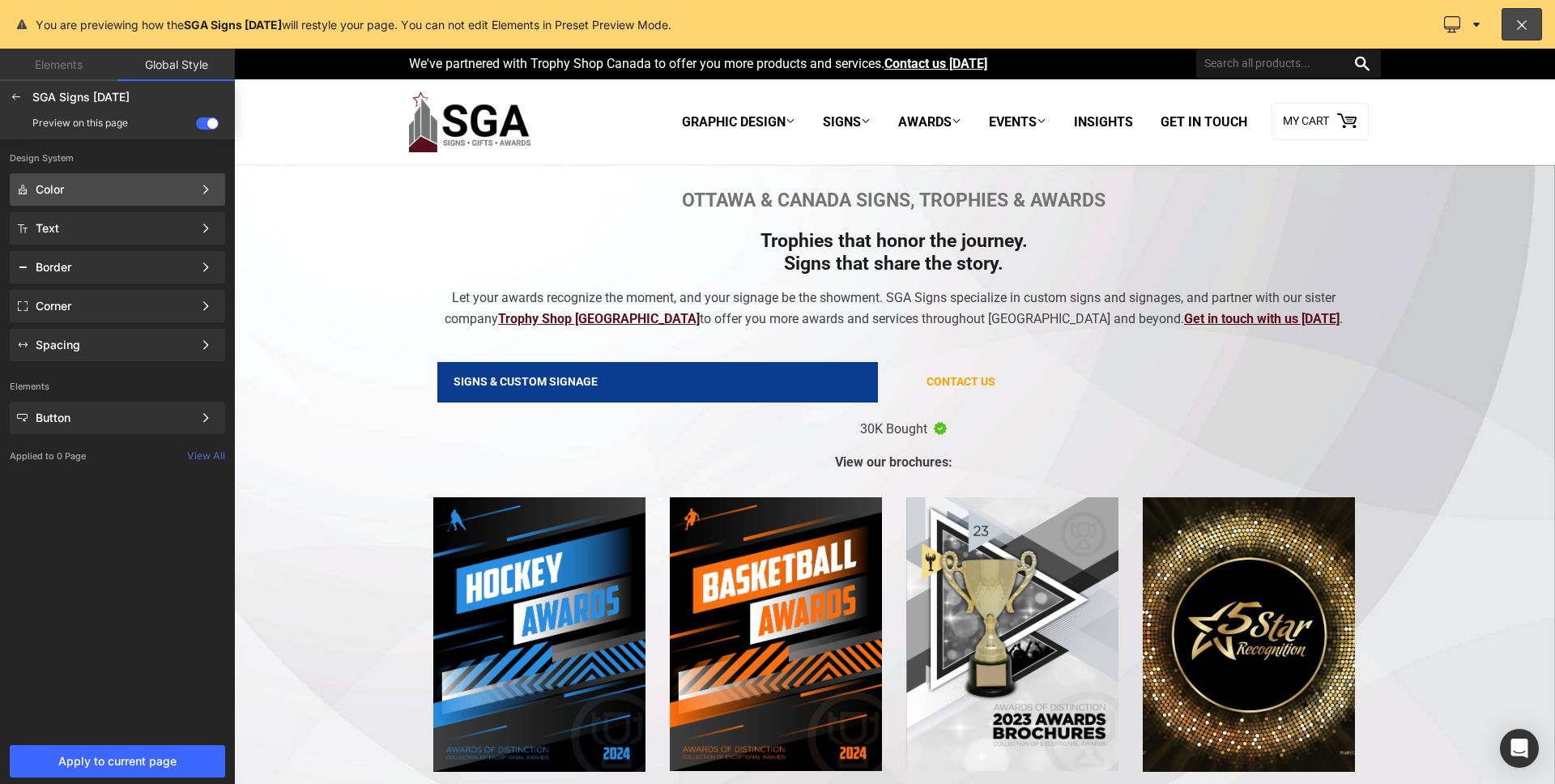
click at [104, 212] on div "Color Color Style Define a color palette and apply it to your pages 1 of 3 Next" at bounding box center [117, 228] width 216 height 33
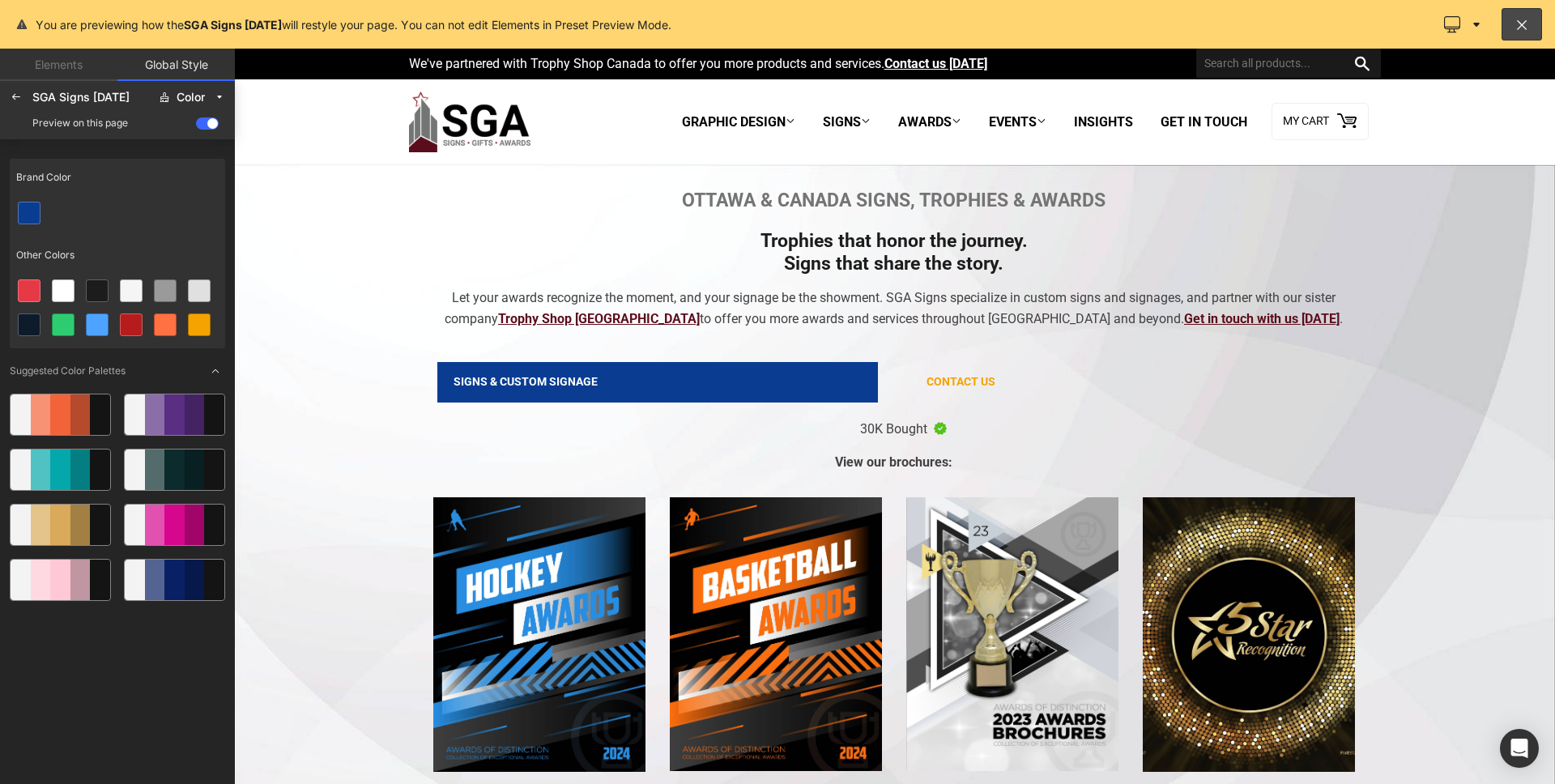
click at [212, 371] on icon at bounding box center [215, 371] width 9 height 9
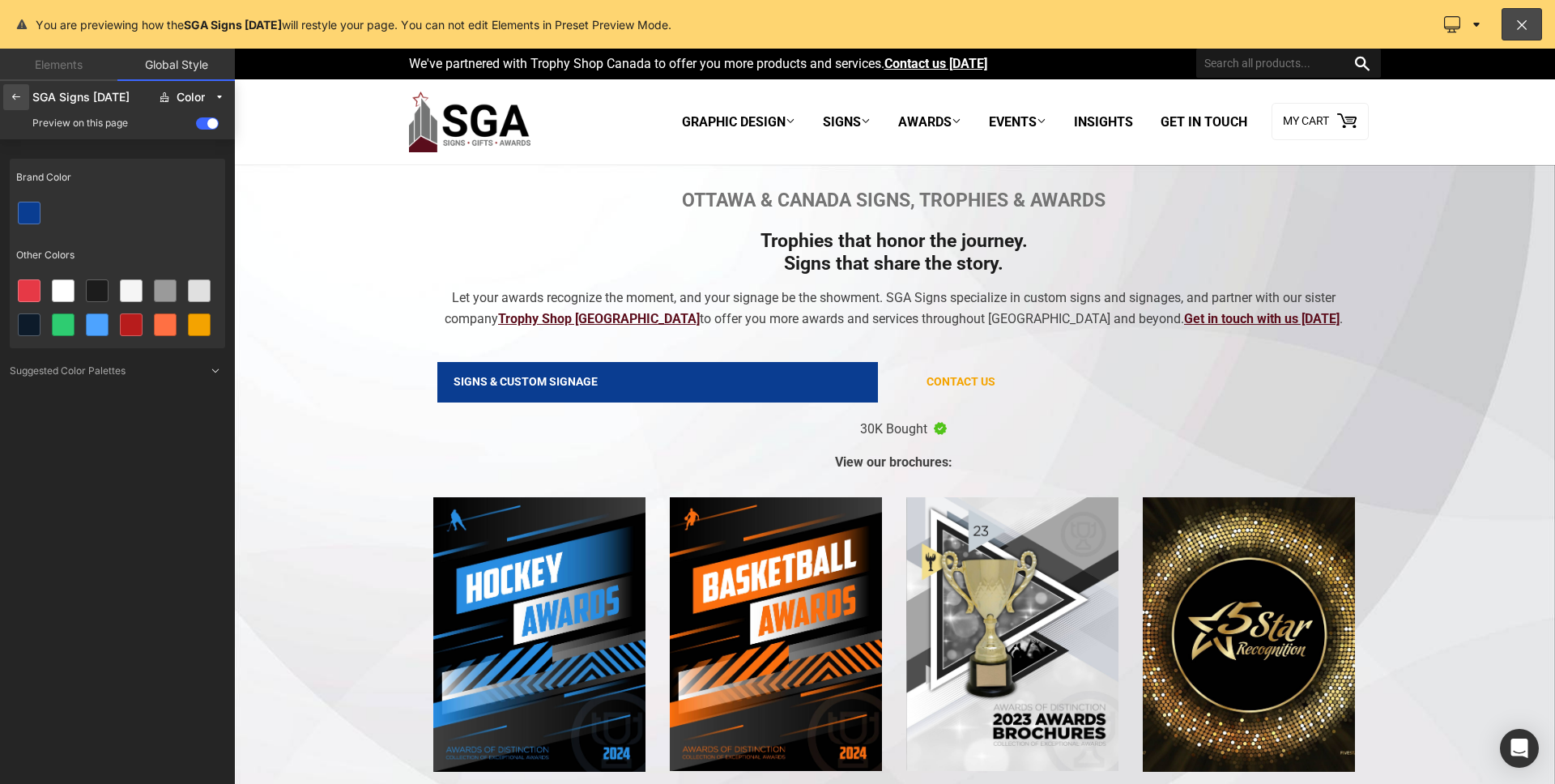
click at [22, 100] on div at bounding box center [16, 97] width 26 height 26
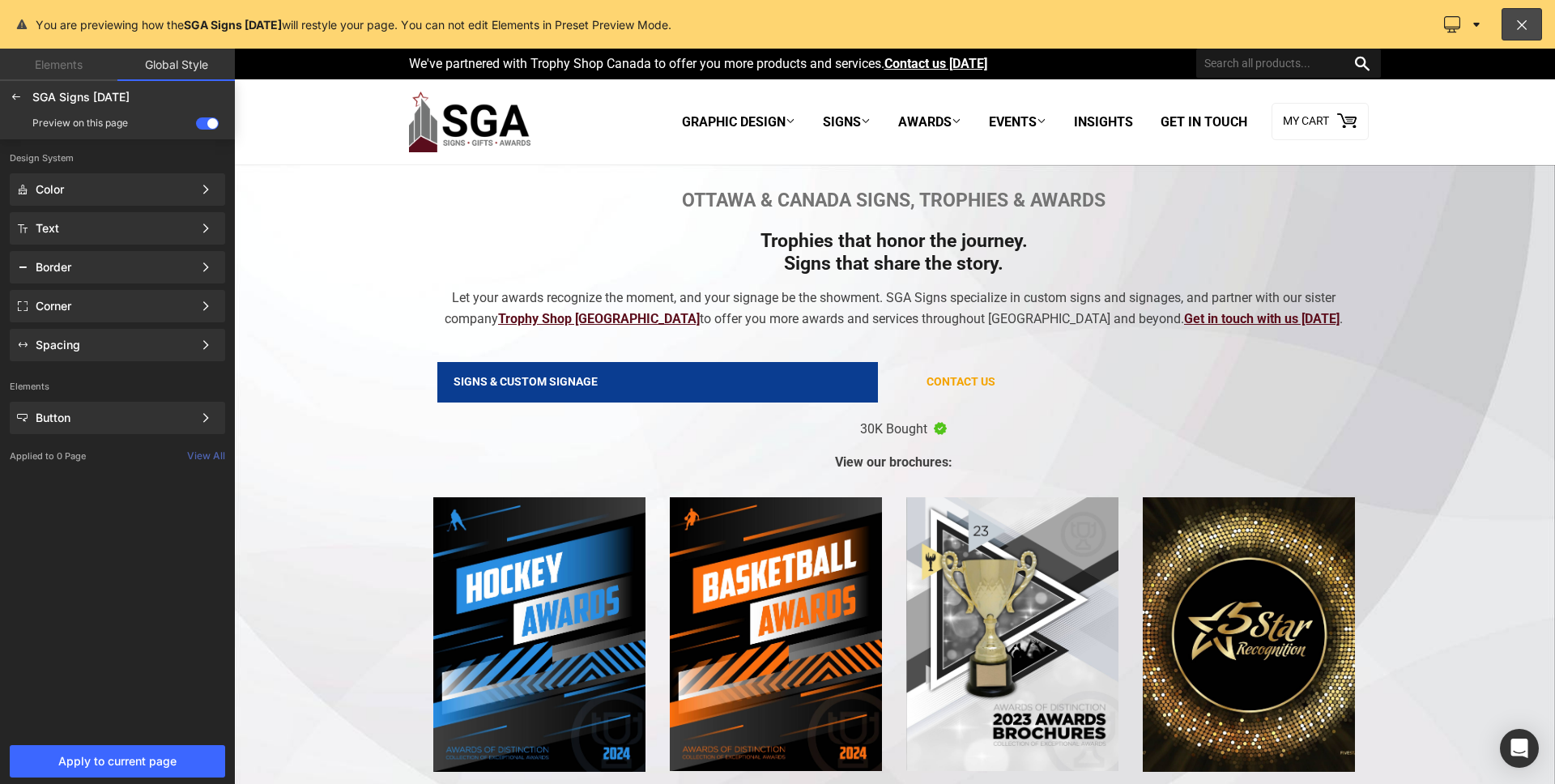
click at [114, 541] on div "Design System Color Color Style Define a color palette and apply it to your pag…" at bounding box center [117, 438] width 235 height 599
click at [86, 251] on div "Text Color Style Define a color palette and apply it to your pages 1 of 3 Next" at bounding box center [117, 267] width 216 height 33
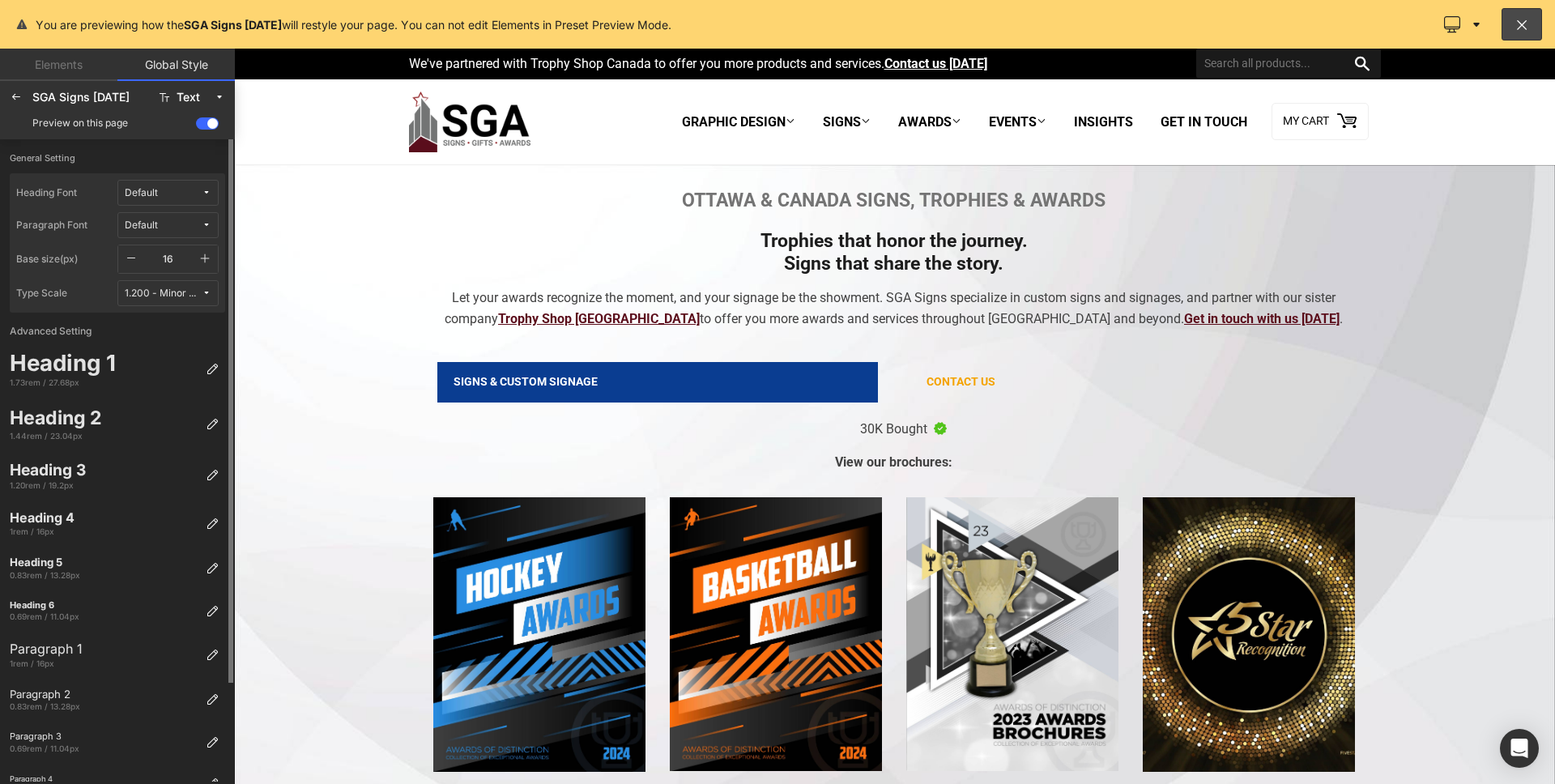
scroll to position [117, 0]
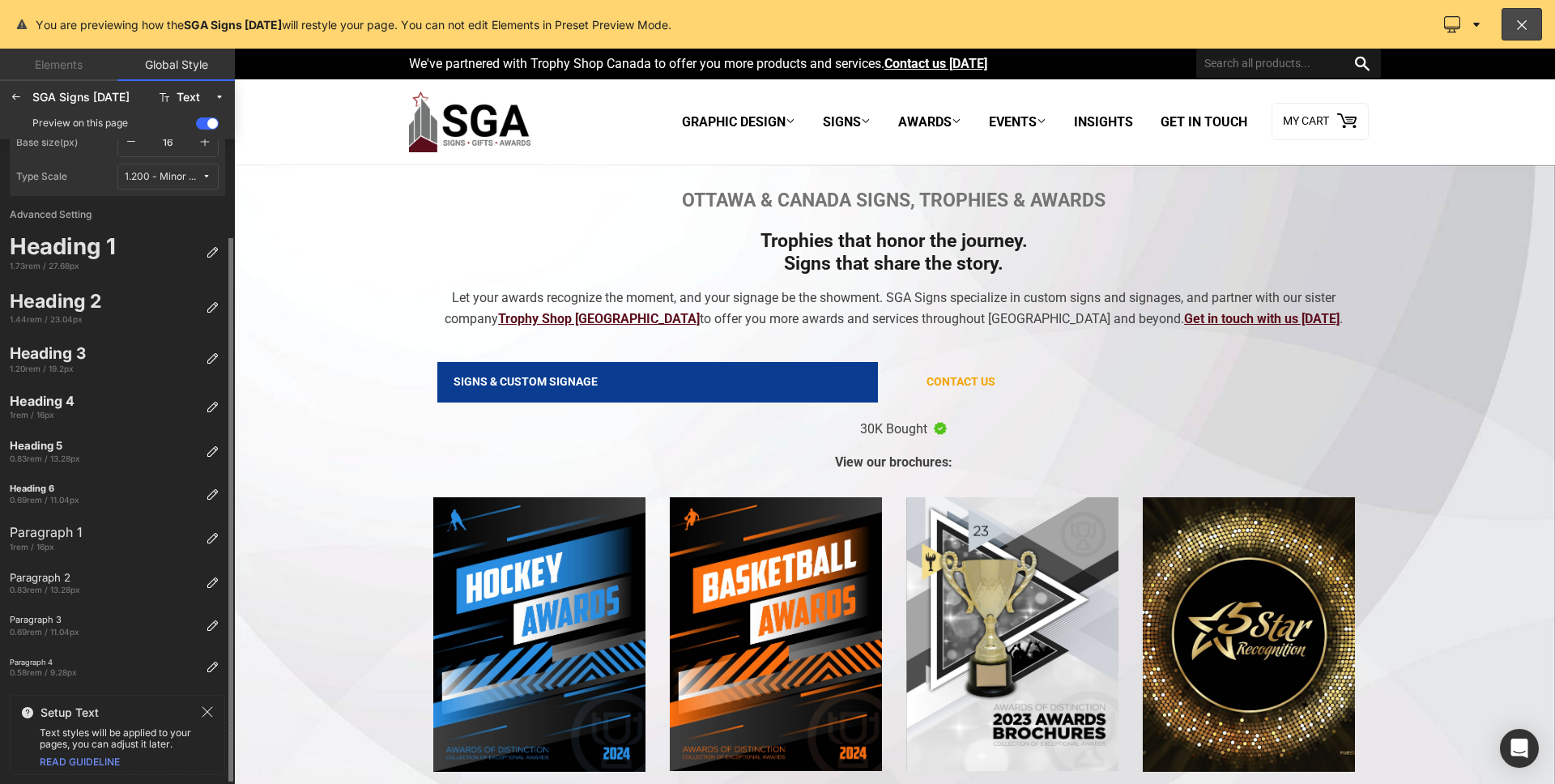
click at [206, 713] on icon at bounding box center [207, 711] width 10 height 10
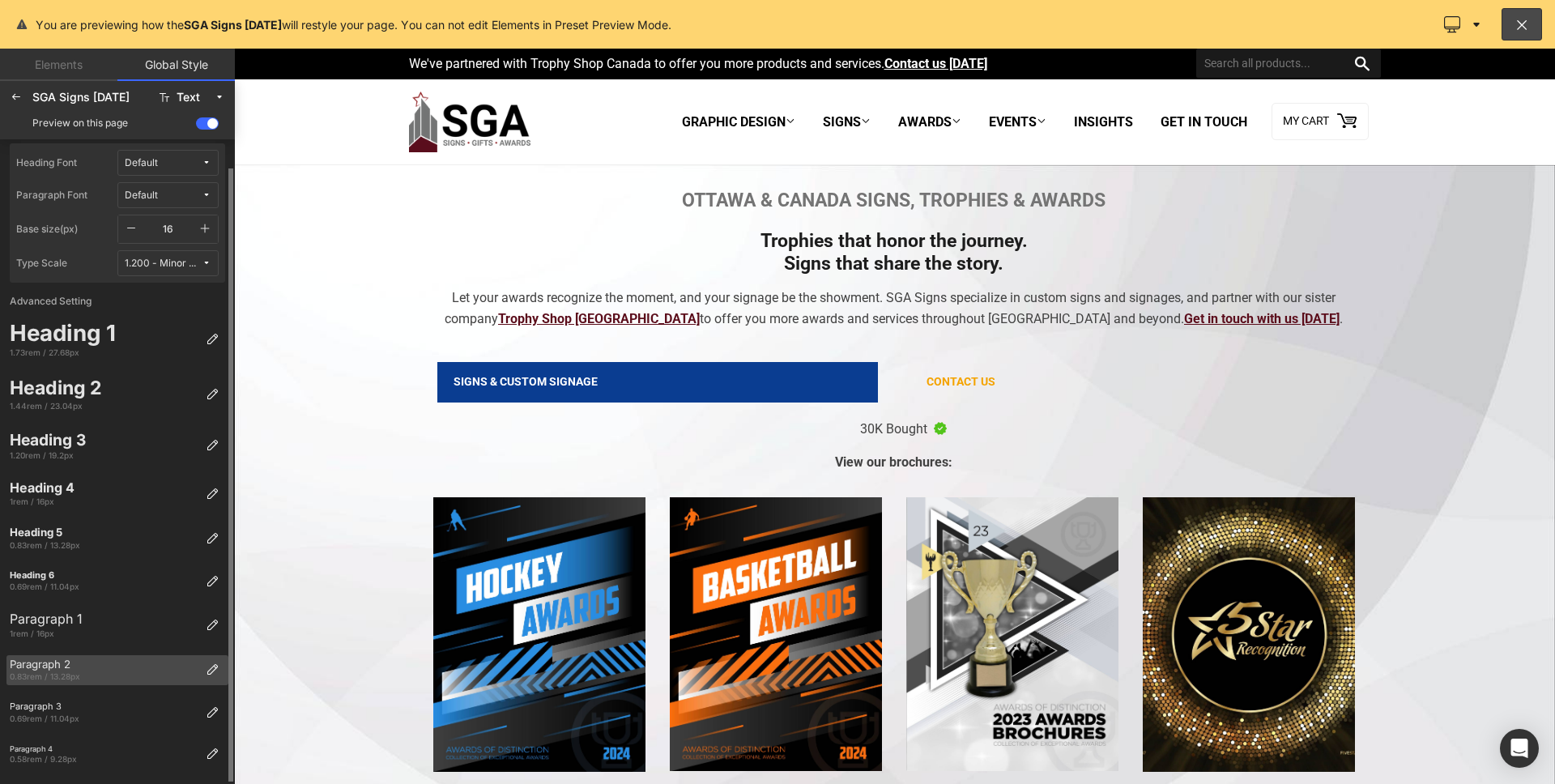
scroll to position [0, 0]
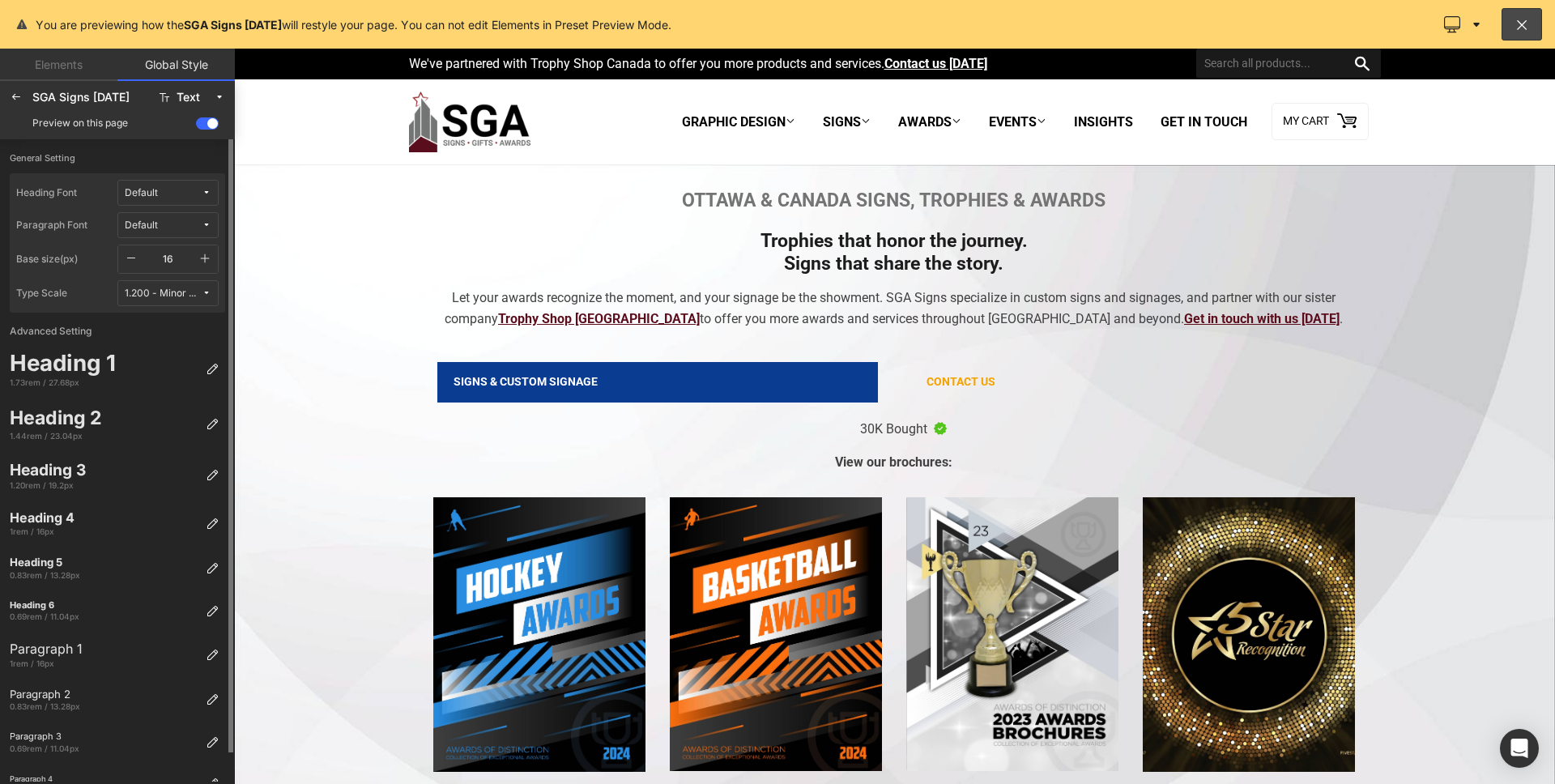
click at [52, 334] on label "Advanced Setting" at bounding box center [117, 330] width 221 height 34
click at [10, 91] on icon at bounding box center [16, 97] width 13 height 13
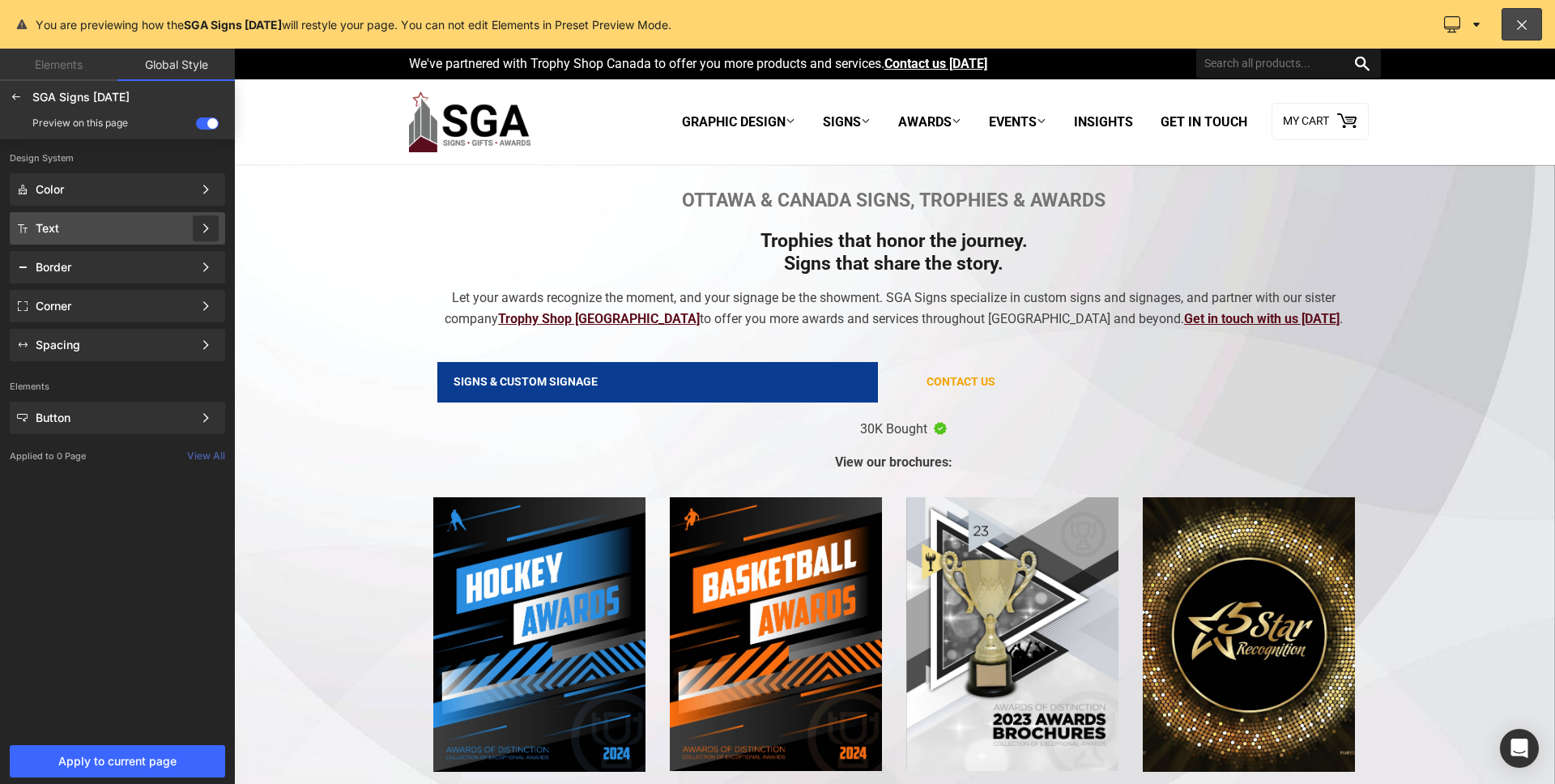
click at [205, 228] on icon at bounding box center [206, 228] width 11 height 11
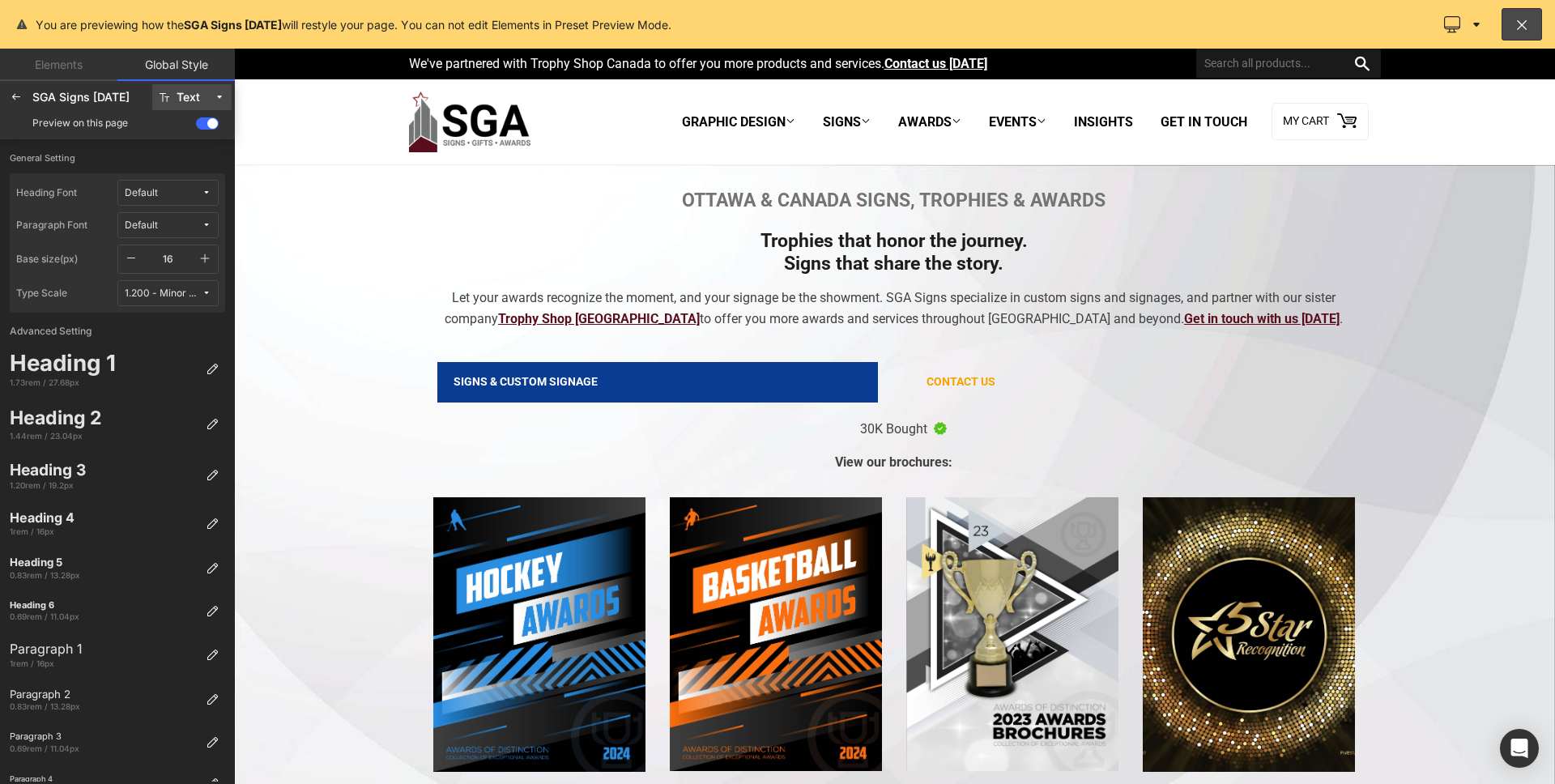
click at [203, 99] on span "Text" at bounding box center [192, 97] width 31 height 12
click at [192, 135] on div "Color" at bounding box center [184, 130] width 68 height 13
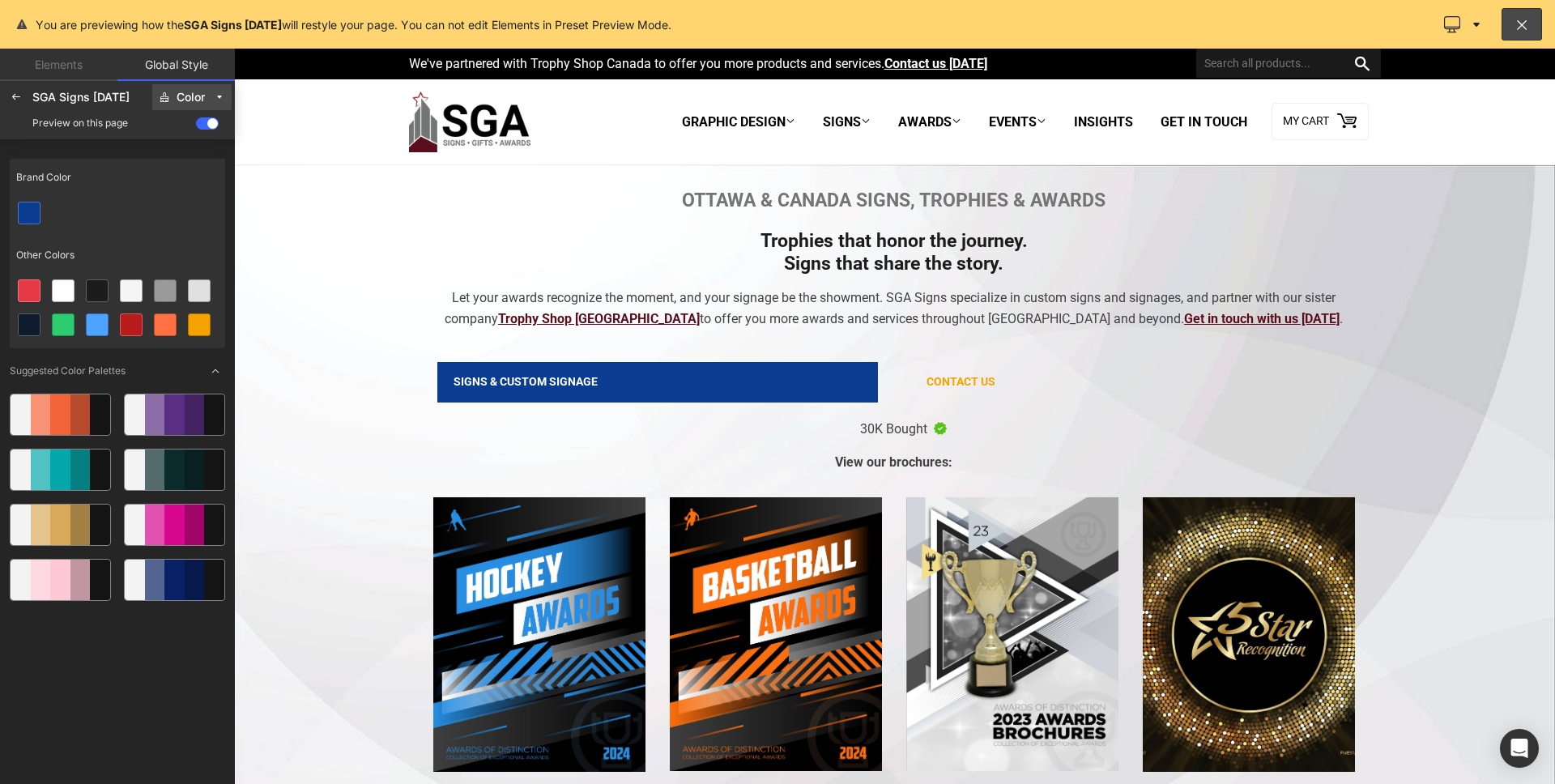
click at [201, 100] on div "Color" at bounding box center [191, 97] width 28 height 12
click at [181, 204] on label "Corner" at bounding box center [186, 207] width 33 height 11
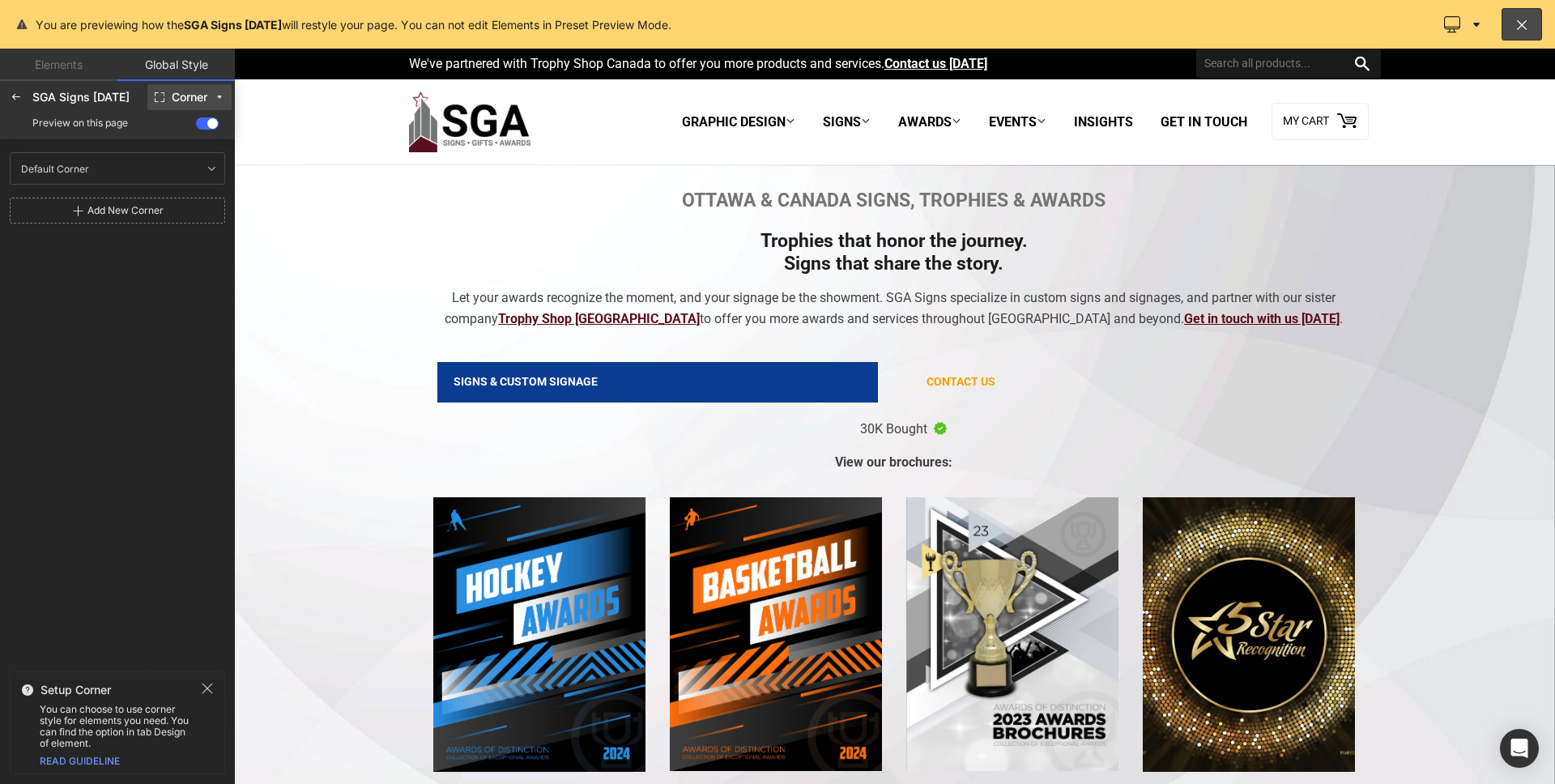
click at [192, 100] on div "Corner" at bounding box center [190, 97] width 36 height 12
click at [179, 246] on div "Spacing" at bounding box center [184, 259] width 81 height 26
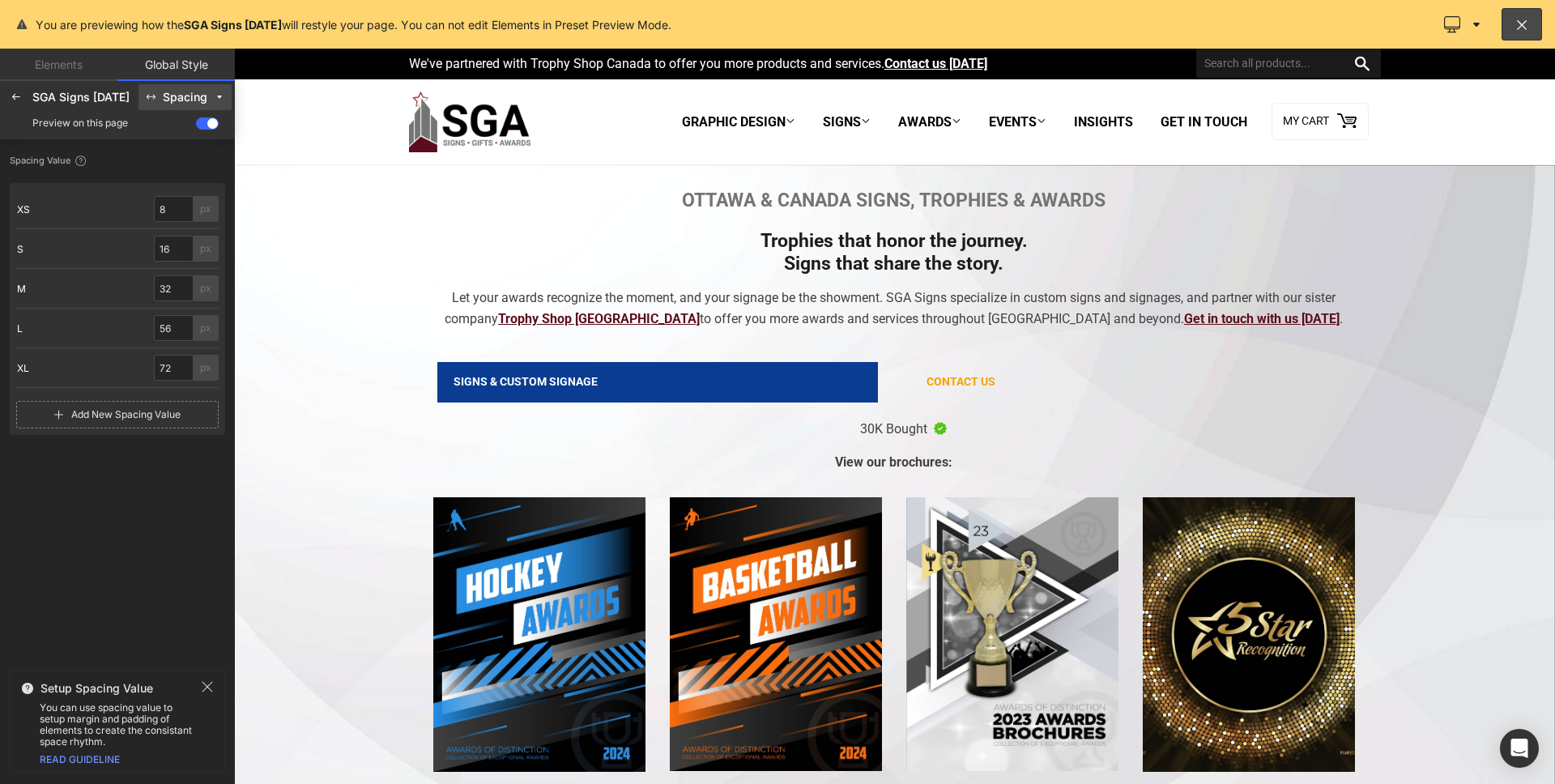
click at [179, 94] on div "Spacing" at bounding box center [185, 97] width 45 height 12
click at [183, 264] on label "Button" at bounding box center [185, 259] width 30 height 11
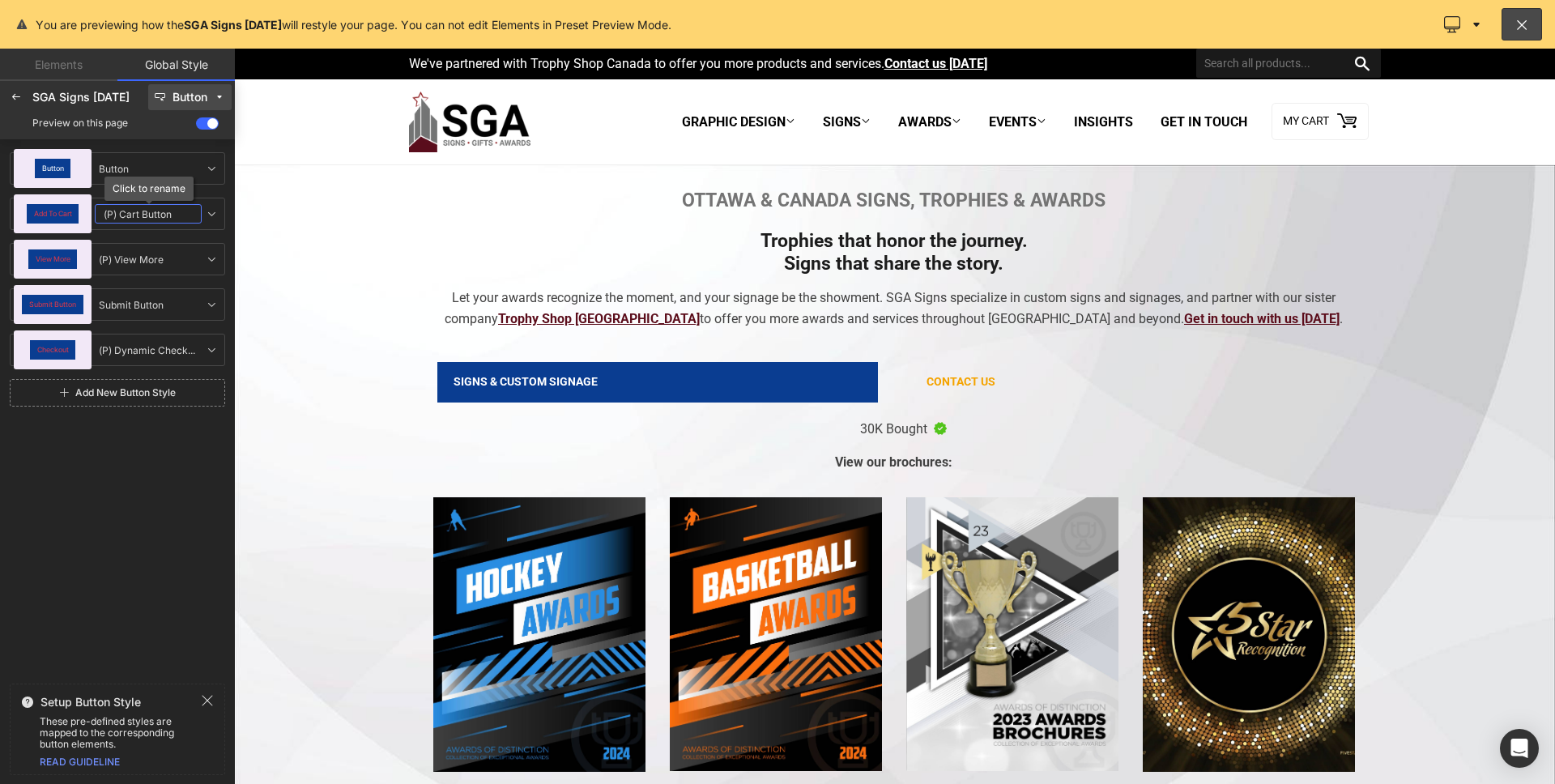
click at [150, 211] on input "(P) Cart Button" at bounding box center [148, 213] width 107 height 20
click at [224, 211] on div "Add To Cart (P) Cart Button (P) Cart Button" at bounding box center [117, 213] width 216 height 33
click at [218, 212] on link at bounding box center [211, 213] width 20 height 20
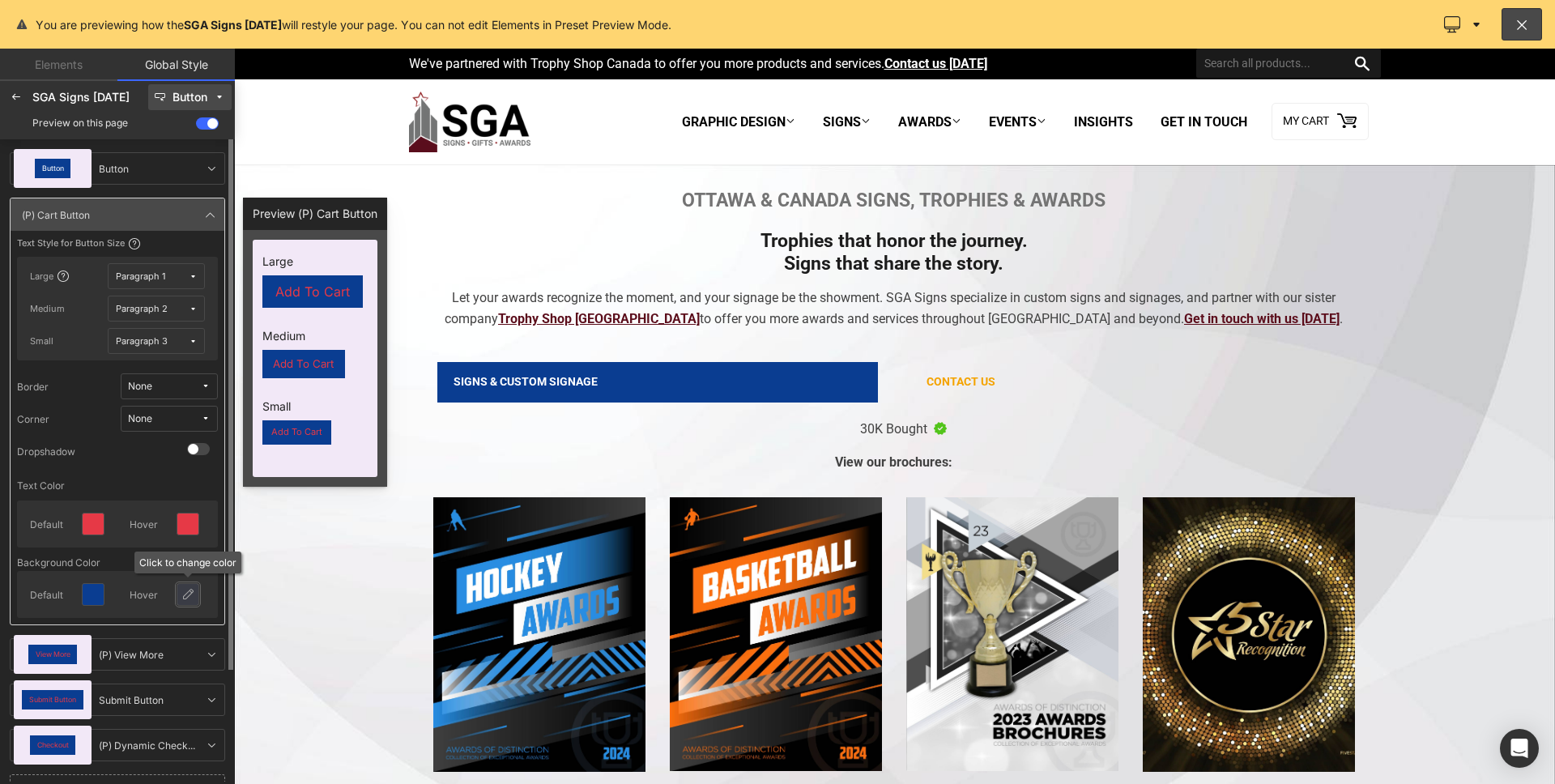
click at [185, 599] on icon at bounding box center [188, 594] width 13 height 13
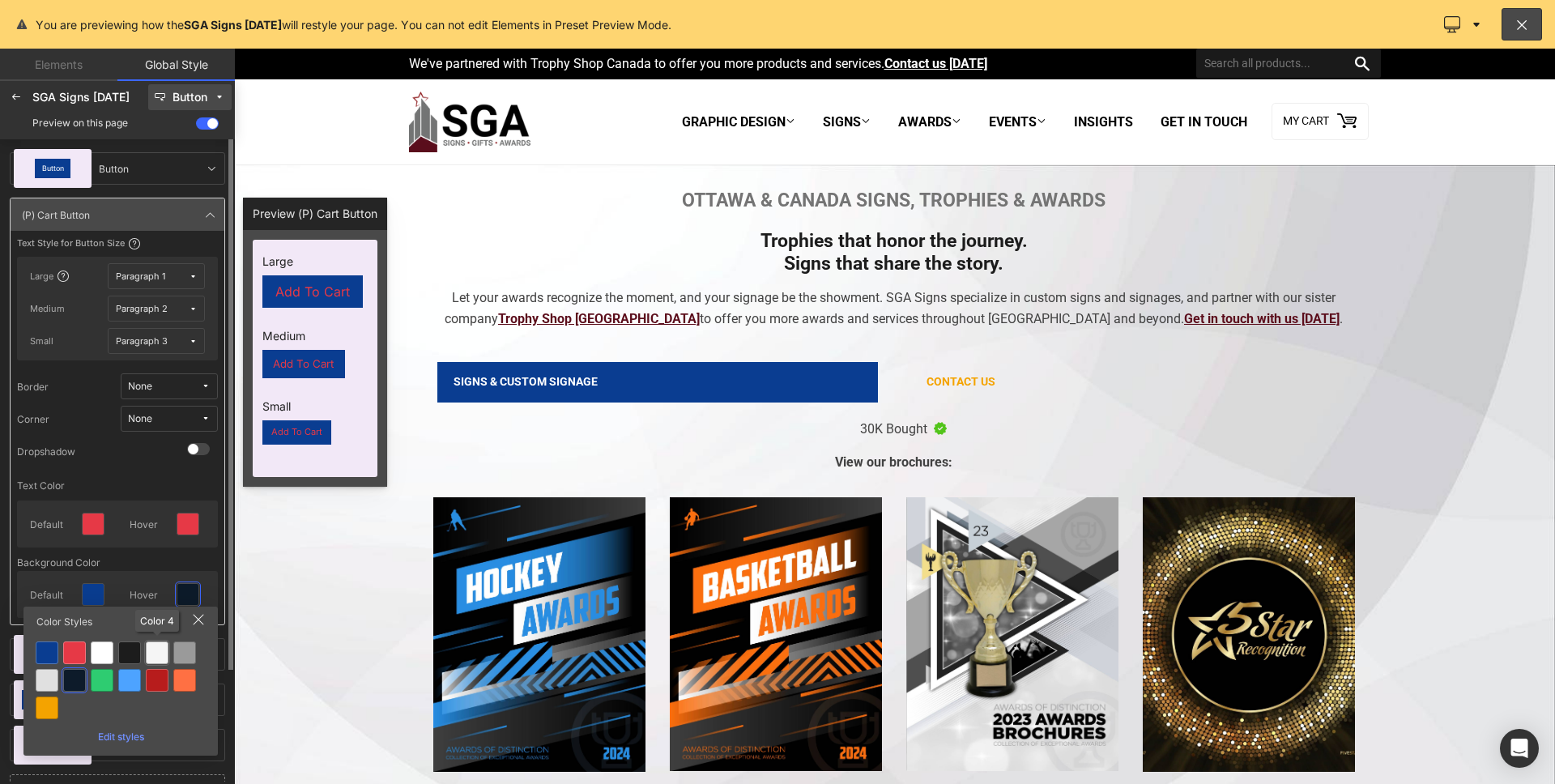
click at [155, 649] on div at bounding box center [157, 652] width 22 height 22
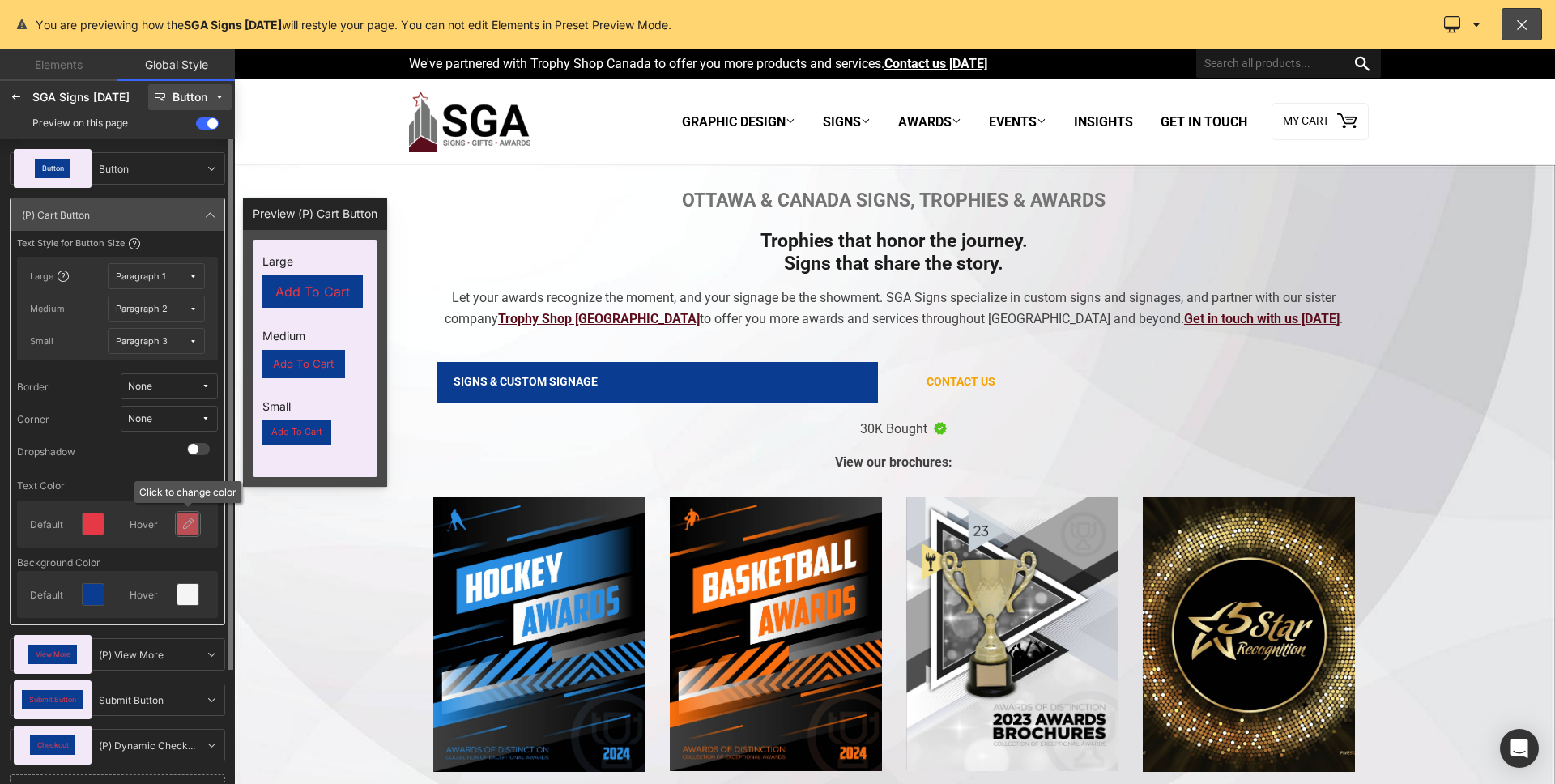
click at [191, 520] on icon at bounding box center [188, 524] width 13 height 13
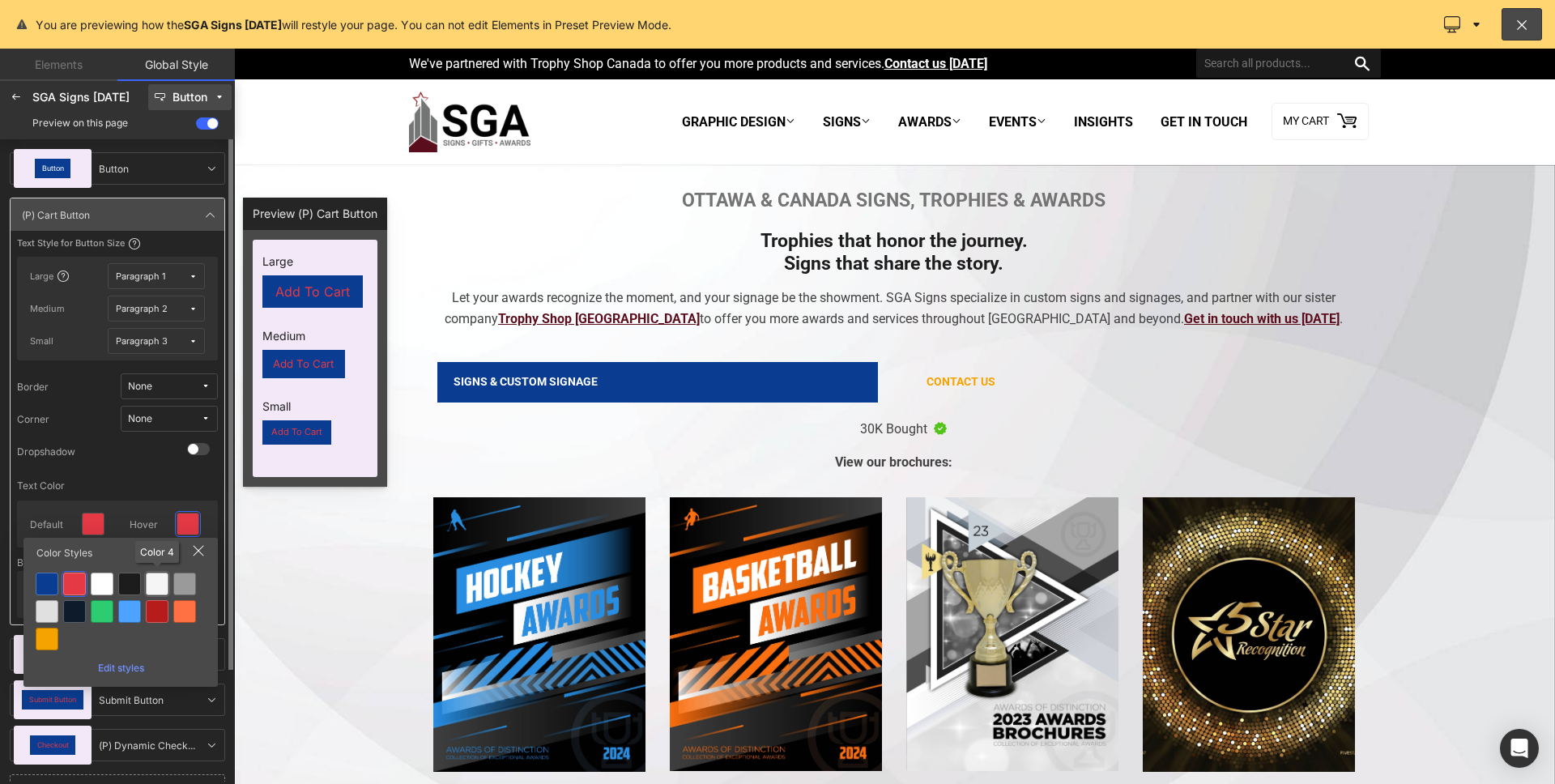
click at [155, 577] on div at bounding box center [157, 584] width 22 height 22
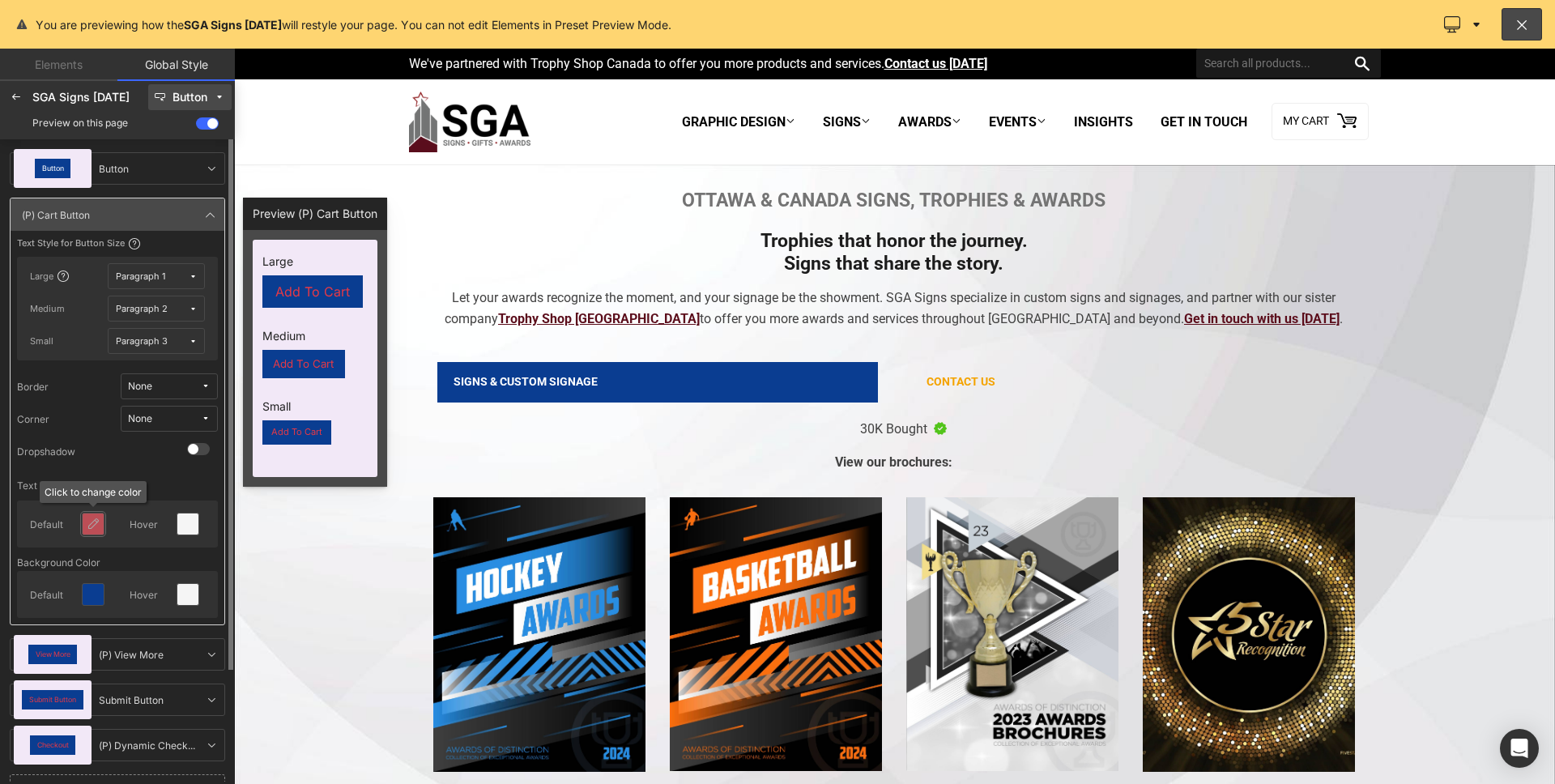
click at [93, 525] on icon at bounding box center [93, 524] width 13 height 13
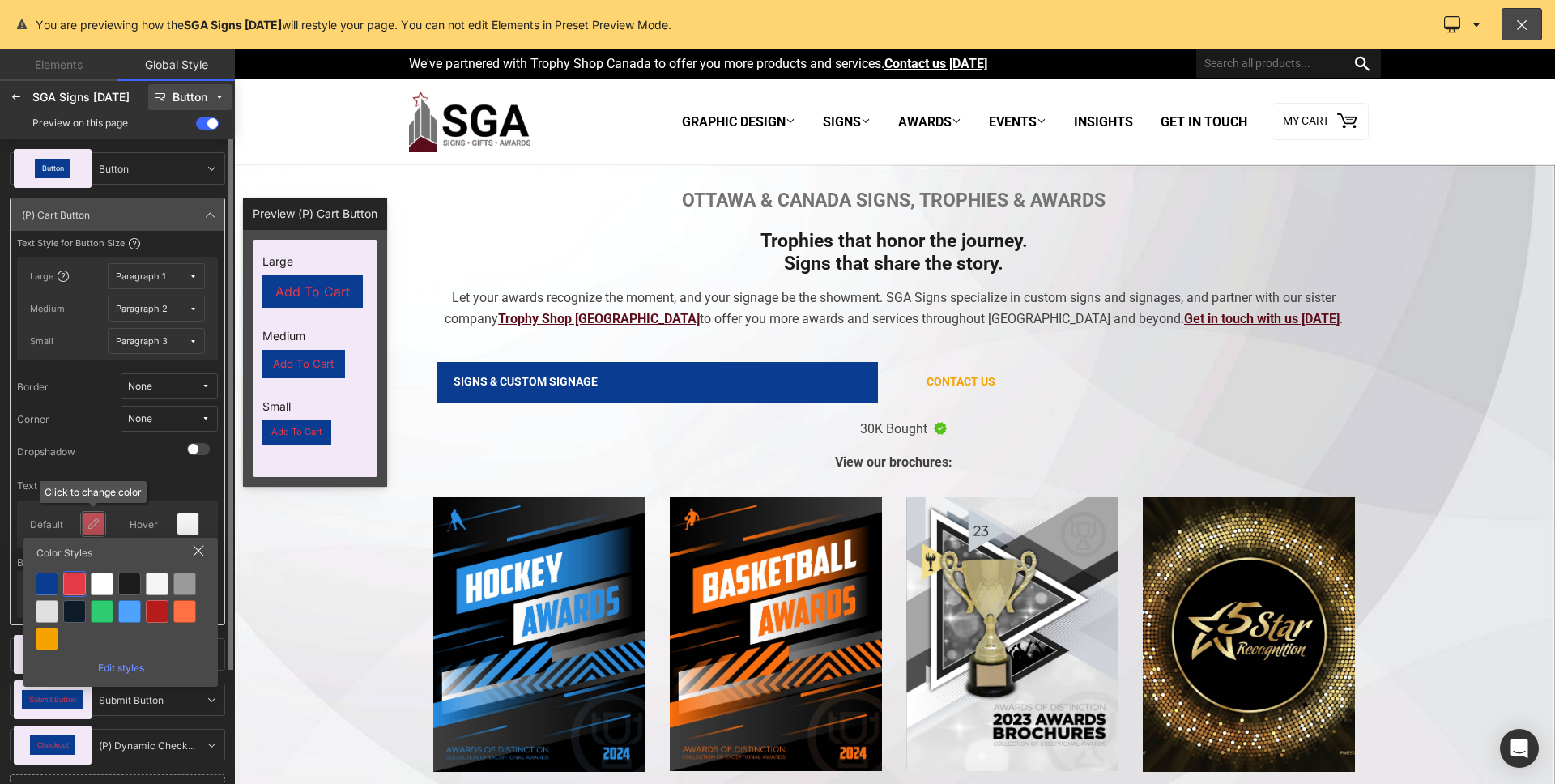
click at [93, 525] on icon at bounding box center [93, 524] width 13 height 13
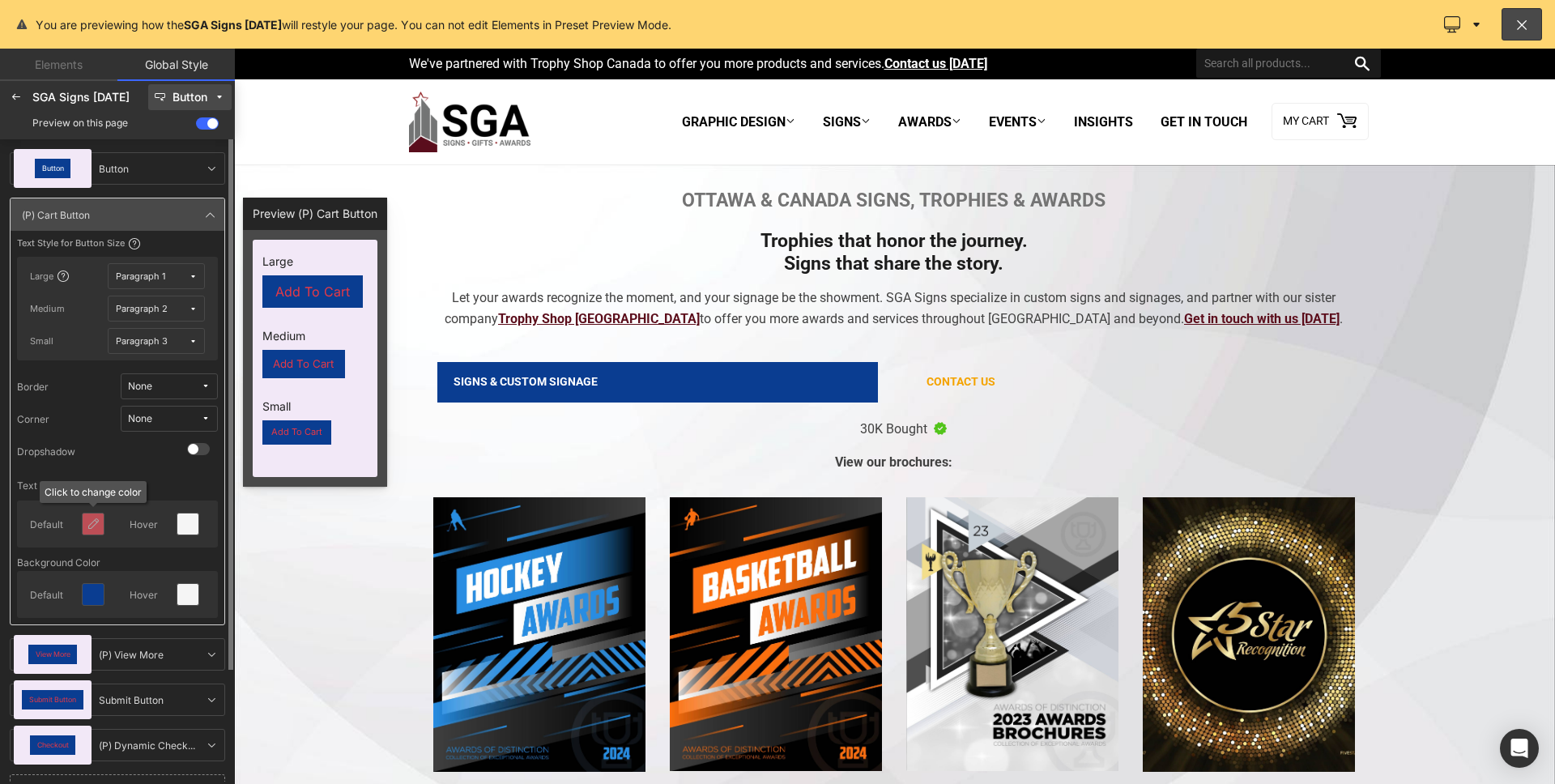
click at [100, 519] on div at bounding box center [93, 523] width 21 height 21
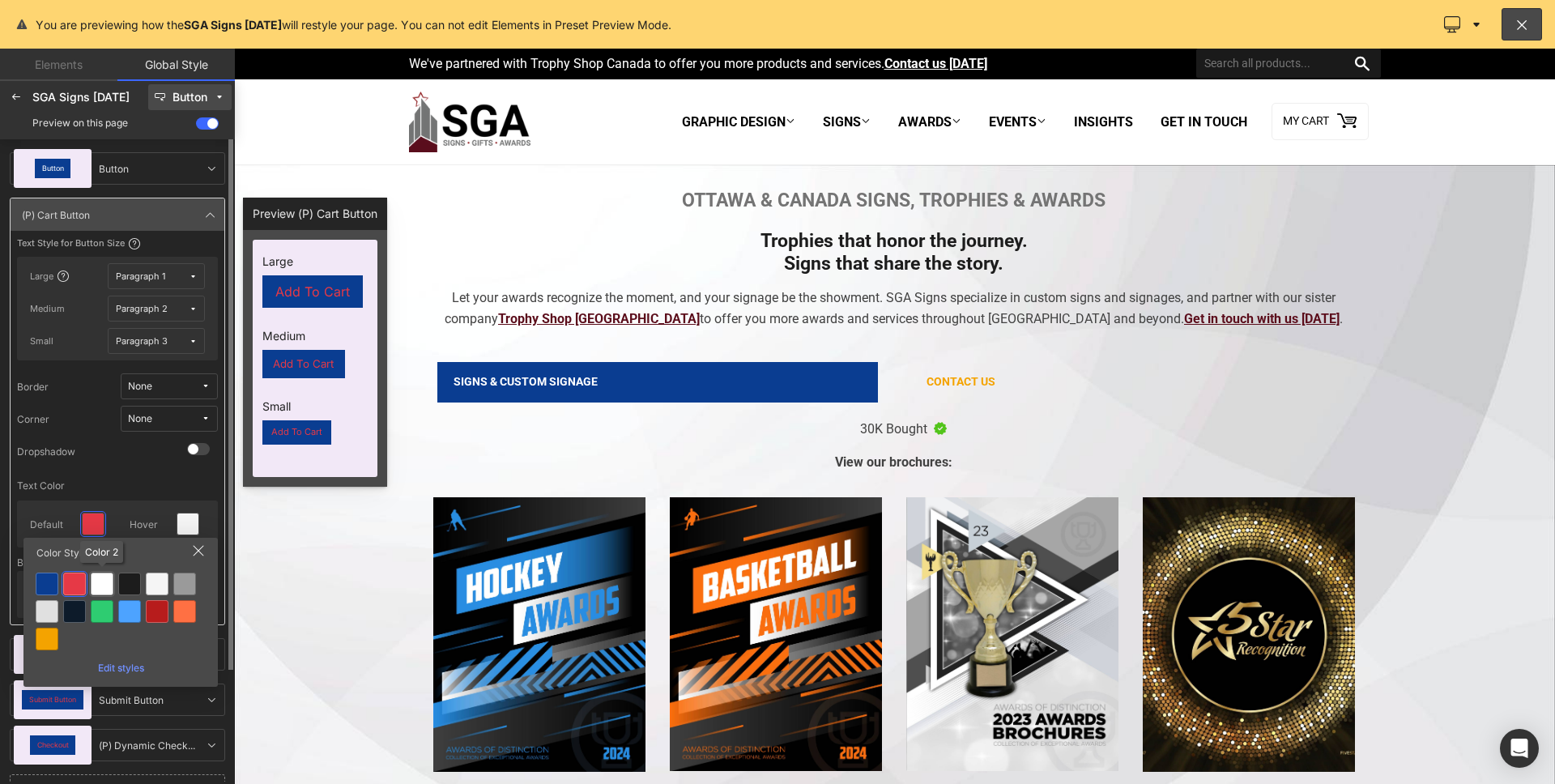
click at [102, 577] on div at bounding box center [102, 584] width 22 height 22
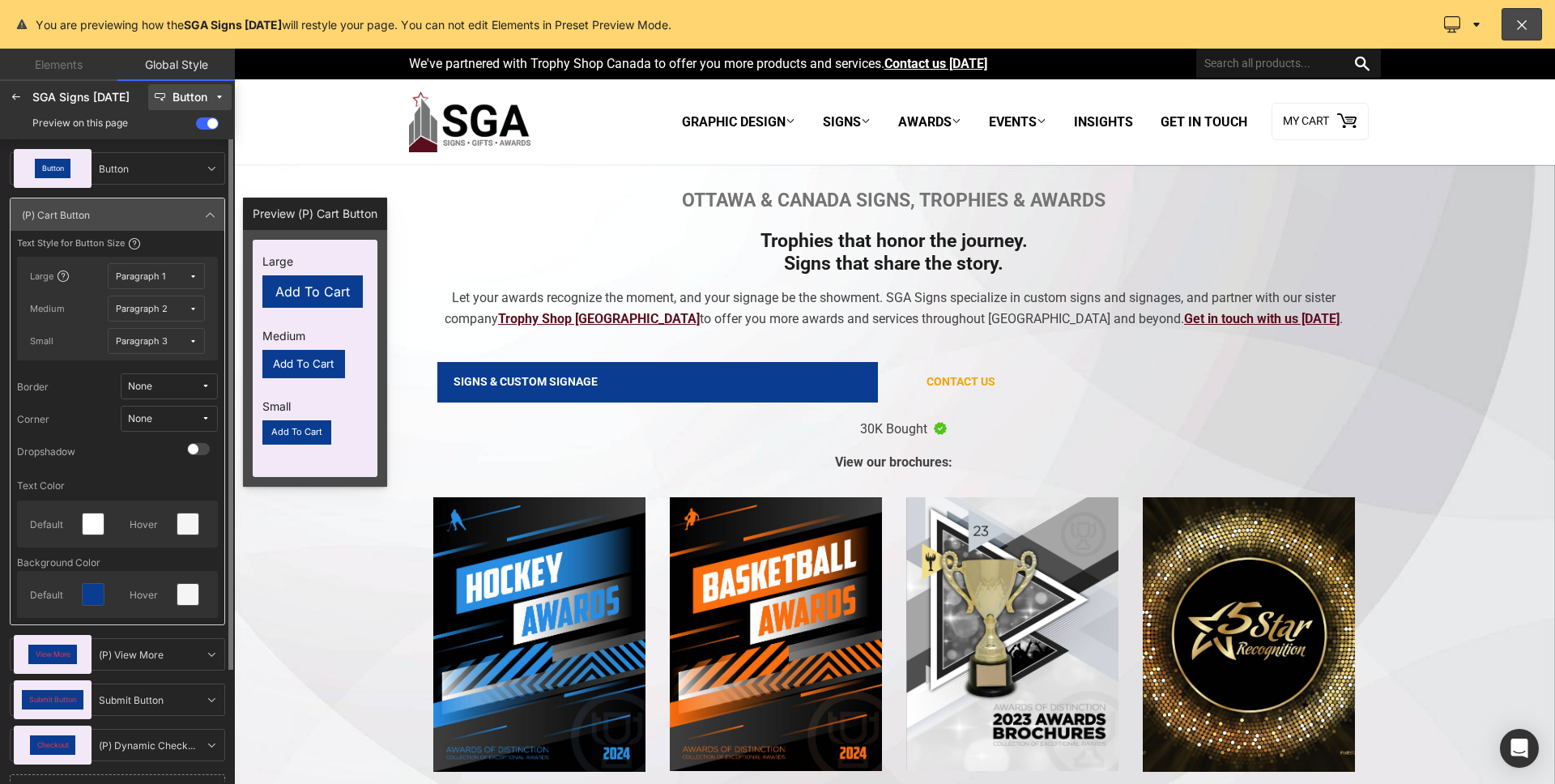
click at [173, 529] on div at bounding box center [190, 524] width 38 height 34
click at [191, 531] on div at bounding box center [188, 523] width 21 height 21
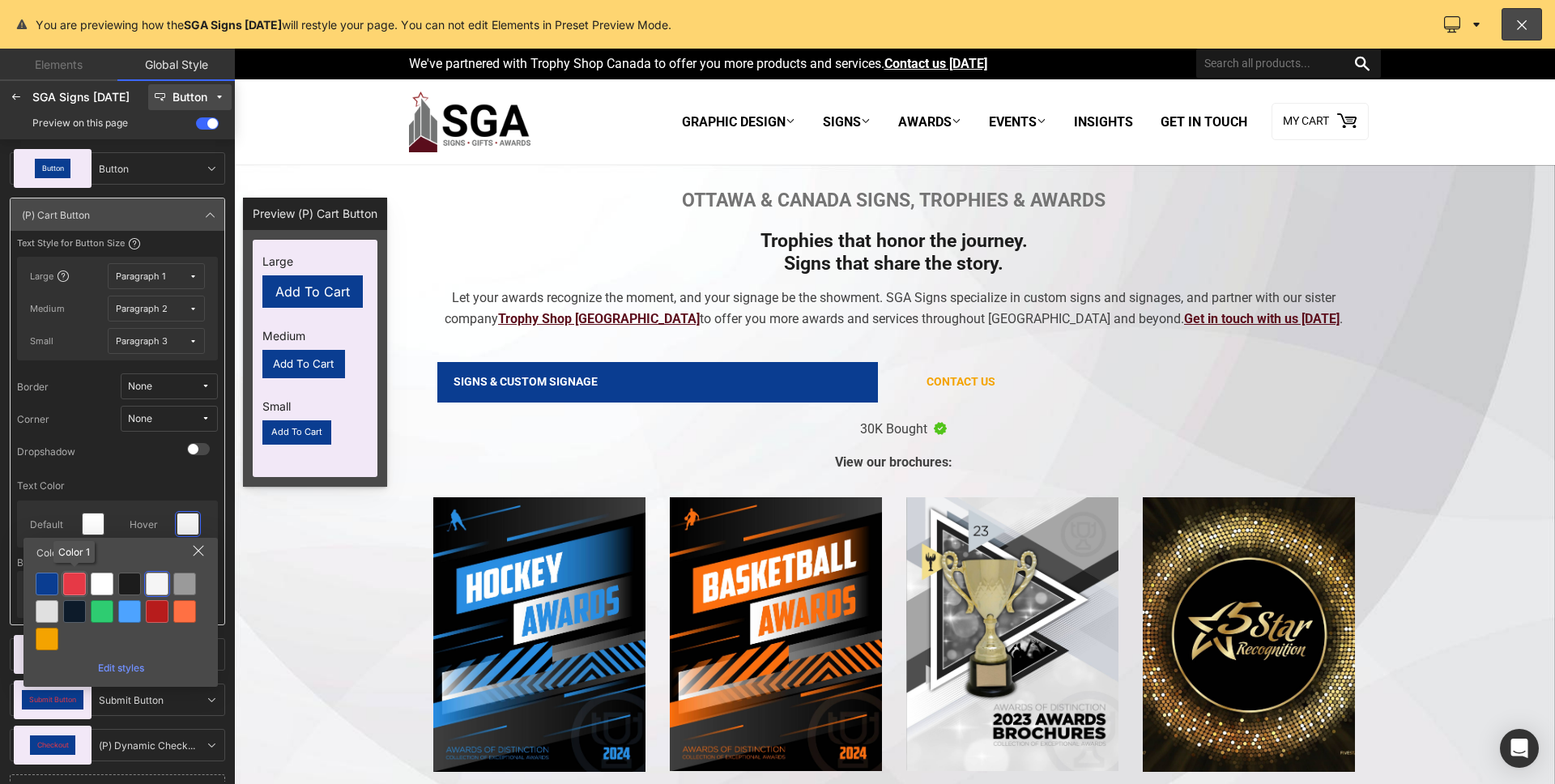
click at [78, 587] on div at bounding box center [75, 584] width 22 height 22
click at [84, 581] on div at bounding box center [75, 584] width 22 height 22
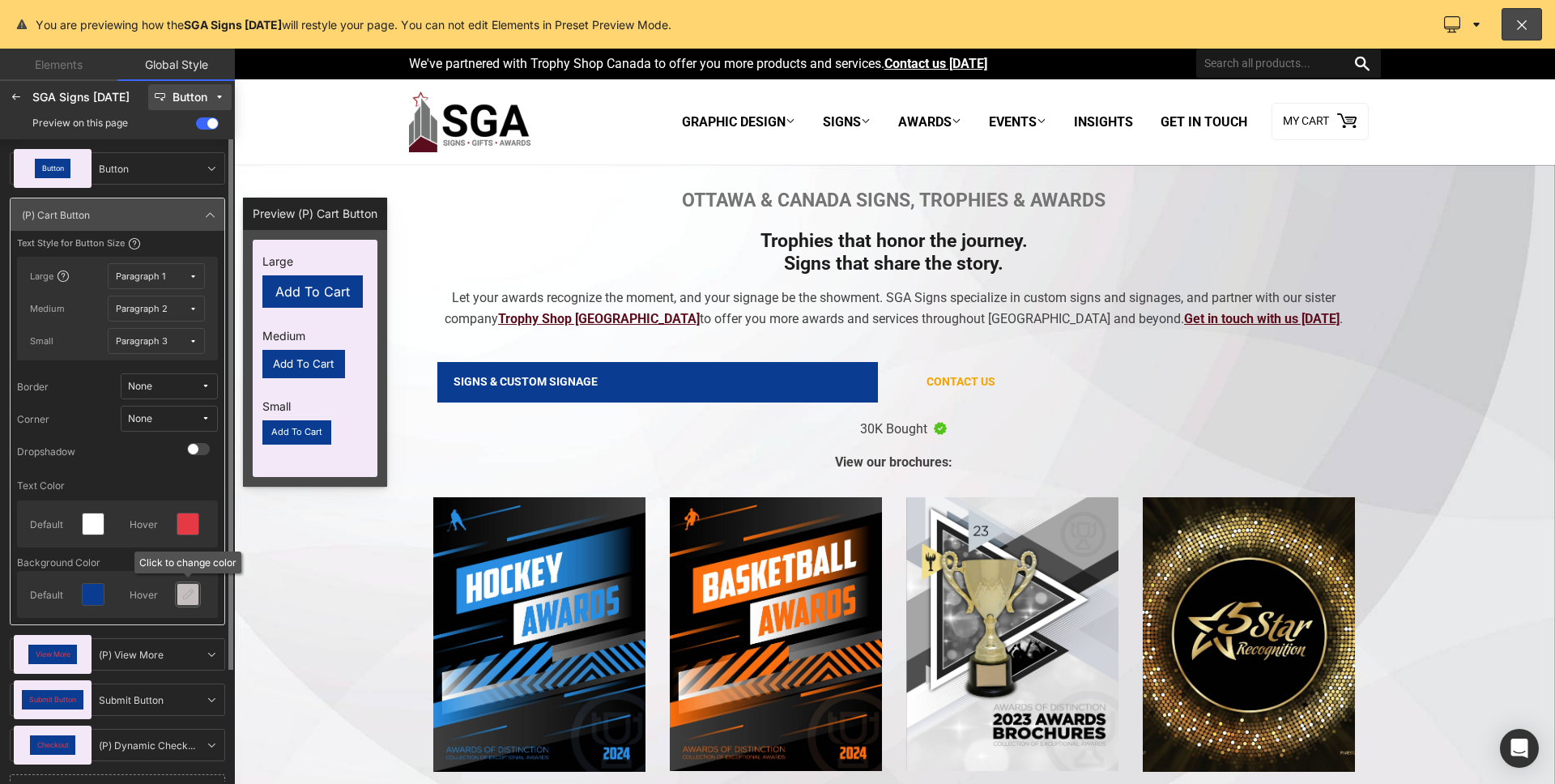
click at [200, 593] on div at bounding box center [188, 594] width 26 height 26
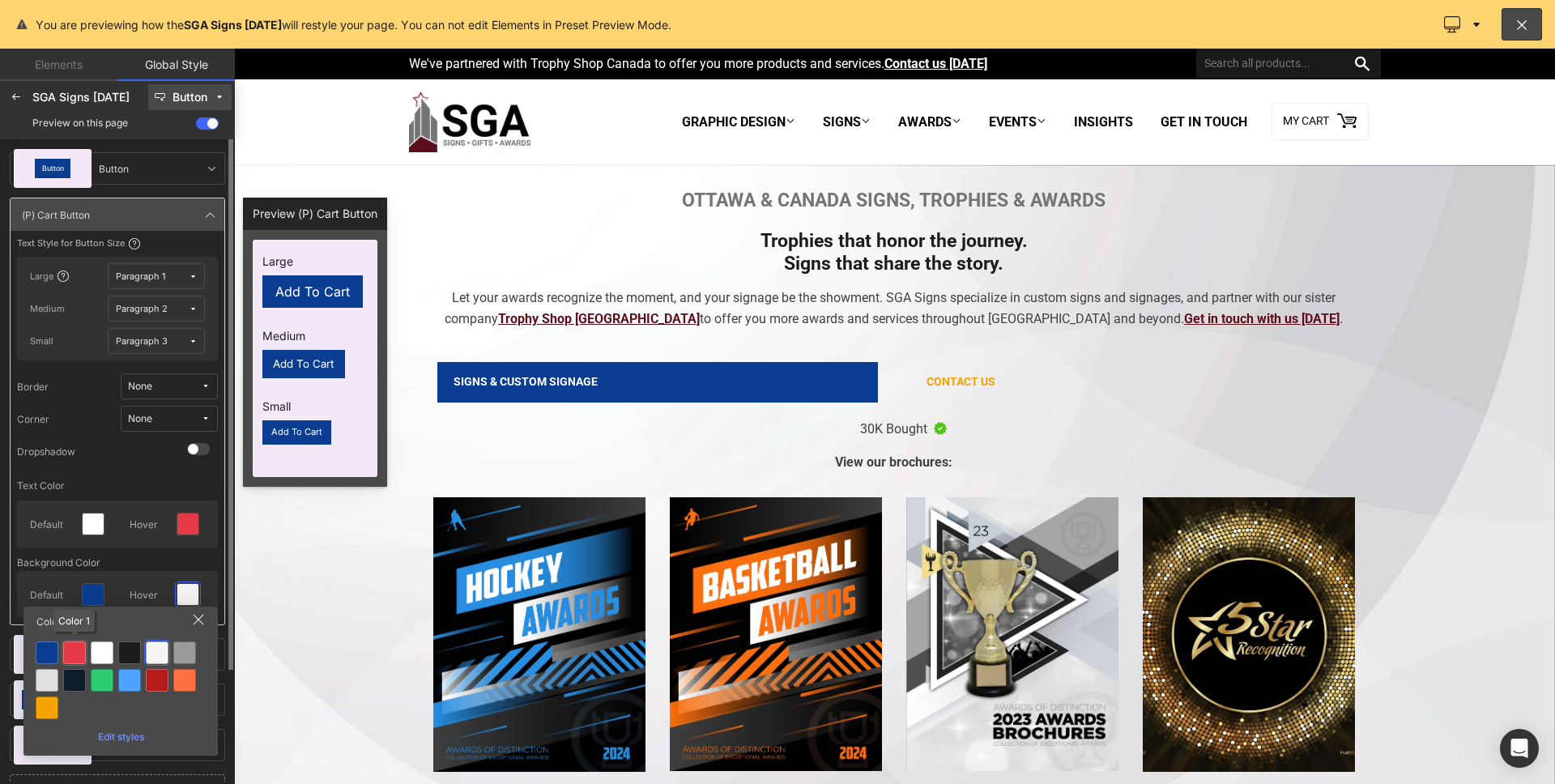
click at [69, 654] on div at bounding box center [75, 652] width 22 height 22
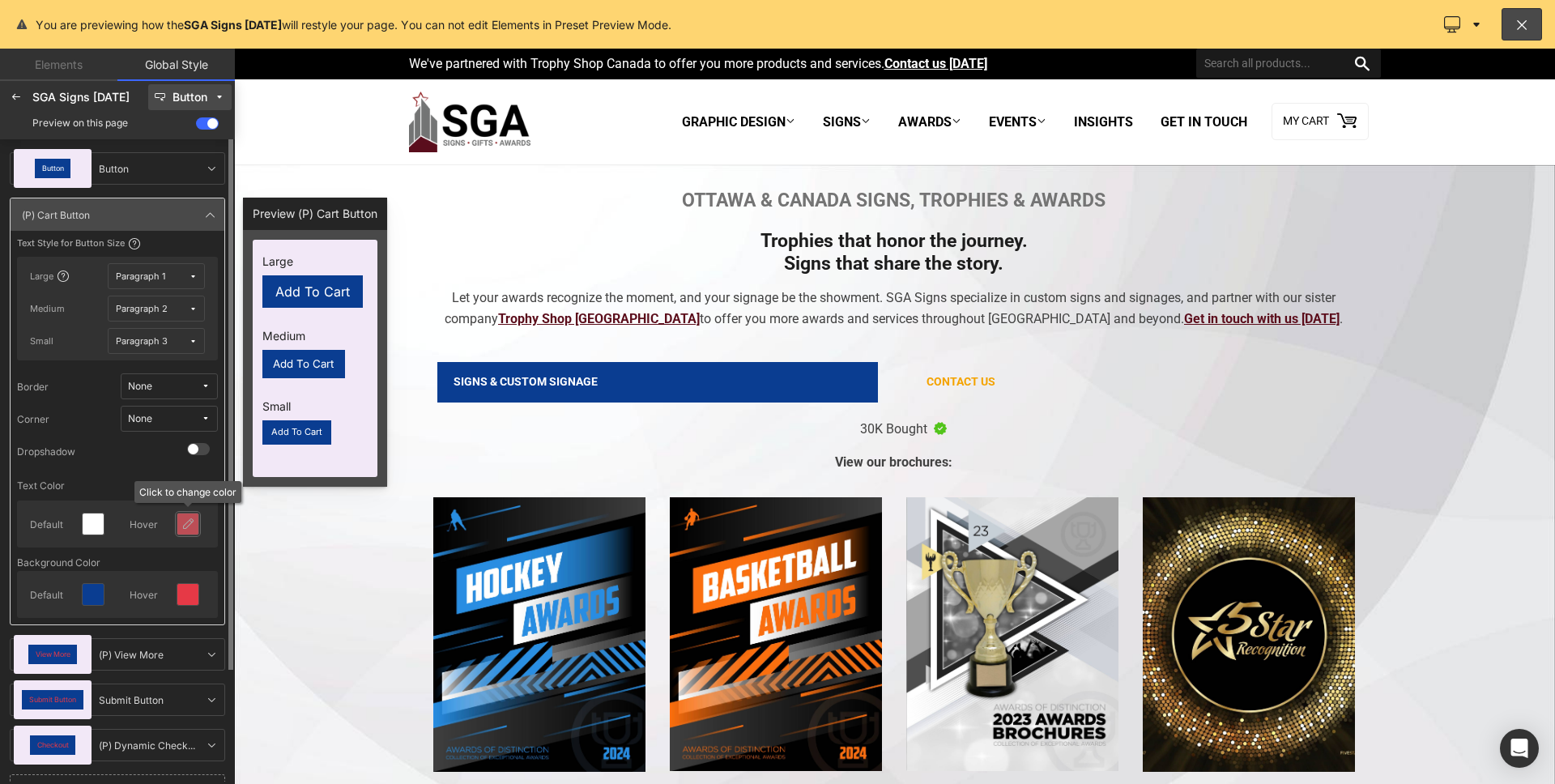
click at [187, 532] on div at bounding box center [188, 523] width 21 height 21
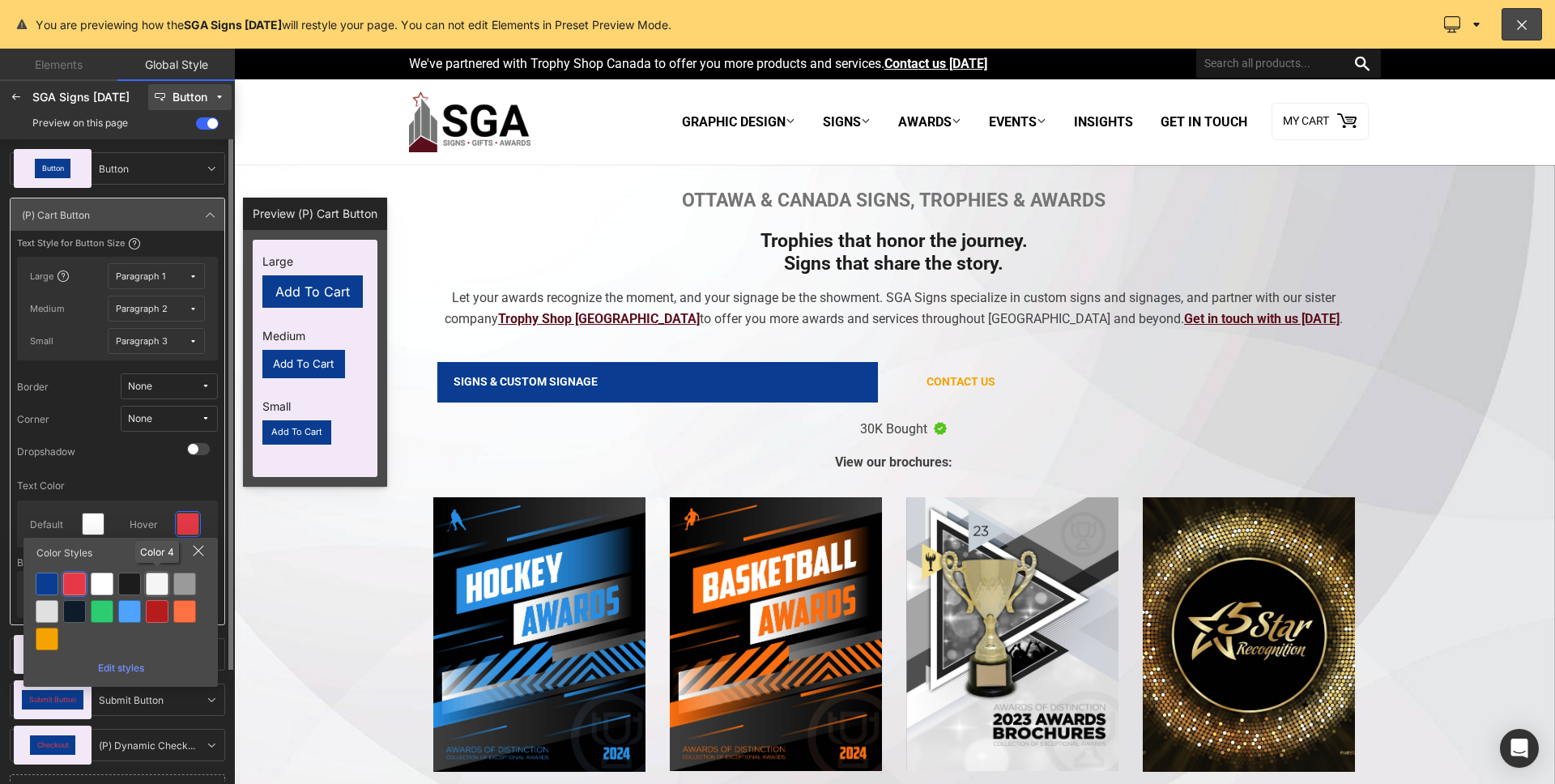
click at [159, 586] on div at bounding box center [157, 584] width 22 height 22
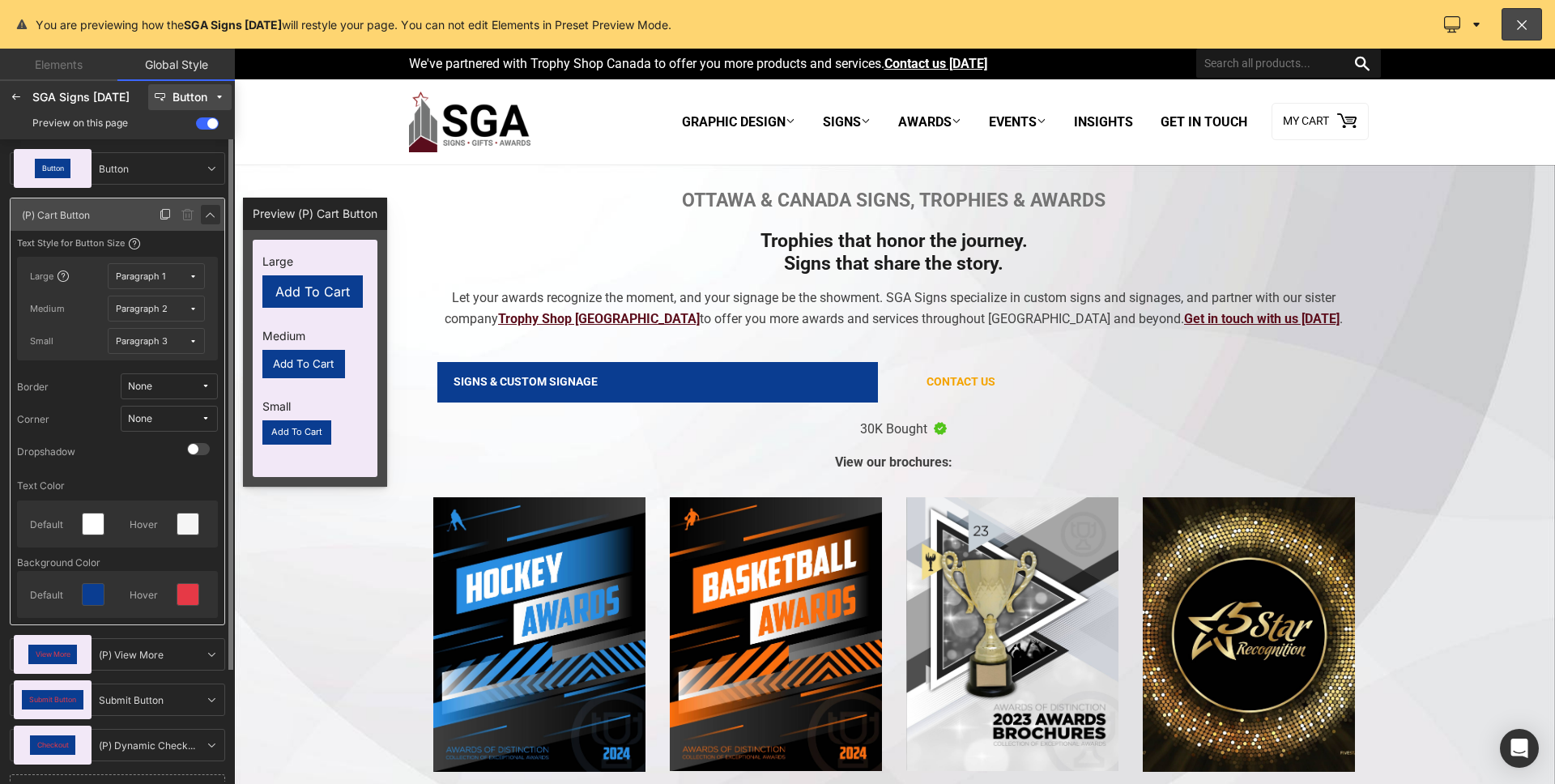
click at [211, 222] on link at bounding box center [210, 214] width 20 height 20
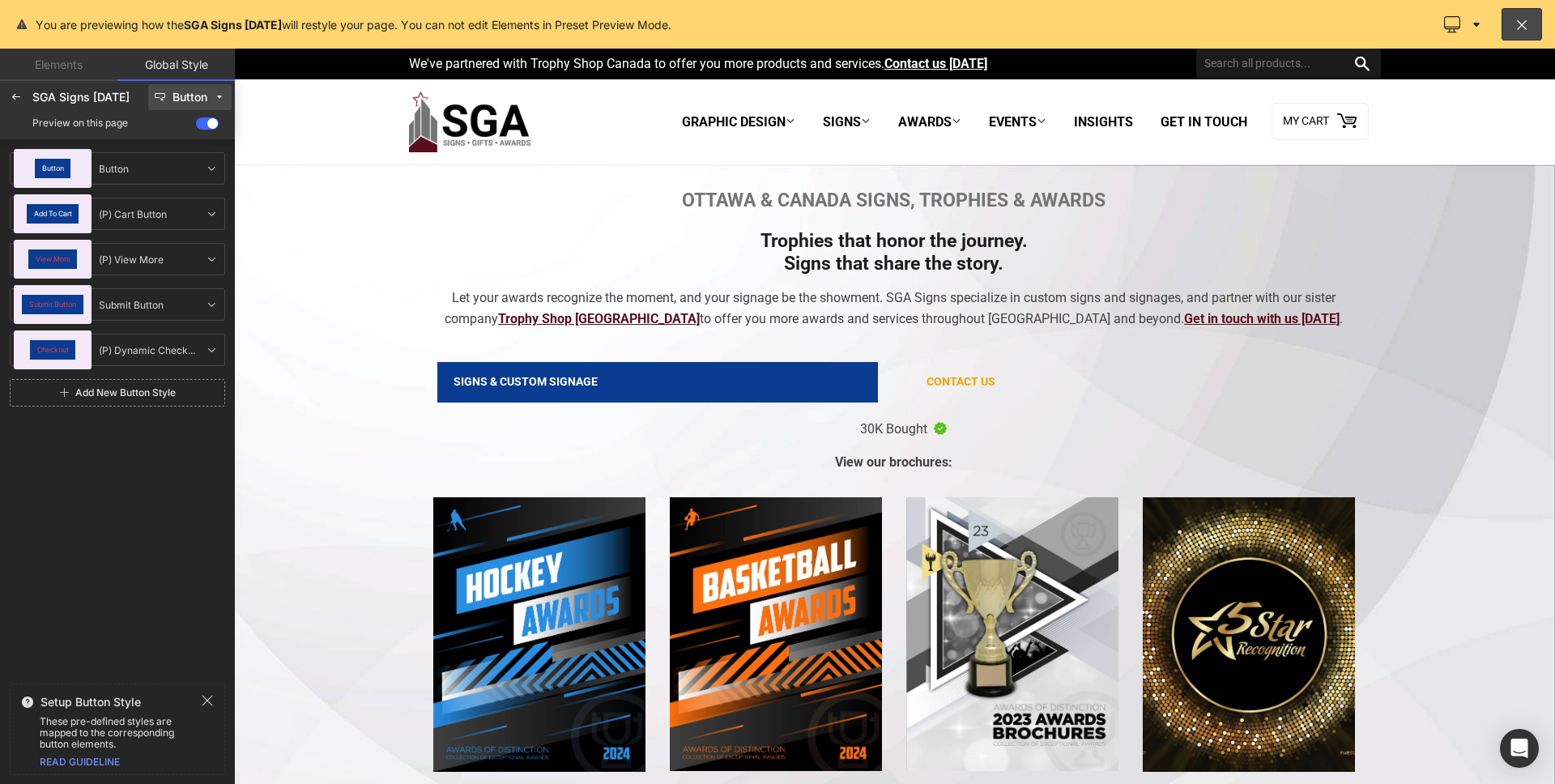
click at [228, 257] on div "Button Button Button Add To Cart (P) Cart Button (P) Cart Button View More (P) …" at bounding box center [117, 407] width 235 height 537
click at [209, 263] on icon at bounding box center [211, 259] width 13 height 13
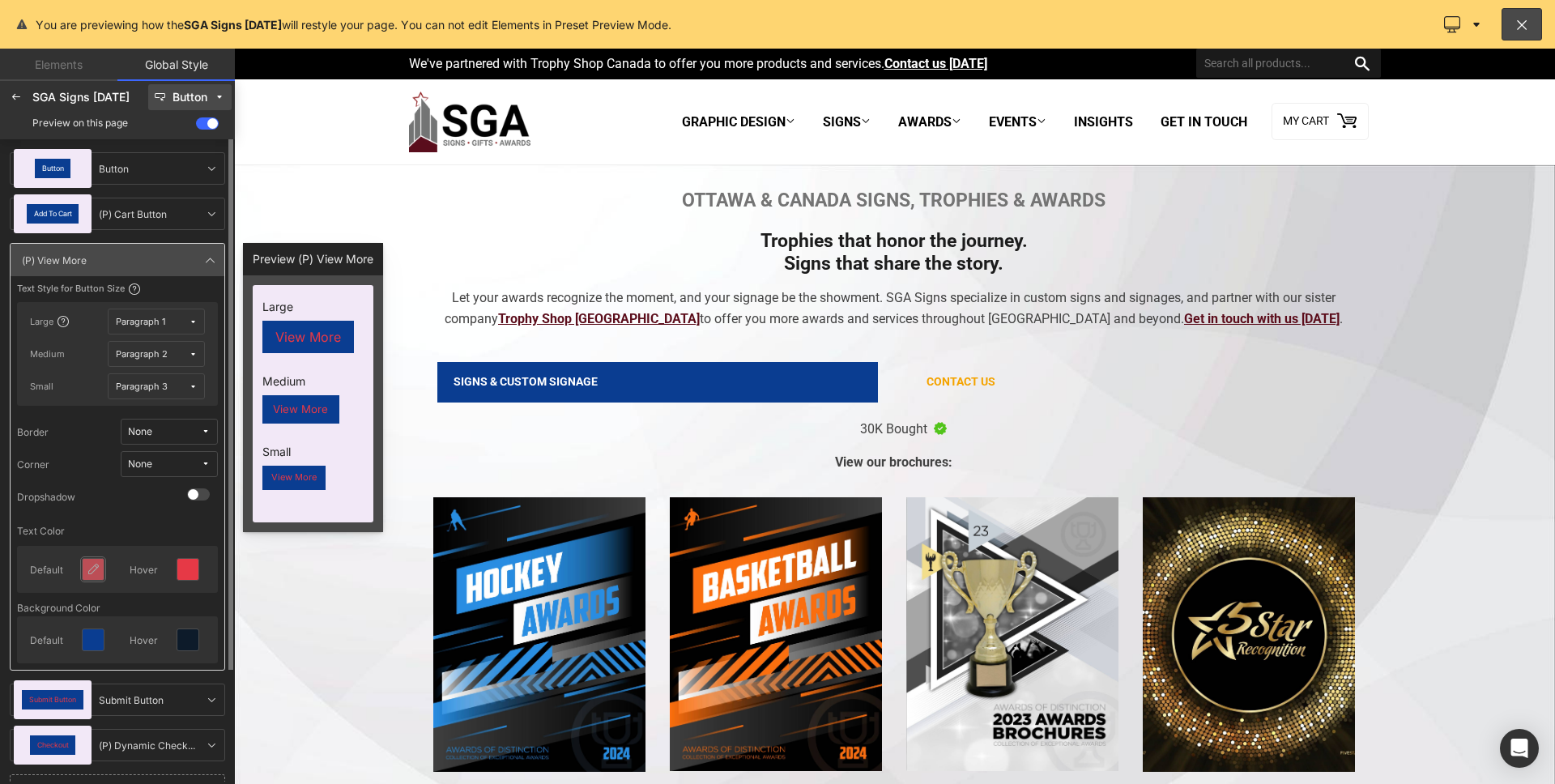
click at [94, 565] on icon at bounding box center [93, 569] width 13 height 13
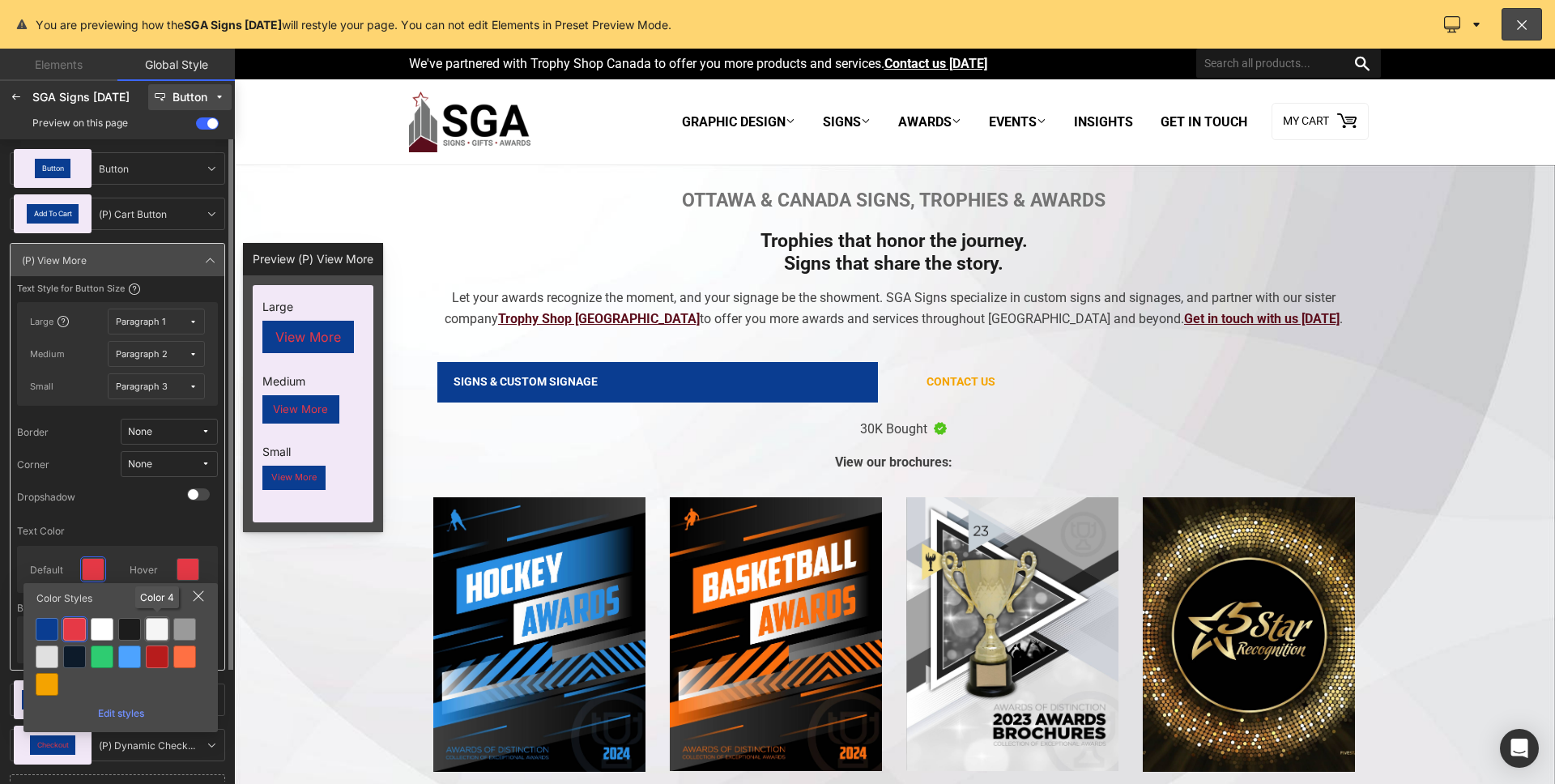
click at [155, 629] on div at bounding box center [157, 629] width 22 height 22
drag, startPoint x: 160, startPoint y: 634, endPoint x: 169, endPoint y: 643, distance: 12.7
click at [160, 634] on div at bounding box center [157, 629] width 22 height 22
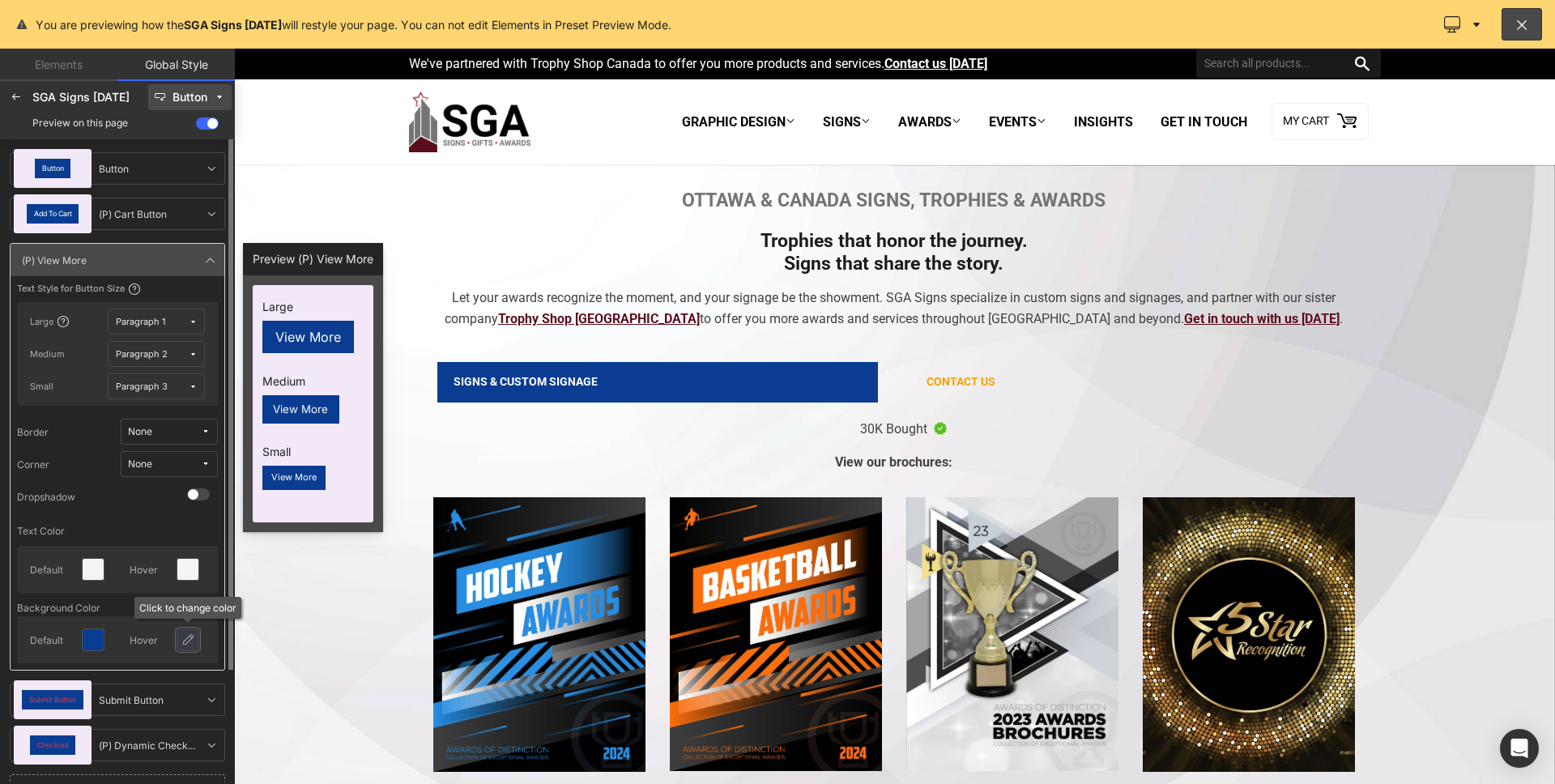
click at [193, 646] on icon at bounding box center [188, 640] width 13 height 13
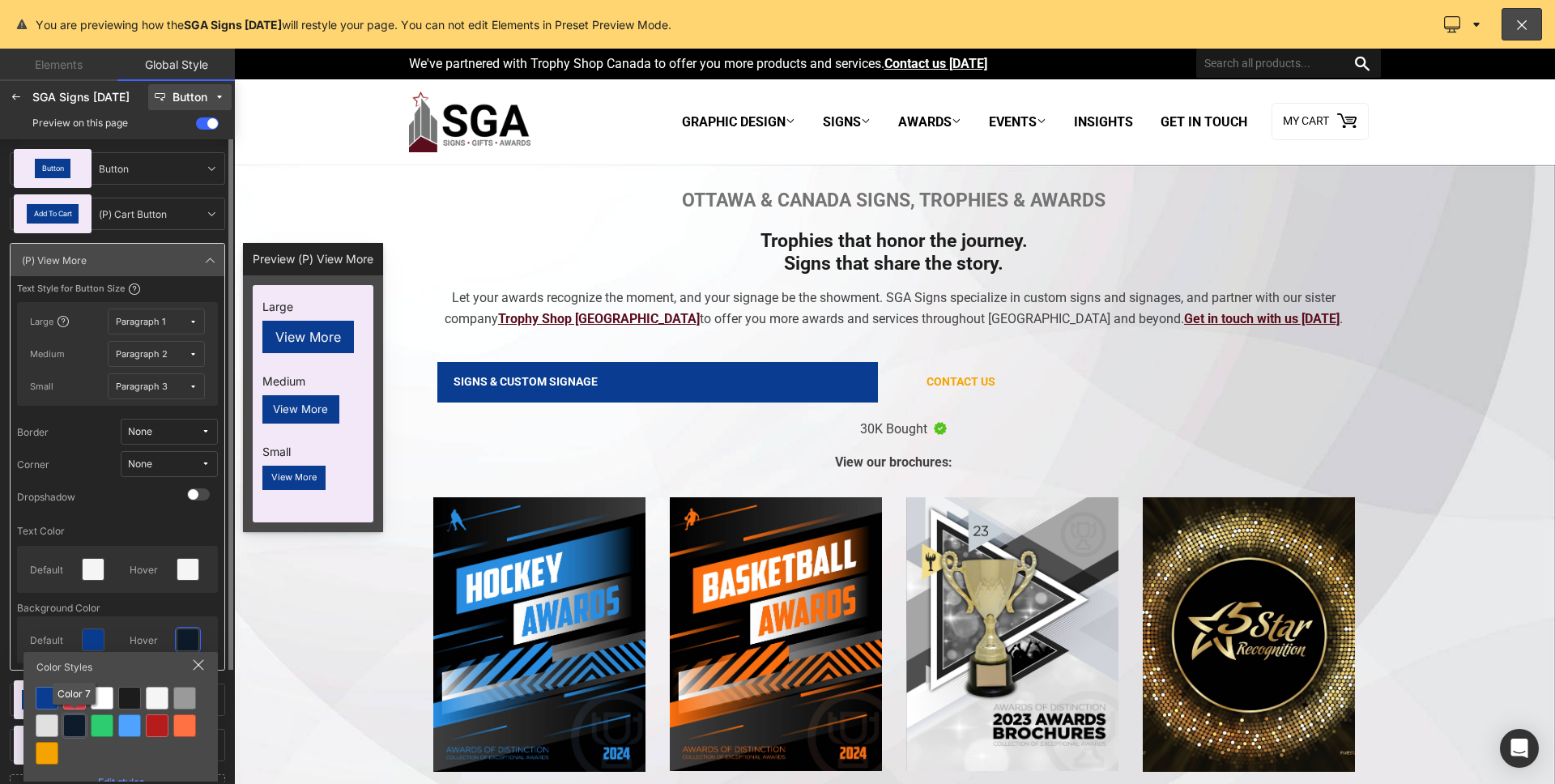
click at [144, 713] on div at bounding box center [157, 726] width 26 height 26
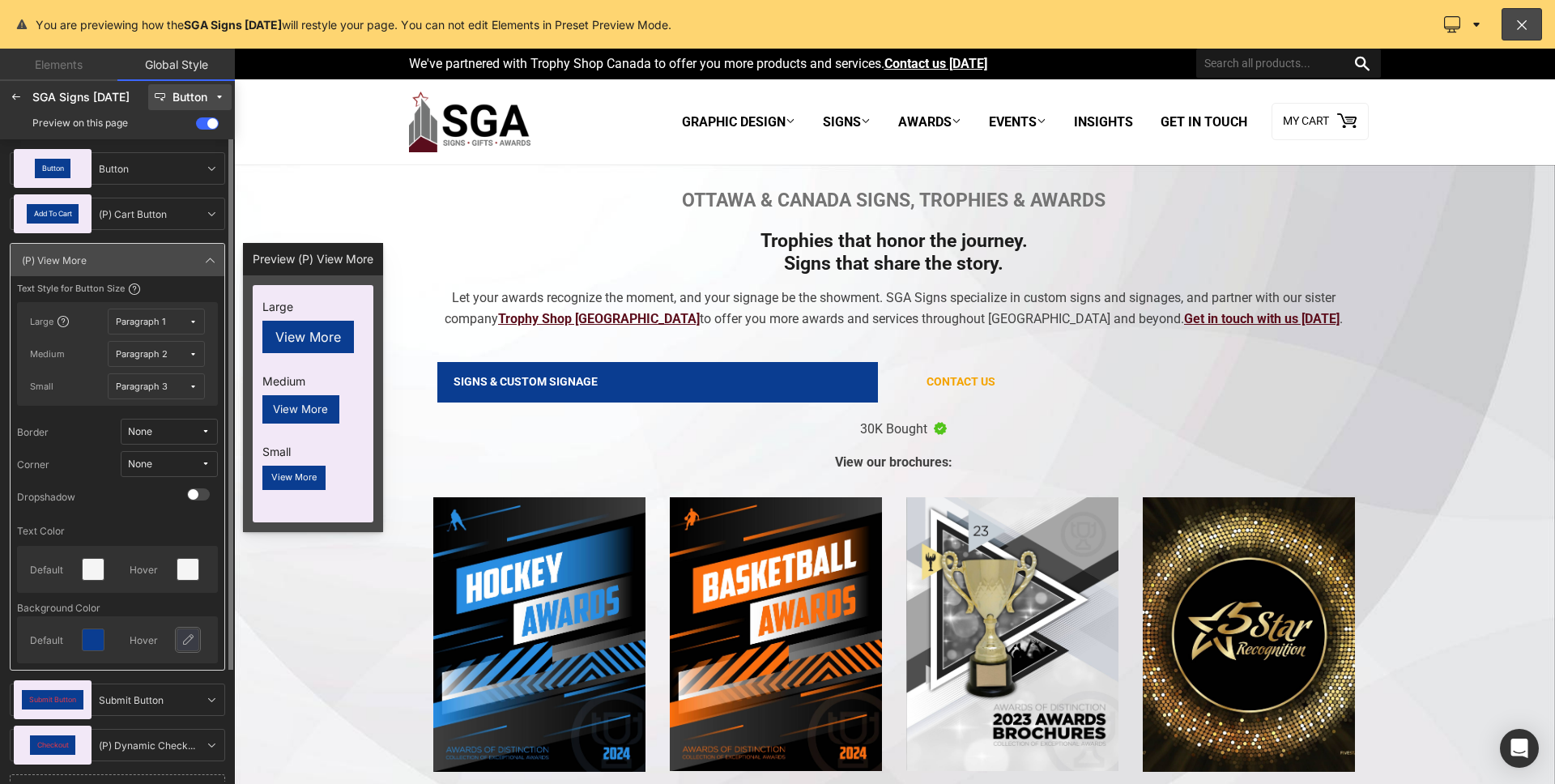
click at [193, 643] on icon at bounding box center [188, 640] width 13 height 13
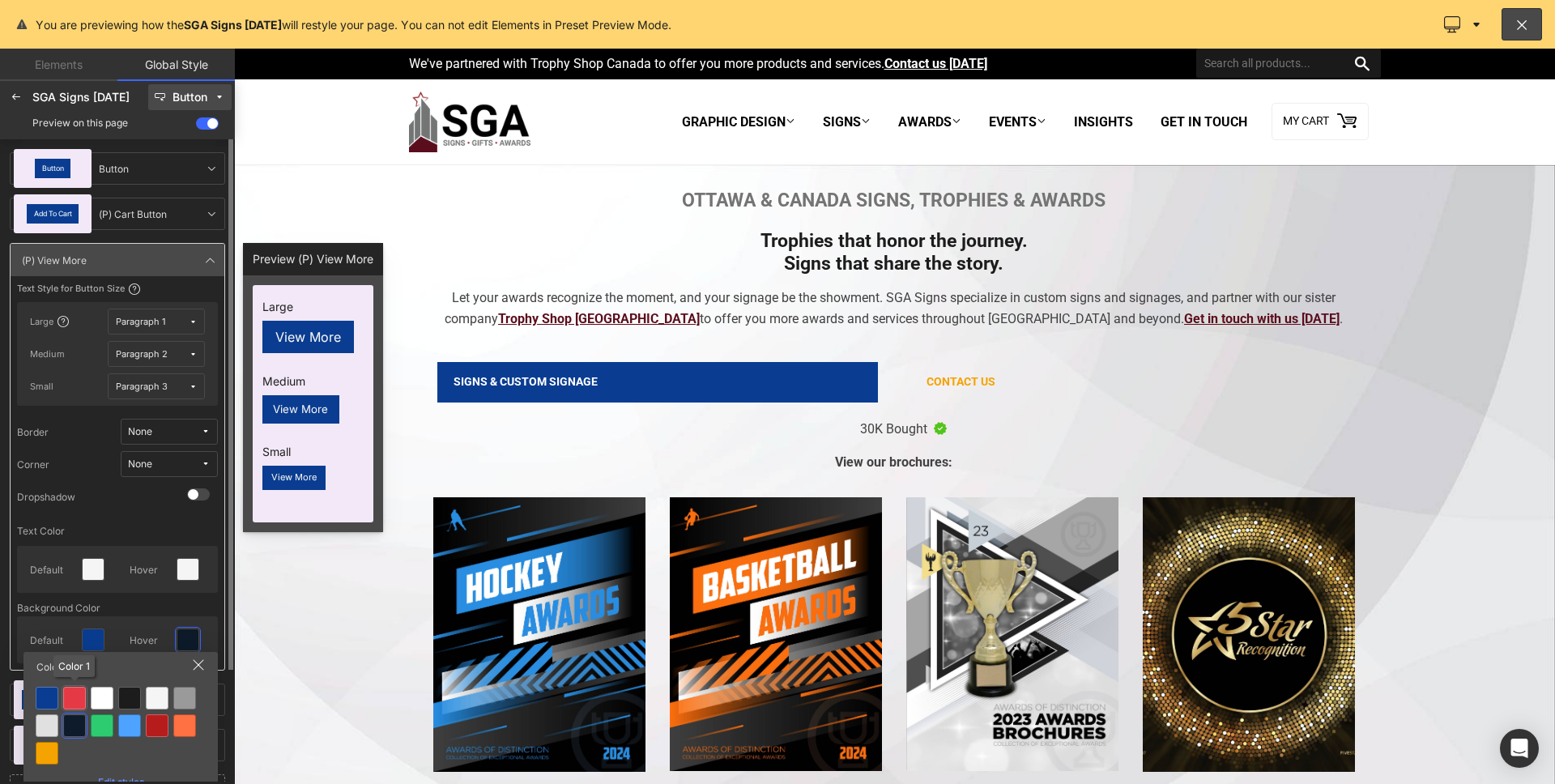
click at [78, 696] on div at bounding box center [75, 698] width 22 height 22
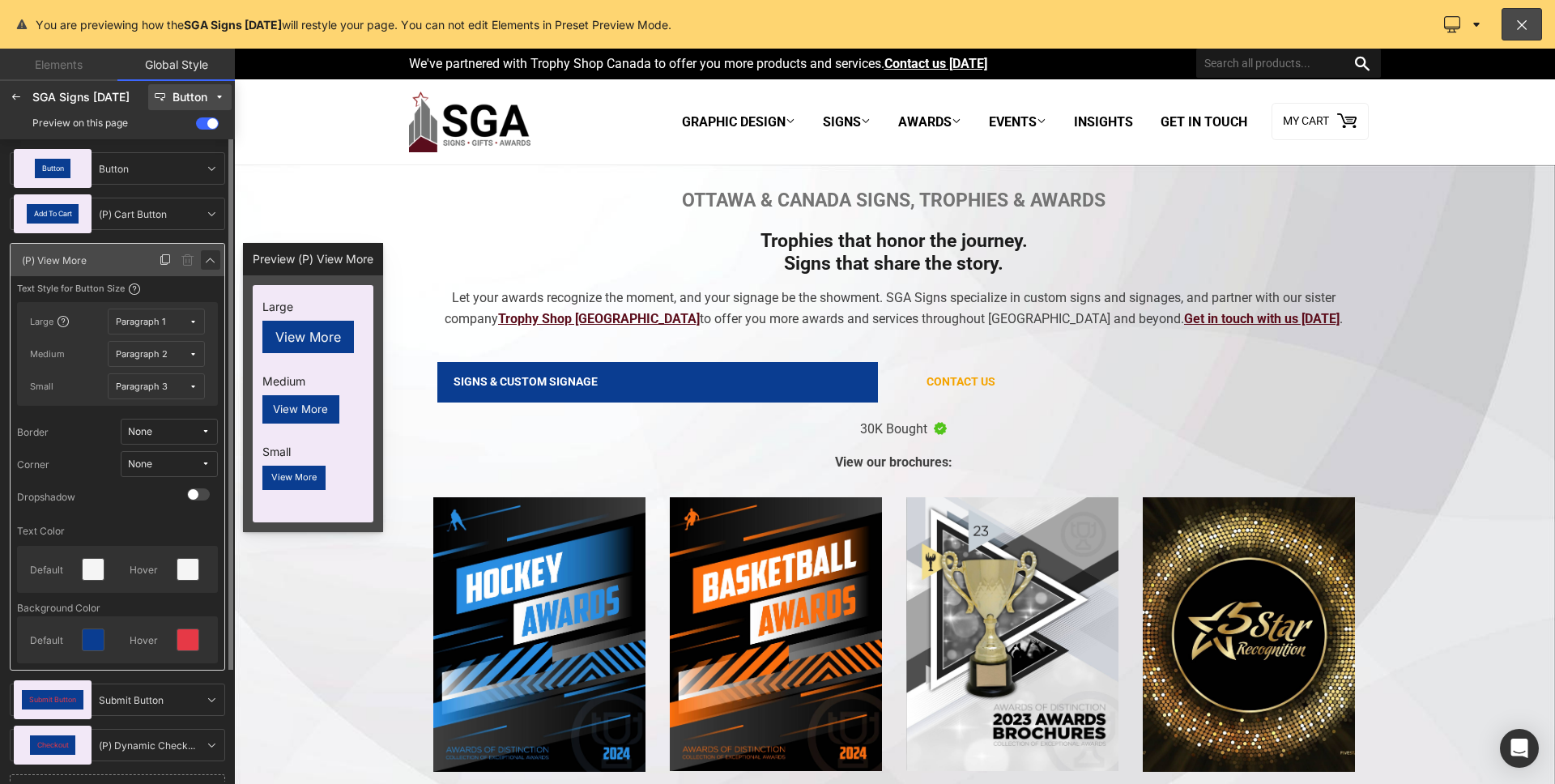
click at [212, 260] on icon at bounding box center [210, 260] width 13 height 13
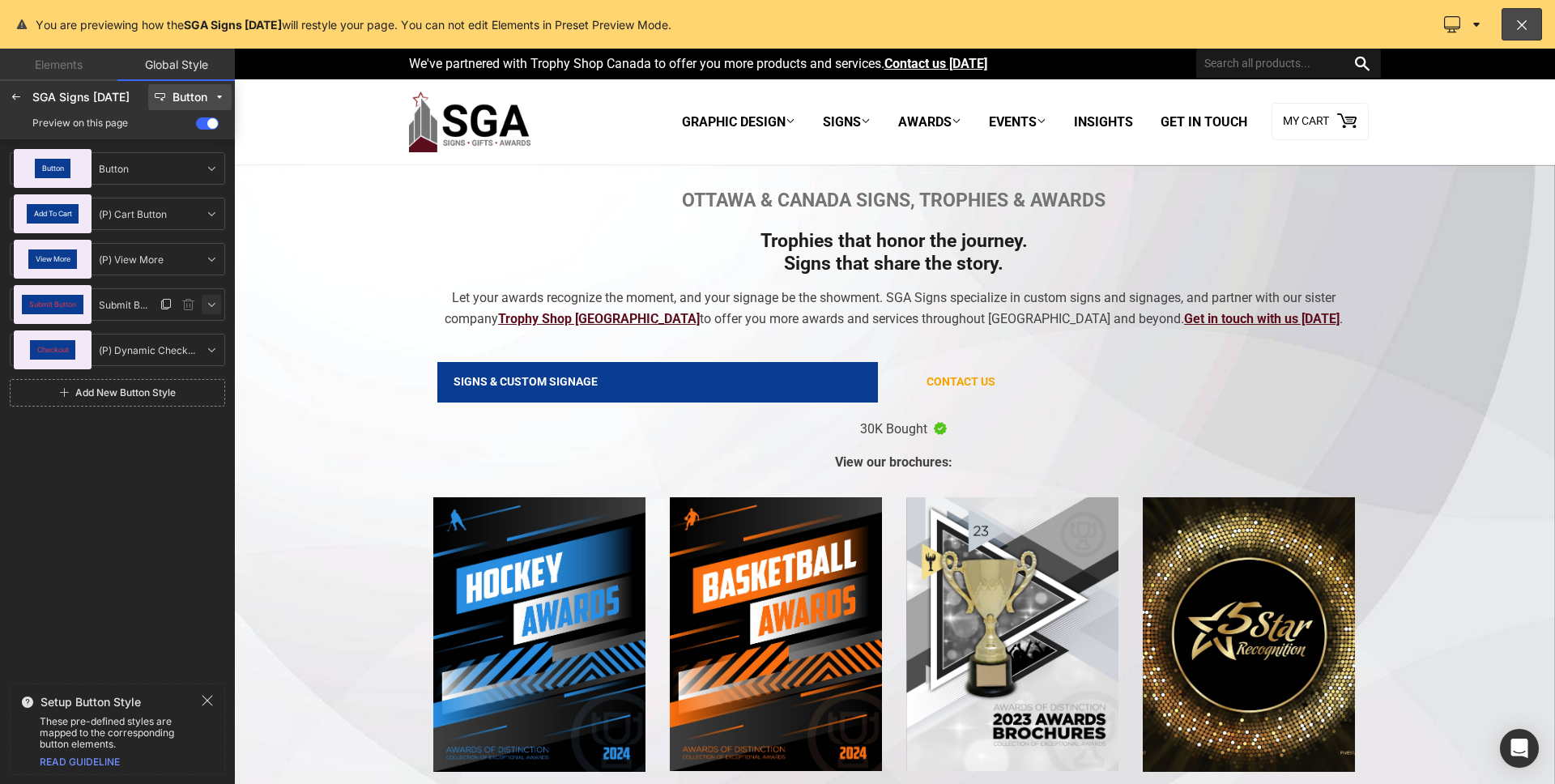
click at [212, 305] on icon at bounding box center [211, 305] width 13 height 13
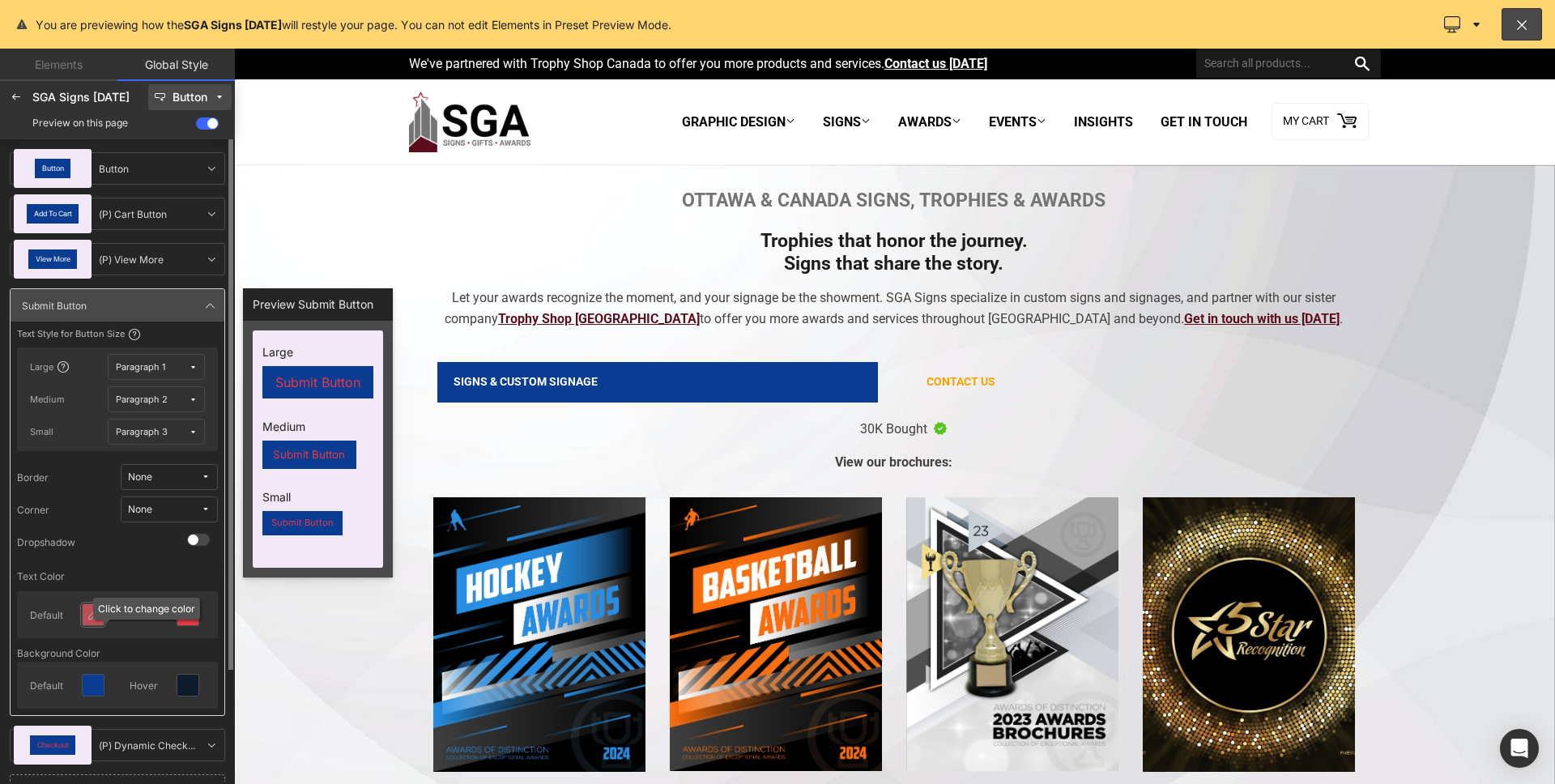
click at [82, 624] on div at bounding box center [93, 615] width 21 height 21
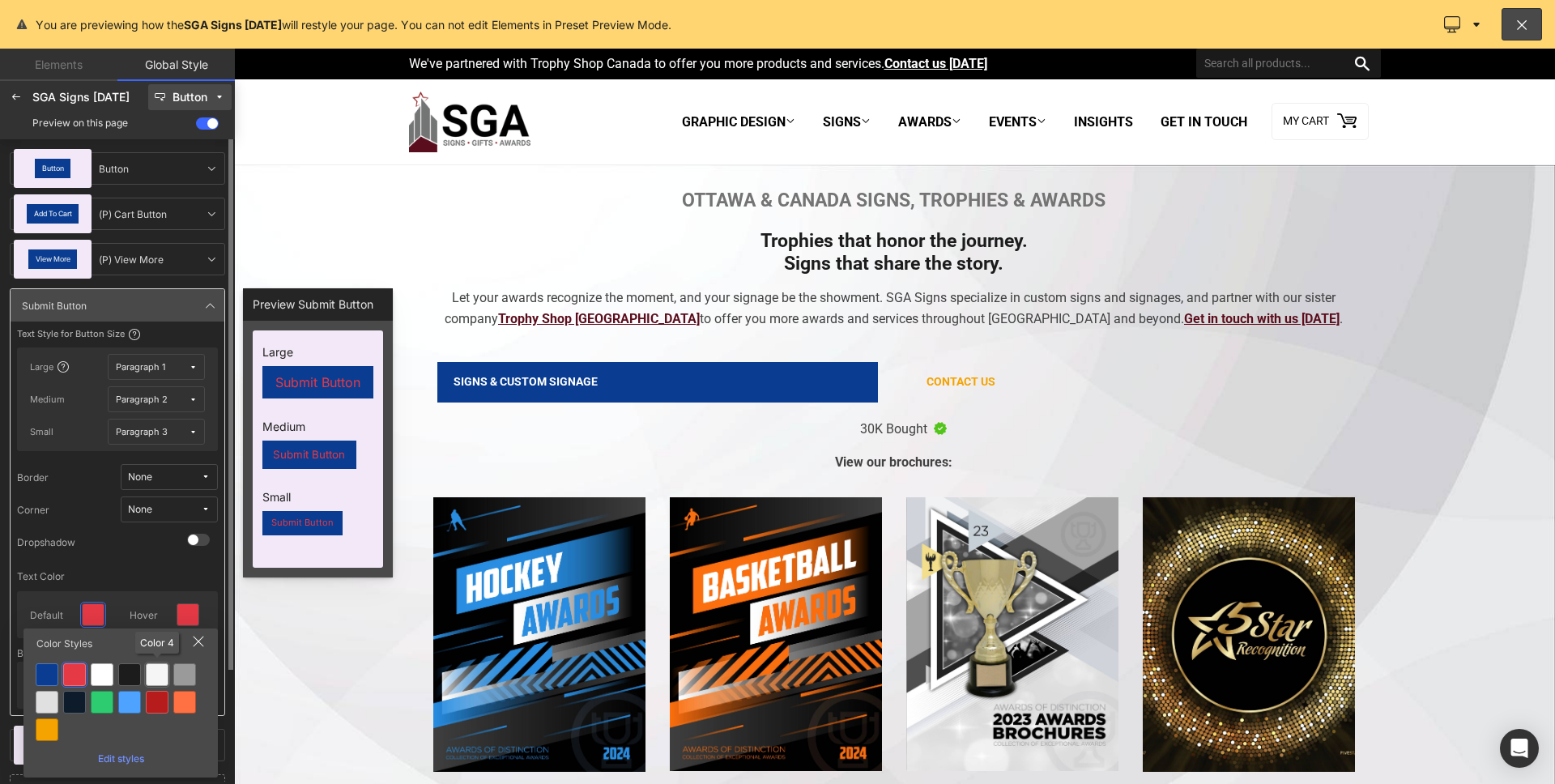
click at [151, 674] on div at bounding box center [157, 675] width 22 height 22
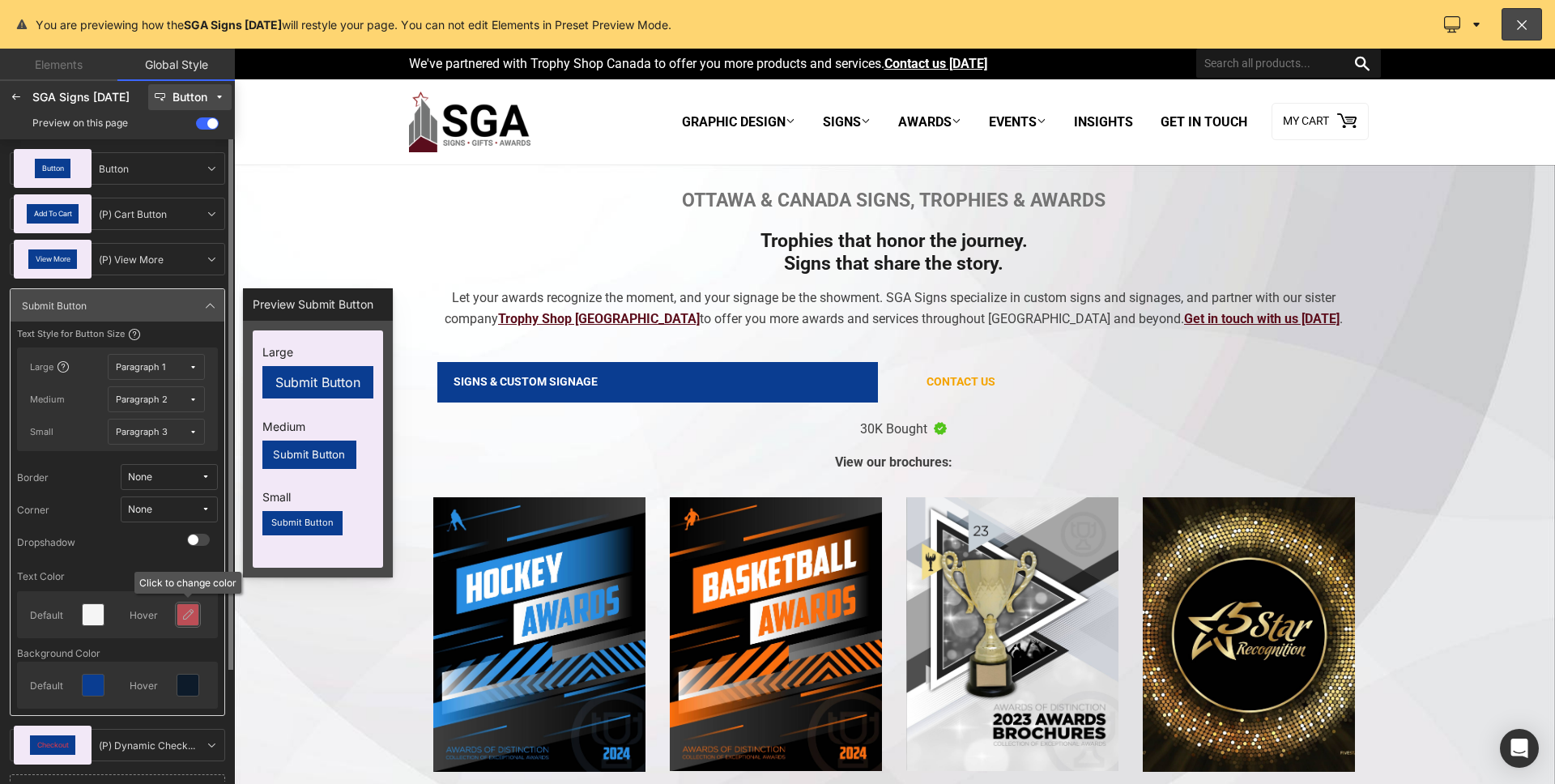
click at [198, 617] on div at bounding box center [188, 615] width 22 height 22
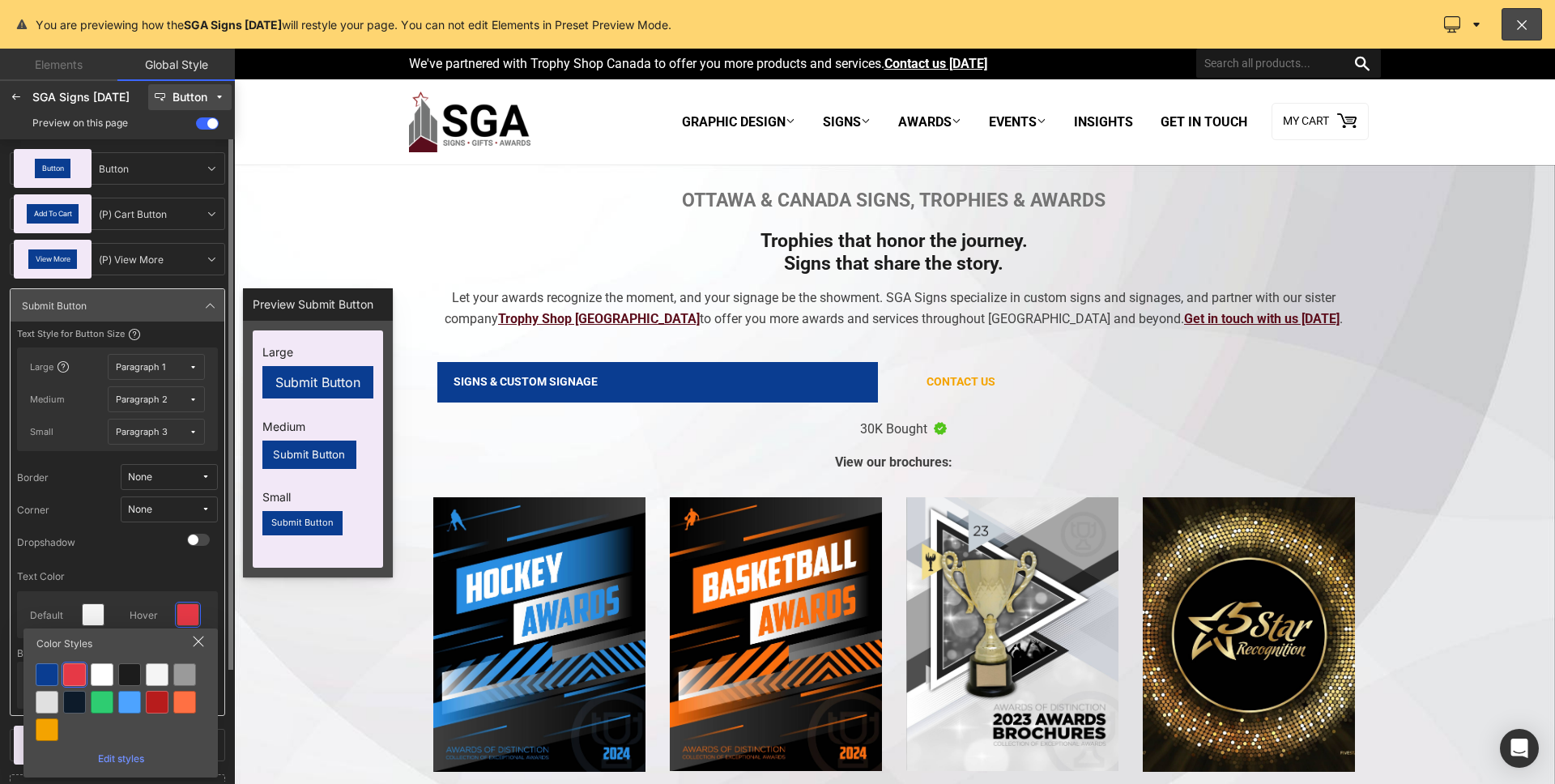
click at [161, 663] on div at bounding box center [157, 675] width 22 height 22
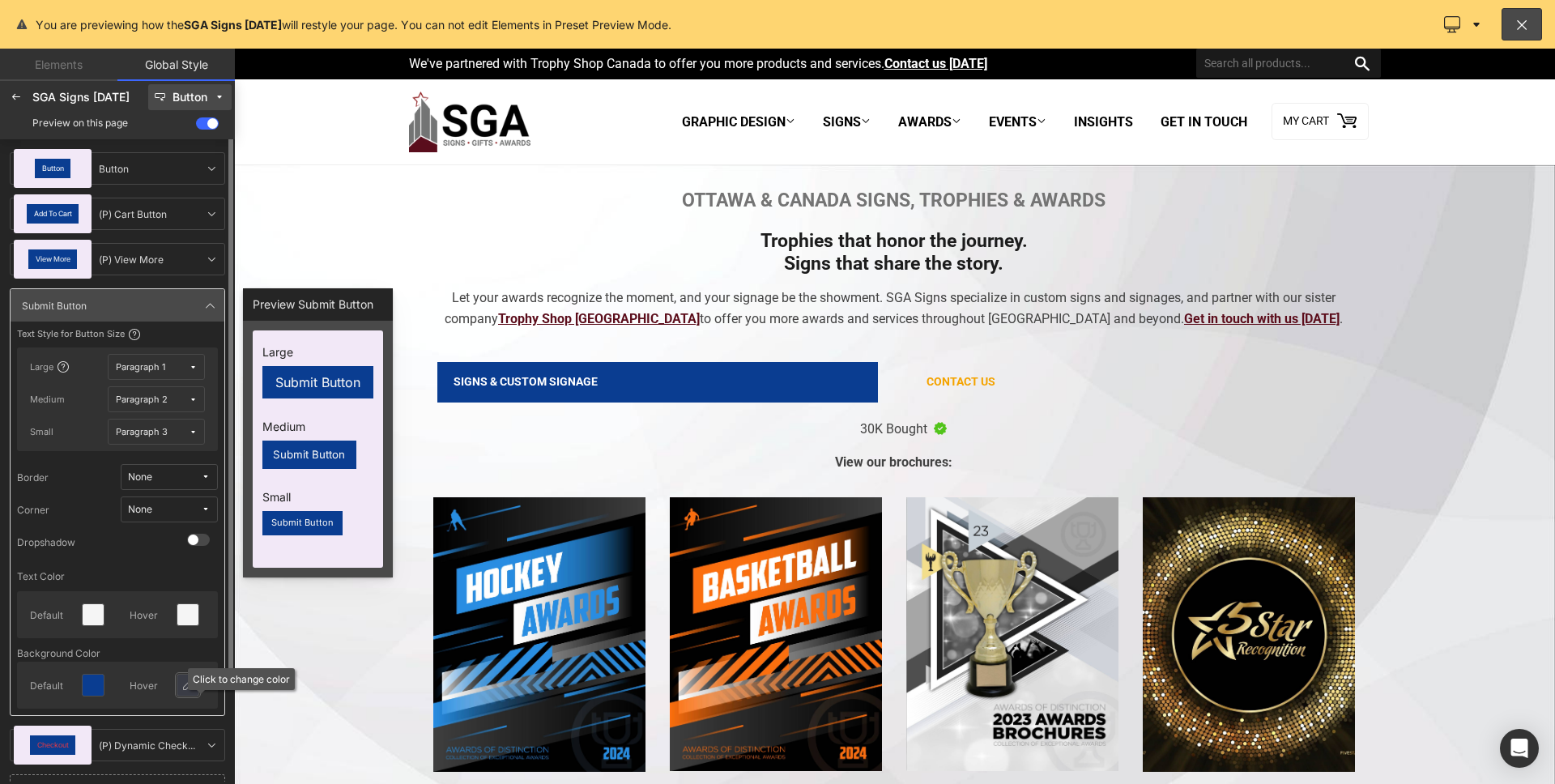
click at [190, 683] on icon at bounding box center [188, 685] width 13 height 13
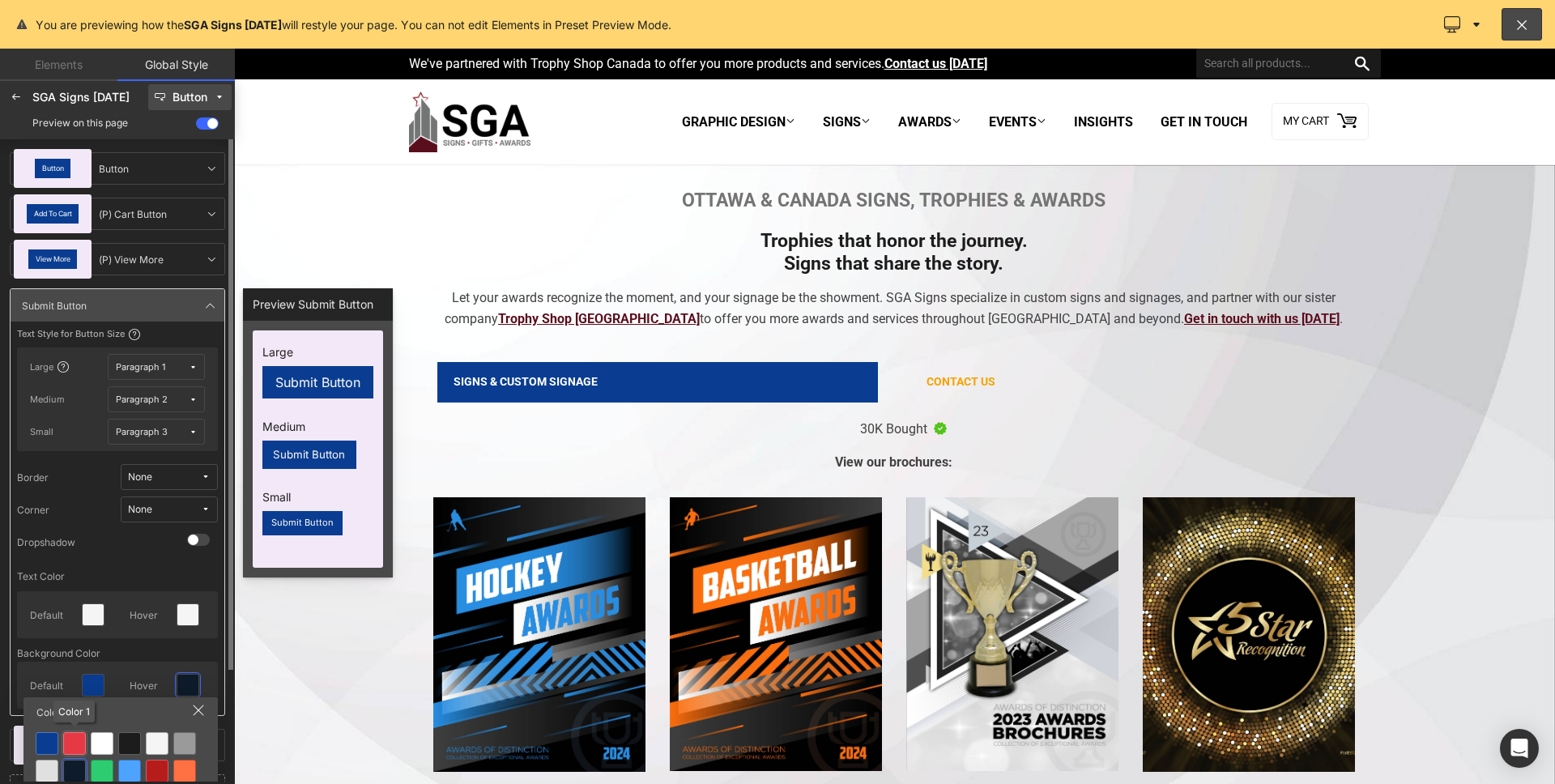
click at [72, 737] on div at bounding box center [75, 744] width 22 height 22
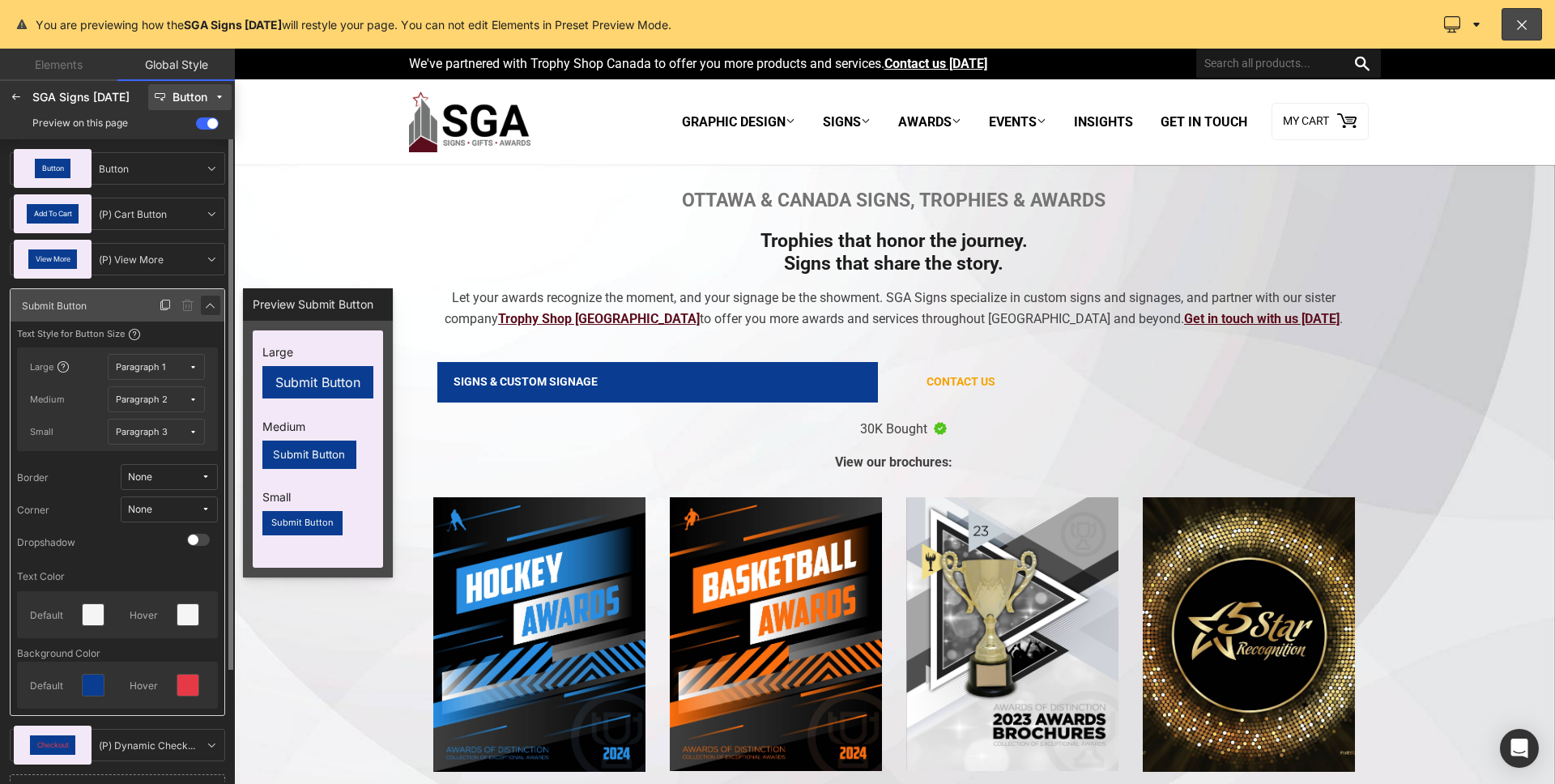
click at [215, 308] on icon at bounding box center [210, 306] width 13 height 13
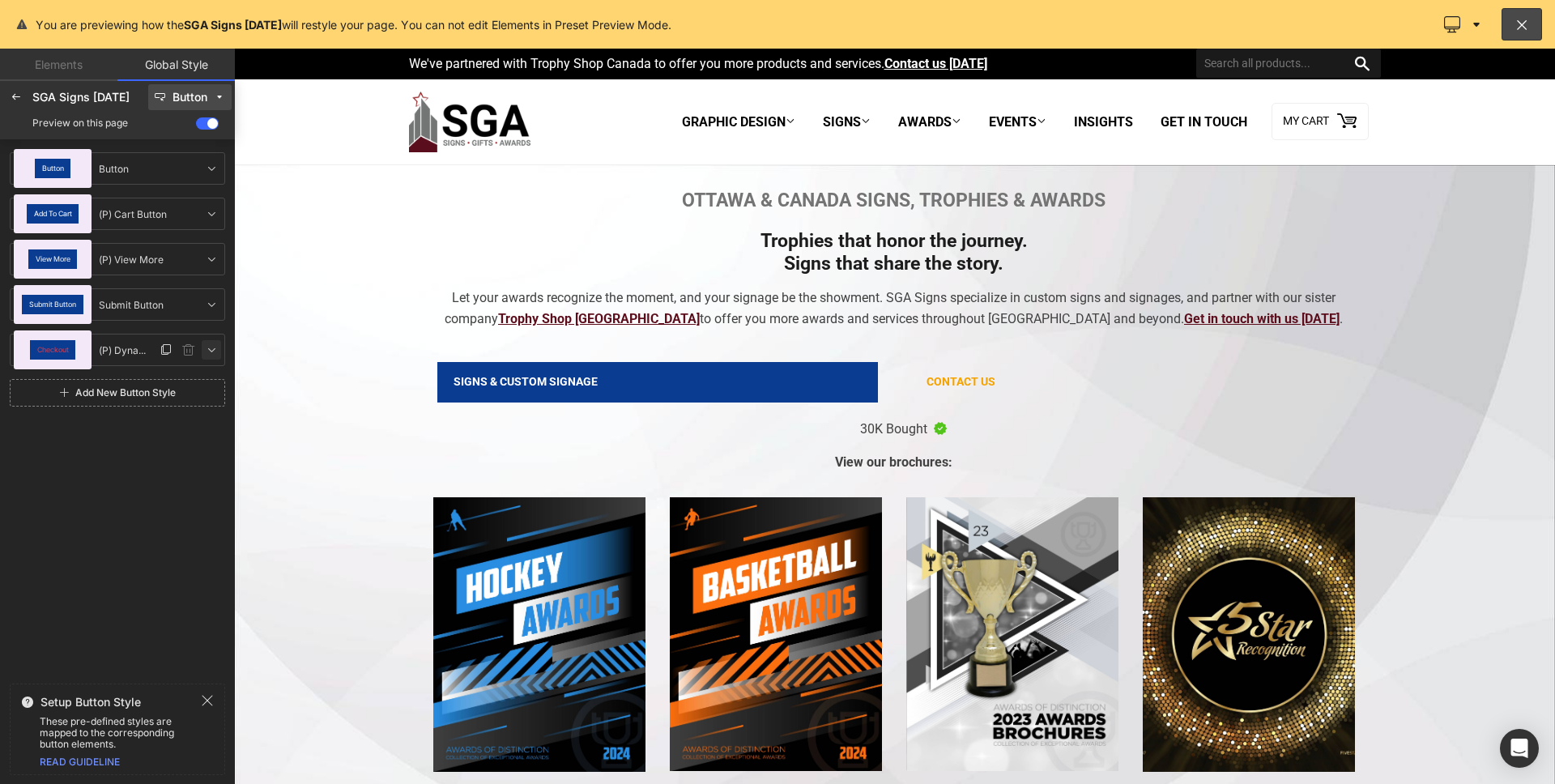
click at [210, 354] on icon at bounding box center [211, 349] width 13 height 13
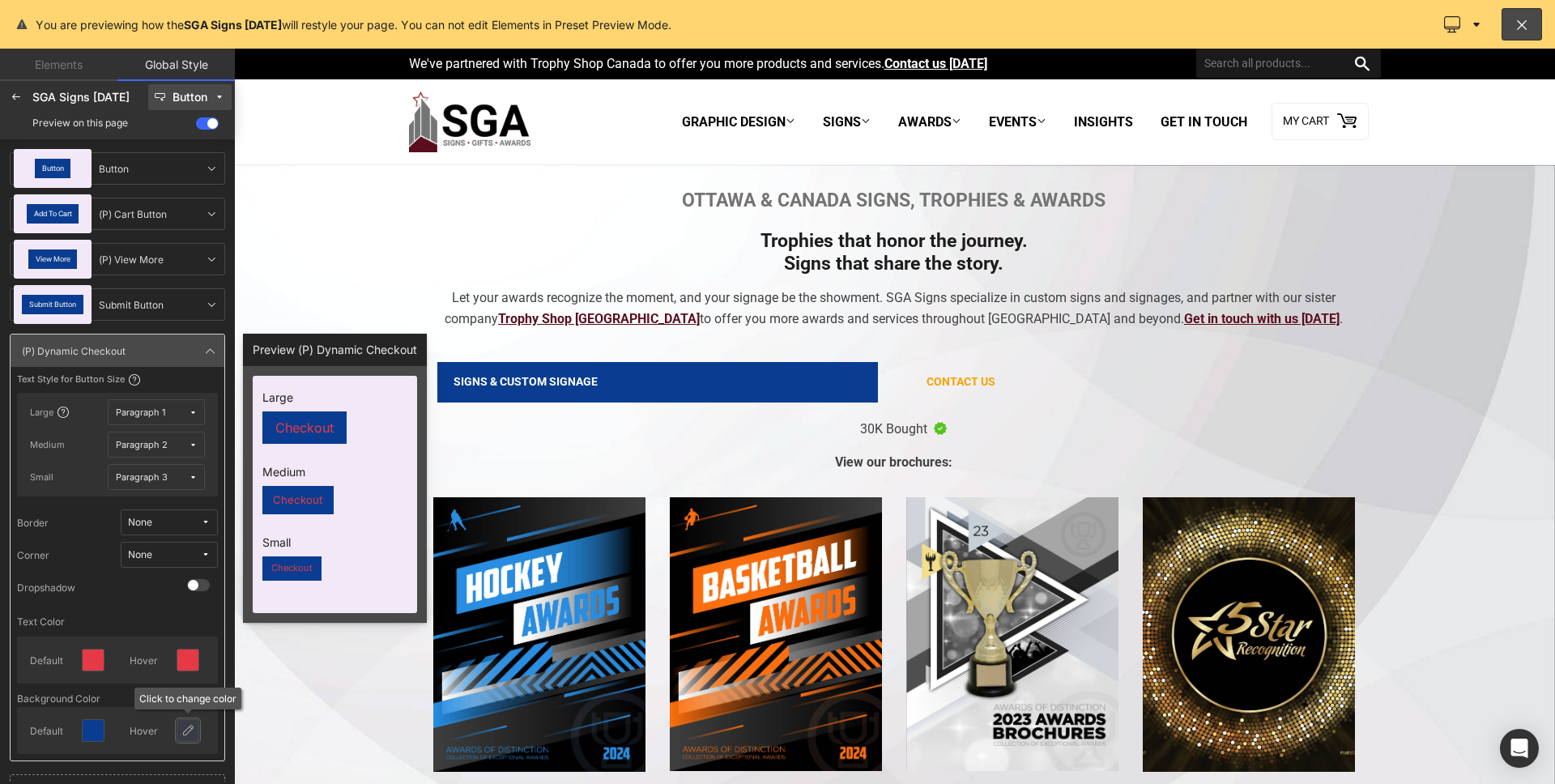
click at [195, 738] on div at bounding box center [188, 730] width 21 height 21
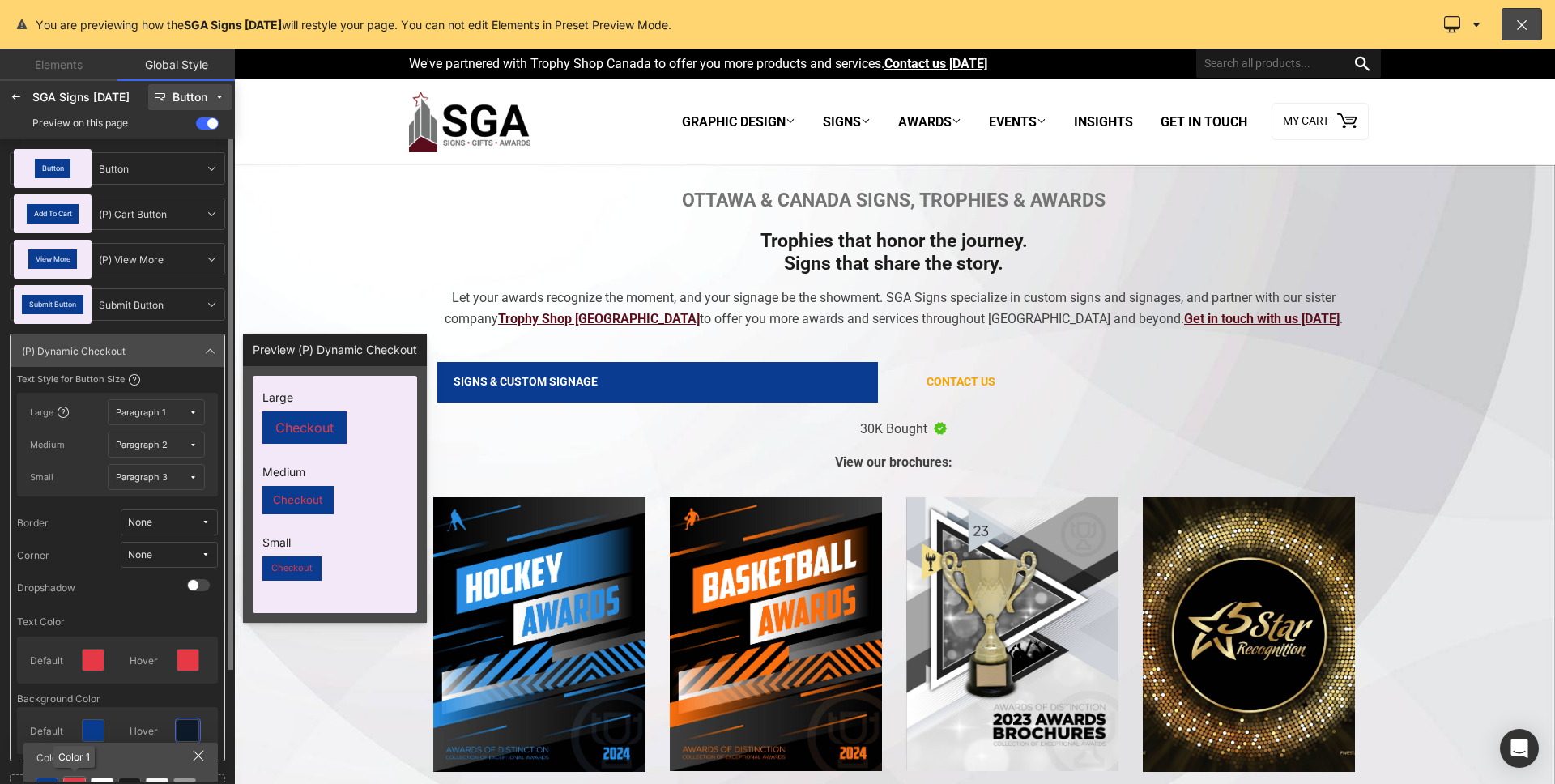
click at [80, 779] on div at bounding box center [75, 789] width 22 height 22
click at [93, 677] on div "Default Hover" at bounding box center [117, 660] width 201 height 47
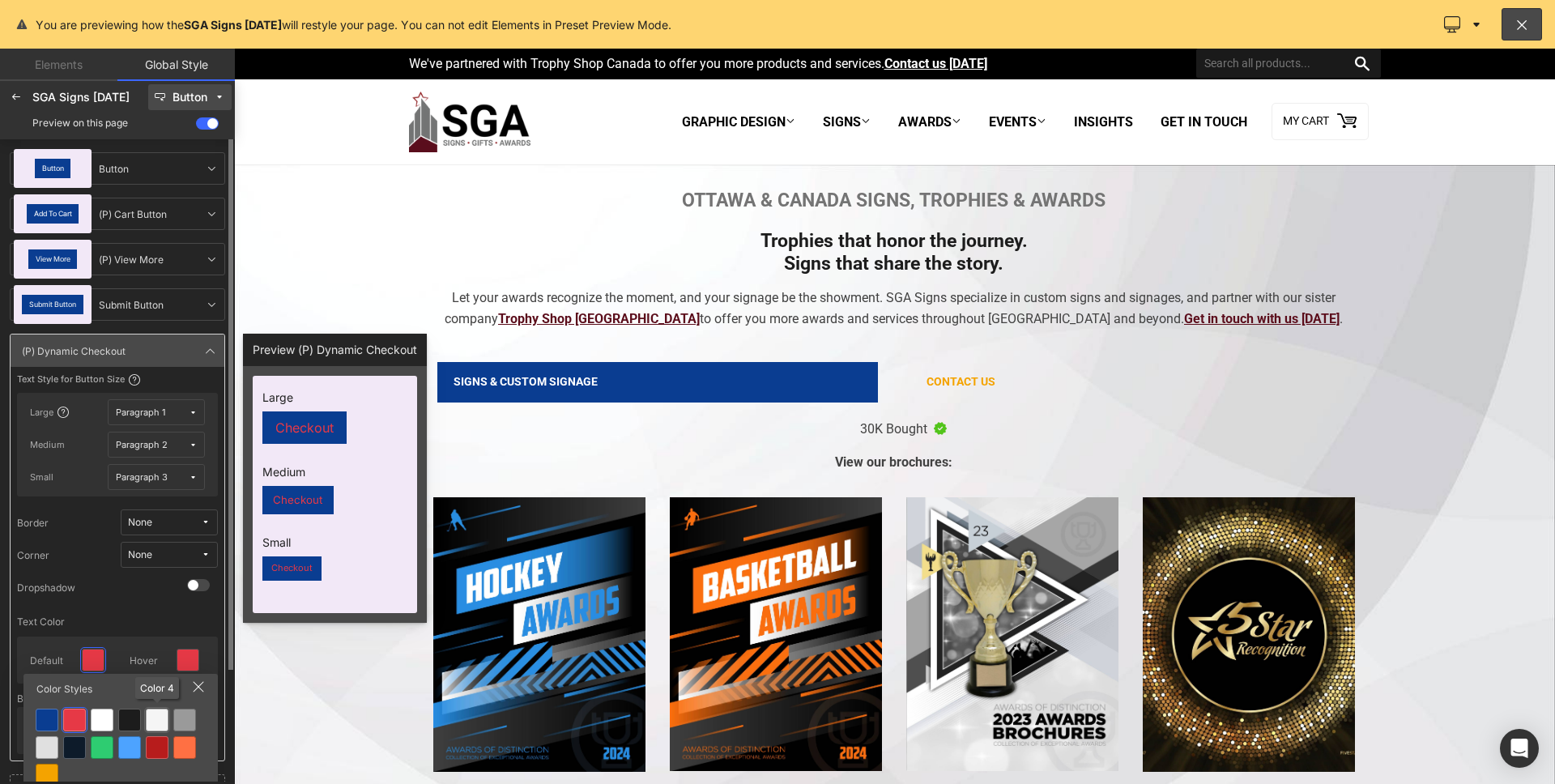
click at [164, 716] on div at bounding box center [157, 720] width 22 height 22
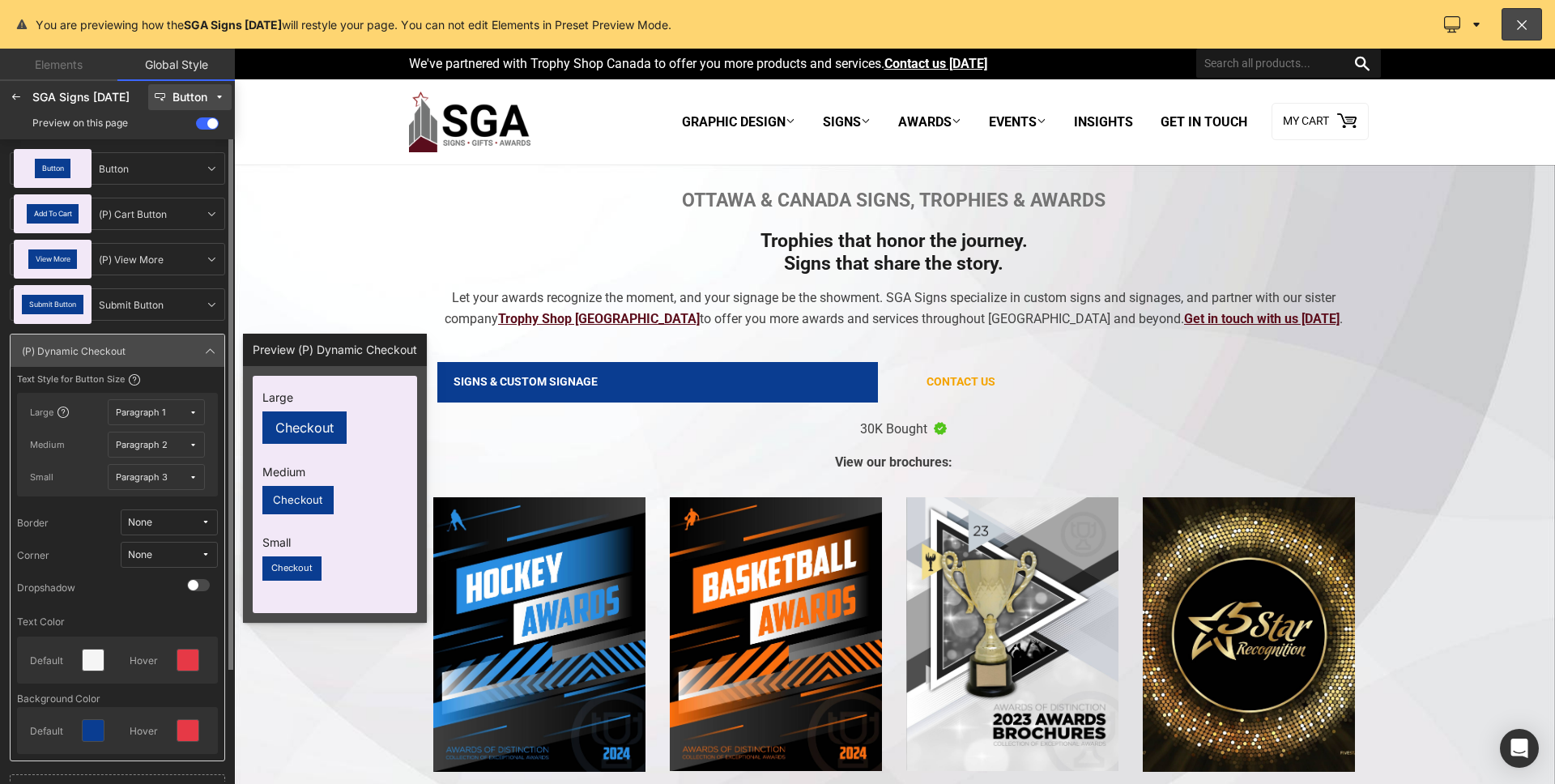
click at [182, 668] on div at bounding box center [190, 660] width 38 height 34
click at [185, 663] on icon at bounding box center [188, 660] width 13 height 13
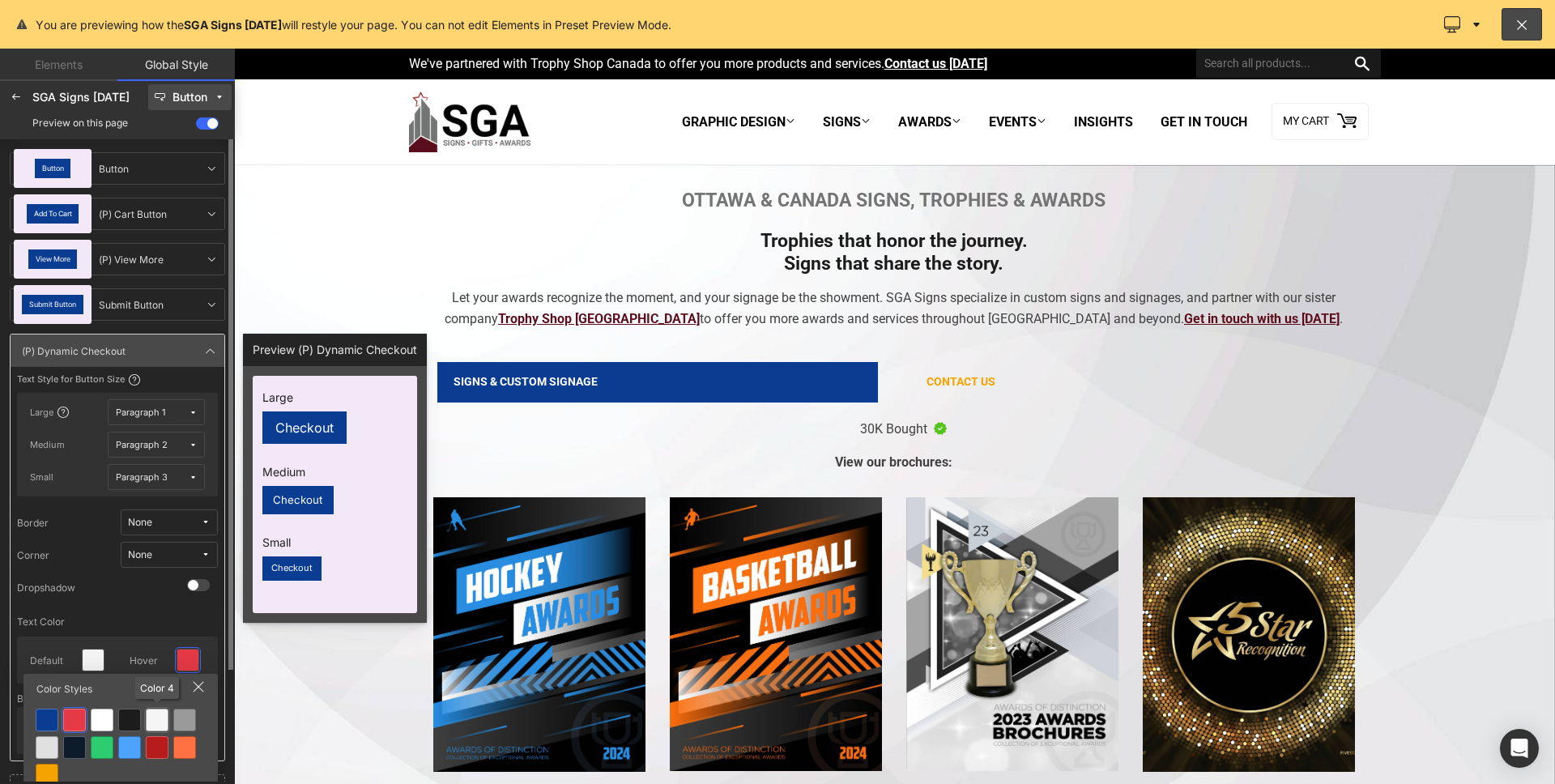
click at [161, 711] on div at bounding box center [157, 720] width 22 height 22
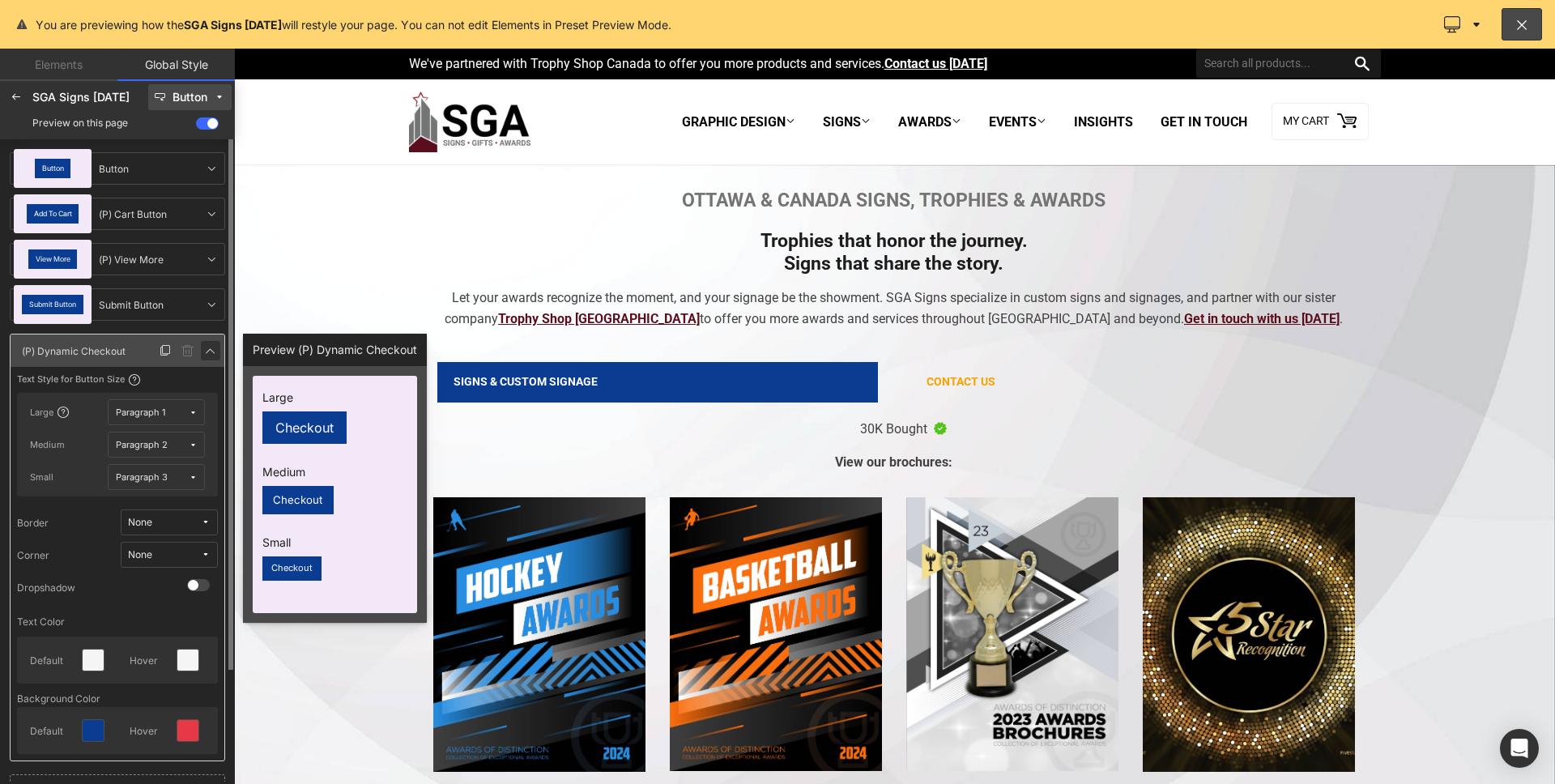
click at [211, 349] on icon at bounding box center [210, 350] width 13 height 13
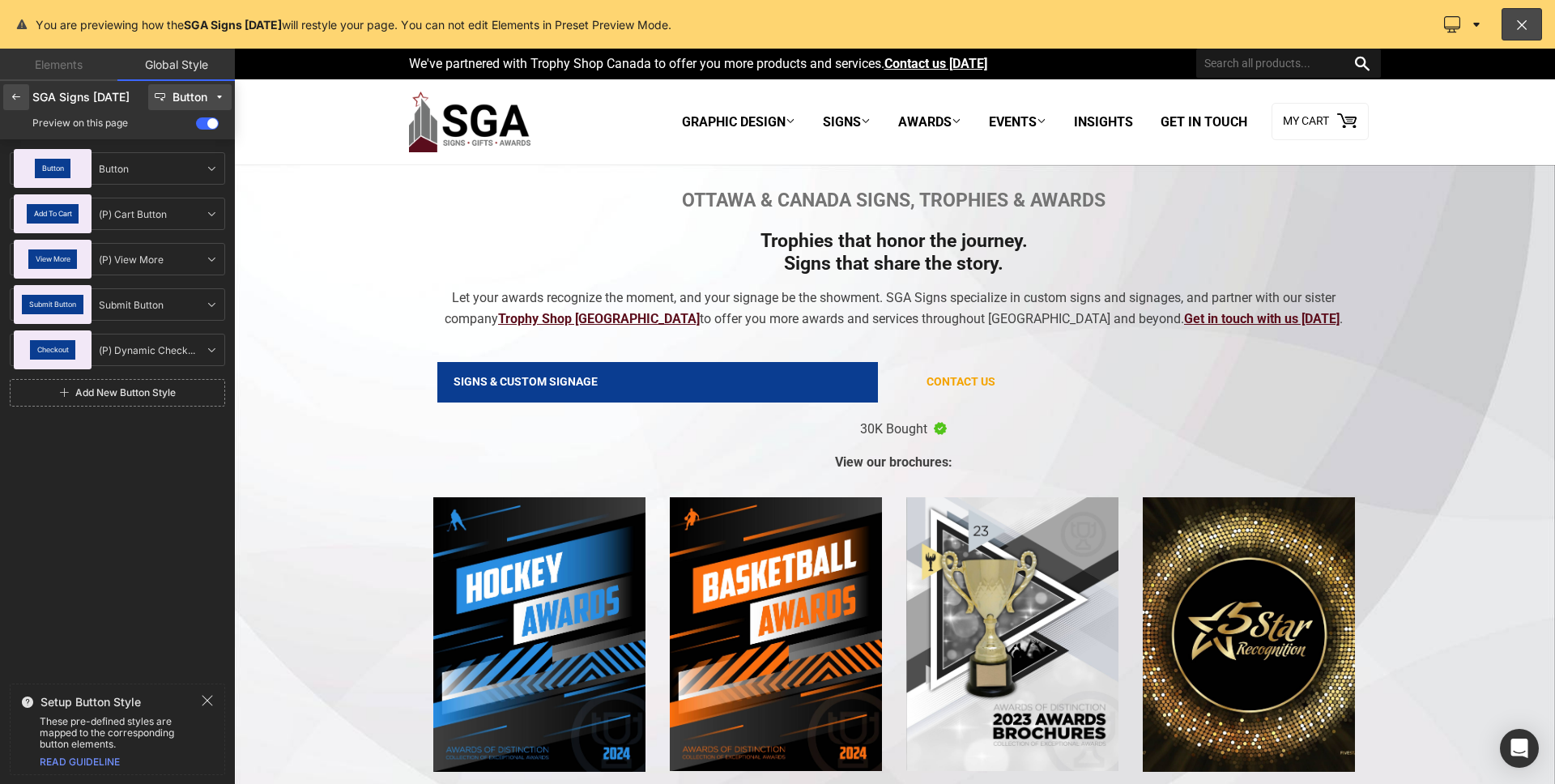
click at [21, 100] on icon at bounding box center [16, 97] width 13 height 13
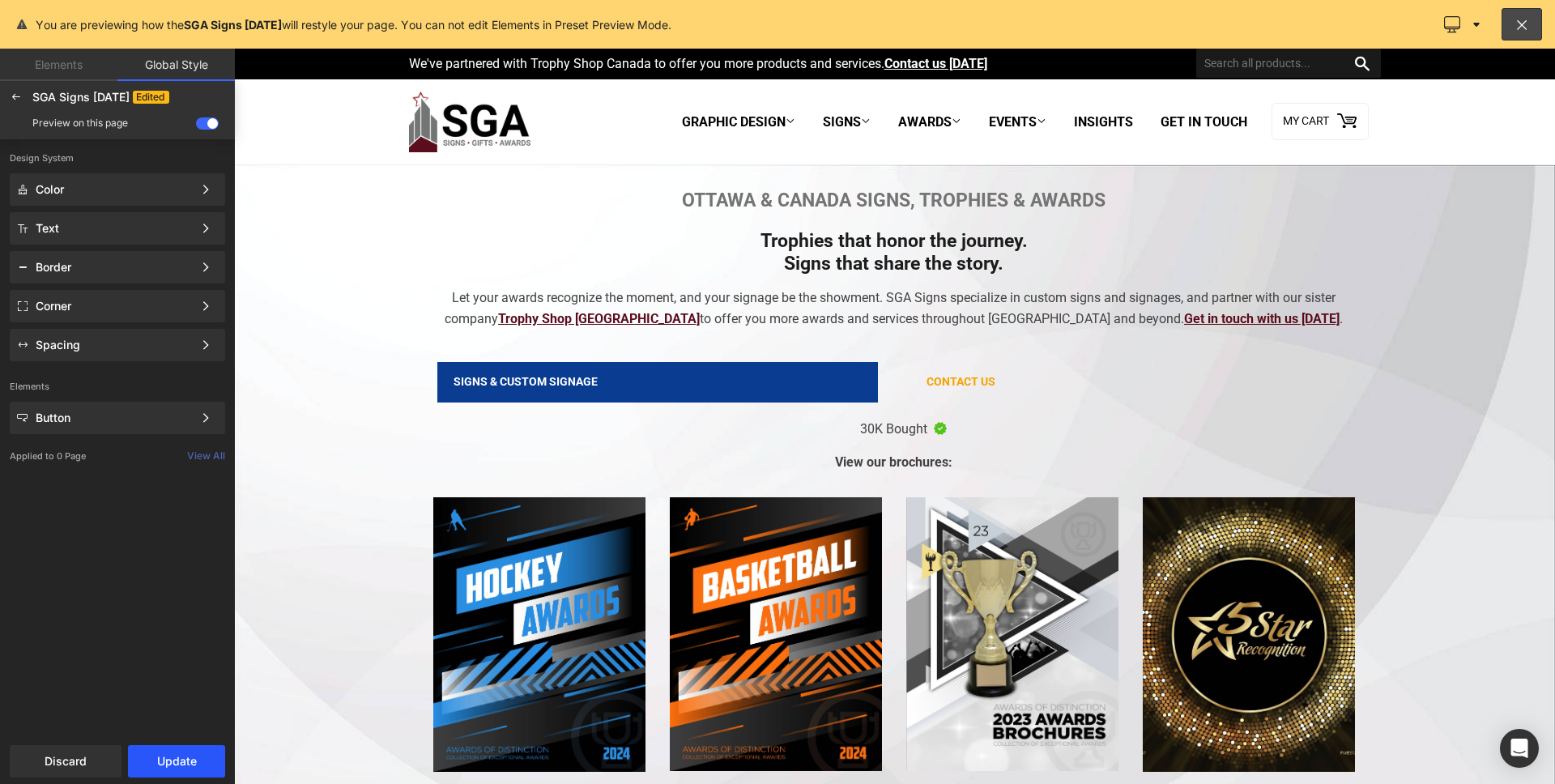
click at [179, 749] on button "Update" at bounding box center [177, 761] width 97 height 33
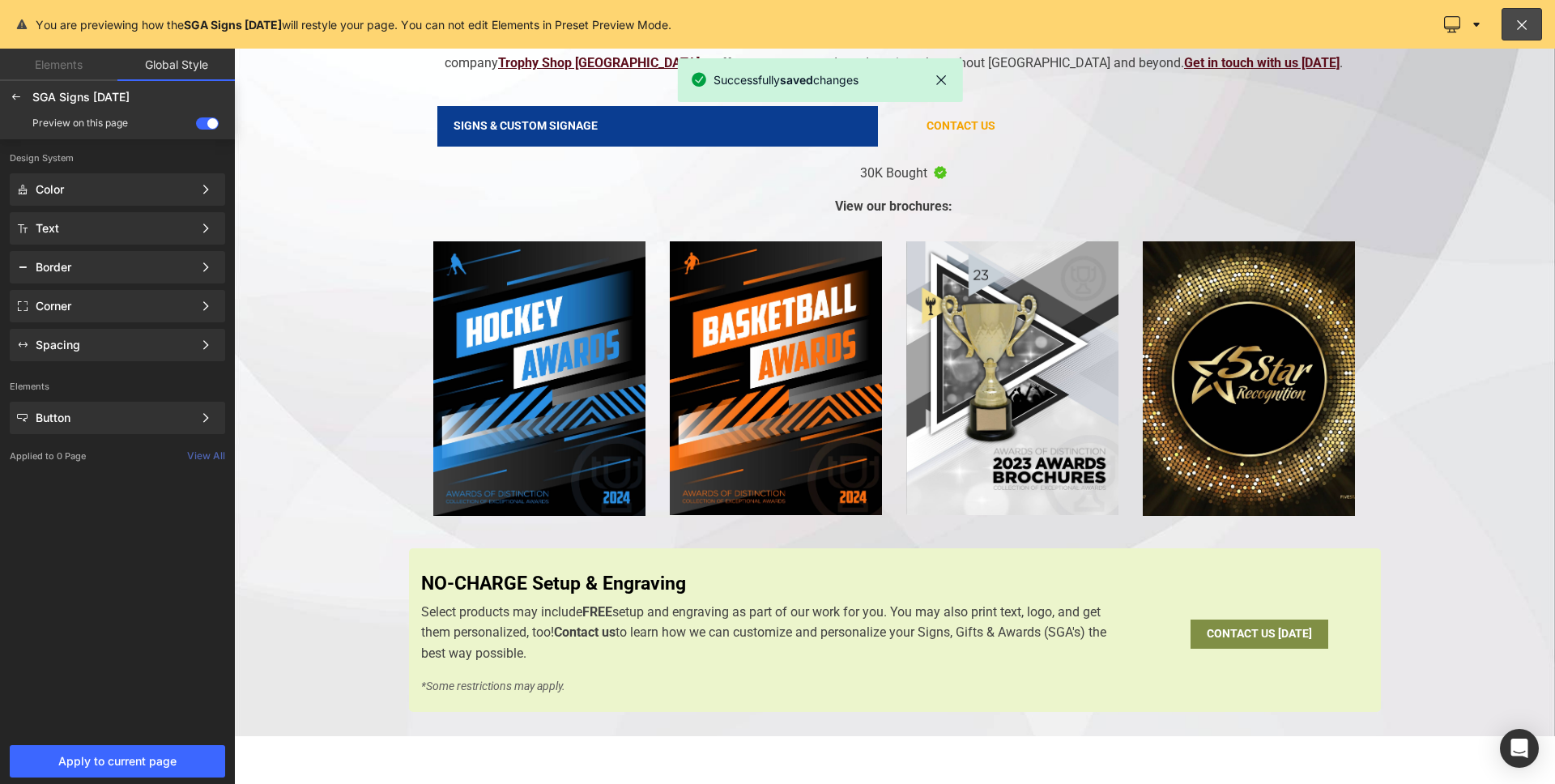
scroll to position [653, 0]
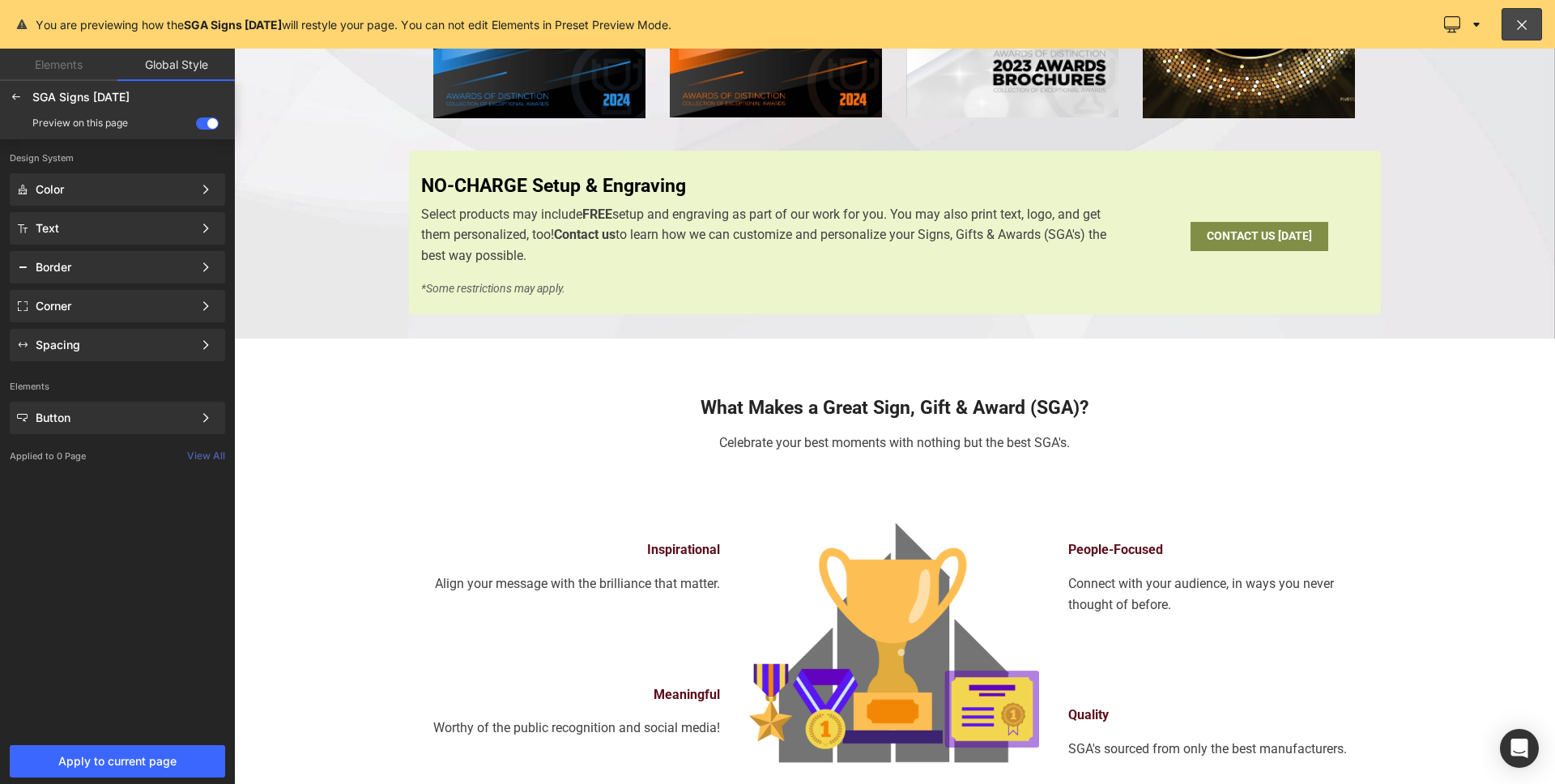
click at [1034, 282] on div at bounding box center [894, 416] width 1321 height 735
click at [205, 124] on span at bounding box center [207, 123] width 22 height 12
click at [196, 126] on input "checkbox" at bounding box center [196, 126] width 0 height 0
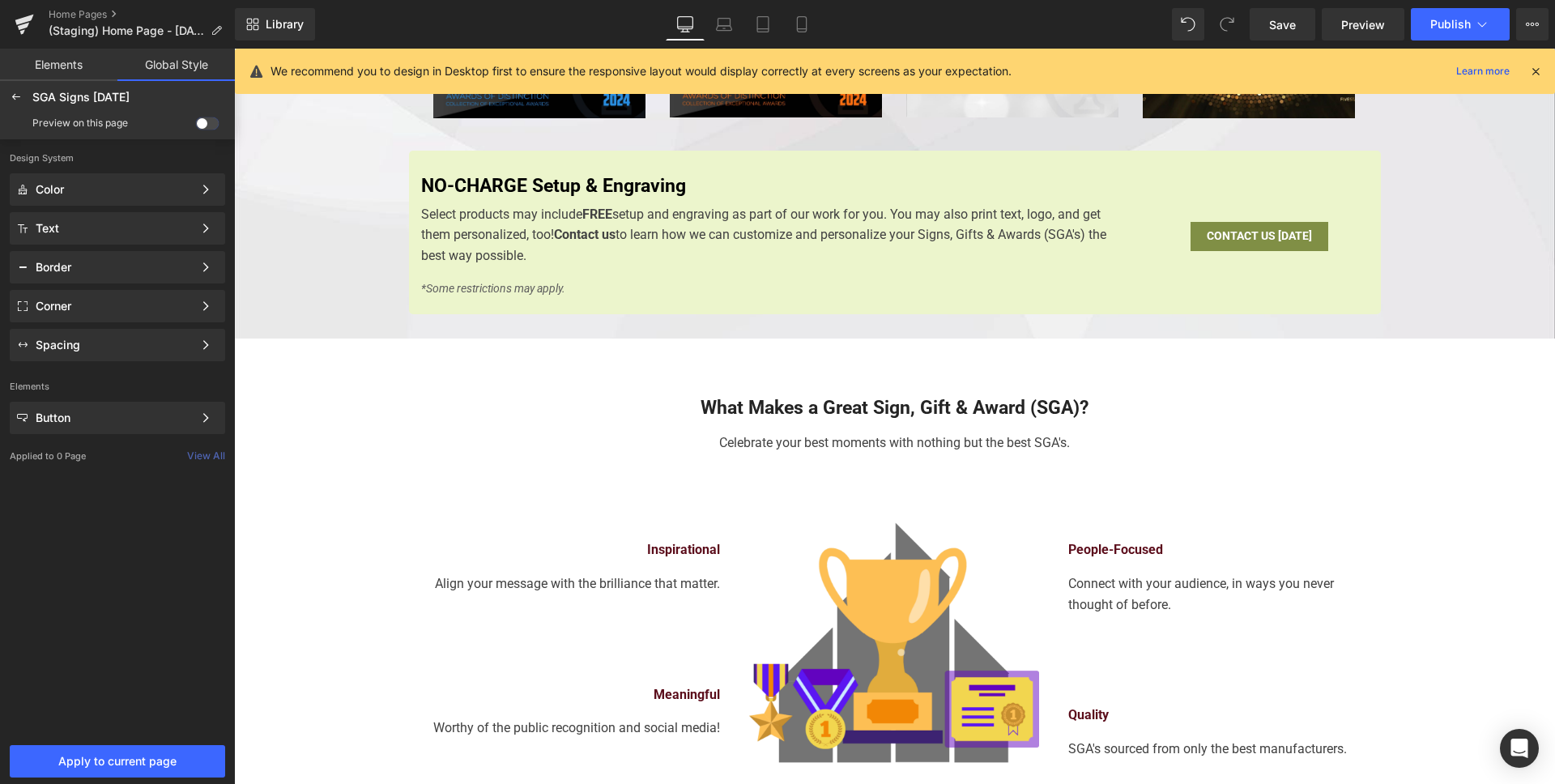
scroll to position [679, 0]
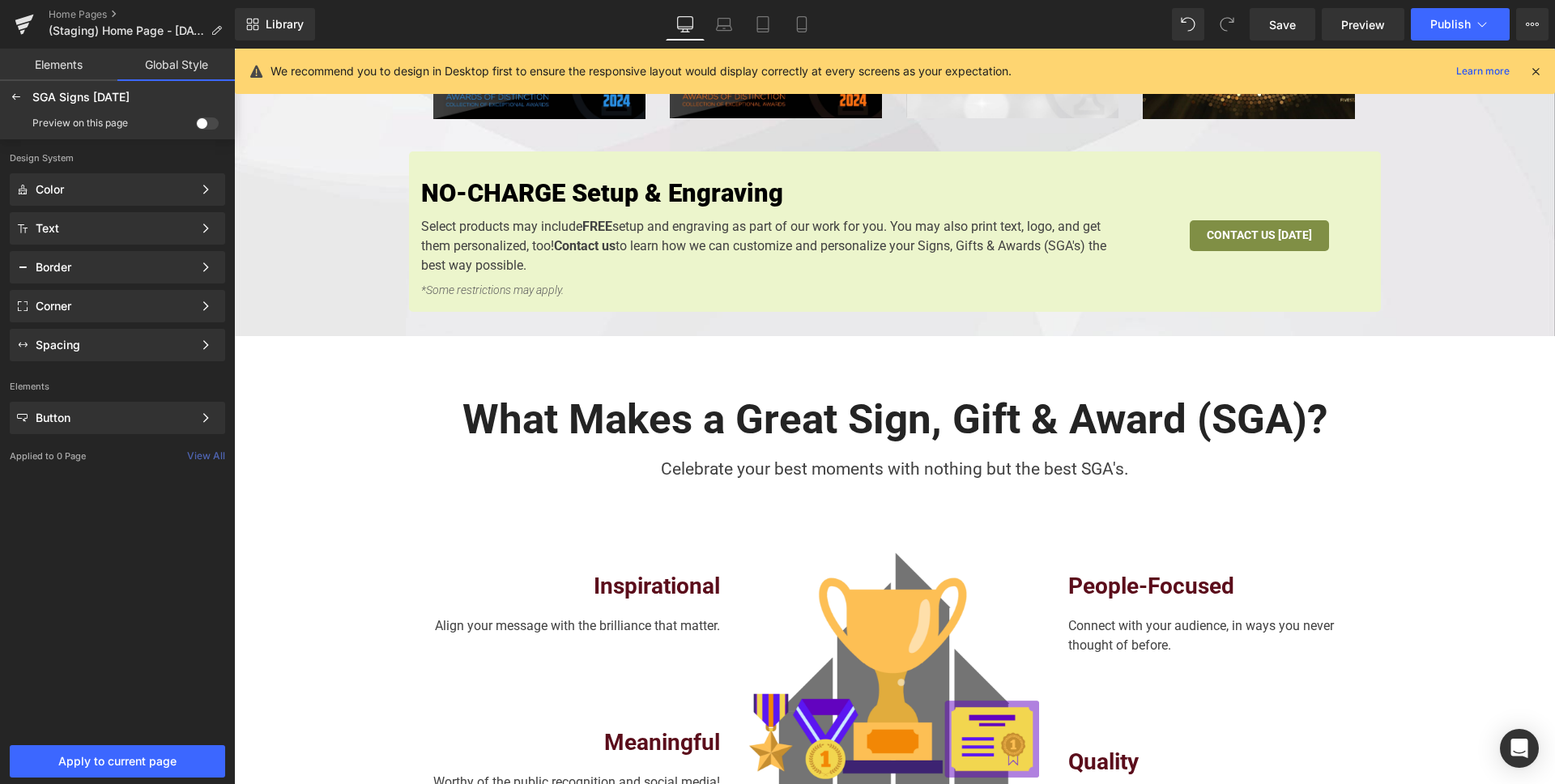
click at [205, 124] on span at bounding box center [207, 123] width 22 height 12
click at [196, 126] on input "checkbox" at bounding box center [196, 126] width 0 height 0
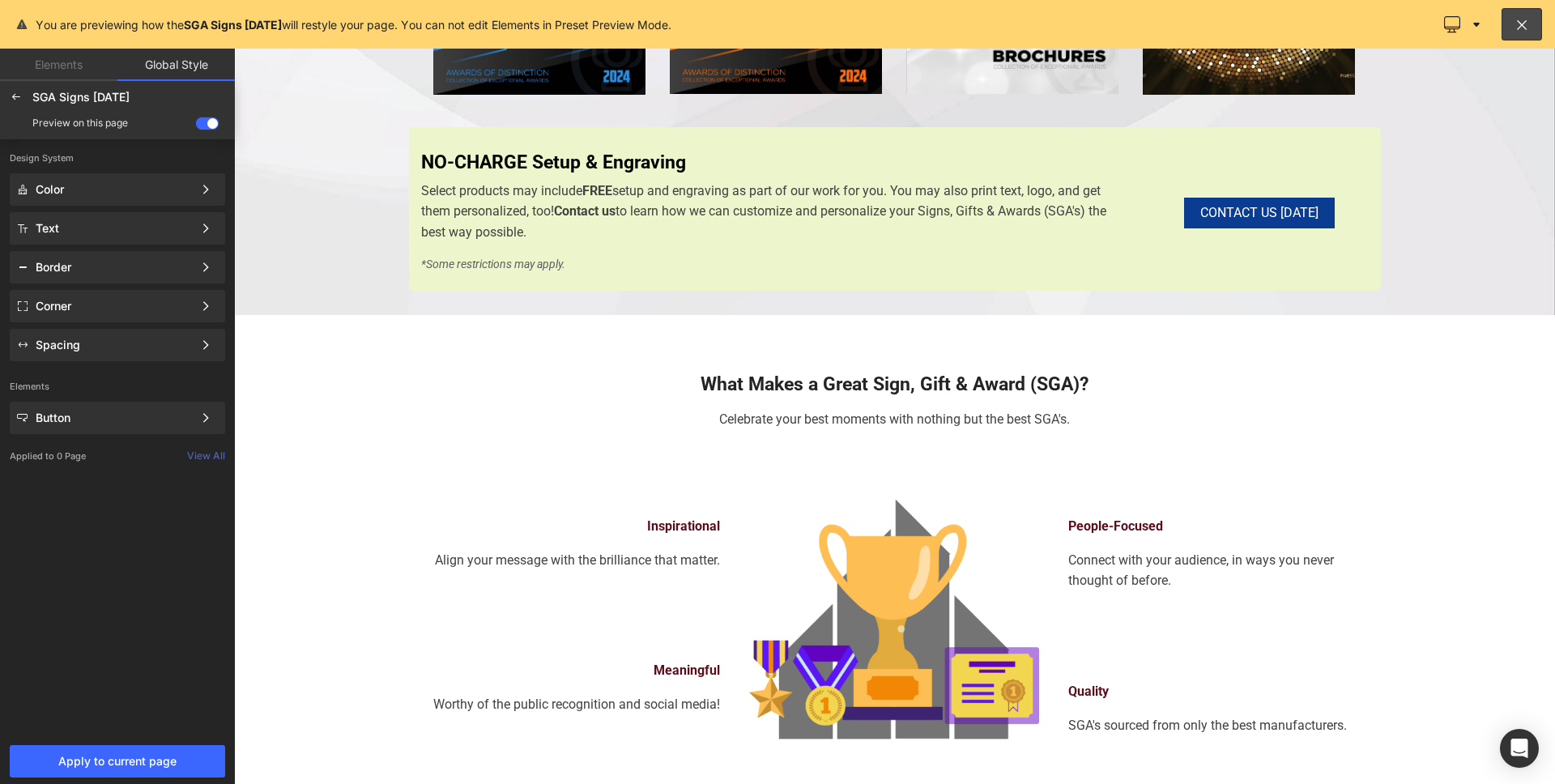
scroll to position [656, 0]
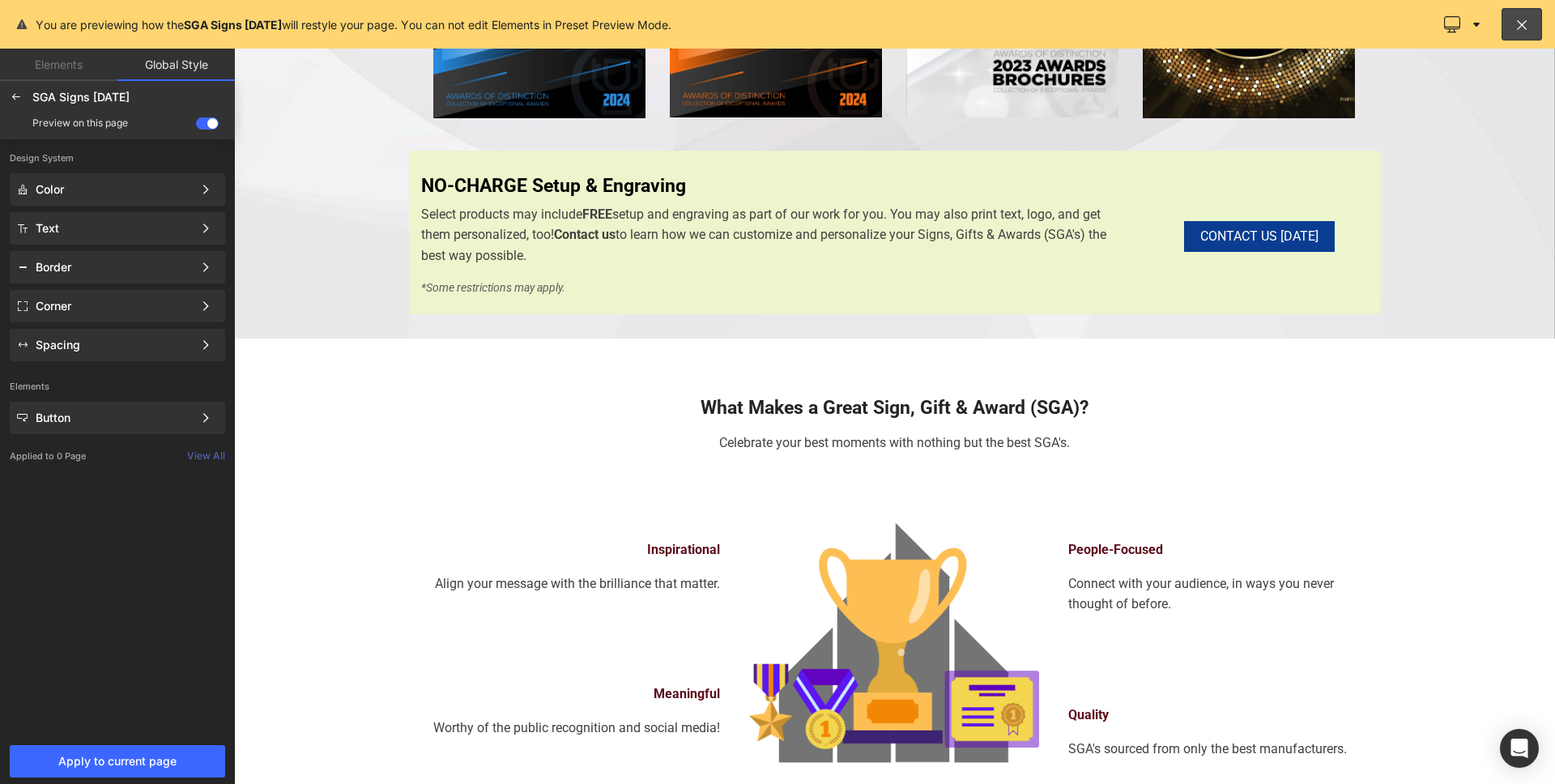
click at [1109, 249] on div at bounding box center [894, 416] width 1321 height 735
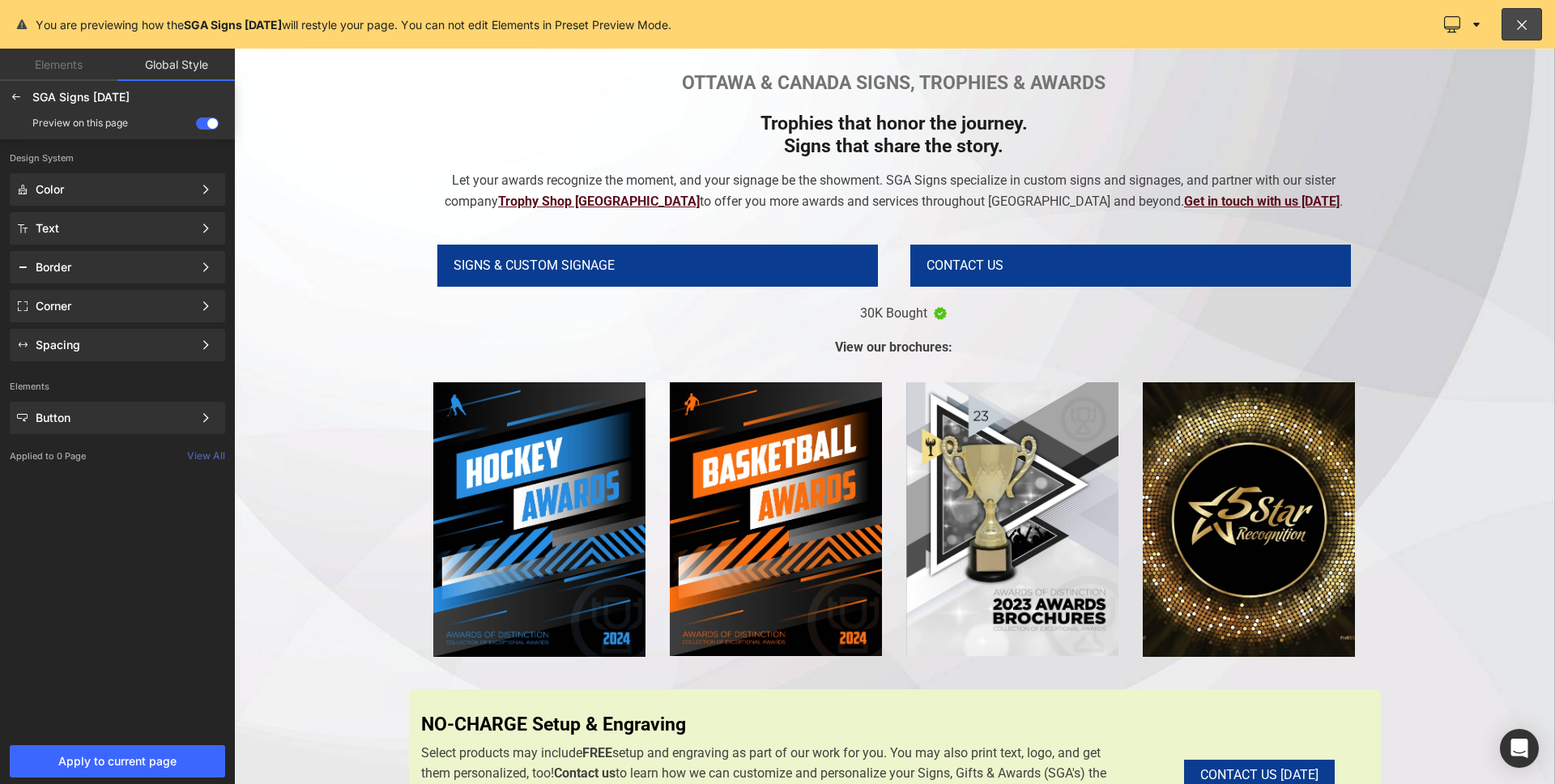
scroll to position [0, 0]
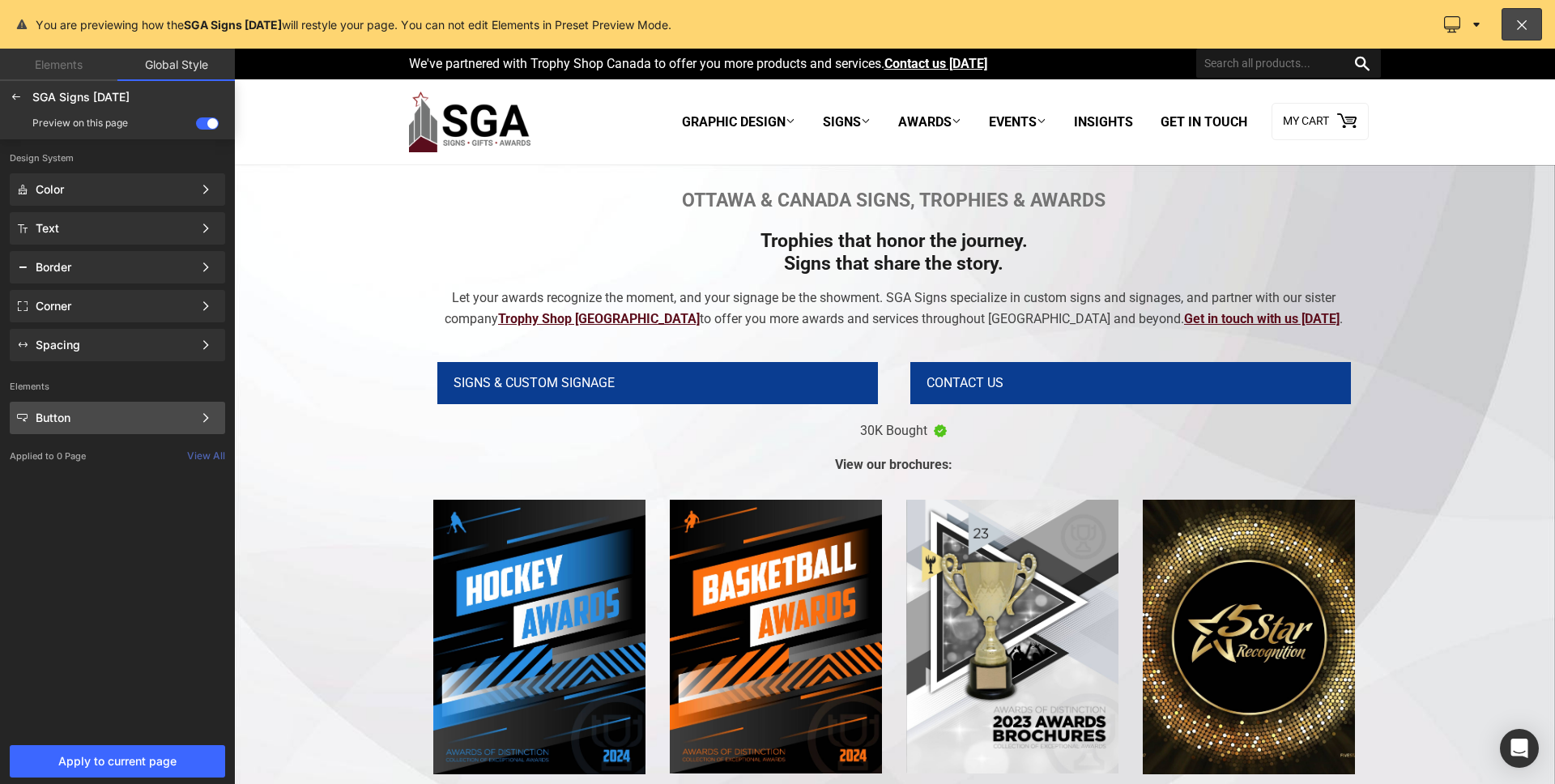
click at [100, 245] on div "Button Color Style Define a color palette and apply it to your pages 1 of 3 Next" at bounding box center [117, 228] width 216 height 33
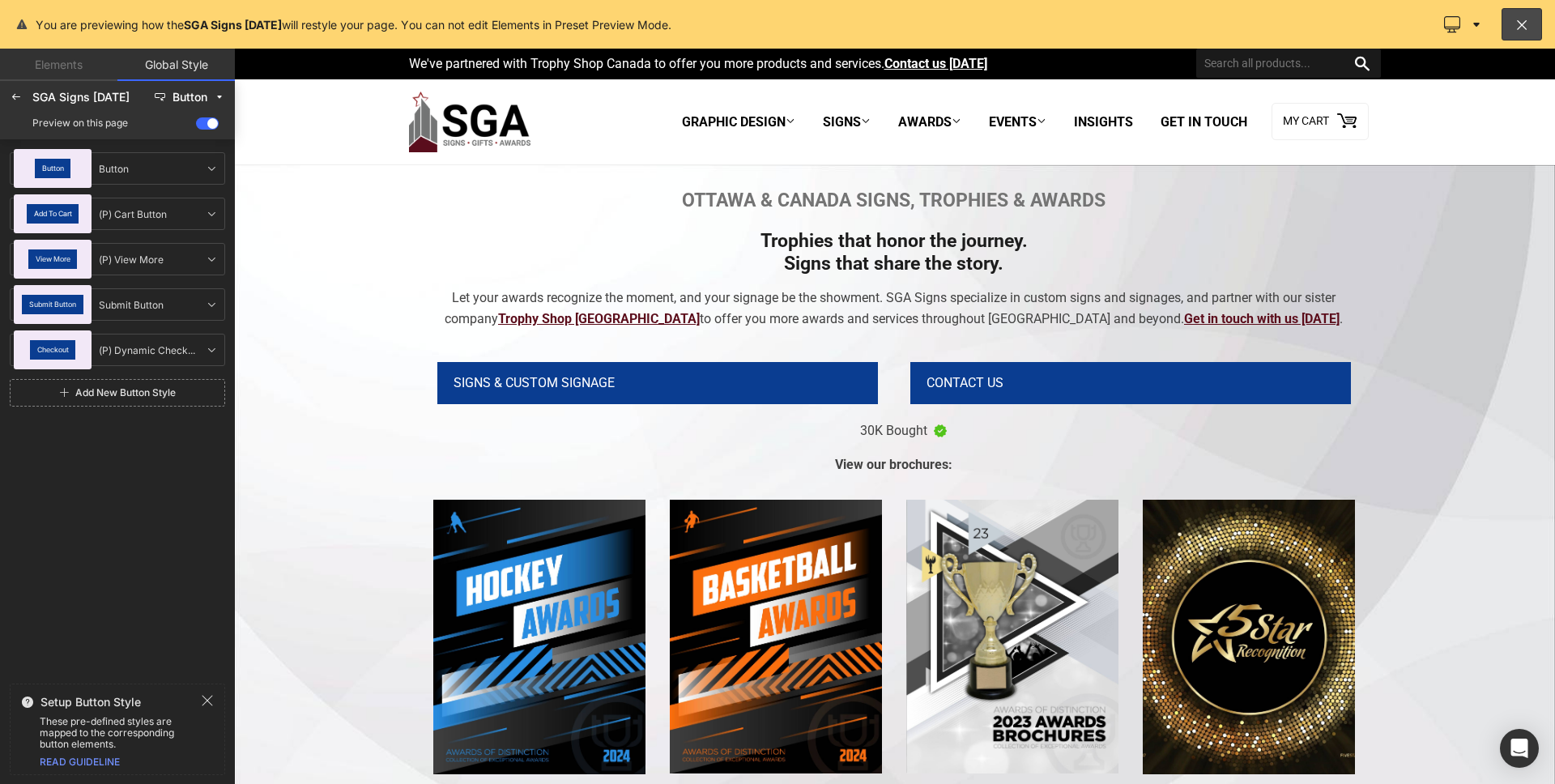
click at [150, 383] on link "Add New Button Style" at bounding box center [117, 392] width 216 height 27
click at [210, 401] on icon at bounding box center [211, 395] width 13 height 13
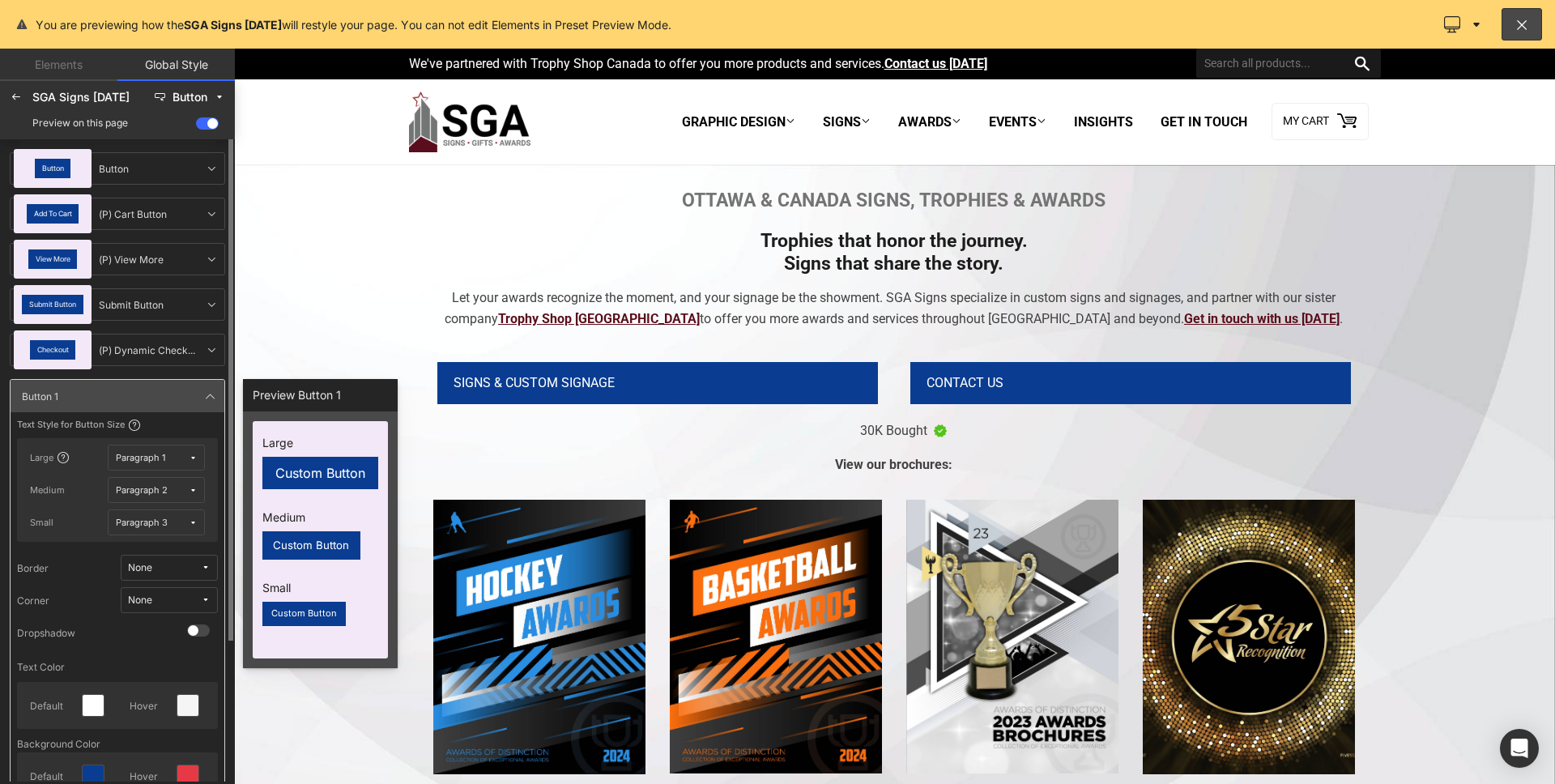
scroll to position [39, 0]
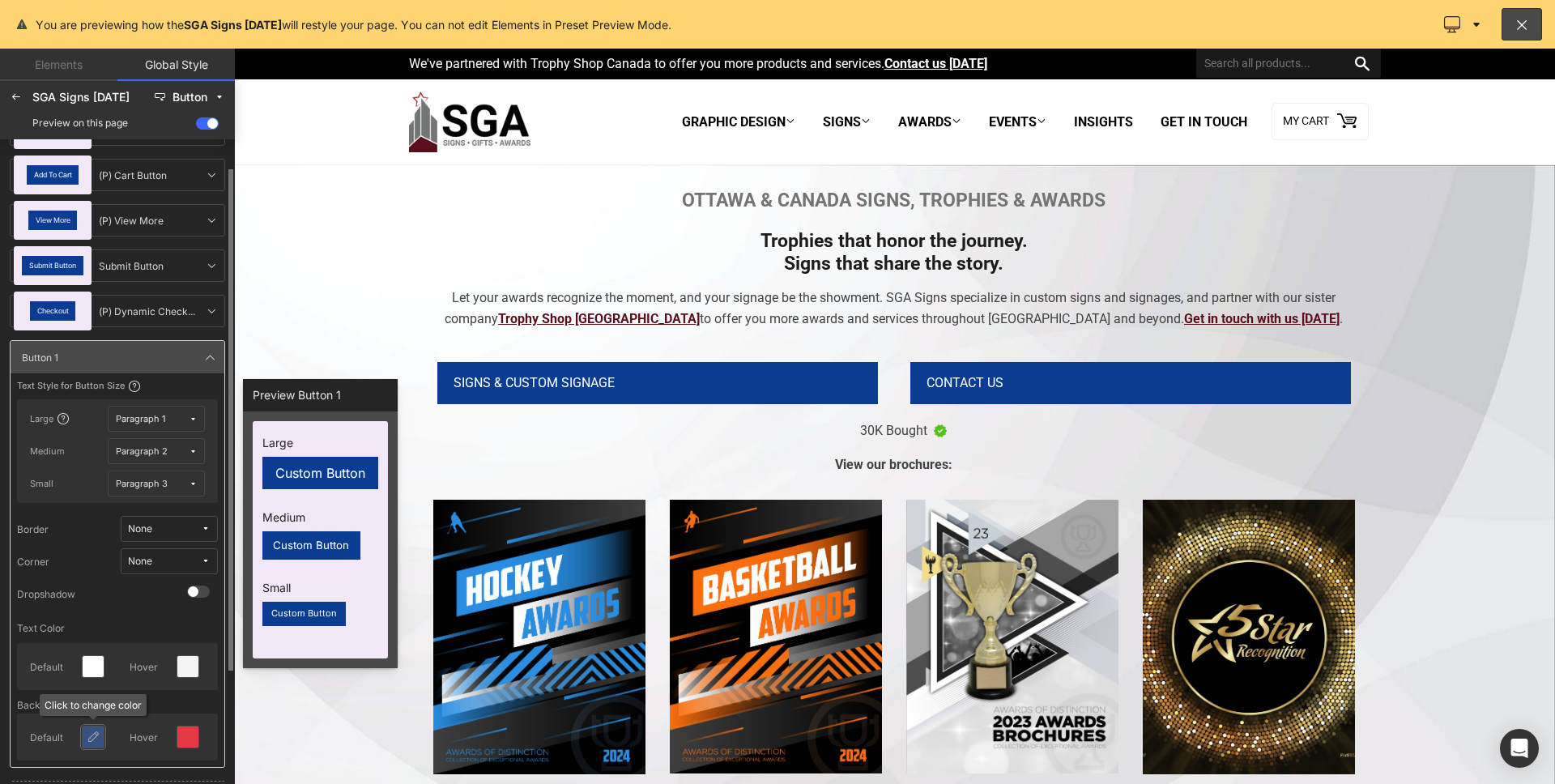
click at [88, 733] on icon at bounding box center [93, 737] width 13 height 13
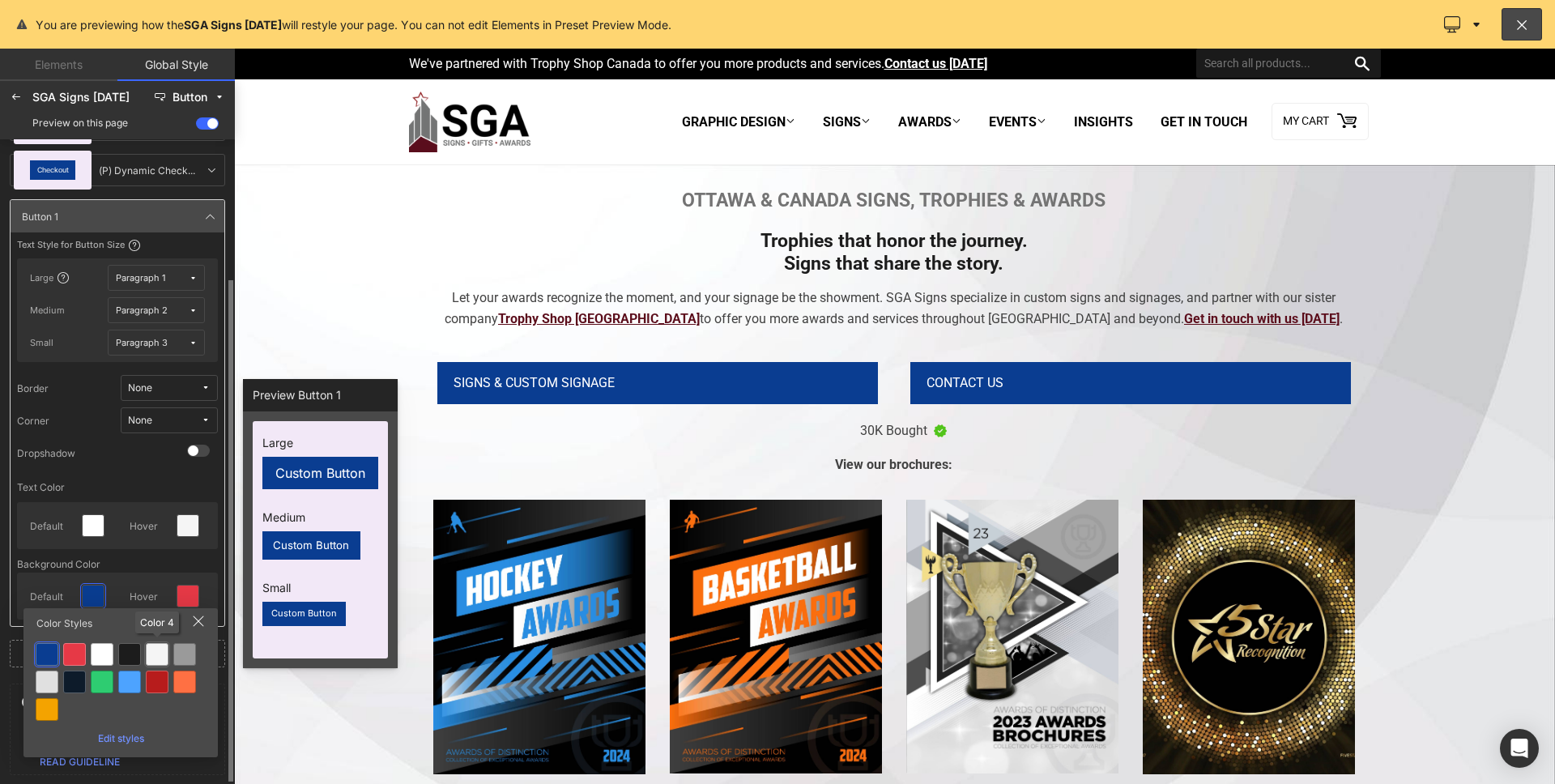
click at [153, 649] on div at bounding box center [157, 654] width 22 height 22
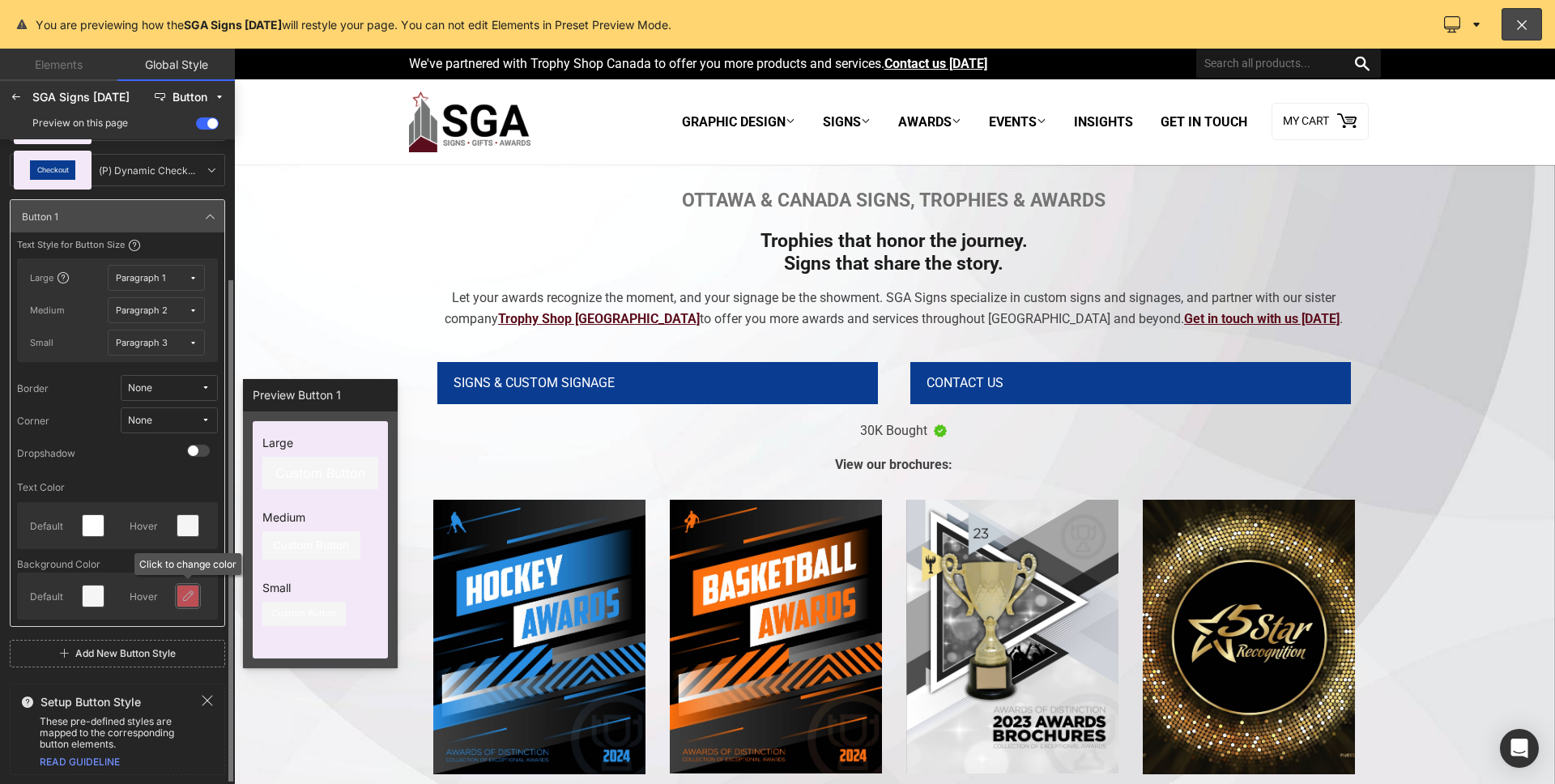
click at [179, 593] on div at bounding box center [188, 596] width 21 height 21
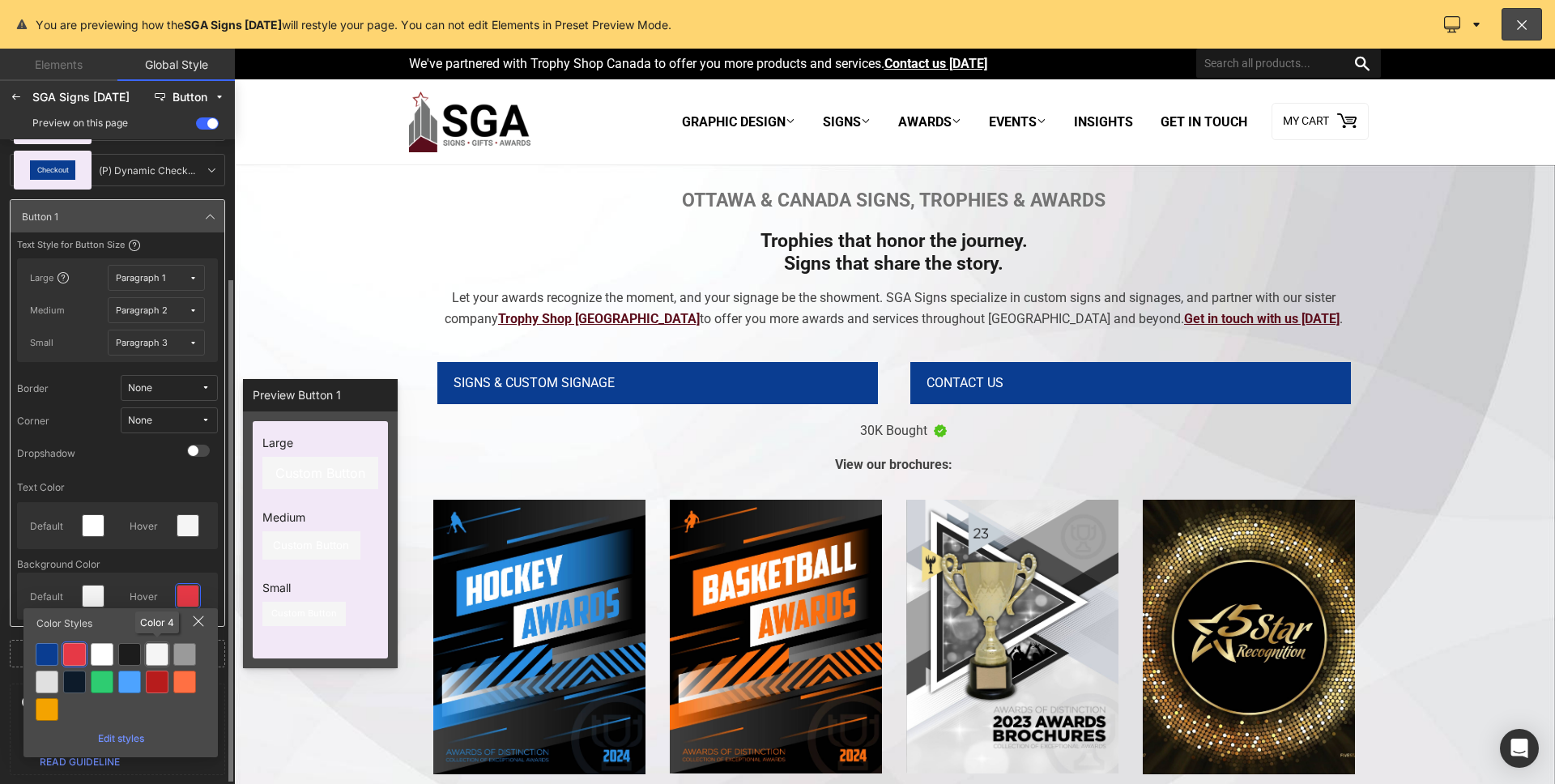
click at [160, 653] on div at bounding box center [157, 654] width 22 height 22
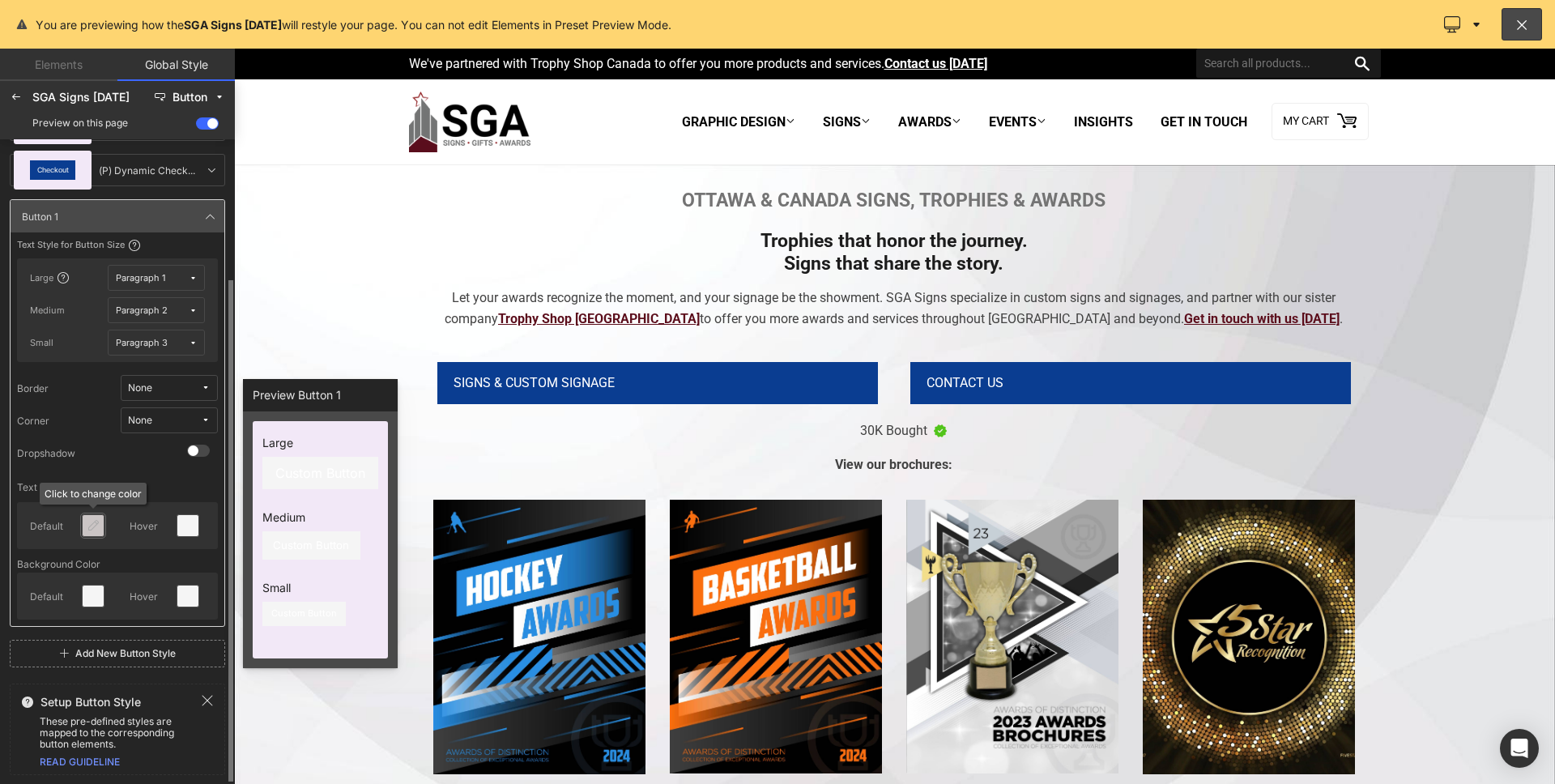
click at [89, 520] on icon at bounding box center [93, 526] width 13 height 13
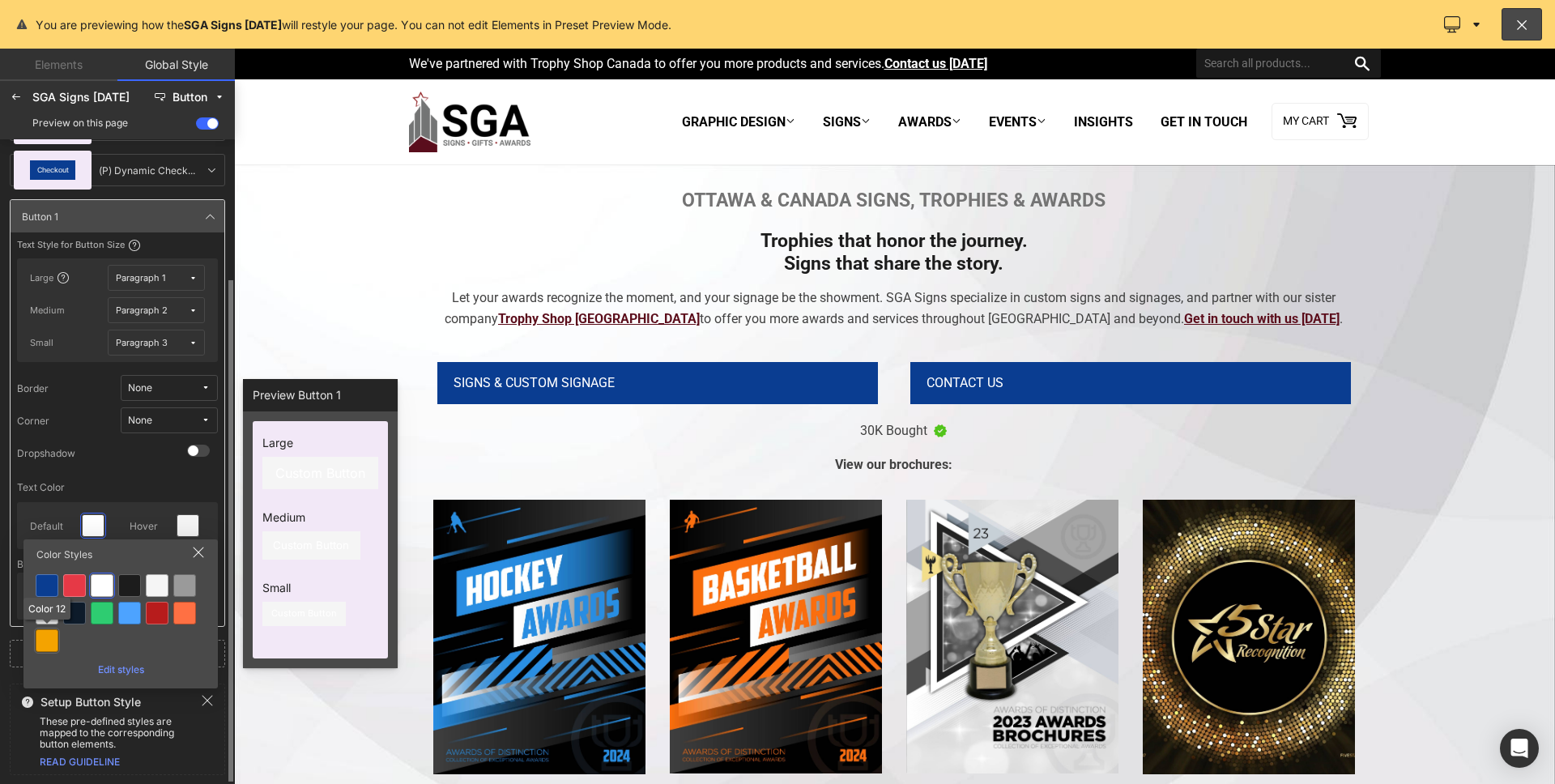
click at [49, 641] on div at bounding box center [47, 640] width 22 height 22
click at [47, 647] on div at bounding box center [47, 640] width 22 height 22
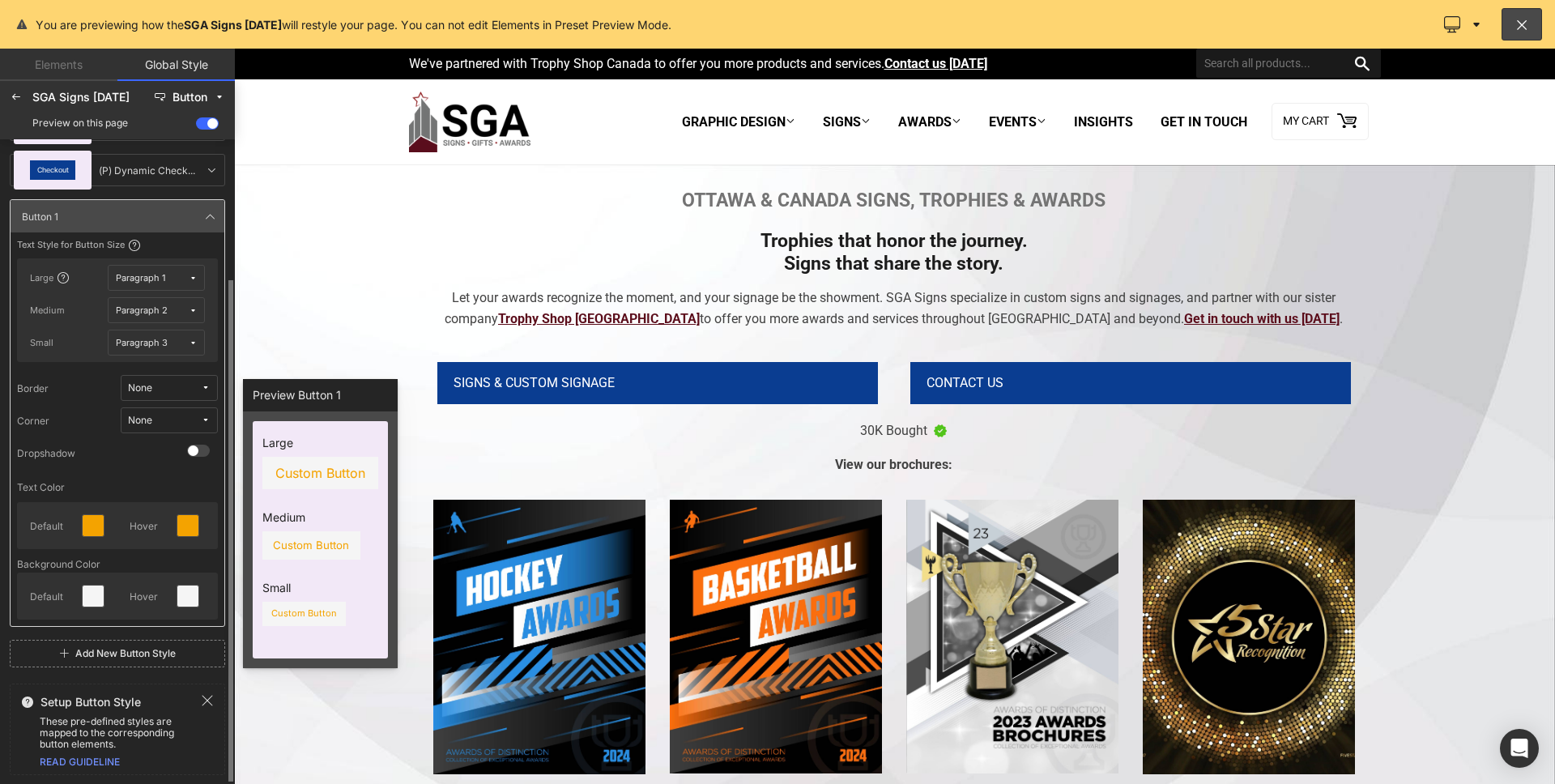
click at [154, 380] on button "None" at bounding box center [169, 388] width 97 height 26
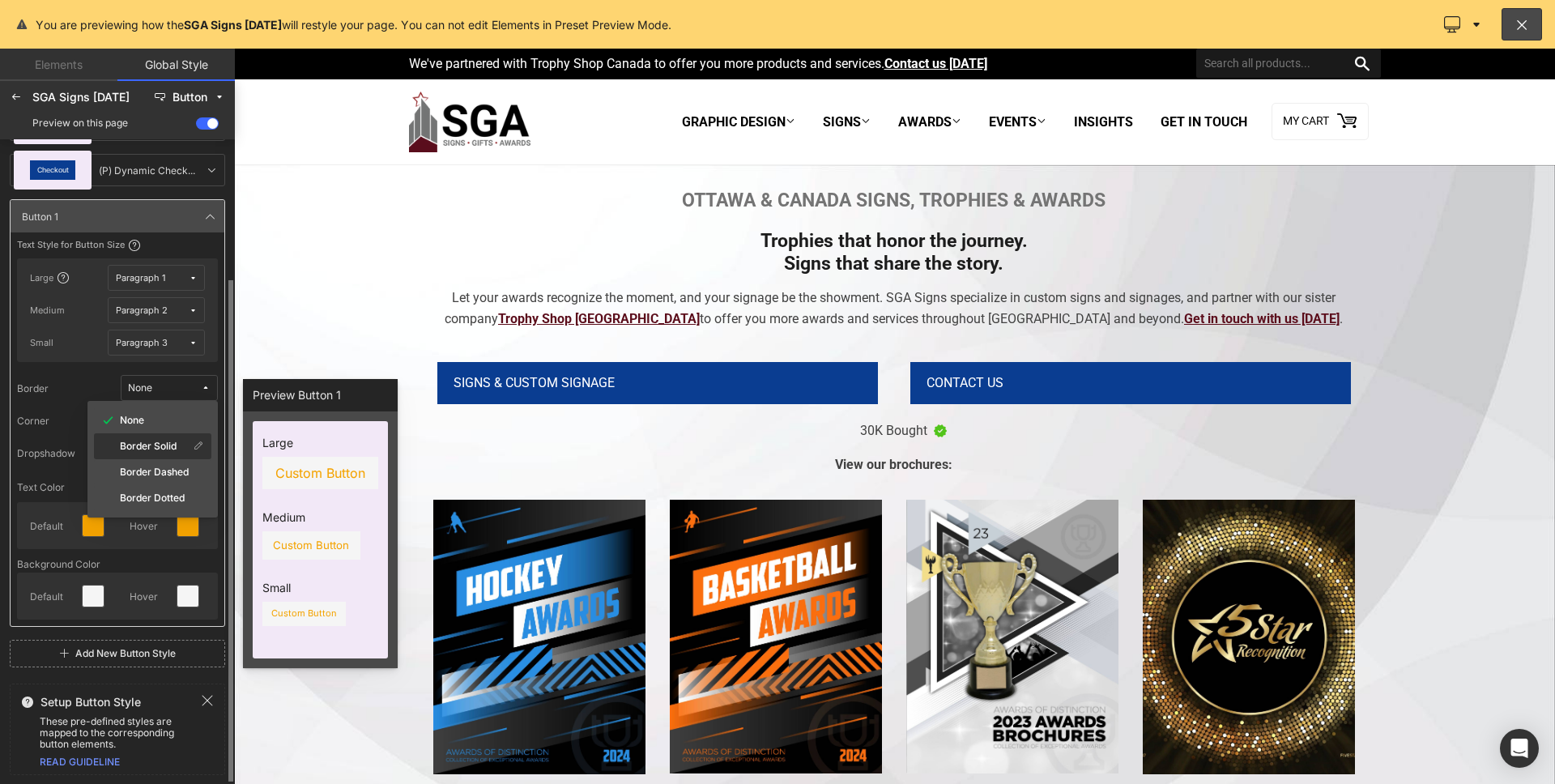
click at [150, 449] on label "Border Solid" at bounding box center [148, 446] width 57 height 11
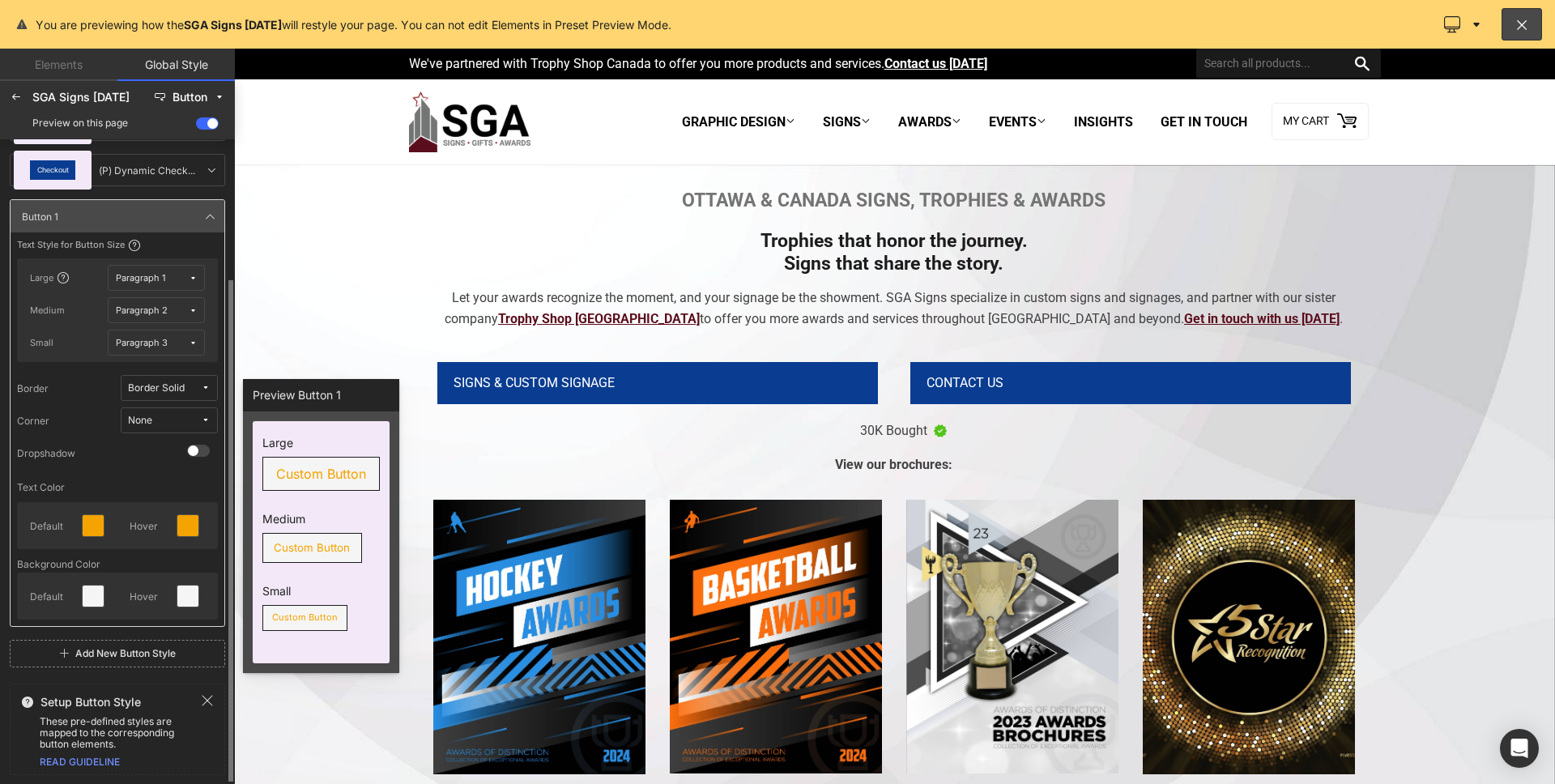
click at [138, 411] on button "None" at bounding box center [169, 421] width 97 height 26
click at [124, 477] on label "Default Corner" at bounding box center [154, 478] width 69 height 11
click at [192, 452] on span at bounding box center [198, 450] width 22 height 12
click at [187, 457] on input "checkbox" at bounding box center [187, 457] width 0 height 0
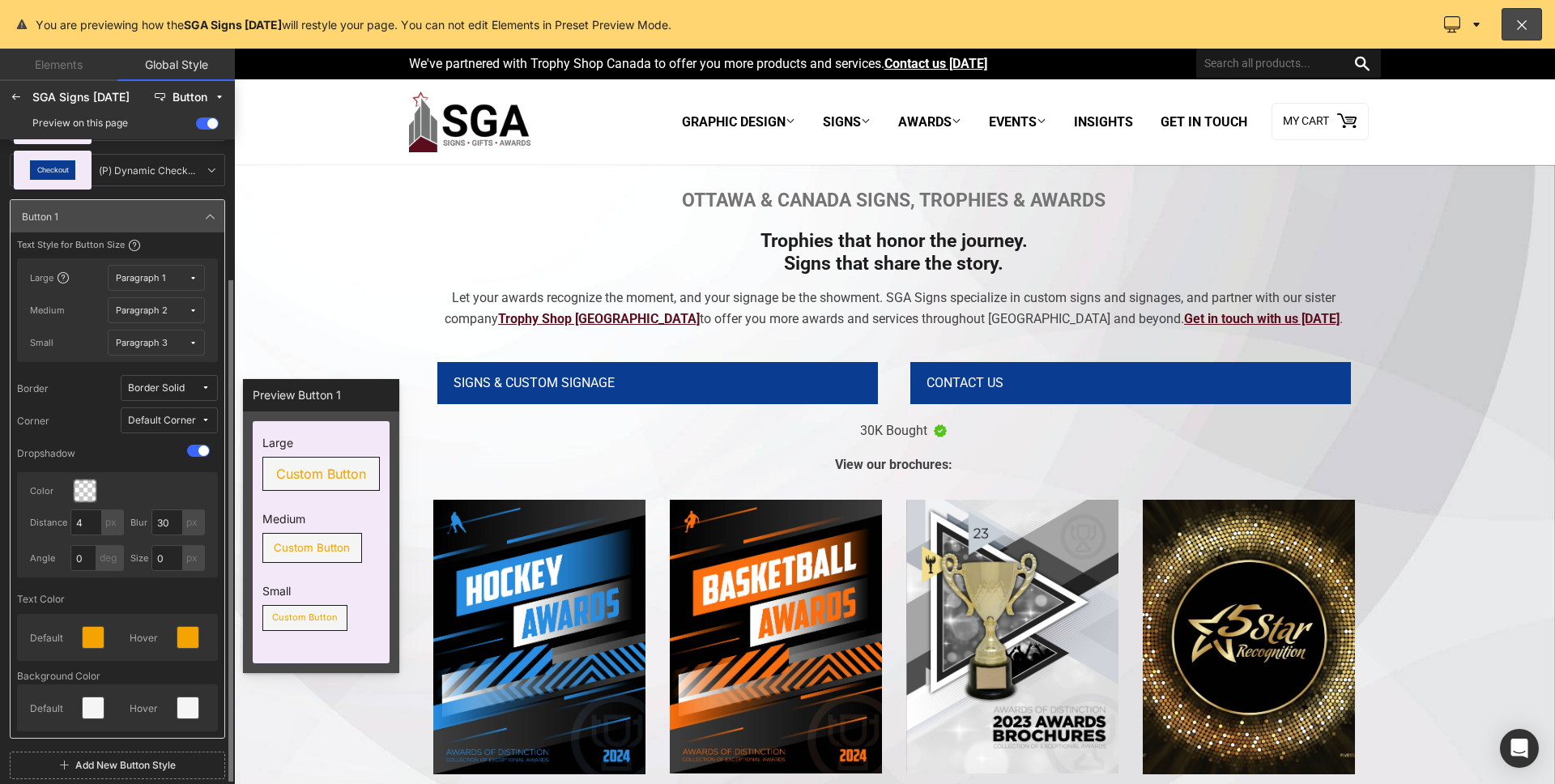
click at [194, 452] on span at bounding box center [198, 450] width 22 height 12
click at [187, 457] on input "checkbox" at bounding box center [187, 457] width 0 height 0
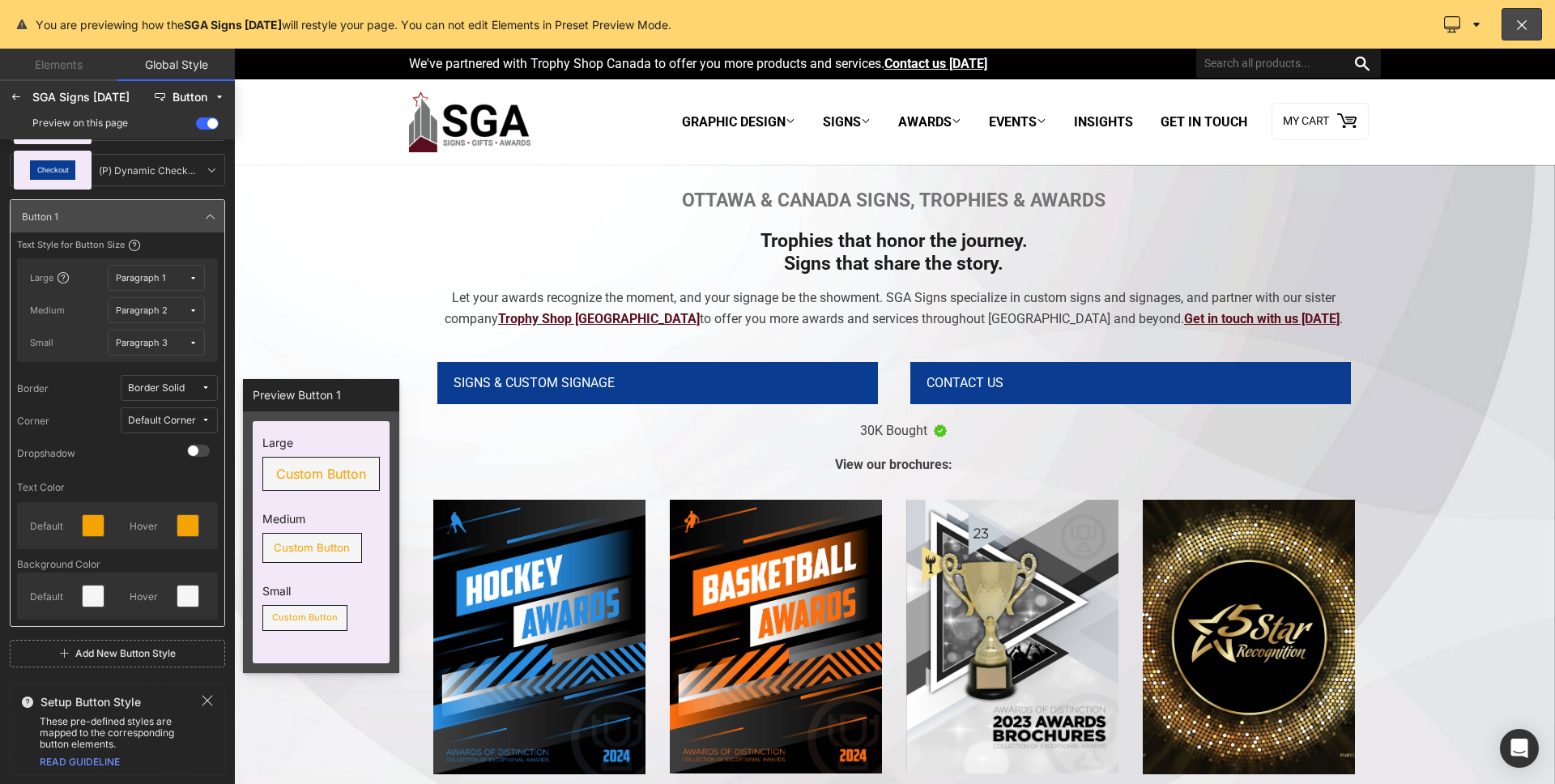
click at [195, 431] on button "Default Corner" at bounding box center [169, 421] width 97 height 26
click at [80, 407] on div "Corner Default Corner None Default Corner" at bounding box center [117, 421] width 201 height 26
click at [205, 393] on button "Border Solid" at bounding box center [169, 388] width 97 height 26
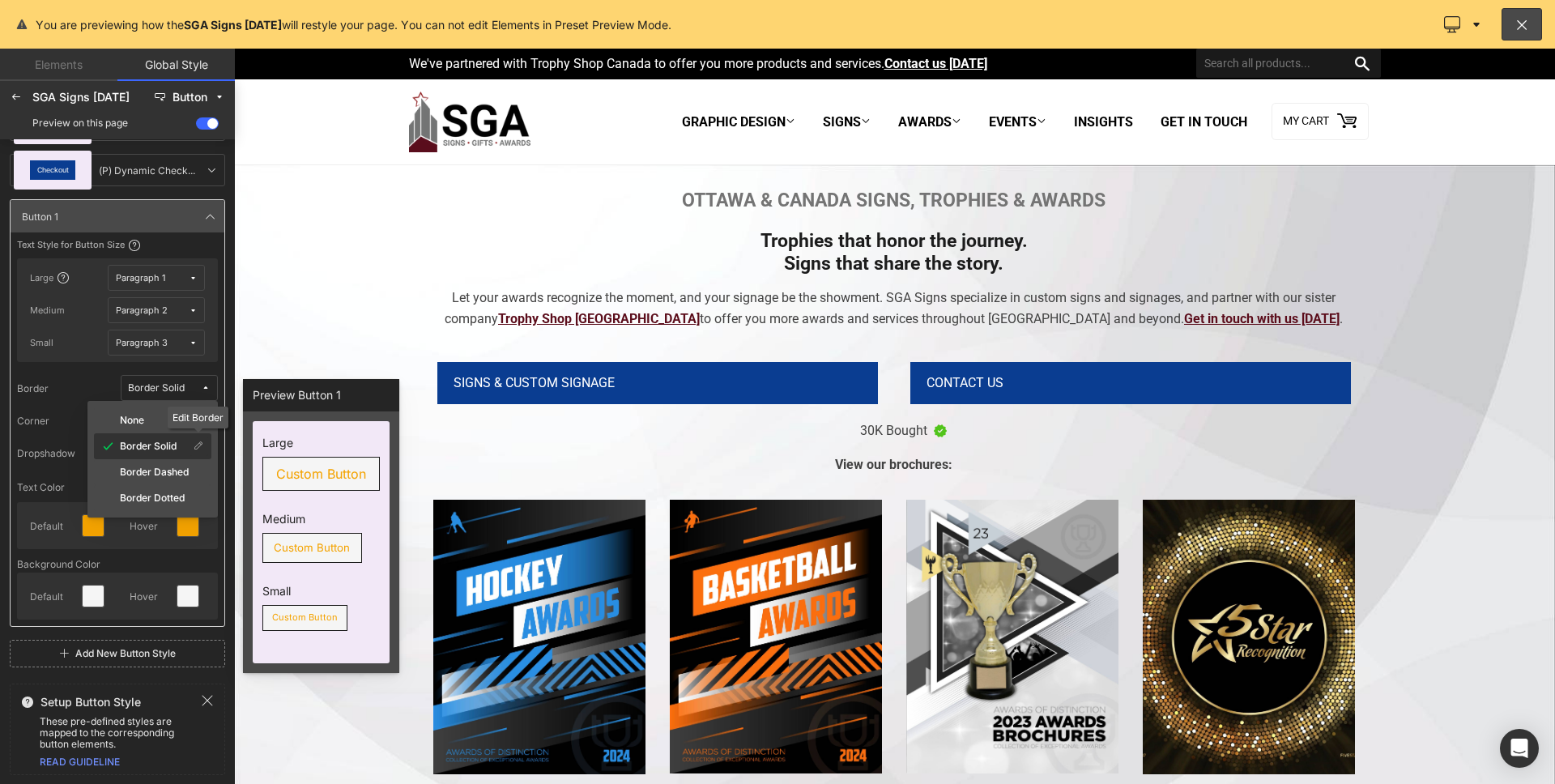
click at [198, 446] on icon at bounding box center [198, 446] width 9 height 9
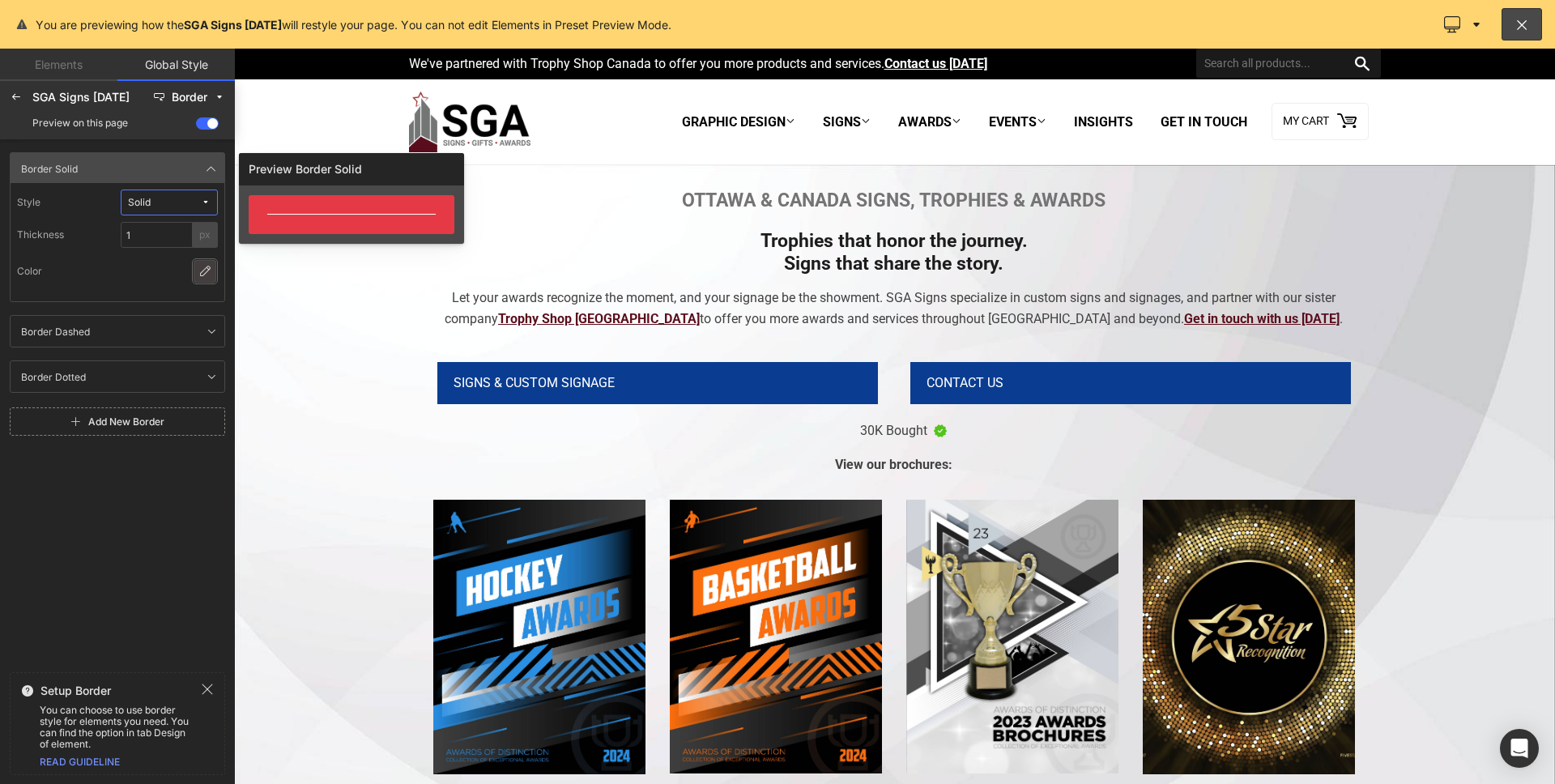
click at [201, 275] on icon at bounding box center [205, 271] width 13 height 13
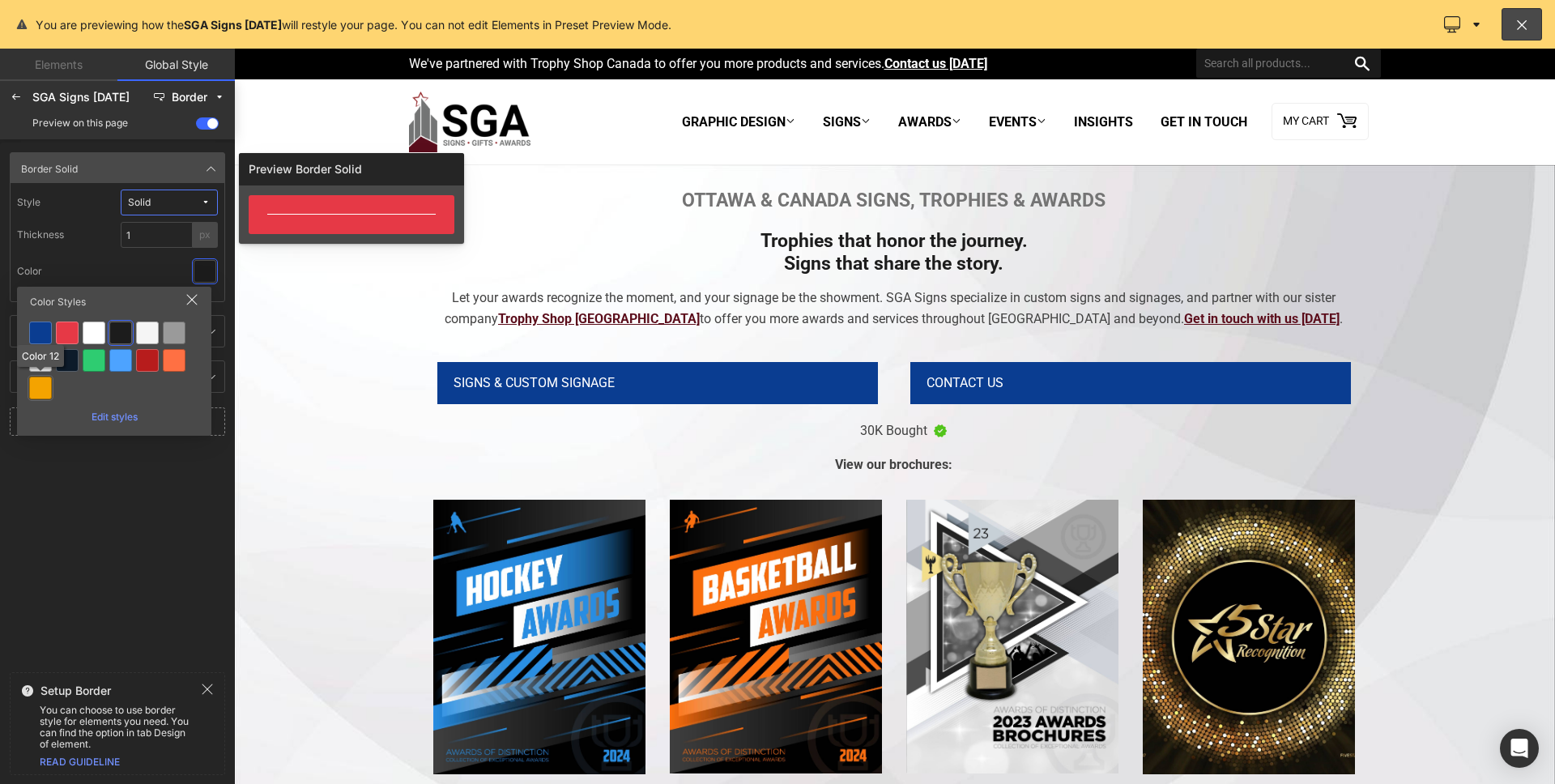
click at [50, 389] on div at bounding box center [40, 388] width 22 height 22
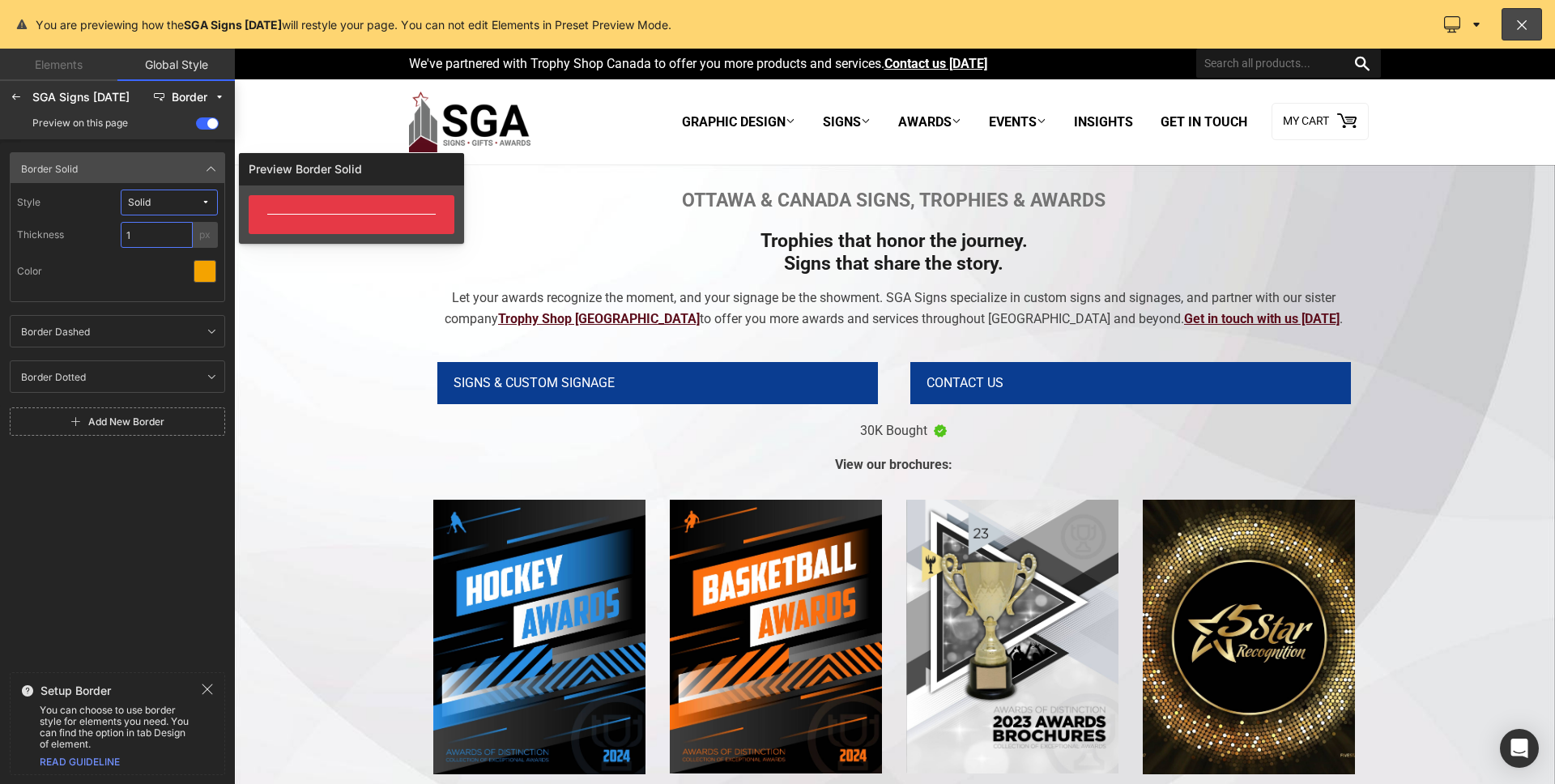
click at [158, 242] on input "1" at bounding box center [156, 235] width 72 height 26
type input "2"
click at [94, 507] on div "Border Solid Border Solid Style Solid Thickness 2 px Color Border Dashed Border…" at bounding box center [117, 401] width 235 height 517
click at [213, 690] on icon at bounding box center [207, 690] width 13 height 13
click at [22, 104] on div at bounding box center [16, 97] width 26 height 26
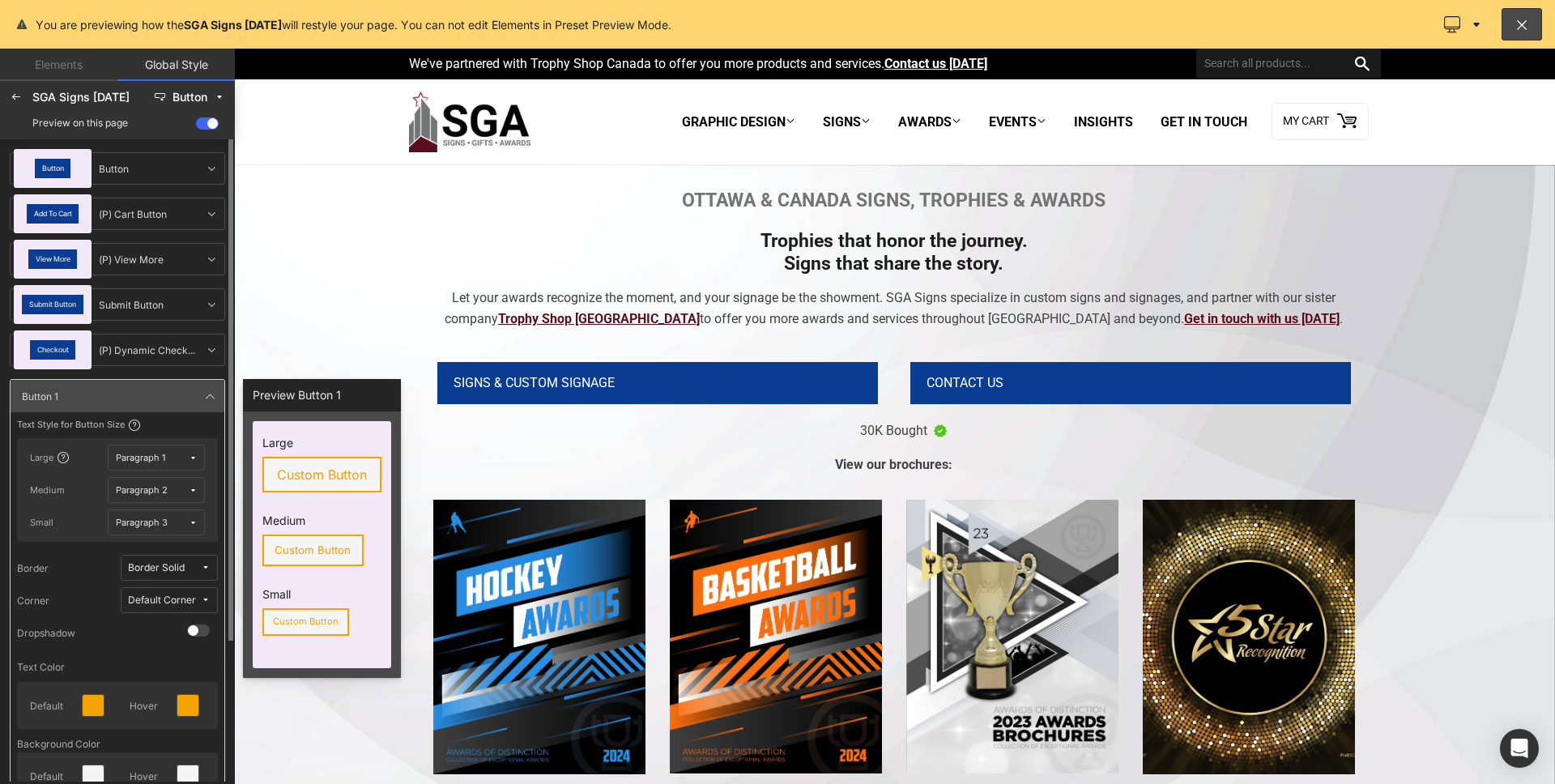
click at [193, 571] on span "Border Solid" at bounding box center [164, 567] width 73 height 12
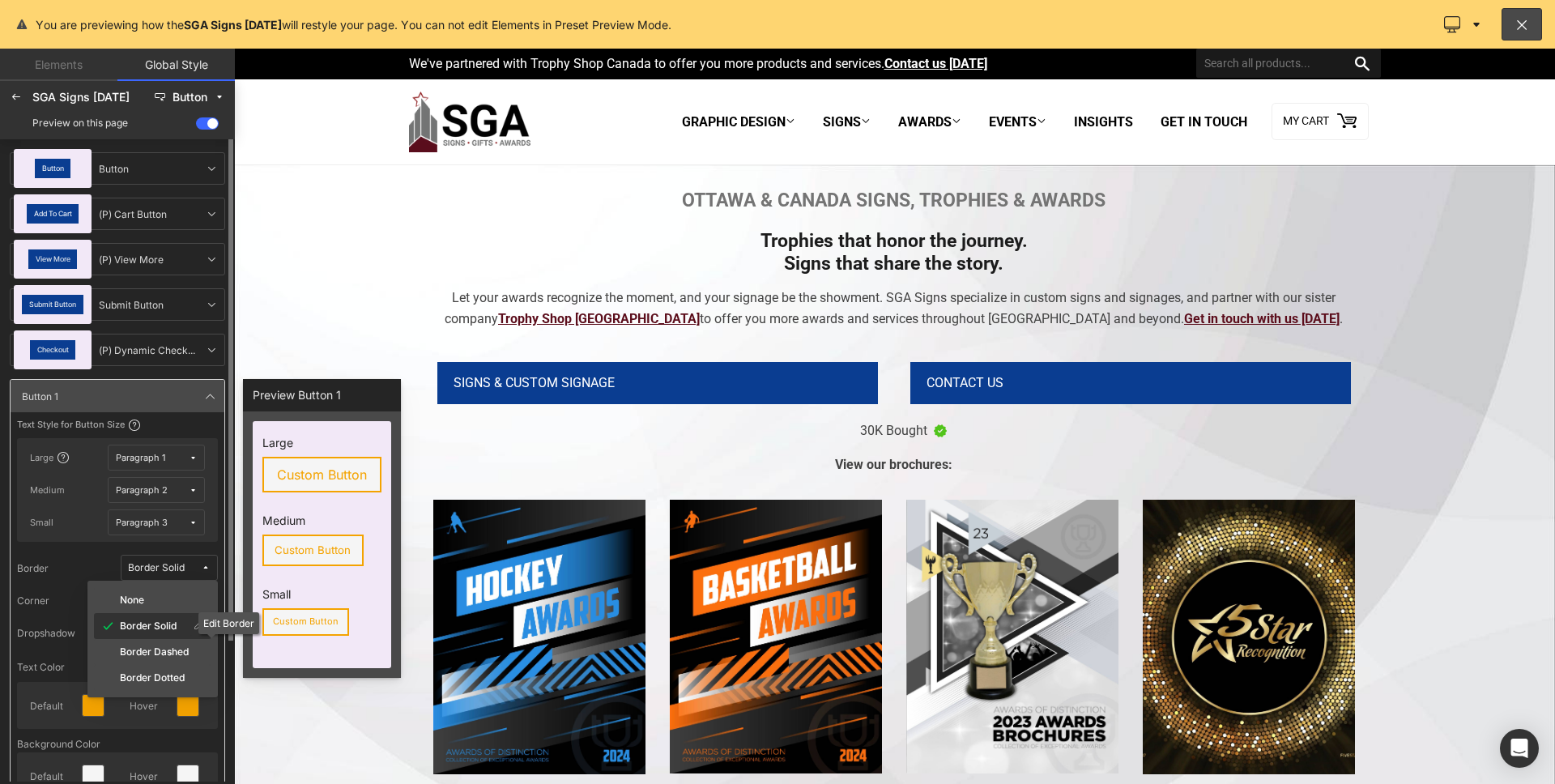
click at [204, 628] on div at bounding box center [199, 626] width 19 height 20
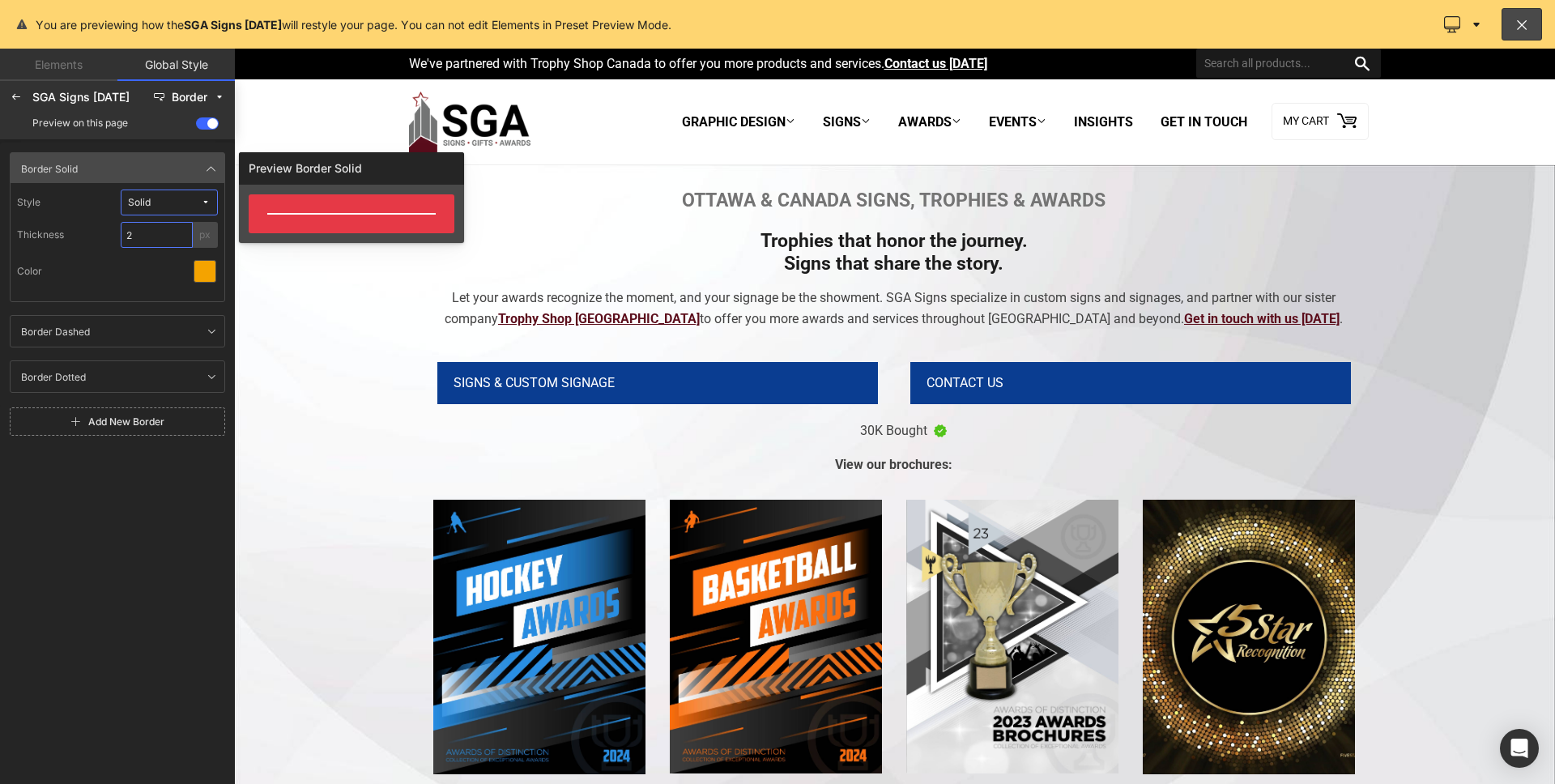
click at [157, 230] on input "2" at bounding box center [156, 235] width 72 height 26
type input "1"
click at [21, 98] on div at bounding box center [16, 97] width 26 height 26
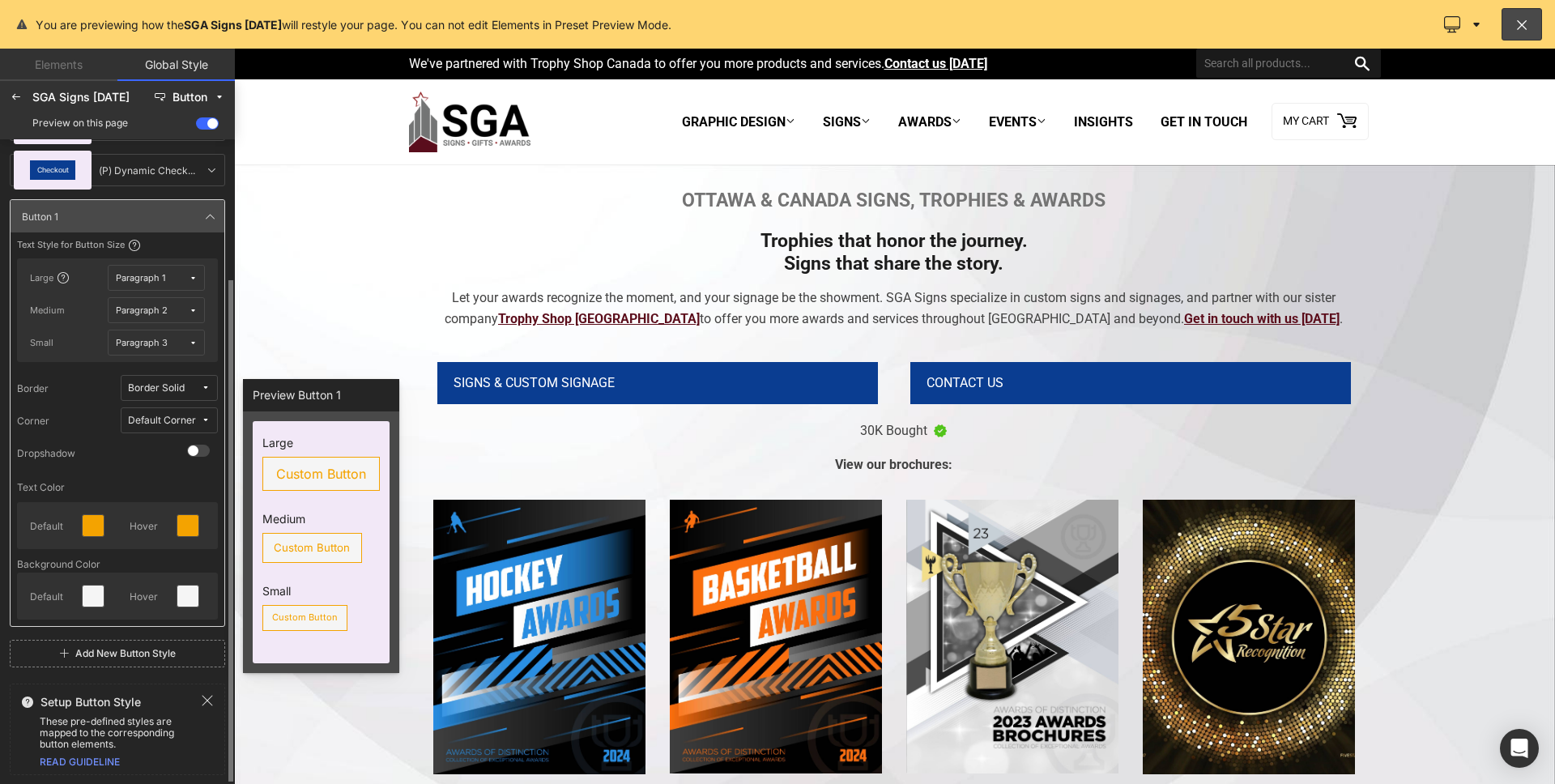
scroll to position [177, 0]
click at [151, 280] on div "Paragraph 1" at bounding box center [140, 281] width 50 height 12
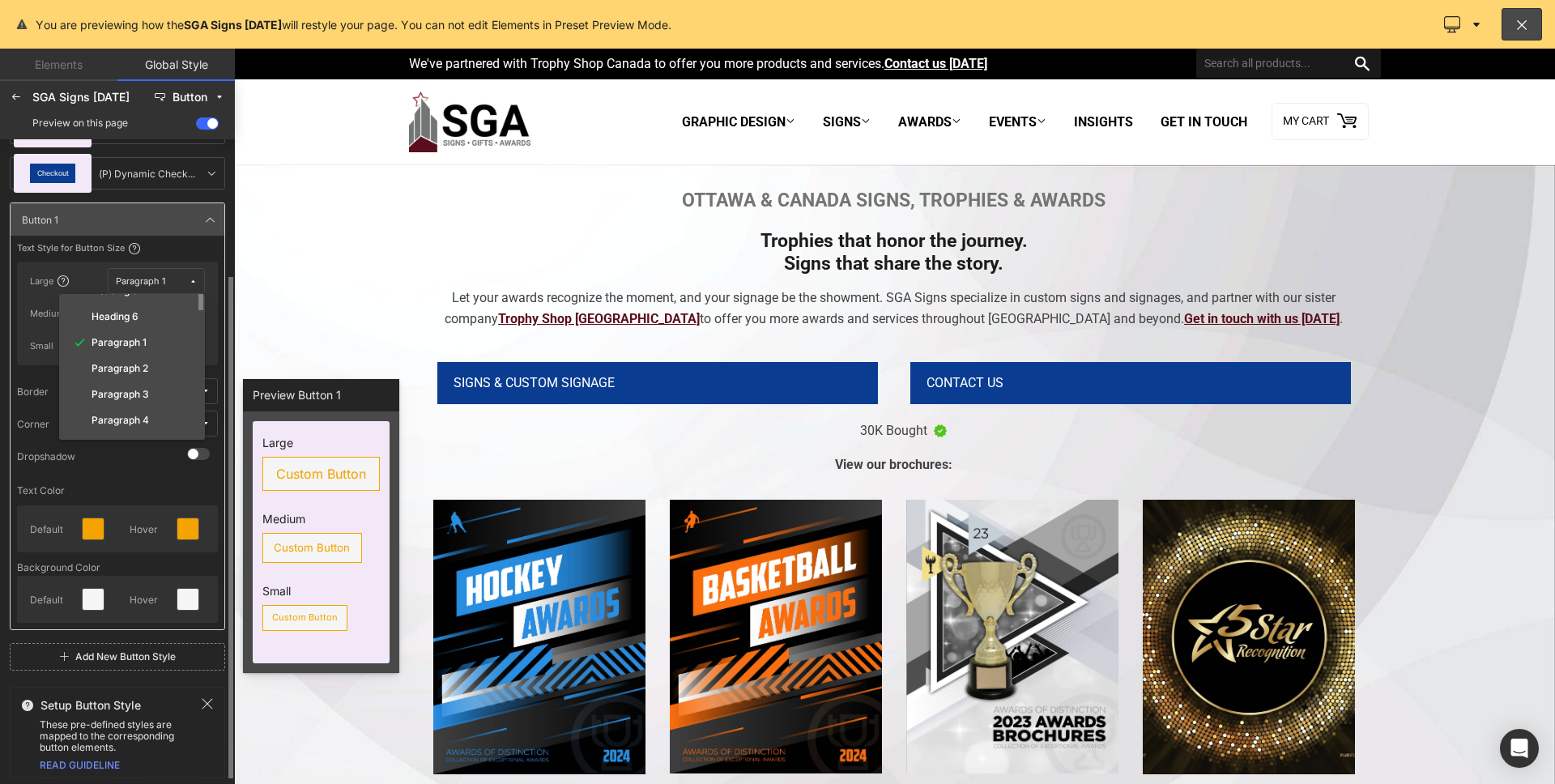
scroll to position [179, 0]
click at [185, 343] on icon at bounding box center [186, 340] width 9 height 9
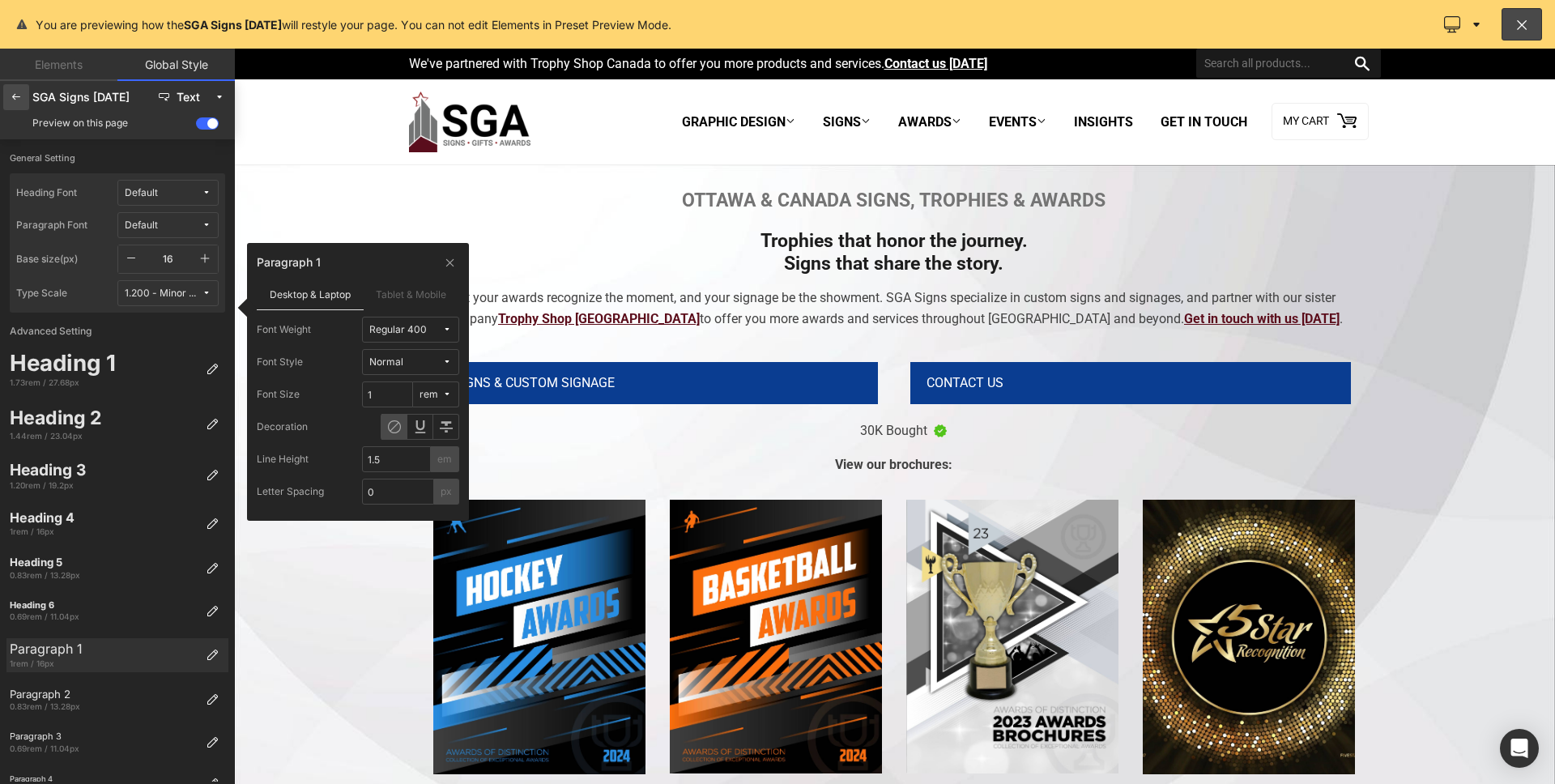
click at [16, 101] on icon at bounding box center [16, 97] width 13 height 13
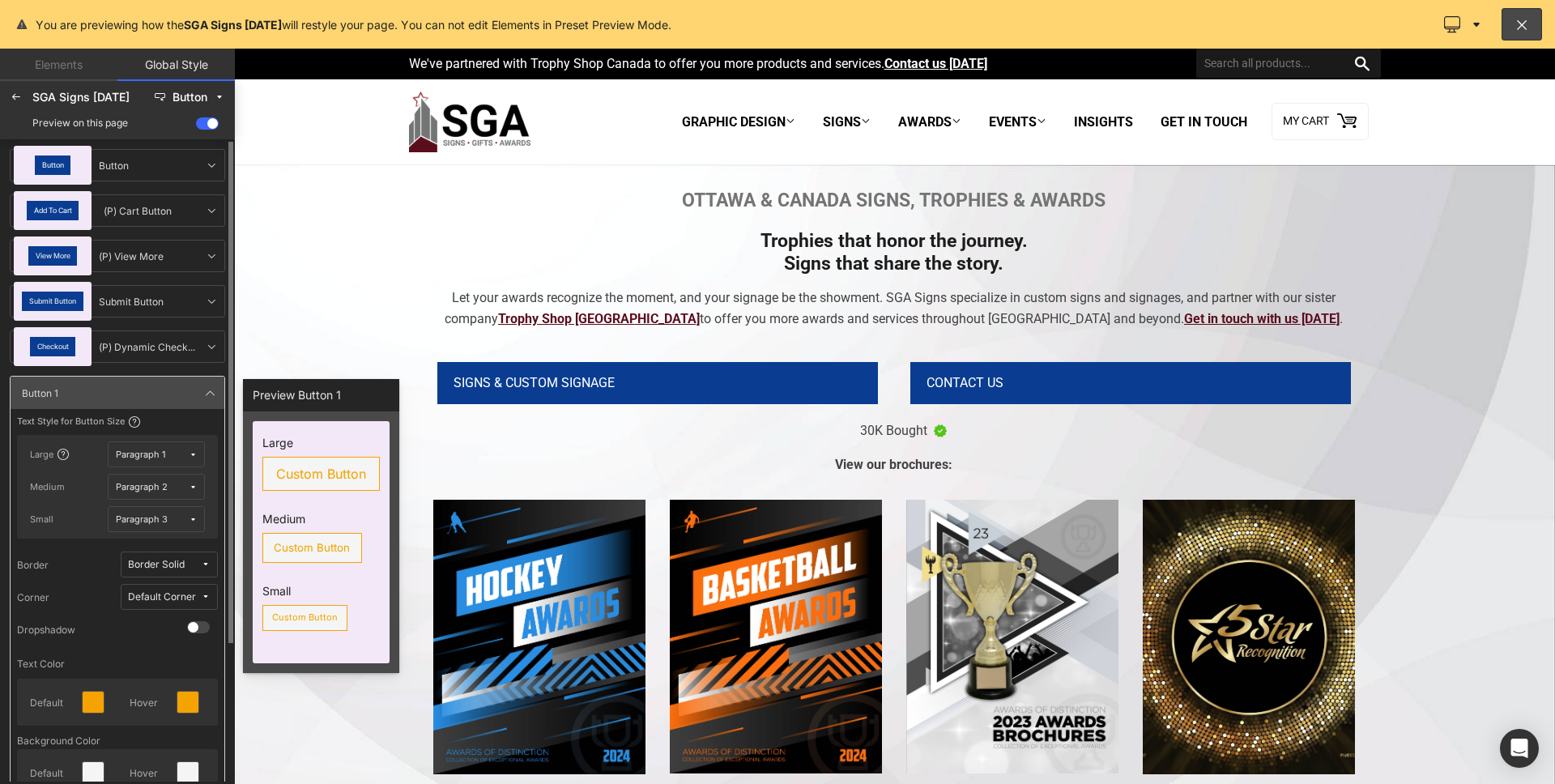
scroll to position [160, 0]
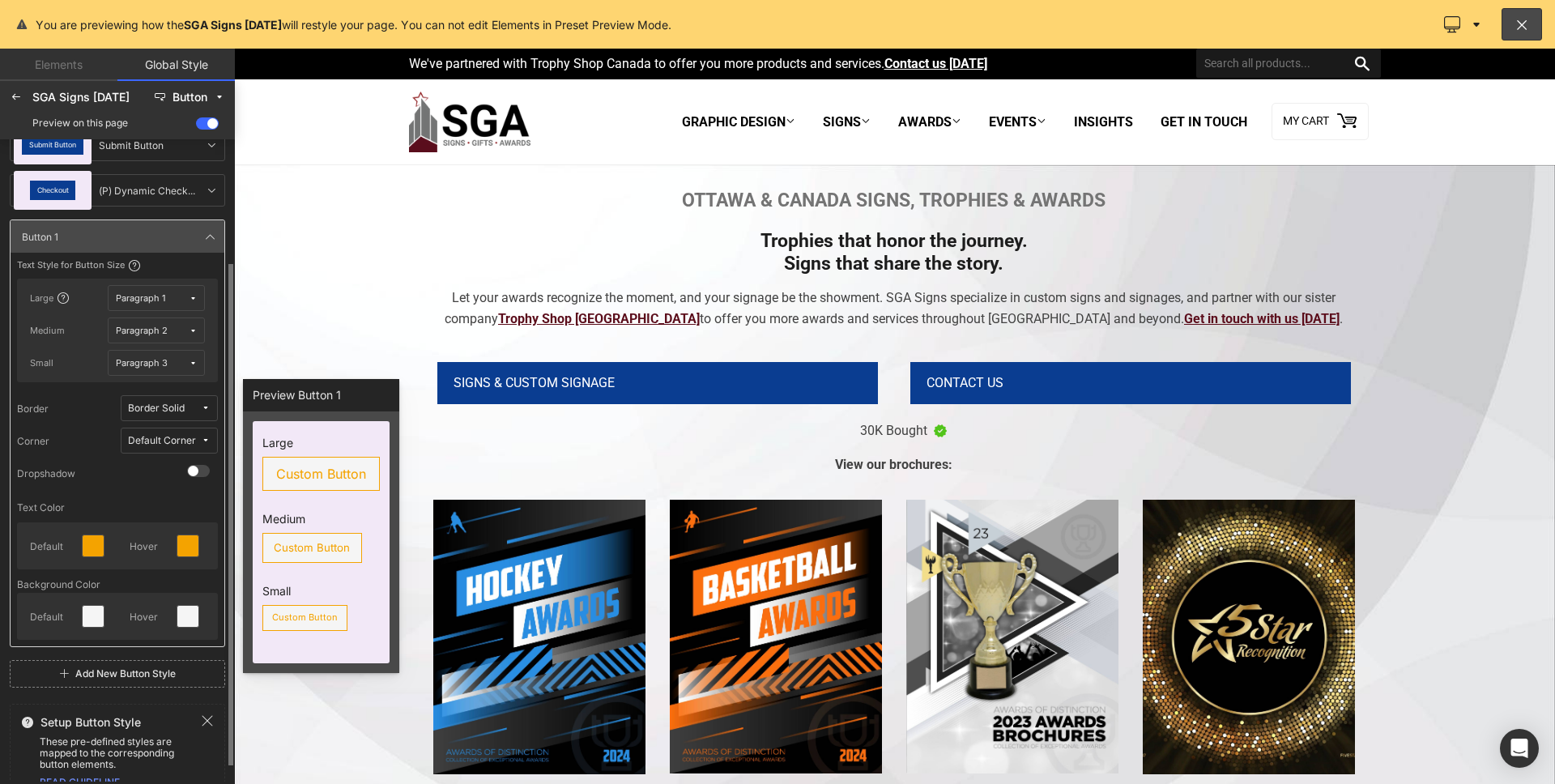
click at [30, 513] on div "Text Color" at bounding box center [117, 507] width 201 height 17
click at [80, 550] on div at bounding box center [93, 546] width 26 height 26
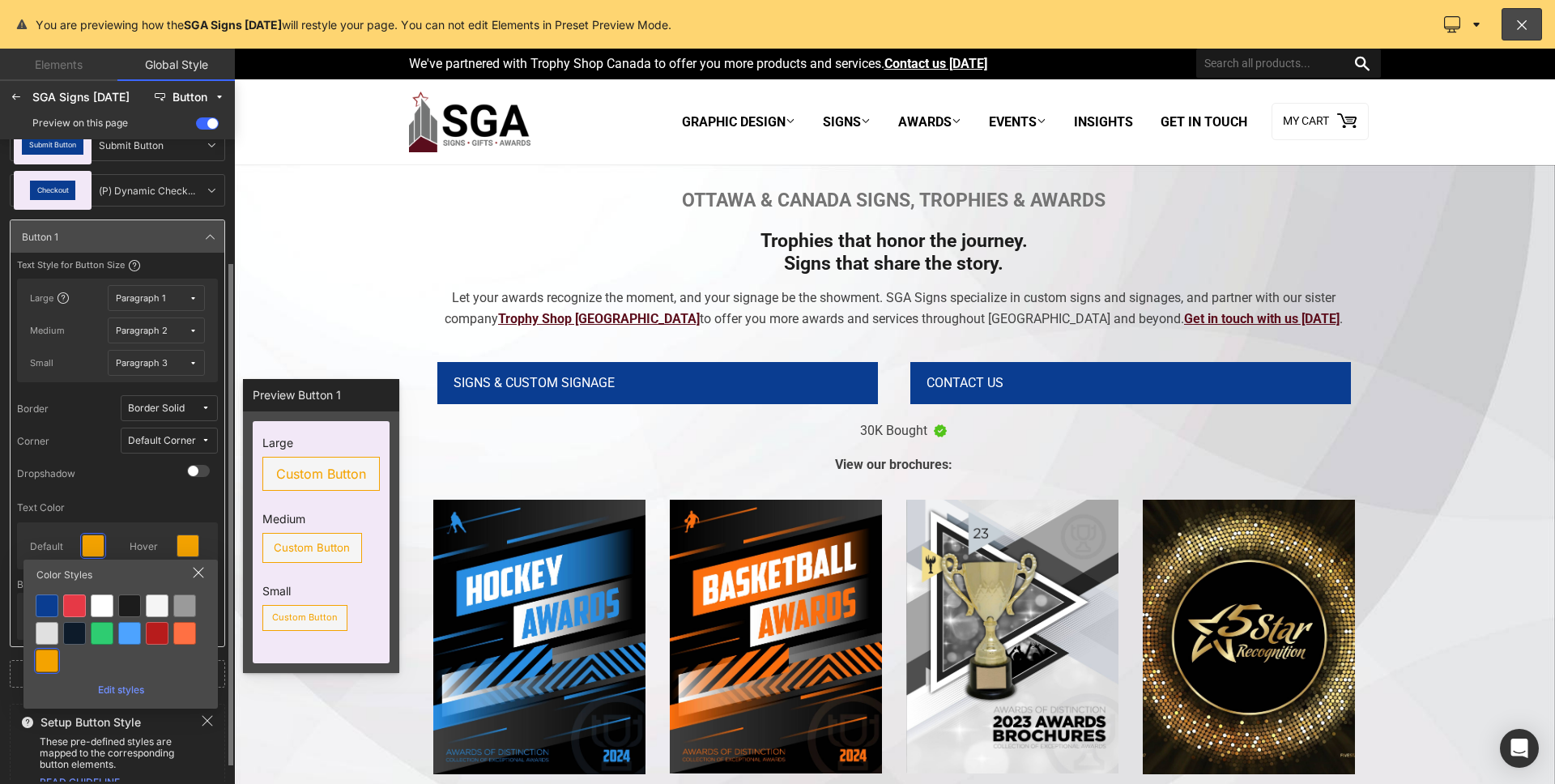
click at [136, 496] on div "Text Style for Button Size Large Paragraph 1 Medium Paragraph 2 Small Paragraph…" at bounding box center [117, 446] width 214 height 387
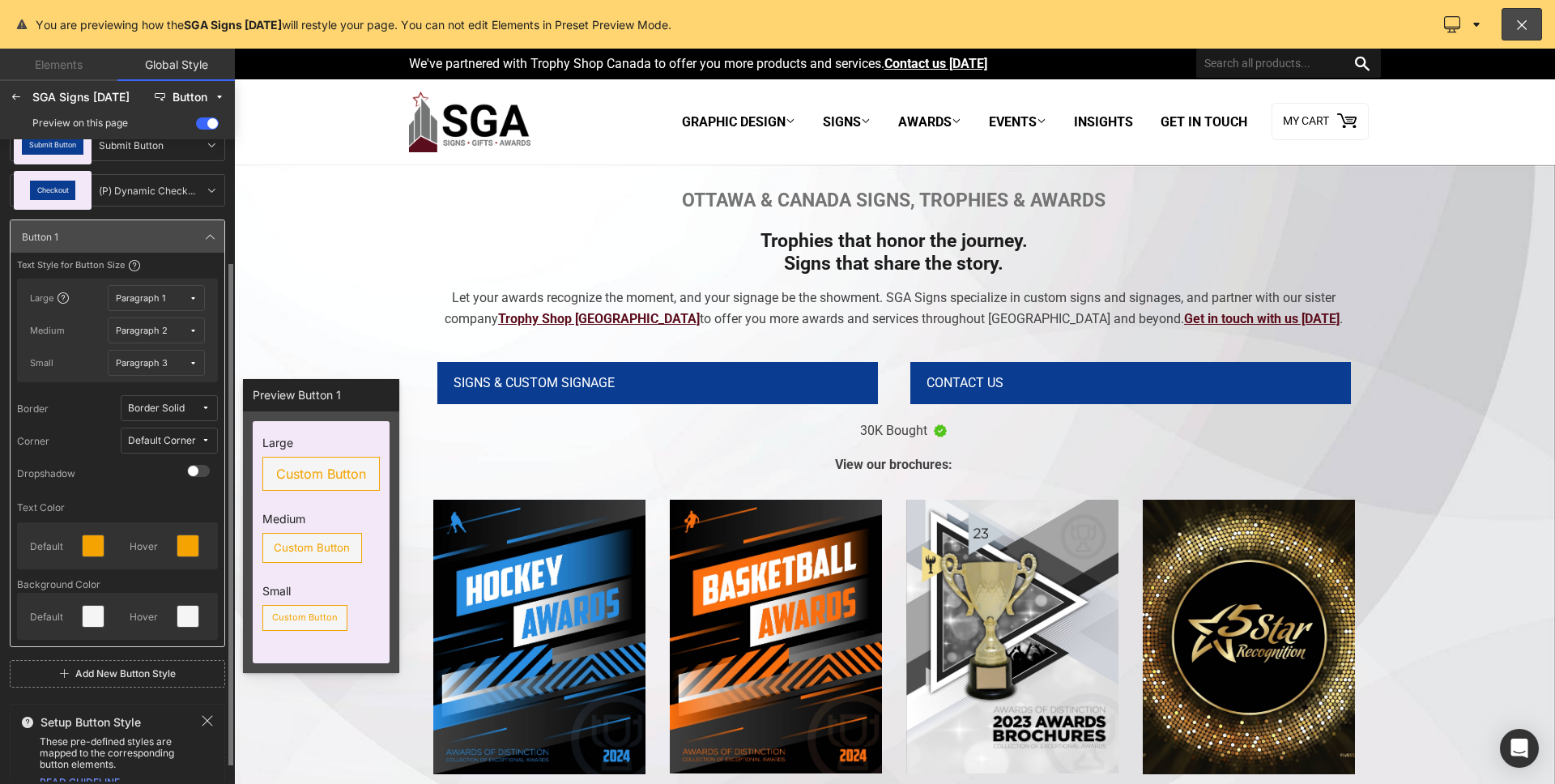
click at [179, 298] on span "Paragraph 1" at bounding box center [152, 298] width 73 height 12
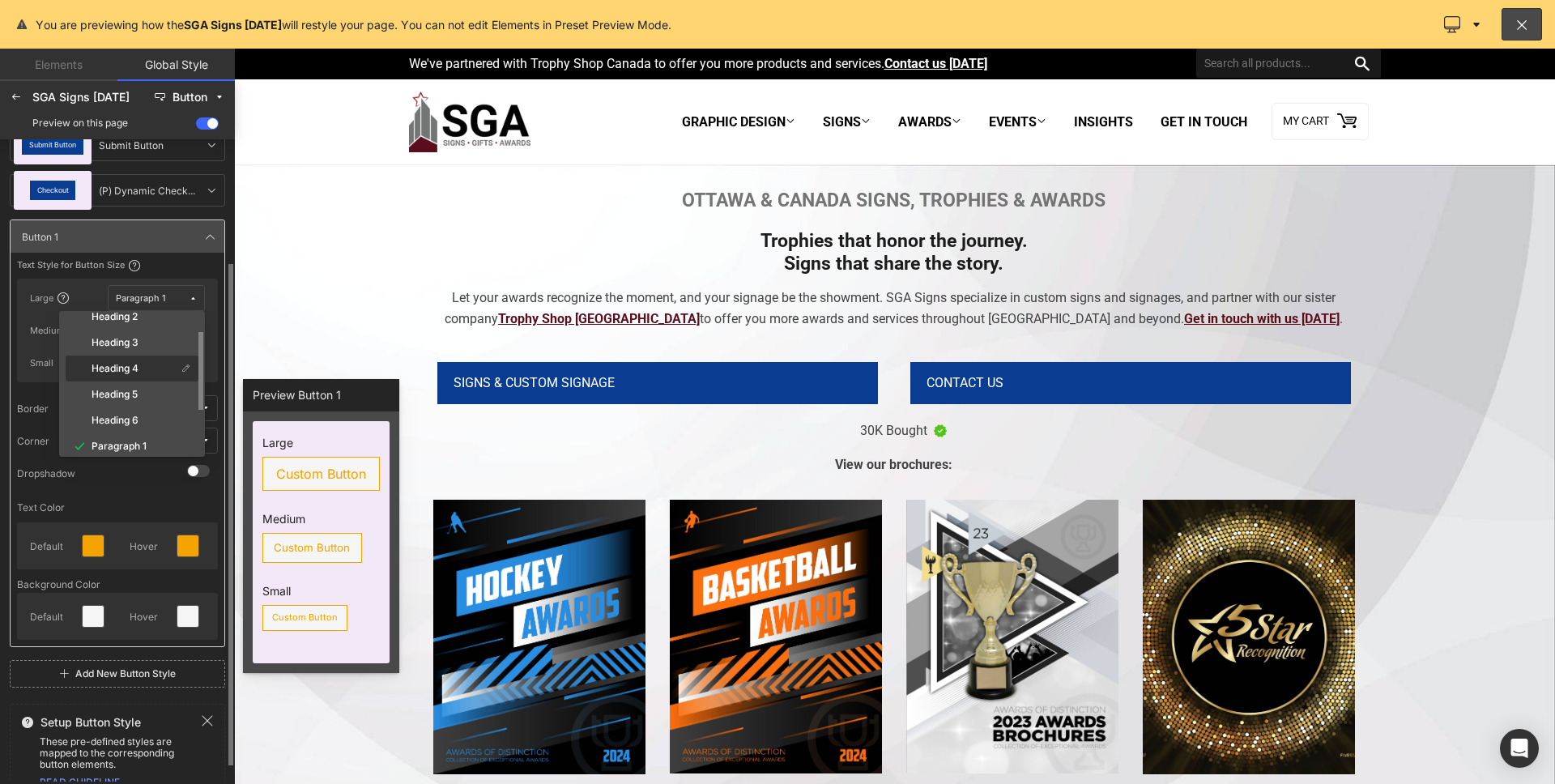
scroll to position [179, 0]
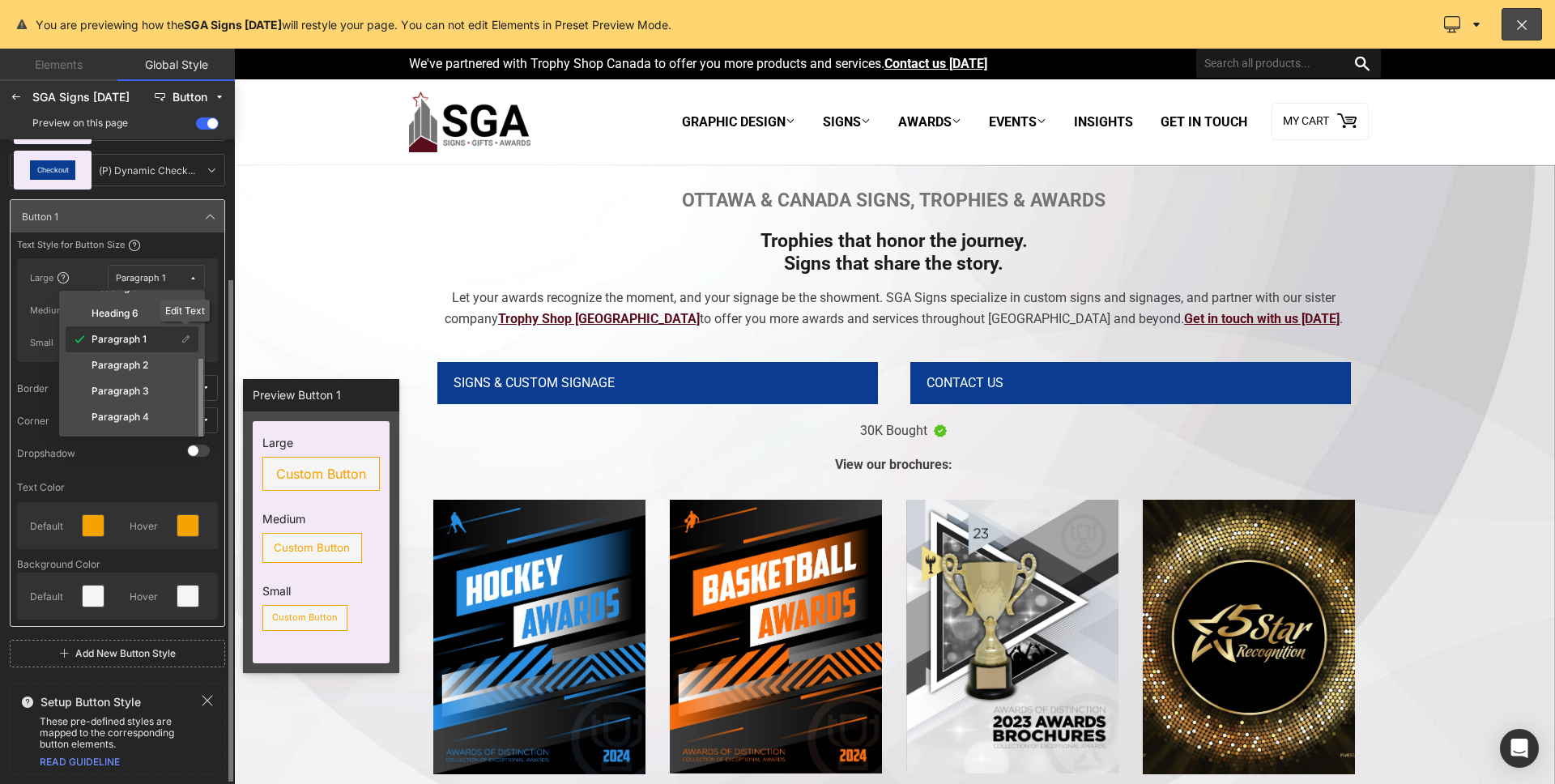
click at [185, 341] on icon at bounding box center [186, 340] width 9 height 9
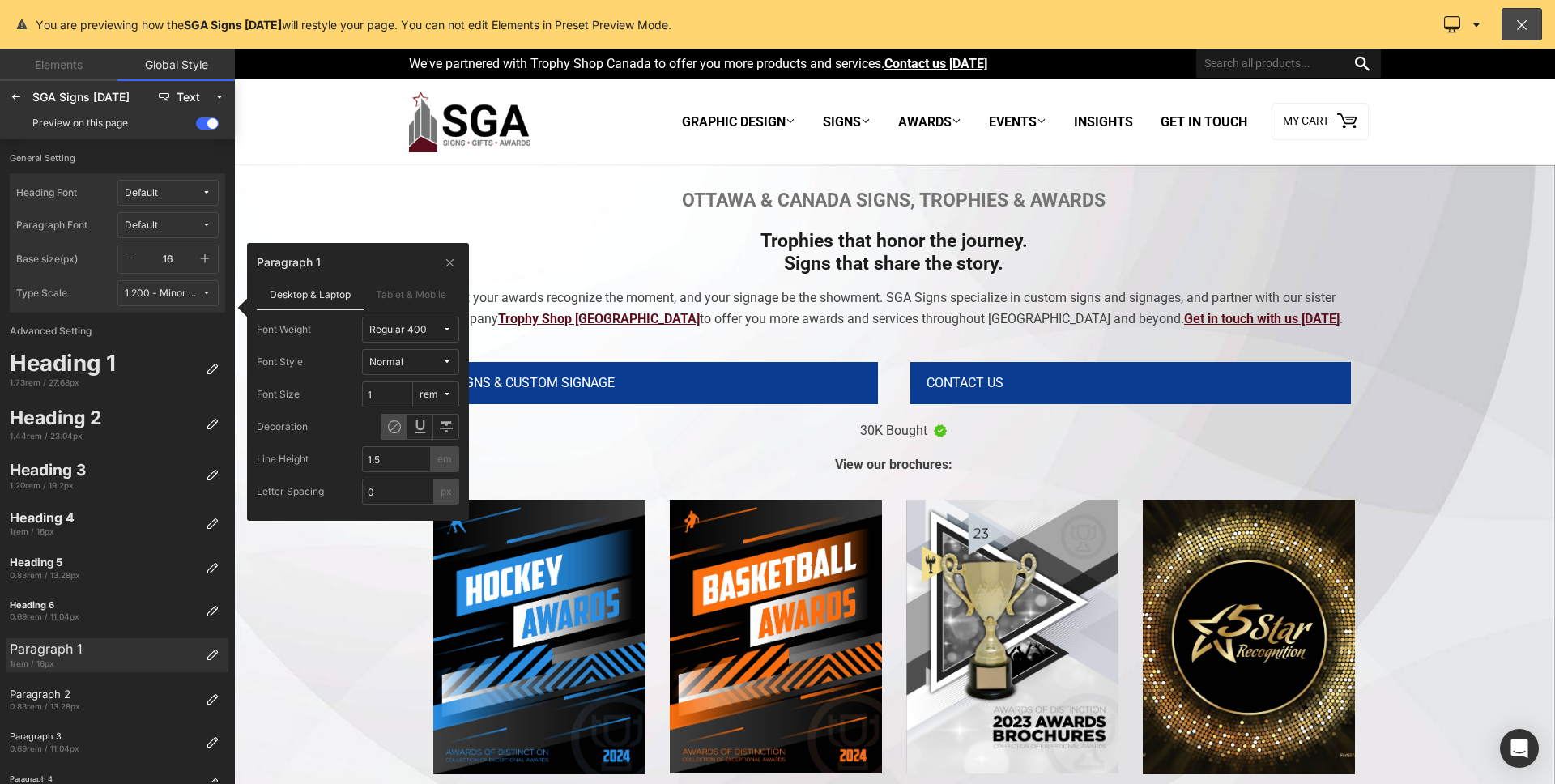
click at [433, 331] on span "Regular 400" at bounding box center [406, 330] width 73 height 12
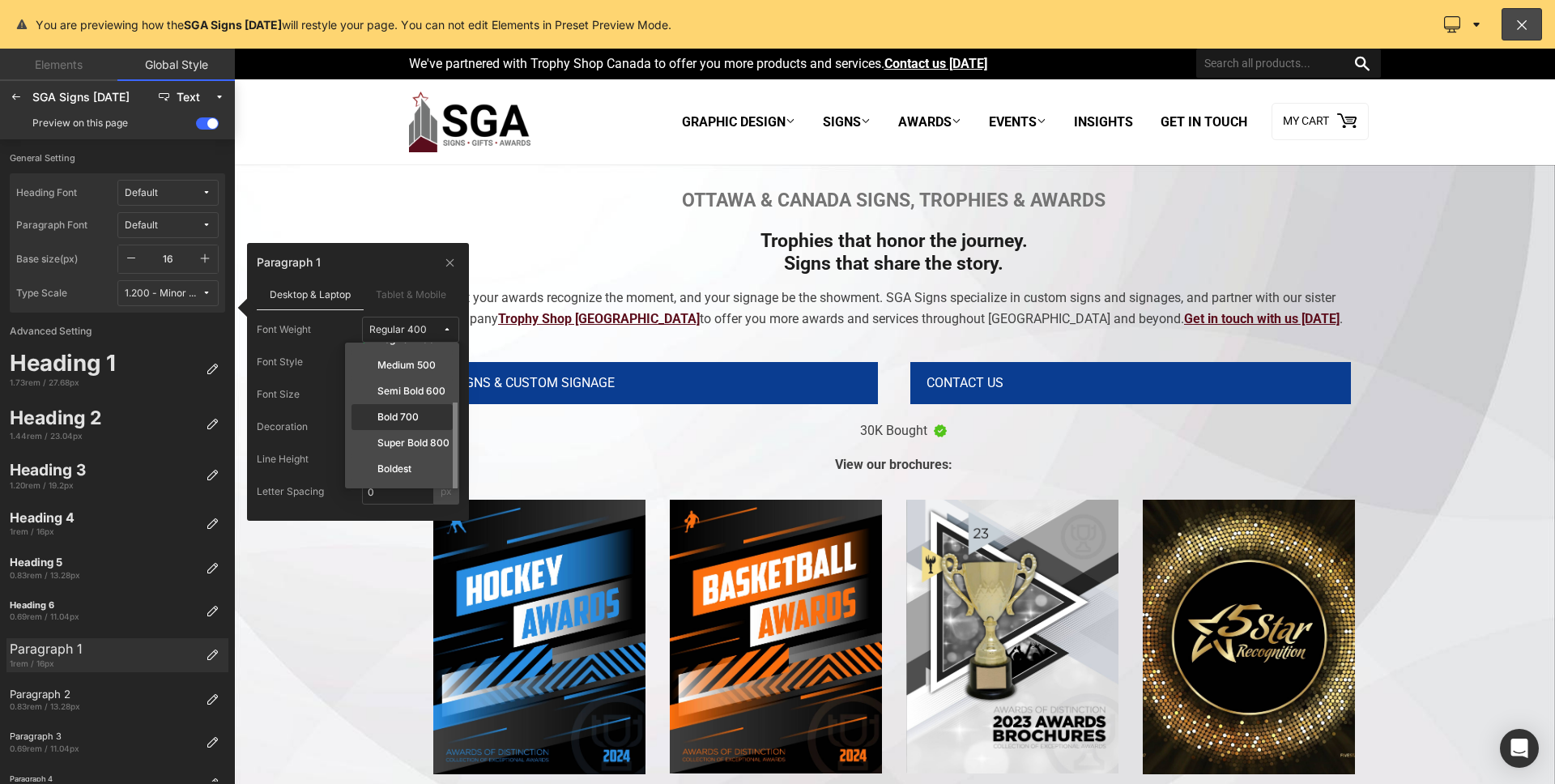
click at [415, 413] on label "Bold 700" at bounding box center [398, 417] width 41 height 11
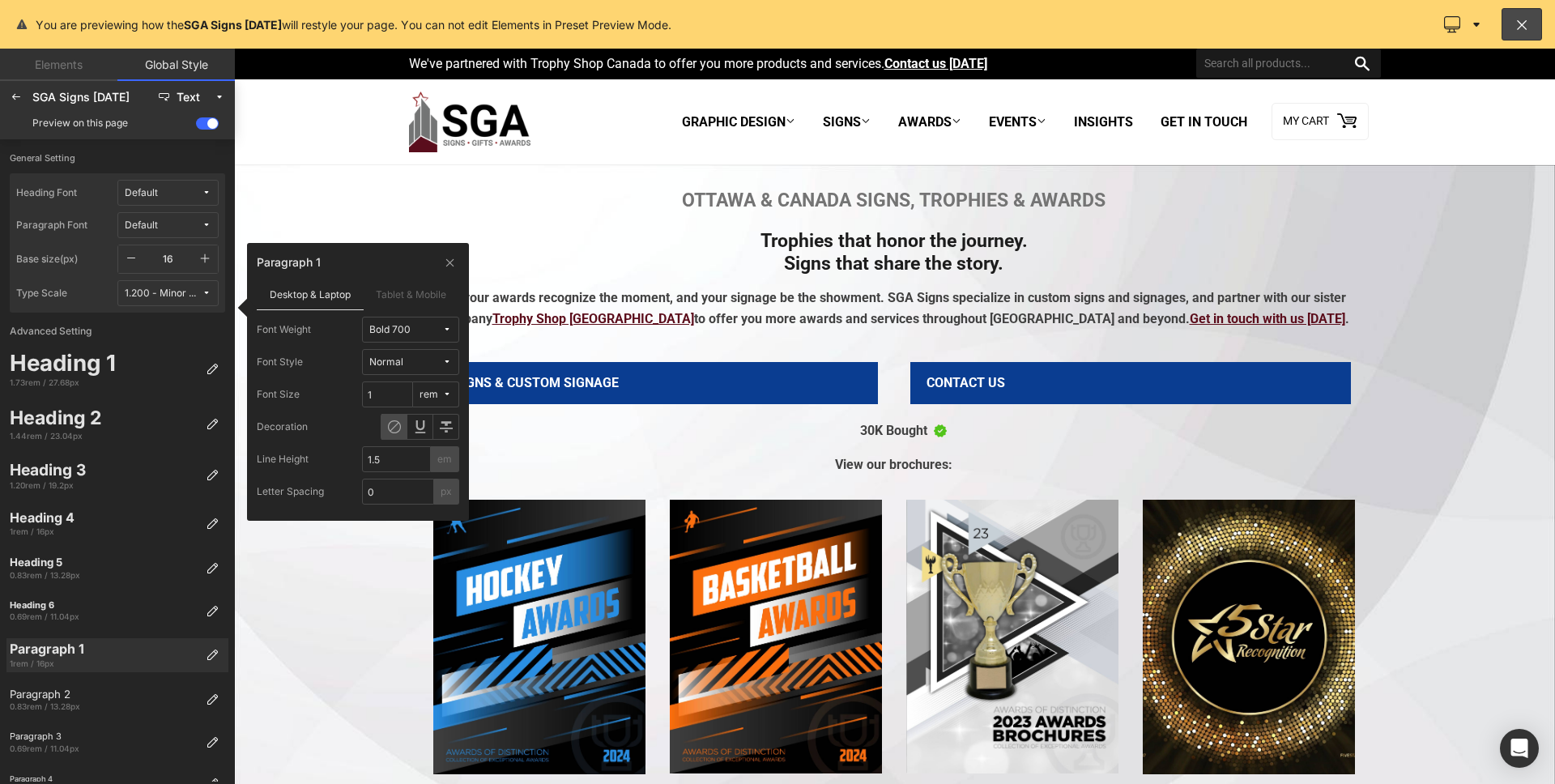
click at [413, 337] on button "Bold 700" at bounding box center [410, 330] width 97 height 26
click at [412, 435] on label "Regular 400" at bounding box center [407, 440] width 58 height 11
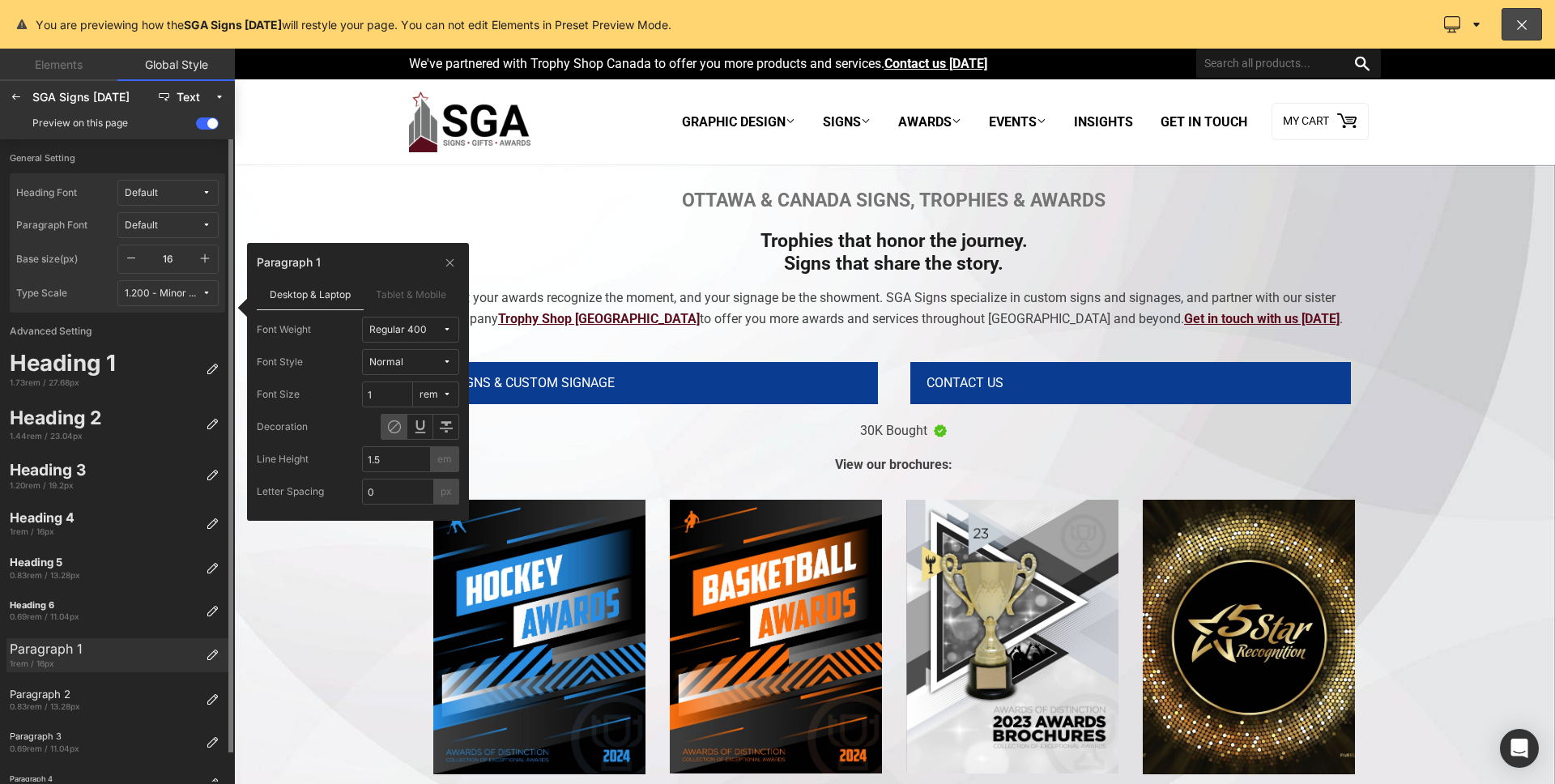
click at [78, 165] on label "General Setting" at bounding box center [117, 163] width 216 height 21
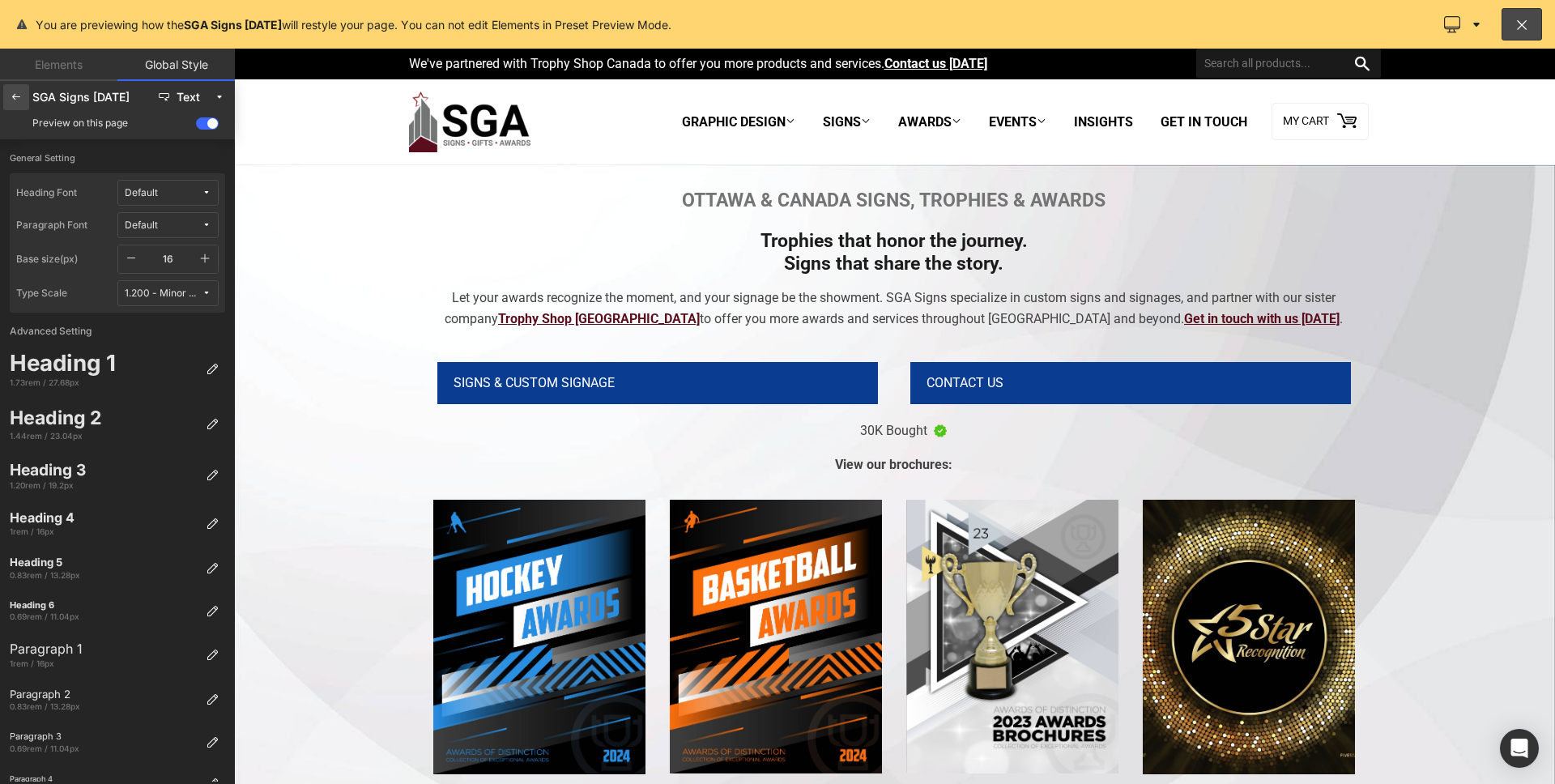
click at [25, 108] on div at bounding box center [16, 97] width 26 height 26
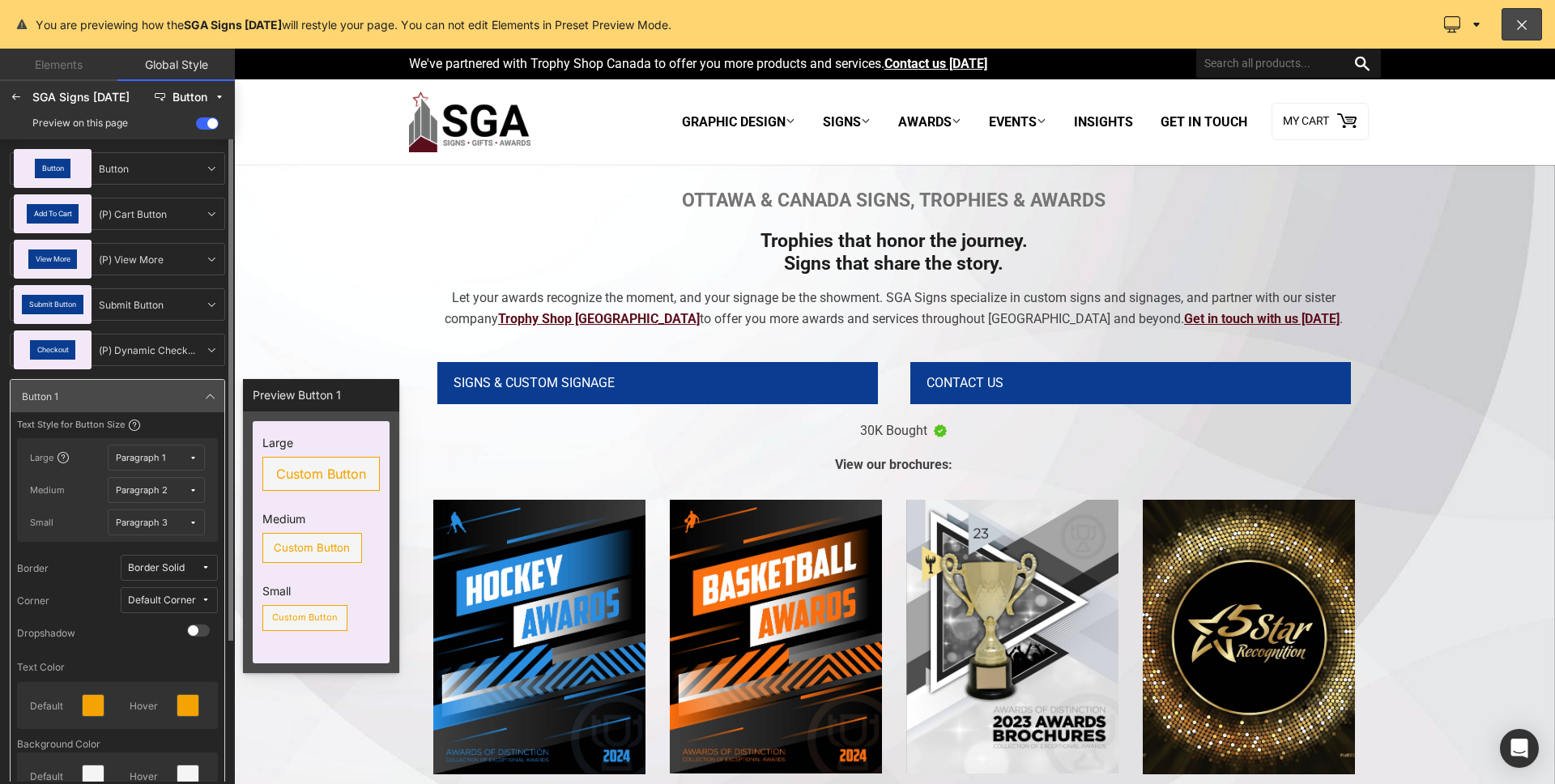
click at [189, 462] on icon at bounding box center [193, 458] width 9 height 9
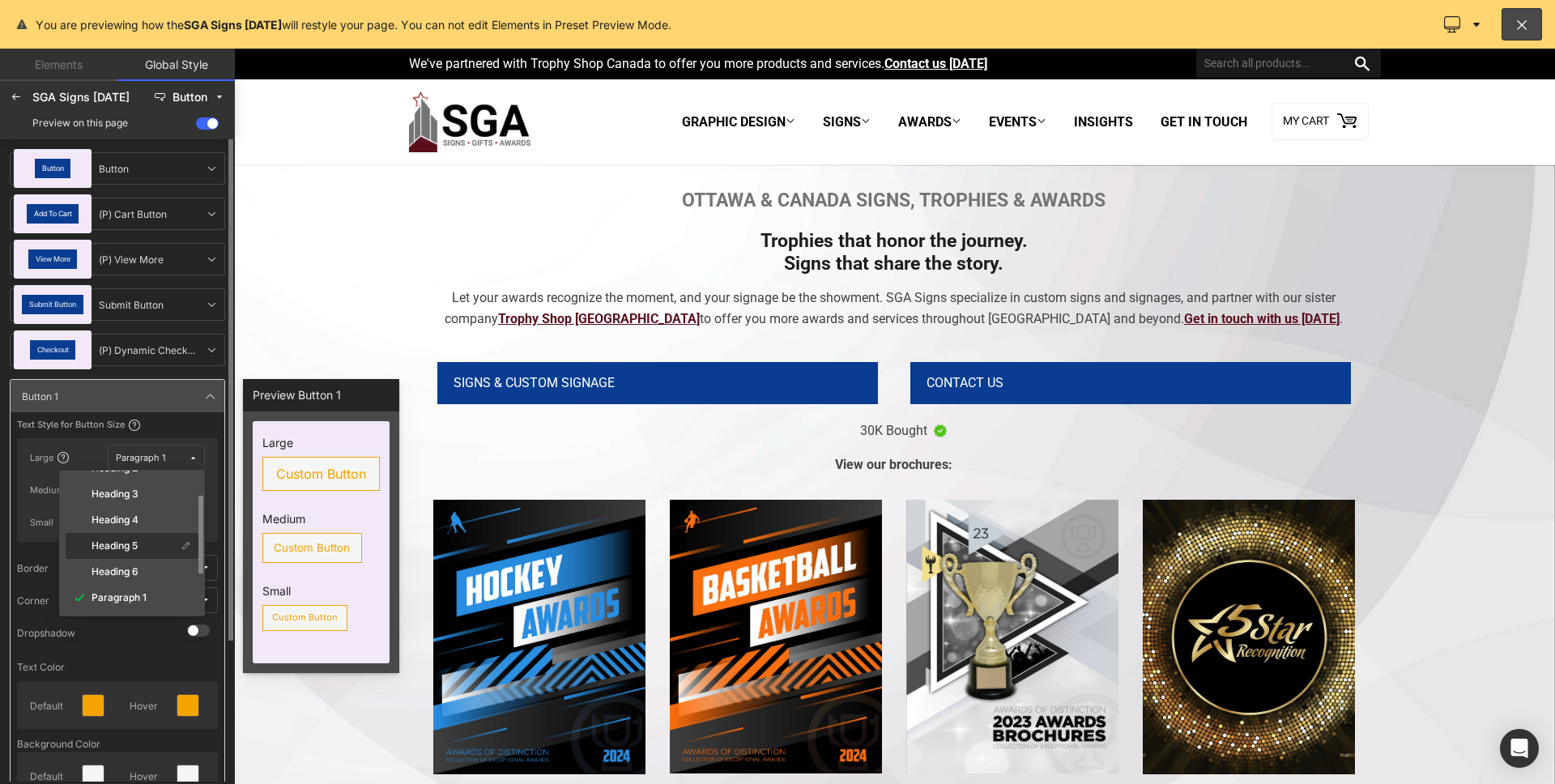
scroll to position [100, 0]
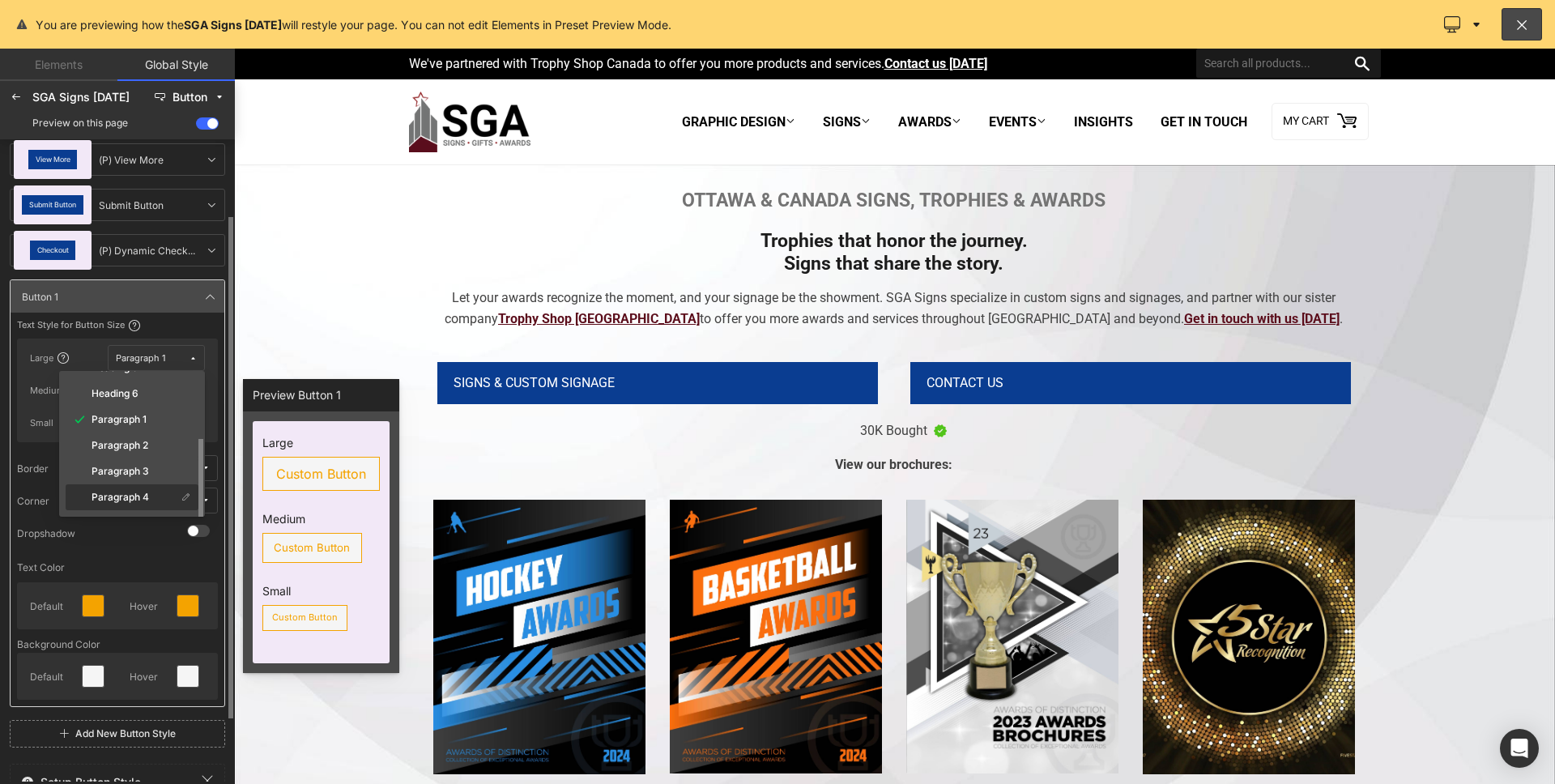
click at [163, 501] on div "Paragraph 4" at bounding box center [122, 497] width 107 height 13
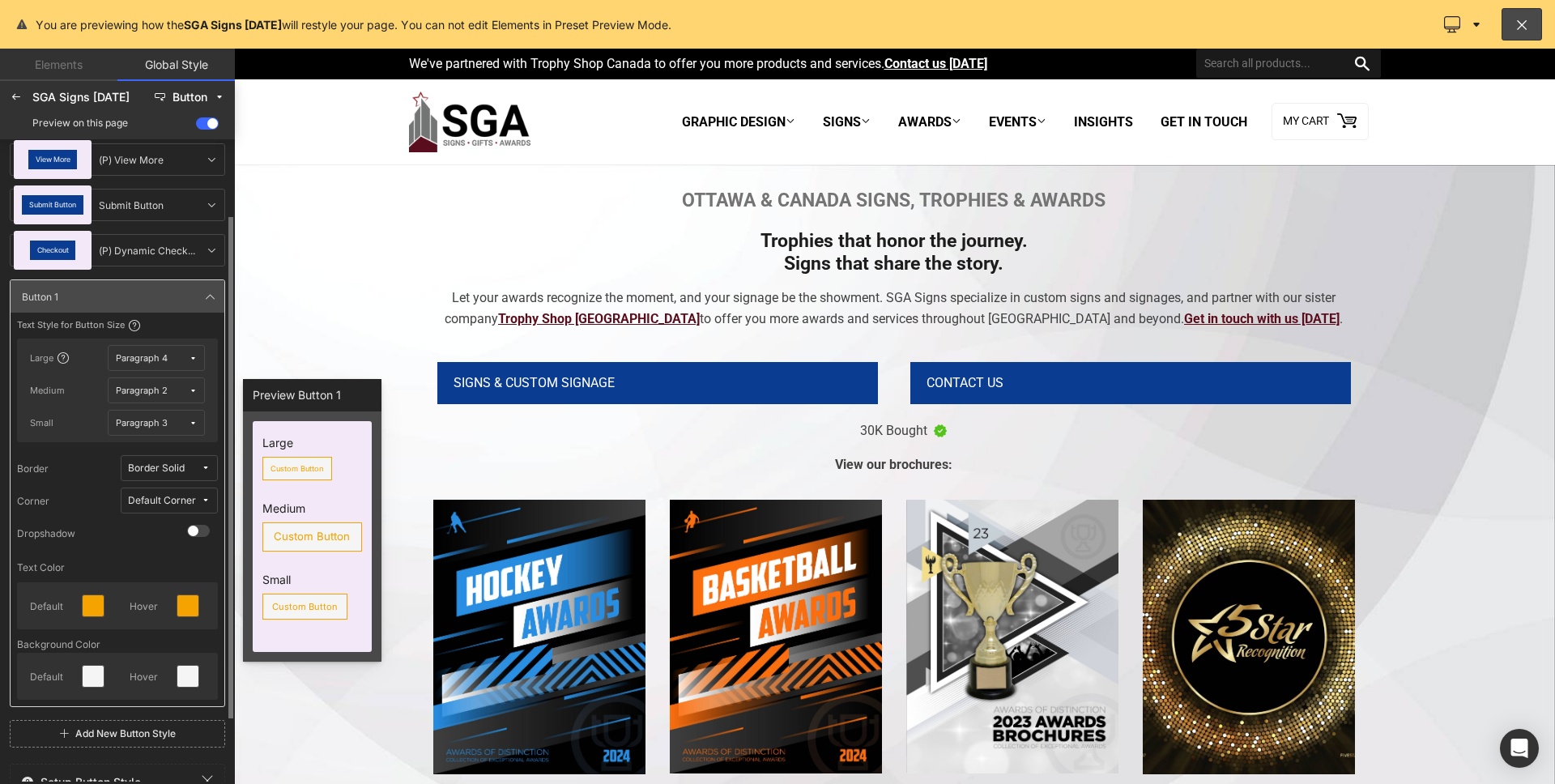
click at [189, 359] on icon at bounding box center [193, 359] width 9 height 9
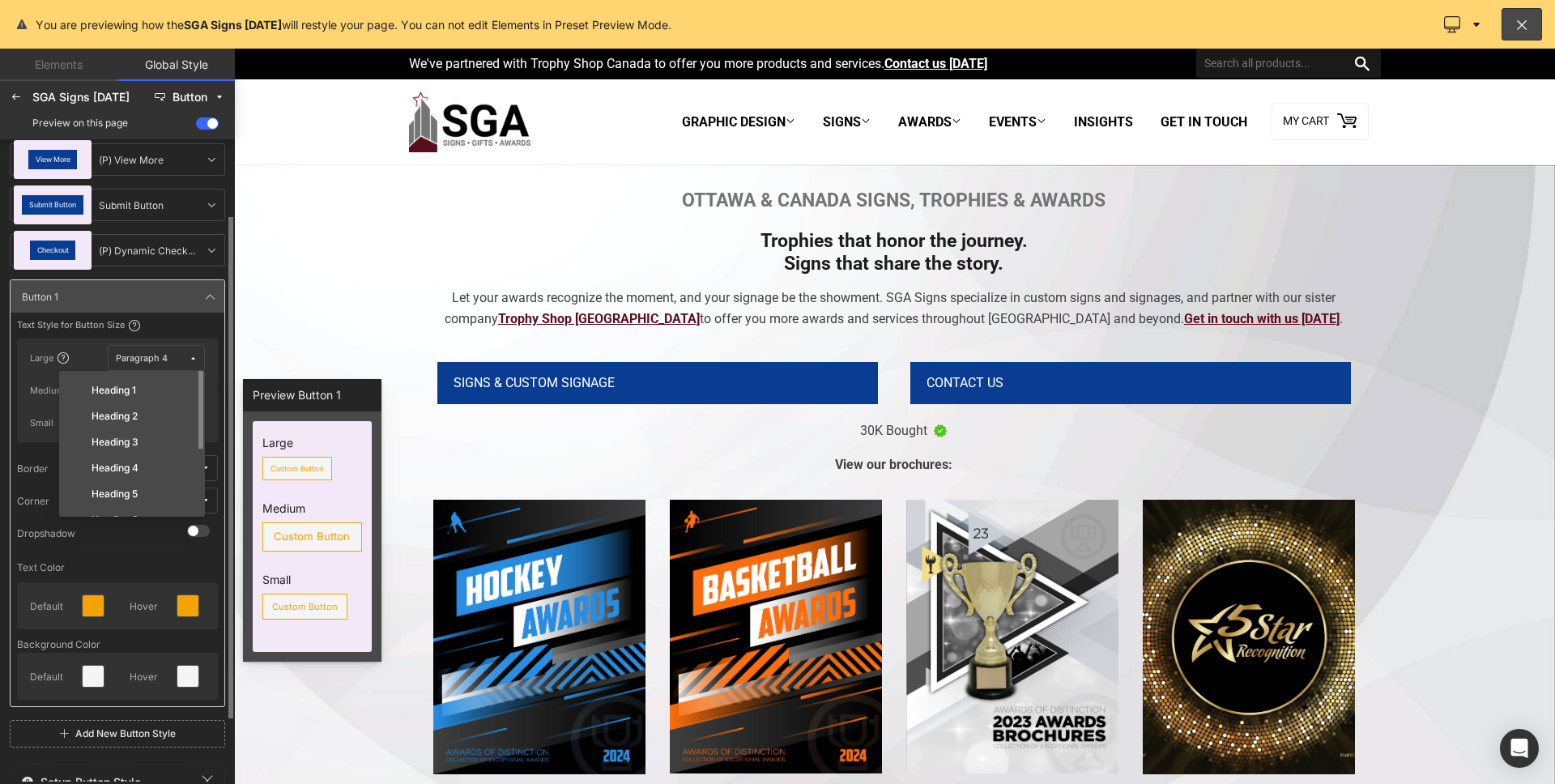
scroll to position [179, 0]
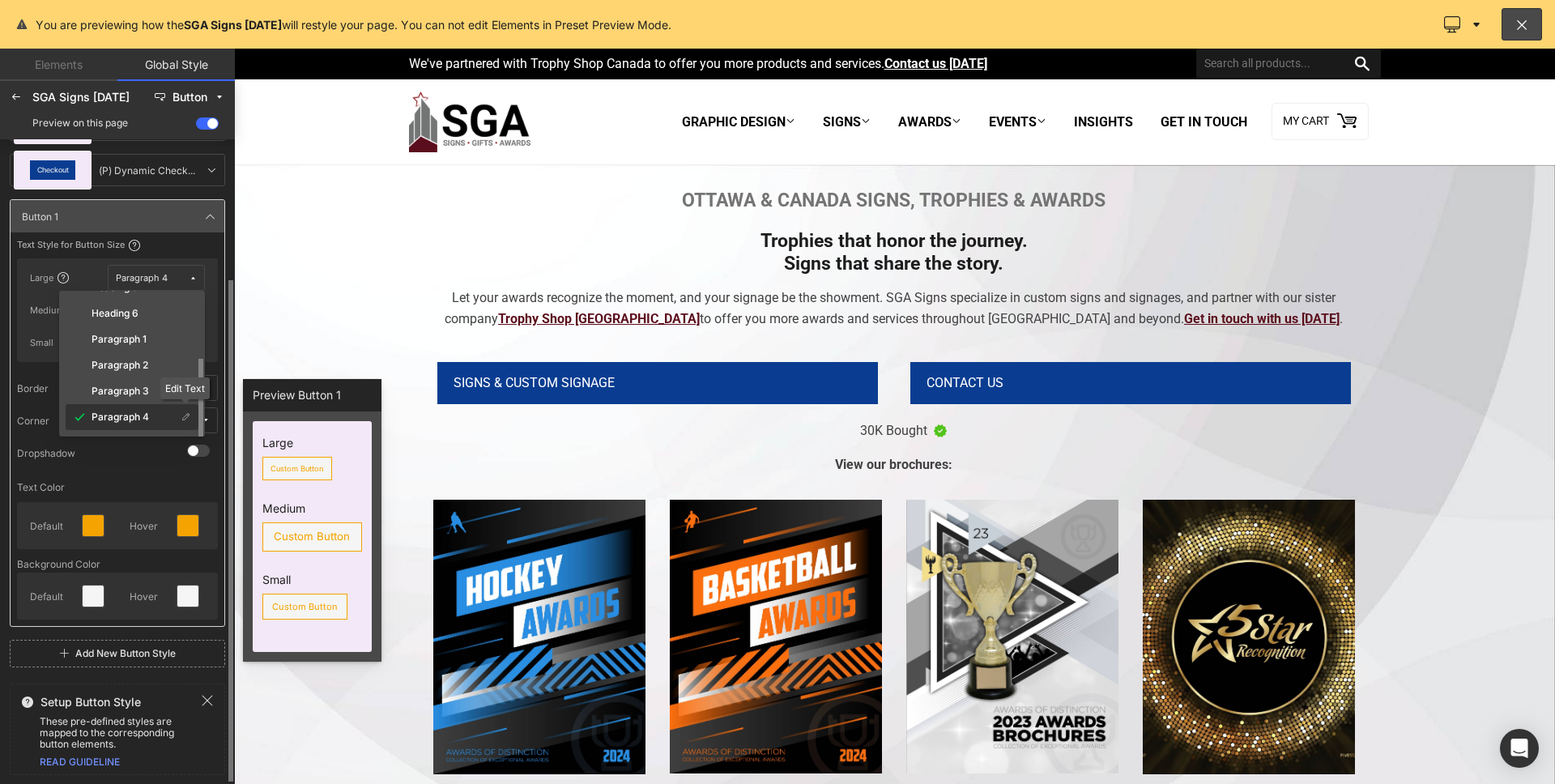
click at [185, 415] on icon at bounding box center [186, 418] width 9 height 9
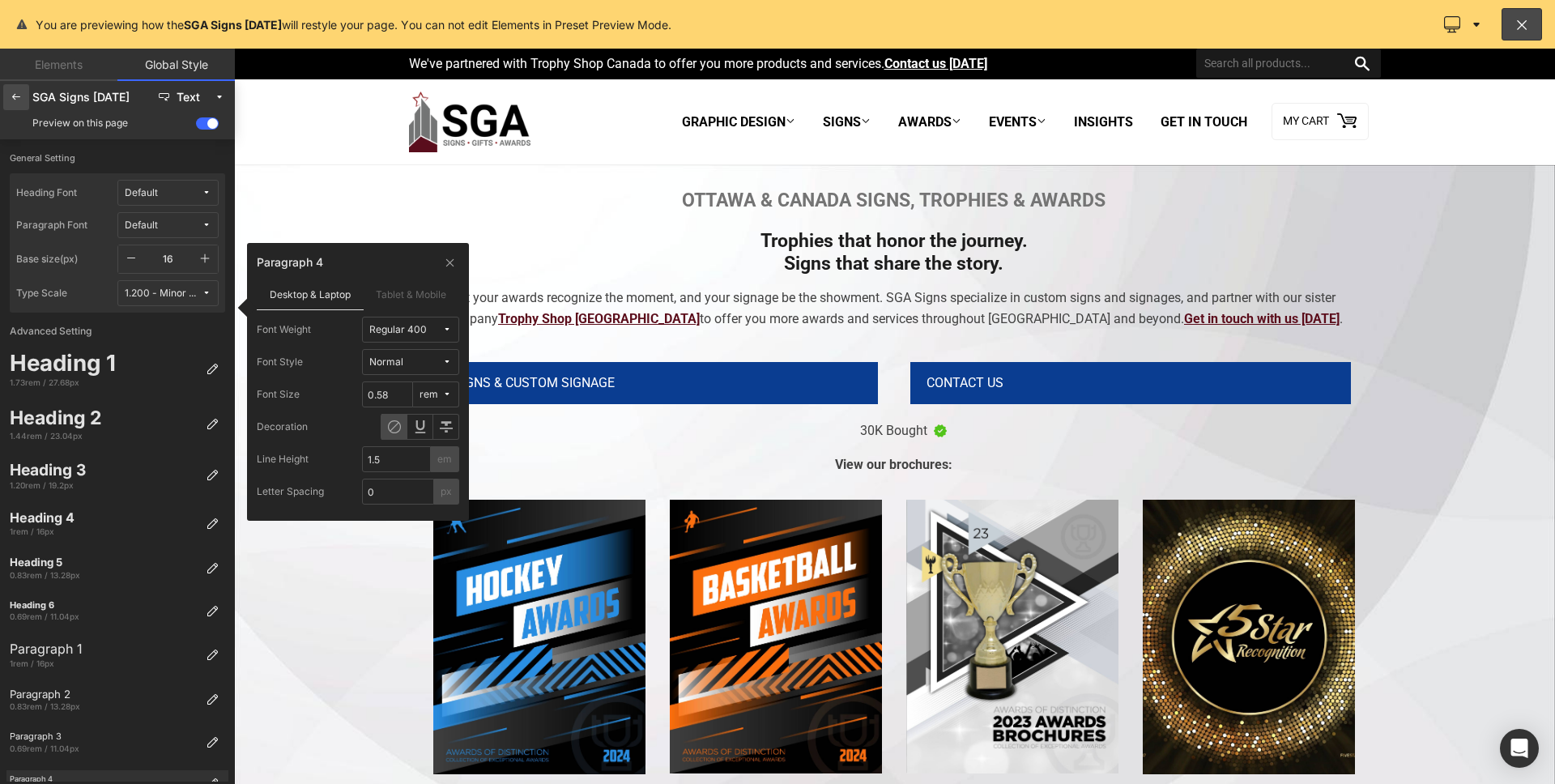
click at [22, 103] on div at bounding box center [16, 97] width 26 height 26
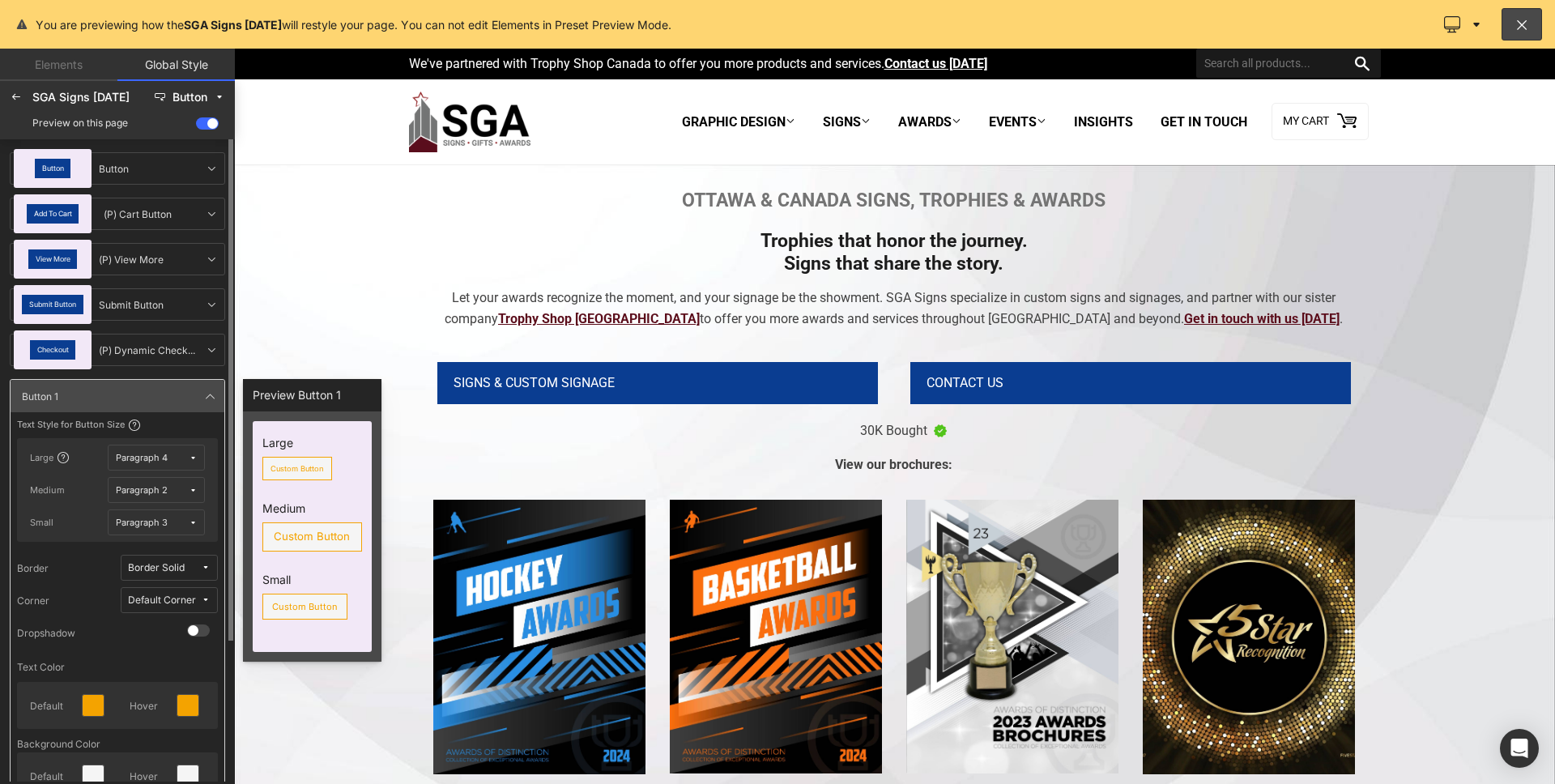
click at [193, 462] on icon at bounding box center [193, 458] width 9 height 9
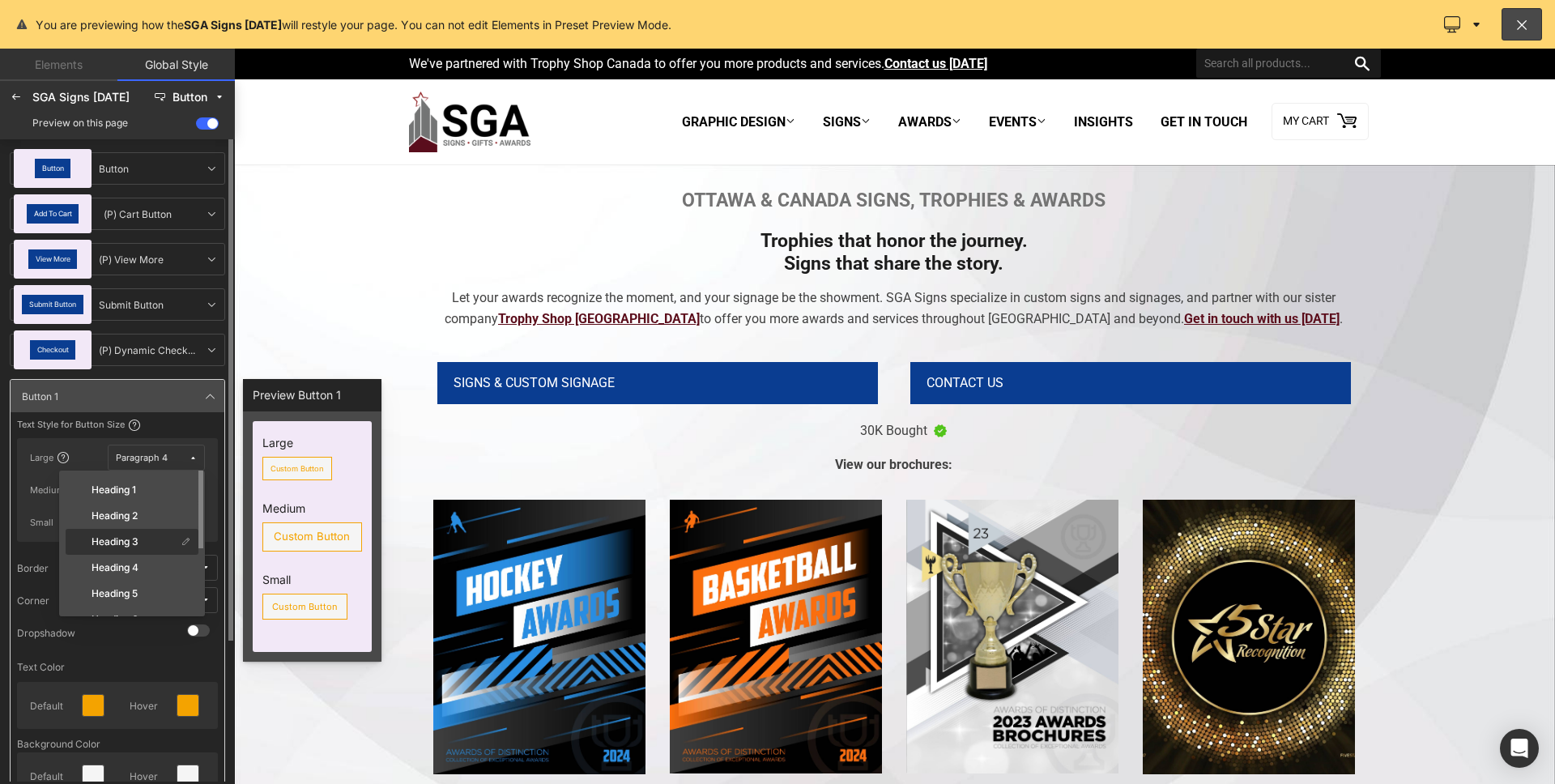
scroll to position [97, 0]
click at [155, 552] on div "Paragraph 1" at bounding box center [122, 549] width 107 height 13
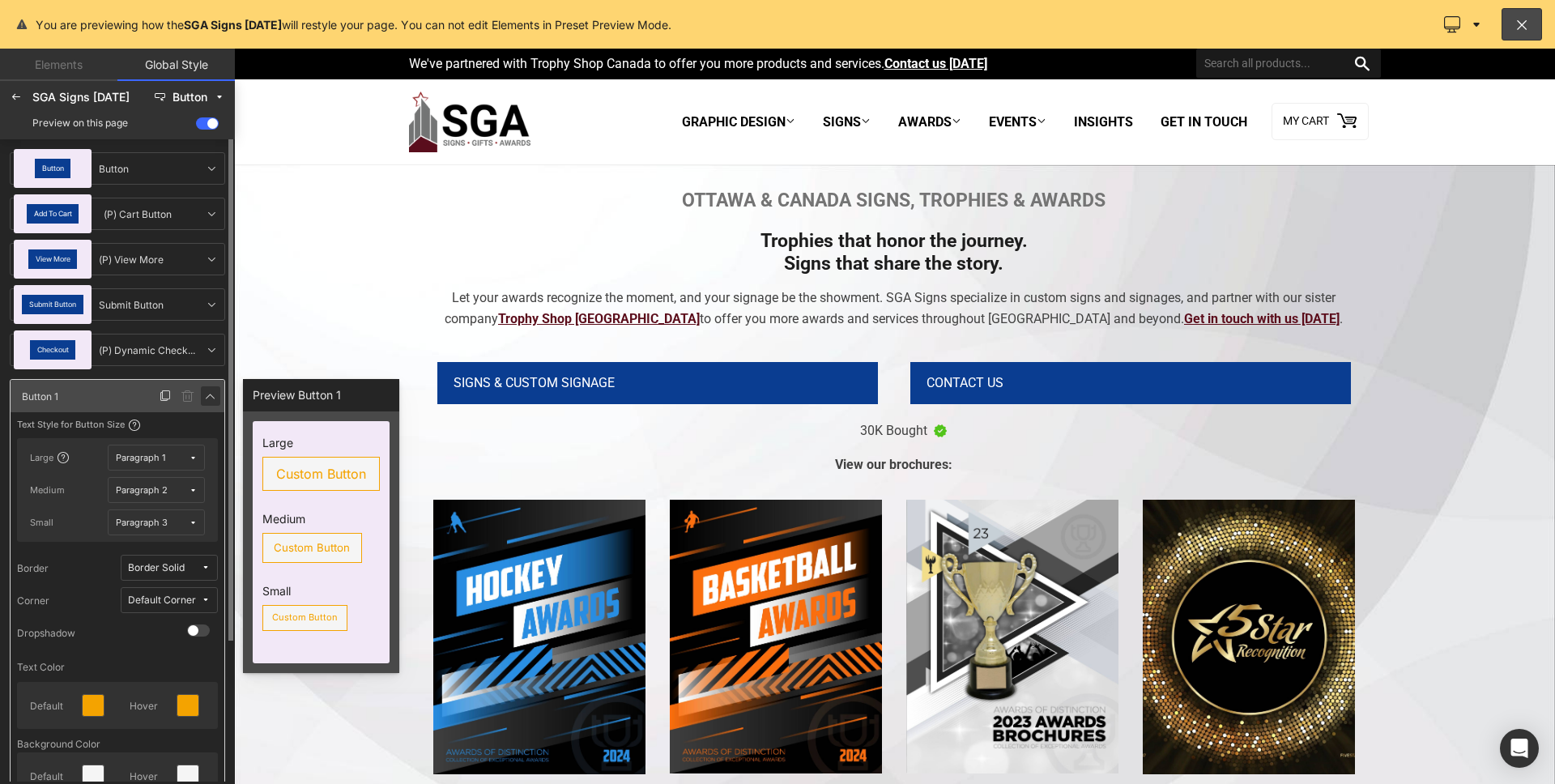
click at [207, 397] on icon at bounding box center [210, 396] width 13 height 13
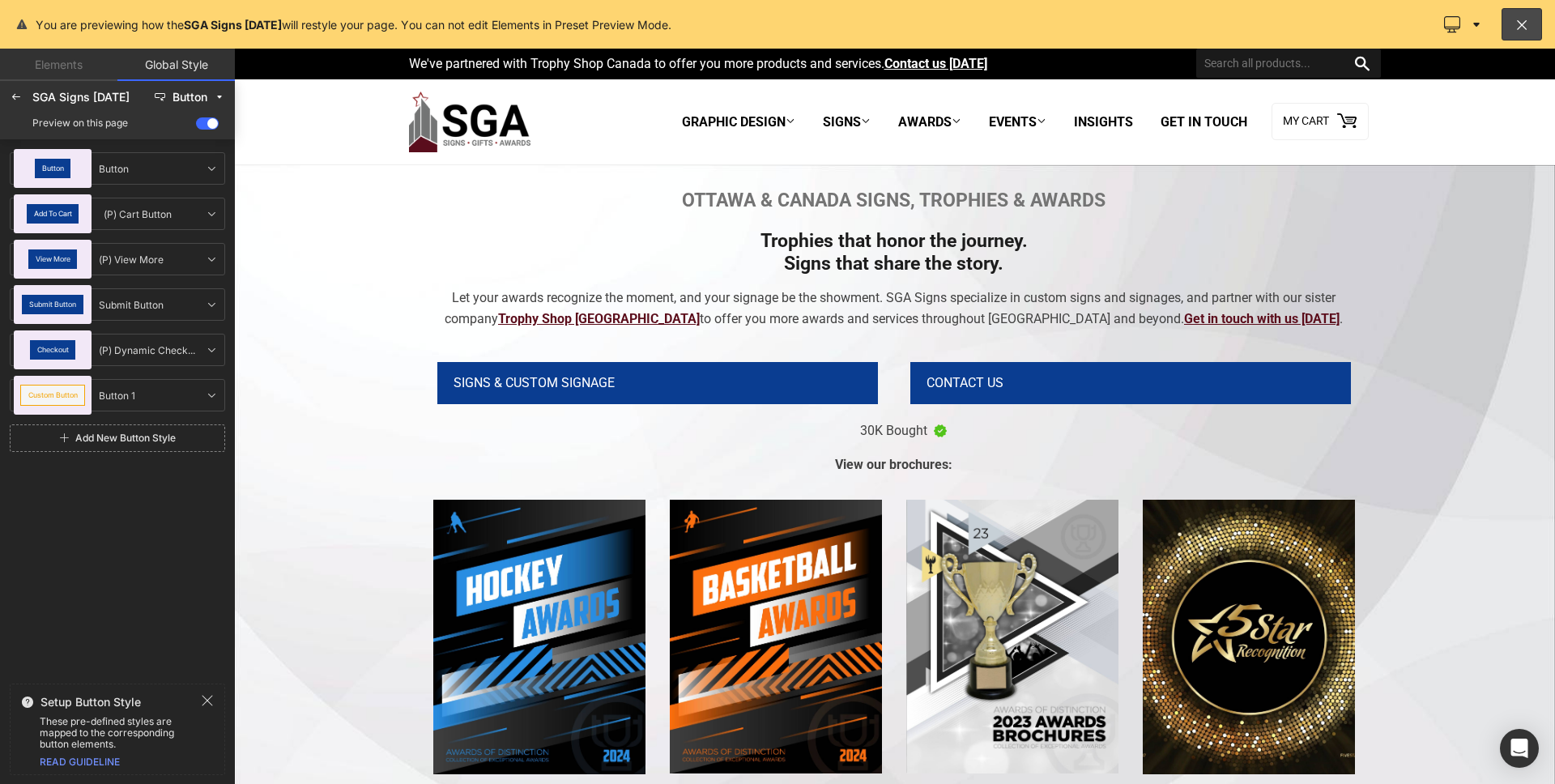
click at [995, 402] on div at bounding box center [894, 416] width 1321 height 735
click at [25, 100] on div at bounding box center [16, 97] width 26 height 26
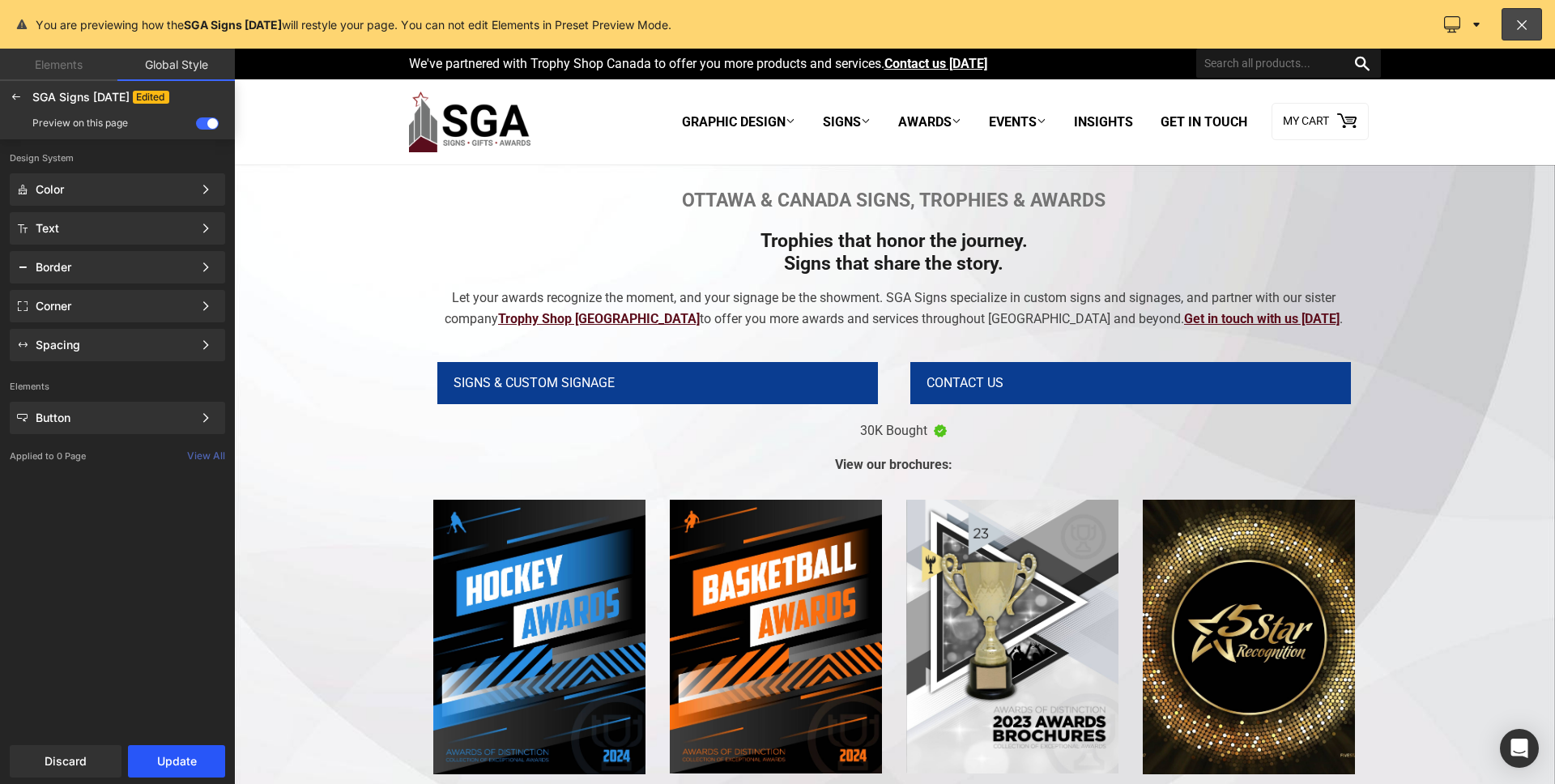
click at [173, 772] on button "Update" at bounding box center [177, 761] width 97 height 33
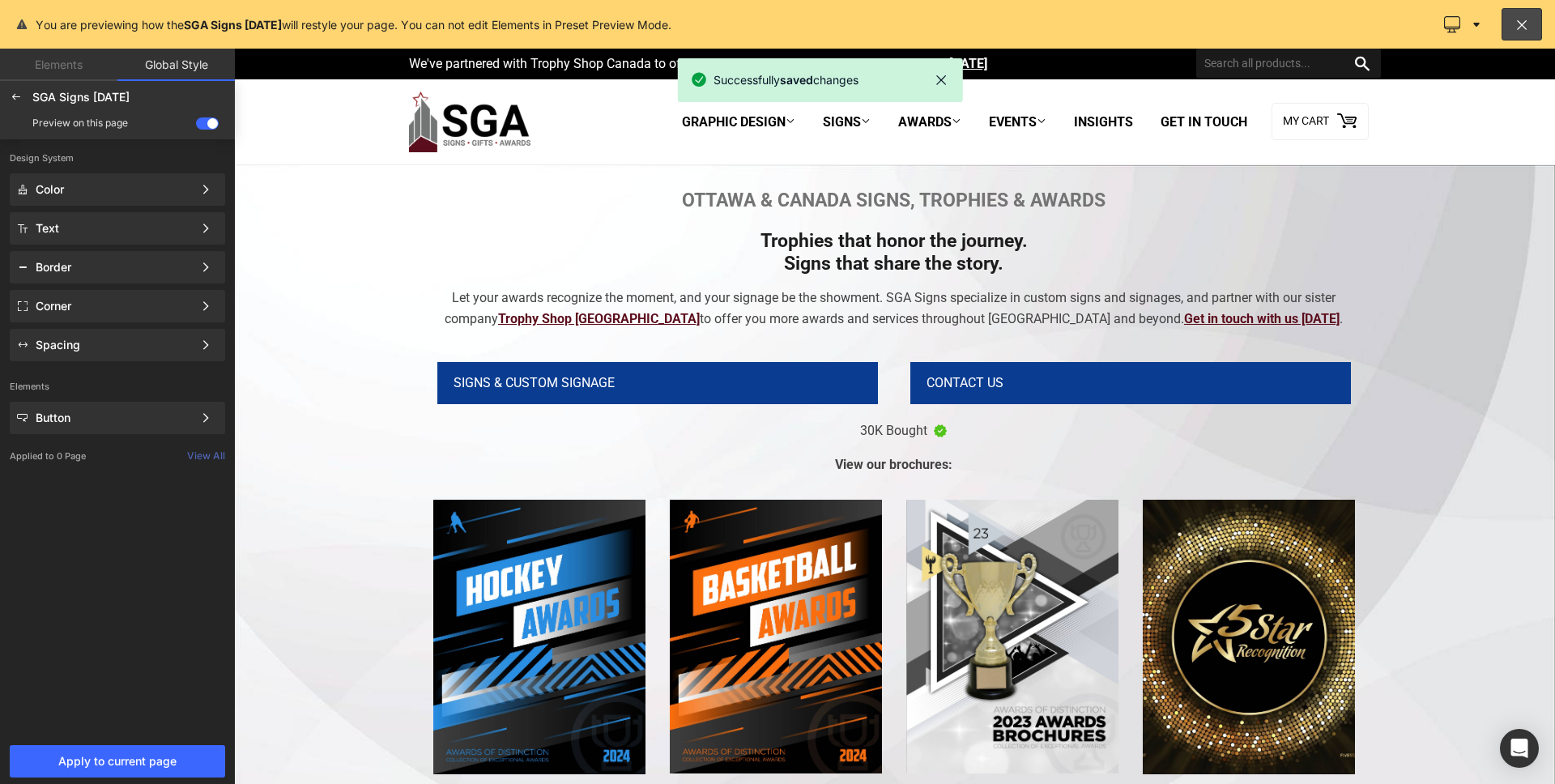
click at [1016, 376] on div at bounding box center [894, 416] width 1321 height 735
click at [949, 80] on div at bounding box center [894, 416] width 1321 height 735
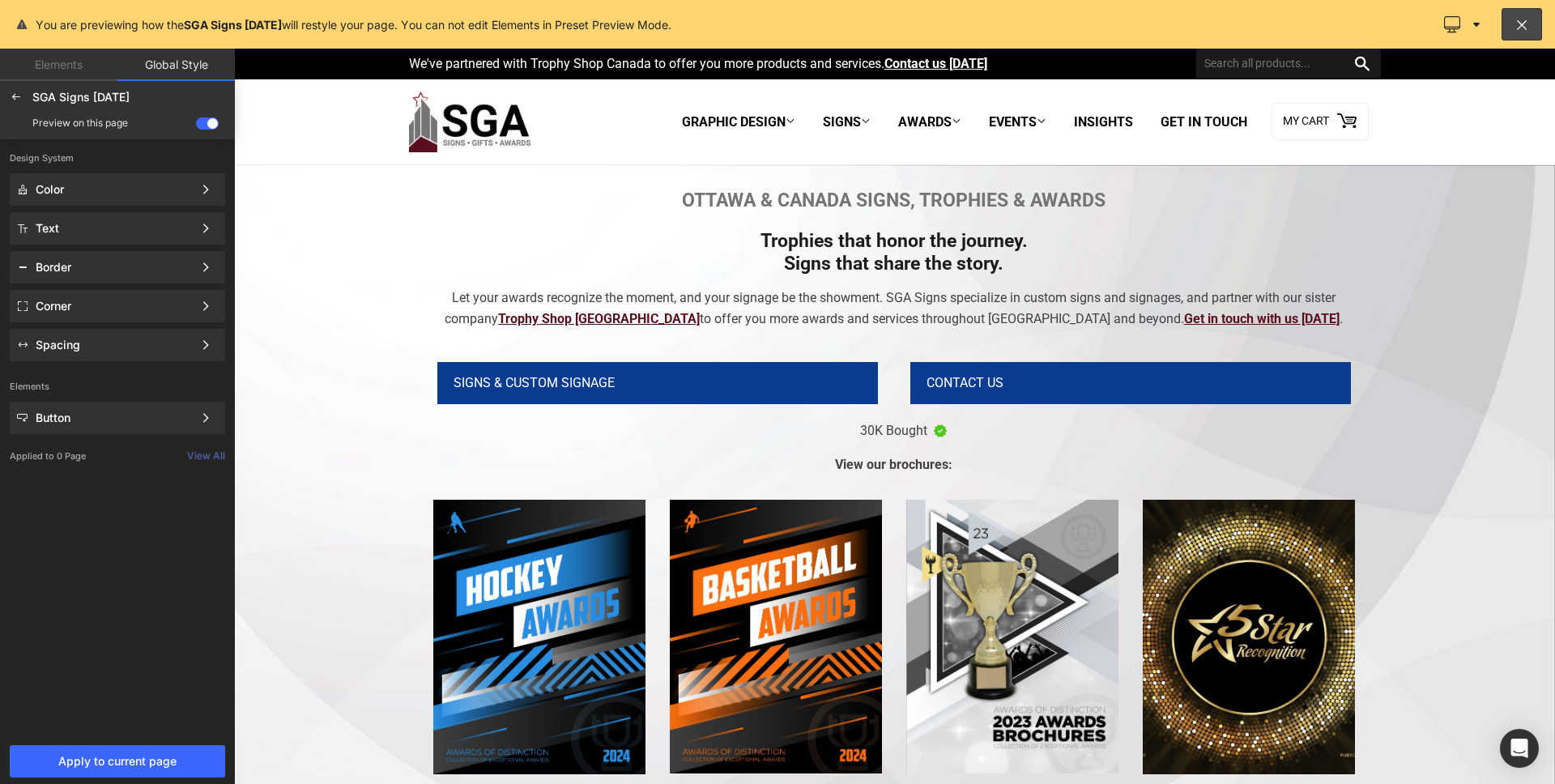
click at [978, 399] on div at bounding box center [894, 416] width 1321 height 735
click at [988, 377] on div at bounding box center [894, 416] width 1321 height 735
click at [1458, 32] on icon at bounding box center [1451, 23] width 16 height 16
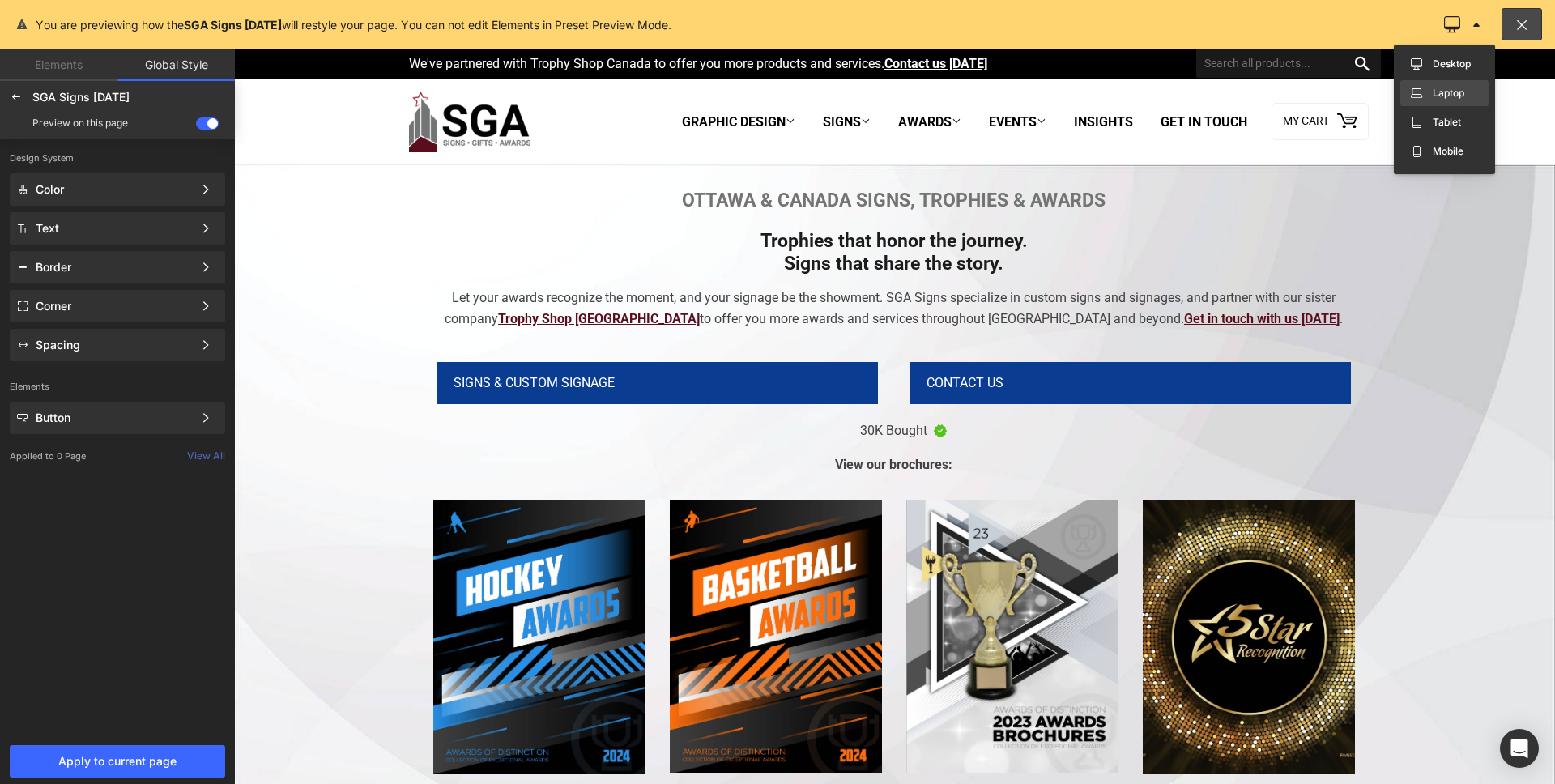
click at [1441, 91] on label "Laptop" at bounding box center [1448, 93] width 32 height 11
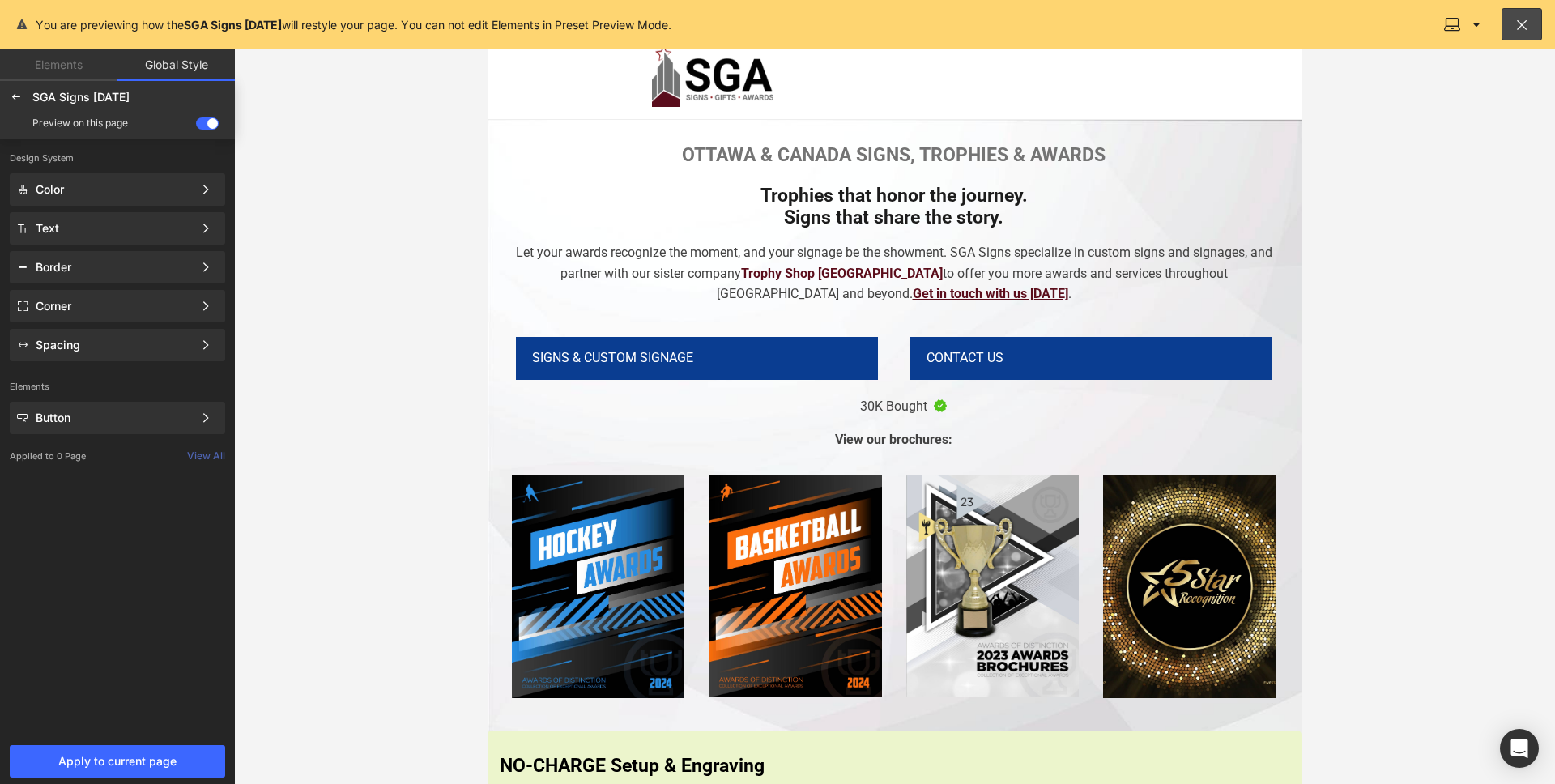
scroll to position [0, 0]
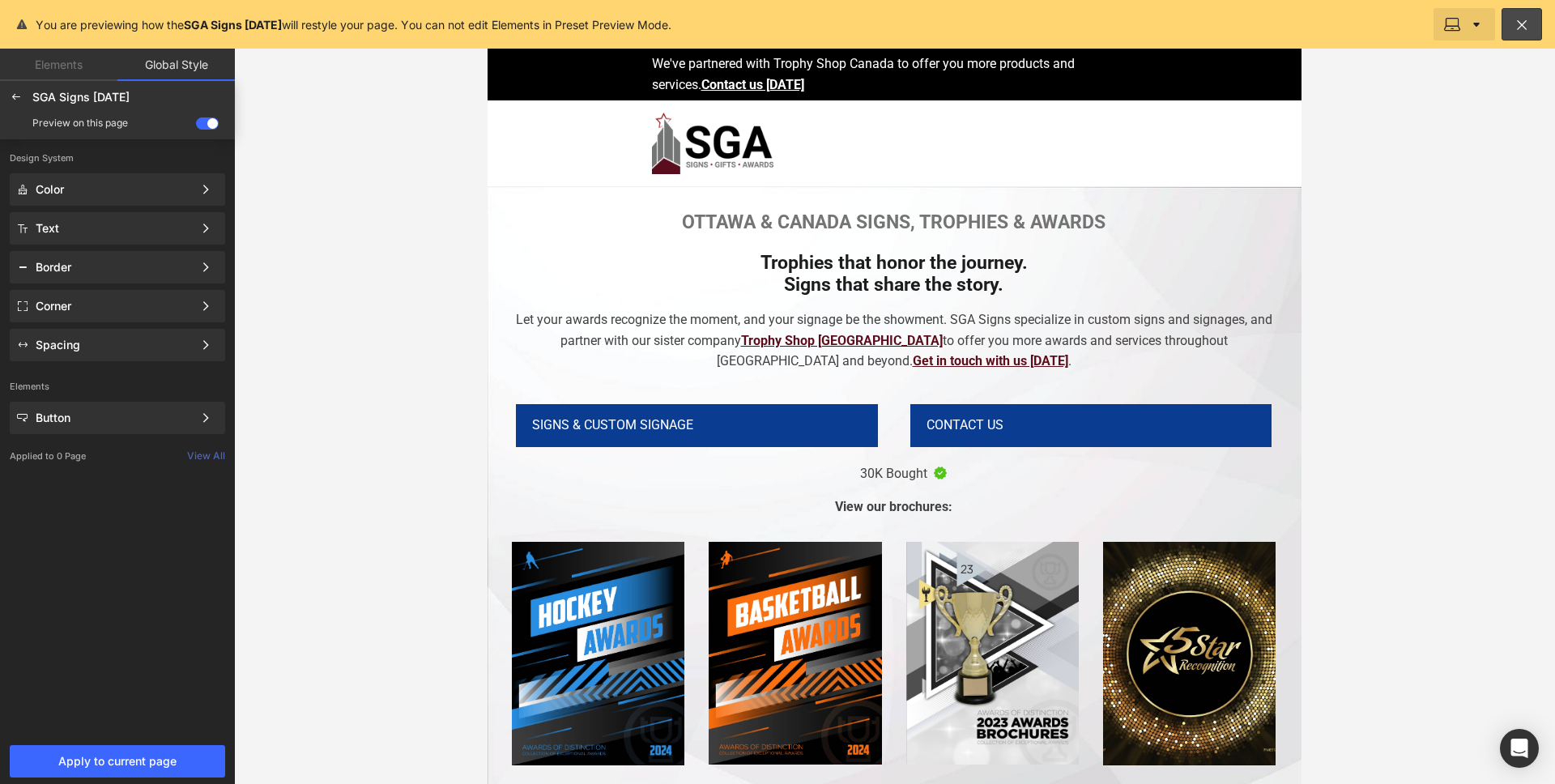
click at [1464, 26] on button at bounding box center [1464, 24] width 62 height 33
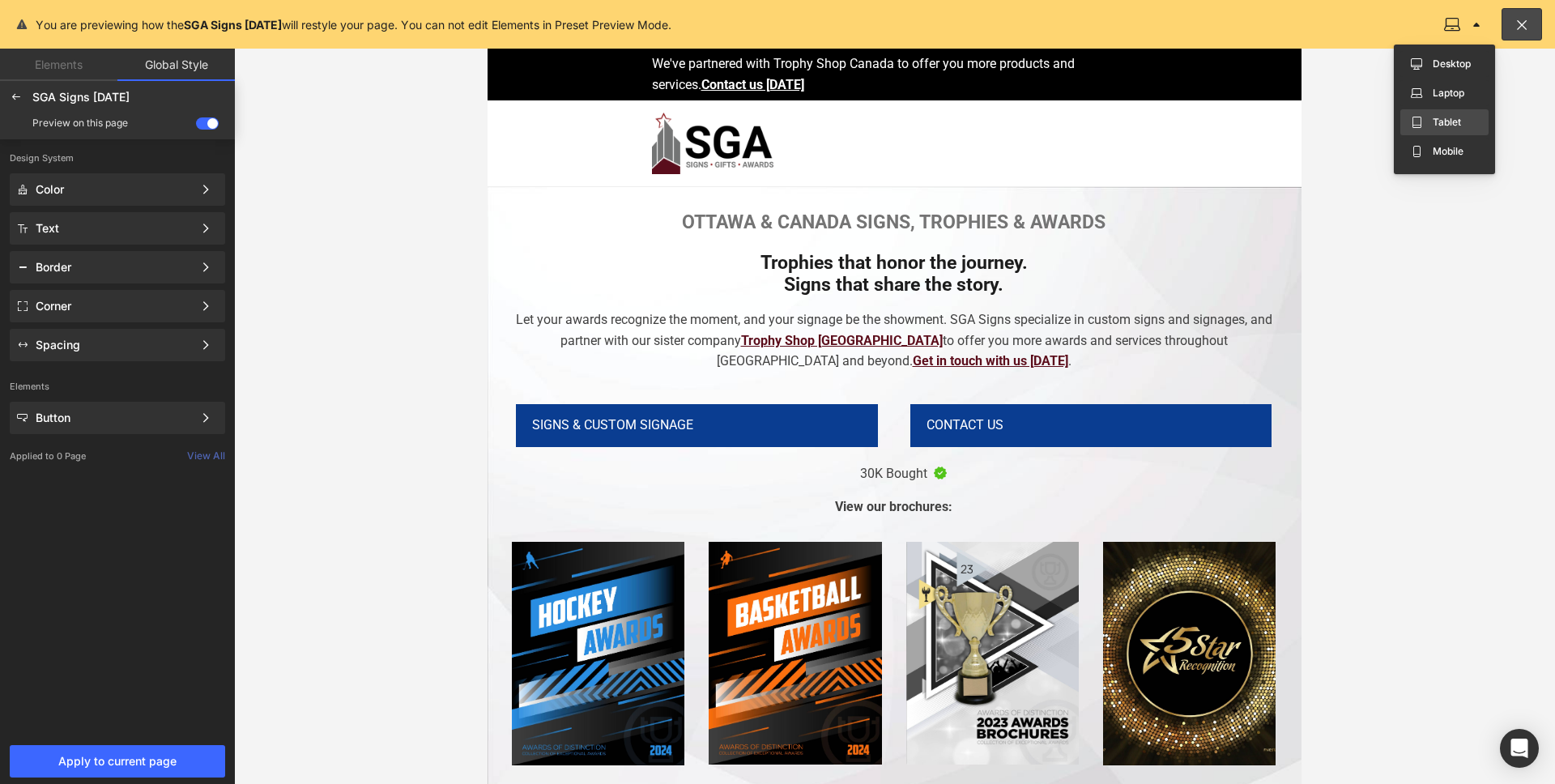
click at [1451, 120] on label "Tablet" at bounding box center [1447, 122] width 28 height 11
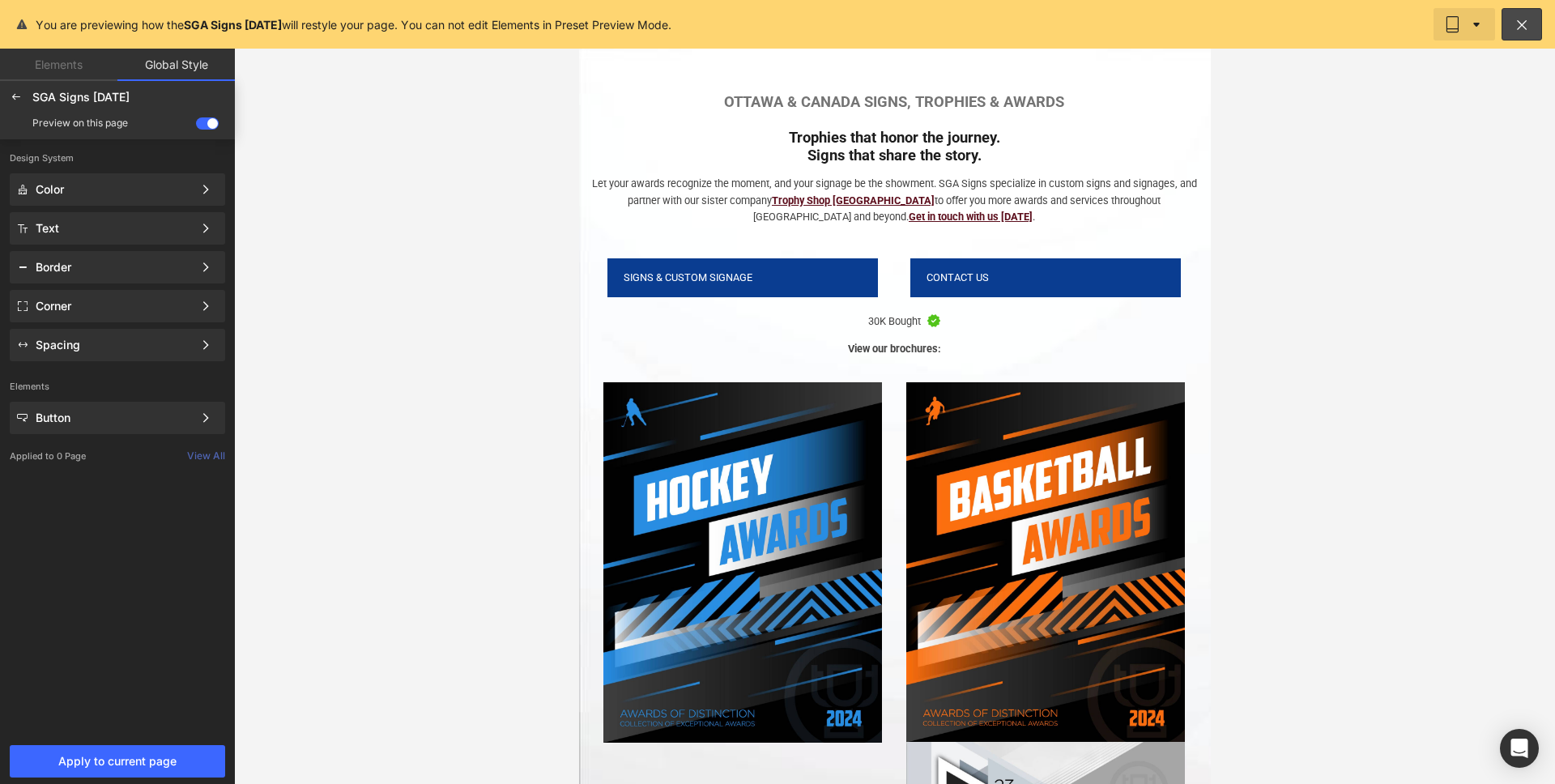
click at [1468, 26] on icon at bounding box center [1476, 23] width 16 height 16
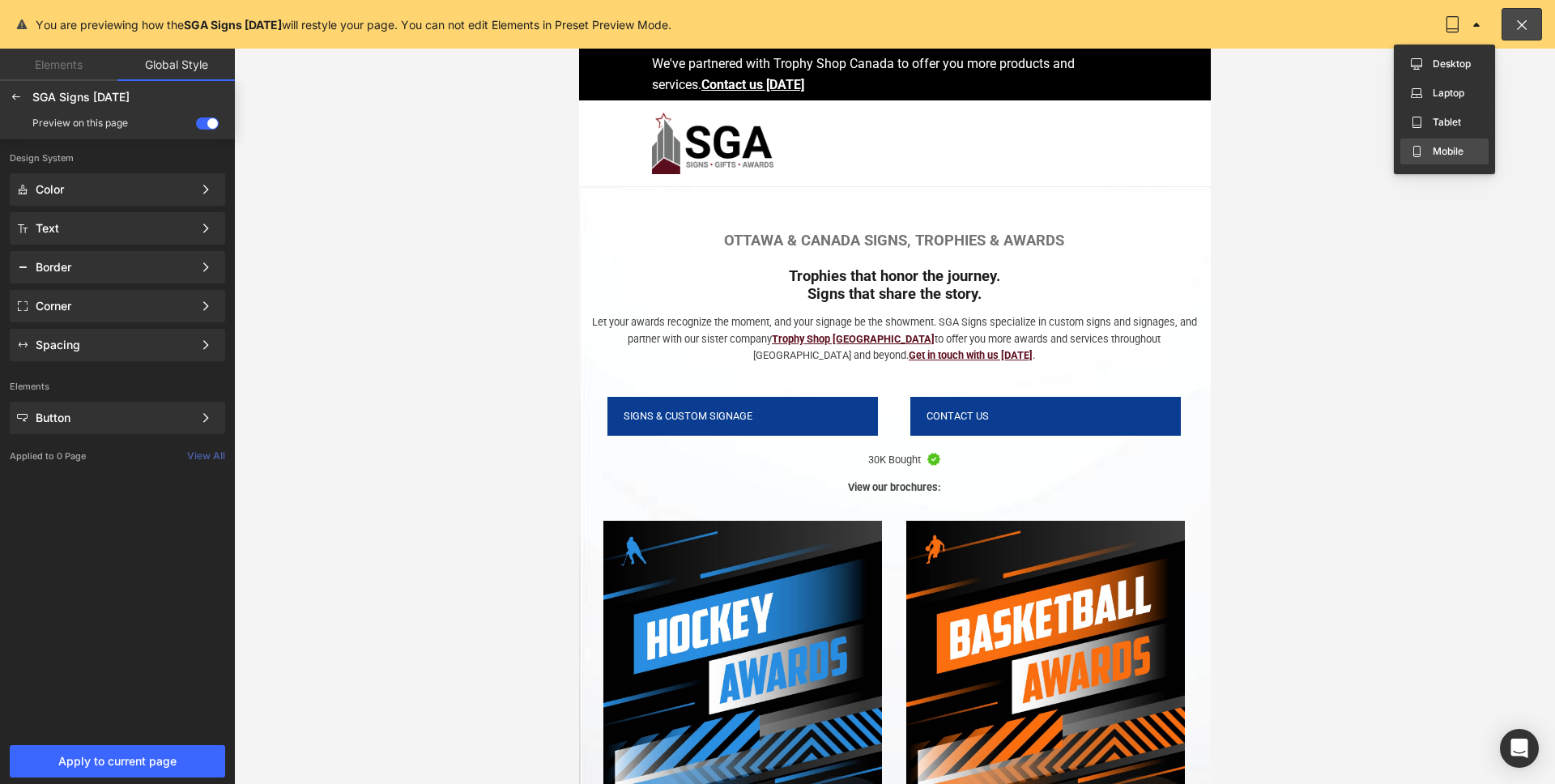
click at [1451, 144] on div "Mobile" at bounding box center [1444, 151] width 76 height 20
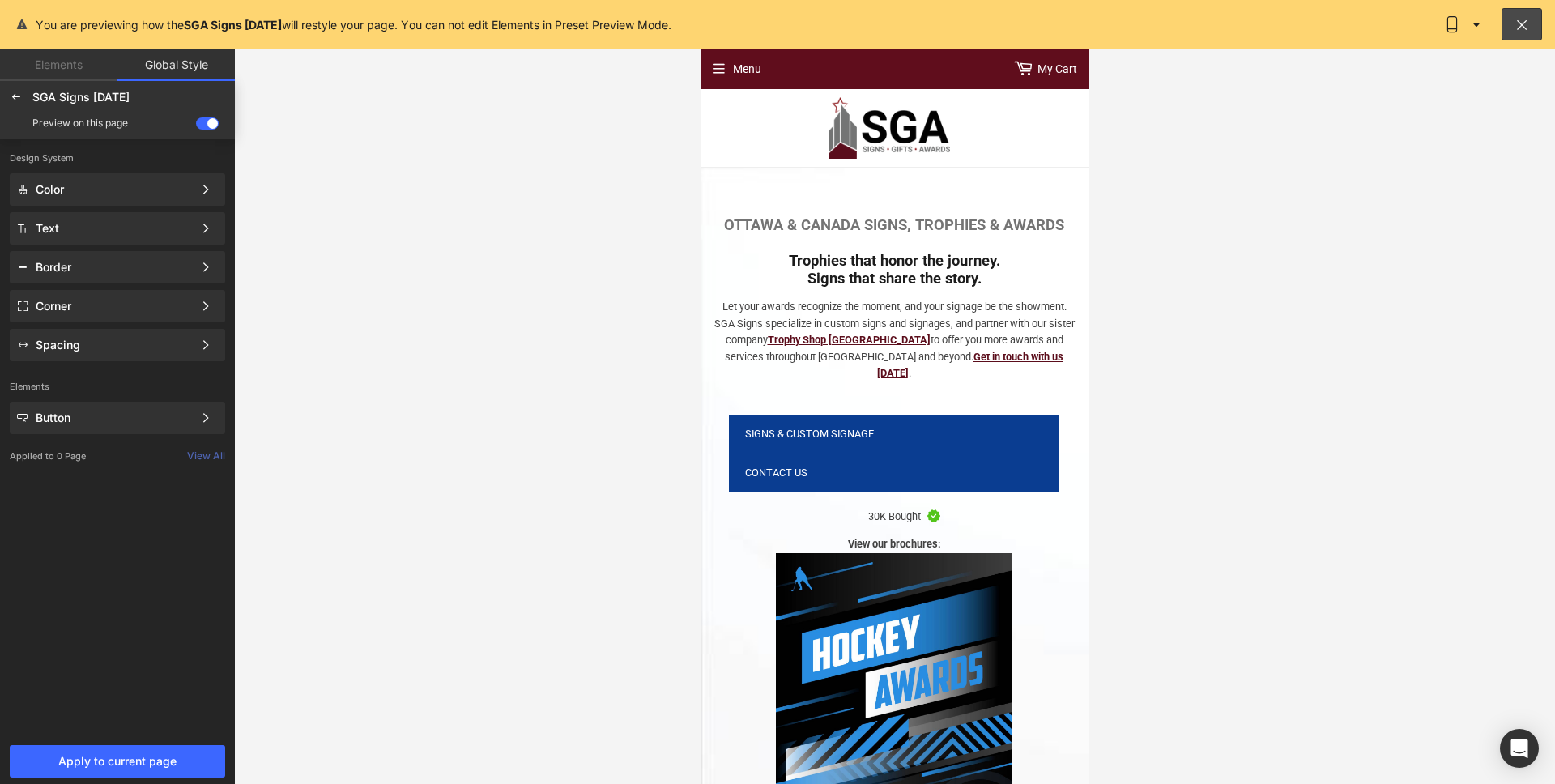
click at [863, 80] on div "Menu" at bounding box center [788, 68] width 176 height 40
click at [1463, 30] on button at bounding box center [1464, 24] width 62 height 33
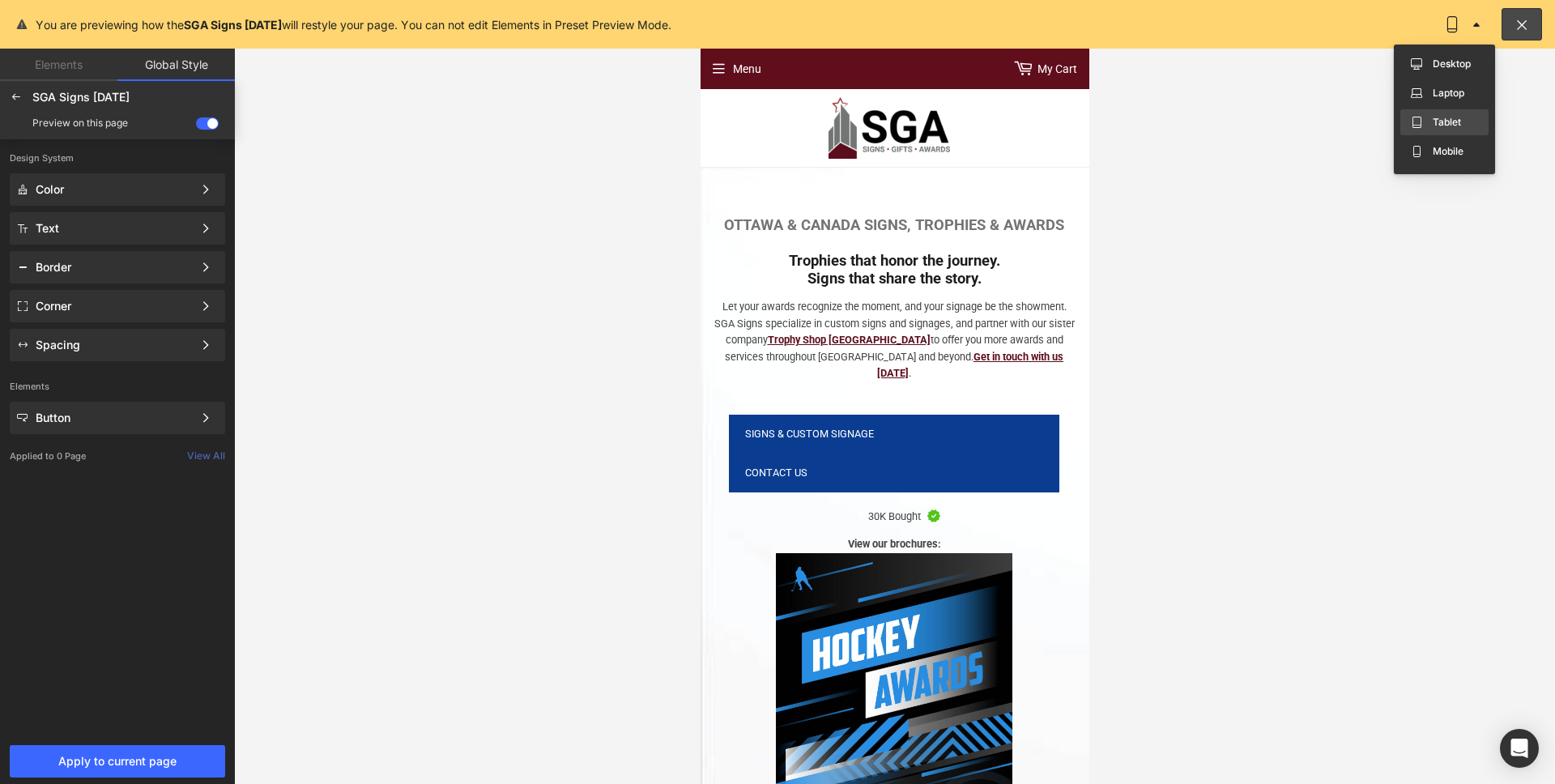
click at [1443, 138] on div "Tablet" at bounding box center [1445, 151] width 88 height 26
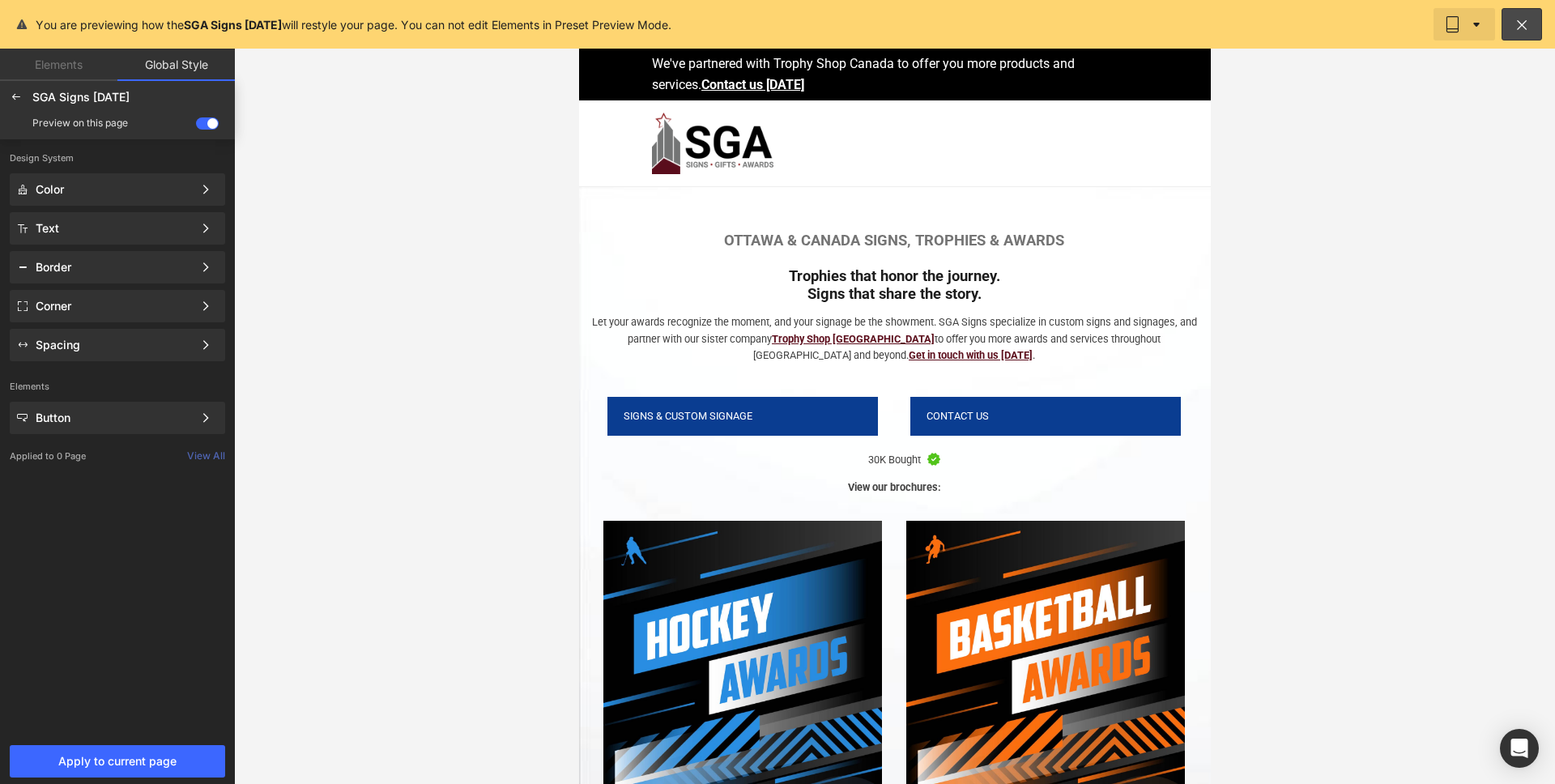
click at [1462, 26] on button at bounding box center [1464, 24] width 62 height 33
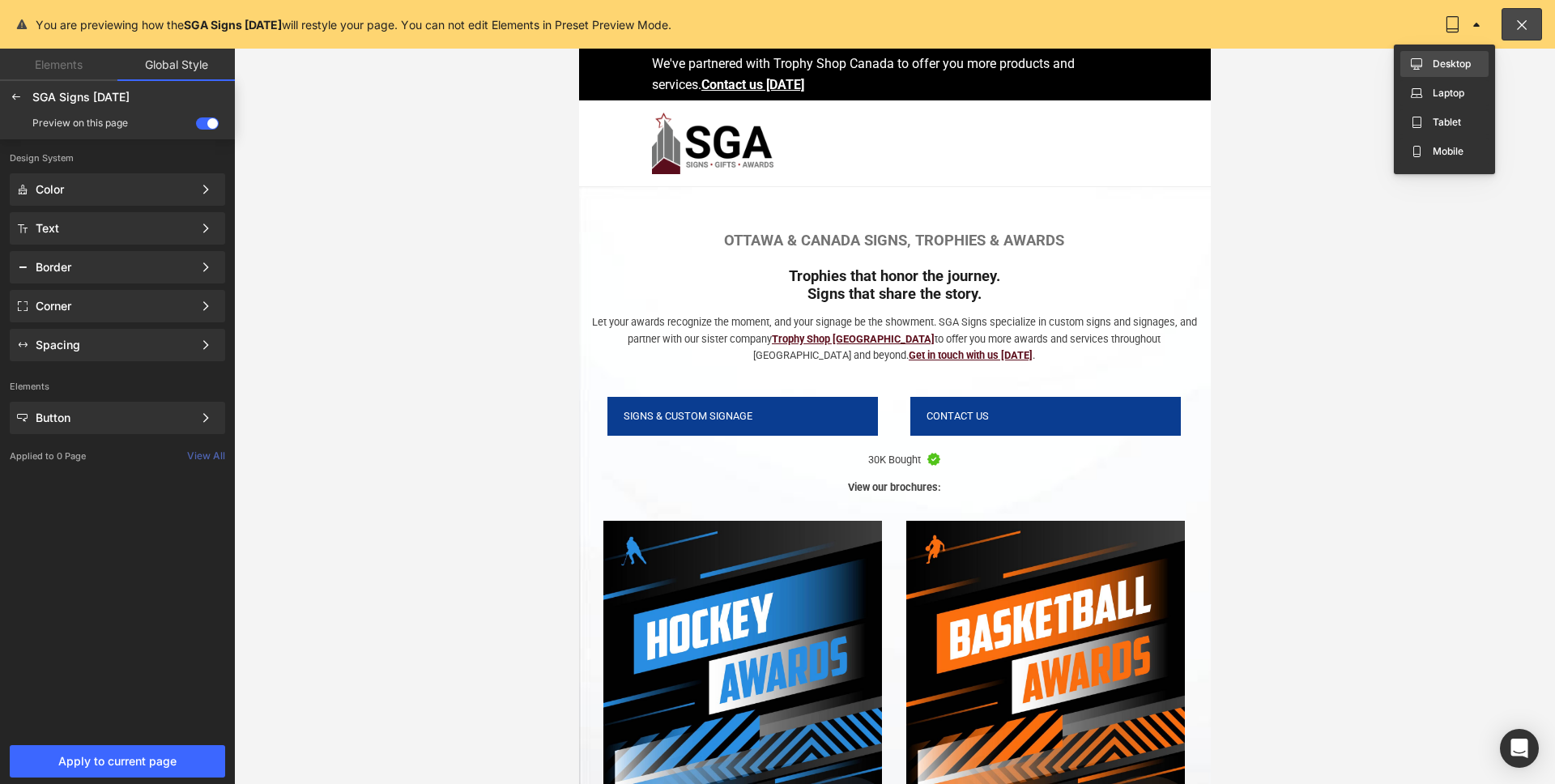
click at [1450, 68] on label "Desktop" at bounding box center [1451, 64] width 38 height 11
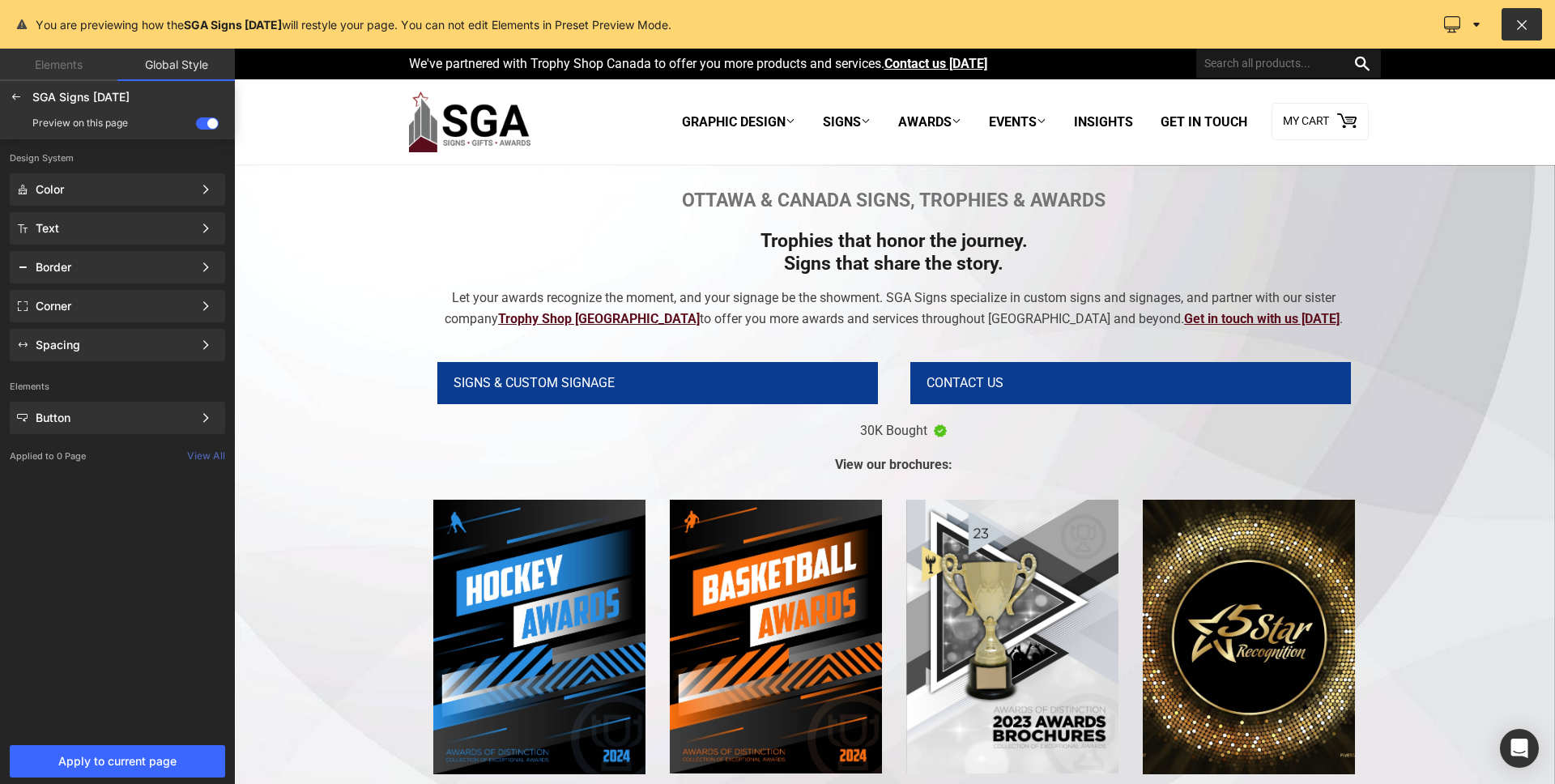
click at [1522, 31] on icon at bounding box center [1522, 23] width 15 height 16
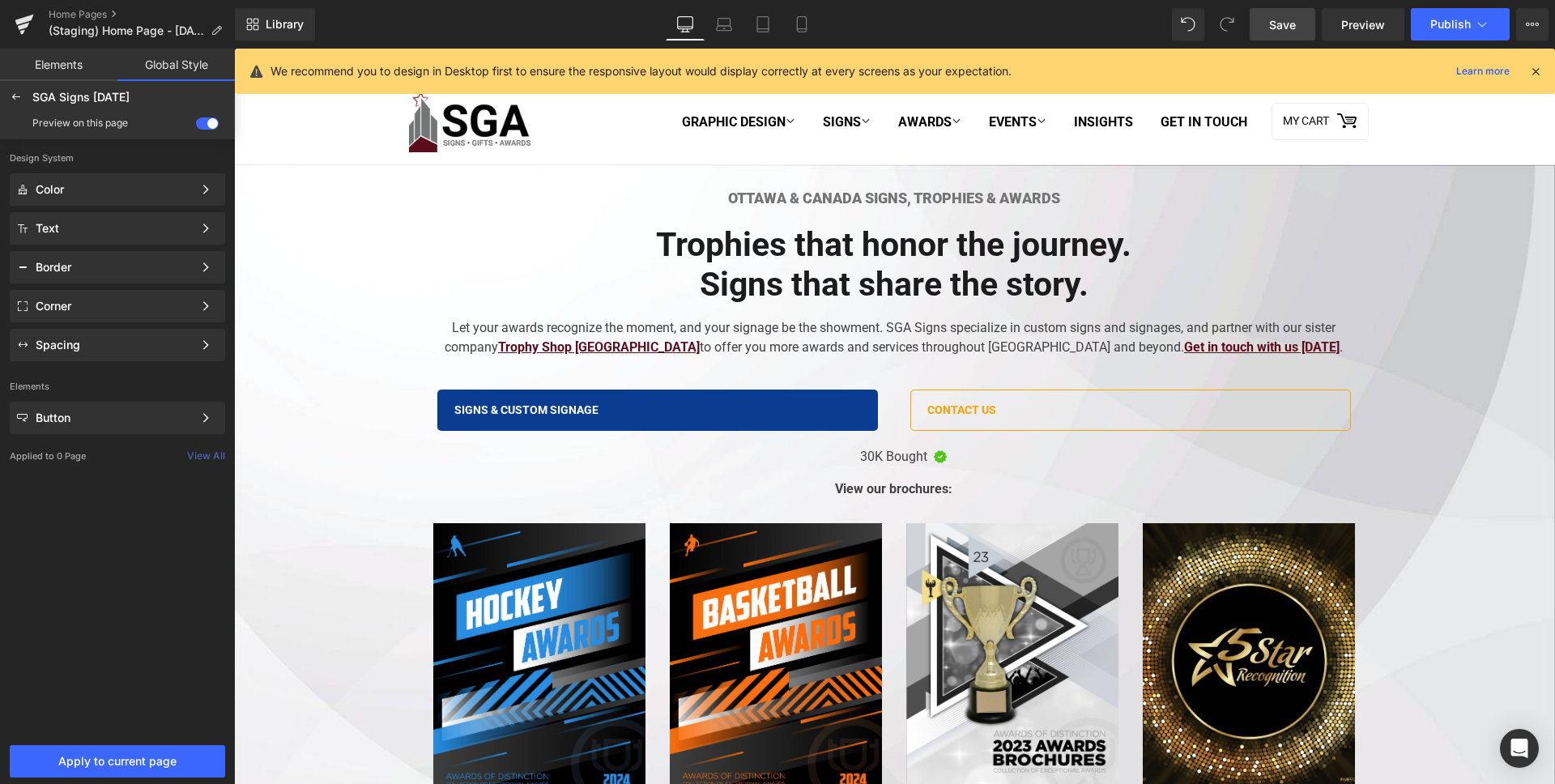
click at [1282, 33] on span "Save" at bounding box center [1282, 24] width 27 height 17
click at [208, 126] on span at bounding box center [207, 123] width 22 height 12
click at [196, 126] on input "checkbox" at bounding box center [196, 126] width 0 height 0
click at [204, 126] on span at bounding box center [207, 123] width 22 height 12
click at [196, 126] on input "checkbox" at bounding box center [196, 126] width 0 height 0
